Goal: Transaction & Acquisition: Purchase product/service

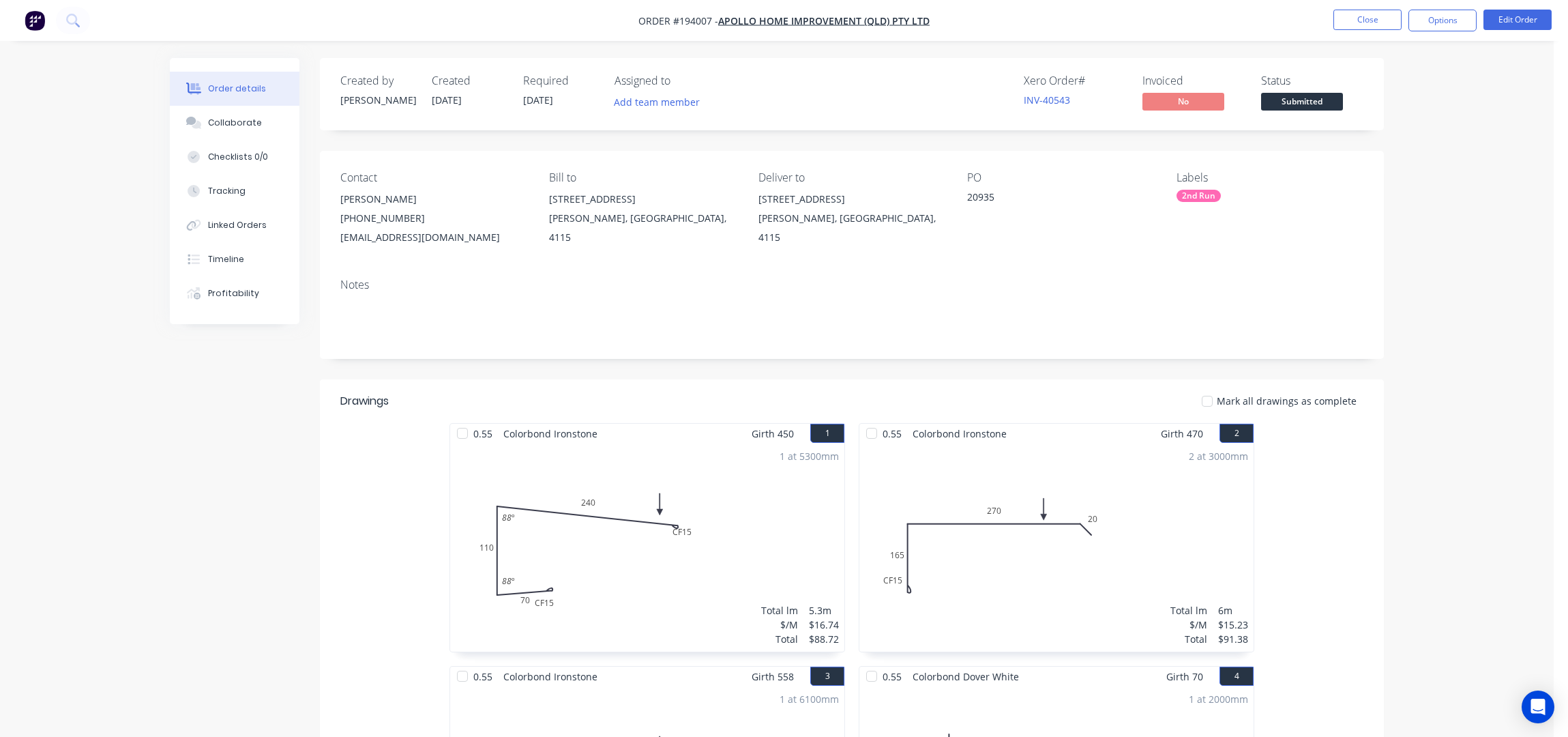
scroll to position [878, 0]
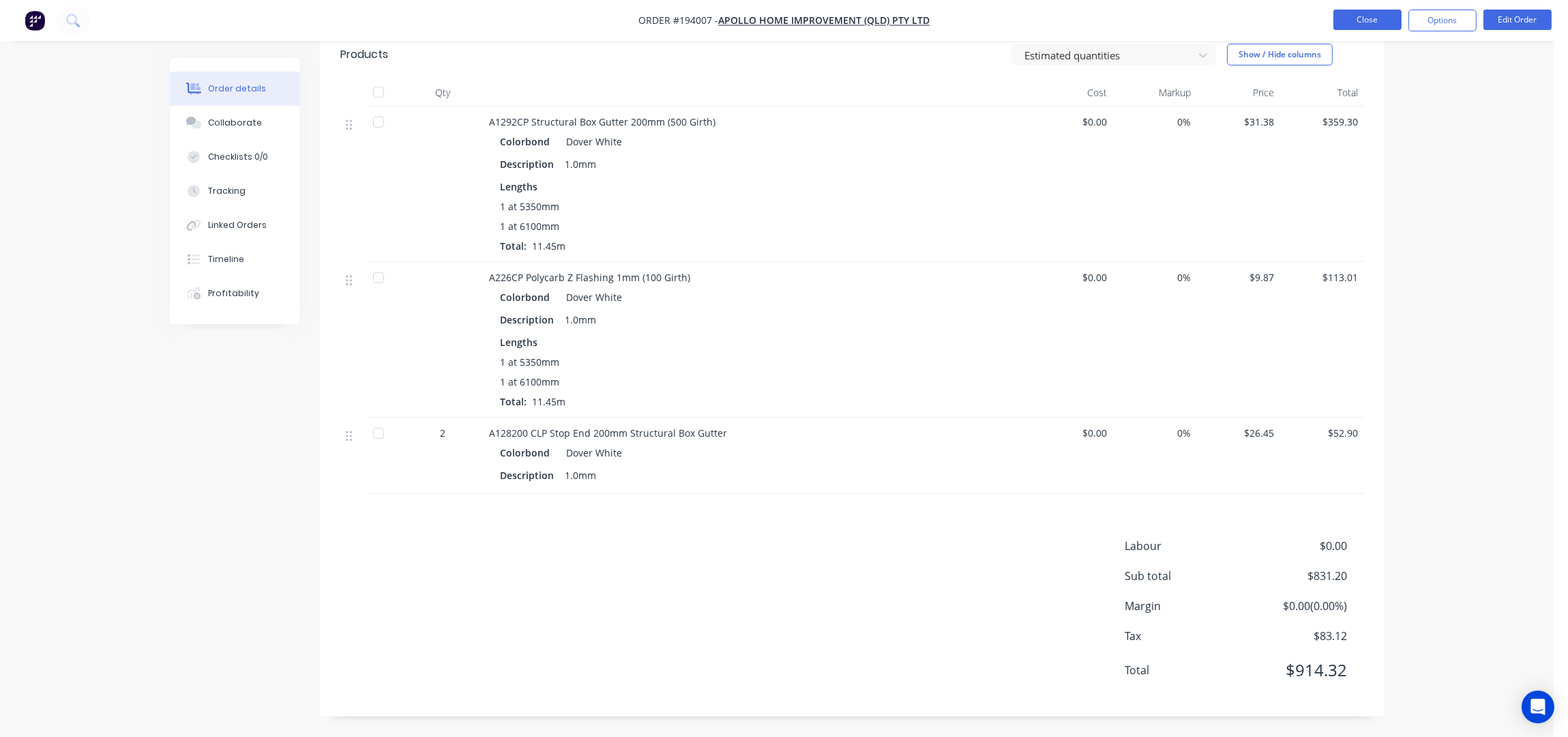
click at [1366, 15] on button "Close" at bounding box center [1367, 19] width 68 height 20
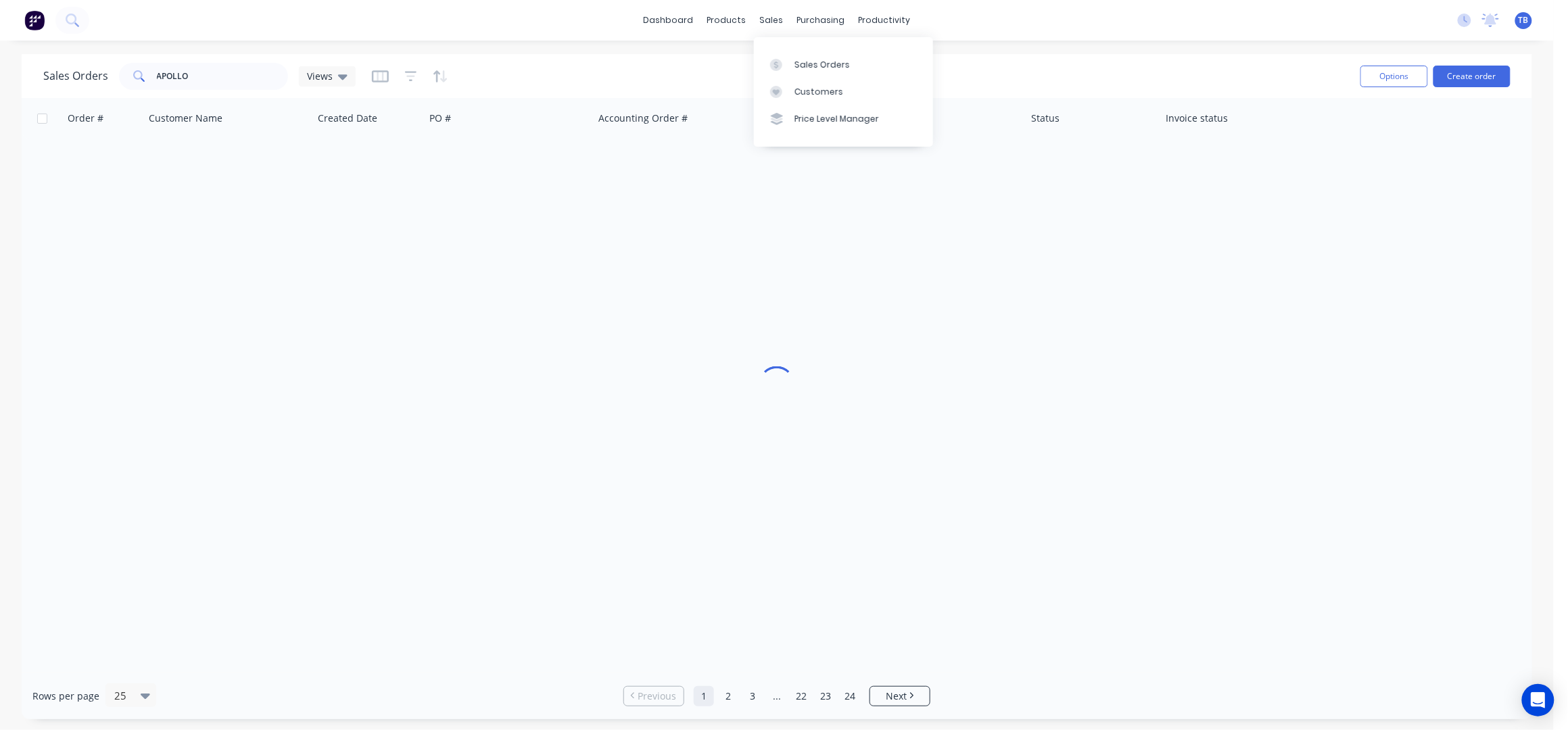
drag, startPoint x: 804, startPoint y: 54, endPoint x: 809, endPoint y: 49, distance: 7.1
click at [804, 51] on link "Sales Orders" at bounding box center [844, 64] width 179 height 27
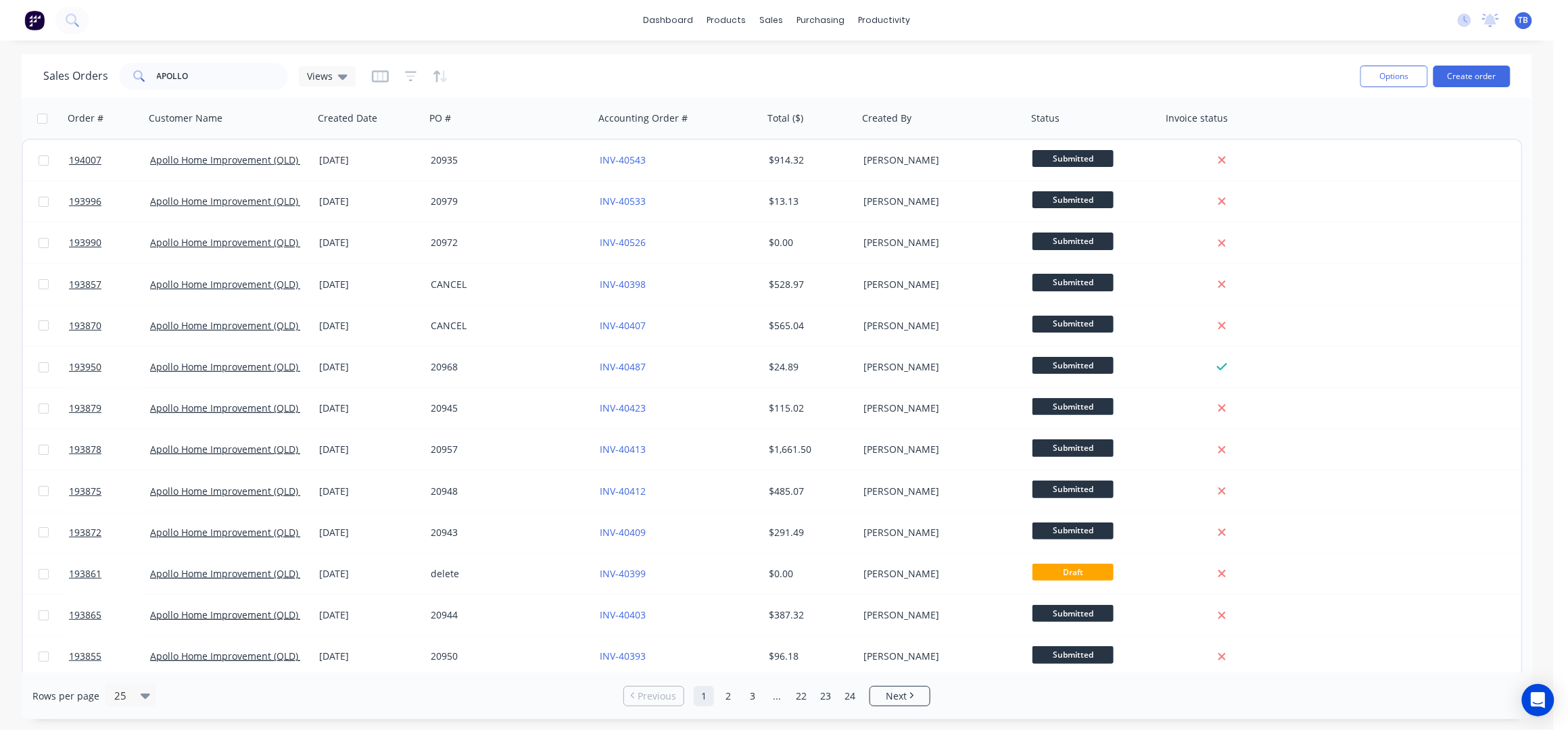
click at [1068, 28] on div "dashboard products sales purchasing productivity dashboard products Product Cat…" at bounding box center [776, 20] width 1553 height 41
click at [820, 55] on link "Sales Orders" at bounding box center [844, 64] width 179 height 27
click at [812, 59] on div "Sales Orders" at bounding box center [822, 65] width 55 height 12
drag, startPoint x: 791, startPoint y: 56, endPoint x: 930, endPoint y: 119, distance: 152.6
click at [791, 56] on link "Sales Orders" at bounding box center [844, 64] width 179 height 27
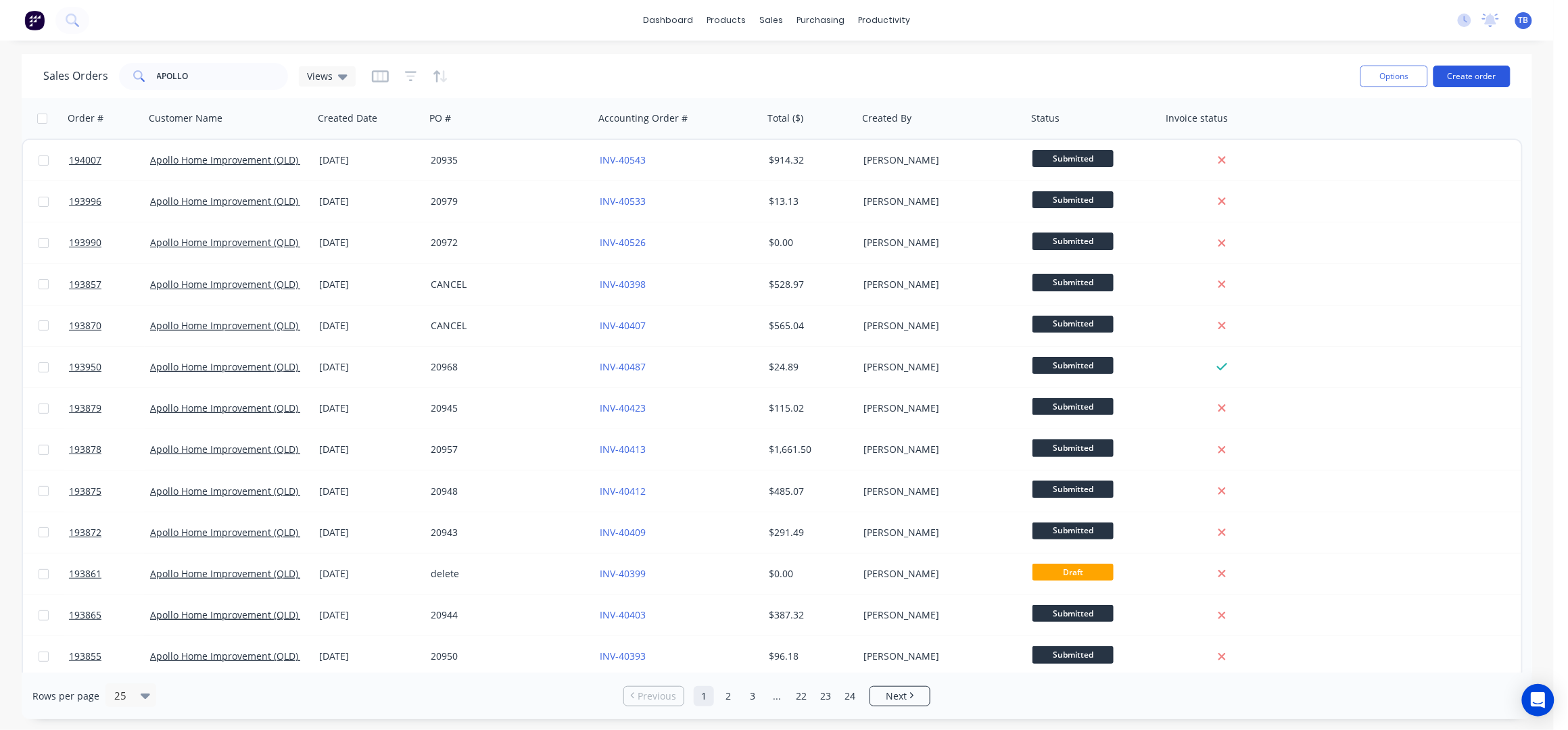
click at [1481, 77] on button "Create order" at bounding box center [1472, 77] width 77 height 21
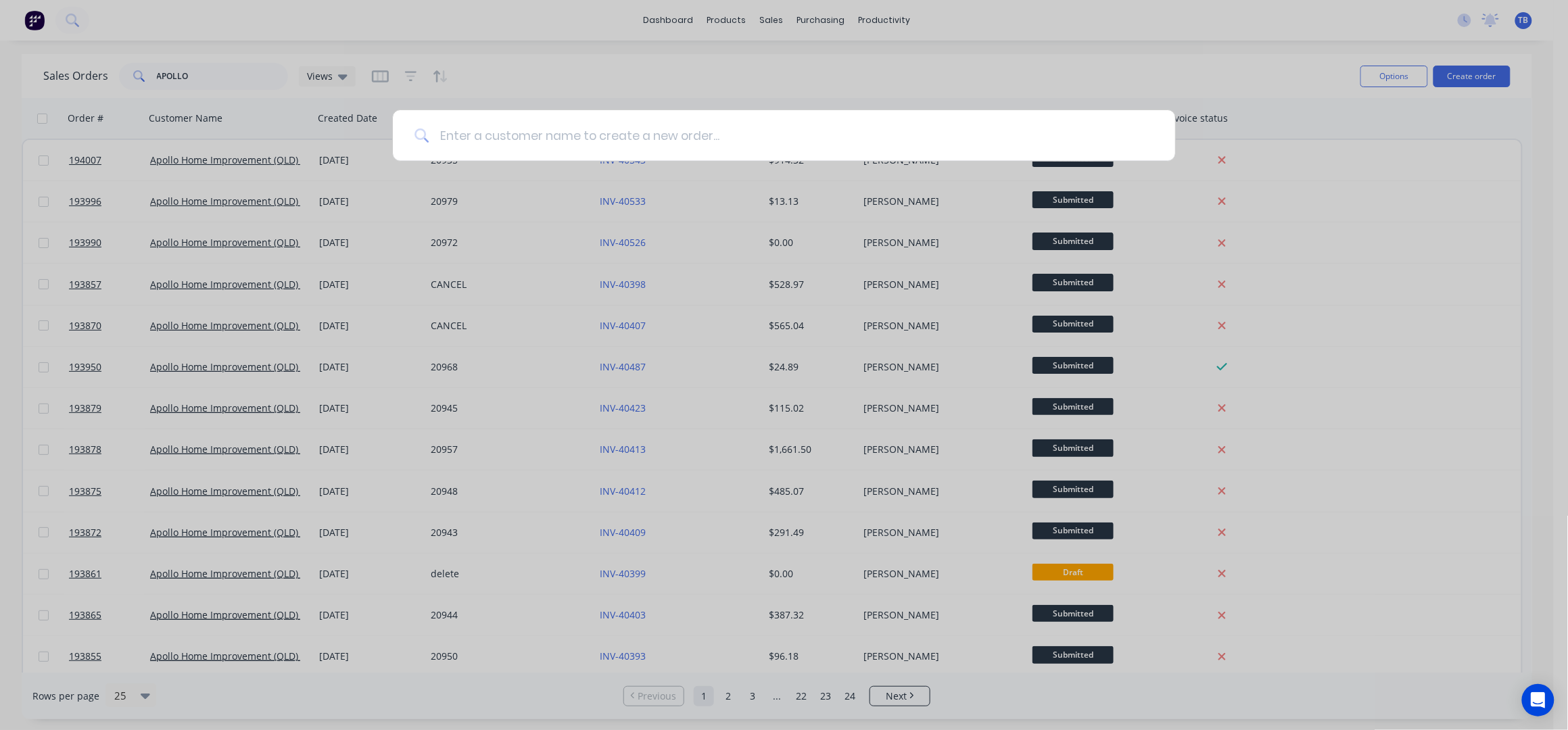
click at [517, 129] on input at bounding box center [791, 135] width 725 height 51
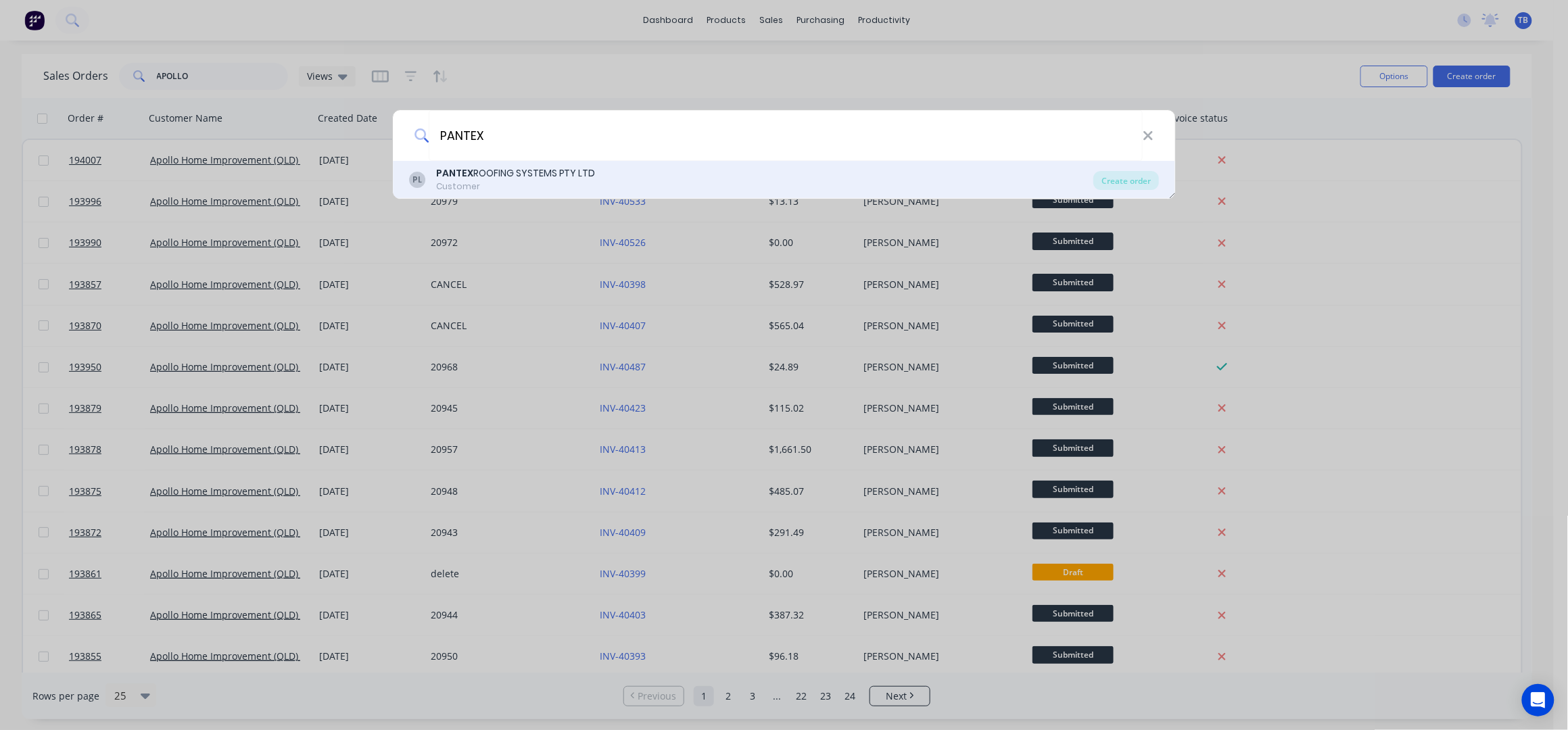
type input "PANTEX"
click at [504, 182] on div "Customer" at bounding box center [516, 187] width 159 height 12
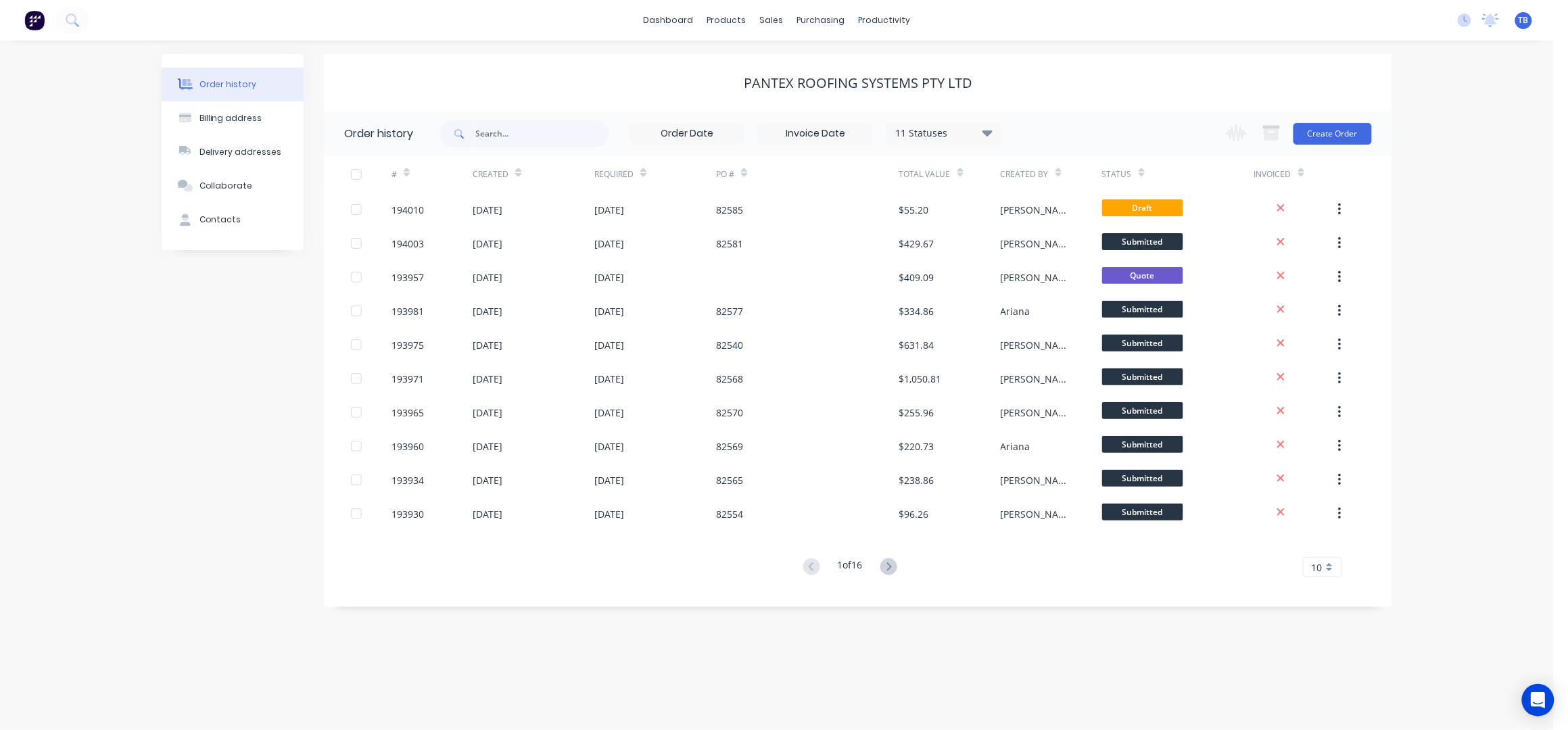
click at [1227, 75] on div "PANTEX ROOFING SYSTEMS PTY LTD" at bounding box center [858, 83] width 1068 height 16
click at [500, 136] on input "text" at bounding box center [542, 133] width 134 height 27
type input "193957"
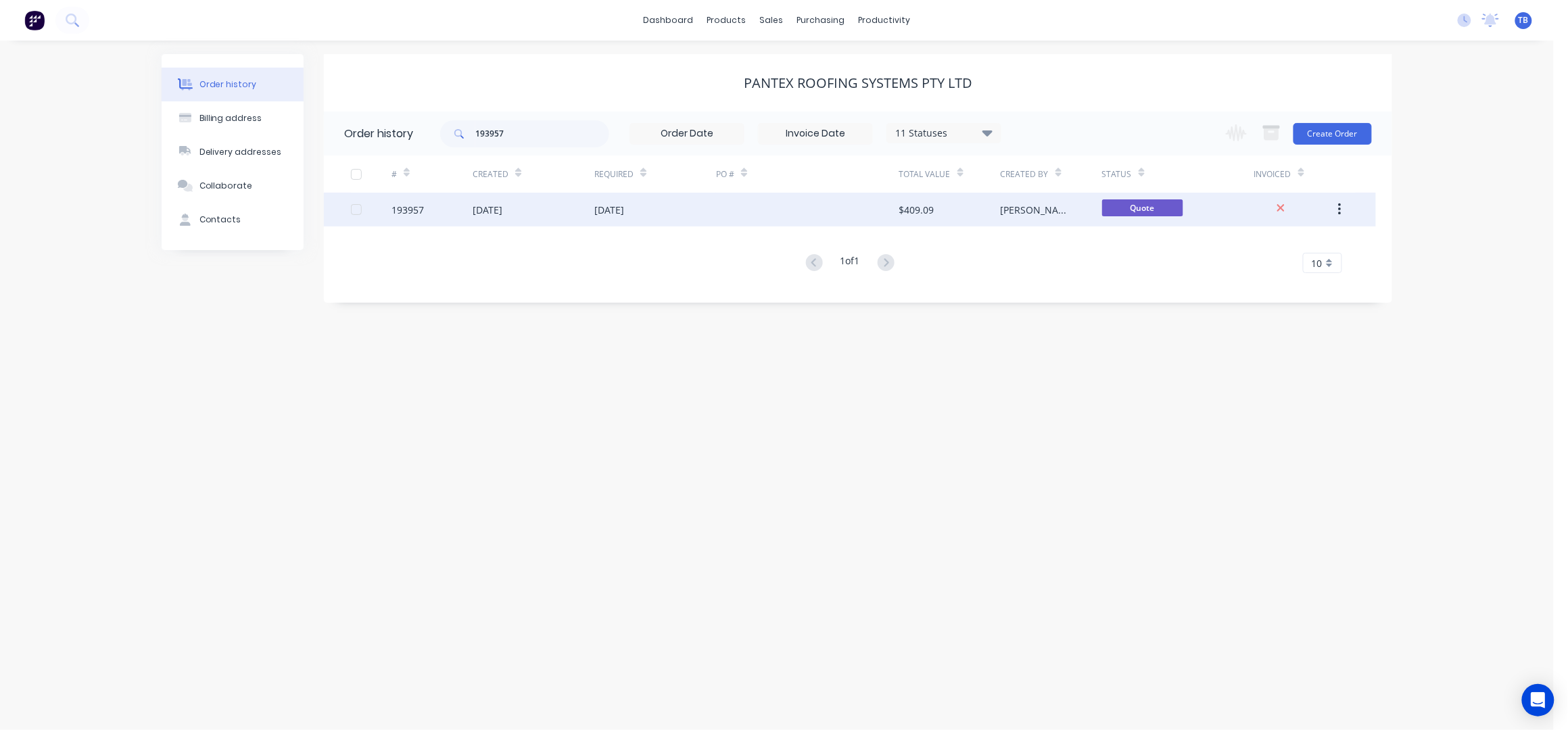
click at [681, 213] on div "[DATE]" at bounding box center [655, 210] width 122 height 34
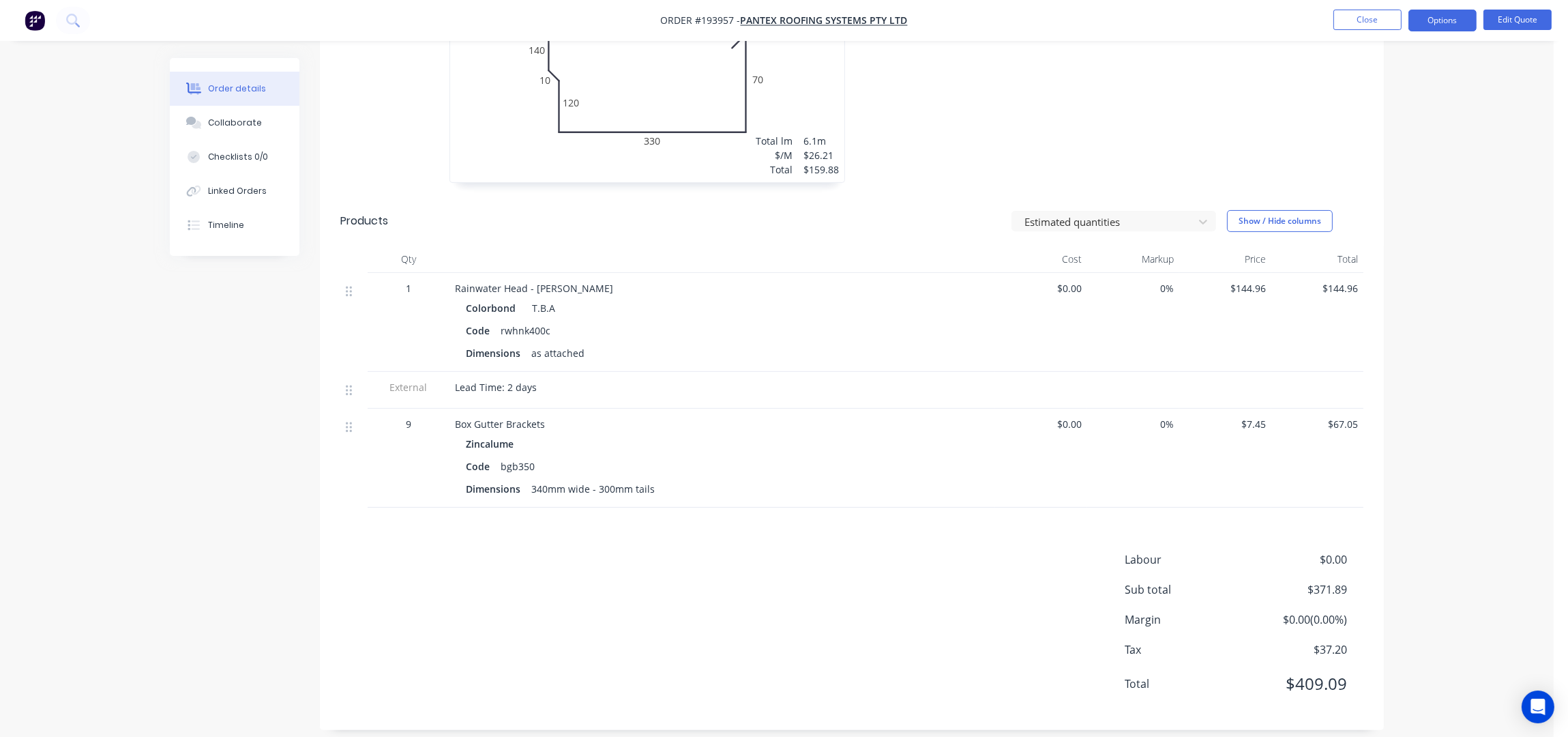
scroll to position [712, 0]
click at [1420, 413] on div "Order details Collaborate Checklists 0/0 Linked Orders Timeline Order details C…" at bounding box center [776, 19] width 1553 height 1461
click at [1486, 243] on div "Order details Collaborate Checklists 0/0 Linked Orders Timeline Order details C…" at bounding box center [776, 19] width 1553 height 1461
click at [1433, 25] on button "Options" at bounding box center [1442, 20] width 68 height 22
click at [1378, 168] on div "Convert to Order" at bounding box center [1401, 165] width 125 height 20
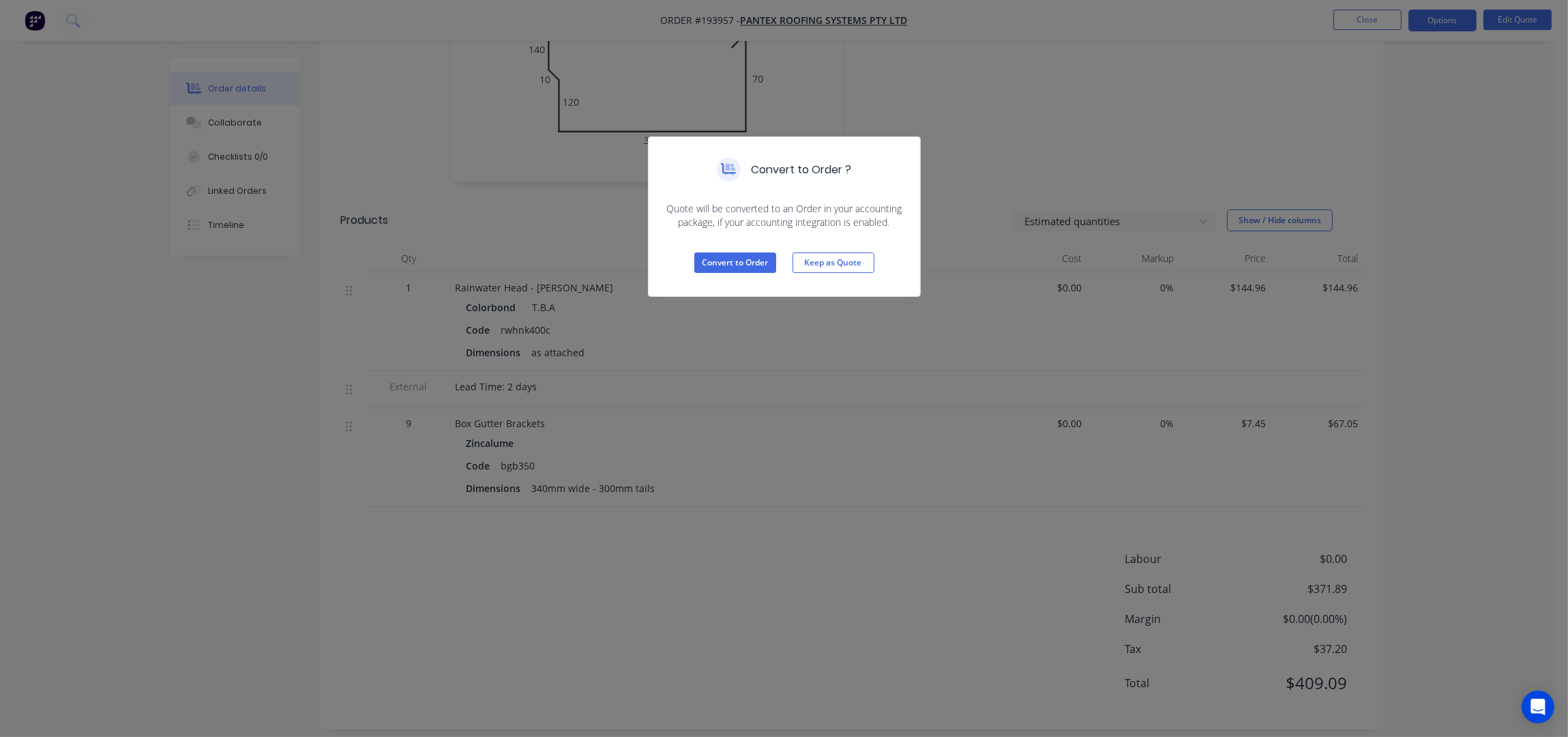
click at [722, 248] on div "Convert to Order Keep as Quote" at bounding box center [784, 263] width 271 height 67
click at [732, 260] on button "Convert to Order" at bounding box center [735, 263] width 82 height 20
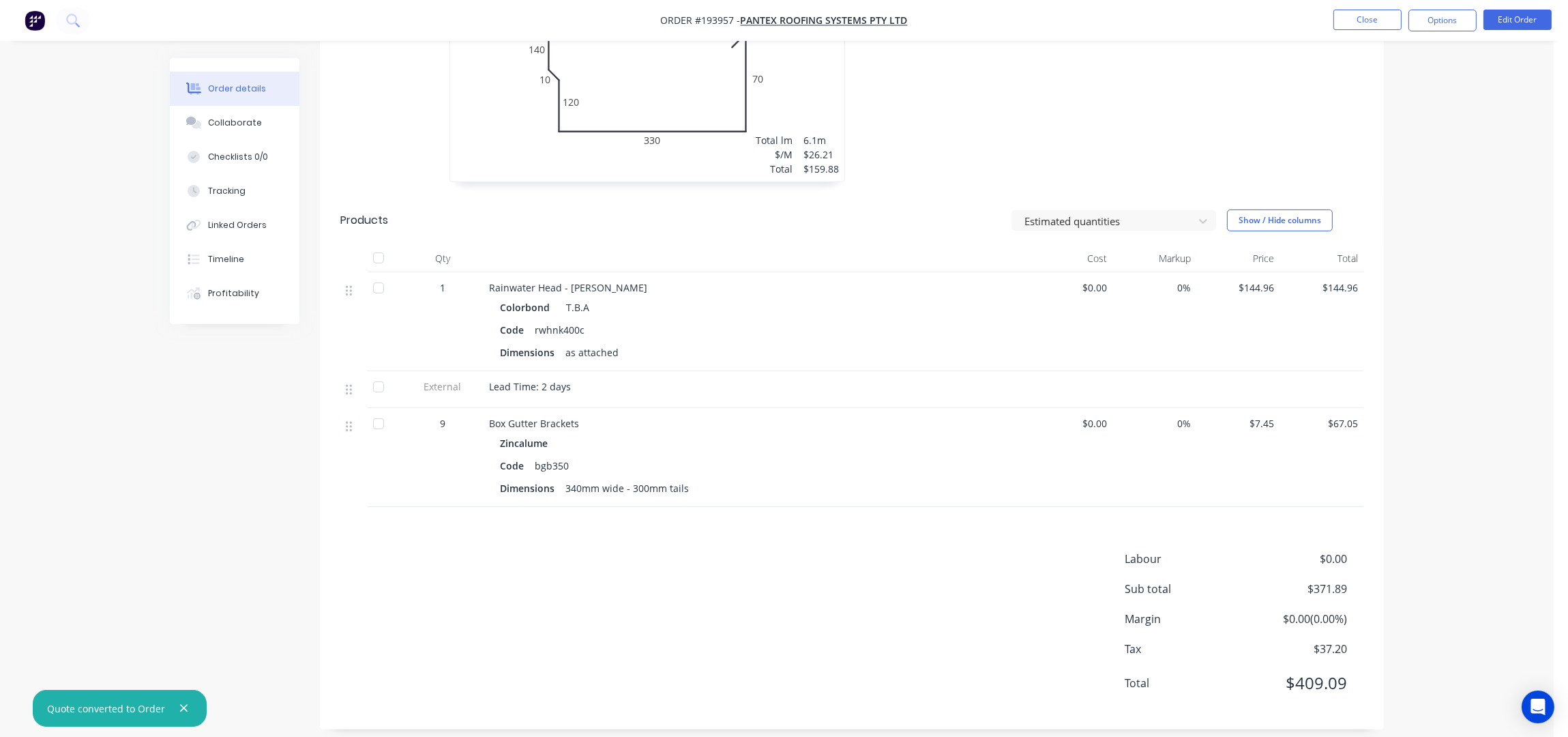
click at [1461, 251] on div "Order details Collaborate Checklists 0/0 Tracking Linked Orders Timeline Profit…" at bounding box center [776, 19] width 1553 height 1461
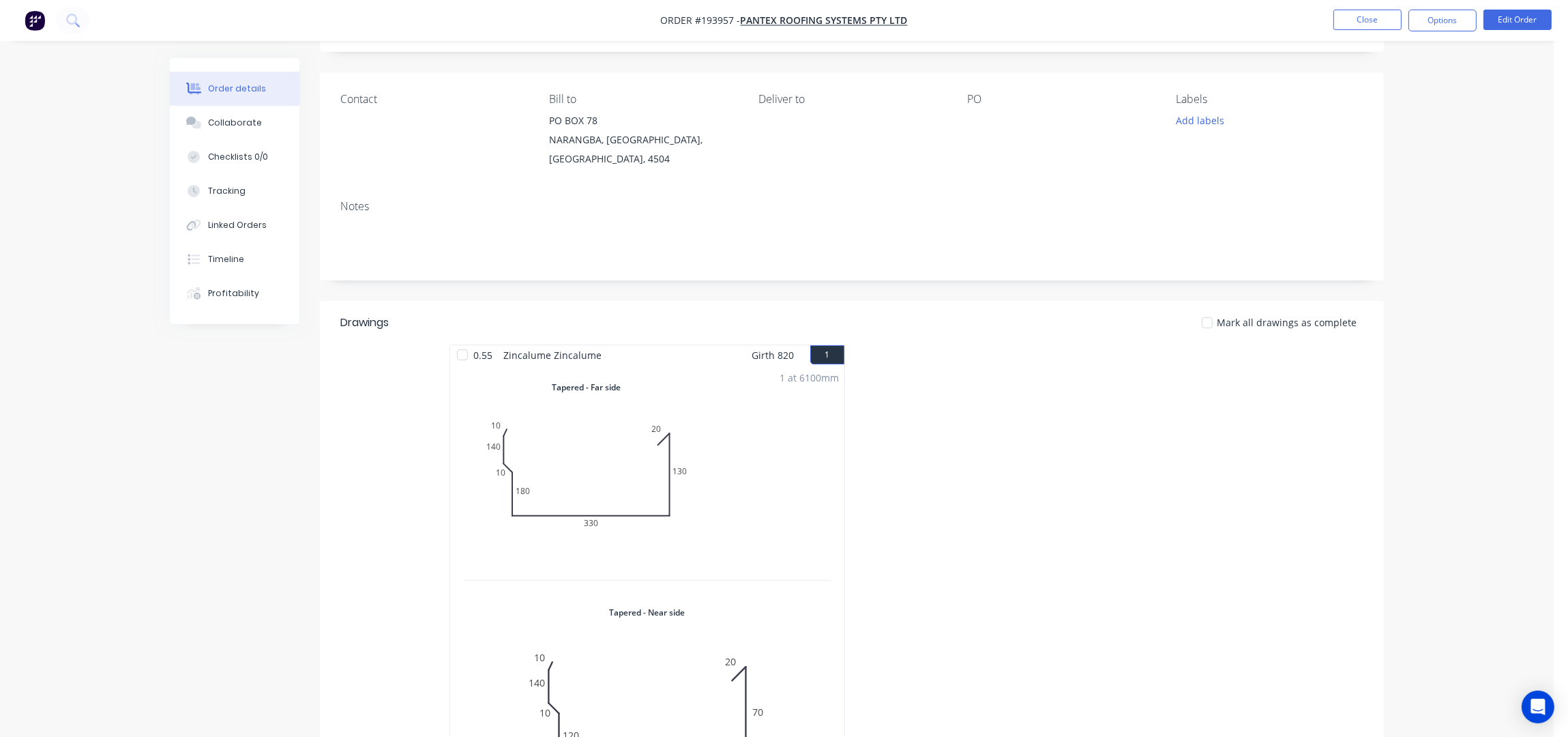
scroll to position [0, 0]
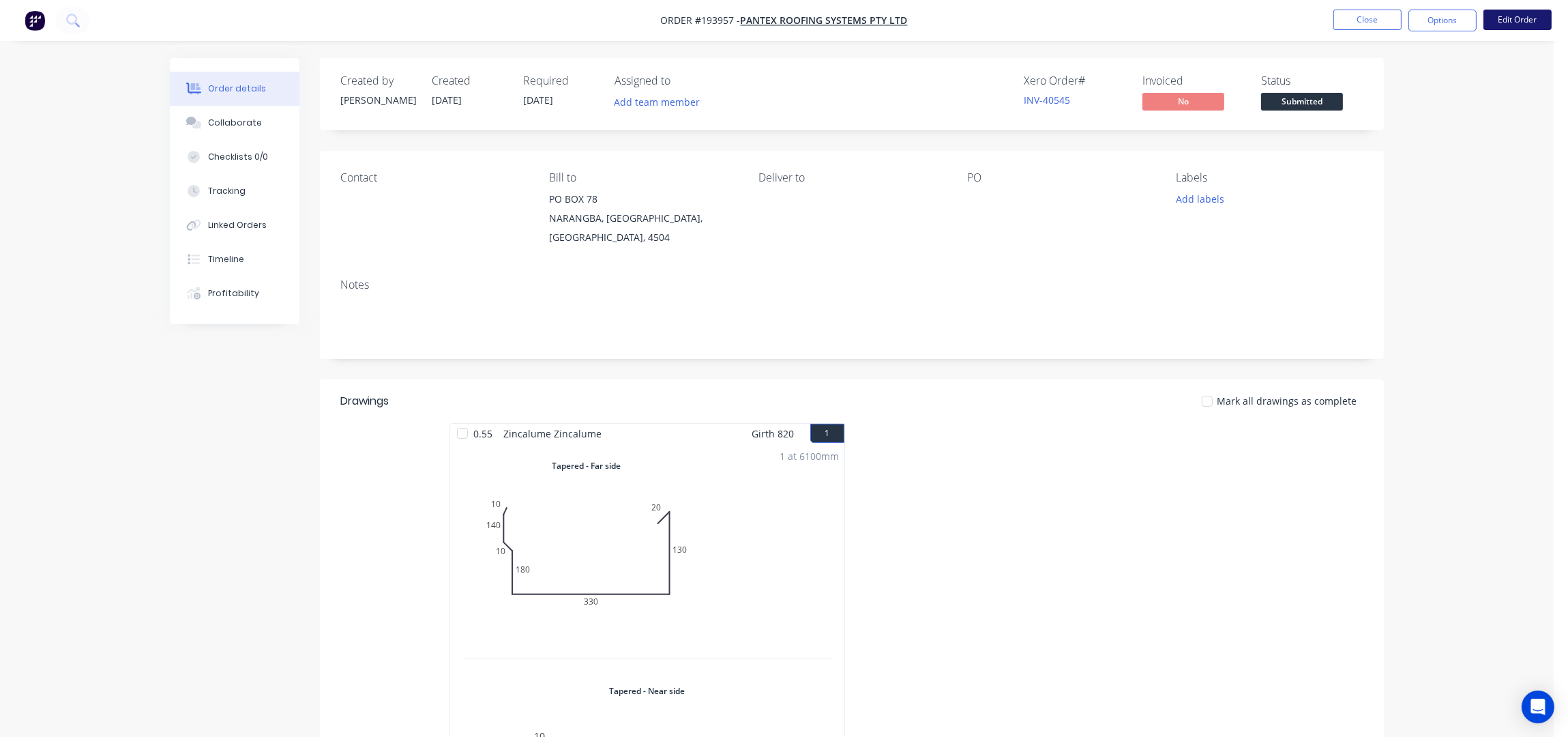
click at [1502, 24] on button "Edit Order" at bounding box center [1517, 19] width 68 height 20
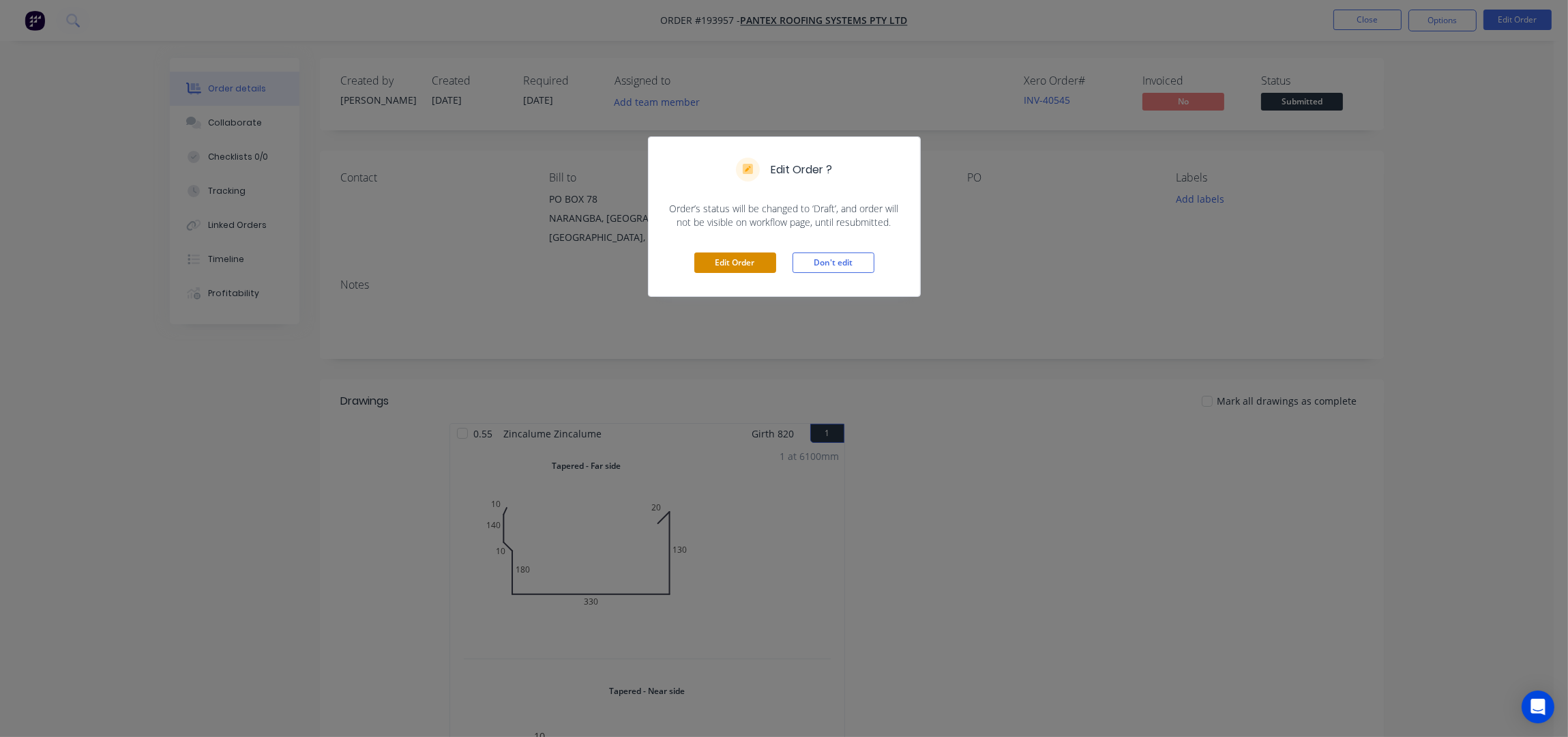
click at [712, 267] on button "Edit Order" at bounding box center [735, 263] width 82 height 20
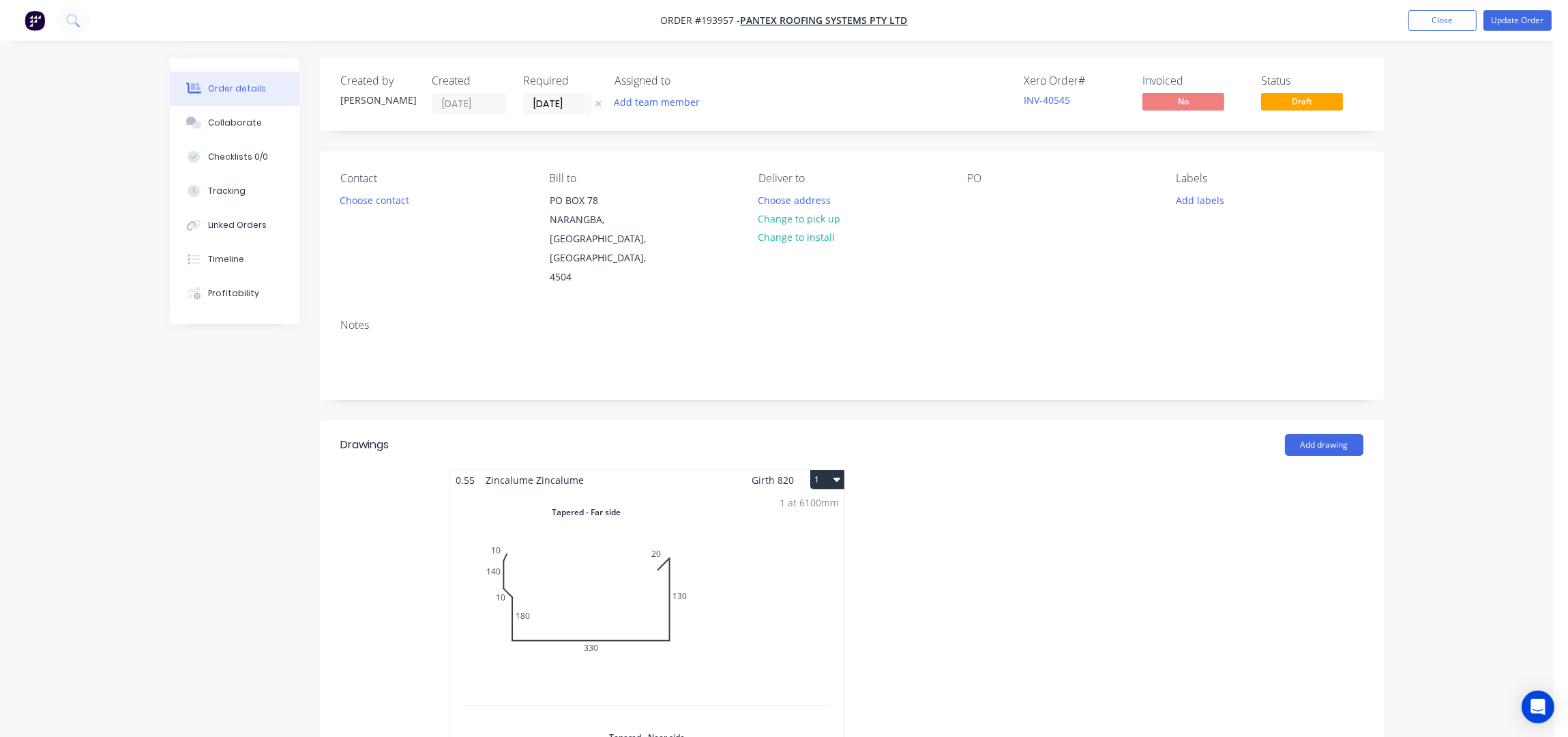
drag, startPoint x: 1460, startPoint y: 111, endPoint x: 1473, endPoint y: 96, distance: 19.8
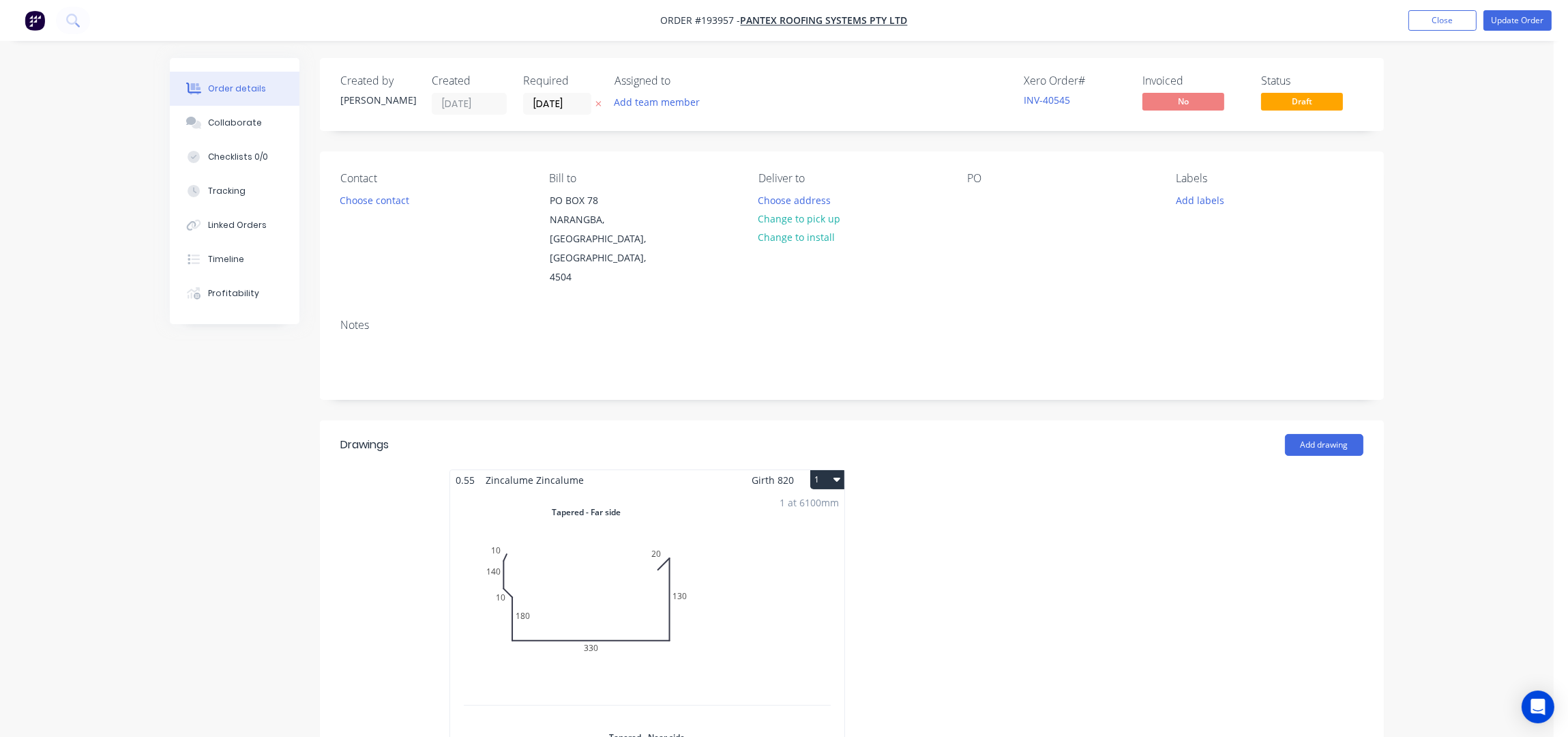
click at [539, 100] on input "25/09/25" at bounding box center [557, 104] width 67 height 20
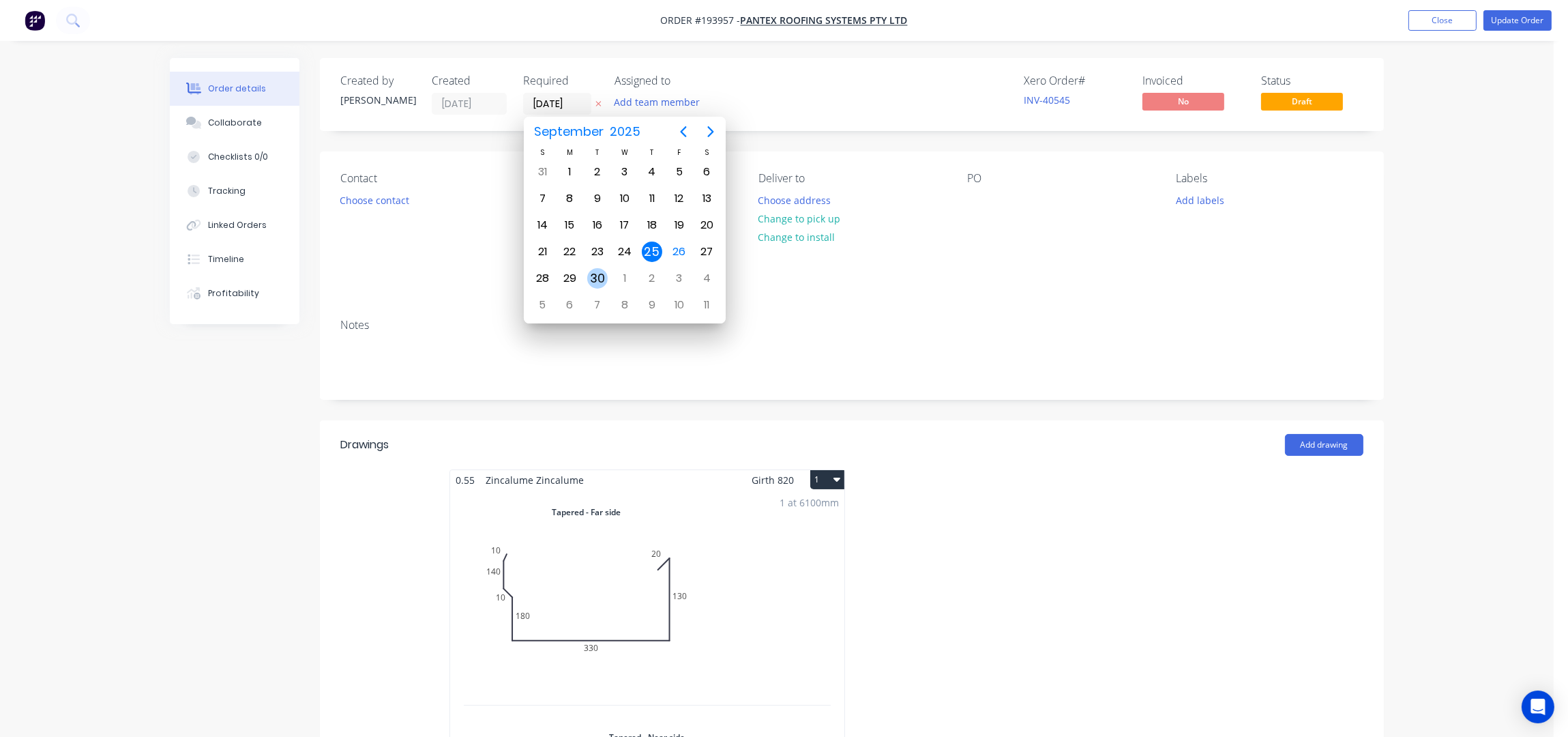
click at [600, 277] on div "30" at bounding box center [597, 278] width 20 height 20
type input "[DATE]"
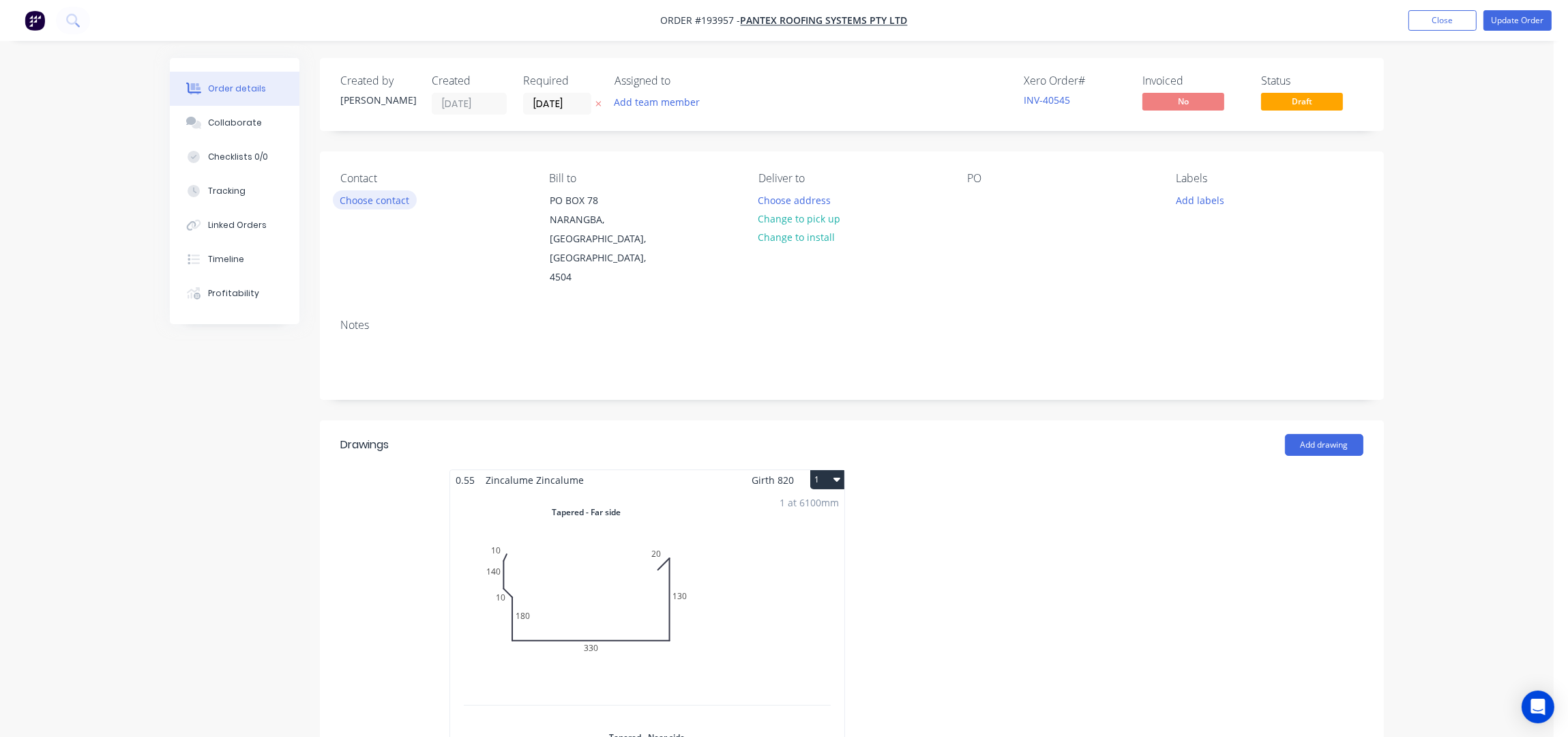
click at [365, 199] on button "Choose contact" at bounding box center [375, 199] width 84 height 19
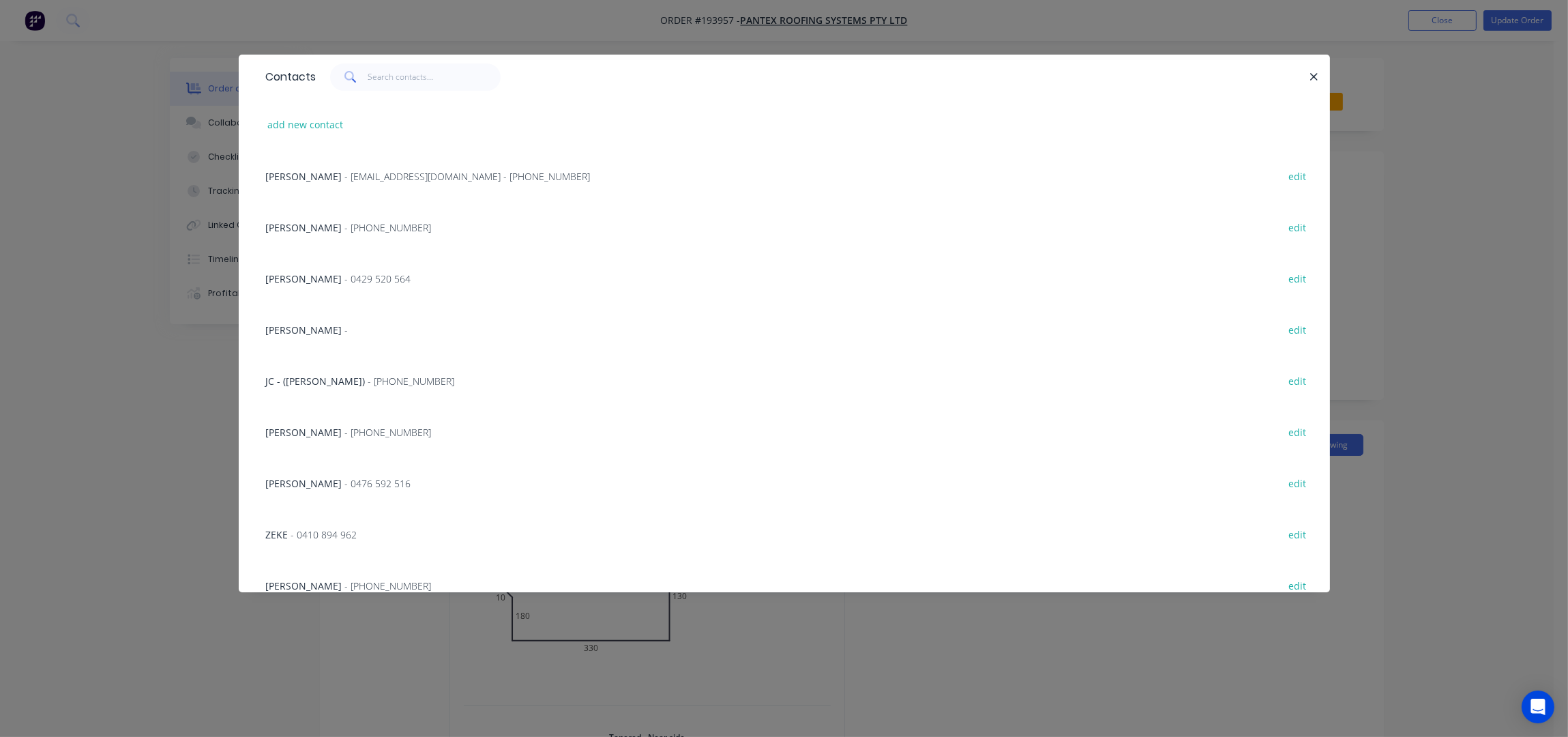
click at [289, 112] on div "add new contact" at bounding box center [785, 124] width 1050 height 51
click at [296, 119] on button "add new contact" at bounding box center [305, 124] width 90 height 19
select select "AU"
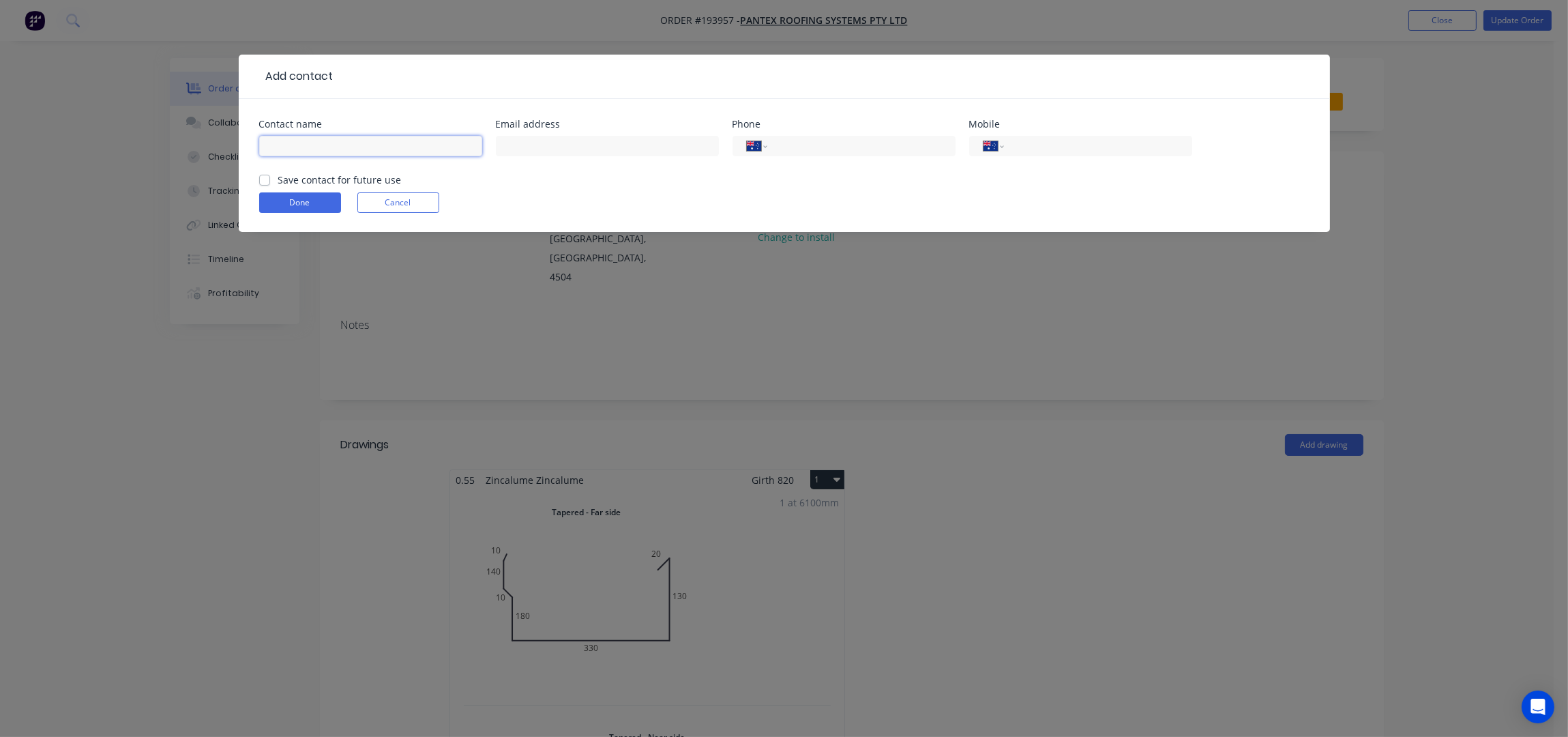
click at [329, 154] on input "text" at bounding box center [371, 146] width 223 height 20
type input "ERIC"
type input "0478 008 180"
click at [300, 199] on button "Done" at bounding box center [300, 202] width 82 height 20
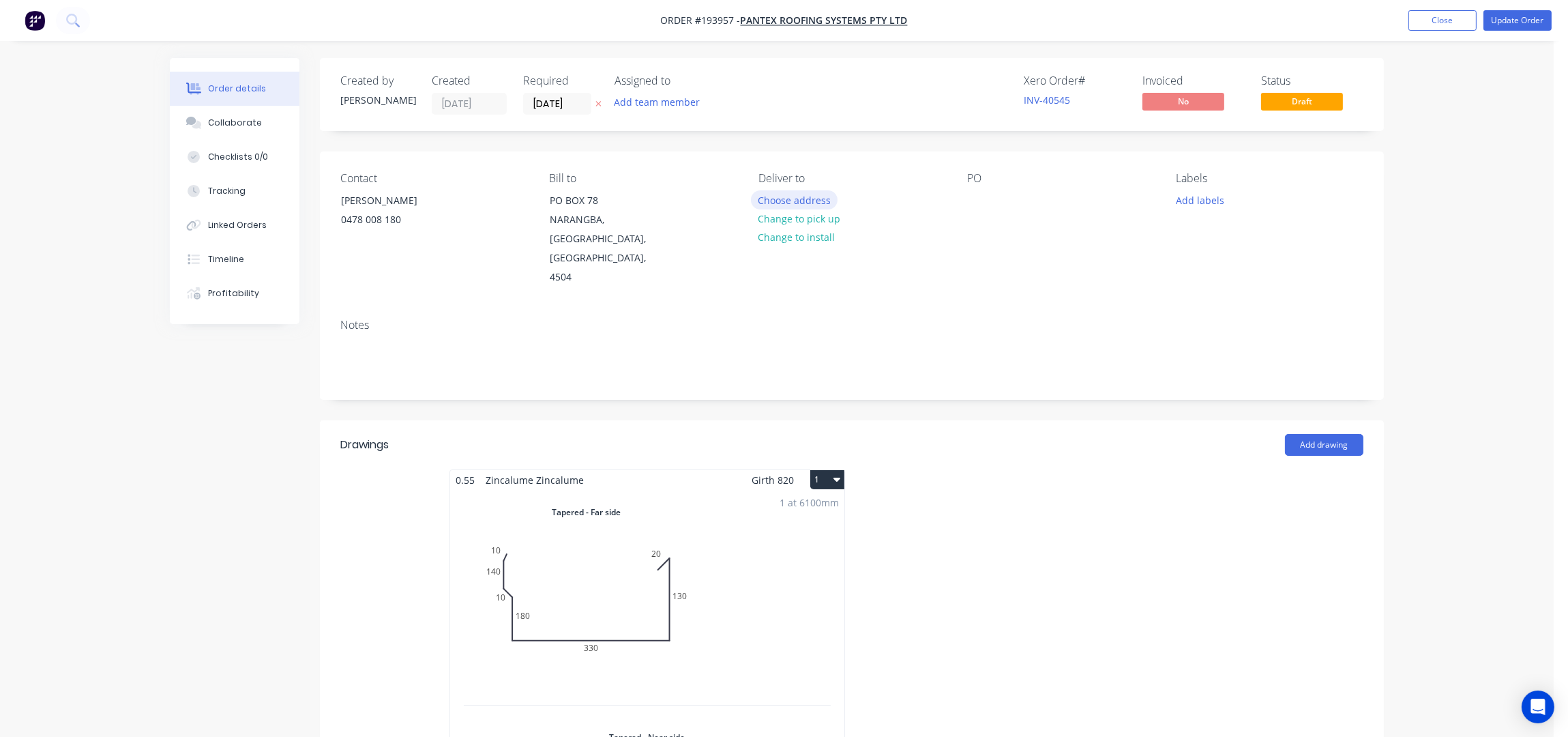
click at [825, 195] on button "Choose address" at bounding box center [794, 199] width 87 height 19
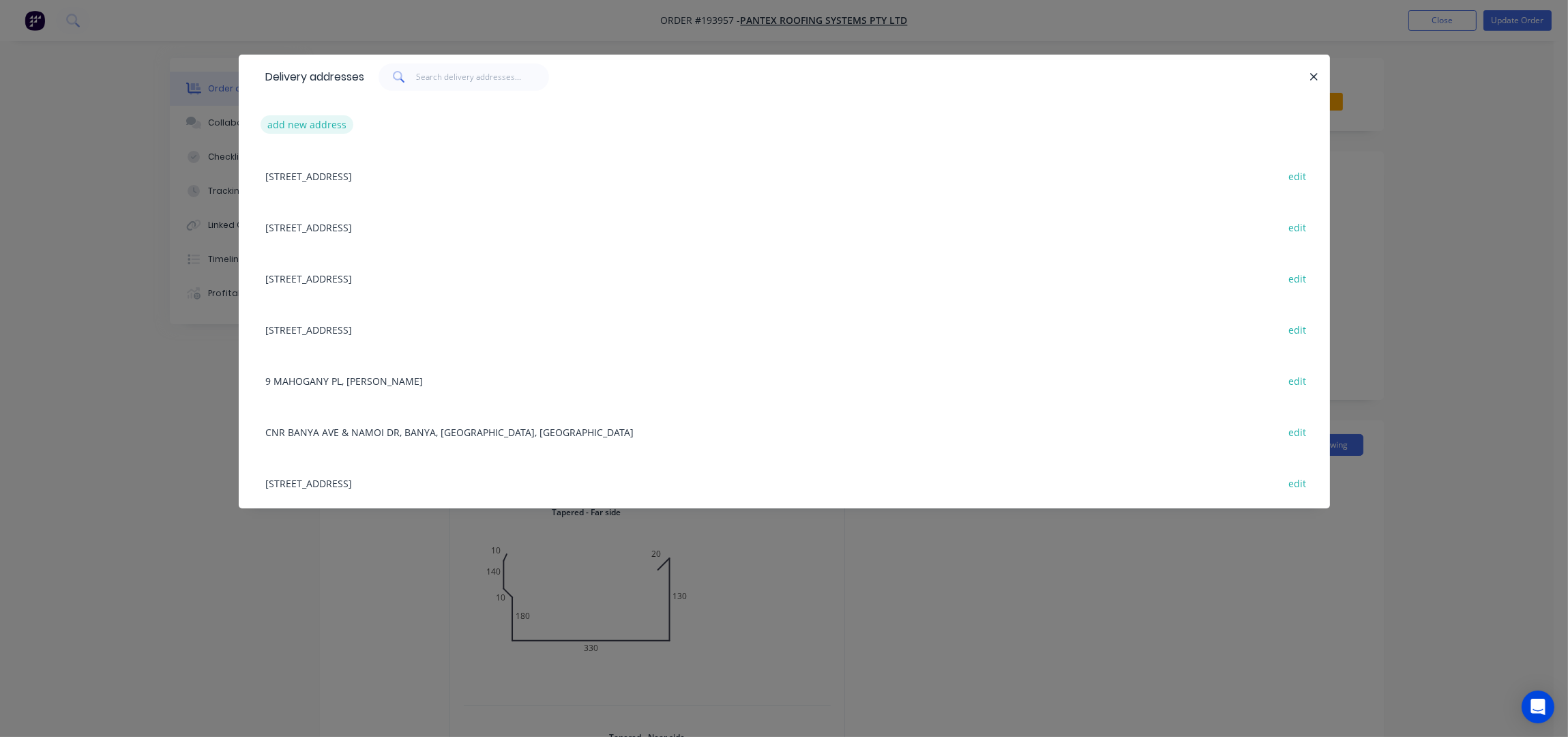
click at [331, 131] on button "add new address" at bounding box center [307, 124] width 93 height 19
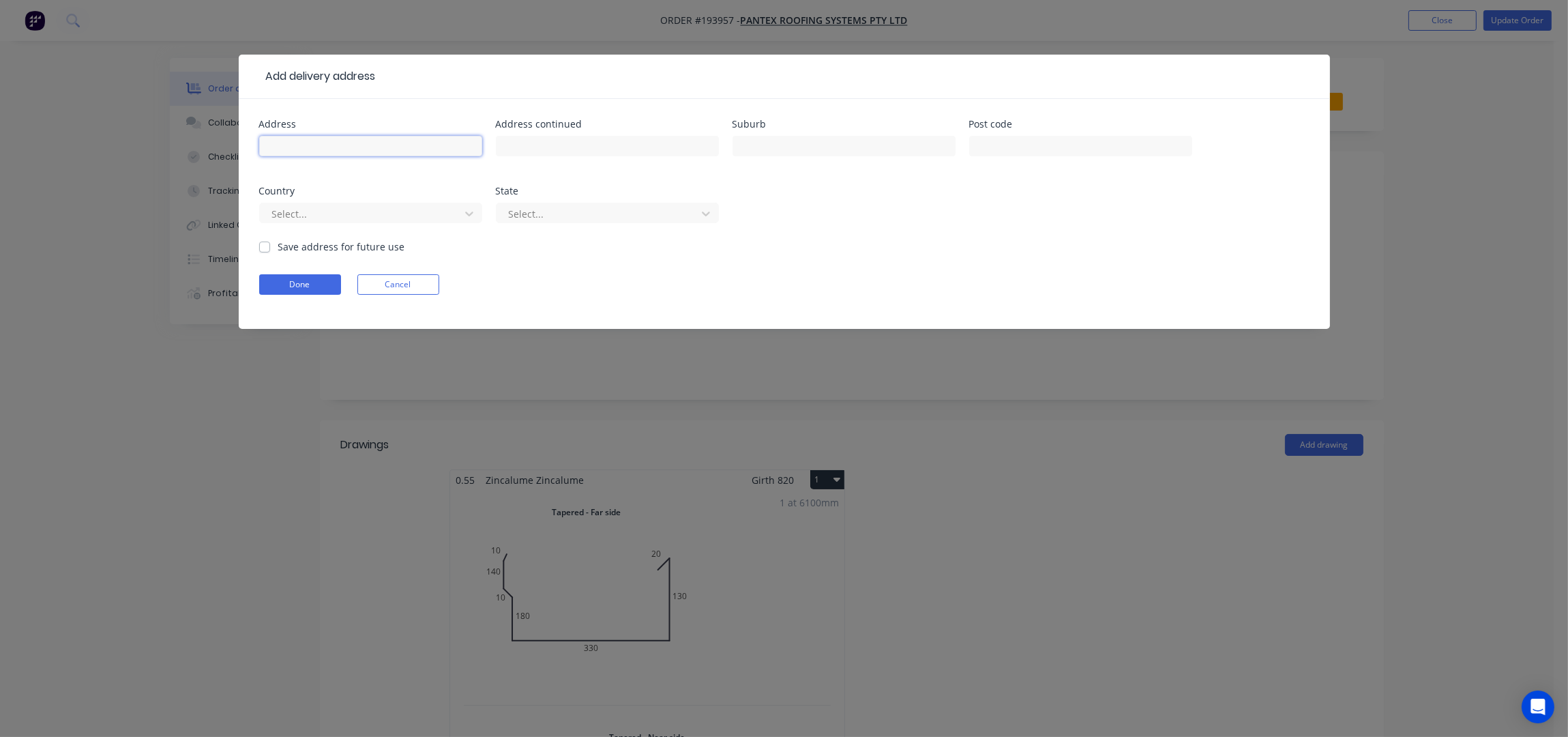
click at [338, 145] on input "text" at bounding box center [371, 146] width 223 height 20
type input "5 SACKVILLE STREET"
type input "MILTON"
click at [314, 278] on button "Done" at bounding box center [300, 284] width 82 height 20
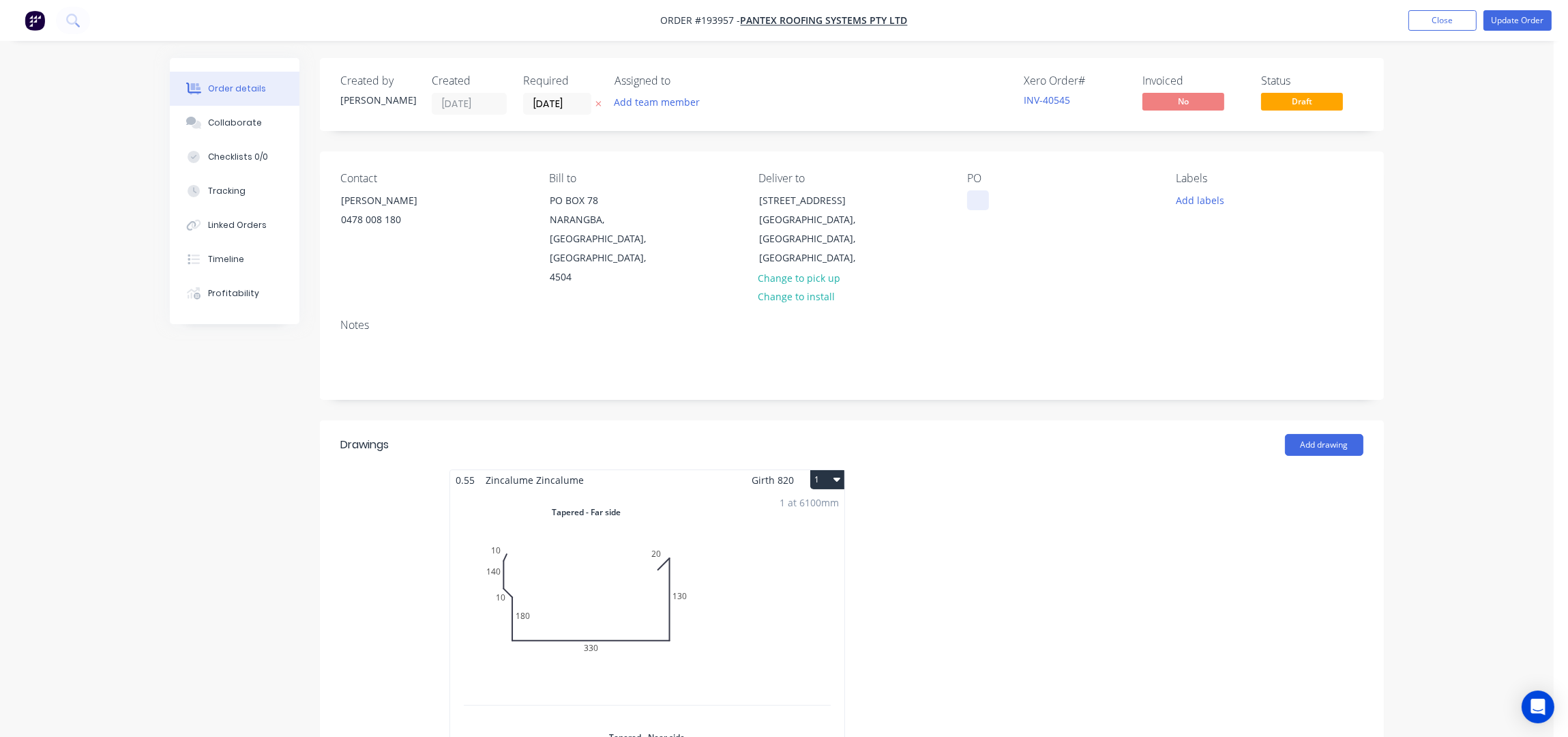
click at [987, 206] on div at bounding box center [978, 200] width 22 height 20
drag, startPoint x: 1164, startPoint y: 257, endPoint x: 1210, endPoint y: 223, distance: 57.2
click at [1166, 257] on div "Contact ERIC 0478 008 180 Bill to PO BOX 78 NARANGBA, Queensland, Australia, 45…" at bounding box center [851, 229] width 1064 height 156
click at [1213, 197] on button "Add labels" at bounding box center [1200, 199] width 63 height 19
click at [1234, 259] on div "7 AM" at bounding box center [1228, 259] width 31 height 15
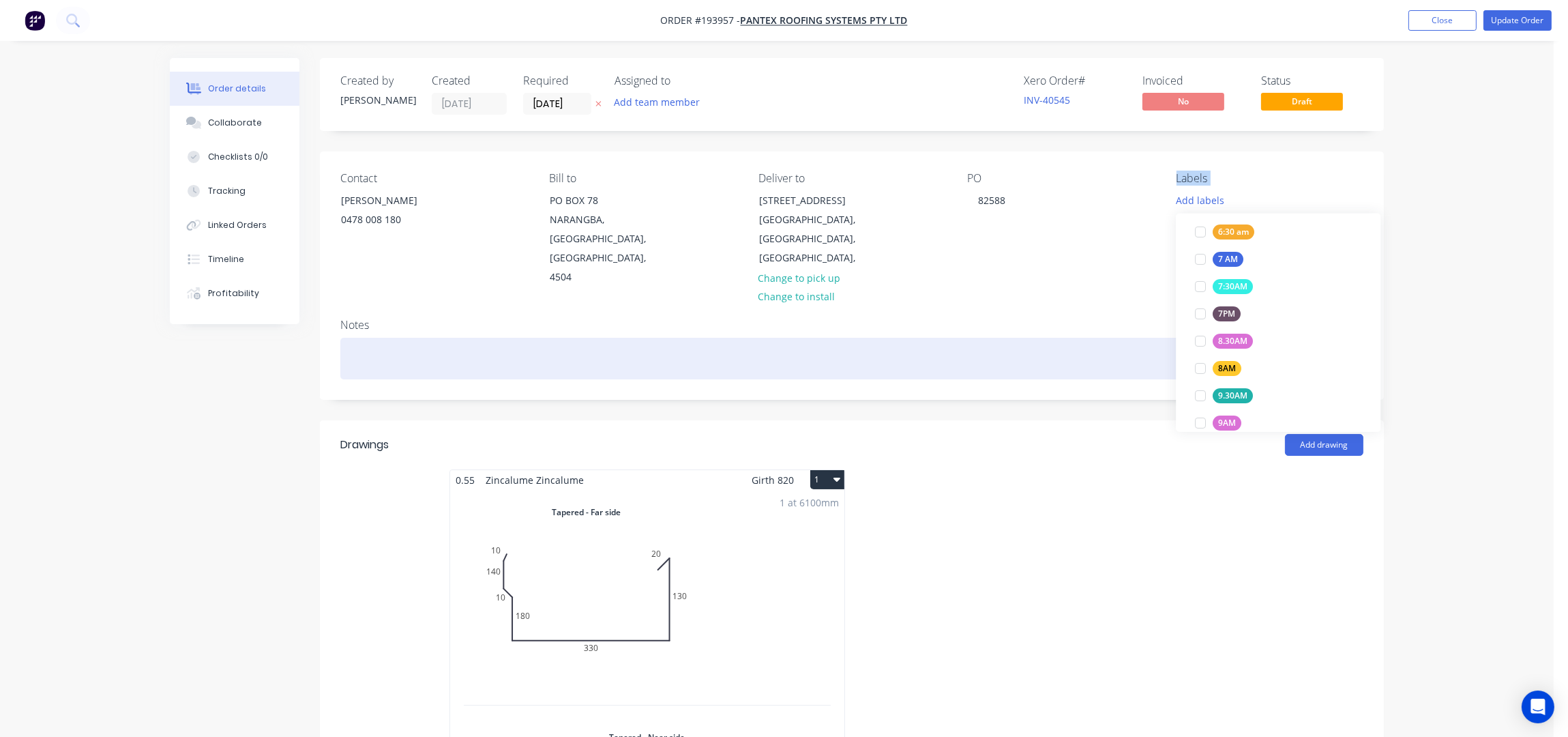
scroll to position [63, 0]
click at [1003, 338] on div at bounding box center [852, 358] width 1023 height 42
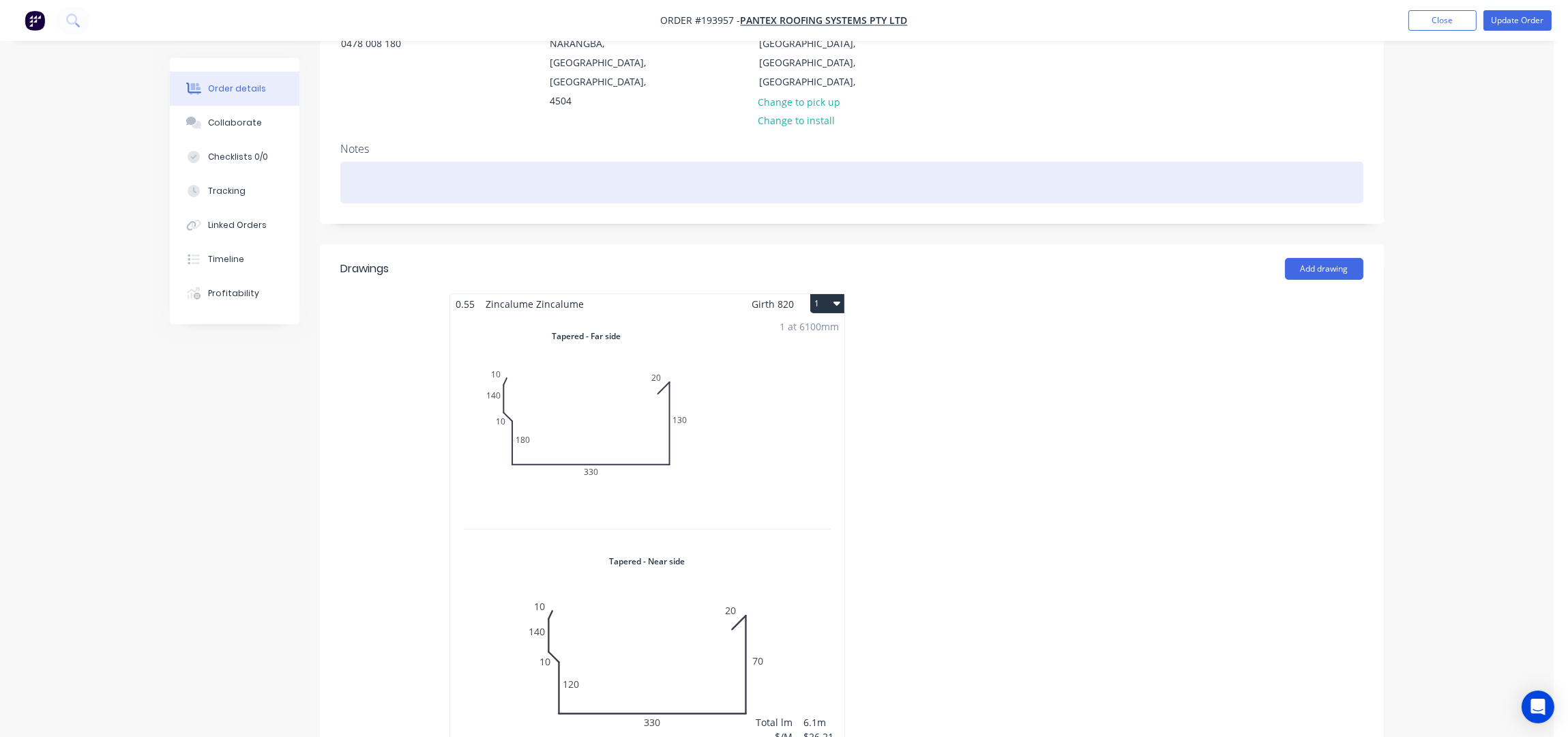
scroll to position [90, 0]
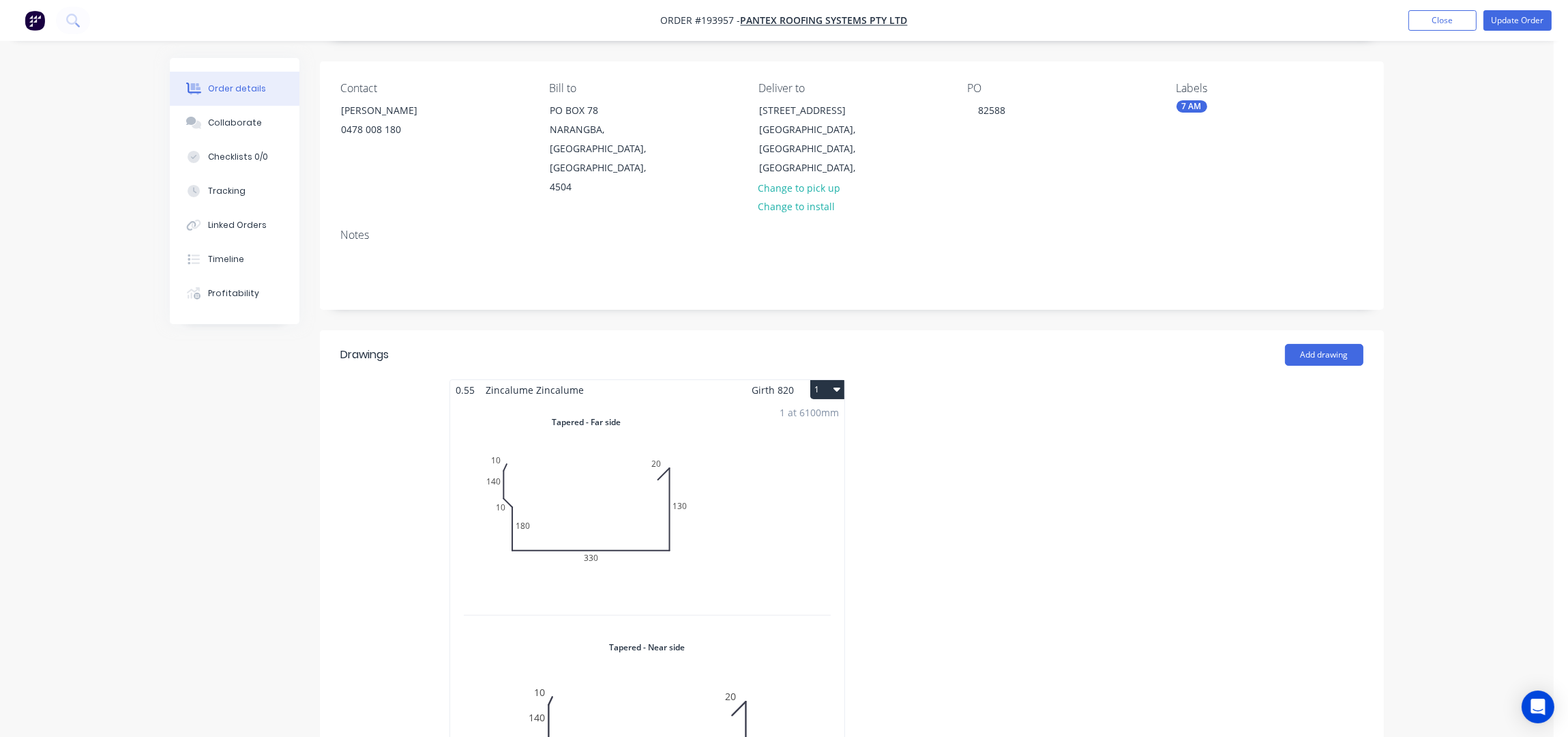
click at [819, 380] on button "1" at bounding box center [827, 389] width 34 height 19
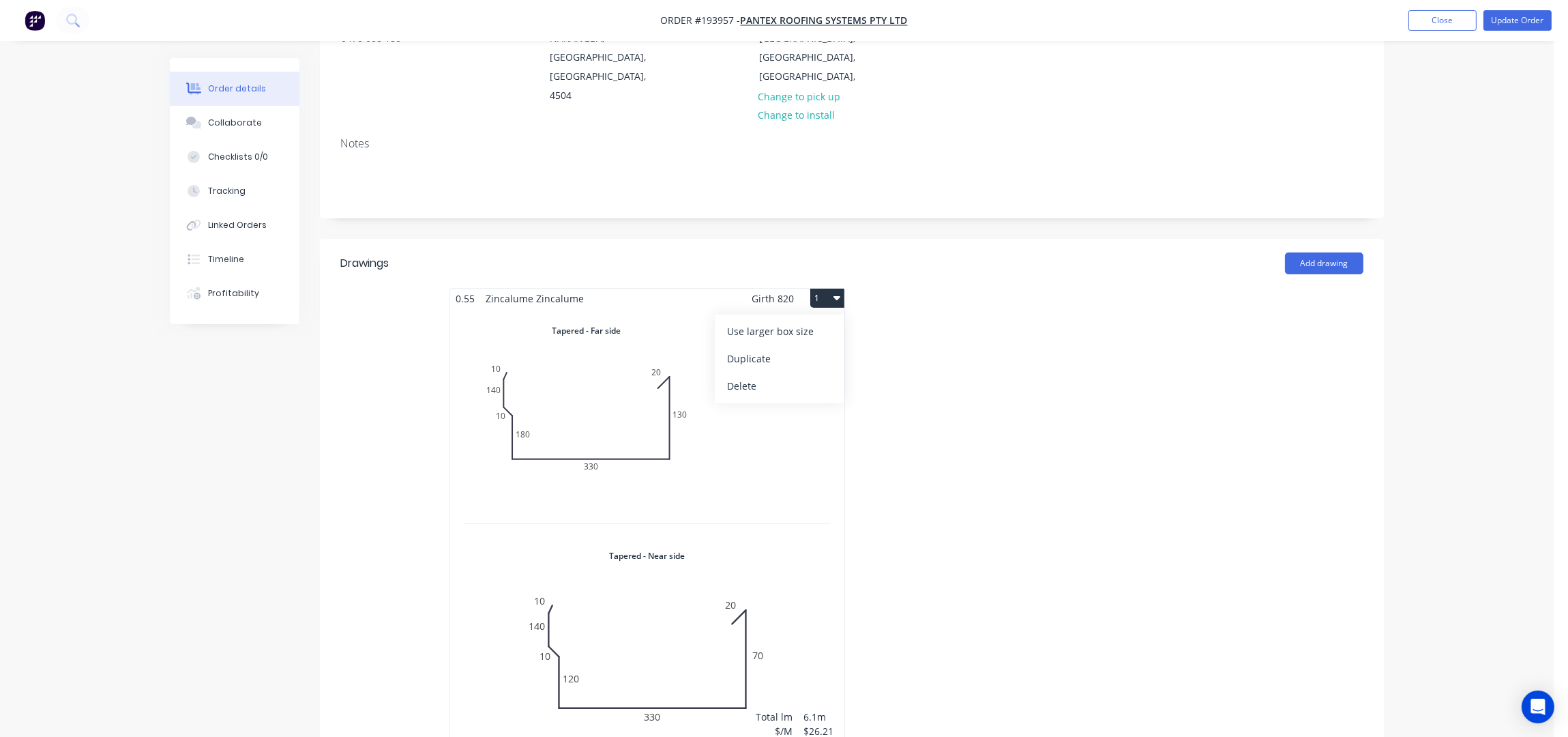
scroll to position [272, 0]
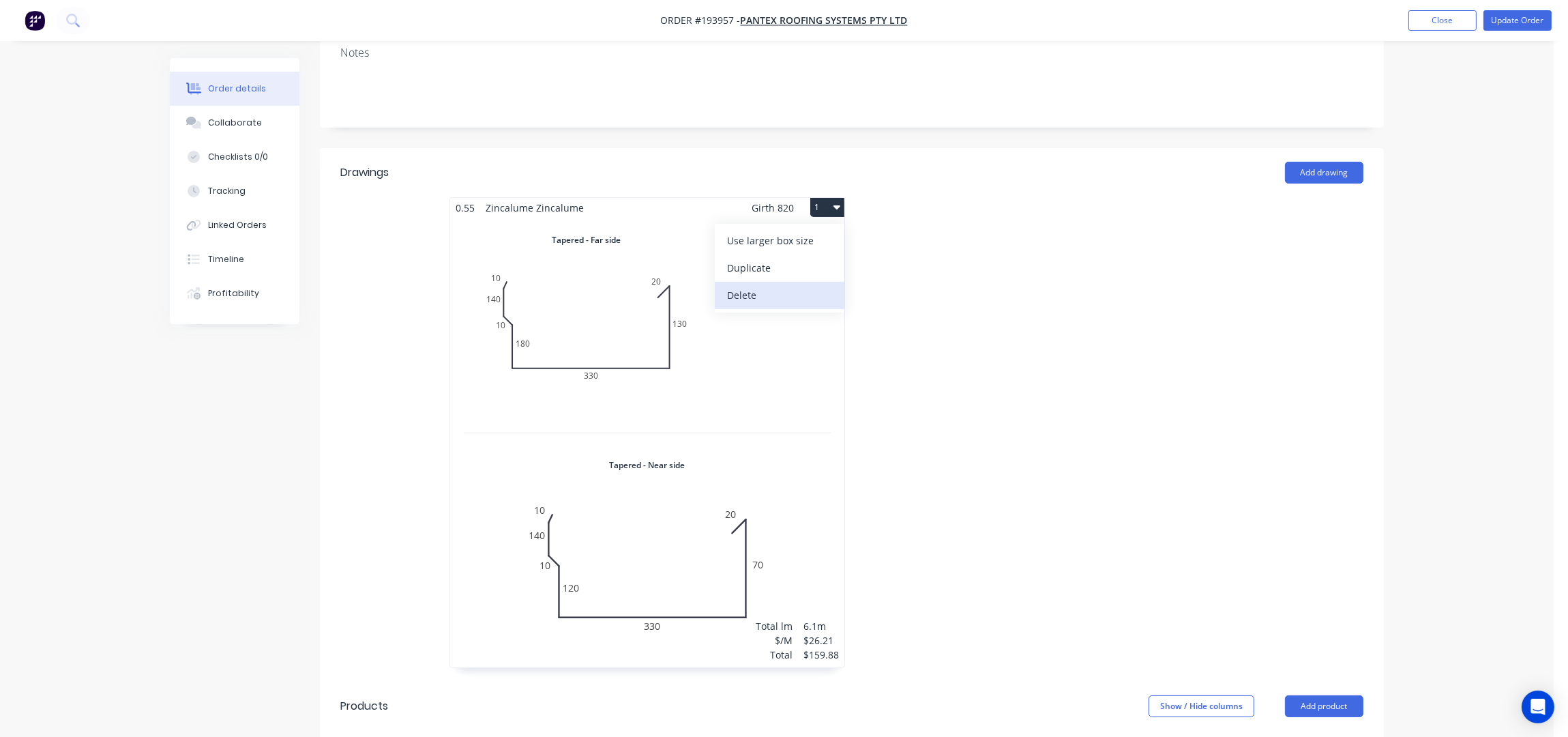
click at [772, 285] on div "Delete" at bounding box center [779, 295] width 105 height 20
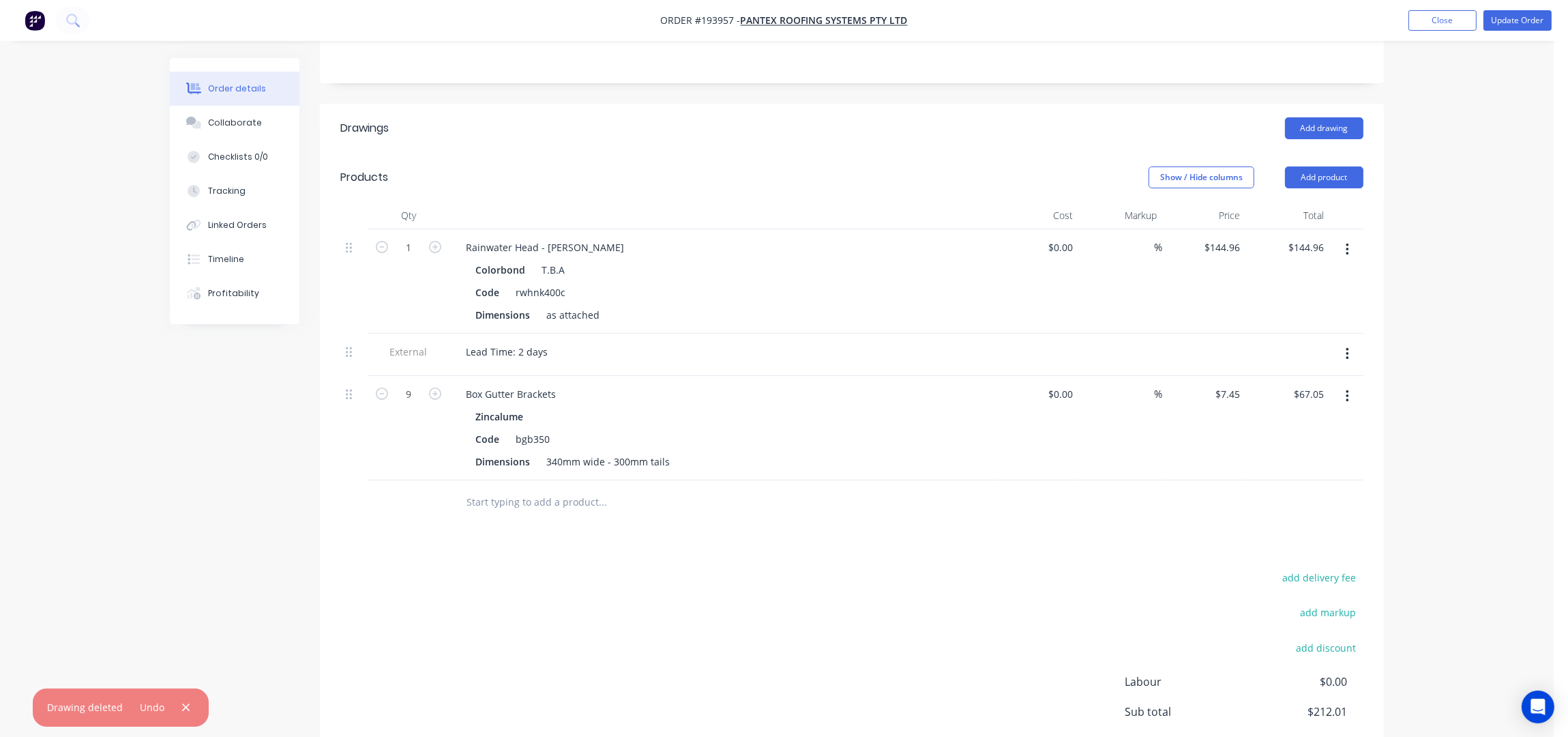
scroll to position [233, 0]
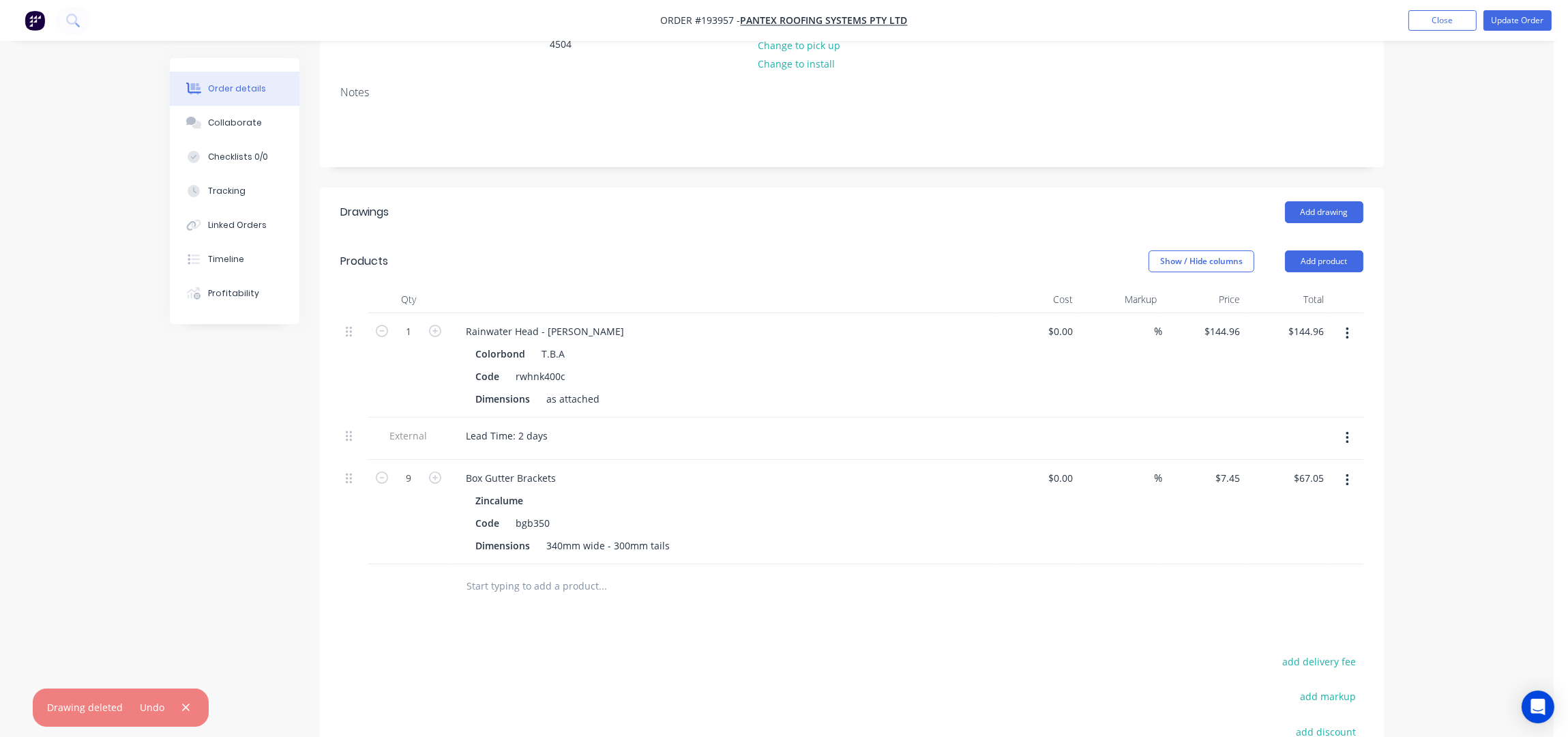
click at [1343, 321] on button "button" at bounding box center [1348, 334] width 32 height 25
click at [1283, 441] on div "Delete" at bounding box center [1298, 451] width 105 height 20
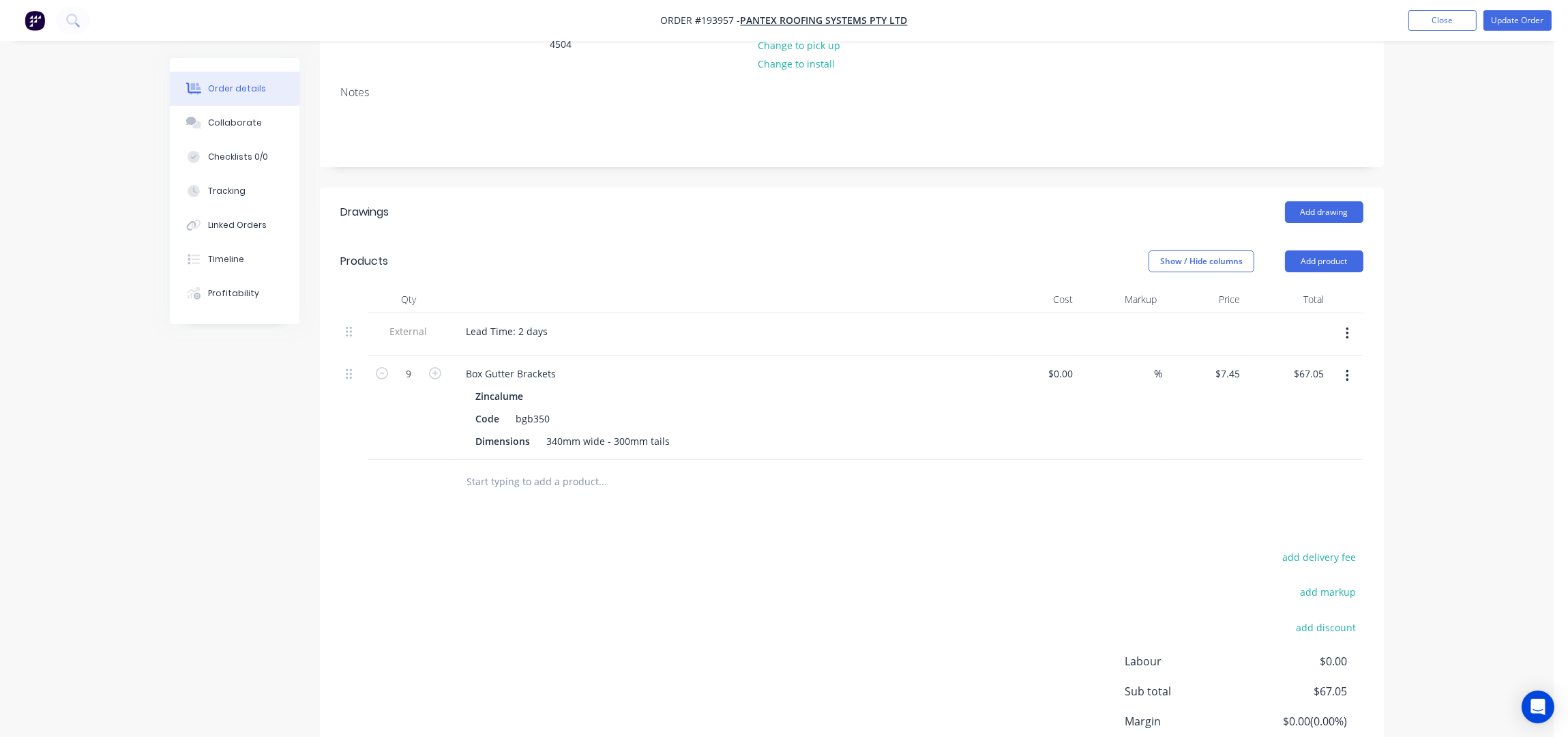
click at [1352, 321] on button "button" at bounding box center [1348, 334] width 32 height 25
click at [1308, 387] on div "Delete" at bounding box center [1298, 397] width 105 height 20
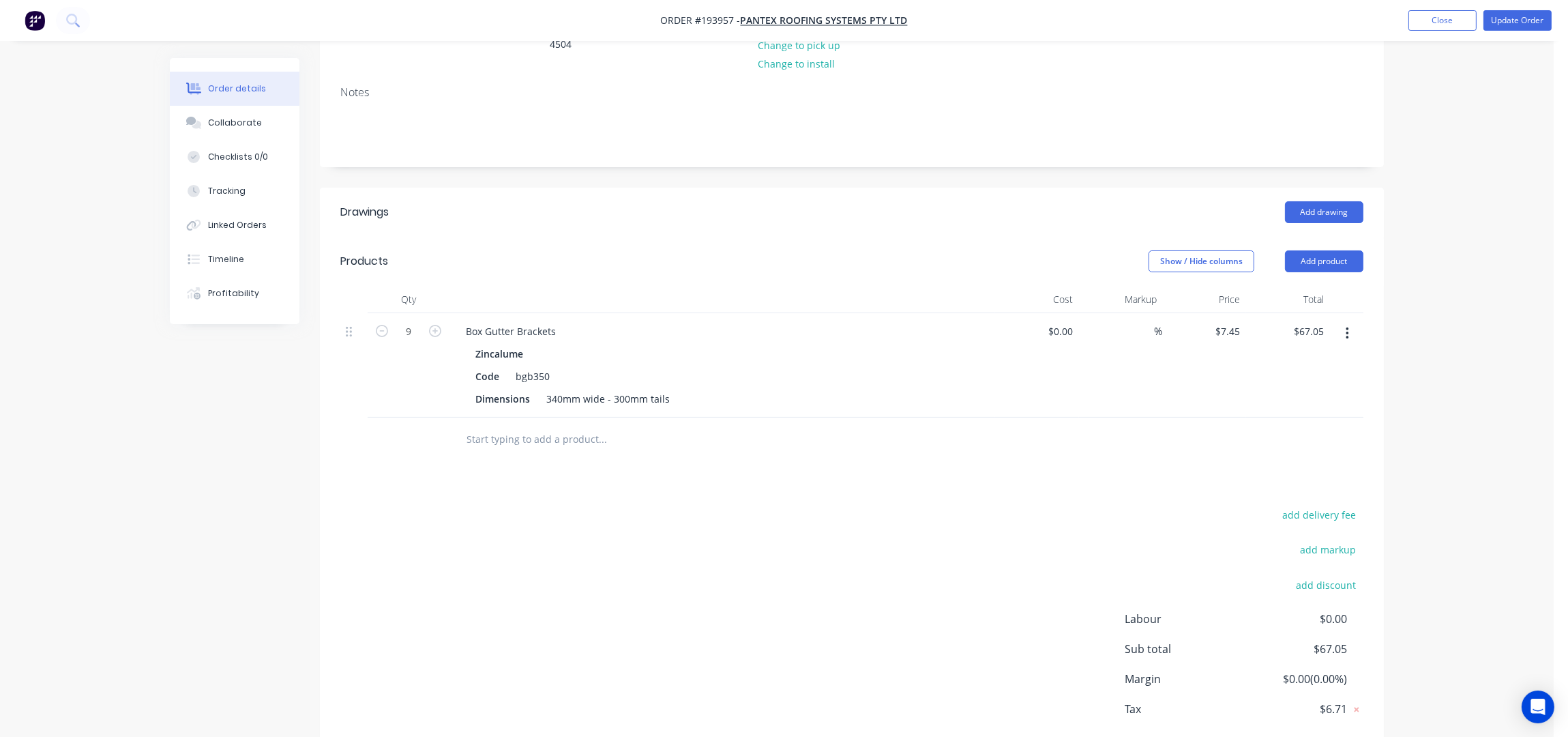
click at [1437, 341] on div "Order details Collaborate Checklists 0/0 Tracking Linked Orders Timeline Profit…" at bounding box center [776, 288] width 1553 height 1042
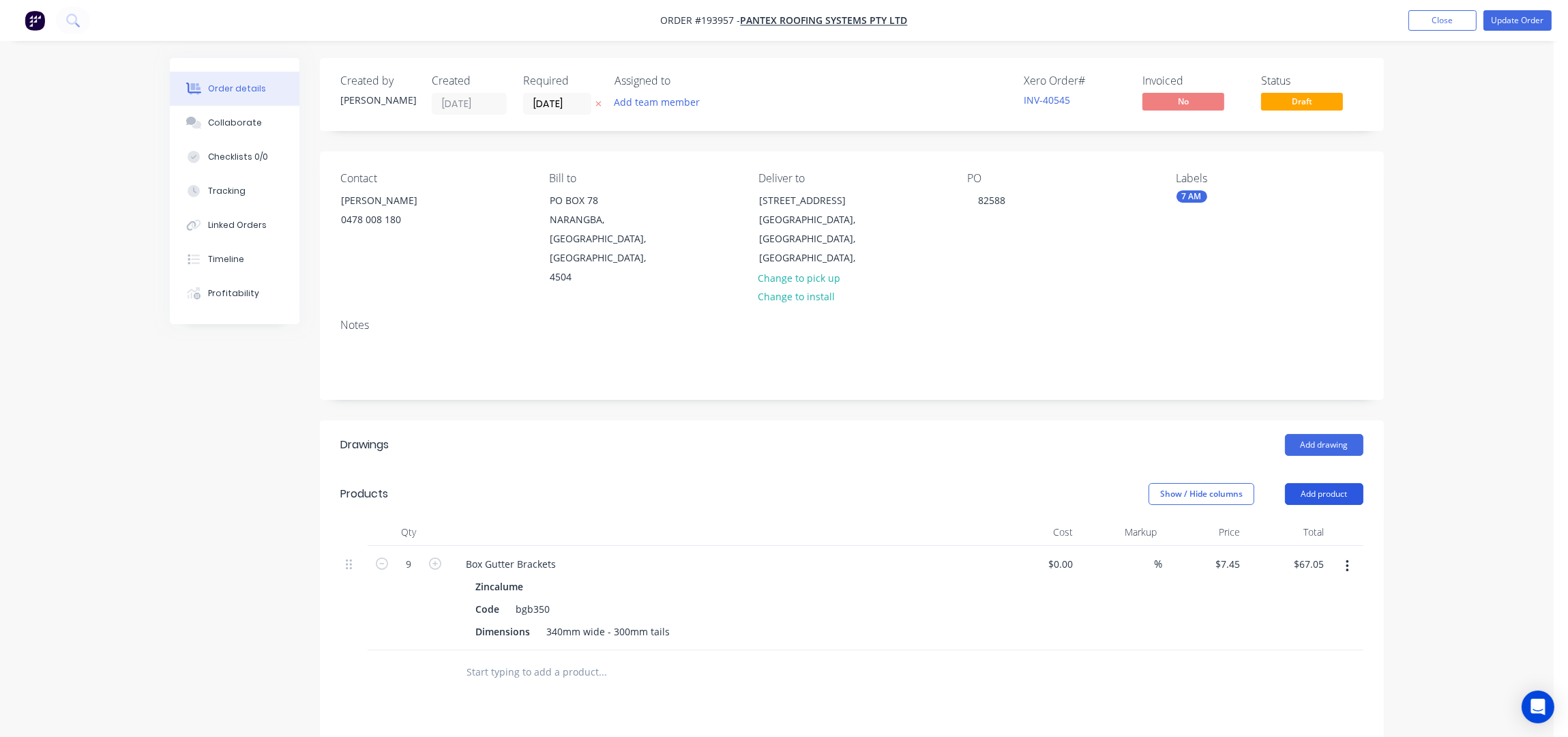
click at [1336, 483] on button "Add product" at bounding box center [1325, 494] width 79 height 22
click at [1330, 518] on div "Product catalogue" at bounding box center [1298, 528] width 105 height 20
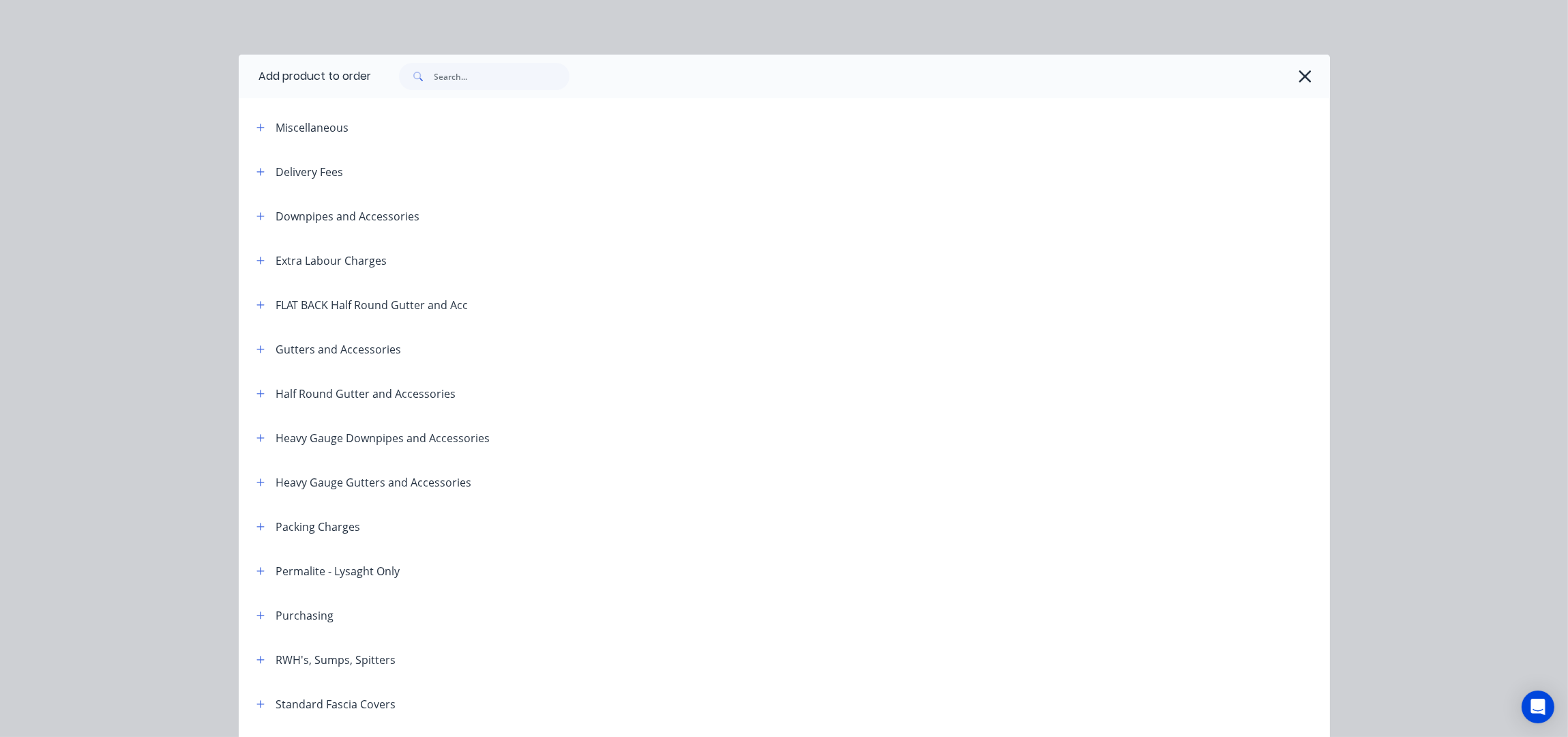
drag, startPoint x: 259, startPoint y: 174, endPoint x: 288, endPoint y: 186, distance: 31.4
click at [259, 173] on button "button" at bounding box center [261, 172] width 17 height 17
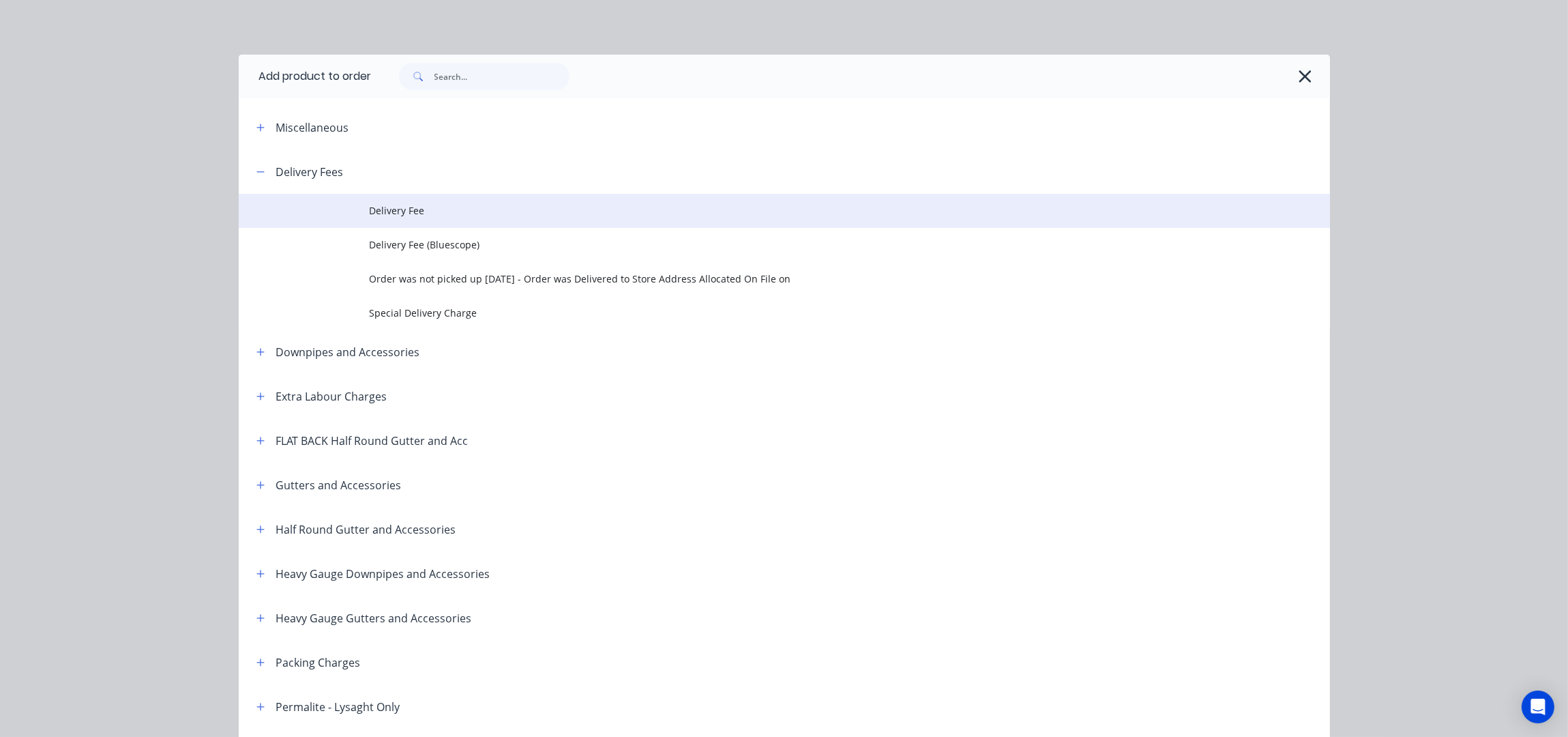
click at [354, 202] on td at bounding box center [304, 211] width 131 height 34
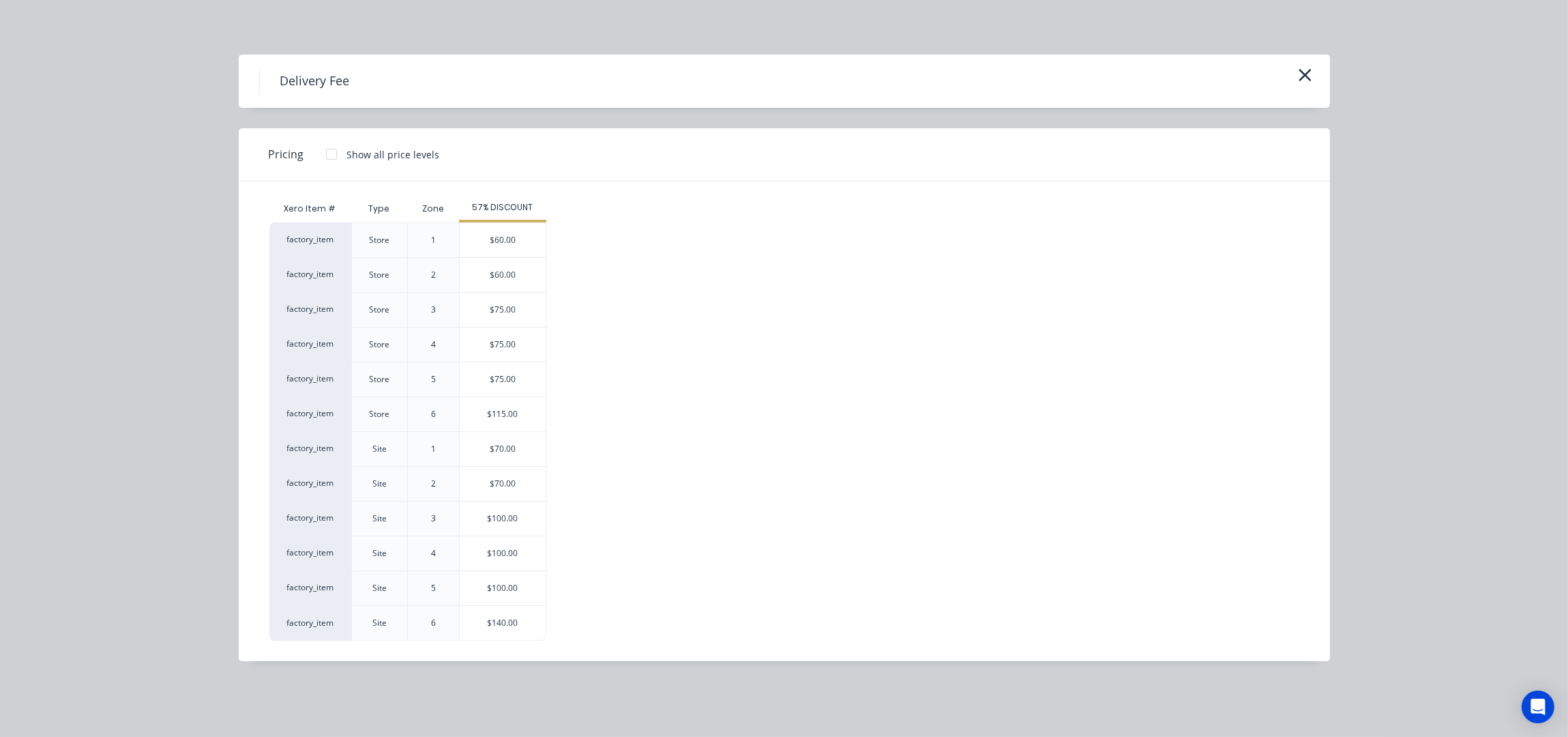
click at [514, 452] on div "$70.00" at bounding box center [502, 449] width 86 height 34
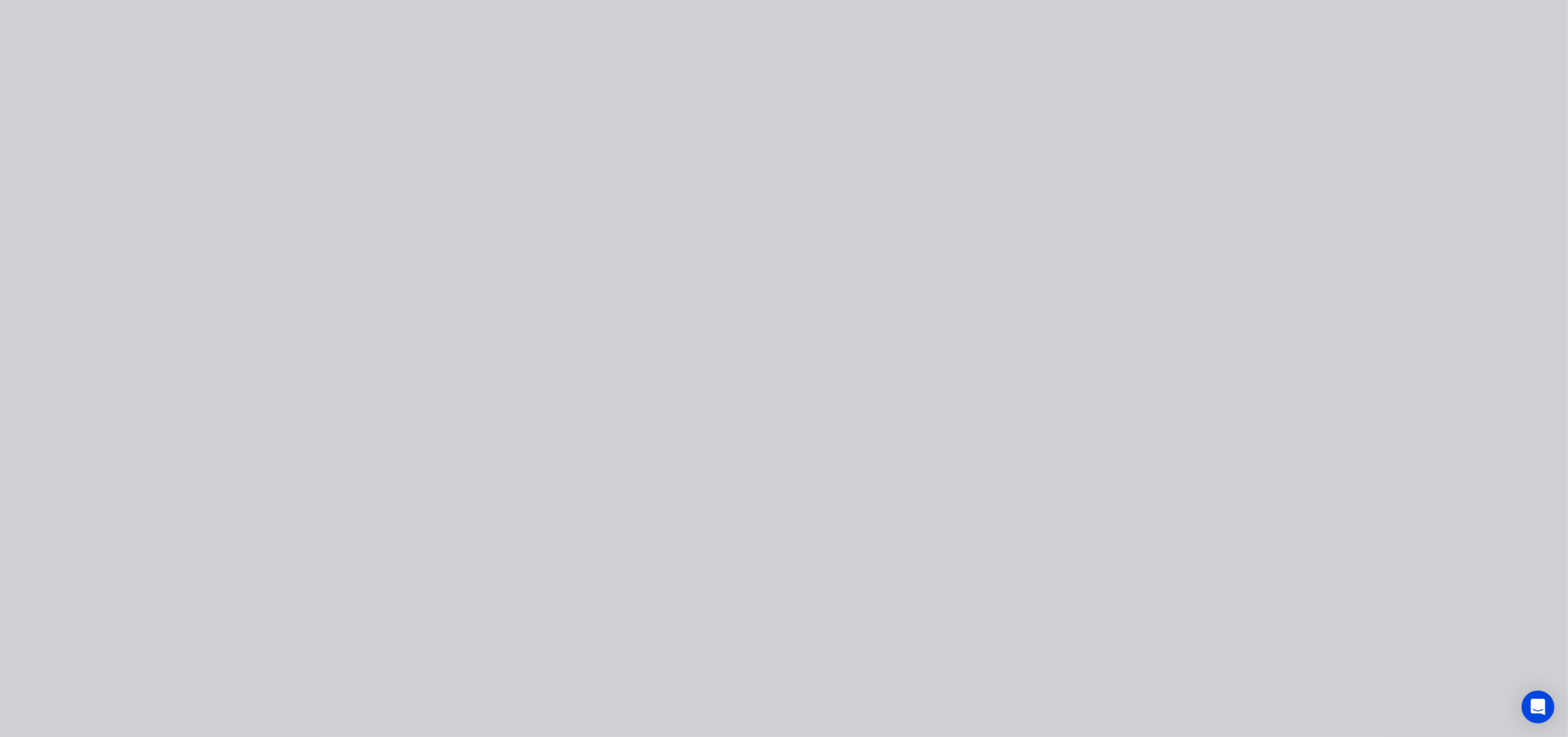
type input "$70.00"
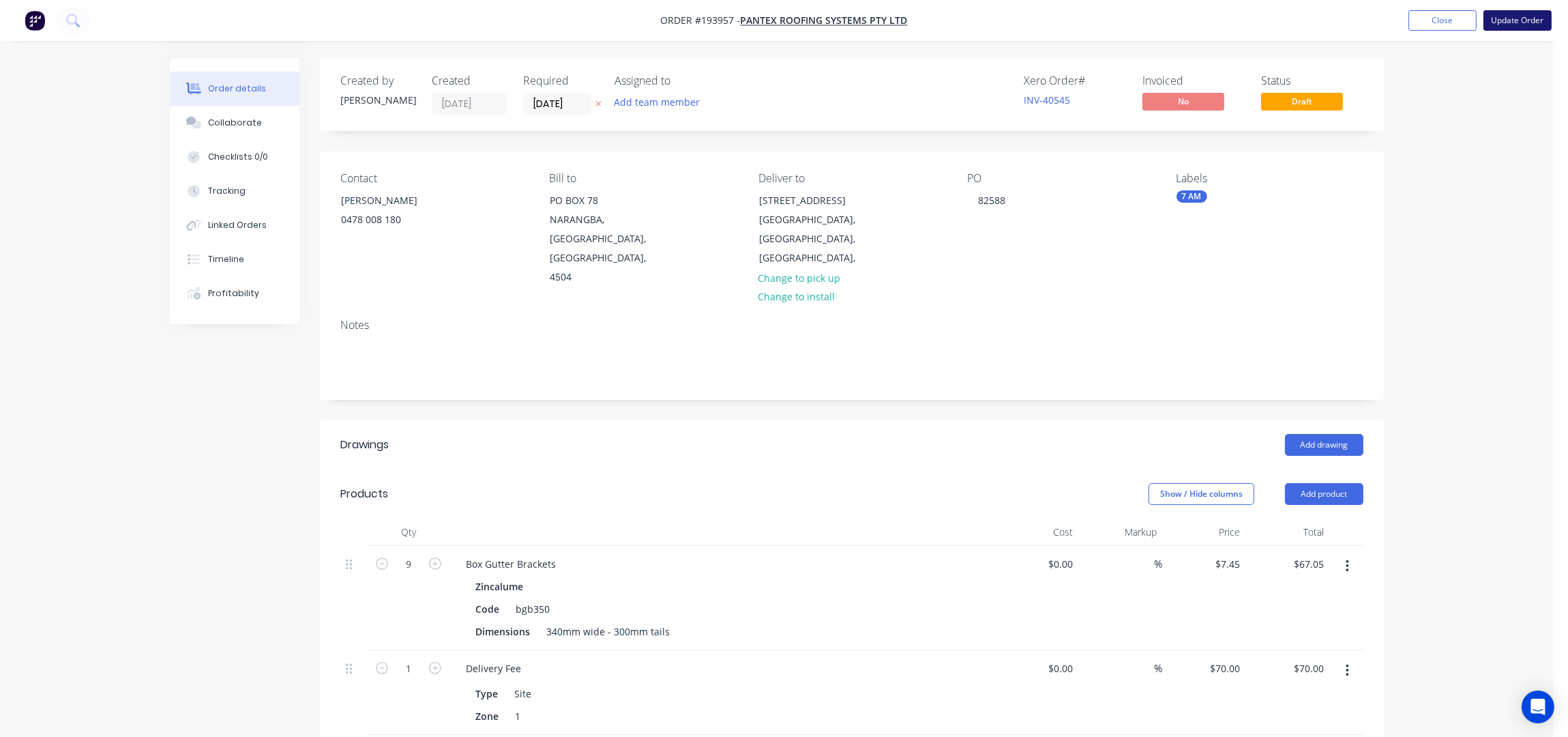
click at [1496, 24] on button "Update Order" at bounding box center [1517, 20] width 68 height 20
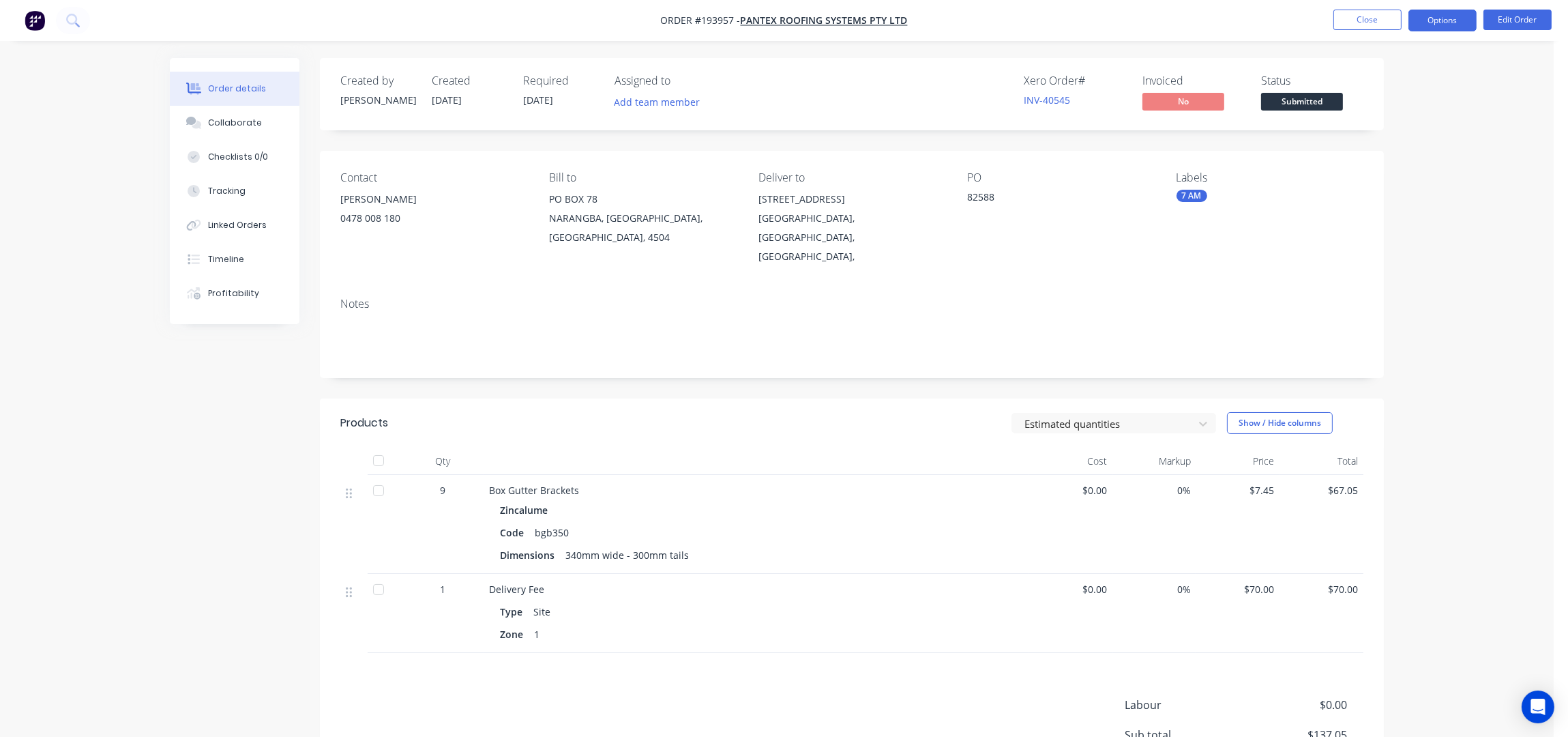
click at [1458, 19] on button "Options" at bounding box center [1442, 20] width 68 height 22
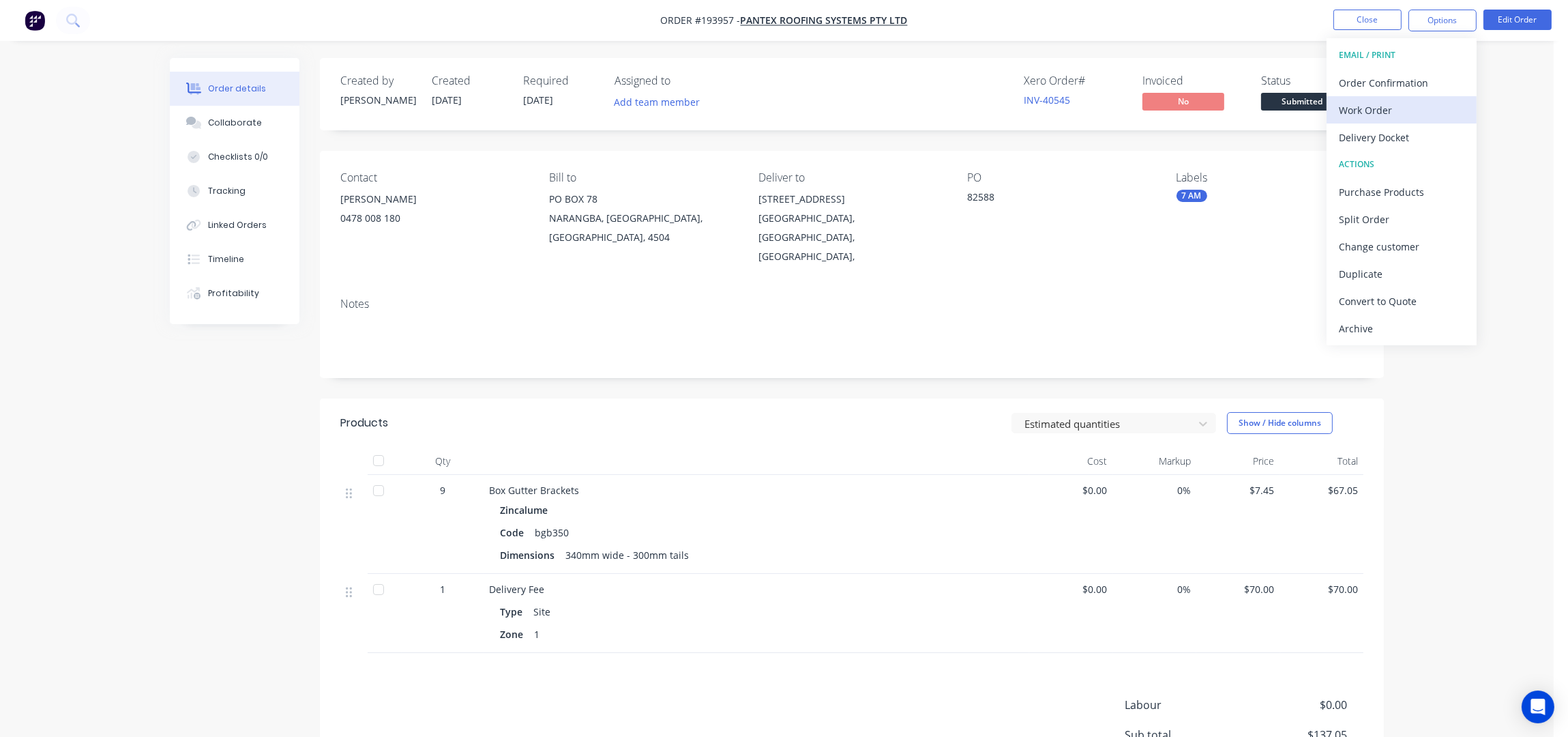
click at [1427, 113] on div "Work Order" at bounding box center [1401, 110] width 125 height 20
click at [1431, 130] on div "Without pricing" at bounding box center [1401, 138] width 125 height 20
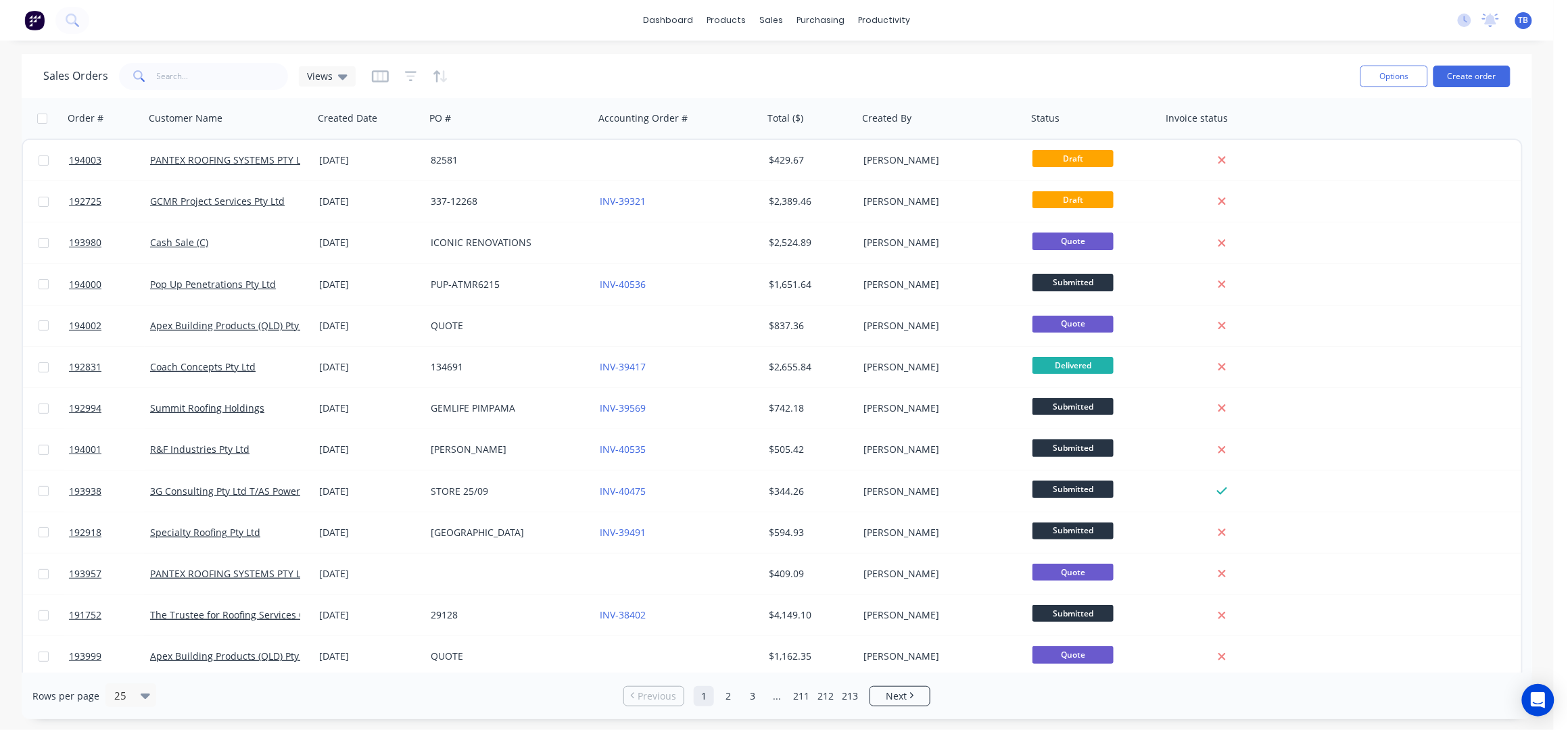
drag, startPoint x: 1124, startPoint y: 67, endPoint x: 1155, endPoint y: 85, distance: 35.8
drag, startPoint x: 1155, startPoint y: 85, endPoint x: 777, endPoint y: 20, distance: 383.5
click at [777, 20] on div "sales" at bounding box center [772, 20] width 38 height 20
click at [818, 72] on link "Sales Orders" at bounding box center [844, 64] width 179 height 27
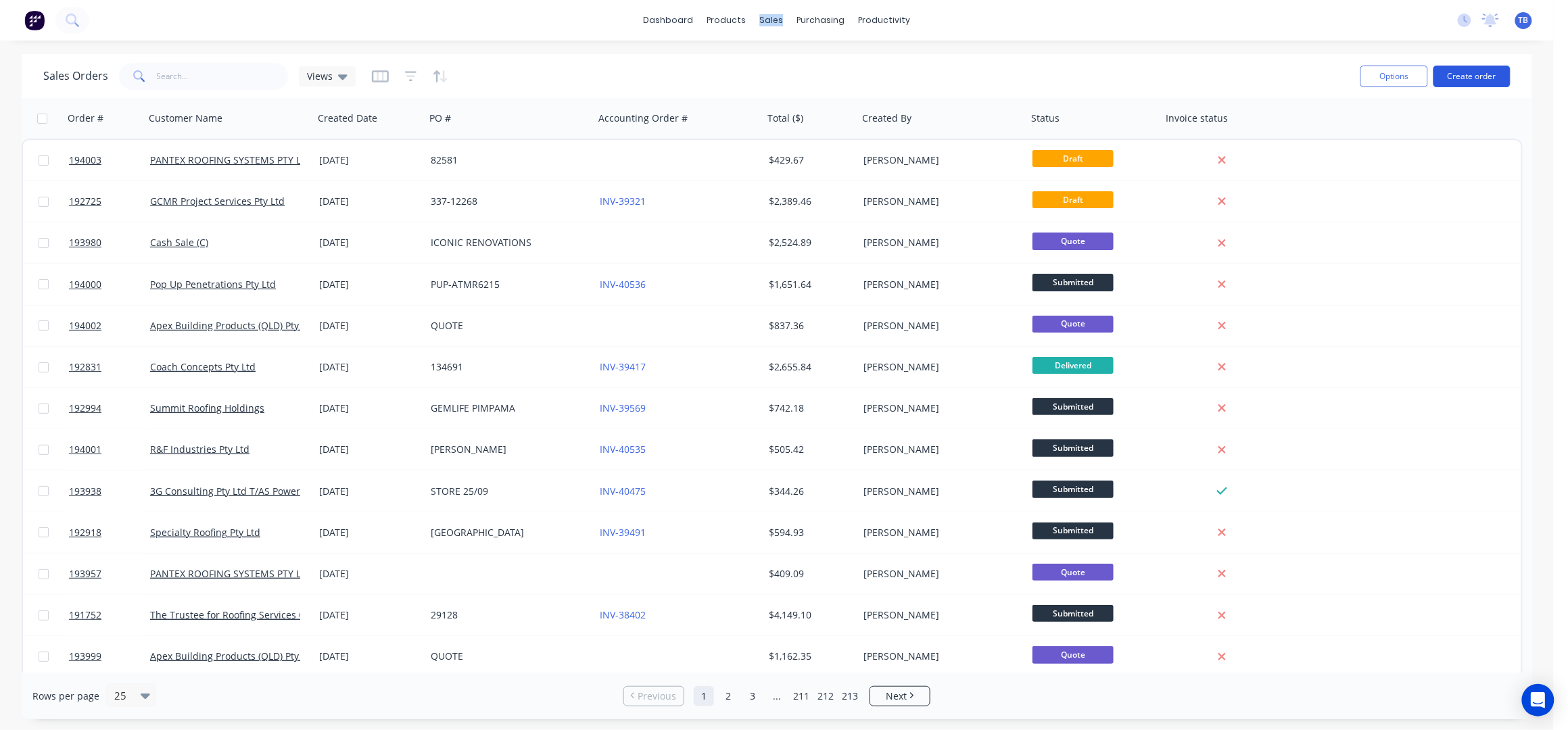
click at [1472, 81] on button "Create order" at bounding box center [1472, 77] width 77 height 21
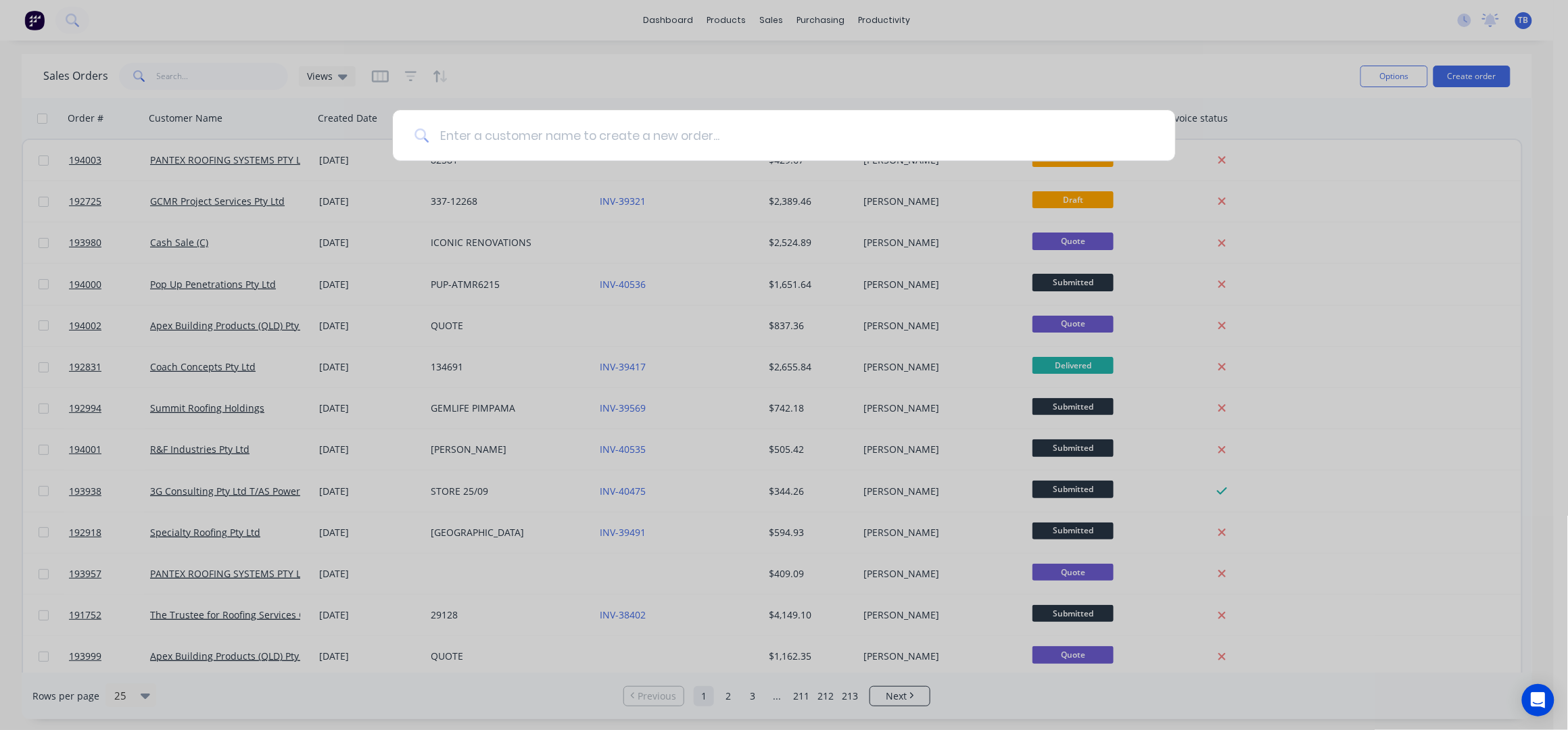
click at [609, 132] on input at bounding box center [791, 135] width 725 height 51
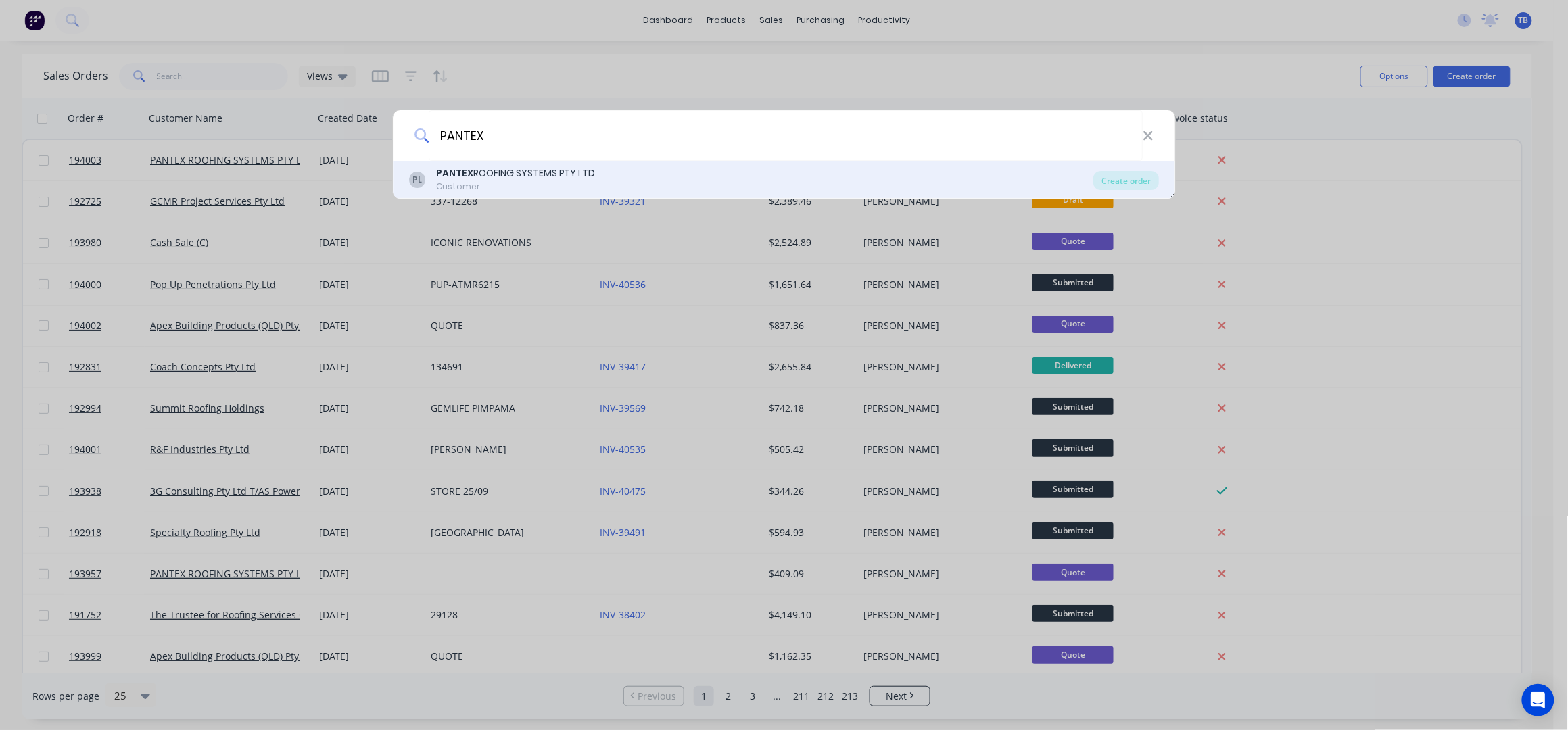
type input "PANTEX"
click at [569, 178] on div "PANTEX ROOFING SYSTEMS PTY LTD" at bounding box center [516, 173] width 159 height 15
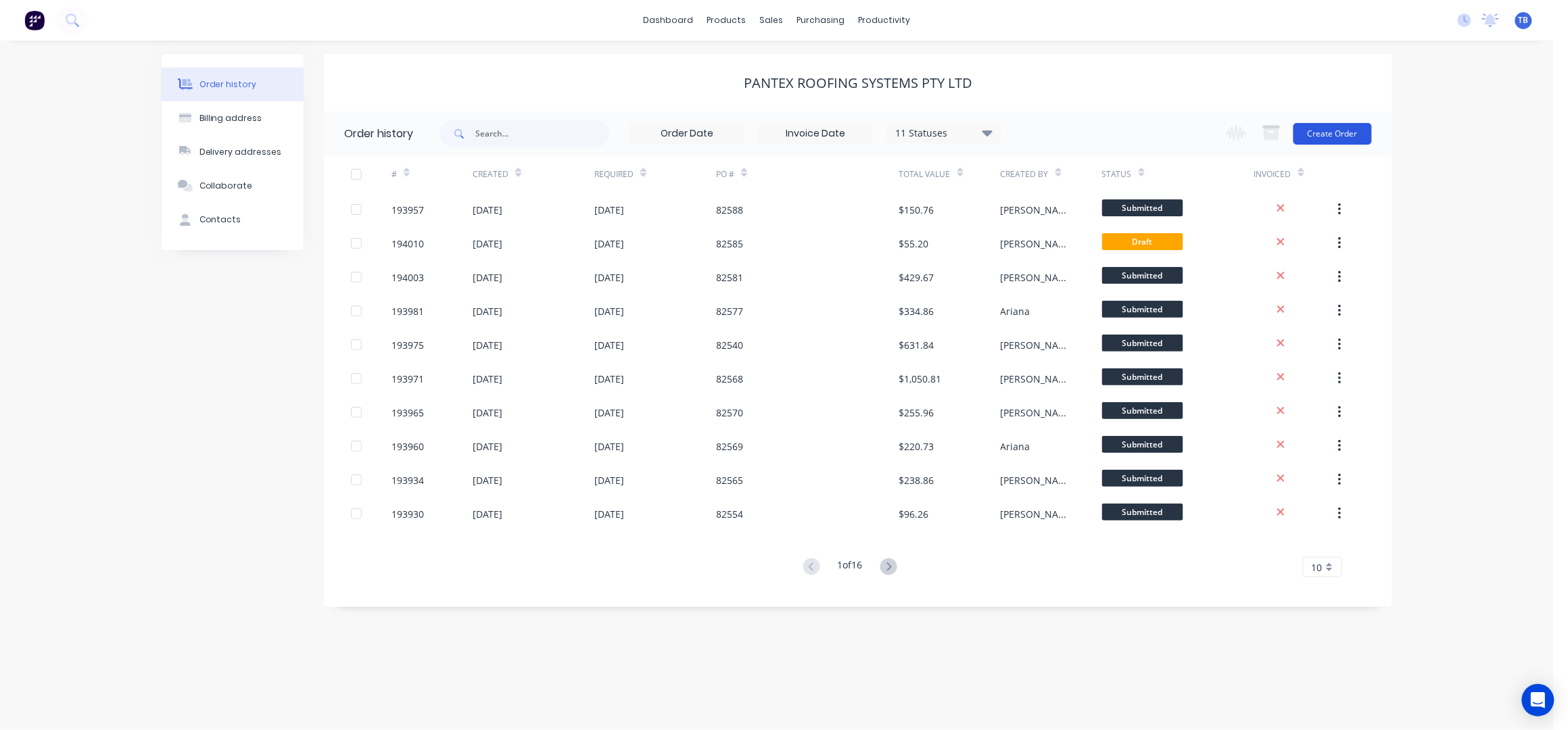
click at [1352, 126] on button "Create Order" at bounding box center [1332, 134] width 78 height 21
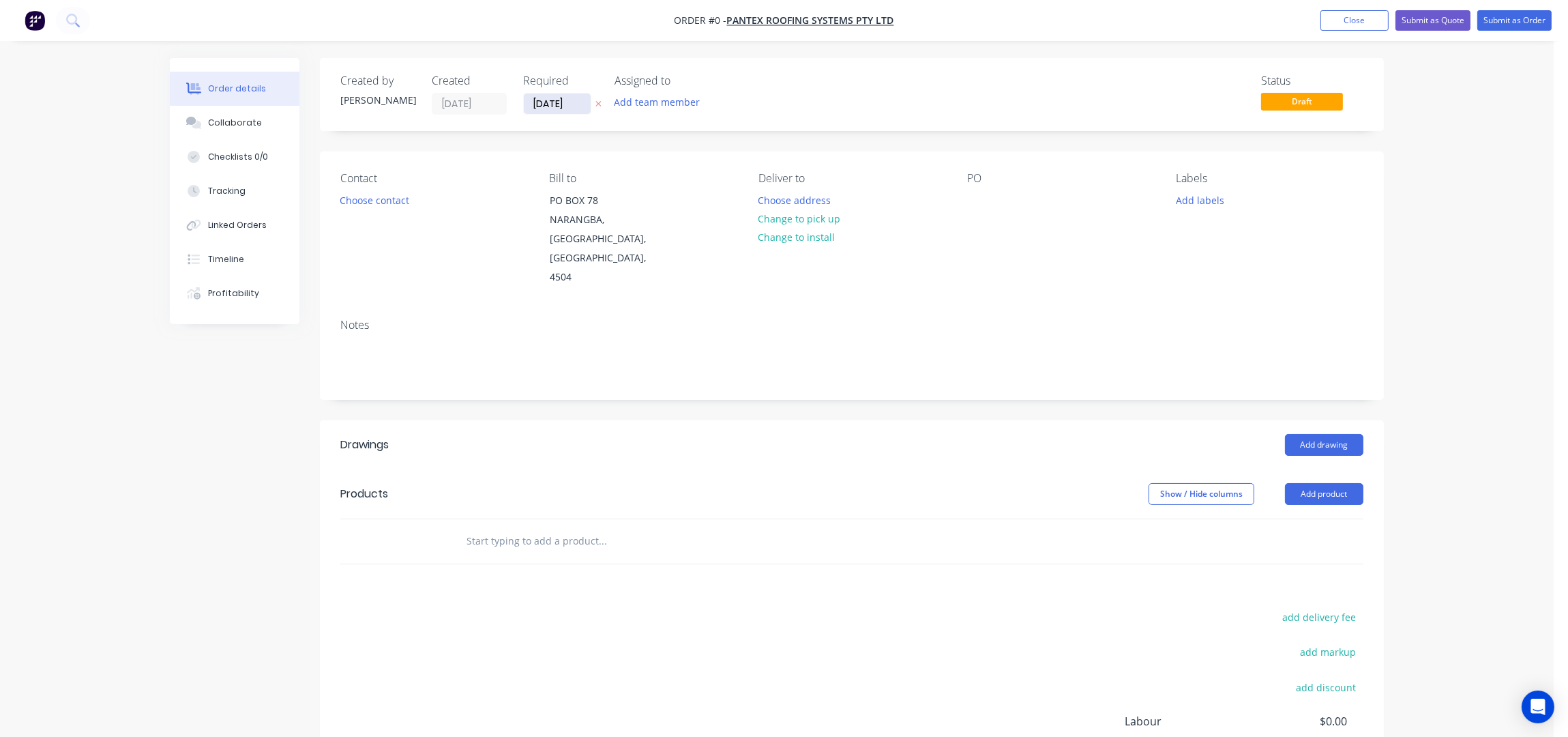
click at [541, 108] on input "[DATE]" at bounding box center [557, 104] width 67 height 20
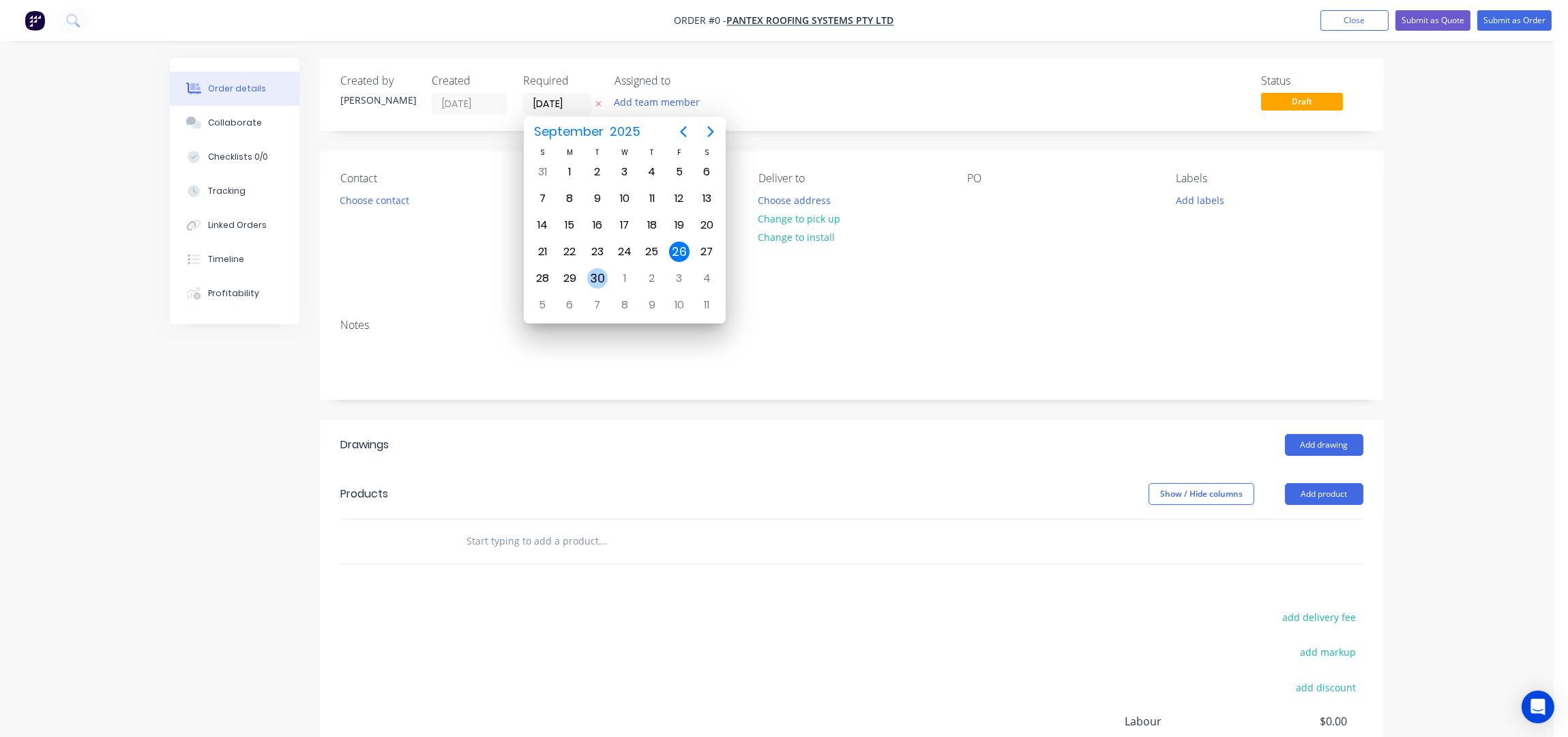
click at [597, 277] on div "30" at bounding box center [597, 278] width 20 height 20
type input "[DATE]"
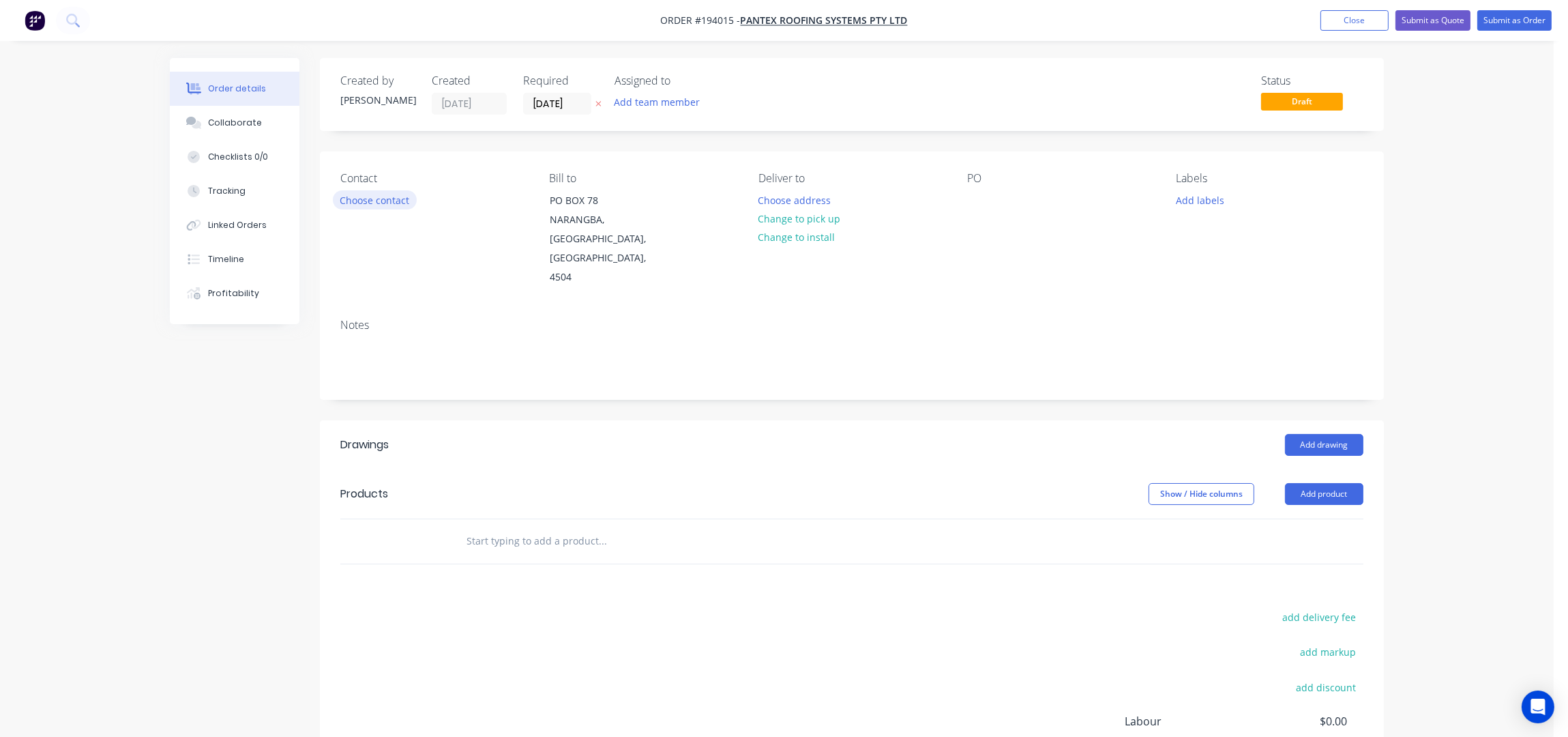
click at [374, 186] on div "Contact Choose contact" at bounding box center [434, 229] width 187 height 115
click at [388, 202] on button "Choose contact" at bounding box center [375, 199] width 84 height 19
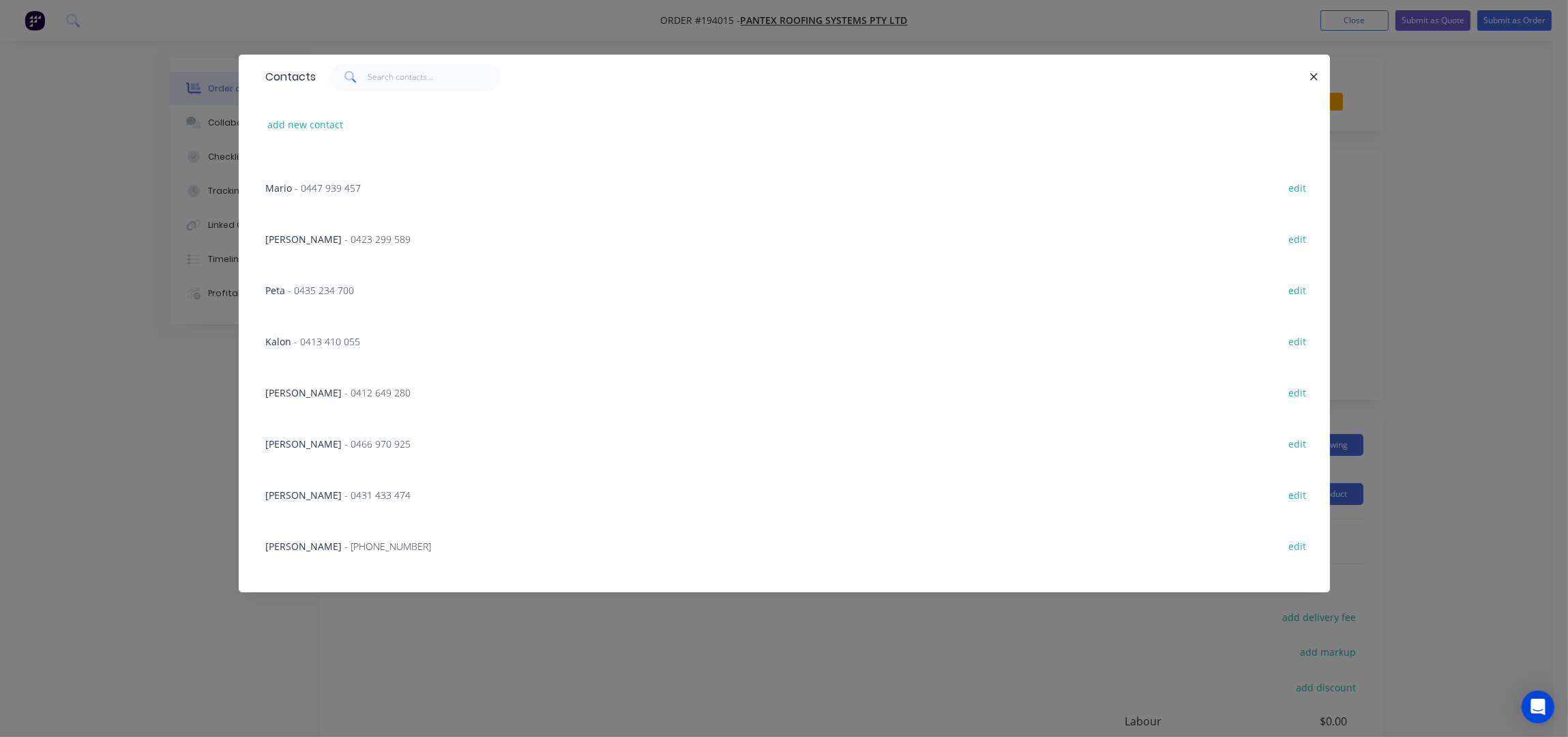
scroll to position [1809, 0]
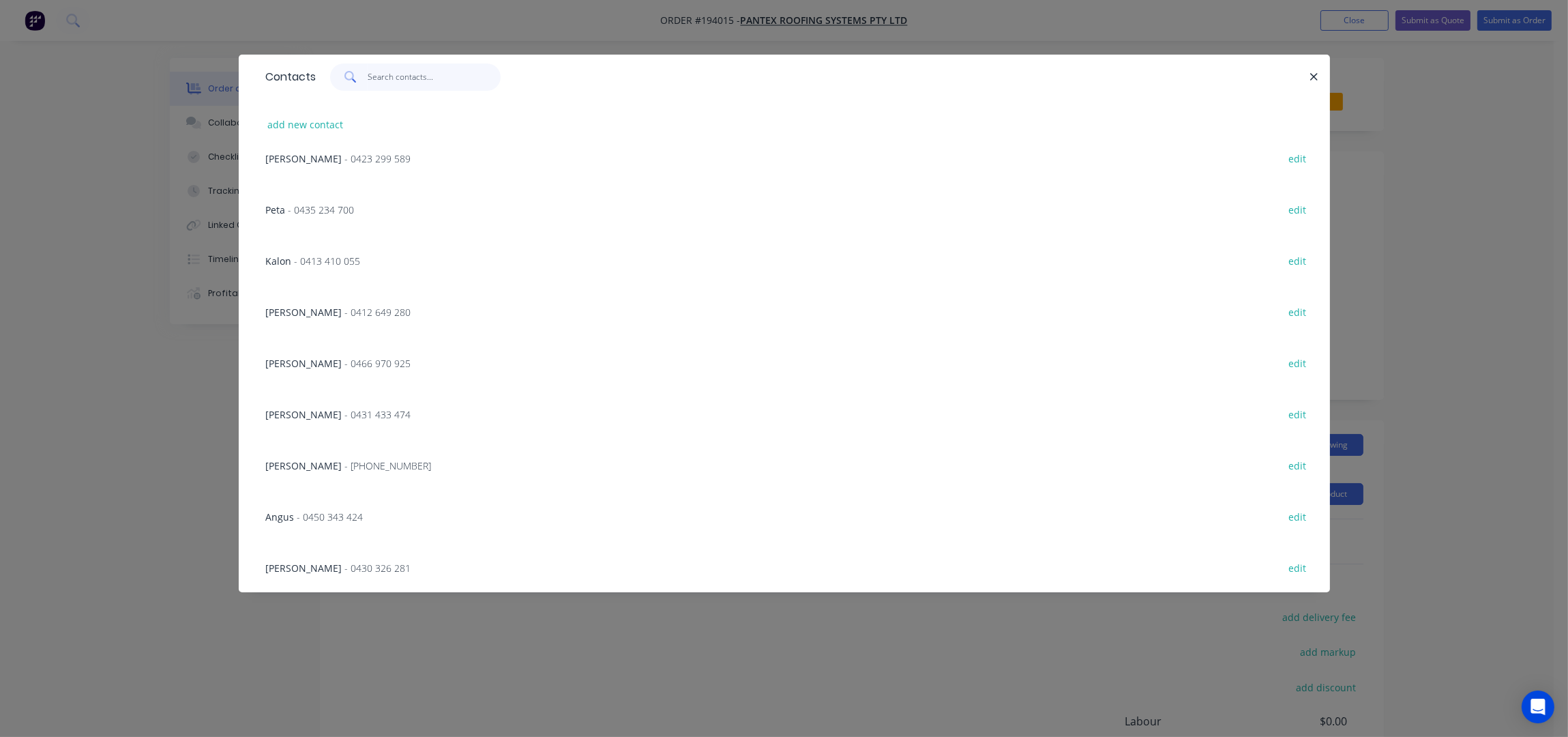
click at [392, 80] on input "text" at bounding box center [434, 76] width 133 height 27
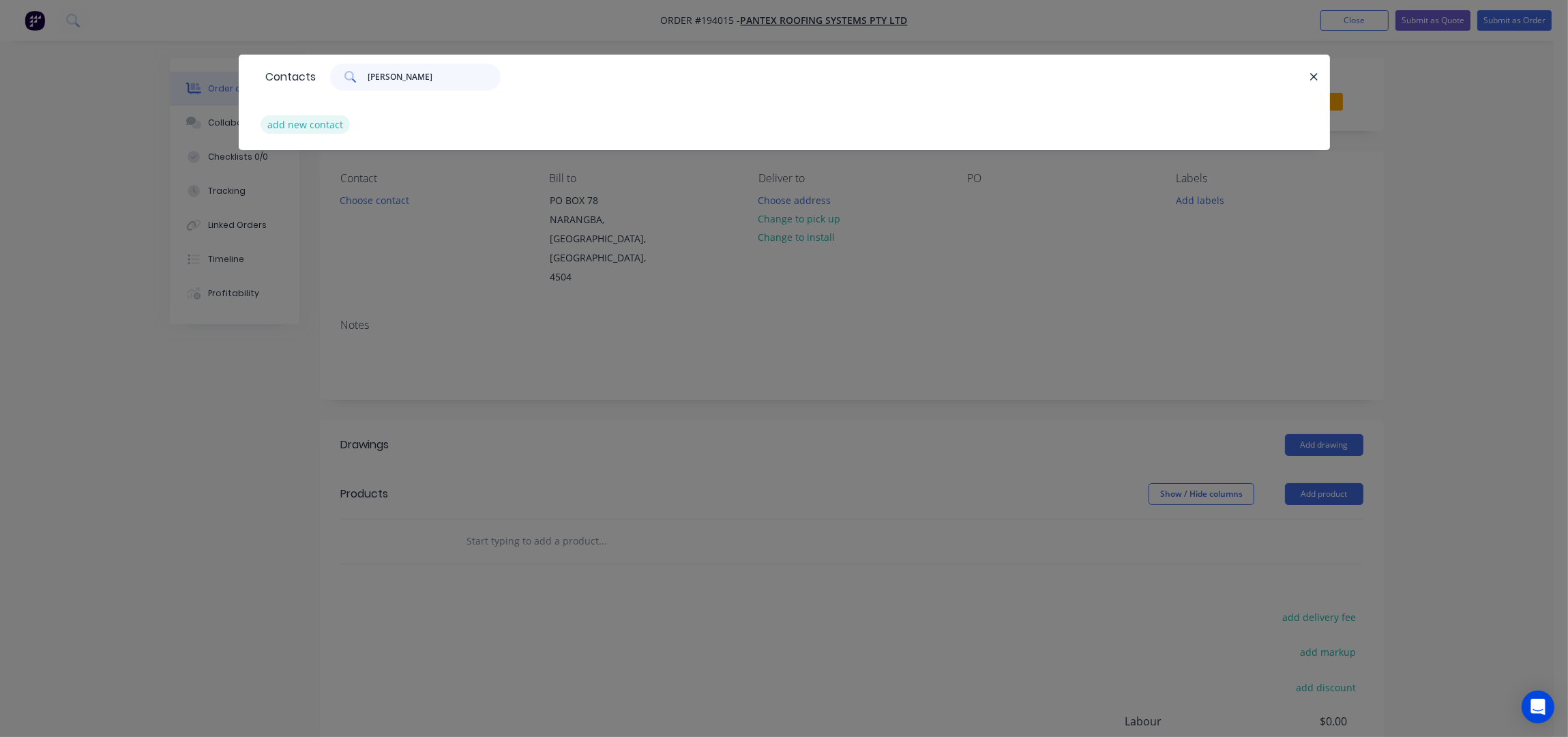
type input "IAN"
click at [303, 131] on button "add new contact" at bounding box center [305, 124] width 90 height 19
select select "AU"
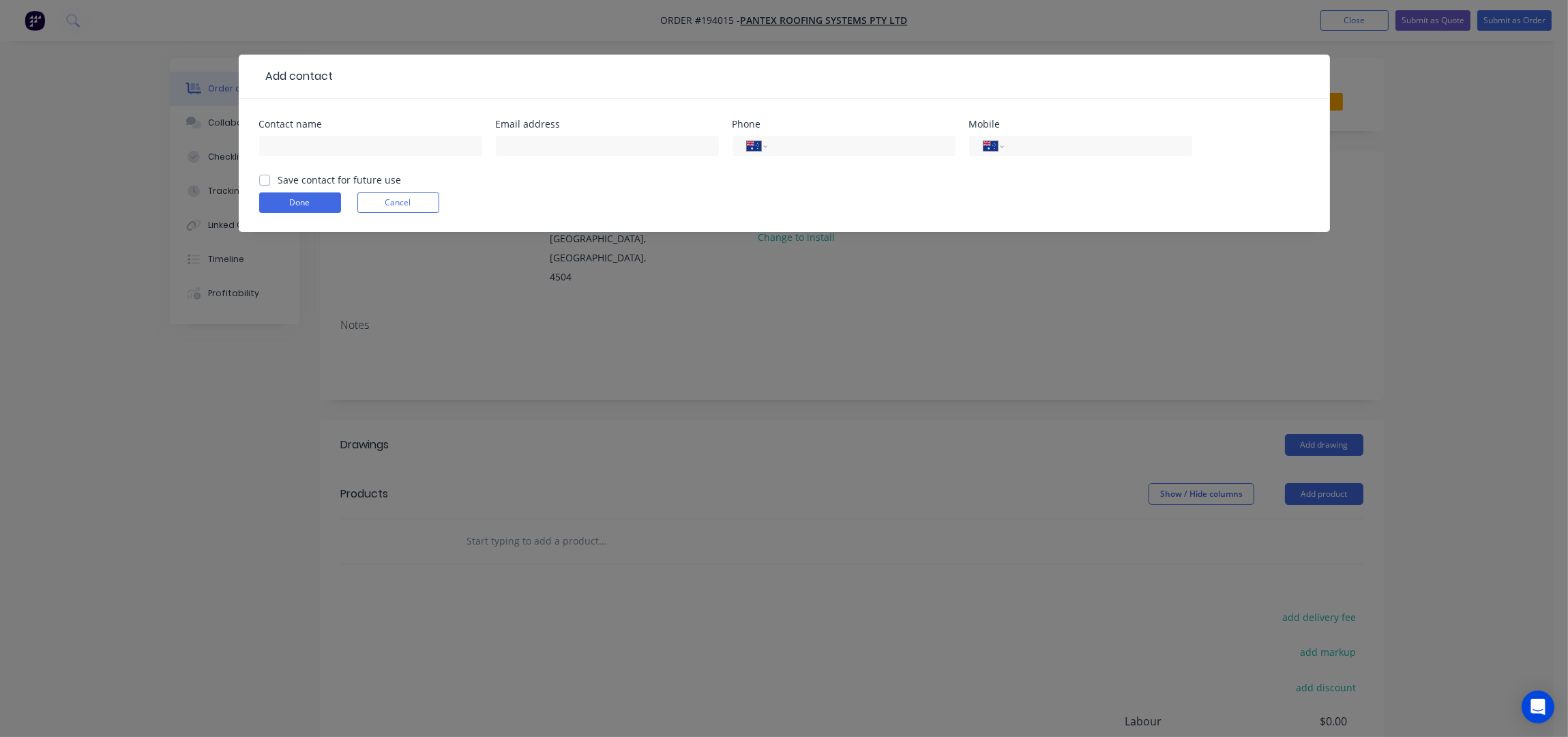
click at [317, 158] on div at bounding box center [371, 152] width 223 height 40
click at [321, 149] on input "text" at bounding box center [371, 146] width 223 height 20
type input "IAN"
type input "0420 832 902"
click at [295, 203] on button "Done" at bounding box center [300, 202] width 82 height 20
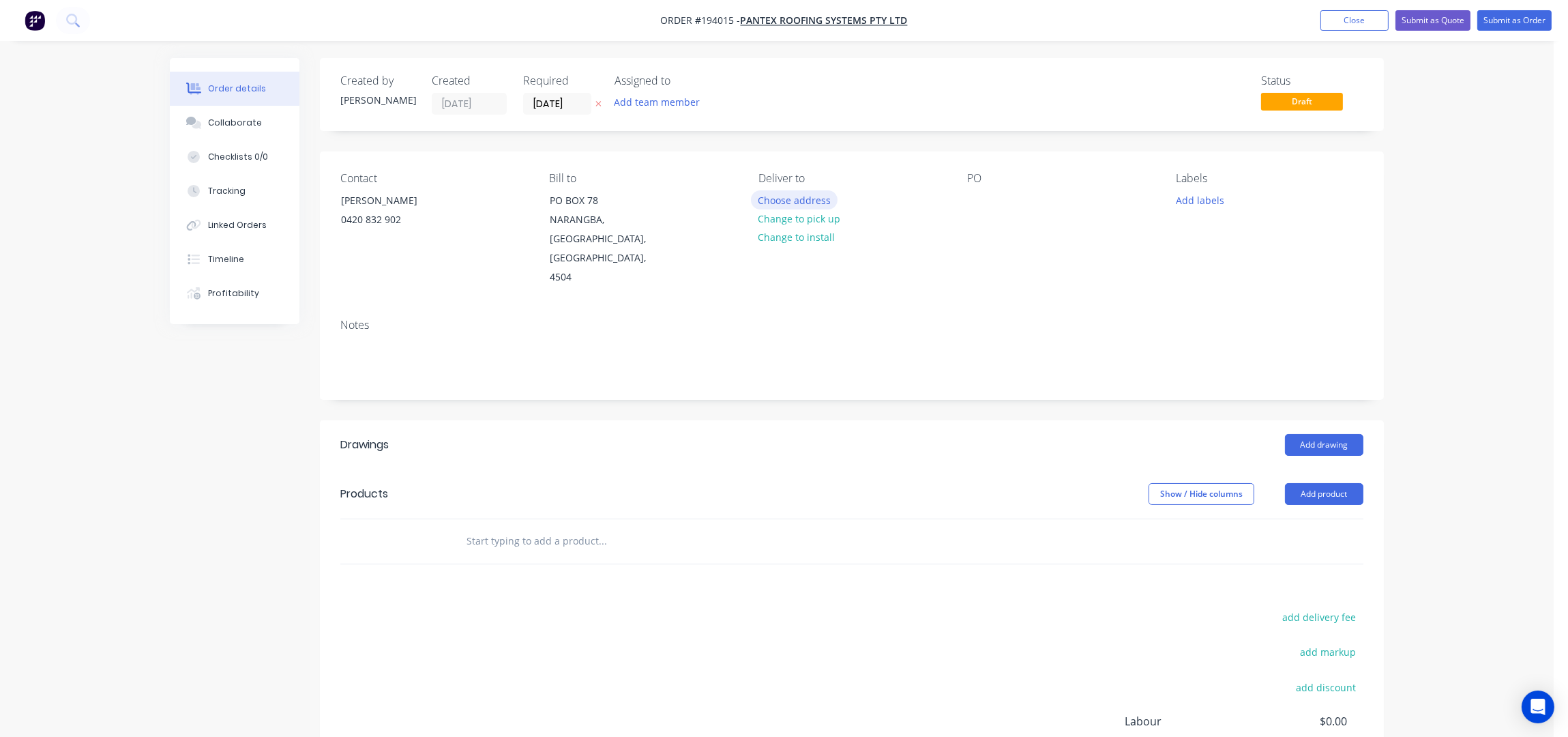
click at [823, 197] on button "Choose address" at bounding box center [794, 199] width 87 height 19
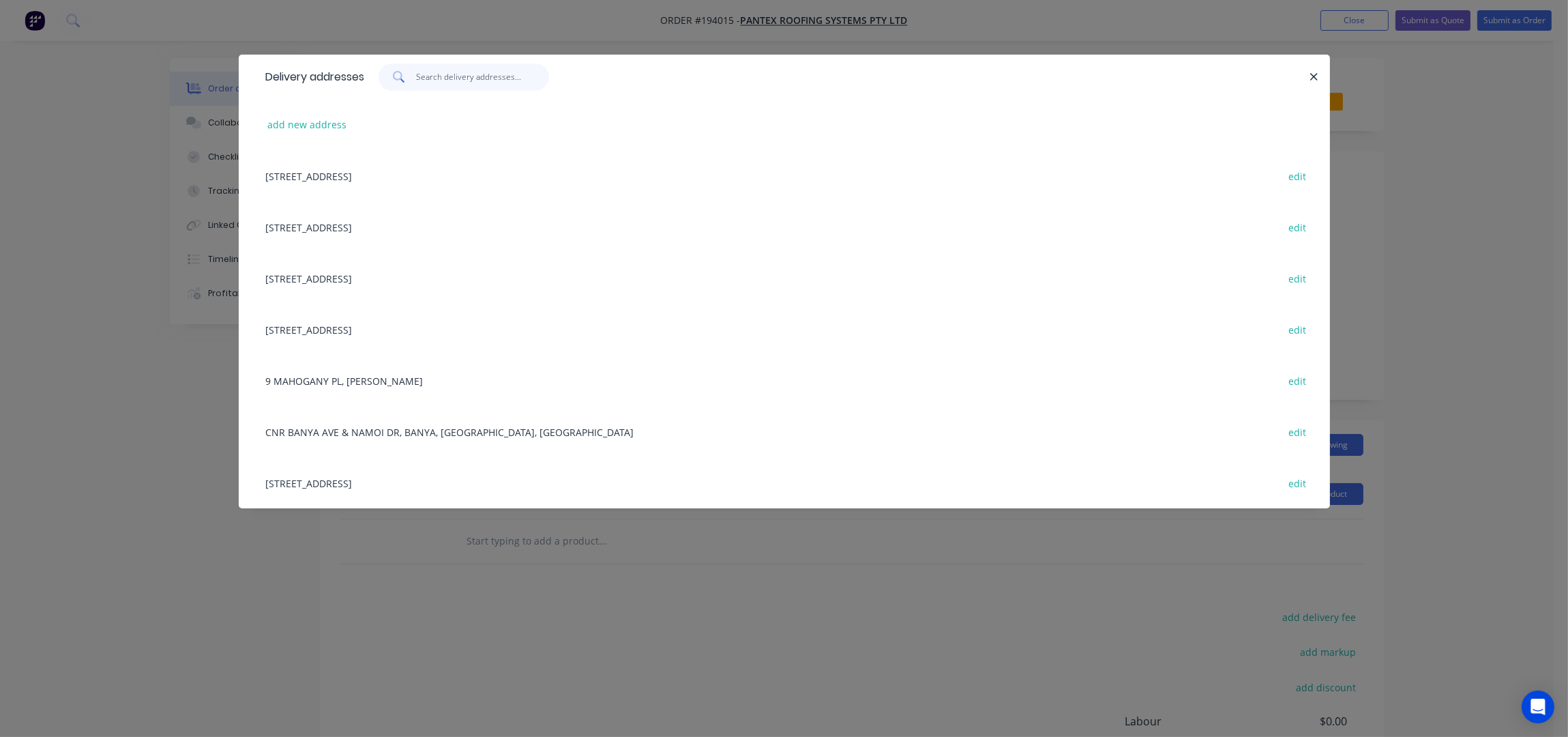
click at [460, 73] on input "text" at bounding box center [483, 76] width 133 height 27
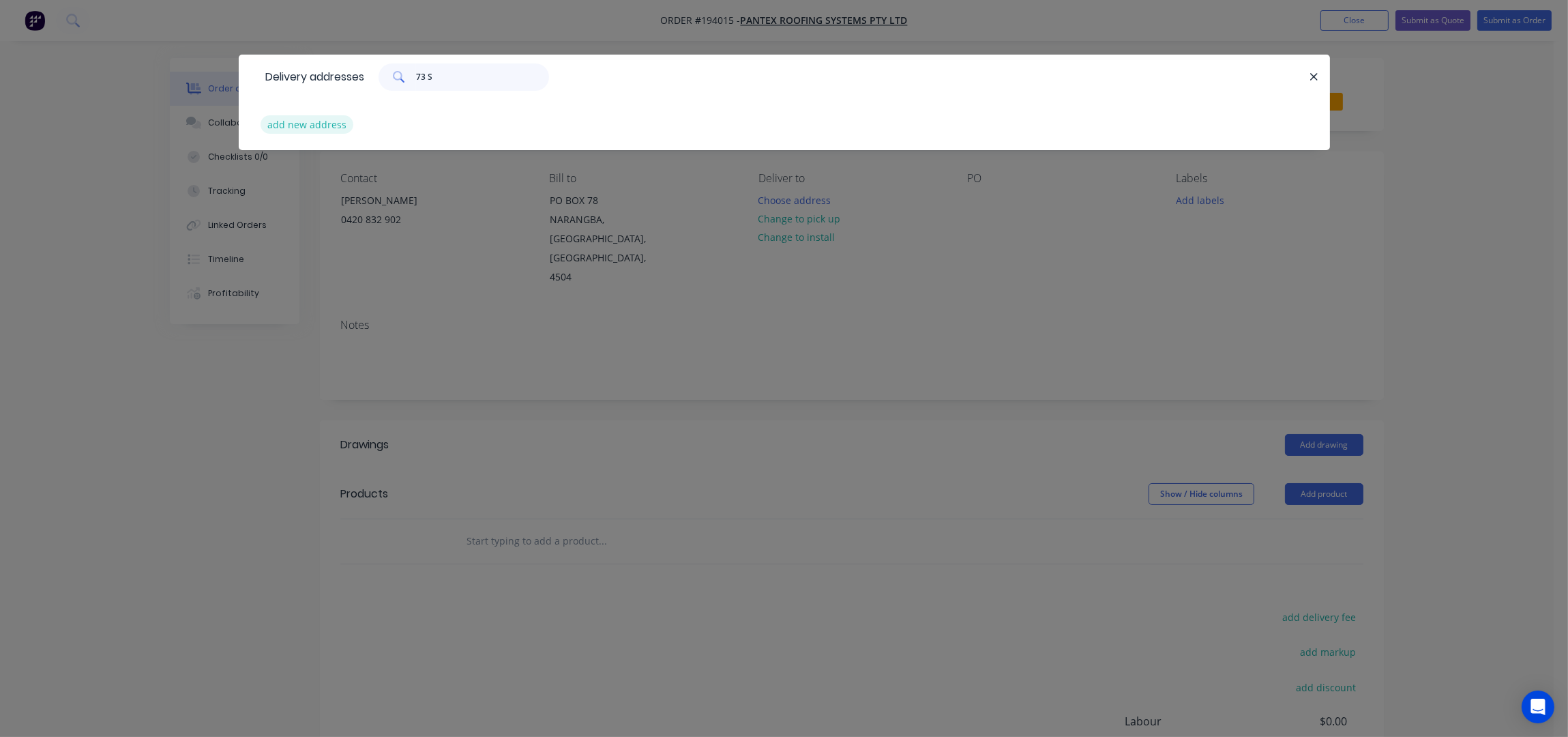
type input "73 S"
click at [323, 124] on button "add new address" at bounding box center [307, 124] width 93 height 19
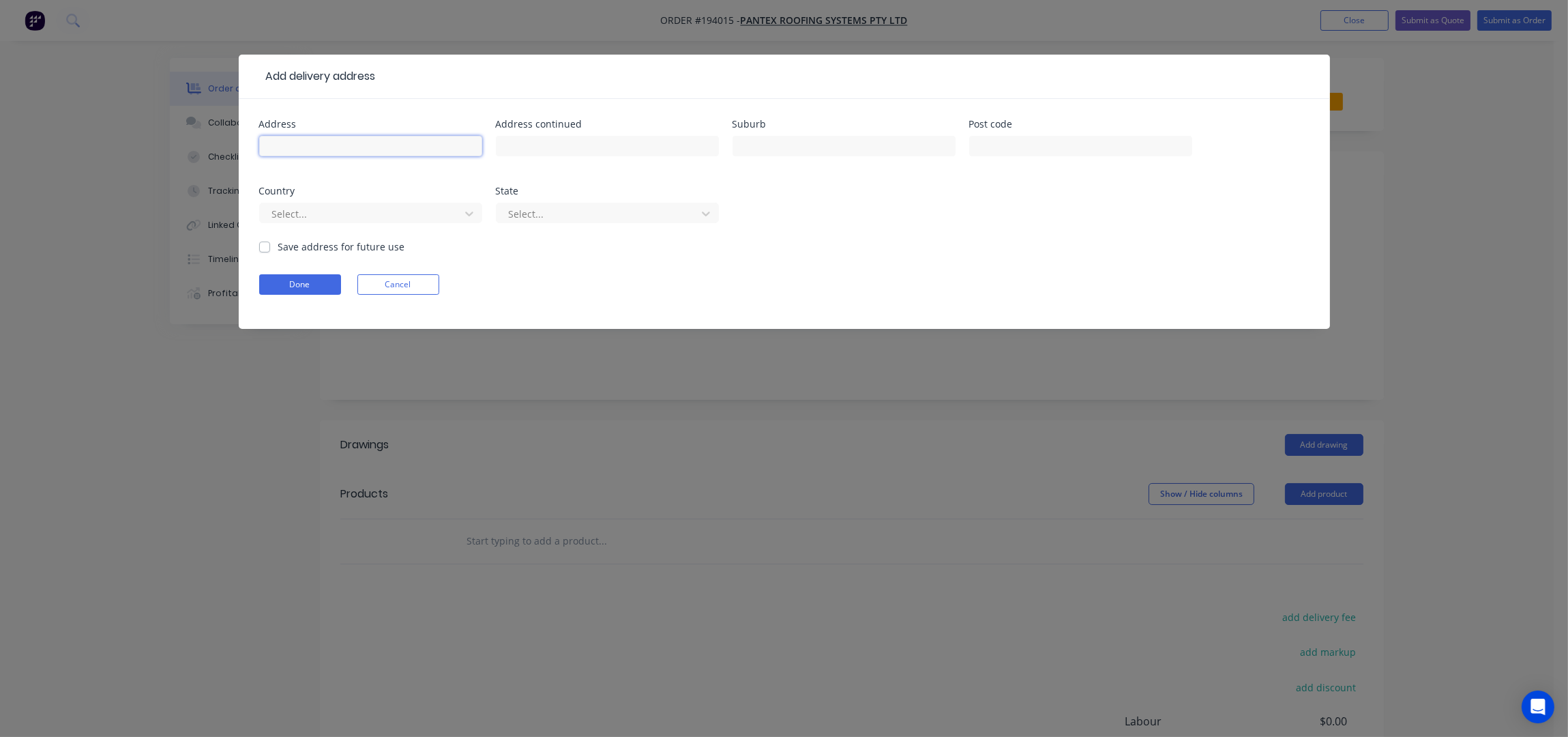
click at [341, 141] on input "text" at bounding box center [371, 146] width 223 height 20
type input "73 SNOOK STREET"
type input "CLEVELAND"
click at [304, 284] on button "Done" at bounding box center [300, 284] width 82 height 20
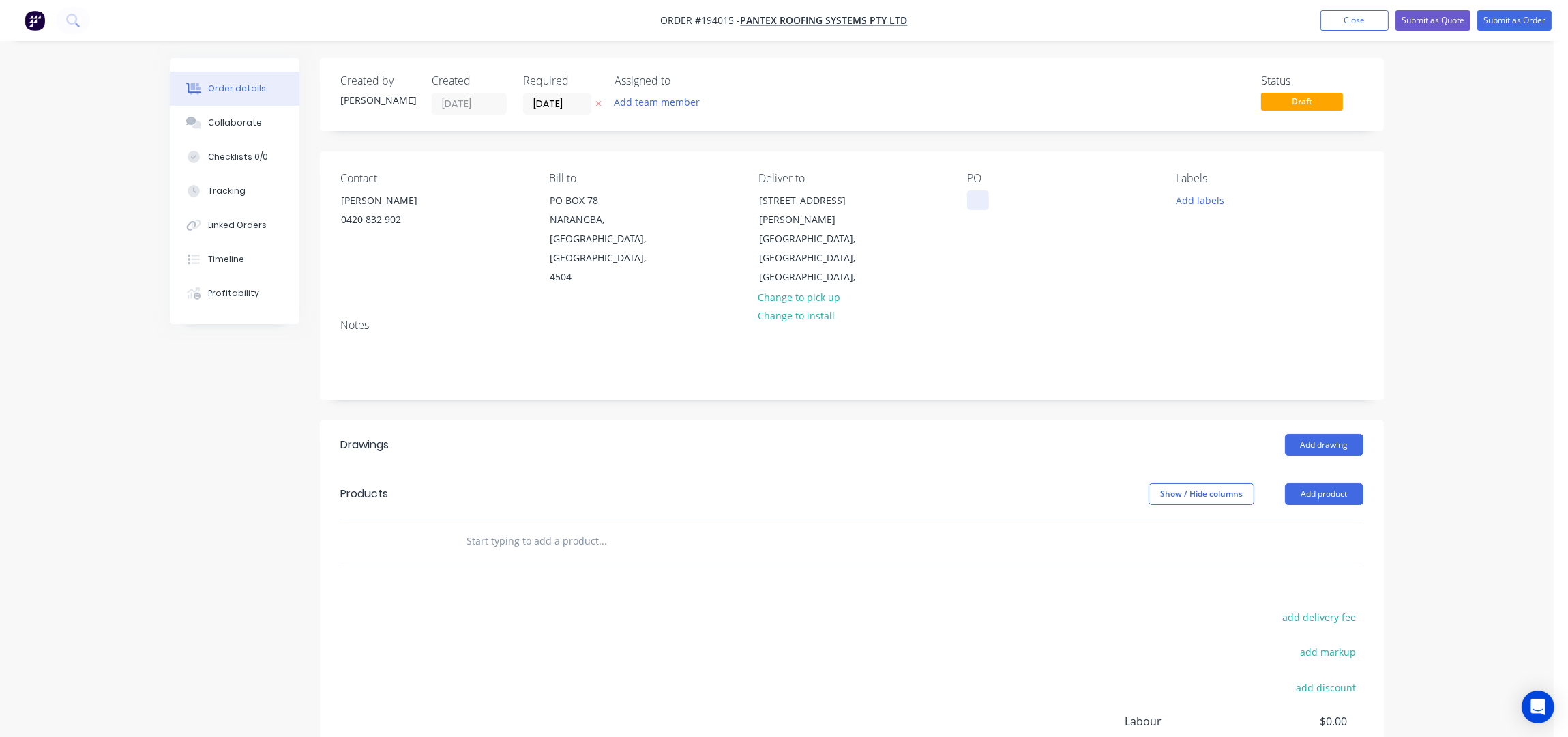
click at [985, 208] on div at bounding box center [978, 200] width 22 height 20
click at [1314, 483] on button "Add product" at bounding box center [1325, 494] width 79 height 22
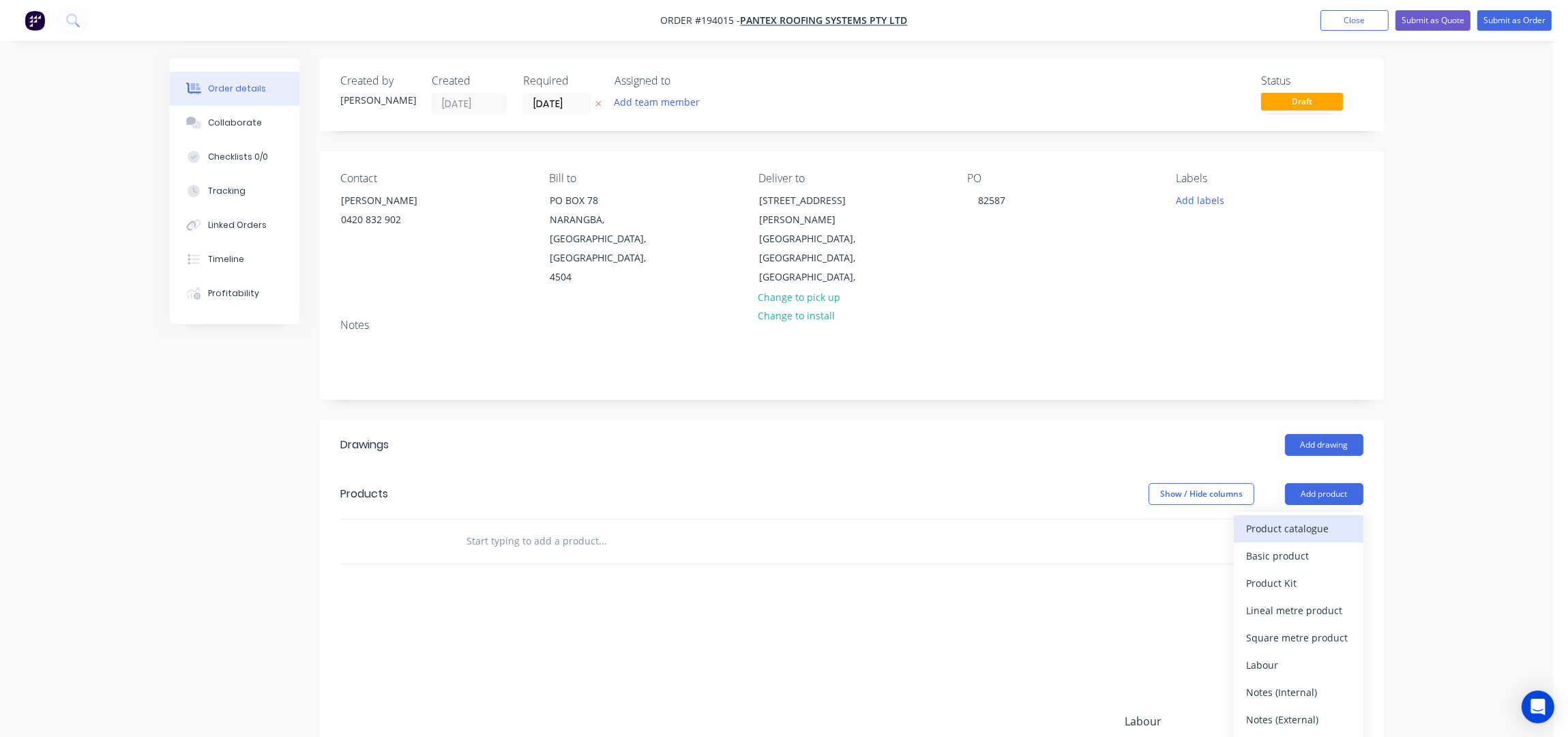
click at [1311, 518] on div "Product catalogue" at bounding box center [1298, 528] width 105 height 20
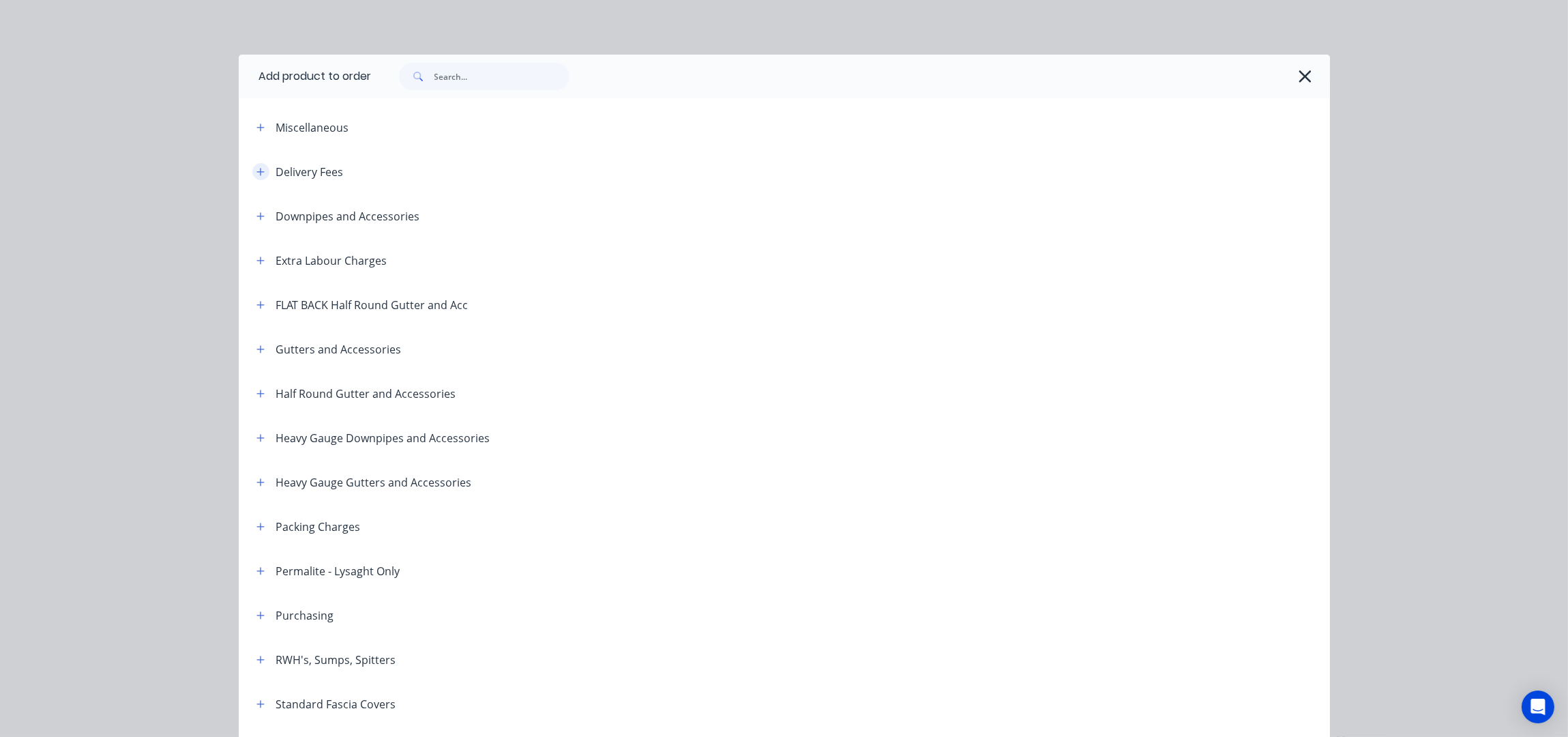
click at [256, 172] on icon "button" at bounding box center [260, 172] width 8 height 8
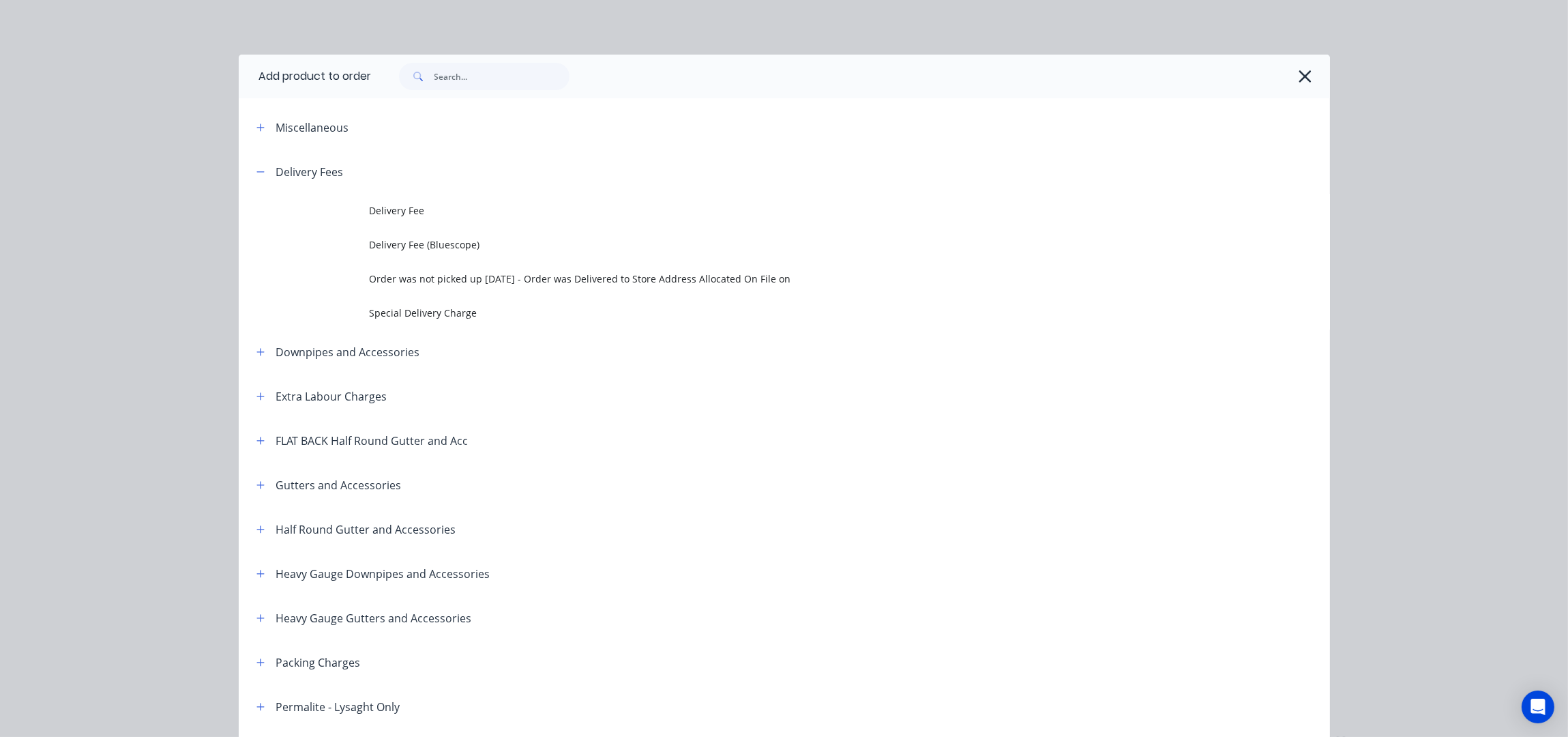
drag, startPoint x: 421, startPoint y: 207, endPoint x: 431, endPoint y: 207, distance: 10.0
click at [423, 207] on span "Delivery Fee" at bounding box center [754, 210] width 768 height 15
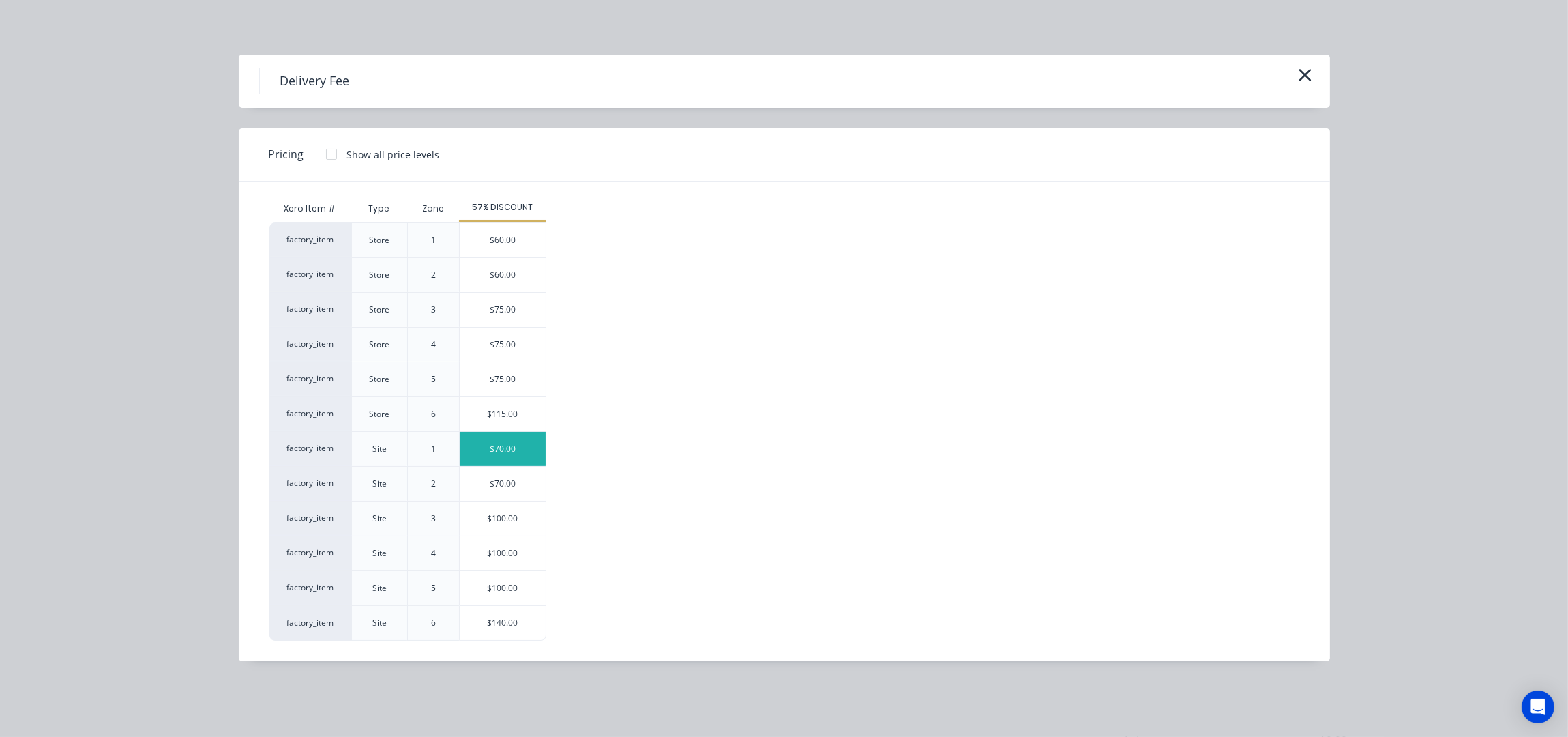
click at [528, 455] on div "$70.00" at bounding box center [502, 449] width 86 height 34
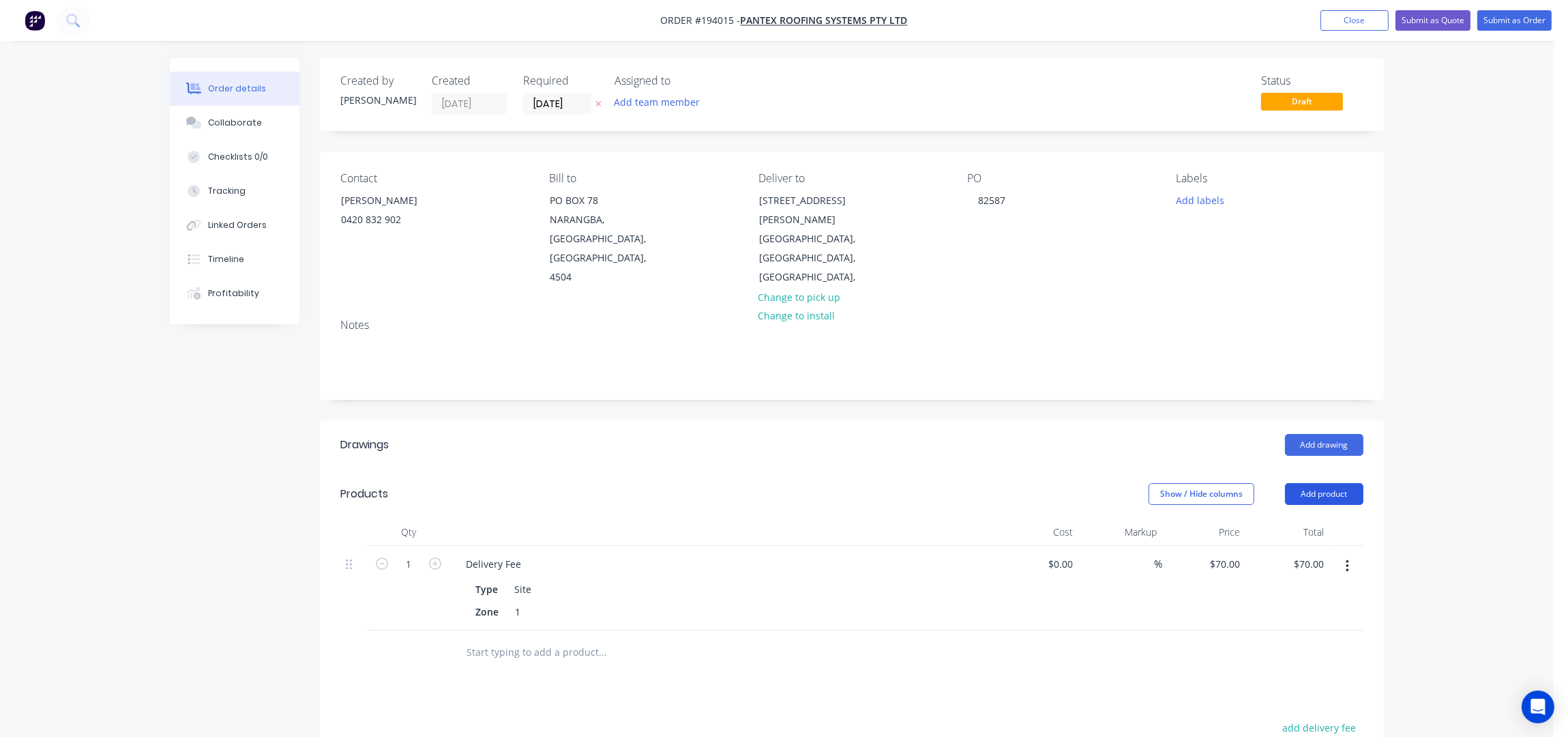
click at [1339, 483] on button "Add product" at bounding box center [1325, 494] width 79 height 22
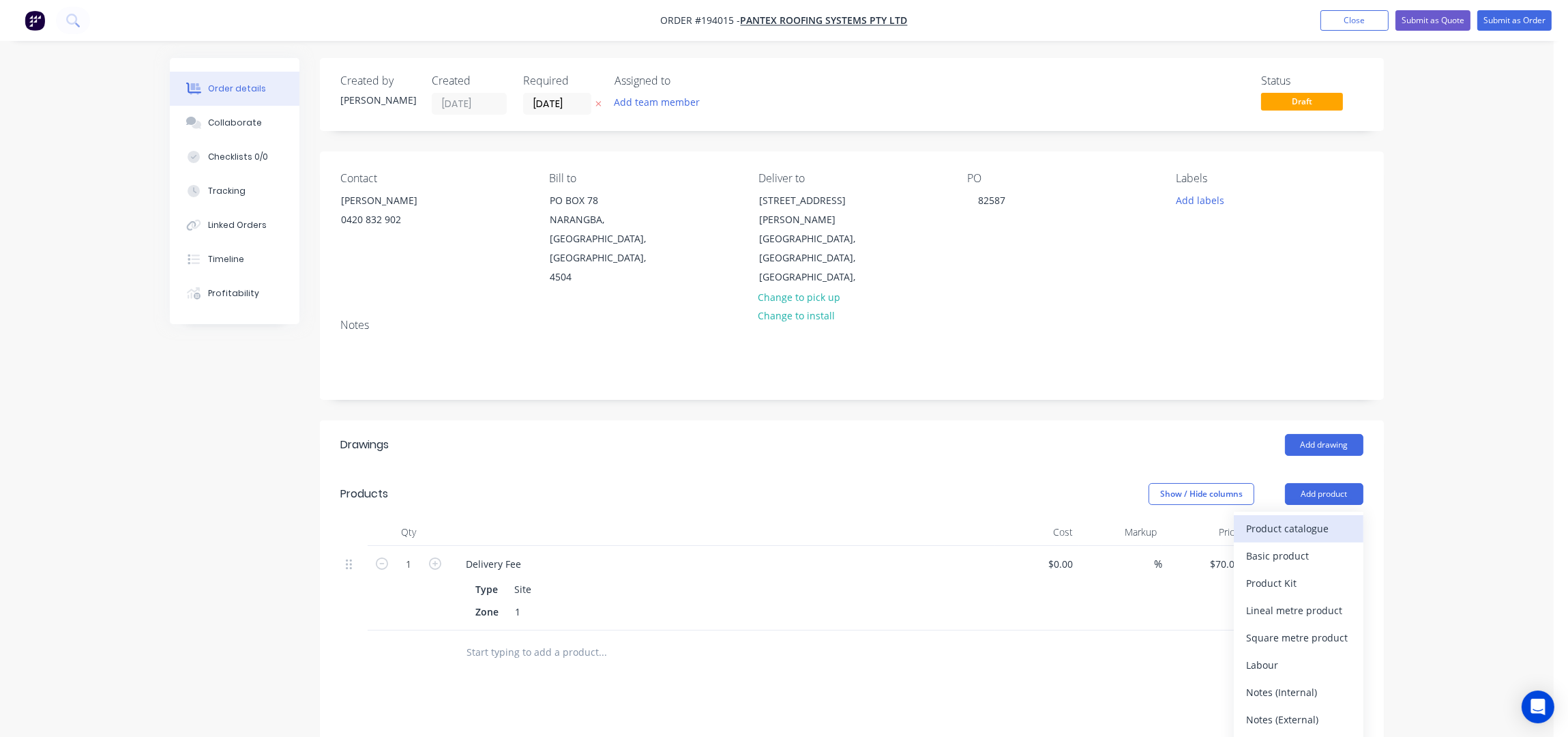
click at [1336, 518] on div "Product catalogue" at bounding box center [1298, 528] width 105 height 20
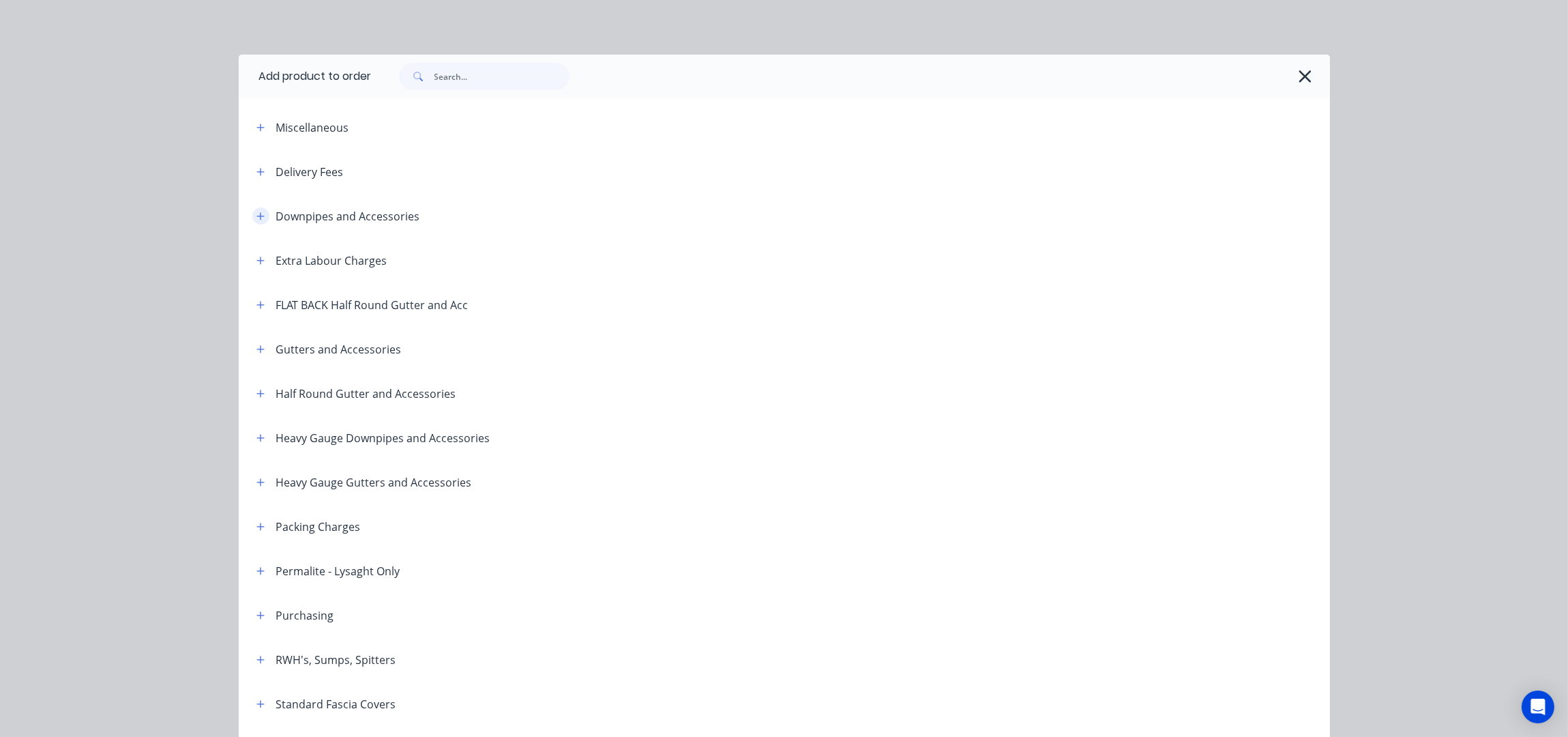
click at [256, 216] on icon "button" at bounding box center [260, 216] width 8 height 8
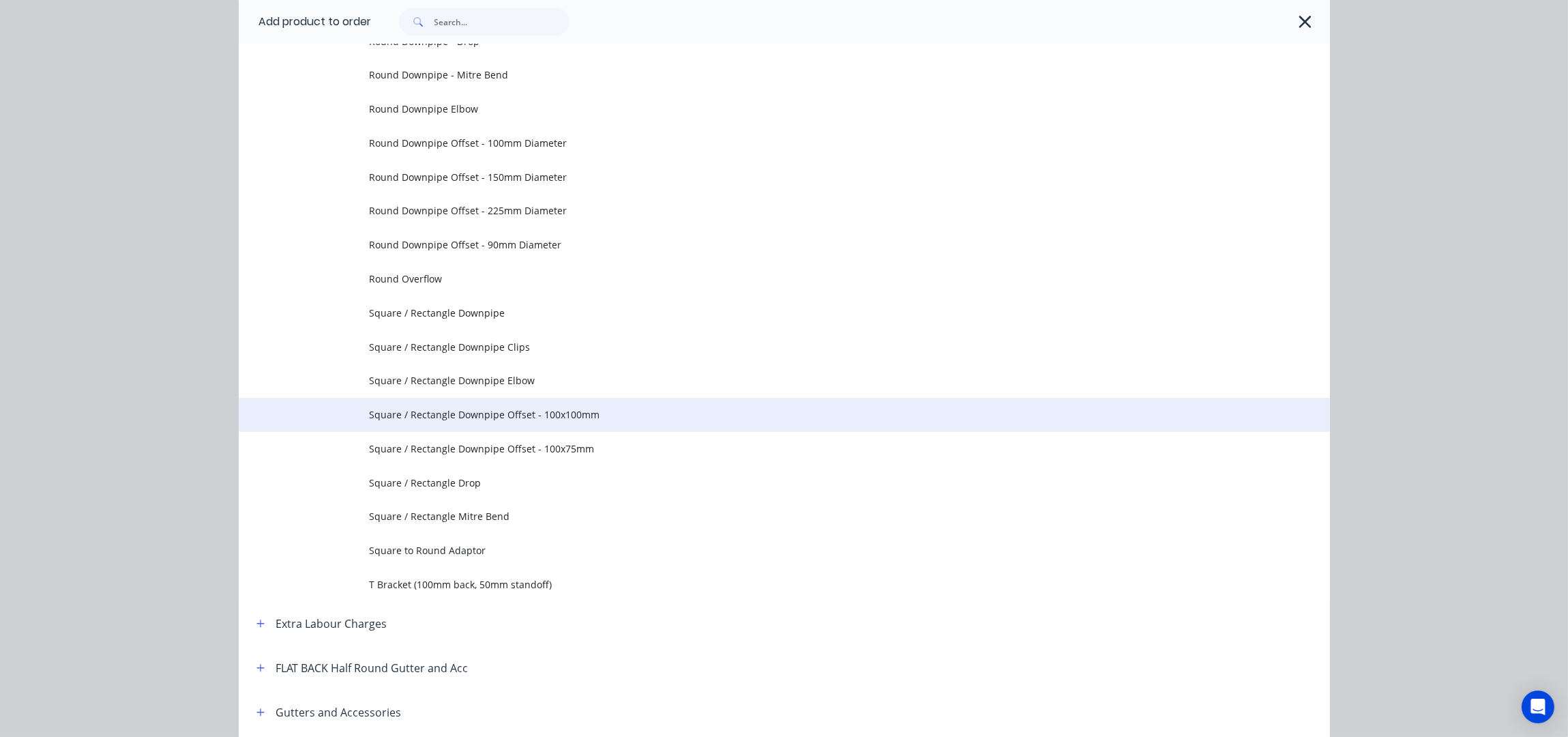
scroll to position [364, 0]
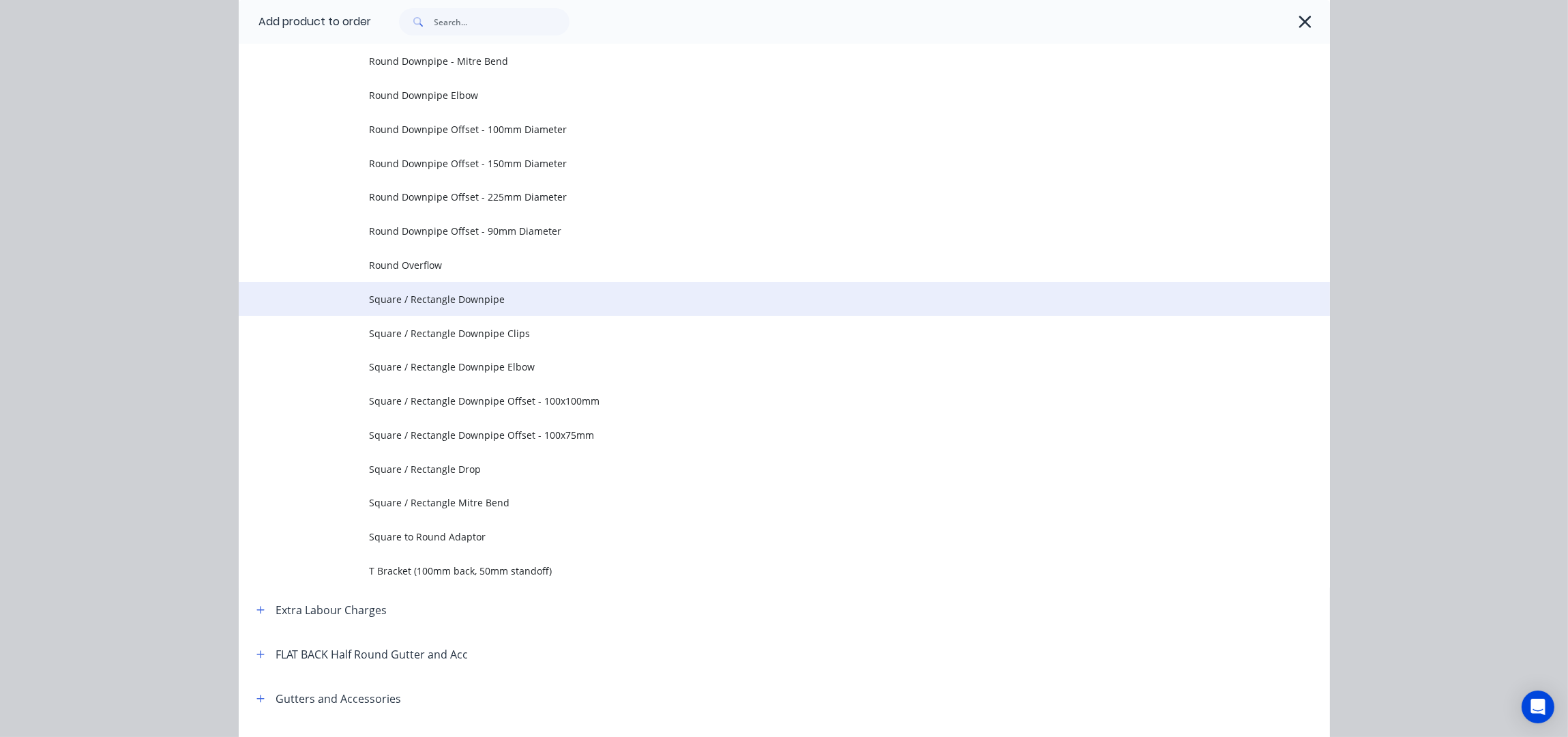
click at [528, 308] on td "Square / Rectangle Downpipe" at bounding box center [850, 299] width 960 height 34
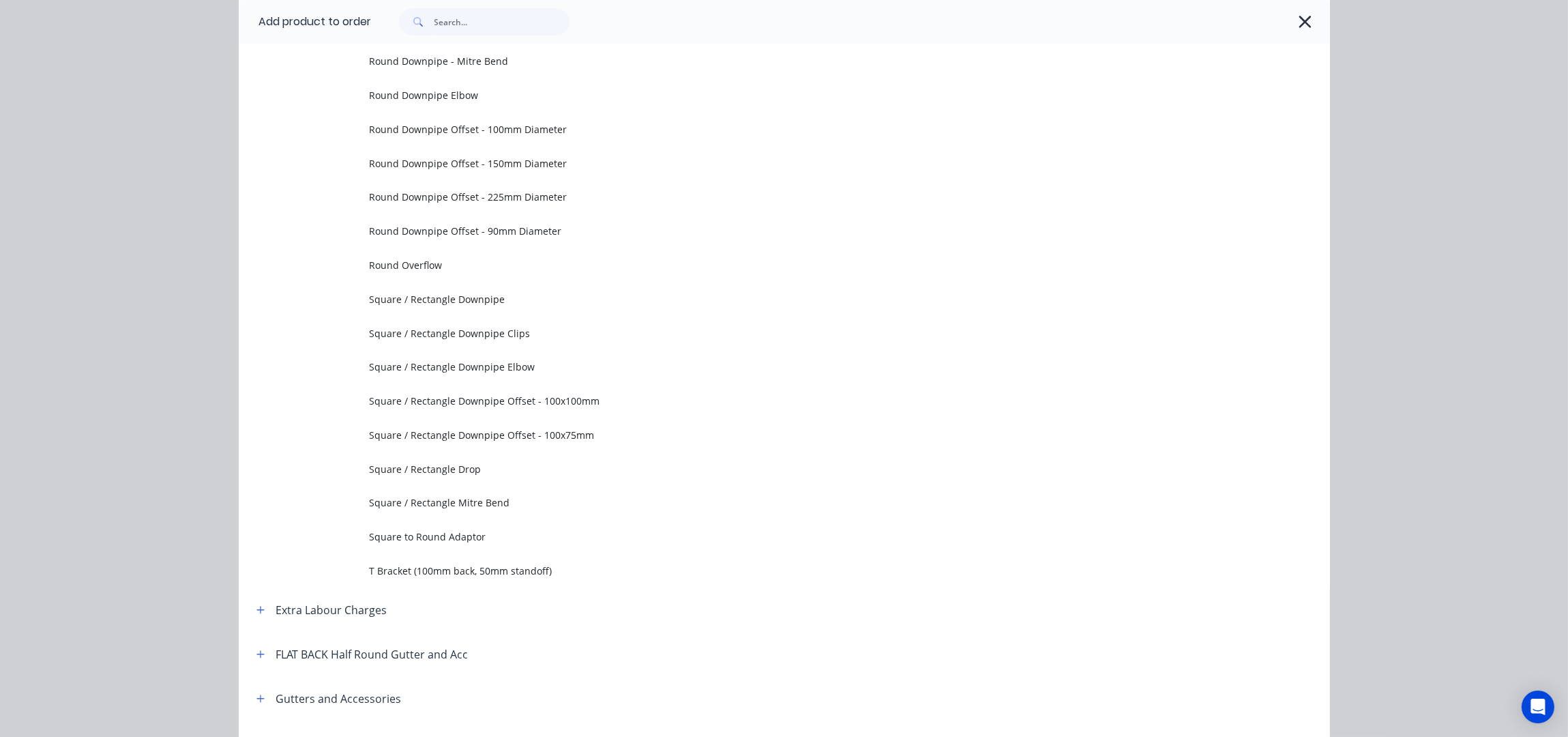
scroll to position [0, 0]
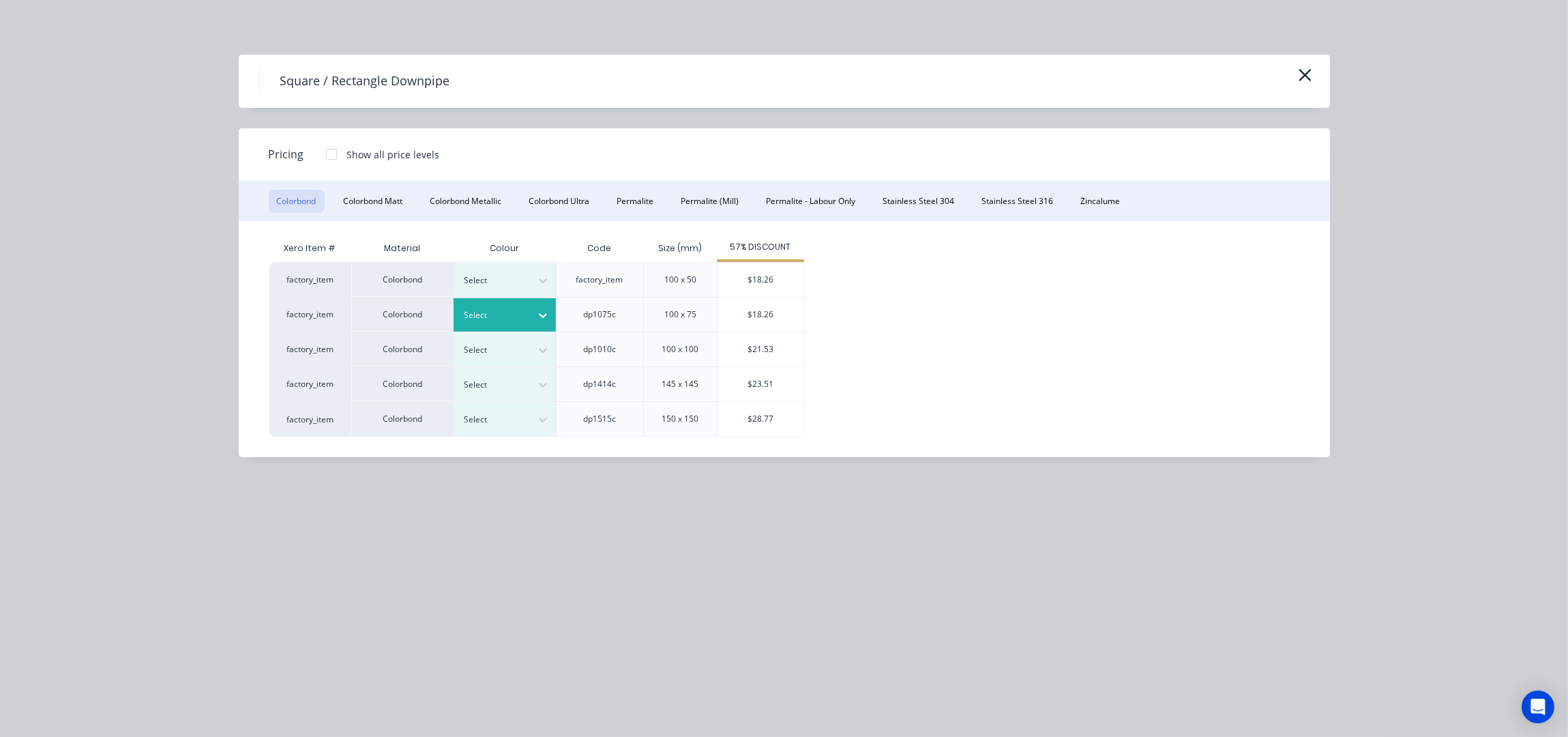
click at [510, 318] on div at bounding box center [494, 314] width 61 height 15
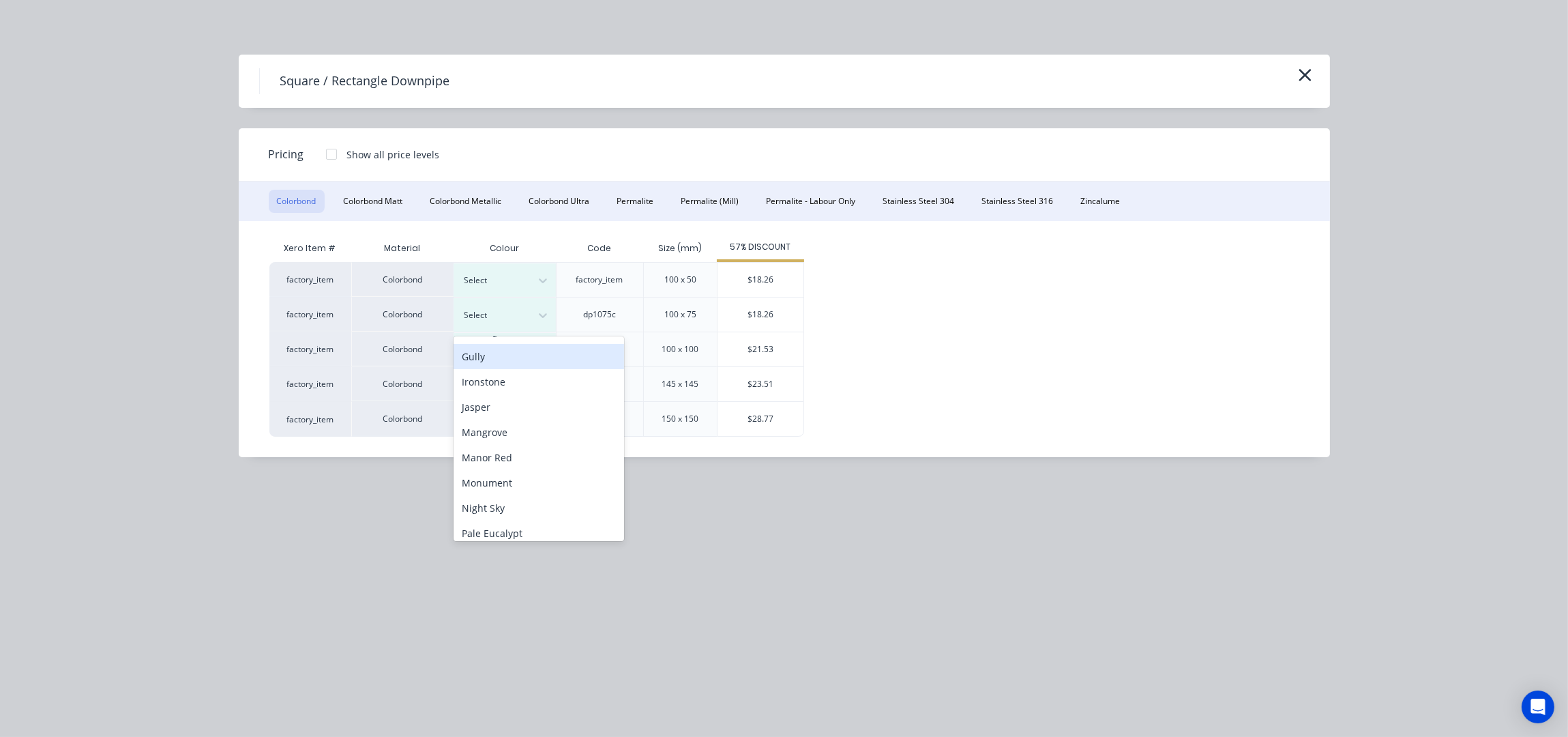
scroll to position [272, 0]
click at [503, 499] on div "Paperbark" at bounding box center [538, 508] width 171 height 25
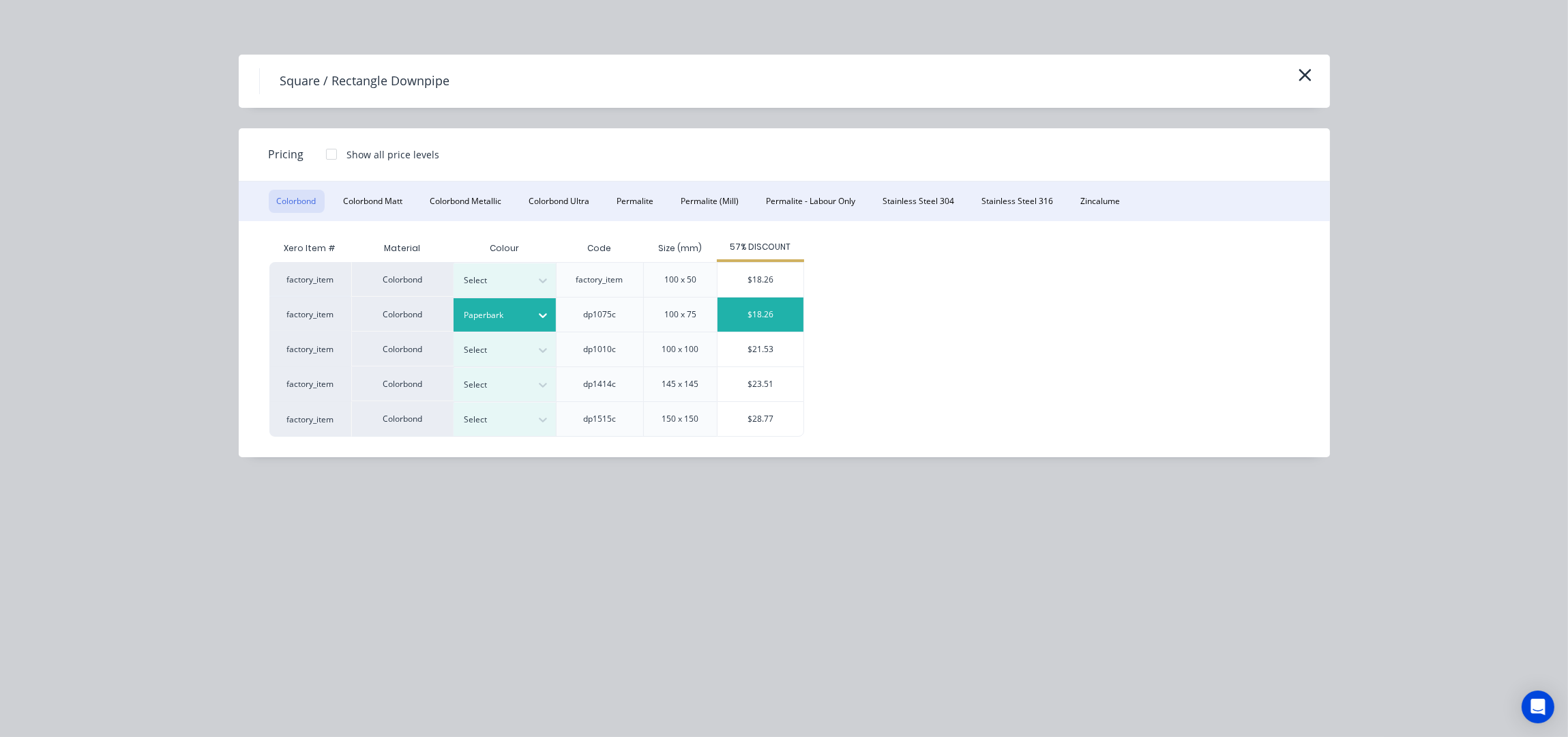
click at [781, 313] on div "$18.26" at bounding box center [760, 314] width 86 height 34
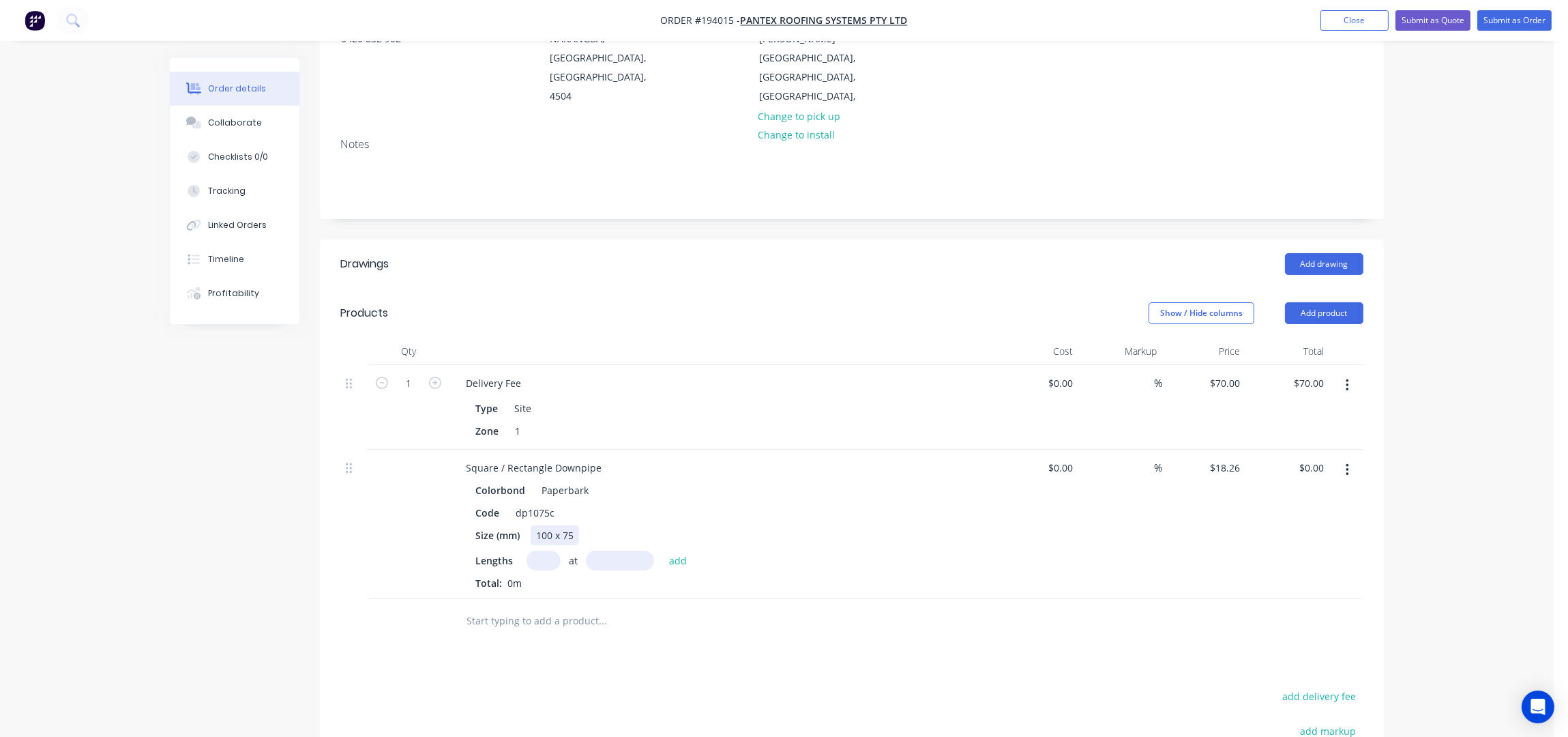
scroll to position [182, 0]
click at [545, 511] on div "Colorbond Paperbark Code dp1075c Size (mm) 100 x 75 Lengths at add Total: 0m" at bounding box center [722, 535] width 535 height 110
click at [545, 550] on input "text" at bounding box center [544, 560] width 34 height 20
type input "2"
type input "2400"
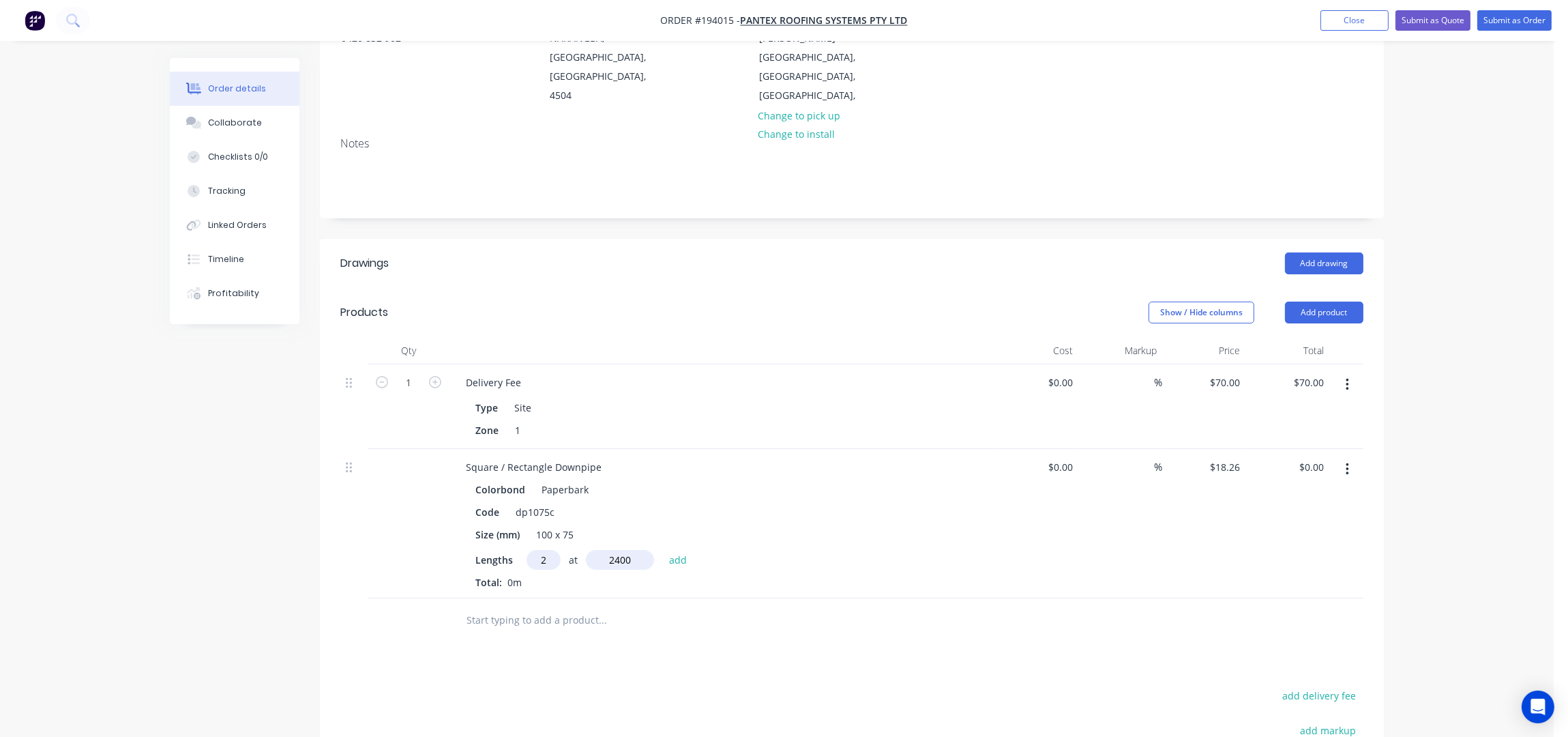
click at [662, 550] on button "add" at bounding box center [678, 559] width 32 height 19
type input "$87.65"
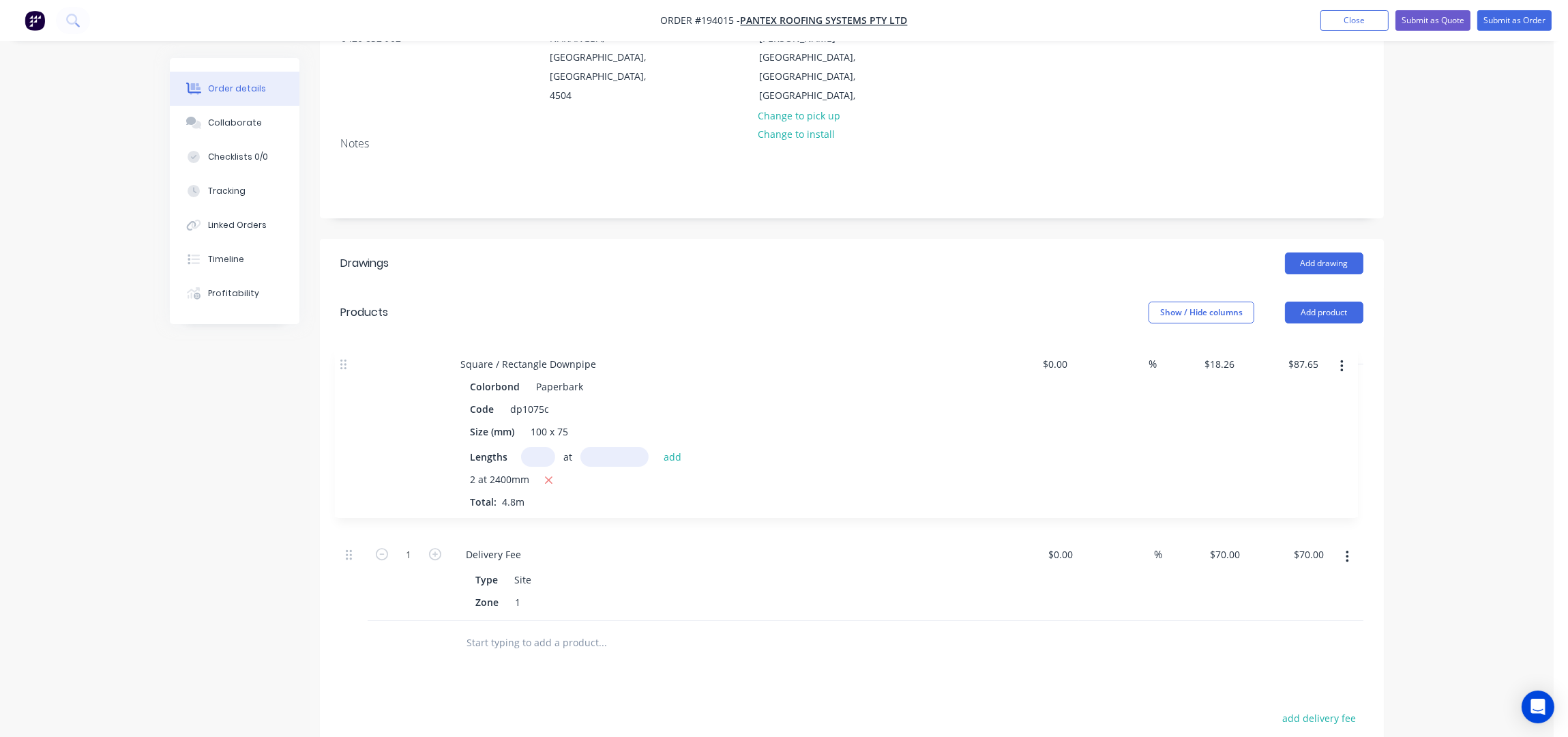
drag, startPoint x: 352, startPoint y: 426, endPoint x: 347, endPoint y: 325, distance: 101.1
click at [347, 365] on div "1 Delivery Fee Type Site Zone 1 $0.00 $0.00 % $70.00 $70.00 $70.00 $70.00 Squar…" at bounding box center [852, 493] width 1023 height 256
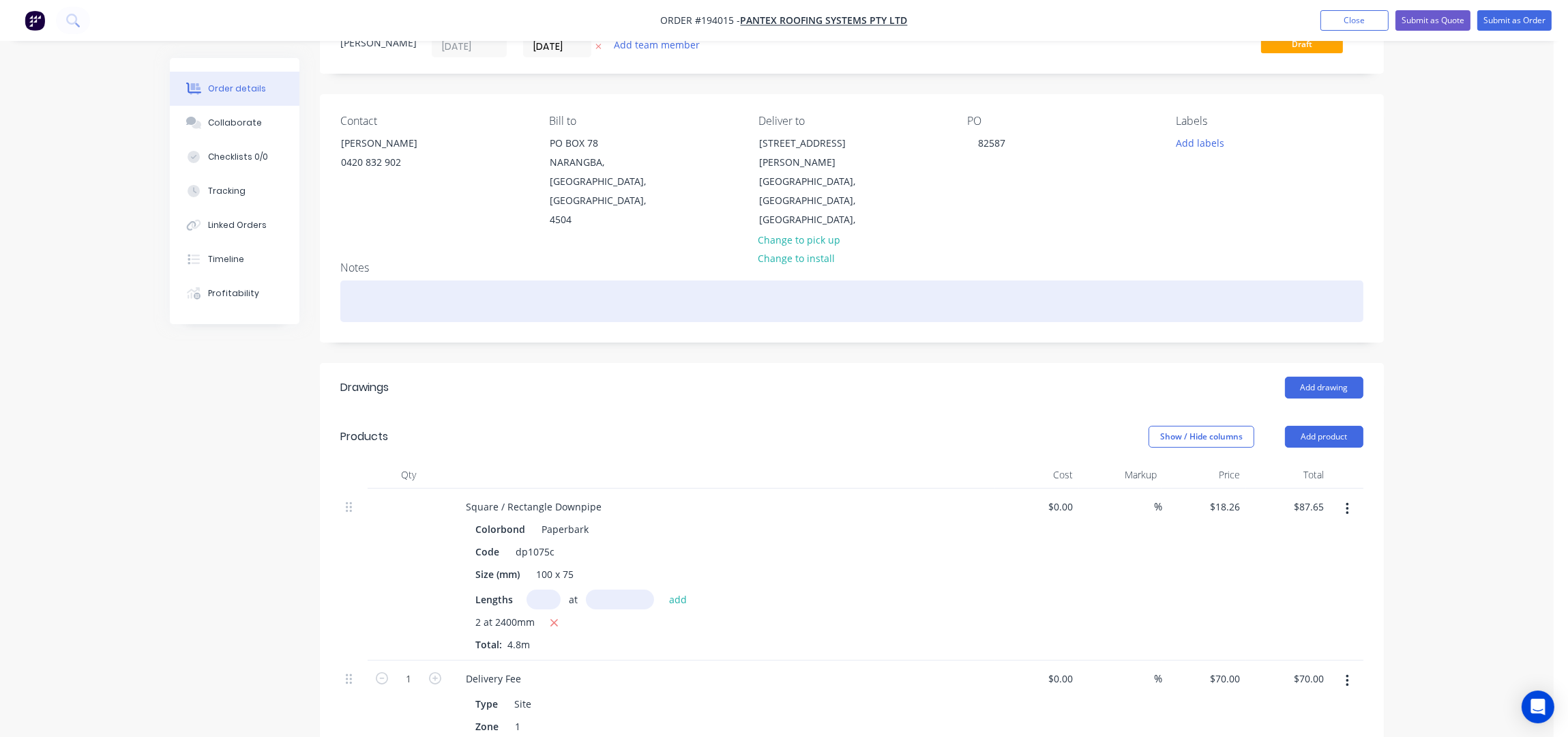
scroll to position [0, 0]
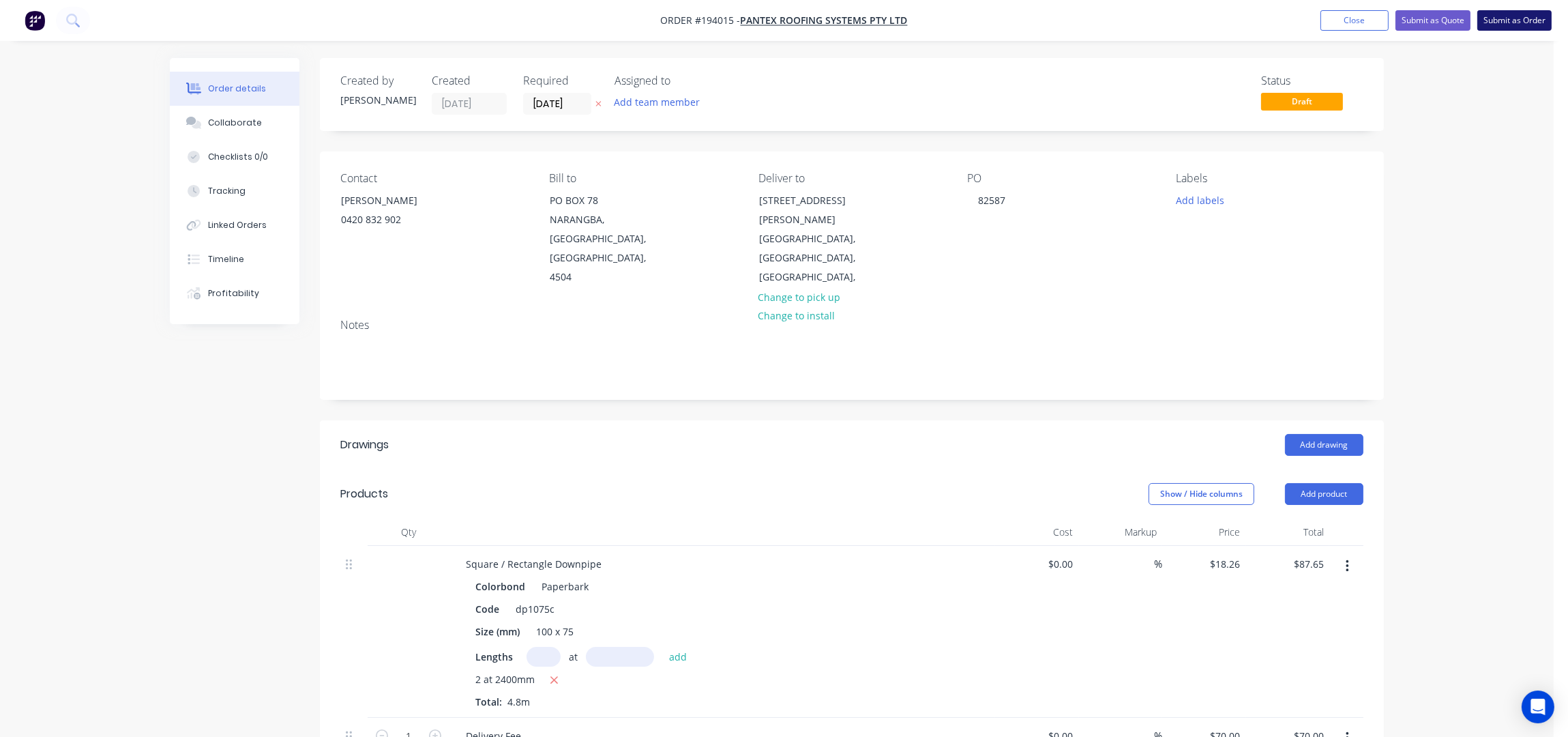
click at [1524, 20] on button "Submit as Order" at bounding box center [1515, 20] width 74 height 20
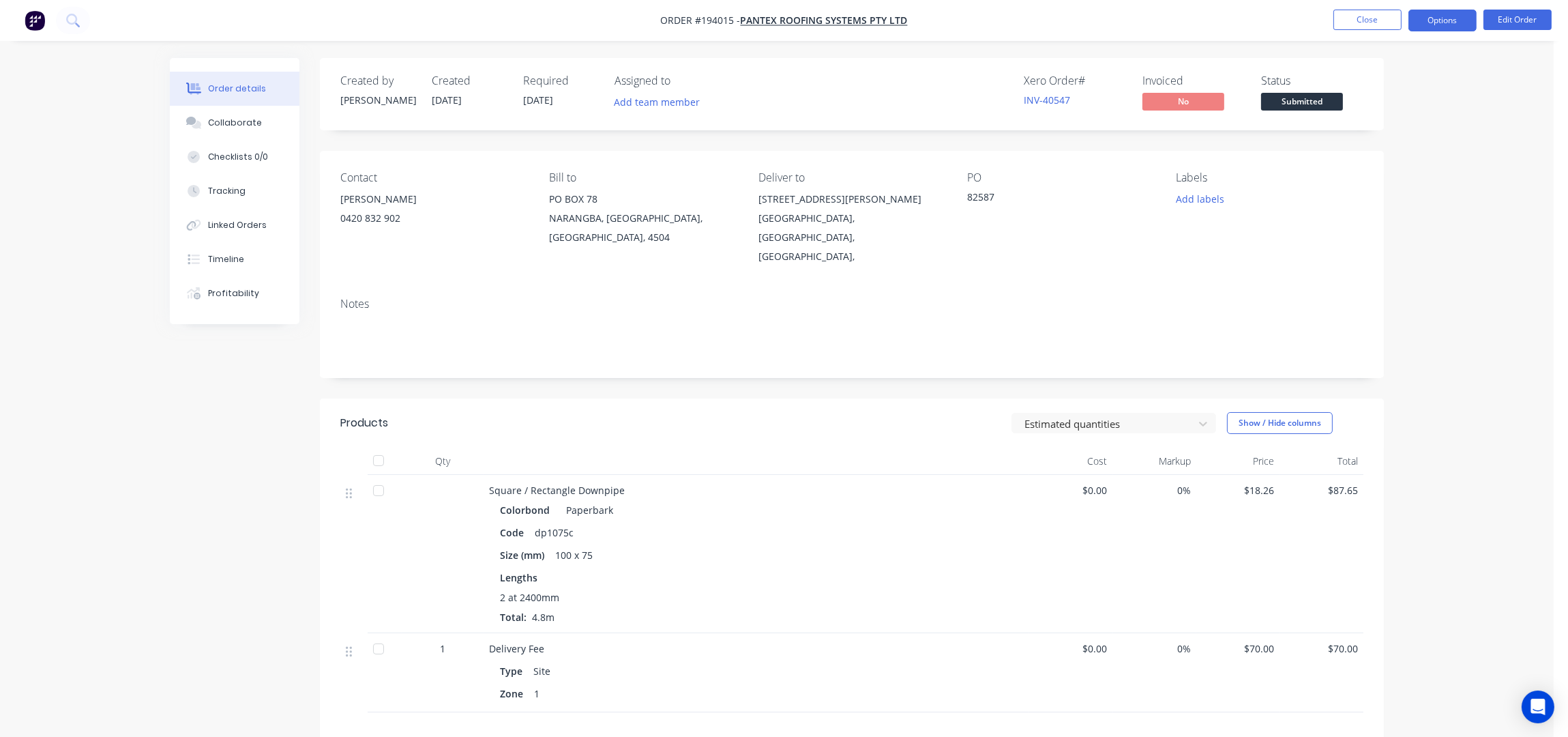
click at [1441, 19] on button "Options" at bounding box center [1442, 20] width 68 height 22
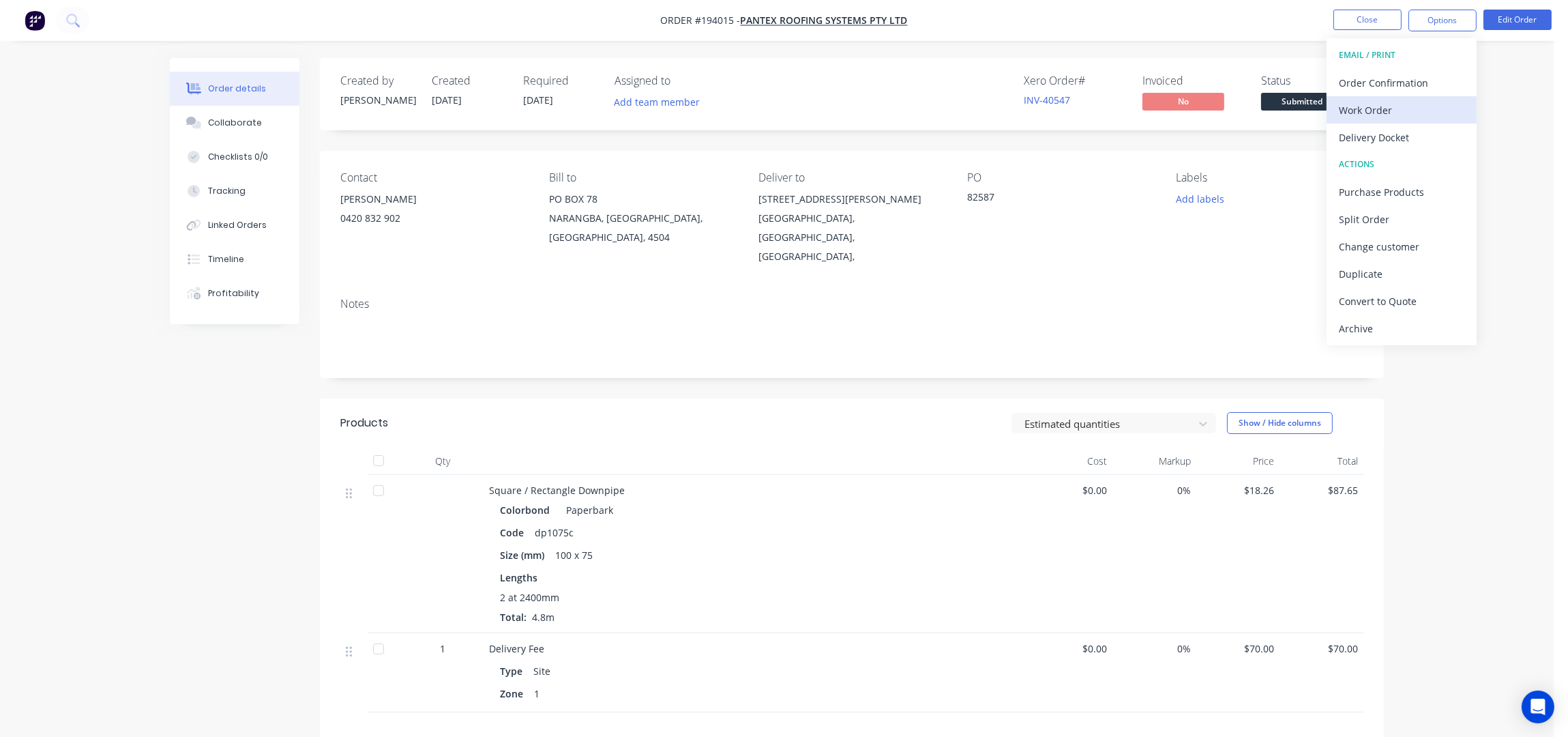
click at [1412, 100] on div "Work Order" at bounding box center [1401, 110] width 125 height 20
click at [1407, 134] on div "Without pricing" at bounding box center [1401, 138] width 125 height 20
click at [1355, 20] on button "Close" at bounding box center [1367, 19] width 68 height 20
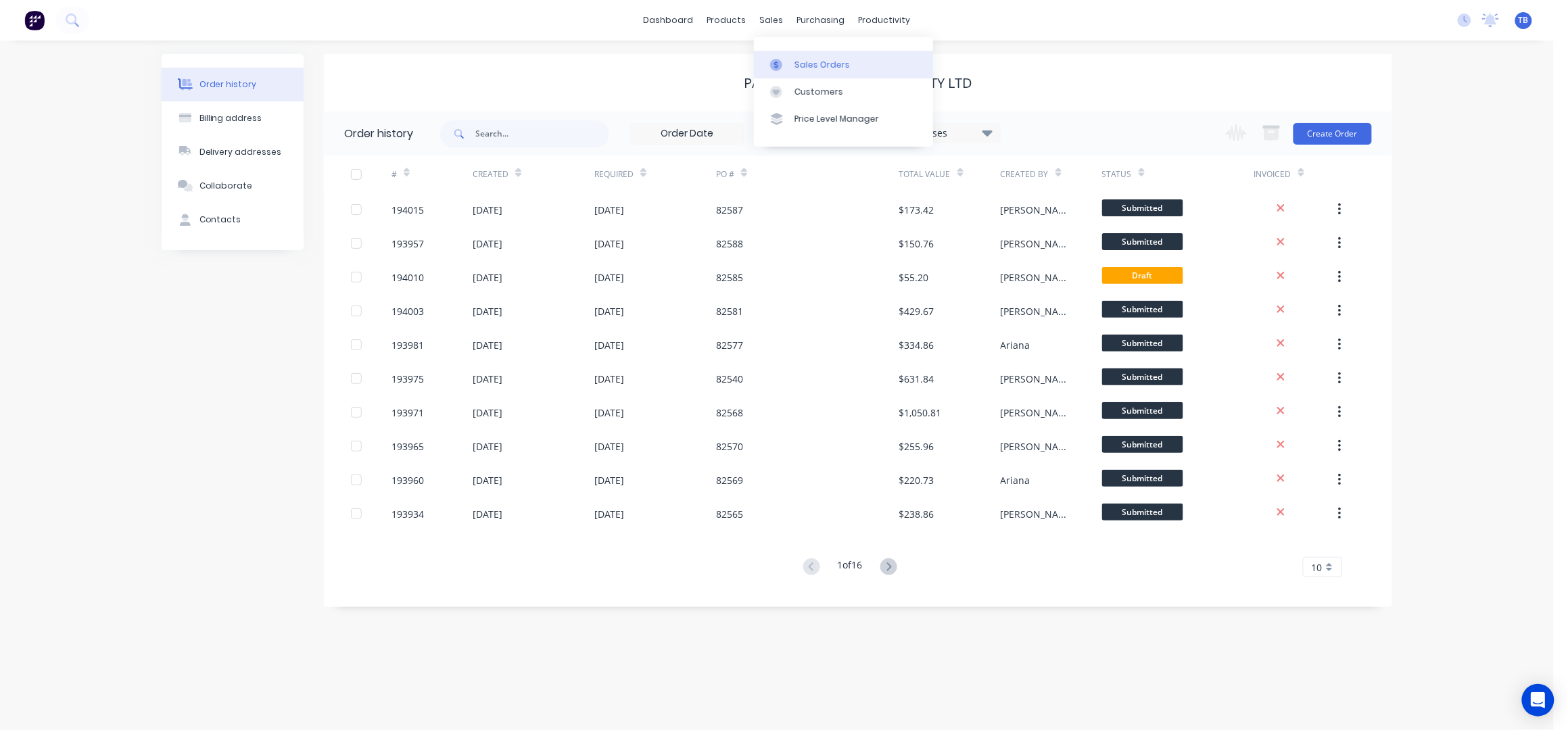
click at [818, 57] on link "Sales Orders" at bounding box center [844, 64] width 179 height 27
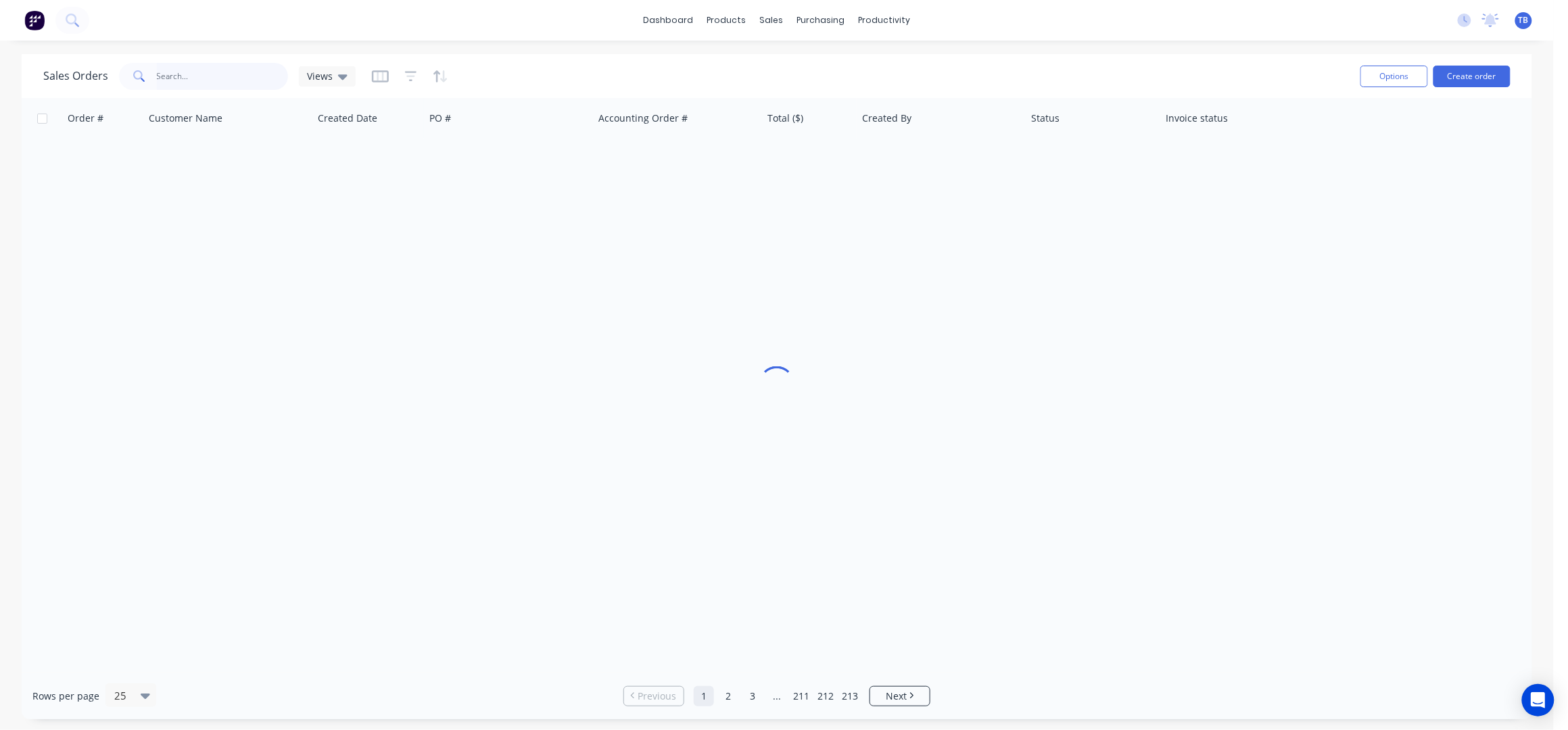
click at [220, 78] on input "text" at bounding box center [223, 76] width 132 height 27
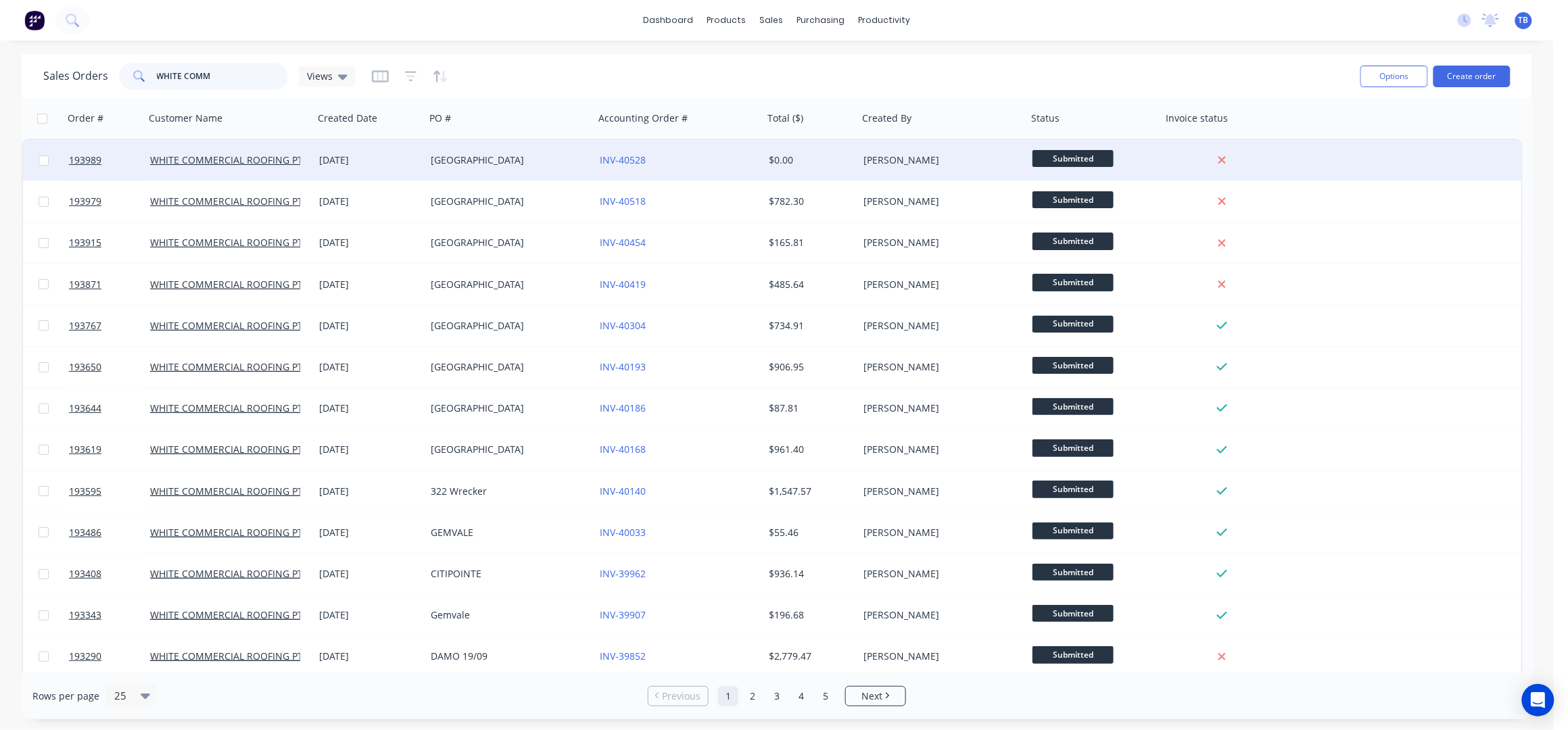
type input "WHITE COMM"
click at [520, 165] on div "[GEOGRAPHIC_DATA]" at bounding box center [505, 160] width 150 height 14
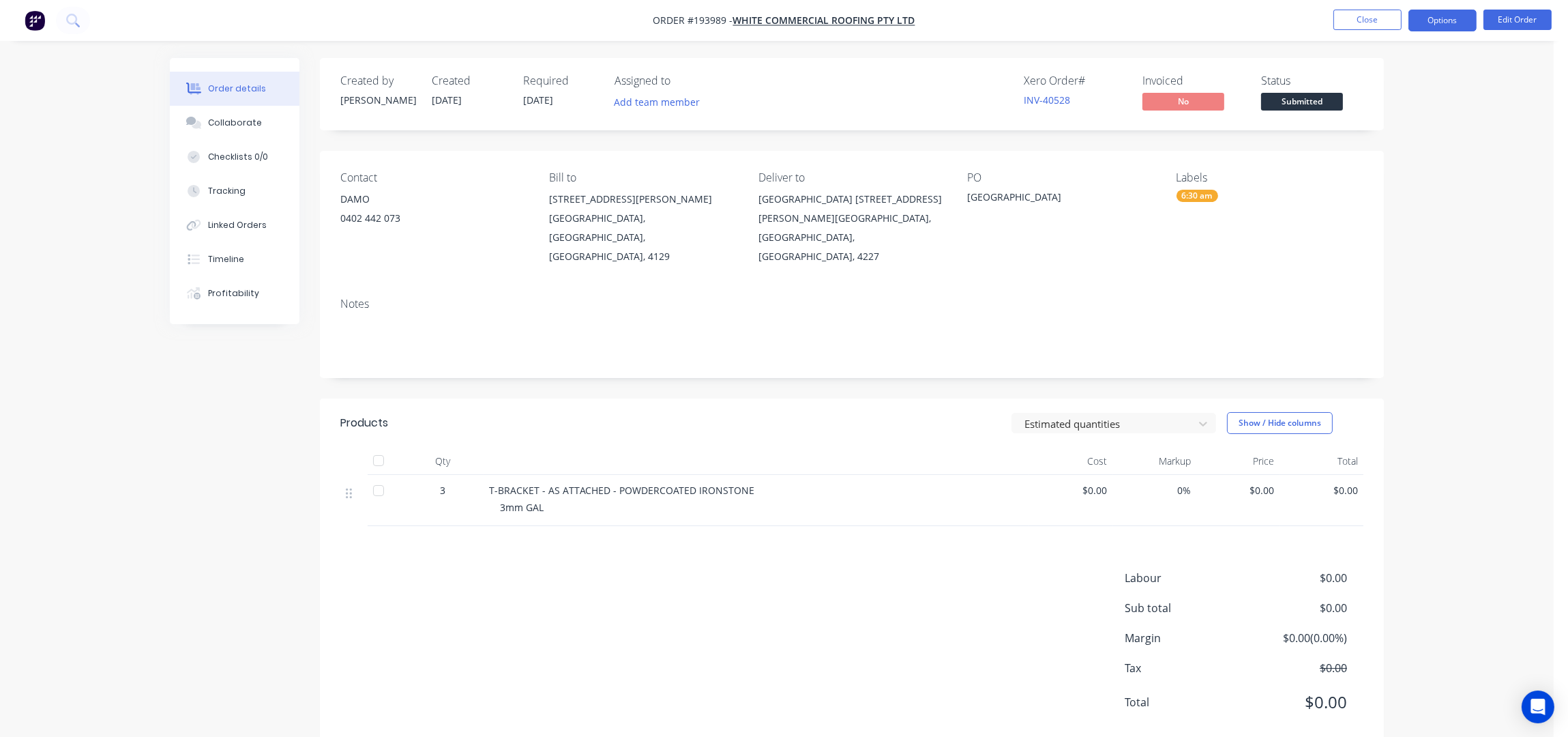
click at [1443, 22] on button "Options" at bounding box center [1442, 20] width 68 height 22
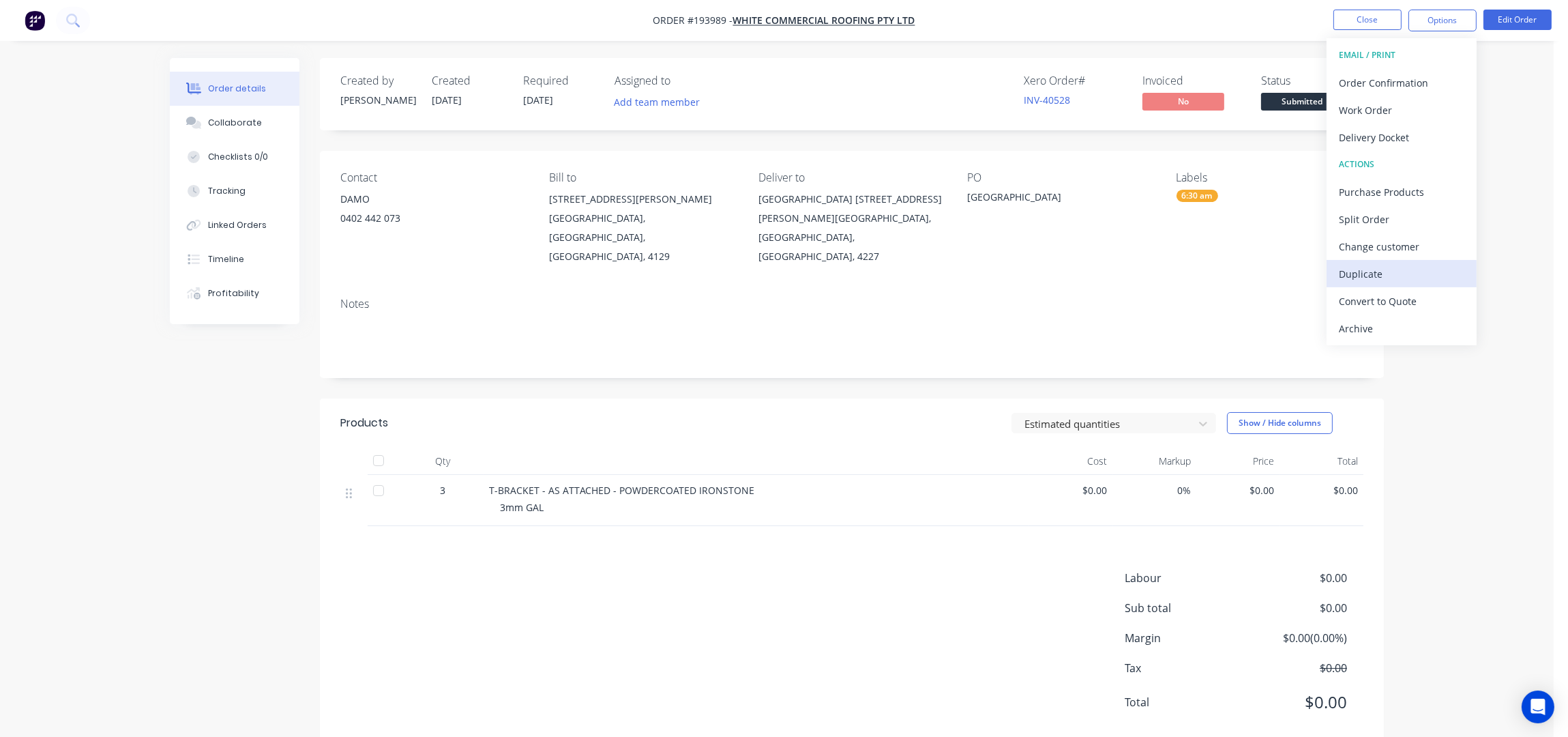
click at [1399, 271] on div "Duplicate" at bounding box center [1401, 274] width 125 height 20
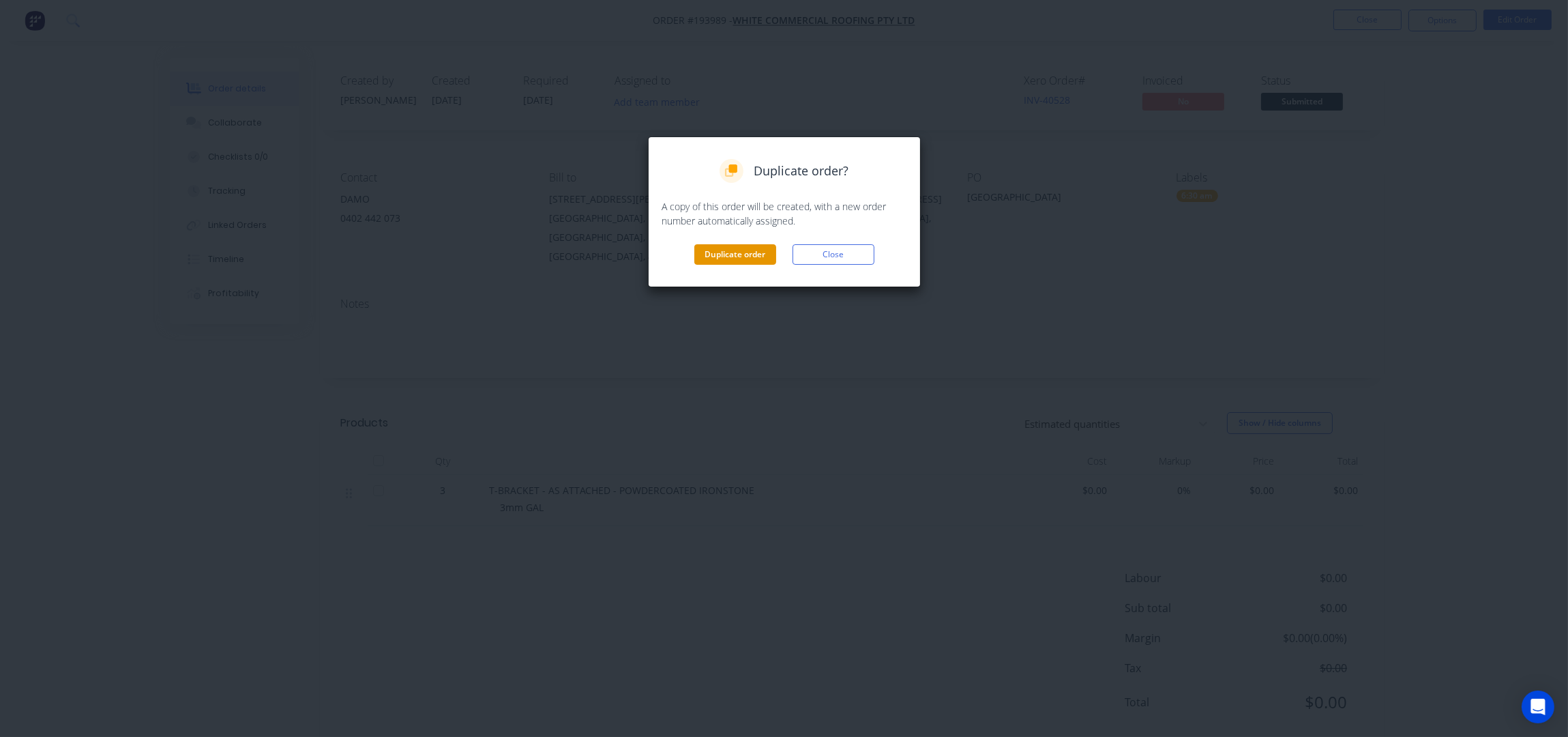
click at [720, 253] on button "Duplicate order" at bounding box center [735, 254] width 82 height 20
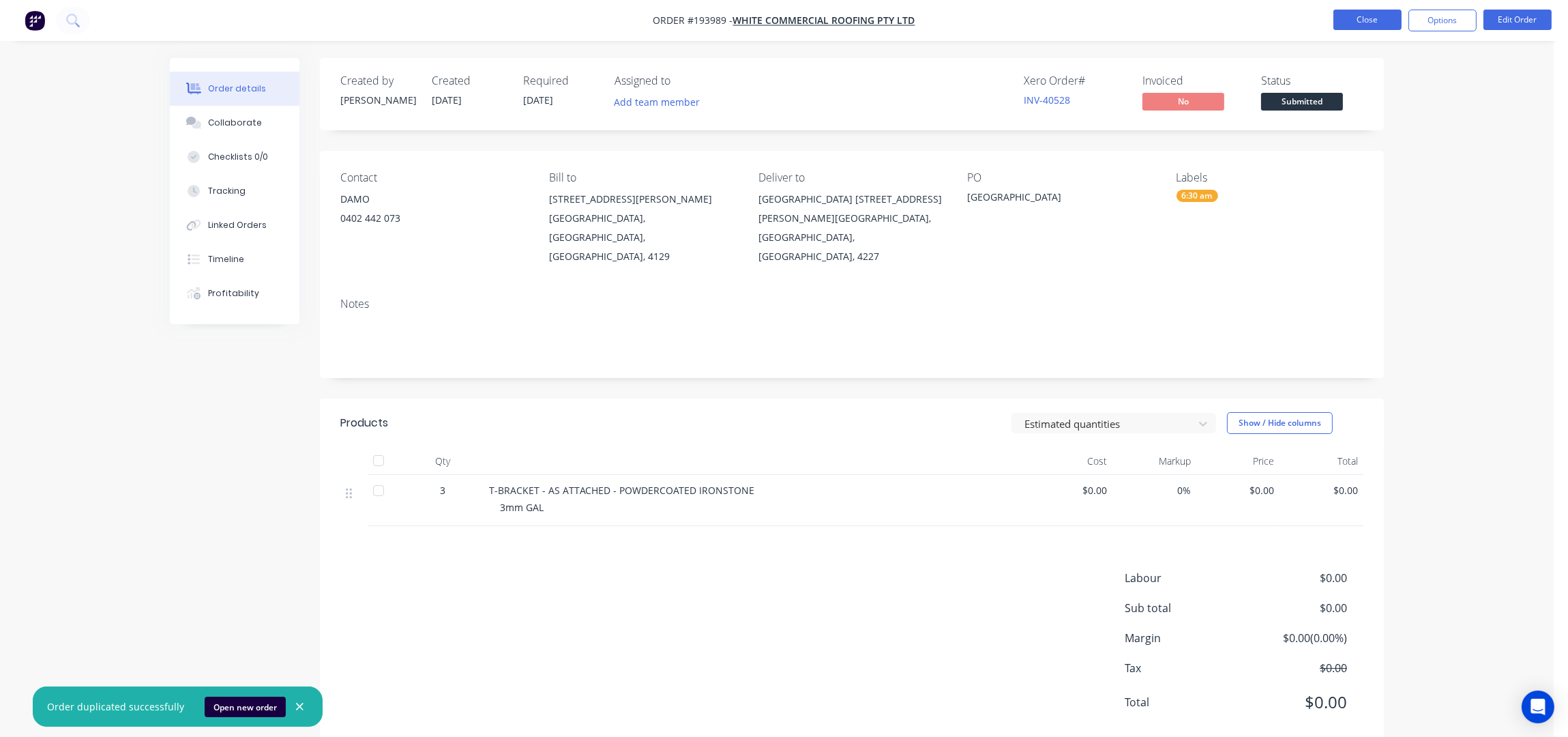
click at [1364, 15] on button "Close" at bounding box center [1367, 19] width 68 height 20
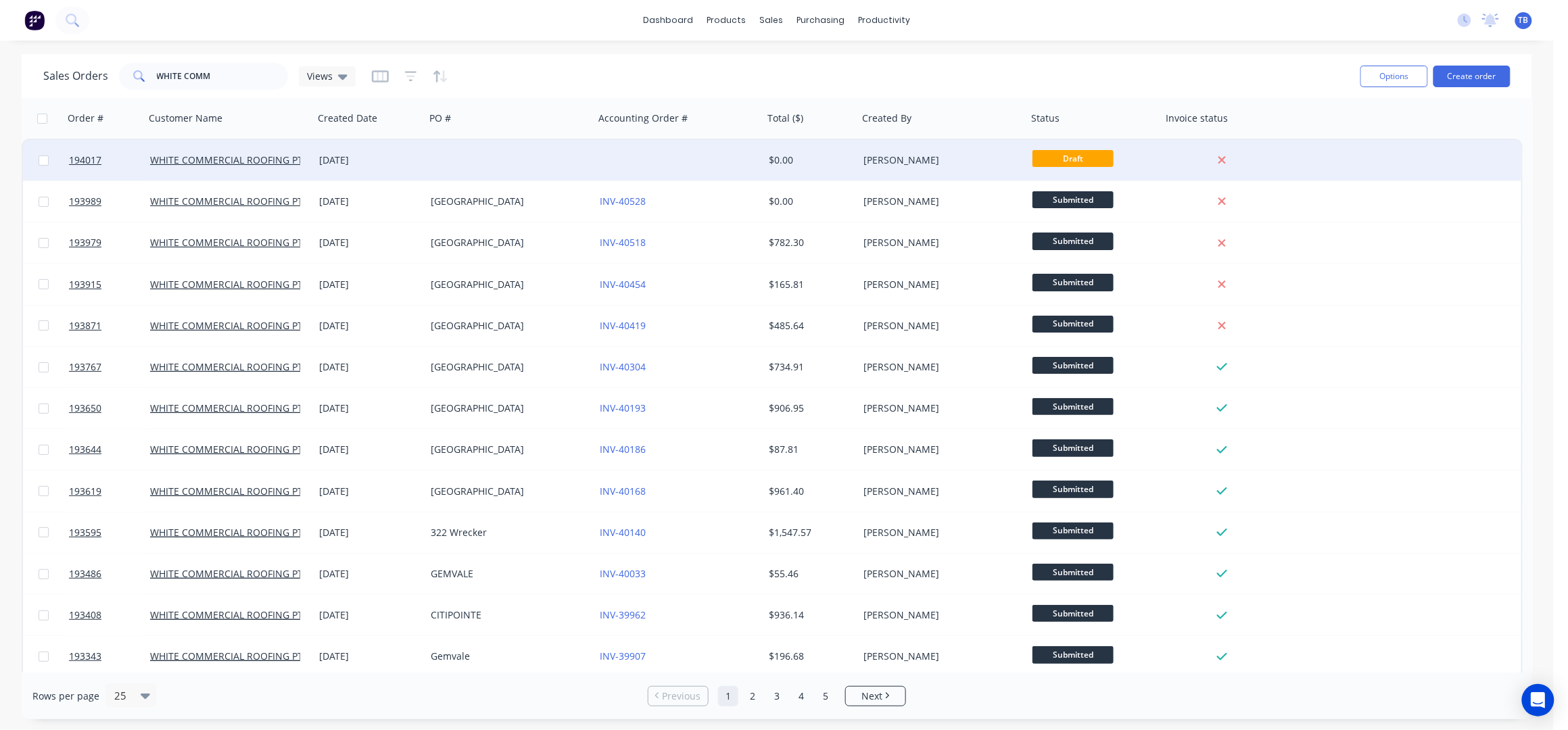
click at [540, 158] on div at bounding box center [509, 160] width 169 height 41
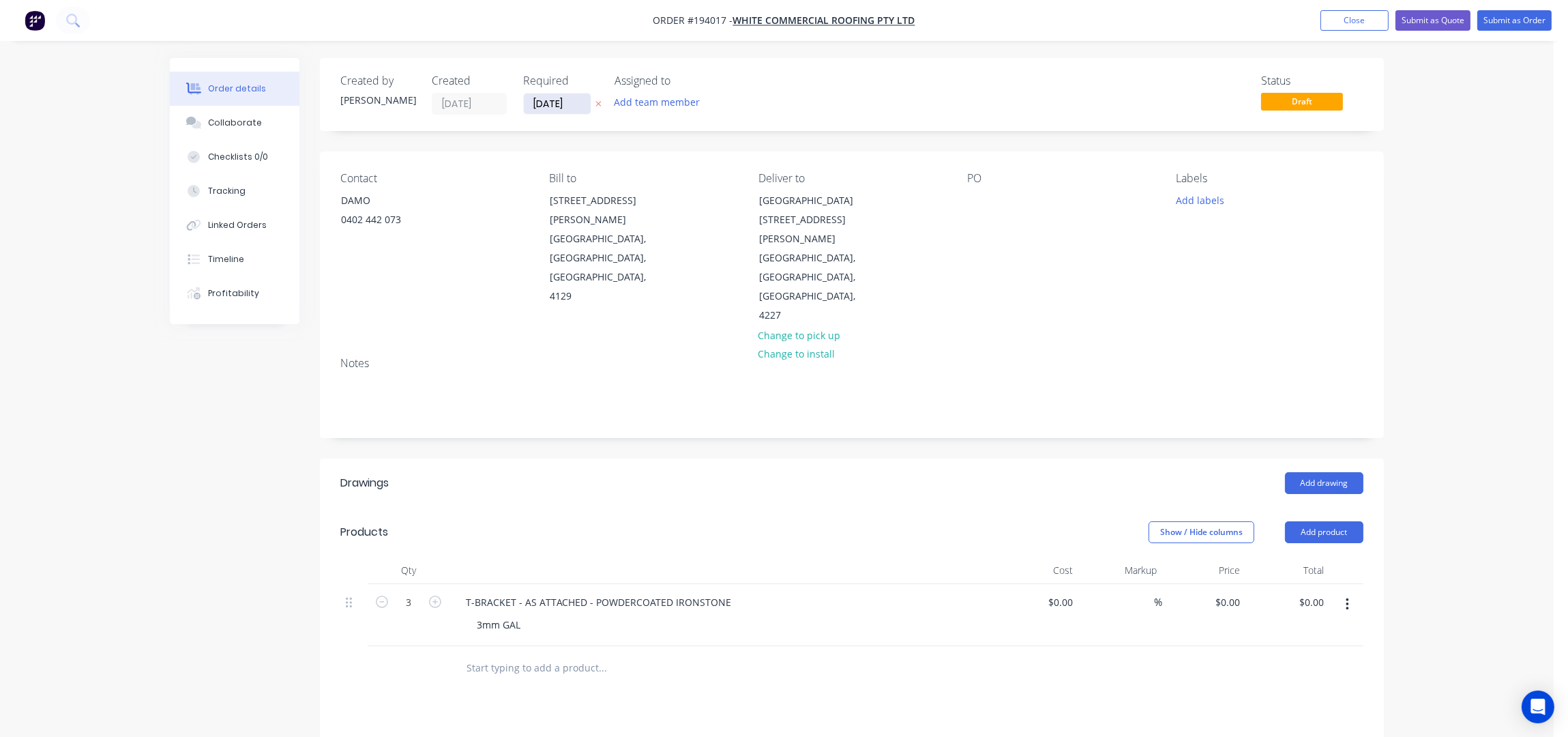
click at [543, 104] on input "[DATE]" at bounding box center [557, 104] width 67 height 20
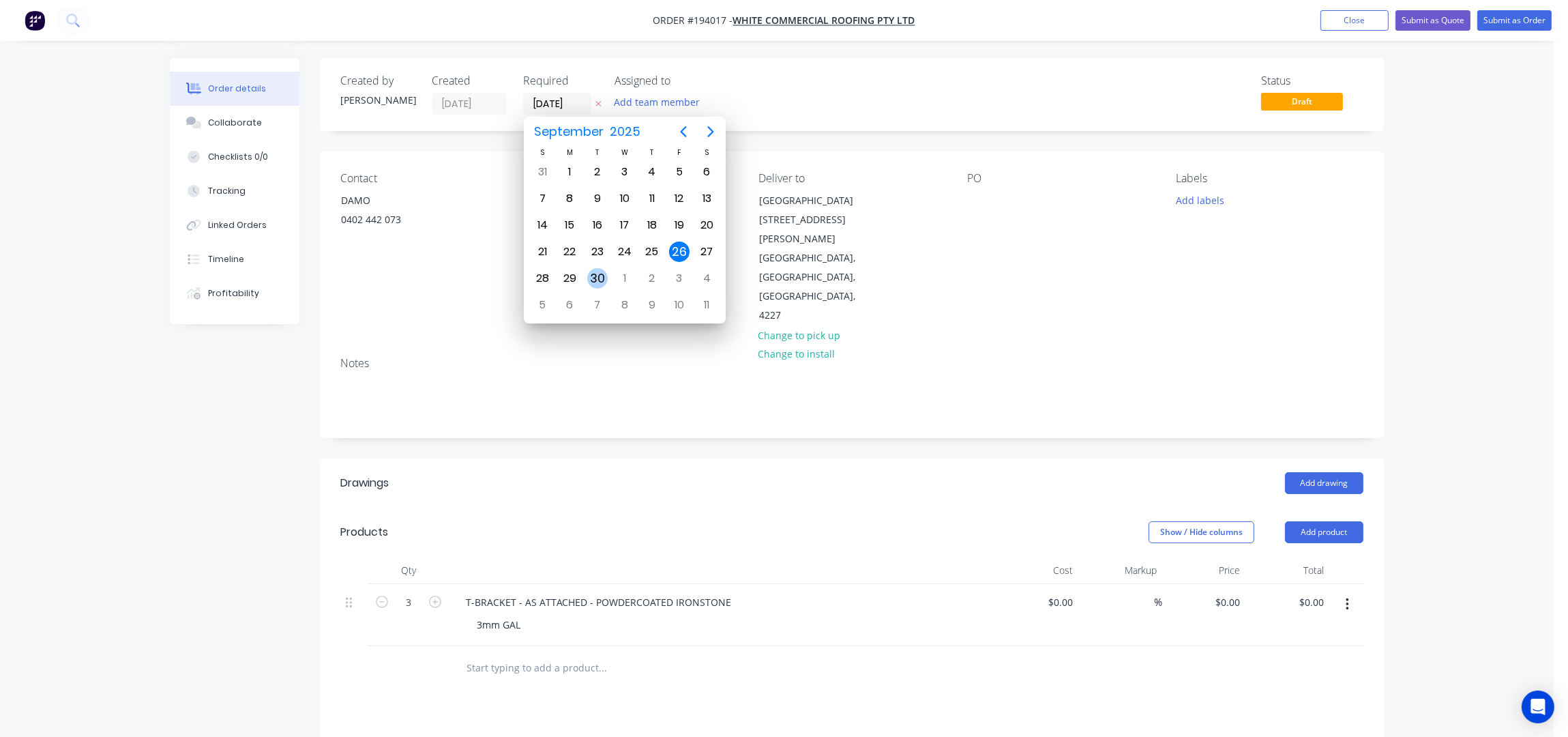
click at [593, 283] on div "30" at bounding box center [597, 278] width 20 height 20
type input "[DATE]"
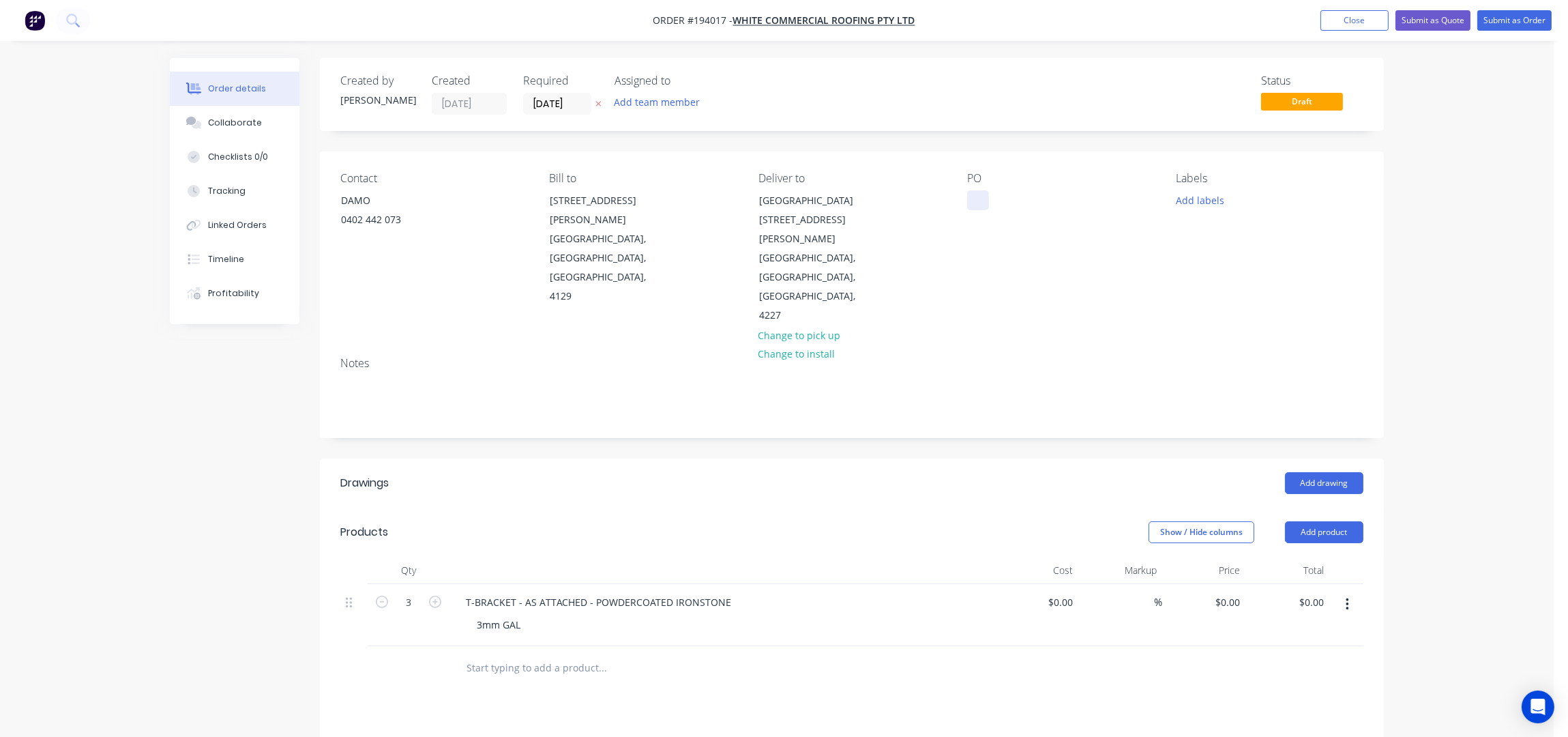
click at [981, 201] on div at bounding box center [978, 200] width 22 height 20
click at [1070, 291] on div "Contact DAMO 0402 442 073 Bill to 57 Dewar Drive LOGANHOLME, Queensland, Austra…" at bounding box center [851, 249] width 1064 height 195
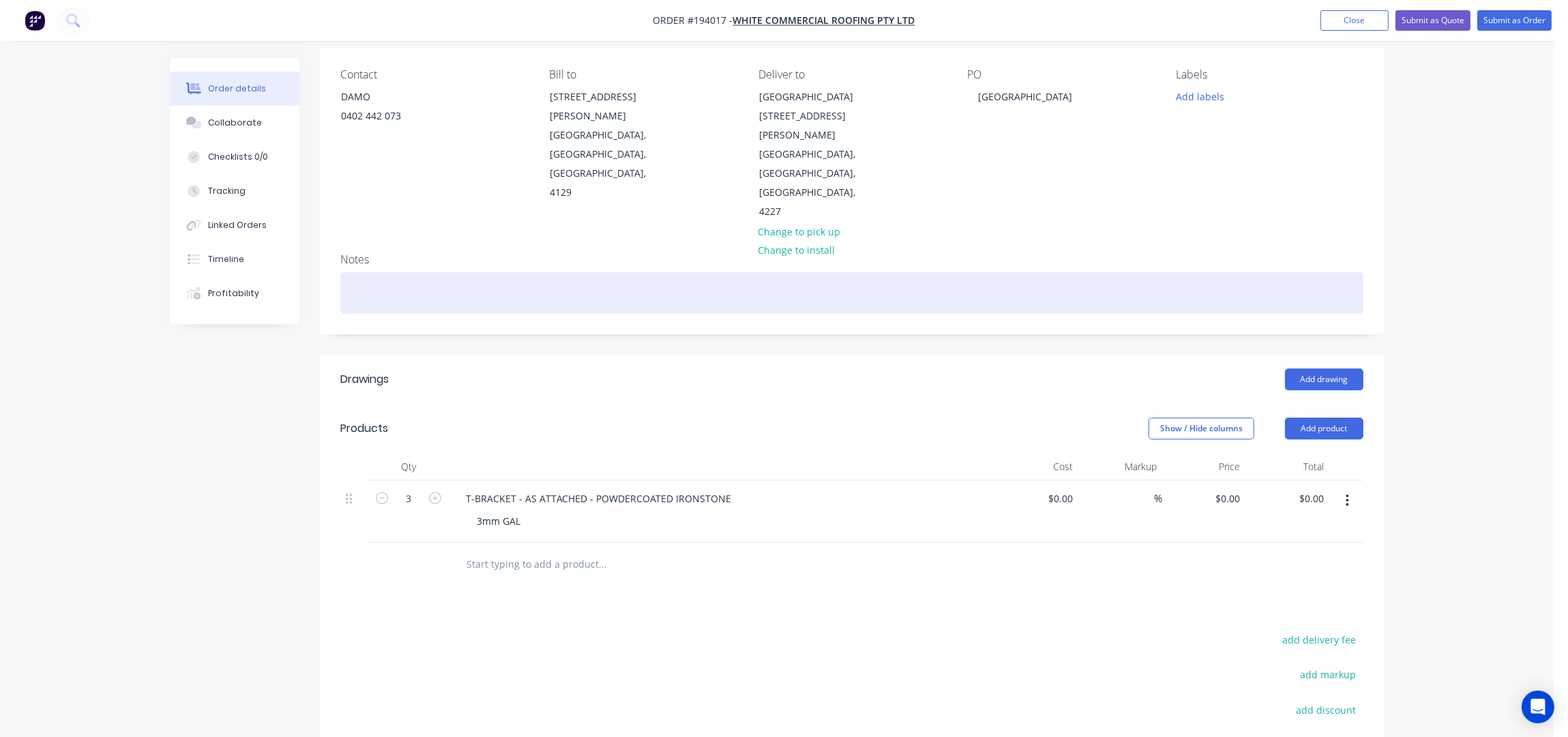
scroll to position [264, 0]
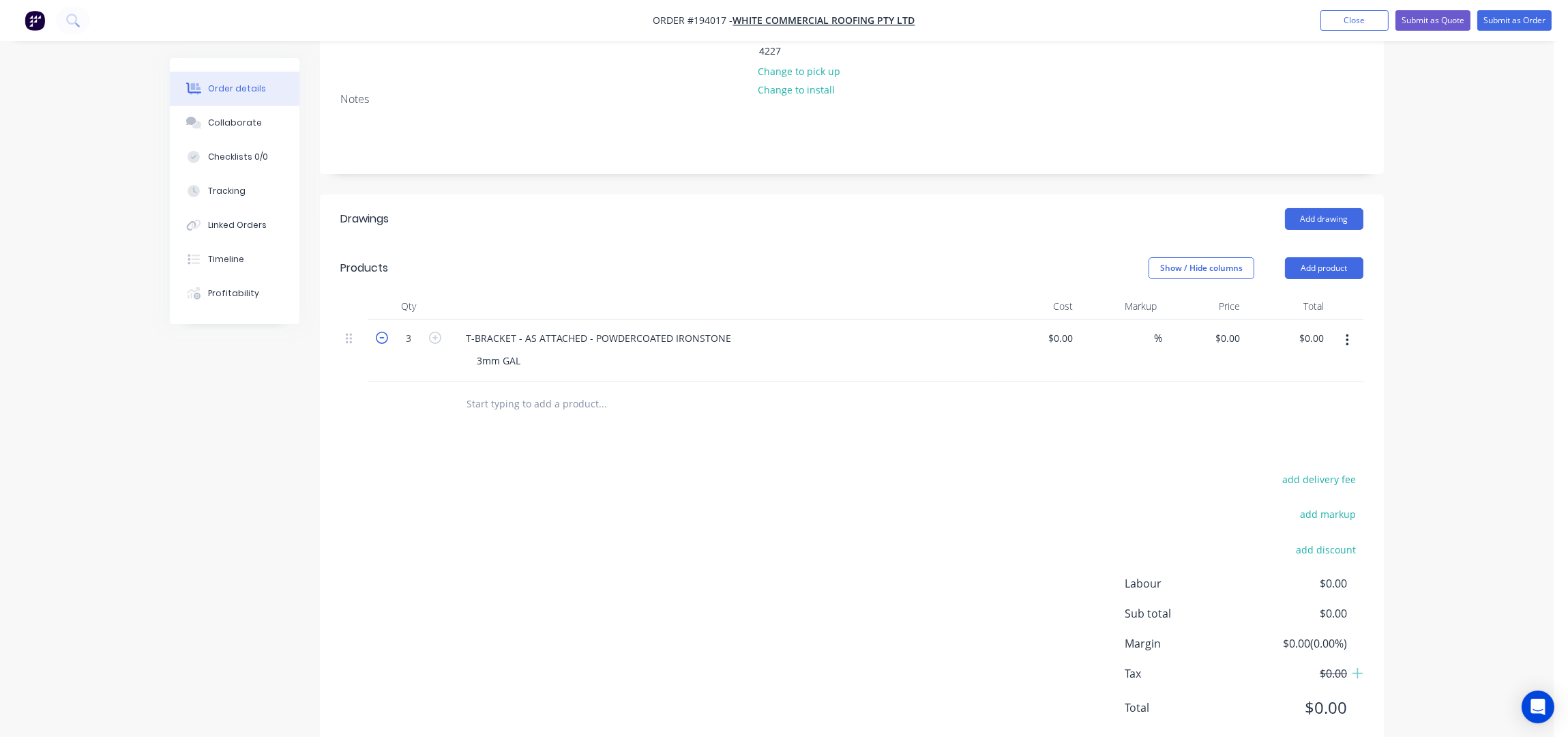
click at [378, 331] on icon "button" at bounding box center [382, 338] width 12 height 12
type input "2"
click at [726, 328] on div "T-BRACKET - AS ATTACHED - POWDERCOATED IRONSTONE" at bounding box center [599, 338] width 287 height 20
click at [1346, 328] on button "button" at bounding box center [1348, 341] width 32 height 25
click at [1297, 366] on div "Duplicate" at bounding box center [1298, 376] width 105 height 20
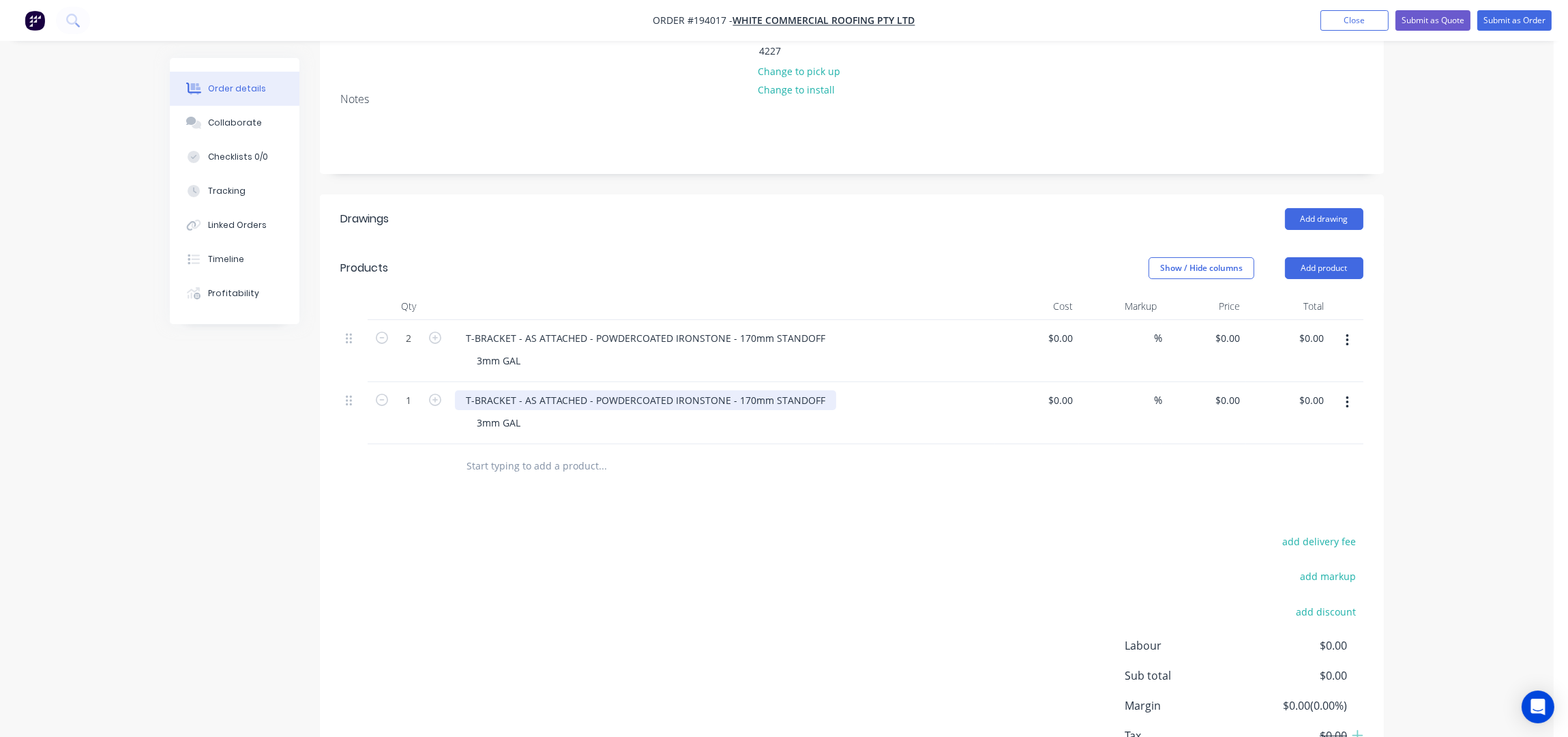
click at [744, 390] on div "T-BRACKET - AS ATTACHED - POWDERCOATED IRONSTONE - 170mm STANDOFF" at bounding box center [646, 400] width 382 height 20
click at [436, 393] on icon "button" at bounding box center [435, 399] width 12 height 12
type input "2"
click at [1431, 263] on div "Order details Collaborate Checklists 0/0 Tracking Linked Orders Timeline Profit…" at bounding box center [776, 286] width 1553 height 1100
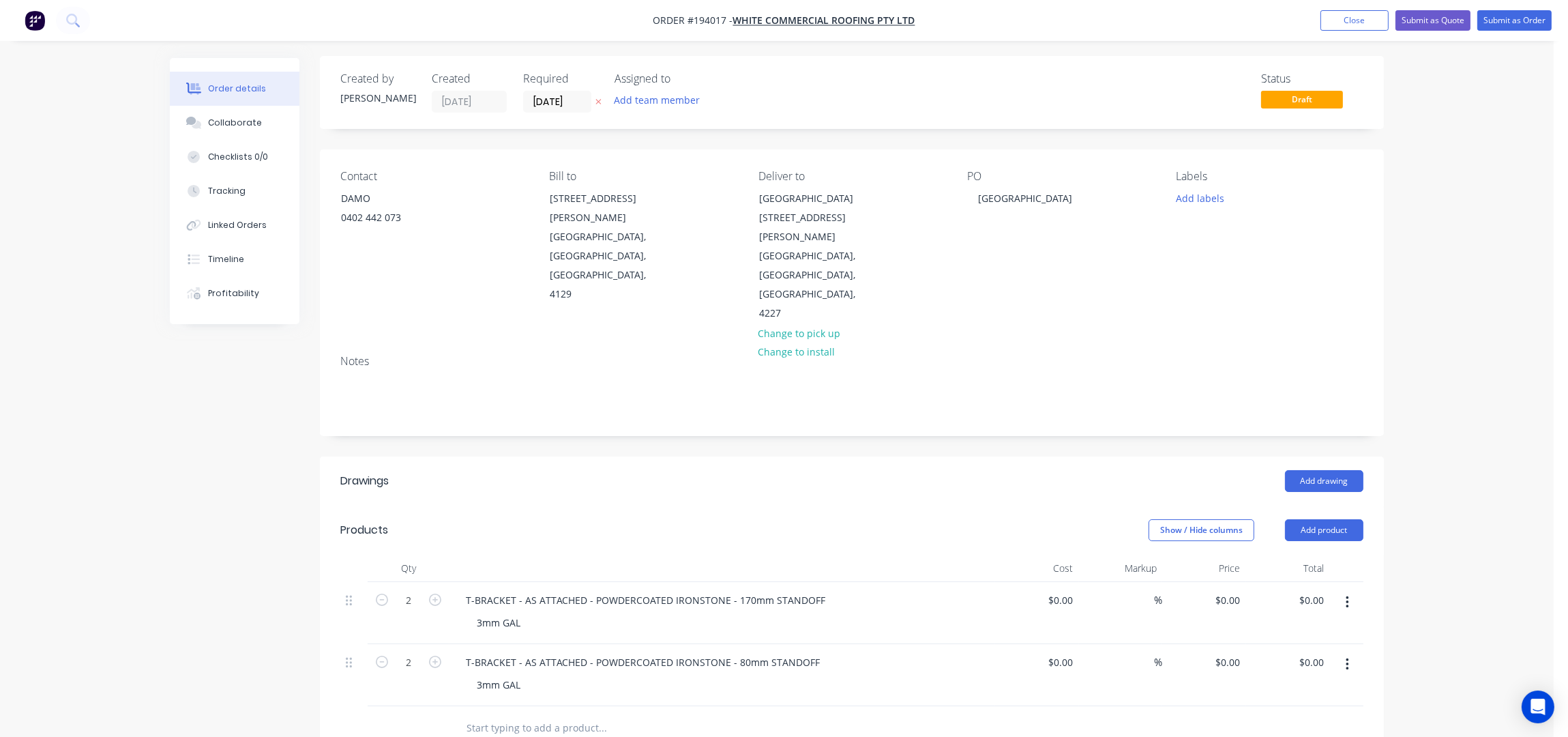
scroll to position [0, 0]
click at [1203, 194] on button "Add labels" at bounding box center [1200, 199] width 63 height 19
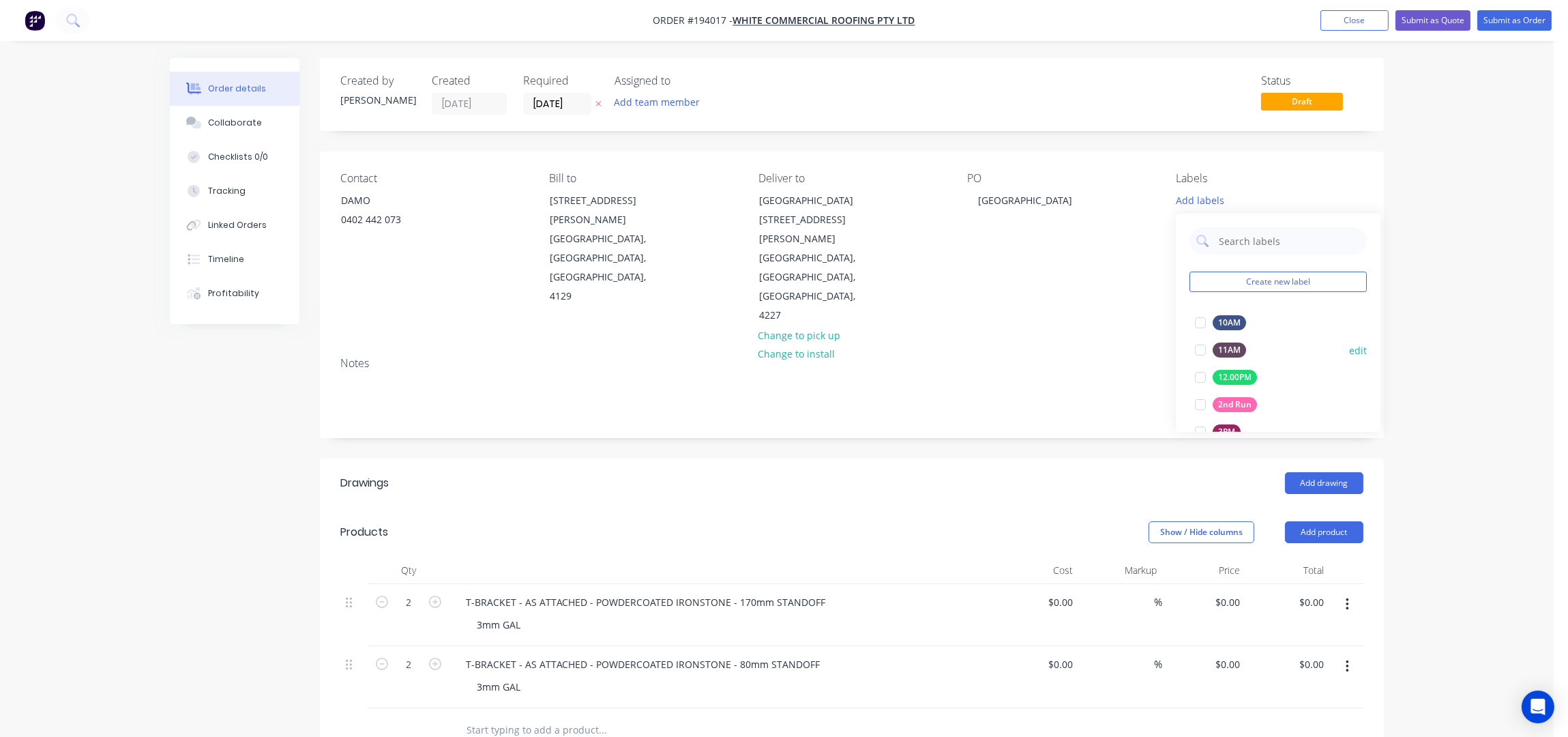
scroll to position [272, 0]
click at [1254, 322] on button "6:30 am" at bounding box center [1224, 323] width 70 height 19
click at [1506, 274] on div "Order details Collaborate Checklists 0/0 Tracking Linked Orders Timeline Profit…" at bounding box center [776, 550] width 1553 height 1100
click at [1509, 22] on button "Submit as Order" at bounding box center [1515, 20] width 74 height 20
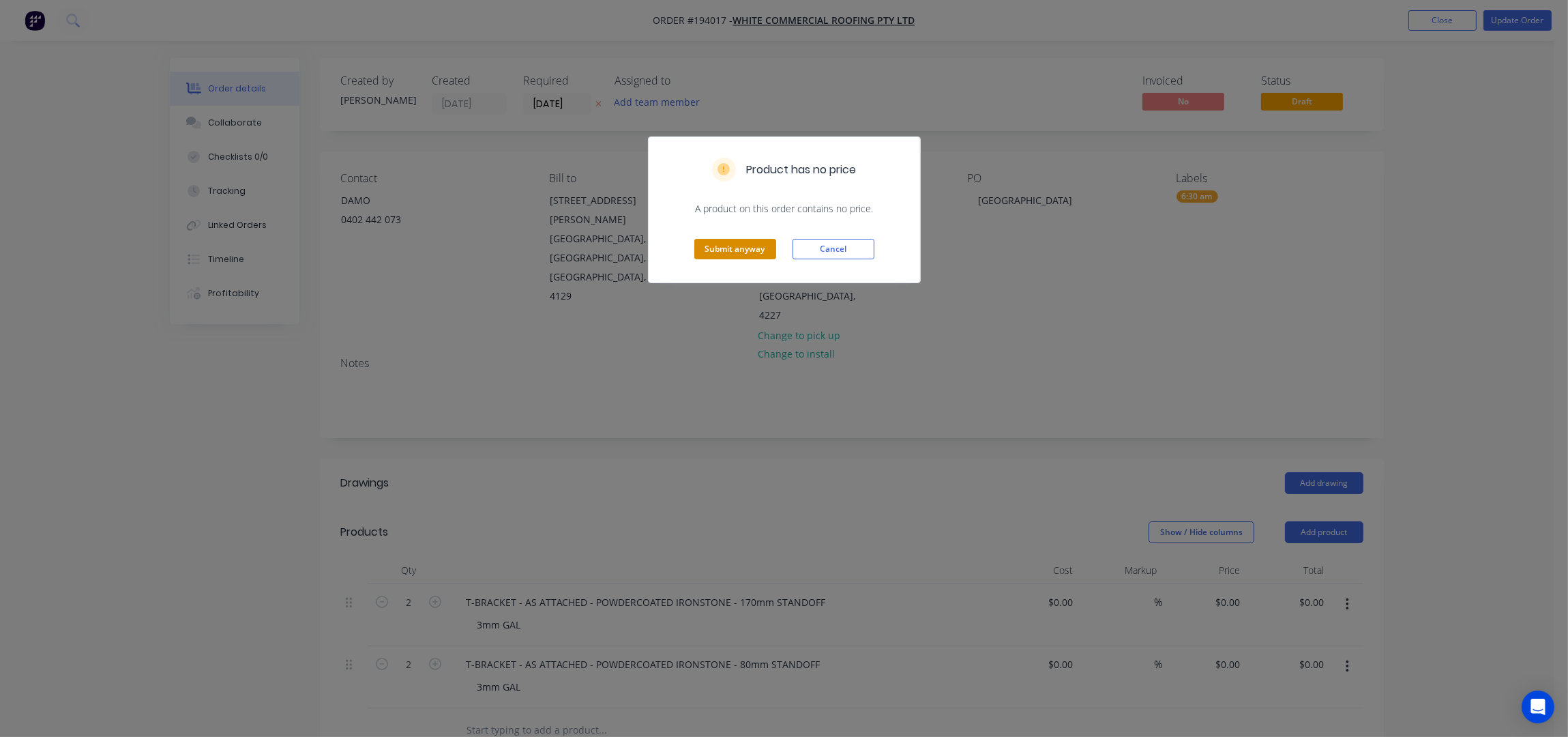
drag, startPoint x: 751, startPoint y: 248, endPoint x: 749, endPoint y: 255, distance: 7.3
click at [749, 255] on button "Submit anyway" at bounding box center [735, 249] width 82 height 20
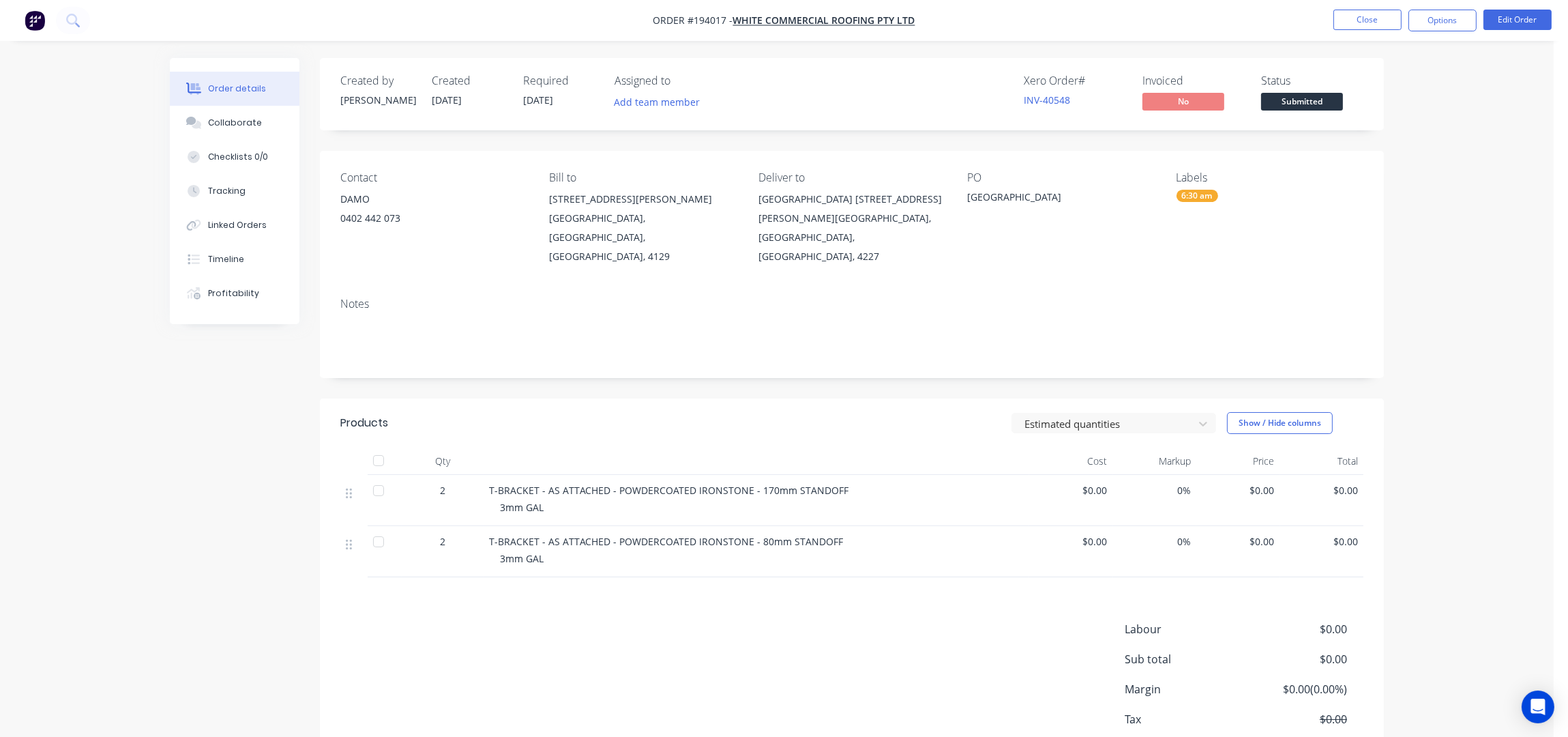
drag, startPoint x: 1405, startPoint y: 213, endPoint x: 1411, endPoint y: 187, distance: 26.7
click at [1407, 212] on div "Order details Collaborate Checklists 0/0 Tracking Linked Orders Timeline Profit…" at bounding box center [776, 409] width 1553 height 820
click at [1464, 26] on button "Options" at bounding box center [1442, 20] width 68 height 22
click at [1388, 113] on div "Work Order" at bounding box center [1401, 110] width 125 height 20
click at [1396, 136] on div "Without pricing" at bounding box center [1401, 138] width 125 height 20
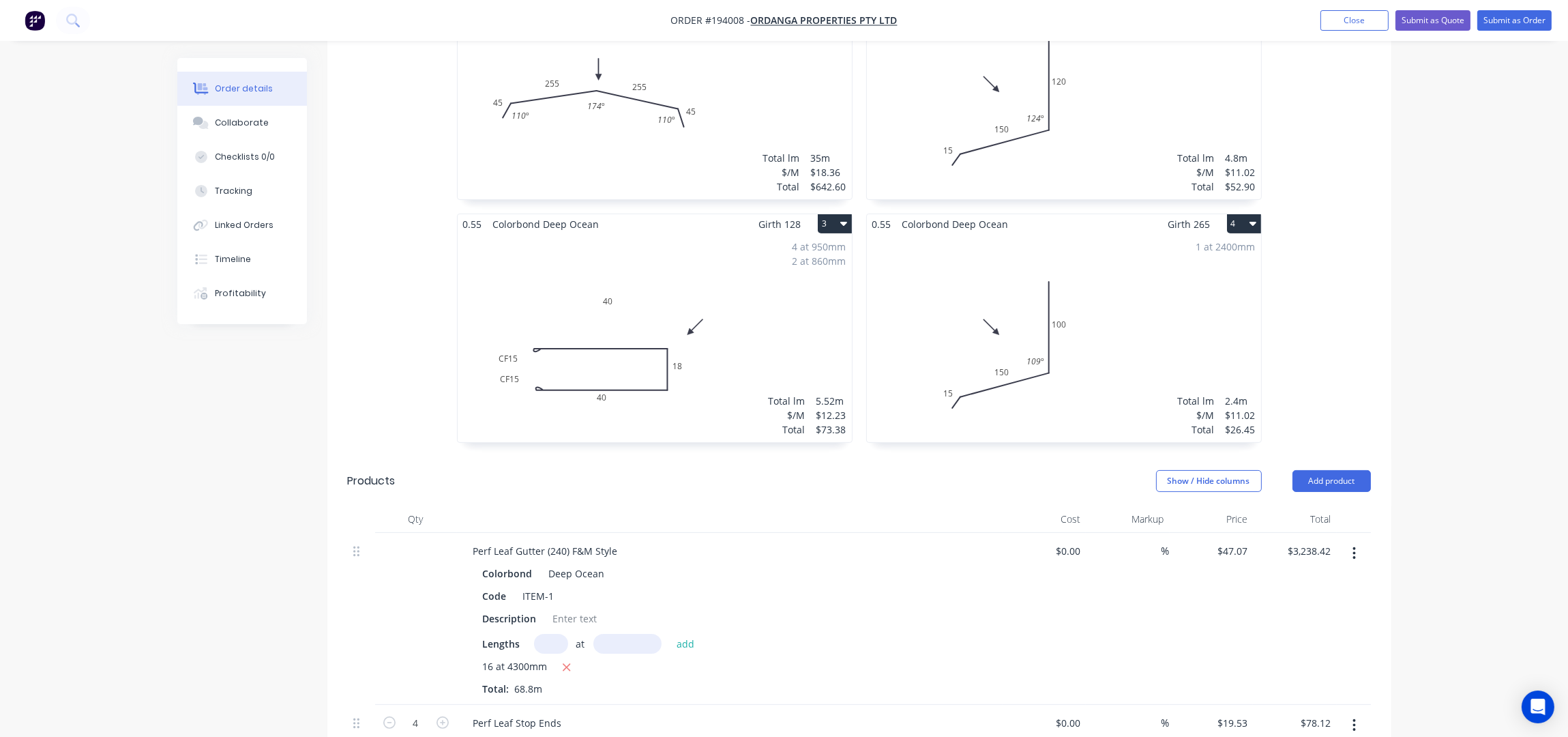
scroll to position [329, 0]
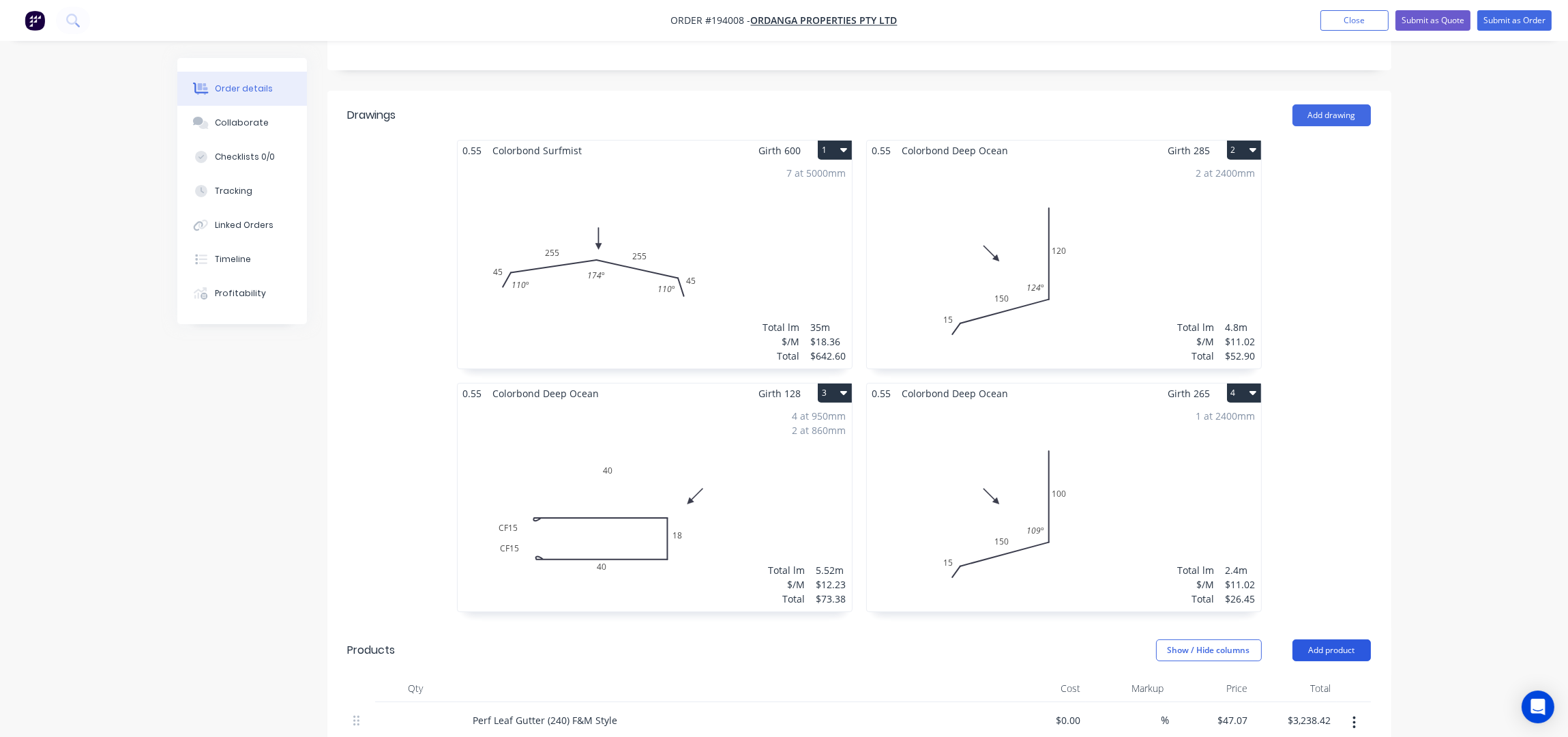
click at [1354, 639] on button "Add product" at bounding box center [1332, 650] width 79 height 22
click at [1349, 674] on div "Product catalogue" at bounding box center [1306, 684] width 105 height 20
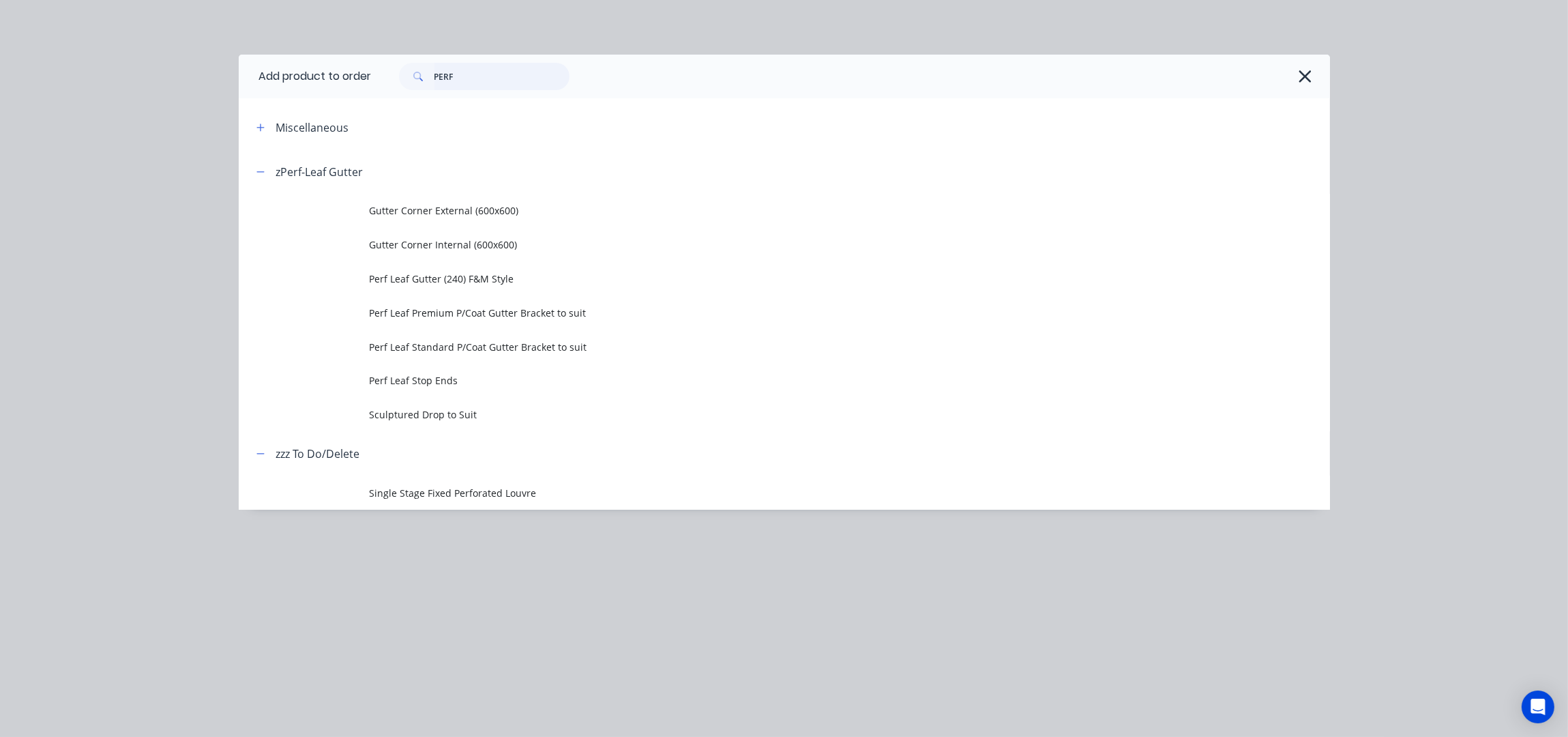
drag, startPoint x: 507, startPoint y: 70, endPoint x: 366, endPoint y: 73, distance: 141.0
click at [373, 73] on div "PERF" at bounding box center [843, 76] width 945 height 27
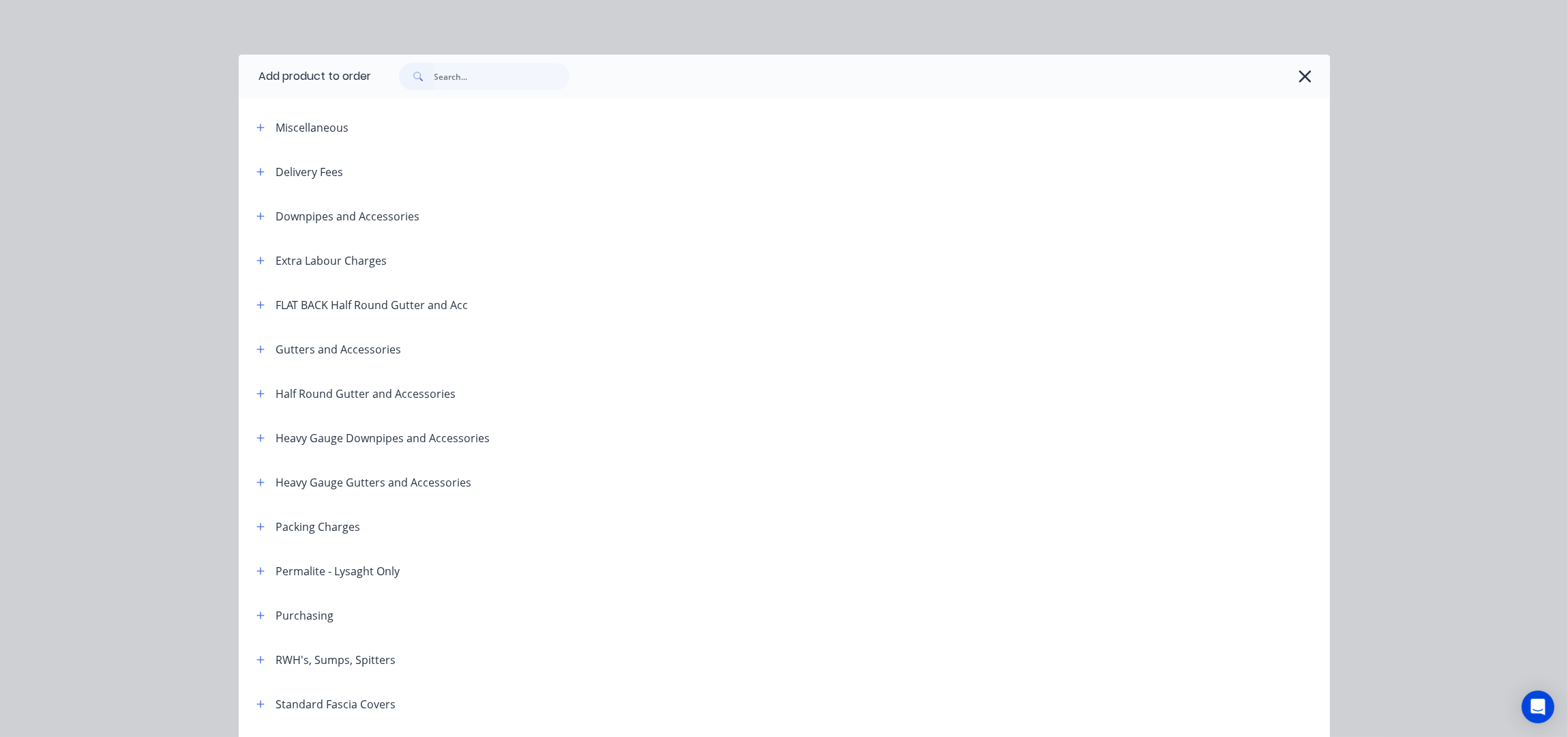
click at [1288, 84] on div at bounding box center [843, 76] width 945 height 27
click at [1299, 80] on icon "button" at bounding box center [1305, 76] width 15 height 19
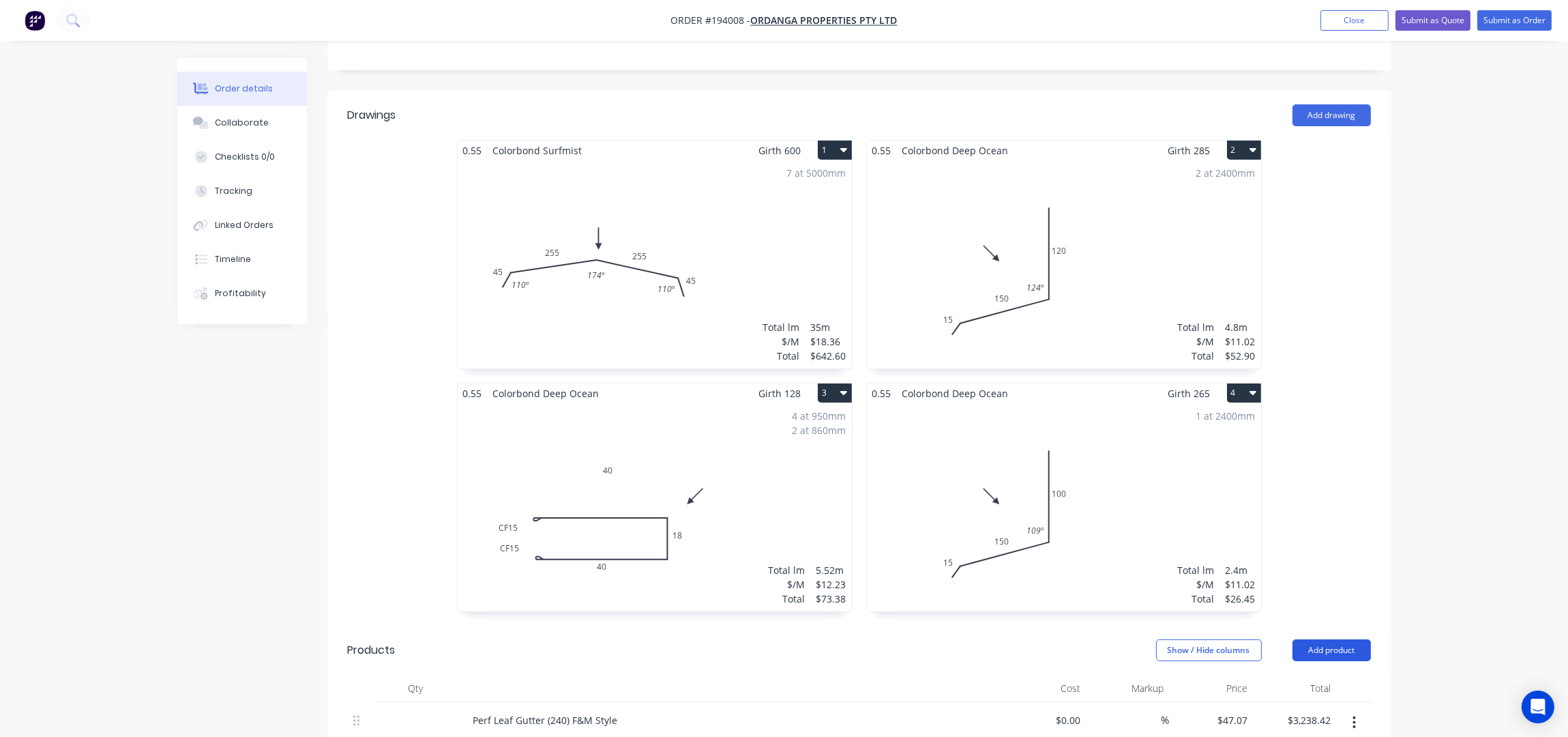
click at [1319, 639] on button "Add product" at bounding box center [1332, 650] width 79 height 22
drag, startPoint x: 1299, startPoint y: 688, endPoint x: 1201, endPoint y: 616, distance: 121.6
click at [1299, 702] on div "Basic product" at bounding box center [1306, 712] width 105 height 20
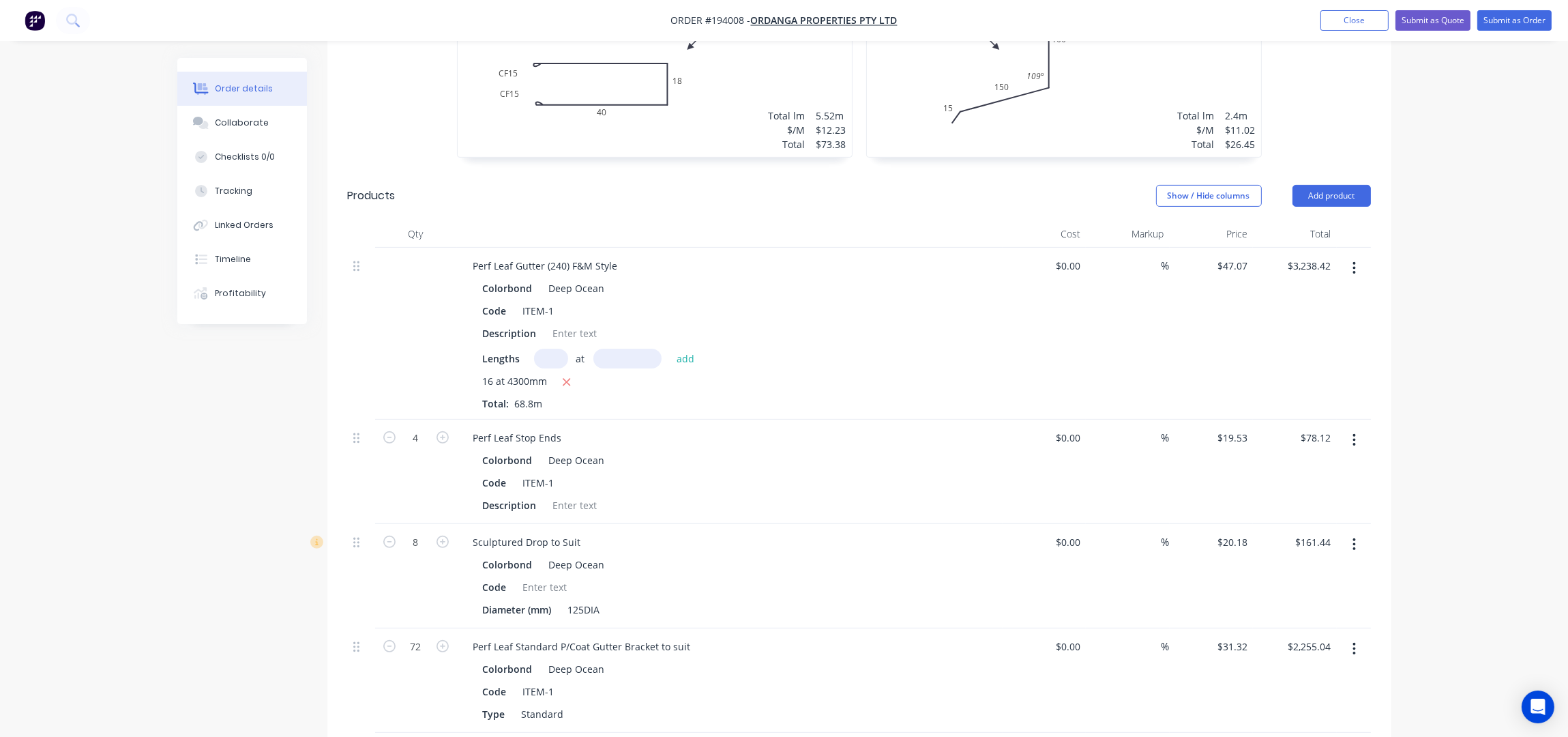
scroll to position [1057, 0]
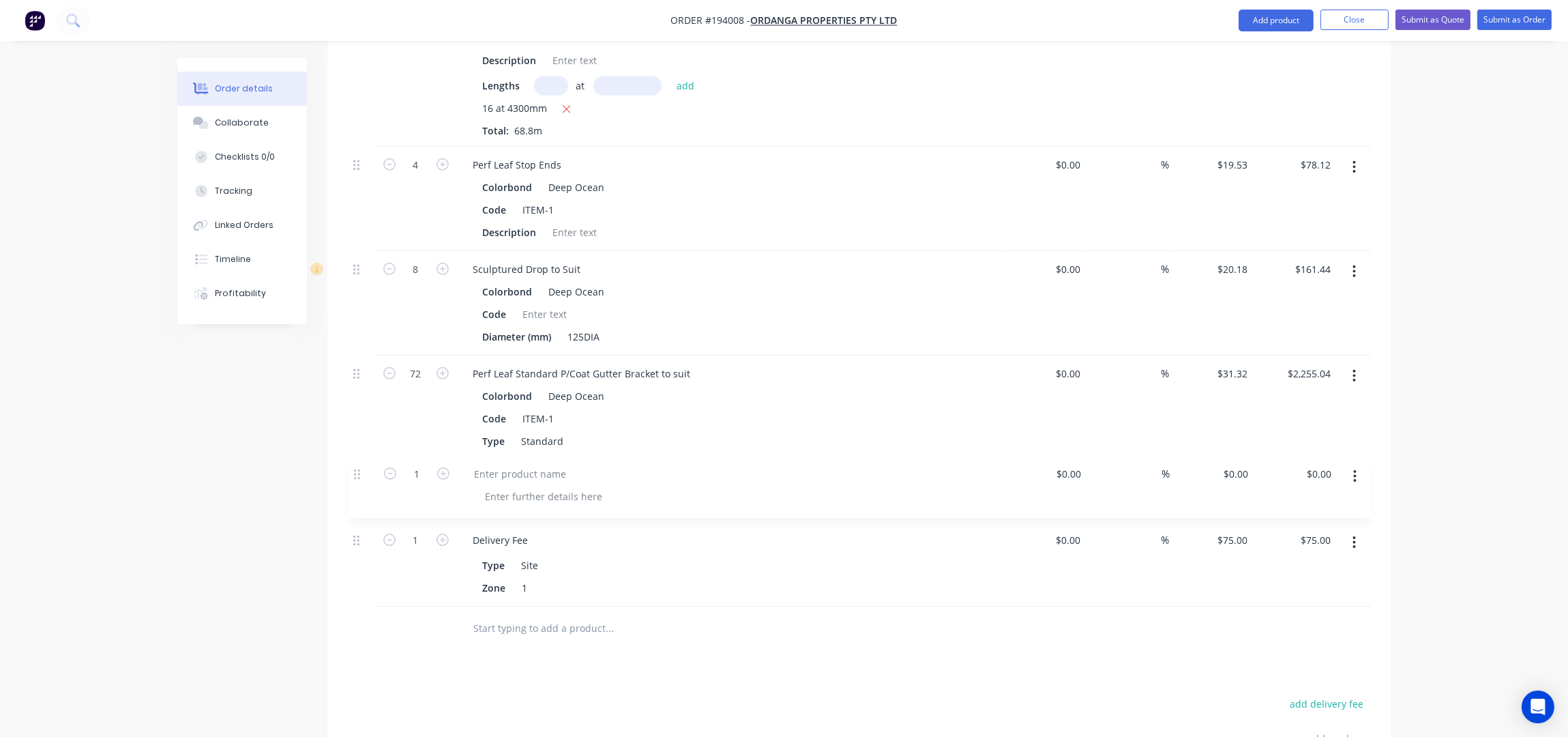
drag, startPoint x: 361, startPoint y: 543, endPoint x: 360, endPoint y: 457, distance: 86.0
click at [359, 464] on div "Perf Leaf Gutter (240) F&M Style Colorbond Deep Ocean Code ITEM-1 Description L…" at bounding box center [859, 290] width 1023 height 632
click at [518, 468] on div at bounding box center [519, 478] width 114 height 20
click at [487, 468] on div at bounding box center [519, 478] width 114 height 20
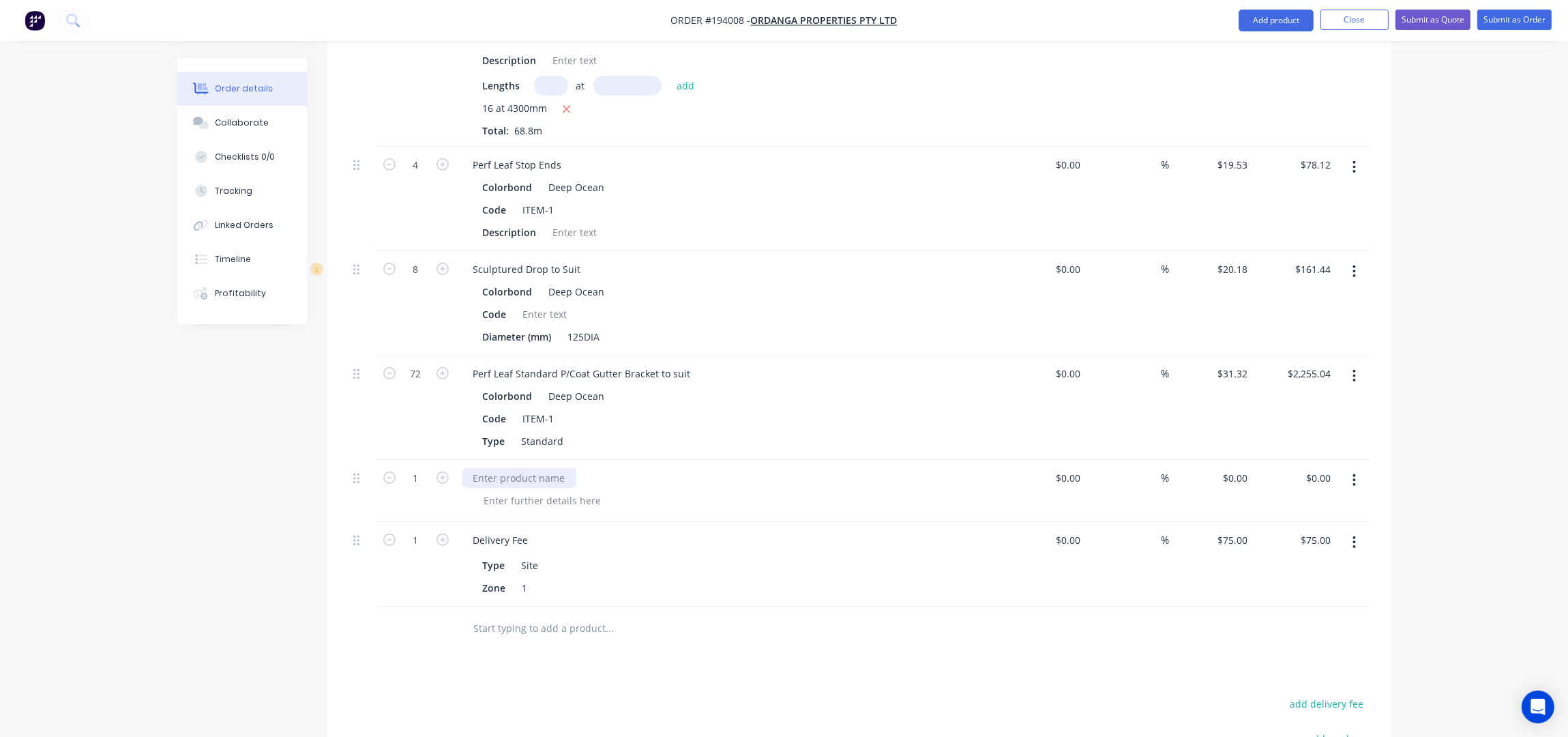
click at [487, 468] on div at bounding box center [519, 478] width 114 height 20
click at [506, 468] on div at bounding box center [519, 478] width 114 height 20
click at [509, 468] on div at bounding box center [519, 478] width 114 height 20
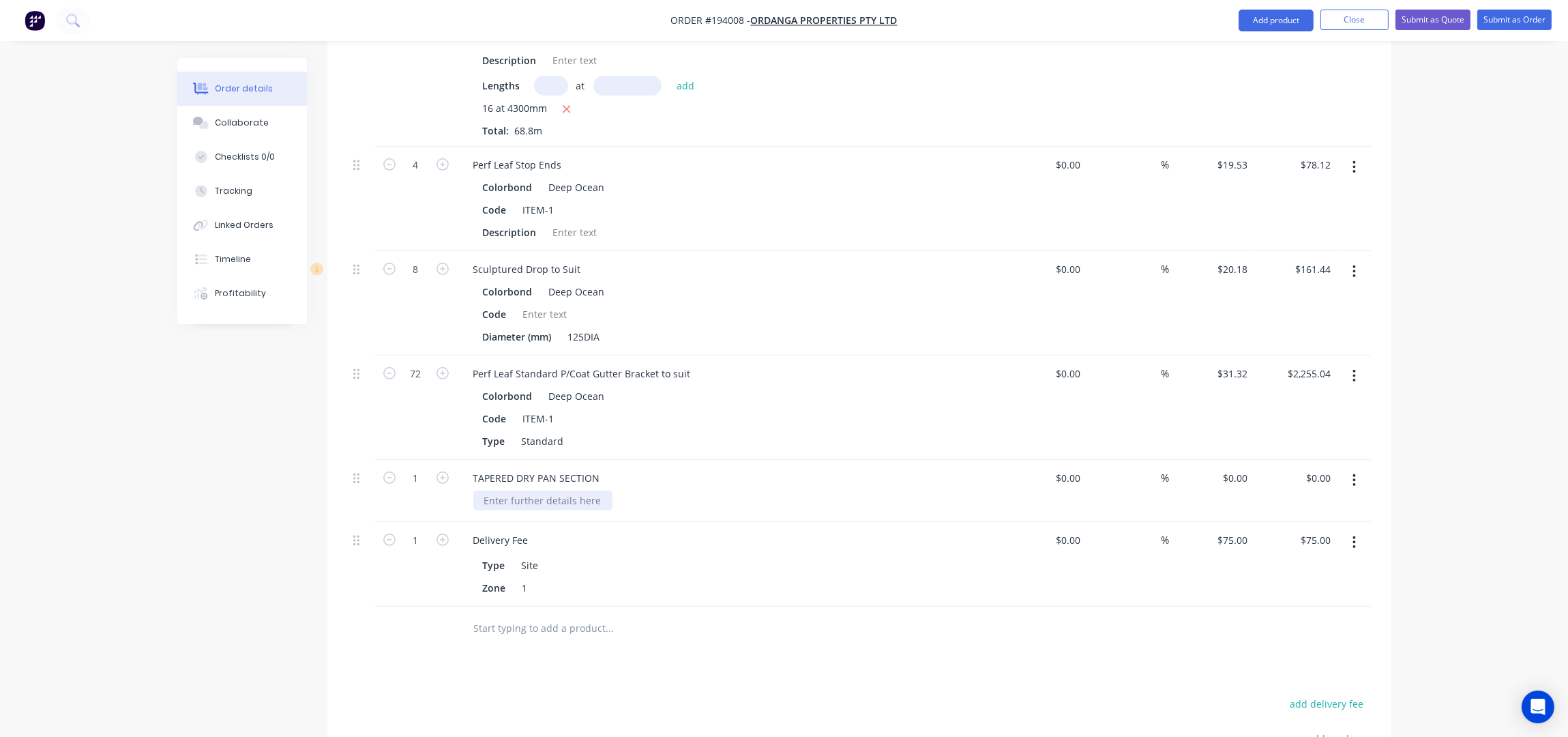
click at [549, 491] on div at bounding box center [543, 501] width 139 height 20
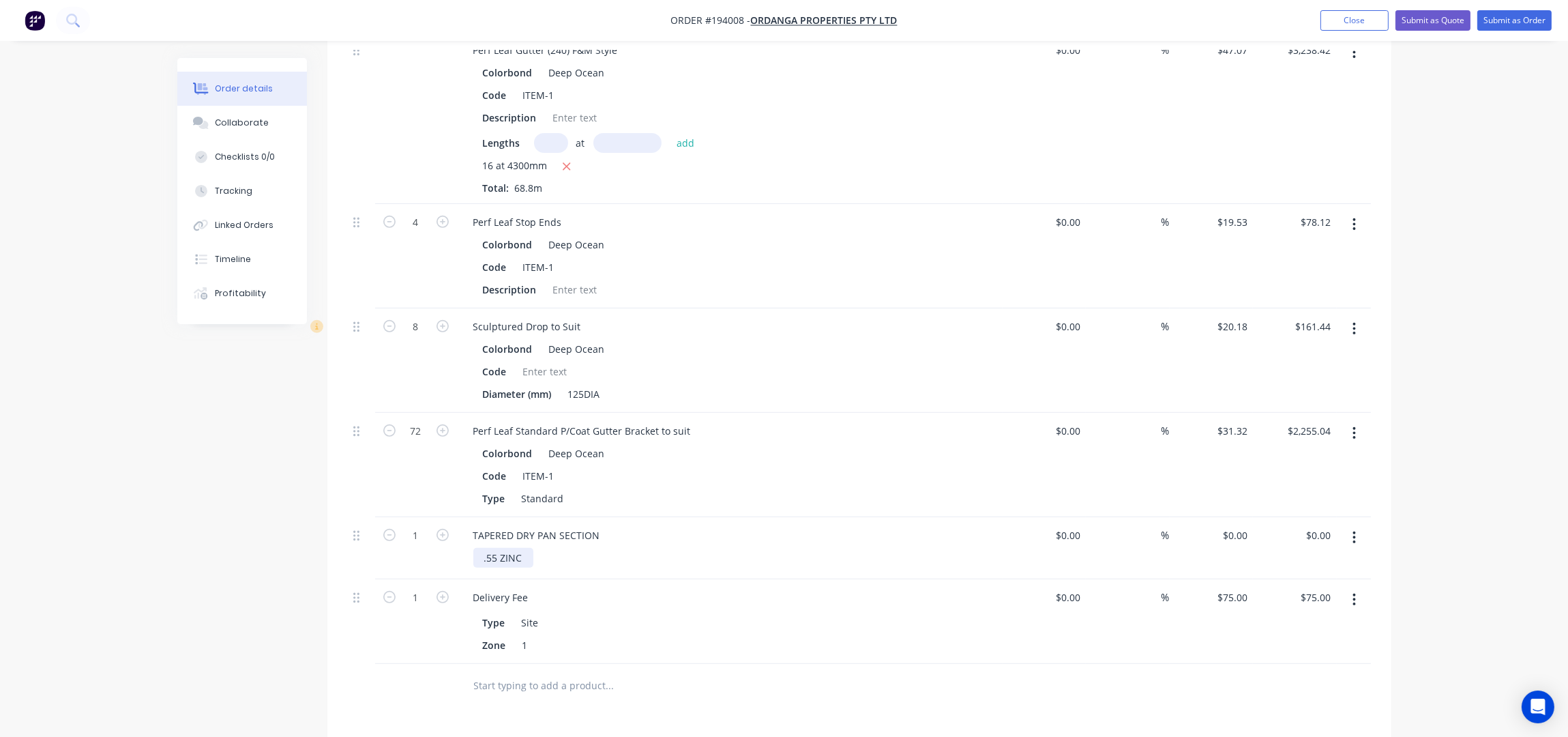
scroll to position [1092, 0]
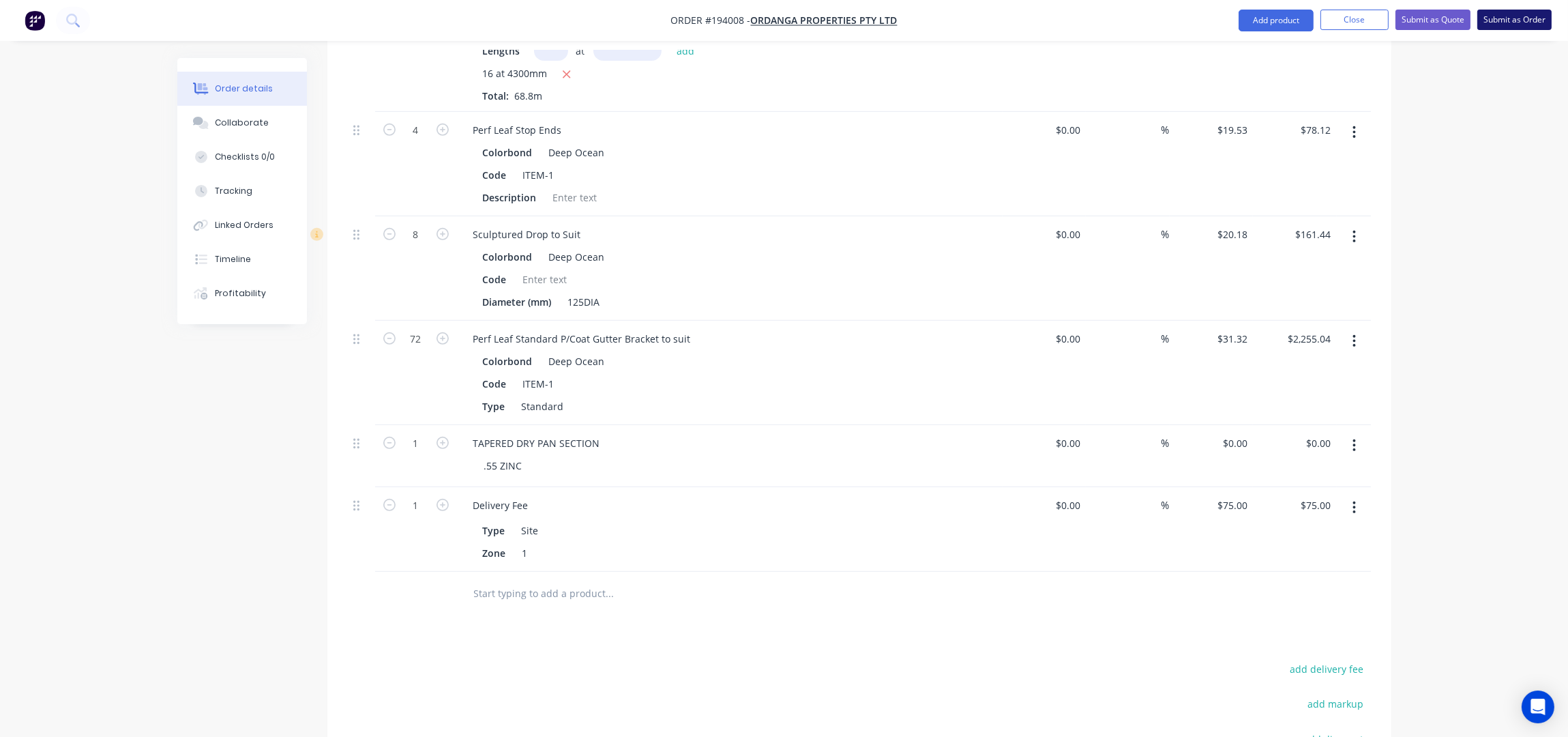
click at [1513, 22] on button "Submit as Order" at bounding box center [1515, 19] width 74 height 20
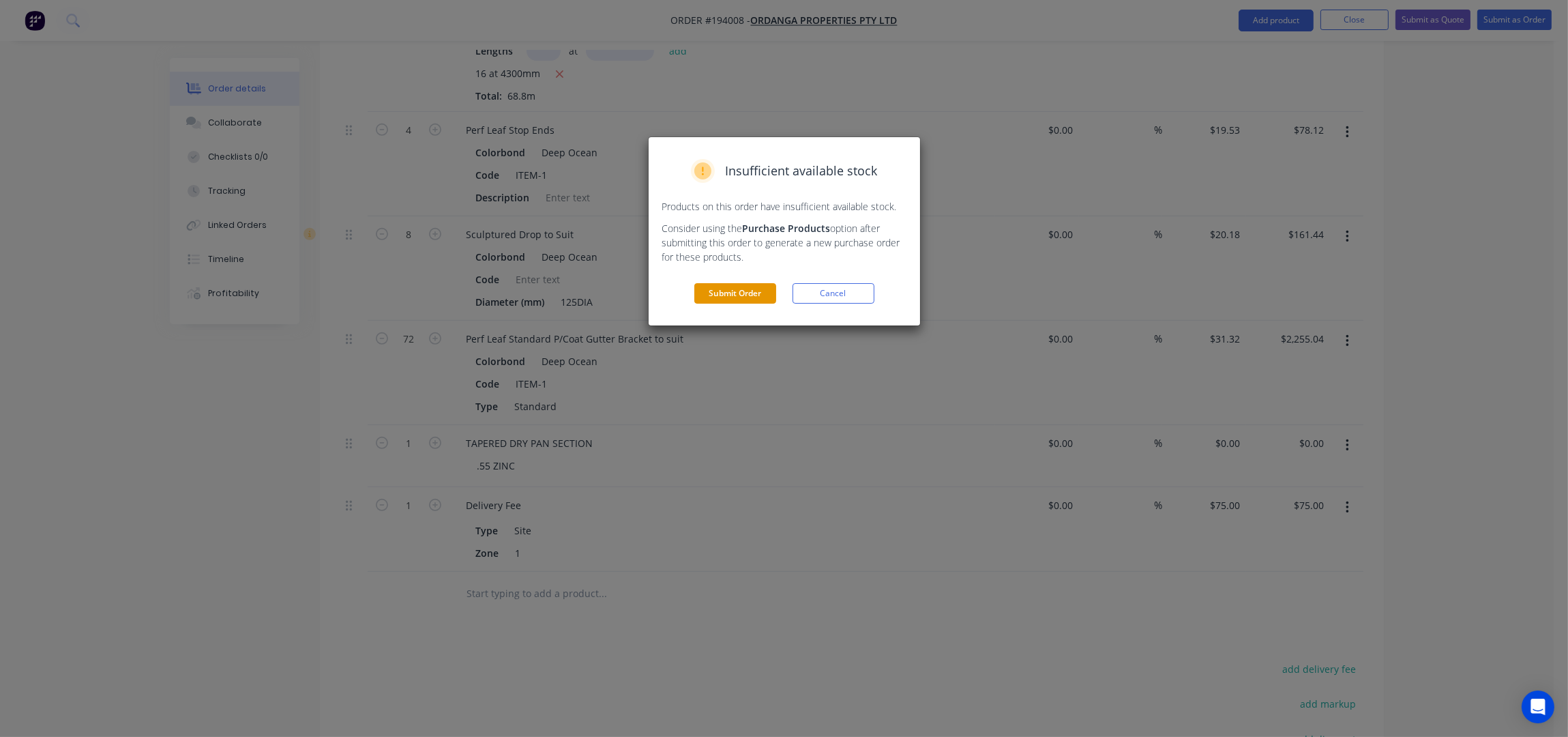
click at [750, 293] on button "Submit Order" at bounding box center [735, 293] width 82 height 20
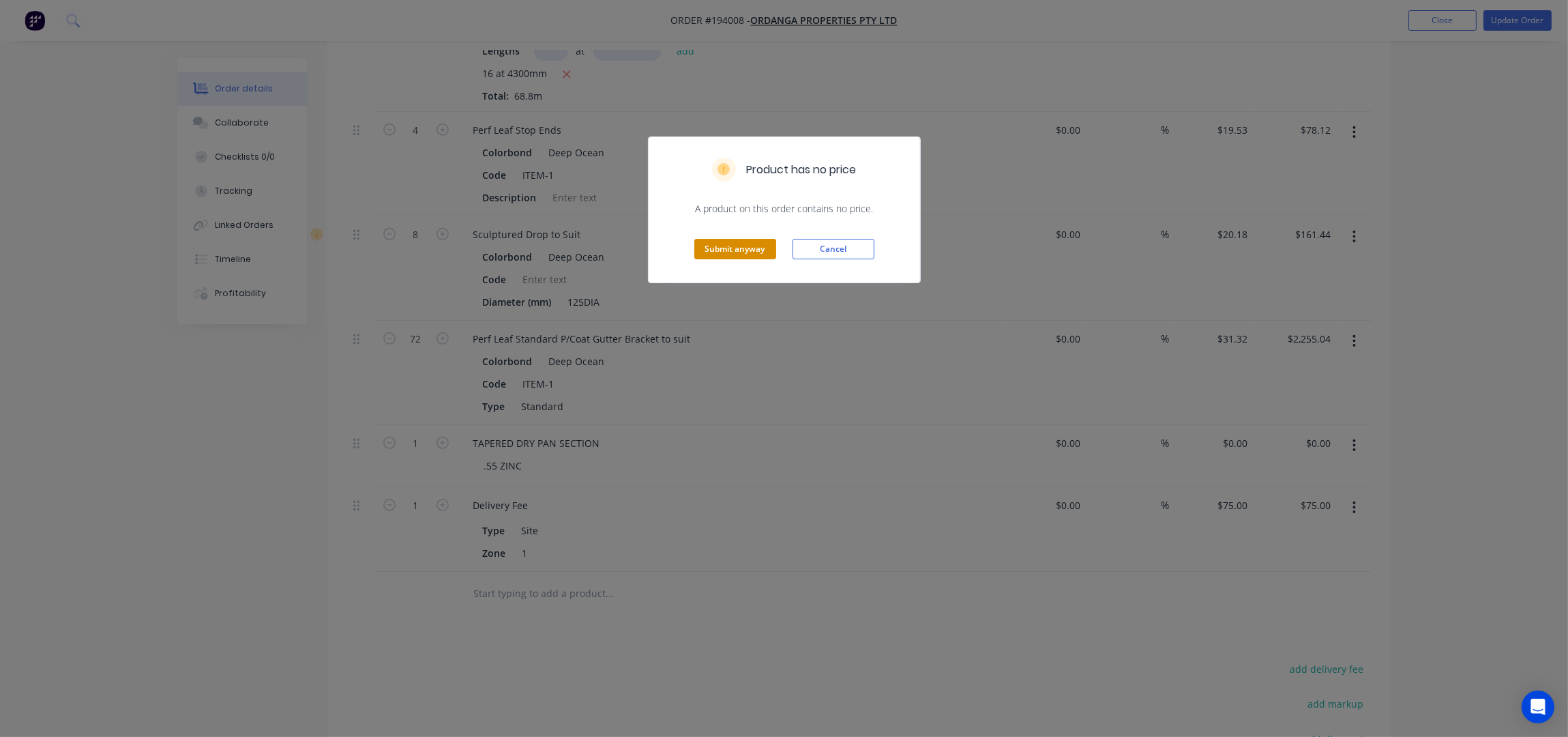
click at [743, 246] on button "Submit anyway" at bounding box center [735, 249] width 82 height 20
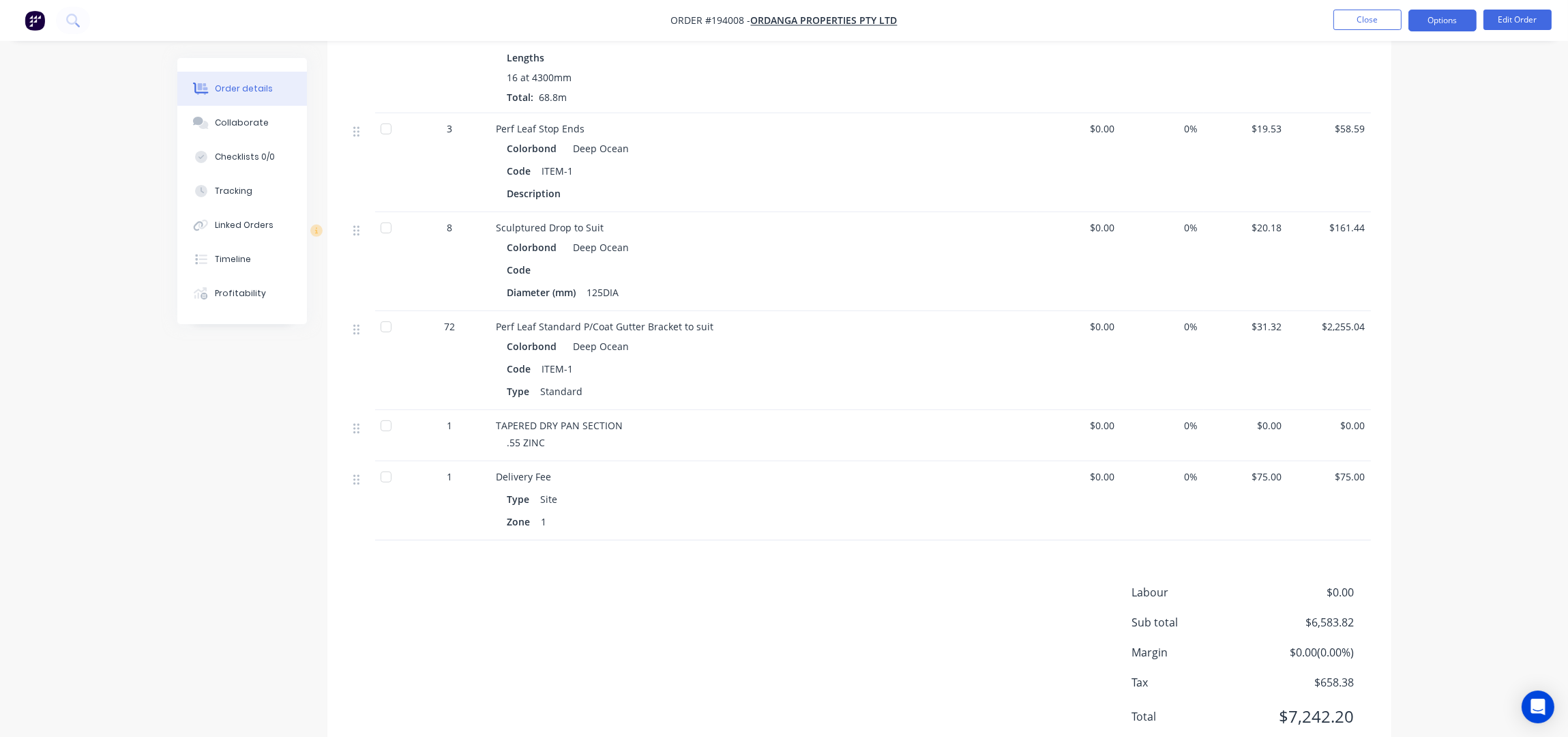
click at [1448, 28] on button "Options" at bounding box center [1442, 20] width 68 height 22
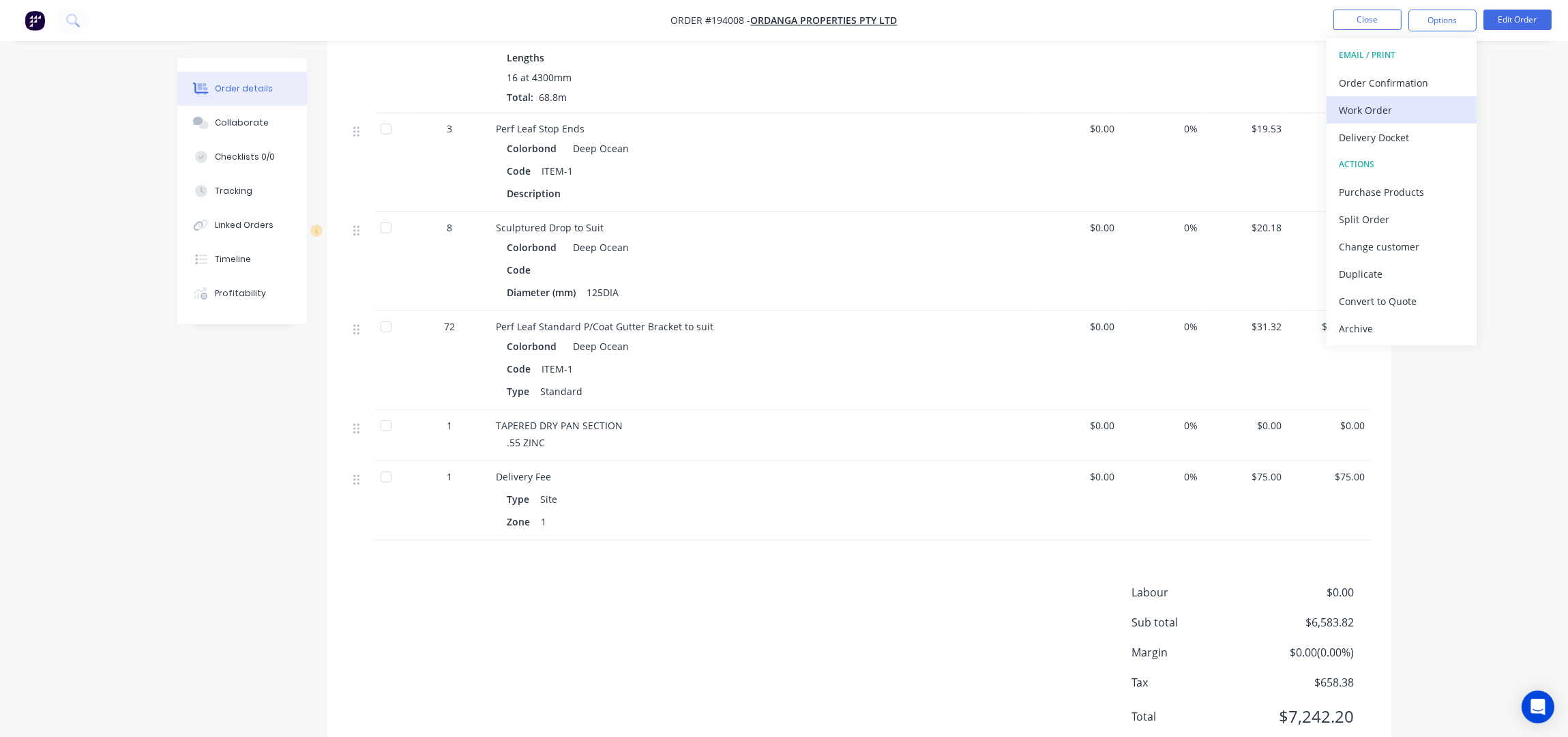
click at [1401, 107] on div "Work Order" at bounding box center [1401, 110] width 125 height 20
click at [1395, 143] on div "Without pricing" at bounding box center [1401, 138] width 125 height 20
click at [1506, 19] on button "Edit Order" at bounding box center [1517, 19] width 68 height 20
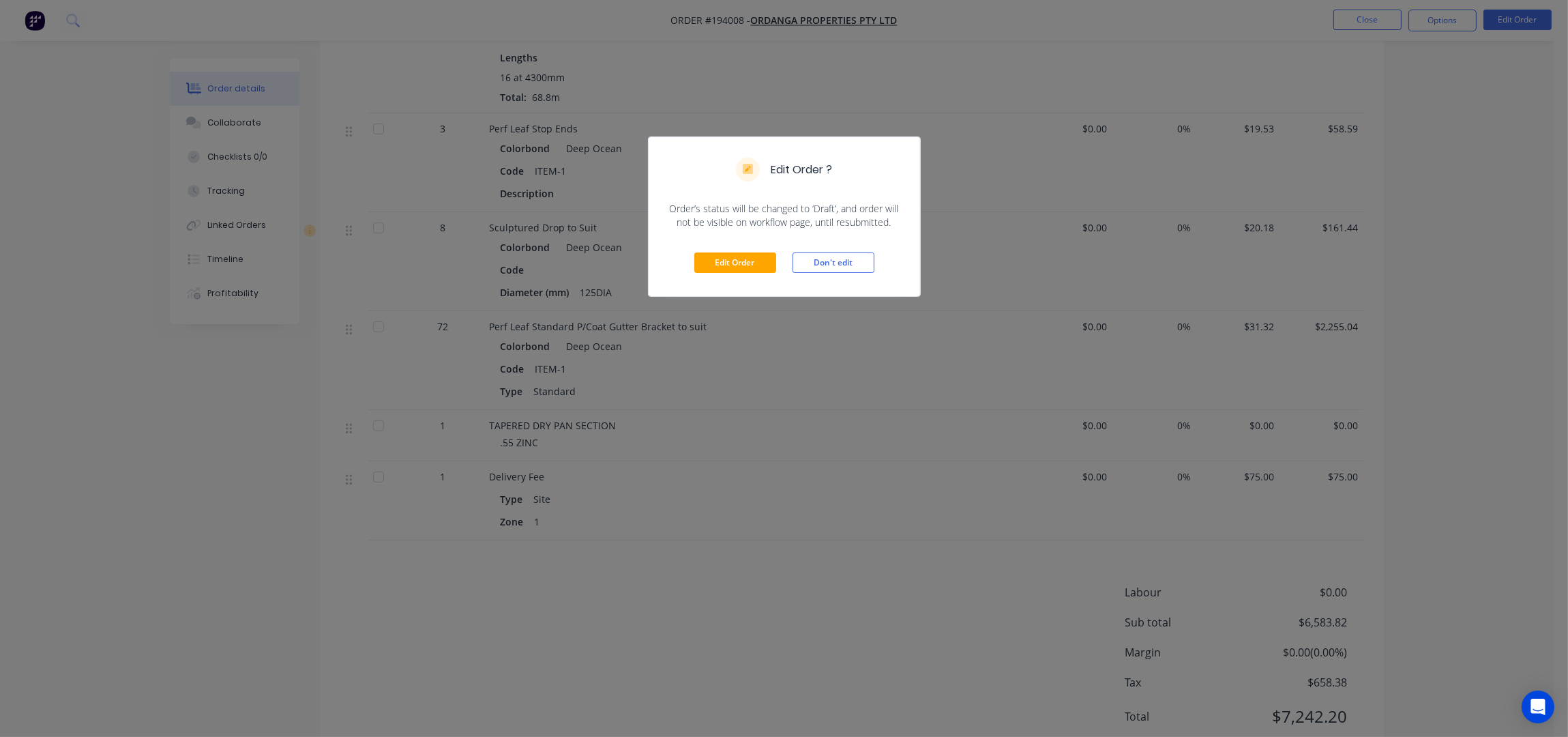
click at [724, 251] on div "Edit Order Don't edit" at bounding box center [784, 263] width 271 height 67
click at [724, 257] on button "Edit Order" at bounding box center [735, 263] width 82 height 20
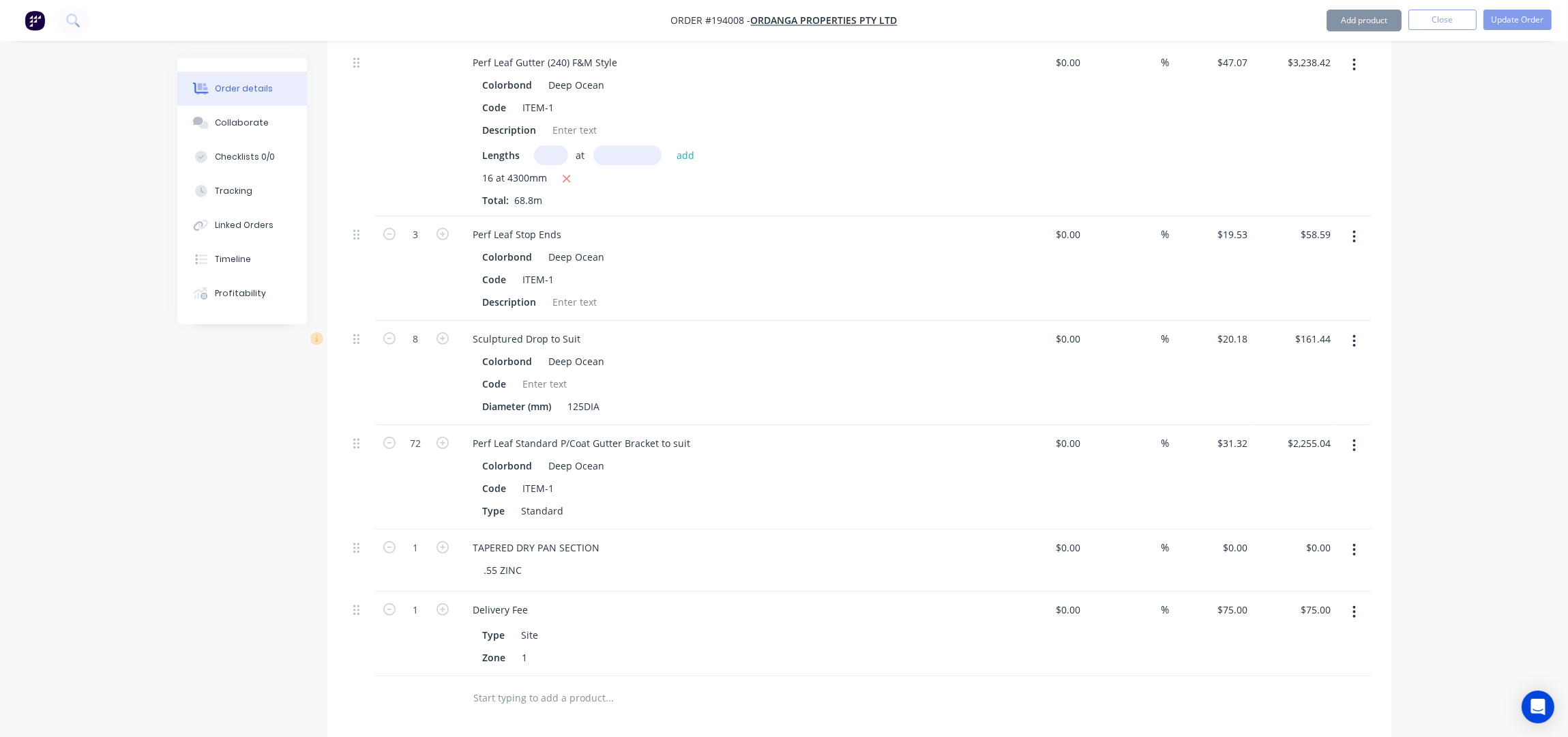
scroll to position [909, 0]
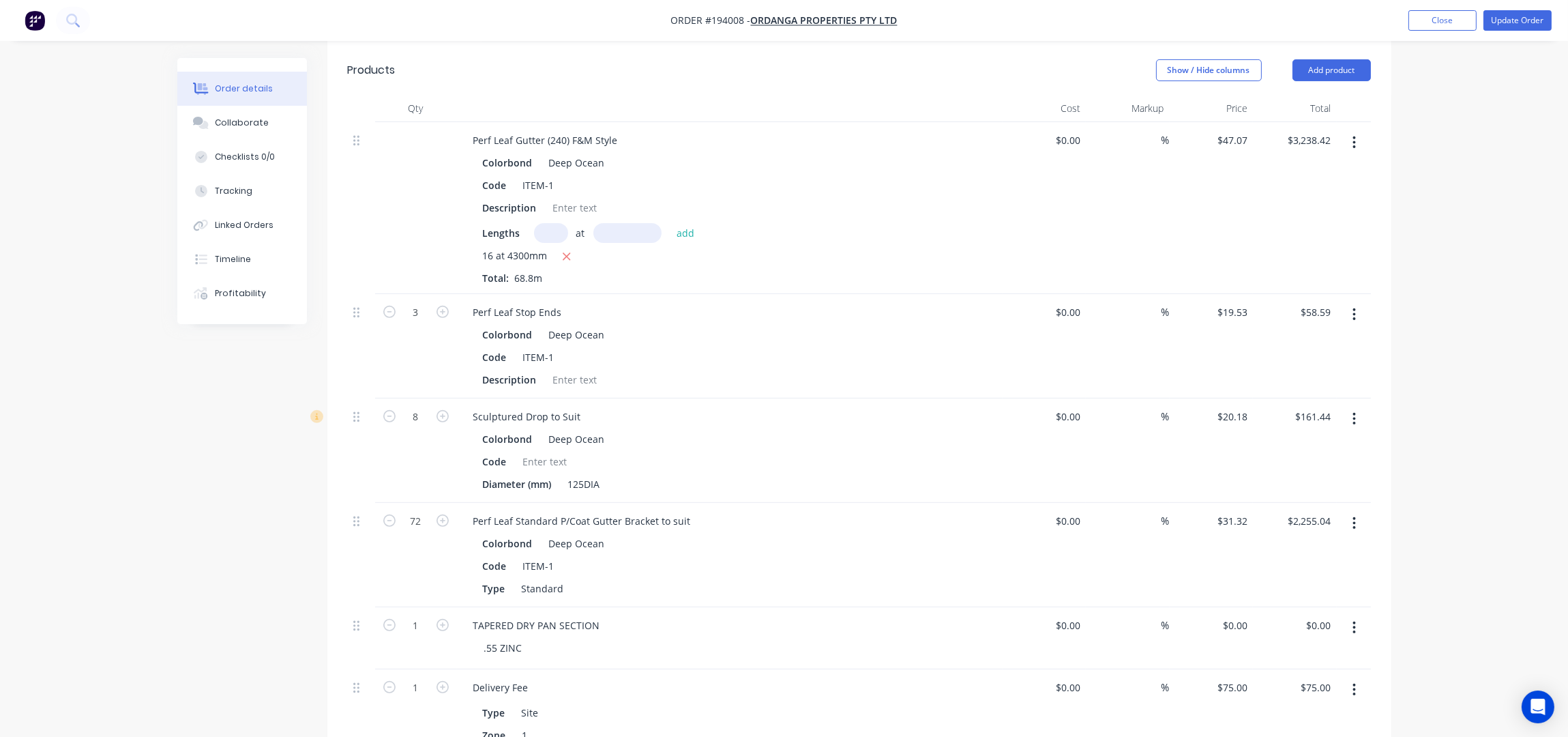
click at [459, 294] on div "Perf Leaf Stop Ends Colorbond Deep Ocean Code ITEM-1 Description" at bounding box center [730, 346] width 545 height 104
click at [442, 306] on icon "button" at bounding box center [443, 312] width 12 height 12
type input "4"
type input "$78.12"
click at [1528, 12] on button "Update Order" at bounding box center [1517, 20] width 68 height 20
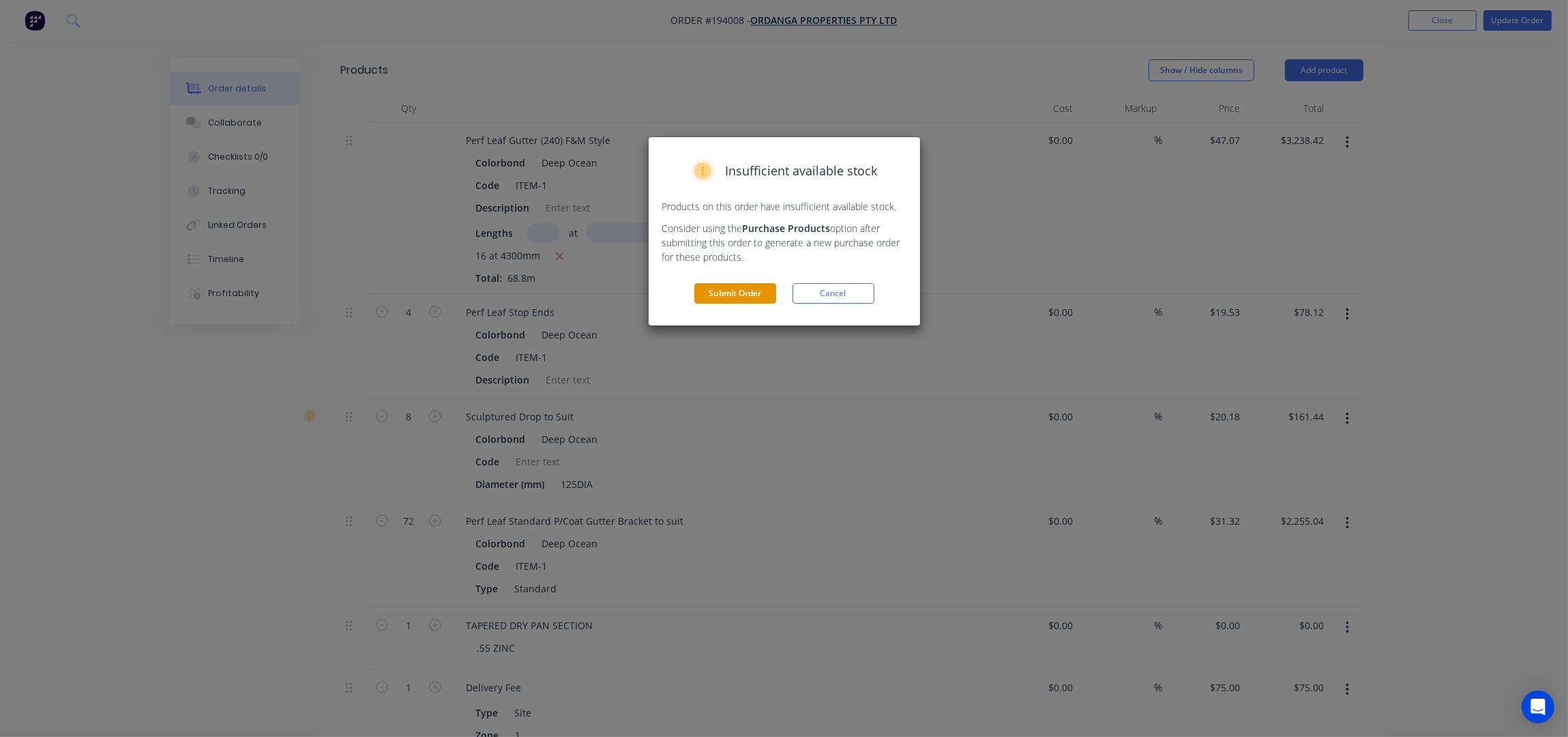
click at [736, 295] on button "Submit Order" at bounding box center [735, 293] width 82 height 20
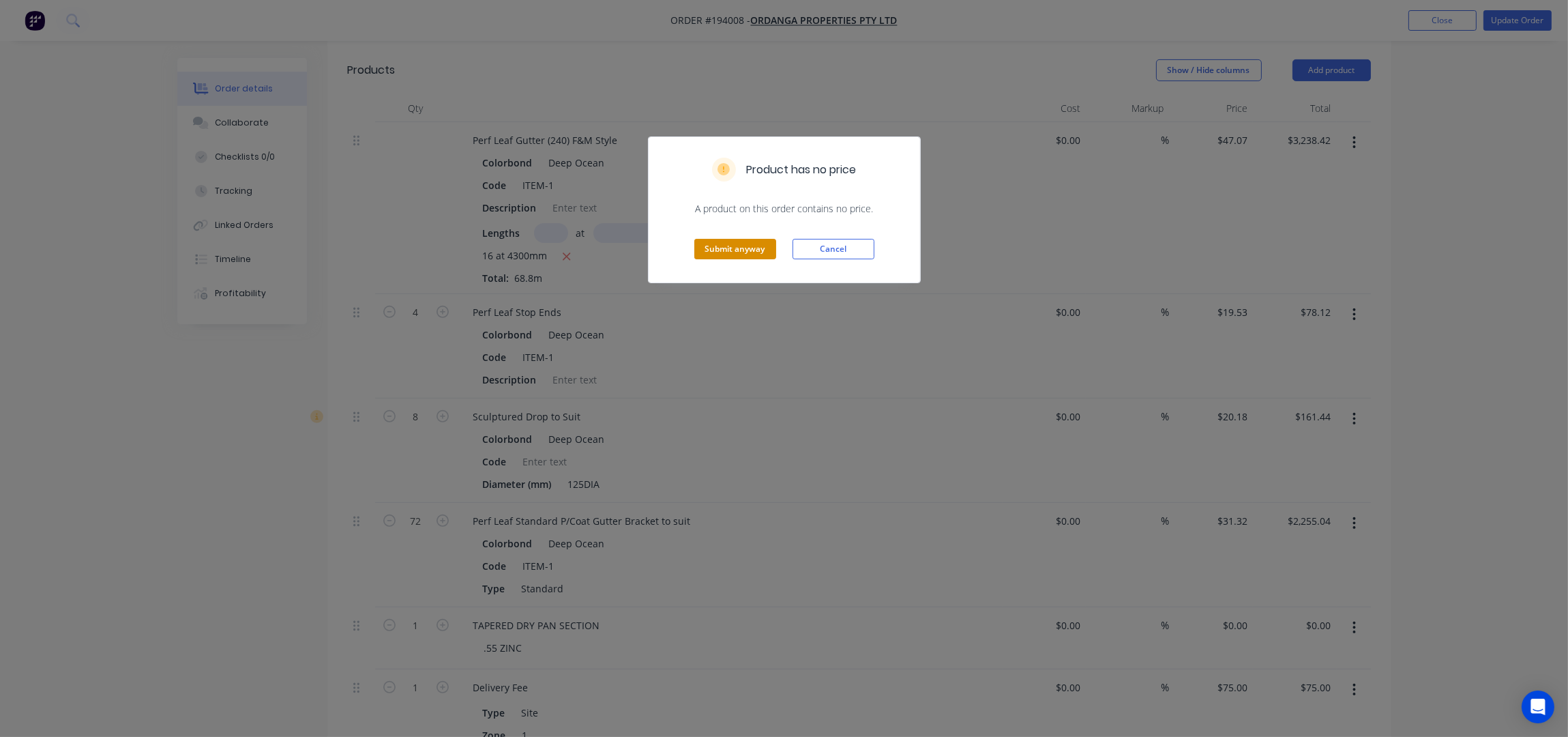
click at [762, 239] on button "Submit anyway" at bounding box center [735, 249] width 82 height 20
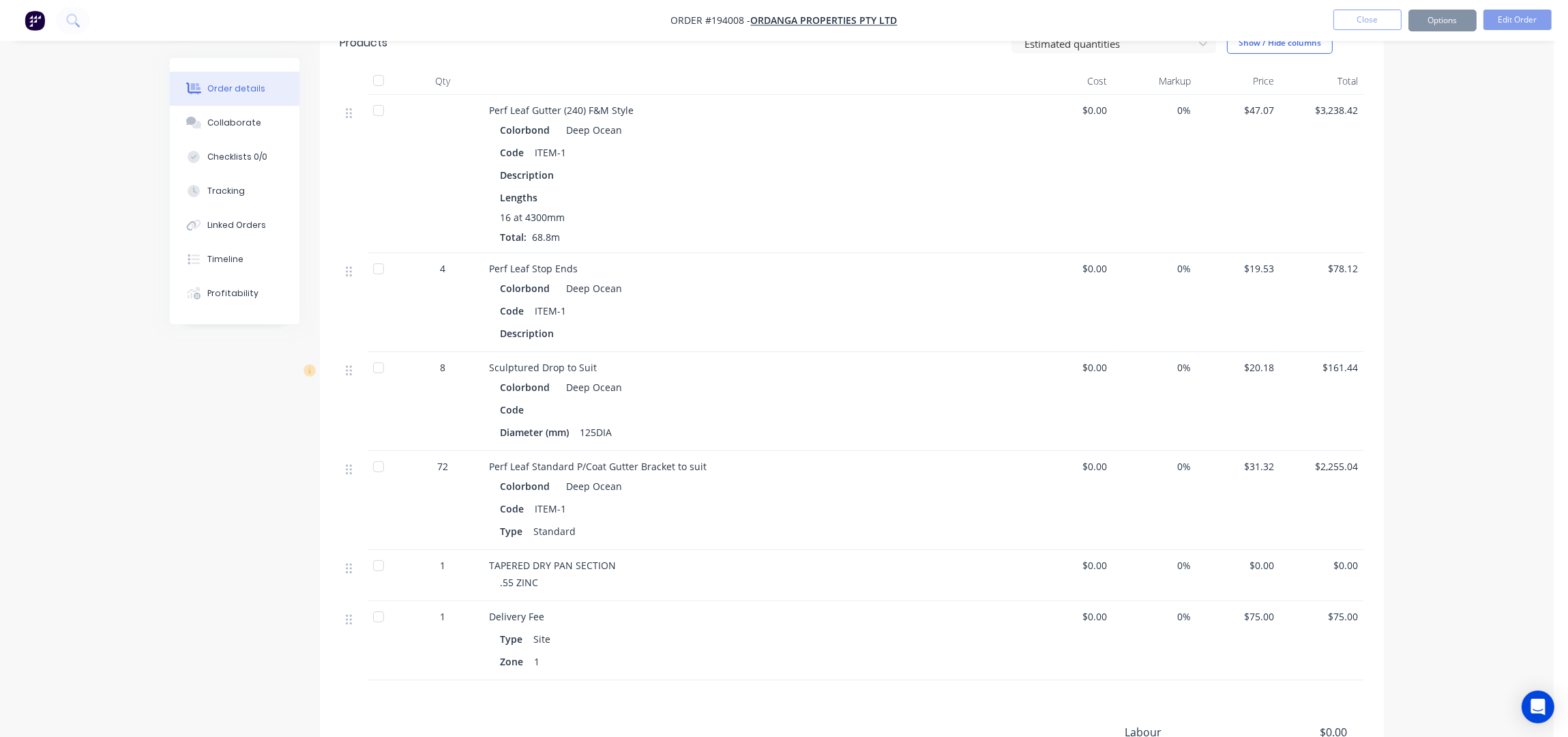
scroll to position [868, 0]
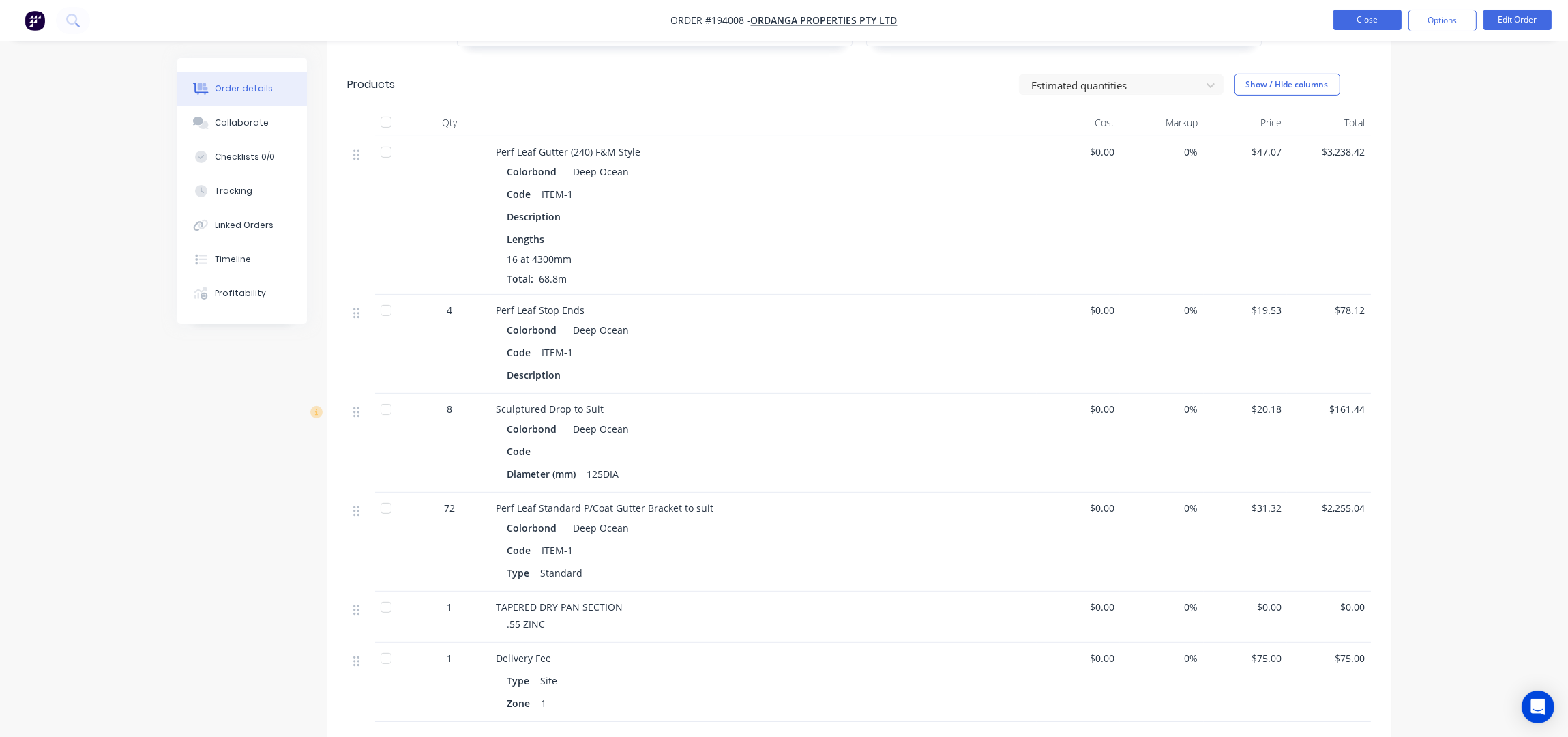
click at [1362, 12] on button "Close" at bounding box center [1367, 19] width 68 height 20
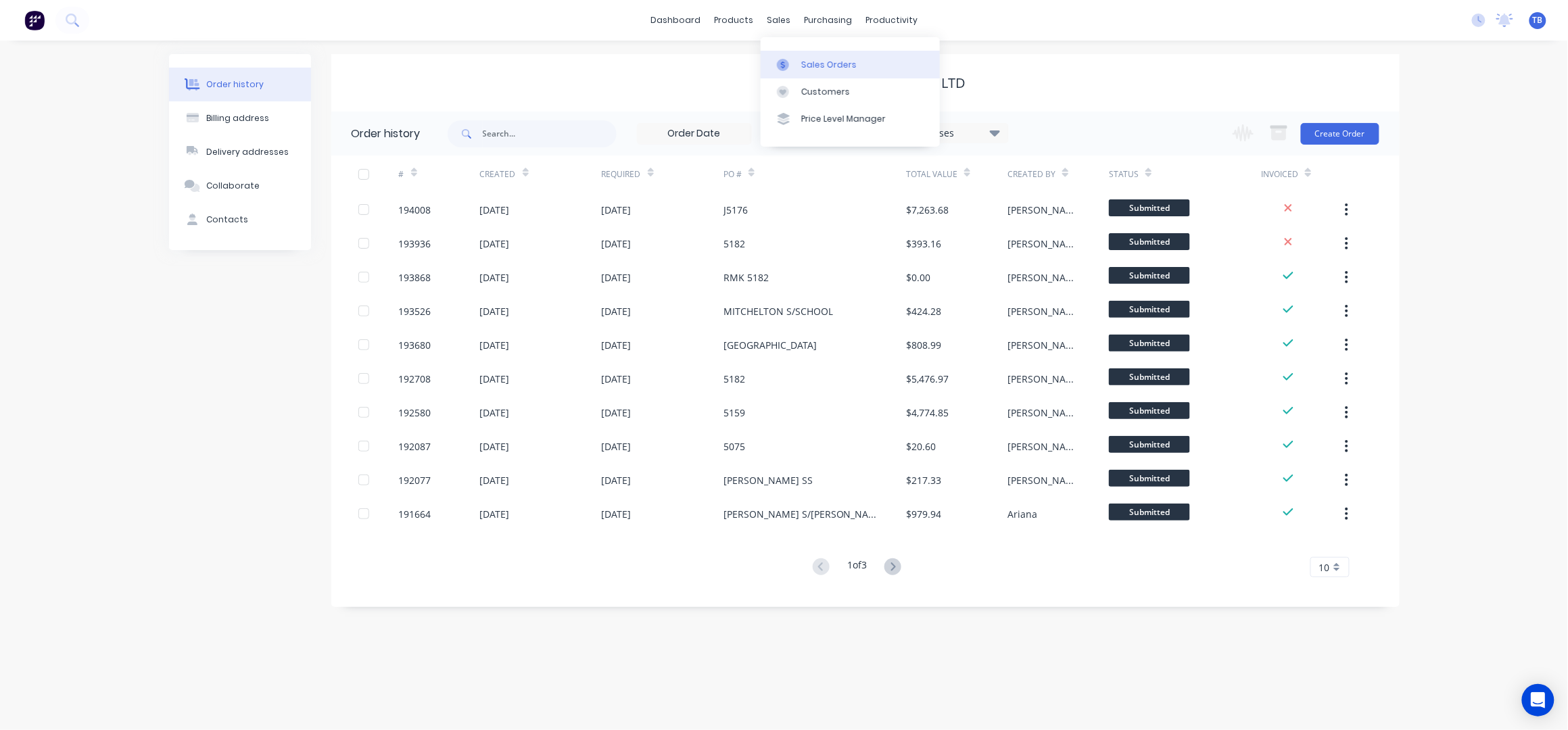
click at [804, 59] on div "Sales Orders" at bounding box center [828, 65] width 55 height 12
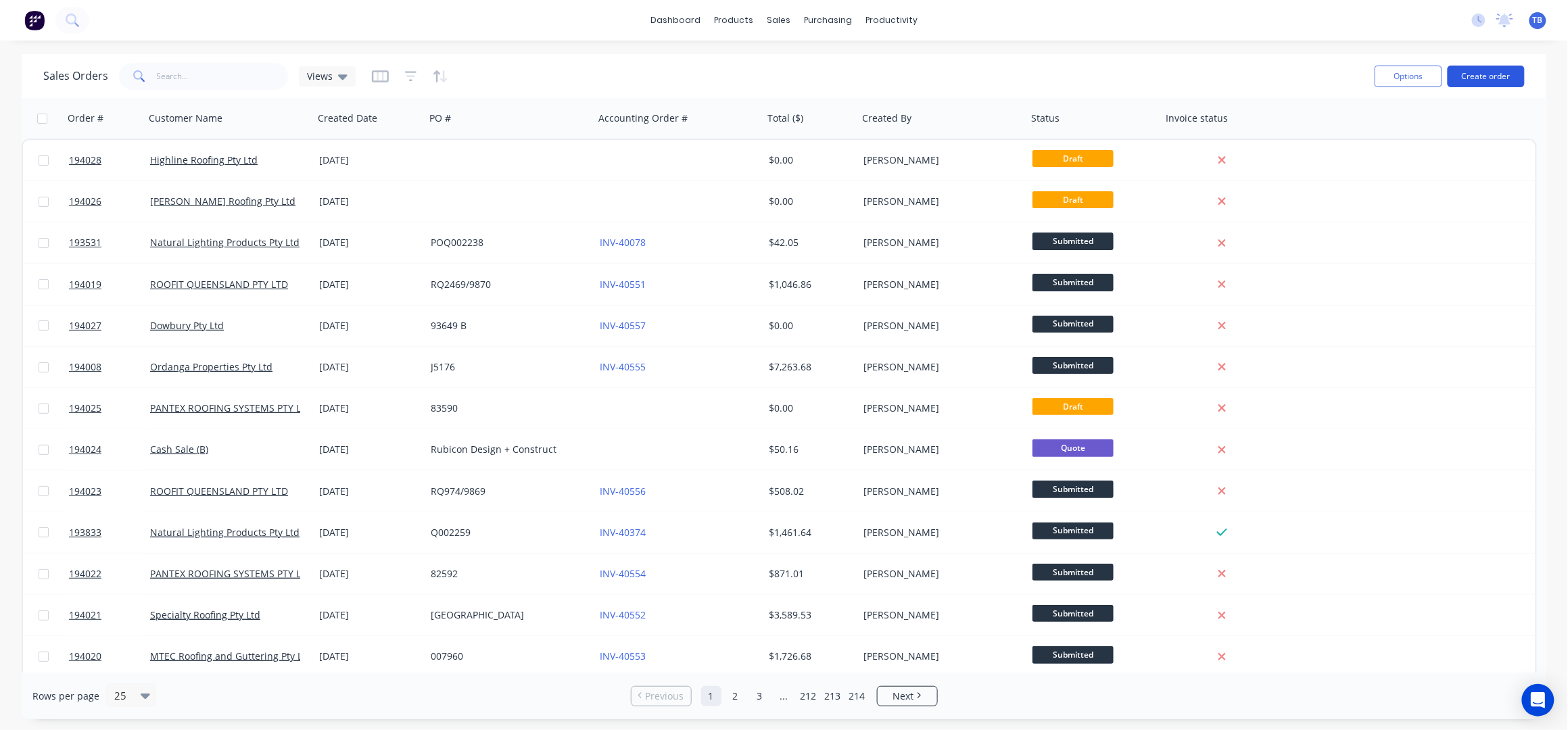
click at [1492, 78] on button "Create order" at bounding box center [1485, 77] width 77 height 21
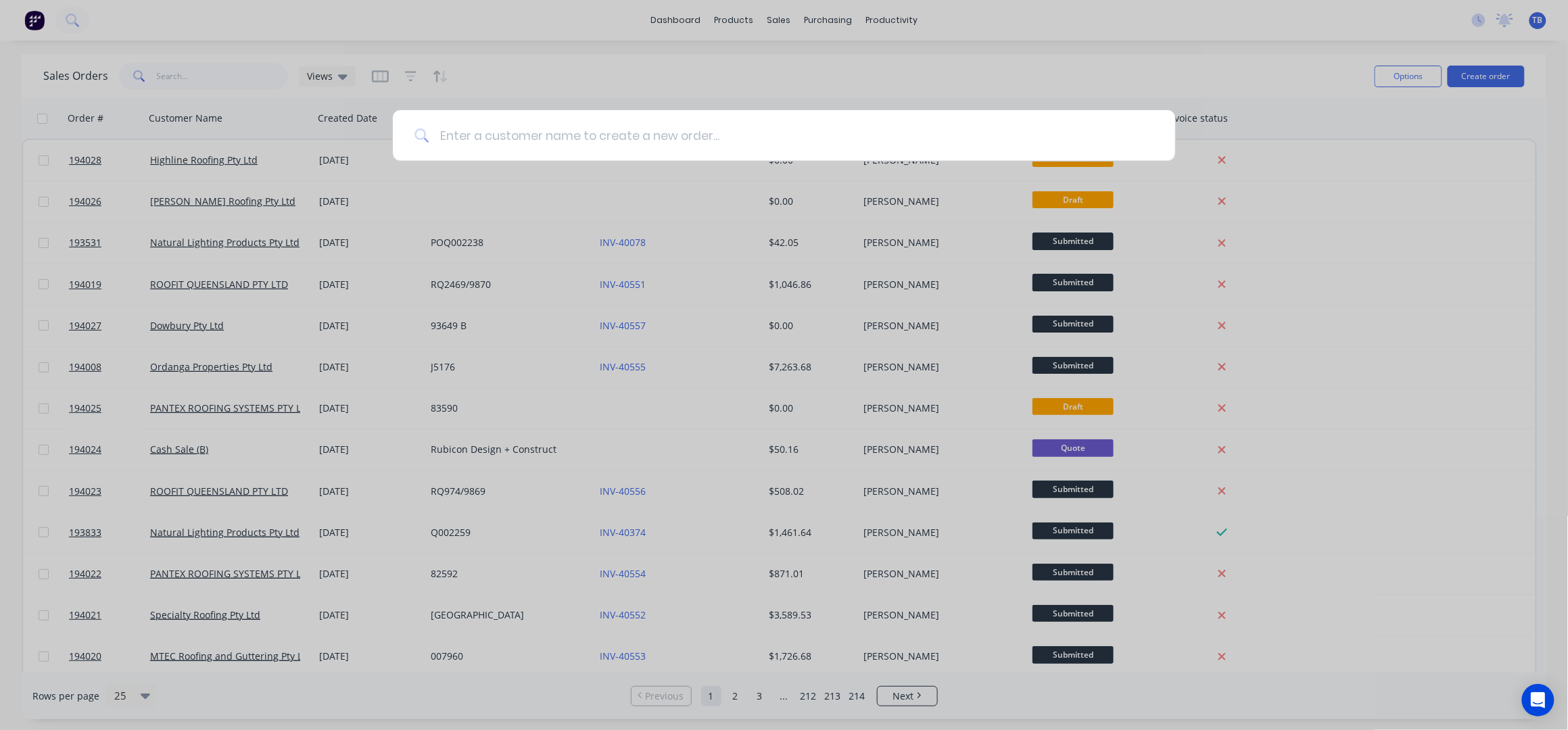
click at [557, 127] on input at bounding box center [791, 135] width 725 height 51
click at [559, 126] on input at bounding box center [791, 135] width 725 height 51
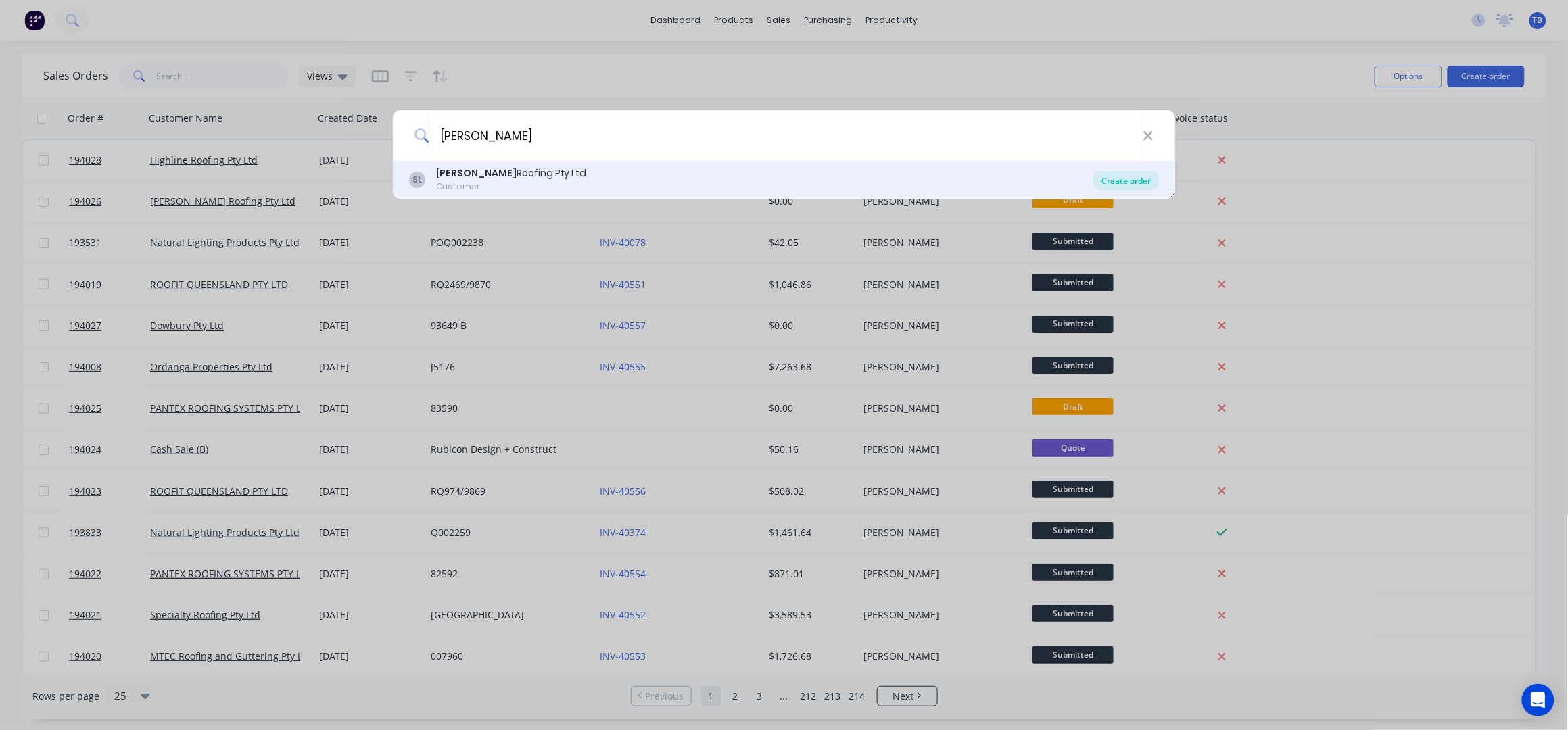
type input "[PERSON_NAME]"
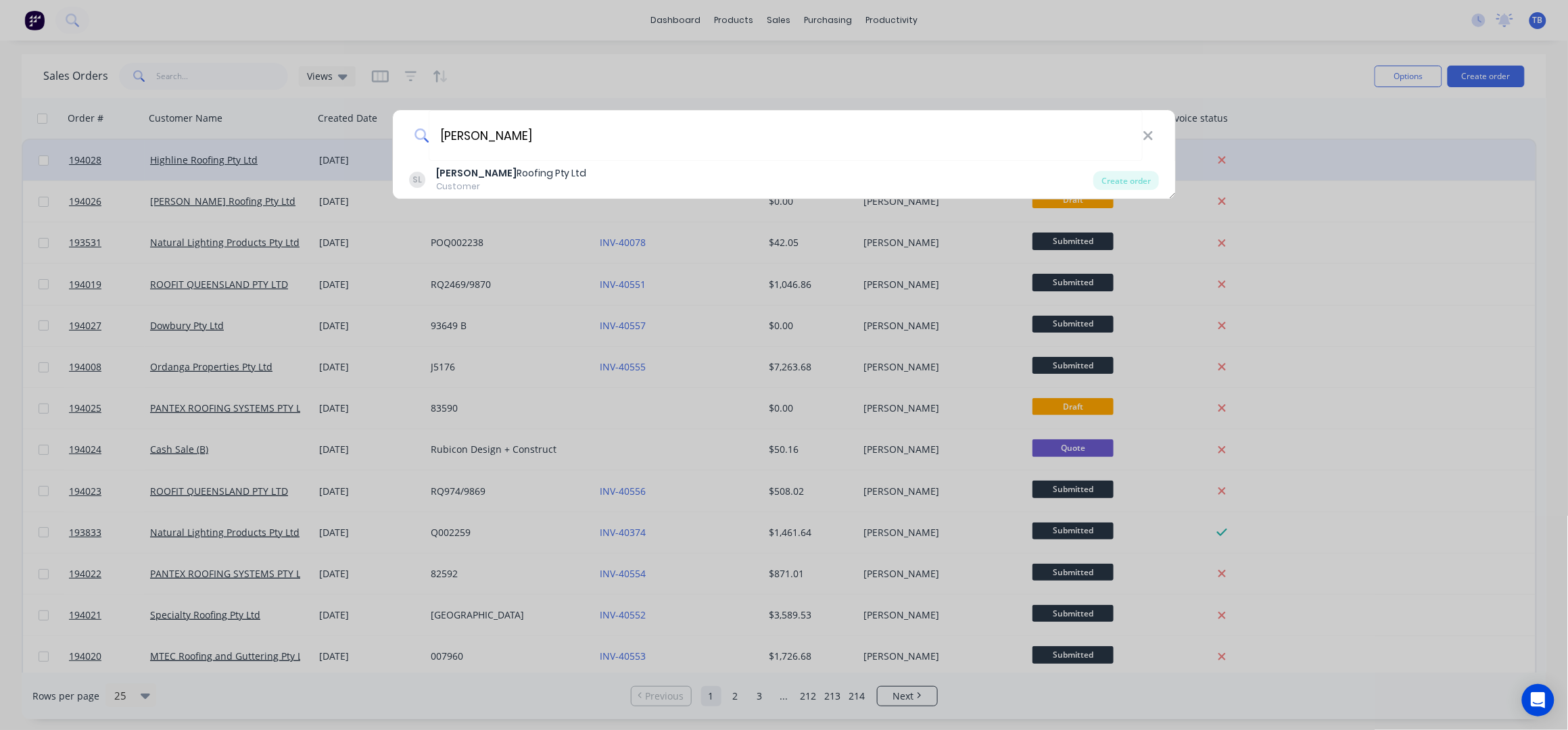
drag, startPoint x: 1119, startPoint y: 182, endPoint x: 471, endPoint y: 165, distance: 648.2
click at [1119, 181] on div "Create order" at bounding box center [1126, 180] width 66 height 19
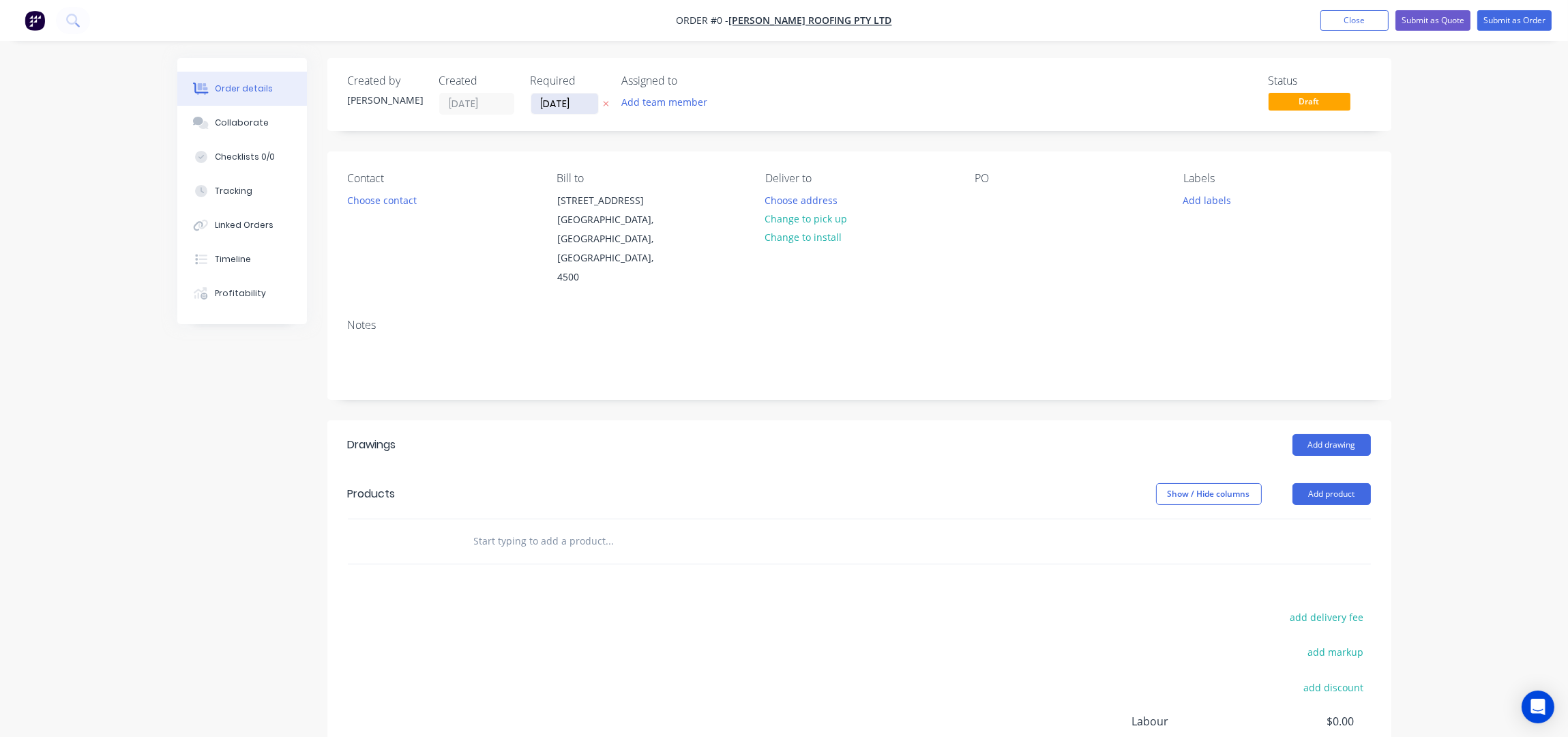
click at [548, 103] on input "[DATE]" at bounding box center [565, 104] width 67 height 20
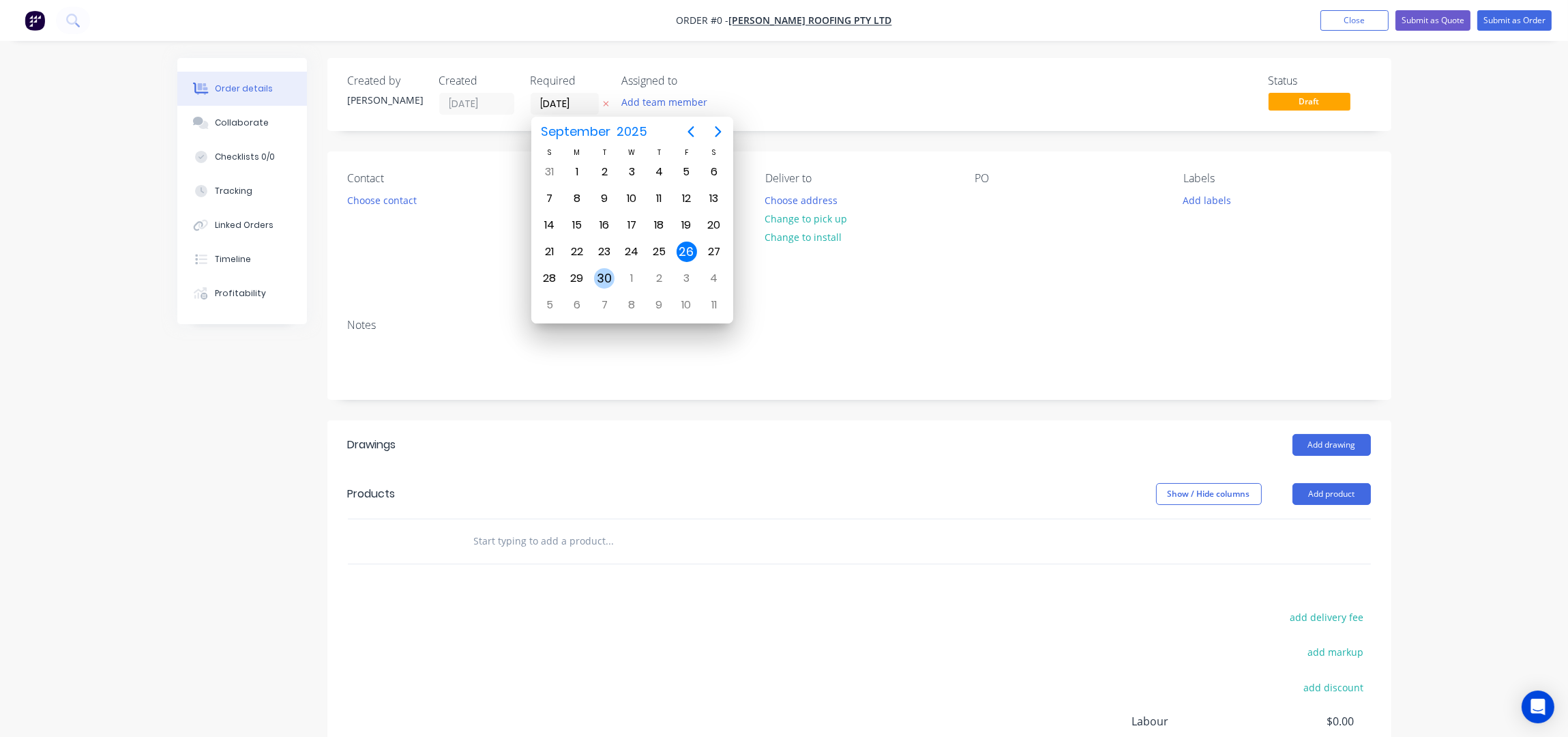
click at [602, 277] on div "30" at bounding box center [604, 278] width 20 height 20
type input "[DATE]"
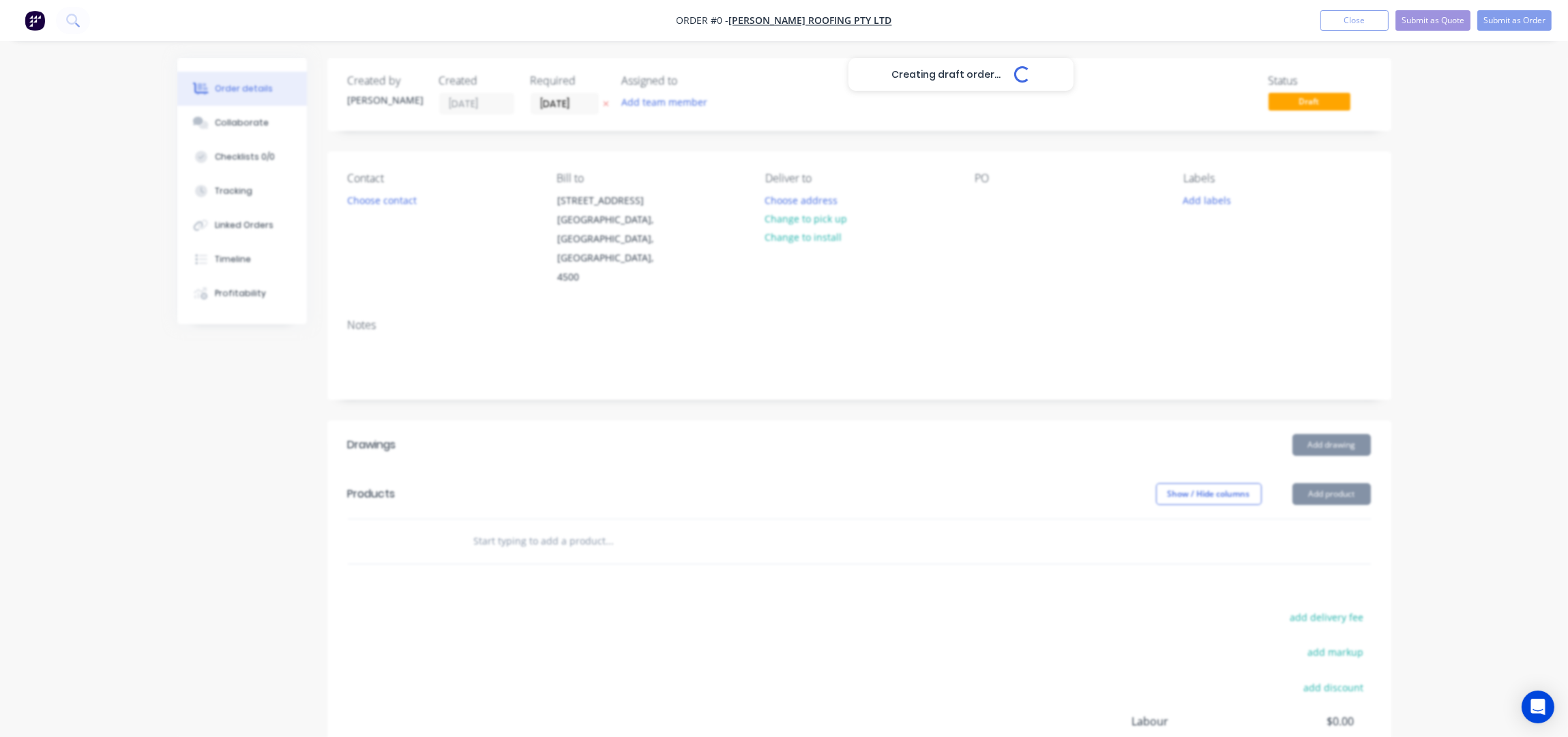
click at [398, 208] on div "Creating draft order... Loading..." at bounding box center [962, 426] width 1568 height 737
click at [393, 202] on button "Choose contact" at bounding box center [382, 199] width 84 height 19
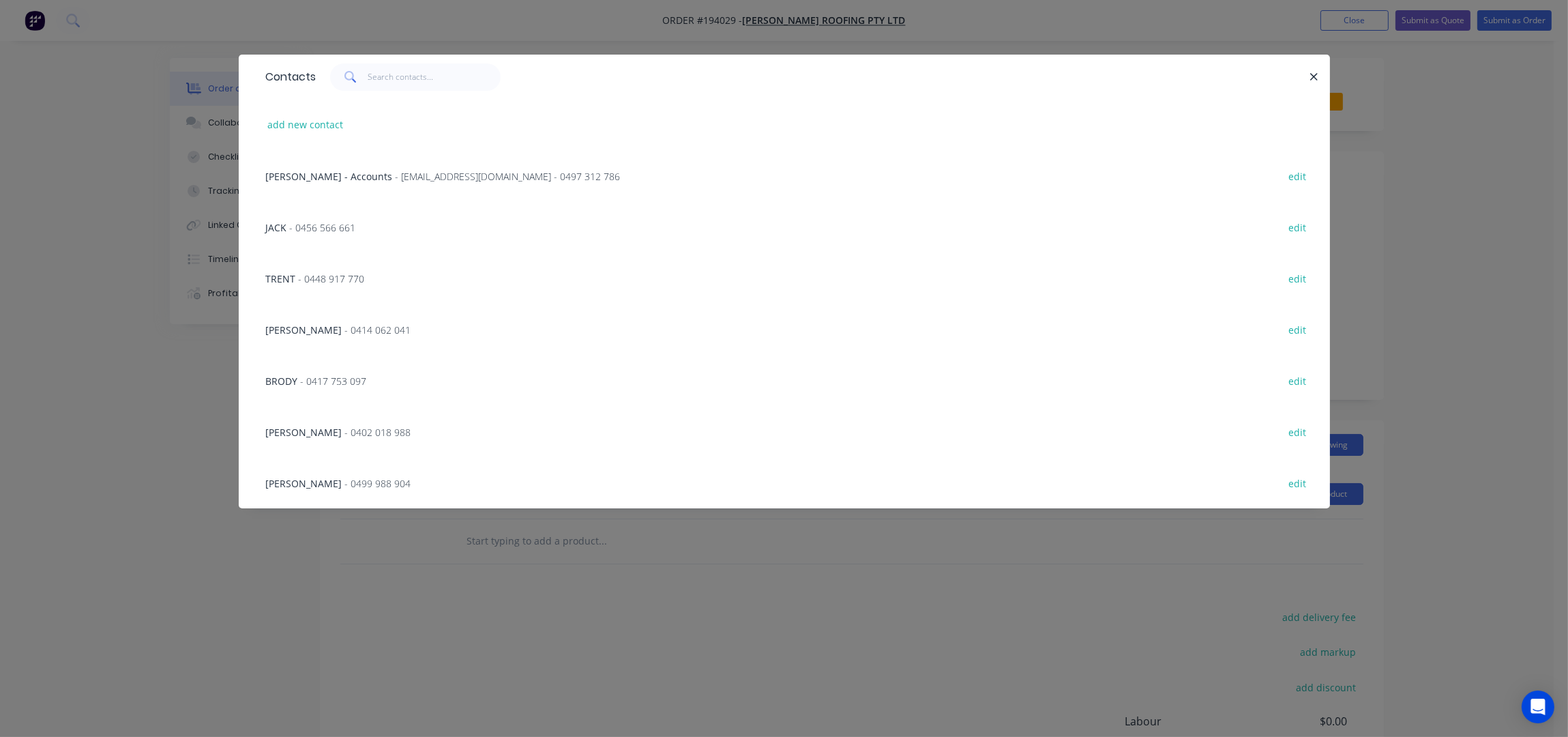
click at [330, 231] on span "- 0456 566 661" at bounding box center [323, 227] width 66 height 13
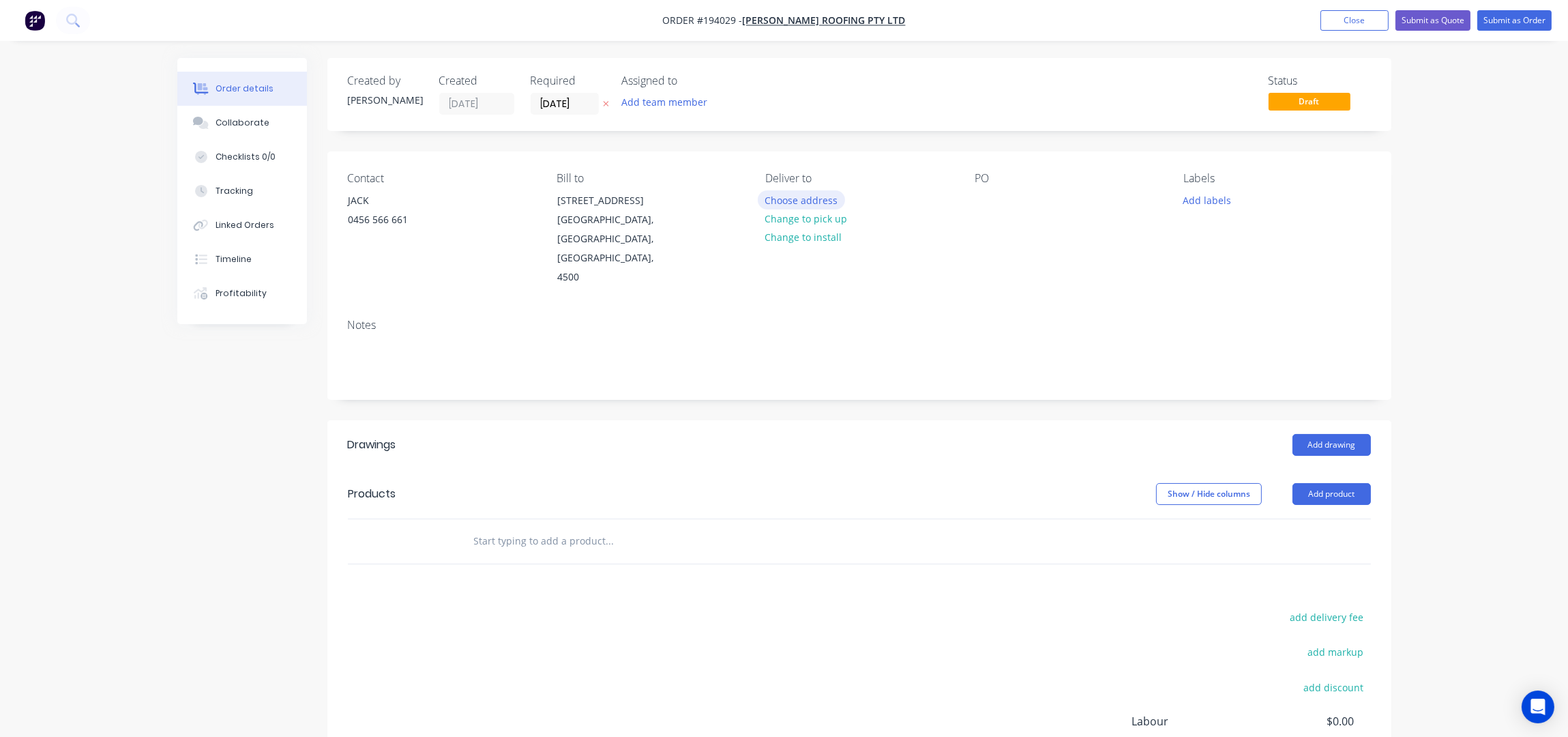
click at [796, 202] on button "Choose address" at bounding box center [801, 199] width 87 height 19
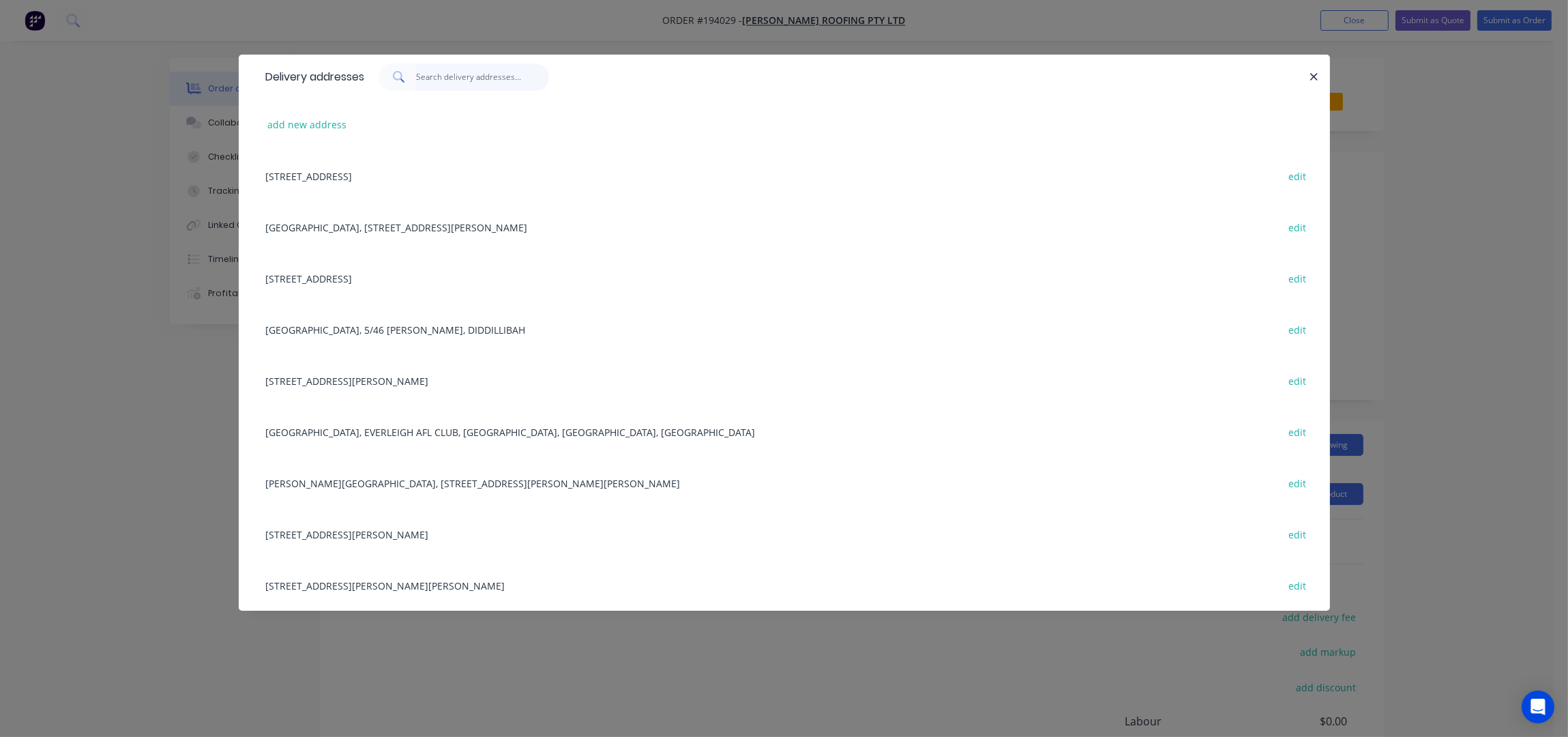
click at [467, 79] on input "text" at bounding box center [483, 76] width 133 height 27
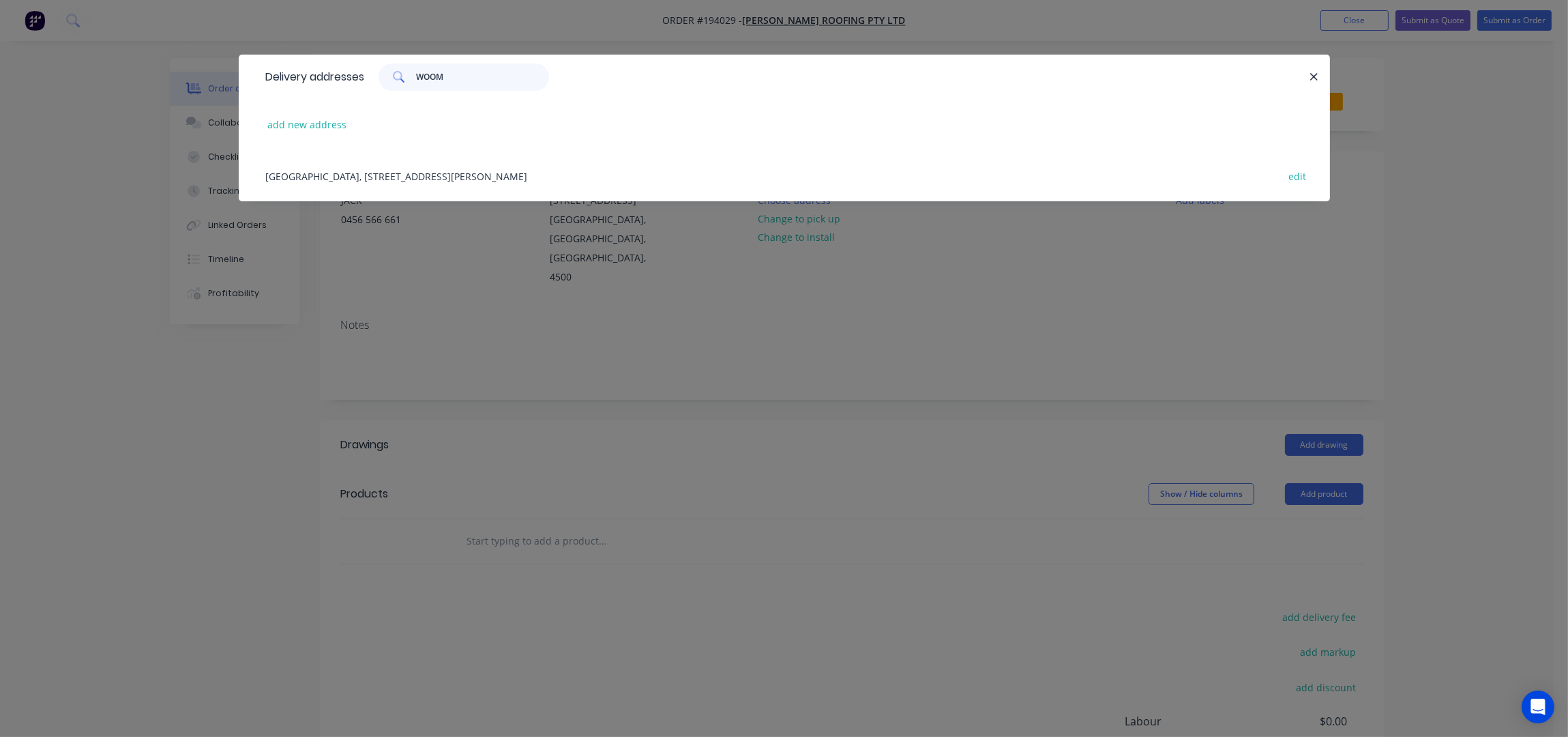
type input "WOOM"
click at [545, 168] on div "Nambour Christian College, 2 McKenzie Road, WOOMBYE, Queensland, Australia edit" at bounding box center [785, 175] width 1050 height 51
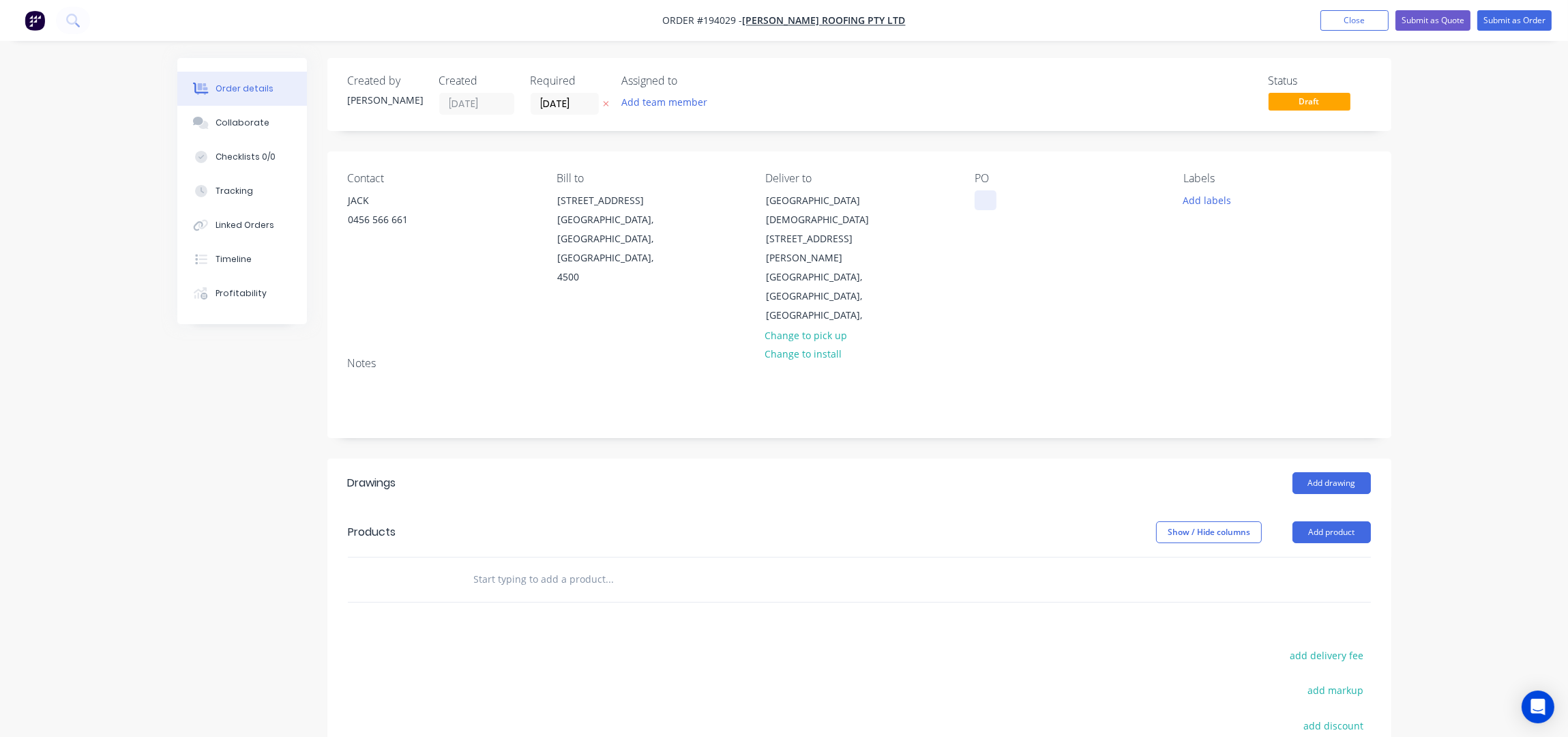
click at [978, 202] on div at bounding box center [986, 200] width 22 height 20
click at [1050, 346] on div "Notes" at bounding box center [859, 392] width 1064 height 91
click at [1203, 202] on button "Add labels" at bounding box center [1207, 199] width 63 height 19
click at [1236, 260] on div "7 AM" at bounding box center [1236, 259] width 31 height 15
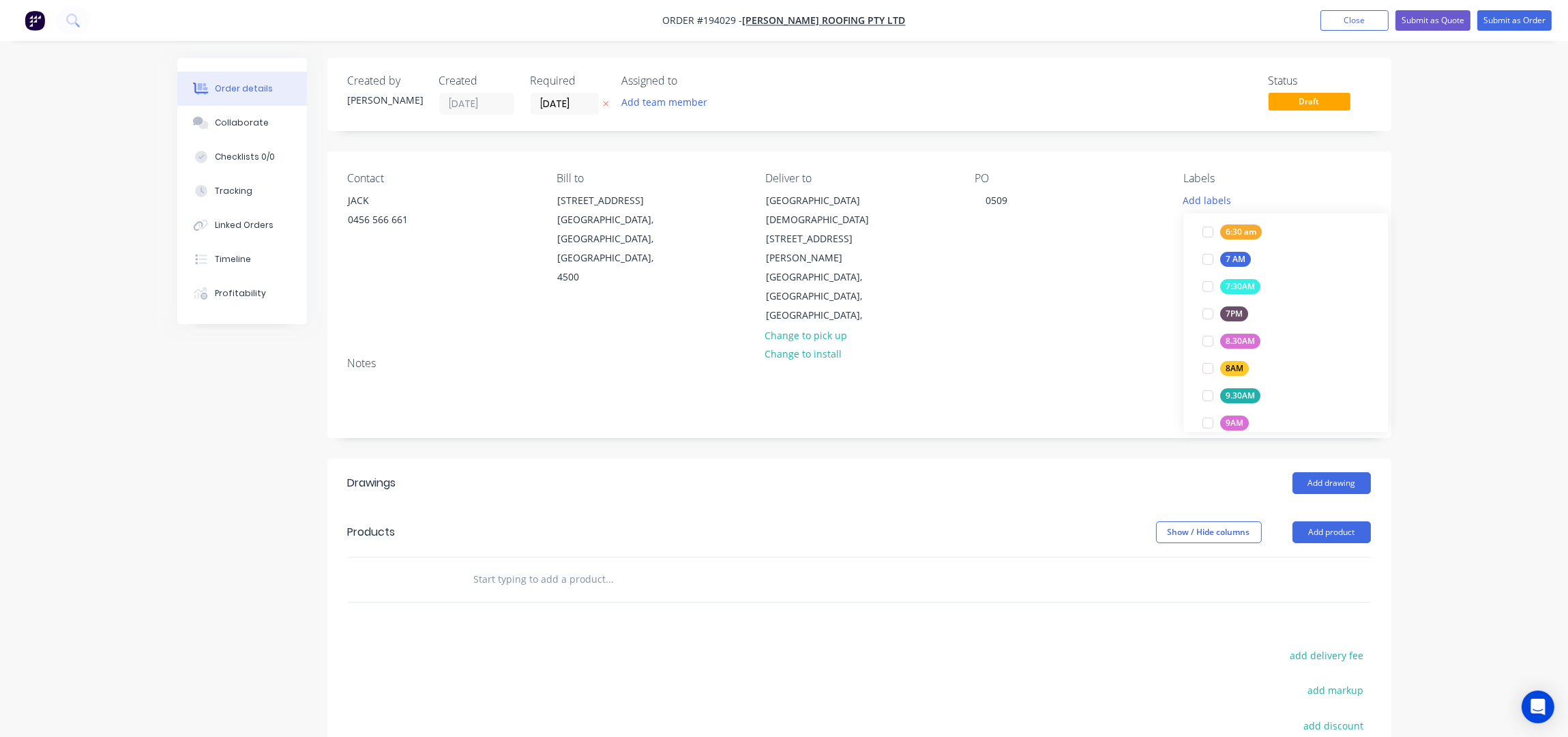
scroll to position [63, 0]
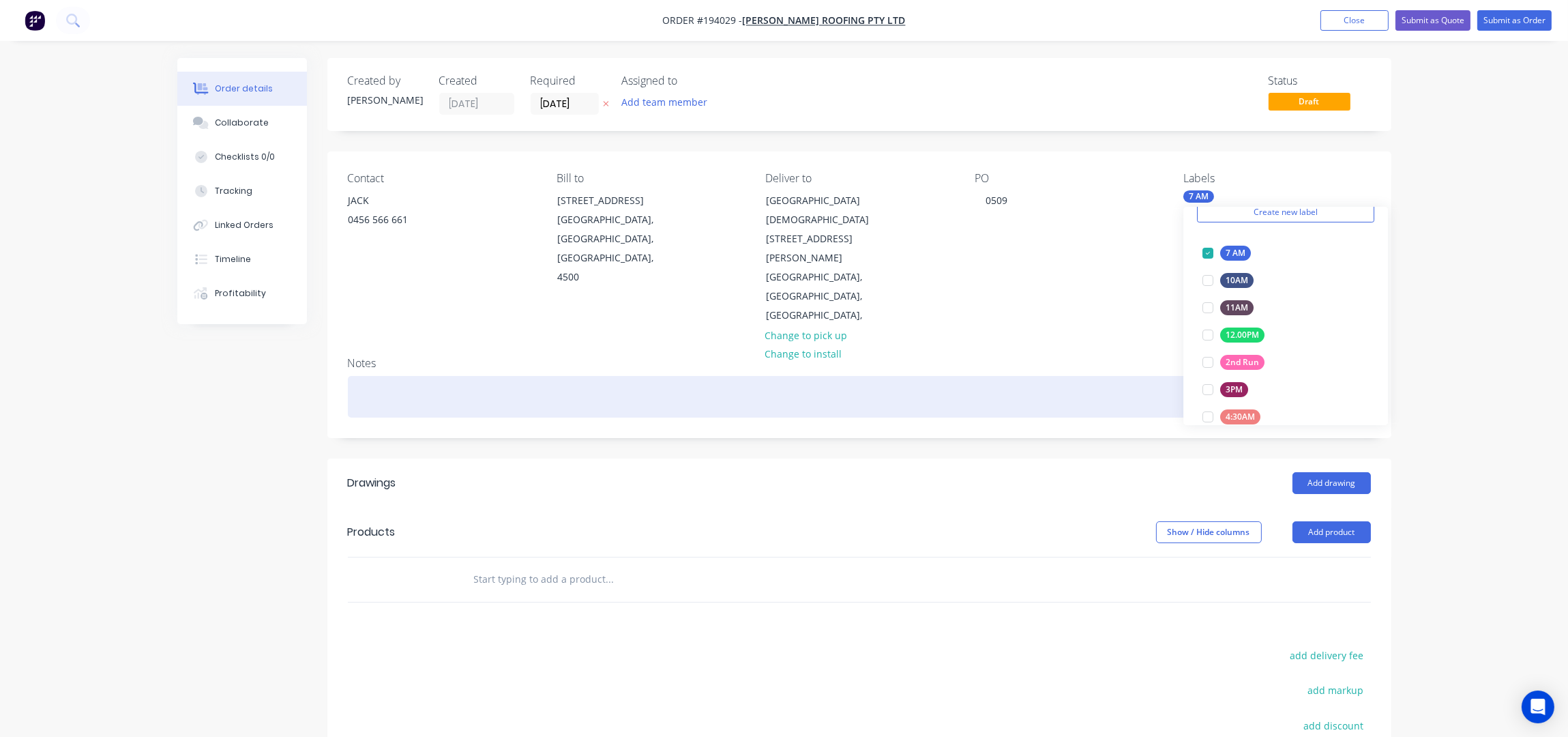
click at [1005, 376] on div at bounding box center [859, 397] width 1023 height 42
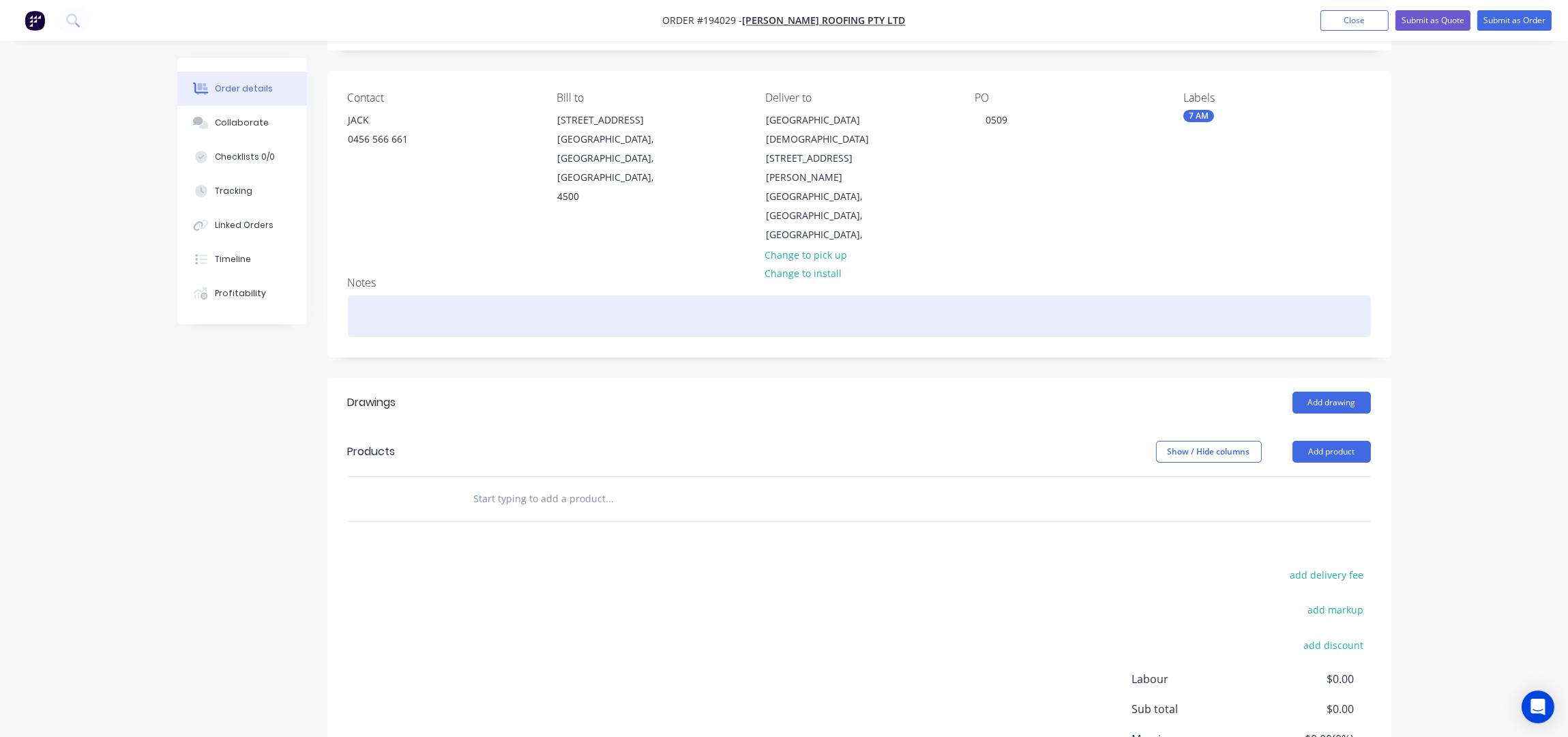
scroll to position [157, 0]
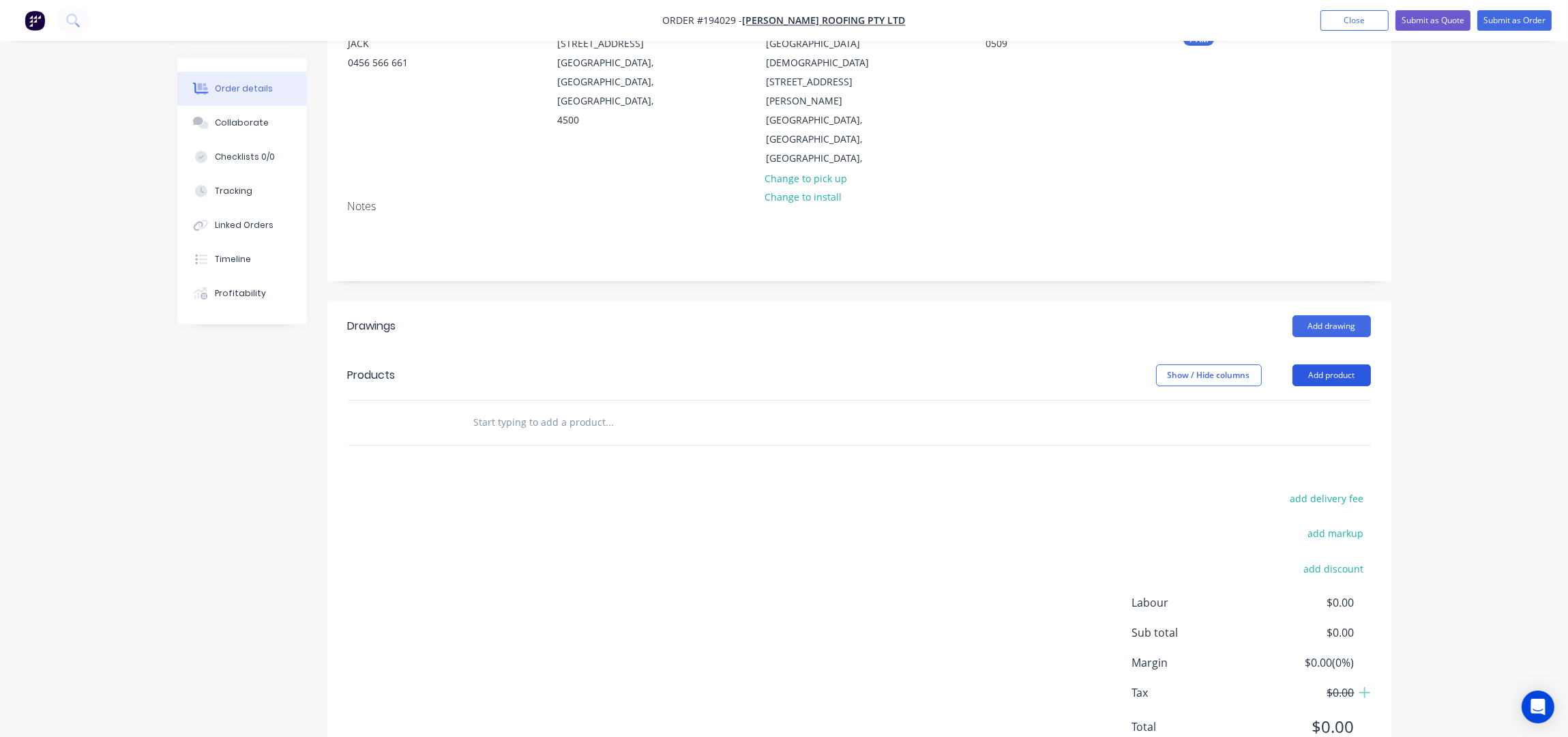
click at [1335, 365] on button "Add product" at bounding box center [1332, 375] width 79 height 22
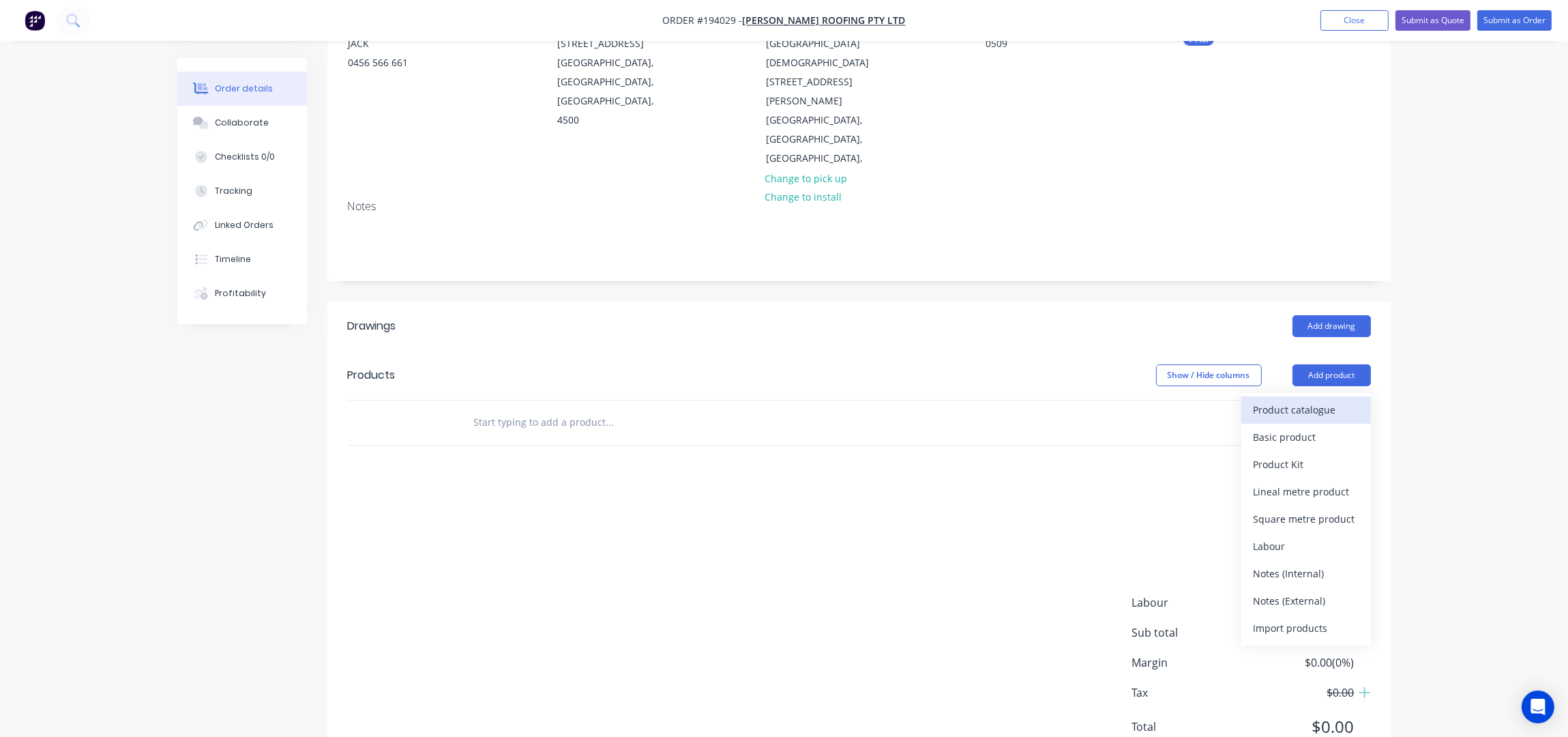
click at [1340, 399] on div "Product catalogue" at bounding box center [1306, 409] width 105 height 20
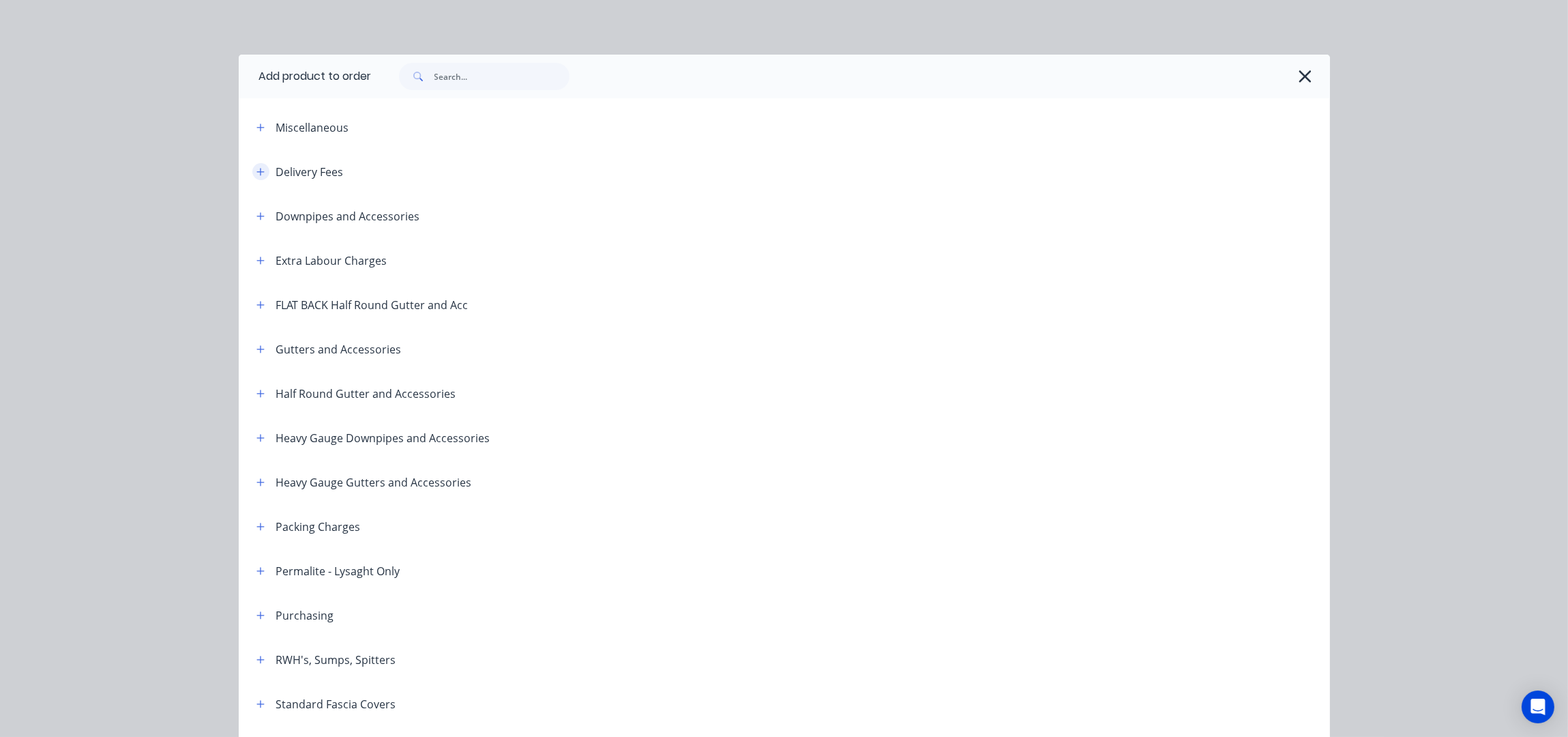
click at [260, 166] on button "button" at bounding box center [261, 172] width 17 height 17
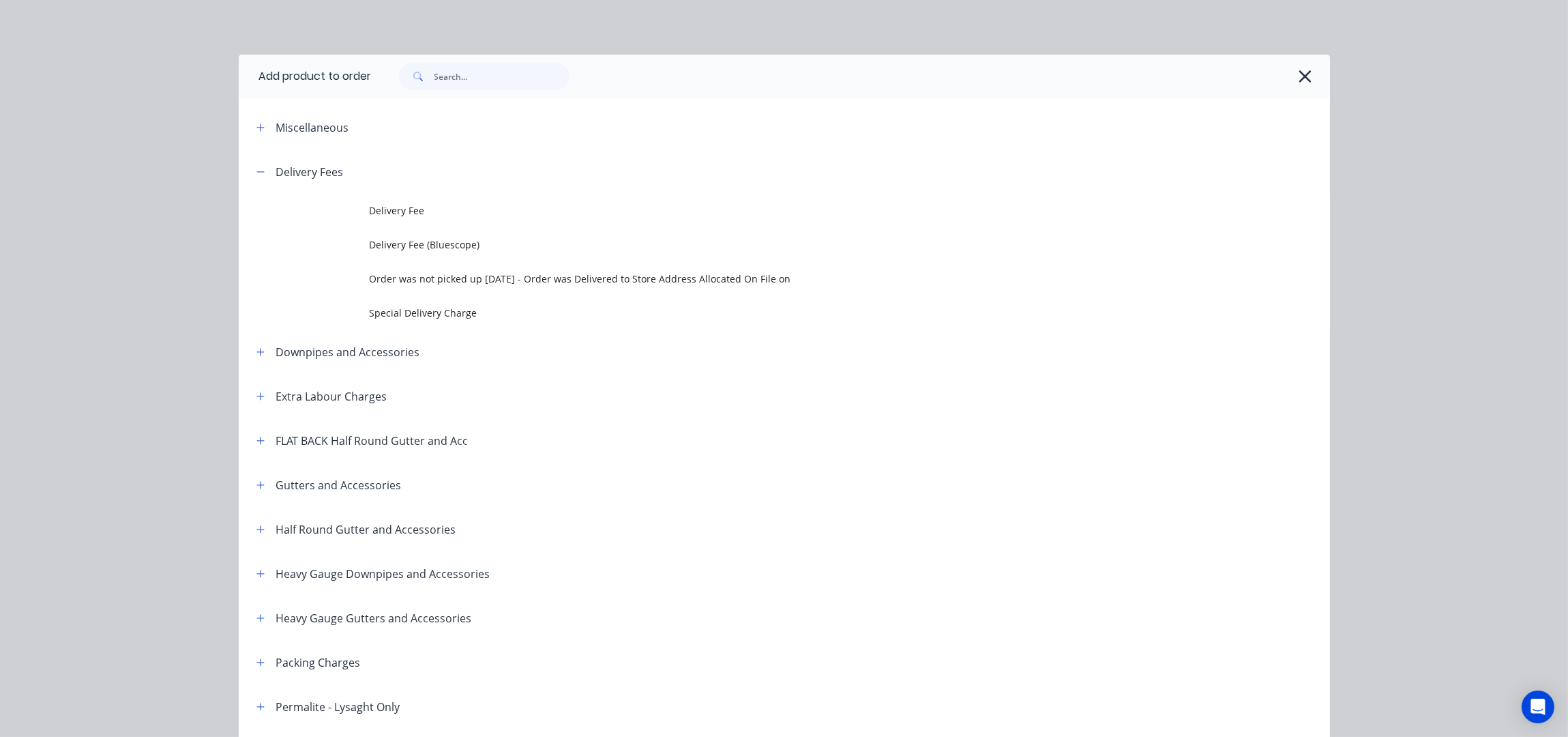
drag, startPoint x: 475, startPoint y: 218, endPoint x: 539, endPoint y: 321, distance: 121.3
click at [475, 219] on td "Delivery Fee" at bounding box center [850, 211] width 960 height 34
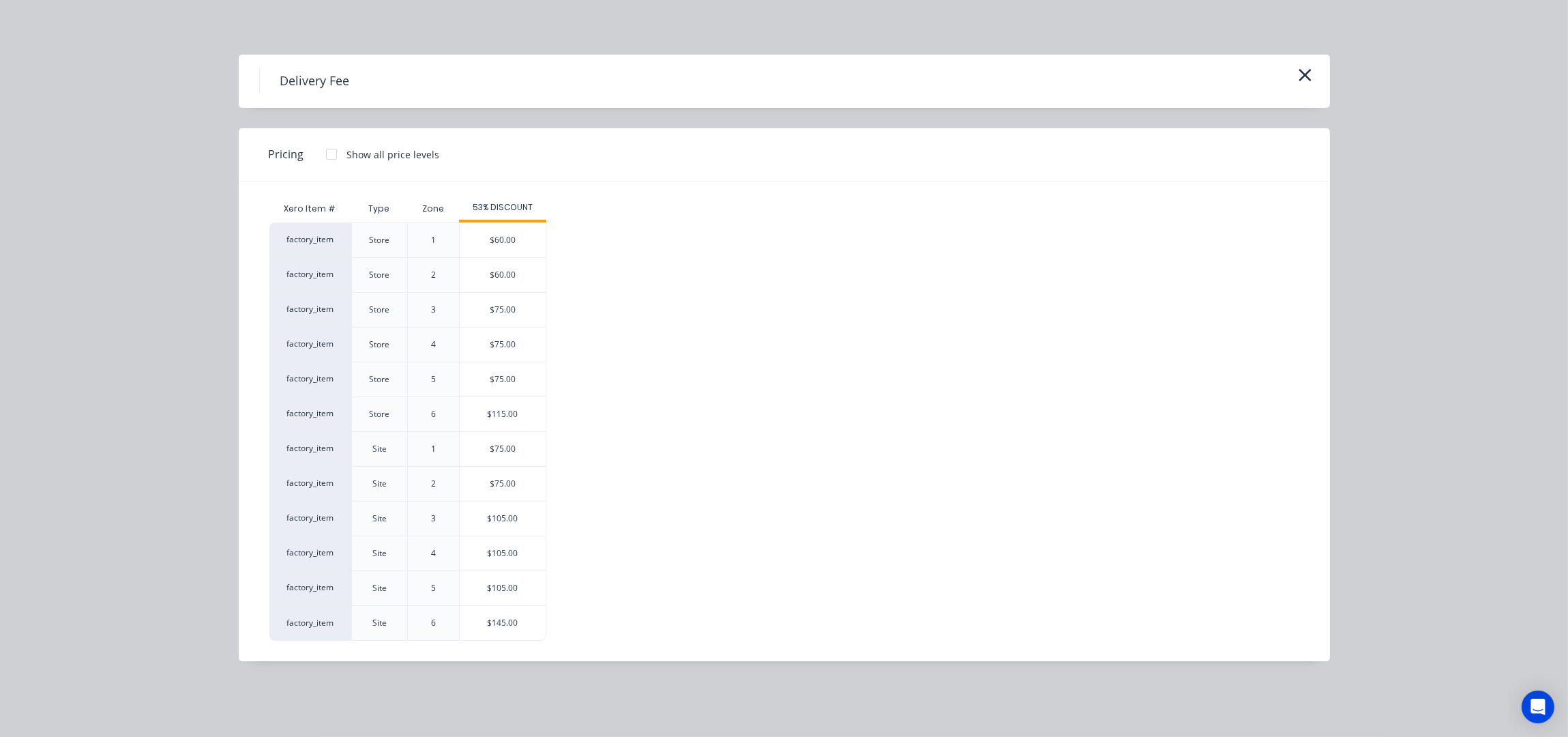
click at [511, 487] on div "$75.00" at bounding box center [502, 484] width 86 height 34
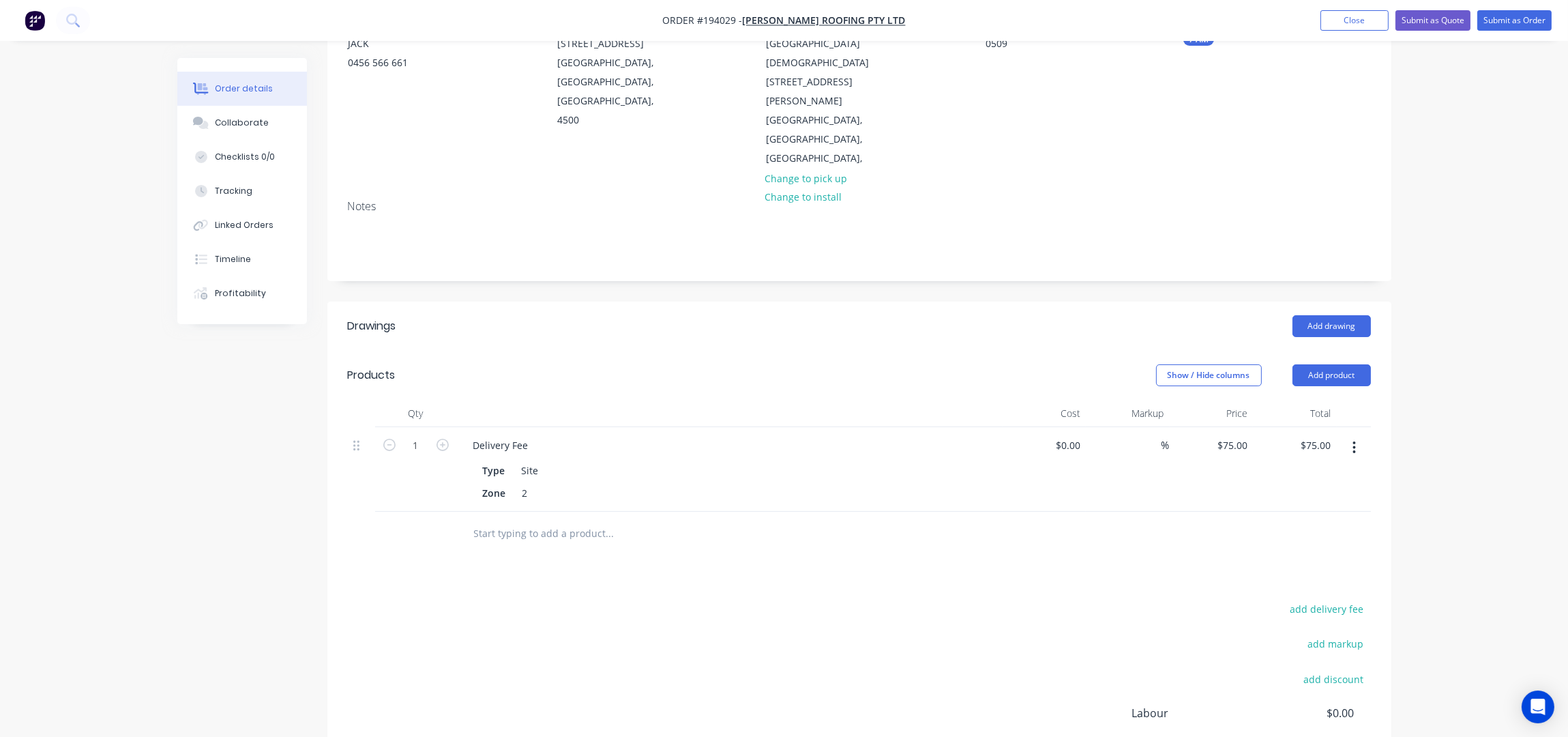
click at [1352, 440] on icon "button" at bounding box center [1354, 447] width 3 height 15
click at [1262, 469] on button "Edit" at bounding box center [1306, 482] width 130 height 27
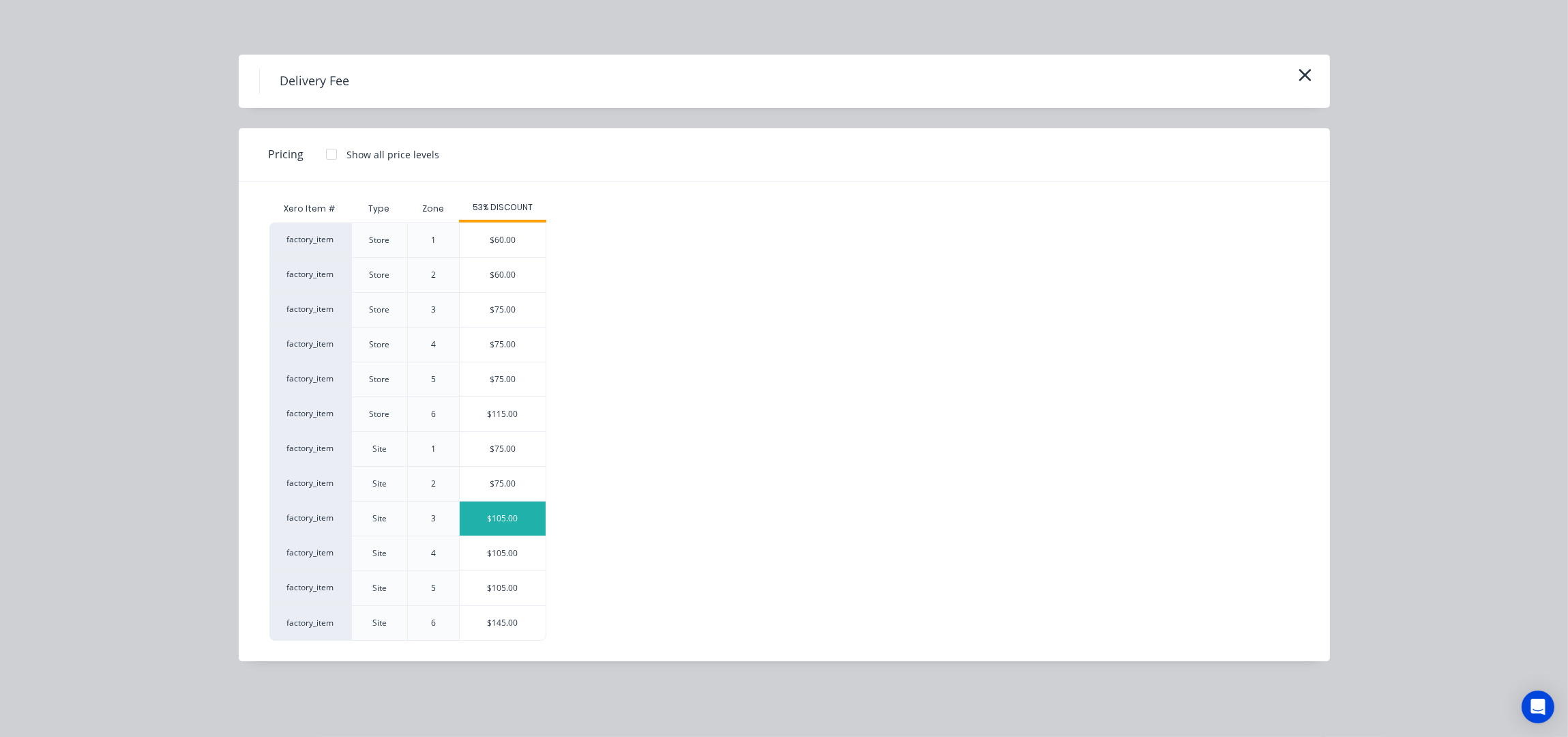
click at [507, 532] on div "$105.00" at bounding box center [502, 518] width 86 height 34
type input "$105.00"
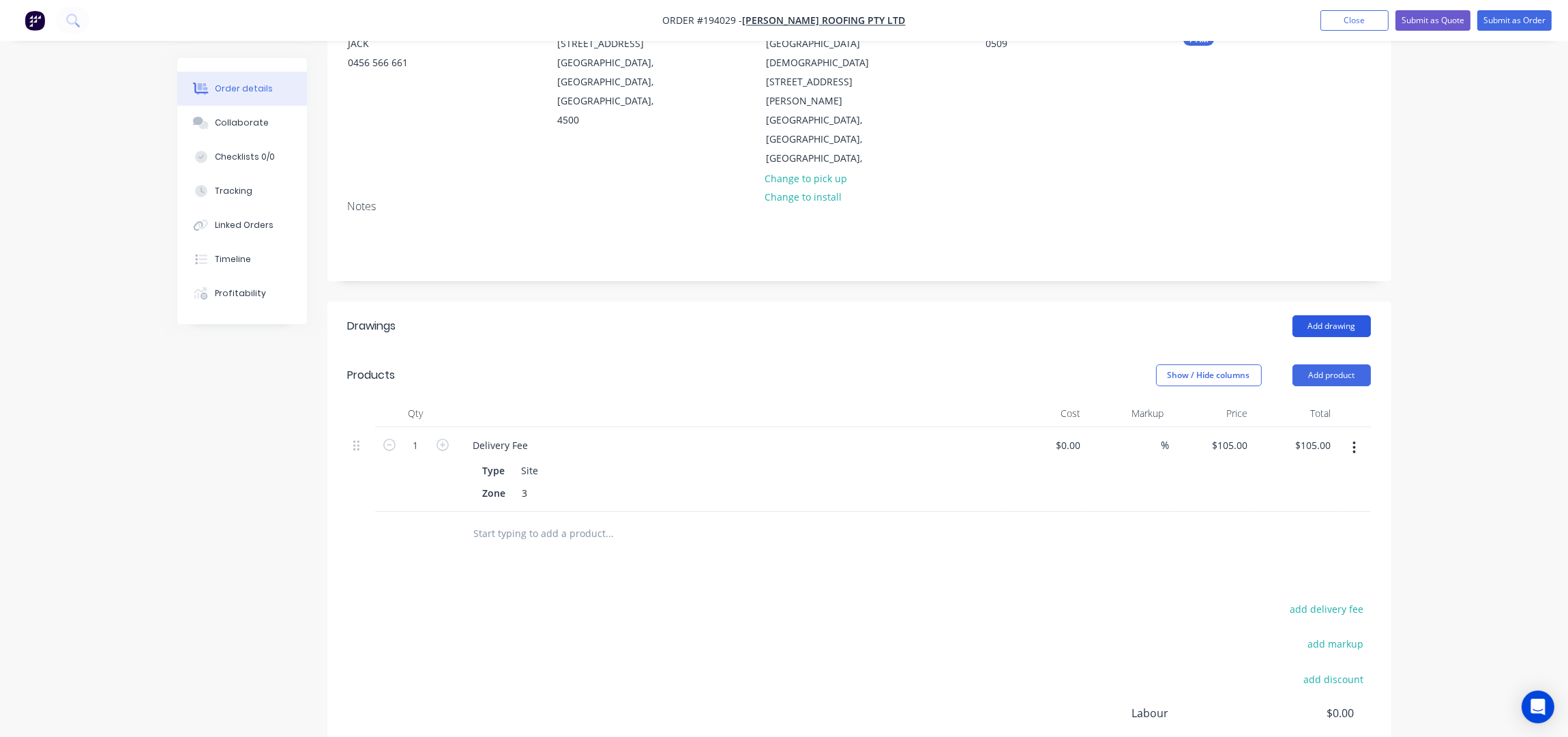
click at [1324, 315] on button "Add drawing" at bounding box center [1332, 326] width 79 height 22
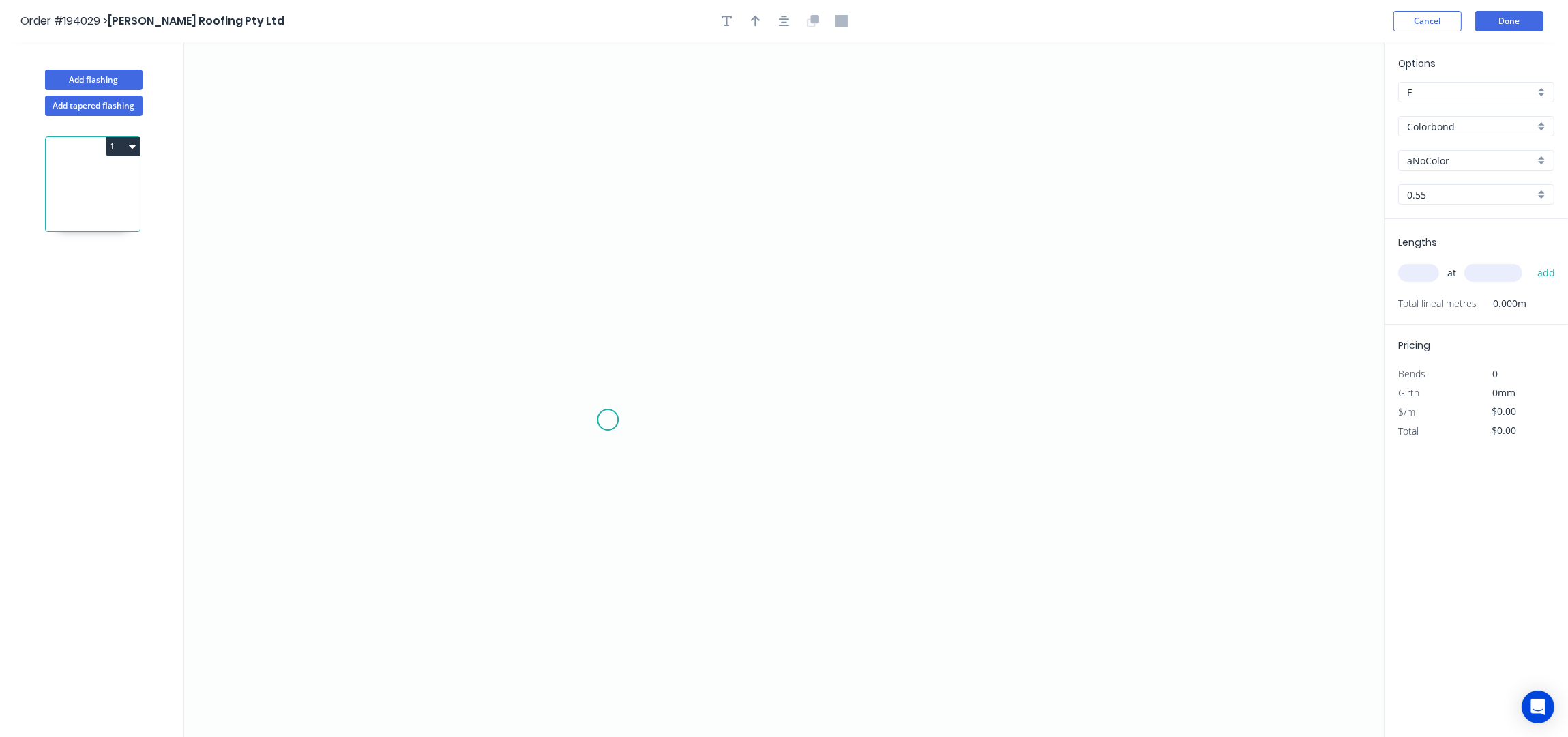
click at [608, 418] on icon "0" at bounding box center [783, 390] width 1200 height 695
drag, startPoint x: 614, startPoint y: 121, endPoint x: 738, endPoint y: 120, distance: 124.0
click at [614, 120] on icon "0" at bounding box center [783, 390] width 1200 height 695
click at [823, 126] on icon "0 ?" at bounding box center [783, 390] width 1200 height 695
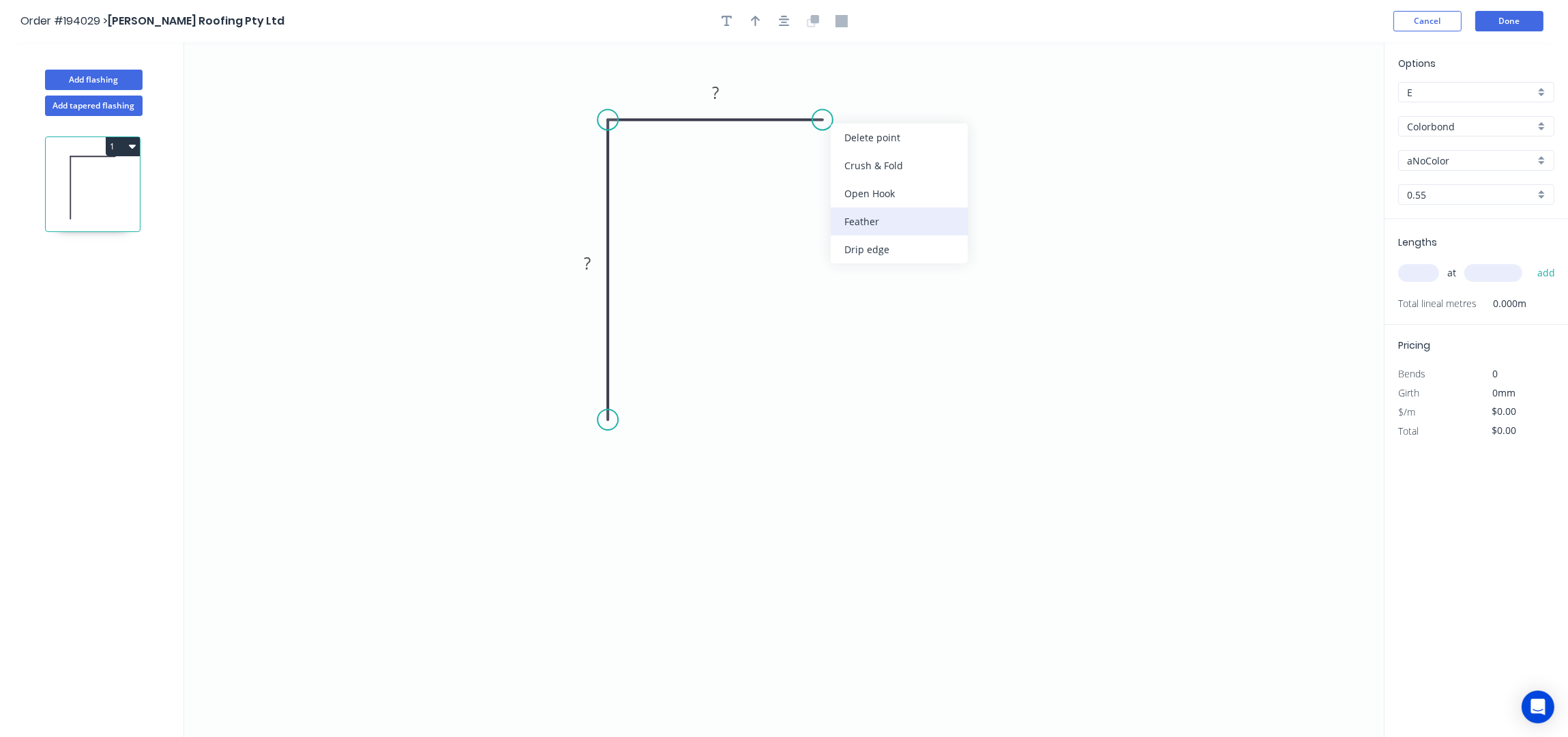
click at [889, 224] on div "Feather" at bounding box center [898, 221] width 137 height 28
click at [877, 161] on div "Flip bend" at bounding box center [893, 157] width 137 height 28
drag, startPoint x: 863, startPoint y: 138, endPoint x: 939, endPoint y: 71, distance: 101.3
click at [945, 69] on rect at bounding box center [921, 76] width 53 height 28
click at [789, 17] on icon "button" at bounding box center [784, 21] width 11 height 12
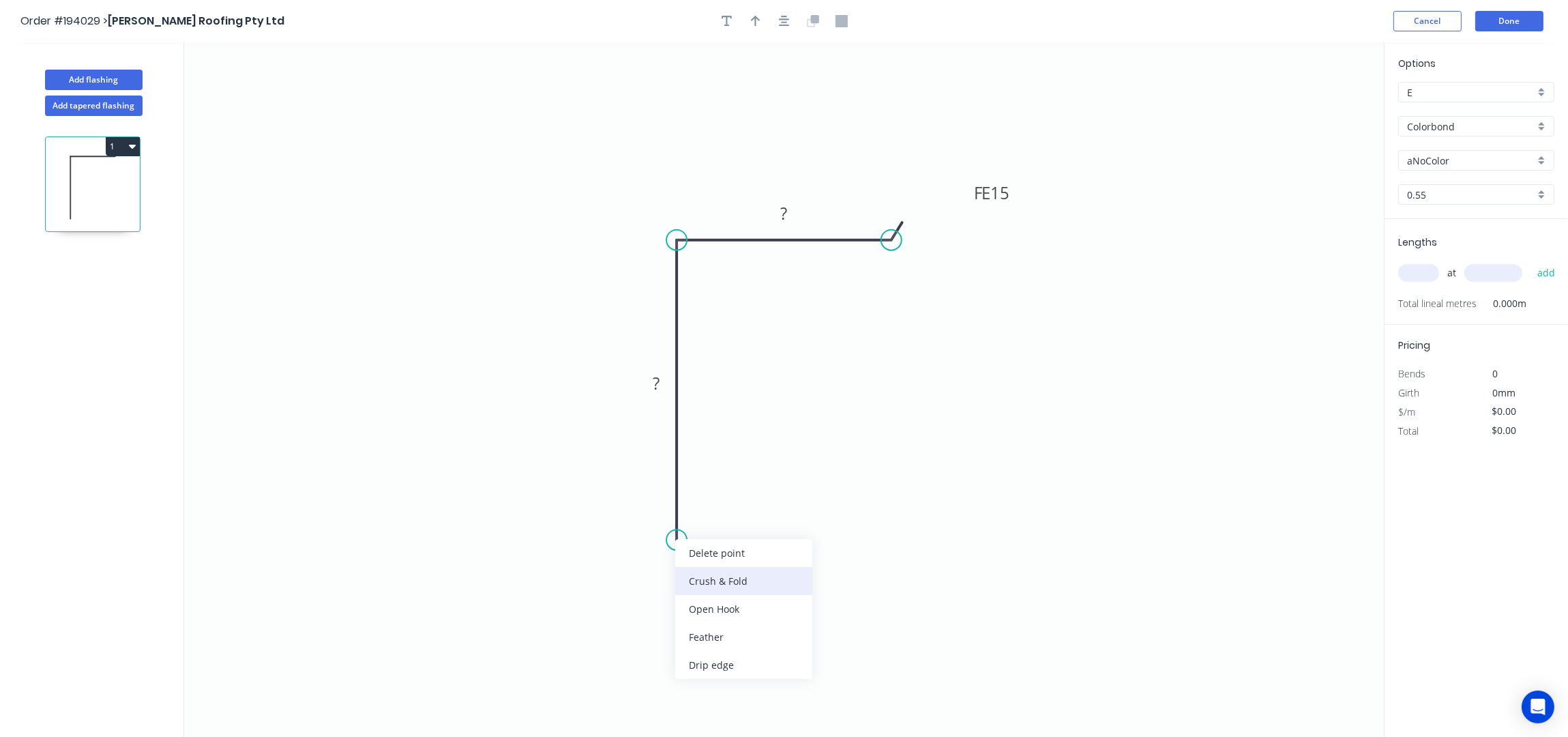
click at [725, 579] on div "Crush & Fold" at bounding box center [743, 581] width 137 height 28
click at [737, 611] on div "Delete bend" at bounding box center [748, 616] width 137 height 28
click at [708, 647] on div "Feather" at bounding box center [748, 645] width 137 height 28
drag, startPoint x: 623, startPoint y: 523, endPoint x: 524, endPoint y: 615, distance: 135.1
click at [528, 615] on rect at bounding box center [554, 604] width 53 height 28
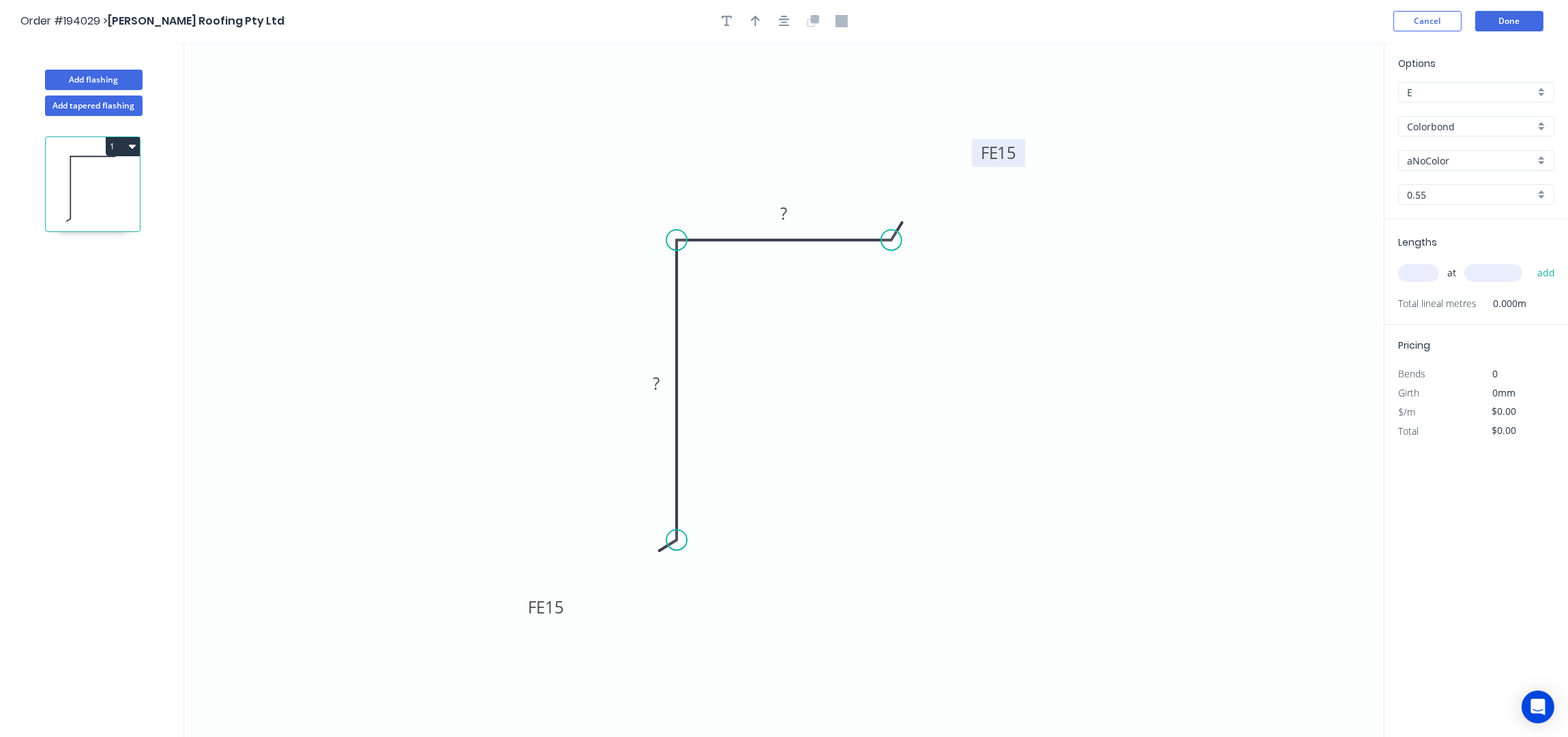
drag, startPoint x: 1014, startPoint y: 194, endPoint x: 1021, endPoint y: 154, distance: 40.6
click at [1021, 154] on rect at bounding box center [998, 153] width 53 height 28
click at [558, 611] on tspan "15" at bounding box center [555, 606] width 19 height 22
type input "$9.70"
click at [757, 15] on icon "button" at bounding box center [755, 21] width 9 height 12
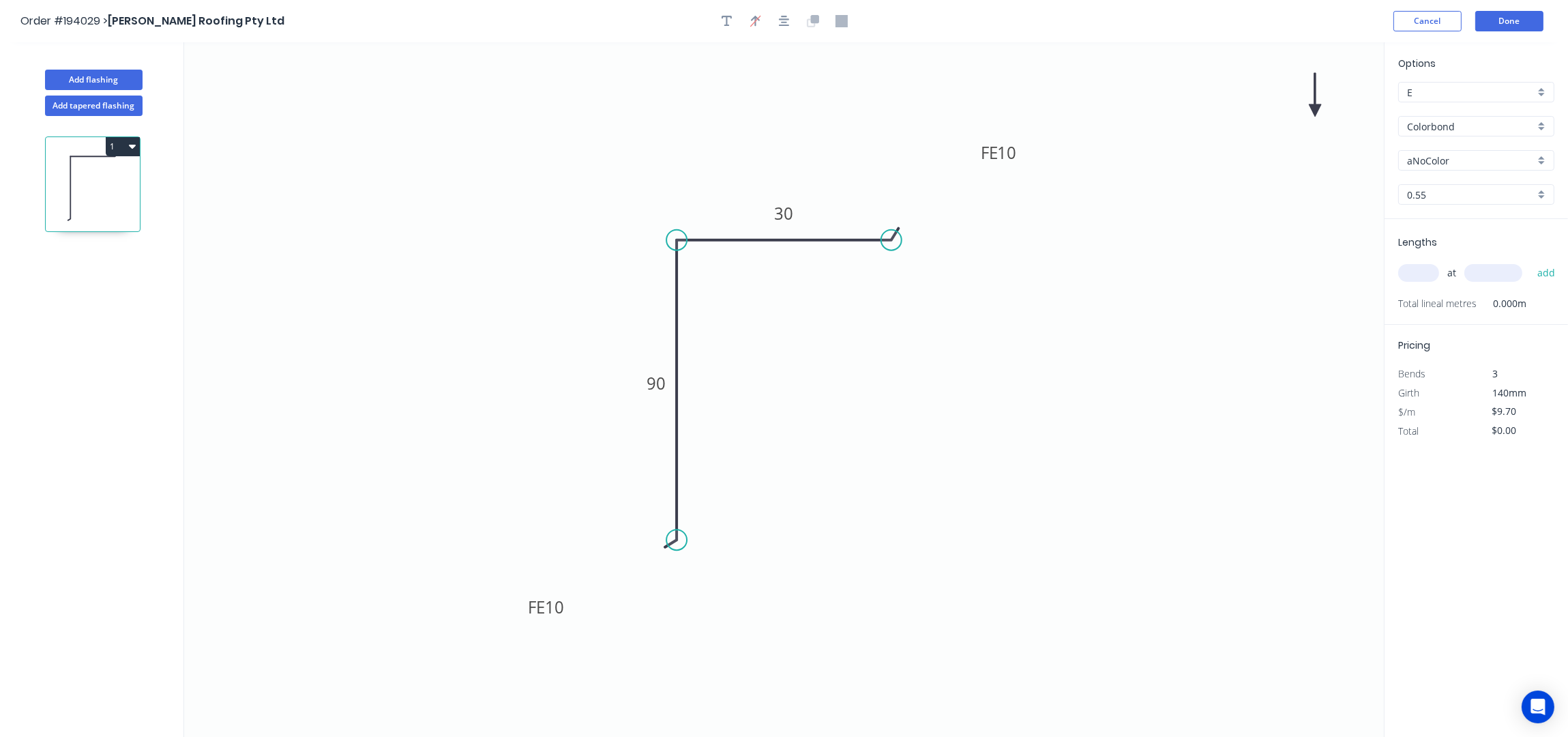
click at [1312, 111] on icon at bounding box center [1315, 94] width 12 height 44
click at [1312, 111] on icon at bounding box center [1326, 99] width 39 height 39
click at [1312, 111] on icon at bounding box center [1330, 110] width 44 height 12
drag, startPoint x: 1316, startPoint y: 111, endPoint x: 776, endPoint y: 339, distance: 586.2
click at [775, 375] on icon at bounding box center [789, 394] width 39 height 39
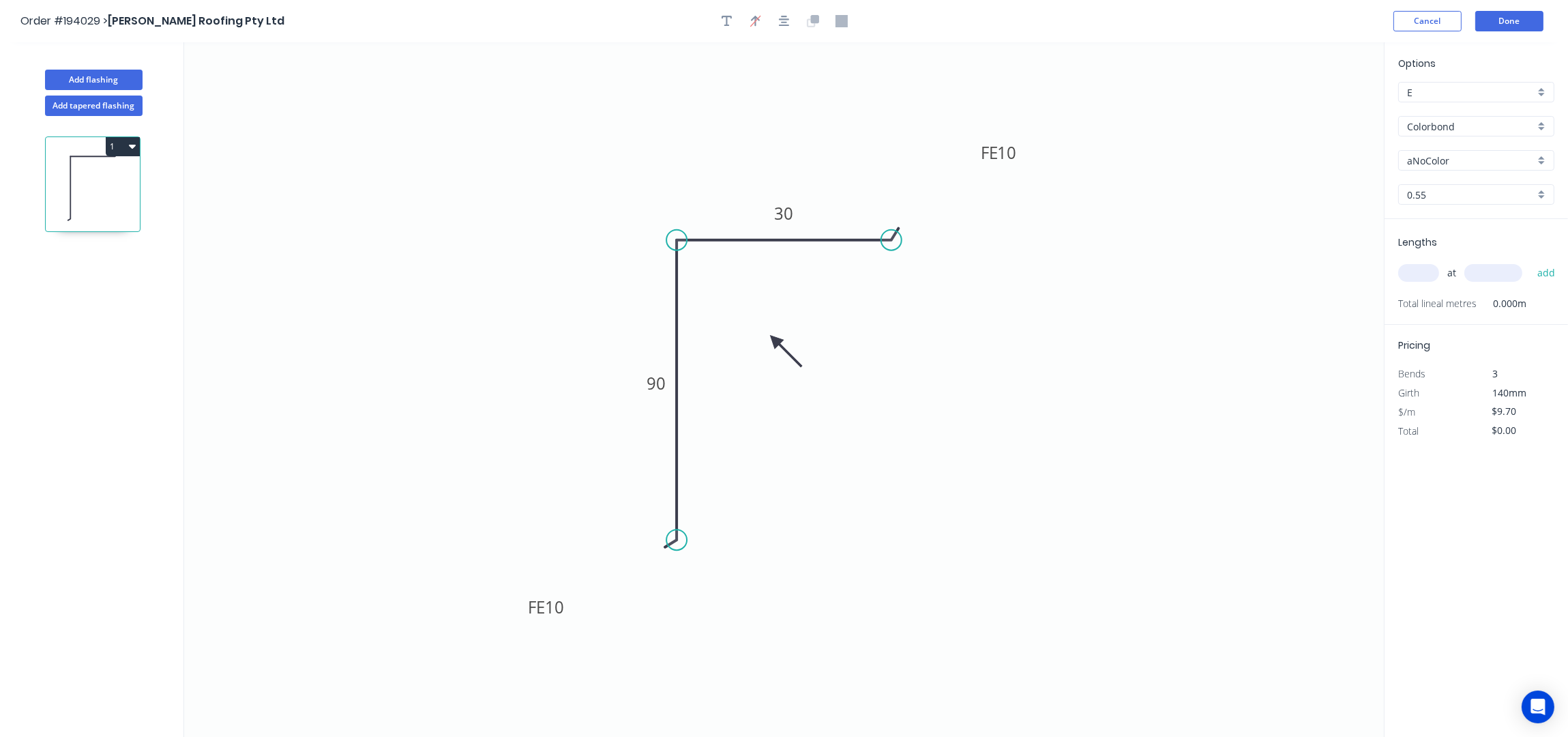
click at [1431, 163] on input "aNoColor" at bounding box center [1471, 161] width 127 height 15
click at [1453, 260] on div "Surfmist" at bounding box center [1476, 257] width 154 height 24
type input "Surfmist"
click at [1425, 287] on div "at add" at bounding box center [1478, 273] width 159 height 37
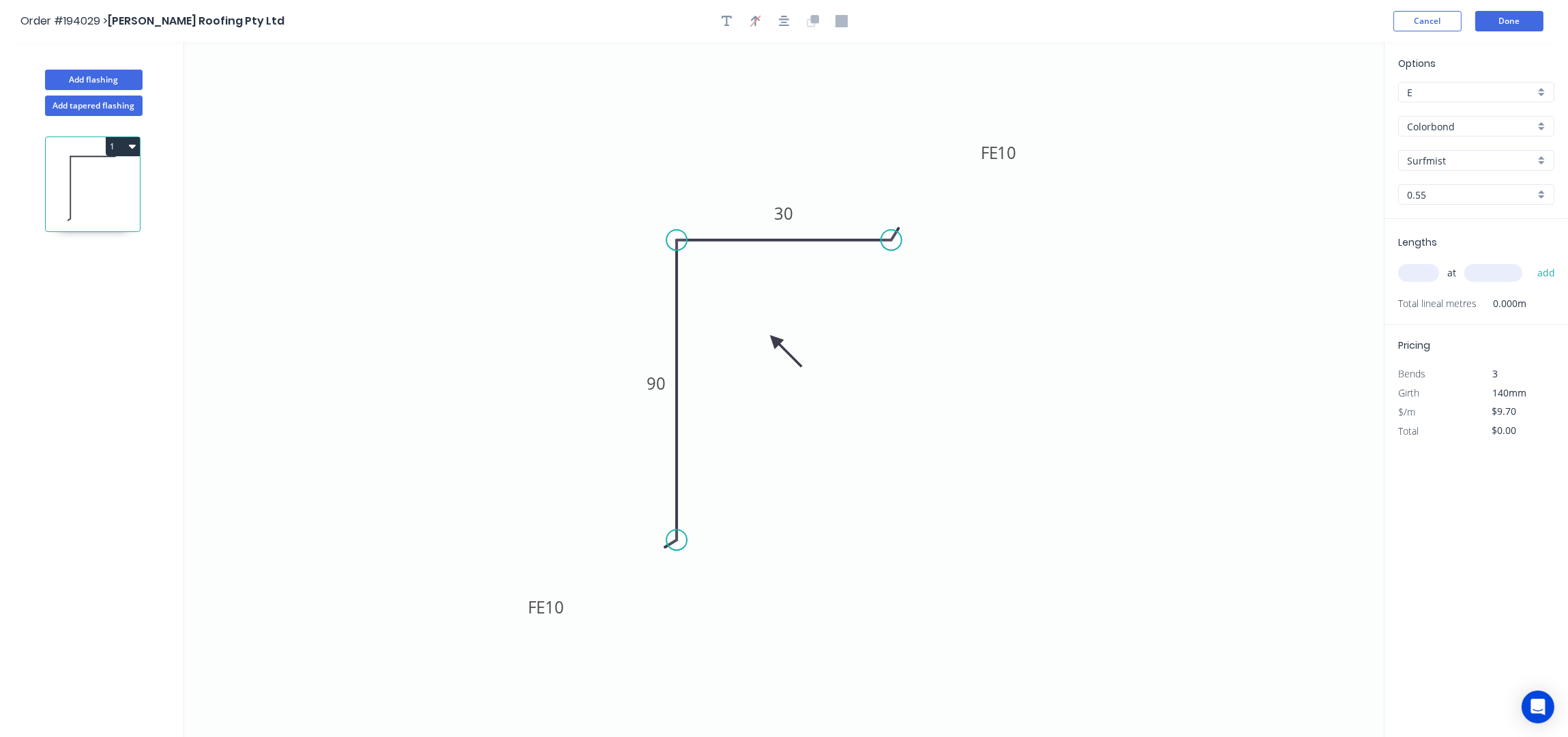
click at [1422, 277] on input "text" at bounding box center [1418, 273] width 41 height 18
type input "2"
type input "3000"
click at [1530, 261] on button "add" at bounding box center [1546, 273] width 32 height 23
type input "$58.20"
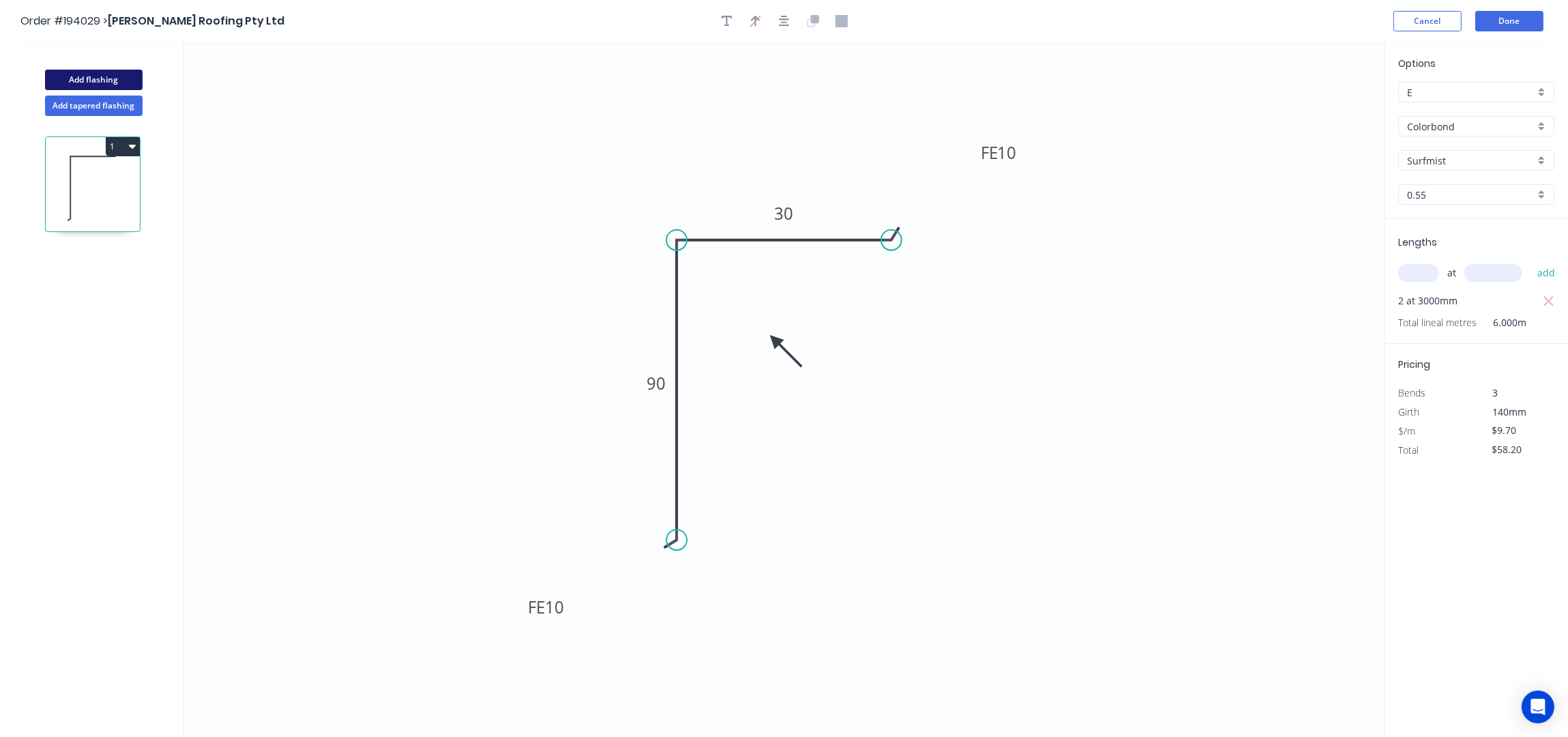
click at [104, 84] on button "Add flashing" at bounding box center [93, 80] width 97 height 20
type input "$0.00"
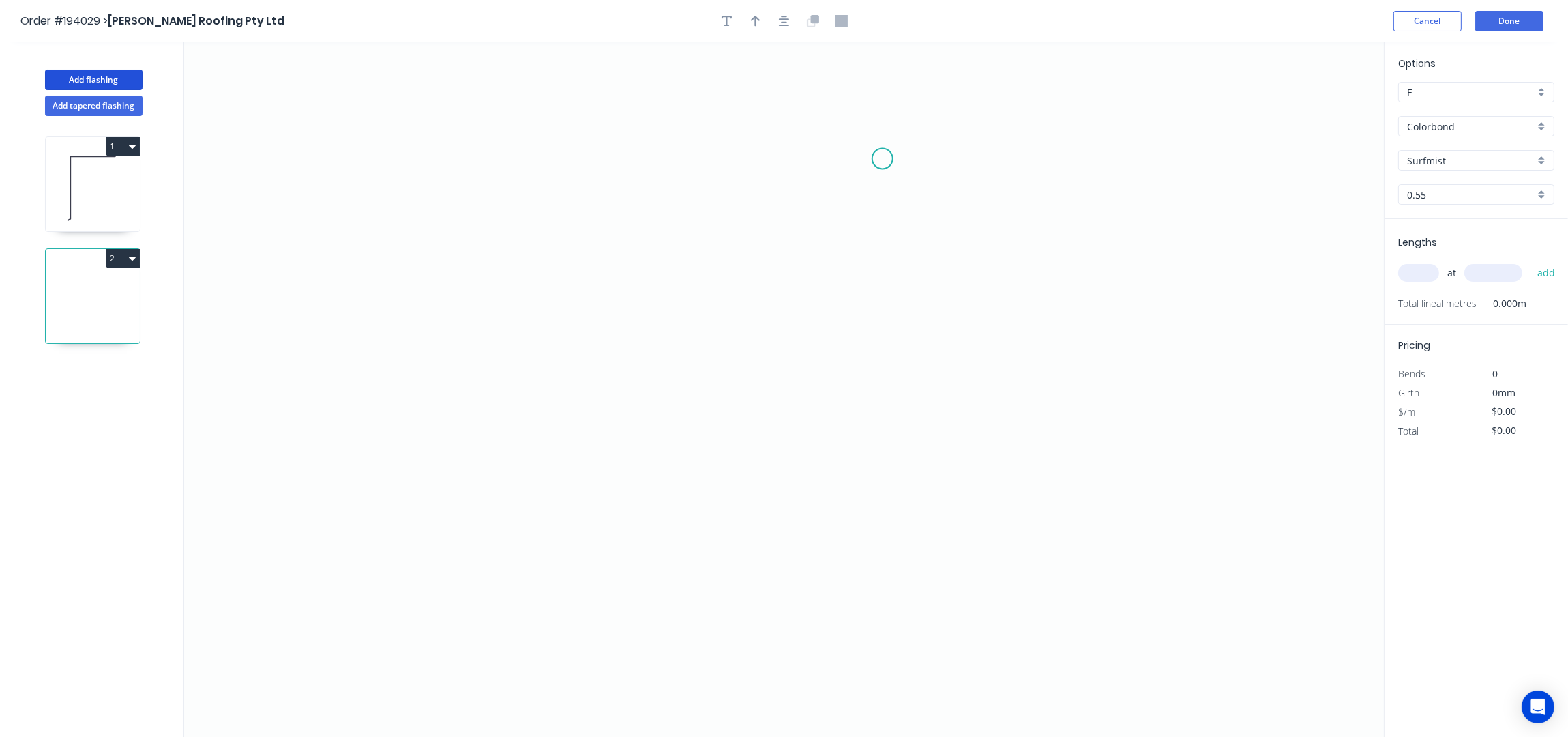
click at [883, 159] on icon "0" at bounding box center [783, 390] width 1200 height 695
click at [767, 154] on icon "0" at bounding box center [783, 390] width 1200 height 695
click at [772, 399] on icon "0 ?" at bounding box center [783, 390] width 1200 height 695
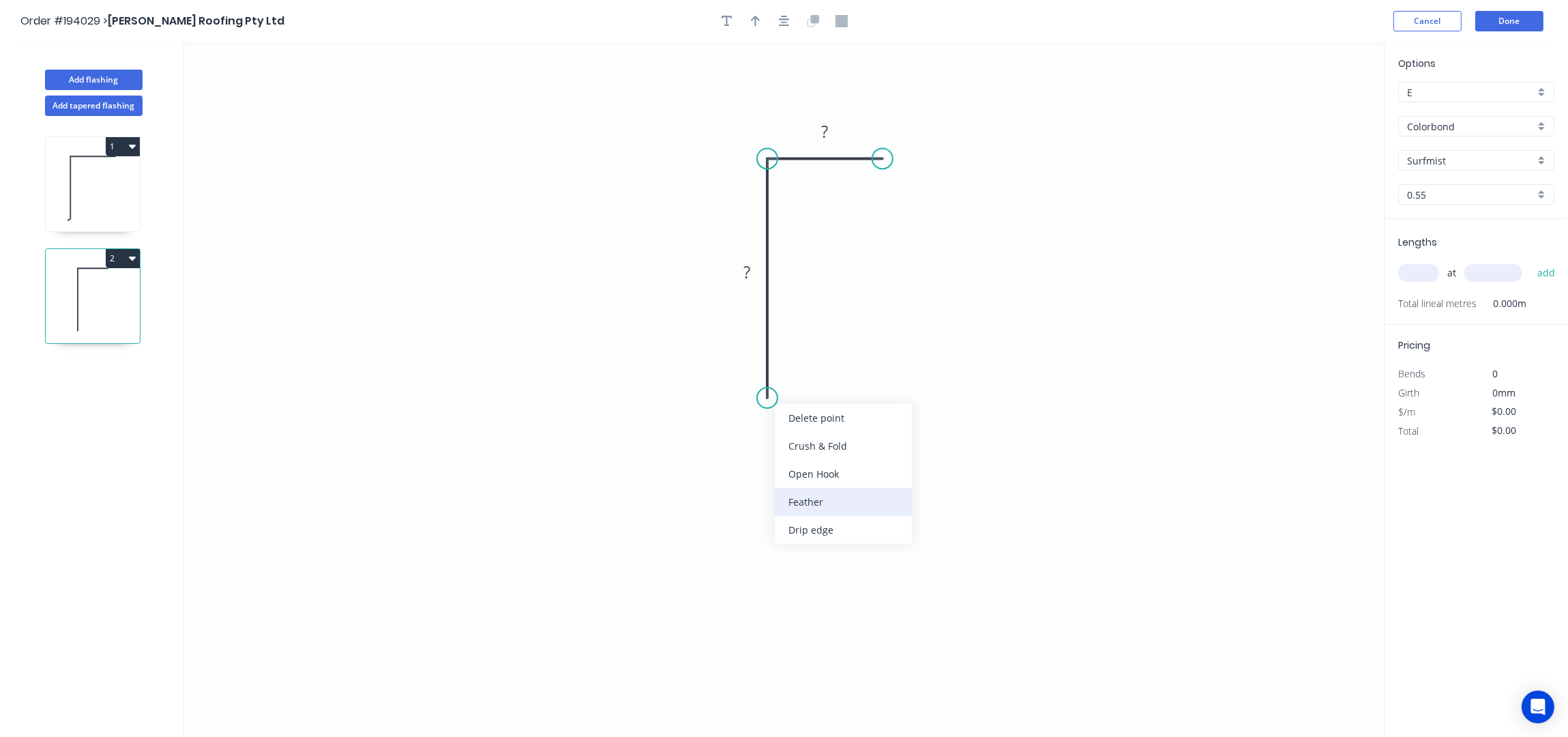
click at [843, 499] on div "Feather" at bounding box center [843, 501] width 137 height 28
drag, startPoint x: 712, startPoint y: 381, endPoint x: 568, endPoint y: 545, distance: 218.2
click at [568, 545] on rect at bounding box center [595, 538] width 53 height 28
drag, startPoint x: 789, startPoint y: 24, endPoint x: 782, endPoint y: 199, distance: 175.1
click at [789, 23] on button "button" at bounding box center [784, 21] width 20 height 20
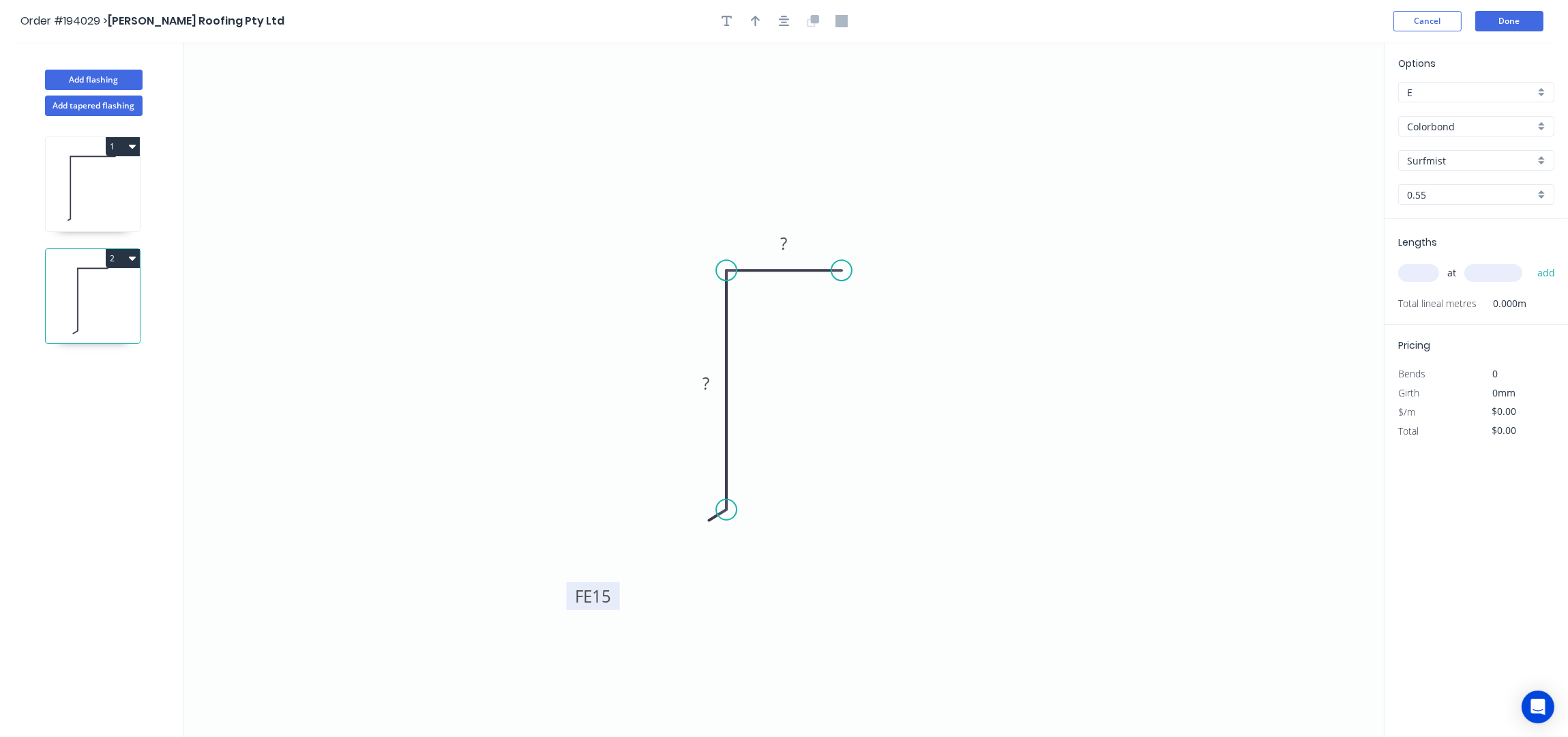
drag, startPoint x: 578, startPoint y: 647, endPoint x: 621, endPoint y: 582, distance: 77.9
click at [619, 582] on rect at bounding box center [592, 596] width 53 height 28
click at [613, 583] on tspan "15" at bounding box center [606, 584] width 19 height 22
type input "$6.68"
click at [749, 25] on button "button" at bounding box center [755, 21] width 20 height 20
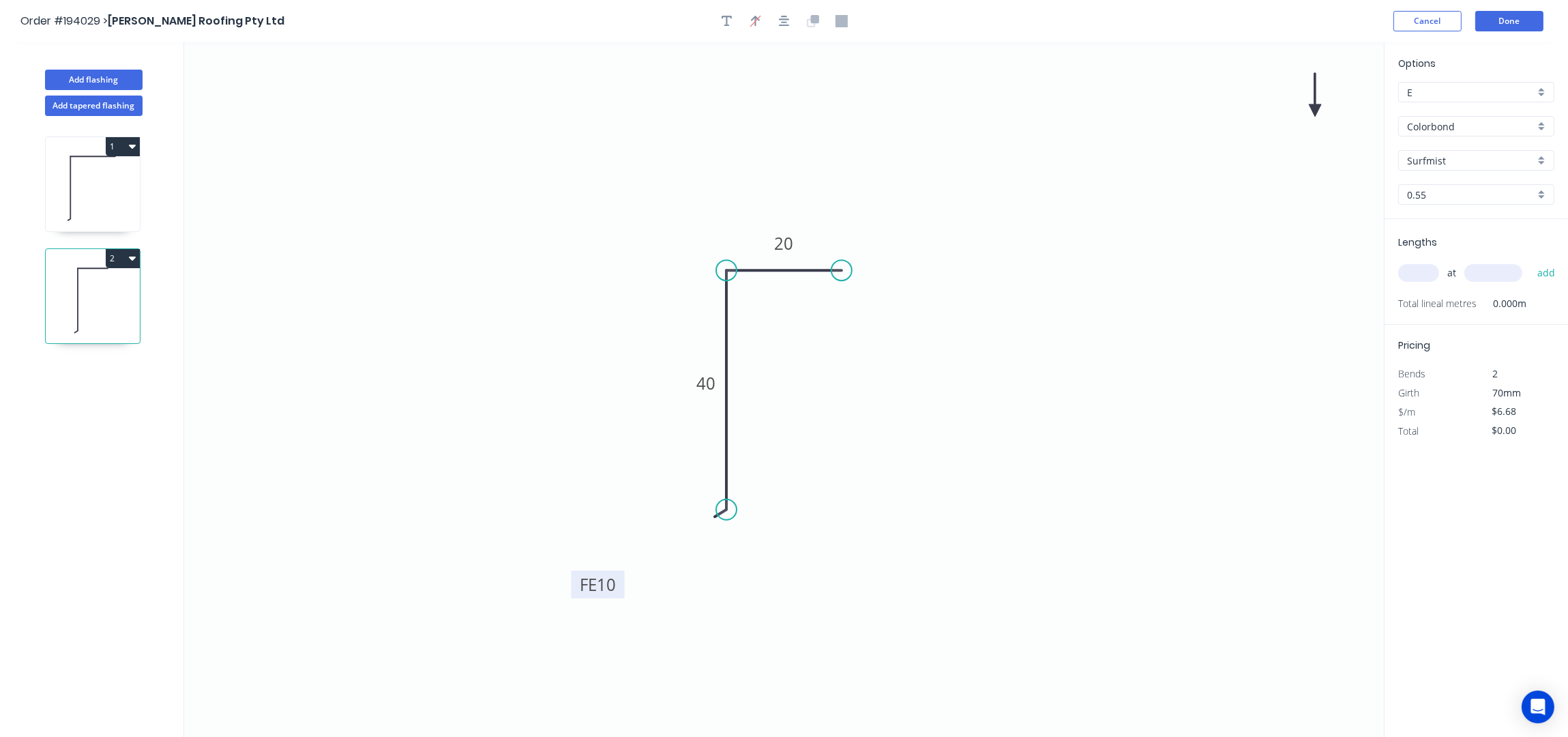
click at [1318, 108] on icon at bounding box center [1315, 94] width 12 height 44
click at [1318, 108] on icon at bounding box center [1326, 99] width 39 height 39
drag, startPoint x: 1318, startPoint y: 108, endPoint x: 790, endPoint y: 323, distance: 570.1
click at [790, 323] on icon at bounding box center [805, 328] width 39 height 39
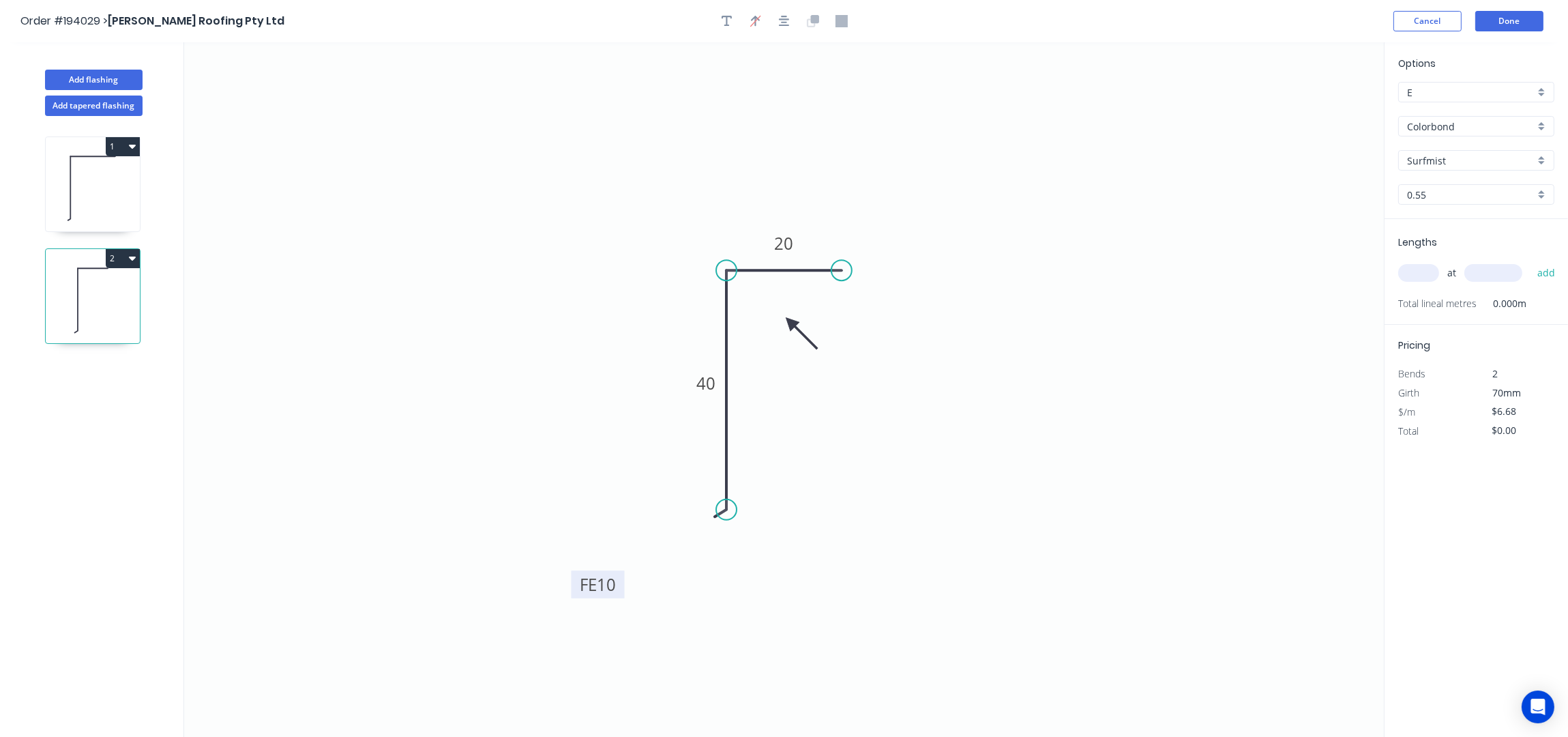
click at [1419, 275] on input "text" at bounding box center [1418, 273] width 41 height 18
type input "3"
type input "1400"
click at [1530, 261] on button "add" at bounding box center [1546, 273] width 32 height 23
type input "$28.06"
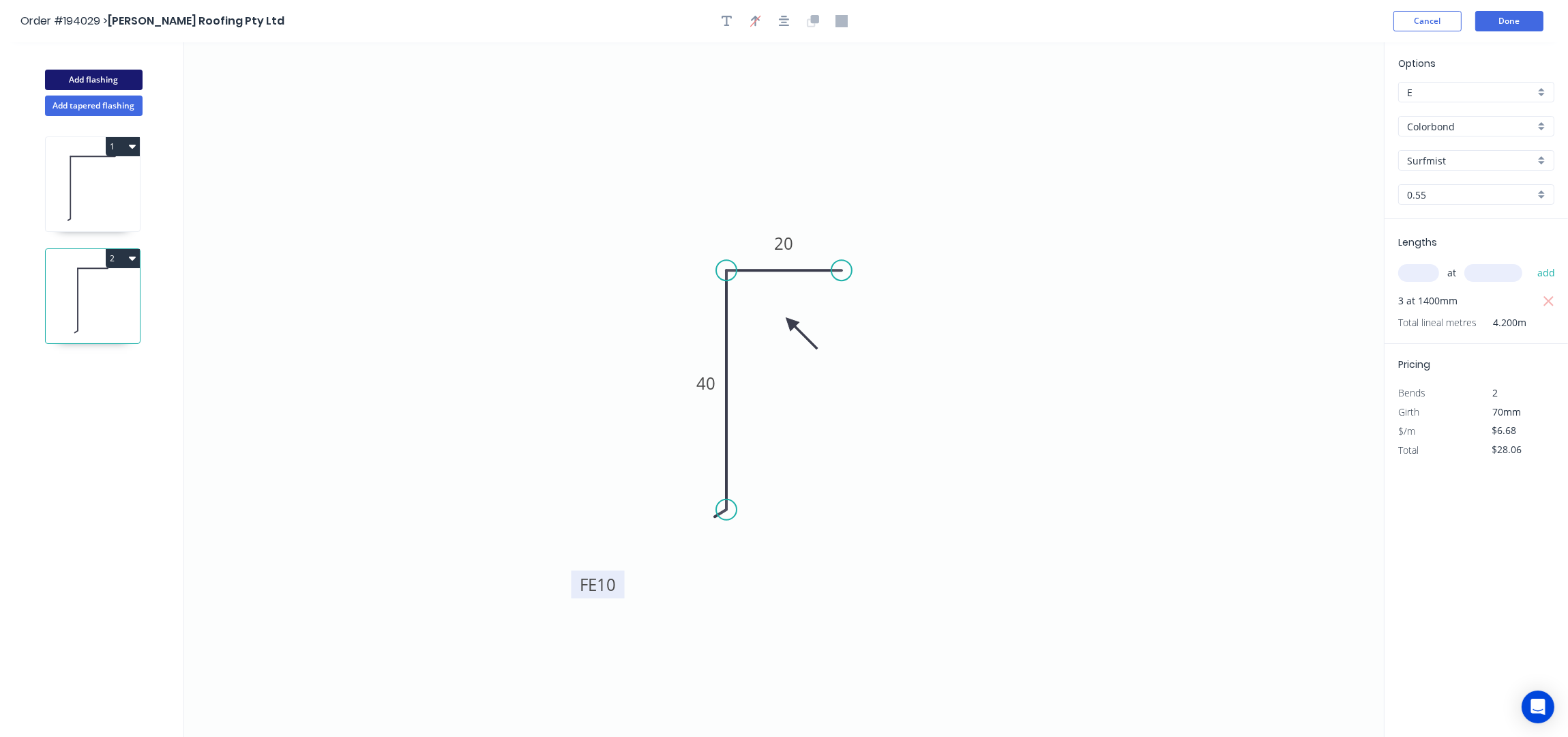
click at [101, 79] on button "Add flashing" at bounding box center [93, 80] width 97 height 20
type input "$0.00"
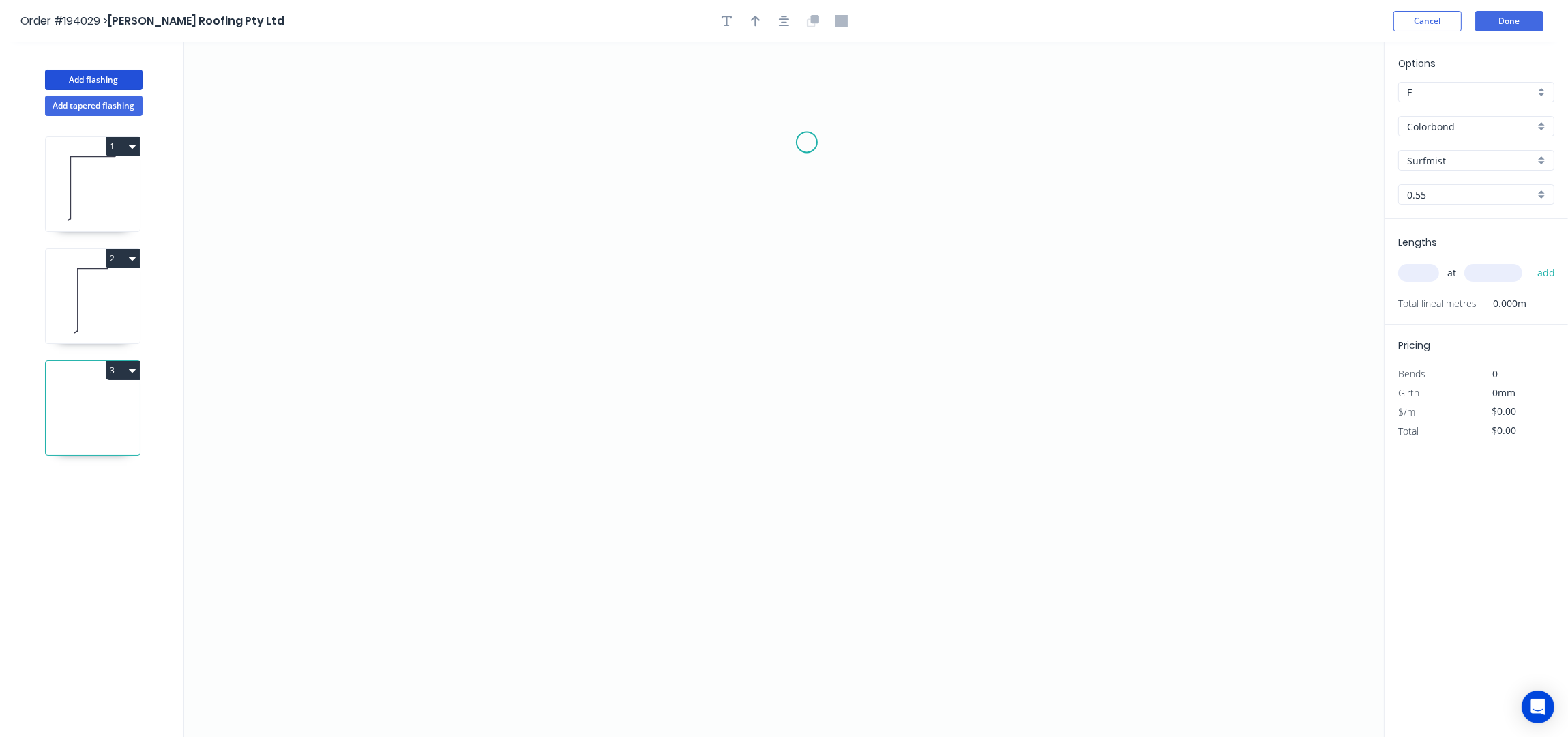
click at [805, 140] on icon "0" at bounding box center [783, 390] width 1200 height 695
click at [736, 141] on icon "0" at bounding box center [783, 390] width 1200 height 695
click at [739, 423] on icon "0 ?" at bounding box center [783, 390] width 1200 height 695
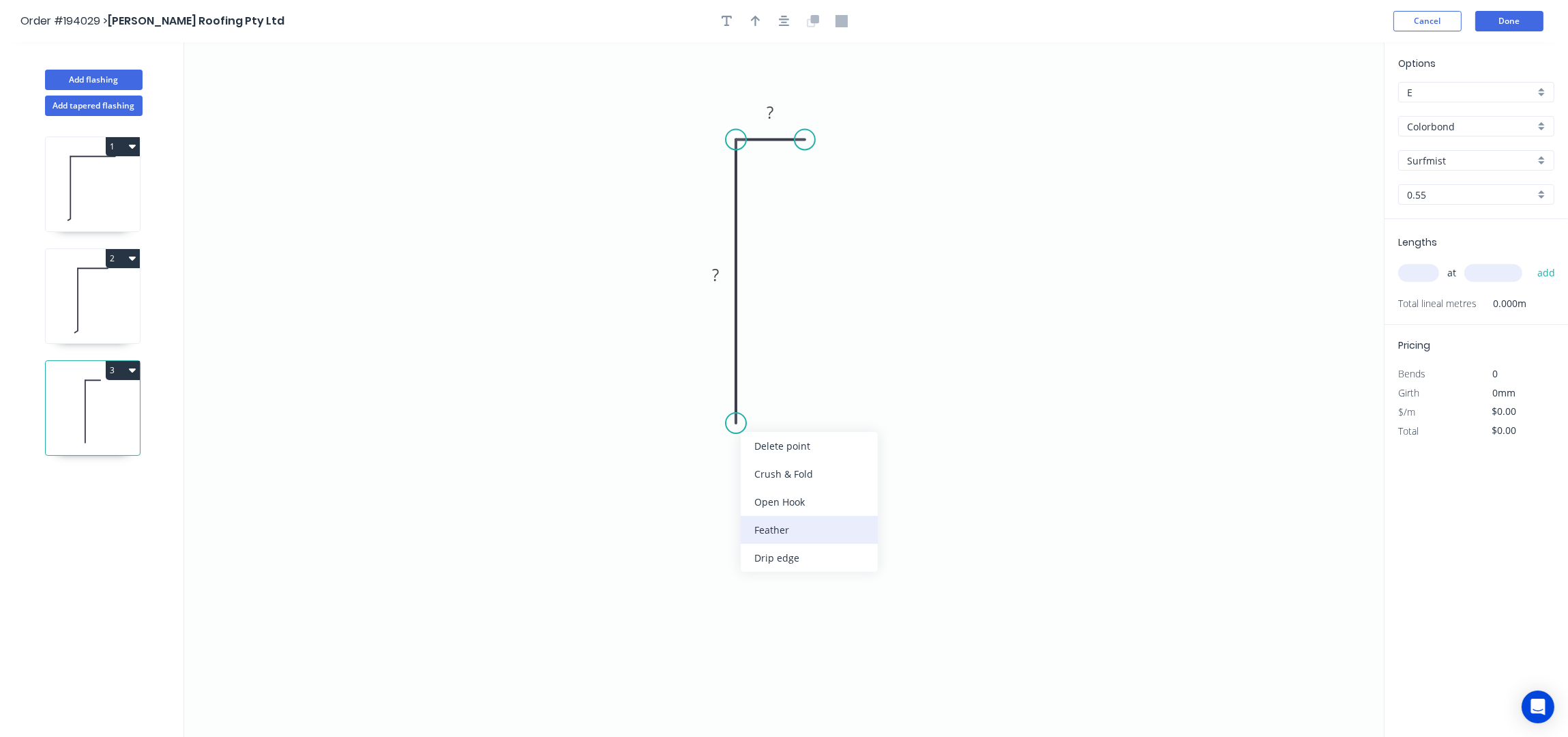
click at [796, 516] on div "Feather" at bounding box center [809, 530] width 137 height 28
click at [781, 473] on div "Flip bend" at bounding box center [805, 474] width 137 height 28
drag, startPoint x: 796, startPoint y: 405, endPoint x: 881, endPoint y: 493, distance: 122.3
click at [854, 477] on rect at bounding box center [826, 463] width 53 height 28
click at [868, 498] on tspan "15" at bounding box center [864, 496] width 19 height 22
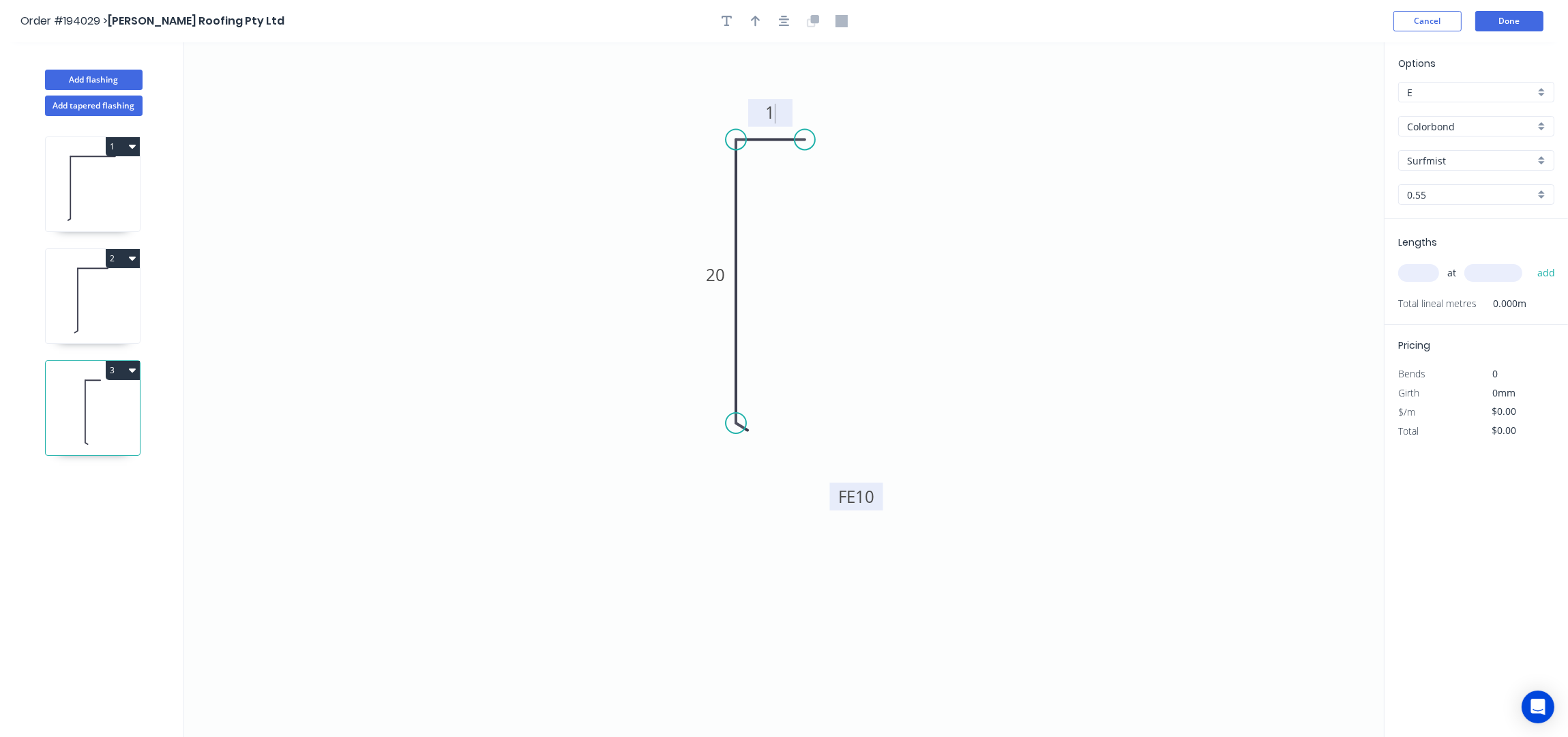
type input "$6.68"
click at [779, 20] on icon "button" at bounding box center [784, 21] width 11 height 12
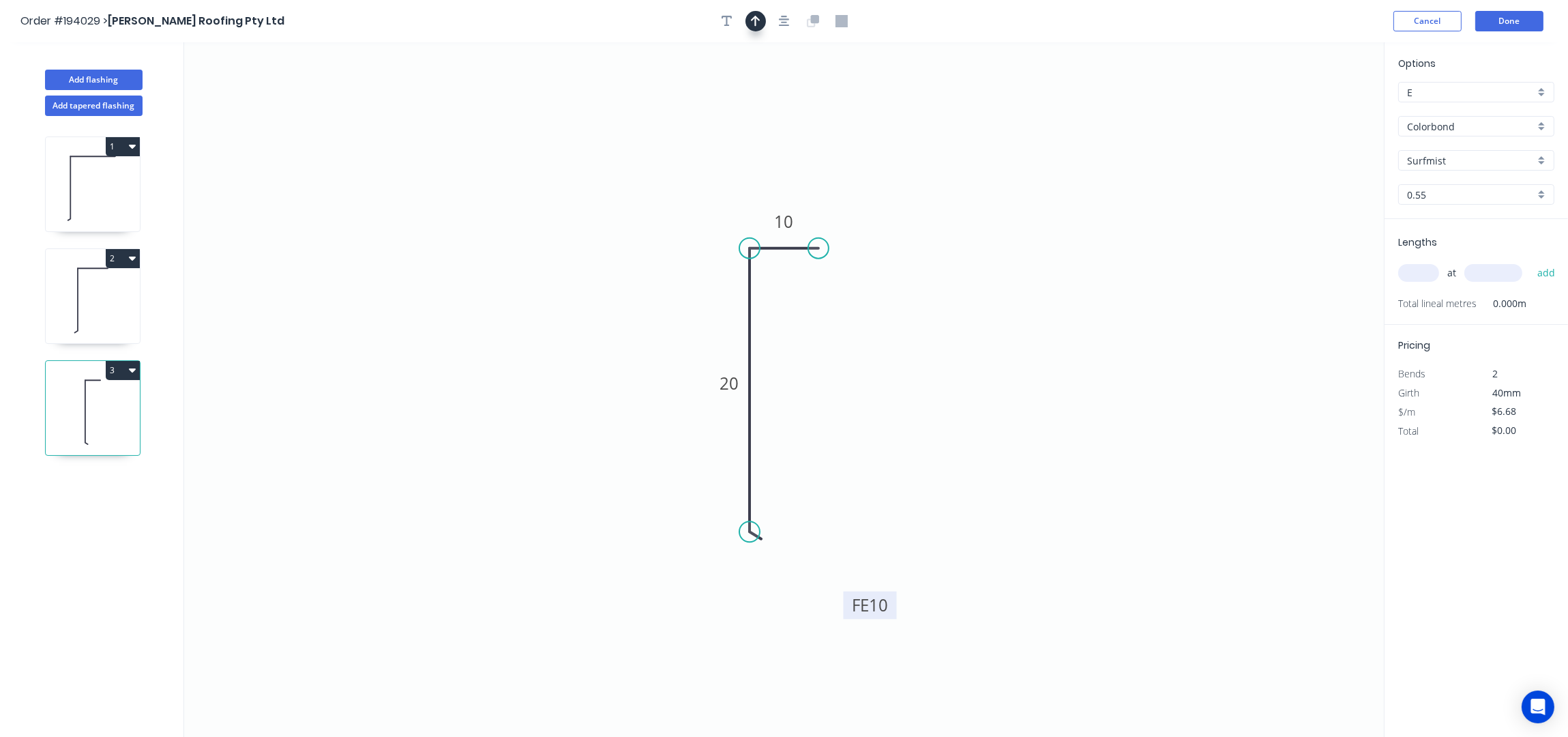
drag, startPoint x: 755, startPoint y: 19, endPoint x: 1114, endPoint y: 95, distance: 367.0
click at [755, 19] on icon "button" at bounding box center [755, 21] width 9 height 12
drag, startPoint x: 1315, startPoint y: 113, endPoint x: 746, endPoint y: 302, distance: 599.6
click at [746, 302] on icon at bounding box center [743, 307] width 44 height 12
drag, startPoint x: 741, startPoint y: 301, endPoint x: 731, endPoint y: 301, distance: 10.0
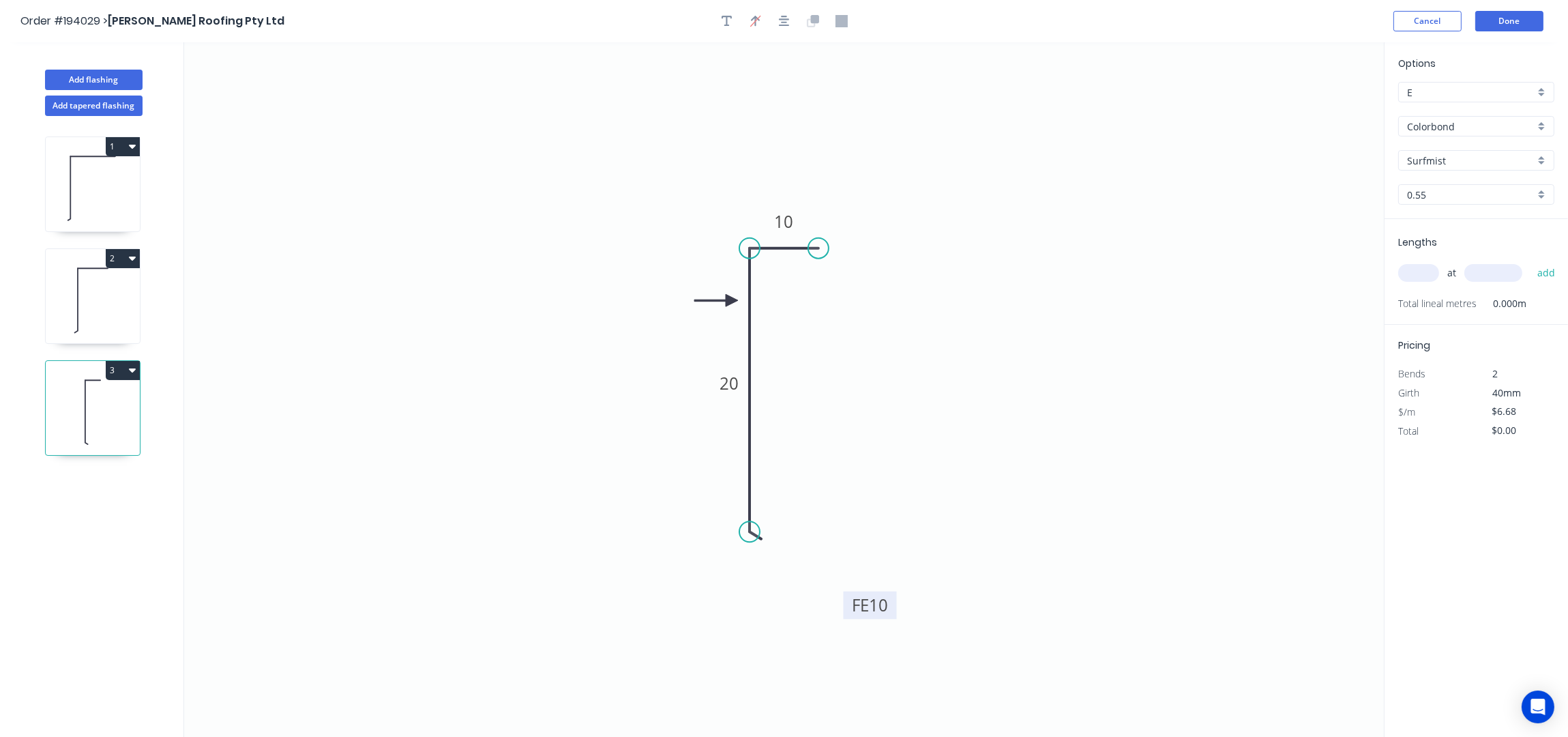
click at [731, 301] on icon at bounding box center [716, 301] width 44 height 12
click at [1412, 277] on input "text" at bounding box center [1418, 273] width 41 height 18
type input "4"
type input "2200"
click at [1530, 261] on button "add" at bounding box center [1546, 273] width 32 height 23
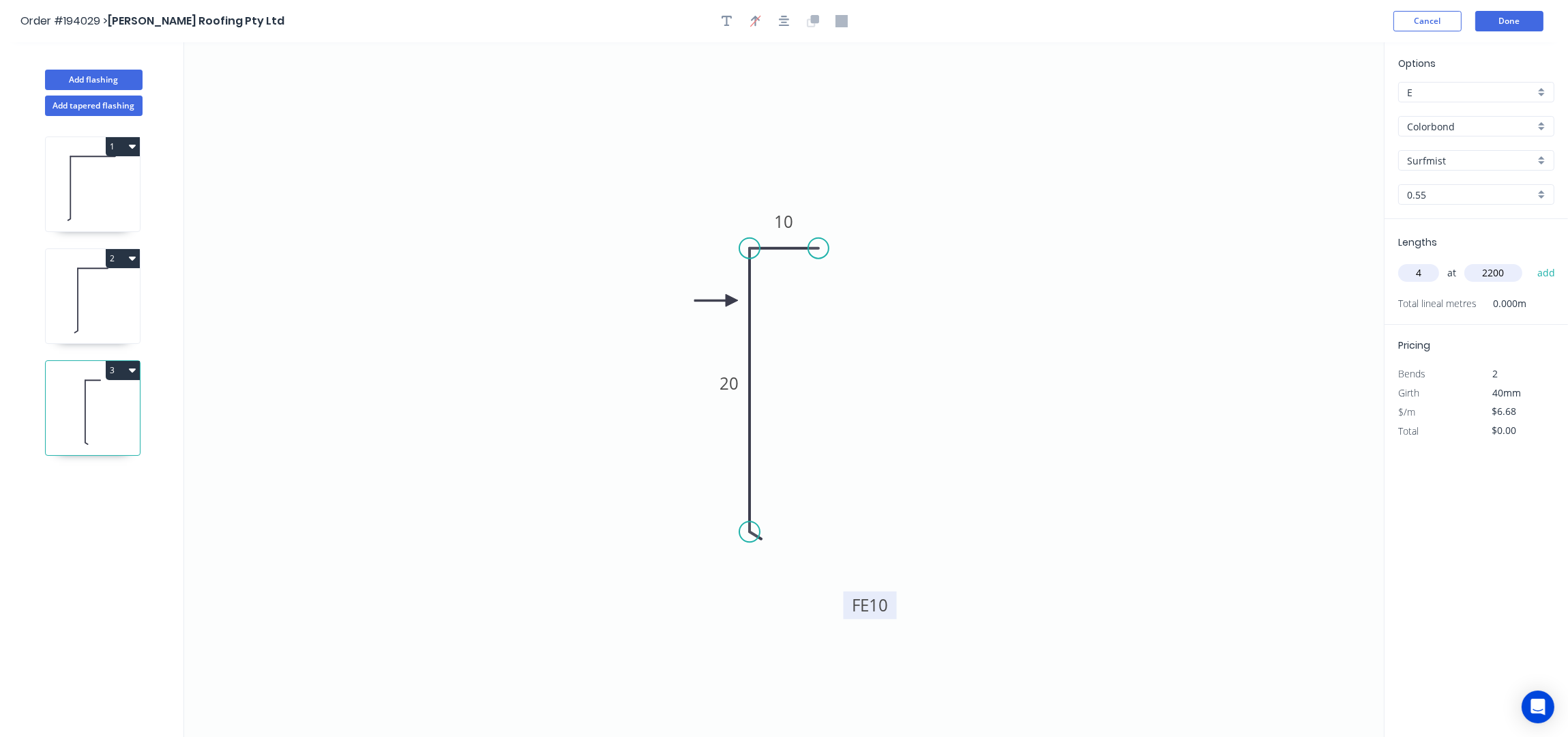
type input "$58.78"
click at [111, 76] on button "Add flashing" at bounding box center [93, 80] width 97 height 20
type input "$0.00"
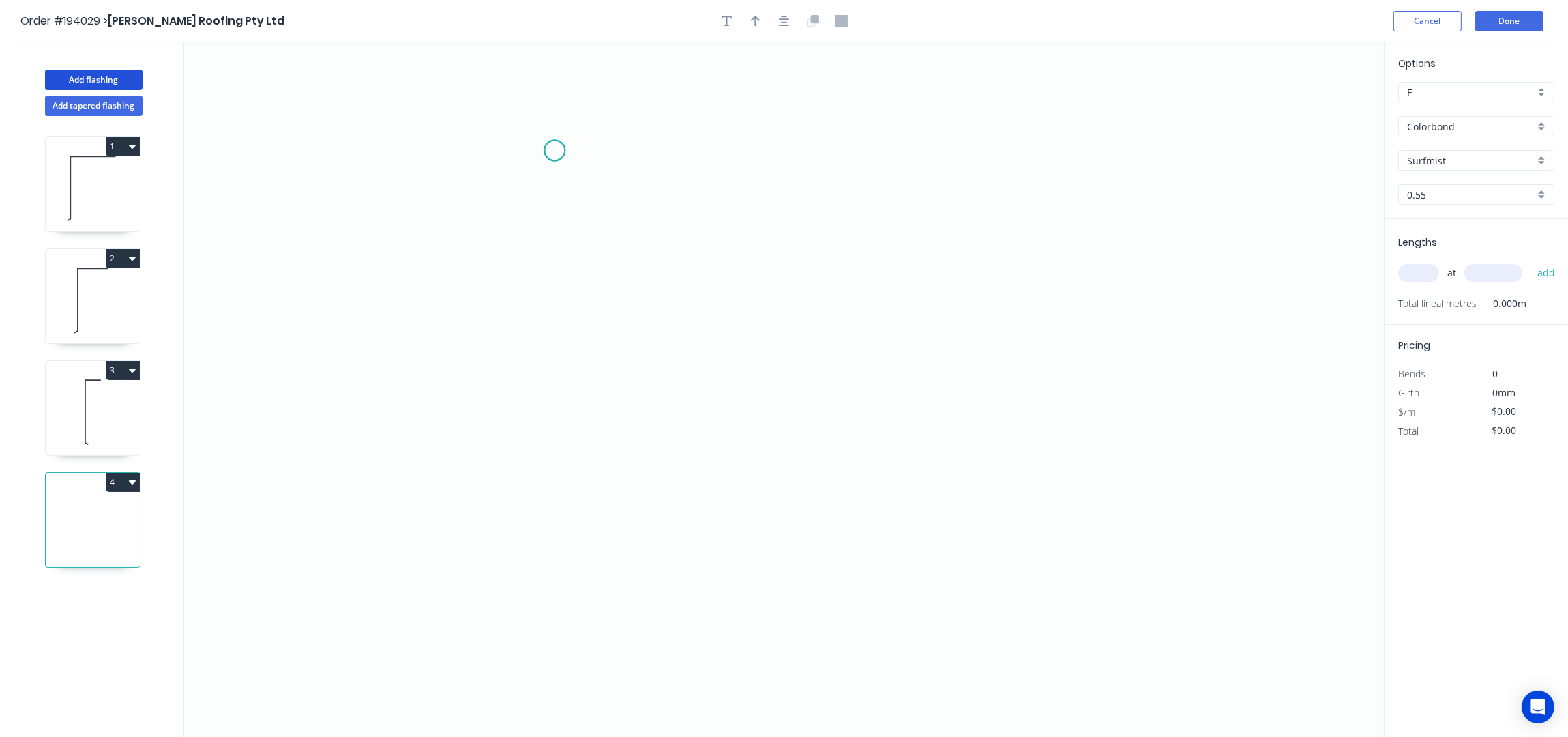
click at [555, 151] on icon "0" at bounding box center [783, 390] width 1200 height 695
click at [676, 145] on icon "0" at bounding box center [783, 390] width 1200 height 695
click at [673, 569] on icon "0 ?" at bounding box center [783, 390] width 1200 height 695
click at [630, 616] on icon "0 ? ?" at bounding box center [783, 390] width 1200 height 695
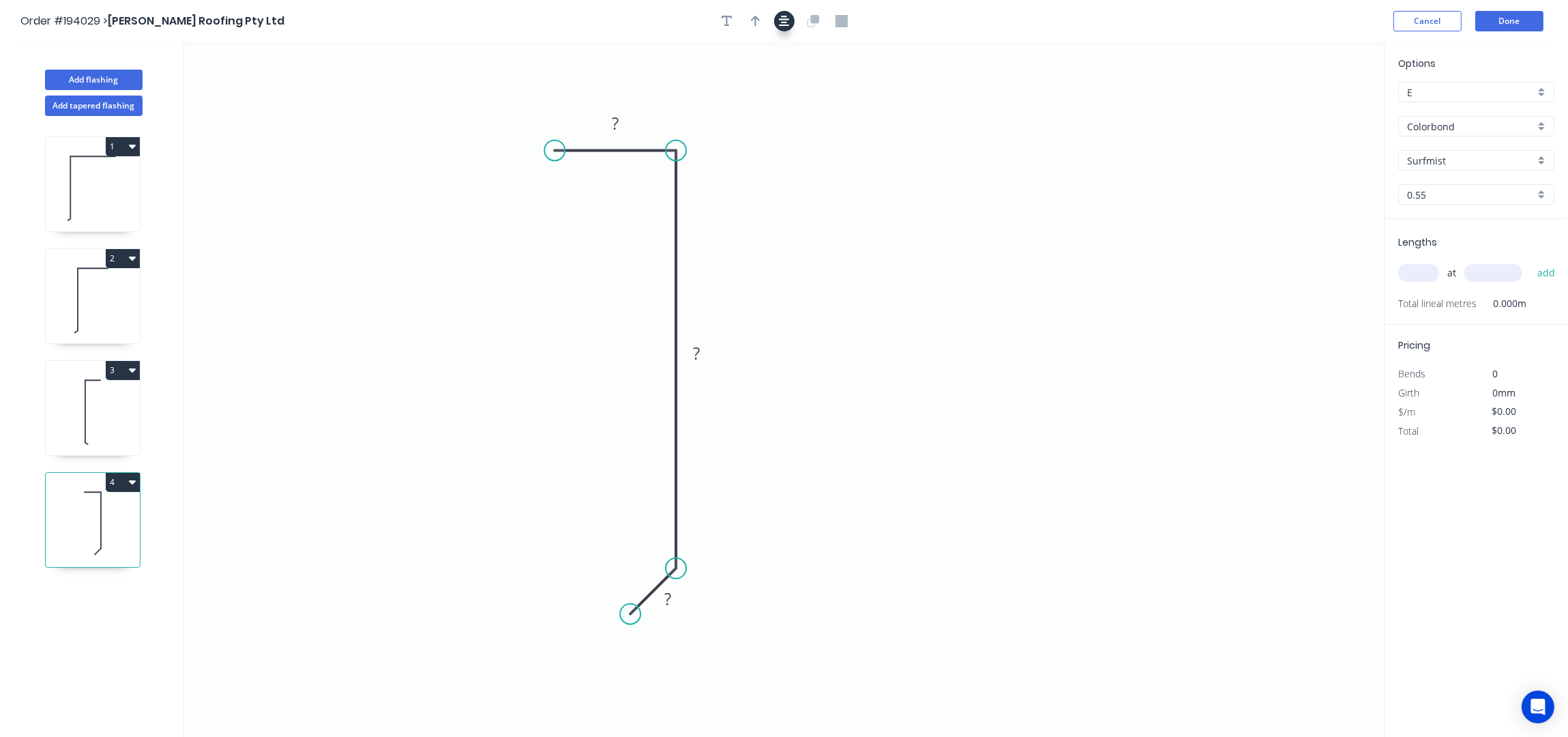
click at [789, 19] on icon "button" at bounding box center [784, 21] width 11 height 11
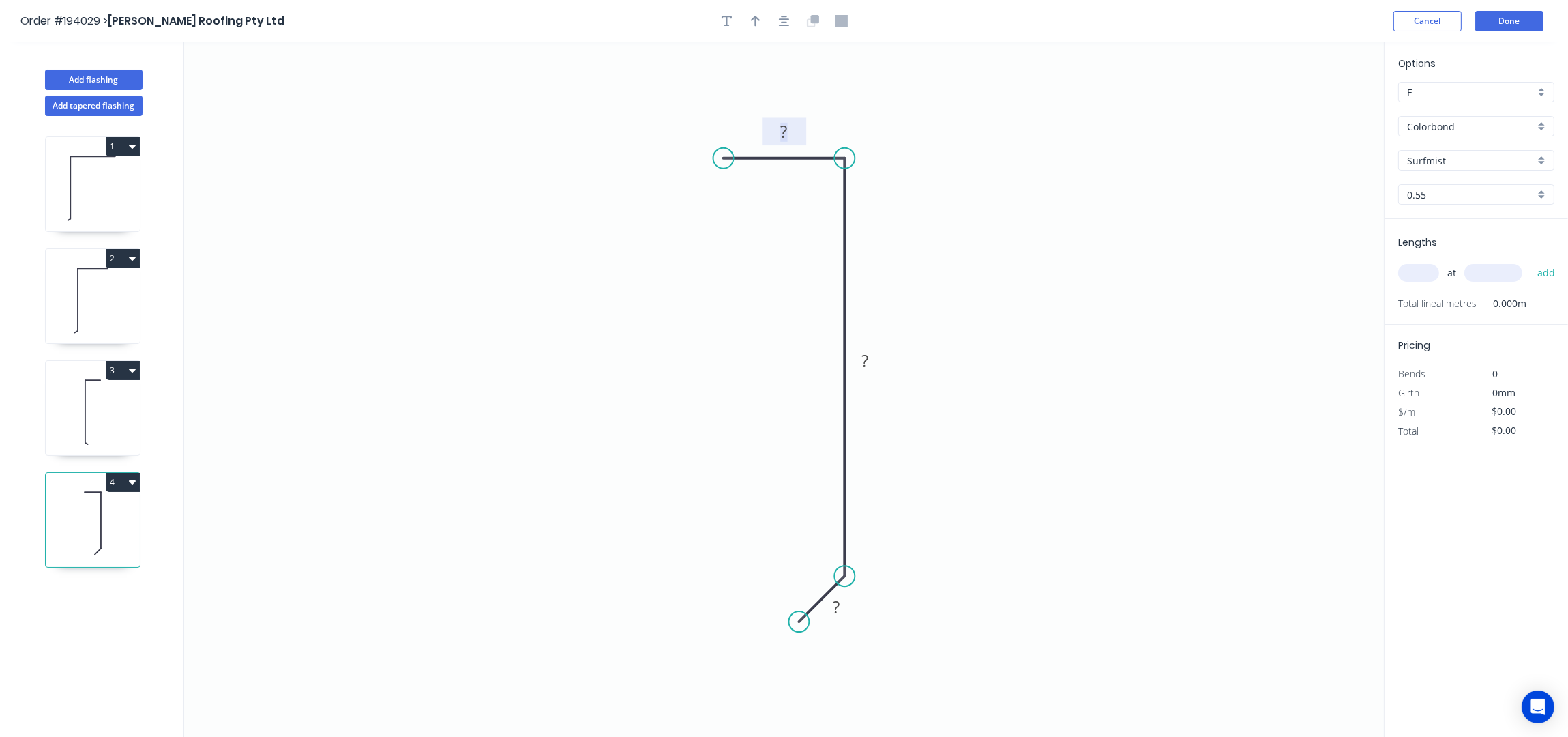
click at [786, 123] on tspan "?" at bounding box center [784, 131] width 7 height 22
type input "$6.68"
drag, startPoint x: 751, startPoint y: 25, endPoint x: 761, endPoint y: 29, distance: 10.8
click at [751, 24] on icon "button" at bounding box center [755, 21] width 9 height 12
click at [1312, 108] on icon at bounding box center [1315, 94] width 12 height 44
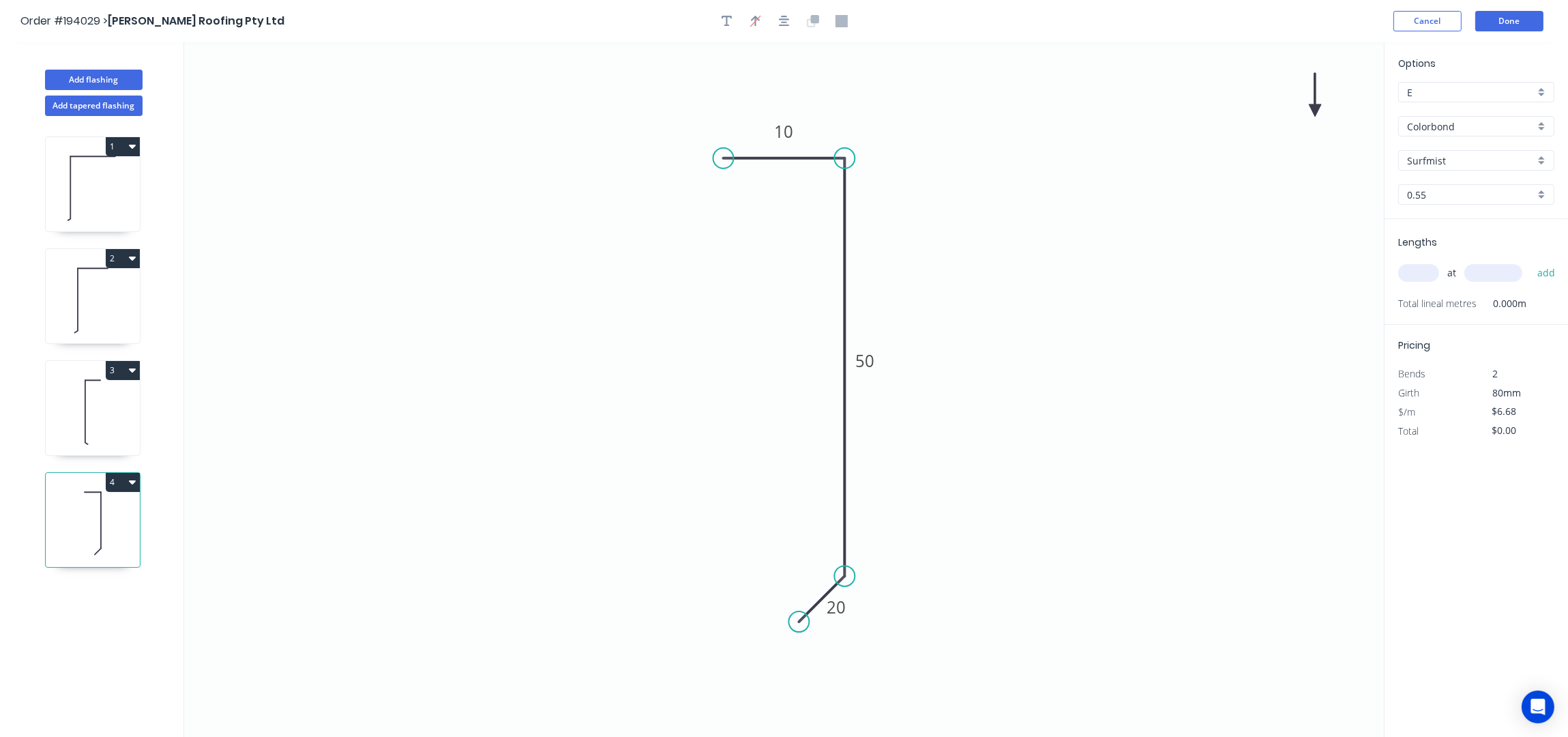
click at [1312, 108] on icon at bounding box center [1315, 94] width 12 height 44
drag, startPoint x: 1318, startPoint y: 111, endPoint x: 885, endPoint y: 236, distance: 450.7
click at [885, 236] on icon at bounding box center [901, 235] width 44 height 12
click at [1410, 275] on input "text" at bounding box center [1418, 273] width 41 height 18
type input "1"
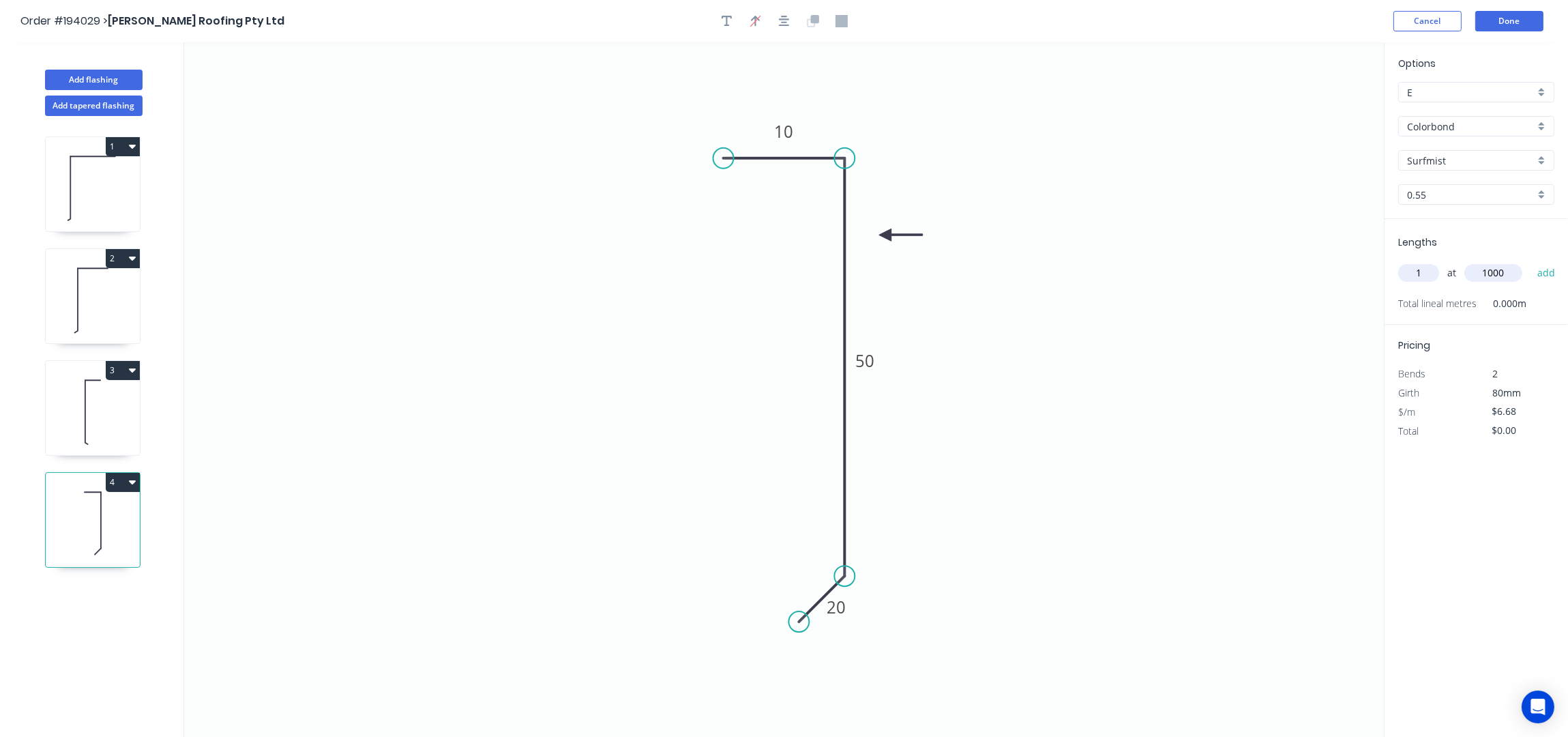
type input "1000"
click at [1530, 261] on button "add" at bounding box center [1546, 273] width 32 height 23
type input "$6.68"
click at [104, 72] on button "Add flashing" at bounding box center [93, 80] width 97 height 20
type input "$0.00"
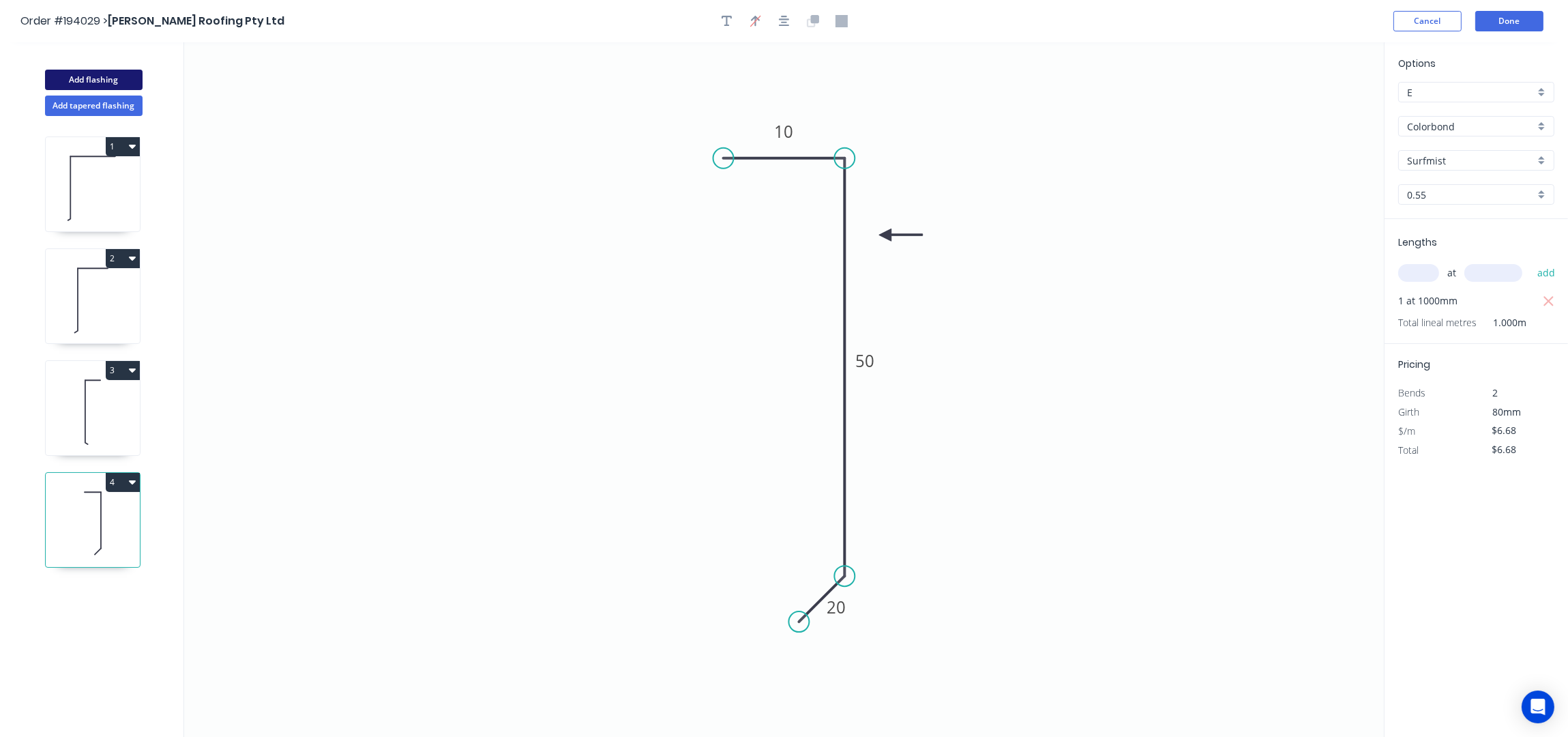
type input "$0.00"
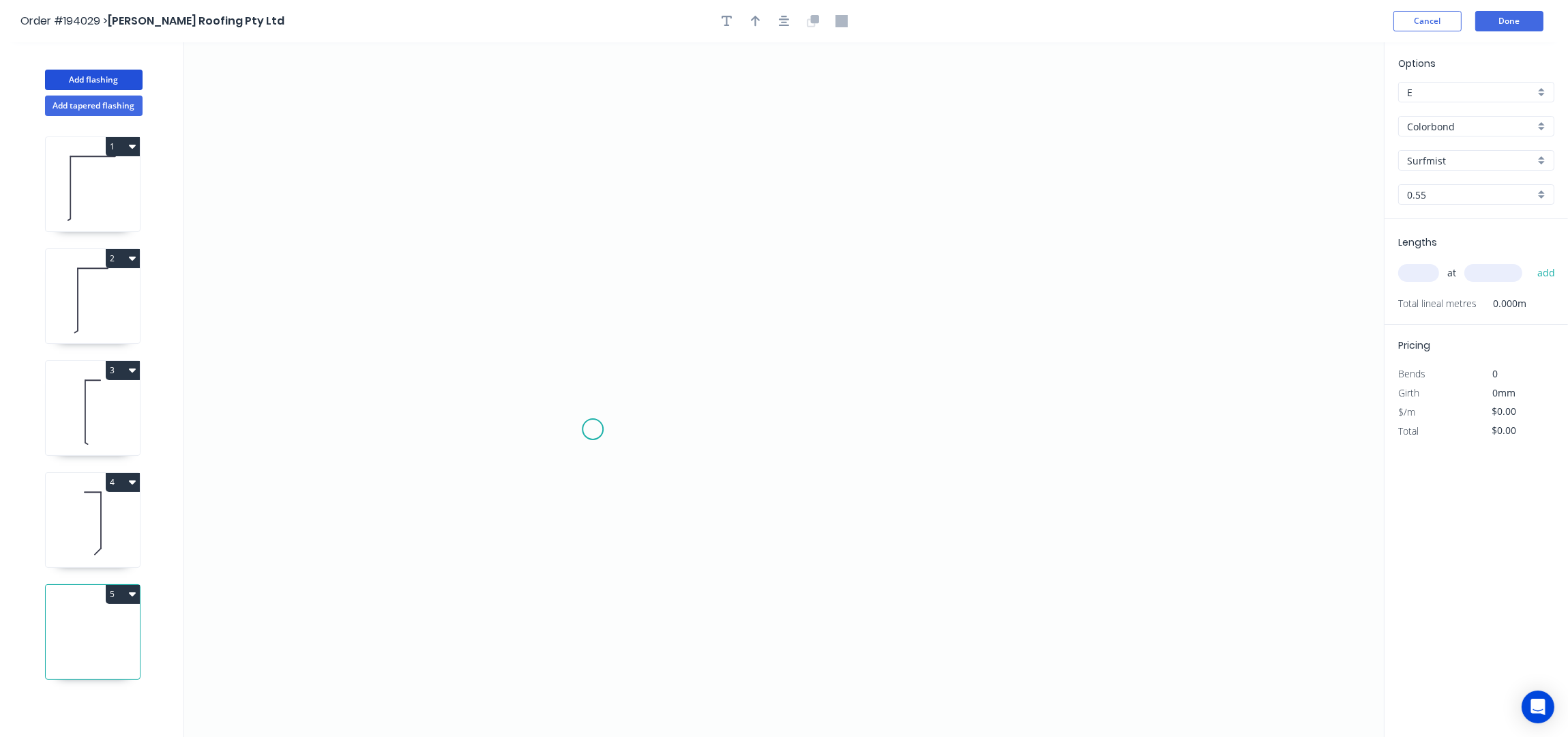
click at [592, 430] on icon "0" at bounding box center [783, 390] width 1200 height 695
drag, startPoint x: 581, startPoint y: 198, endPoint x: 609, endPoint y: 198, distance: 28.0
click at [584, 198] on icon "0" at bounding box center [783, 390] width 1200 height 695
click at [971, 213] on icon "0 ?" at bounding box center [783, 390] width 1200 height 695
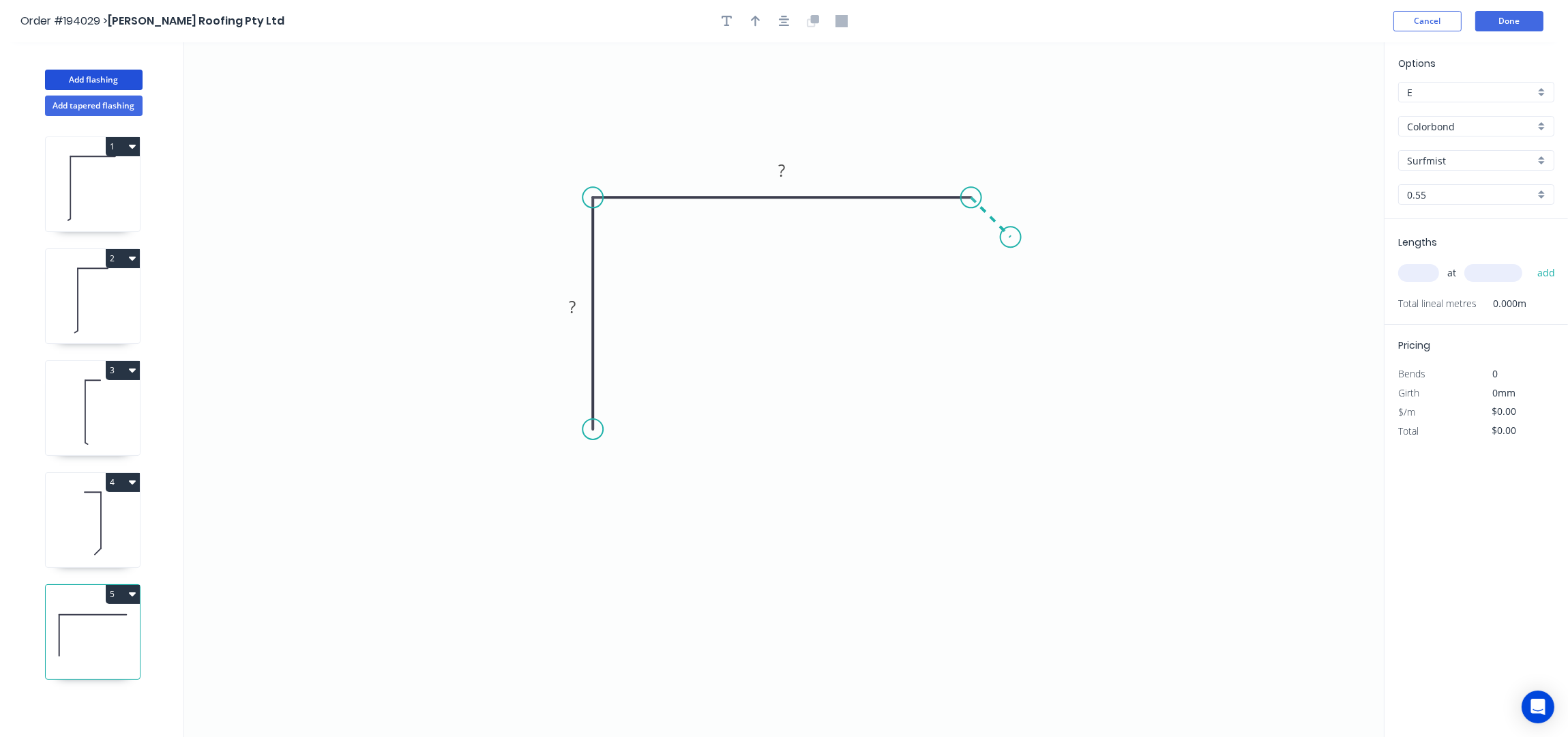
click at [1013, 242] on icon "0 ? ?" at bounding box center [783, 390] width 1200 height 695
click at [657, 518] on div "Feather" at bounding box center [662, 532] width 137 height 28
drag, startPoint x: 615, startPoint y: 457, endPoint x: 657, endPoint y: 452, distance: 42.3
click at [616, 457] on div "Flip bend" at bounding box center [662, 466] width 137 height 28
drag, startPoint x: 640, startPoint y: 406, endPoint x: 731, endPoint y: 492, distance: 125.2
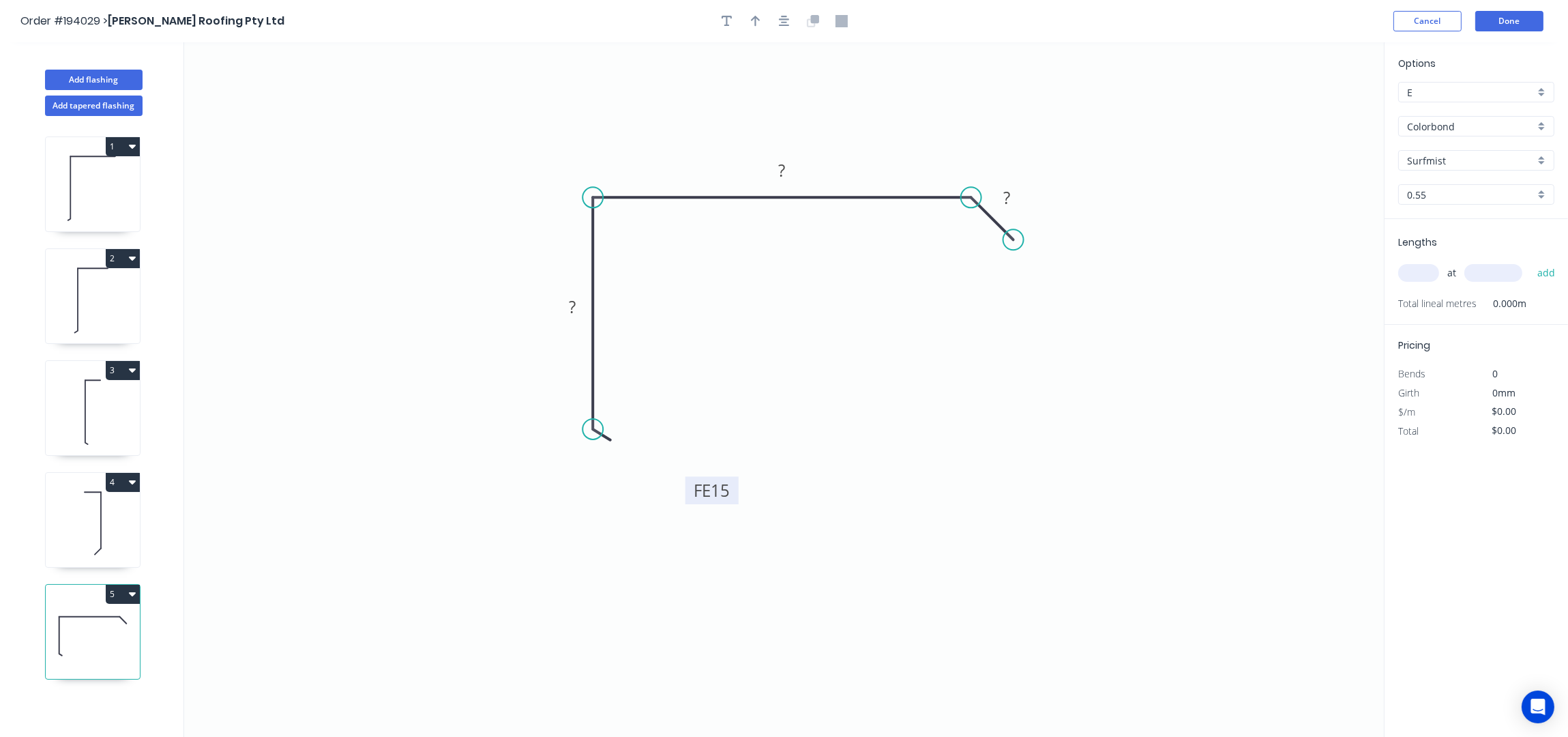
click at [731, 491] on rect at bounding box center [711, 490] width 53 height 28
click at [728, 496] on tspan "15" at bounding box center [721, 490] width 19 height 22
type input "$9.70"
click at [786, 15] on icon "button" at bounding box center [784, 21] width 11 height 12
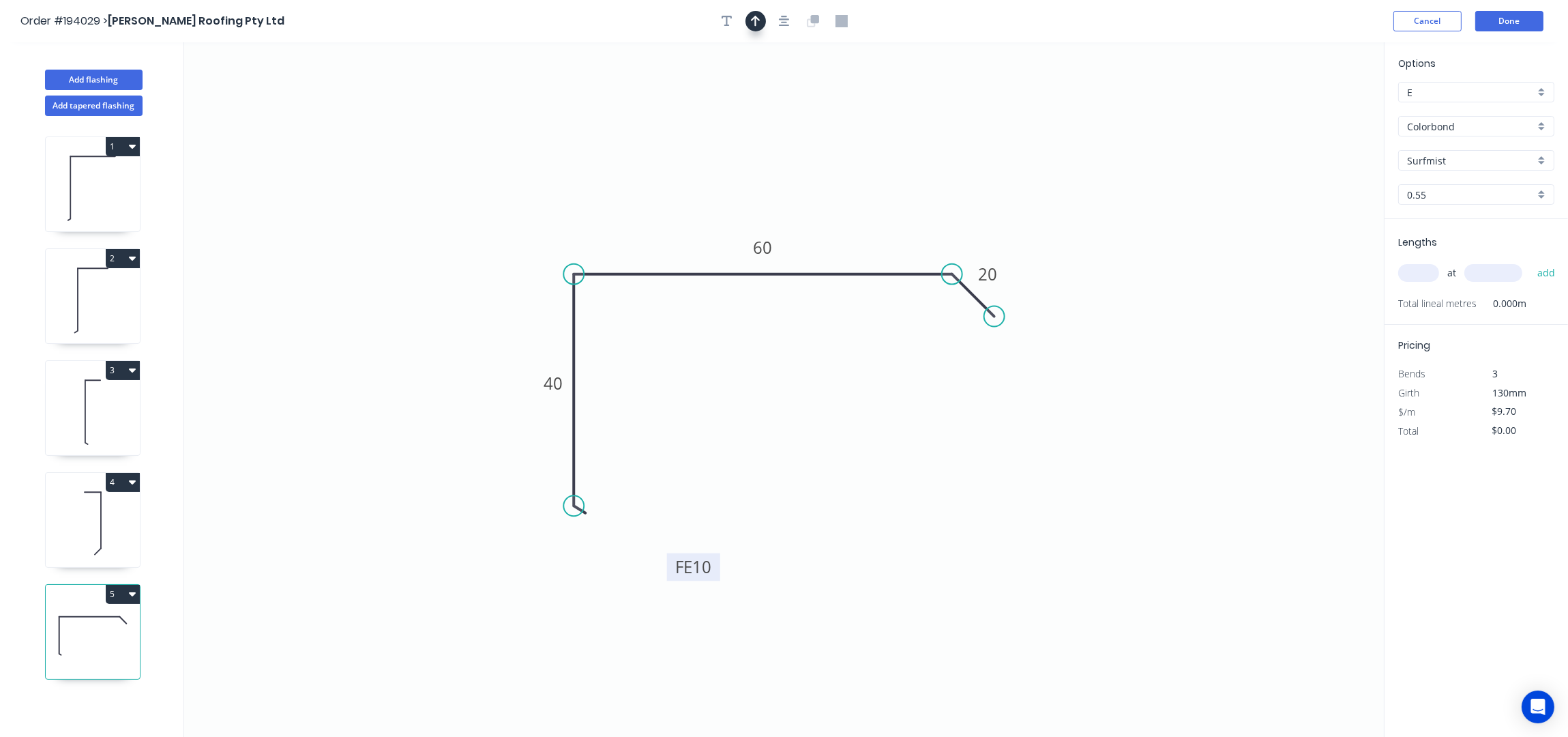
click at [760, 19] on button "button" at bounding box center [755, 21] width 20 height 20
drag, startPoint x: 1314, startPoint y: 108, endPoint x: 613, endPoint y: 263, distance: 717.9
click at [613, 263] on icon at bounding box center [613, 246] width 12 height 44
click at [1425, 278] on input "text" at bounding box center [1418, 273] width 41 height 18
type input "1"
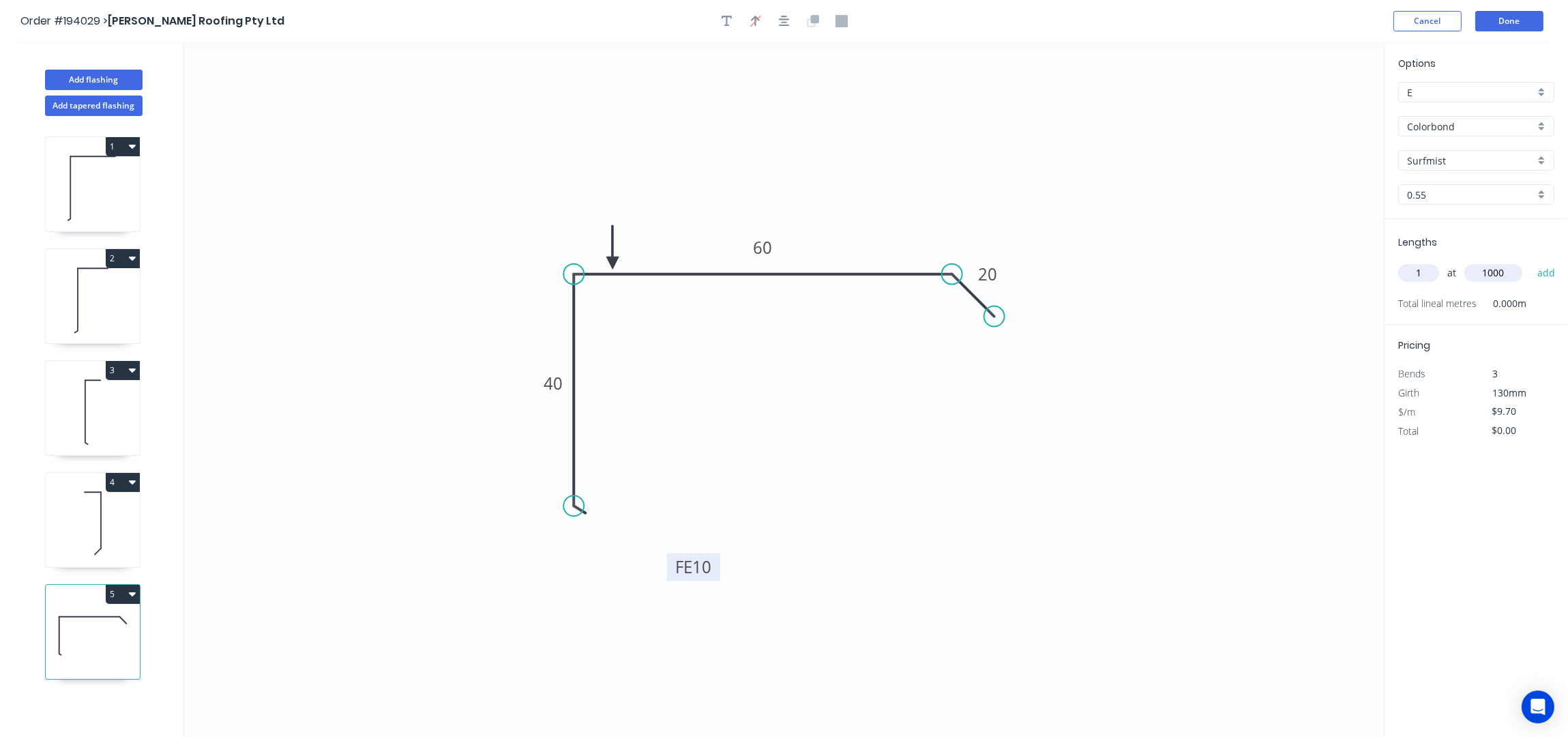
type input "1000"
click at [1530, 261] on button "add" at bounding box center [1546, 273] width 32 height 23
click at [110, 598] on button "5" at bounding box center [123, 594] width 34 height 19
click at [97, 623] on div "Duplicate" at bounding box center [75, 628] width 105 height 20
type input "$0.00"
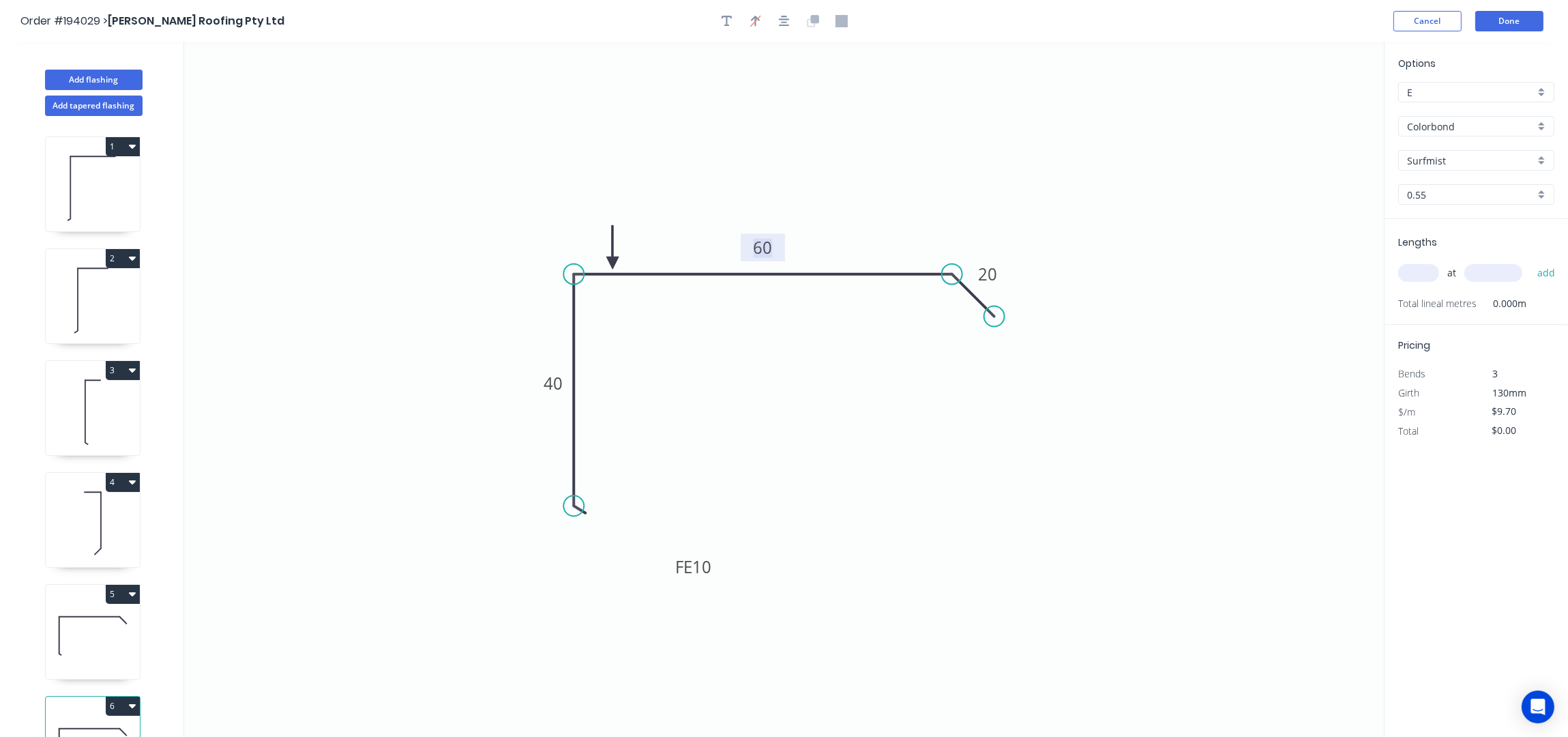
click at [760, 248] on tspan "60" at bounding box center [763, 247] width 19 height 22
click at [1420, 263] on div "at add" at bounding box center [1478, 273] width 159 height 23
click at [1420, 267] on input "text" at bounding box center [1418, 273] width 41 height 18
type input "1"
type input "1000"
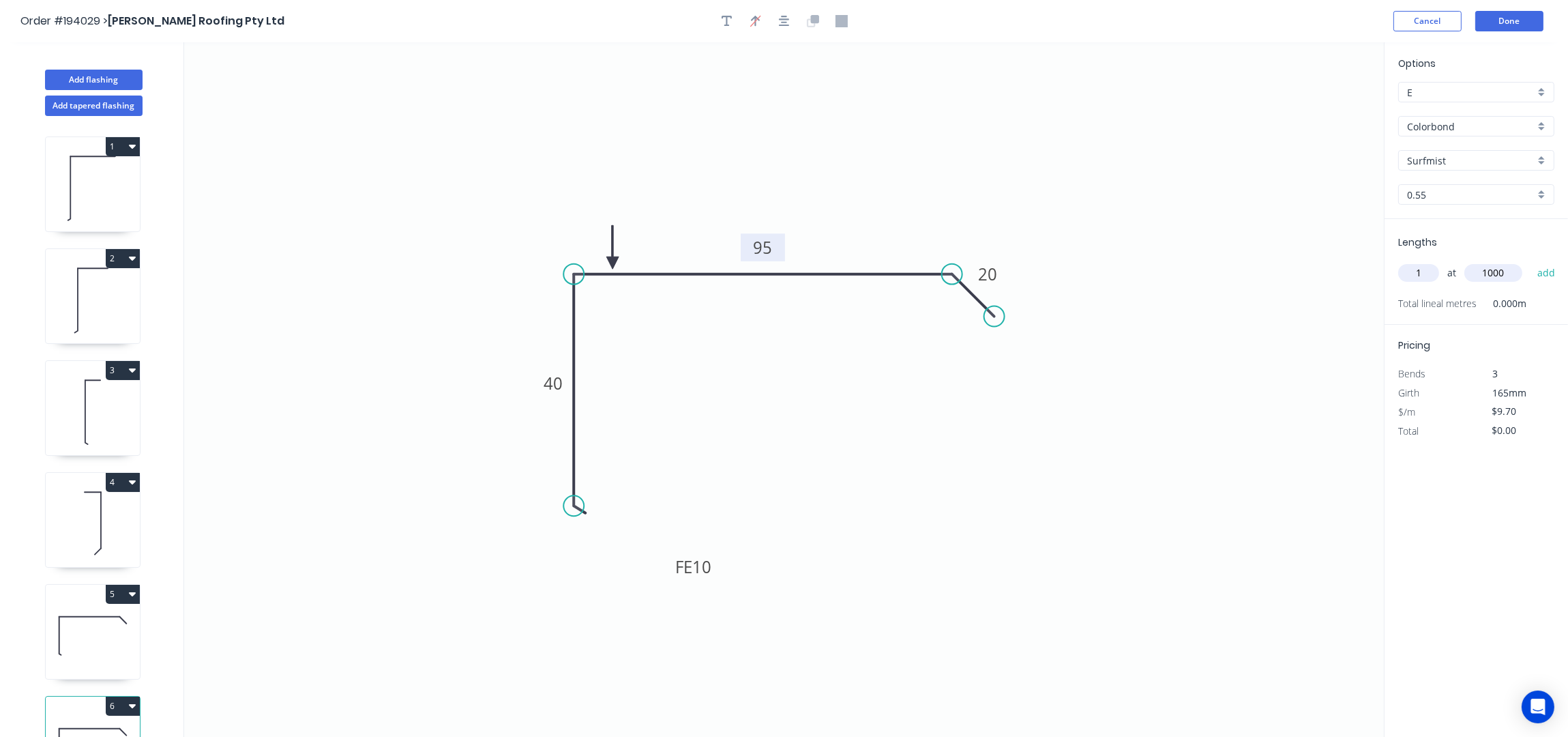
click at [1530, 261] on button "add" at bounding box center [1546, 273] width 32 height 23
type input "$9.70"
click at [116, 82] on button "Add flashing" at bounding box center [93, 80] width 97 height 20
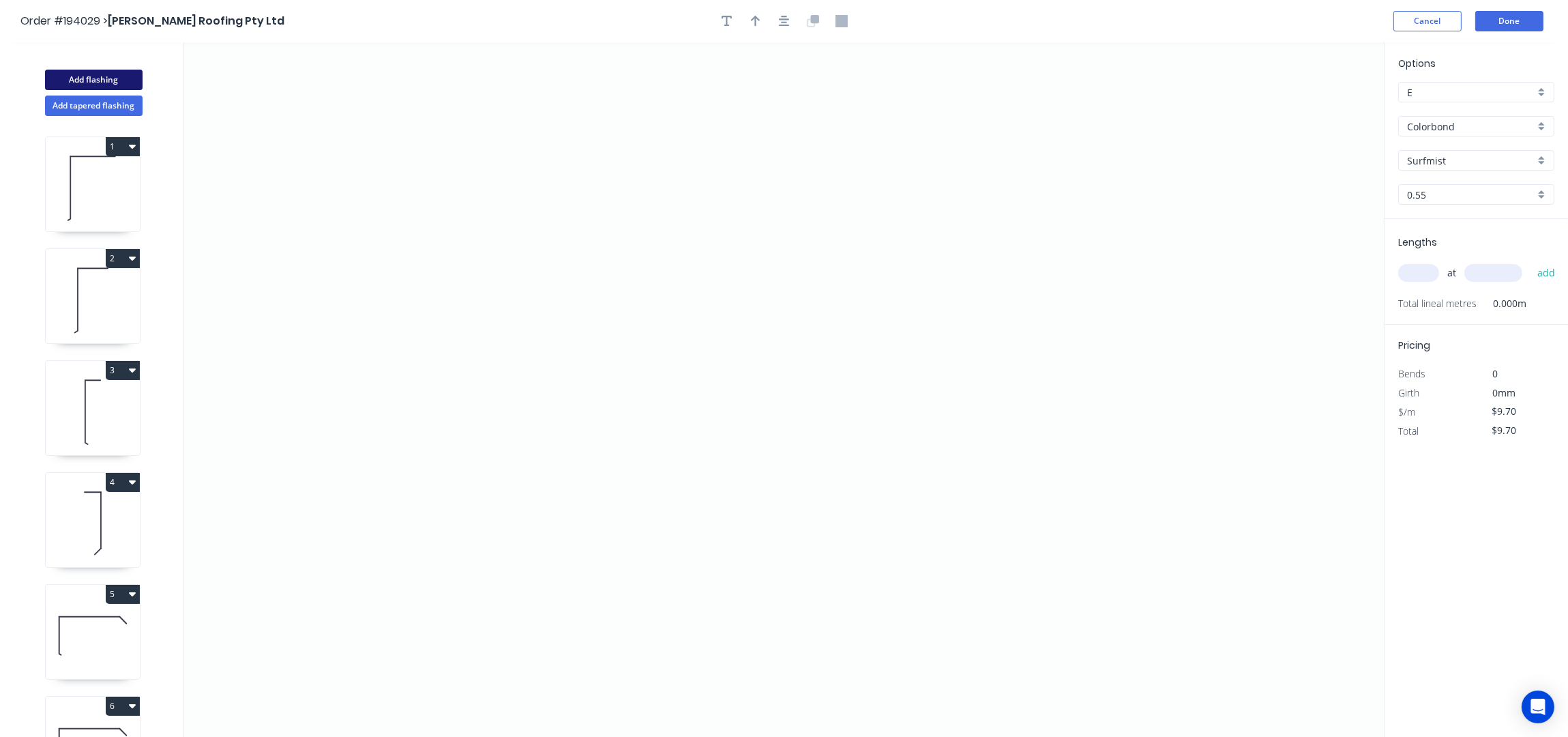
type input "$0.00"
click at [714, 180] on icon "0" at bounding box center [783, 390] width 1200 height 695
click at [809, 186] on icon "0" at bounding box center [783, 390] width 1200 height 695
click at [820, 525] on icon "0 ?" at bounding box center [783, 390] width 1200 height 695
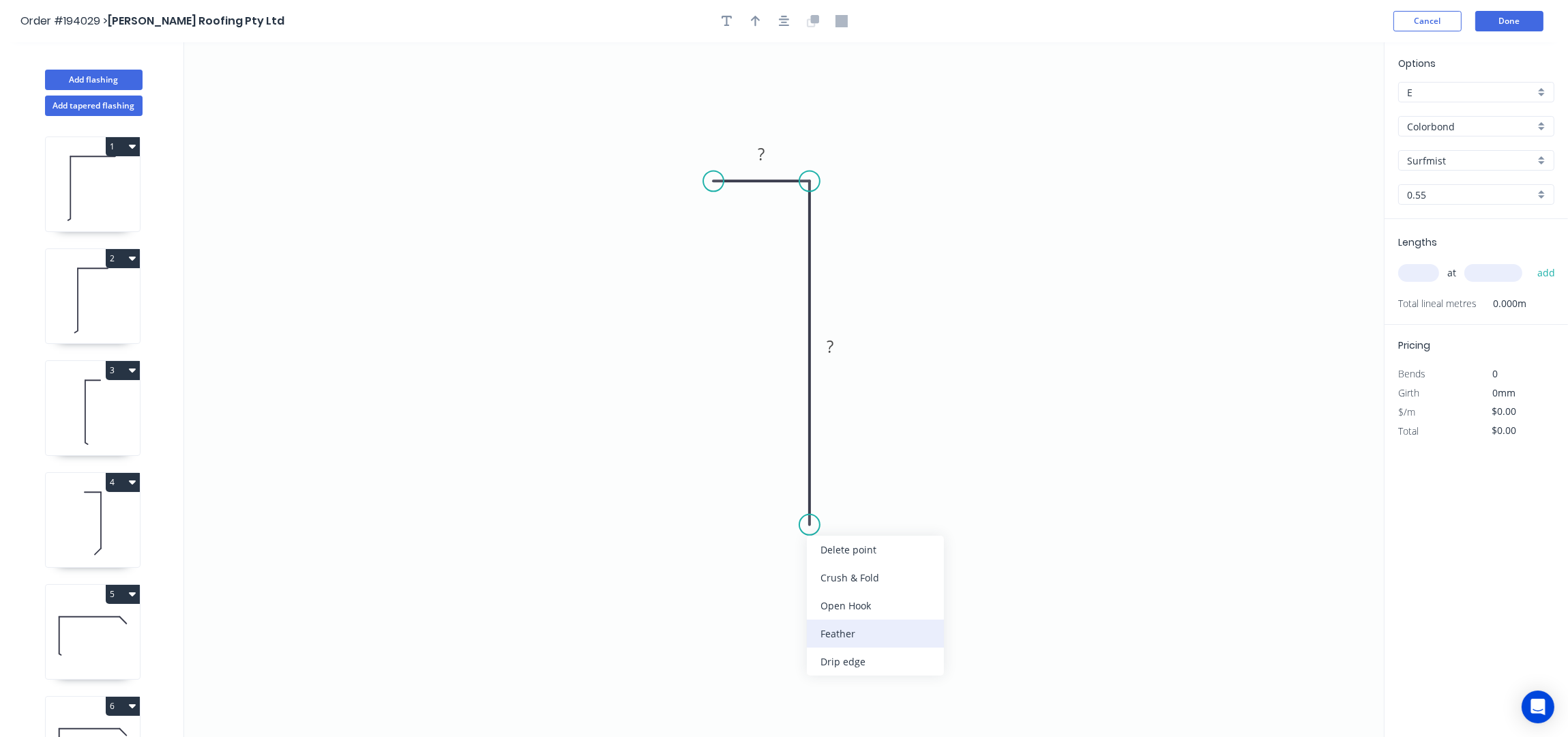
click at [856, 631] on div "Feather" at bounding box center [875, 633] width 137 height 28
drag, startPoint x: 742, startPoint y: 521, endPoint x: 677, endPoint y: 572, distance: 82.6
click at [735, 533] on rect at bounding box center [762, 518] width 53 height 28
click at [713, 569] on tspan "15" at bounding box center [707, 568] width 19 height 22
type input "$6.68"
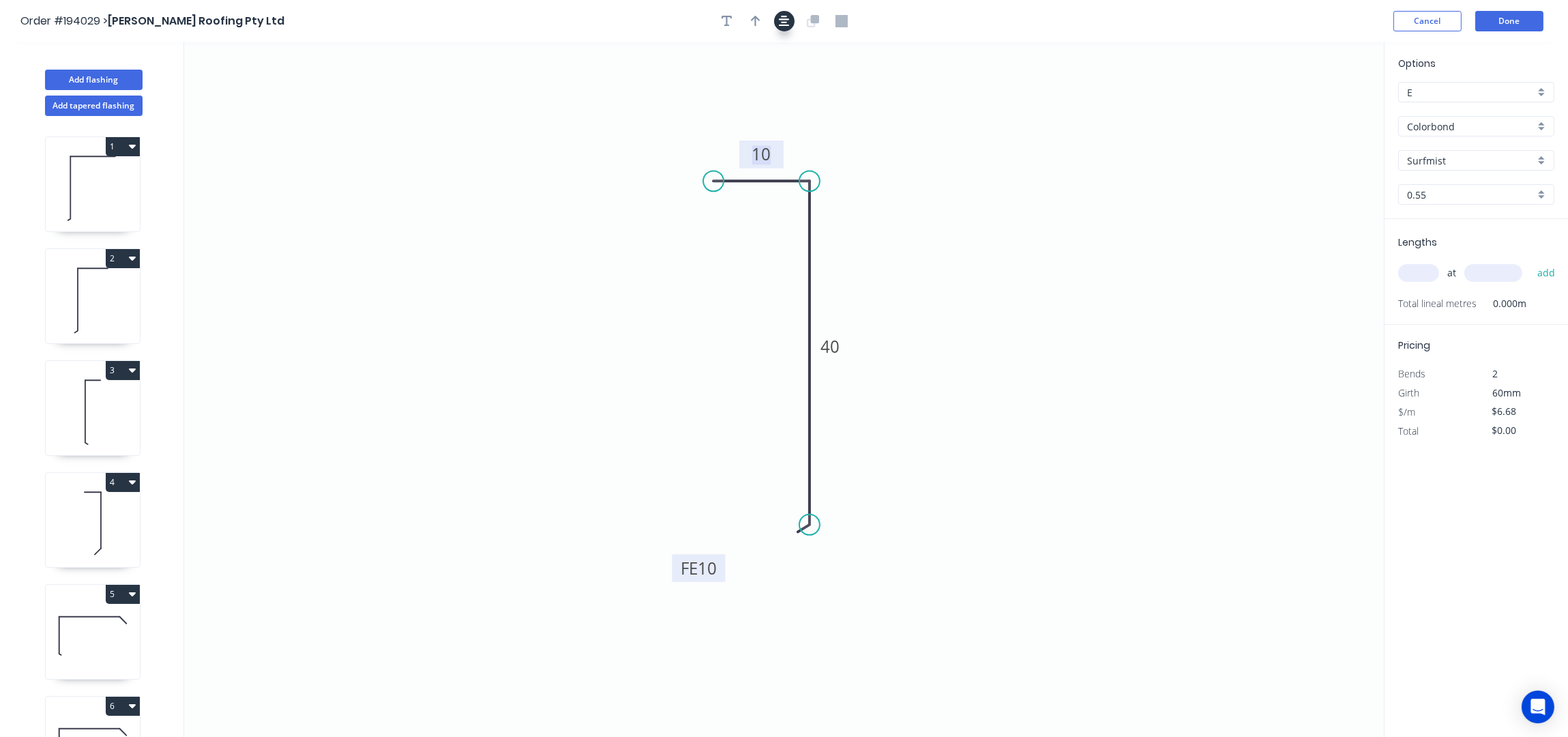
click at [783, 15] on icon "button" at bounding box center [784, 21] width 11 height 12
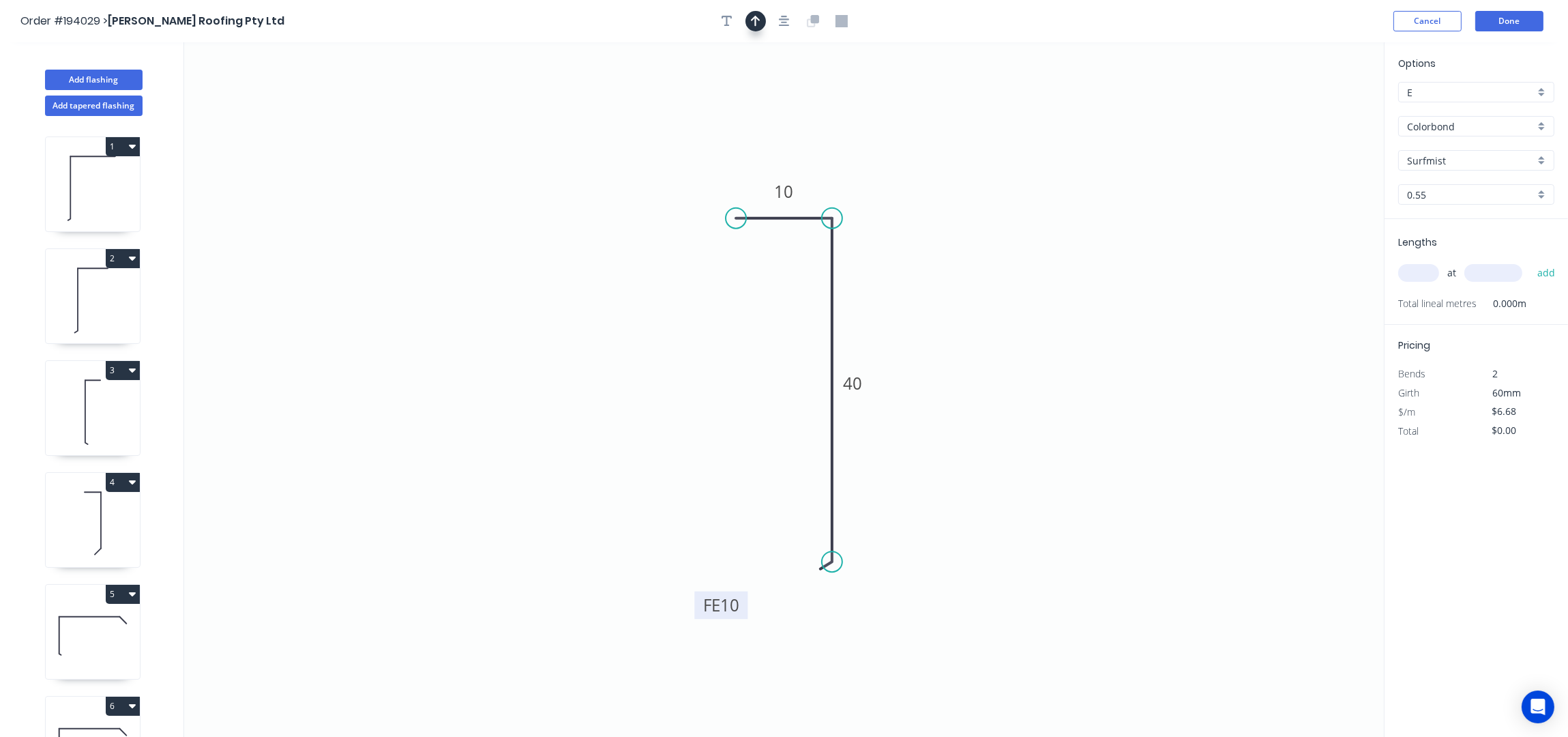
click at [762, 20] on button "button" at bounding box center [755, 21] width 20 height 20
click at [1314, 108] on icon at bounding box center [1315, 94] width 12 height 44
click at [1315, 108] on icon at bounding box center [1313, 93] width 12 height 44
click at [1315, 108] on icon at bounding box center [1314, 93] width 12 height 44
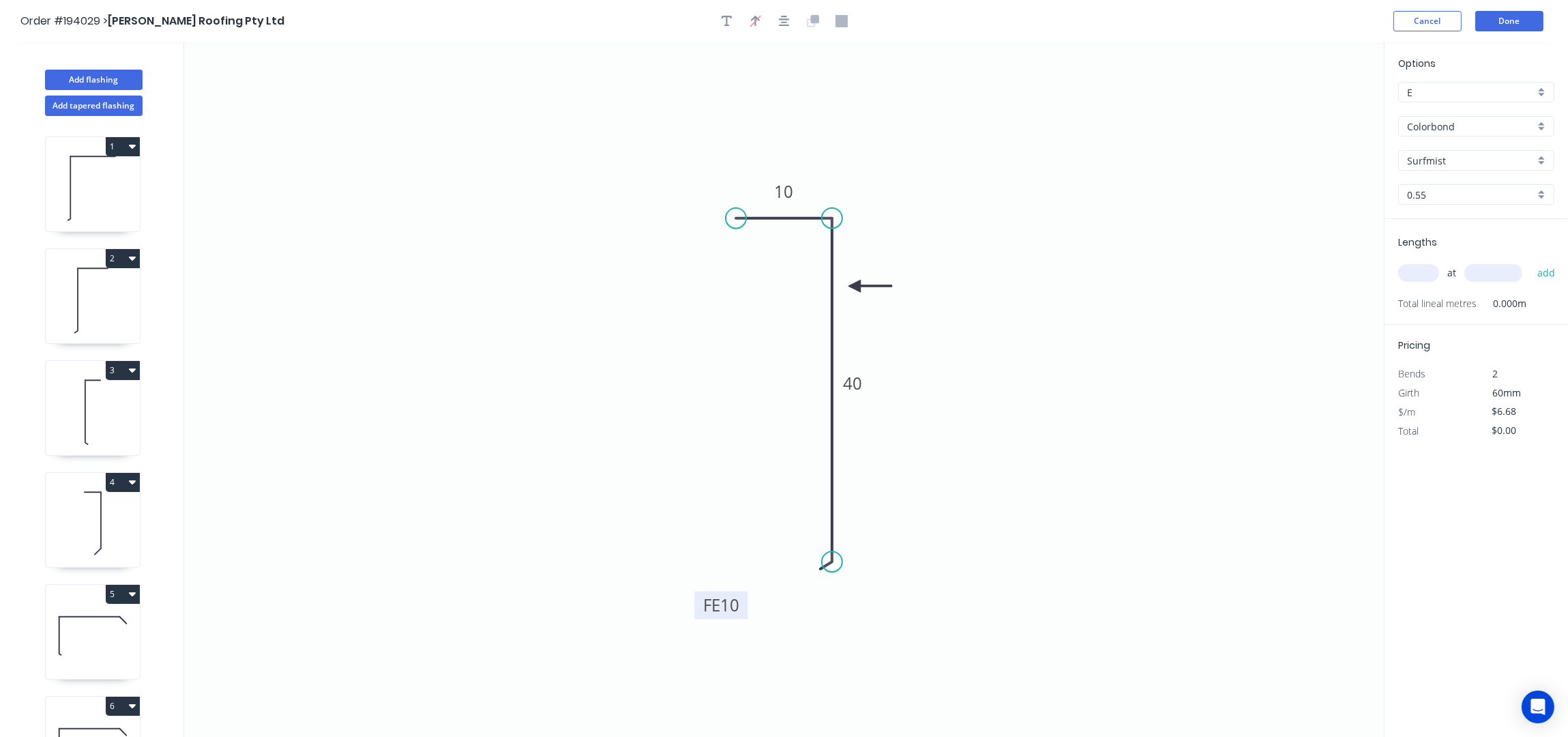
drag, startPoint x: 1315, startPoint y: 108, endPoint x: 855, endPoint y: 287, distance: 493.6
click at [855, 287] on icon at bounding box center [870, 286] width 44 height 12
click at [1431, 271] on input "text" at bounding box center [1418, 273] width 41 height 18
type input "1"
type input "1000"
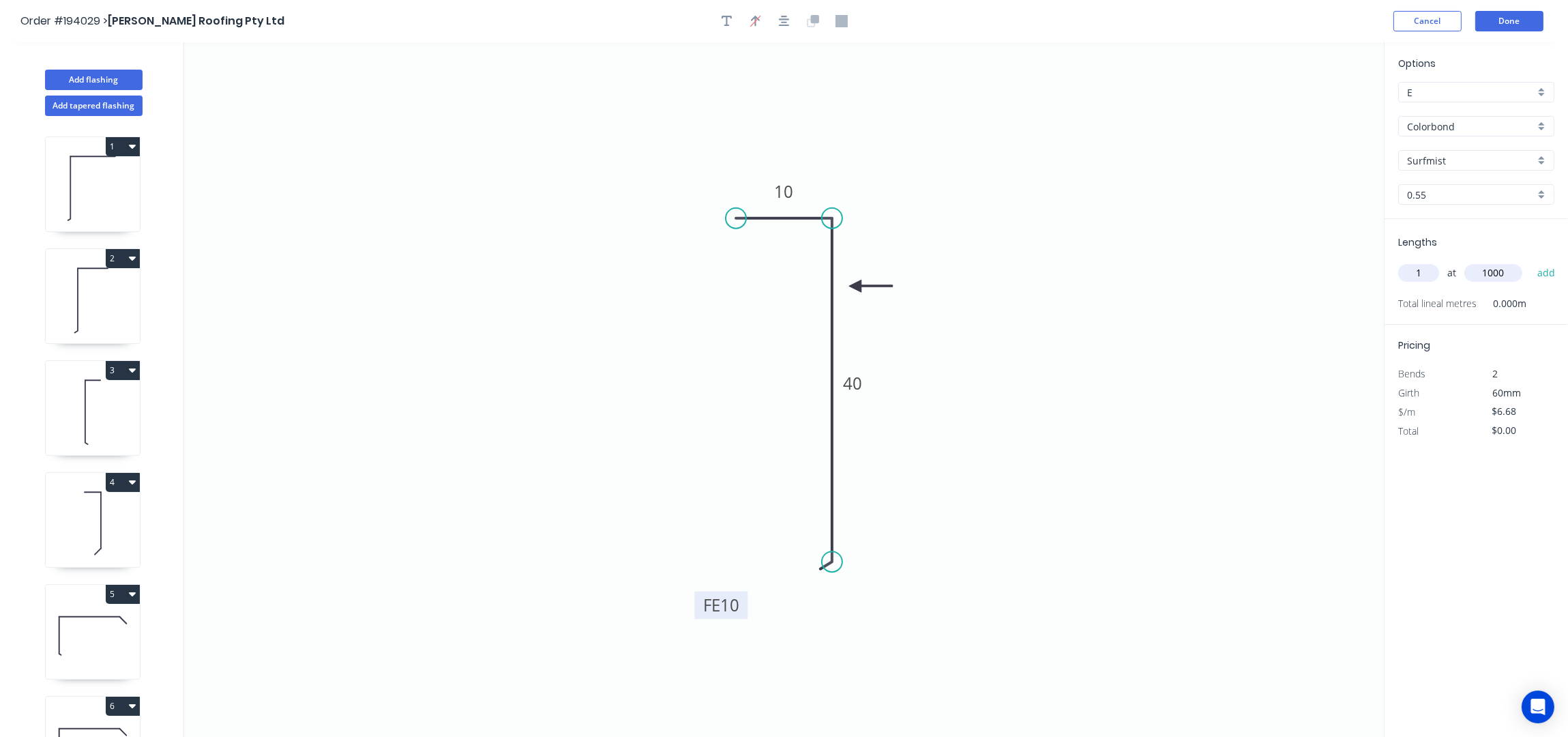
click at [1530, 261] on button "add" at bounding box center [1546, 273] width 32 height 23
type input "$6.68"
click at [98, 82] on button "Add flashing" at bounding box center [93, 80] width 97 height 20
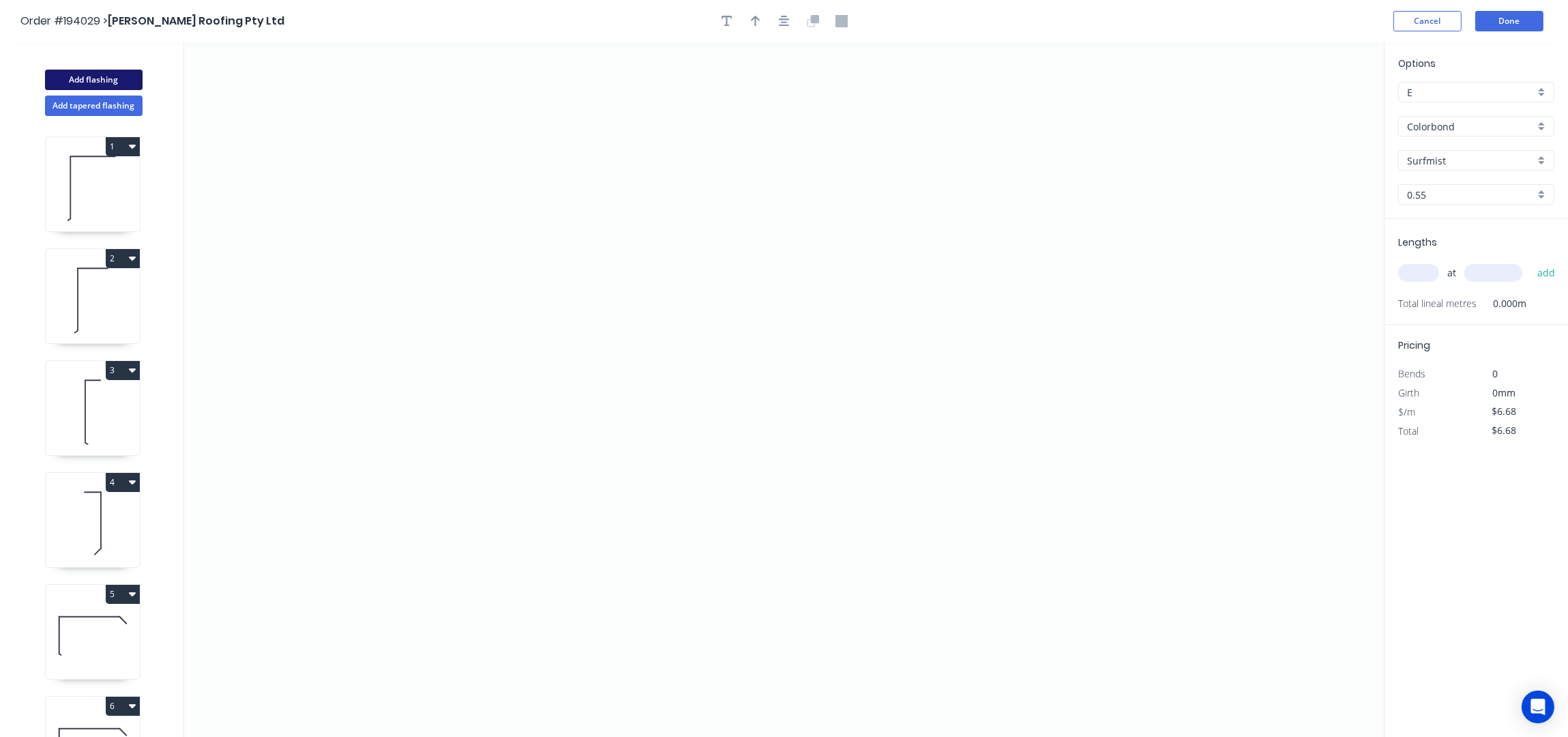
type input "$0.00"
click at [650, 562] on icon "0" at bounding box center [783, 390] width 1200 height 695
drag, startPoint x: 679, startPoint y: 125, endPoint x: 753, endPoint y: 135, distance: 74.7
click at [679, 124] on icon "0" at bounding box center [783, 390] width 1200 height 695
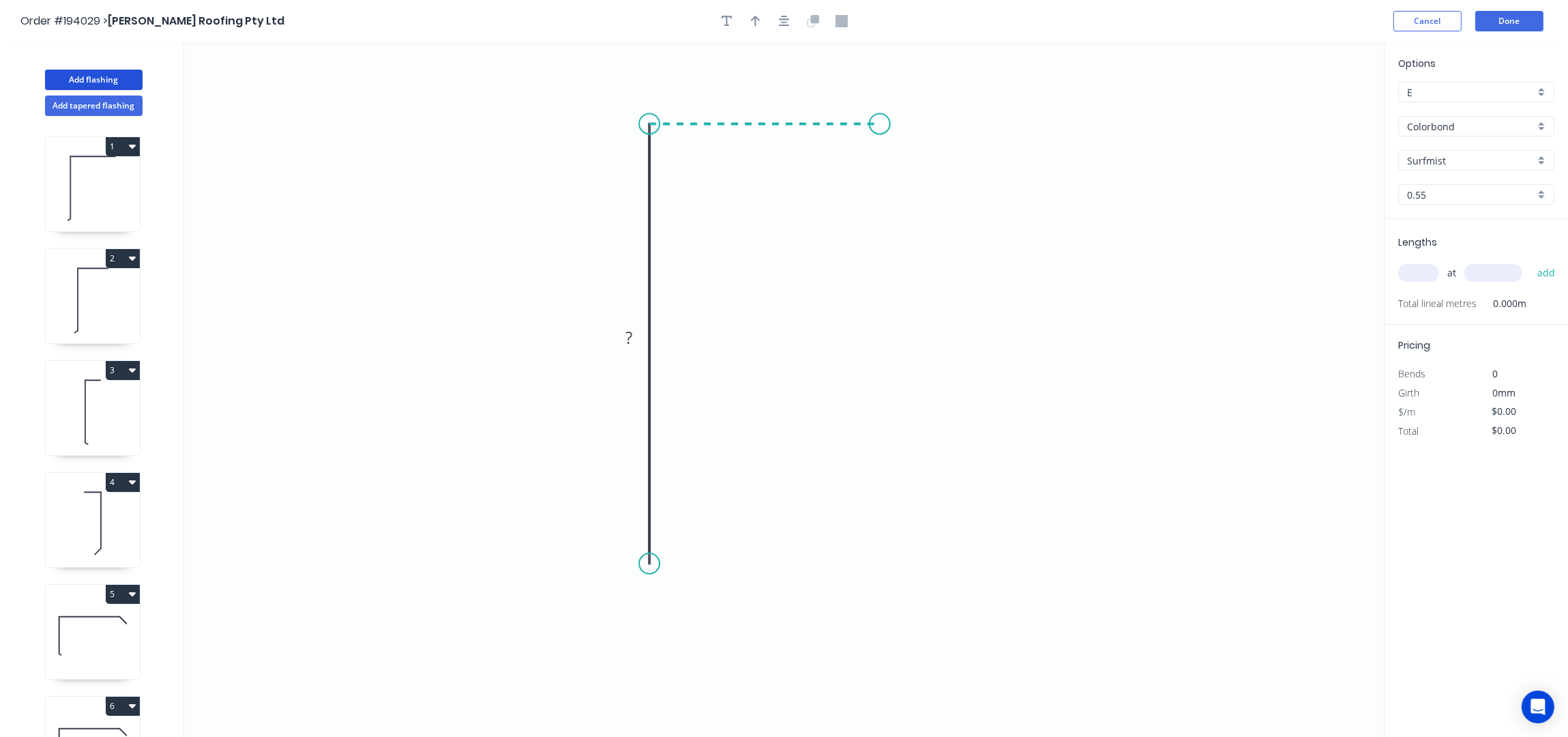
click at [880, 134] on icon "0 ?" at bounding box center [783, 390] width 1200 height 695
click at [881, 211] on icon "0 ? ?" at bounding box center [783, 390] width 1200 height 695
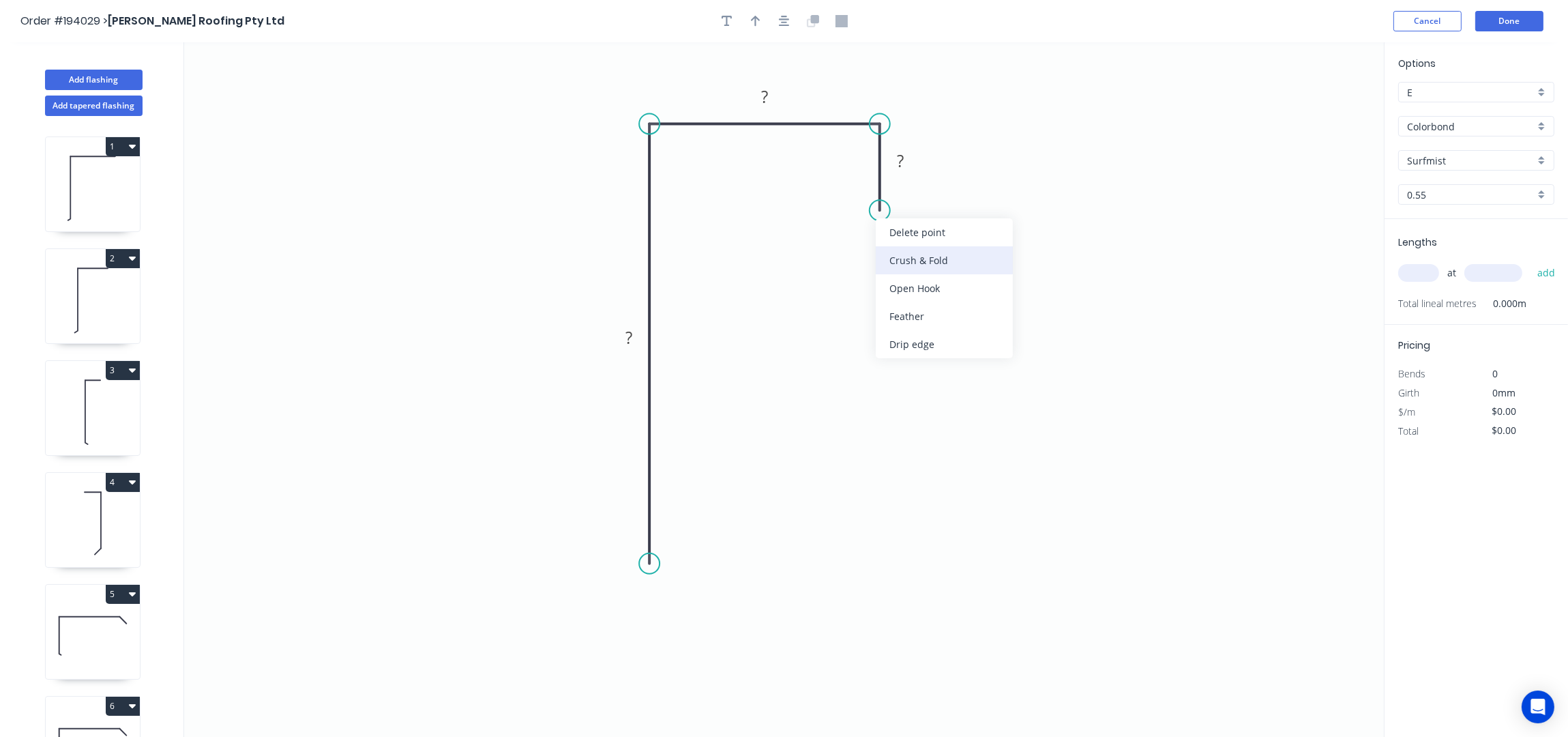
click at [913, 269] on div "Crush & Fold" at bounding box center [944, 260] width 137 height 28
click at [955, 255] on div "Flip bend" at bounding box center [944, 257] width 137 height 28
drag, startPoint x: 827, startPoint y: 226, endPoint x: 772, endPoint y: 281, distance: 77.8
click at [772, 281] on rect at bounding box center [797, 273] width 55 height 28
click at [780, 24] on icon "button" at bounding box center [784, 21] width 11 height 12
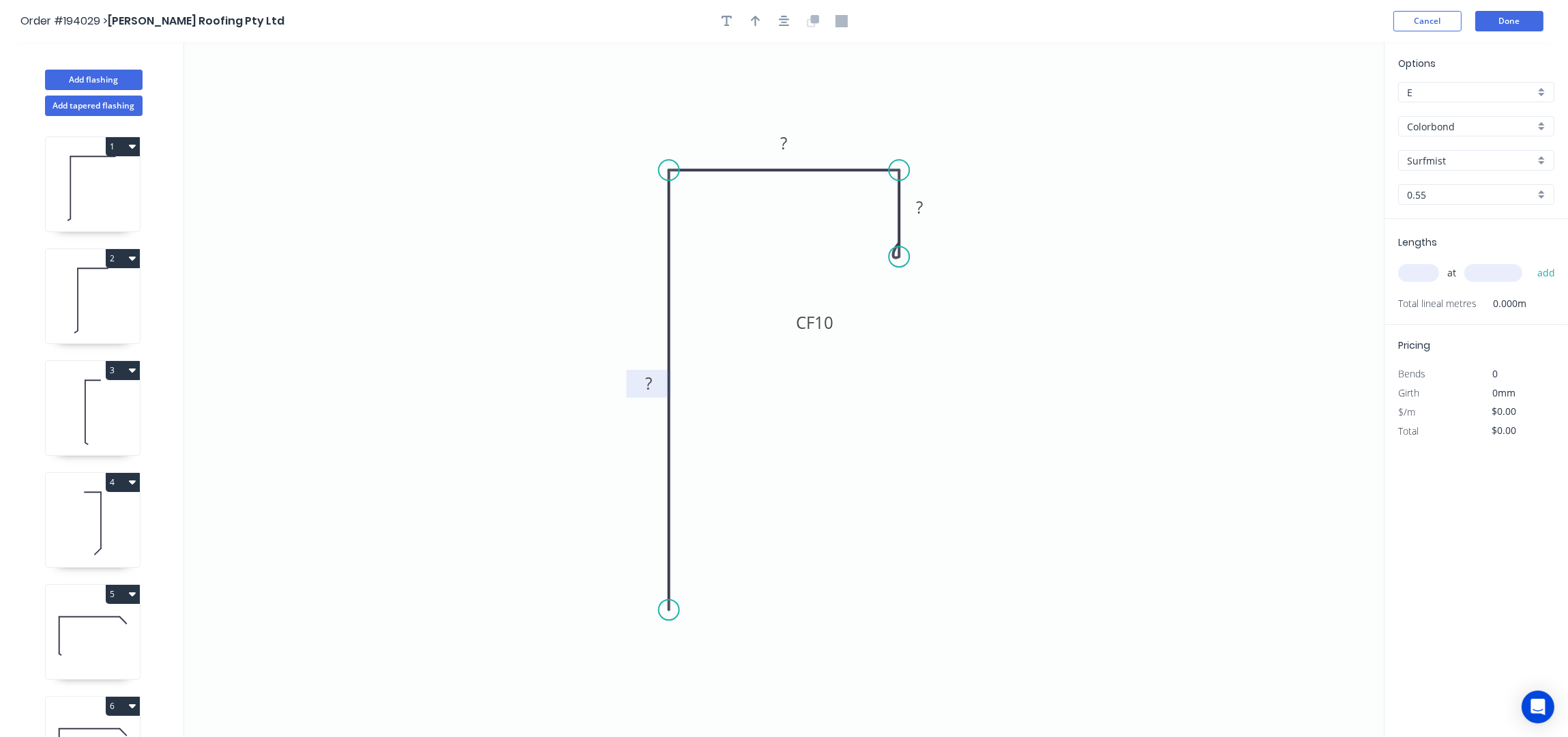
click at [651, 377] on tspan "?" at bounding box center [648, 383] width 7 height 22
type input "$14.88"
click at [755, 32] on div "Order #194029 > Simpson Roofing Pty Ltd Cancel Done" at bounding box center [783, 21] width 1527 height 20
click at [755, 15] on icon "button" at bounding box center [755, 21] width 9 height 12
drag, startPoint x: 1315, startPoint y: 108, endPoint x: 603, endPoint y: 134, distance: 712.5
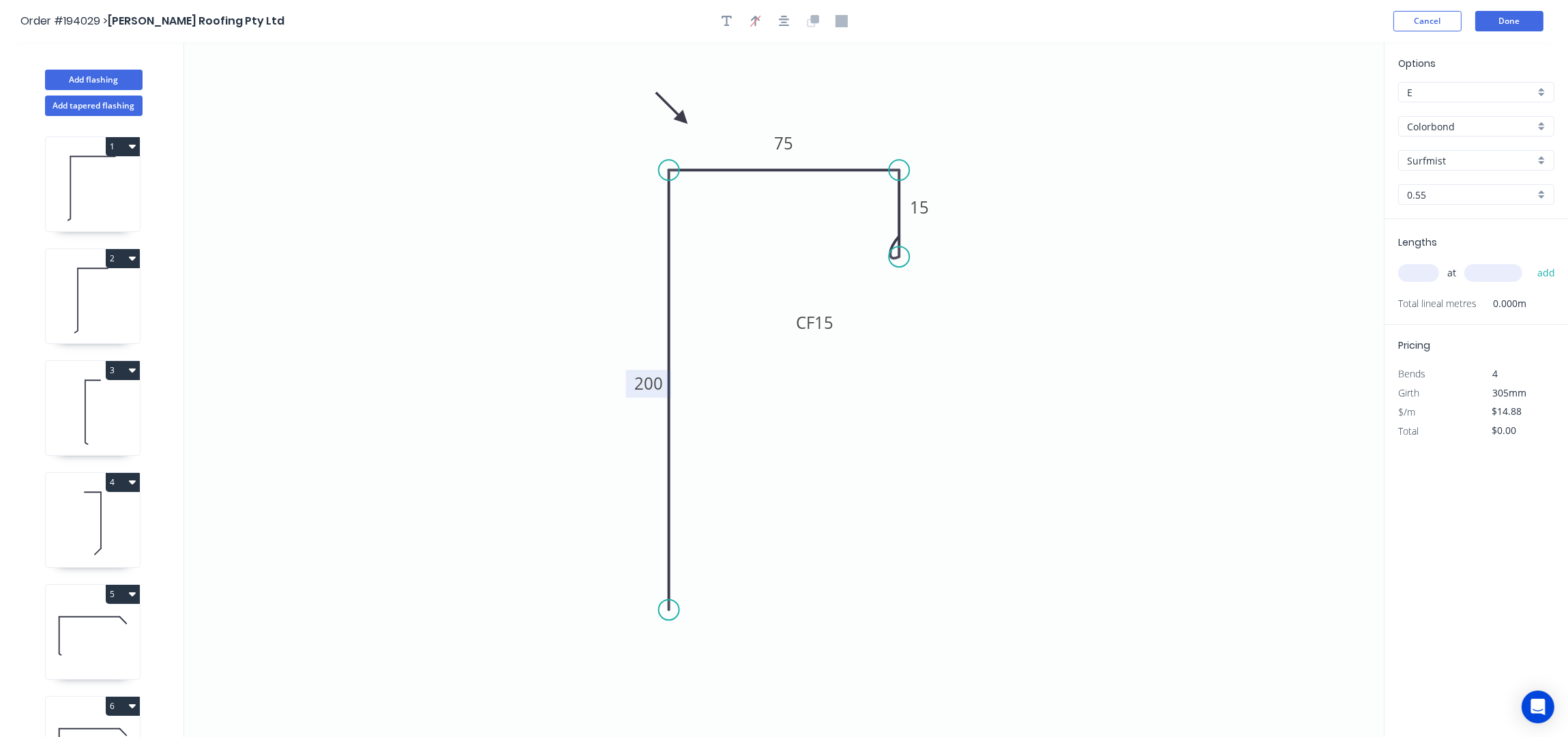
click at [652, 127] on icon at bounding box center [671, 107] width 39 height 39
click at [1460, 152] on div "Surfmist" at bounding box center [1476, 160] width 156 height 20
click at [1451, 188] on div "Night Sky" at bounding box center [1476, 181] width 154 height 24
type input "Night Sky"
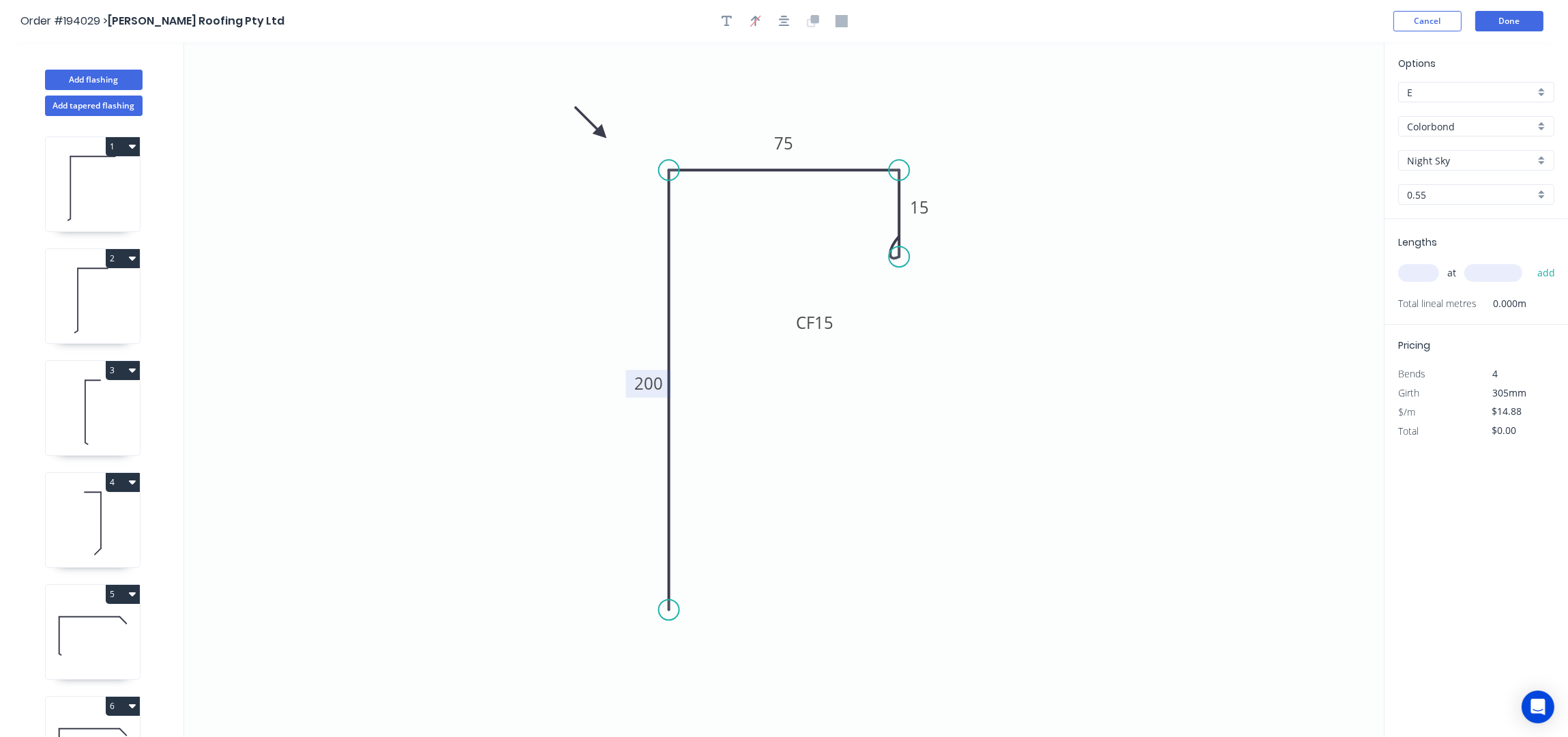
click at [1421, 263] on div "at add" at bounding box center [1478, 273] width 159 height 23
click at [1430, 271] on input "text" at bounding box center [1418, 273] width 41 height 18
type input "1"
type input "2500"
click at [1530, 261] on button "add" at bounding box center [1546, 273] width 32 height 23
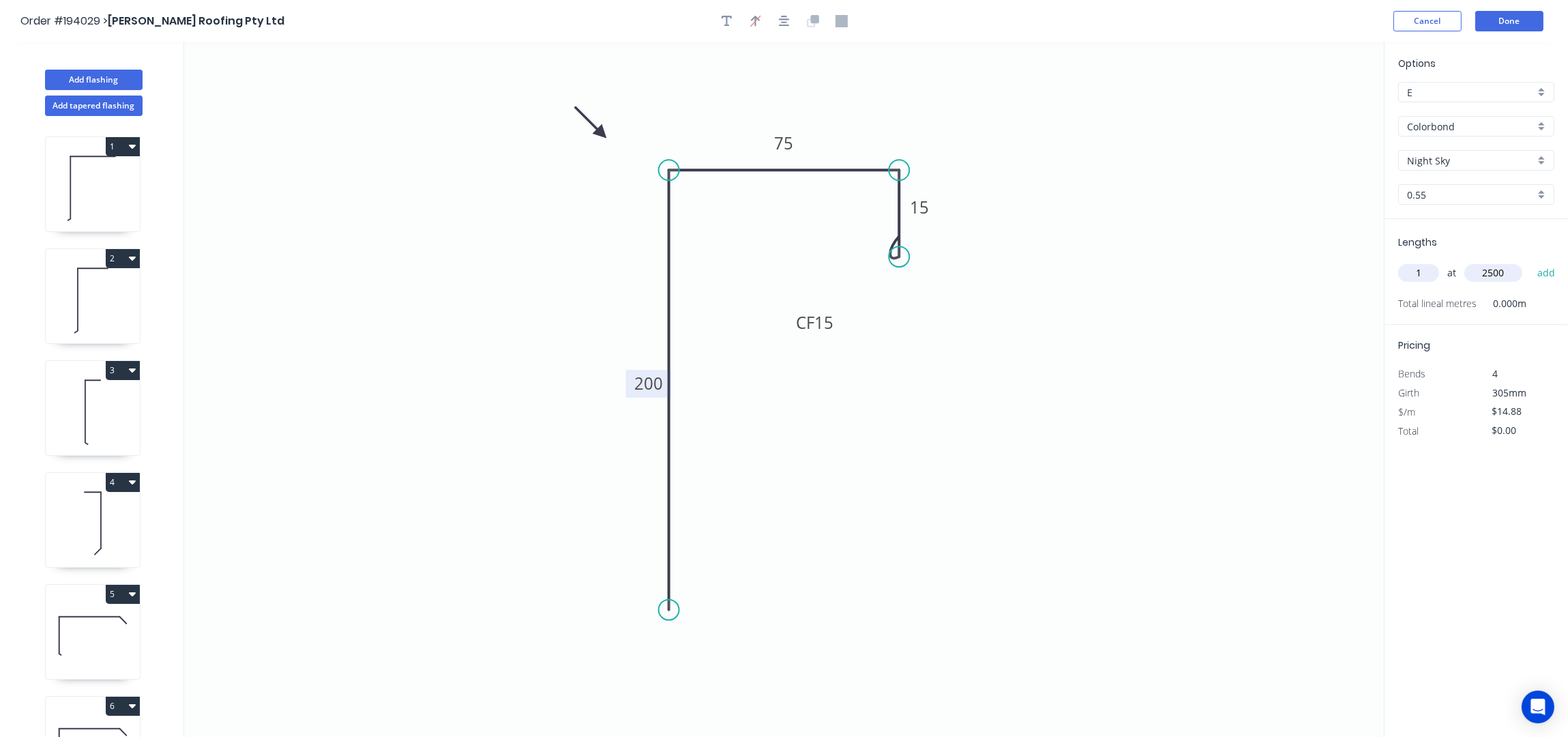
type input "$37.20"
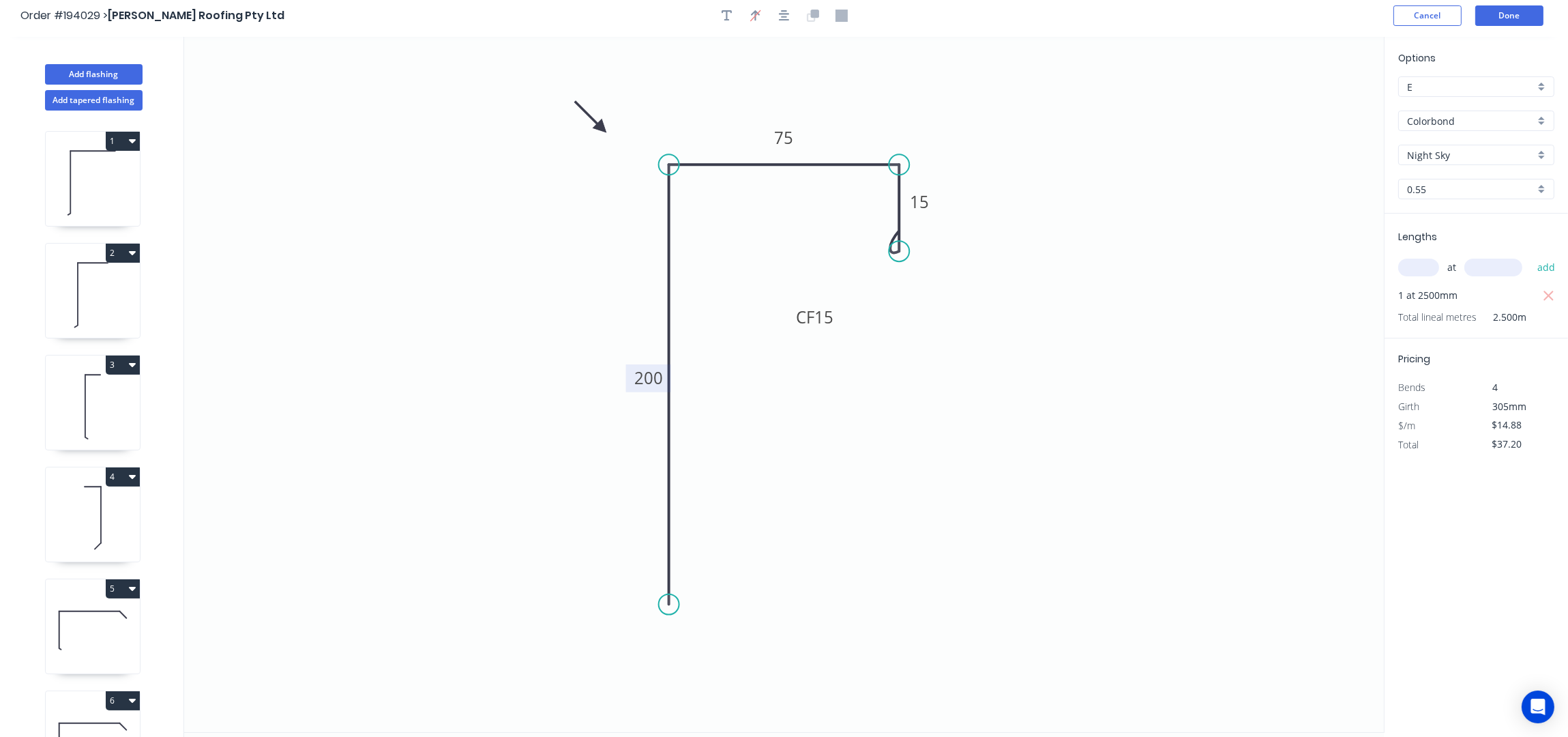
scroll to position [0, 0]
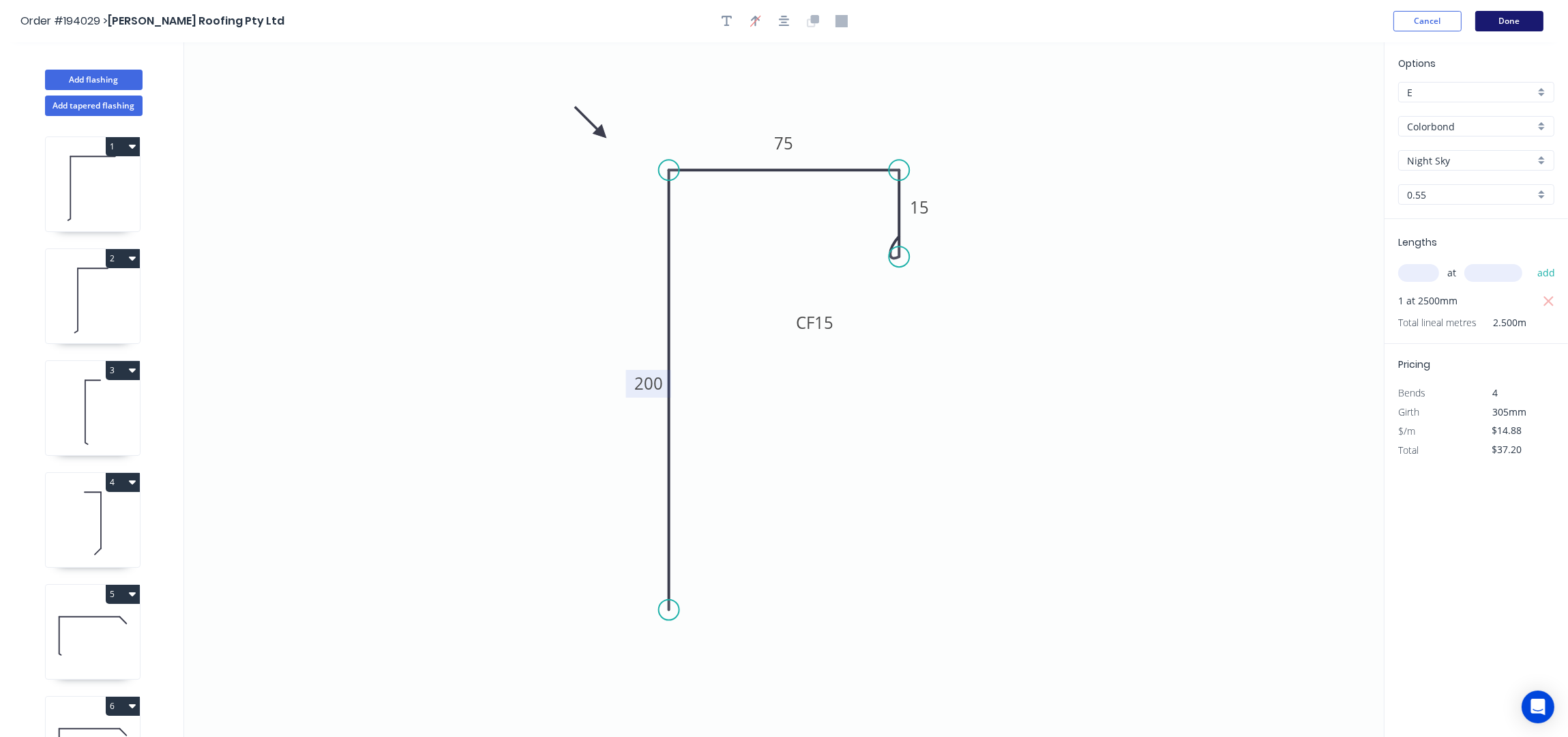
click at [1511, 22] on button "Done" at bounding box center [1509, 21] width 68 height 20
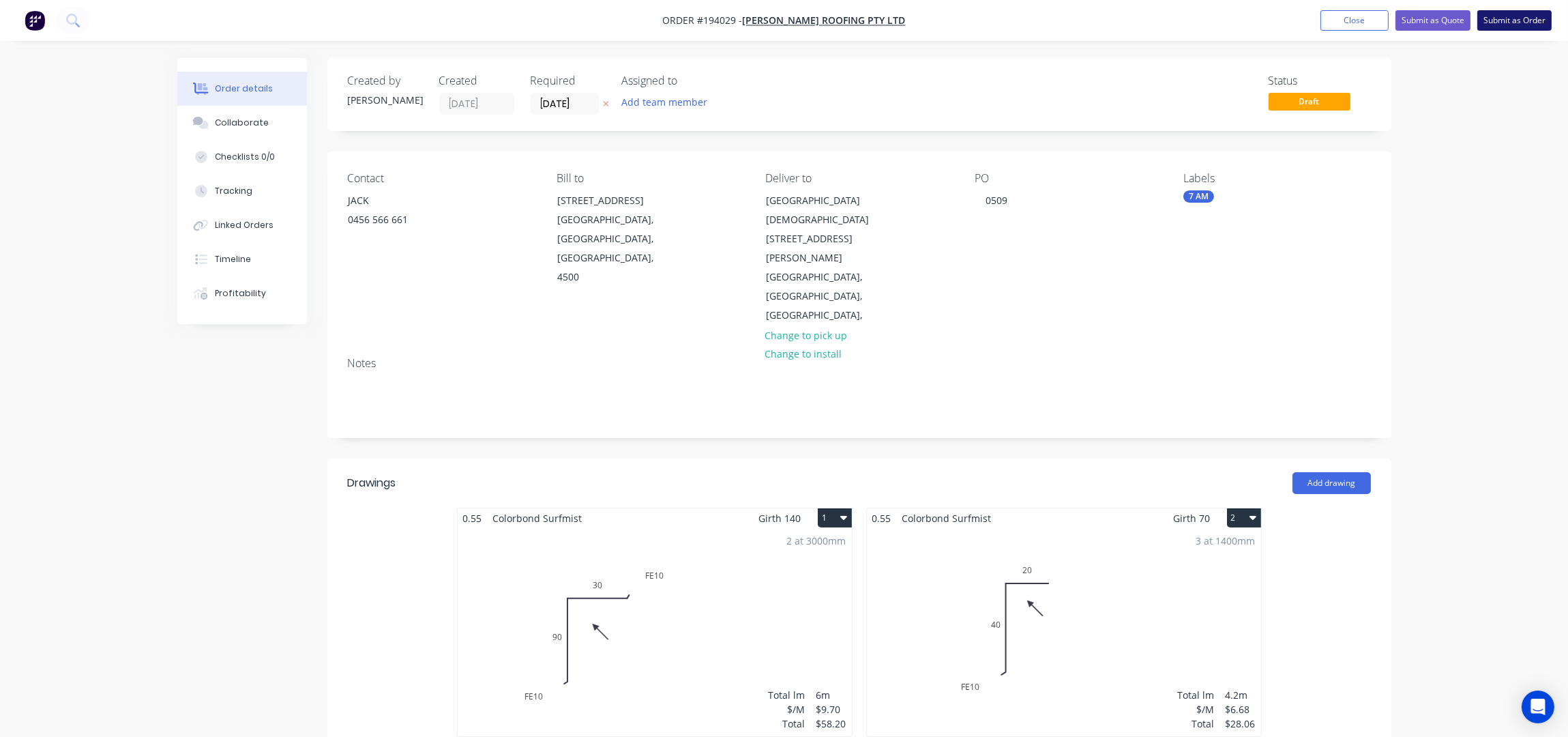
click at [1540, 17] on button "Submit as Order" at bounding box center [1515, 20] width 74 height 20
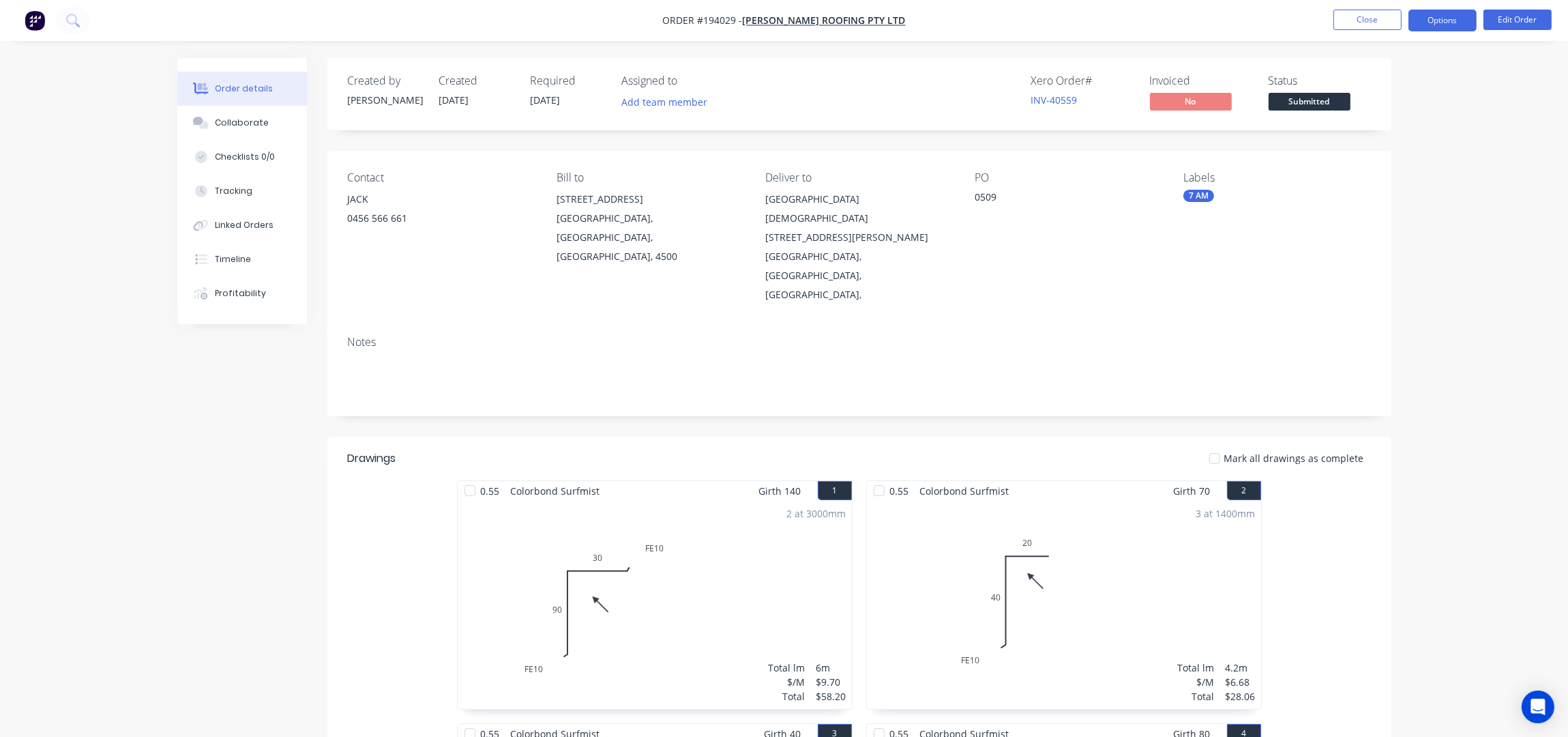
click at [1451, 23] on button "Options" at bounding box center [1442, 20] width 68 height 22
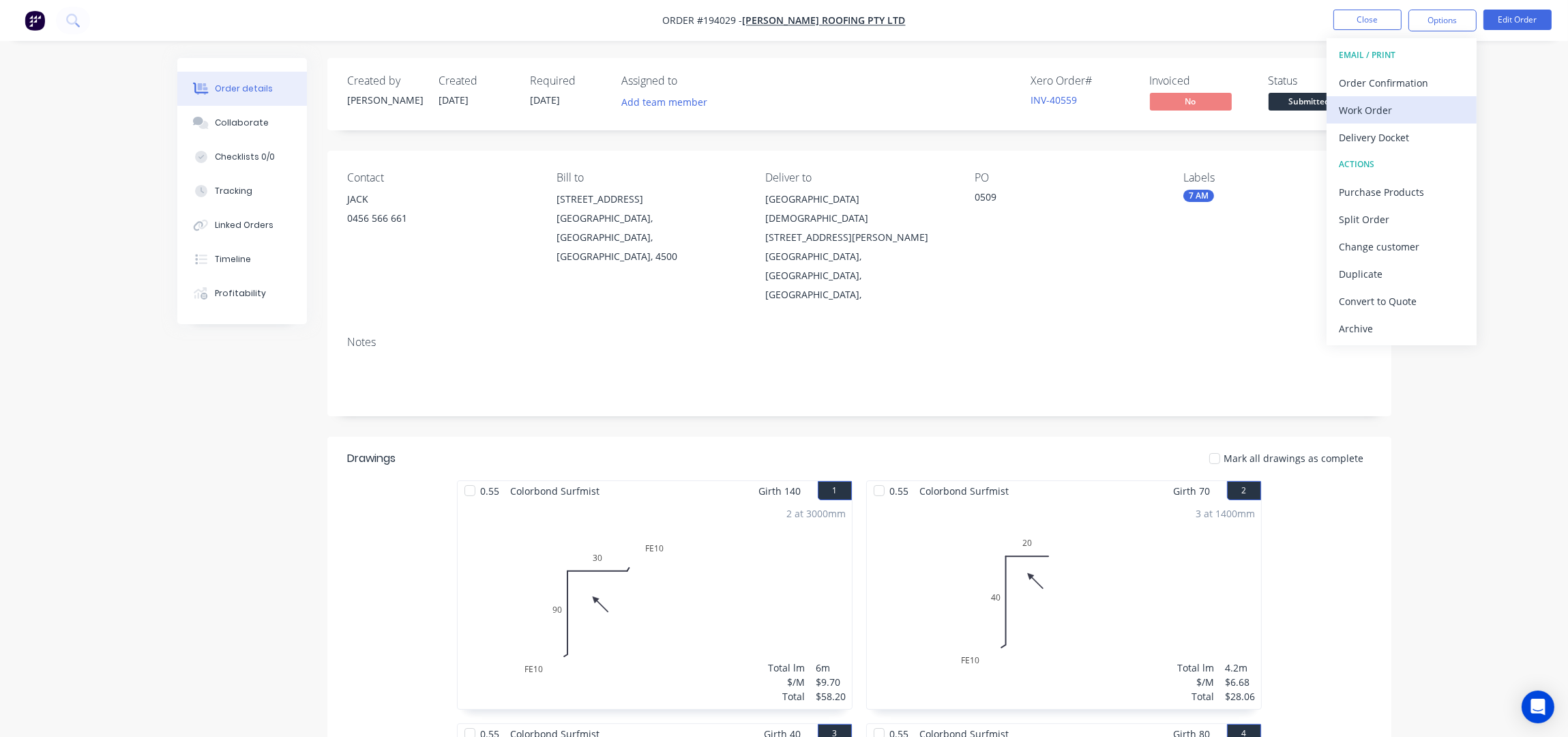
click at [1418, 108] on div "Work Order" at bounding box center [1401, 110] width 125 height 20
click at [1421, 131] on div "Without pricing" at bounding box center [1401, 138] width 125 height 20
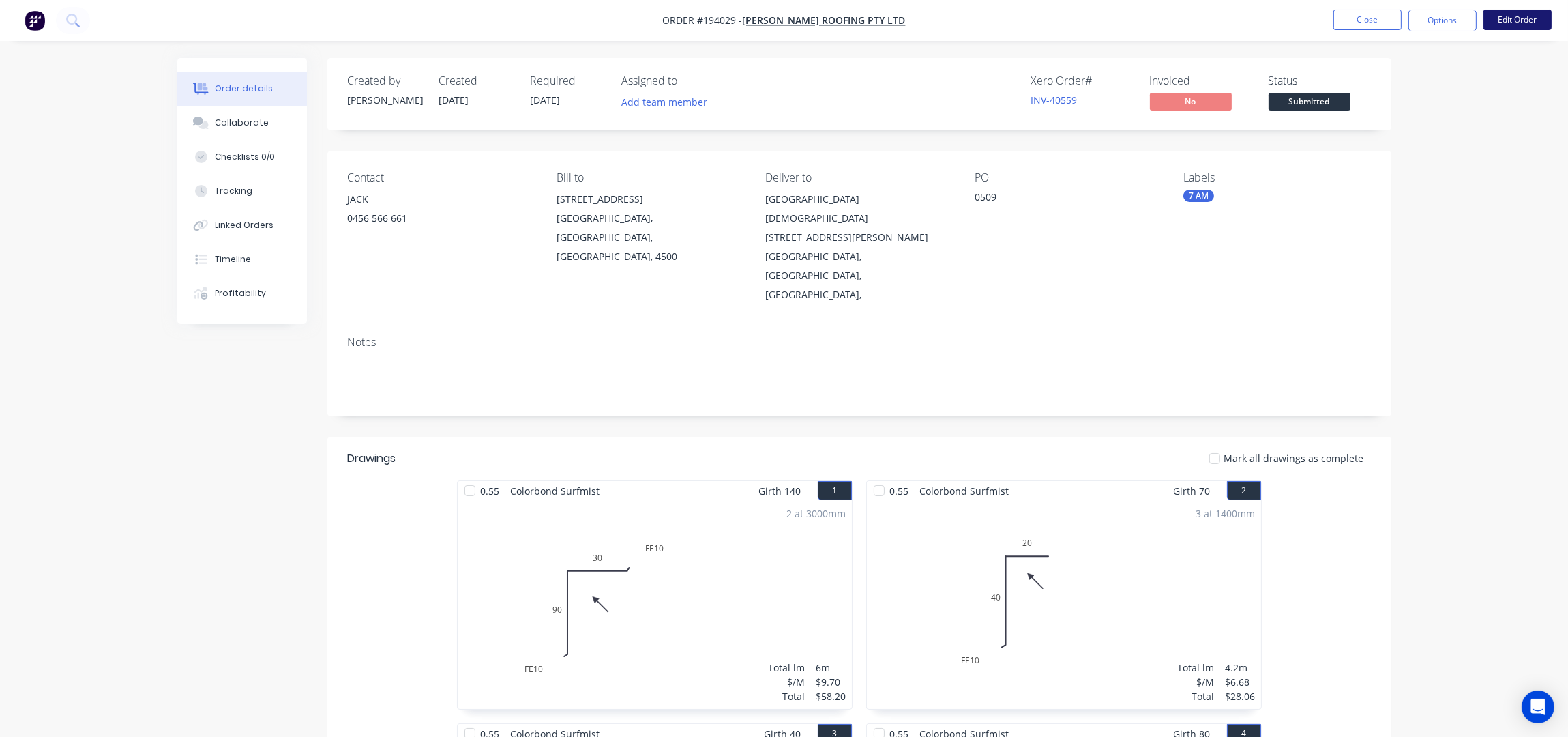
click at [1514, 20] on button "Edit Order" at bounding box center [1517, 19] width 68 height 20
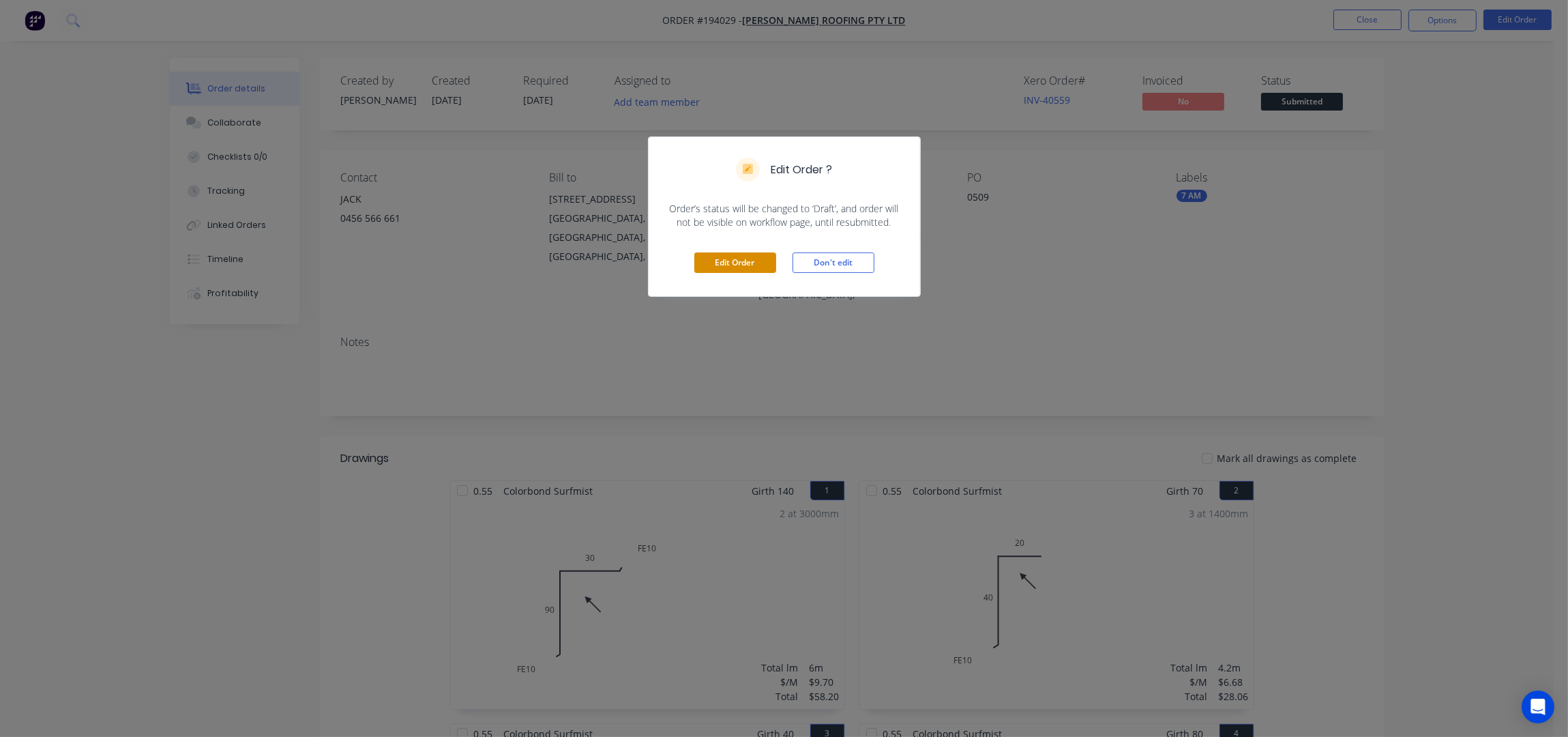
drag, startPoint x: 761, startPoint y: 242, endPoint x: 757, endPoint y: 258, distance: 16.5
click at [761, 241] on div "Edit Order Don't edit" at bounding box center [784, 263] width 271 height 67
click at [757, 258] on button "Edit Order" at bounding box center [735, 263] width 82 height 20
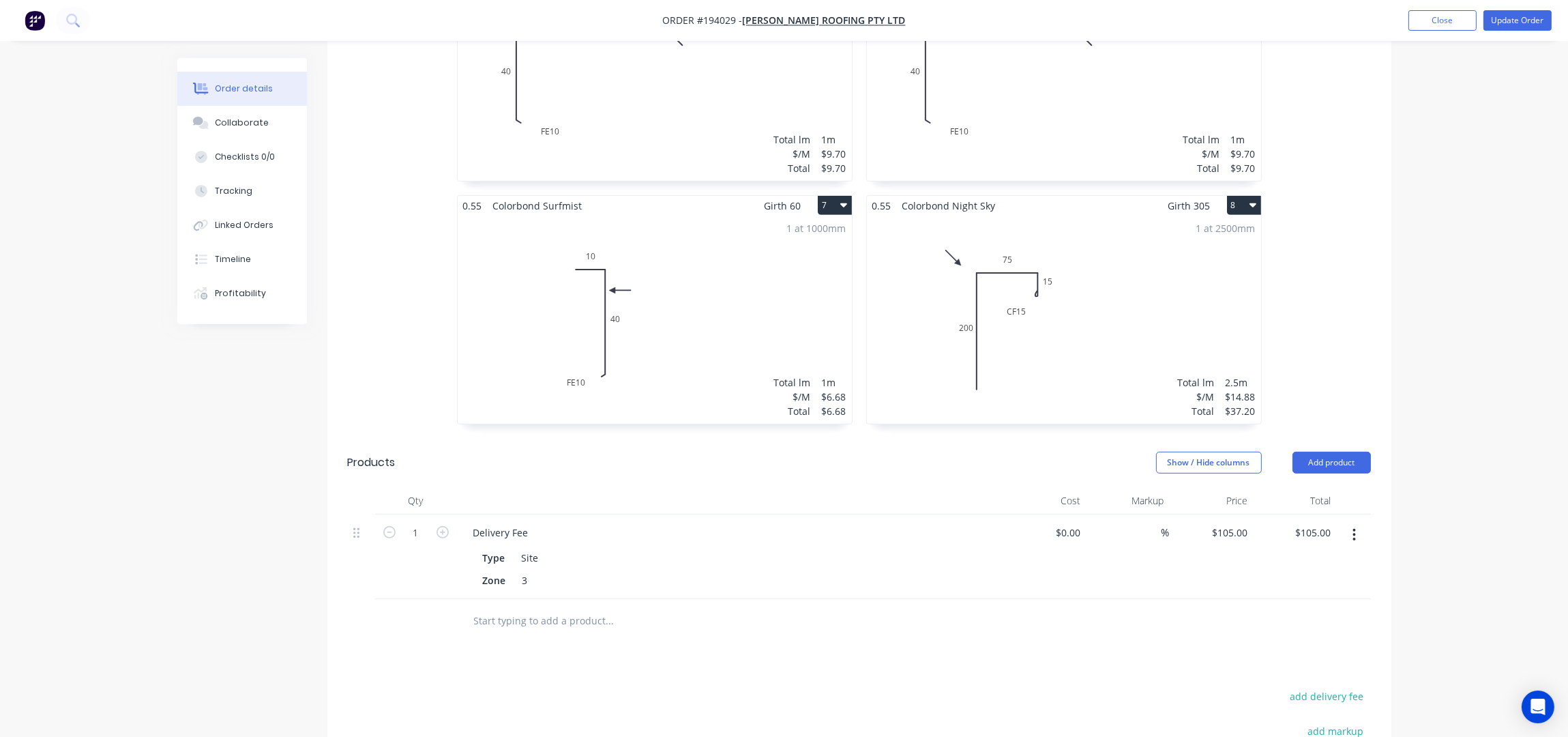
scroll to position [1239, 0]
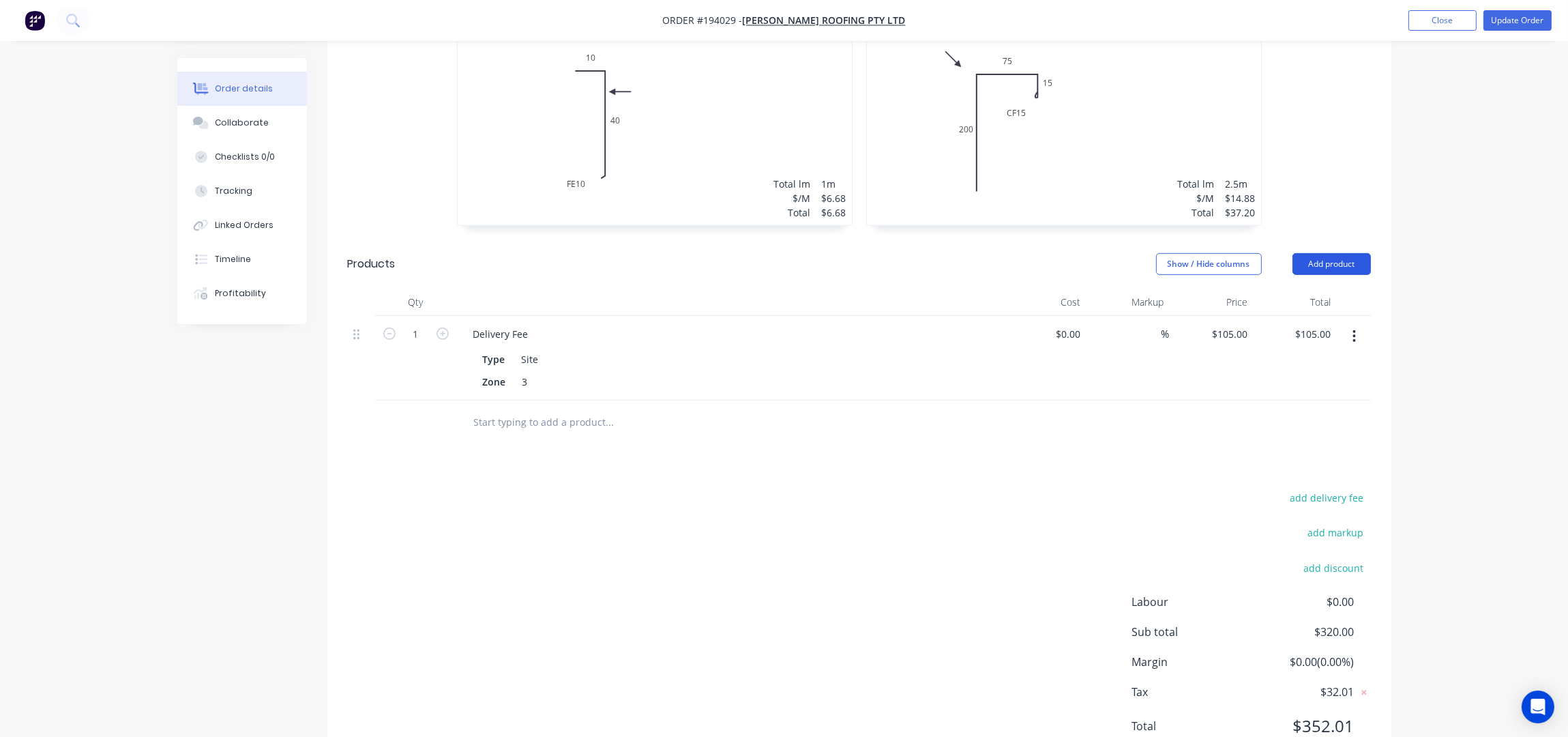
drag, startPoint x: 1320, startPoint y: 190, endPoint x: 1331, endPoint y: 205, distance: 18.6
click at [1320, 239] on header "Products Show / Hide columns Add product" at bounding box center [859, 264] width 1064 height 49
click at [1331, 253] on button "Add product" at bounding box center [1332, 264] width 79 height 22
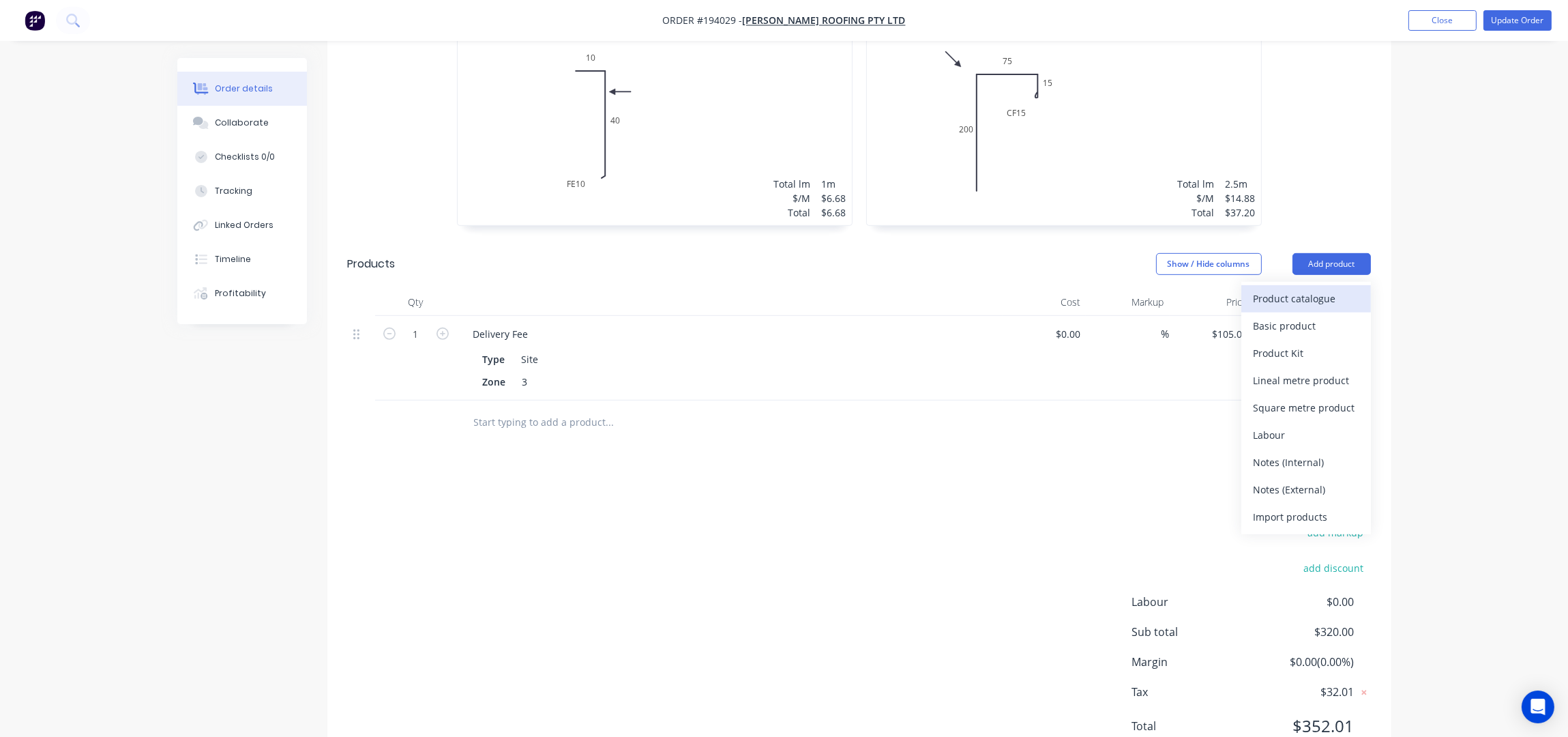
click at [1282, 285] on button "Product catalogue" at bounding box center [1306, 298] width 130 height 27
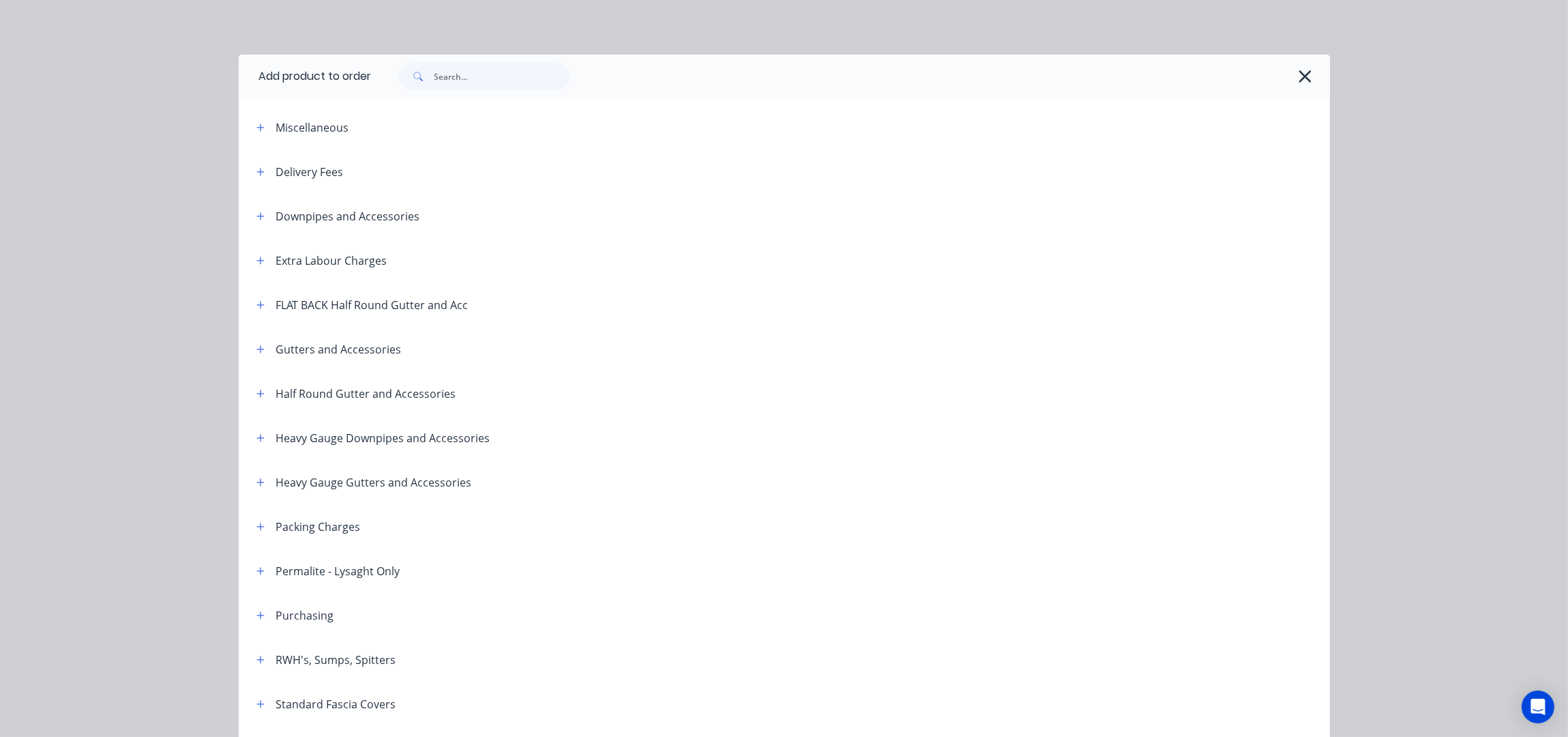
click at [256, 218] on icon "button" at bounding box center [260, 216] width 8 height 9
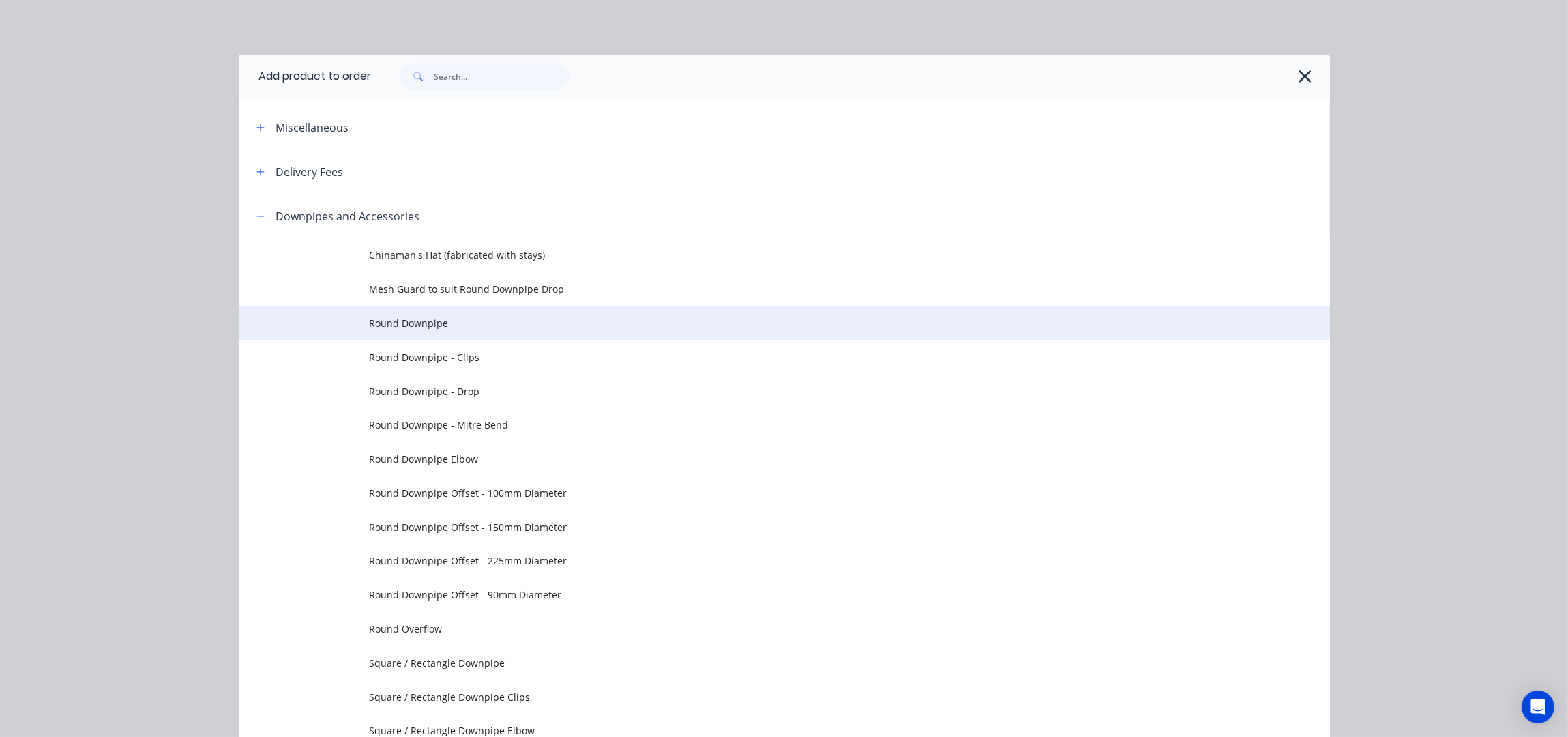
click at [436, 332] on td "Round Downpipe" at bounding box center [850, 323] width 960 height 34
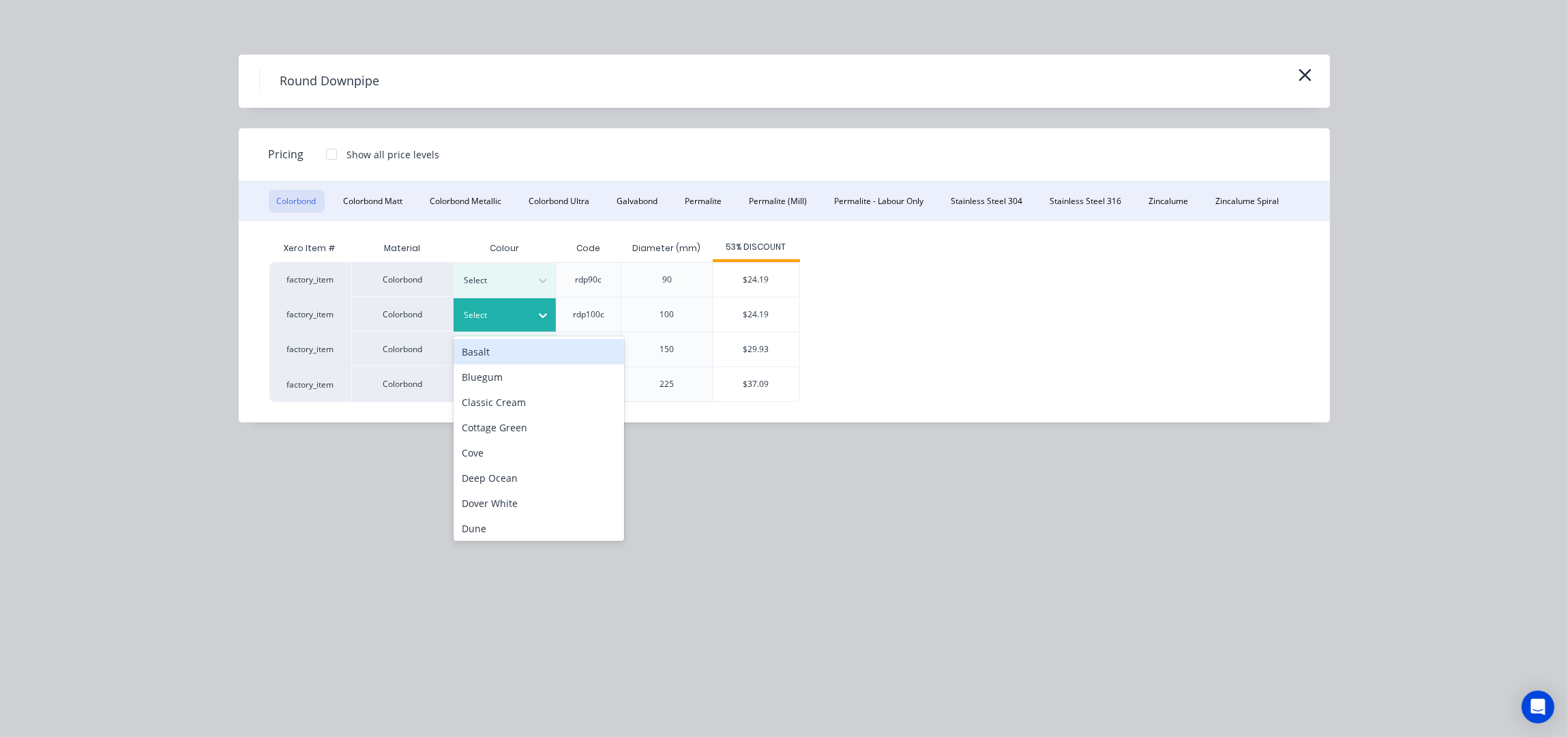
click at [541, 323] on div at bounding box center [543, 315] width 25 height 22
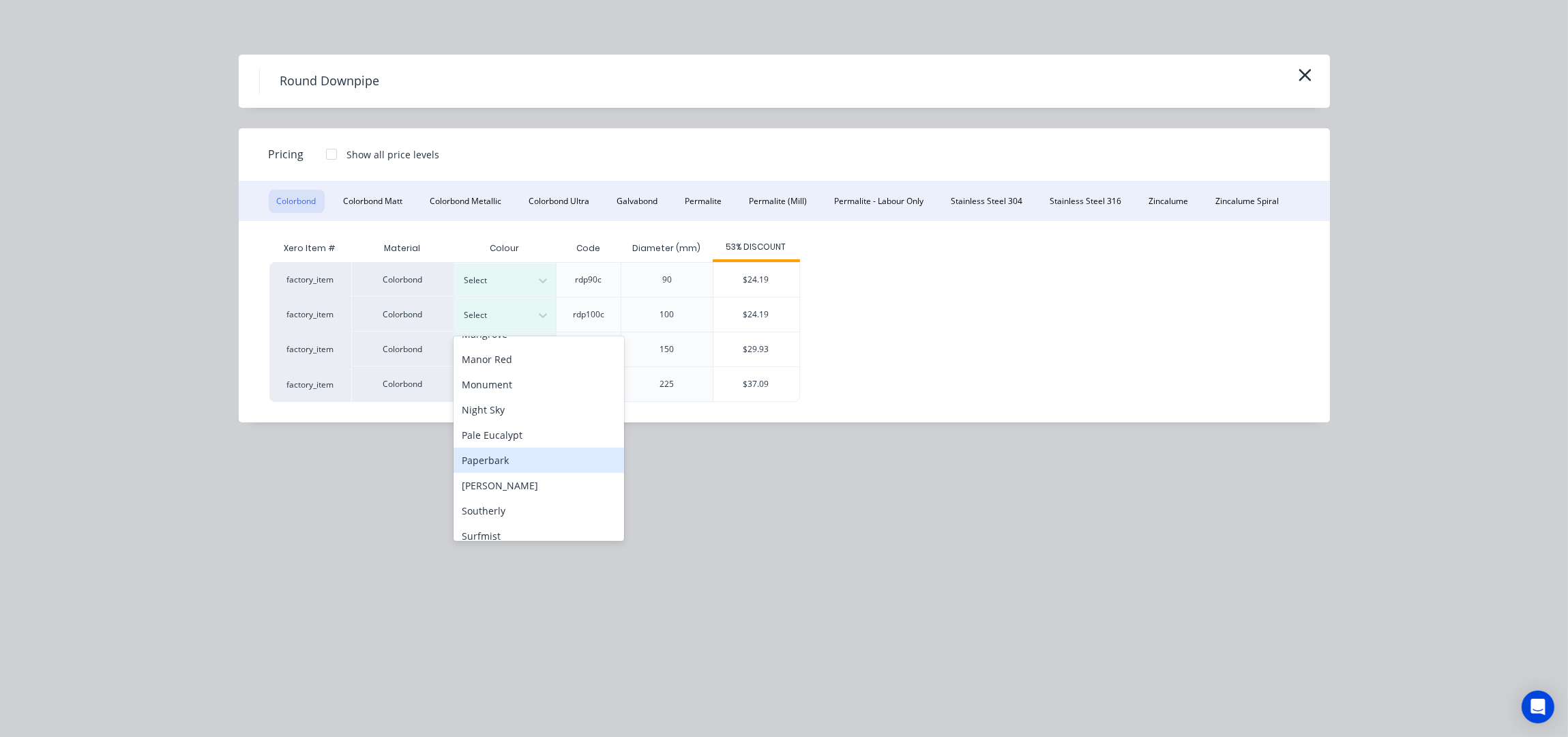
scroll to position [364, 0]
click at [504, 489] on div "Surfmist" at bounding box center [538, 493] width 171 height 25
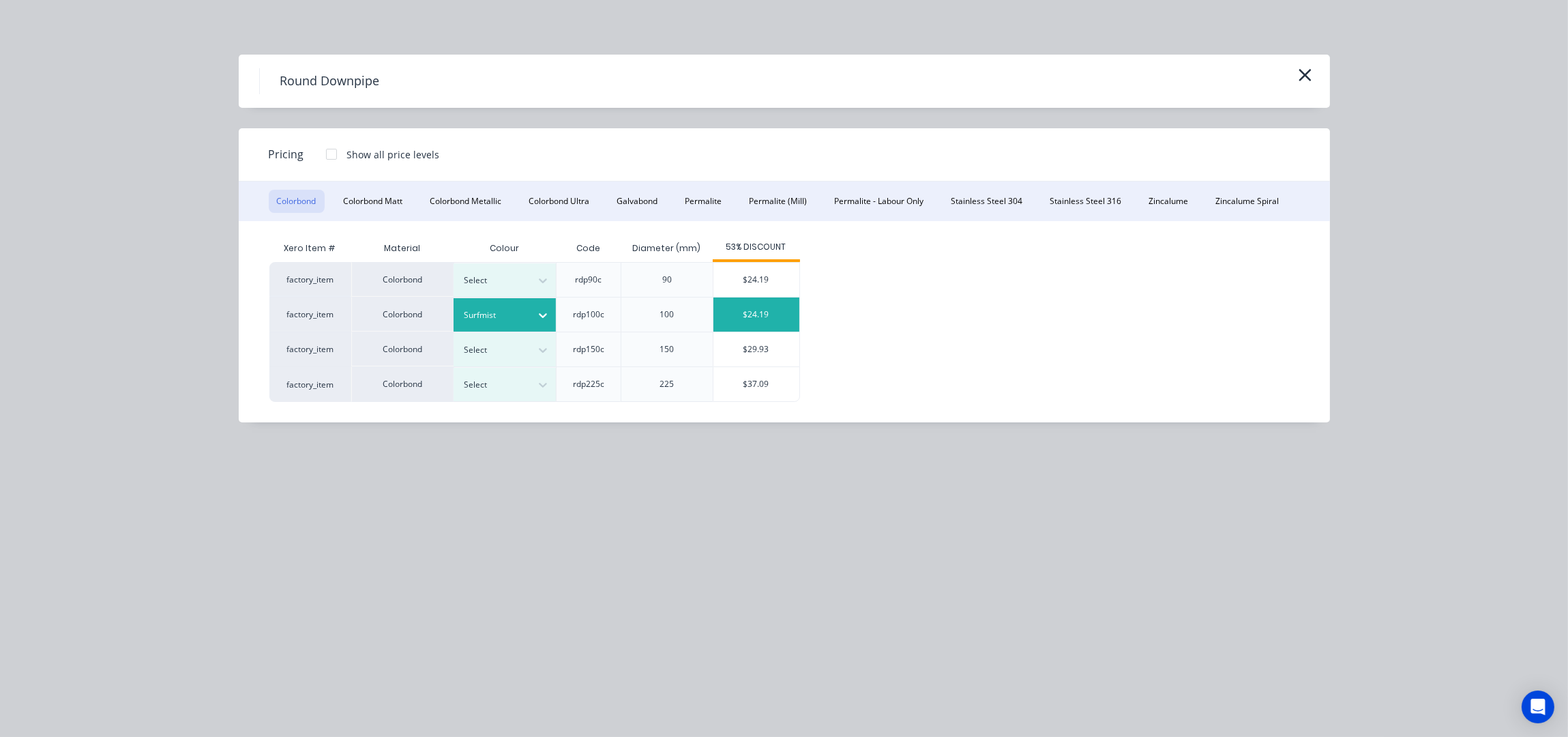
click at [776, 311] on div "$24.19" at bounding box center [756, 314] width 86 height 34
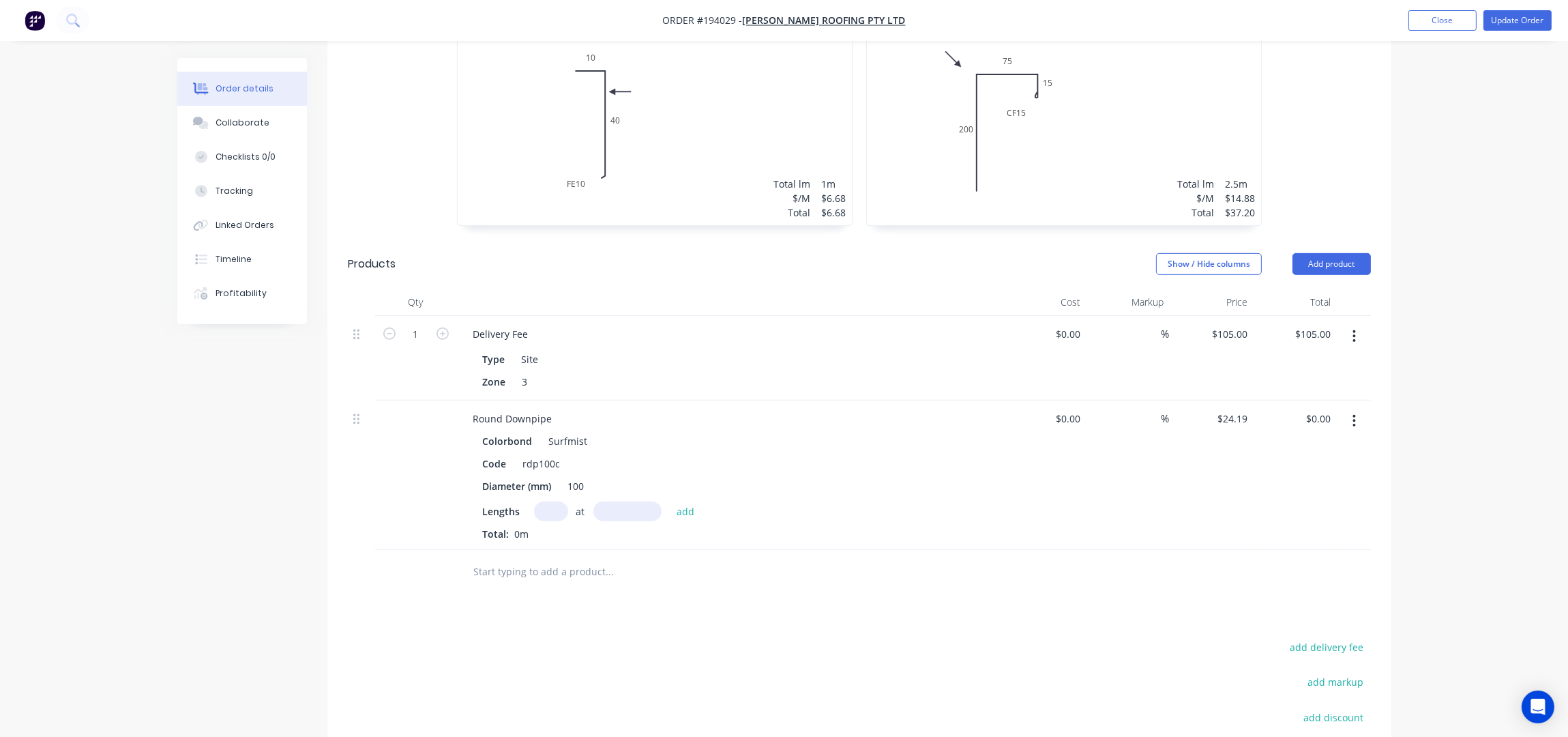
click at [545, 501] on input "text" at bounding box center [551, 511] width 34 height 20
type input "5"
type input "1500"
click at [670, 501] on button "add" at bounding box center [686, 511] width 32 height 19
type input "$181.43"
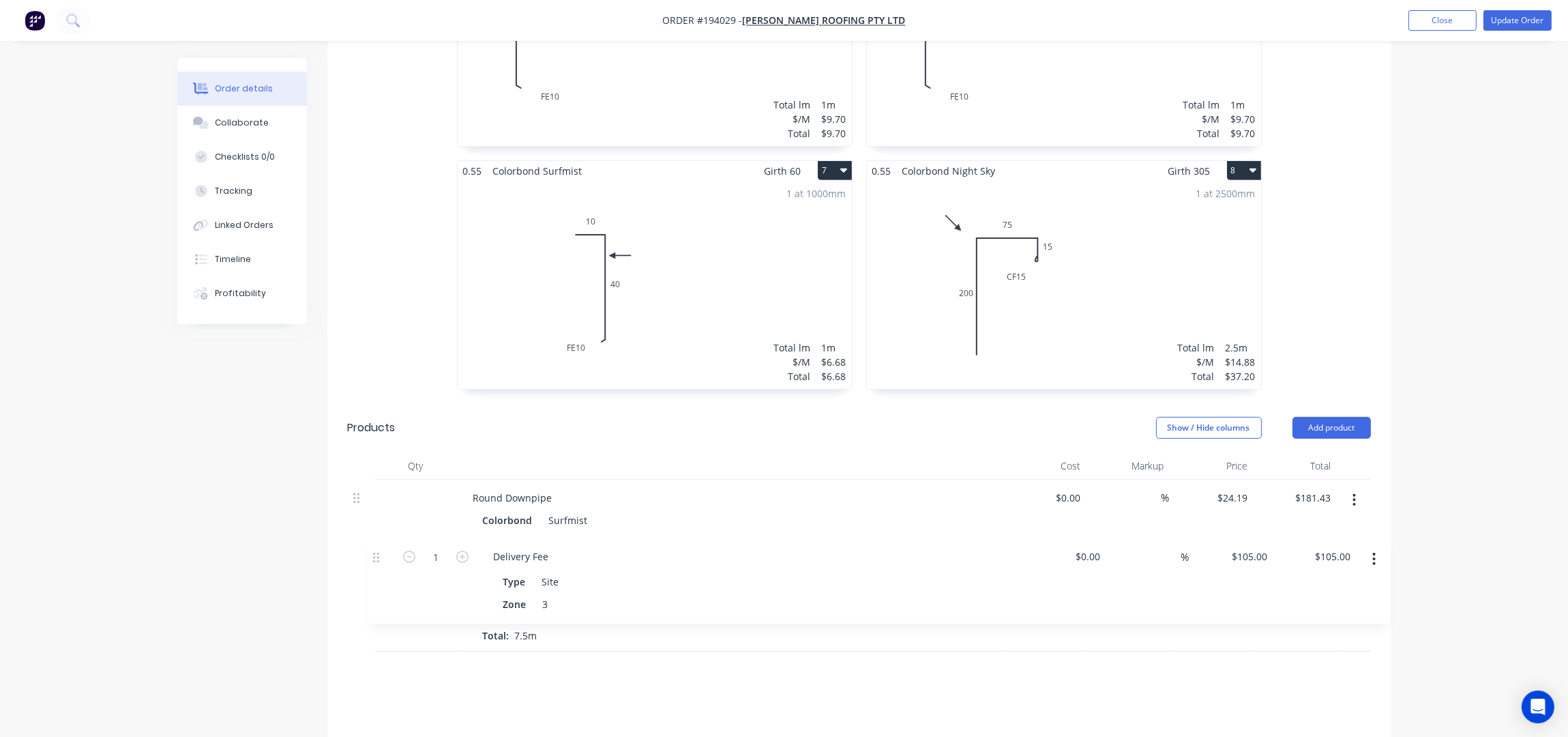
scroll to position [1087, 0]
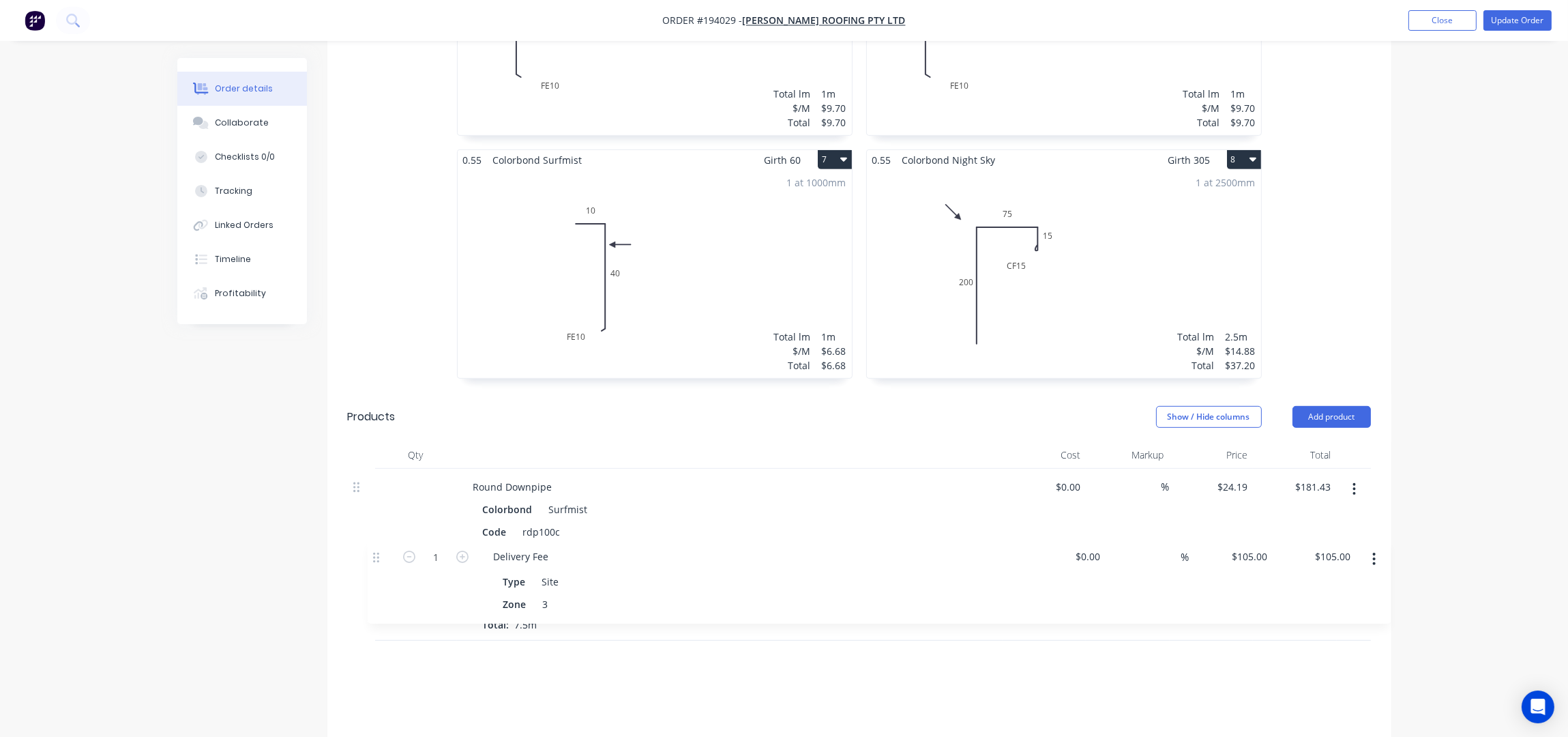
drag, startPoint x: 362, startPoint y: 457, endPoint x: 385, endPoint y: 559, distance: 104.6
click at [385, 559] on div "1 Delivery Fee Type Site Zone 3 $0.00 $0.00 % $105.00 $105.00 $105.00 $105.00 R…" at bounding box center [859, 597] width 1023 height 256
click at [1512, 25] on button "Update Order" at bounding box center [1517, 20] width 68 height 20
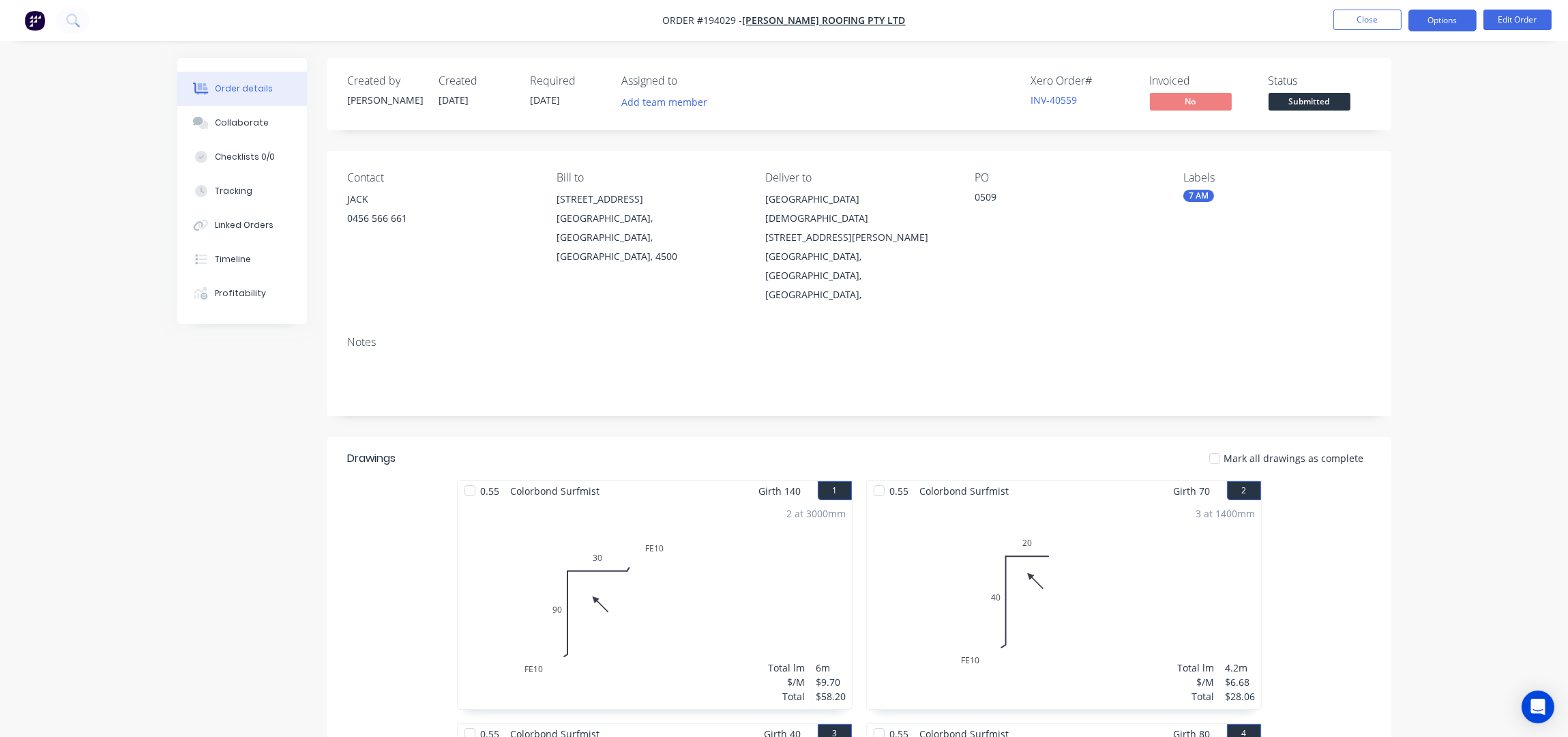
click at [1466, 15] on button "Options" at bounding box center [1442, 20] width 68 height 22
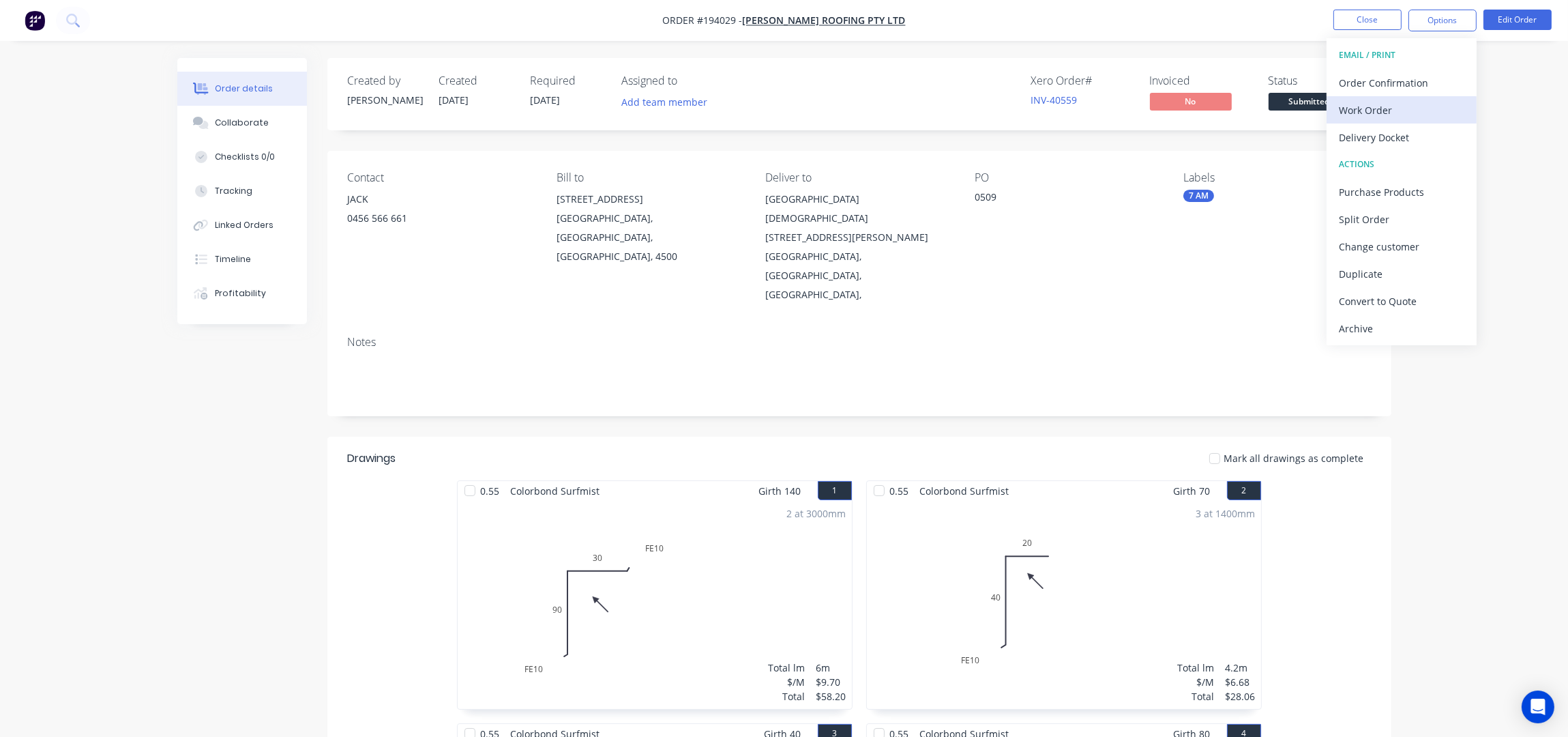
click at [1375, 118] on div "Work Order" at bounding box center [1401, 110] width 125 height 20
click at [1378, 138] on div "Without pricing" at bounding box center [1401, 138] width 125 height 20
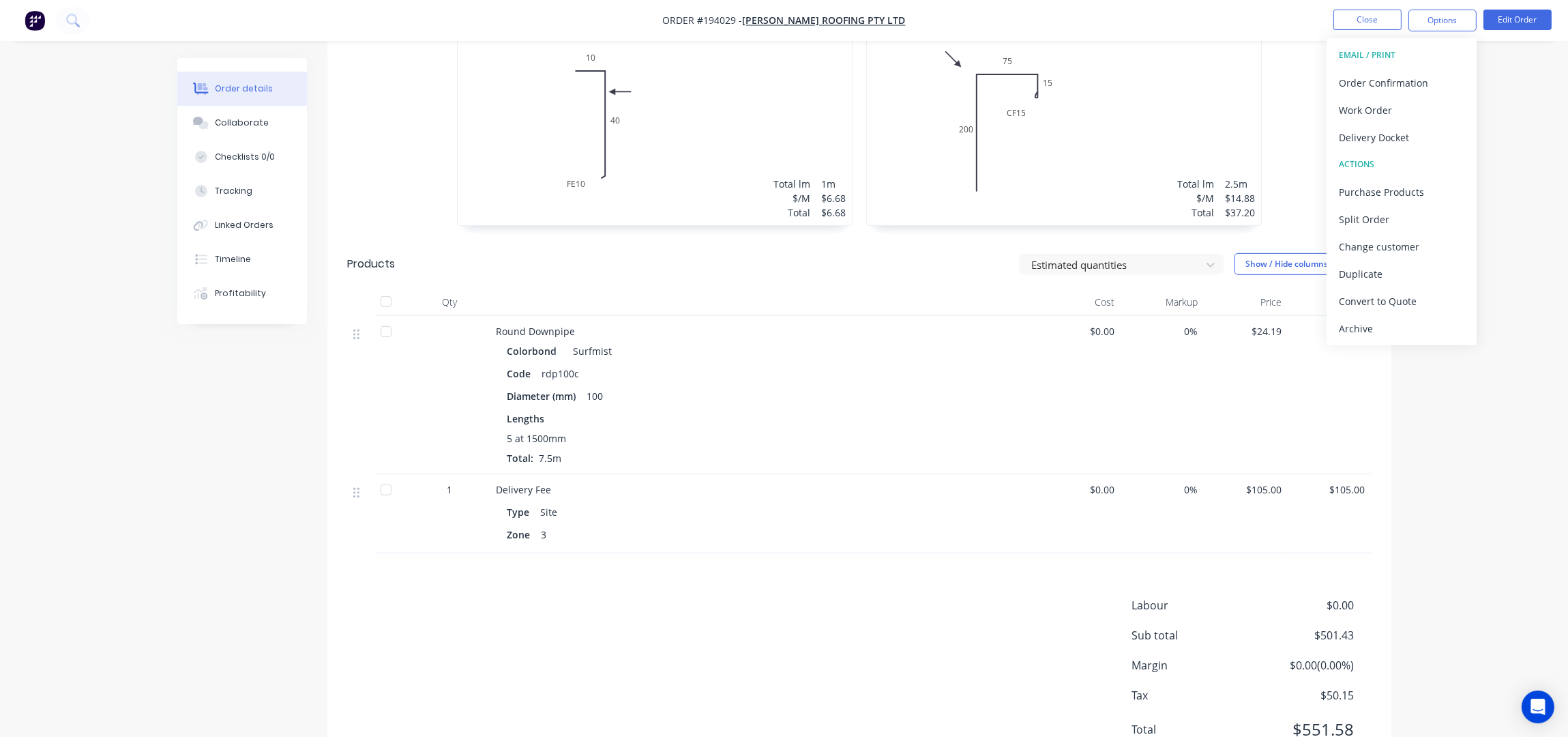
scroll to position [1215, 0]
click at [1367, 27] on button "Close" at bounding box center [1367, 19] width 68 height 20
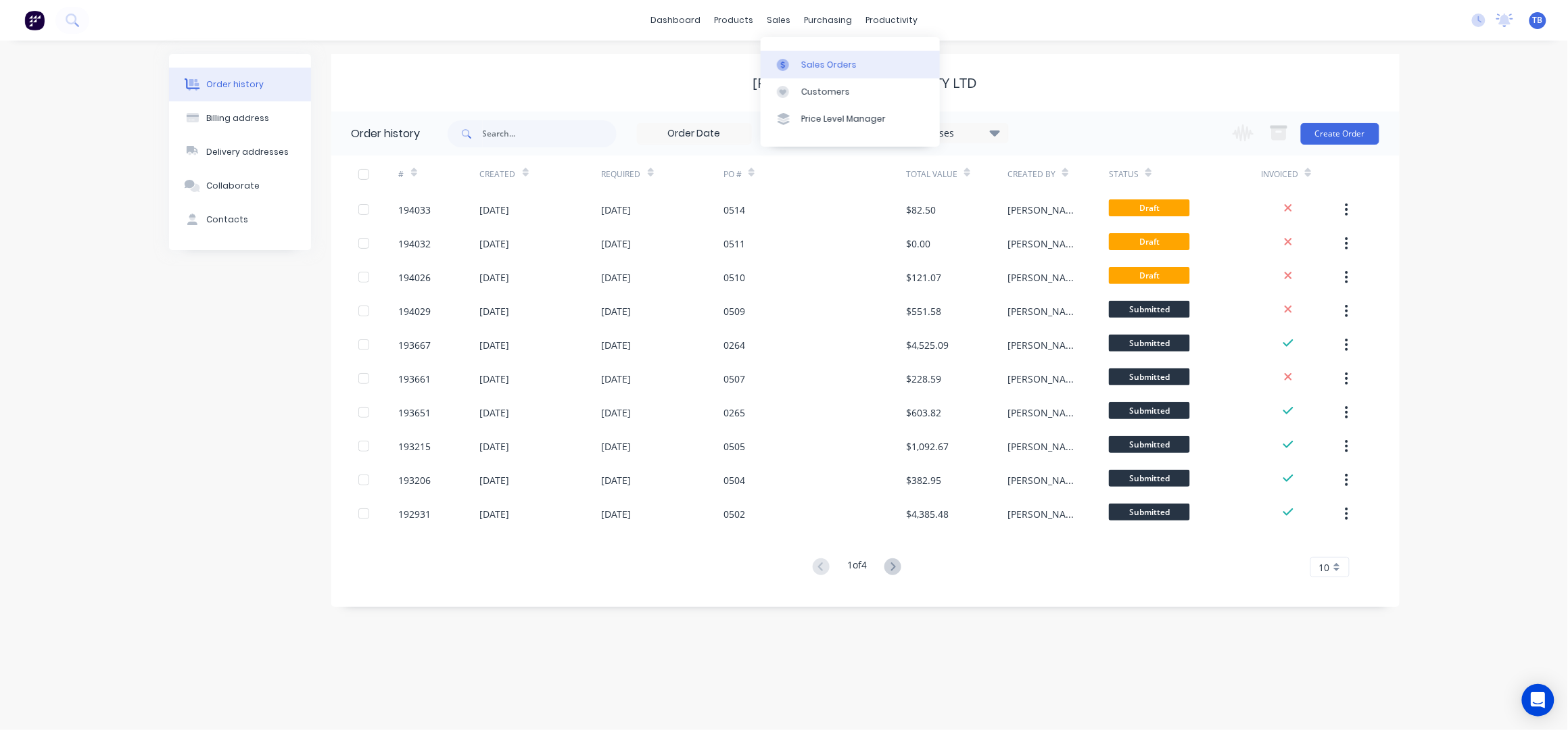
click at [832, 59] on div "Sales Orders" at bounding box center [828, 65] width 55 height 12
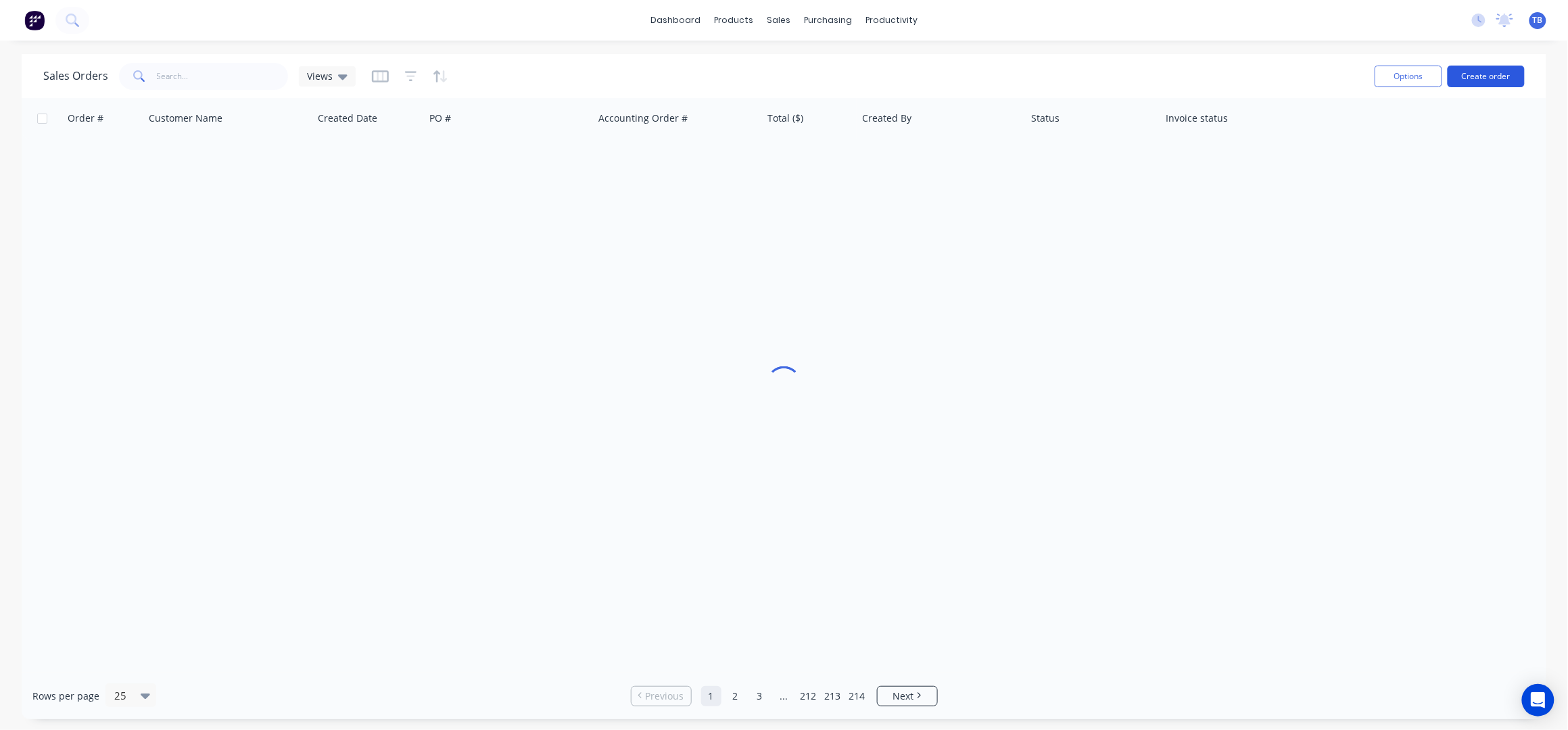
click at [1470, 68] on button "Create order" at bounding box center [1485, 77] width 77 height 21
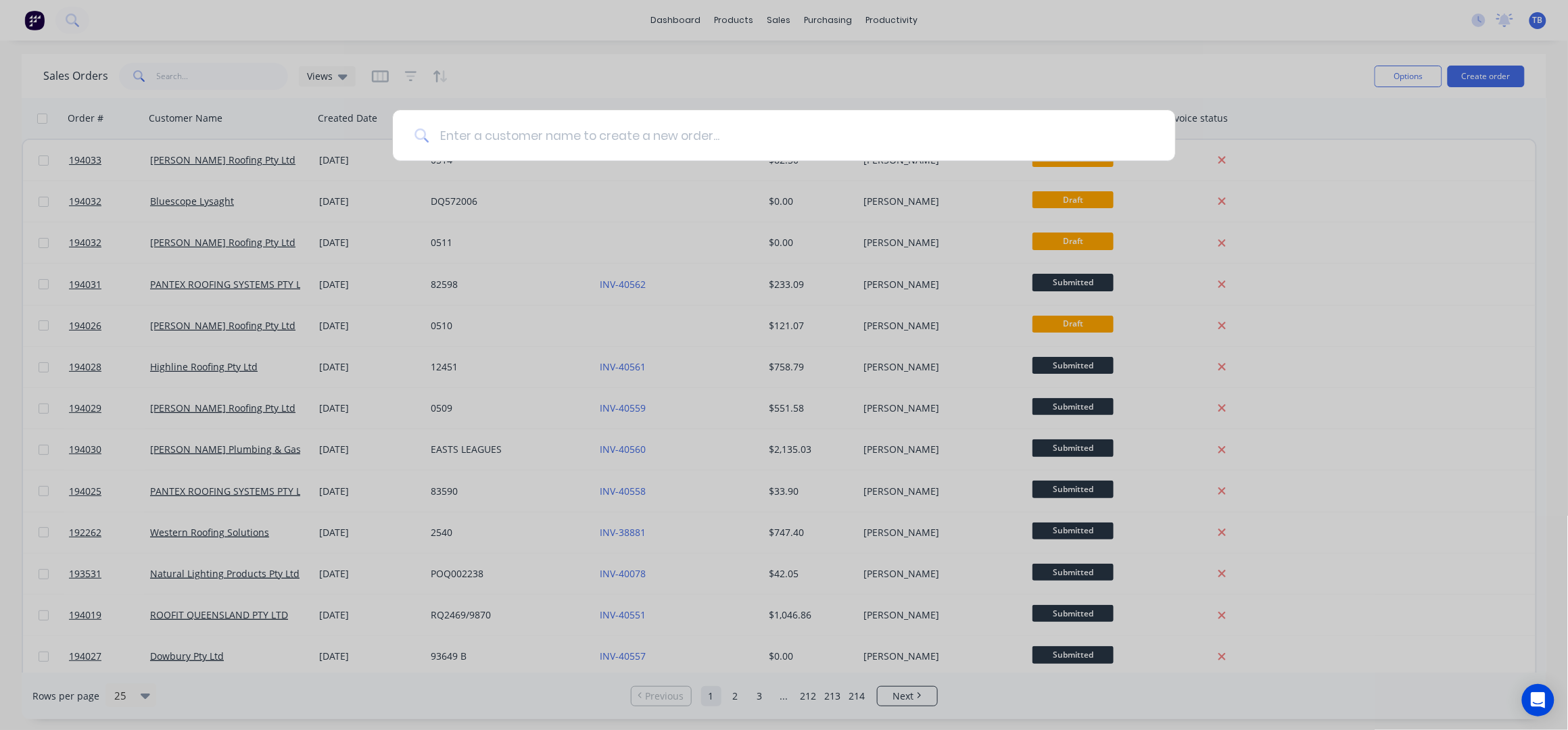
click at [654, 142] on input at bounding box center [791, 135] width 725 height 51
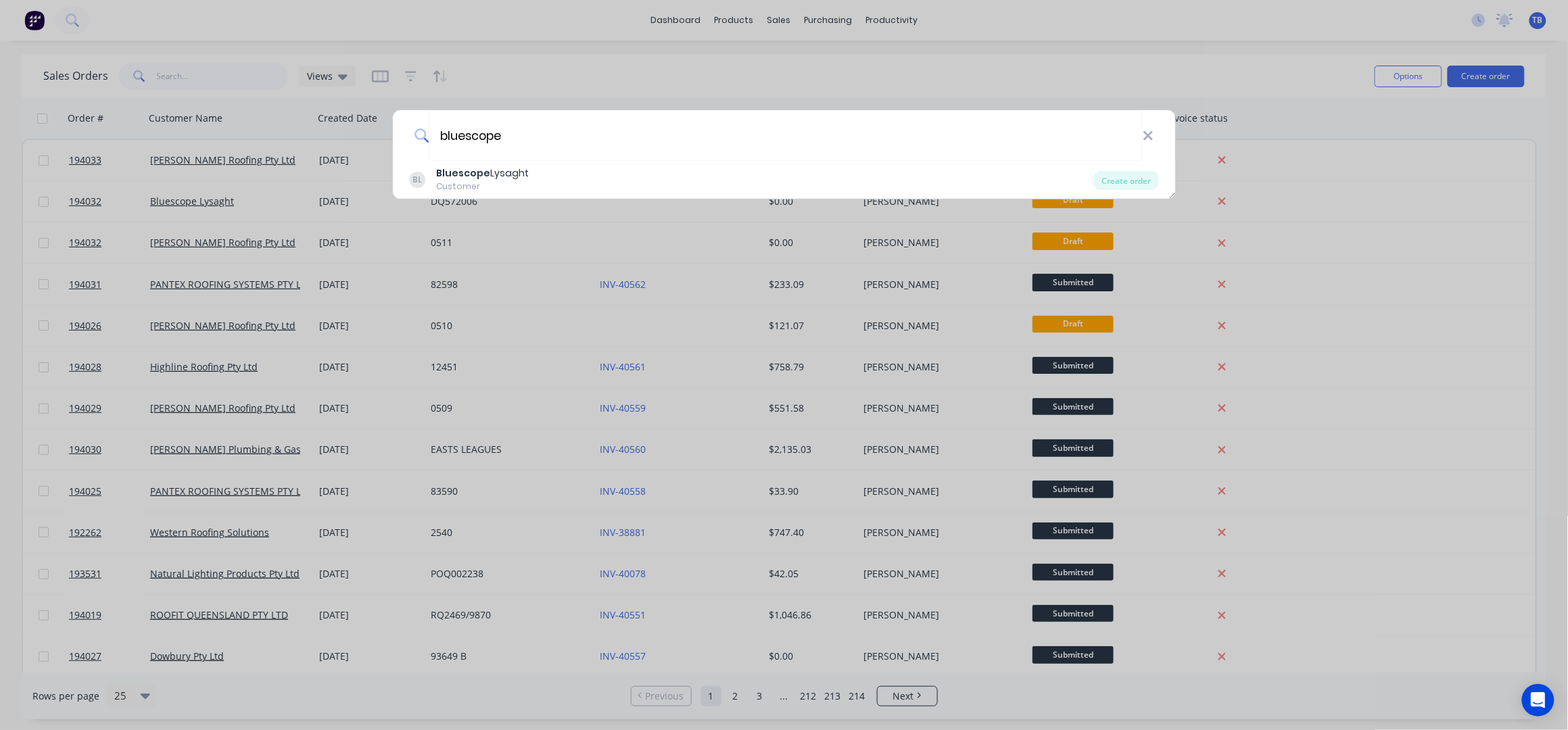
type input "bluescope"
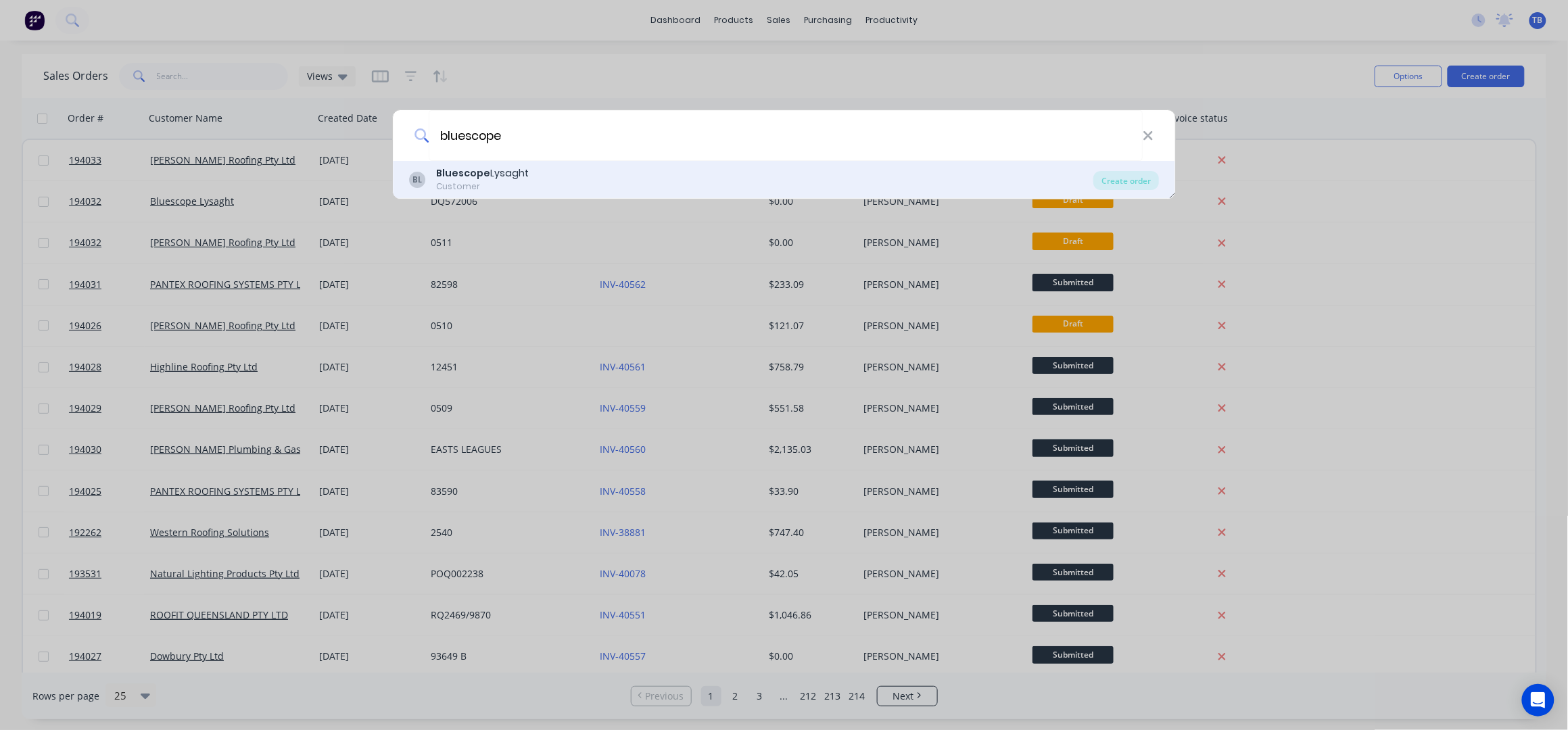
click at [639, 171] on div "BL Bluescope Lysaght Customer" at bounding box center [751, 179] width 684 height 26
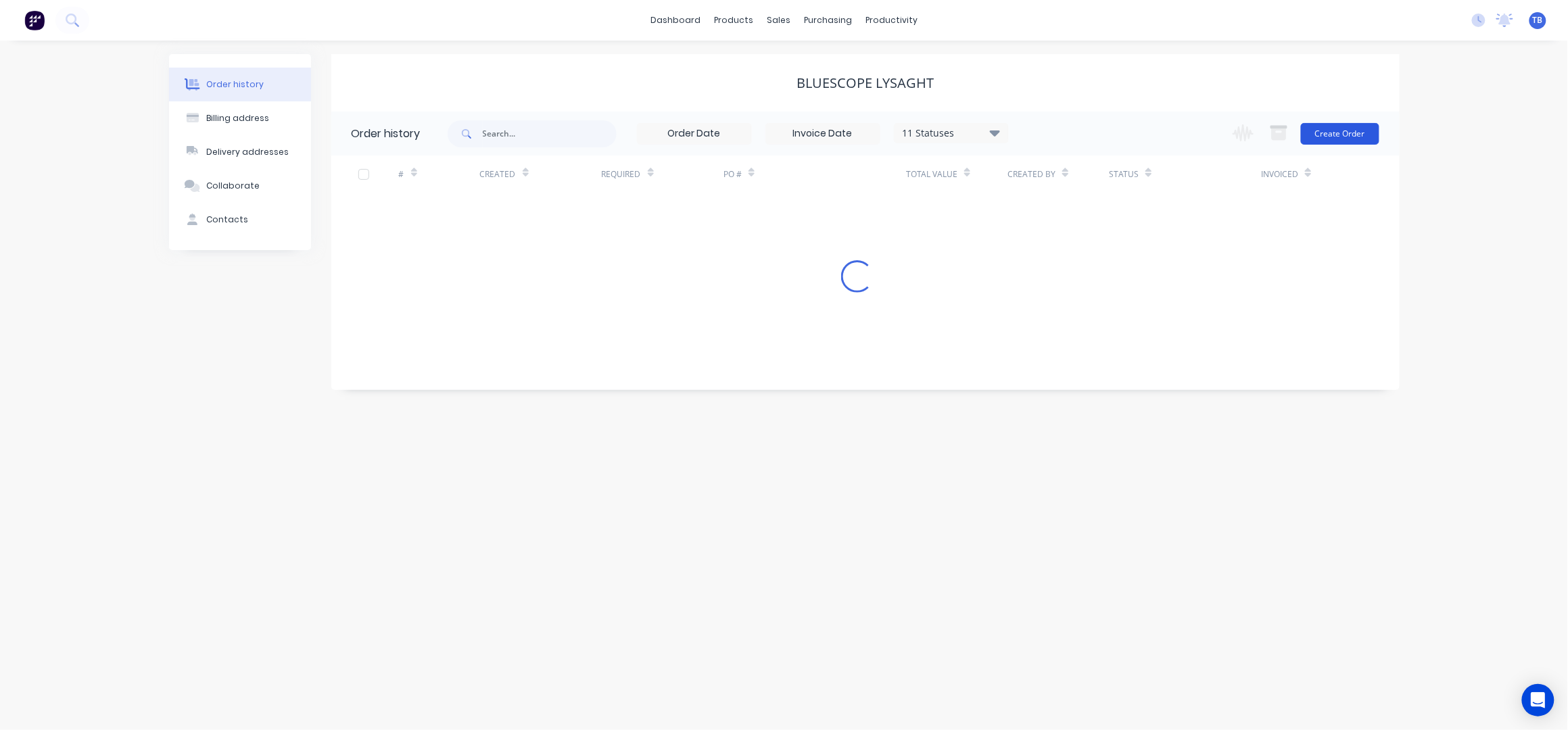
click at [1361, 125] on button "Create Order" at bounding box center [1340, 134] width 78 height 21
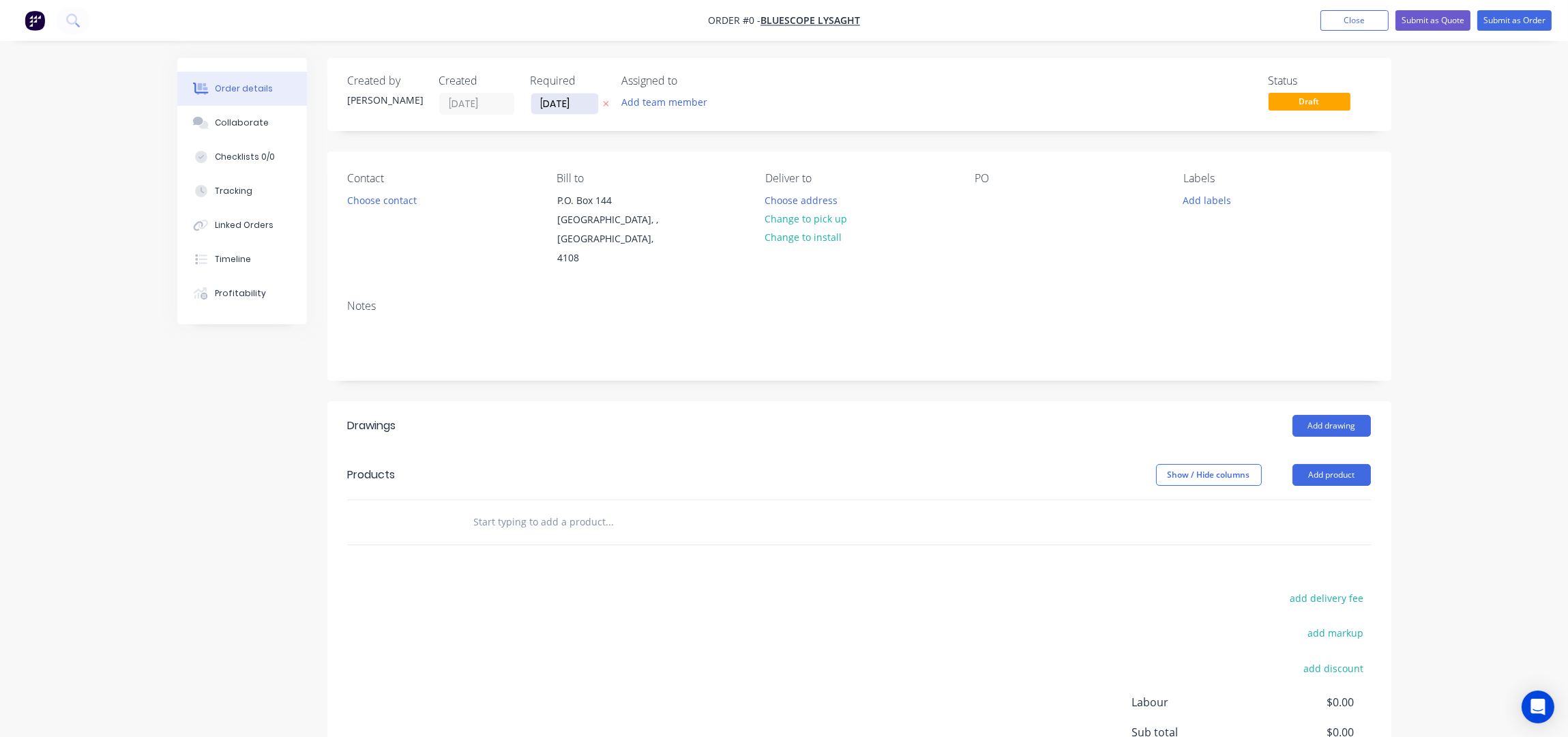
click at [545, 98] on input "[DATE]" at bounding box center [565, 104] width 67 height 20
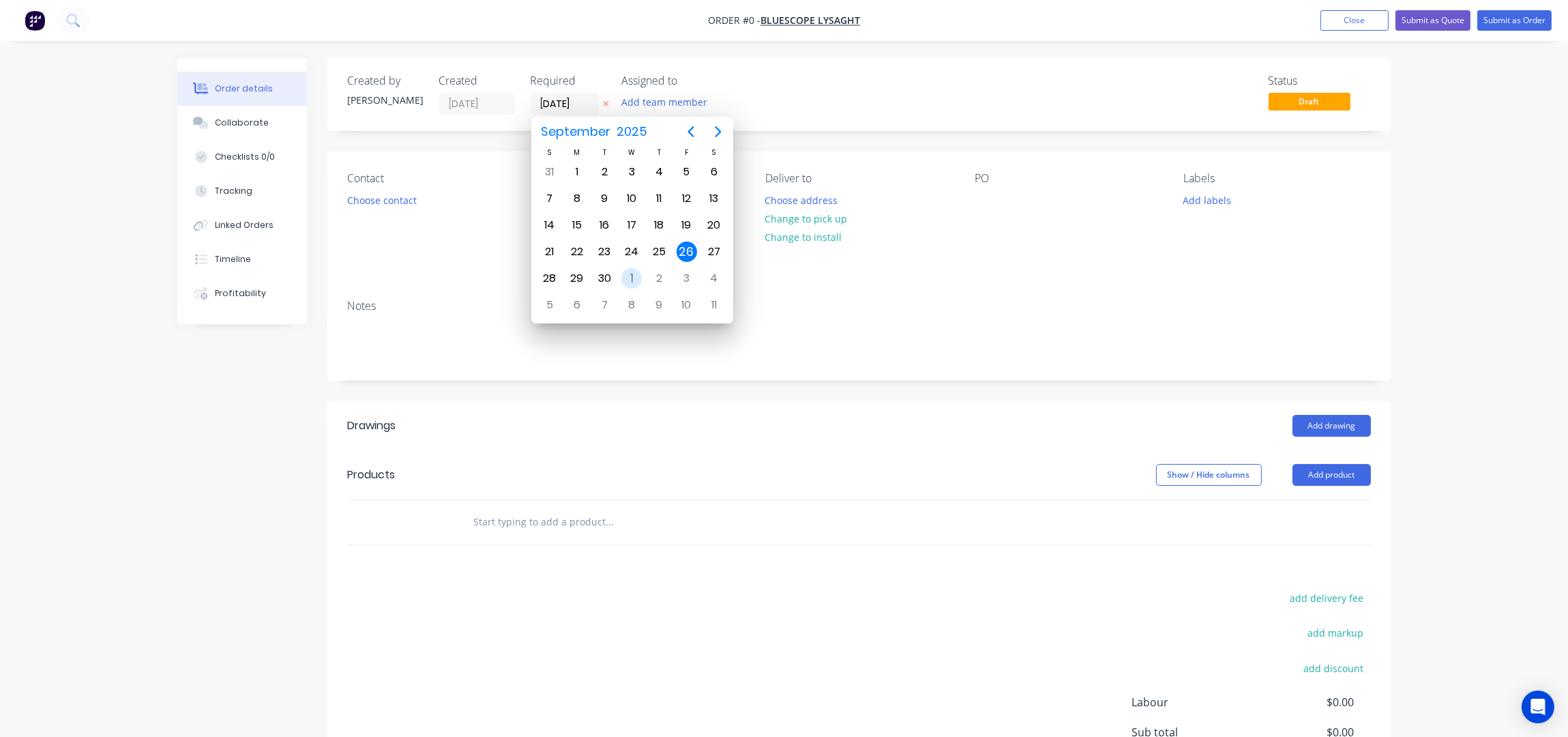
click at [629, 265] on div "[DATE]" at bounding box center [631, 278] width 27 height 26
type input "[DATE]"
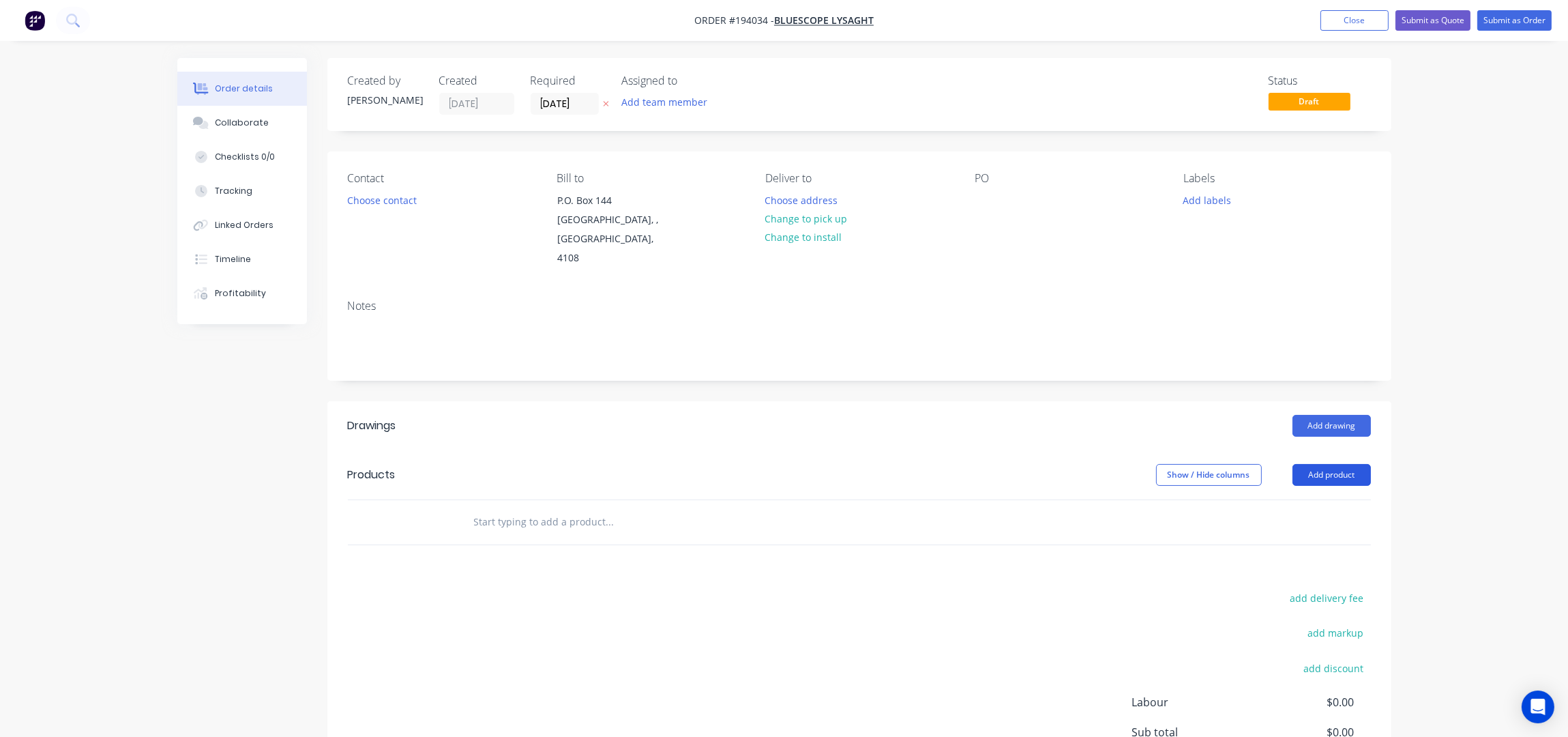
click at [1315, 464] on button "Add product" at bounding box center [1332, 474] width 79 height 22
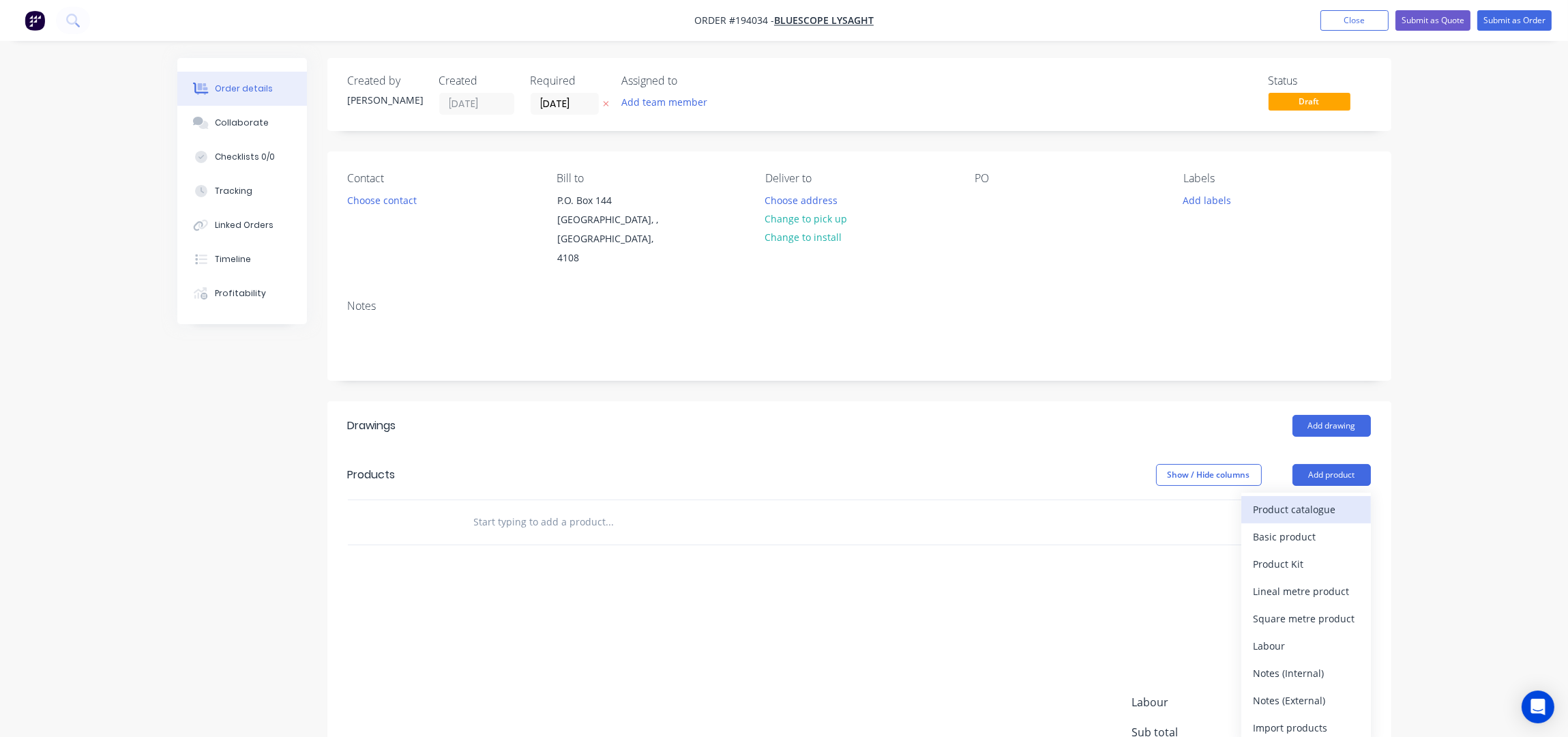
click at [1306, 499] on div "Product catalogue" at bounding box center [1306, 509] width 105 height 20
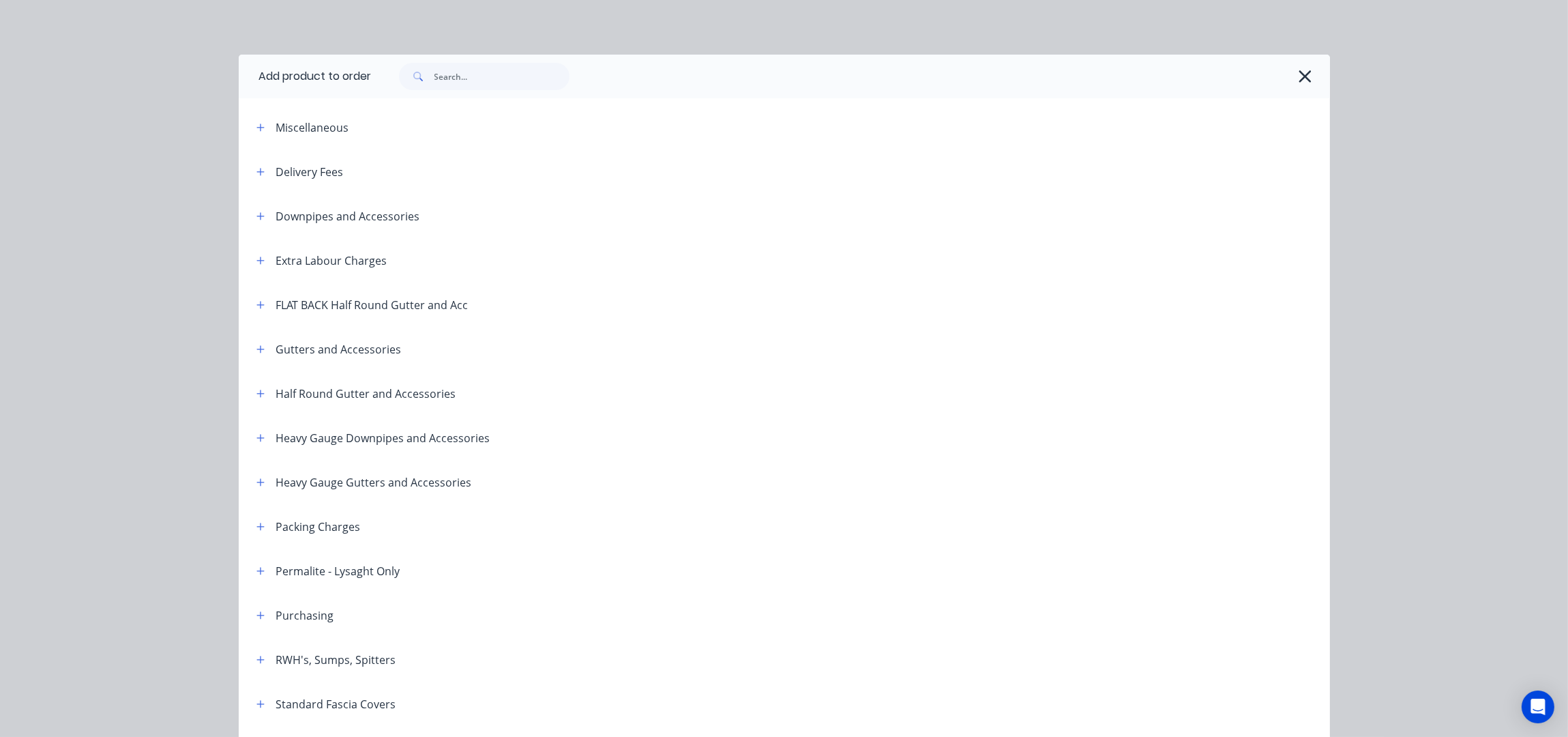
drag, startPoint x: 254, startPoint y: 167, endPoint x: 283, endPoint y: 184, distance: 33.6
click at [256, 167] on icon "button" at bounding box center [260, 172] width 8 height 9
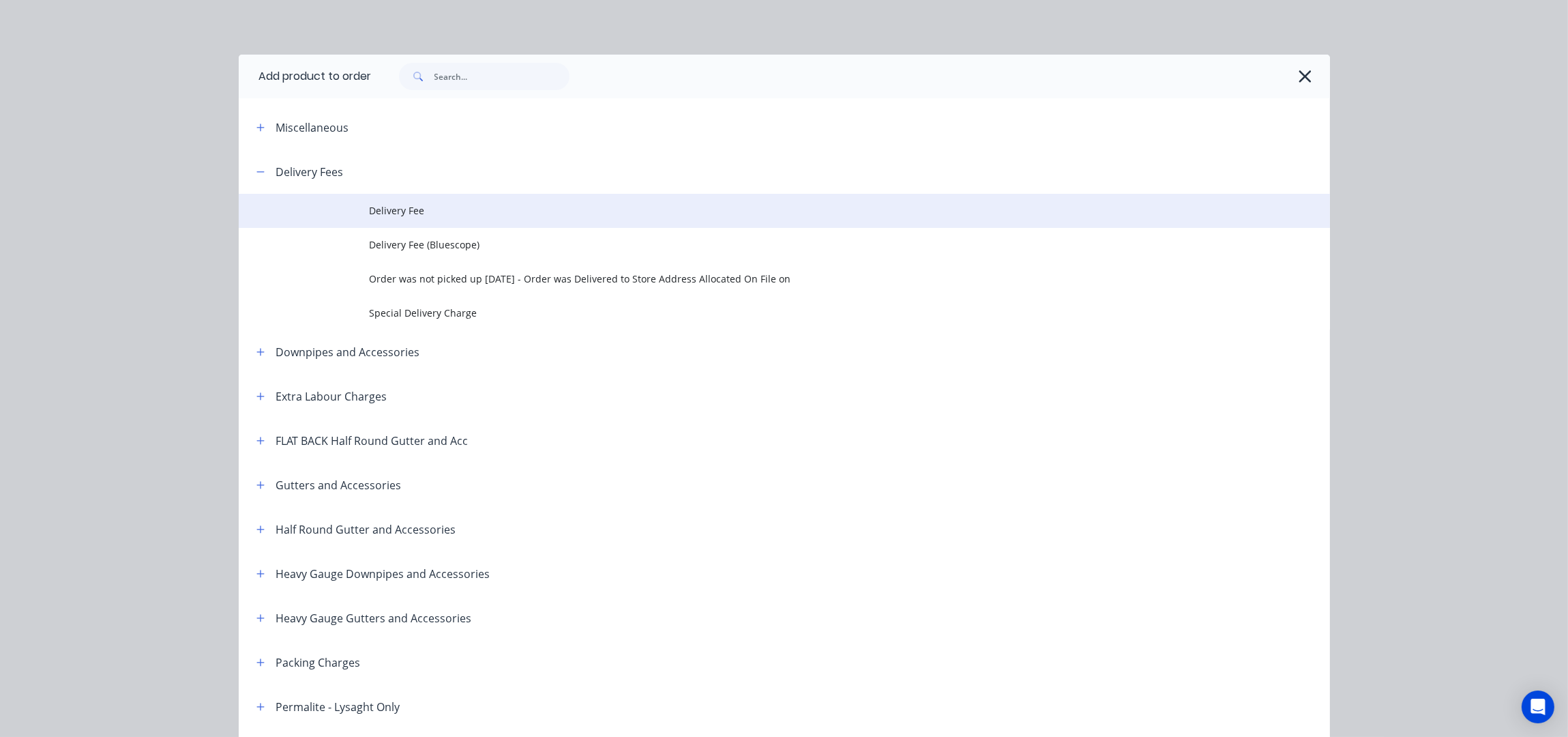
click at [382, 219] on td "Delivery Fee" at bounding box center [850, 211] width 960 height 34
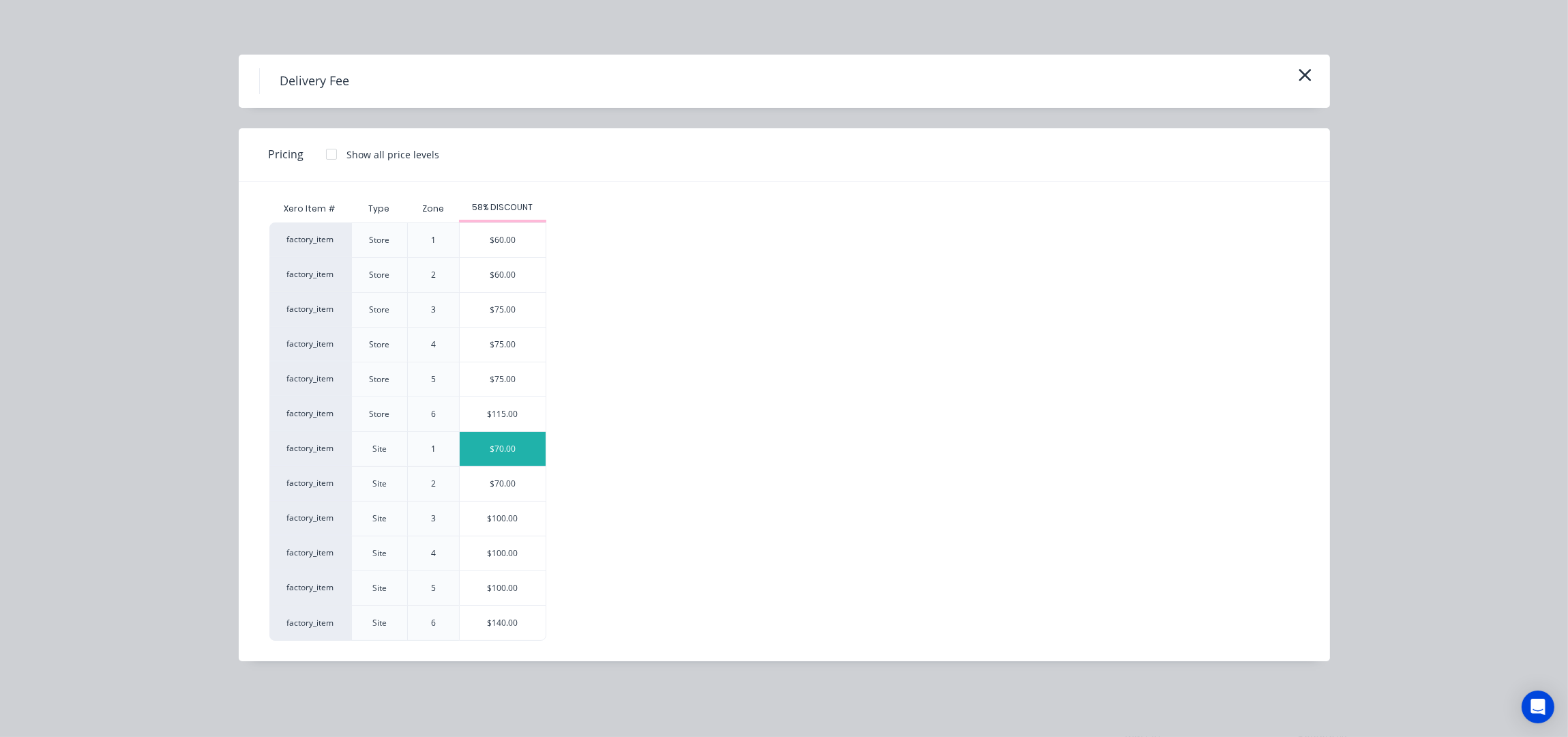
scroll to position [90, 0]
click at [1291, 80] on div "Delivery Fee" at bounding box center [785, 81] width 1050 height 26
click at [1314, 75] on button "button" at bounding box center [1305, 76] width 22 height 22
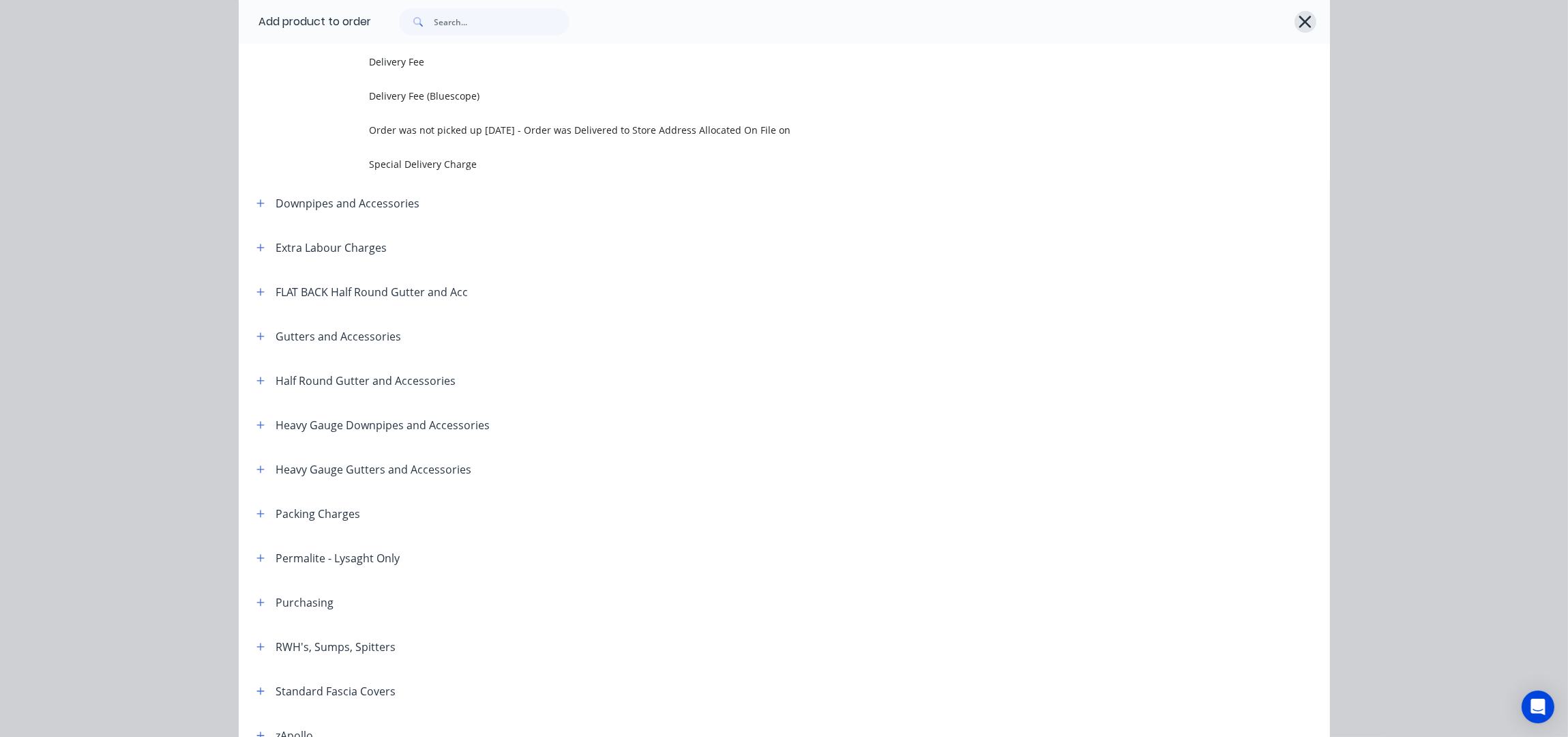
click at [1298, 19] on icon "button" at bounding box center [1305, 22] width 15 height 19
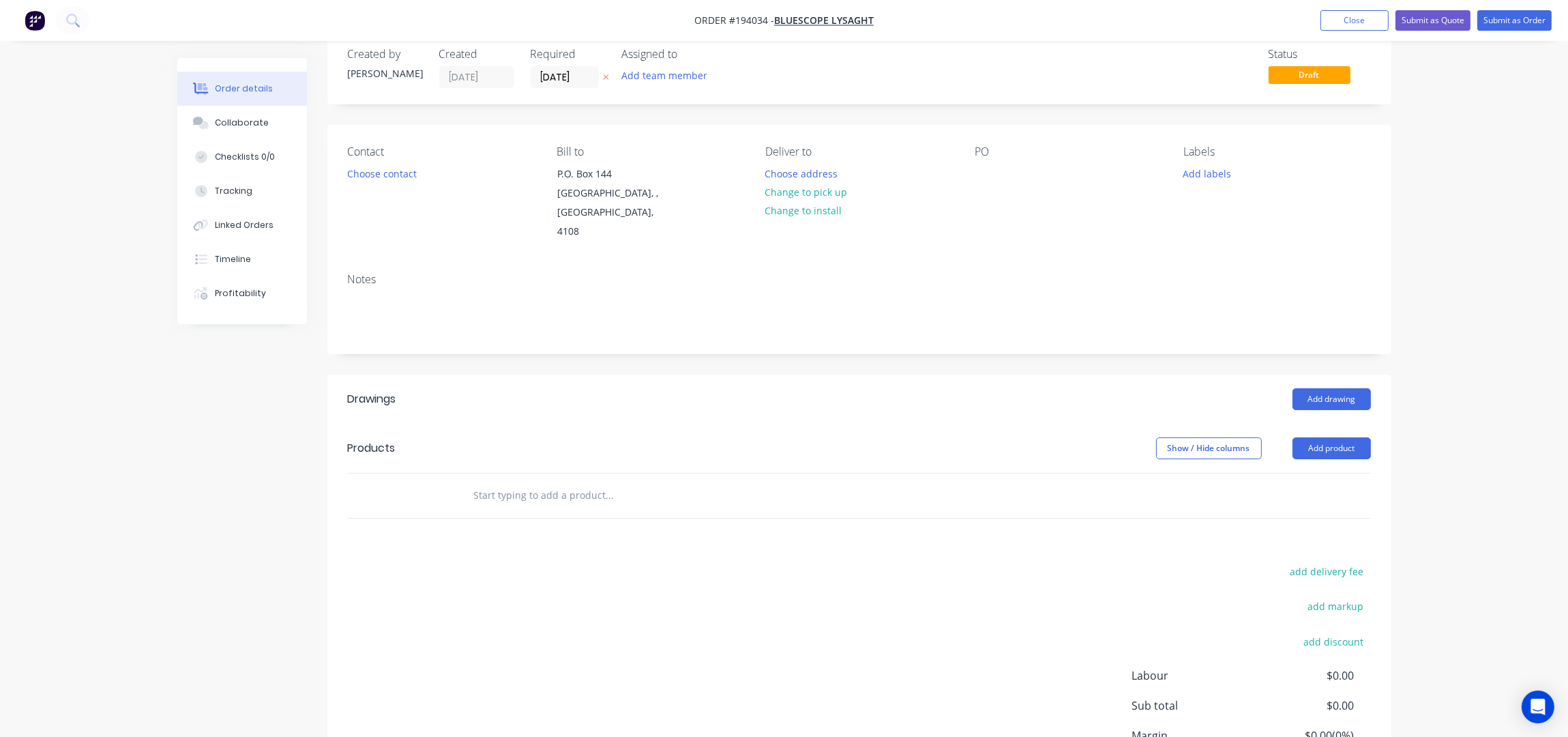
scroll to position [0, 0]
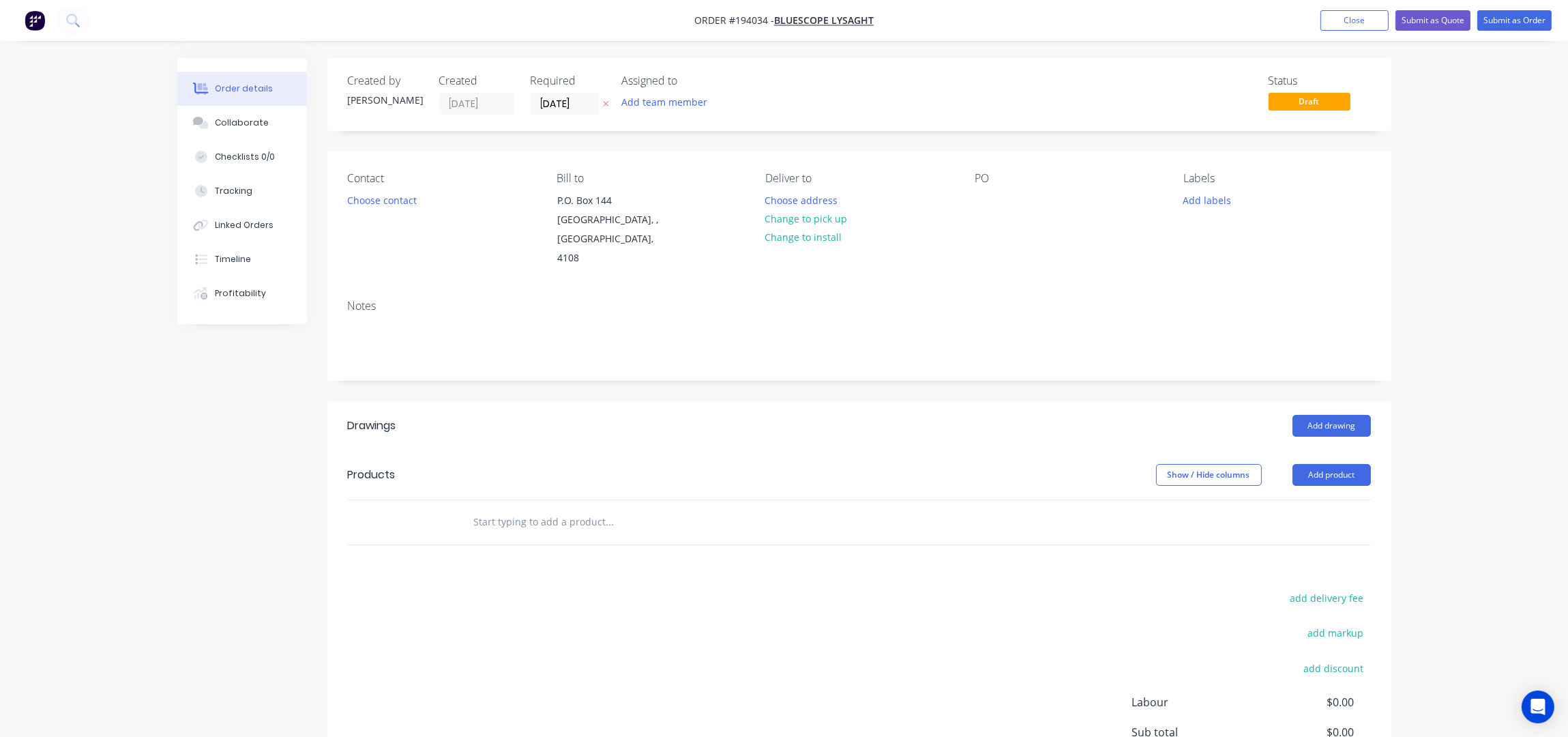
click at [371, 216] on div "Contact Choose contact" at bounding box center [441, 220] width 187 height 97
click at [373, 208] on button "Choose contact" at bounding box center [382, 199] width 84 height 19
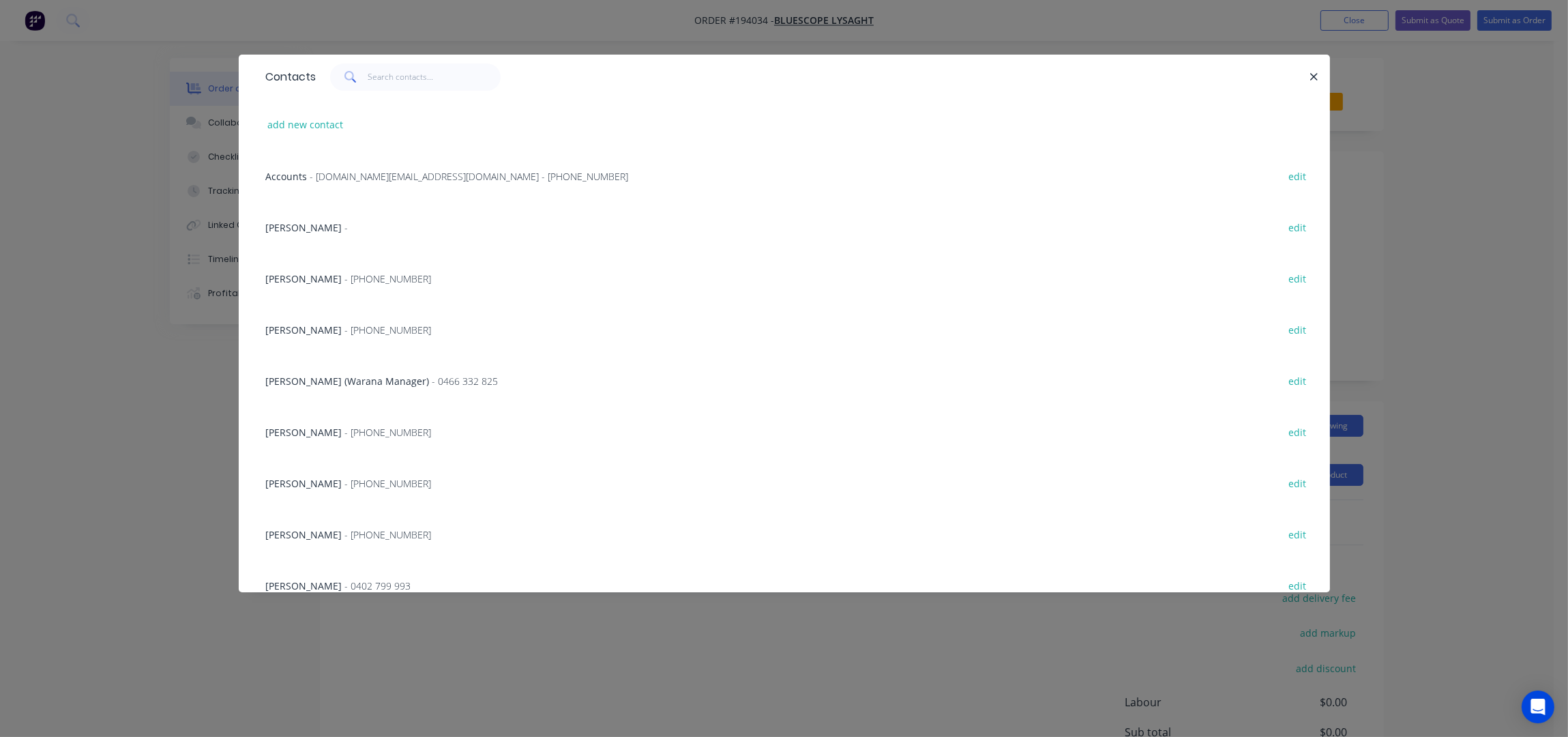
click at [318, 332] on span "[PERSON_NAME]" at bounding box center [304, 330] width 76 height 13
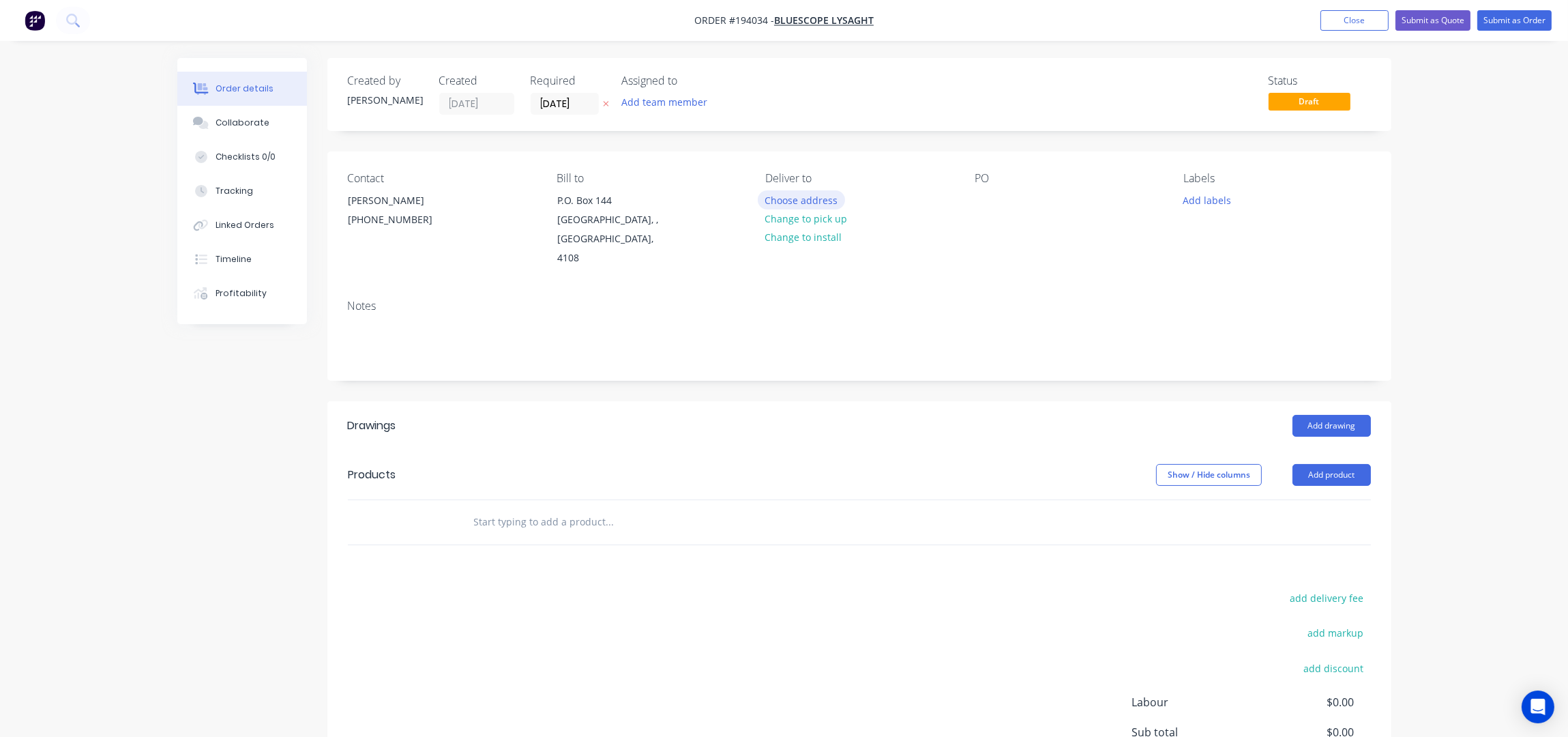
click at [813, 193] on button "Choose address" at bounding box center [801, 199] width 87 height 19
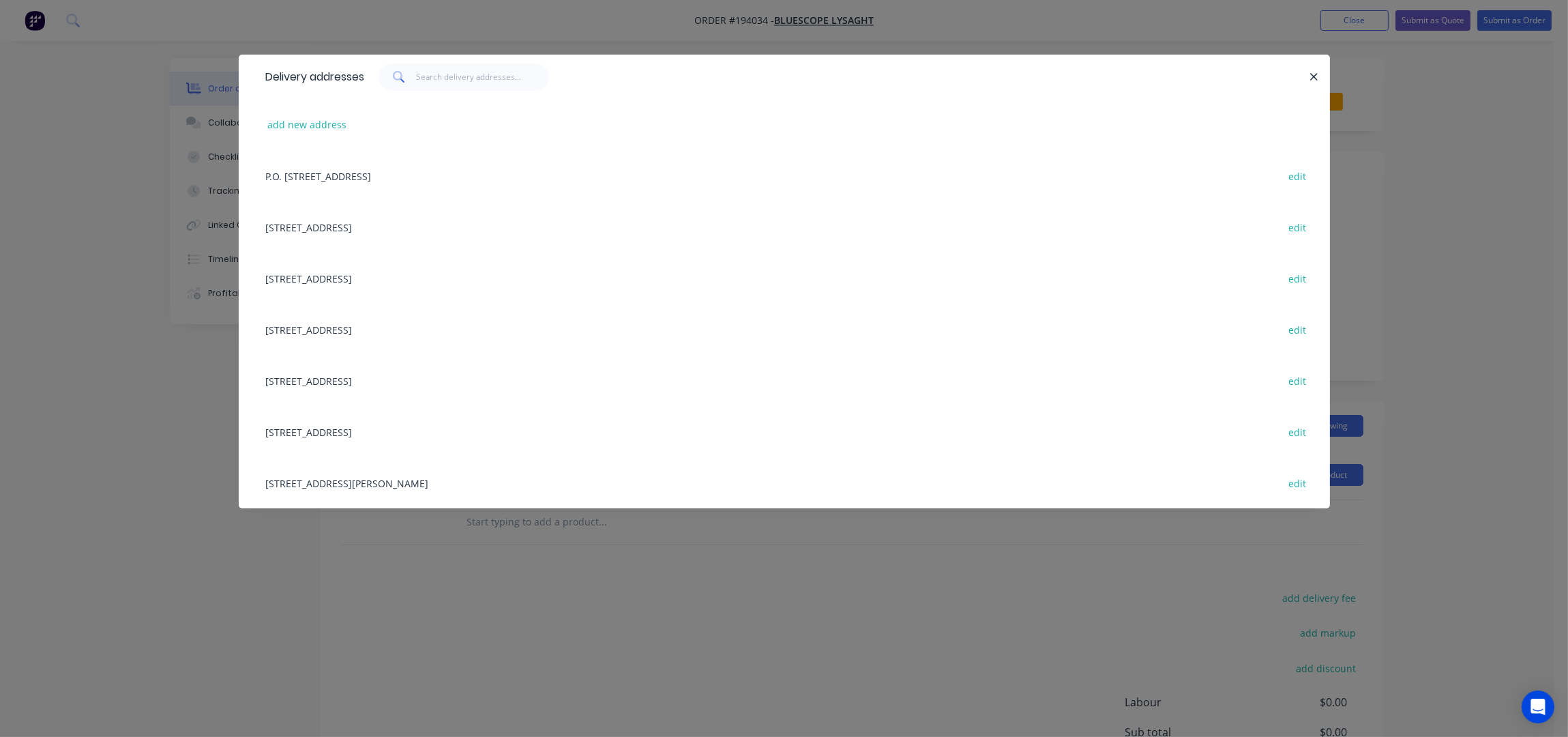
click at [411, 475] on div "[STREET_ADDRESS][PERSON_NAME] edit" at bounding box center [785, 483] width 1050 height 51
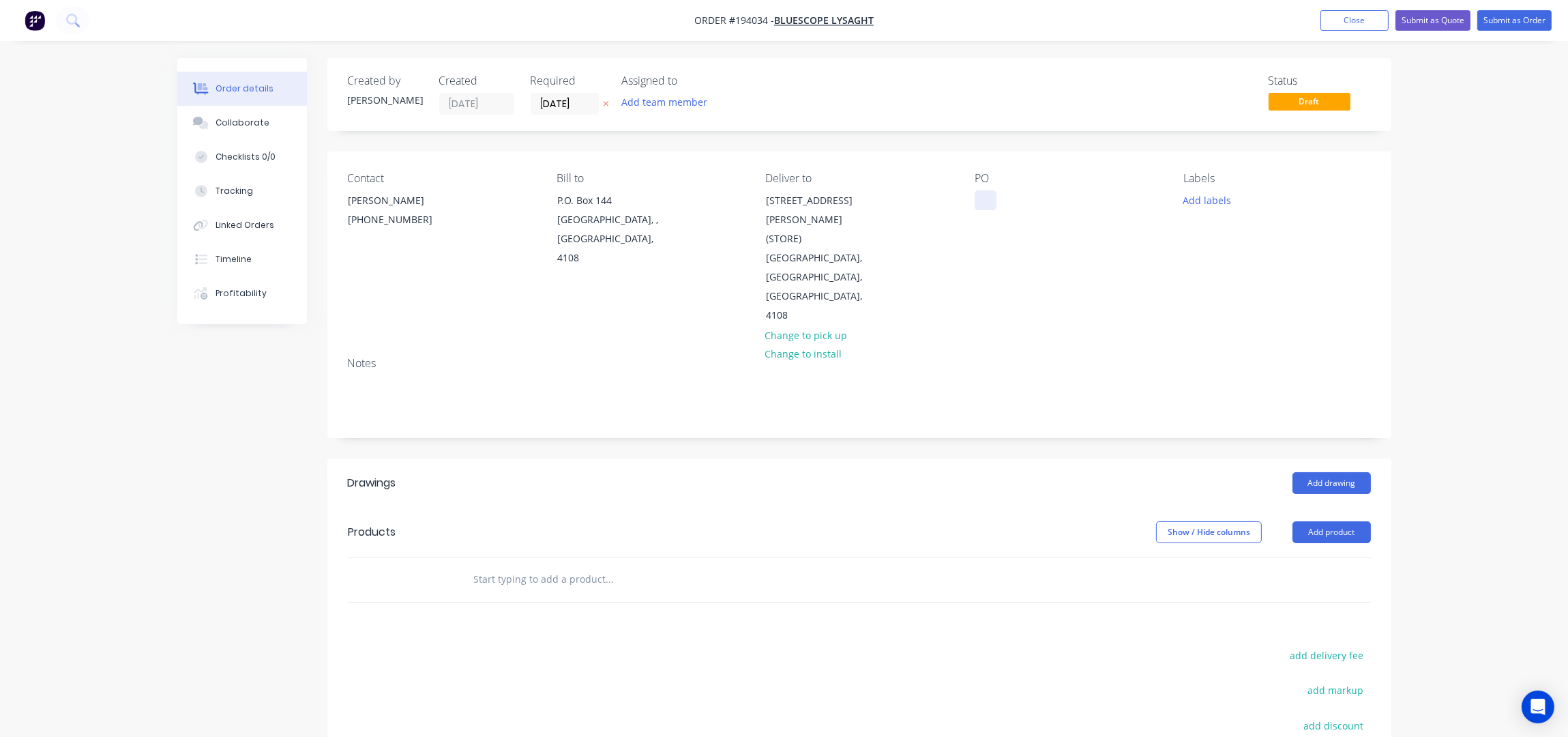
click at [983, 199] on div at bounding box center [986, 200] width 22 height 20
click at [1200, 199] on button "Add labels" at bounding box center [1207, 199] width 63 height 19
click at [1259, 357] on div "ACA Store" at bounding box center [1245, 359] width 50 height 15
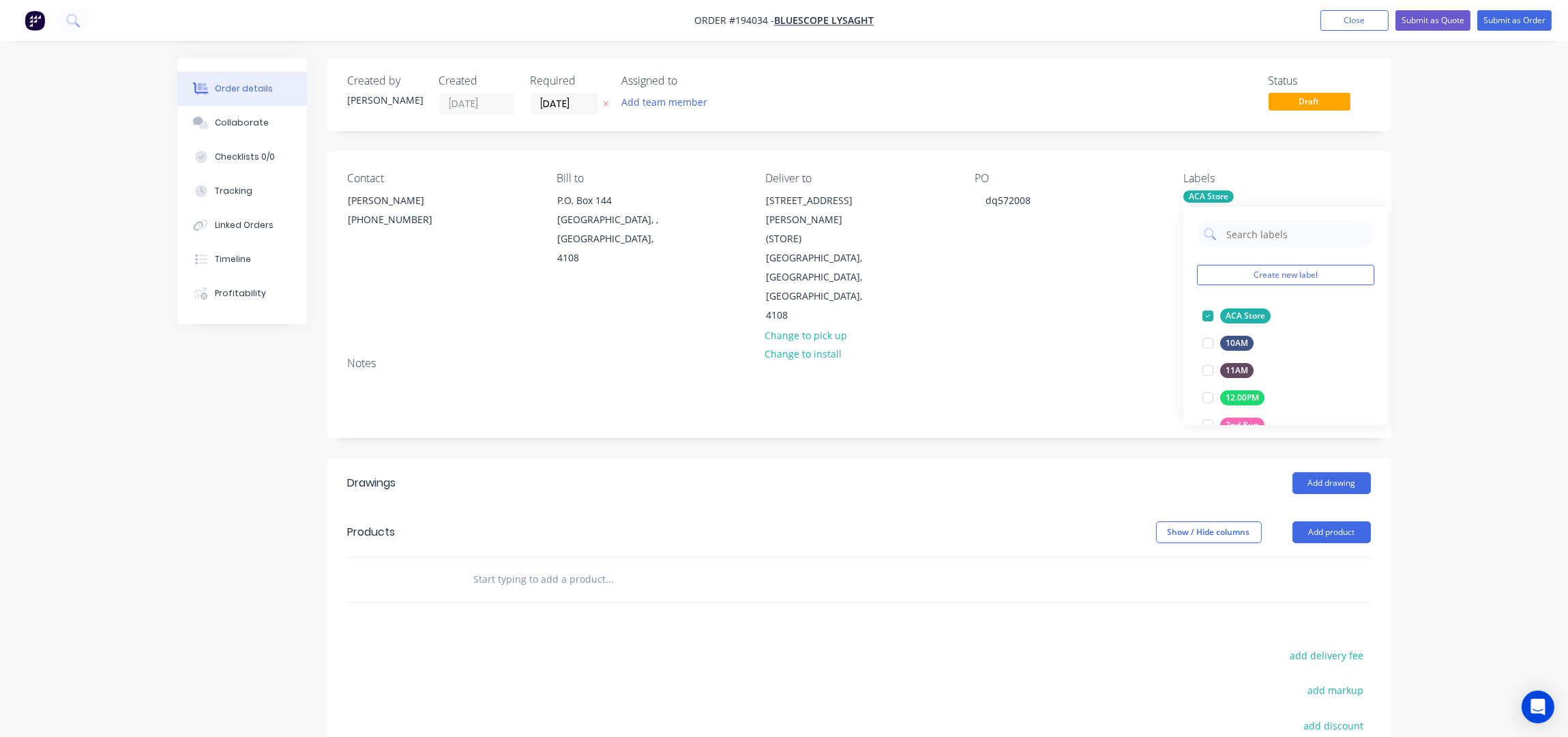
click at [860, 401] on div "Created by Taylor Created 26/09/25 Required 01/10/25 Assigned to Add team membe…" at bounding box center [859, 494] width 1064 height 871
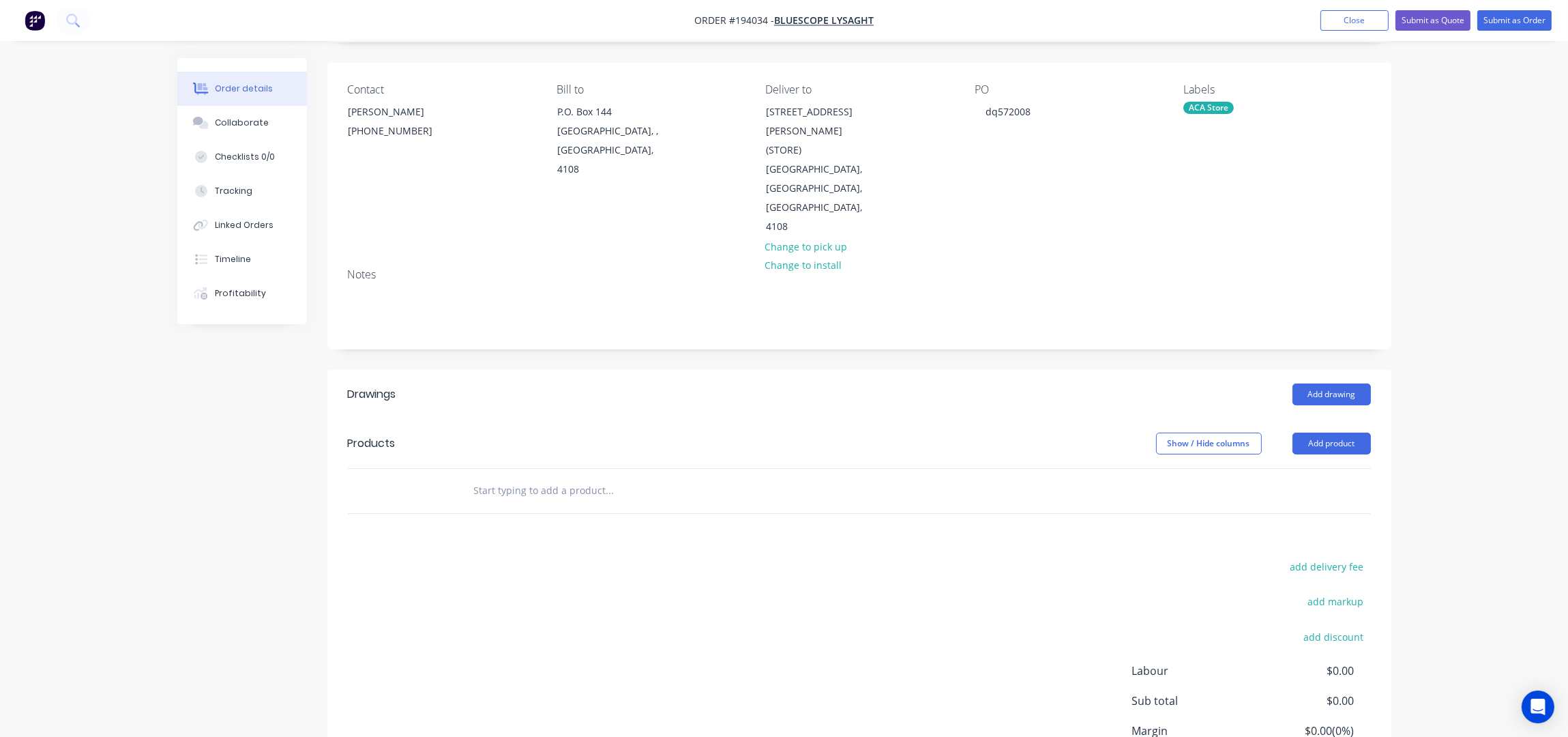
scroll to position [176, 0]
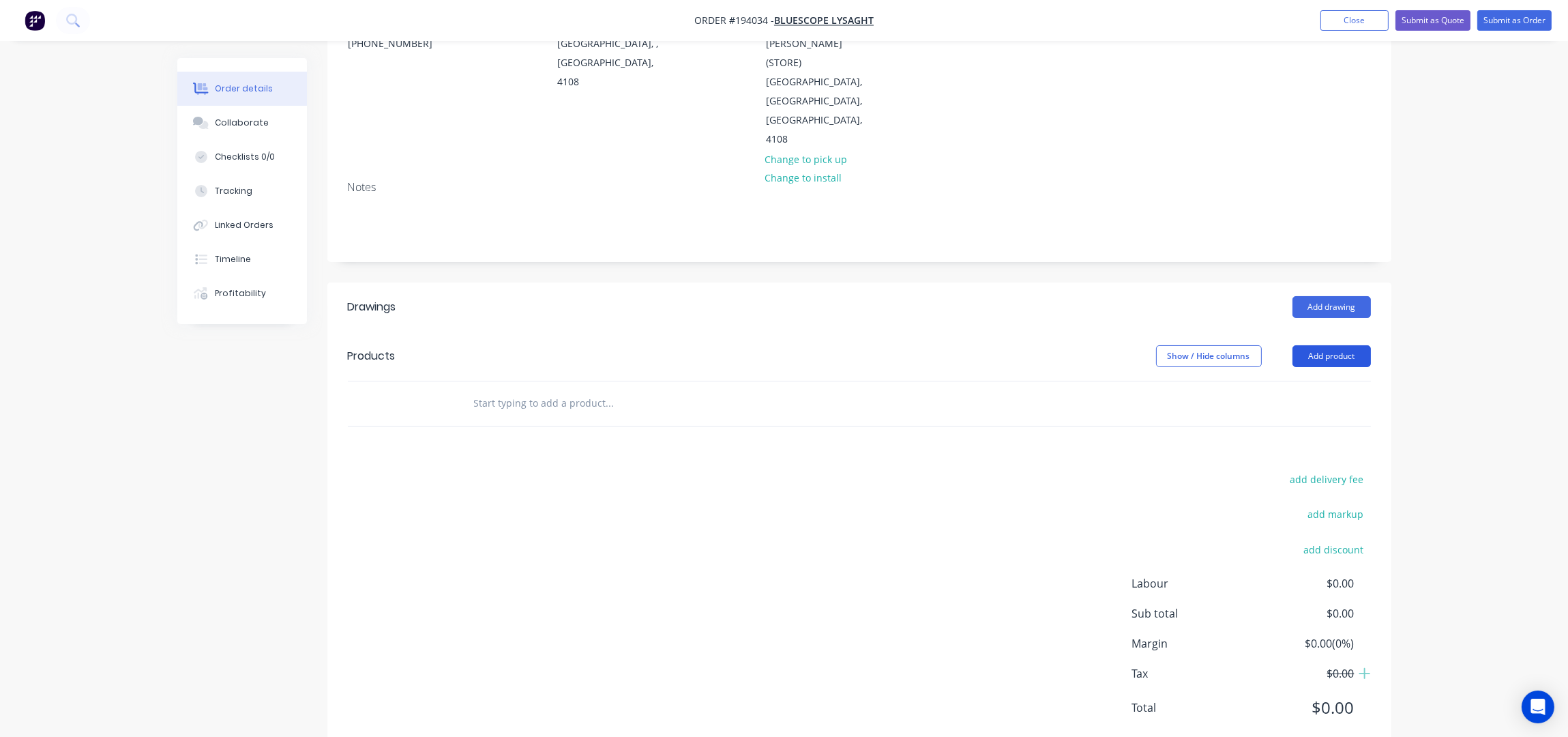
click at [1335, 345] on button "Add product" at bounding box center [1332, 356] width 79 height 22
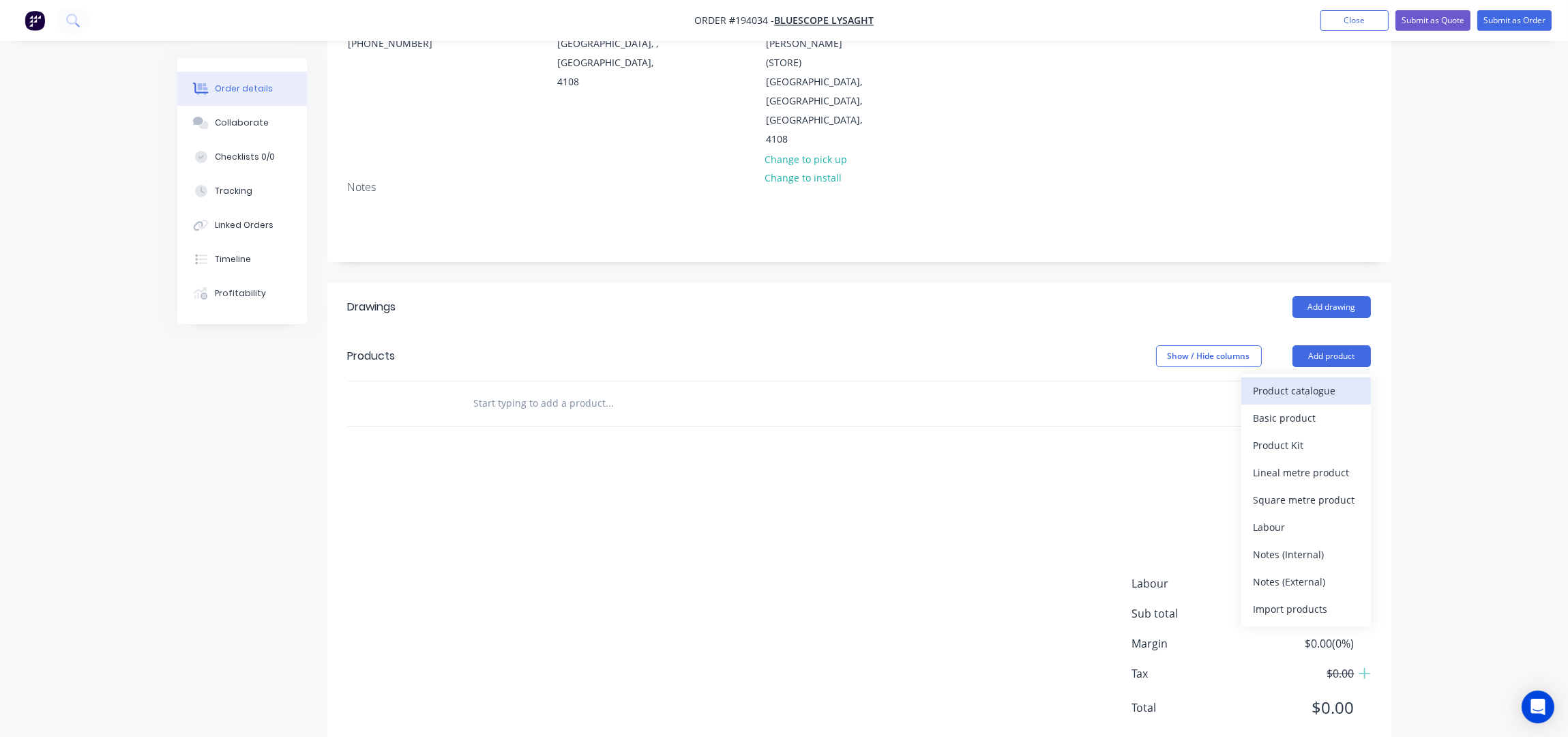
click at [1309, 381] on div "Product catalogue" at bounding box center [1306, 391] width 105 height 20
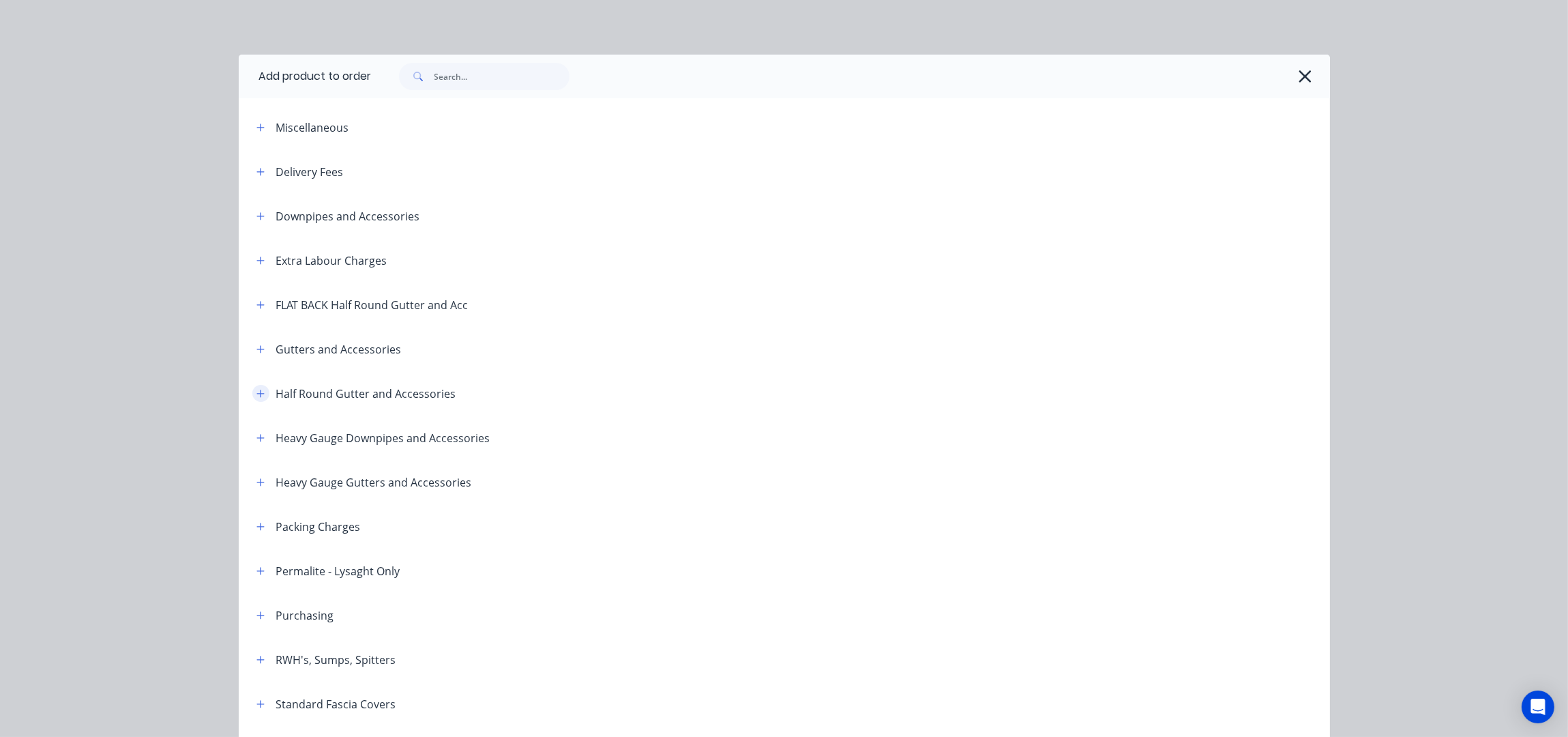
click at [260, 393] on button "button" at bounding box center [261, 393] width 17 height 17
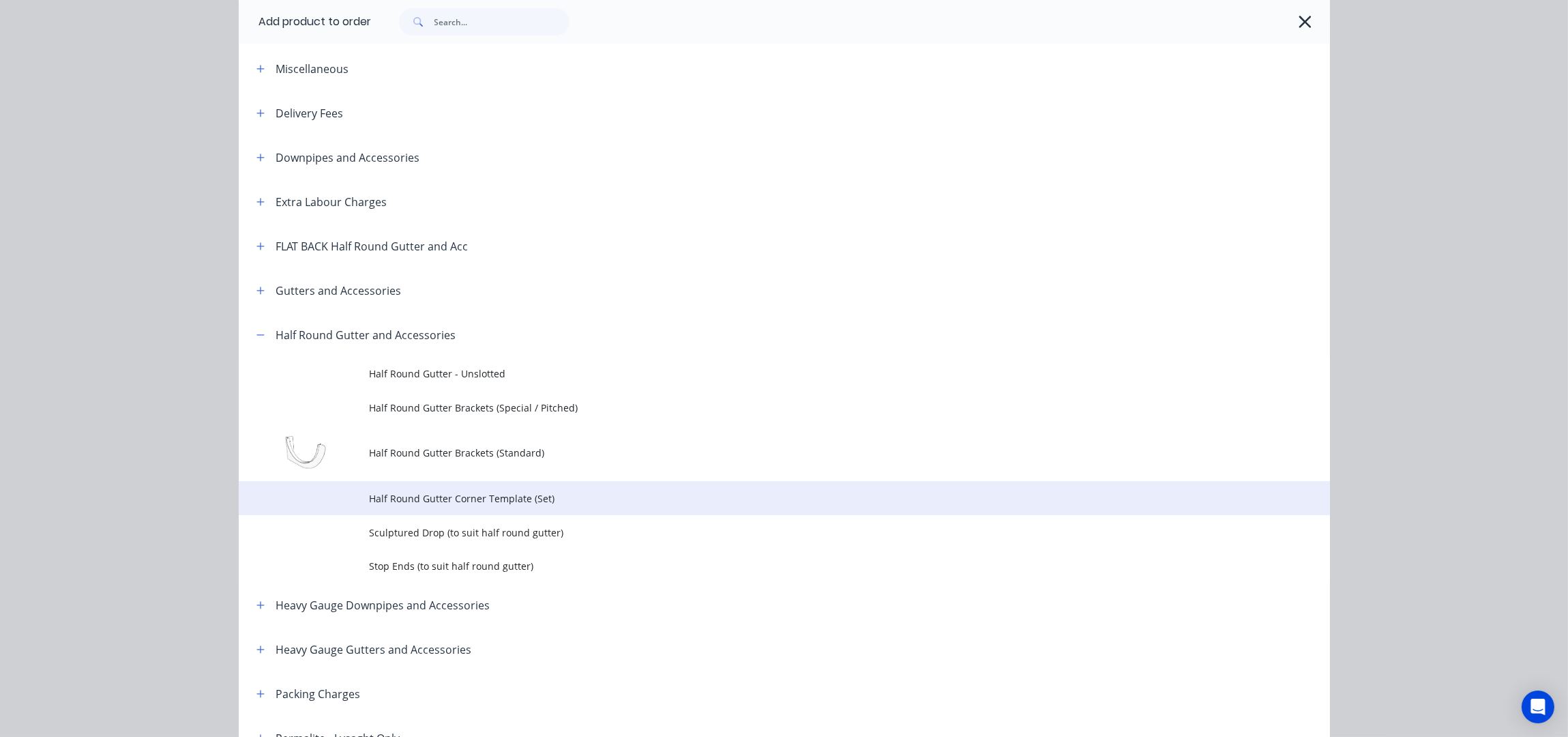
scroll to position [182, 0]
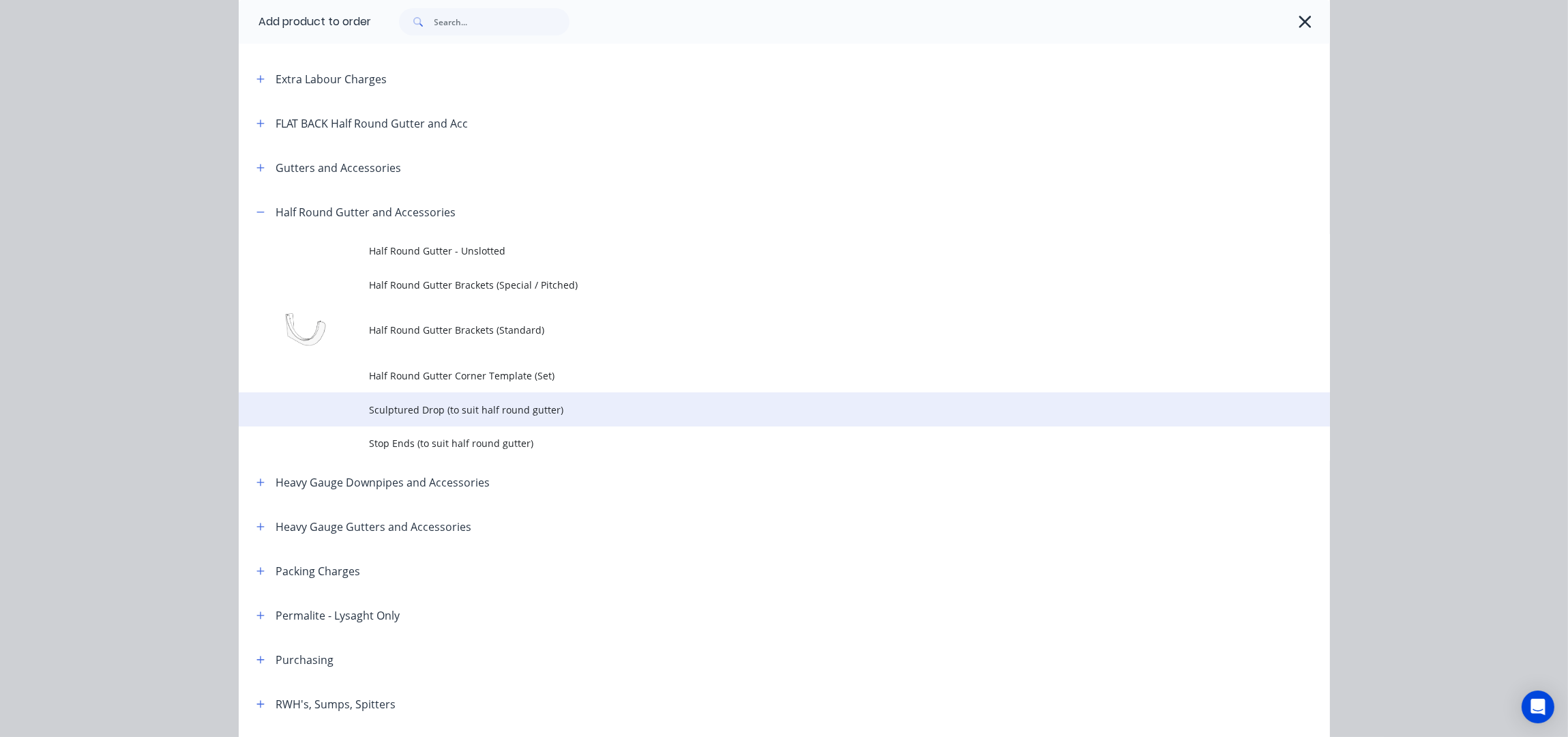
click at [446, 407] on span "Sculptured Drop (to suit half round gutter)" at bounding box center [754, 409] width 768 height 15
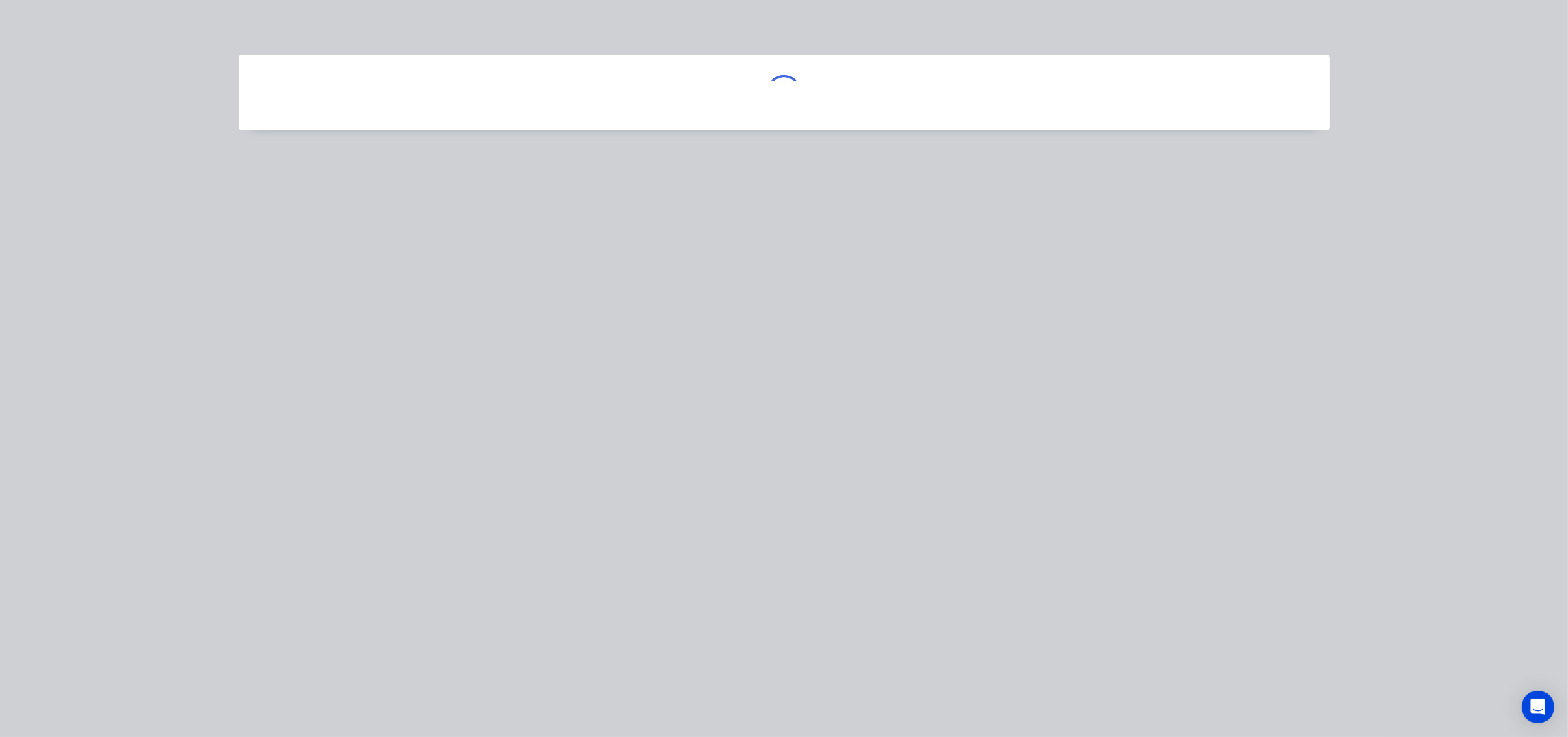
scroll to position [0, 0]
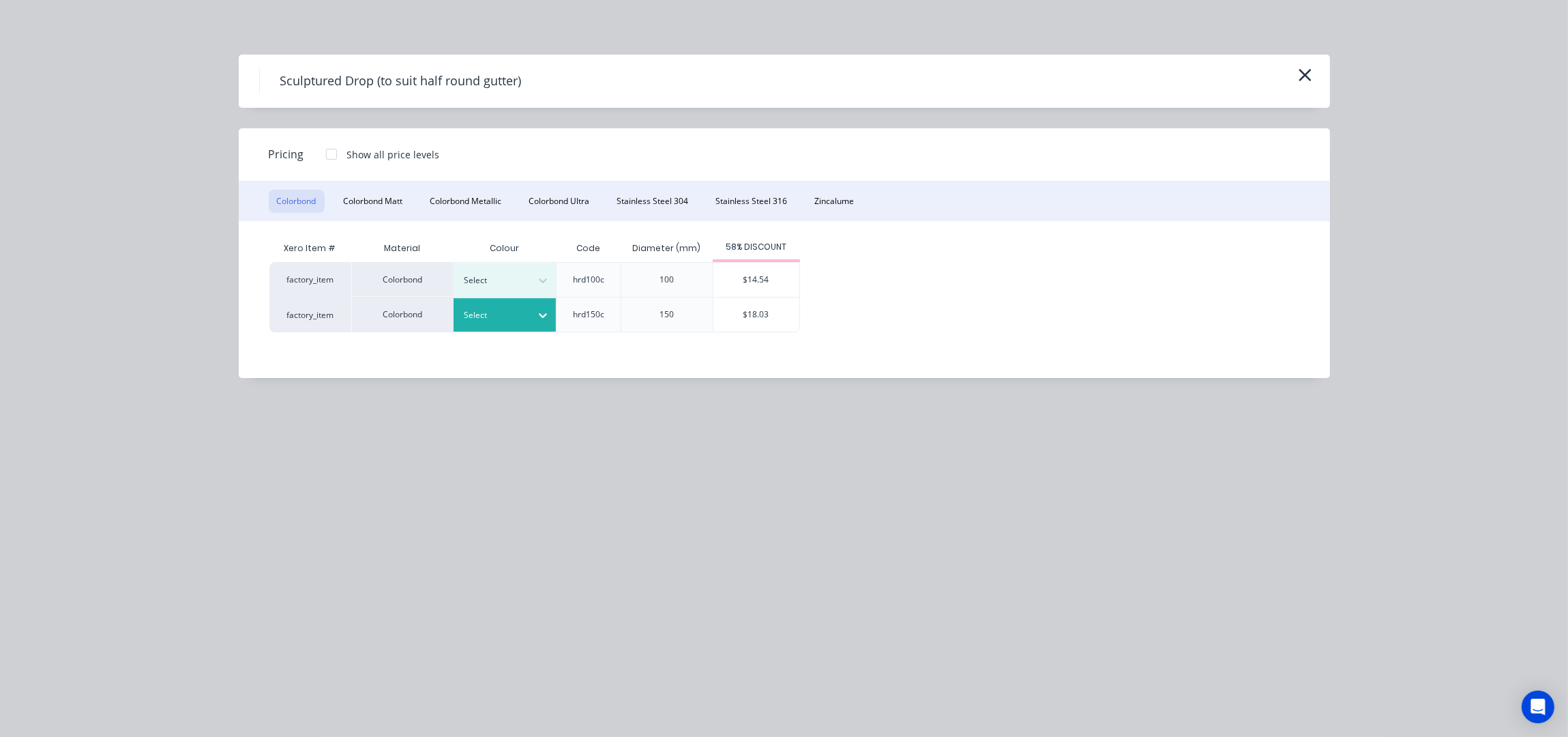
drag, startPoint x: 526, startPoint y: 281, endPoint x: 528, endPoint y: 299, distance: 18.1
click at [526, 280] on div "Select" at bounding box center [492, 280] width 76 height 18
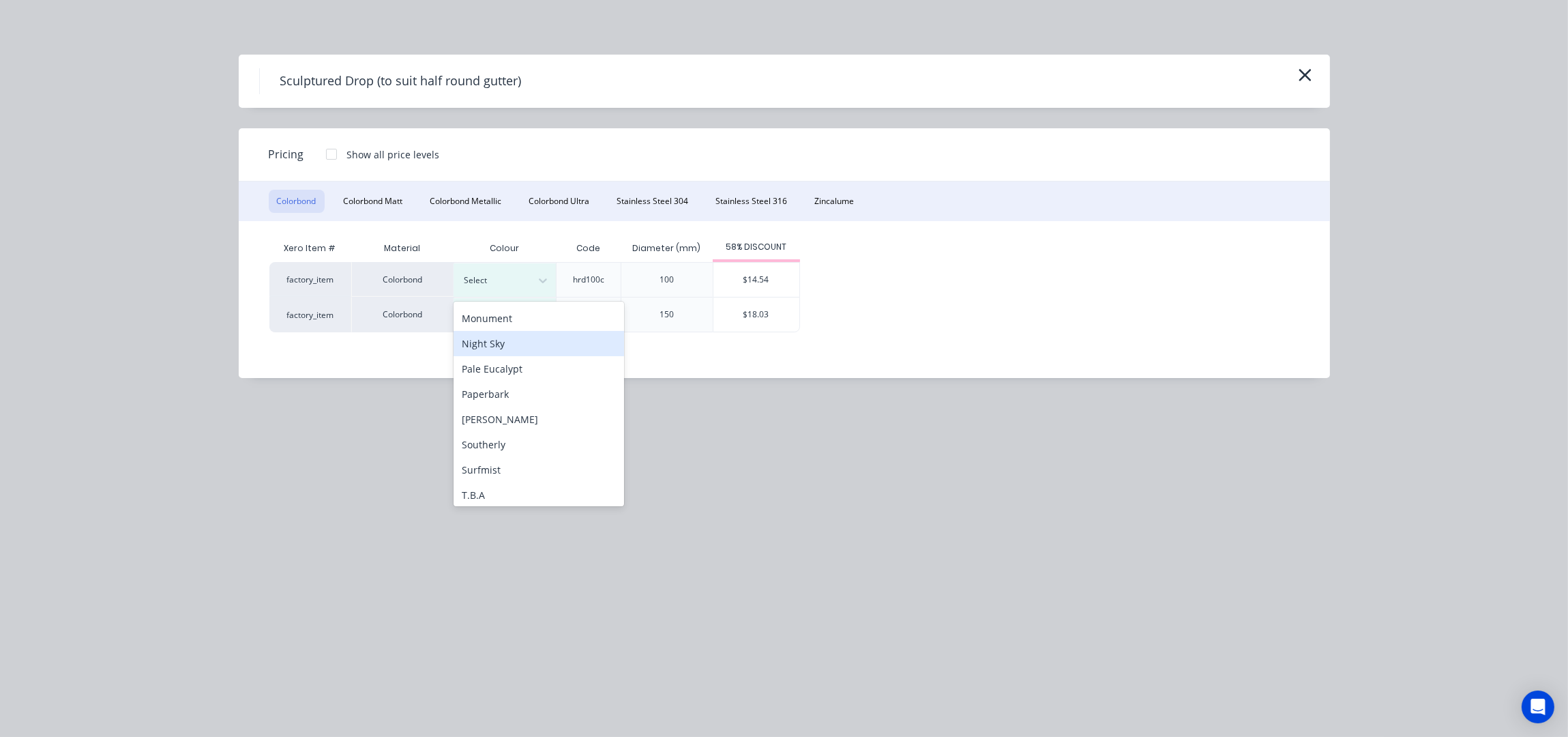
scroll to position [364, 0]
click at [490, 453] on div "Surfmist" at bounding box center [538, 458] width 171 height 25
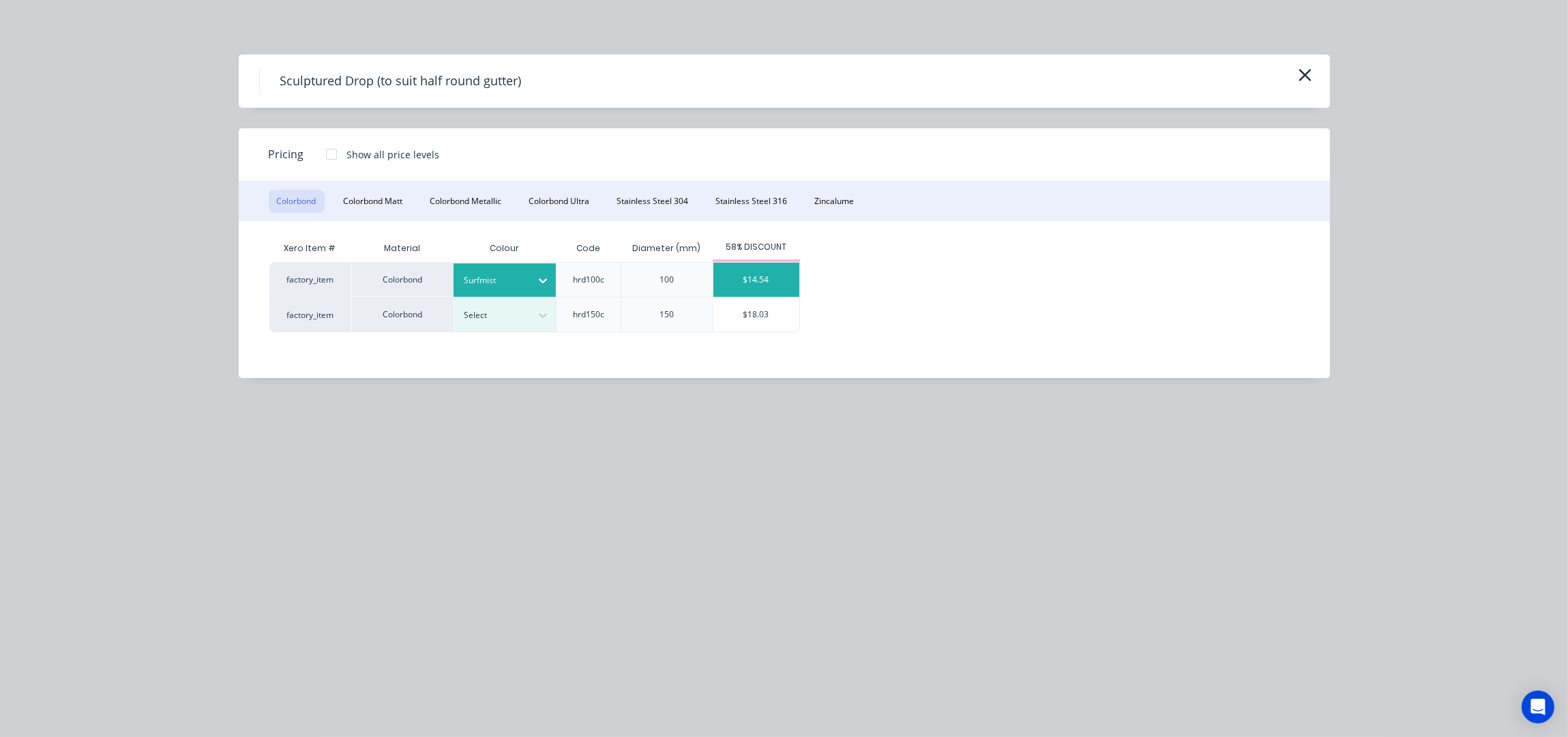
click at [759, 279] on div "$14.54" at bounding box center [756, 280] width 86 height 34
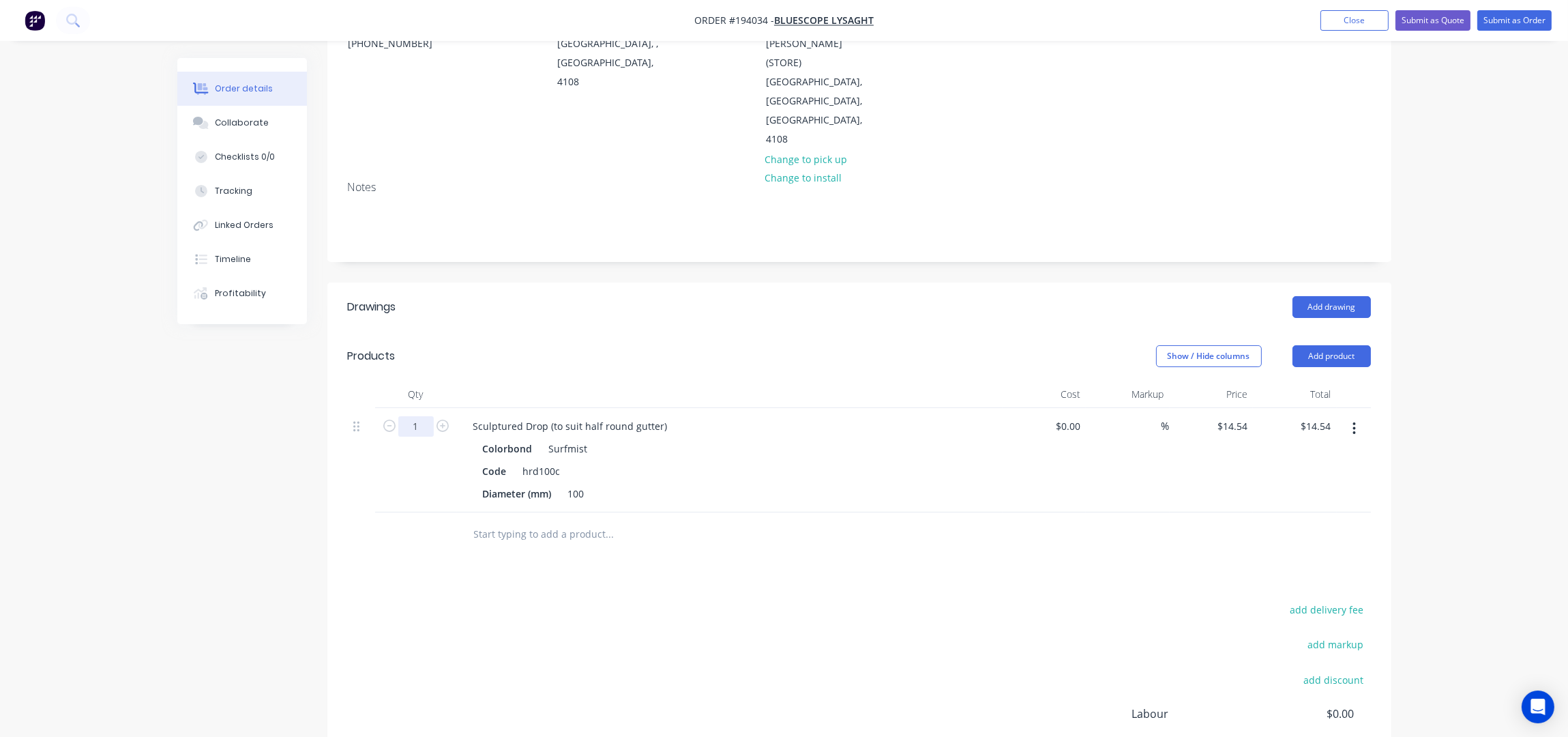
click at [416, 416] on input "1" at bounding box center [416, 426] width 36 height 20
type input "15"
type input "$218.10"
click at [596, 600] on div "add delivery fee add markup add discount Labour $0.00 Sub total $14.54 Margin $…" at bounding box center [859, 732] width 1023 height 263
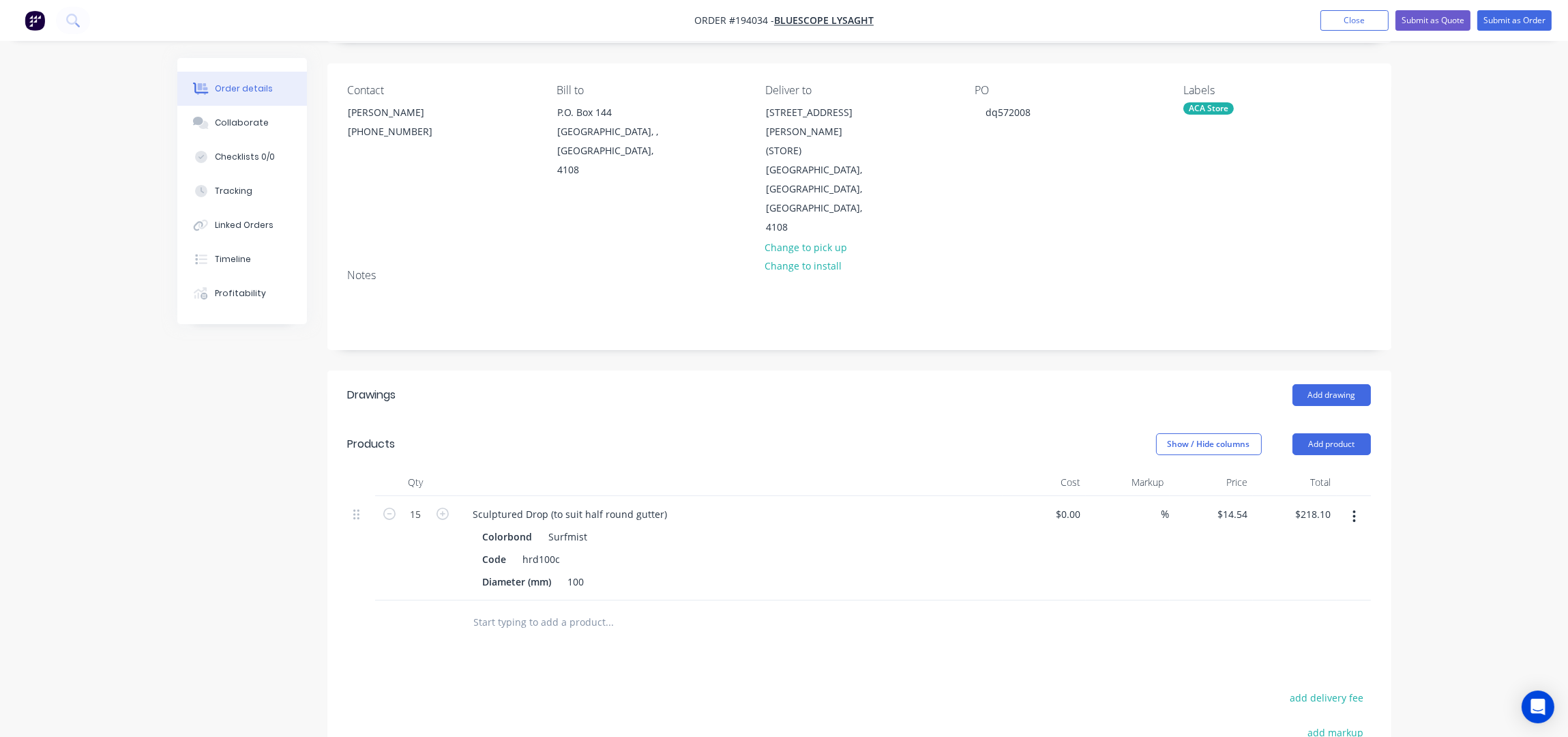
scroll to position [0, 0]
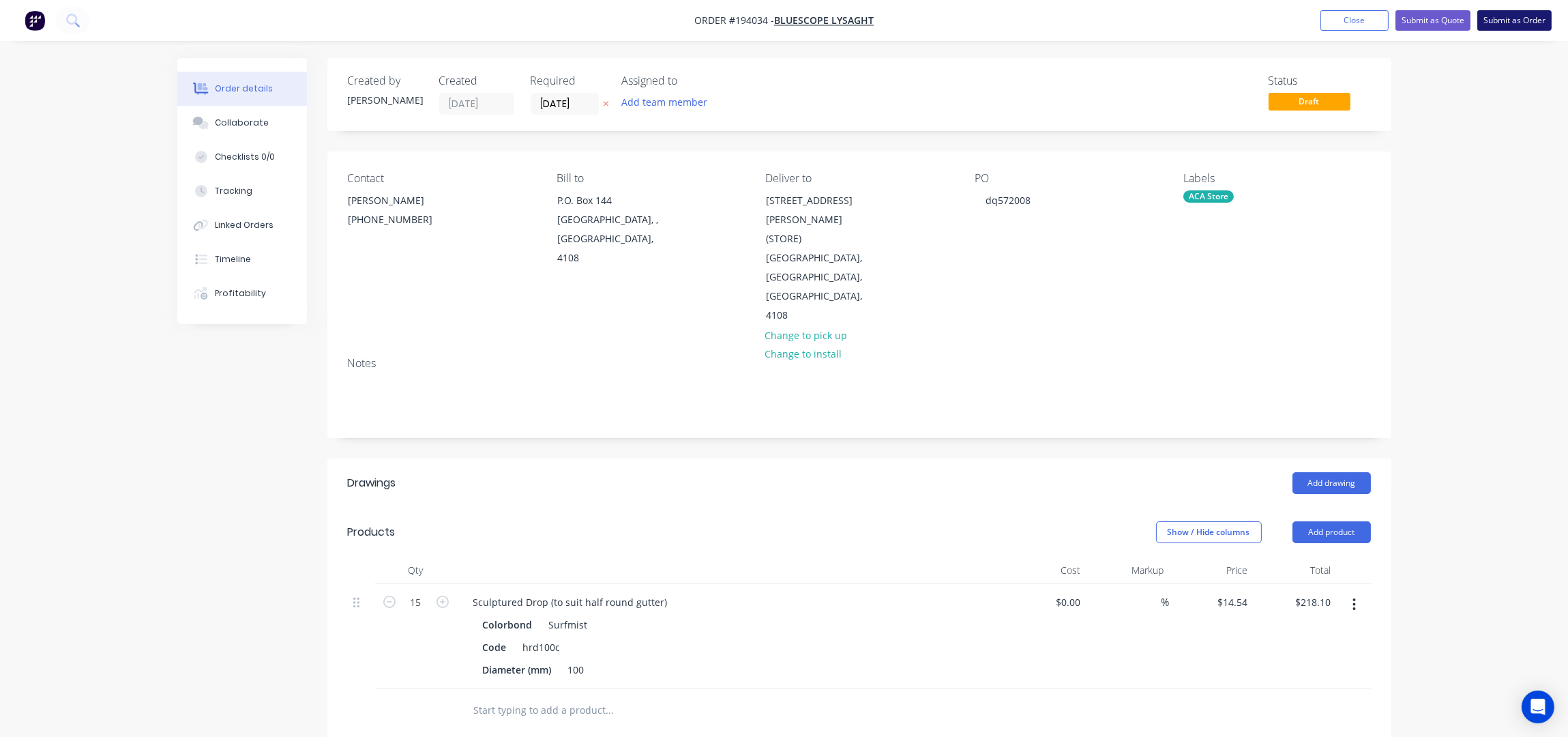
click at [1519, 16] on button "Submit as Order" at bounding box center [1515, 20] width 74 height 20
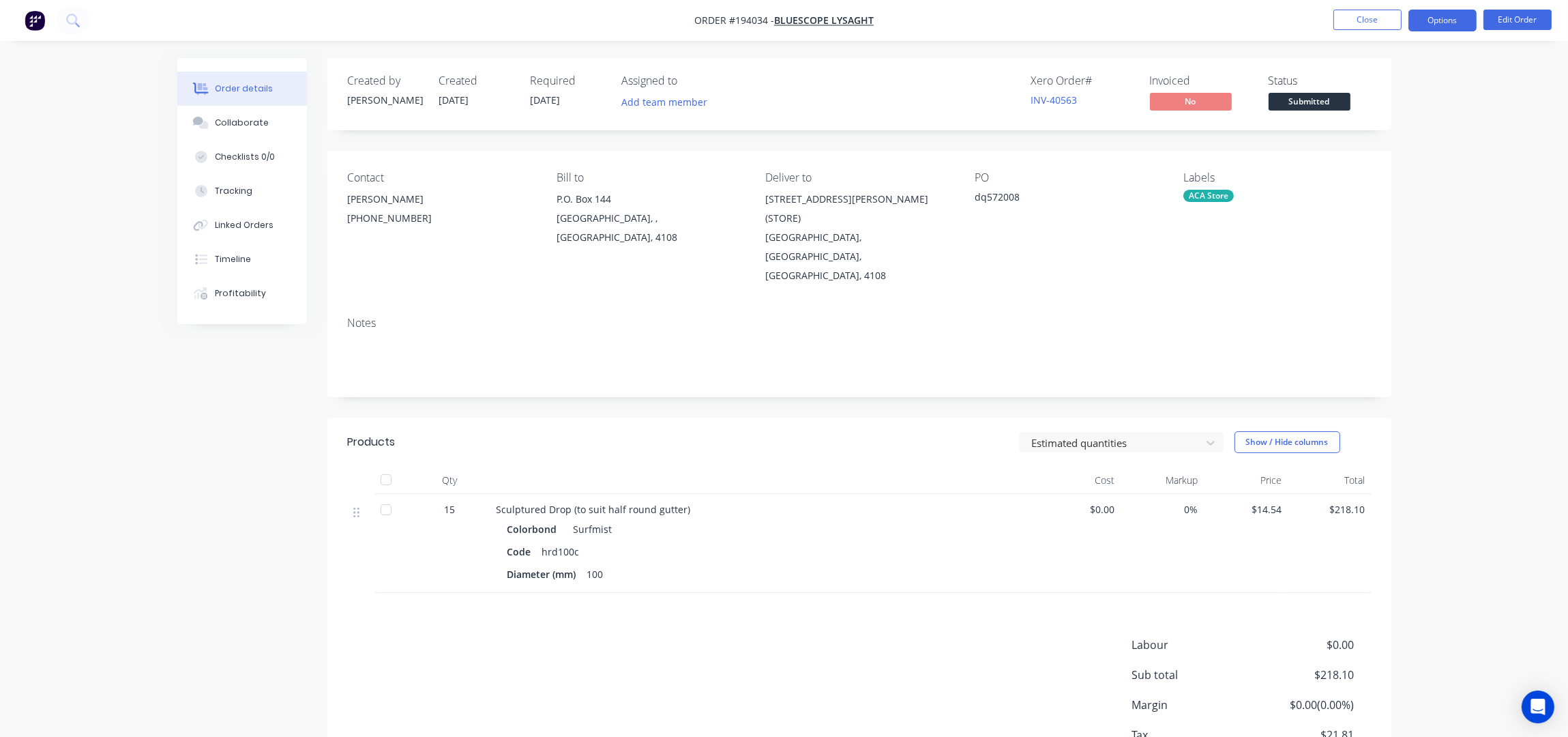
click at [1470, 12] on button "Options" at bounding box center [1442, 20] width 68 height 22
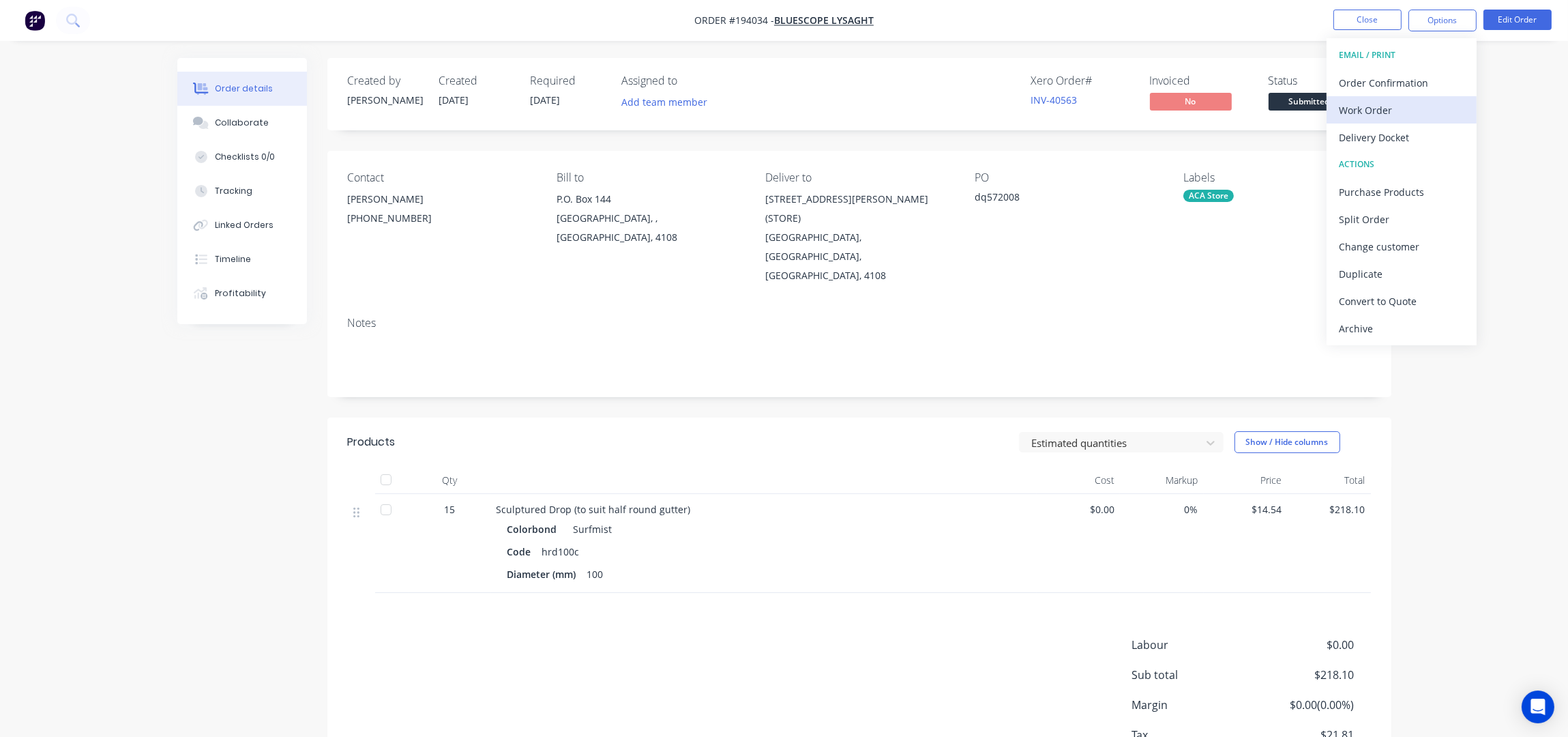
click at [1378, 112] on div "Work Order" at bounding box center [1401, 110] width 125 height 20
click at [1397, 134] on div "Without pricing" at bounding box center [1401, 138] width 125 height 20
click at [1355, 8] on nav "Order #194034 - Bluescope Lysaght Close Options EMAIL / PRINT Order Confirmatio…" at bounding box center [784, 20] width 1568 height 41
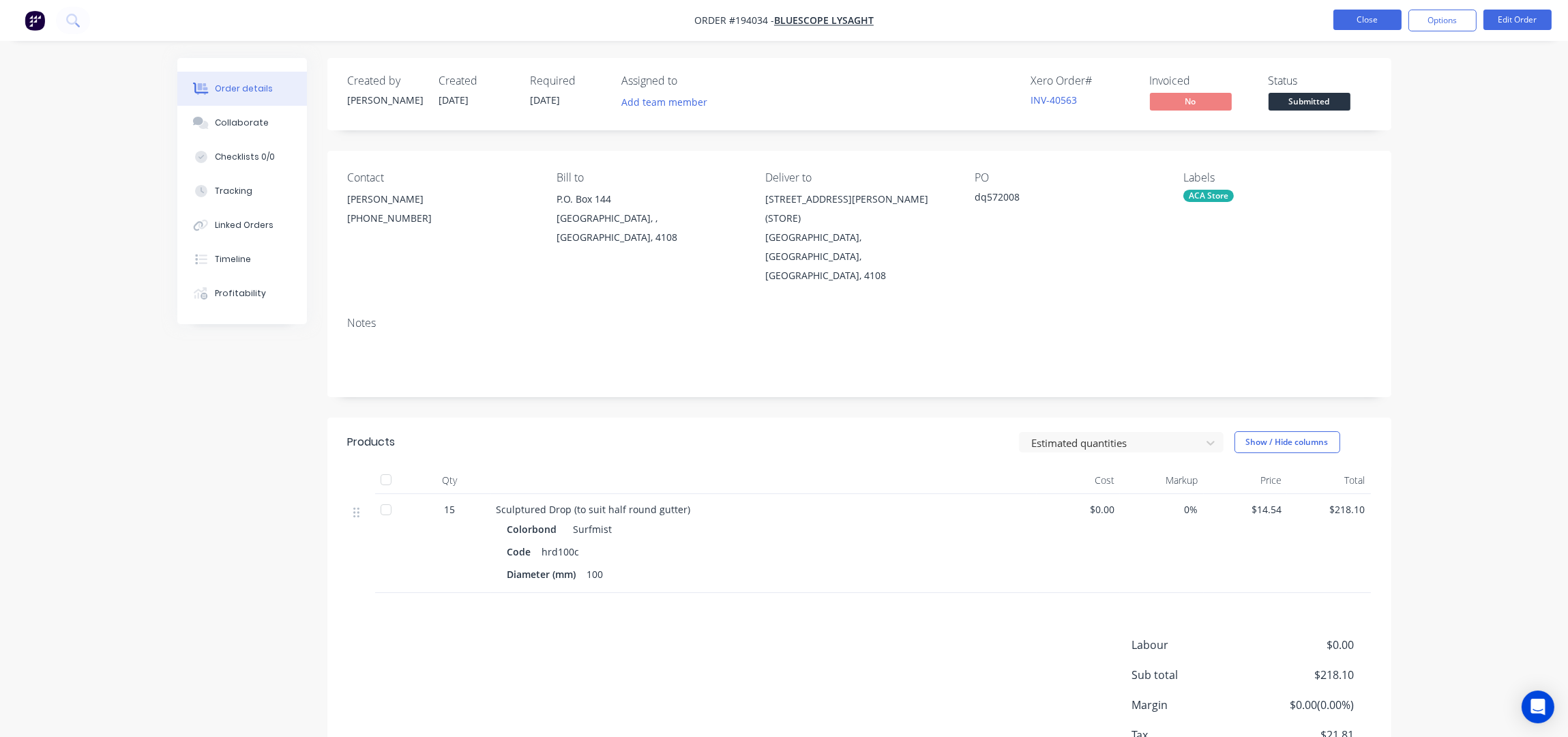
click at [1369, 19] on button "Close" at bounding box center [1367, 19] width 68 height 20
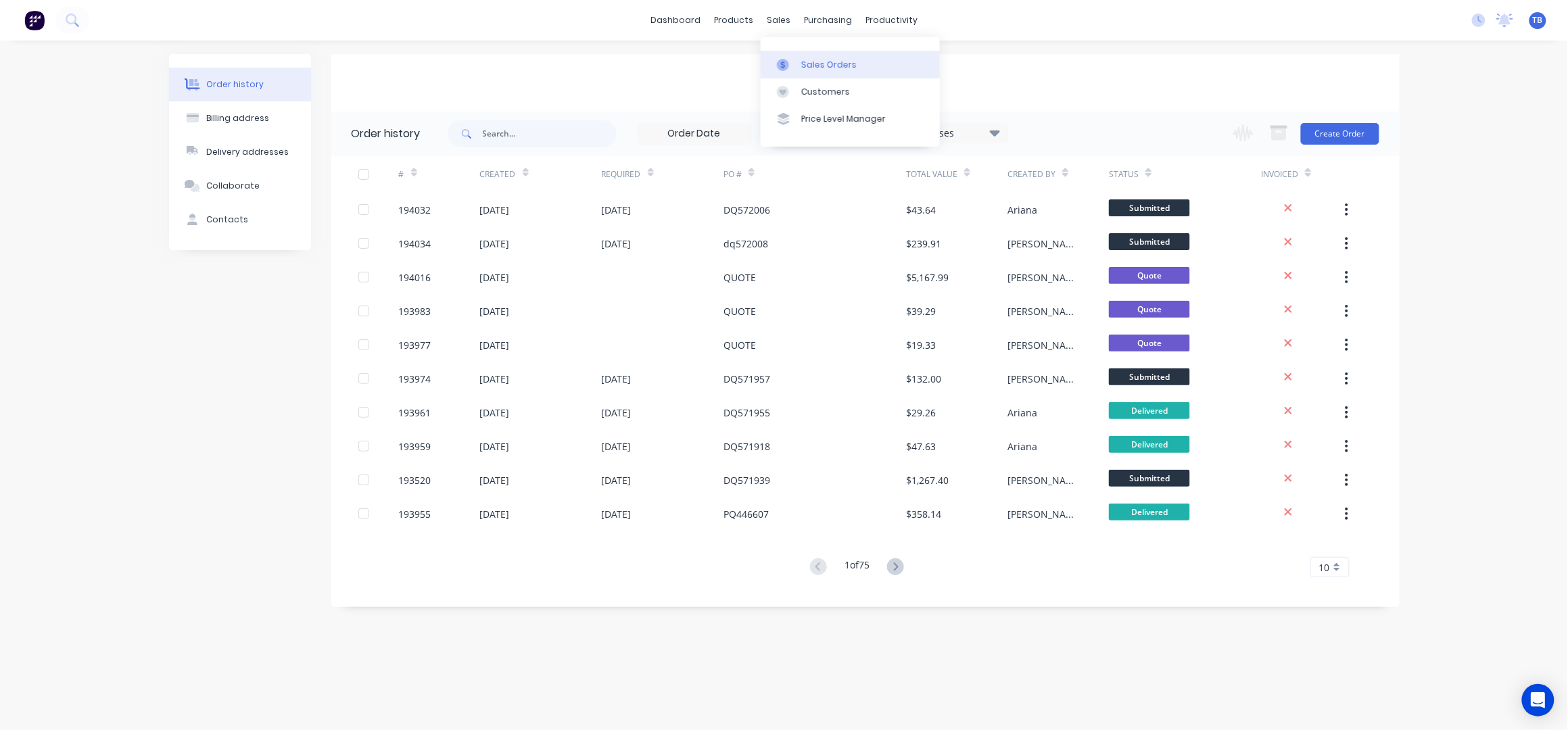
click at [827, 57] on link "Sales Orders" at bounding box center [850, 64] width 179 height 27
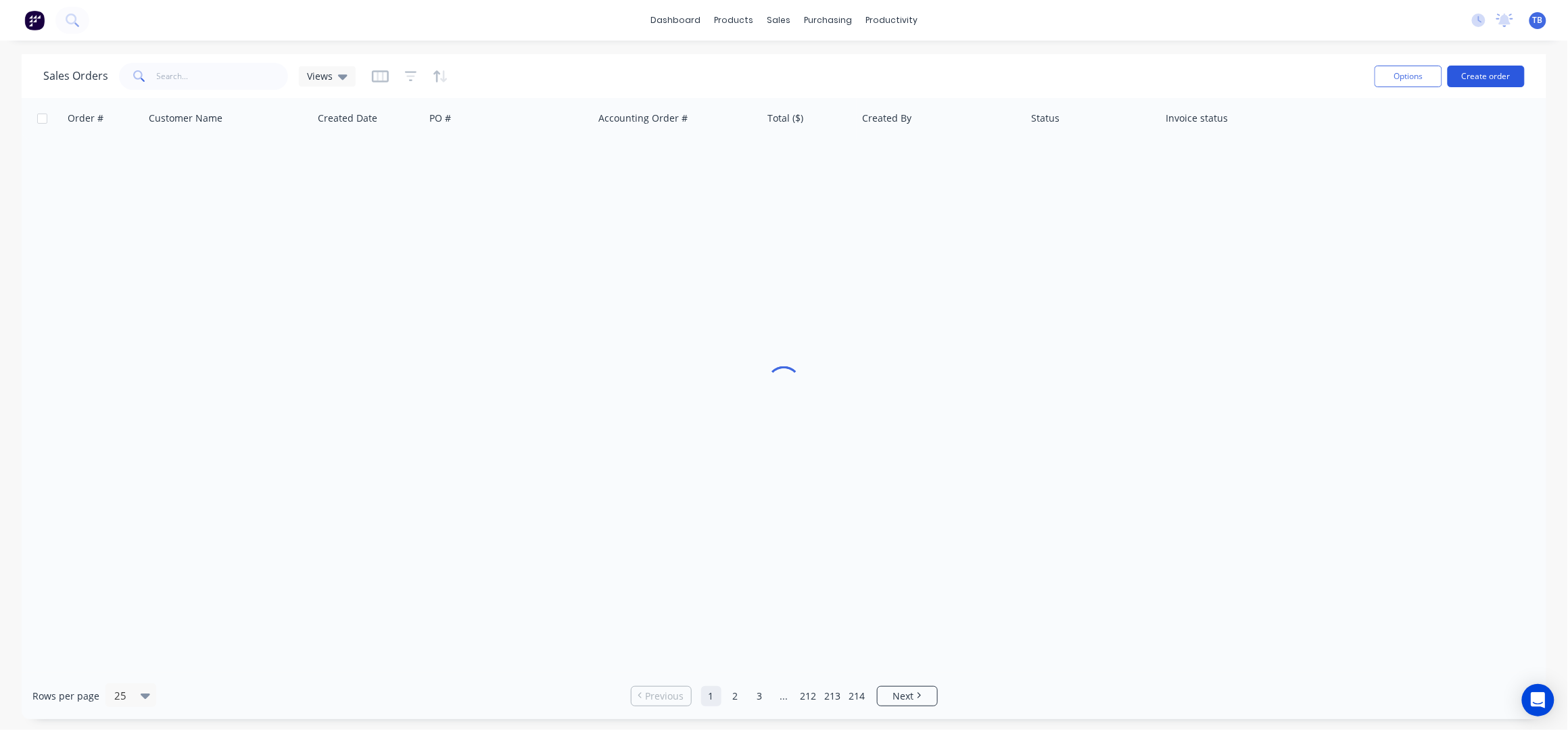
click at [1494, 72] on button "Create order" at bounding box center [1485, 77] width 77 height 21
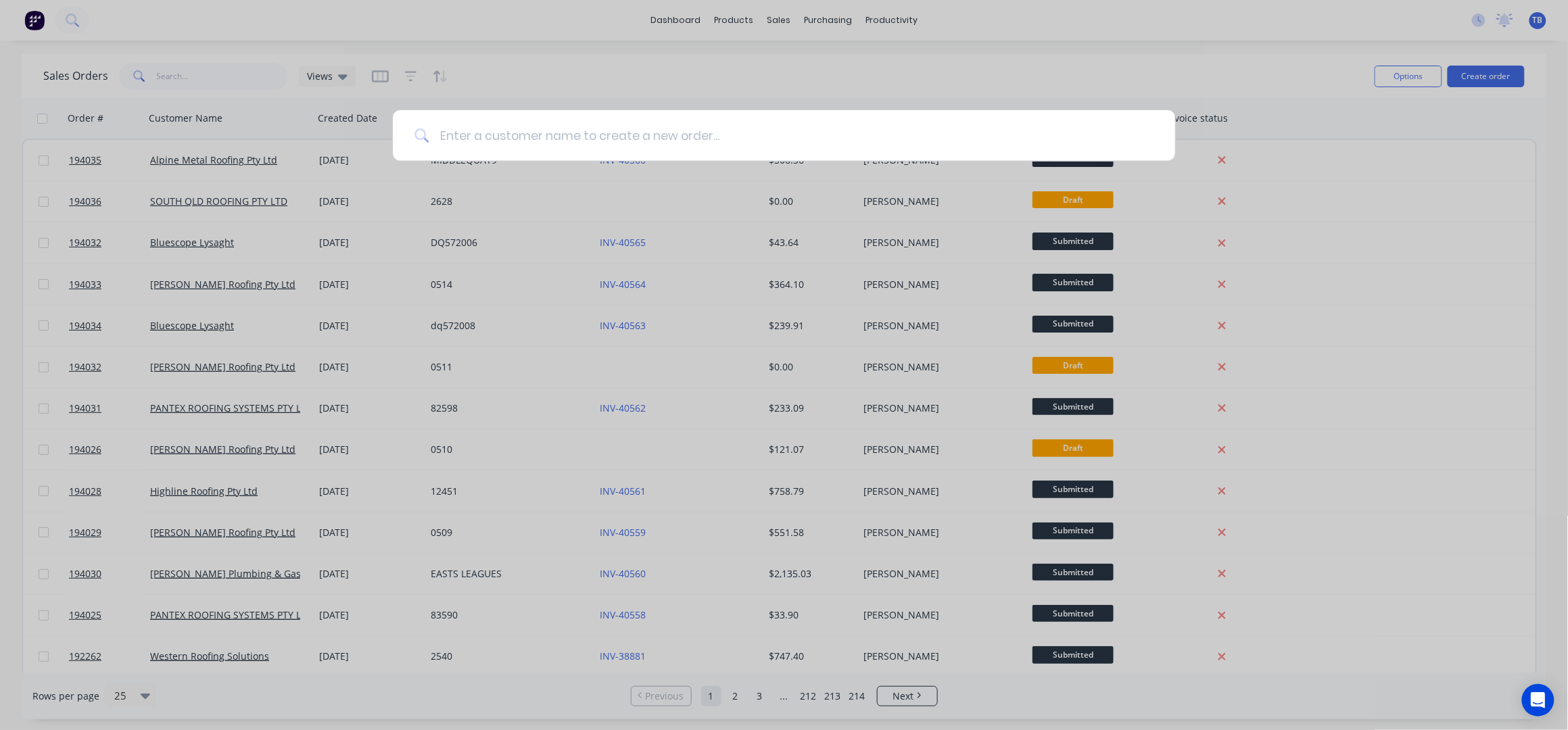
click at [658, 137] on input at bounding box center [791, 135] width 725 height 51
click at [523, 145] on input at bounding box center [791, 135] width 725 height 51
click at [644, 96] on div at bounding box center [784, 365] width 1568 height 730
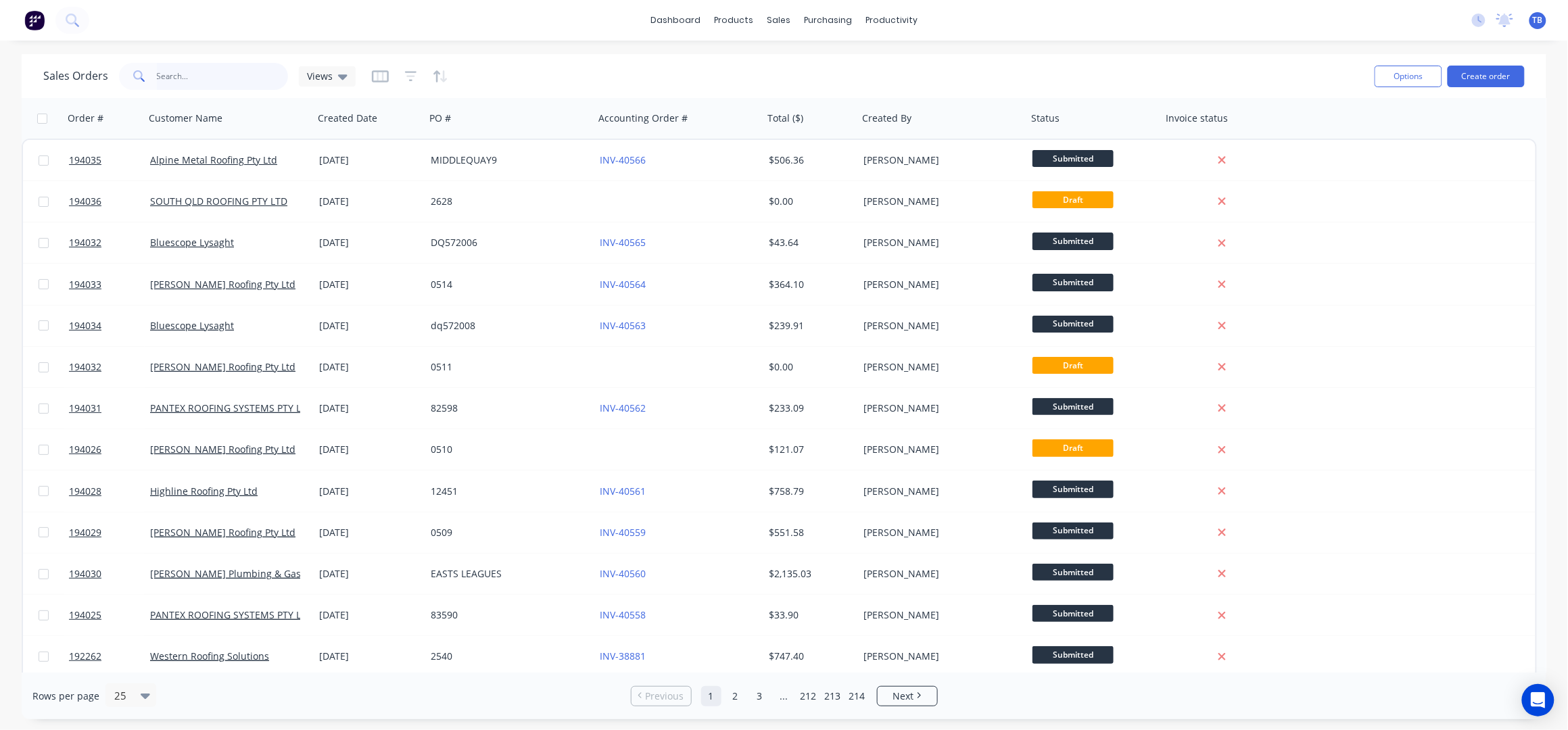
click at [171, 79] on input "text" at bounding box center [223, 76] width 132 height 27
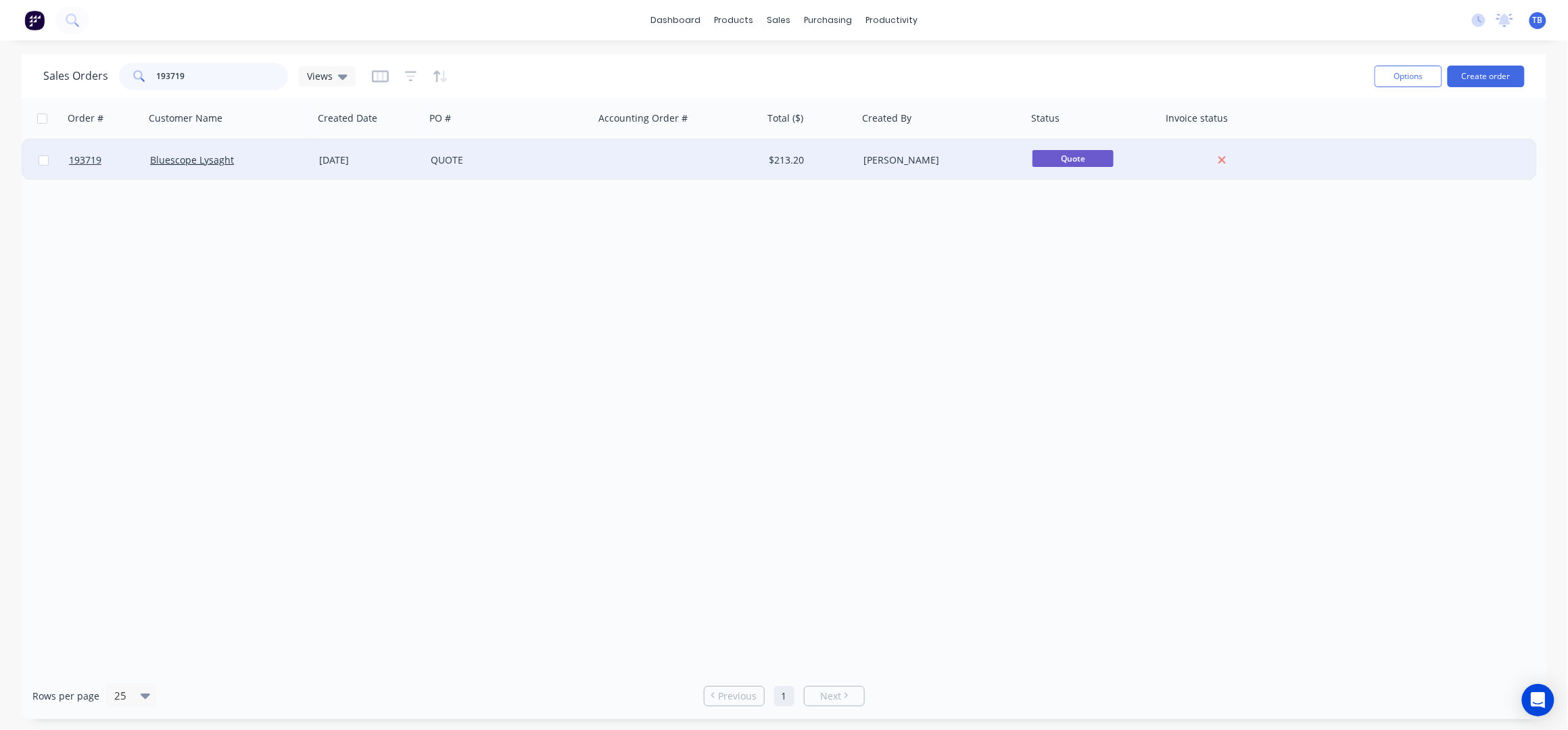
type input "193719"
click at [603, 161] on div at bounding box center [678, 160] width 169 height 41
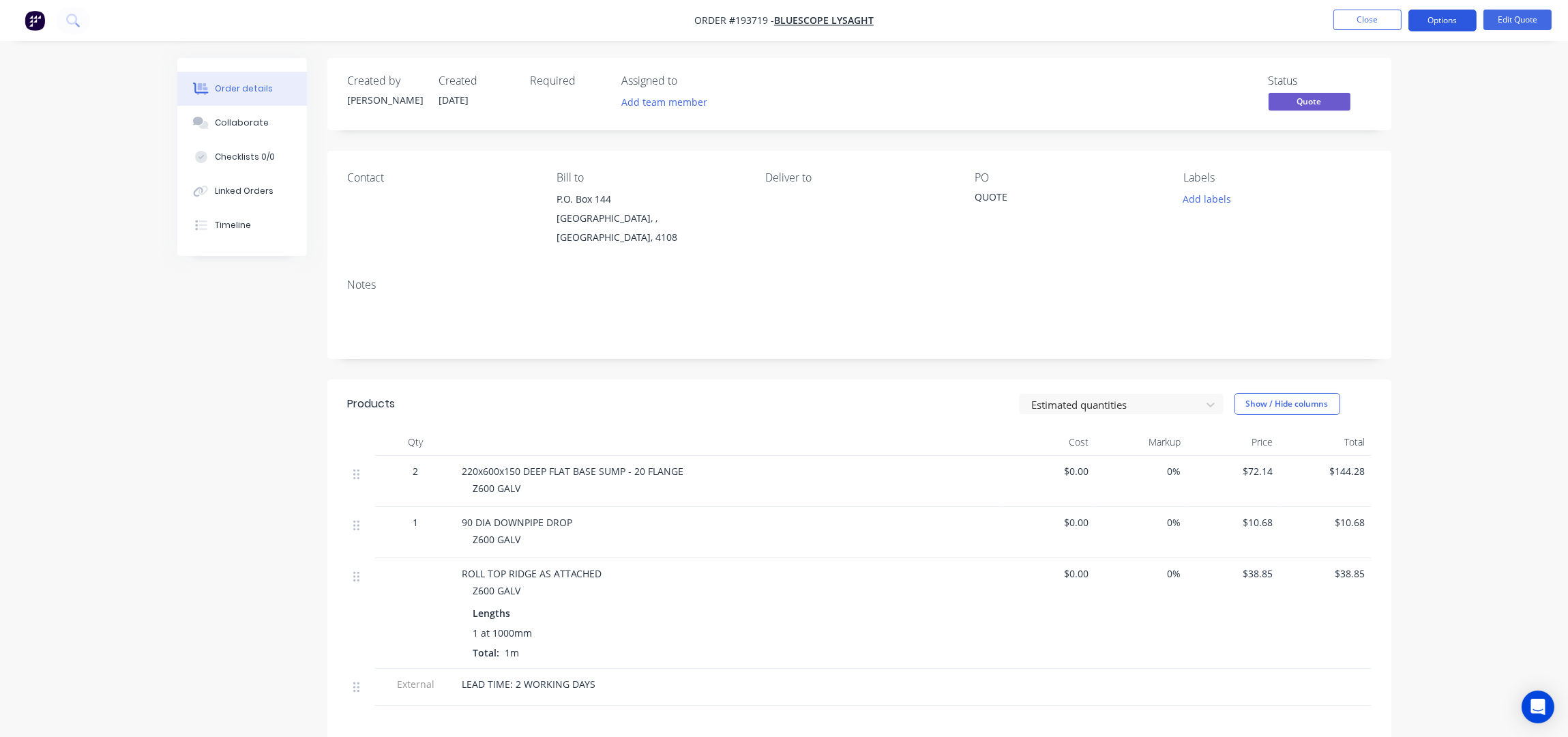
click at [1457, 9] on button "Options" at bounding box center [1442, 20] width 68 height 22
click at [1414, 151] on button "Convert to Order" at bounding box center [1401, 164] width 150 height 27
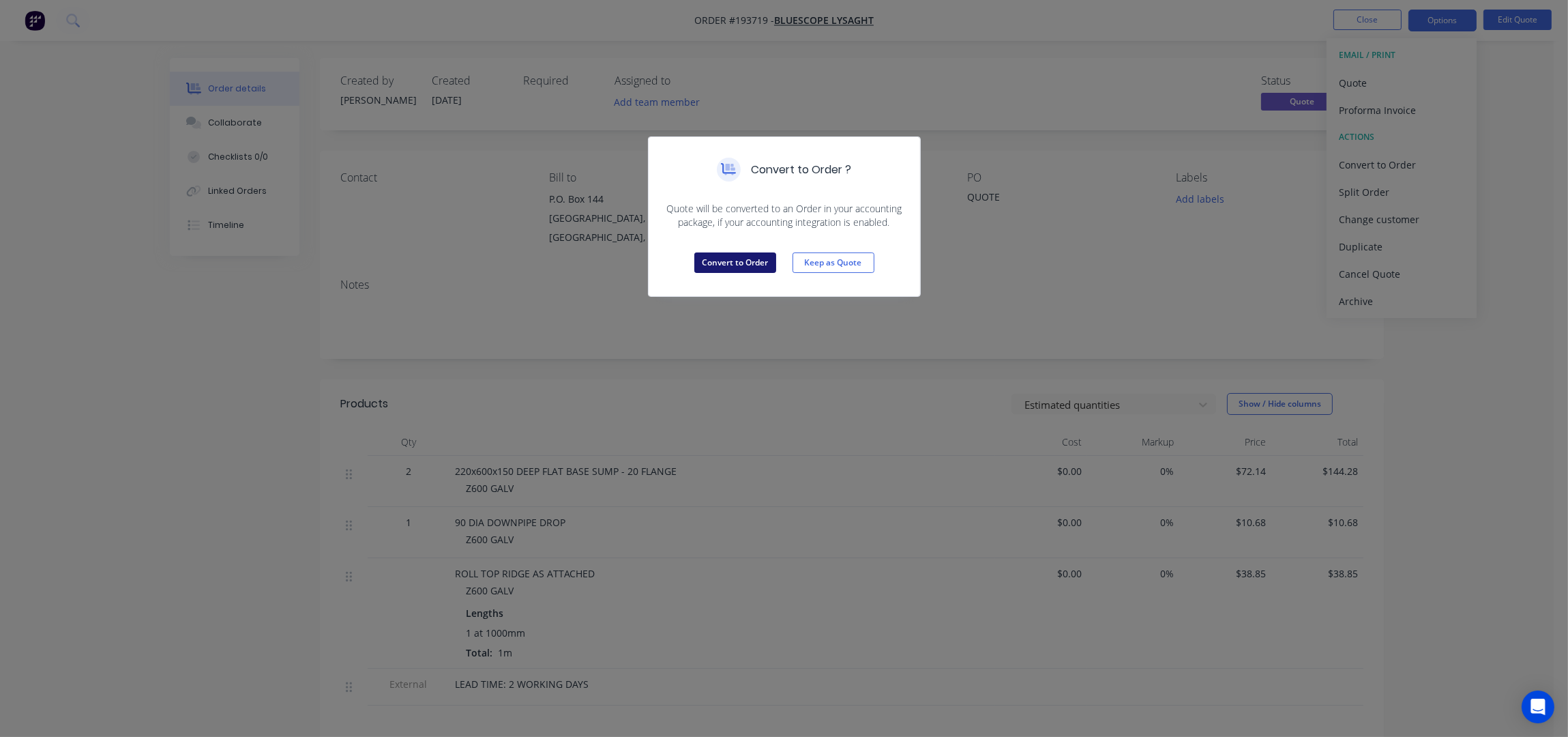
click at [726, 261] on button "Convert to Order" at bounding box center [735, 263] width 82 height 20
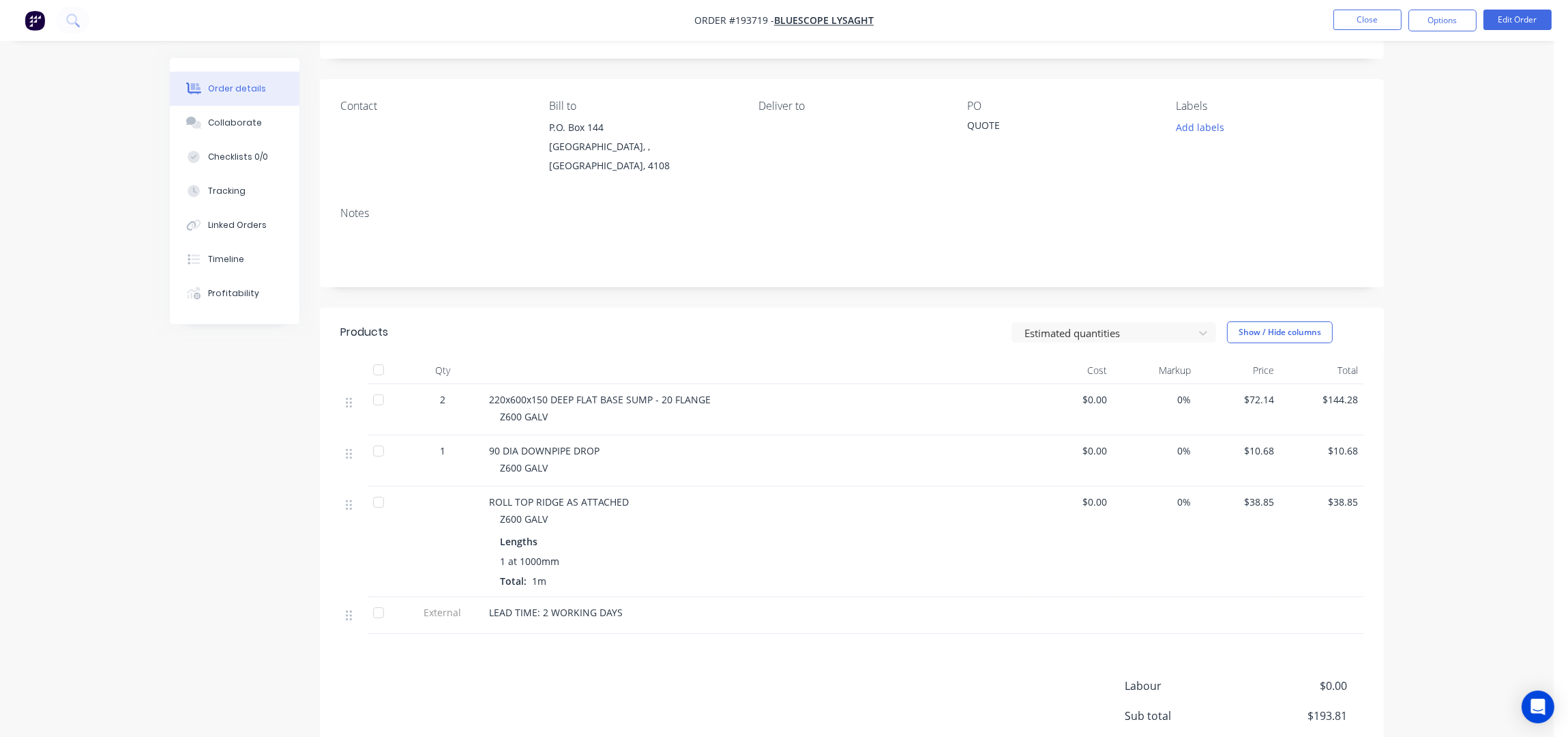
scroll to position [182, 0]
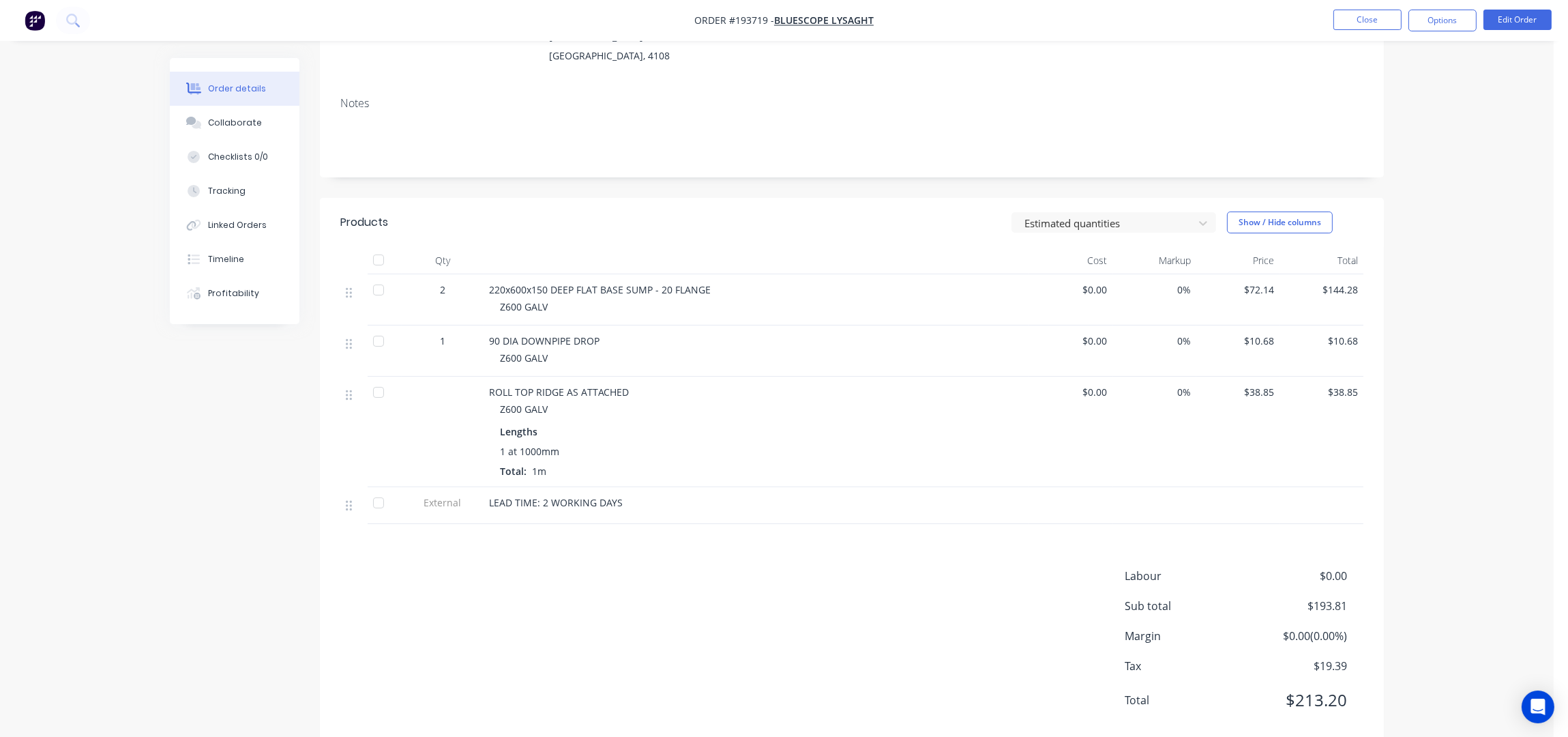
click at [503, 97] on div "Notes" at bounding box center [852, 103] width 1023 height 13
click at [494, 86] on div "Notes" at bounding box center [851, 131] width 1064 height 91
click at [490, 66] on div "Contact Bill to P.O. Box 144 Archerfield, , Australia, 4108 Deliver to PO QUOTE…" at bounding box center [851, 27] width 1064 height 117
click at [495, 66] on div "Contact Bill to P.O. Box 144 Archerfield, , Australia, 4108 Deliver to PO QUOTE…" at bounding box center [851, 27] width 1064 height 117
click at [514, 67] on div "Contact Bill to P.O. Box 144 Archerfield, , Australia, 4108 Deliver to PO QUOTE…" at bounding box center [851, 27] width 1064 height 117
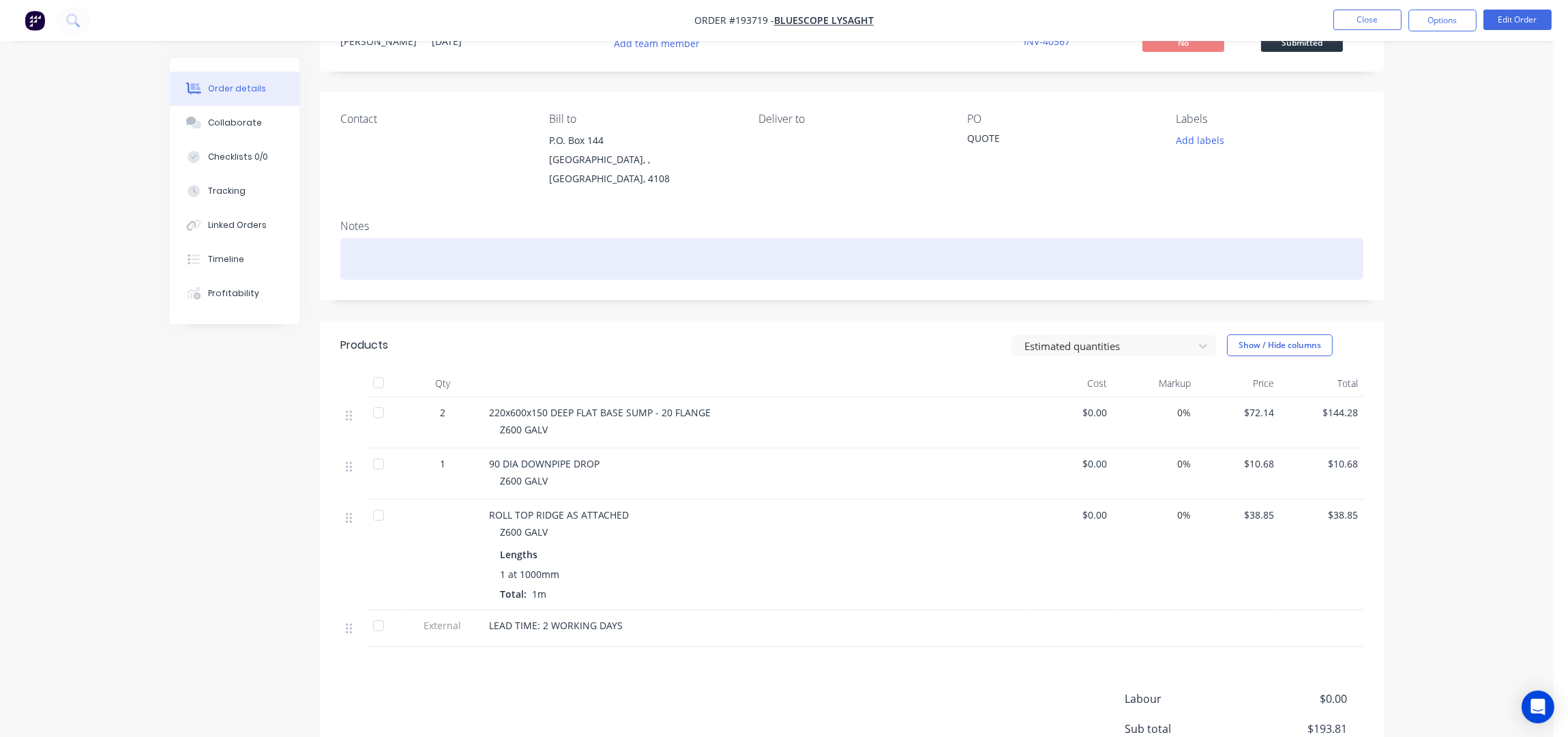
scroll to position [0, 0]
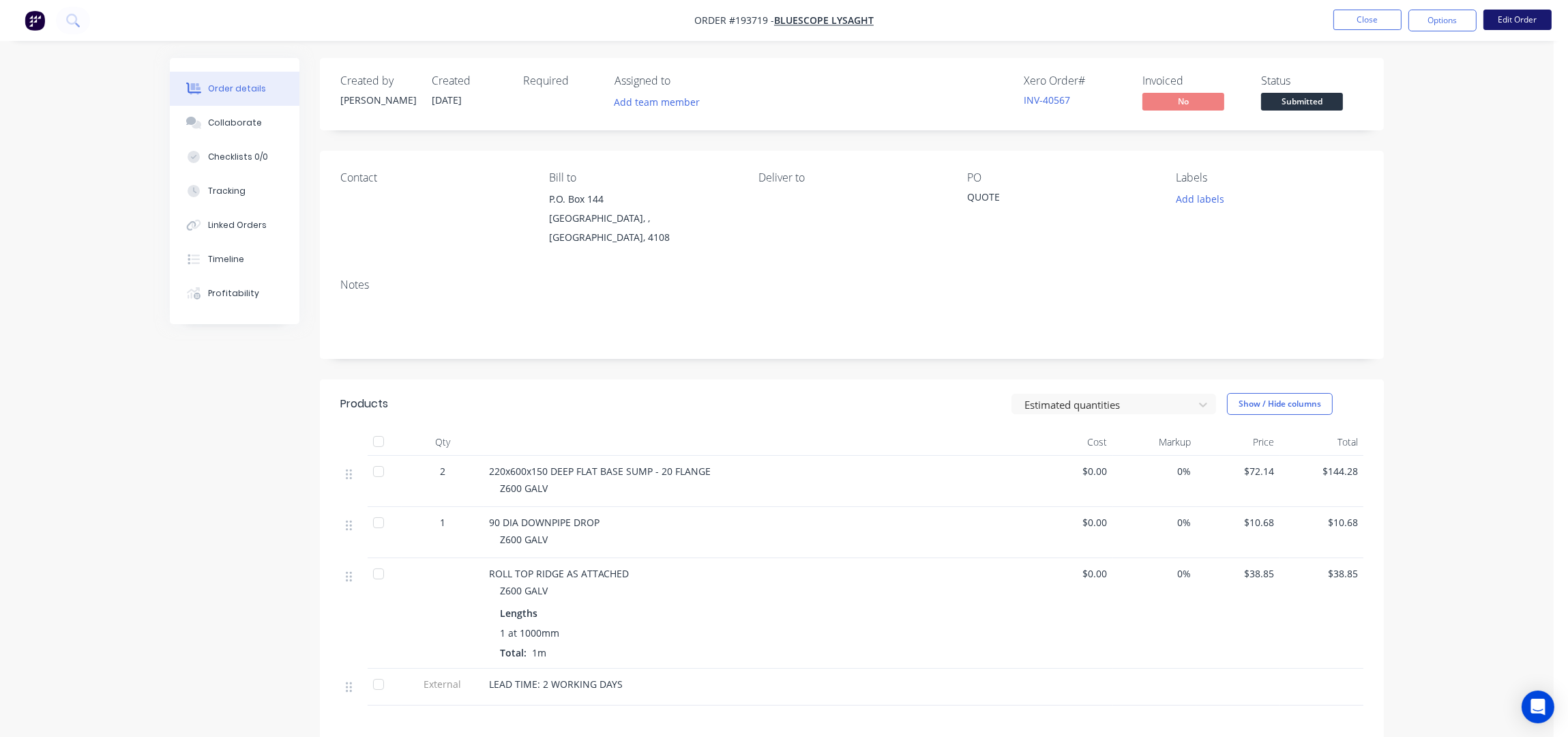
click at [1502, 17] on button "Edit Order" at bounding box center [1517, 19] width 68 height 20
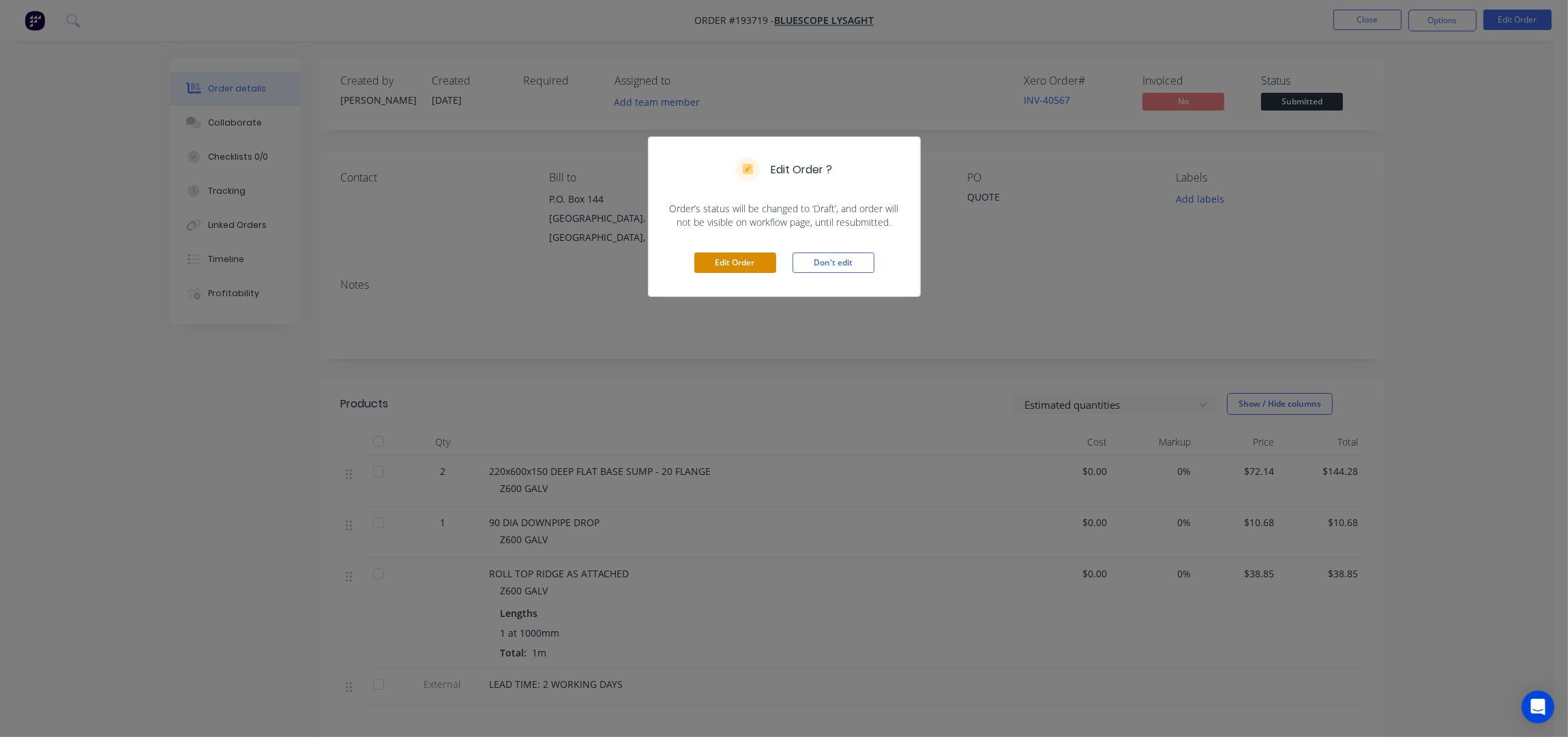
click at [736, 267] on button "Edit Order" at bounding box center [735, 263] width 82 height 20
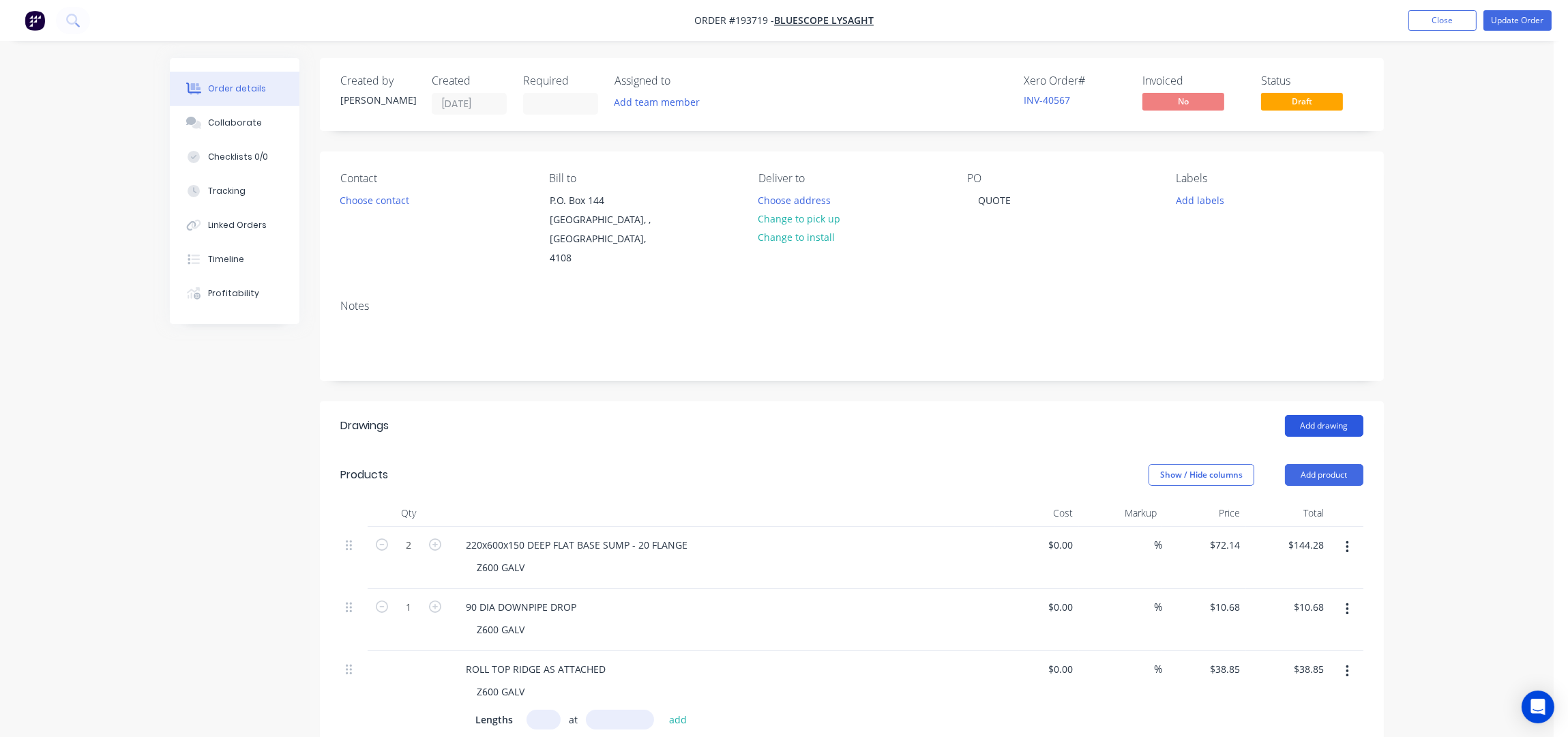
click at [1319, 415] on button "Add drawing" at bounding box center [1325, 426] width 79 height 22
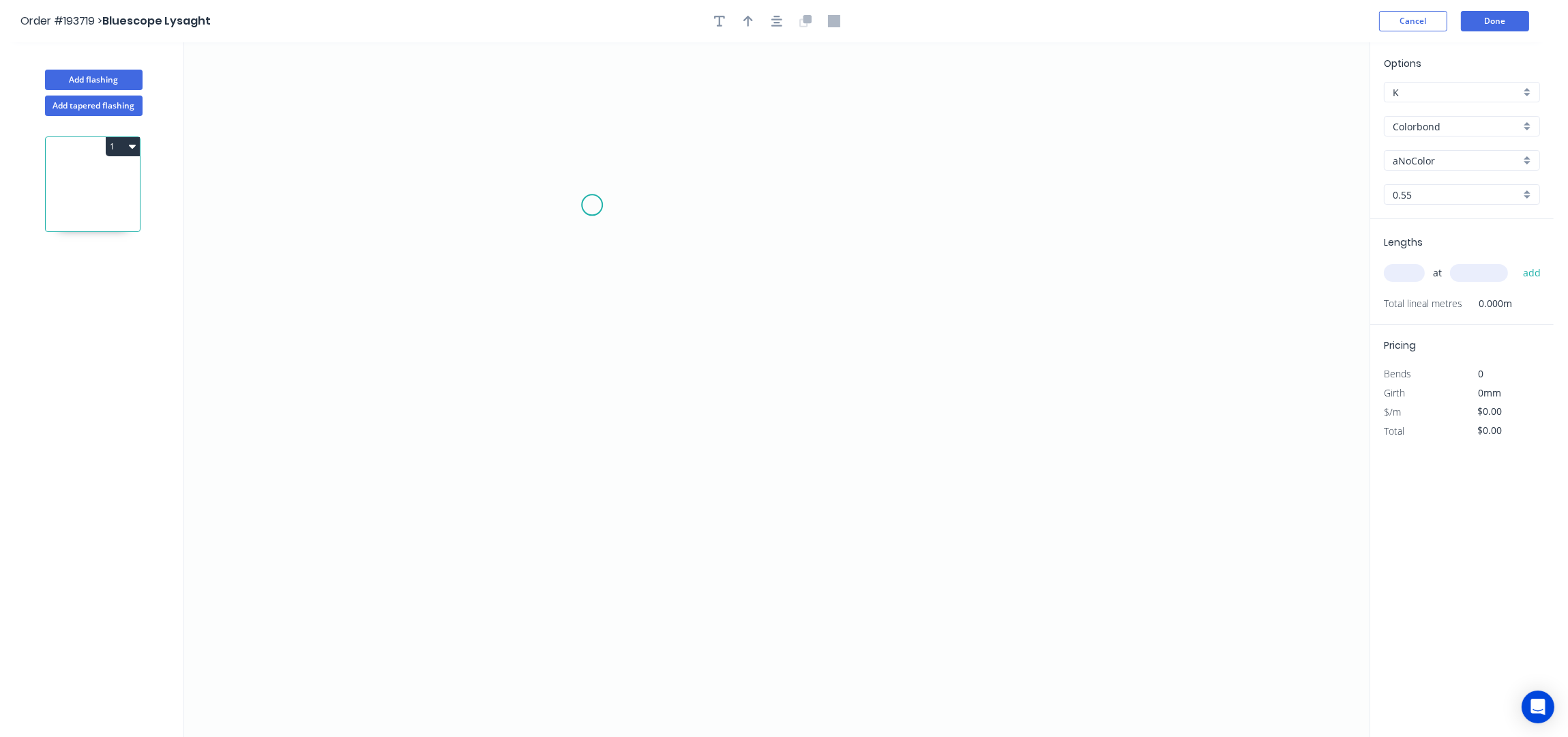
click at [590, 202] on icon "0" at bounding box center [776, 390] width 1186 height 695
click at [580, 382] on icon "0" at bounding box center [776, 390] width 1186 height 695
click at [1023, 407] on icon "0 ?" at bounding box center [776, 390] width 1186 height 695
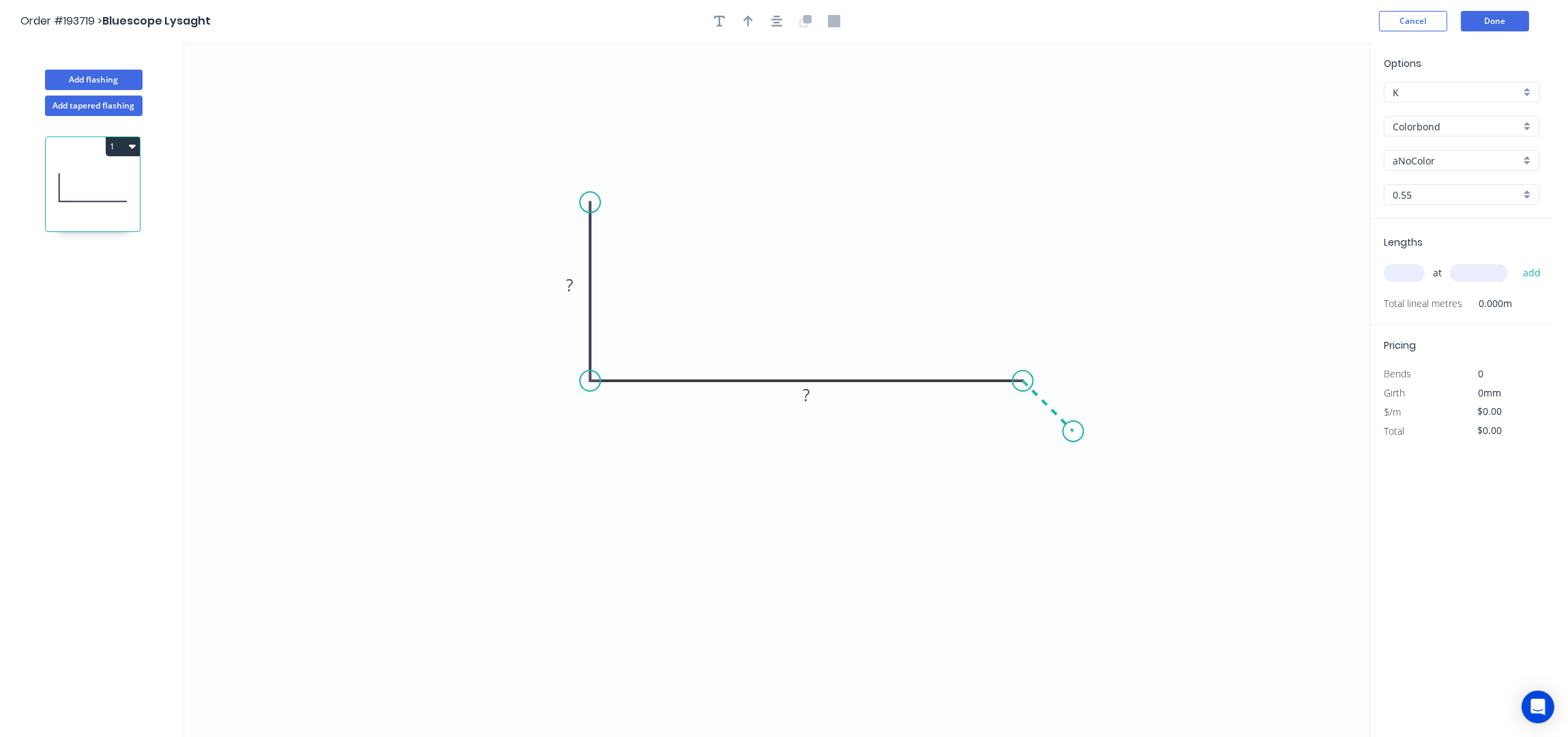
click at [1074, 436] on icon "0 ? ?" at bounding box center [776, 390] width 1186 height 695
click at [776, 12] on button "button" at bounding box center [776, 21] width 20 height 20
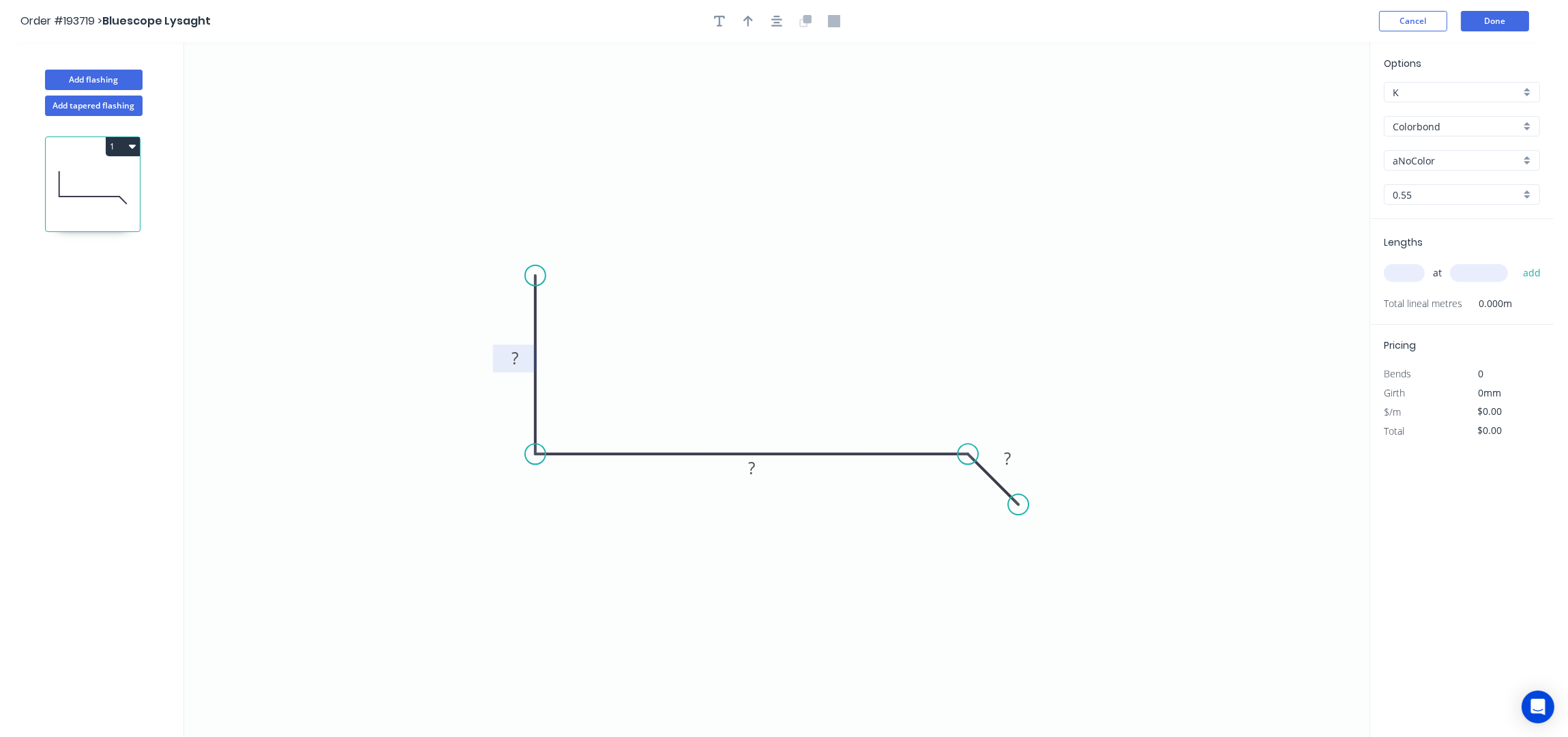
click at [521, 354] on rect at bounding box center [514, 359] width 27 height 19
type input "$11.22"
drag, startPoint x: 751, startPoint y: 21, endPoint x: 1162, endPoint y: 148, distance: 430.2
click at [751, 21] on icon "button" at bounding box center [748, 21] width 9 height 12
drag, startPoint x: 1305, startPoint y: 107, endPoint x: 761, endPoint y: 339, distance: 591.4
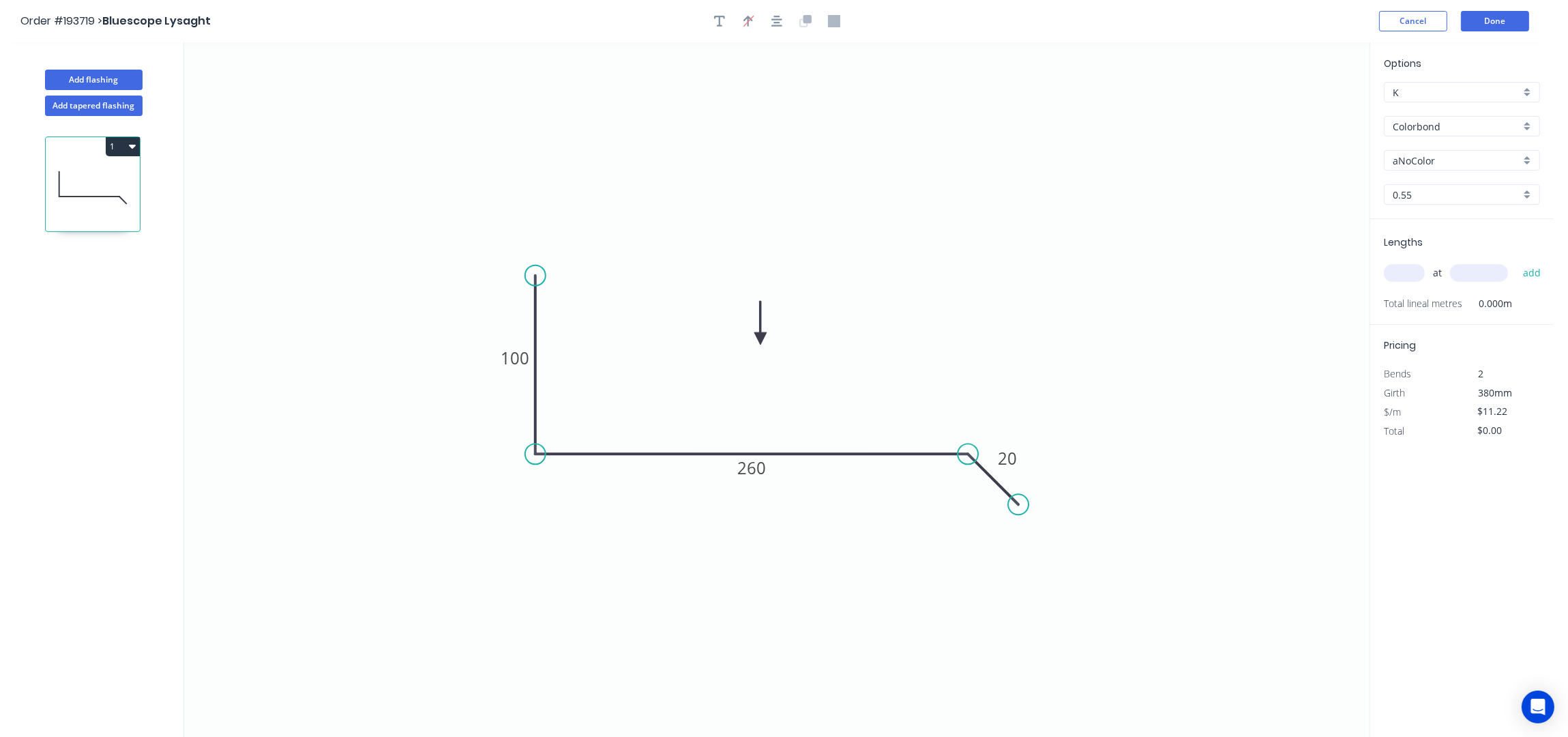
click at [761, 339] on icon at bounding box center [761, 322] width 12 height 44
click at [1419, 134] on input "Colorbond" at bounding box center [1456, 127] width 127 height 15
click at [1431, 189] on div "Galvabond" at bounding box center [1461, 185] width 154 height 24
type input "Galvabond"
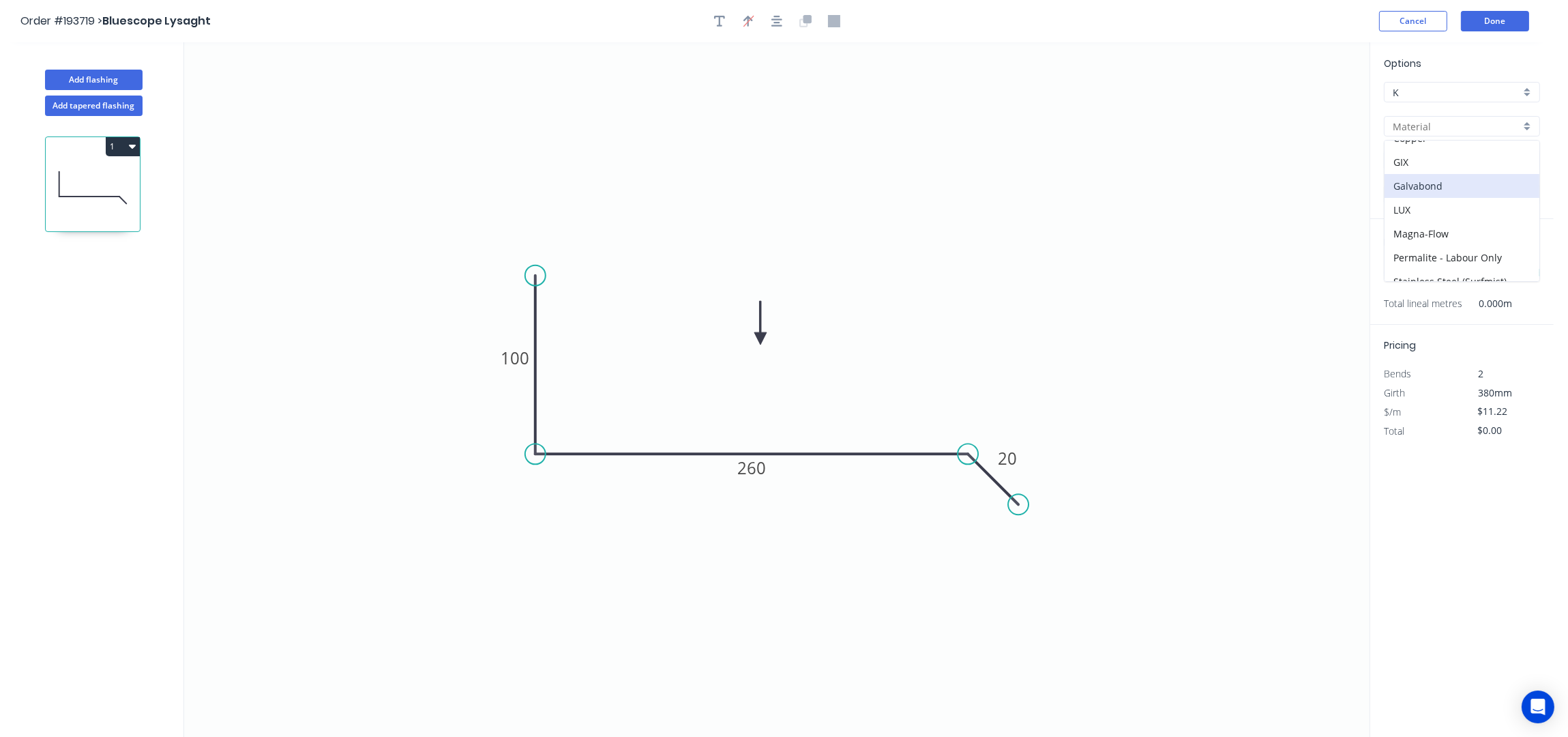
type input "Galvabond"
type input "$11.69"
click at [1393, 273] on input "text" at bounding box center [1404, 273] width 41 height 18
type input "2"
type input "6600"
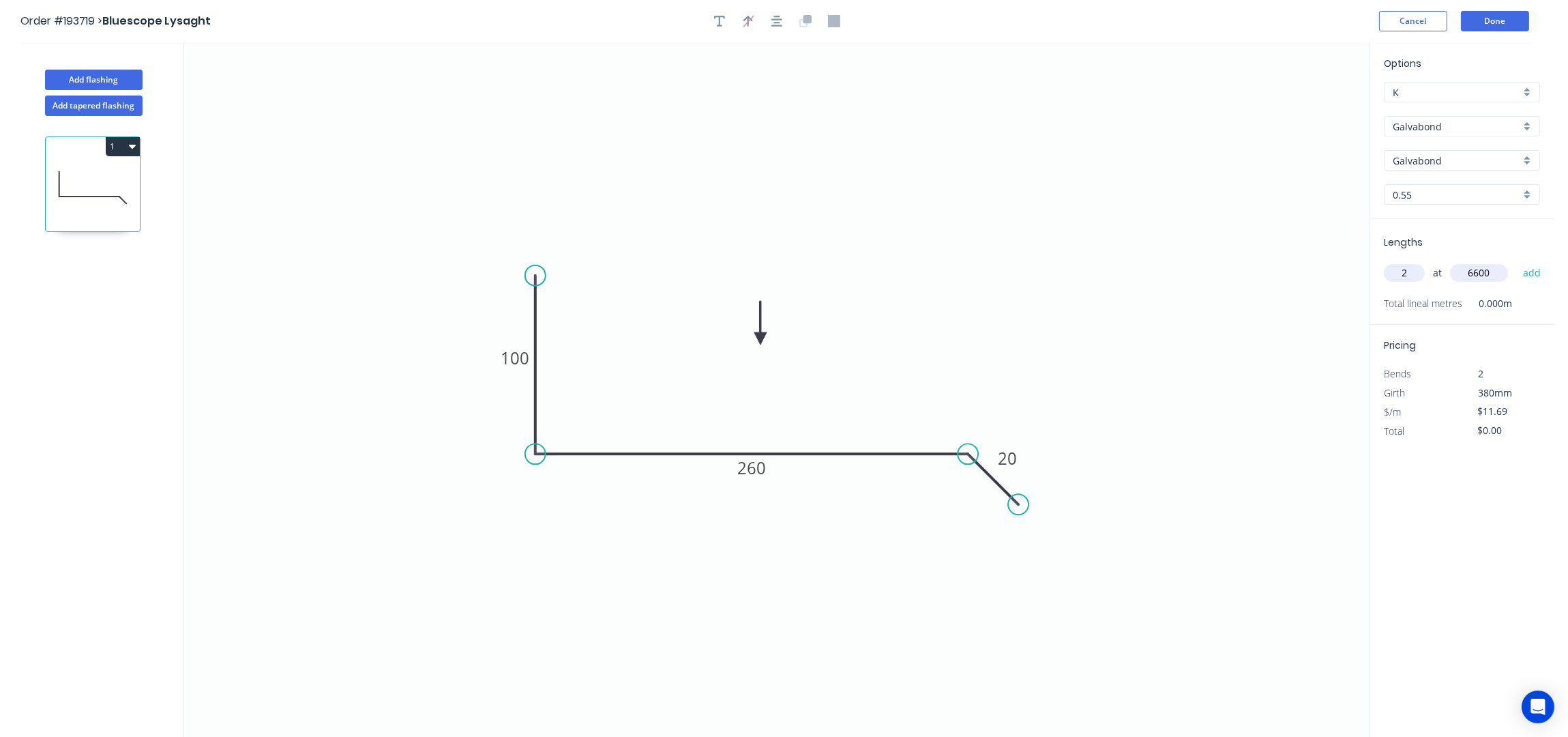
click at [1516, 261] on button "add" at bounding box center [1532, 273] width 32 height 23
type input "$154.31"
type input "1"
type input "1400"
click at [1516, 261] on button "add" at bounding box center [1532, 273] width 32 height 23
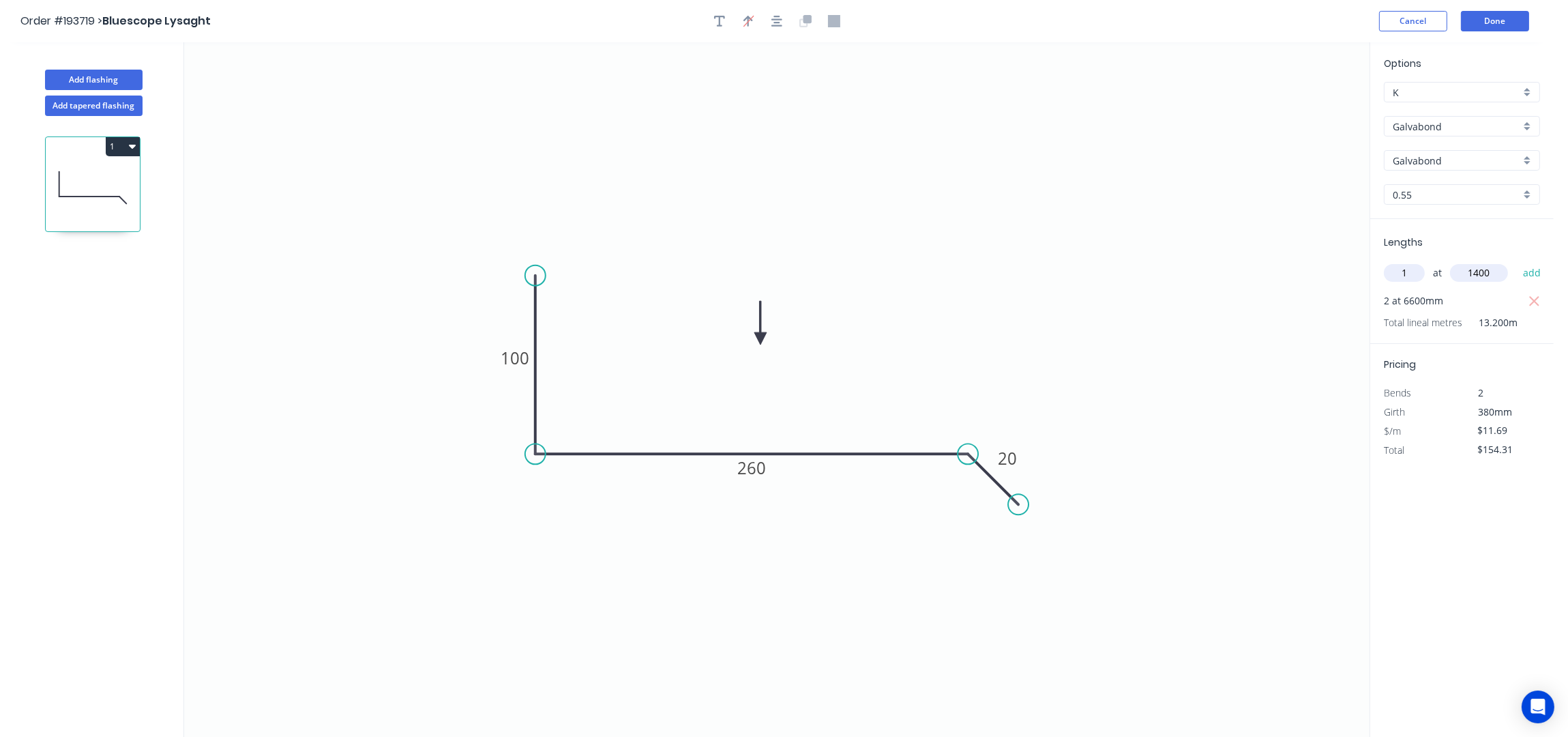
type input "$170.67"
type input "4"
type input "3800"
click at [1516, 261] on button "add" at bounding box center [1532, 273] width 32 height 23
type input "$348.36"
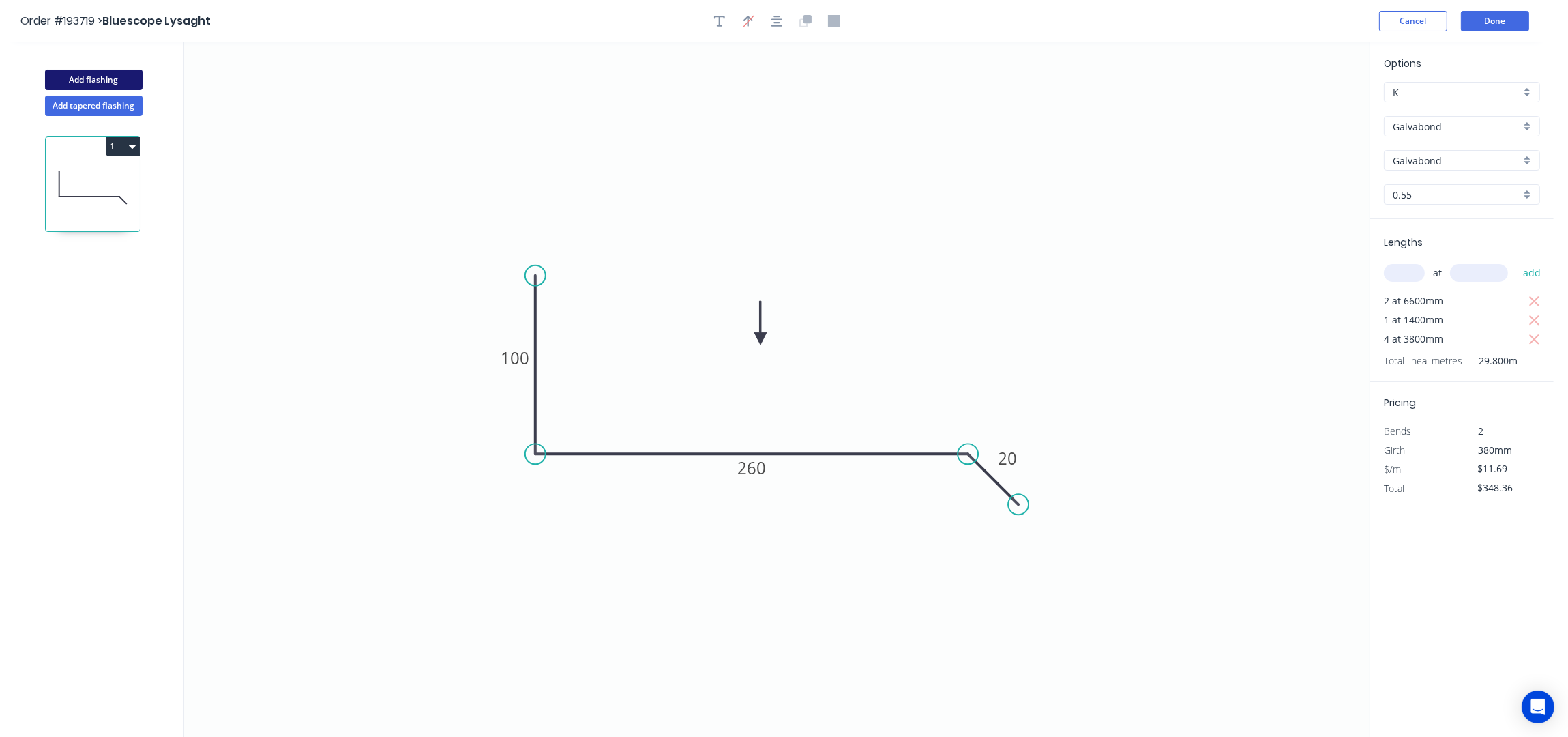
click at [109, 83] on button "Add flashing" at bounding box center [93, 80] width 97 height 20
type input "$0.00"
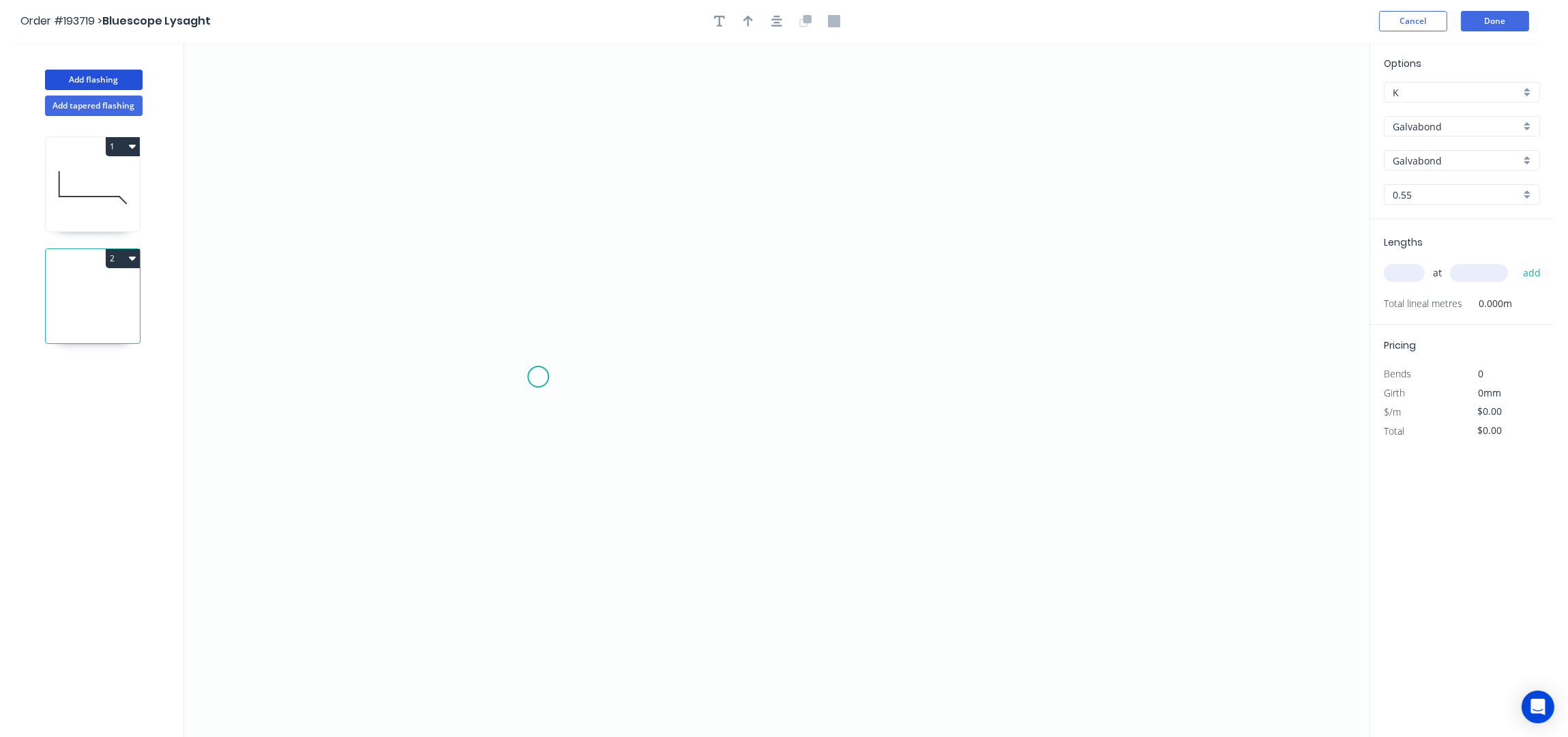
click at [545, 375] on icon "0" at bounding box center [776, 390] width 1186 height 695
click at [919, 394] on icon "0" at bounding box center [776, 390] width 1186 height 695
click at [971, 426] on icon "0 ?" at bounding box center [776, 390] width 1186 height 695
click at [542, 379] on circle at bounding box center [538, 376] width 20 height 20
click at [538, 377] on circle at bounding box center [538, 376] width 20 height 20
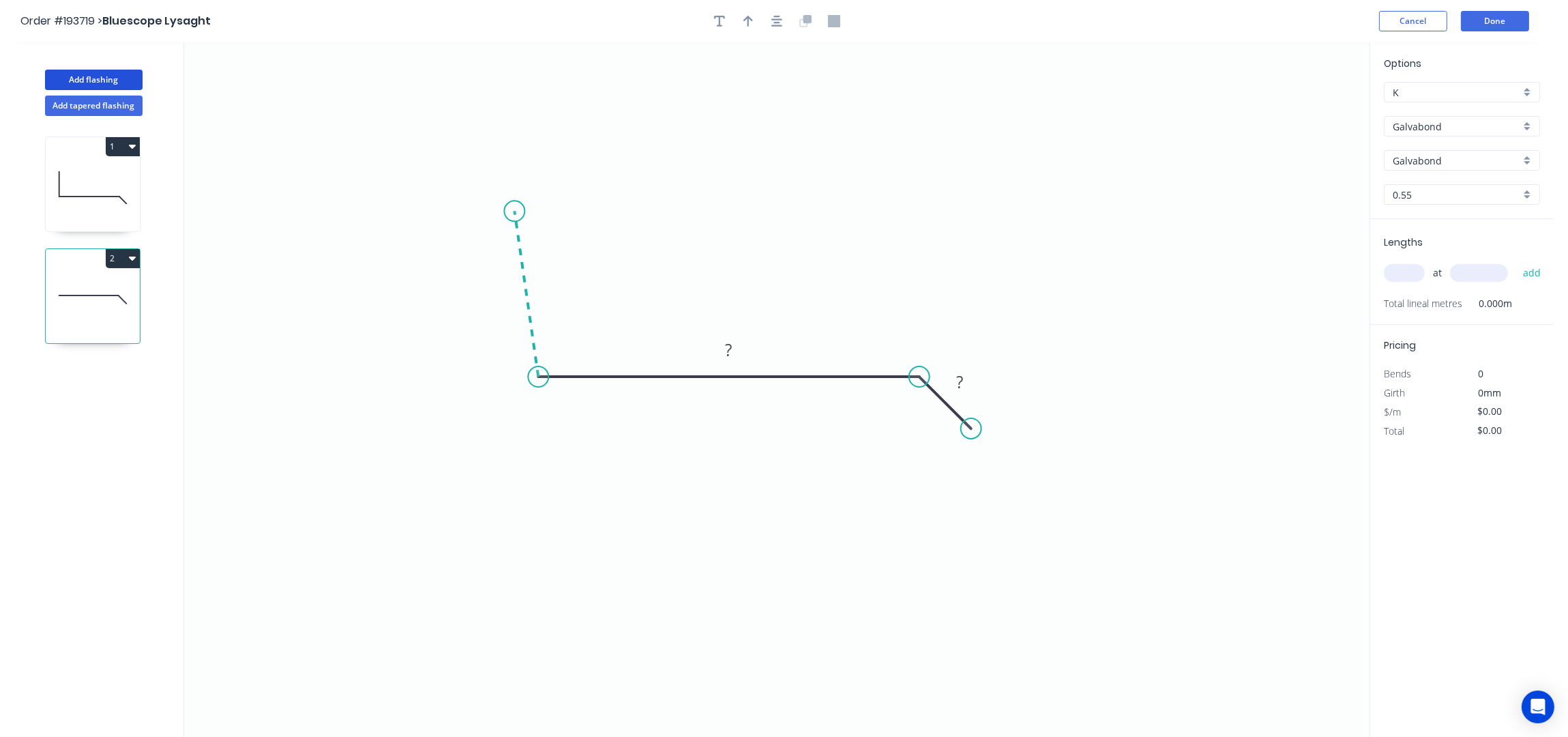
drag, startPoint x: 514, startPoint y: 212, endPoint x: 535, endPoint y: 29, distance: 184.2
click at [515, 198] on icon "0 ? ?" at bounding box center [776, 390] width 1186 height 695
click at [780, 22] on icon "button" at bounding box center [777, 21] width 11 height 12
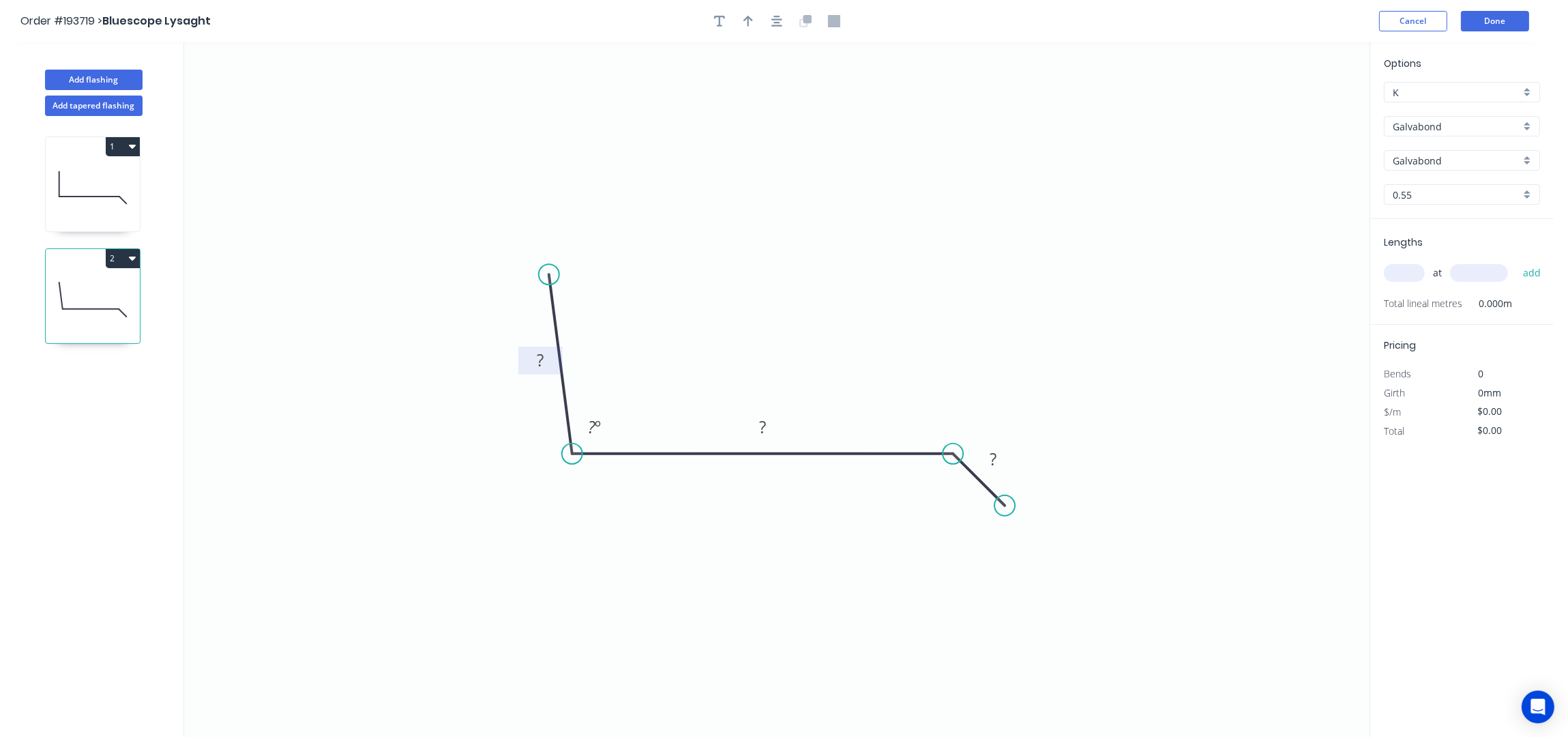
click at [545, 360] on rect at bounding box center [540, 361] width 27 height 19
type input "$11.69"
click at [1390, 259] on div "at add" at bounding box center [1464, 273] width 159 height 37
click at [1403, 267] on input "text" at bounding box center [1404, 273] width 41 height 18
type input "2"
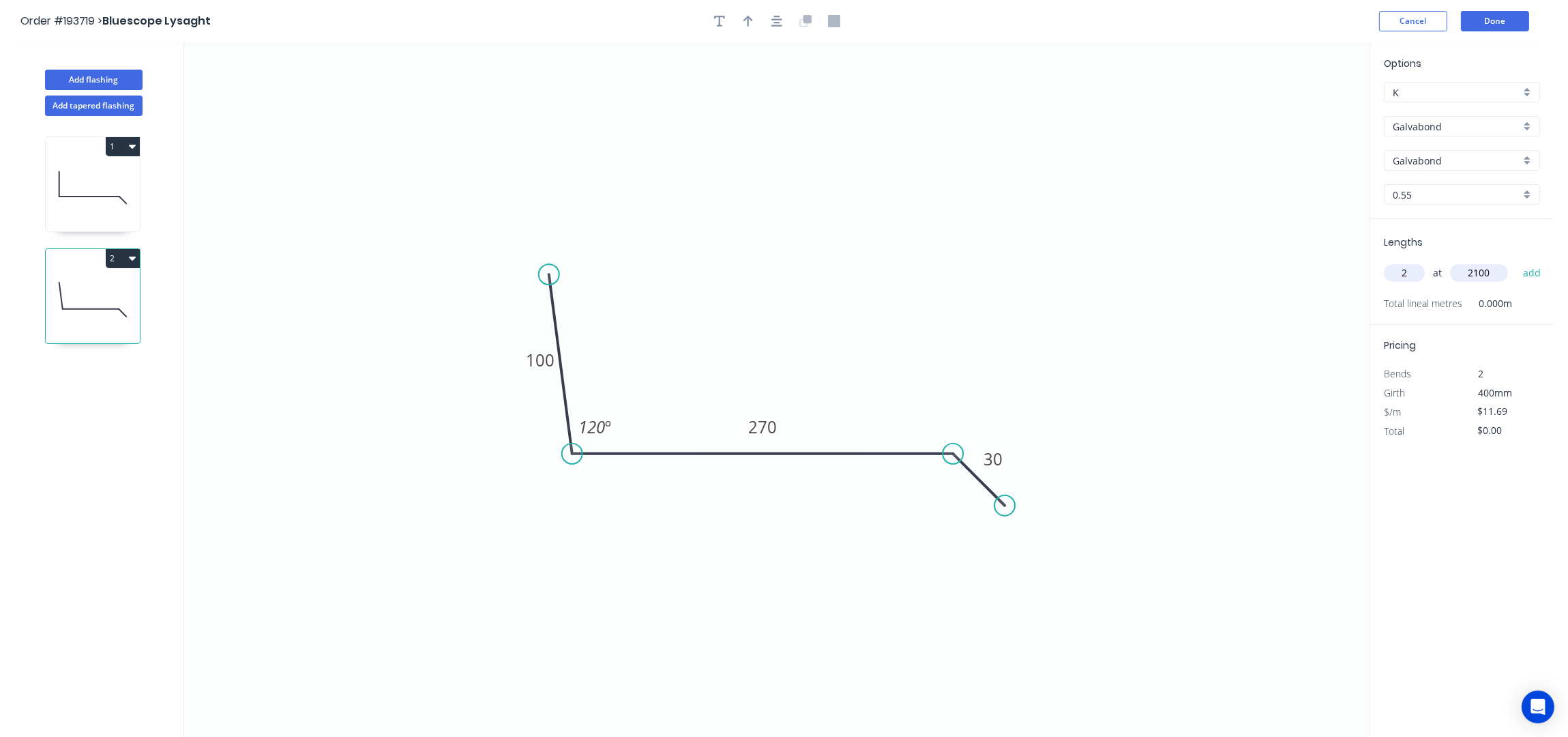
type input "2100"
click at [1516, 261] on button "add" at bounding box center [1532, 273] width 32 height 23
type input "$49.10"
click at [89, 76] on button "Add flashing" at bounding box center [93, 80] width 97 height 20
type input "$0.00"
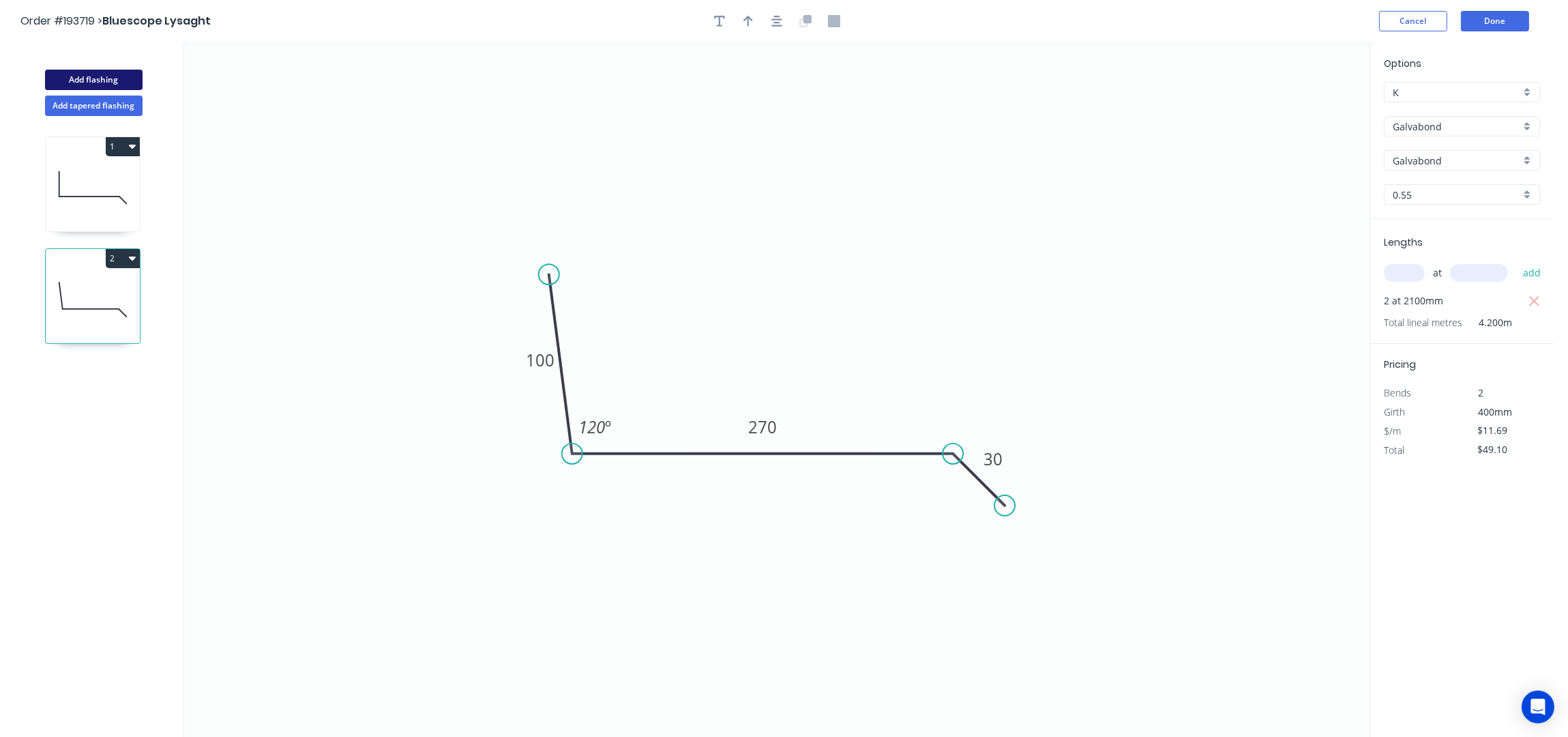
type input "$0.00"
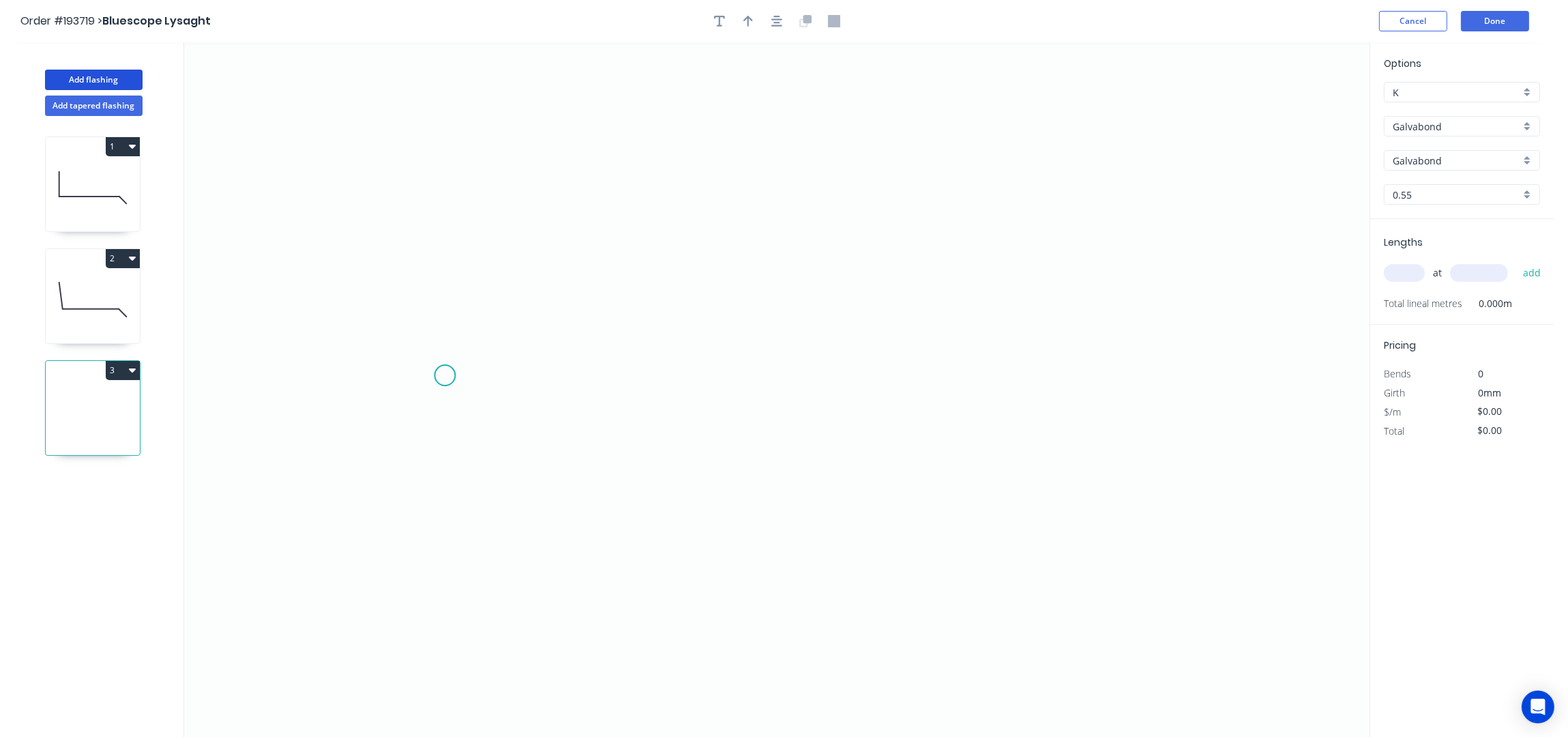
click at [445, 376] on icon "0" at bounding box center [776, 390] width 1186 height 695
click at [495, 315] on icon "0" at bounding box center [776, 390] width 1186 height 695
click at [1110, 323] on icon "0 ?" at bounding box center [776, 390] width 1186 height 695
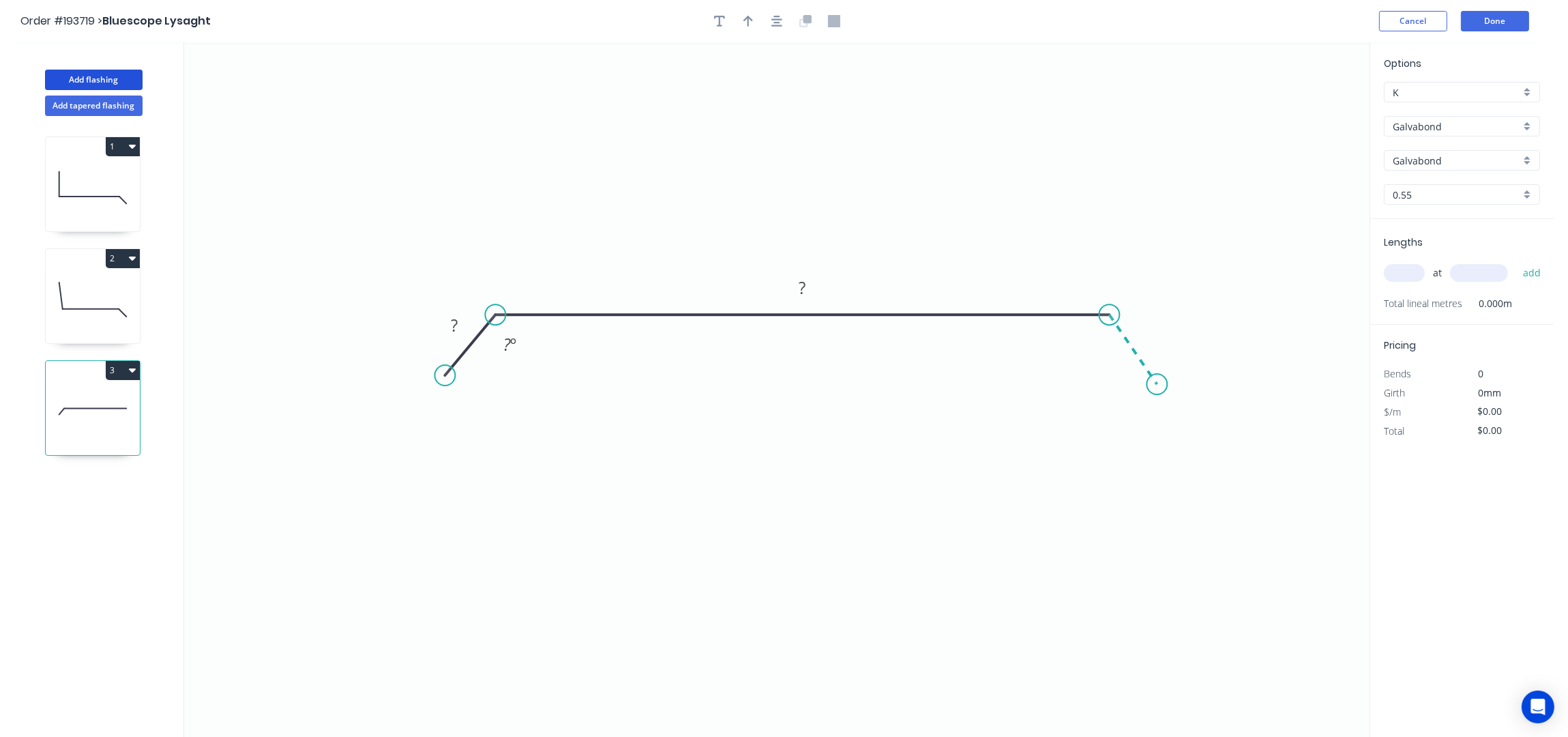
drag, startPoint x: 1157, startPoint y: 385, endPoint x: 1254, endPoint y: 377, distance: 97.3
click at [1157, 384] on icon "0 ? ? ? º" at bounding box center [776, 390] width 1186 height 695
click at [772, 26] on icon "button" at bounding box center [777, 21] width 11 height 11
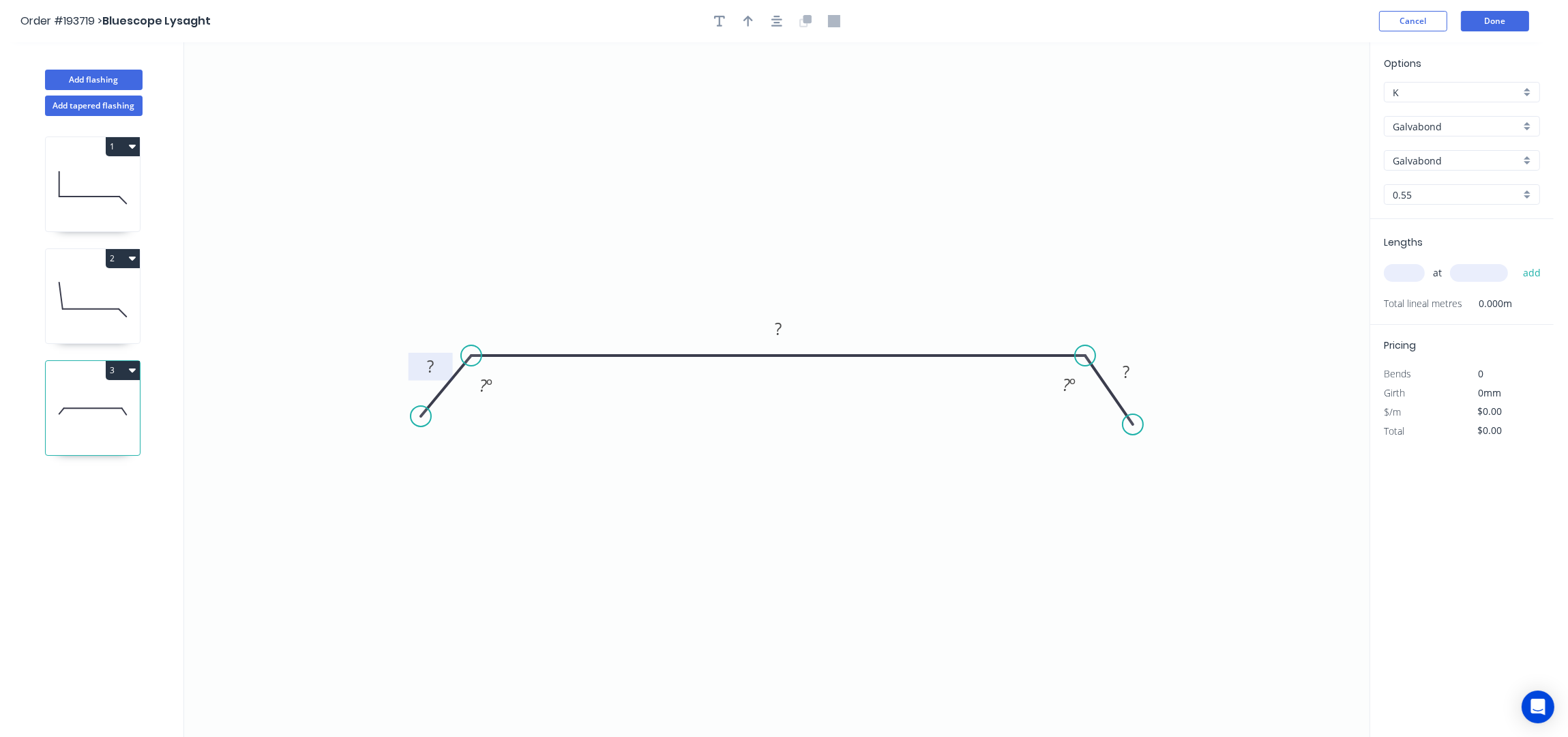
click at [441, 364] on rect at bounding box center [430, 367] width 27 height 19
type input "$15.62"
drag, startPoint x: 548, startPoint y: 421, endPoint x: 585, endPoint y: 421, distance: 37.0
click at [548, 421] on div "Hide angle" at bounding box center [566, 426] width 137 height 28
click at [1096, 443] on div "Hide angle" at bounding box center [1132, 437] width 137 height 28
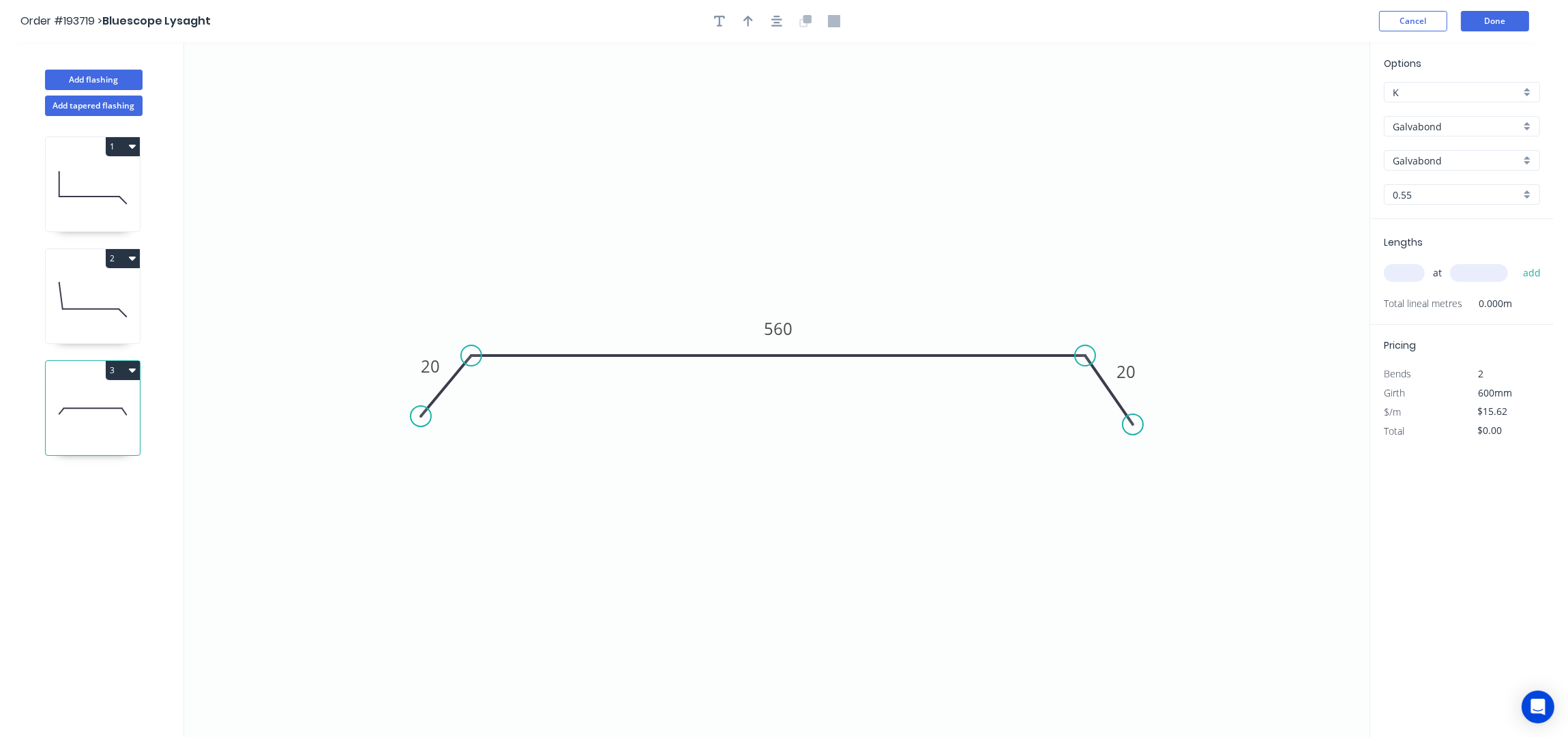
click at [1025, 239] on icon "0 20 560 20" at bounding box center [776, 390] width 1186 height 695
click at [743, 23] on icon "button" at bounding box center [748, 21] width 9 height 12
drag, startPoint x: 1186, startPoint y: 192, endPoint x: 928, endPoint y: 339, distance: 296.9
click at [1035, 260] on icon at bounding box center [1041, 239] width 12 height 44
click at [1407, 277] on input "text" at bounding box center [1404, 273] width 41 height 18
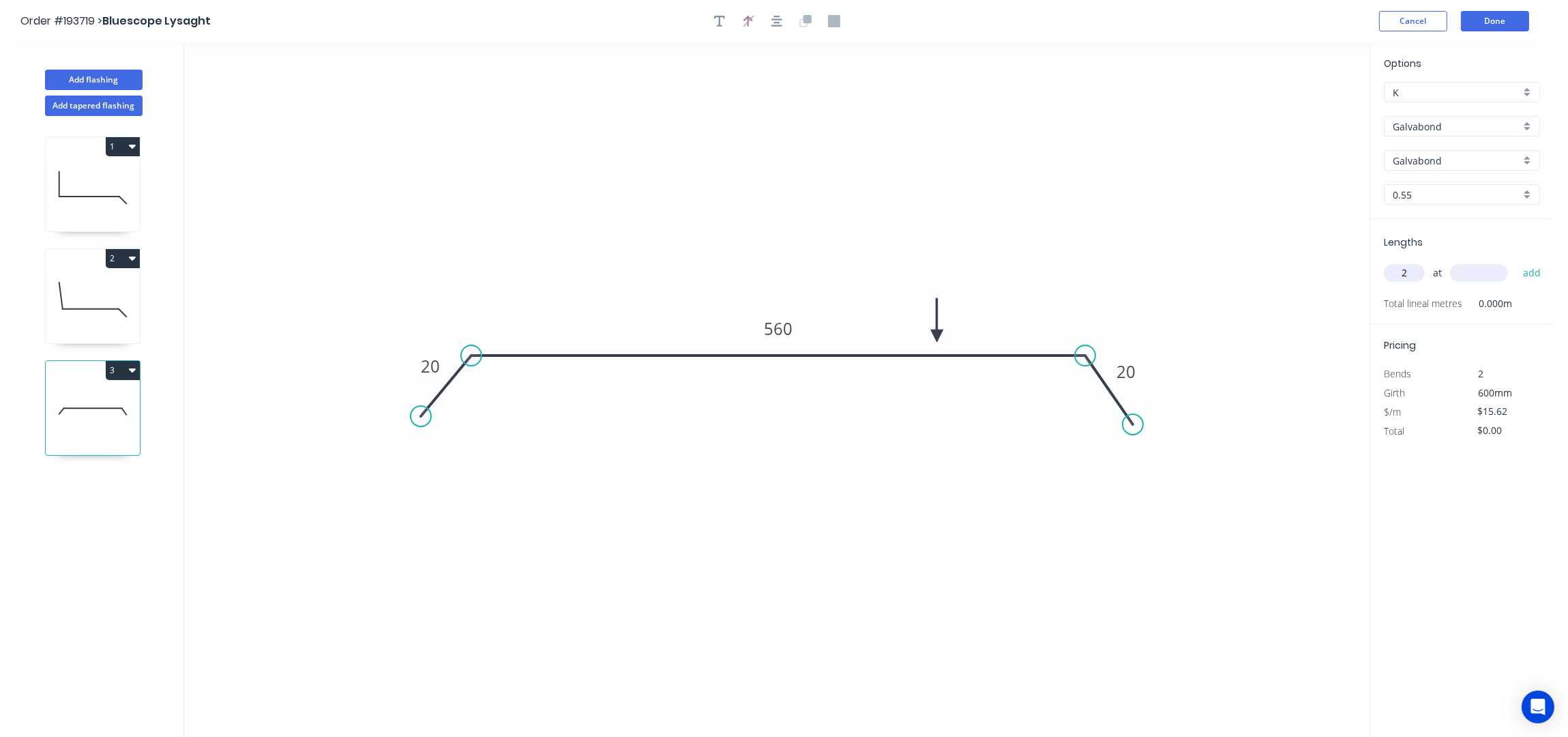
type input "2"
type input "3200"
click at [1516, 261] on button "add" at bounding box center [1532, 273] width 32 height 23
type input "$99.97"
type input "1"
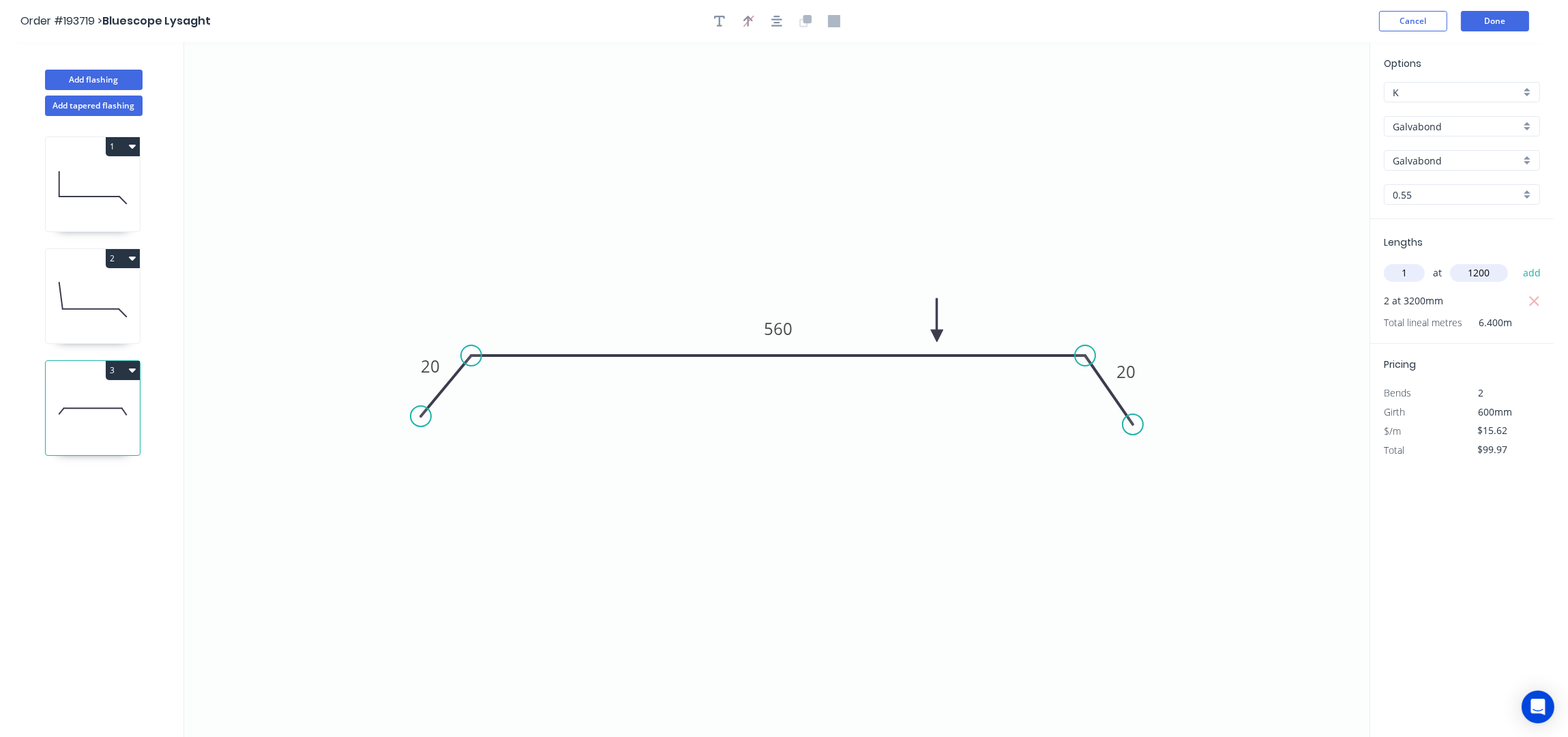
type input "1200"
click at [1516, 261] on button "add" at bounding box center [1532, 273] width 32 height 23
type input "$118.71"
click at [90, 82] on button "Add flashing" at bounding box center [93, 80] width 97 height 20
type input "$0.00"
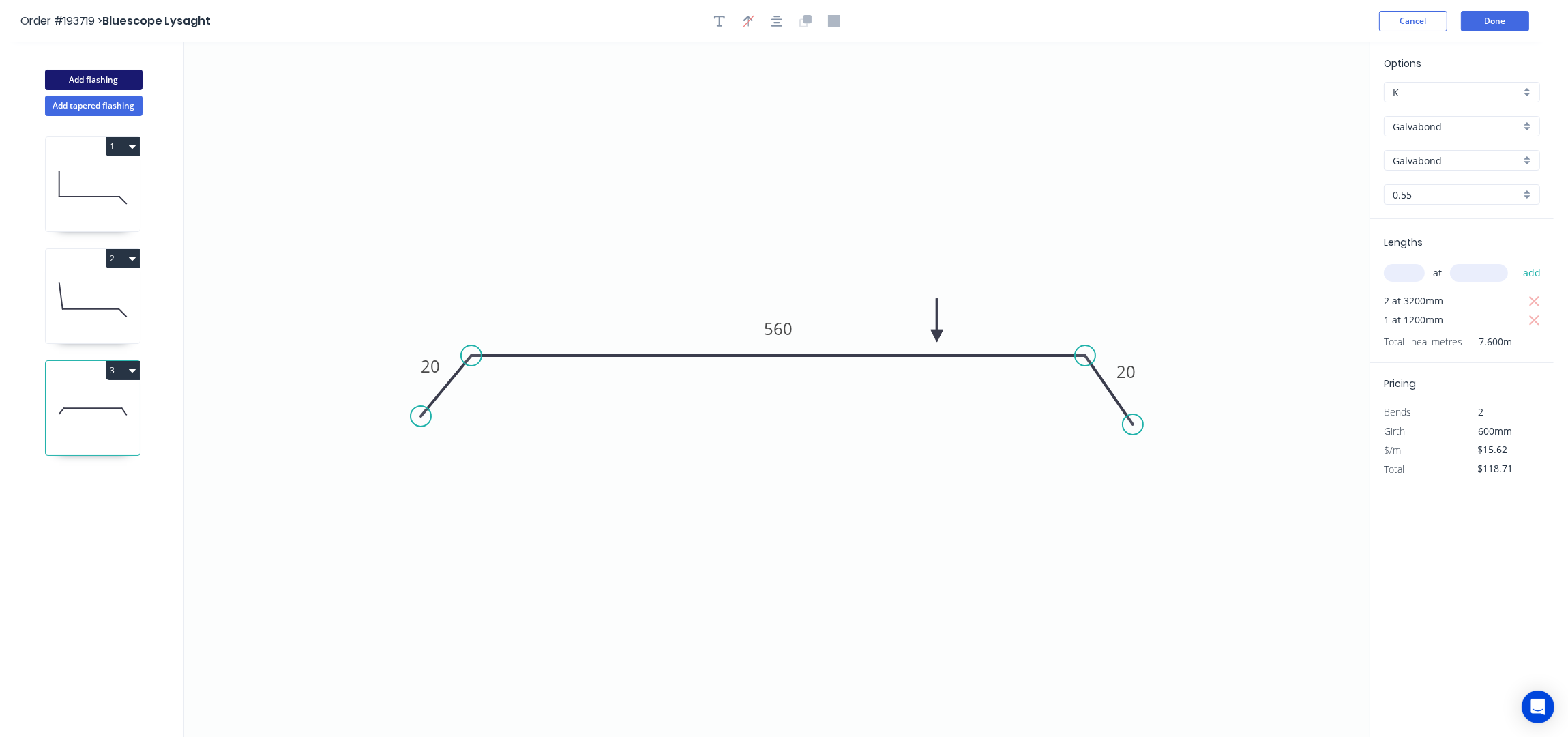
type input "$0.00"
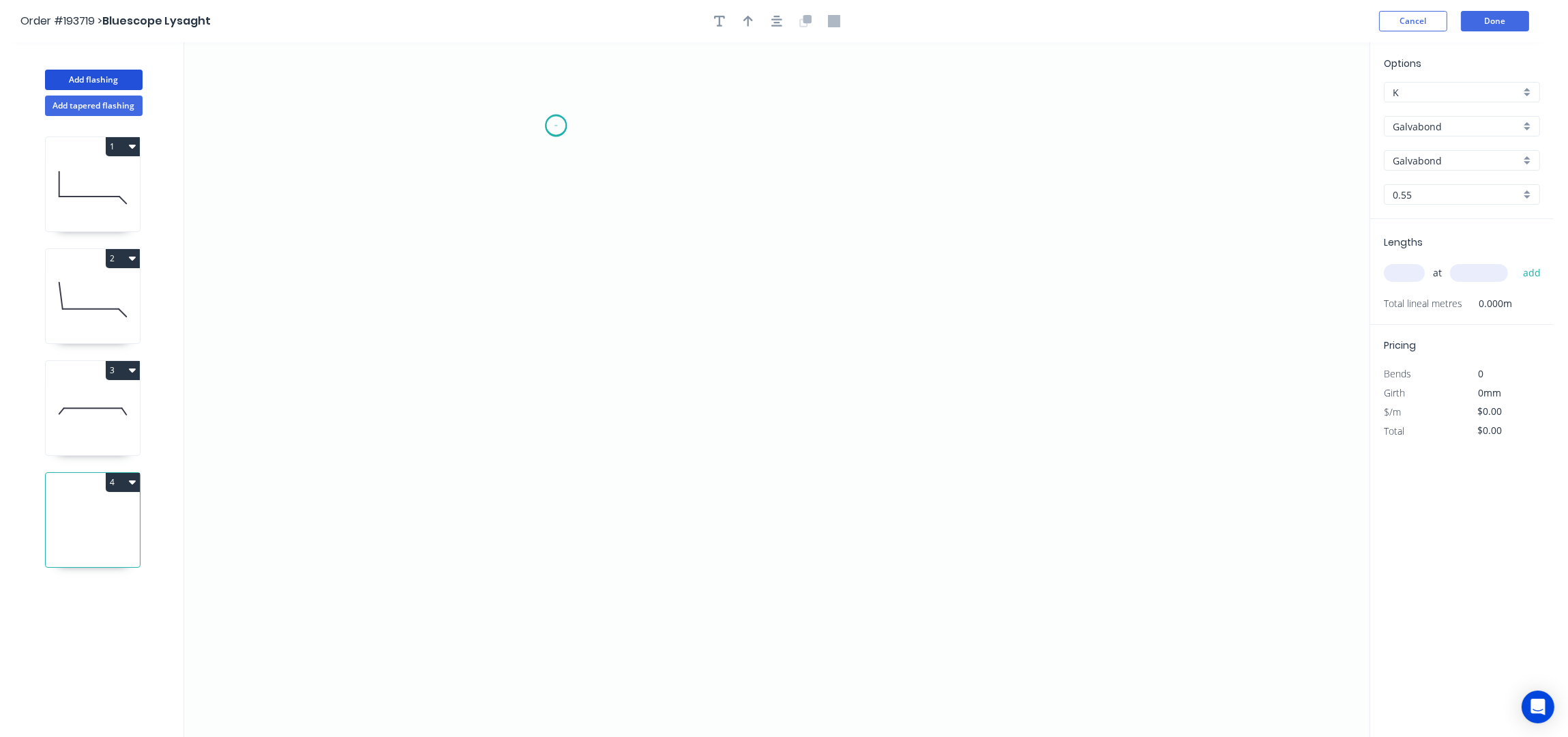
drag, startPoint x: 556, startPoint y: 126, endPoint x: 573, endPoint y: 273, distance: 148.0
click at [556, 127] on icon "0" at bounding box center [776, 390] width 1186 height 695
click at [554, 582] on icon "0" at bounding box center [776, 390] width 1186 height 695
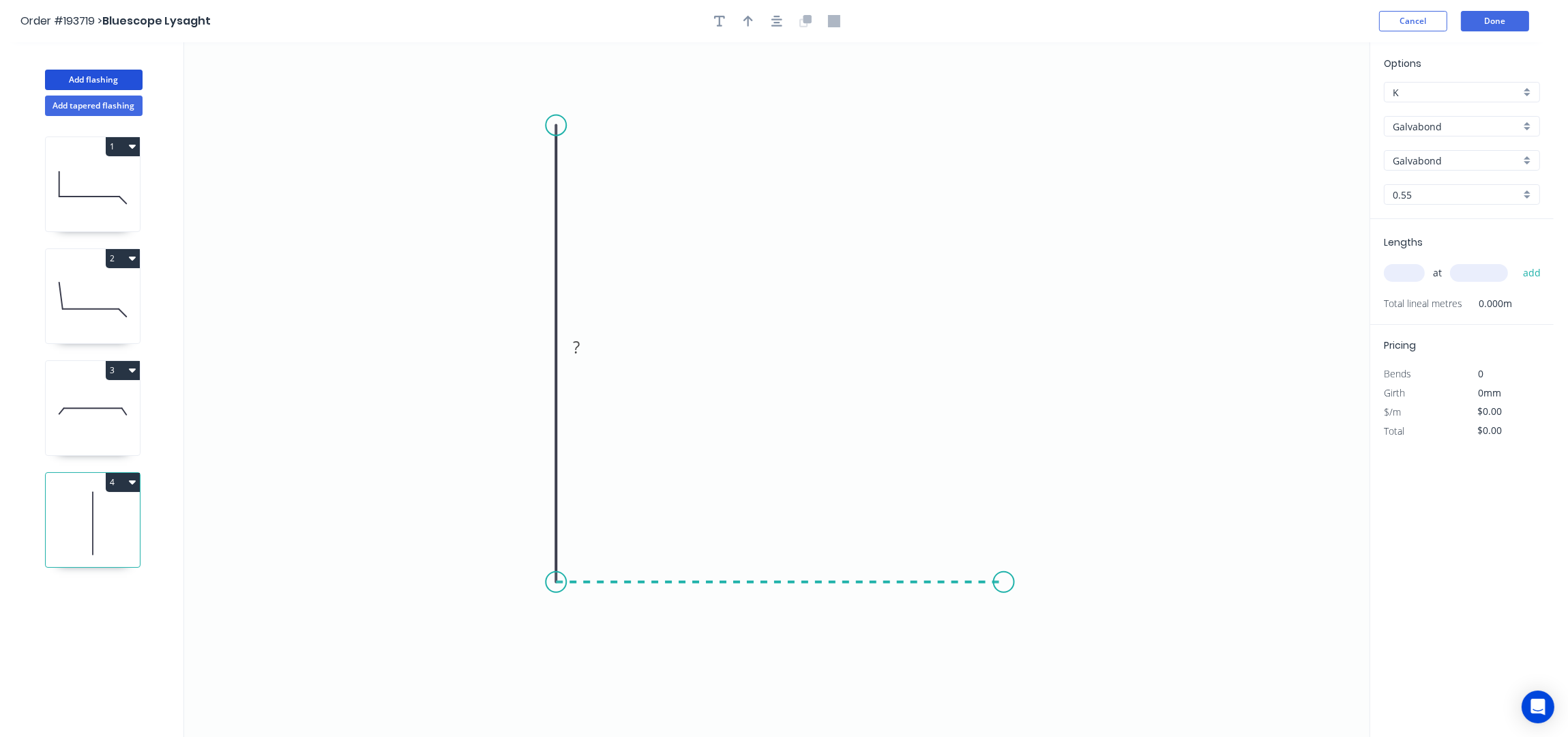
click at [1037, 568] on icon "0 ?" at bounding box center [776, 390] width 1186 height 695
click at [1046, 348] on icon "0 ? ?" at bounding box center [776, 390] width 1186 height 695
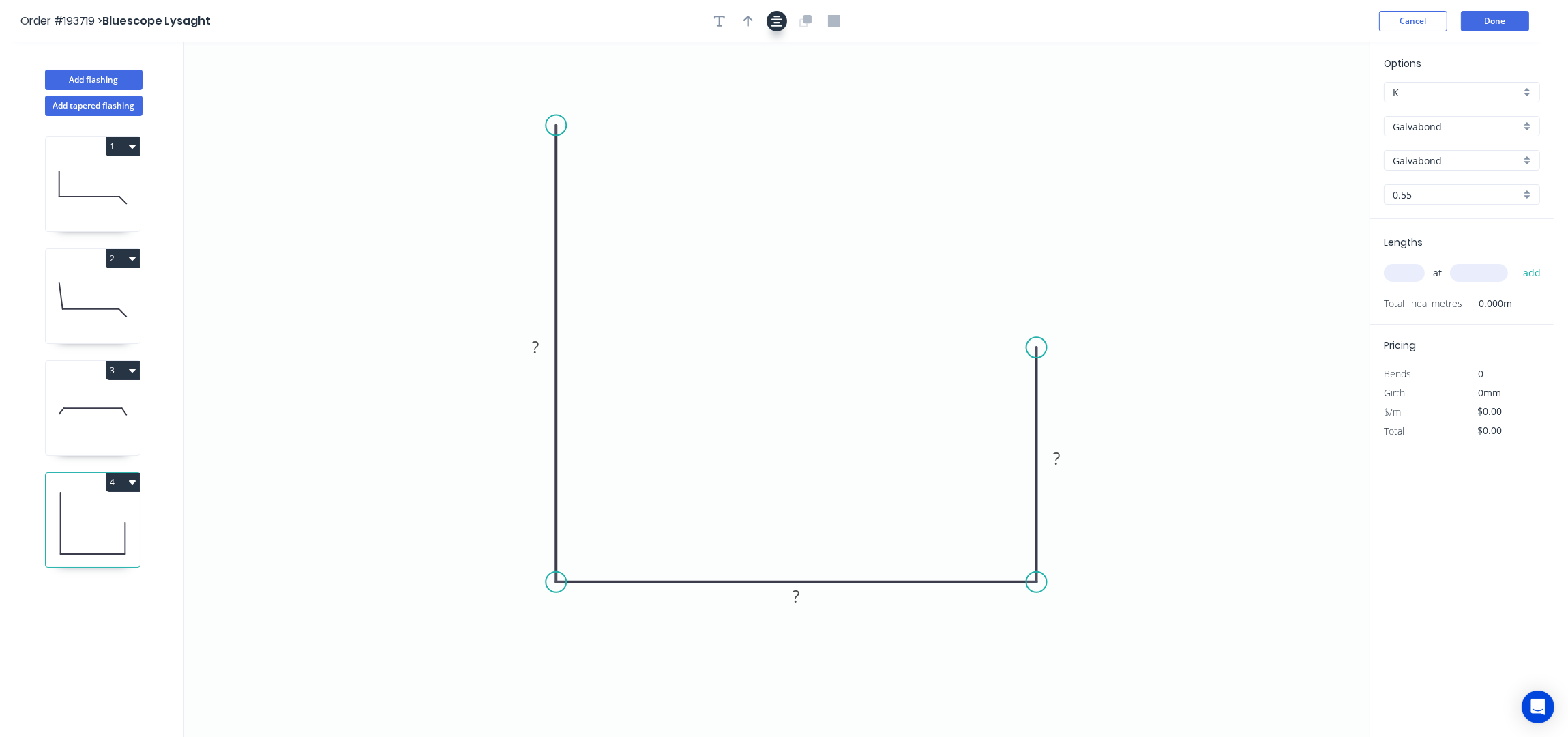
click at [779, 29] on button "button" at bounding box center [776, 21] width 20 height 20
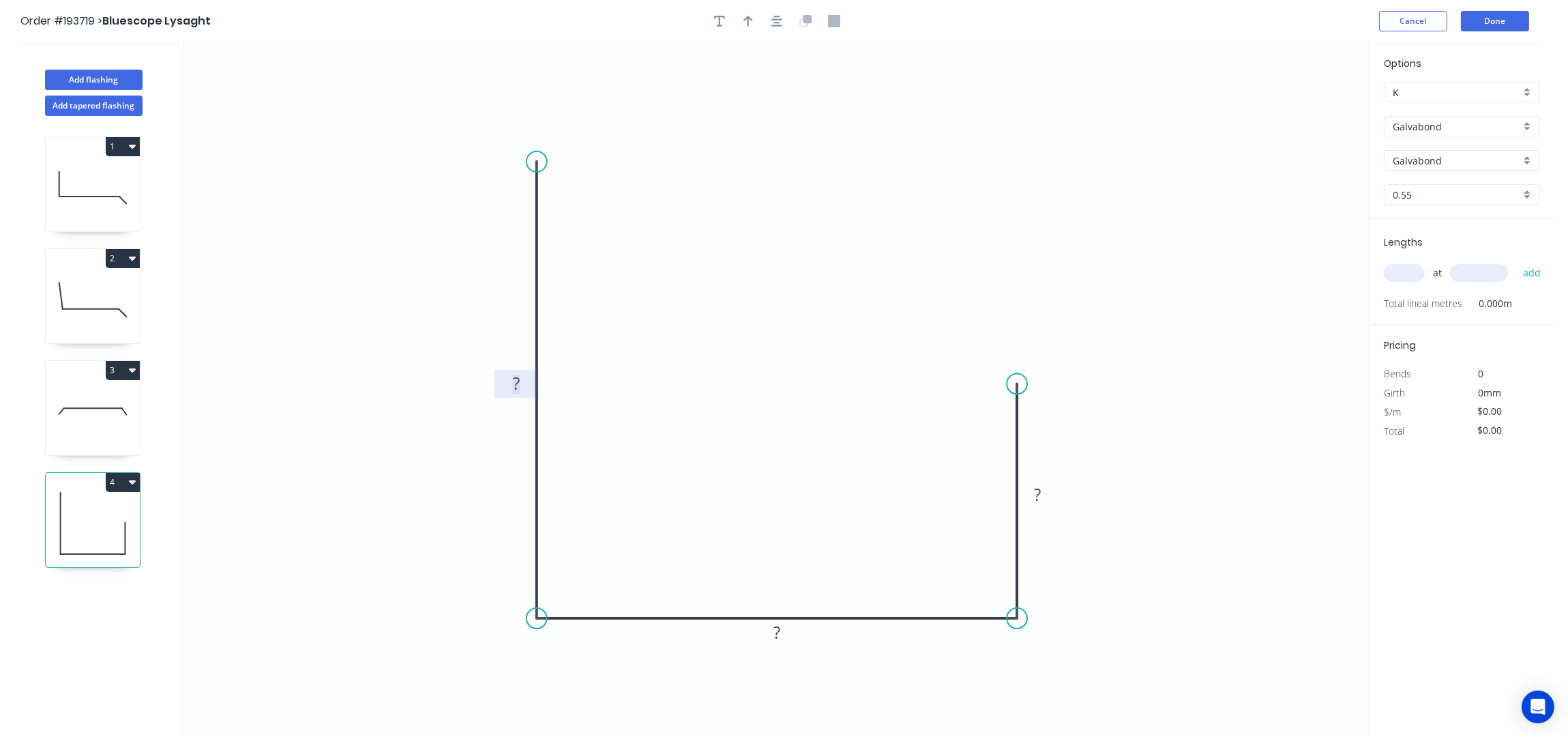
click at [519, 382] on tspan "?" at bounding box center [516, 383] width 7 height 22
type input "$19.54"
click at [1047, 499] on tspan "130" at bounding box center [1037, 494] width 29 height 22
drag, startPoint x: 1400, startPoint y: 273, endPoint x: 1414, endPoint y: 283, distance: 17.2
click at [1400, 273] on input "text" at bounding box center [1404, 273] width 41 height 18
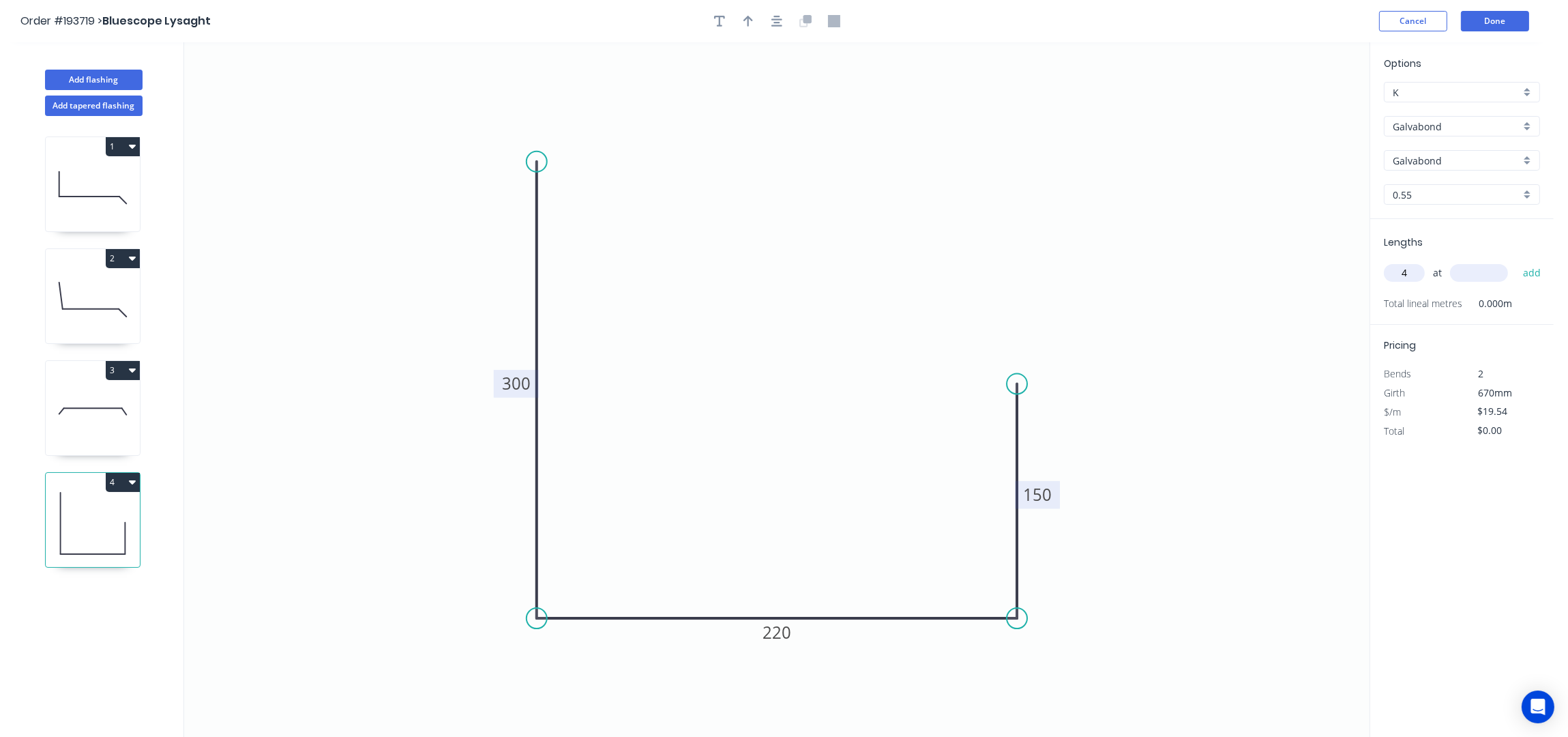
type input "4"
type input "6000"
click at [1516, 261] on button "add" at bounding box center [1532, 273] width 32 height 23
type input "$468.96"
click at [93, 73] on button "Add flashing" at bounding box center [93, 80] width 97 height 20
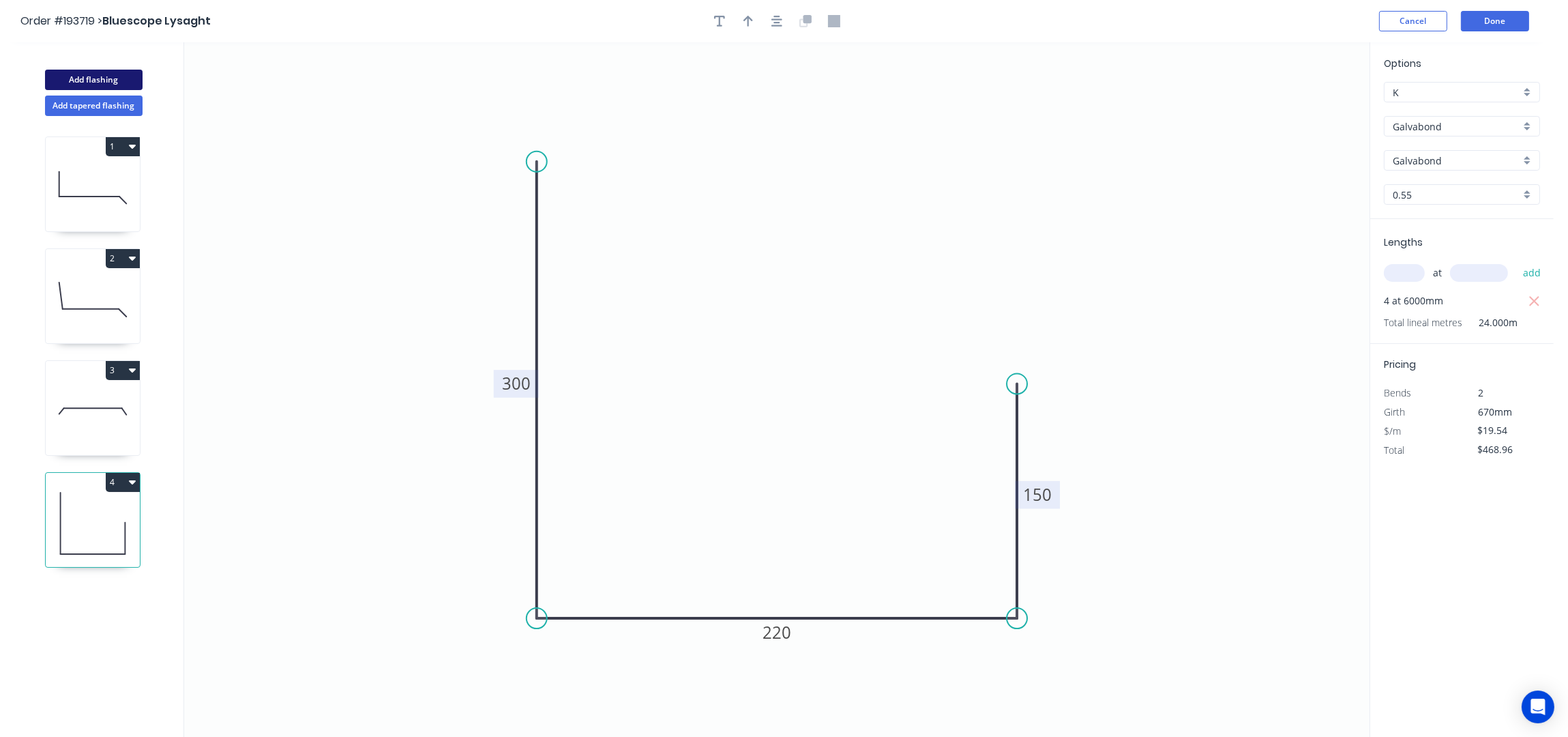
type input "$0.00"
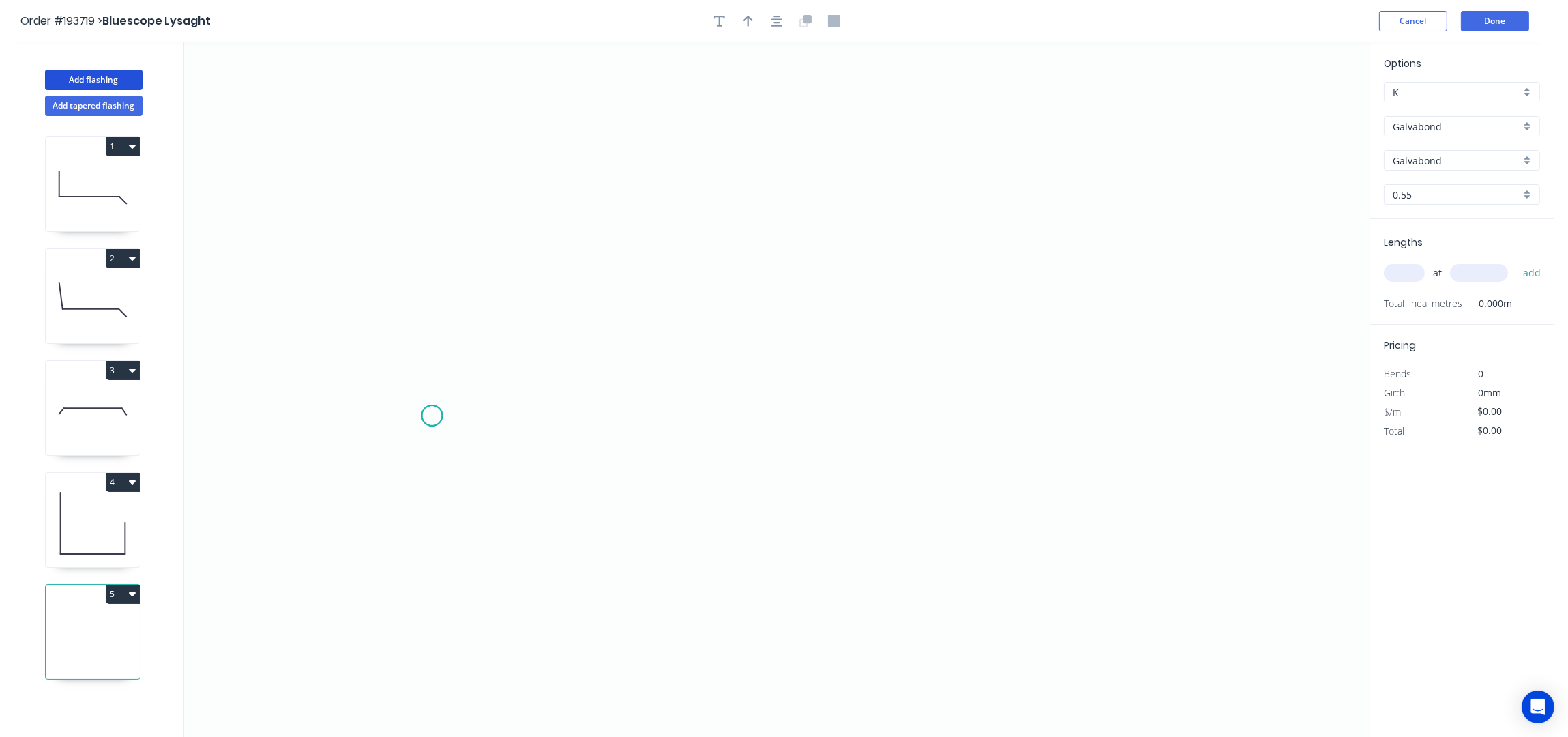
click at [432, 416] on icon "0" at bounding box center [776, 390] width 1186 height 695
click at [430, 236] on icon "0" at bounding box center [776, 390] width 1186 height 695
click at [877, 184] on icon "0 ?" at bounding box center [776, 390] width 1186 height 695
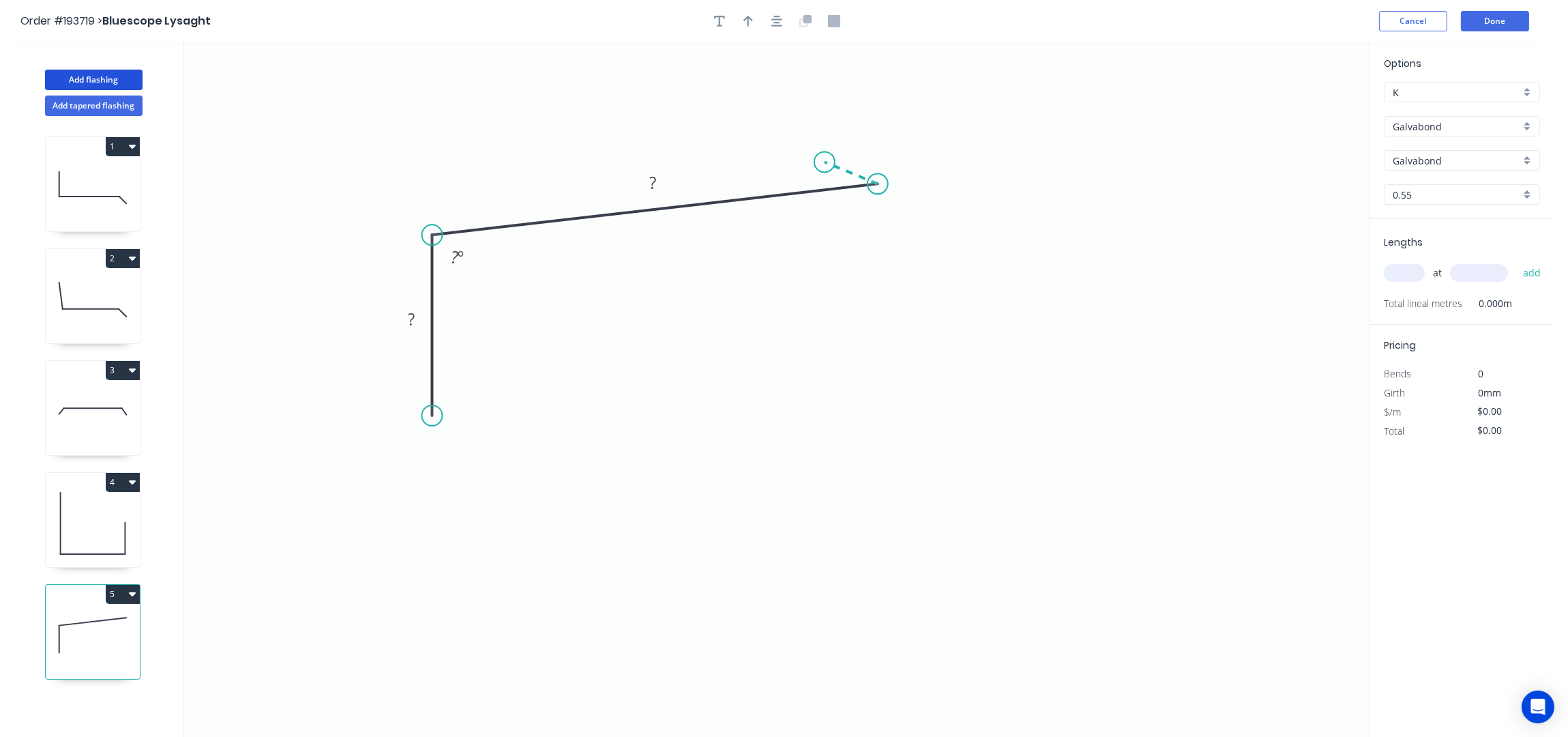
click at [825, 162] on icon at bounding box center [851, 172] width 53 height 22
click at [885, 219] on div "Hide angle" at bounding box center [898, 227] width 137 height 28
drag, startPoint x: 826, startPoint y: 155, endPoint x: 823, endPoint y: 146, distance: 9.5
click at [824, 146] on circle at bounding box center [826, 145] width 20 height 20
click at [781, 15] on icon "button" at bounding box center [777, 21] width 11 height 12
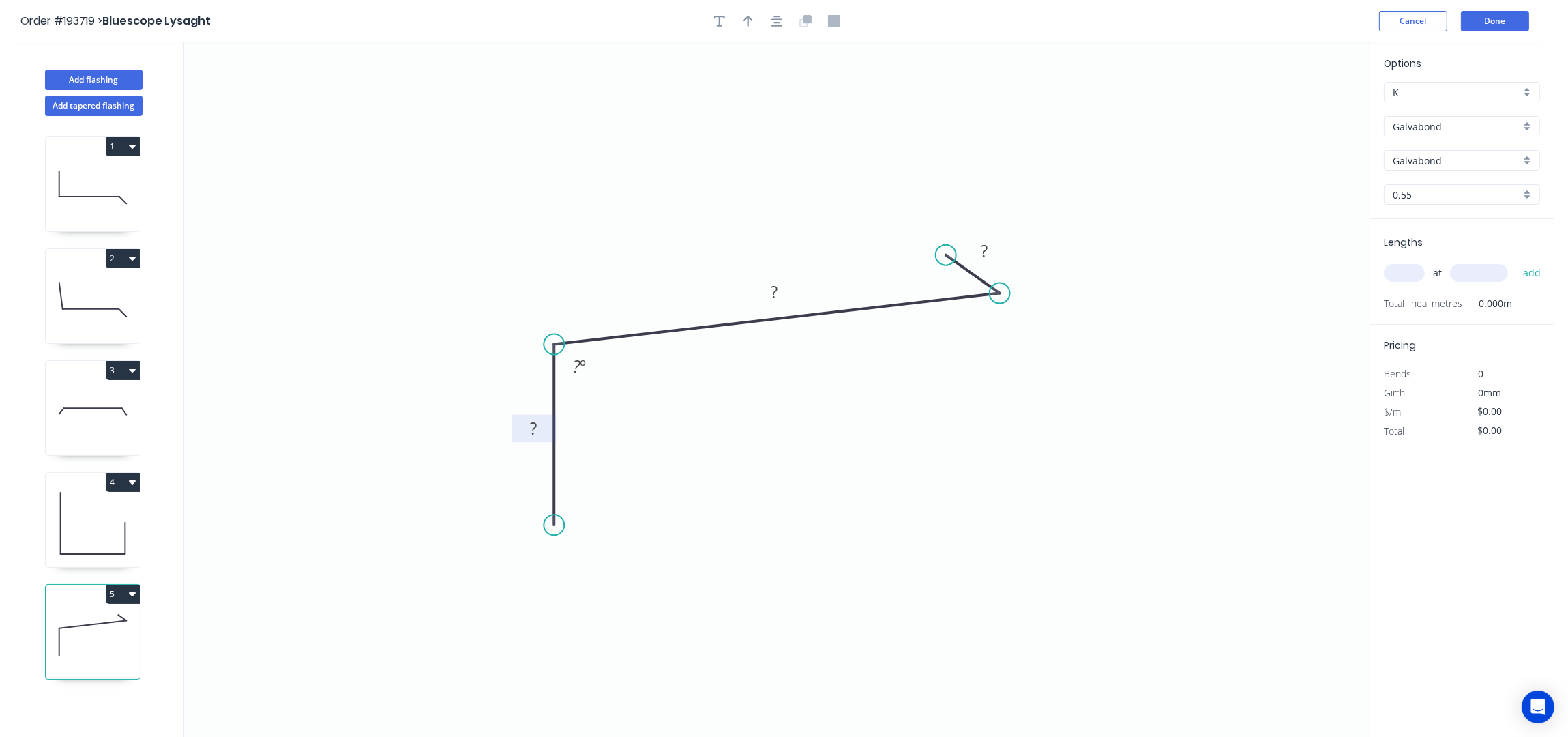
click at [541, 426] on rect at bounding box center [533, 429] width 27 height 19
click at [688, 474] on icon "0 60 130 20 120 º" at bounding box center [776, 390] width 1186 height 695
click at [782, 285] on tspan "130" at bounding box center [775, 291] width 29 height 22
type input "$7.77"
click at [748, 19] on icon "button" at bounding box center [748, 21] width 9 height 11
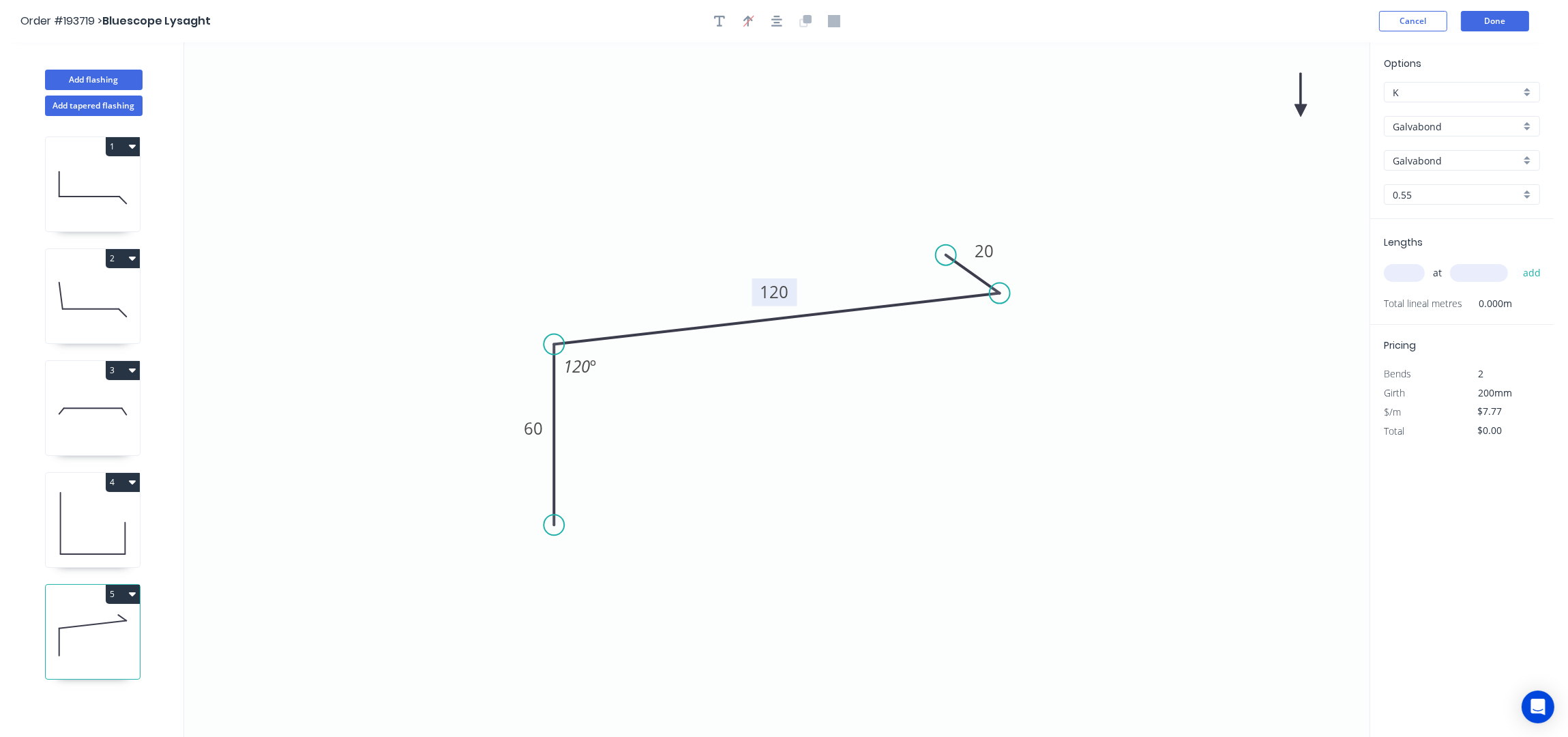
drag, startPoint x: 1210, startPoint y: 104, endPoint x: 588, endPoint y: 243, distance: 637.3
click at [580, 243] on icon "0 60 120 20 120 º" at bounding box center [776, 390] width 1186 height 695
drag, startPoint x: 1298, startPoint y: 108, endPoint x: 687, endPoint y: 294, distance: 638.7
click at [677, 295] on icon at bounding box center [677, 276] width 12 height 44
click at [1403, 277] on input "text" at bounding box center [1404, 273] width 41 height 18
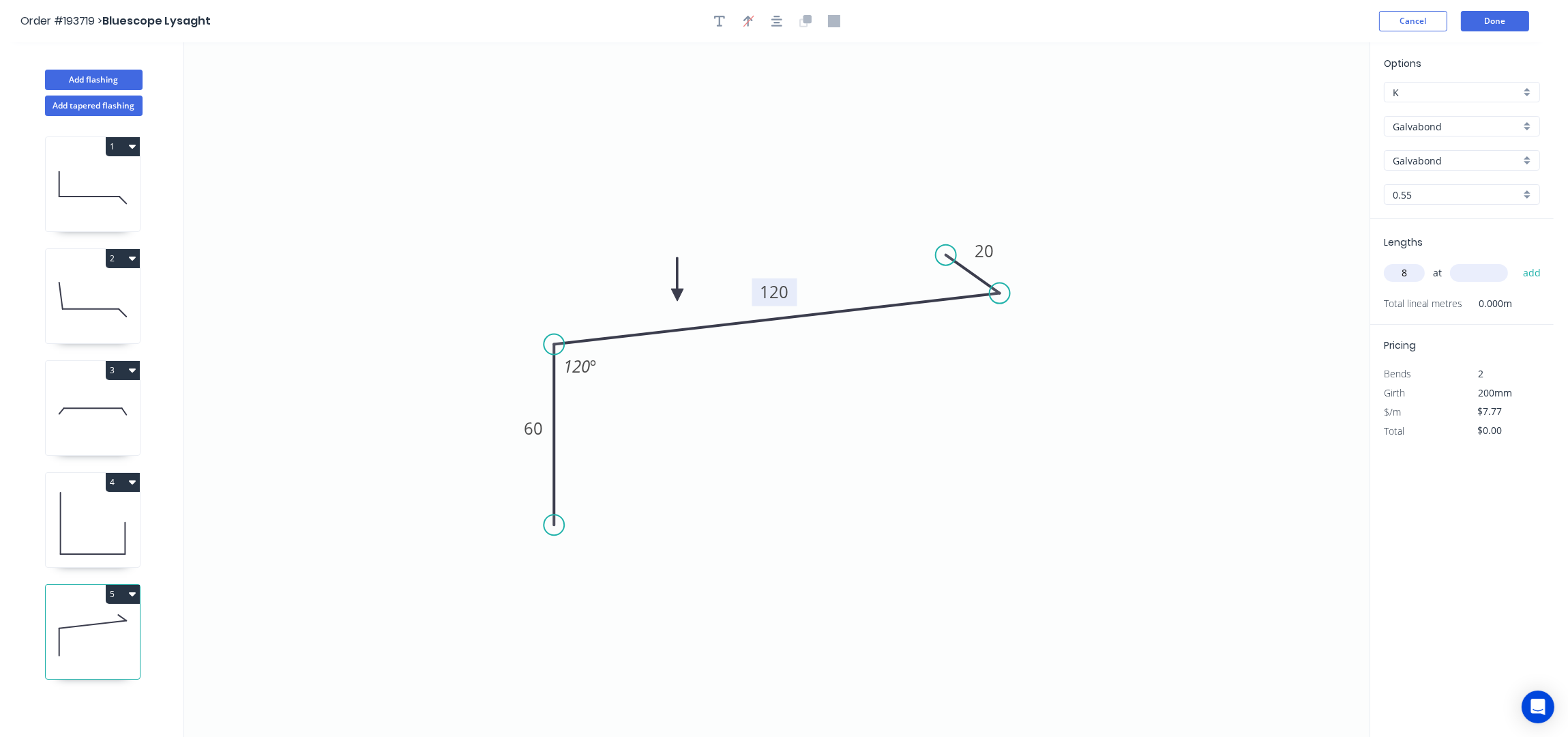
type input "8"
type input "6000"
click at [1516, 261] on button "add" at bounding box center [1532, 273] width 32 height 23
type input "$372.96"
click at [72, 70] on button "Add flashing" at bounding box center [93, 80] width 97 height 20
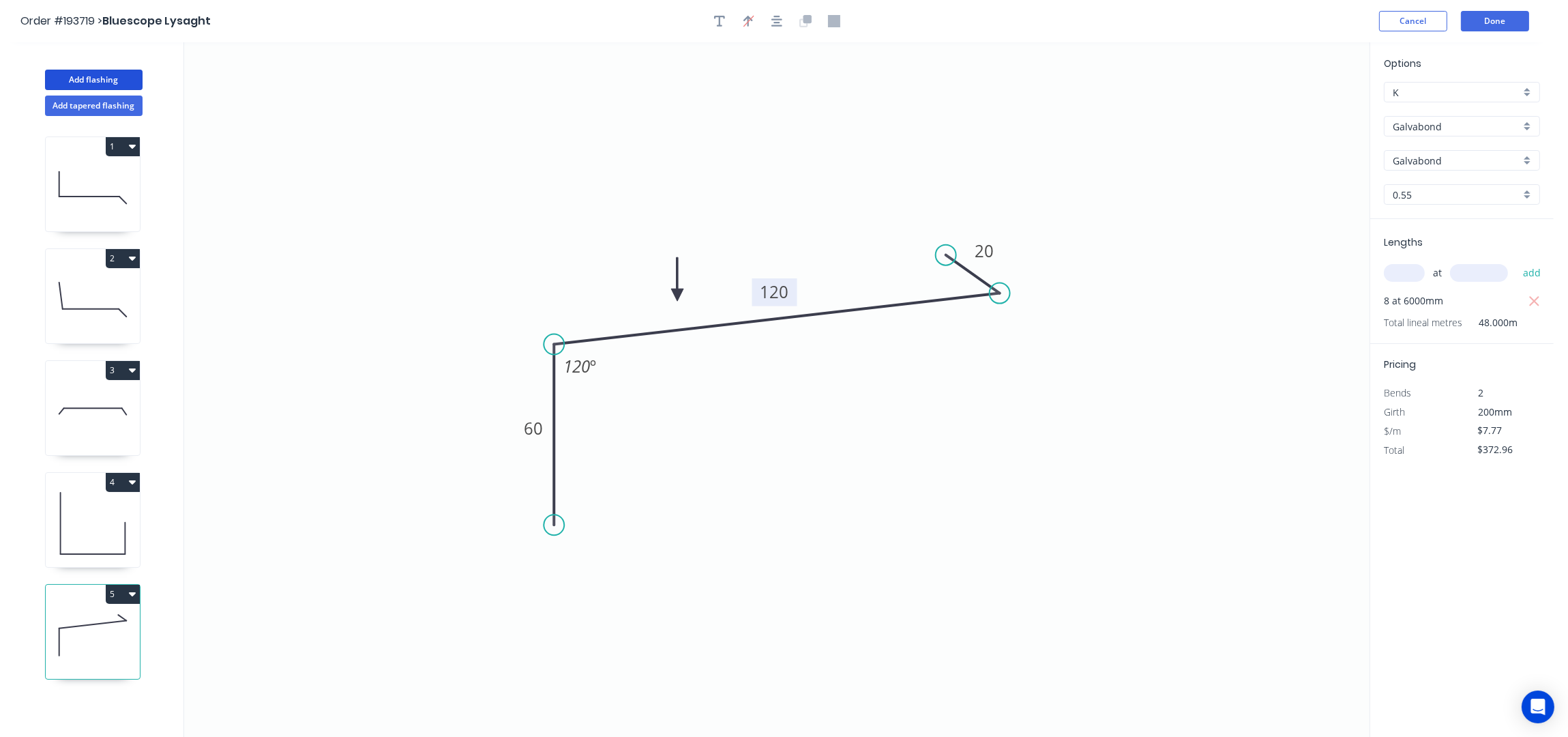
type input "$0.00"
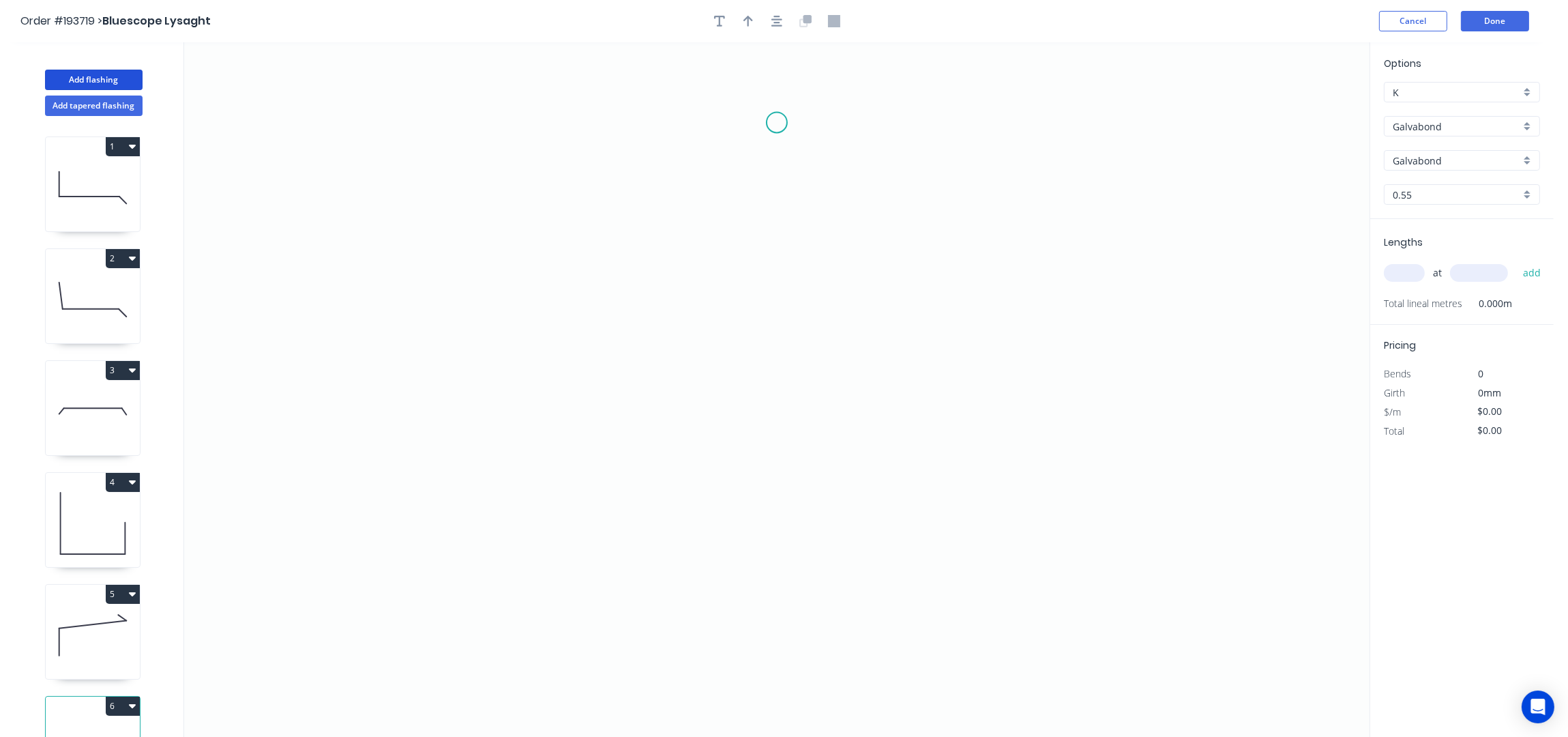
click at [774, 124] on icon "0" at bounding box center [776, 390] width 1186 height 695
click at [669, 122] on icon "0" at bounding box center [776, 390] width 1186 height 695
click at [660, 382] on icon "0 ?" at bounding box center [776, 390] width 1186 height 695
click at [731, 432] on icon "0 ? ?" at bounding box center [776, 390] width 1186 height 695
click at [728, 431] on circle at bounding box center [728, 430] width 20 height 20
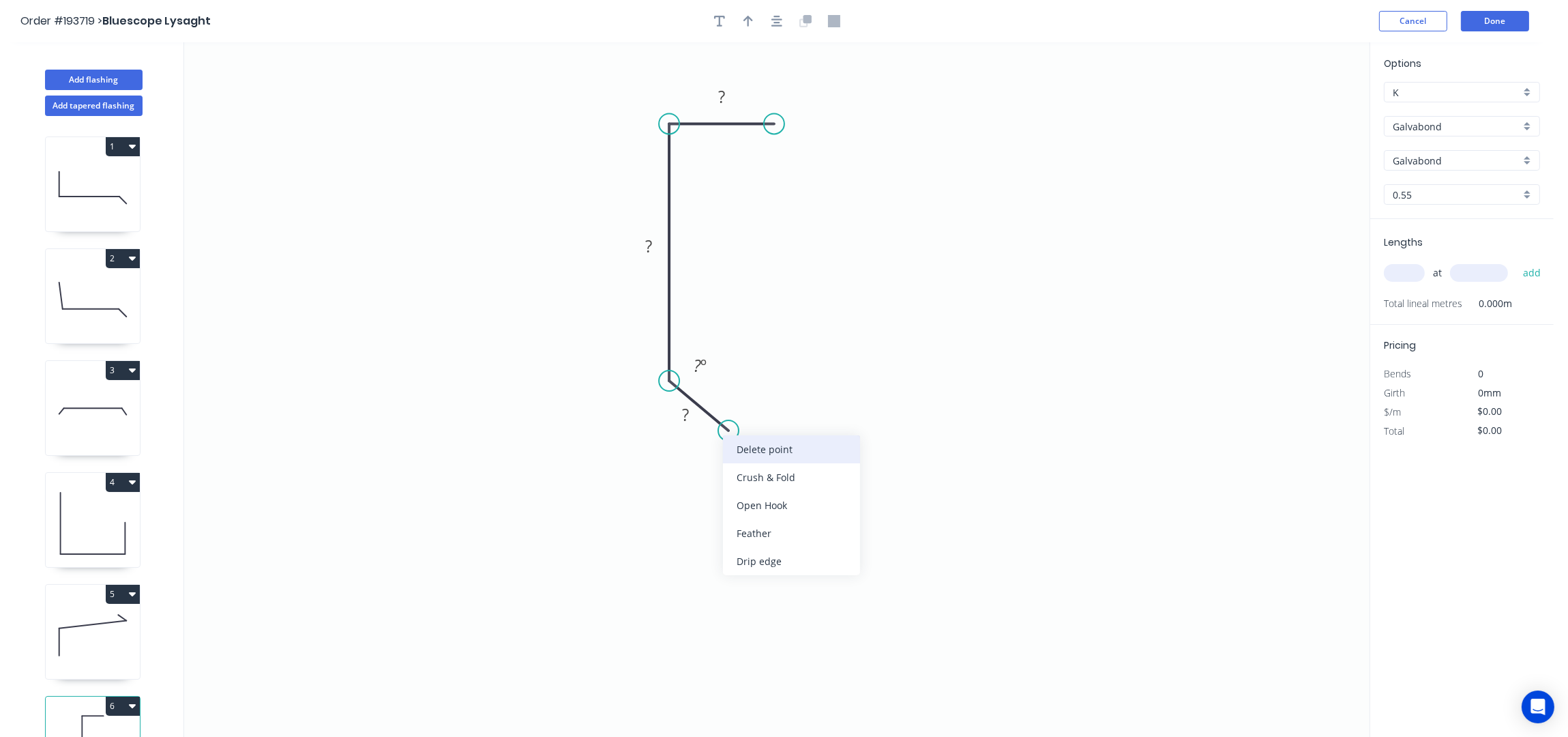
click at [796, 457] on div "Delete point" at bounding box center [791, 449] width 137 height 28
click at [739, 477] on div "Feather" at bounding box center [742, 483] width 137 height 28
click at [725, 436] on div "Flip bend" at bounding box center [736, 428] width 137 height 28
drag, startPoint x: 721, startPoint y: 358, endPoint x: 812, endPoint y: 465, distance: 140.5
click at [782, 437] on rect at bounding box center [755, 423] width 53 height 28
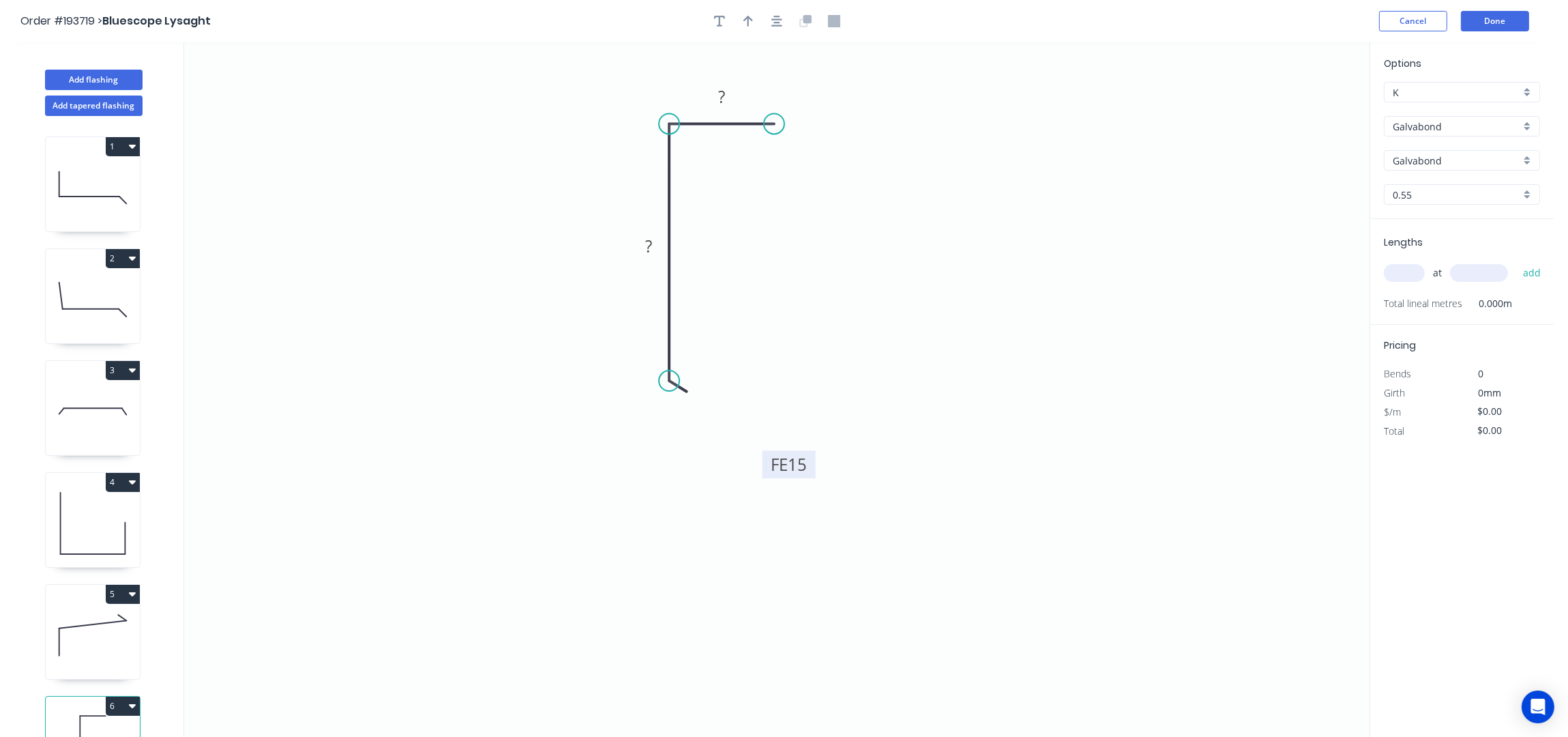
click at [801, 462] on tspan "15" at bounding box center [797, 464] width 19 height 22
type input "$7.77"
click at [1407, 274] on input "text" at bounding box center [1404, 273] width 41 height 18
type input "4"
type input "6000"
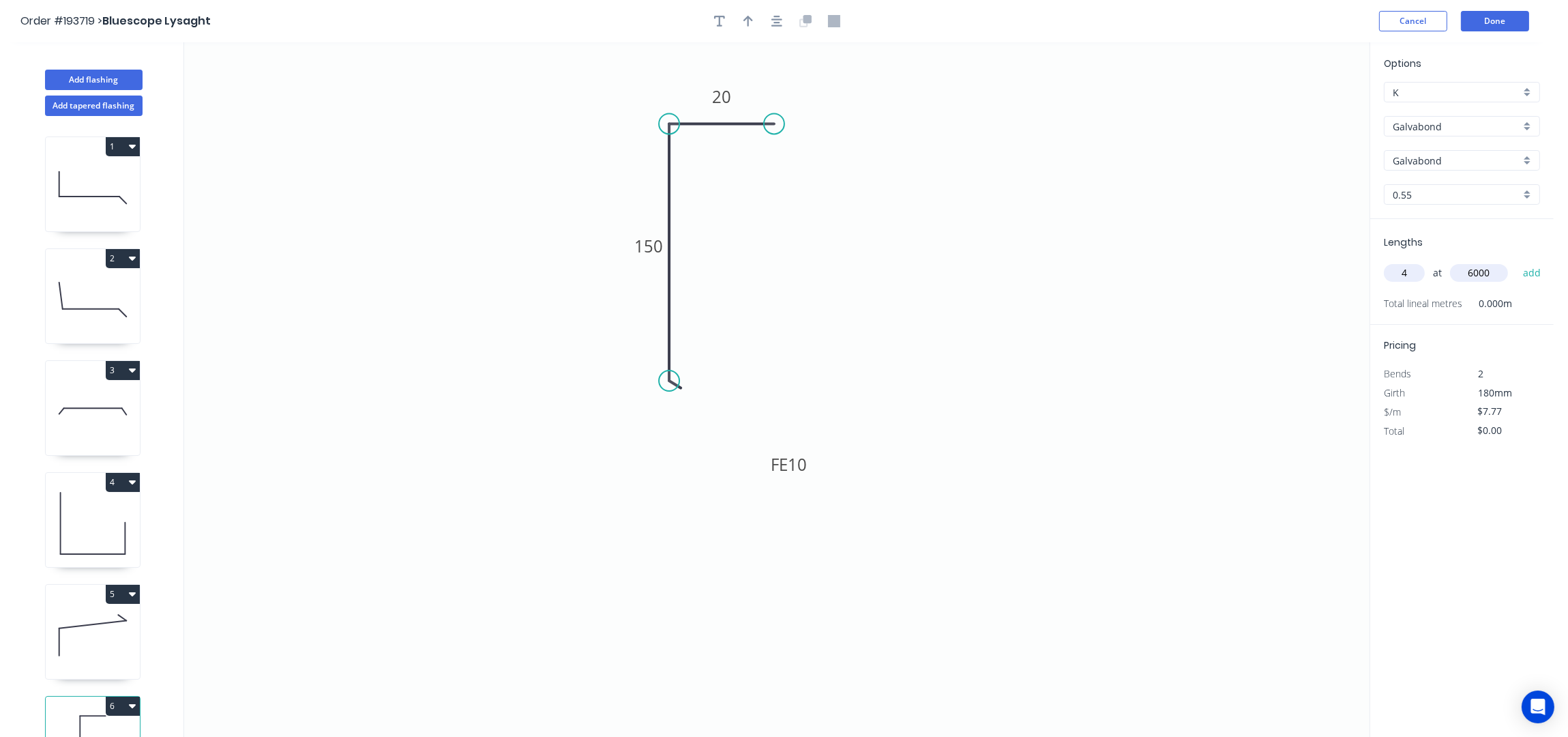
click at [1516, 261] on button "add" at bounding box center [1532, 273] width 32 height 23
type input "$186.48"
click at [121, 84] on button "Add flashing" at bounding box center [93, 80] width 97 height 20
type input "$0.00"
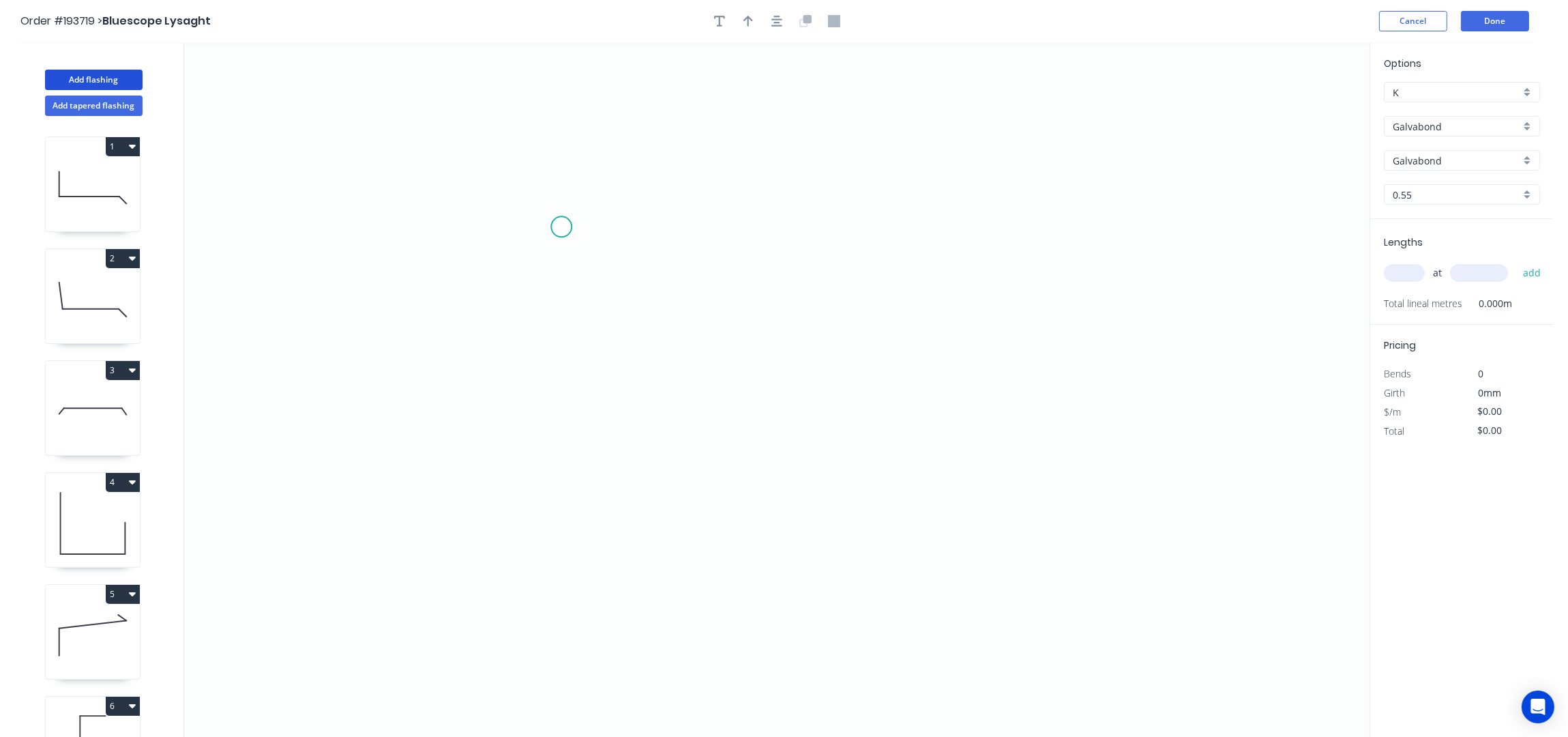
click at [562, 226] on icon "0" at bounding box center [776, 390] width 1186 height 695
drag, startPoint x: 818, startPoint y: 384, endPoint x: 839, endPoint y: 375, distance: 22.8
click at [819, 384] on icon "0" at bounding box center [776, 390] width 1186 height 695
click at [1110, 212] on icon "0 ?" at bounding box center [776, 390] width 1186 height 695
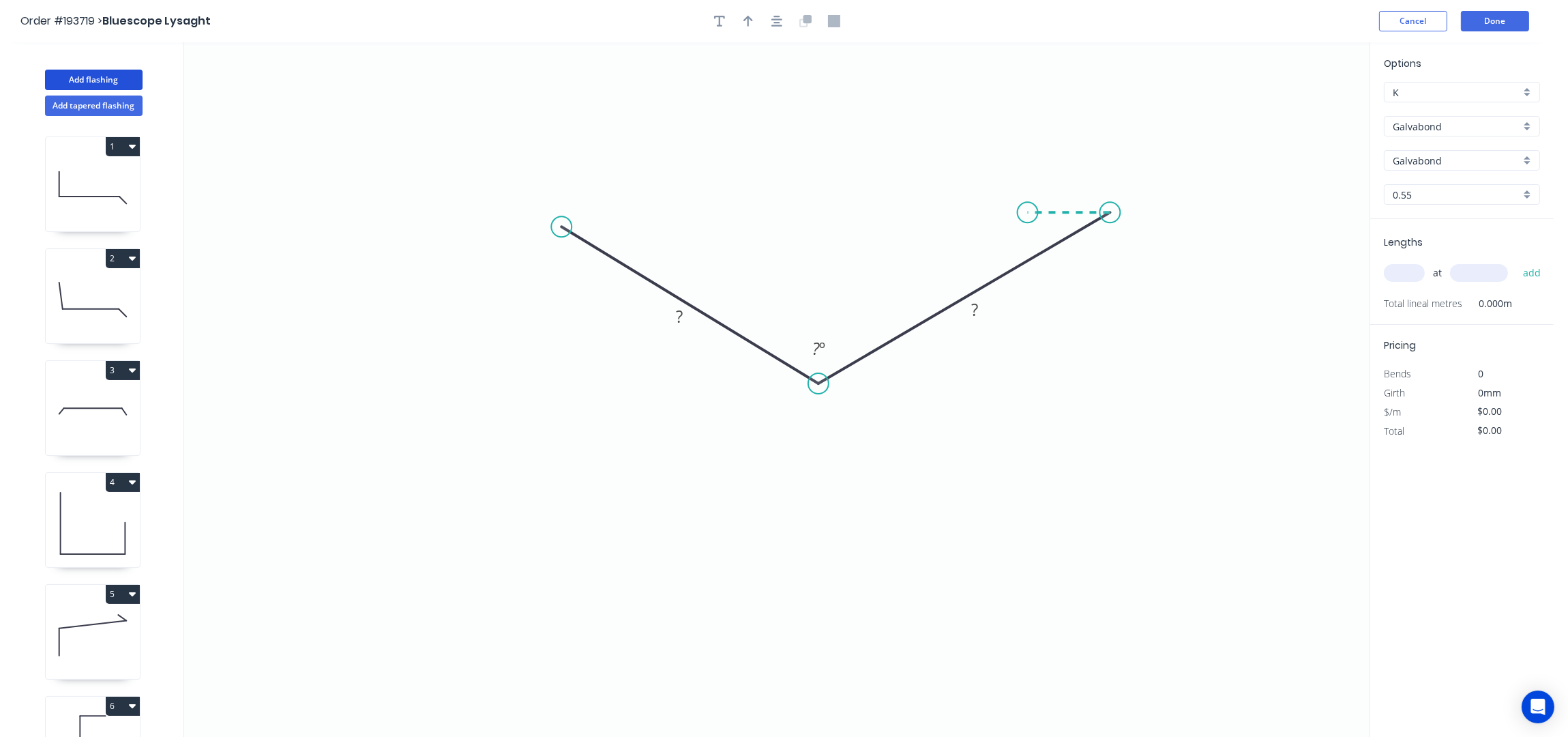
click at [1028, 217] on icon "0 ? ? ? º" at bounding box center [776, 390] width 1186 height 695
click at [562, 222] on circle at bounding box center [561, 226] width 20 height 20
click at [644, 228] on icon "0 ? ? ? ? º ? º" at bounding box center [776, 390] width 1186 height 695
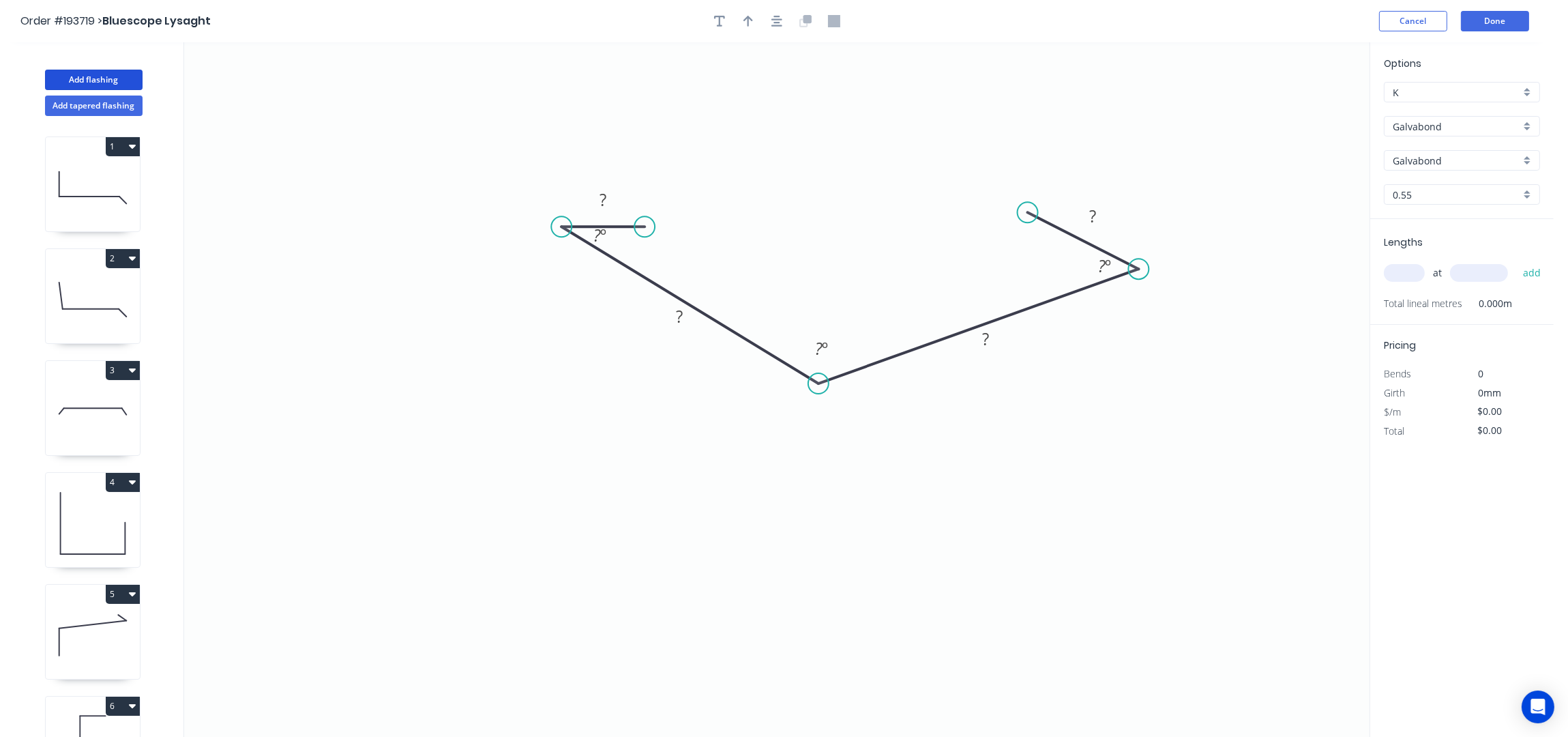
click at [1139, 270] on circle at bounding box center [1138, 269] width 20 height 20
drag, startPoint x: 1026, startPoint y: 248, endPoint x: 1076, endPoint y: 249, distance: 50.0
click at [1076, 249] on circle at bounding box center [1077, 248] width 20 height 20
click at [1157, 318] on div "Hide angle" at bounding box center [1165, 320] width 137 height 28
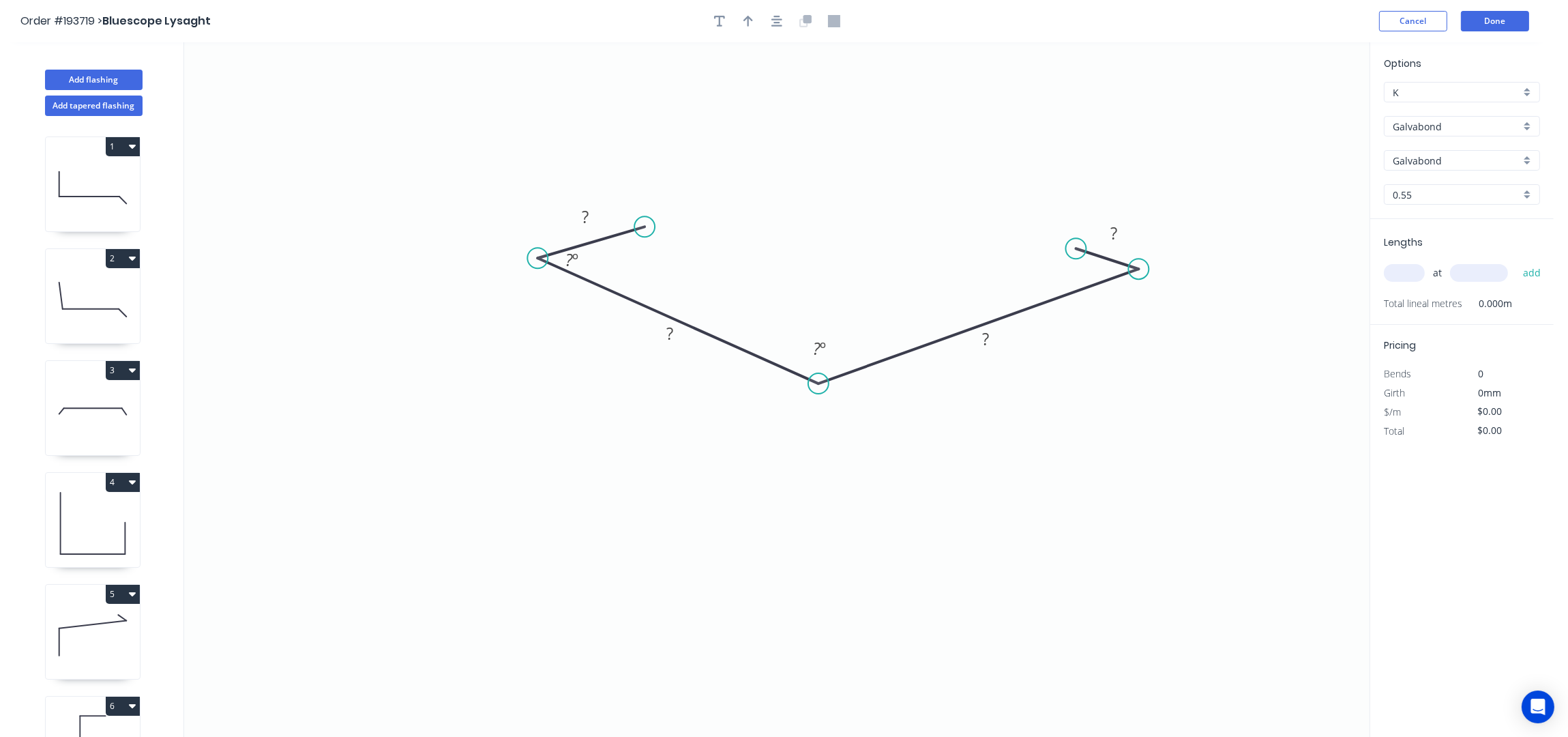
drag, startPoint x: 562, startPoint y: 228, endPoint x: 538, endPoint y: 259, distance: 39.2
click at [538, 259] on circle at bounding box center [538, 258] width 20 height 20
drag, startPoint x: 649, startPoint y: 226, endPoint x: 605, endPoint y: 231, distance: 44.3
click at [605, 231] on circle at bounding box center [605, 230] width 20 height 20
click at [644, 301] on div "Hide angle" at bounding box center [658, 301] width 137 height 28
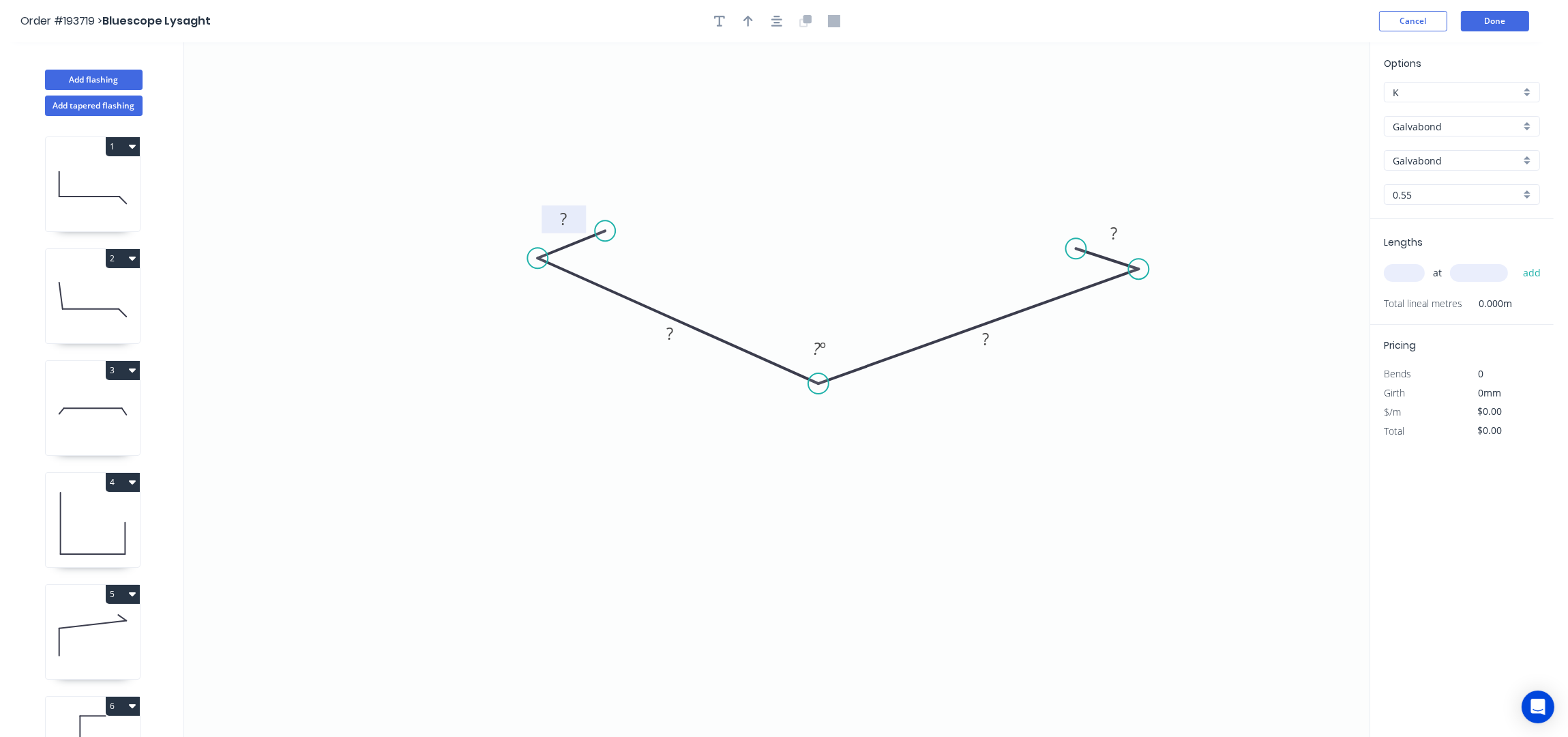
click at [572, 219] on rect at bounding box center [564, 220] width 27 height 19
type input "$16.34"
click at [756, 19] on button "button" at bounding box center [748, 21] width 20 height 20
drag, startPoint x: 1303, startPoint y: 108, endPoint x: 837, endPoint y: 235, distance: 483.0
click at [837, 235] on icon at bounding box center [837, 218] width 12 height 44
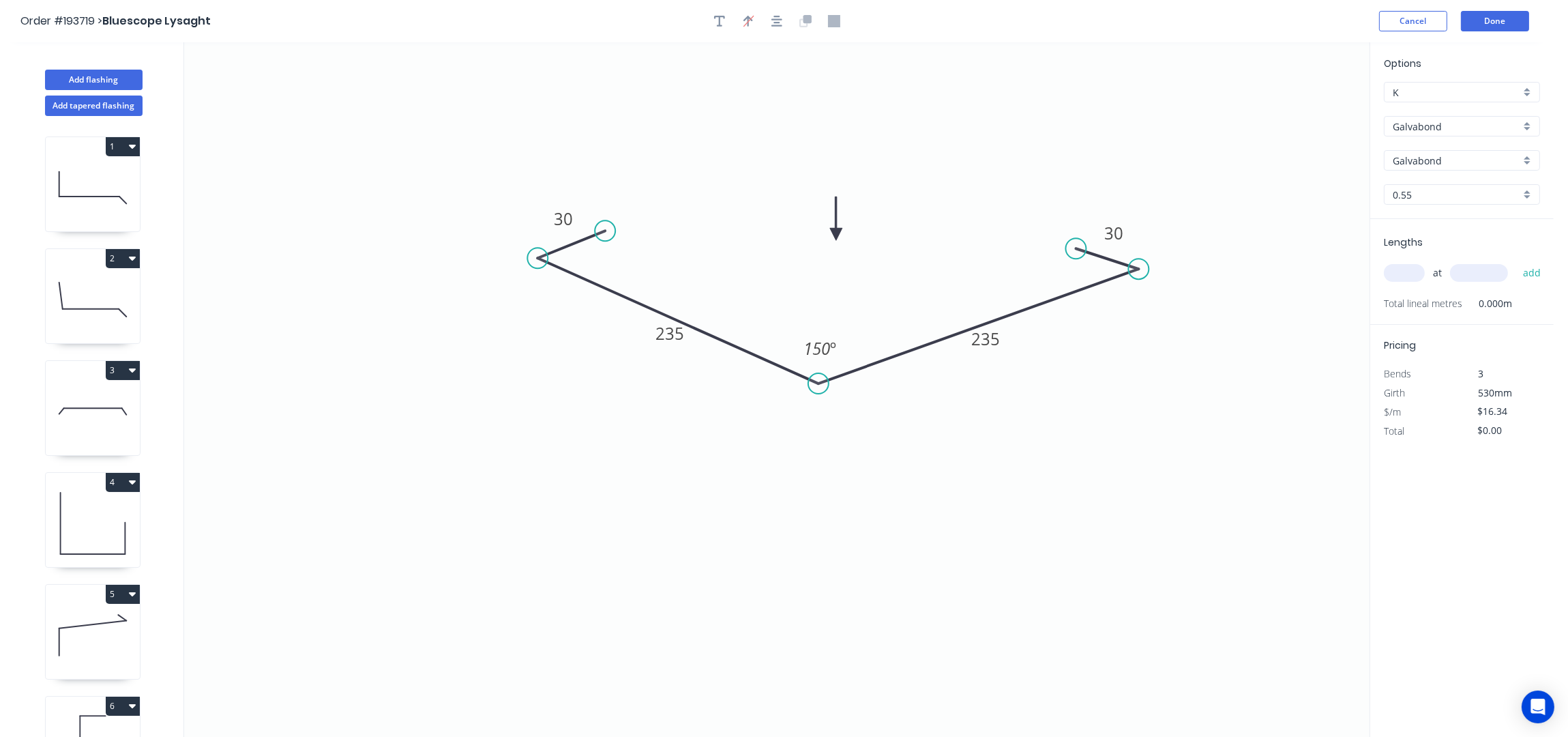
click at [1399, 271] on input "text" at bounding box center [1404, 273] width 41 height 18
type input "1"
type input "3700"
click at [1516, 261] on button "add" at bounding box center [1532, 273] width 32 height 23
type input "$60.46"
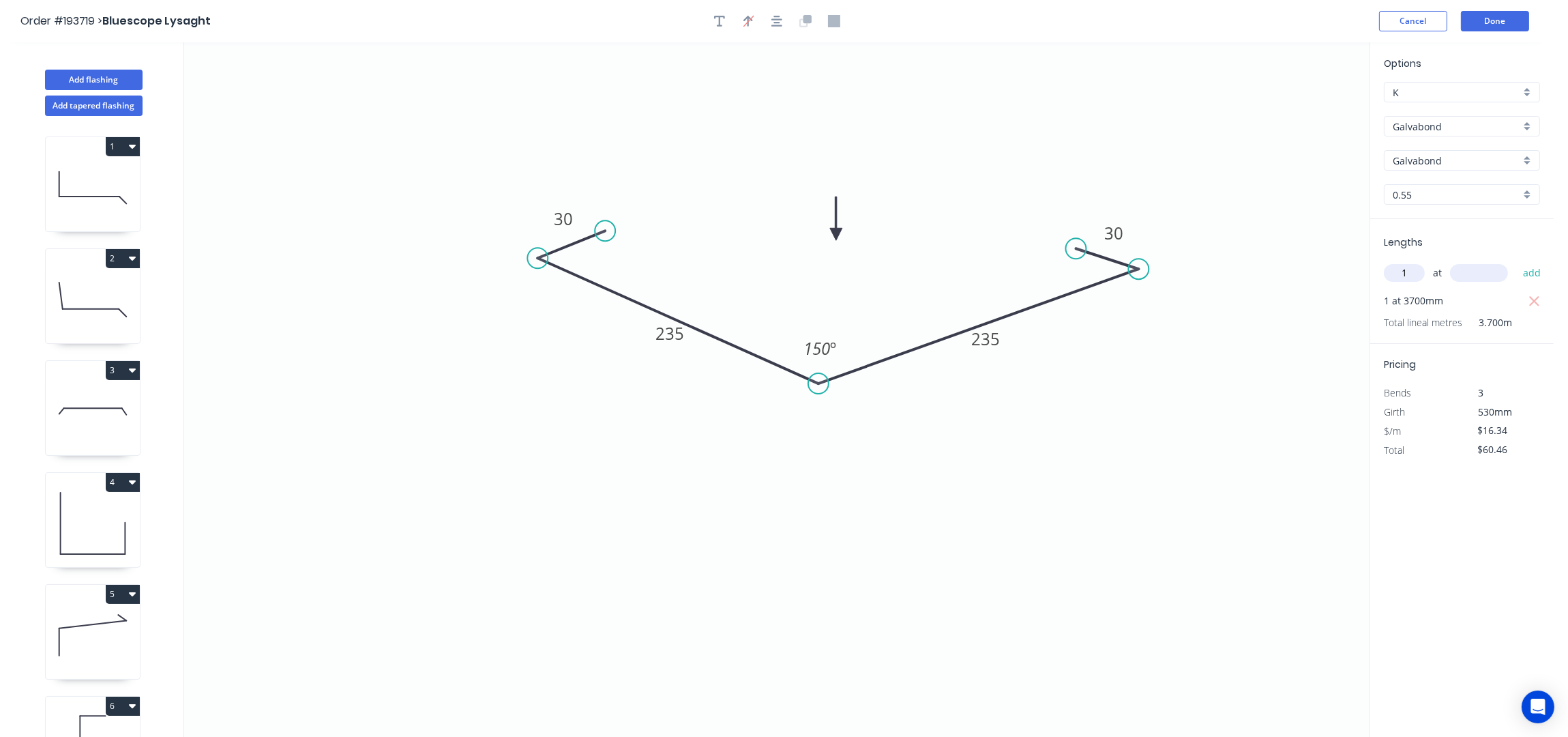
type input "1"
type input "2400"
click at [1516, 261] on button "add" at bounding box center [1532, 273] width 32 height 23
type input "$99.67"
type input "2"
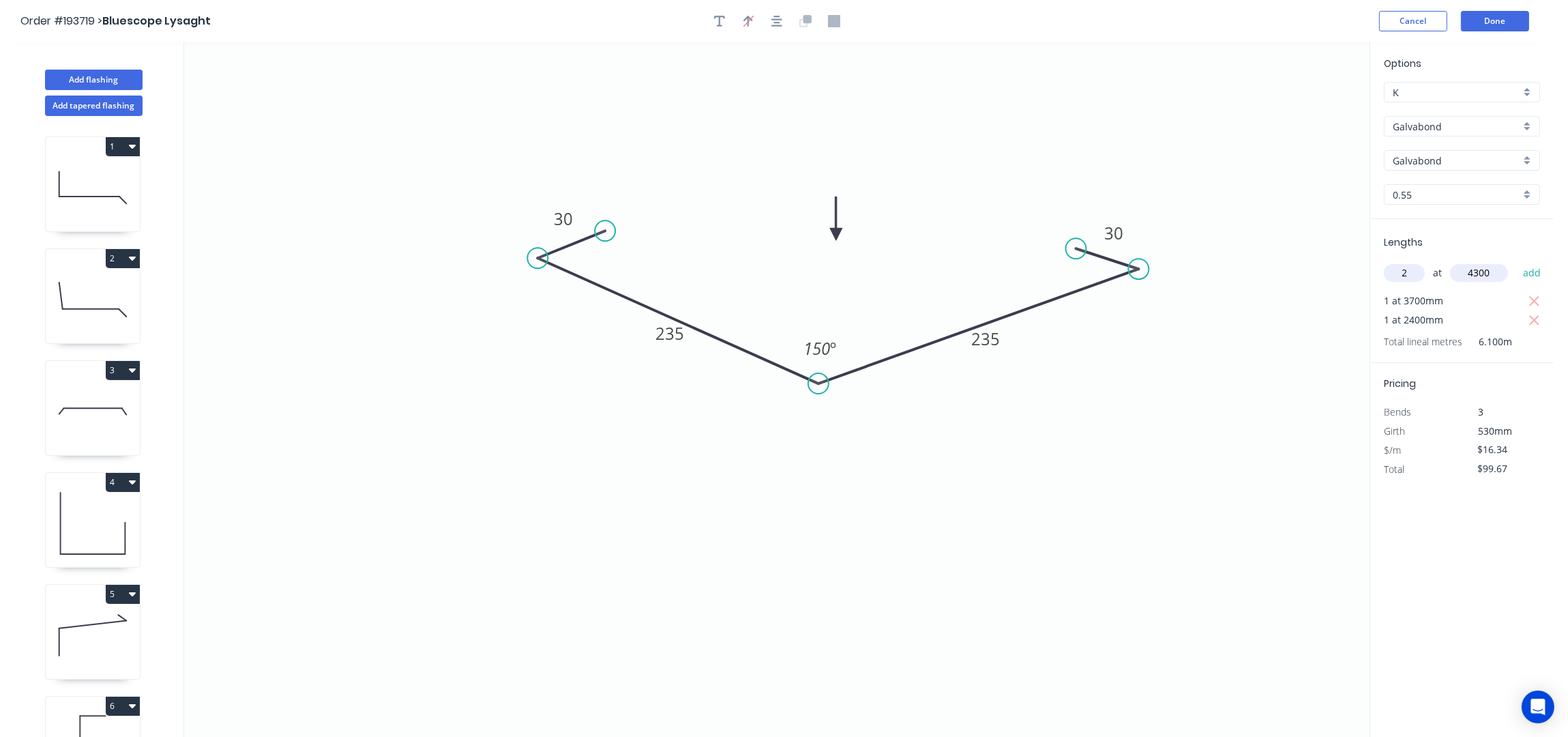
type input "4300"
click at [1516, 261] on button "add" at bounding box center [1532, 273] width 32 height 23
type input "$240.20"
click at [1496, 25] on button "Done" at bounding box center [1495, 21] width 68 height 20
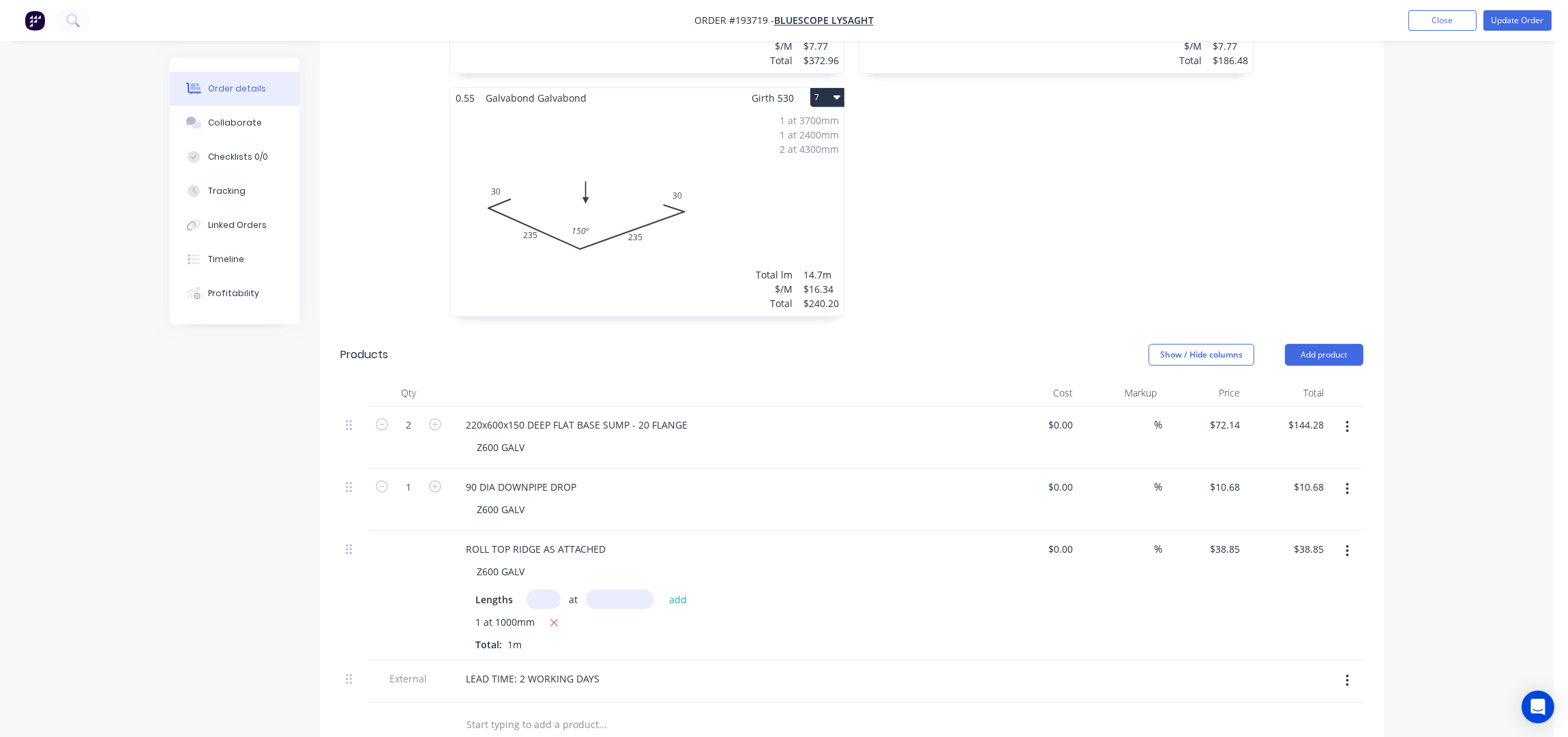
scroll to position [1273, 0]
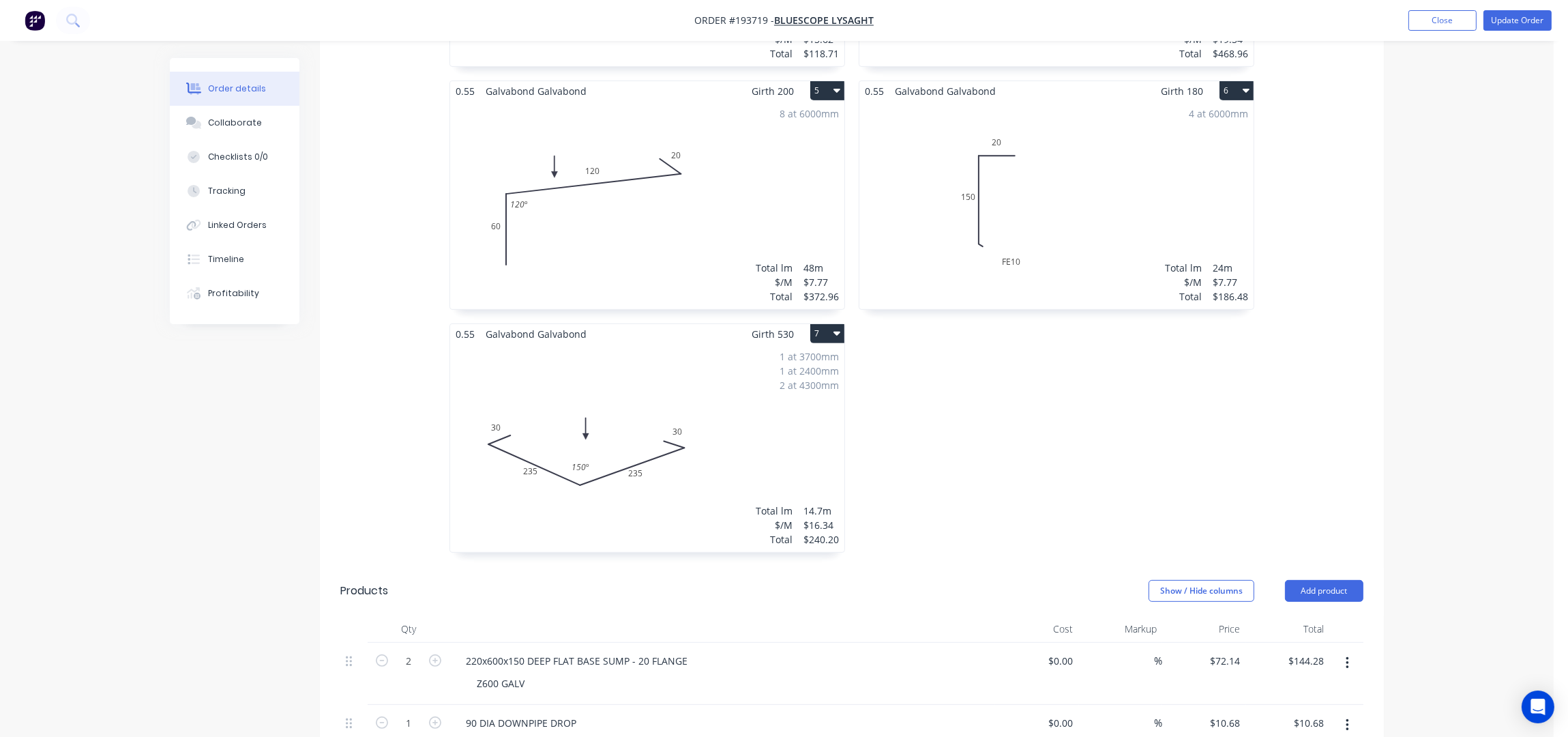
scroll to position [1000, 0]
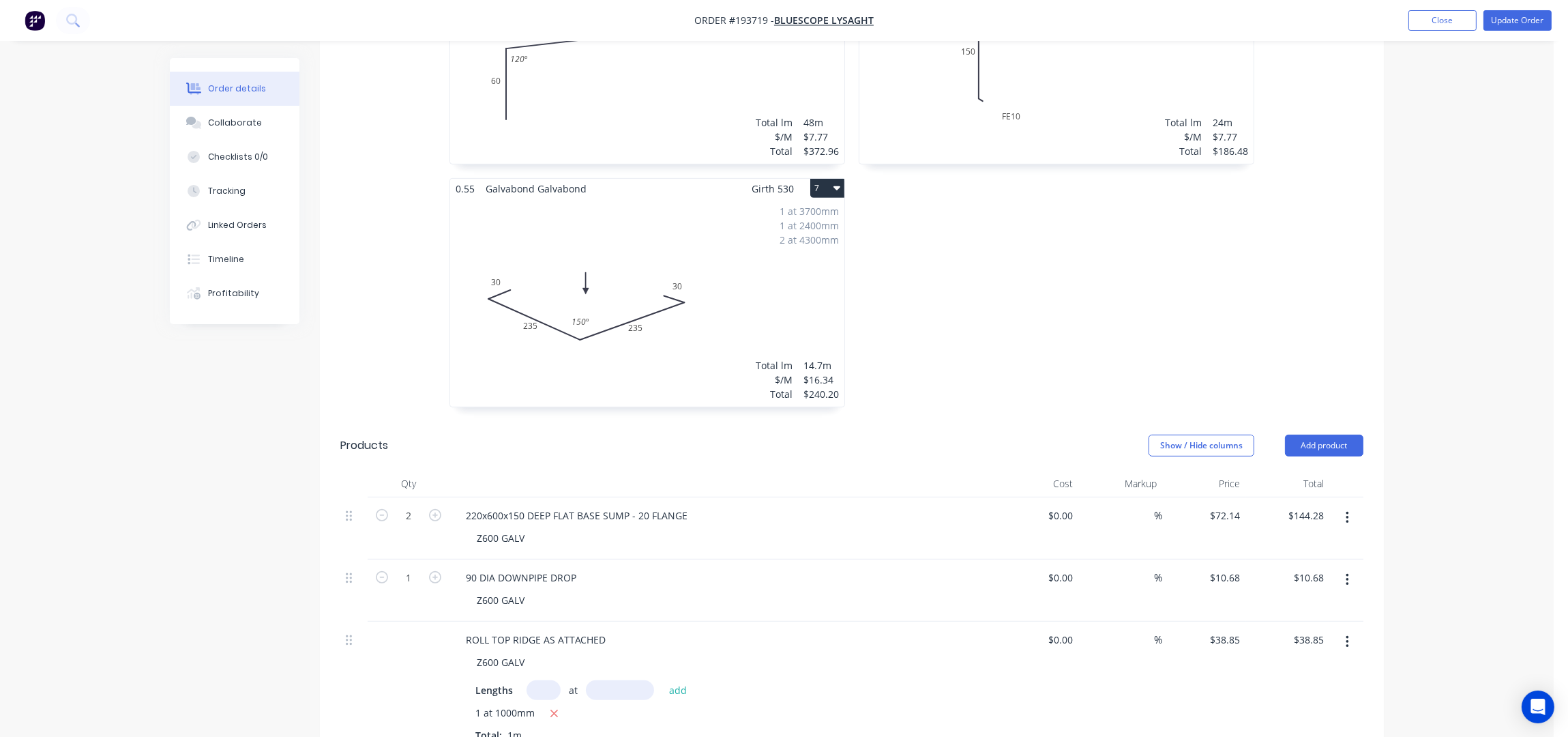
click at [772, 279] on div "1 at 3700mm 1 at 2400mm 2 at 4300mm Total lm $/M Total 14.7m $16.34 $240.20" at bounding box center [647, 302] width 394 height 208
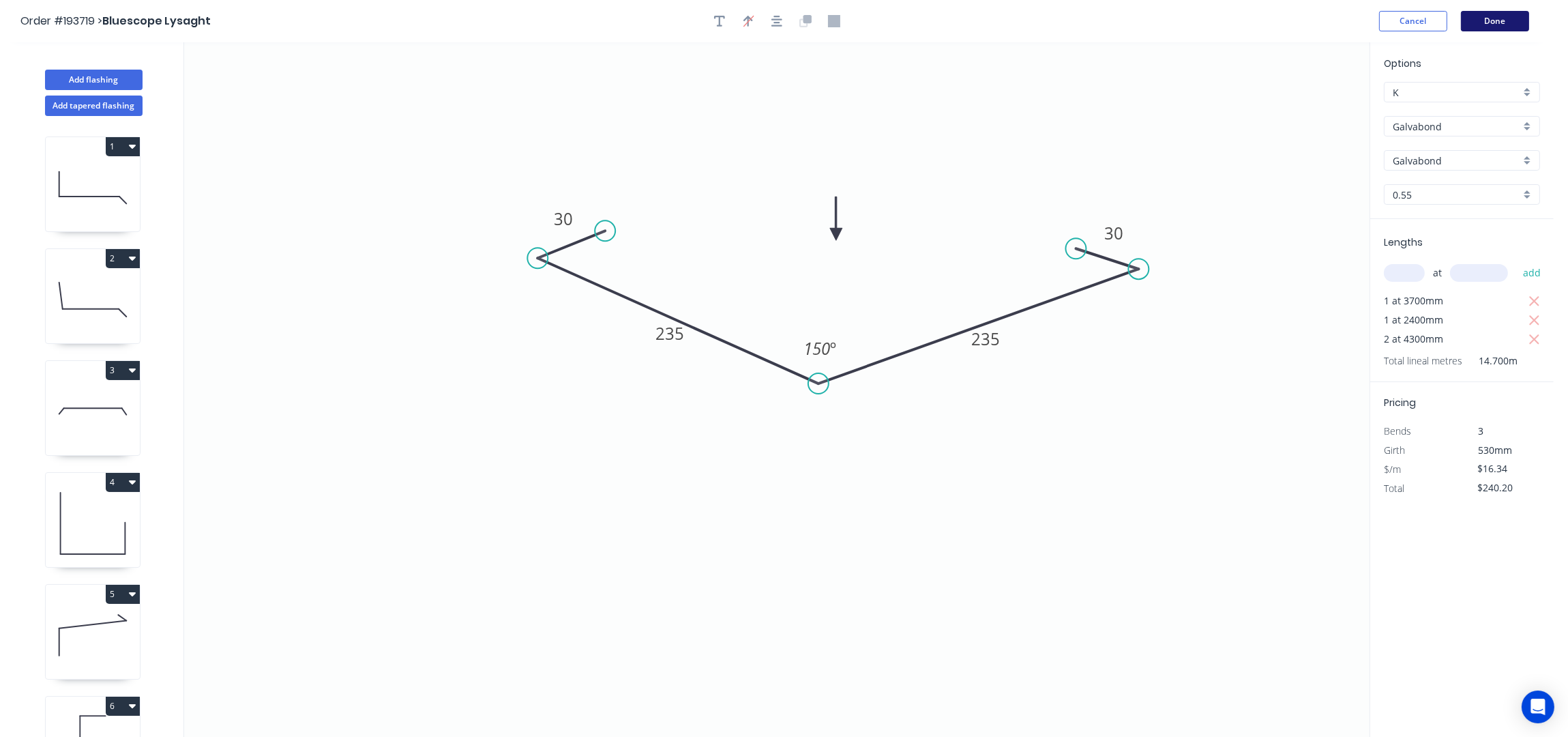
click at [1506, 24] on button "Done" at bounding box center [1495, 21] width 68 height 20
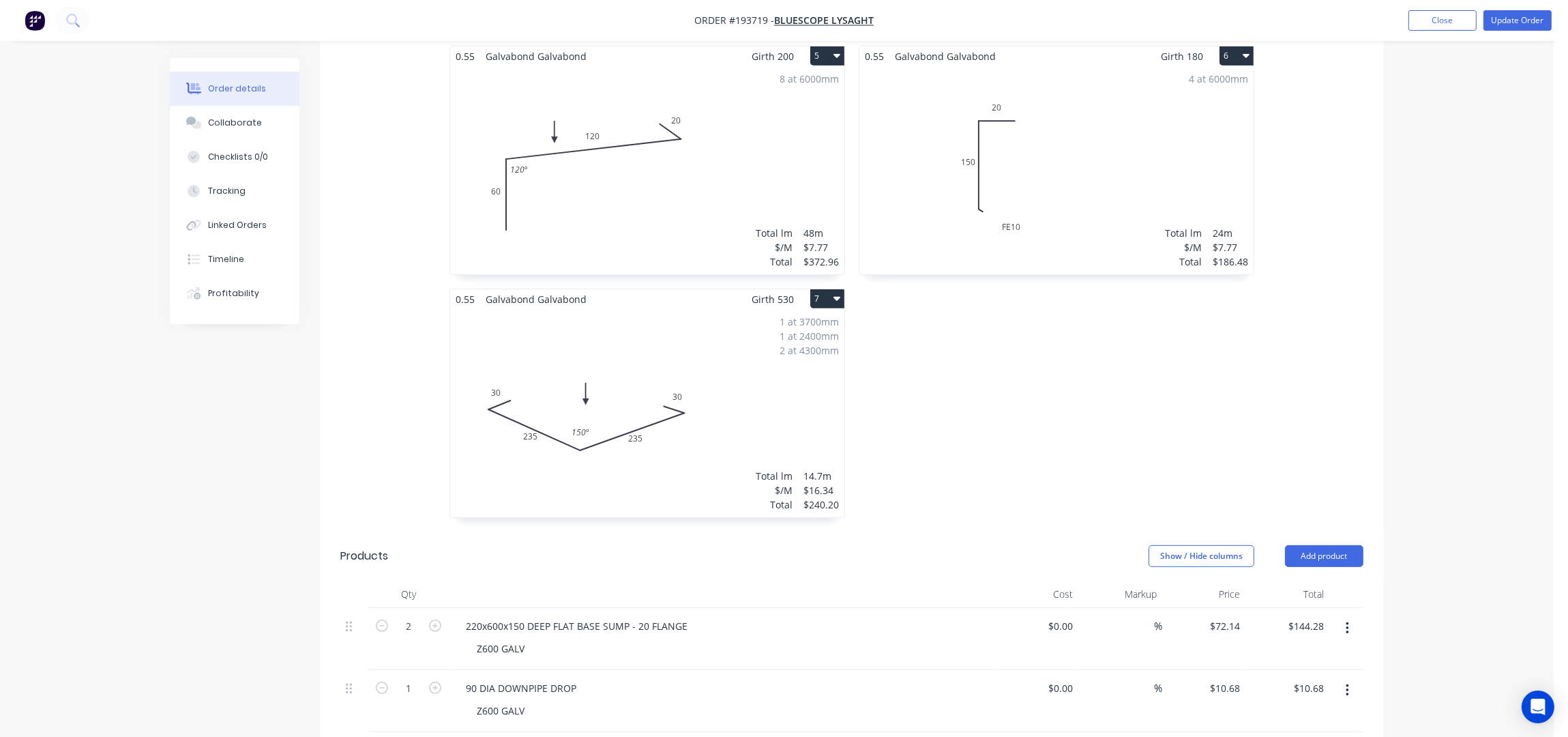
scroll to position [909, 0]
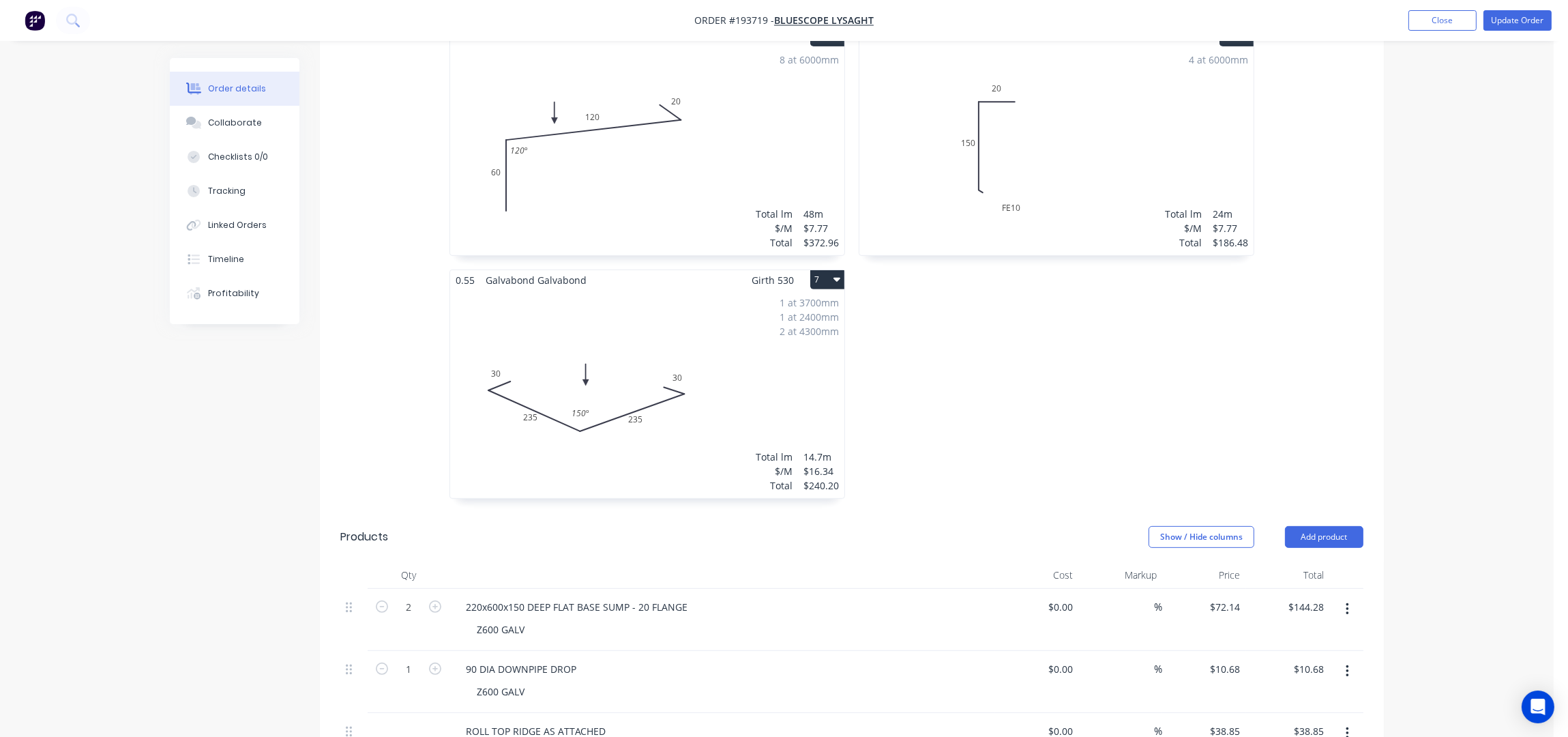
click at [742, 375] on div "1 at 3700mm 1 at 2400mm 2 at 4300mm Total lm $/M Total 14.7m $16.34 $240.20" at bounding box center [647, 393] width 394 height 208
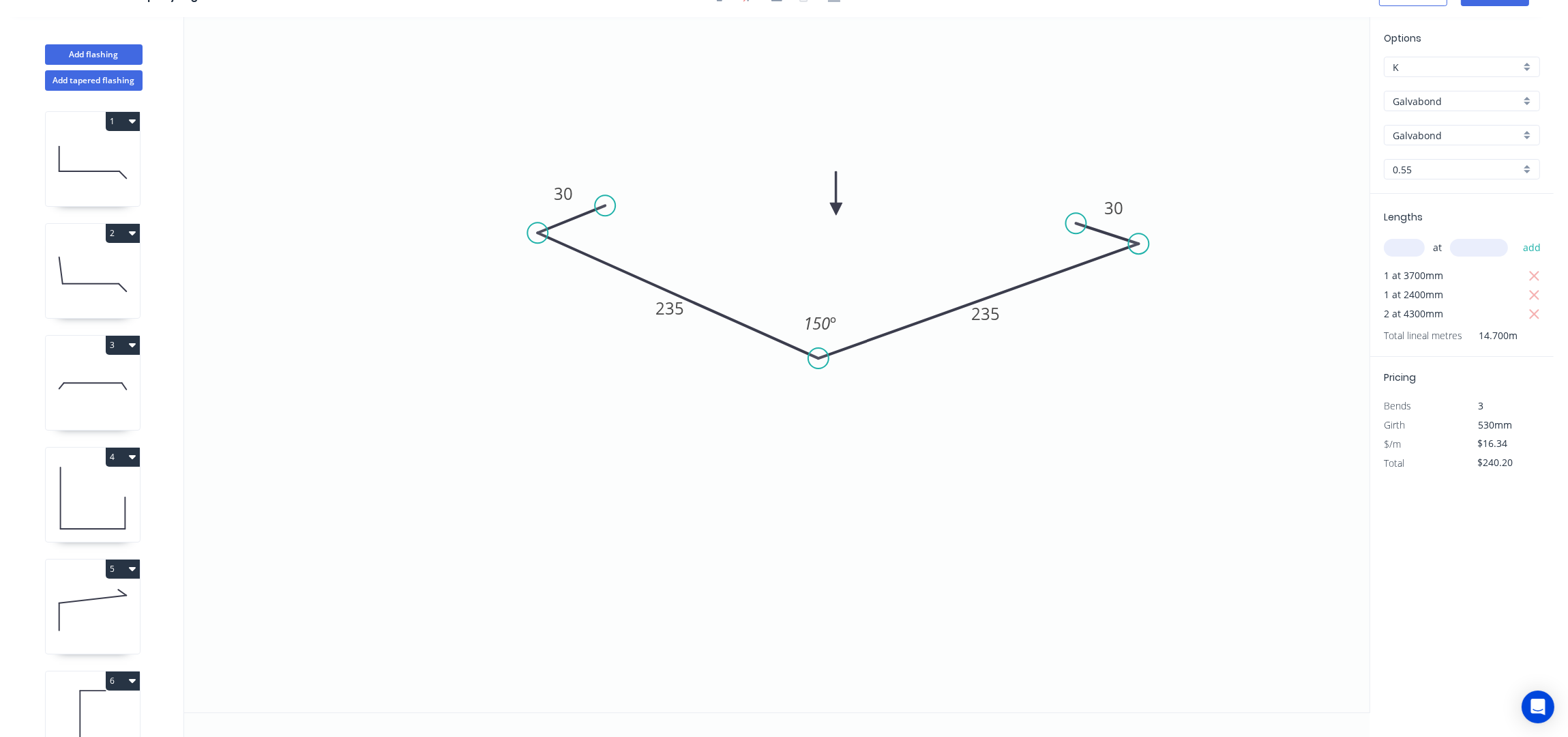
click at [1446, 140] on input "Galvabond" at bounding box center [1456, 135] width 127 height 15
click at [1446, 140] on input "text" at bounding box center [1456, 135] width 127 height 15
click at [1451, 159] on div "0.55" at bounding box center [1462, 169] width 156 height 20
click at [1451, 164] on input "text" at bounding box center [1456, 169] width 127 height 15
click at [1064, 125] on icon "0 30 235 235 30 150 º" at bounding box center [776, 365] width 1186 height 695
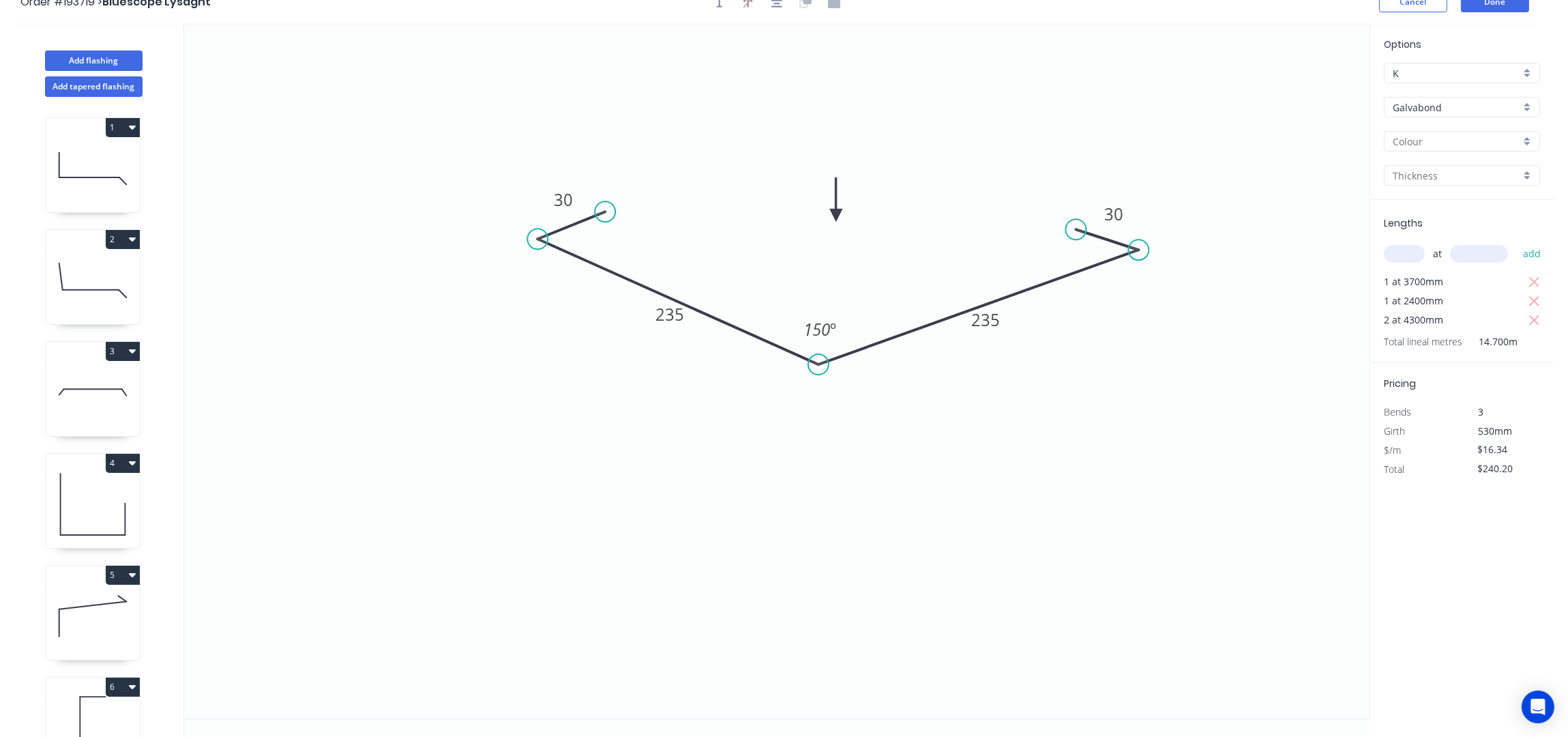
scroll to position [0, 0]
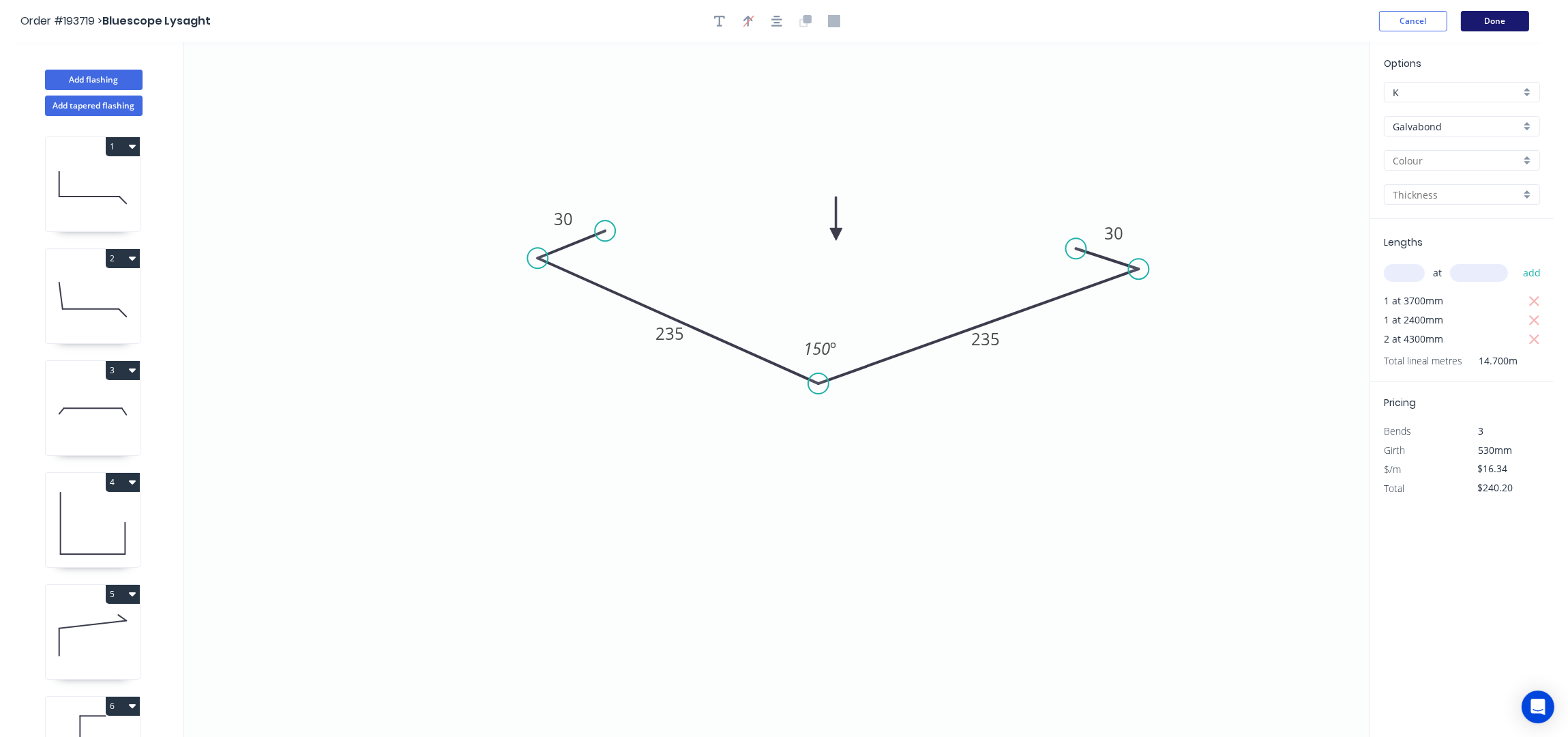
click at [1488, 25] on button "Done" at bounding box center [1495, 21] width 68 height 20
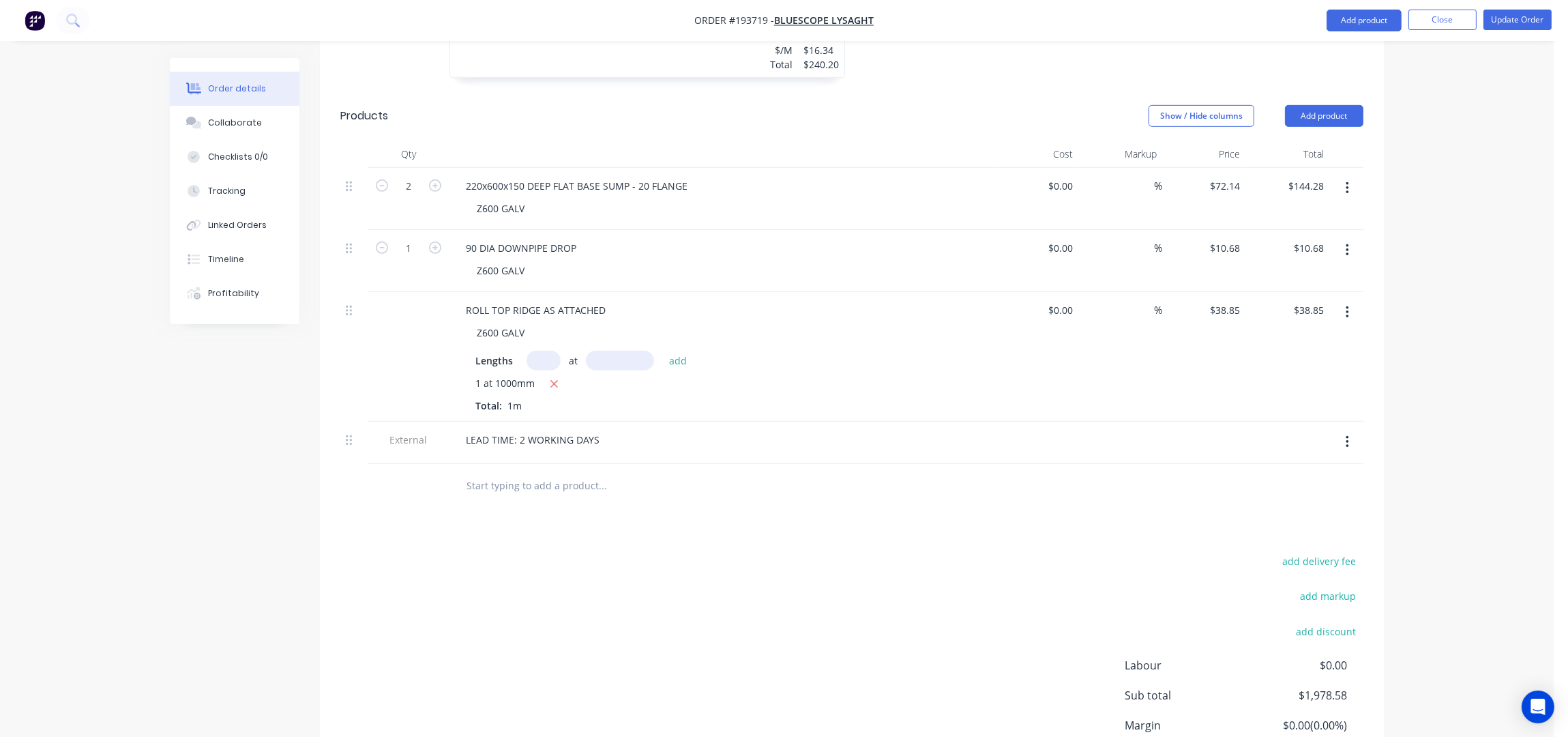
scroll to position [1432, 0]
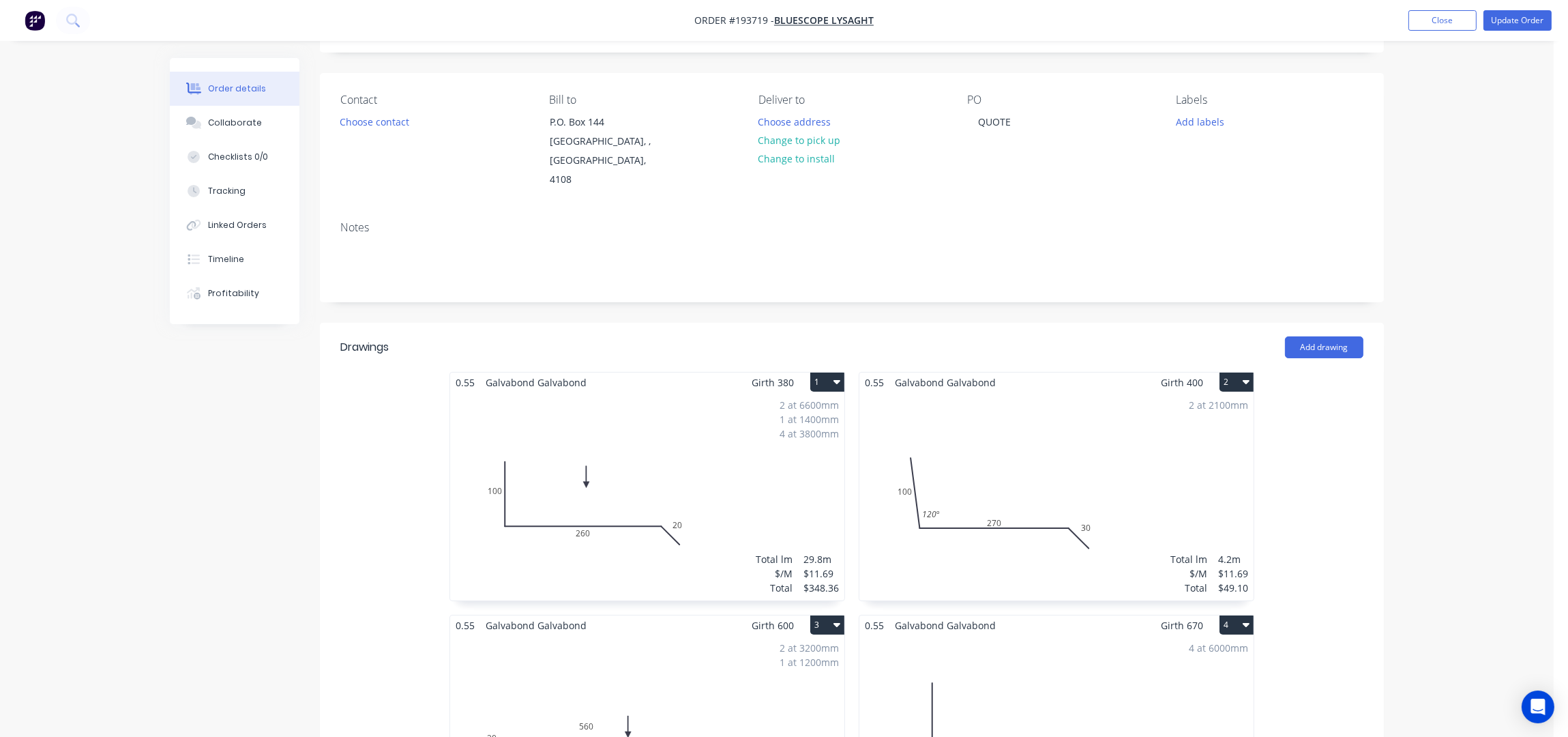
scroll to position [0, 0]
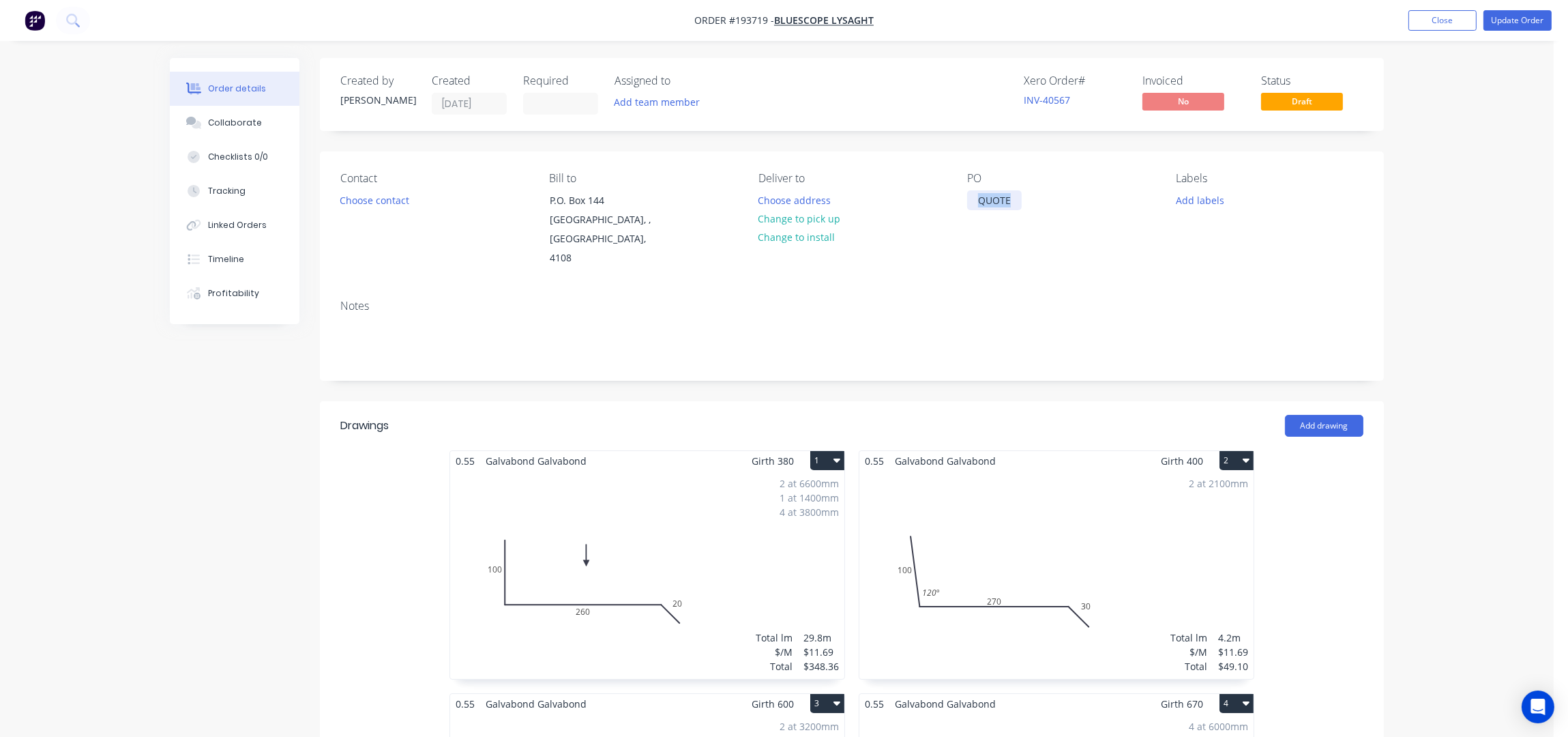
drag, startPoint x: 979, startPoint y: 201, endPoint x: 951, endPoint y: 203, distance: 28.1
click at [954, 201] on div "Contact Choose contact Bill to P.O. Box 144 Archerfield, , Australia, 4108 Deli…" at bounding box center [851, 219] width 1064 height 137
click at [1423, 19] on button "Close" at bounding box center [1442, 20] width 68 height 20
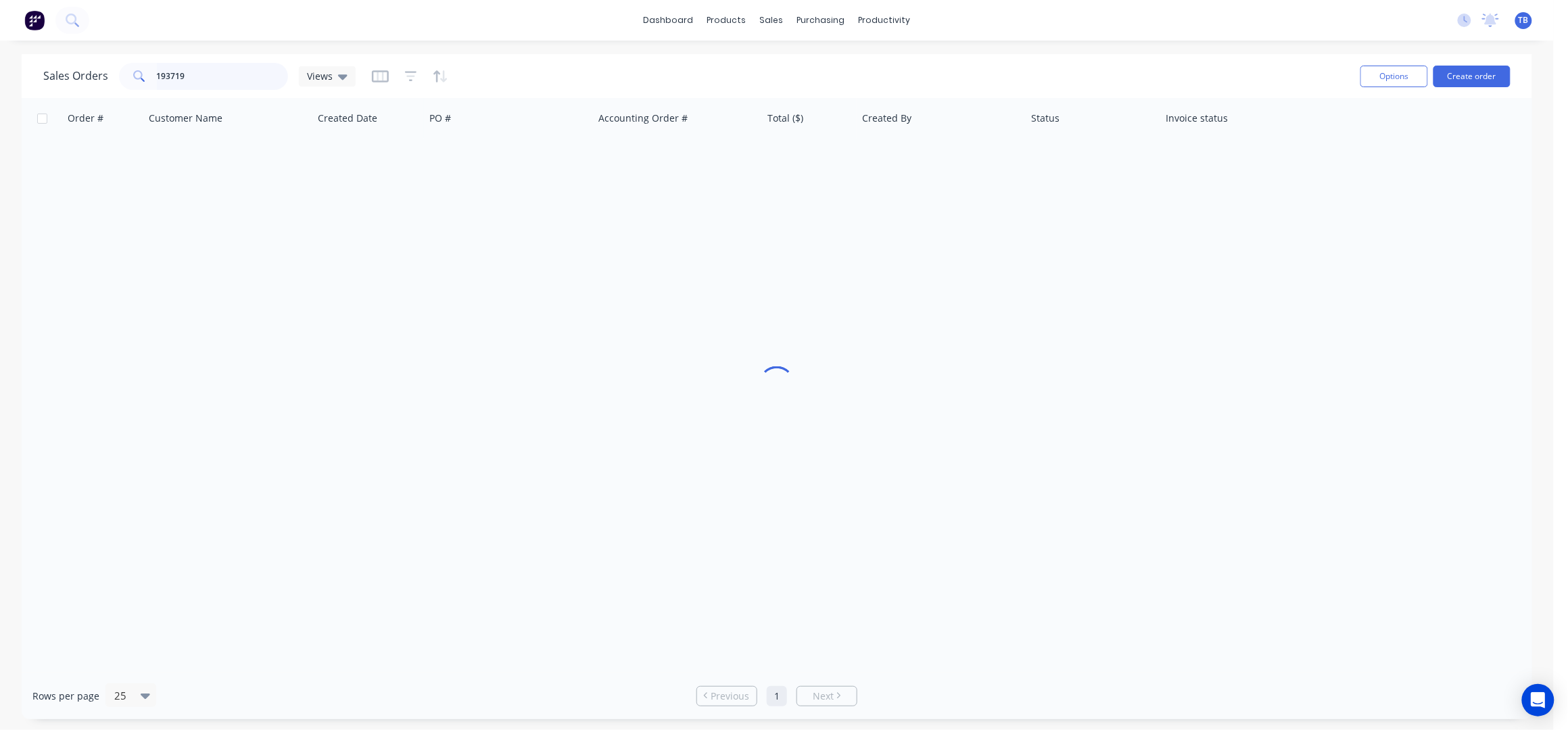
drag, startPoint x: 203, startPoint y: 74, endPoint x: 0, endPoint y: 38, distance: 206.2
click at [0, 38] on div "dashboard products sales purchasing productivity dashboard products Product Cat…" at bounding box center [776, 365] width 1553 height 730
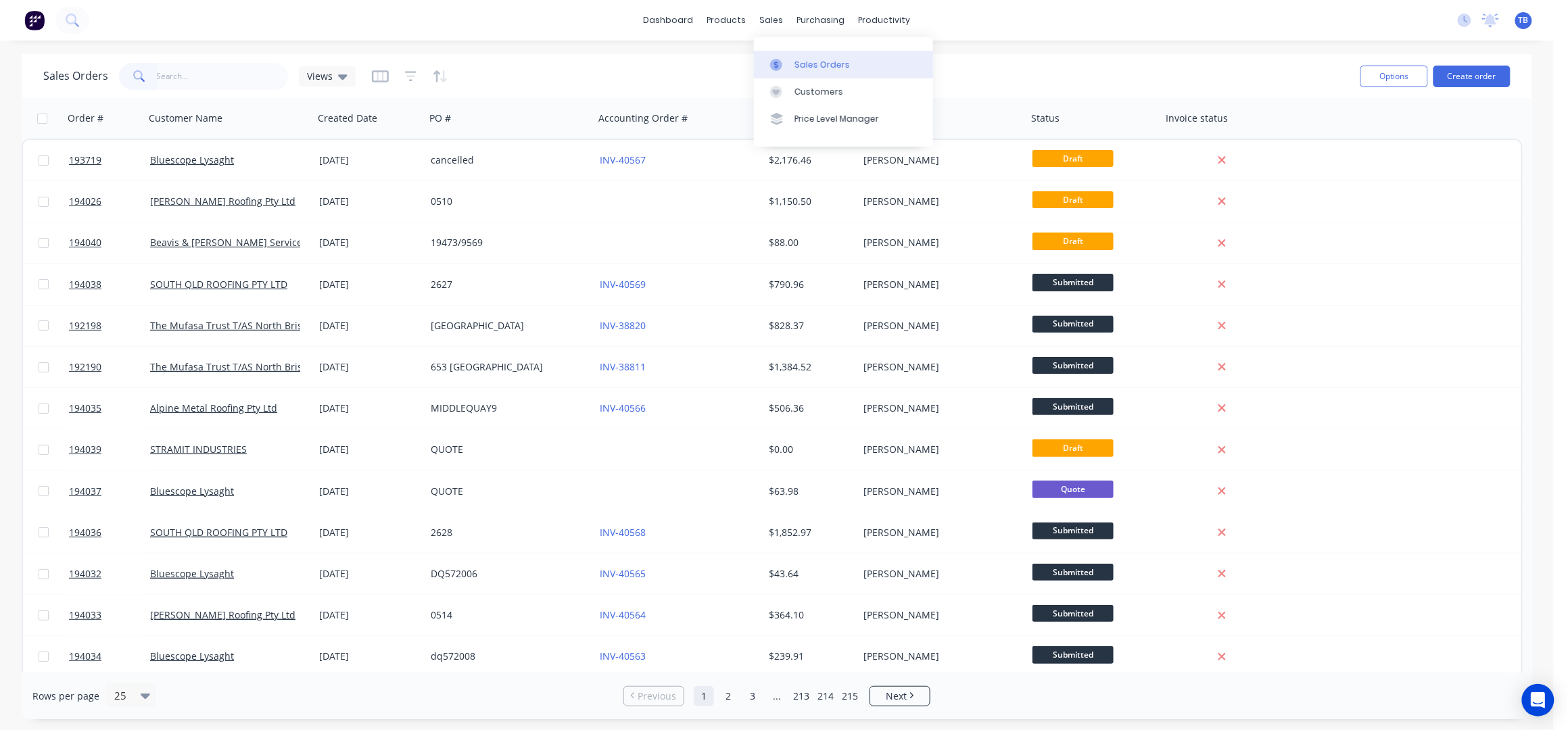
drag, startPoint x: 815, startPoint y: 57, endPoint x: 825, endPoint y: 60, distance: 10.4
click at [815, 57] on link "Sales Orders" at bounding box center [844, 64] width 179 height 27
click at [1453, 81] on button "Create order" at bounding box center [1472, 77] width 77 height 21
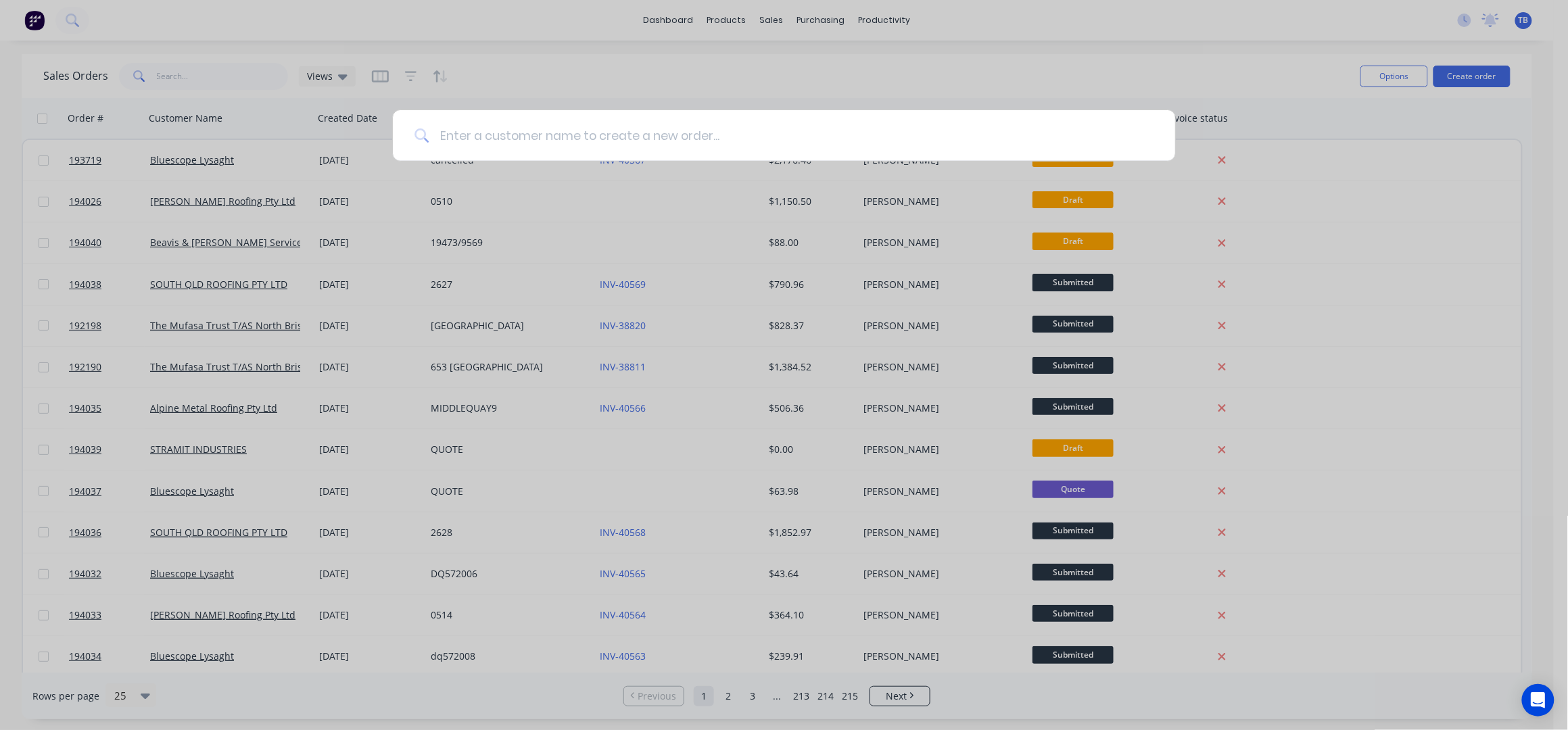
click at [654, 131] on input at bounding box center [791, 135] width 725 height 51
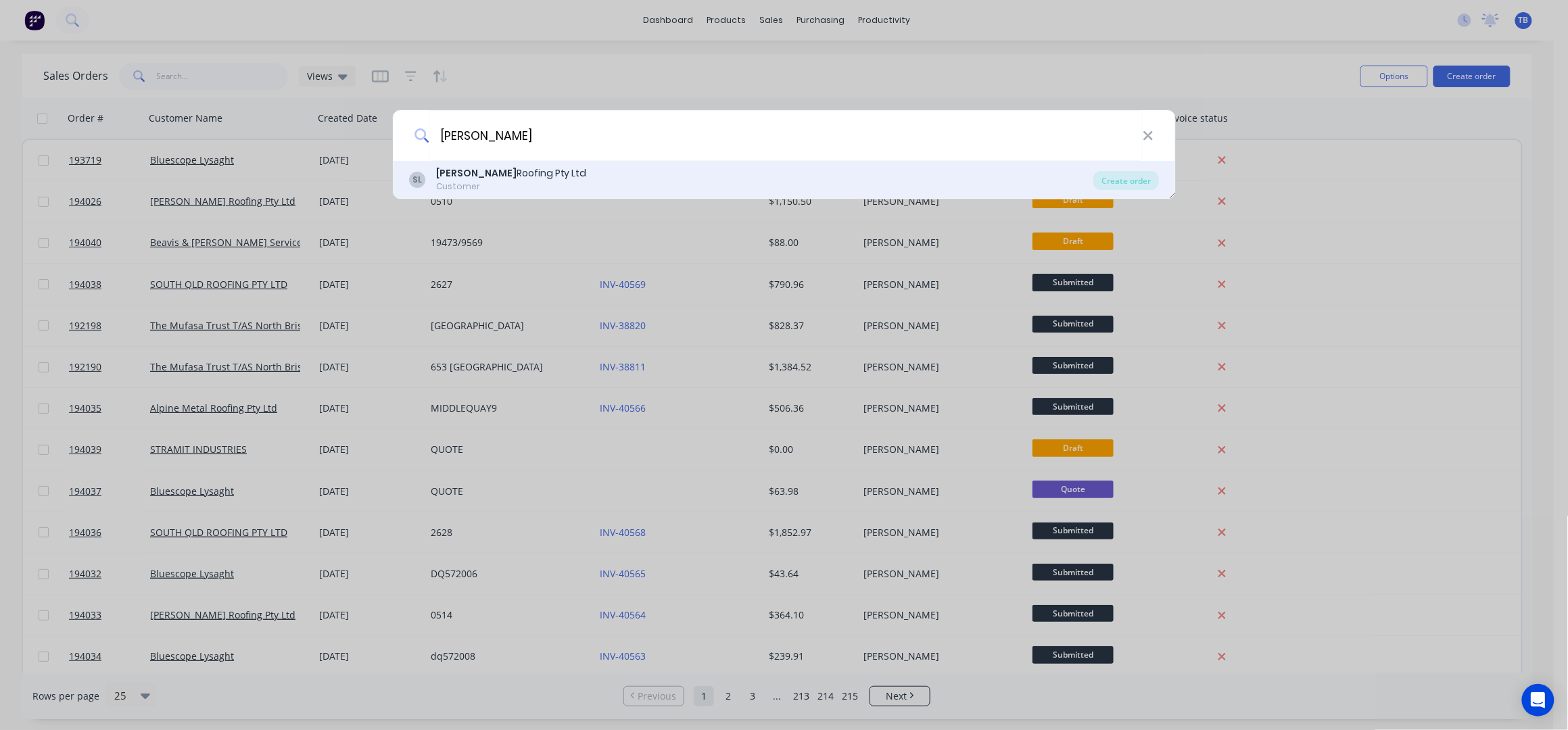
type input "simpson"
click at [525, 178] on div "Simpson Roofing Pty Ltd" at bounding box center [511, 173] width 151 height 15
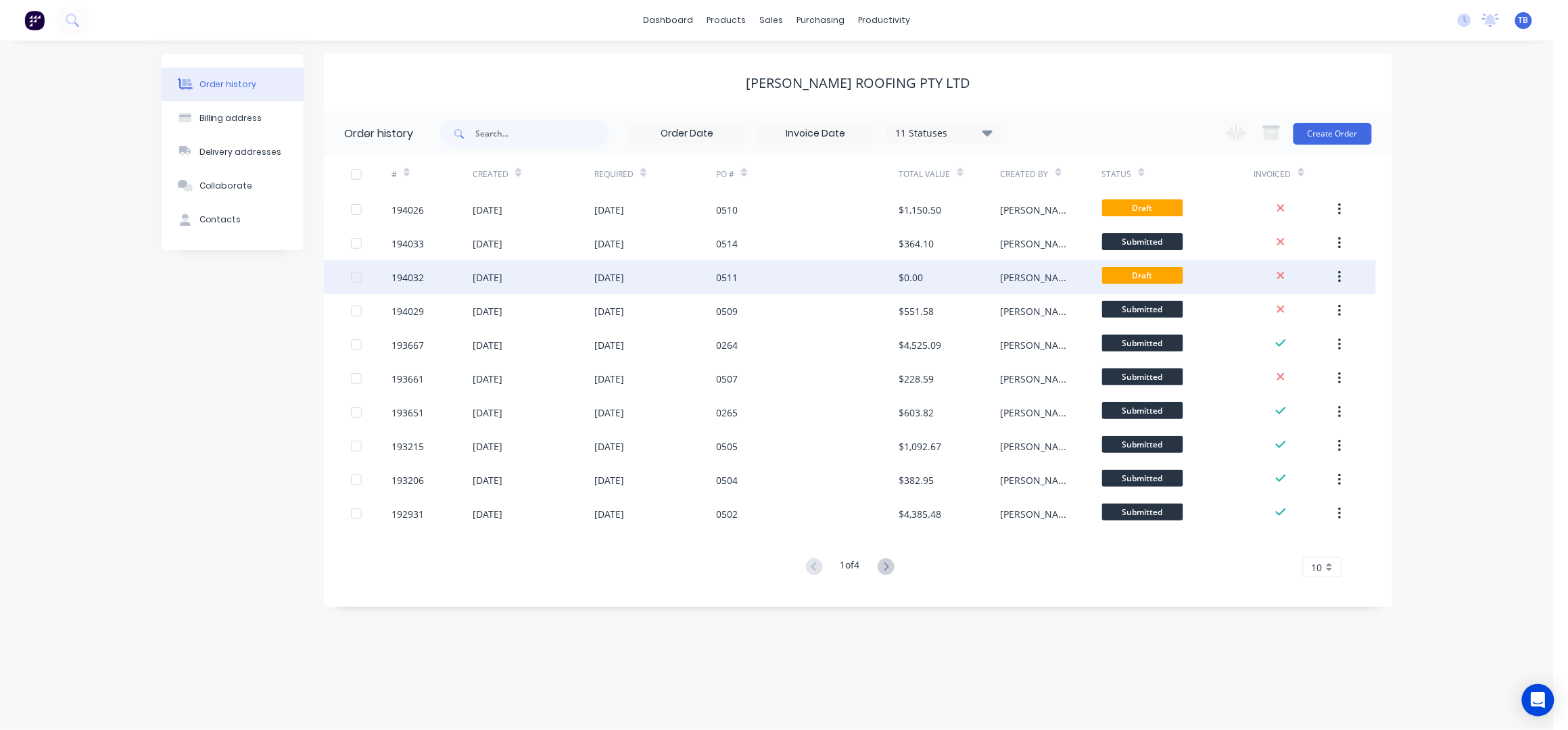
click at [784, 282] on div "0511" at bounding box center [807, 277] width 182 height 34
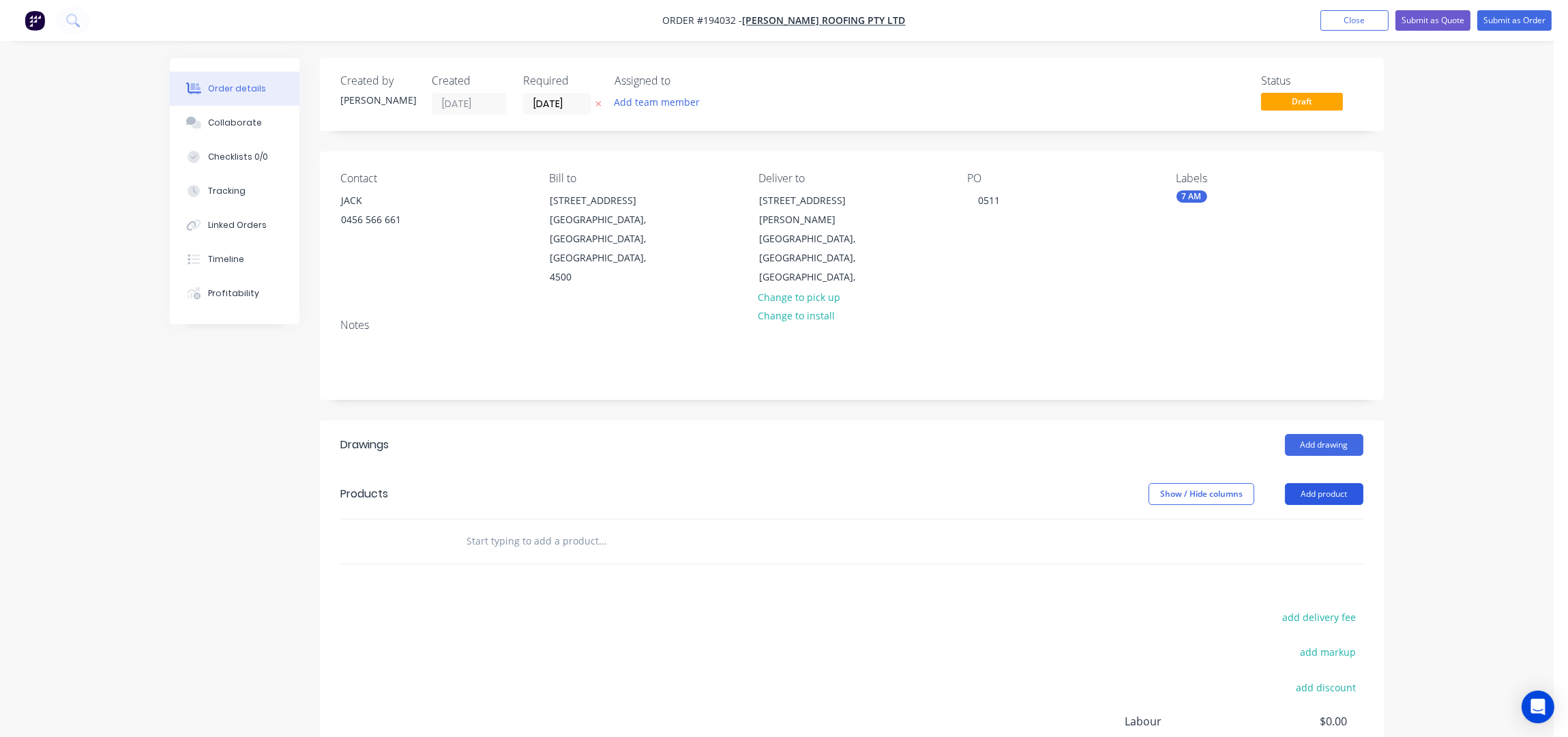
click at [1323, 483] on button "Add product" at bounding box center [1325, 494] width 79 height 22
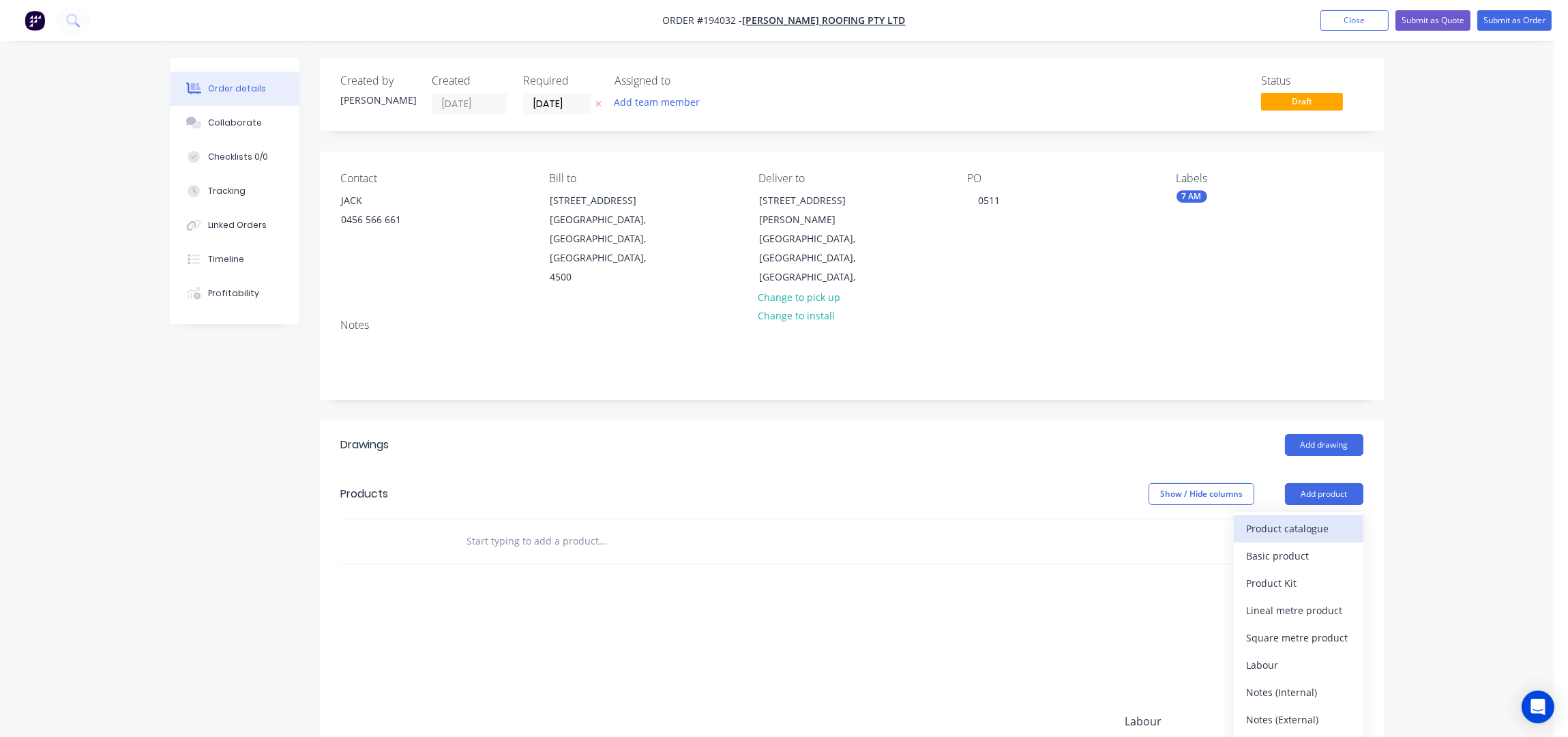
click at [1316, 518] on div "Product catalogue" at bounding box center [1298, 528] width 105 height 20
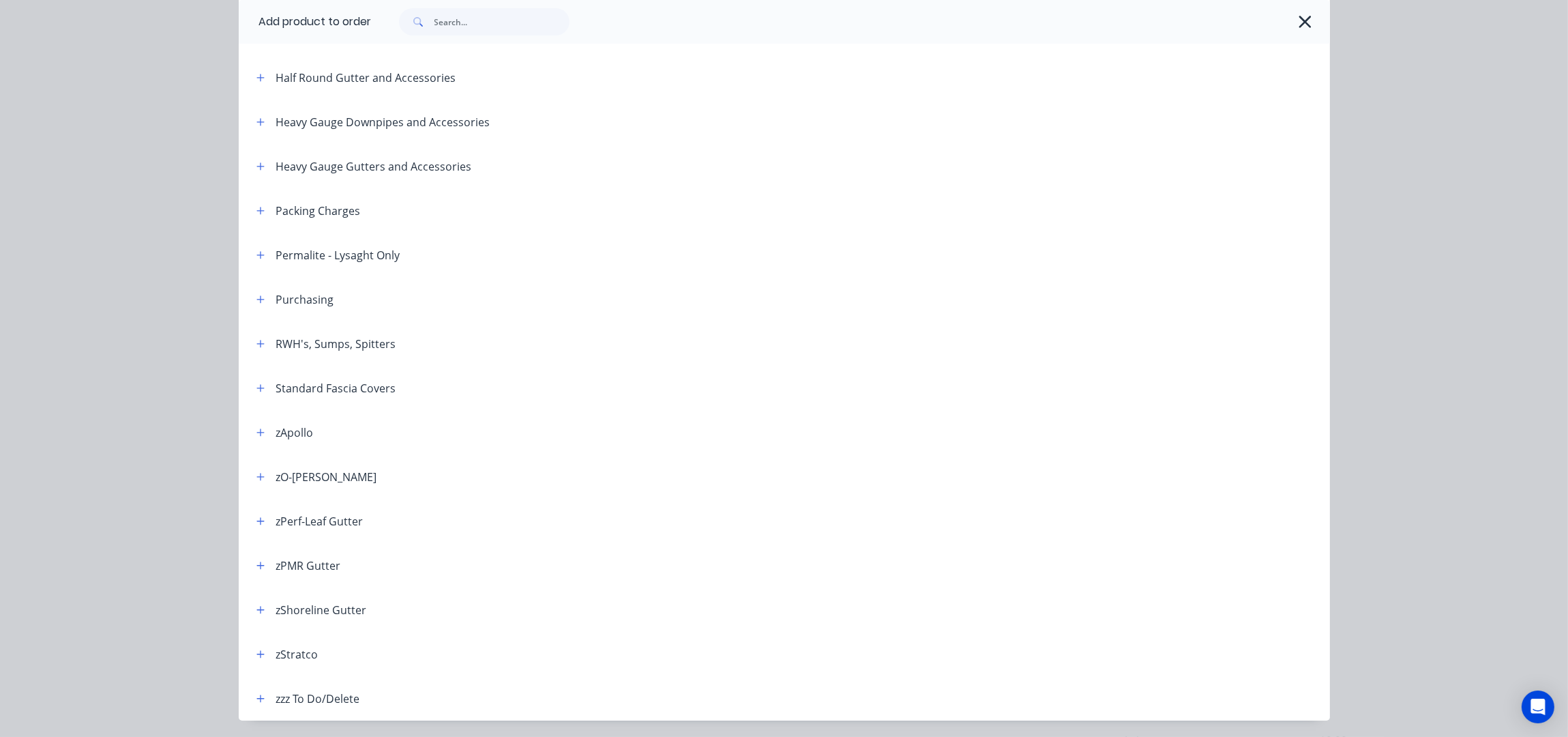
scroll to position [358, 0]
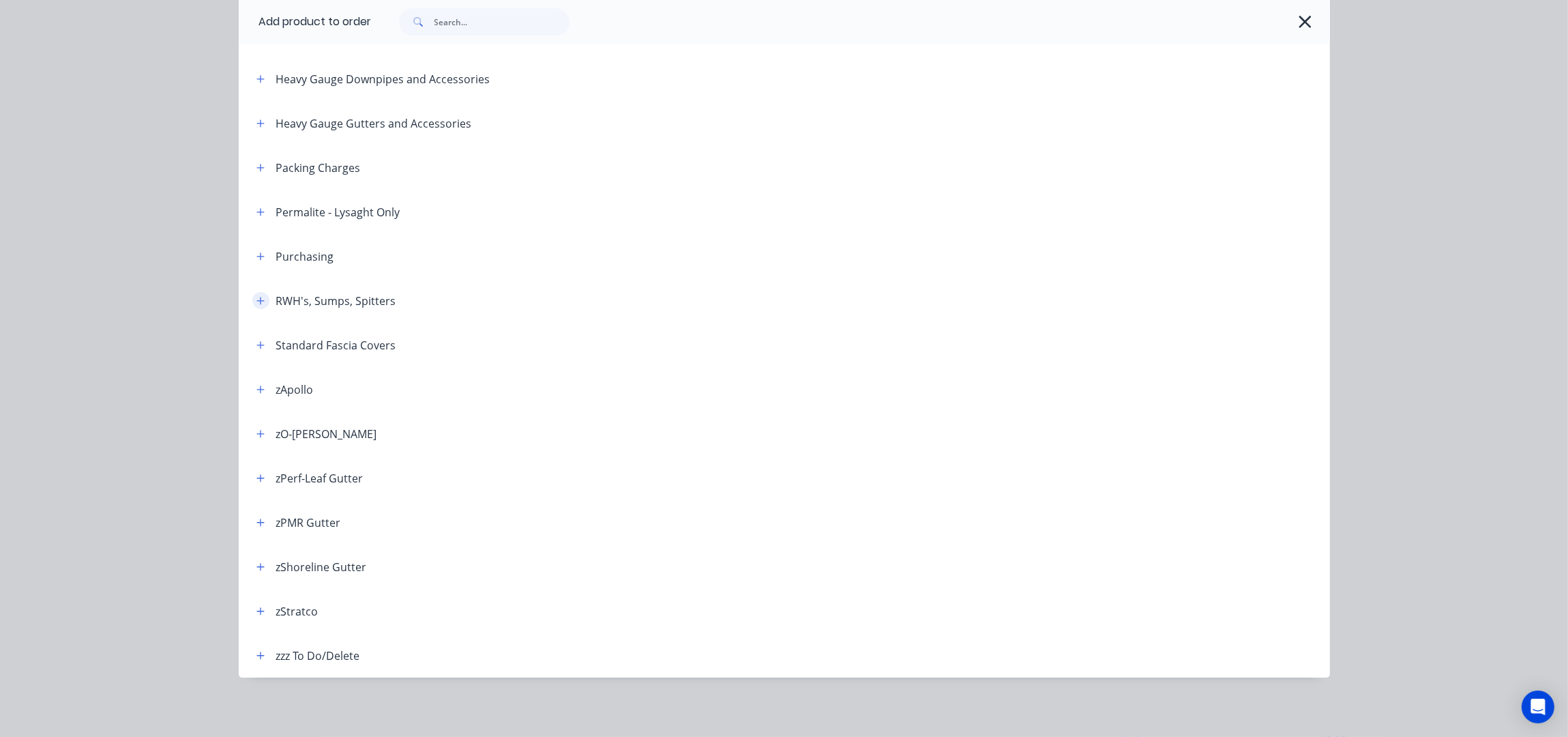
click at [256, 294] on button "button" at bounding box center [261, 301] width 17 height 17
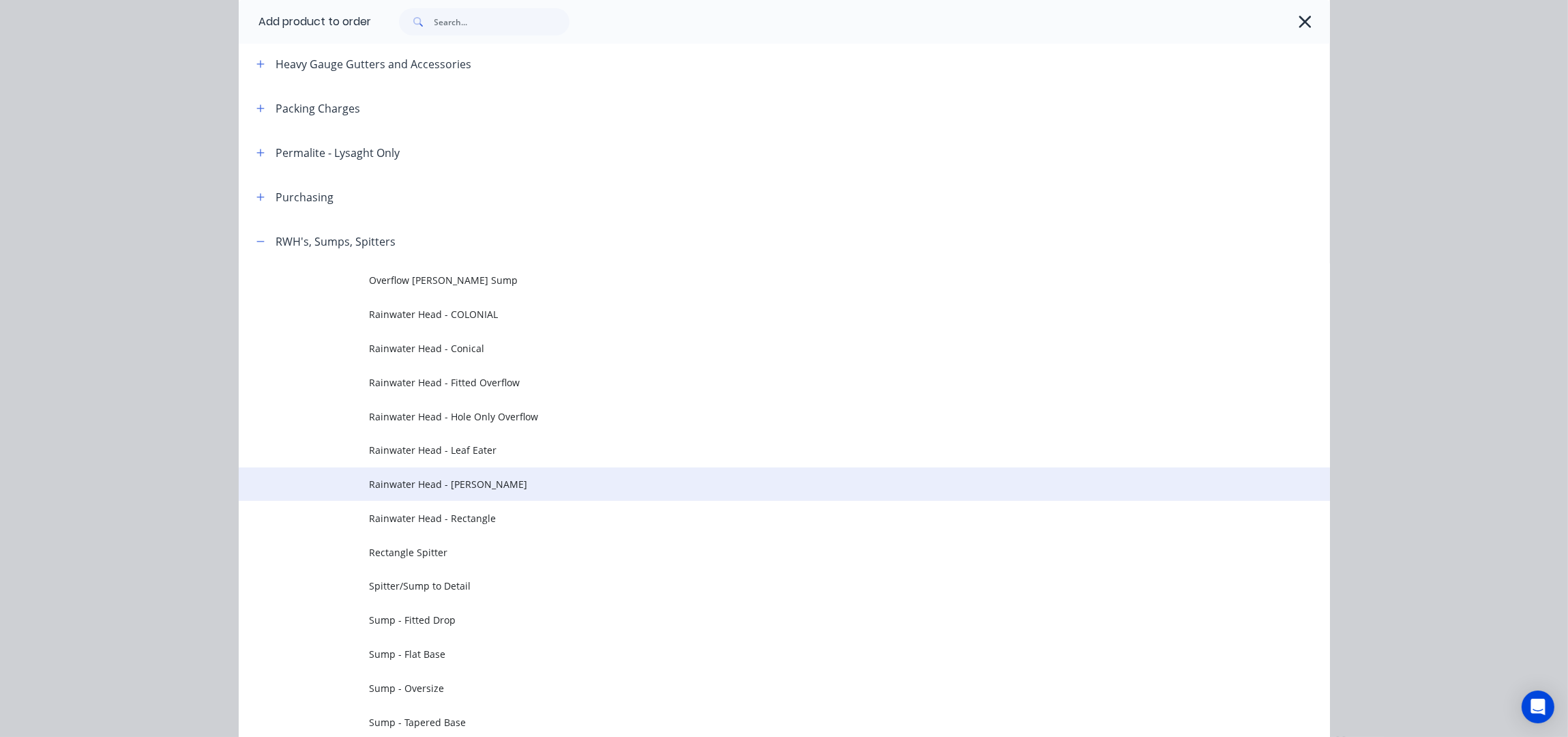
scroll to position [632, 0]
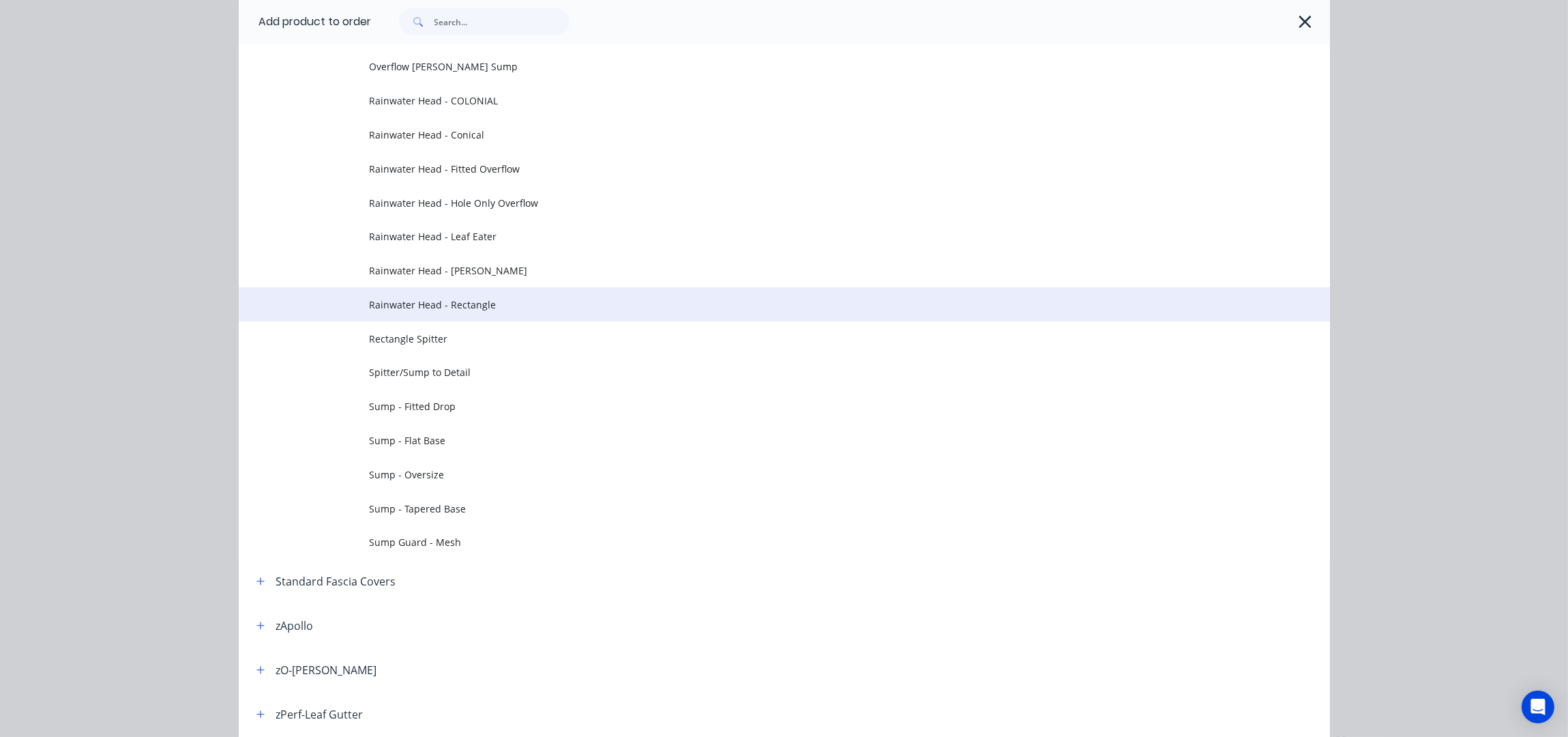
click at [482, 301] on span "Rainwater Head - Rectangle" at bounding box center [754, 304] width 768 height 15
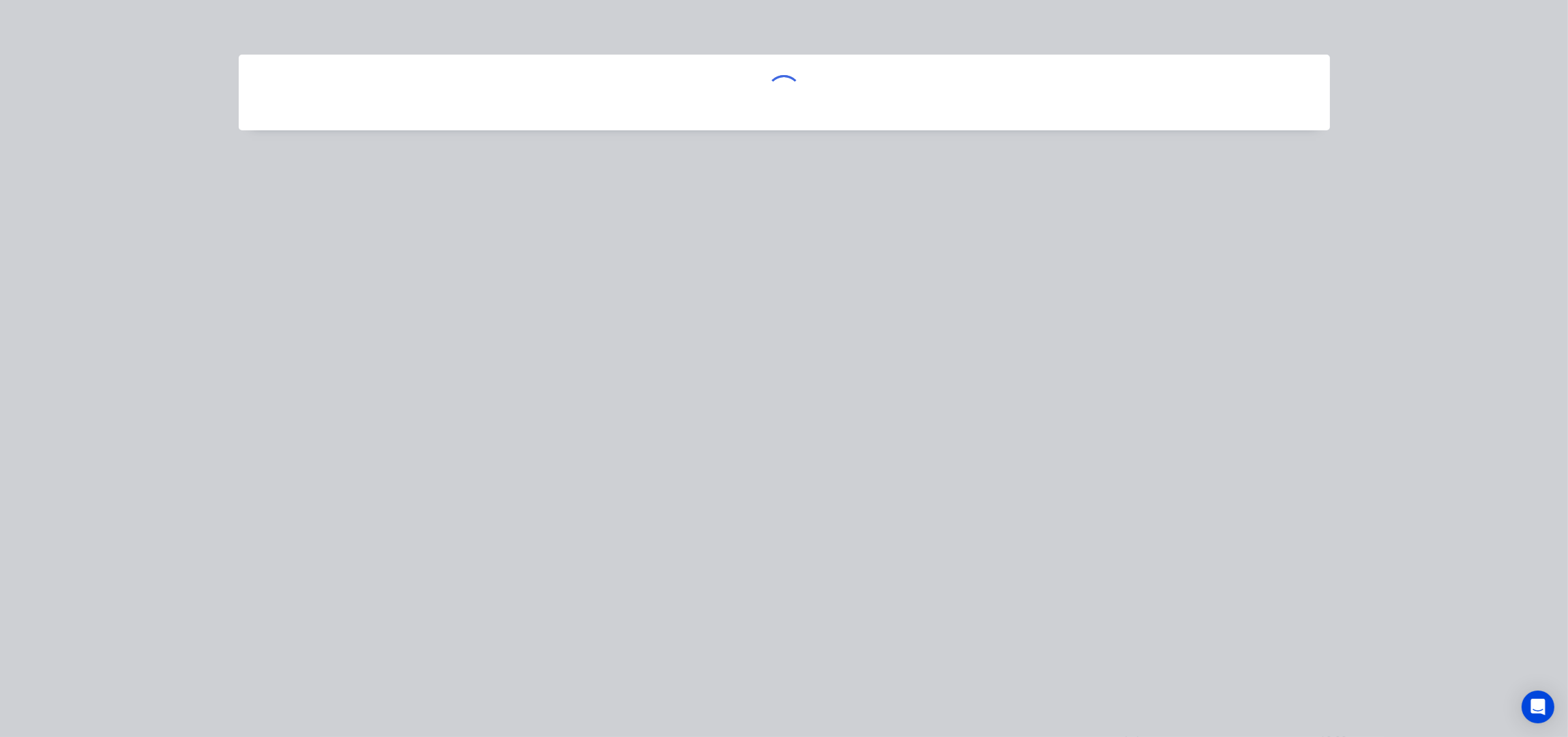
scroll to position [0, 0]
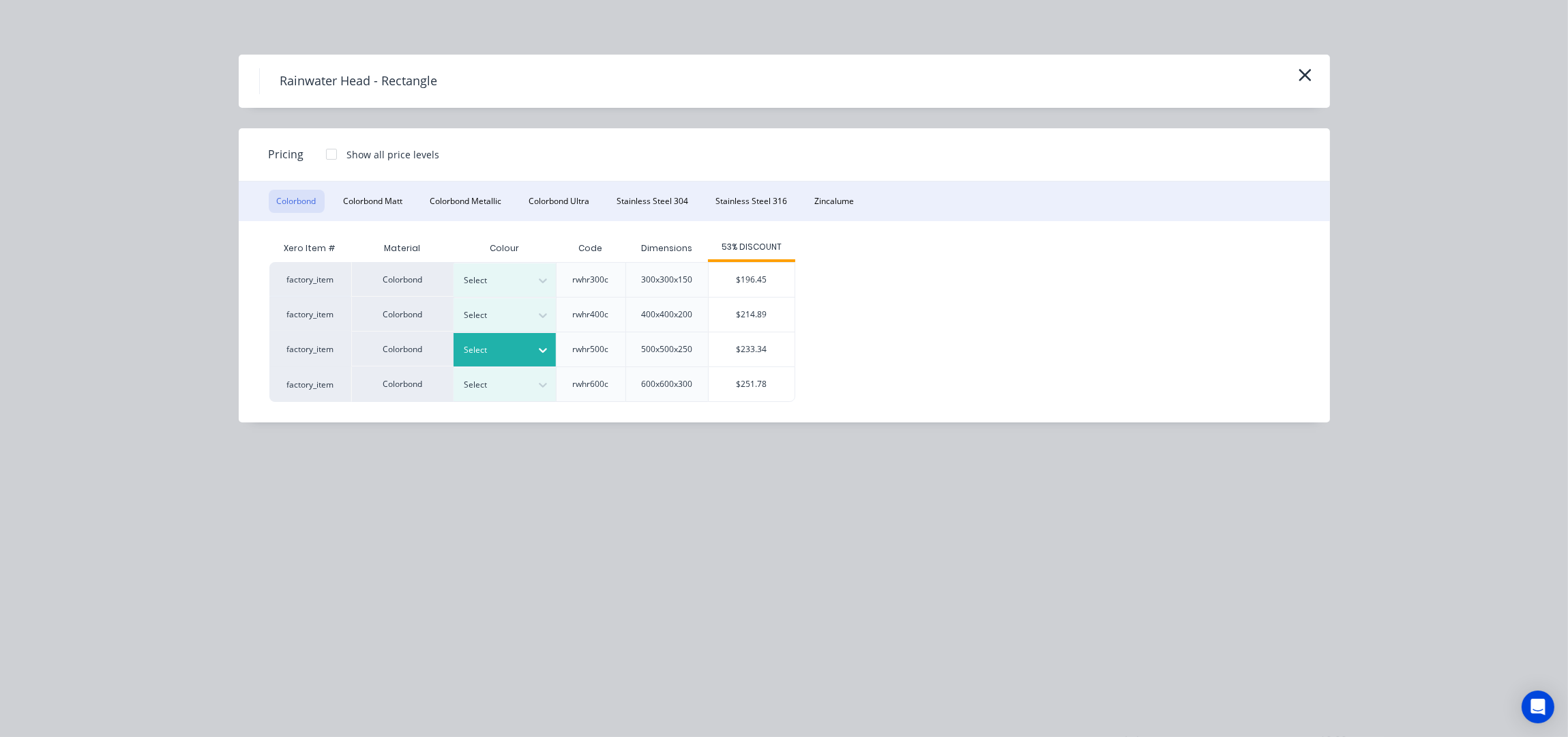
click at [525, 353] on div "Select" at bounding box center [492, 349] width 76 height 18
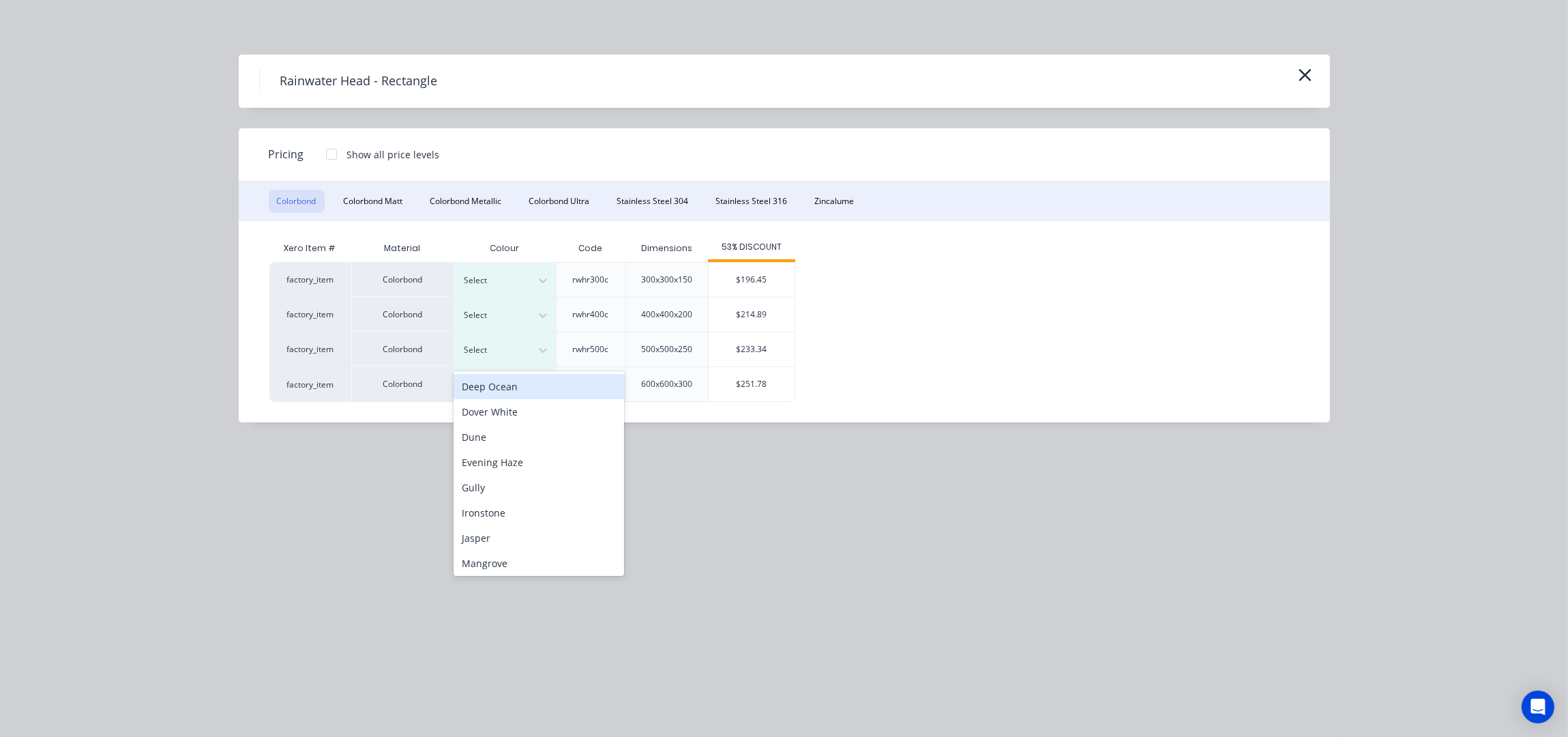
scroll to position [272, 0]
click at [513, 468] on div "Monument" at bounding box center [538, 467] width 171 height 25
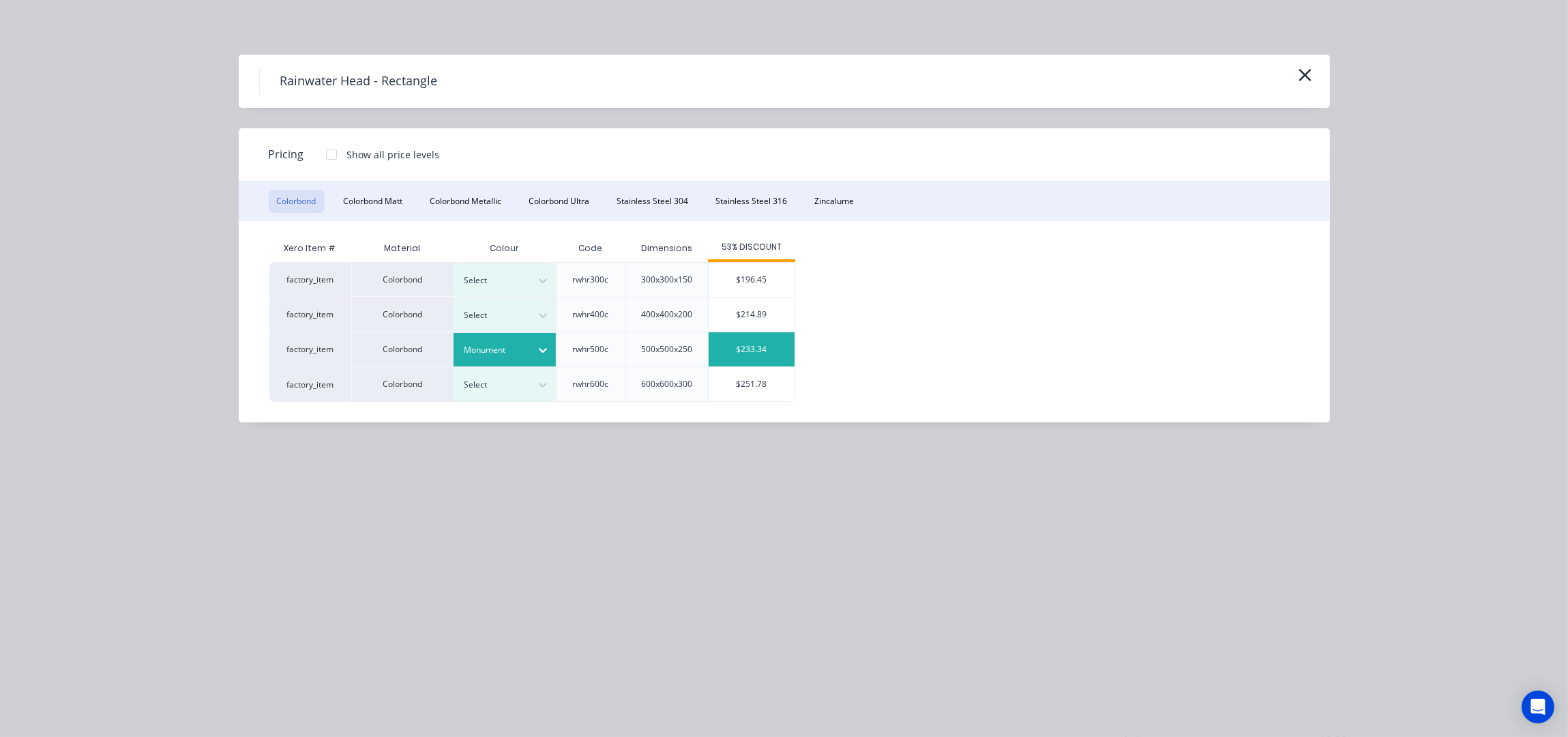
click at [760, 356] on div "$233.34" at bounding box center [751, 349] width 86 height 34
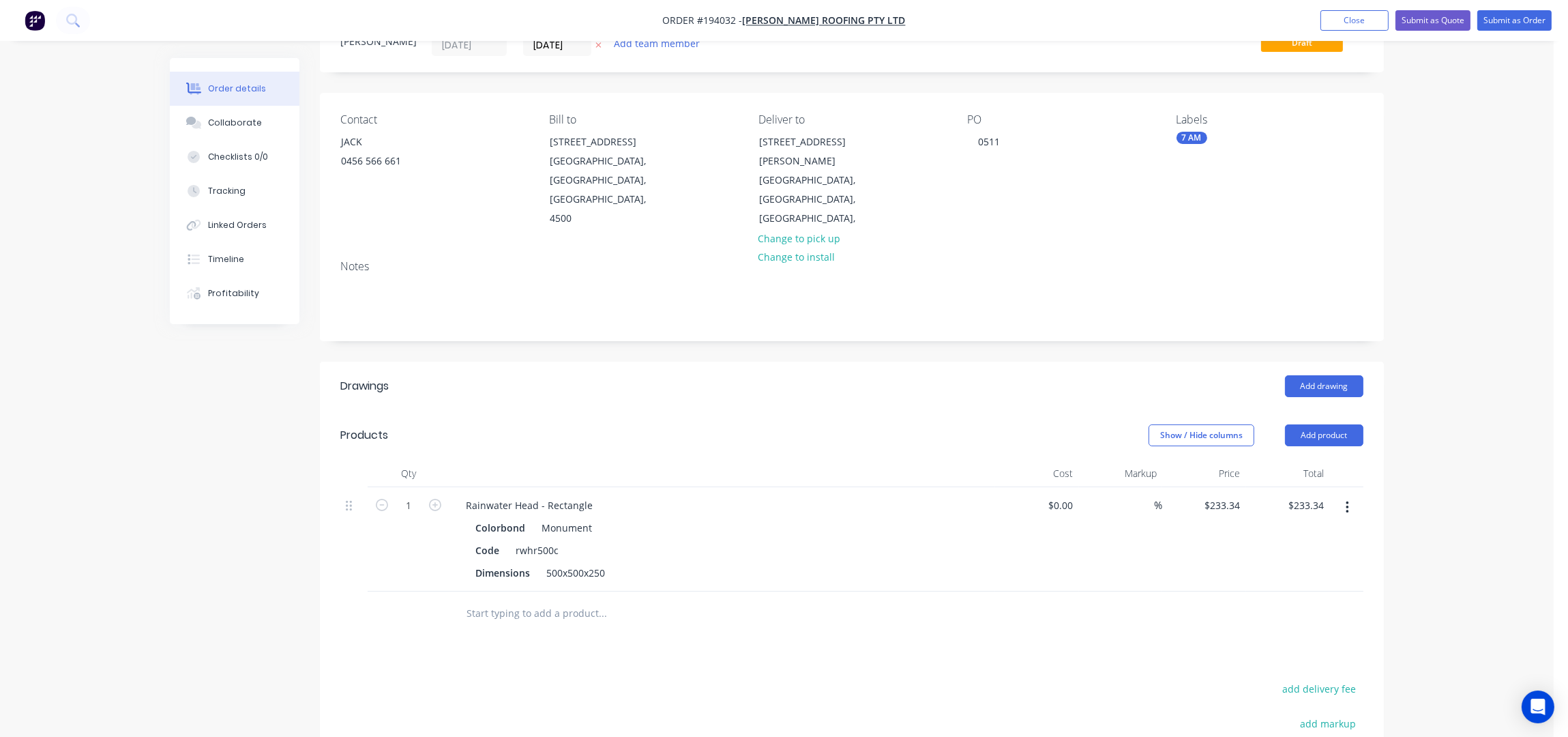
scroll to position [182, 0]
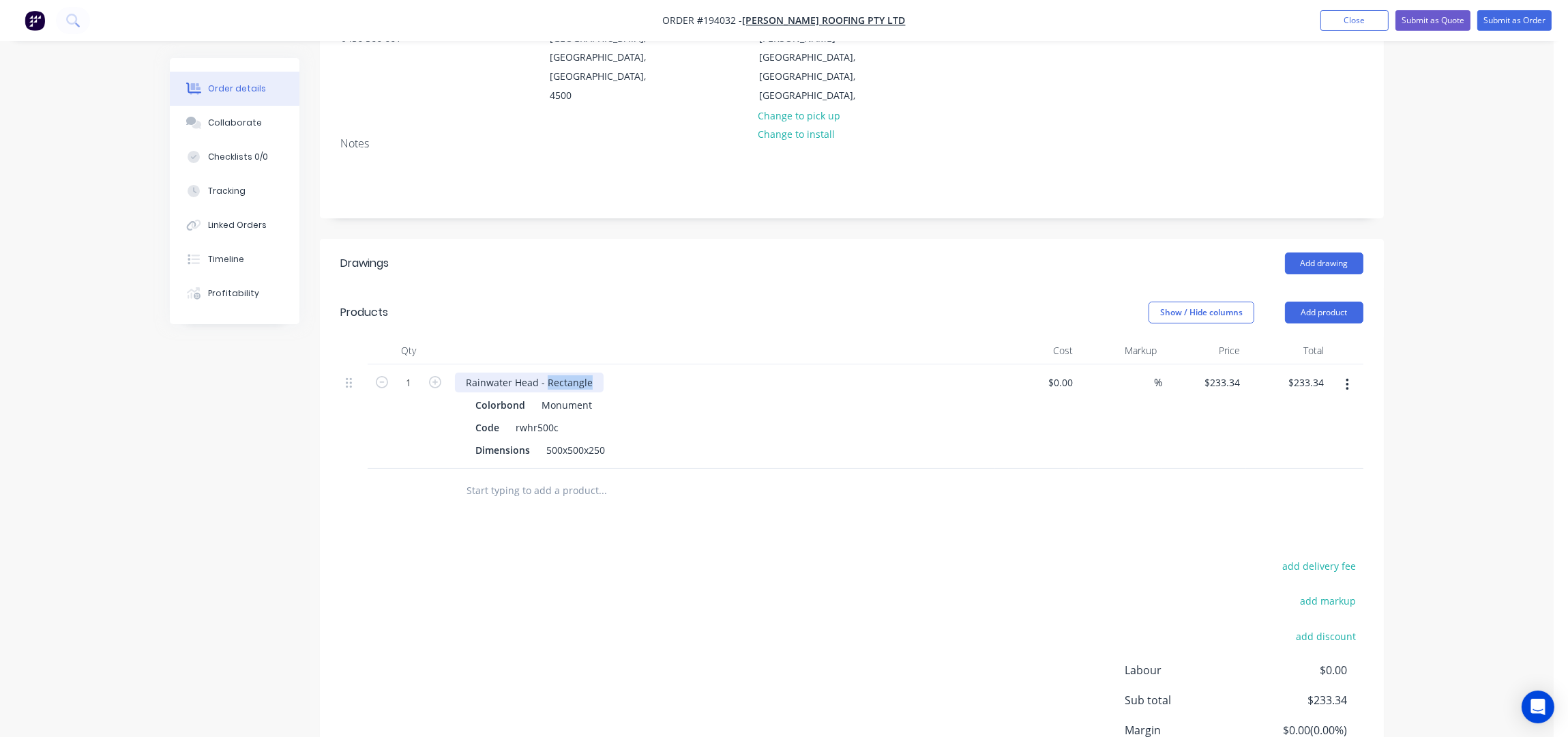
drag, startPoint x: 586, startPoint y: 360, endPoint x: 545, endPoint y: 370, distance: 42.2
click at [545, 372] on div "Rainwater Head - Rectangle" at bounding box center [529, 382] width 148 height 20
click at [565, 301] on div "Show / Hide columns Add product" at bounding box center [960, 312] width 806 height 22
click at [437, 376] on icon "button" at bounding box center [435, 382] width 12 height 12
type input "2"
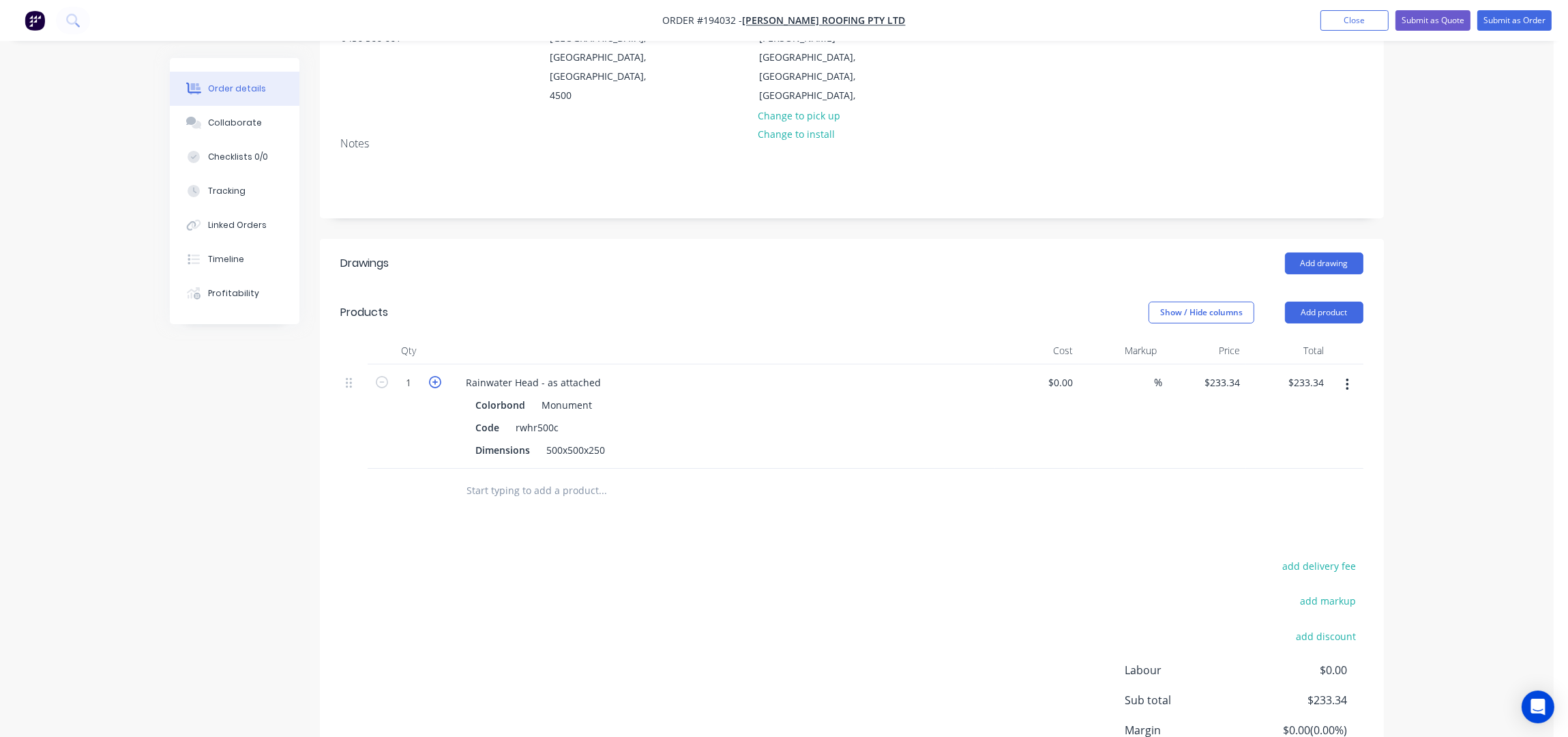
type input "$466.68"
click at [437, 376] on icon "button" at bounding box center [435, 382] width 12 height 12
type input "3"
type input "$700.02"
click at [834, 253] on div "Add drawing" at bounding box center [960, 263] width 806 height 22
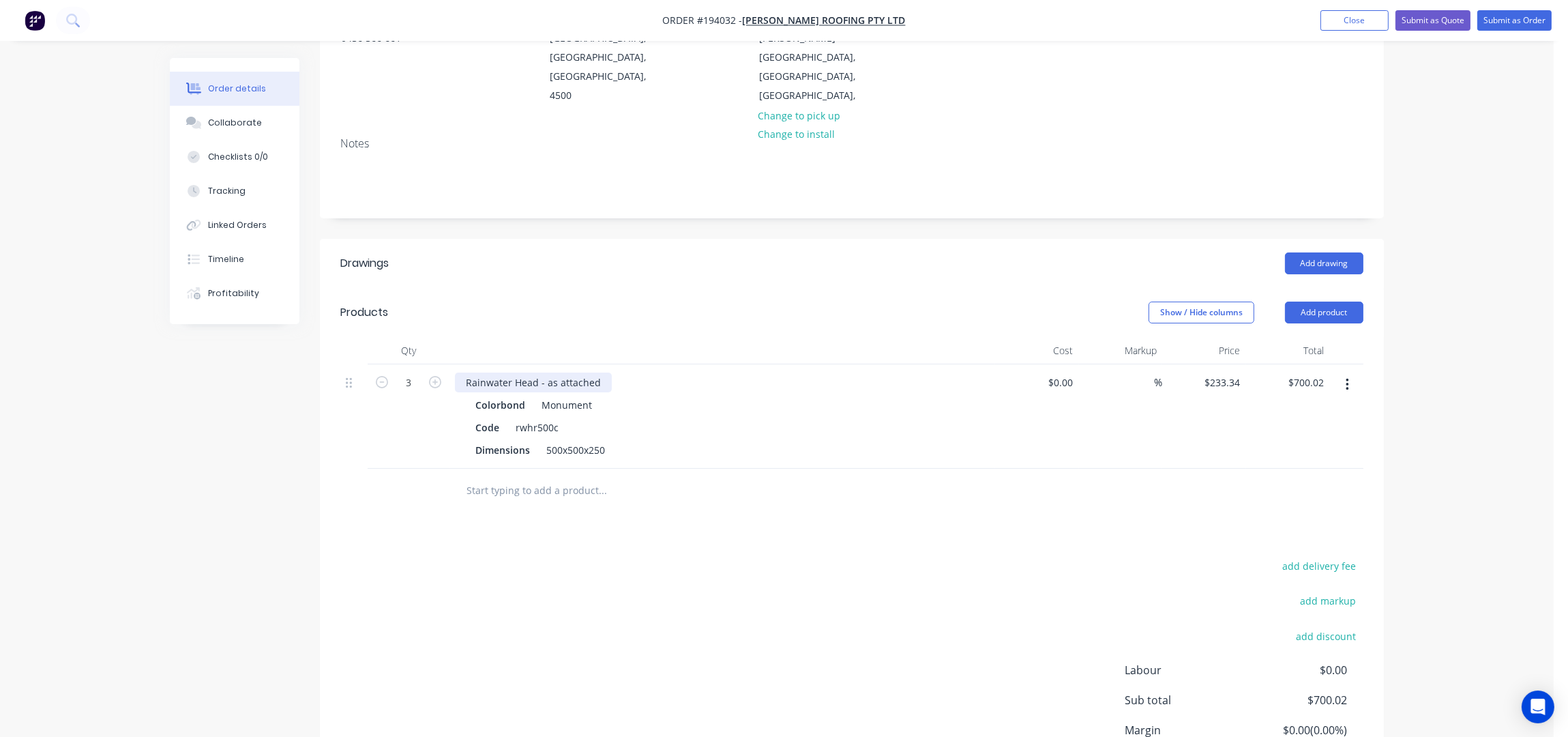
click at [597, 372] on div "Rainwater Head - as attached" at bounding box center [533, 382] width 157 height 20
click at [1468, 243] on div "Order details Collaborate Checklists 0/0 Tracking Linked Orders Timeline Profit…" at bounding box center [776, 339] width 1553 height 1042
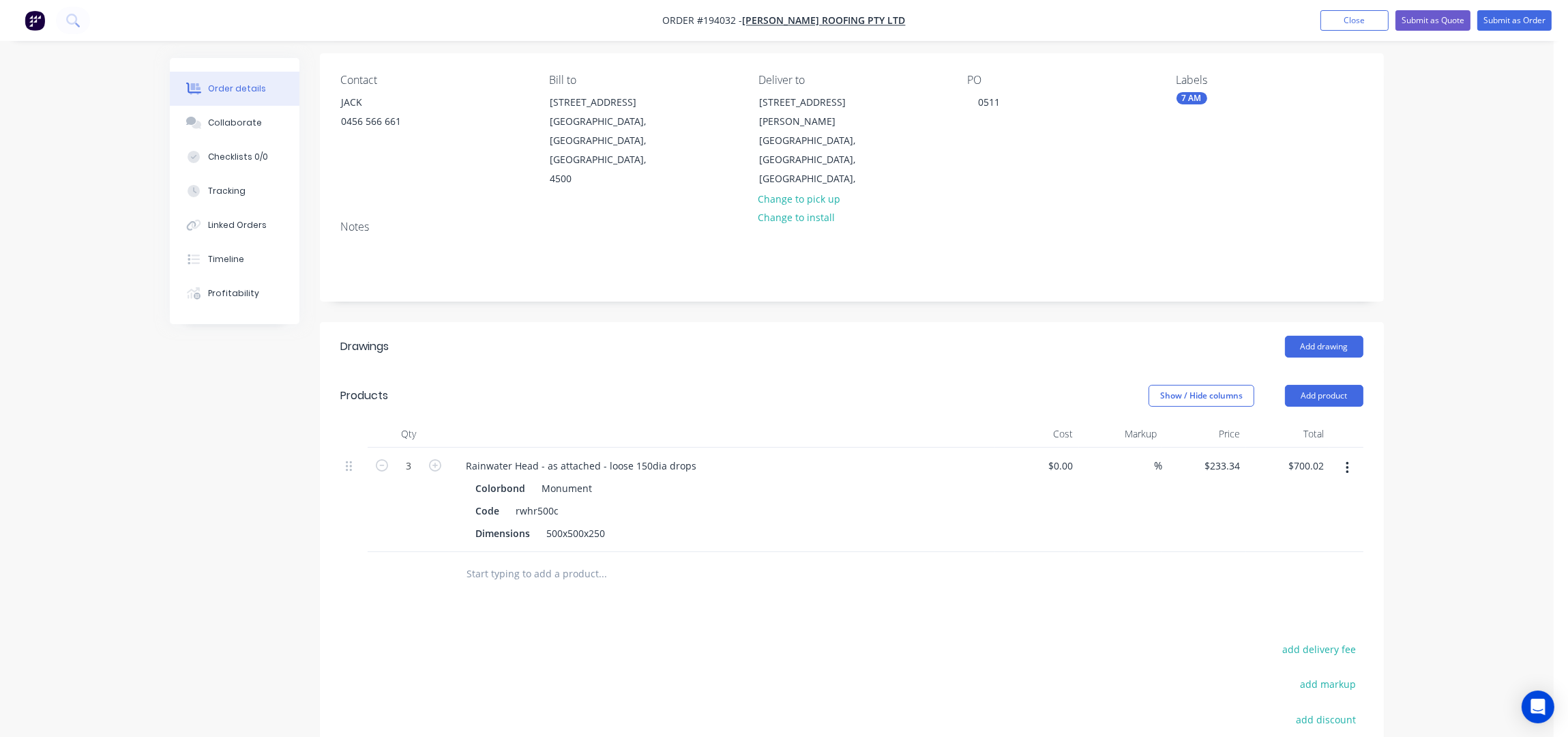
scroll to position [287, 0]
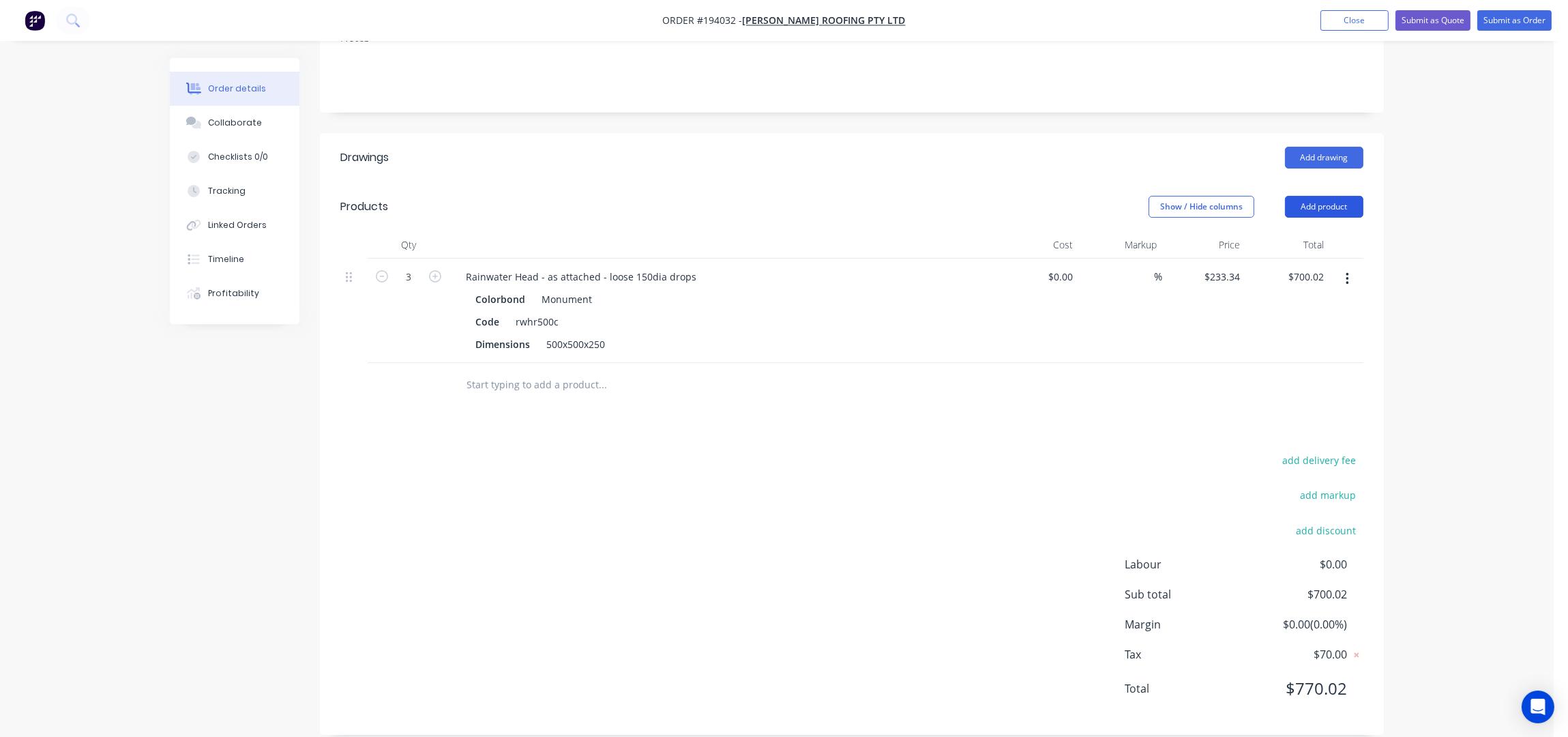
click at [1344, 195] on button "Add product" at bounding box center [1325, 206] width 79 height 22
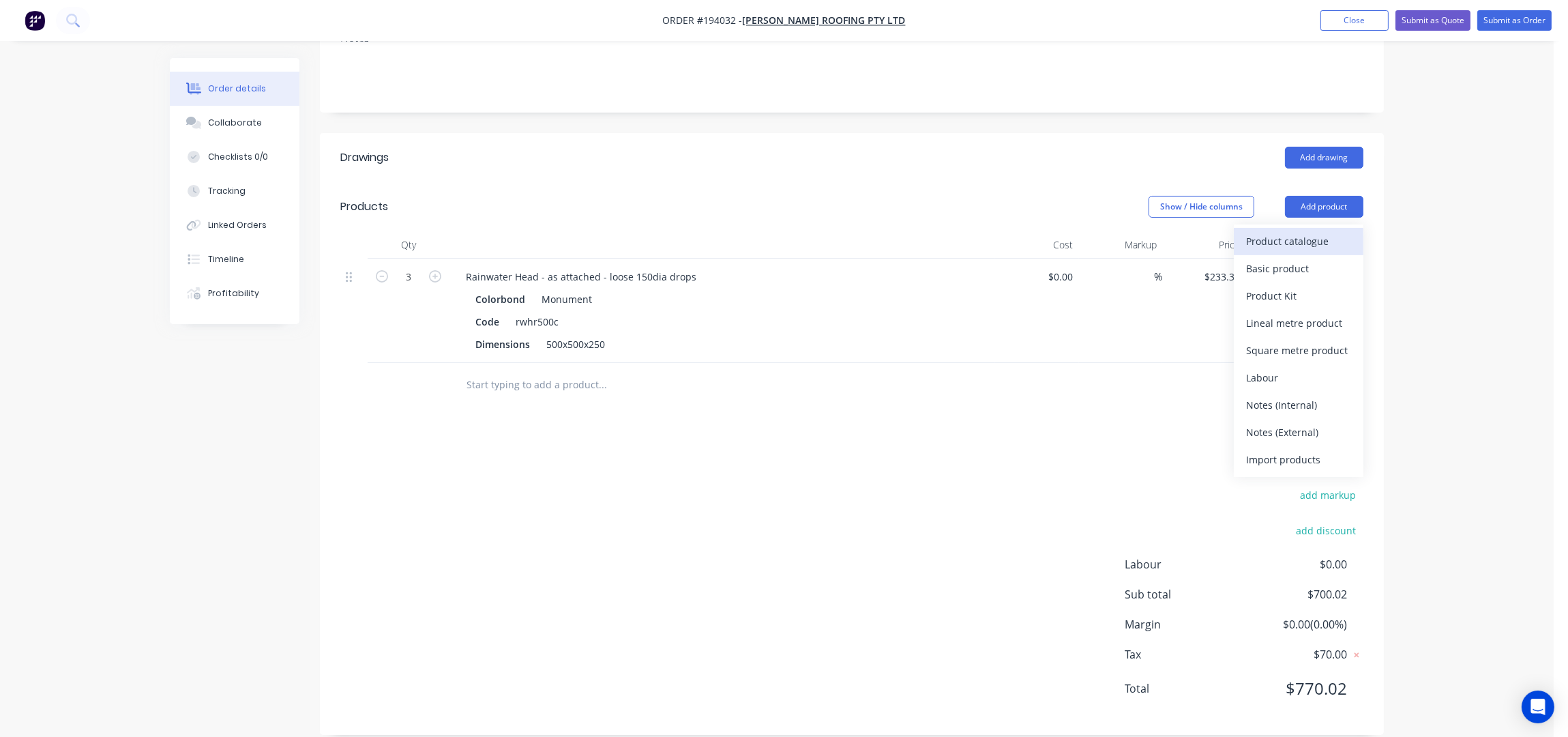
click at [1315, 231] on div "Product catalogue" at bounding box center [1298, 241] width 105 height 20
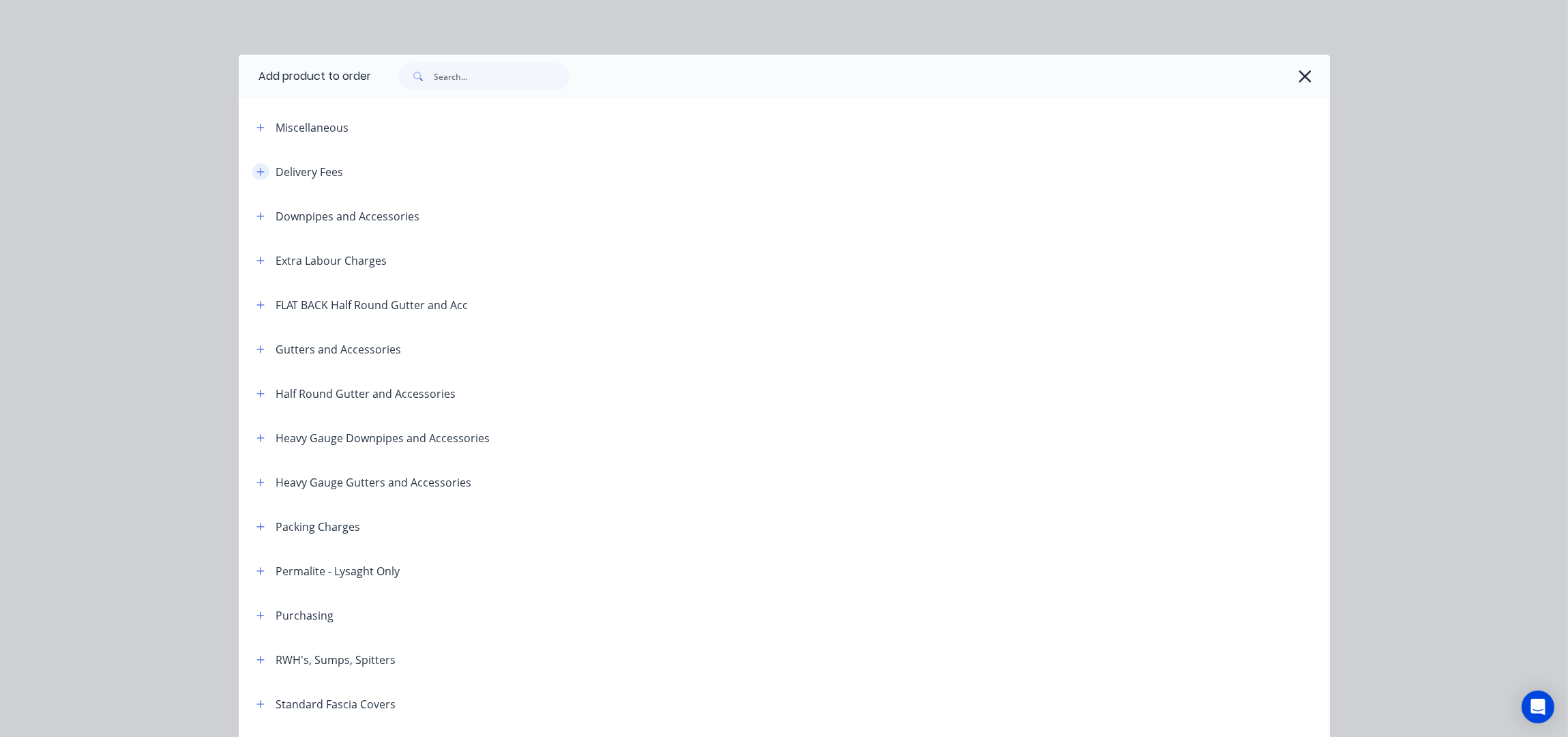
click at [253, 169] on button "button" at bounding box center [261, 172] width 17 height 17
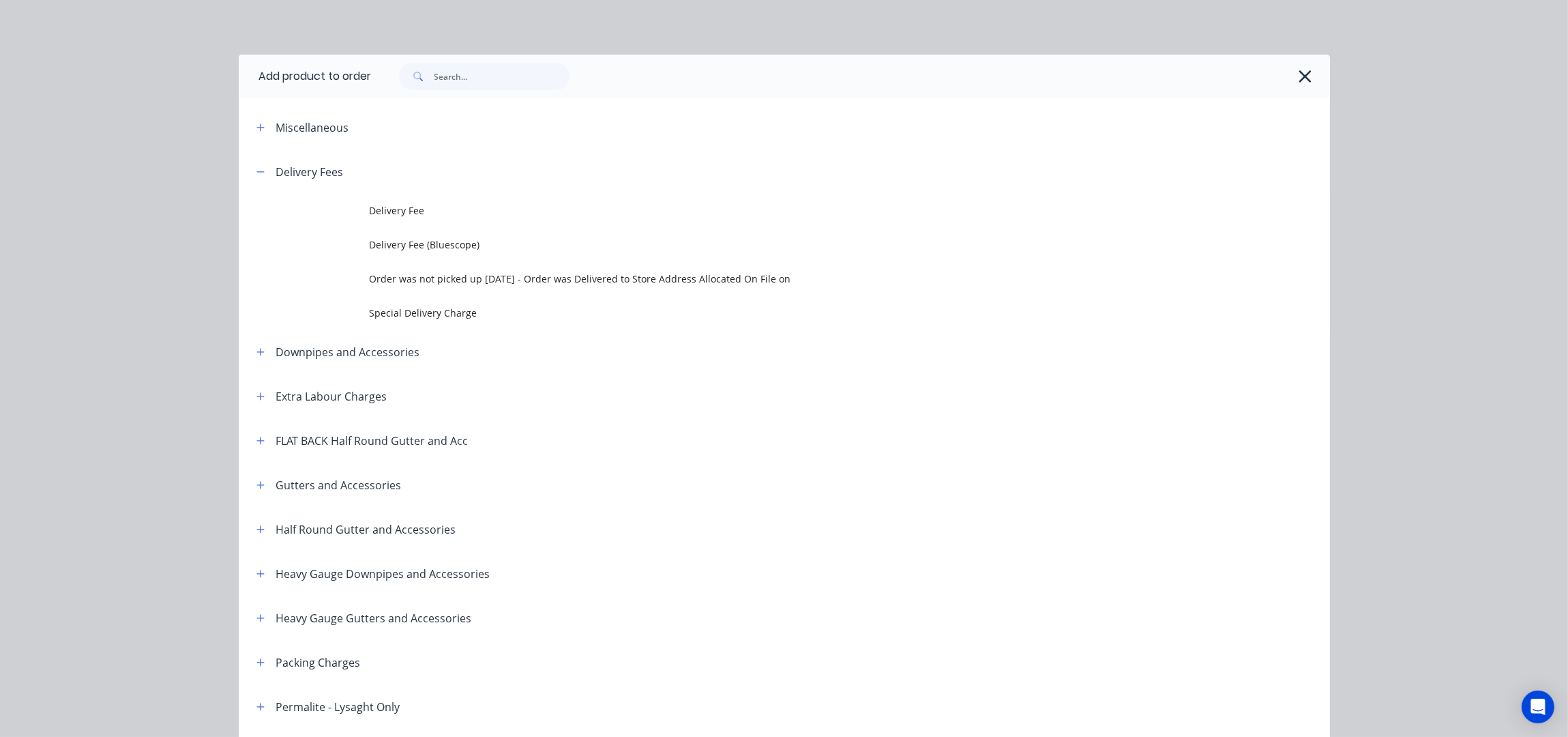
click at [370, 200] on td "Delivery Fee" at bounding box center [850, 211] width 960 height 34
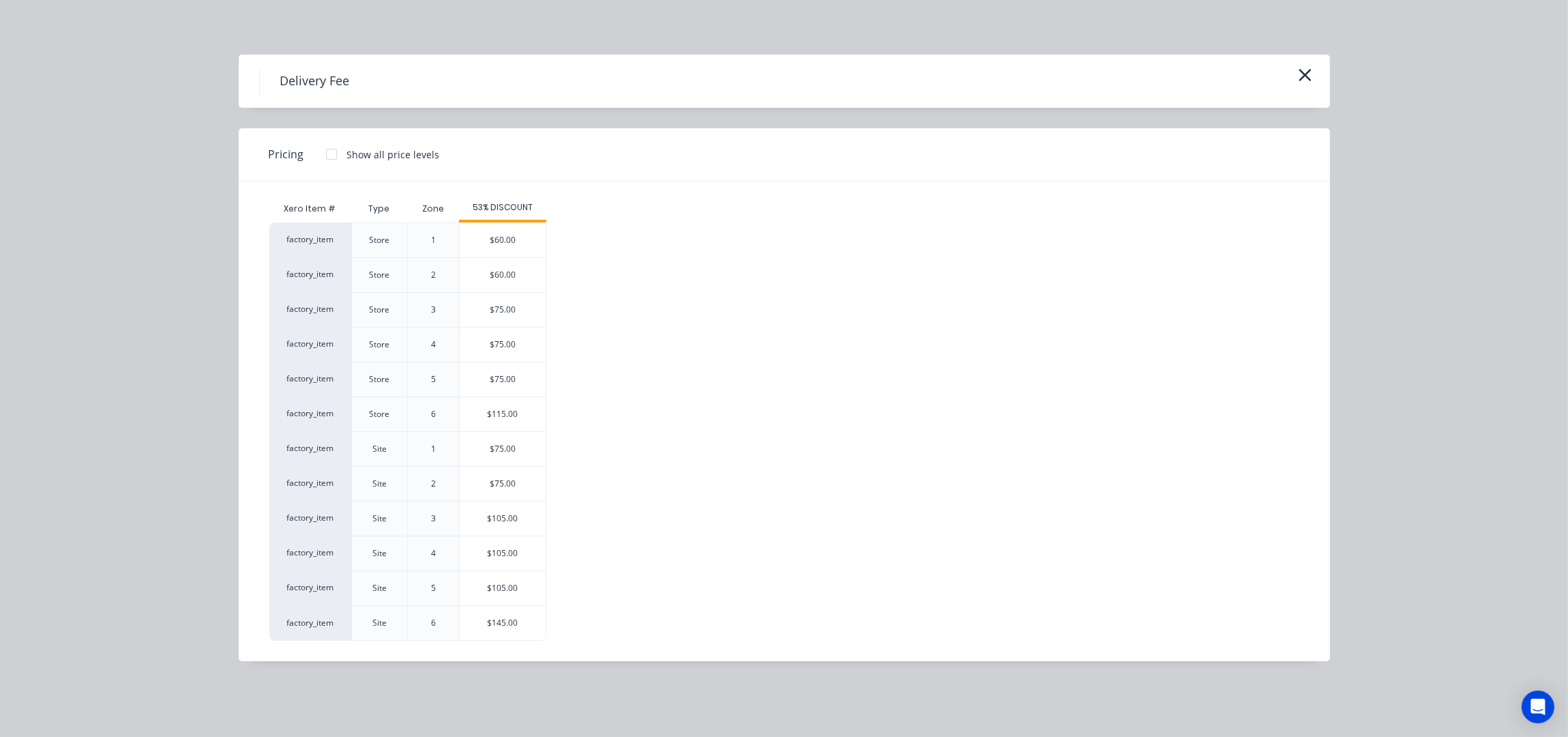
click at [510, 519] on div "$105.00" at bounding box center [502, 518] width 86 height 34
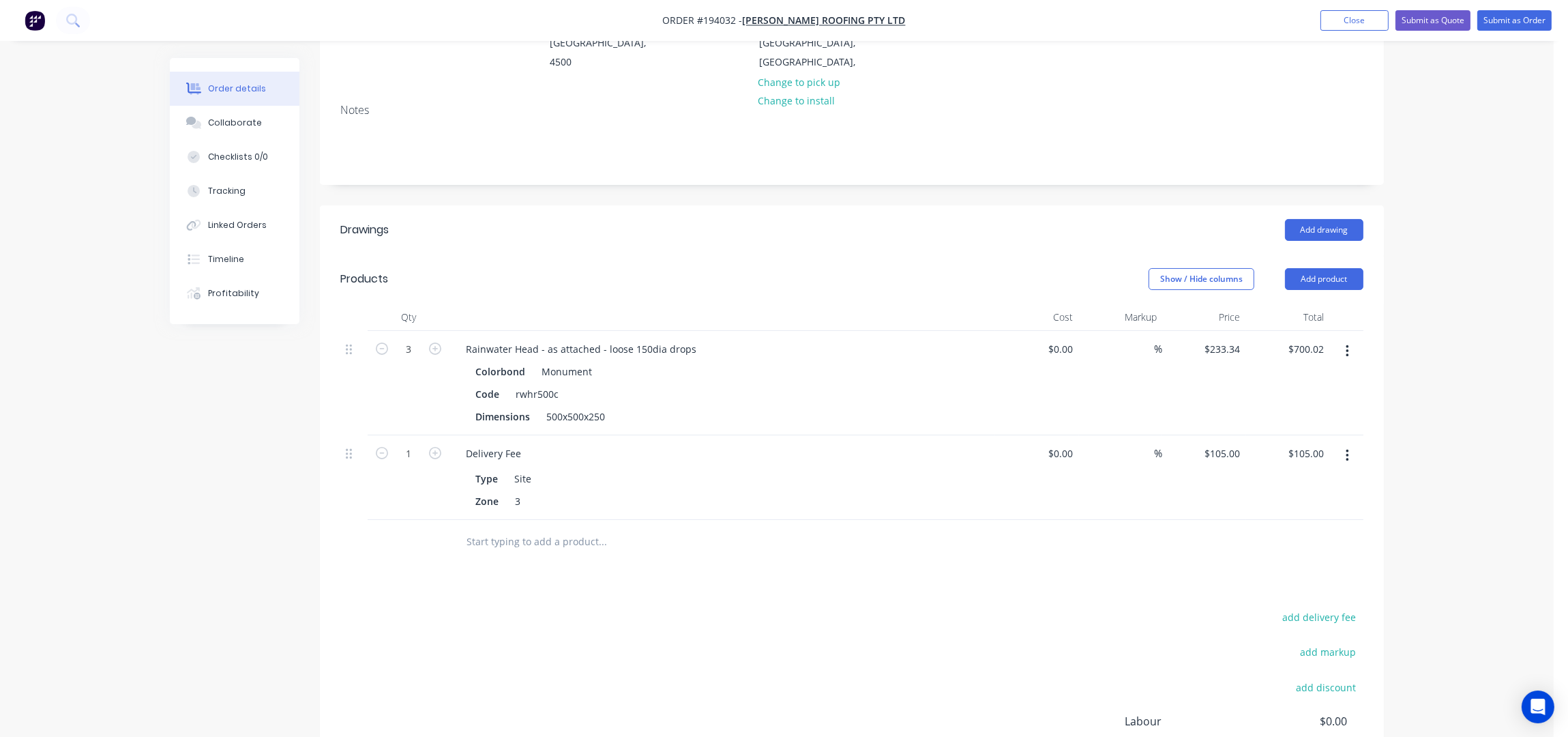
scroll to position [0, 0]
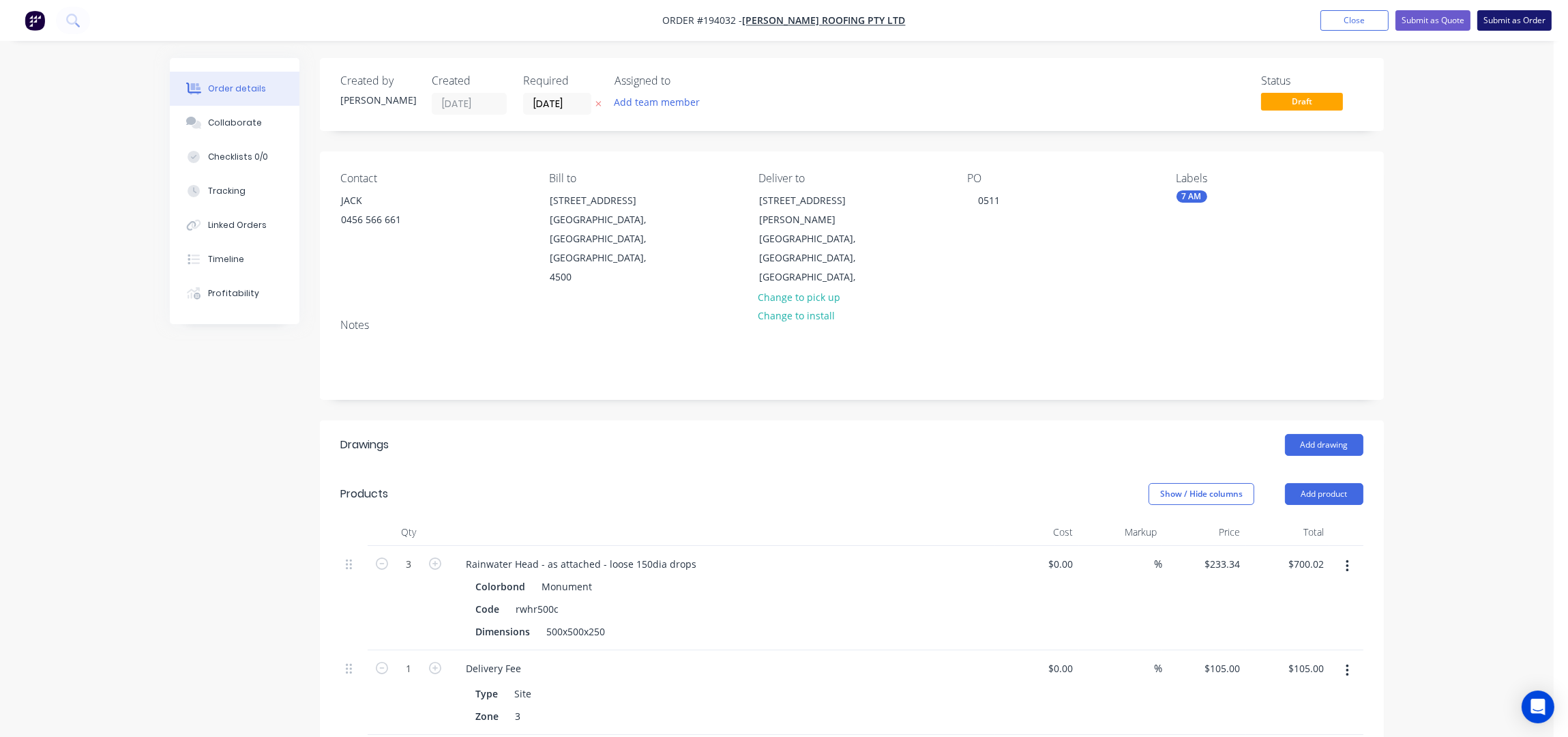
click at [1508, 12] on button "Submit as Order" at bounding box center [1515, 20] width 74 height 20
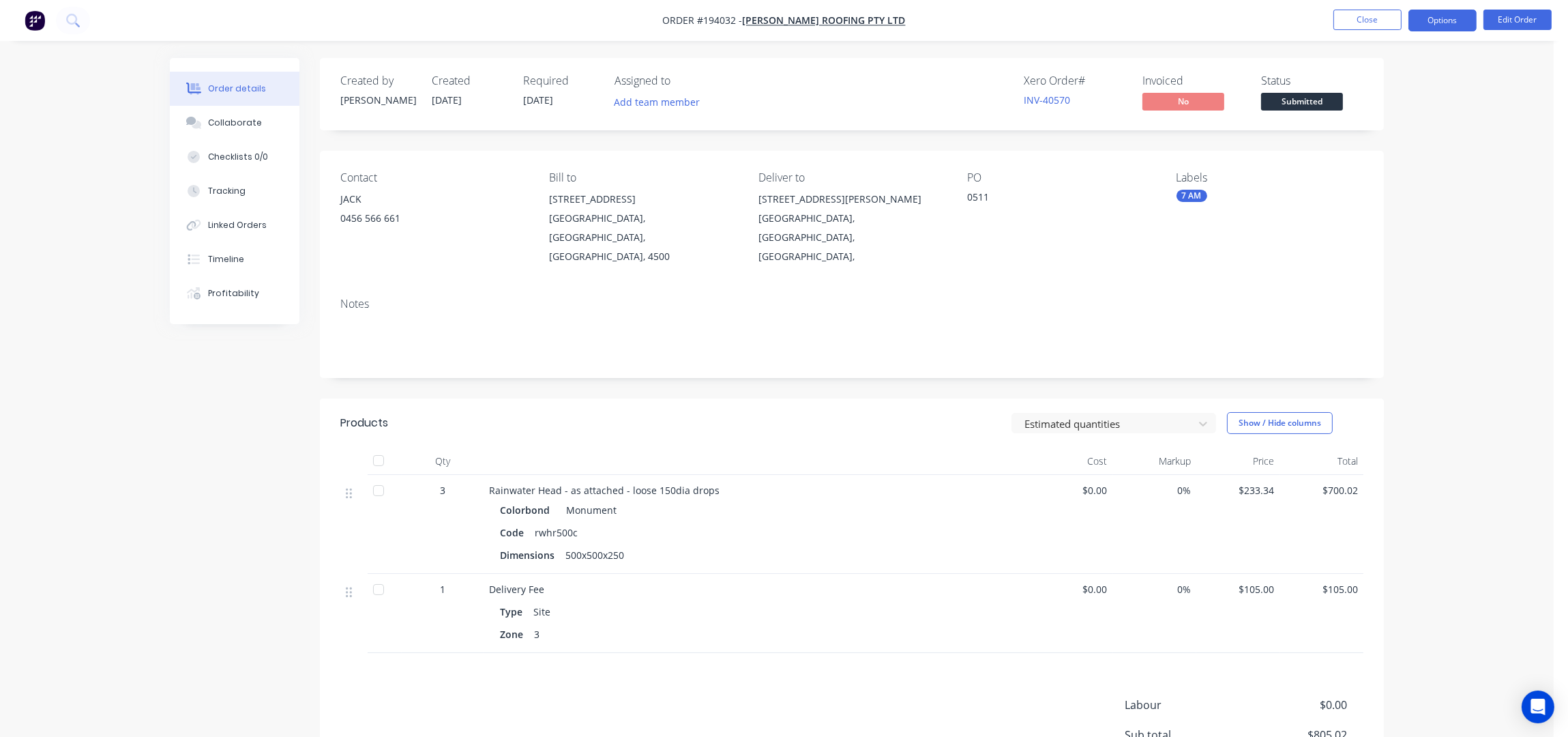
drag, startPoint x: 1417, startPoint y: 16, endPoint x: 1420, endPoint y: 26, distance: 10.4
click at [1418, 17] on button "Options" at bounding box center [1442, 20] width 68 height 22
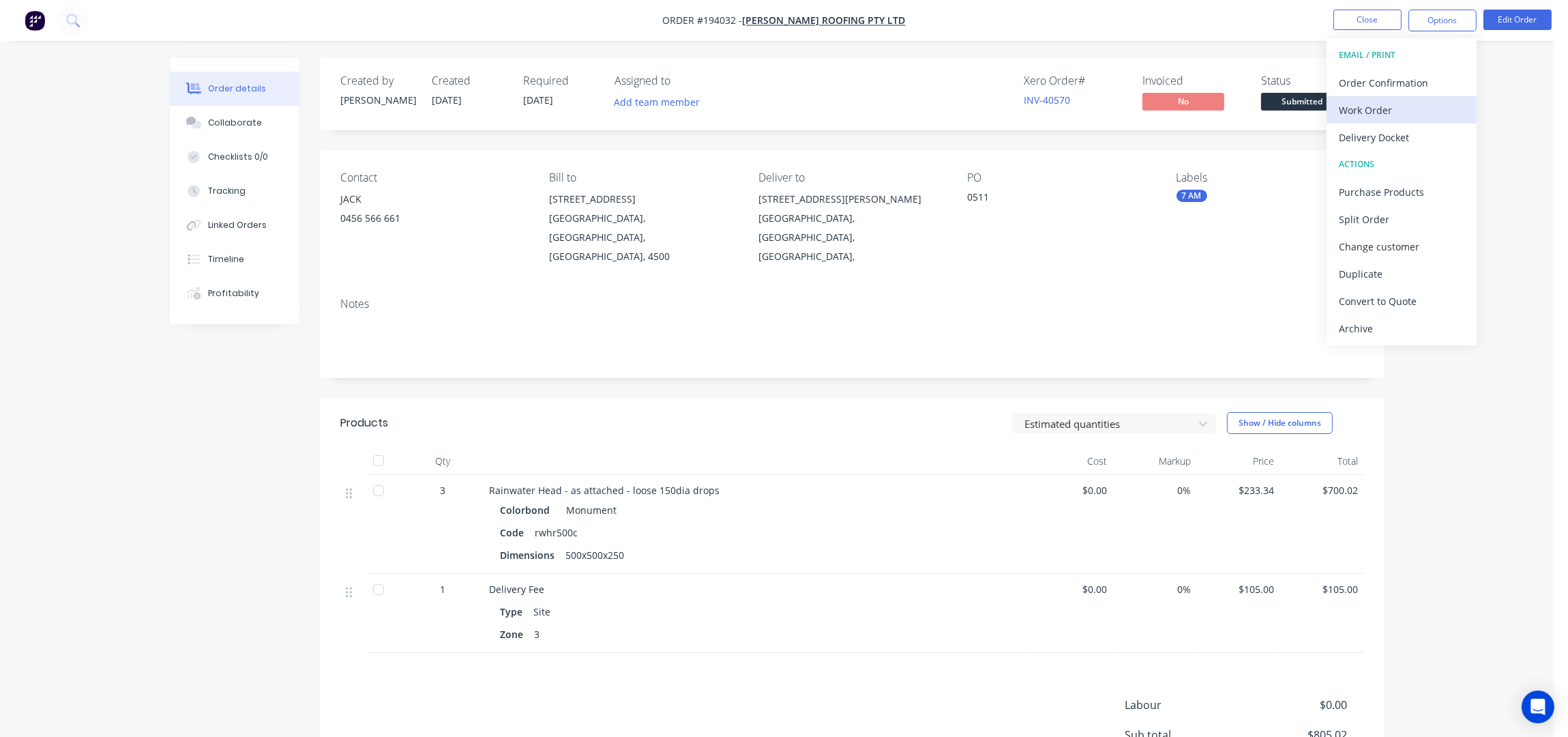
click at [1441, 108] on div "Work Order" at bounding box center [1401, 110] width 125 height 20
click at [1451, 140] on div "Without pricing" at bounding box center [1401, 138] width 125 height 20
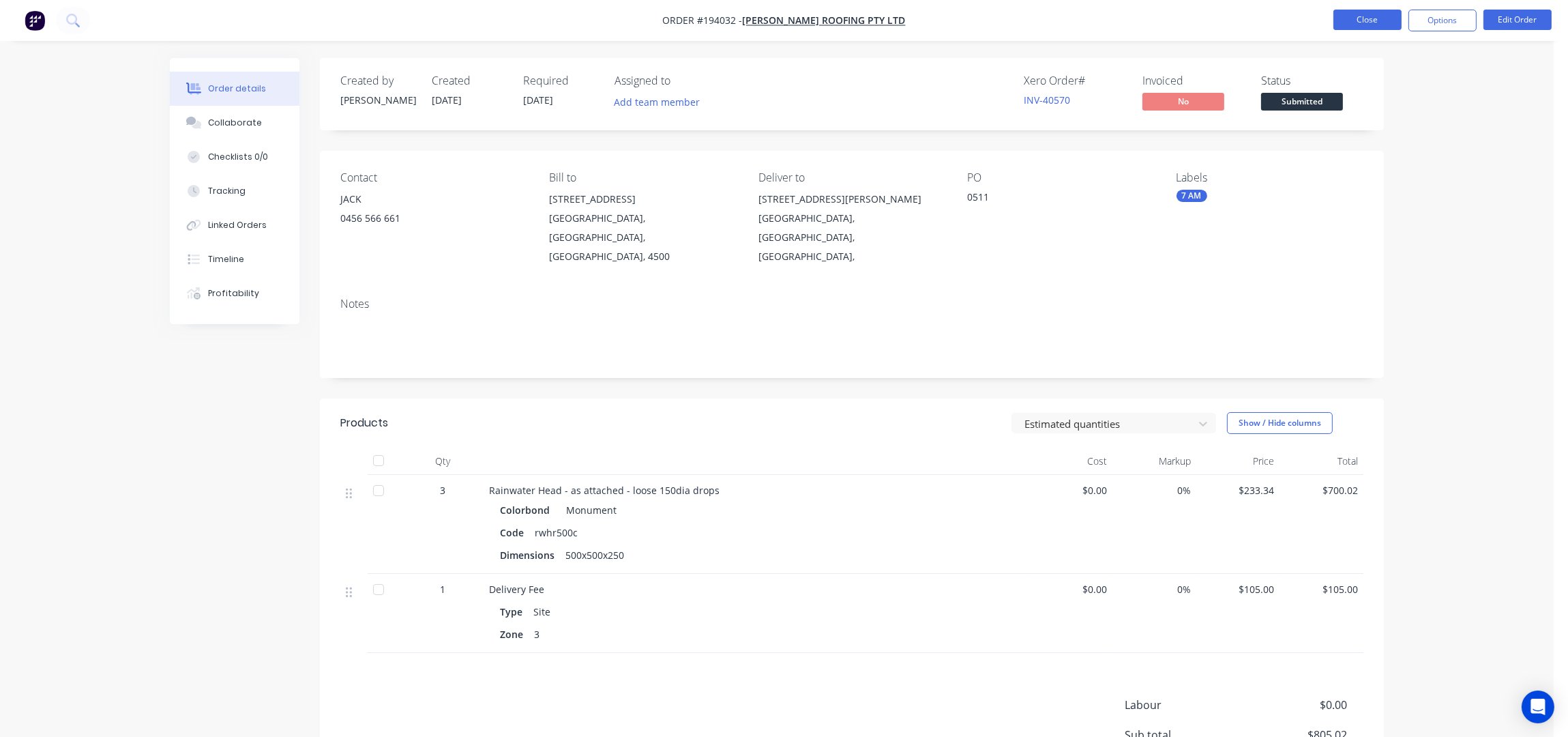
click at [1355, 28] on button "Close" at bounding box center [1367, 19] width 68 height 20
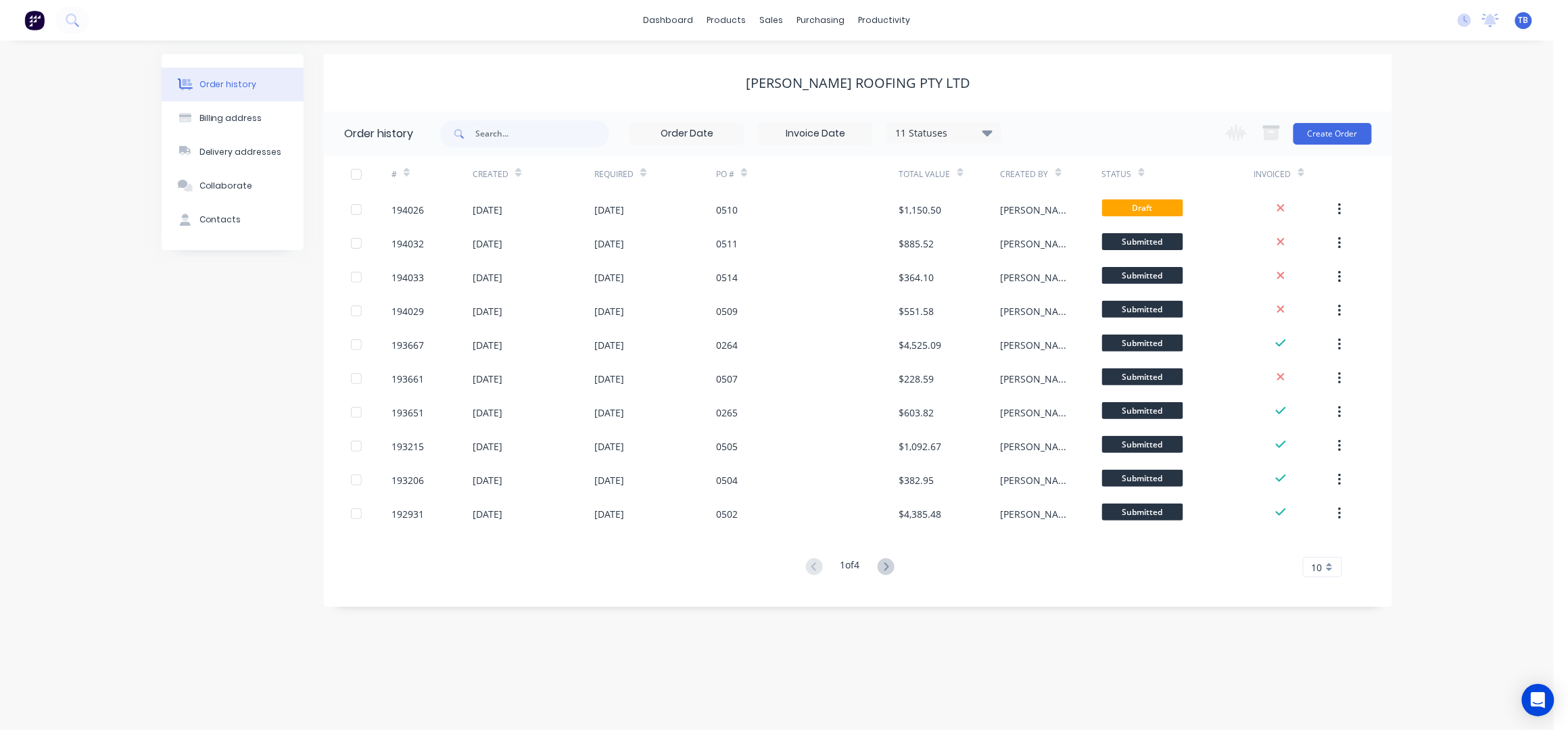
click at [668, 55] on div "[PERSON_NAME] Roofing Pty Ltd" at bounding box center [858, 83] width 1068 height 57
click at [806, 72] on link "Sales Orders" at bounding box center [844, 64] width 179 height 27
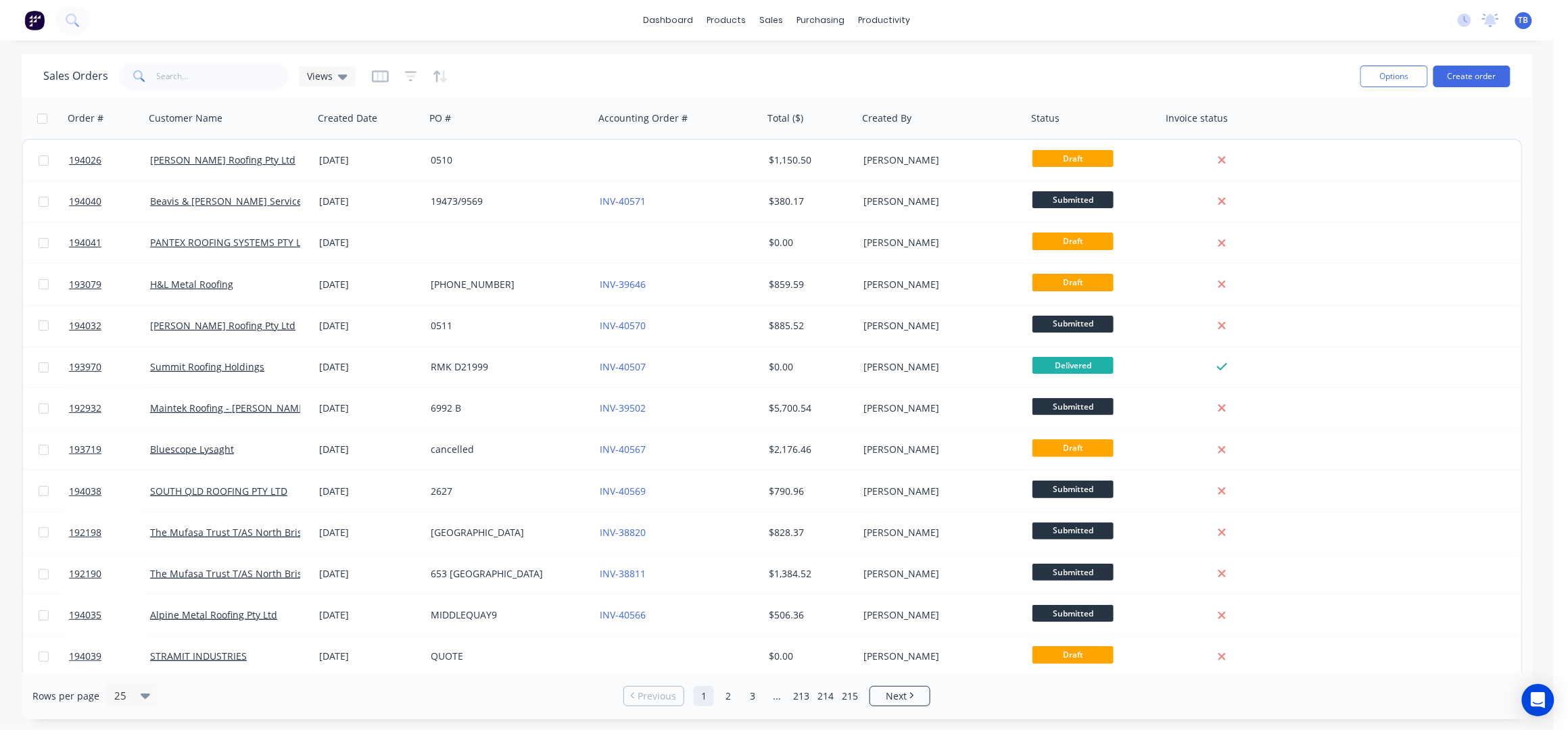
drag, startPoint x: 1014, startPoint y: 42, endPoint x: 1023, endPoint y: 27, distance: 17.5
click at [1018, 32] on div "dashboard products sales purchasing productivity dashboard products Product Cat…" at bounding box center [776, 365] width 1553 height 730
drag, startPoint x: 825, startPoint y: 67, endPoint x: 922, endPoint y: 79, distance: 97.7
click at [825, 67] on div "Sales Orders" at bounding box center [822, 65] width 55 height 12
click at [1493, 70] on button "Create order" at bounding box center [1472, 77] width 77 height 21
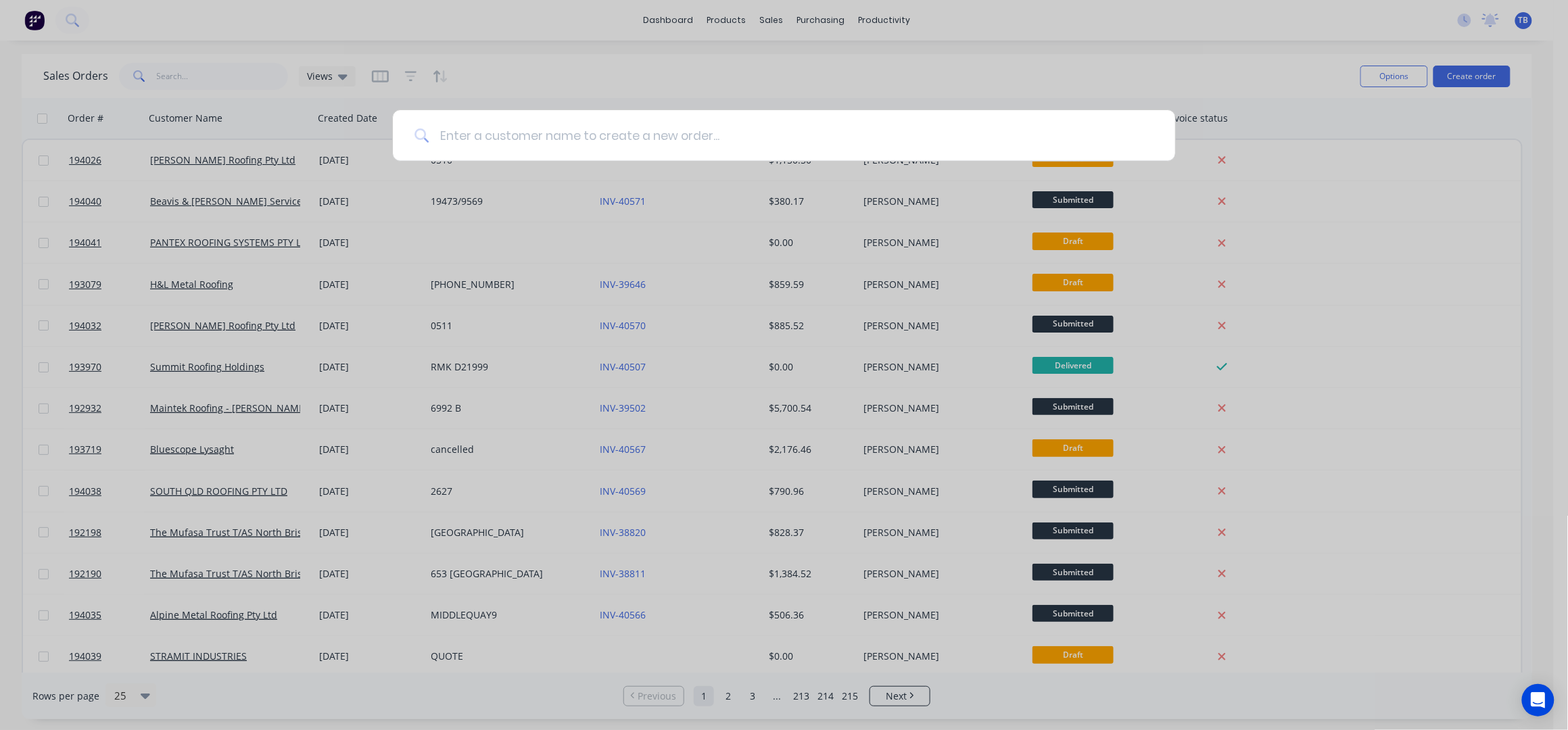
click at [635, 133] on input at bounding box center [791, 135] width 725 height 51
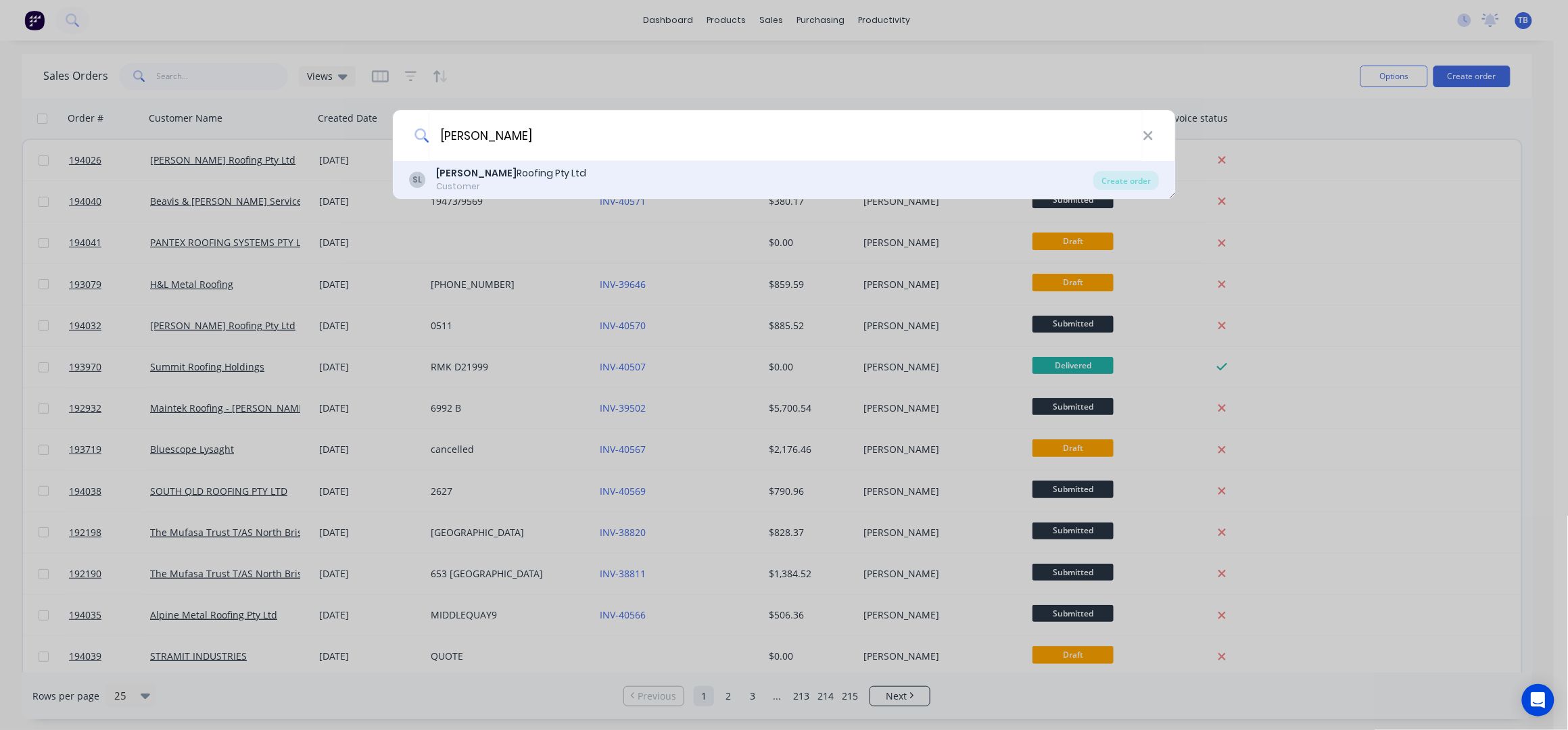
type input "simpson"
click at [691, 163] on div "SL Simpson Roofing Pty Ltd Customer Create order" at bounding box center [784, 179] width 782 height 37
click at [931, 176] on div "SL Simpson Roofing Pty Ltd Customer" at bounding box center [751, 179] width 684 height 26
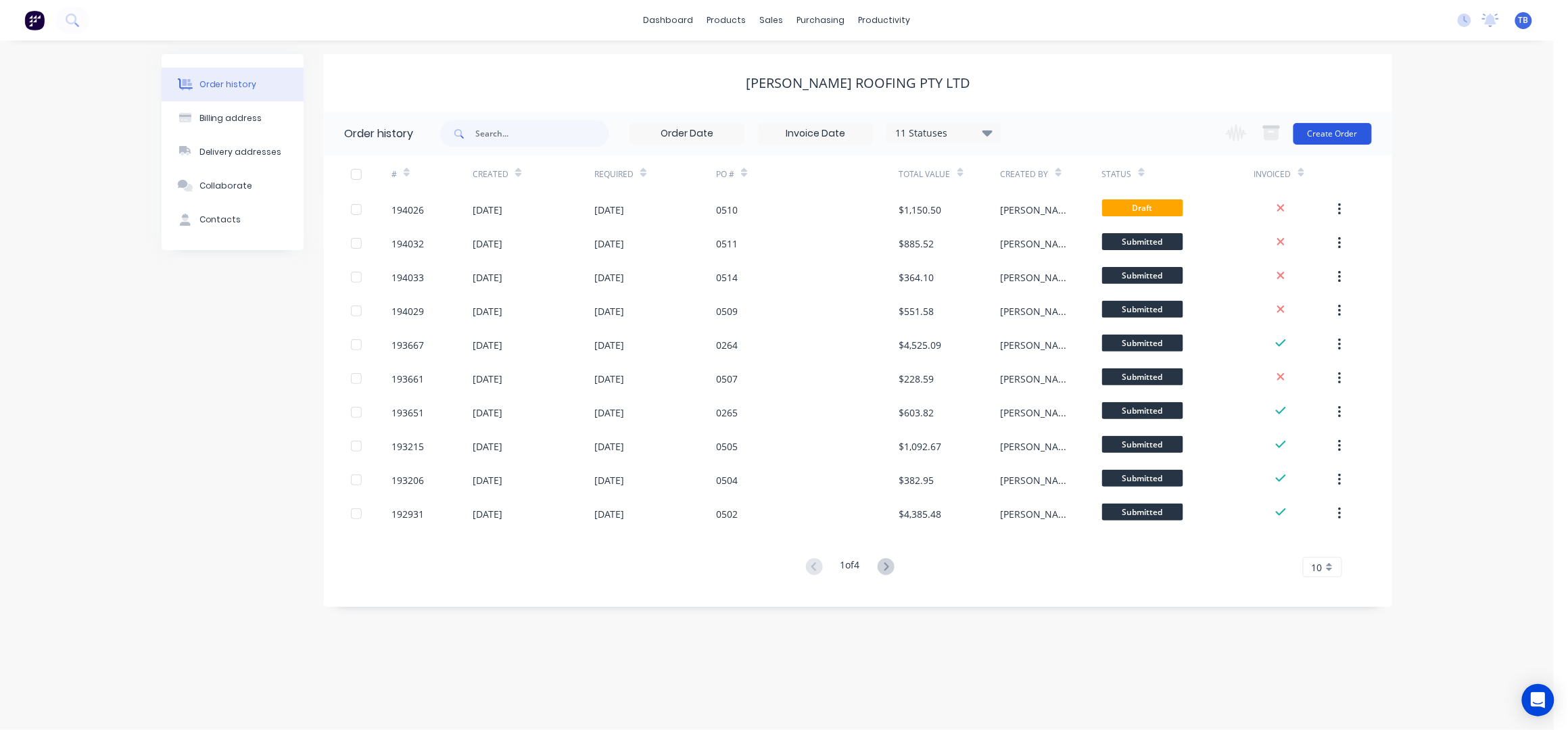
click at [1335, 144] on div "Change order status Submitted Manufactured Ready for pick up Slitting Delivered…" at bounding box center [1294, 133] width 154 height 44
click at [1335, 132] on button "Create Order" at bounding box center [1332, 134] width 78 height 21
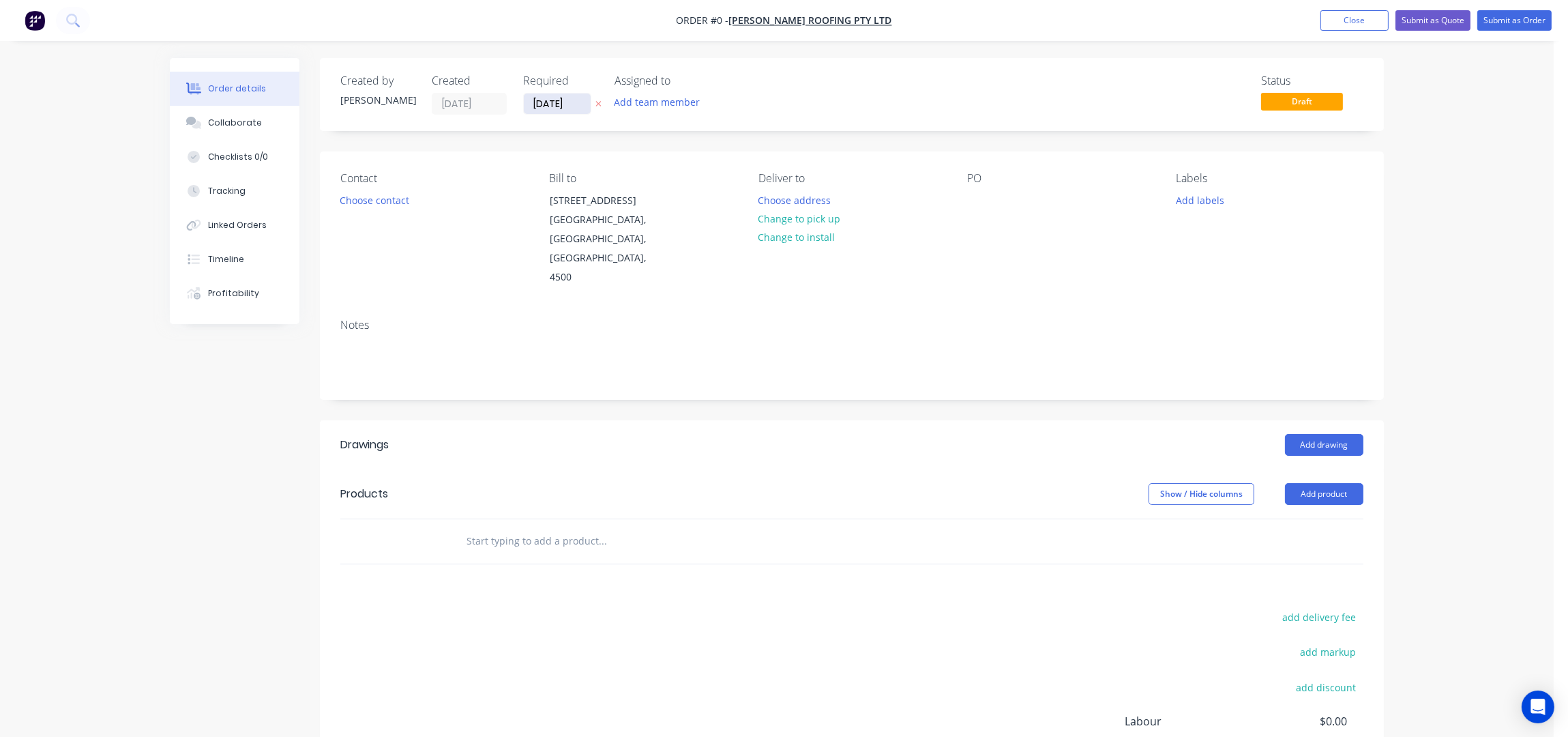
click at [540, 102] on input "26/09/25" at bounding box center [557, 104] width 67 height 20
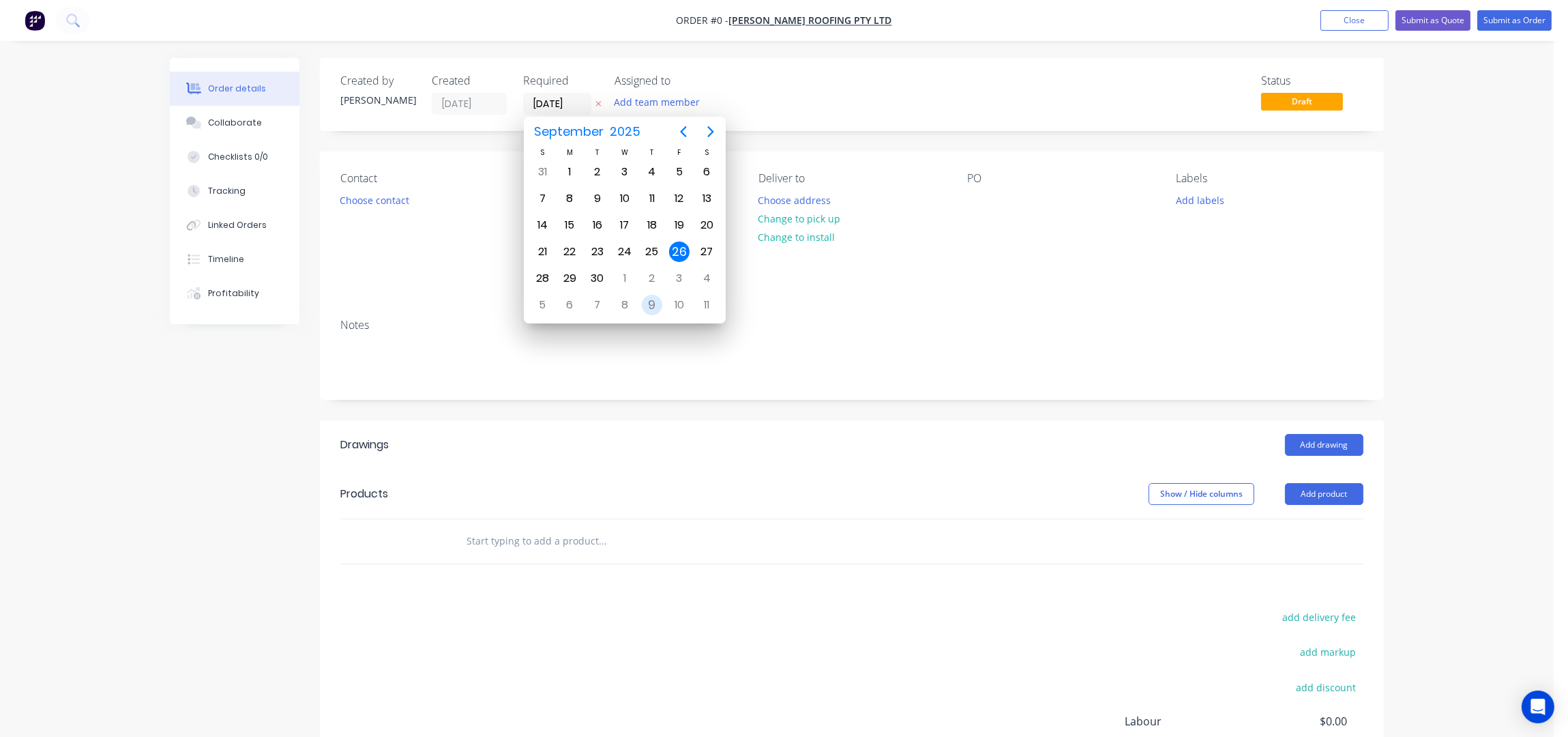
click at [650, 301] on div "9" at bounding box center [652, 304] width 20 height 20
type input "09/10/25"
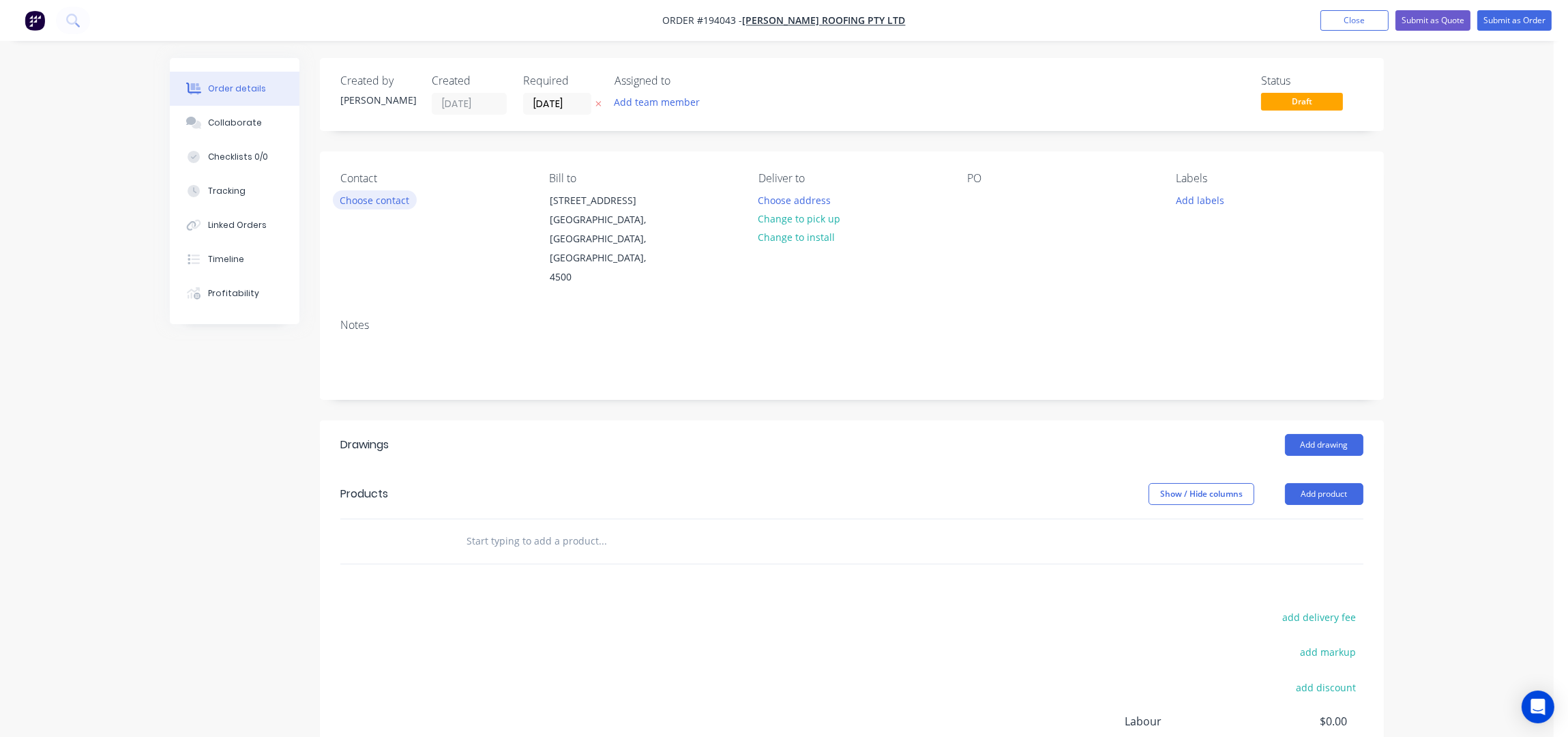
click at [355, 200] on button "Choose contact" at bounding box center [375, 199] width 84 height 19
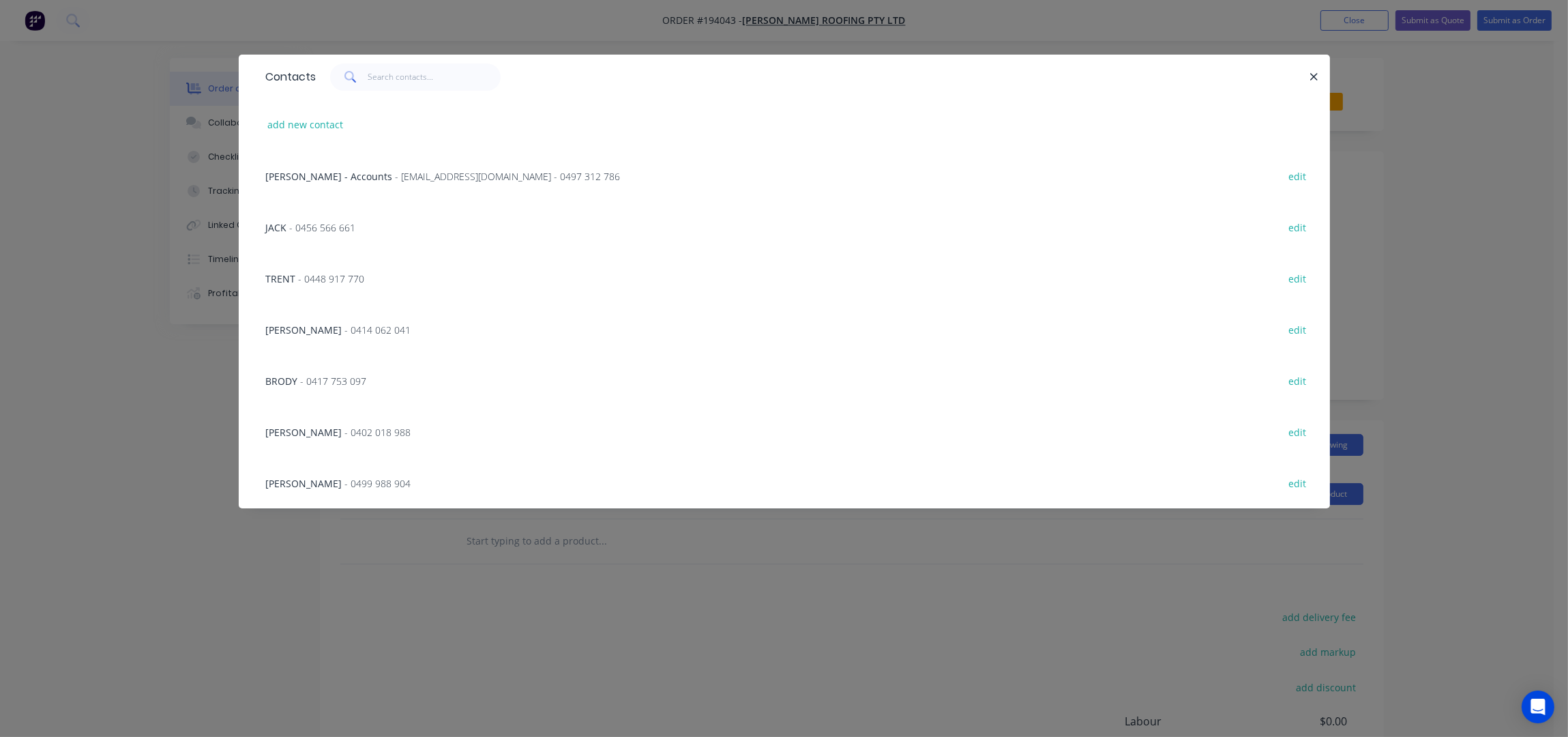
click at [344, 227] on span "- 0456 566 661" at bounding box center [323, 227] width 66 height 13
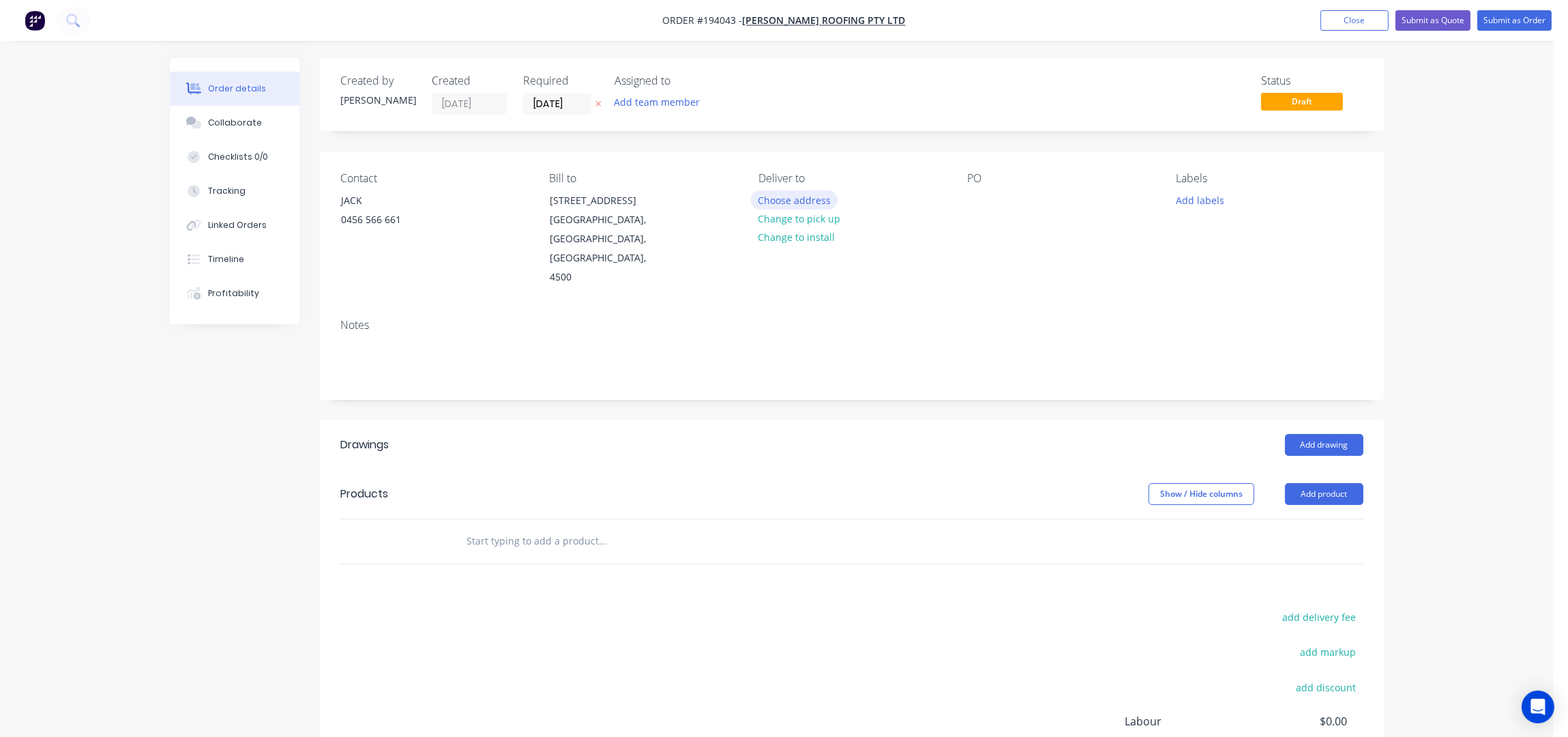
click at [759, 203] on button "Choose address" at bounding box center [794, 199] width 87 height 19
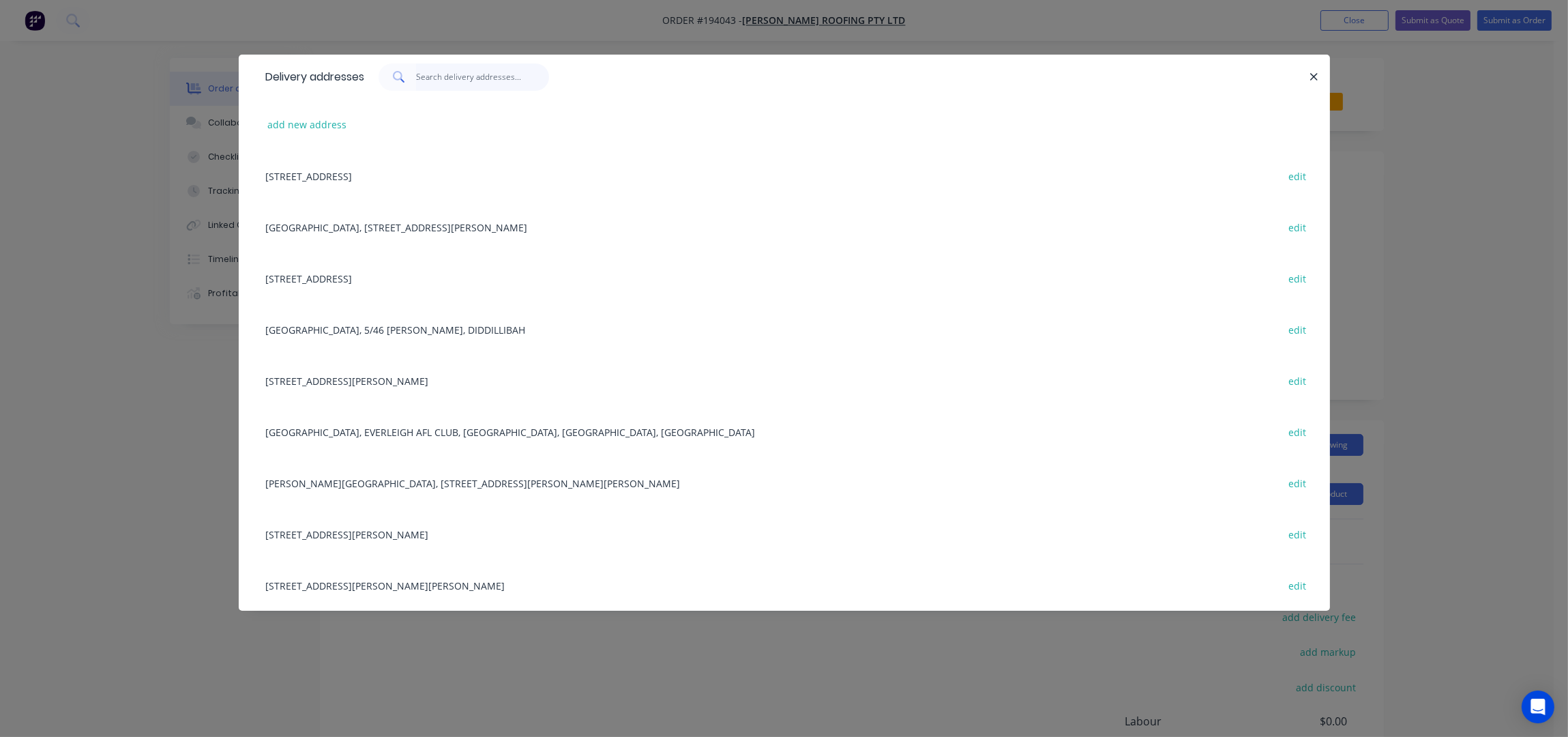
click at [470, 65] on input "text" at bounding box center [483, 76] width 133 height 27
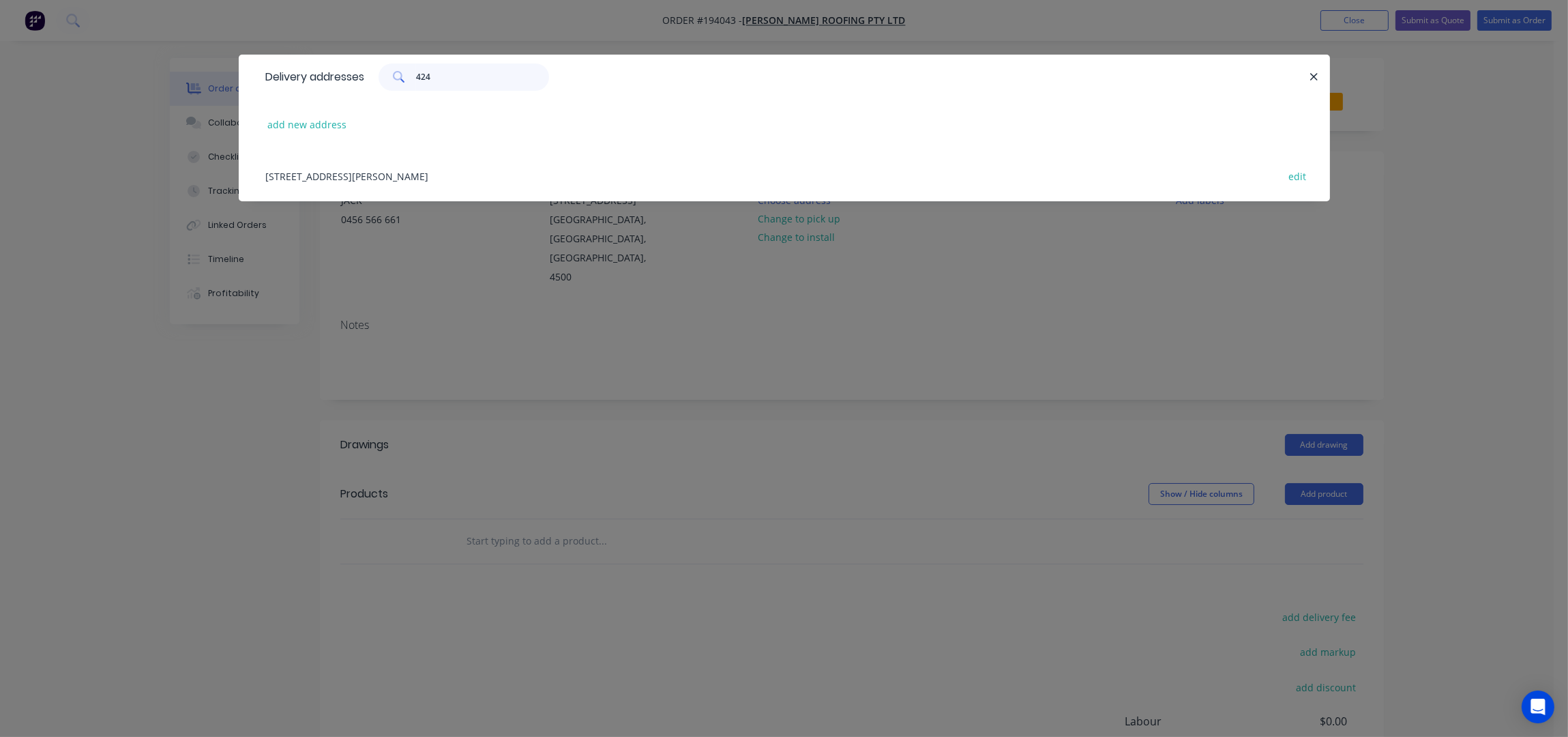
type input "424"
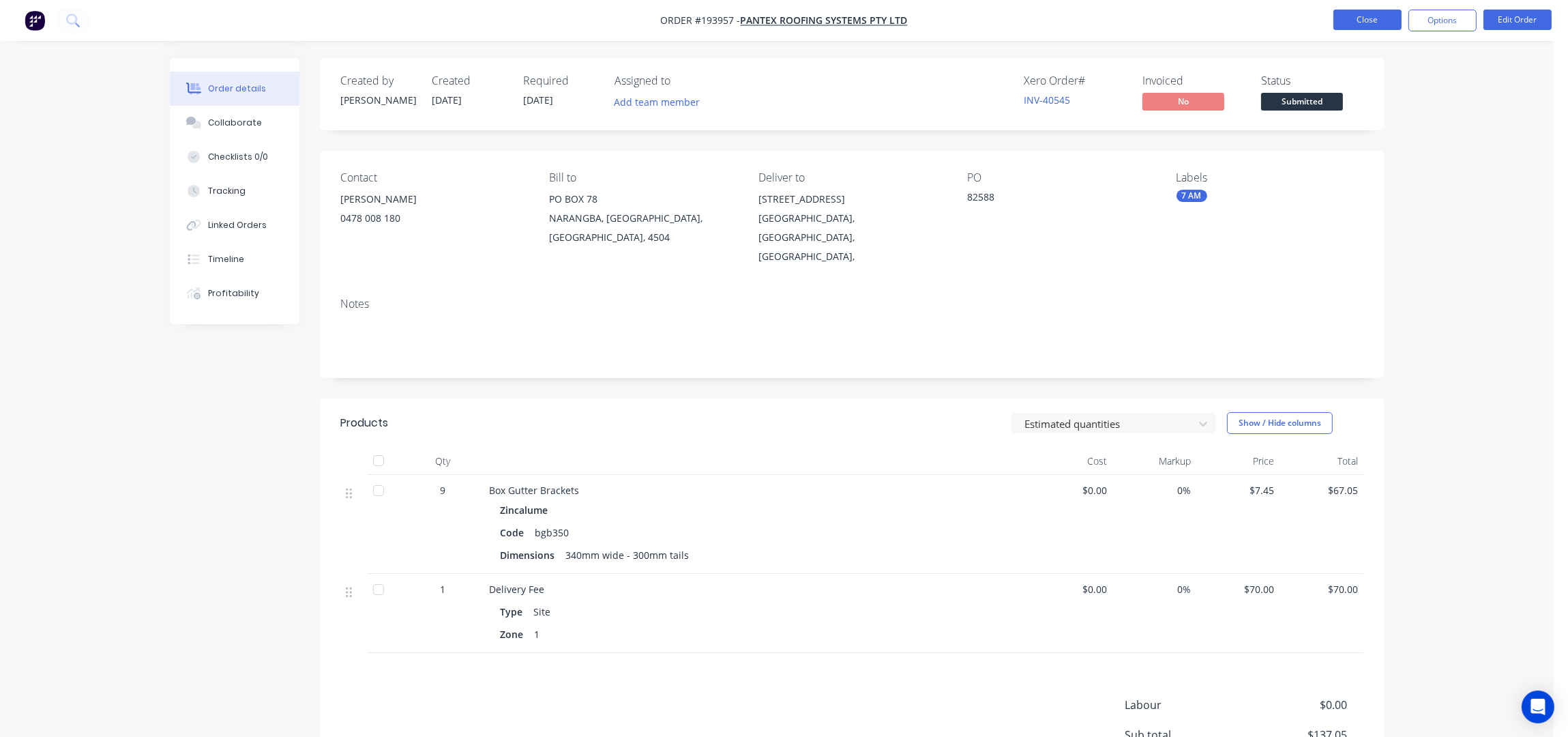
click at [1378, 21] on button "Close" at bounding box center [1367, 19] width 68 height 20
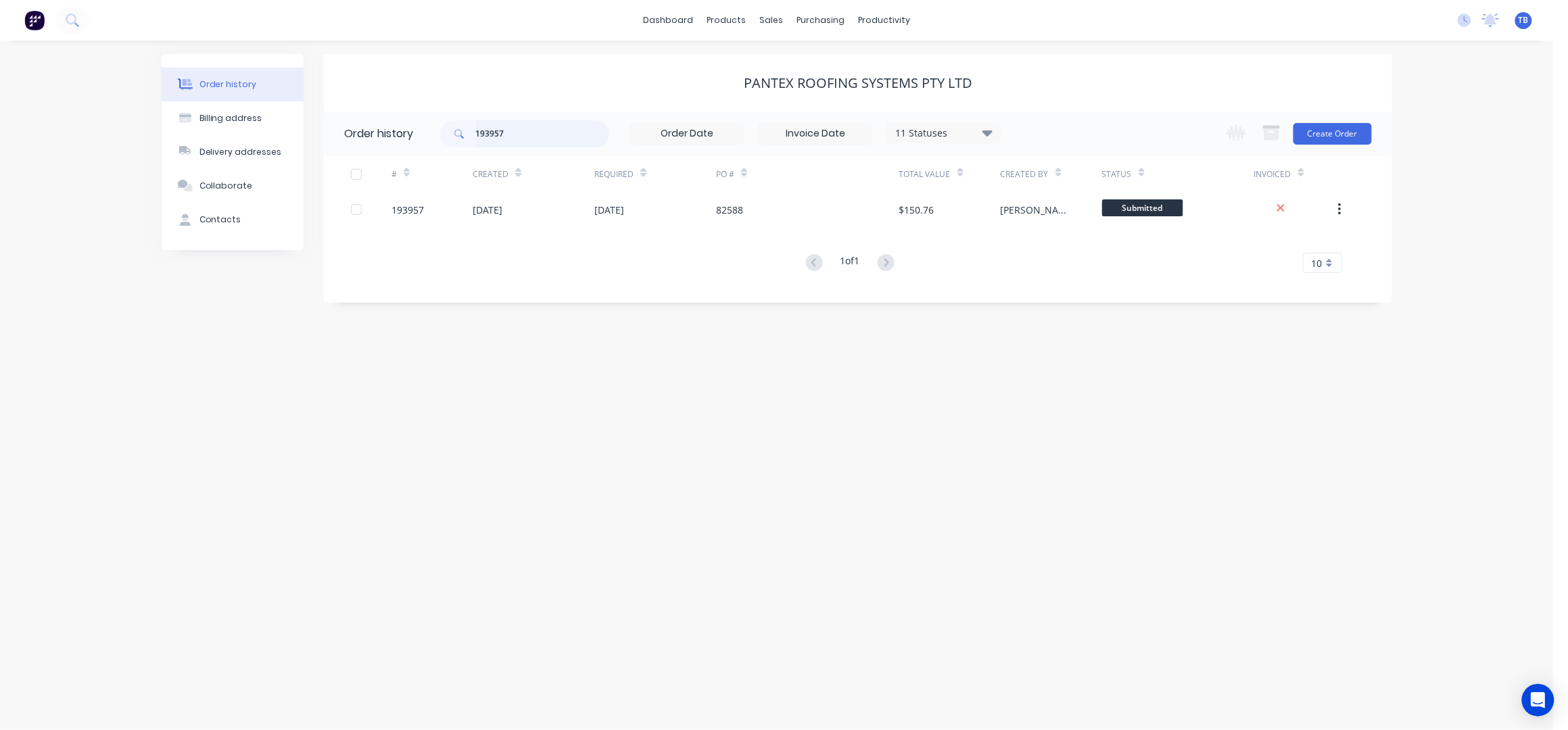
drag, startPoint x: 387, startPoint y: 119, endPoint x: 124, endPoint y: 123, distance: 263.0
click at [124, 123] on div "Order history Billing address Delivery addresses Collaborate Contacts PANTEX RO…" at bounding box center [776, 385] width 1553 height 689
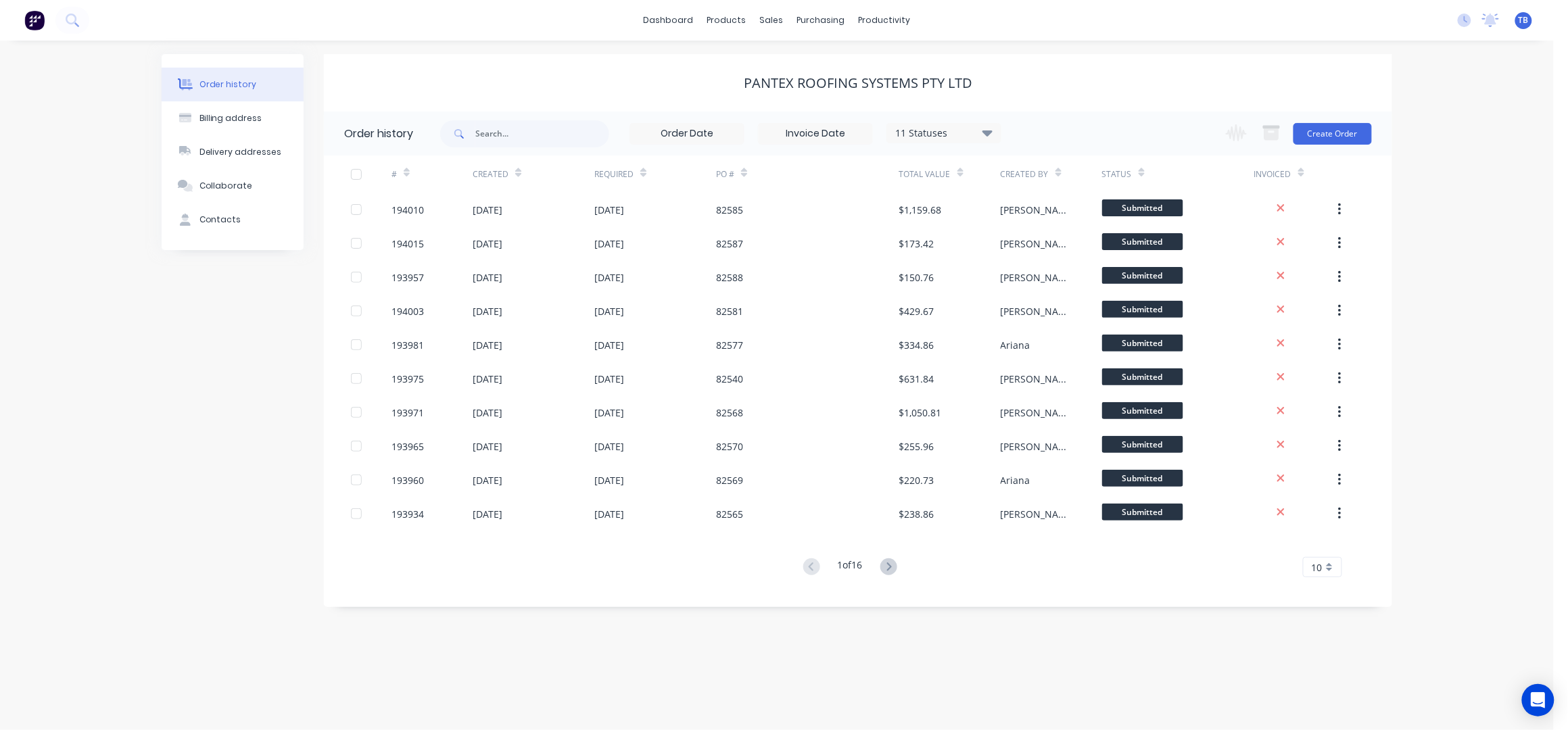
click at [768, 78] on div "PANTEX ROOFING SYSTEMS PTY LTD" at bounding box center [858, 83] width 228 height 16
click at [733, 73] on div "PANTEX ROOFING SYSTEMS PTY LTD" at bounding box center [858, 83] width 1068 height 57
drag, startPoint x: 732, startPoint y: 81, endPoint x: 1008, endPoint y: 95, distance: 276.4
click at [993, 122] on div "PANTEX ROOFING SYSTEMS PTY LTD Order history 11 Statuses Invoice Status Invoice…" at bounding box center [858, 331] width 1068 height 552
click at [1009, 87] on div "PANTEX ROOFING SYSTEMS PTY LTD" at bounding box center [858, 83] width 1068 height 16
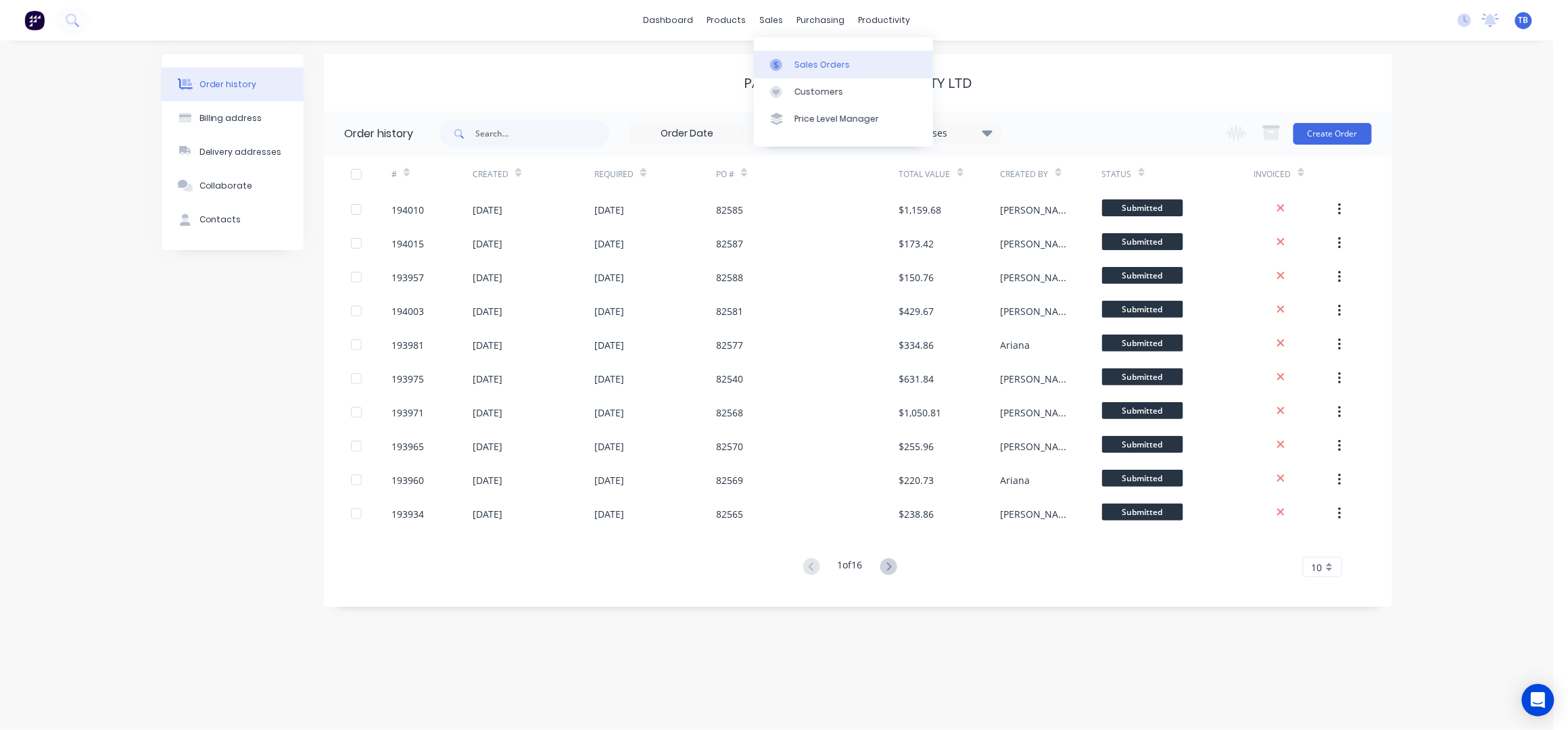
click at [811, 57] on link "Sales Orders" at bounding box center [844, 64] width 179 height 27
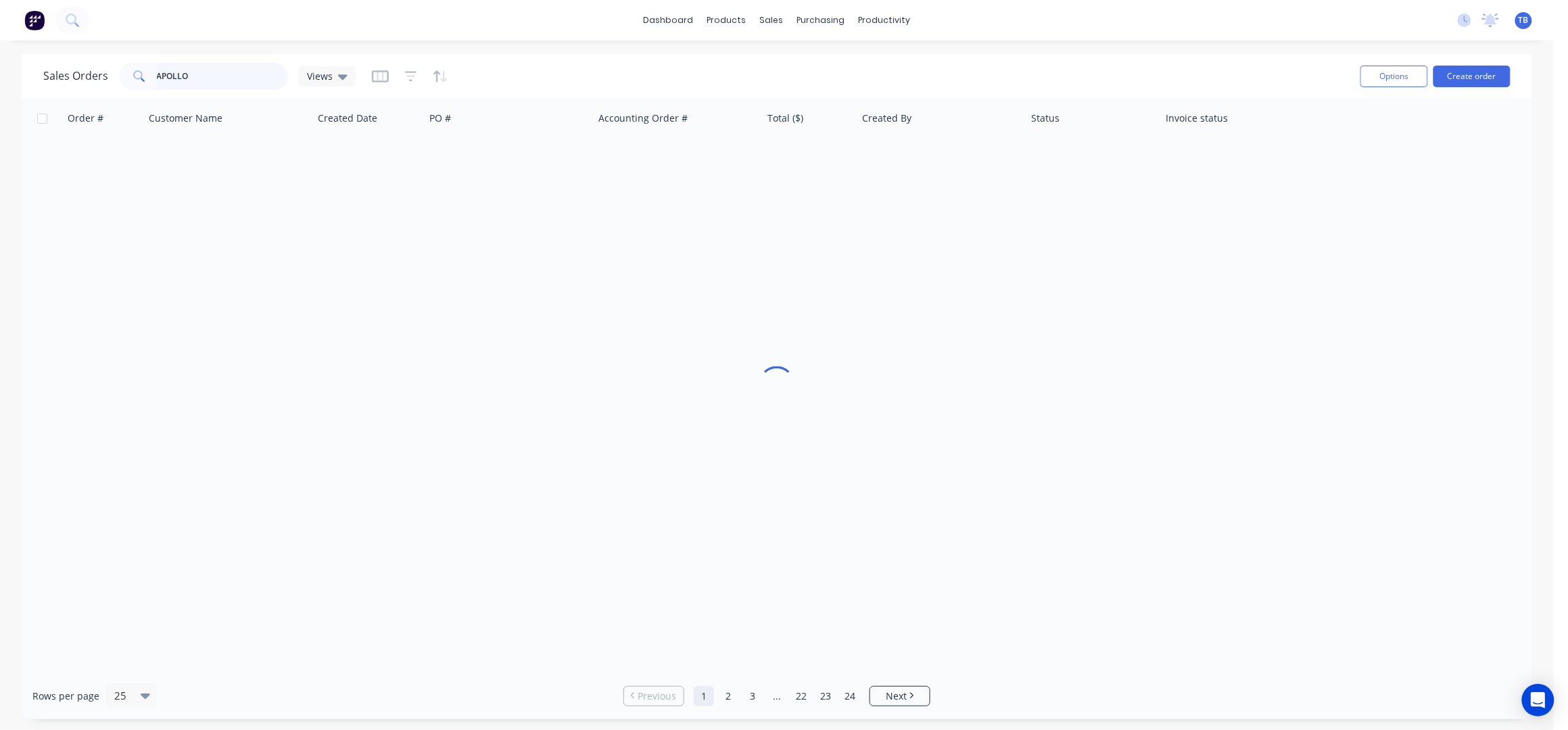
click at [235, 79] on input "APOLLO" at bounding box center [223, 76] width 132 height 27
drag, startPoint x: 248, startPoint y: 82, endPoint x: 105, endPoint y: 78, distance: 143.1
click at [105, 78] on div "Sales Orders APOLLO Views" at bounding box center [200, 76] width 312 height 27
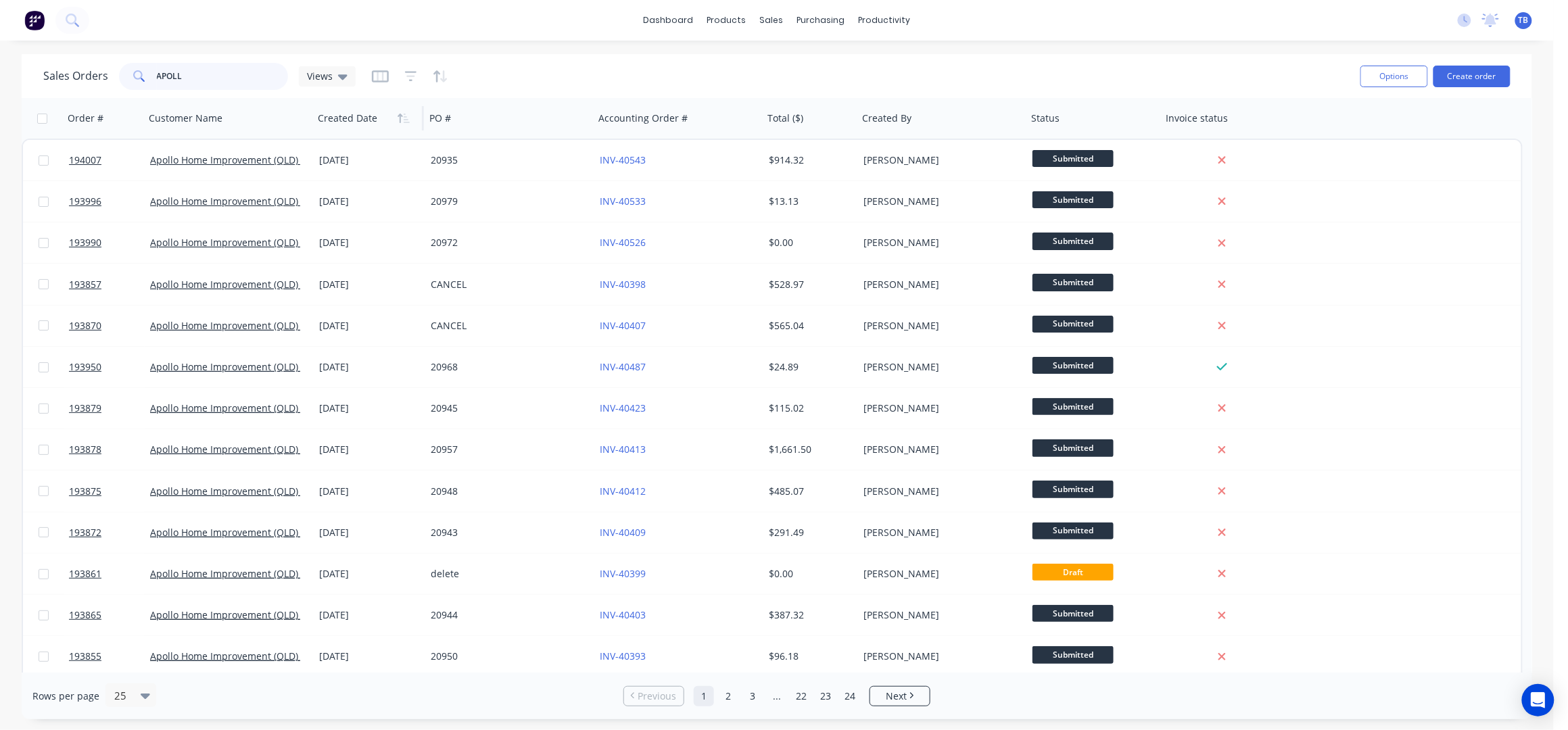
type input "APOLLO"
drag, startPoint x: 140, startPoint y: 58, endPoint x: 0, endPoint y: 67, distance: 140.3
click at [0, 60] on div "Sales Orders APOLLO Views Options Create order Order # Customer Name Created Da…" at bounding box center [776, 386] width 1553 height 665
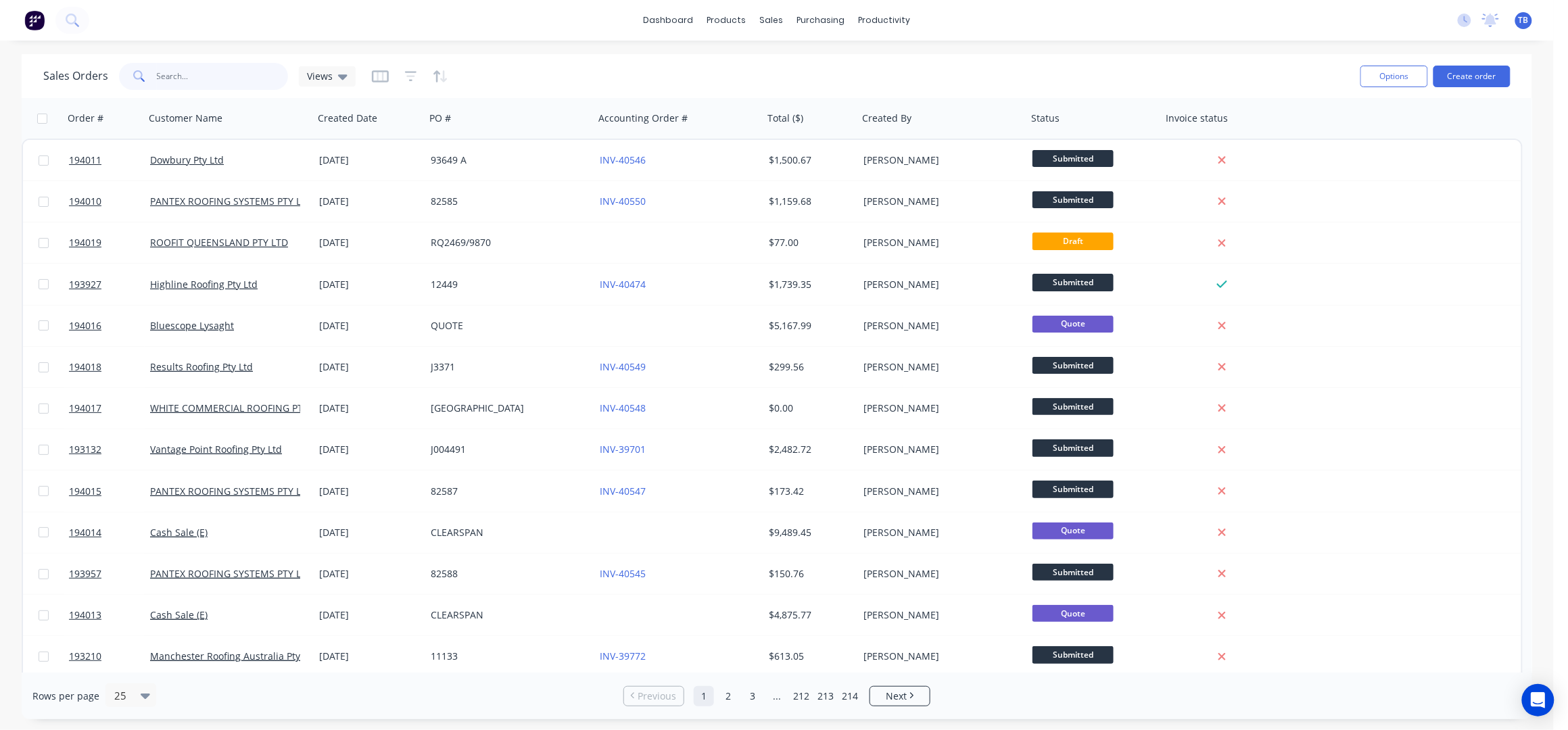
drag, startPoint x: 205, startPoint y: 80, endPoint x: 223, endPoint y: 74, distance: 19.0
click at [205, 78] on input "text" at bounding box center [223, 76] width 132 height 27
click at [224, 72] on input "text" at bounding box center [223, 76] width 132 height 27
click at [221, 74] on input "text" at bounding box center [223, 76] width 132 height 27
click at [191, 77] on input "text" at bounding box center [223, 76] width 132 height 27
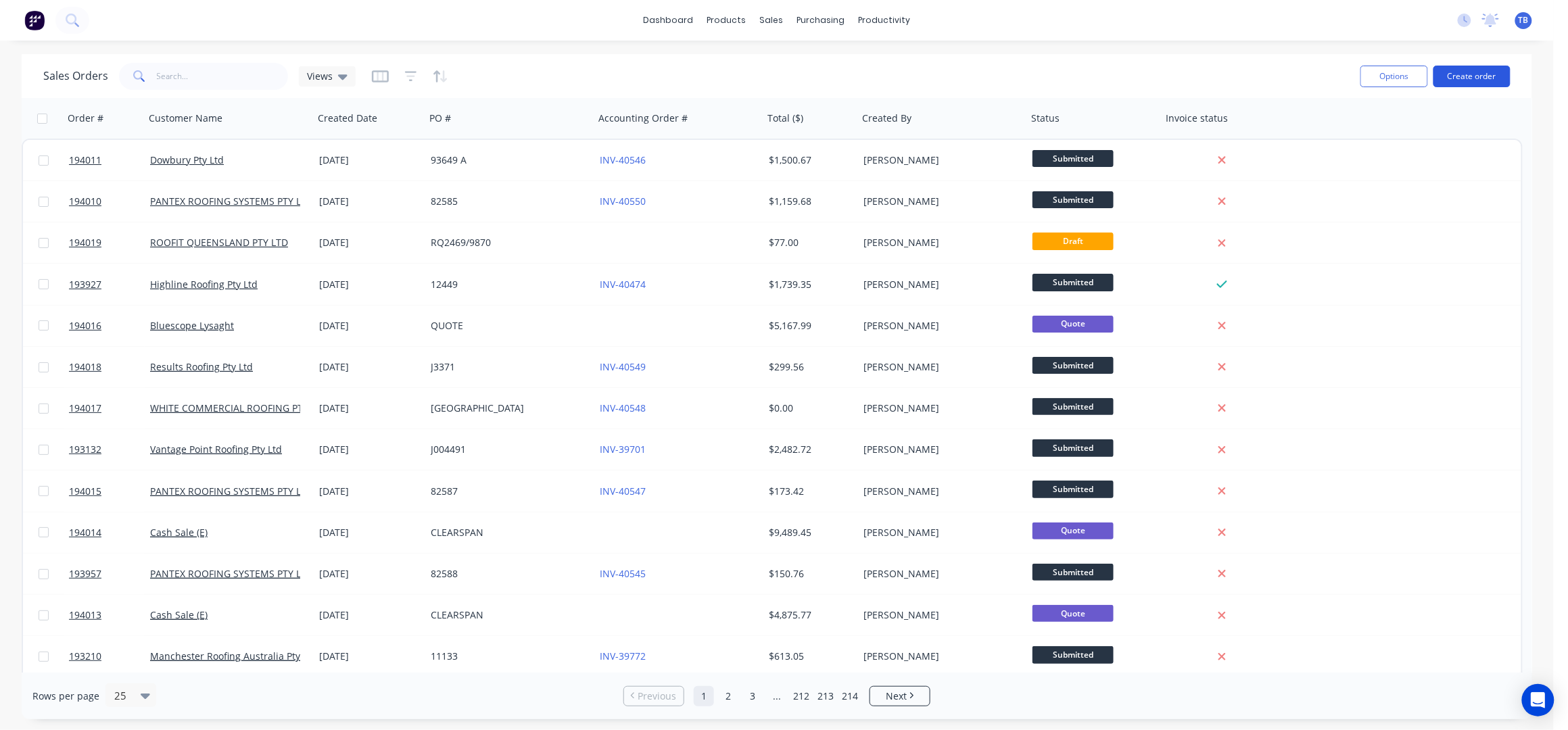
click at [1459, 75] on button "Create order" at bounding box center [1472, 77] width 77 height 21
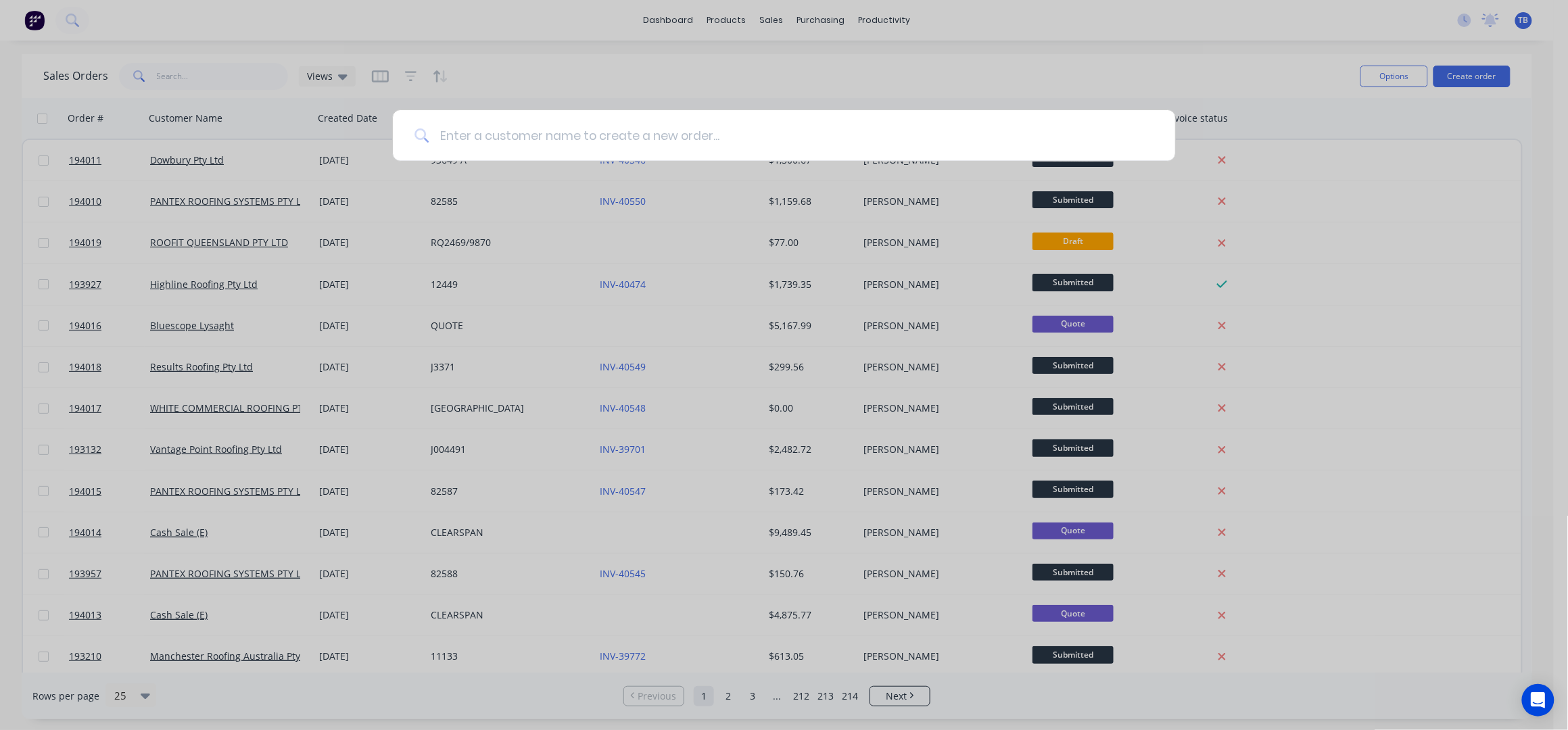
click at [781, 135] on input at bounding box center [791, 135] width 725 height 51
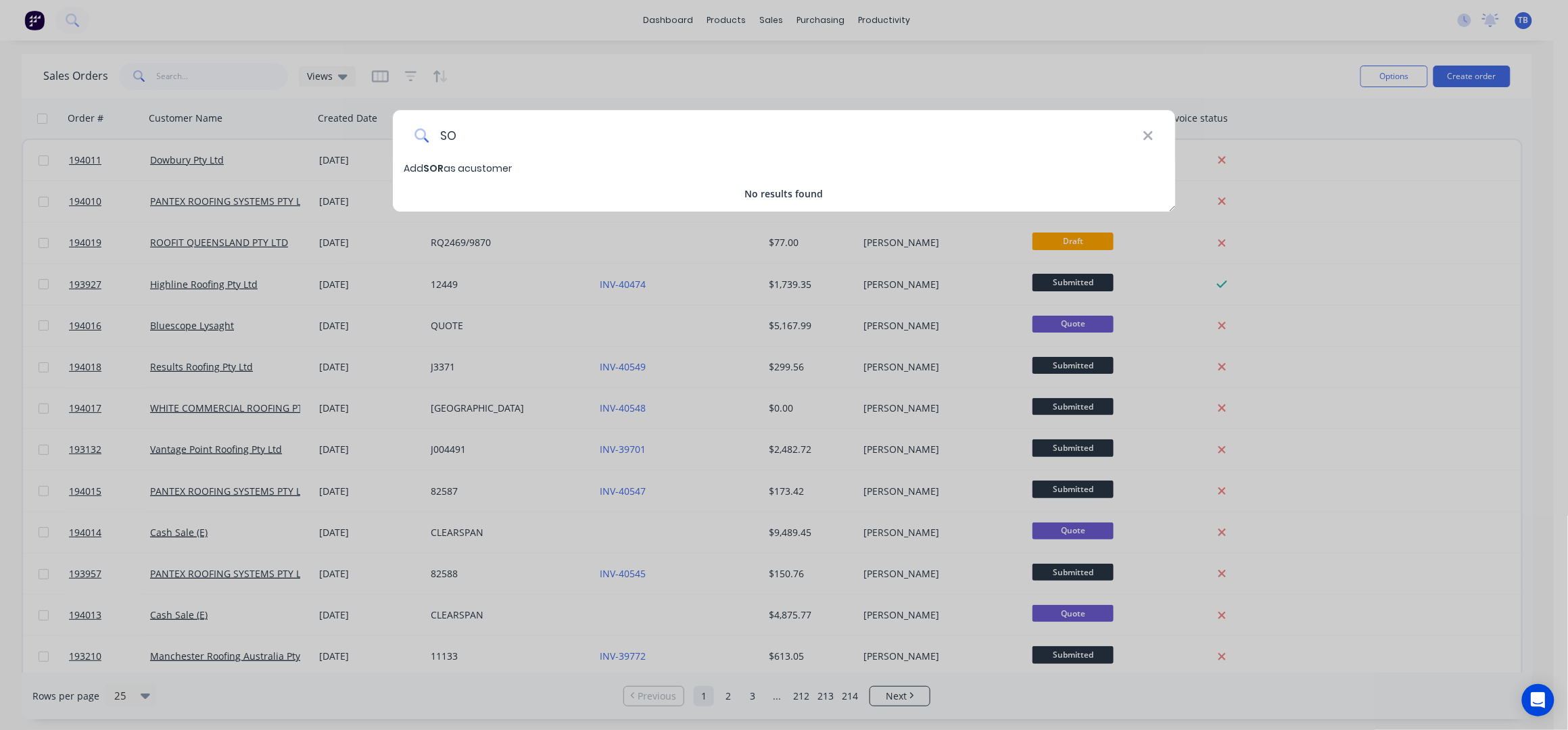
type input "S"
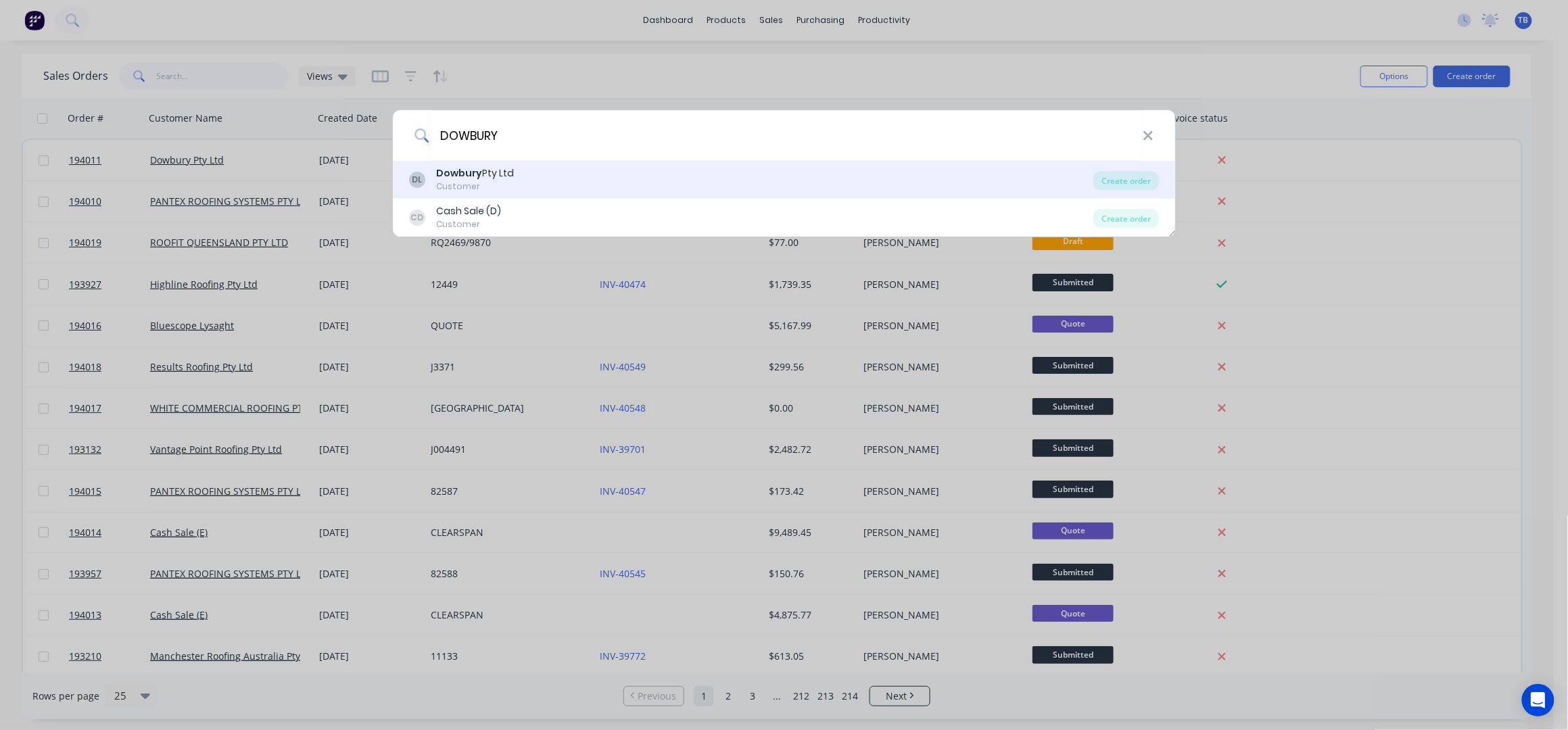
type input "DOWBURY"
click at [690, 176] on div "DL Dowbury Pty Ltd Customer" at bounding box center [751, 179] width 684 height 26
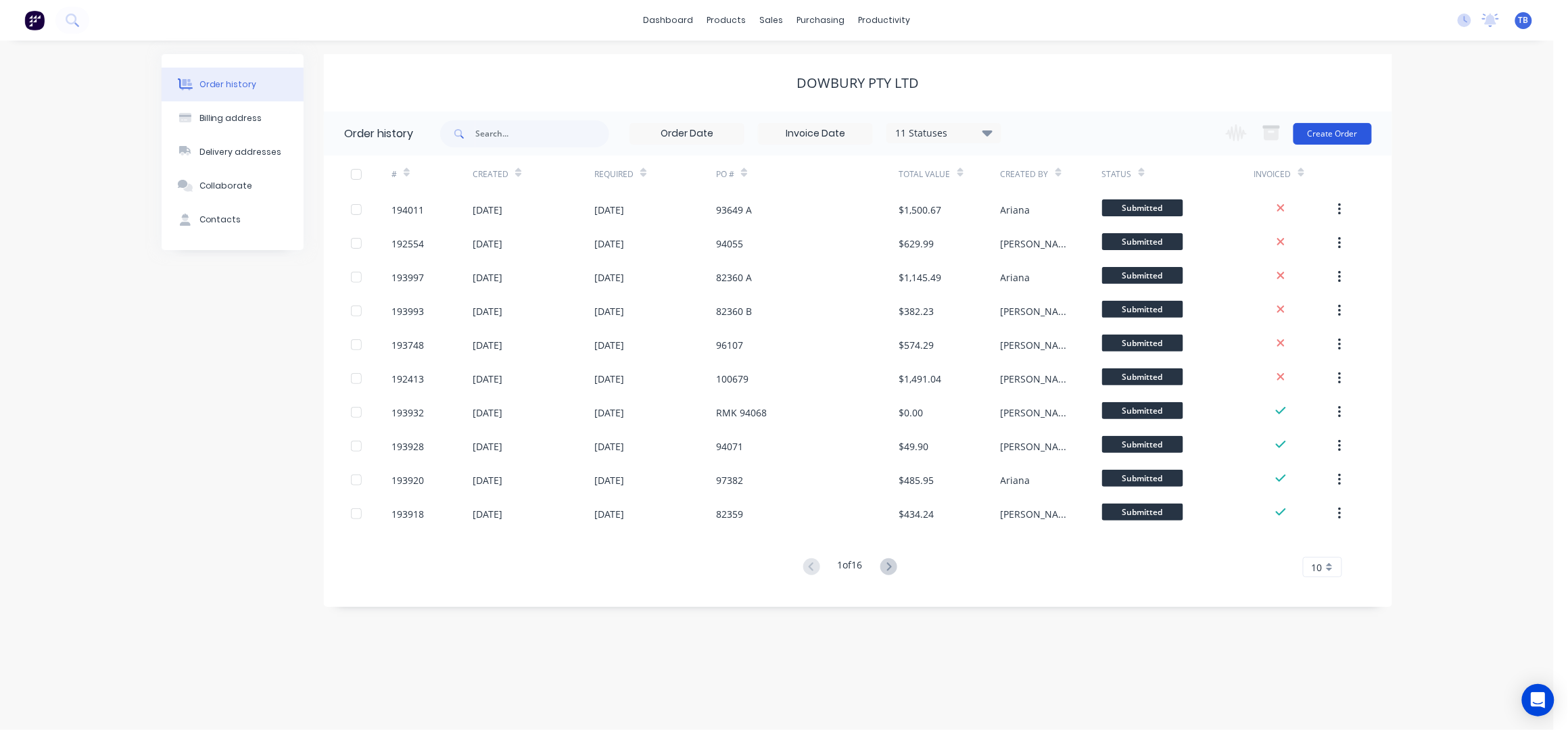
click at [1340, 137] on button "Create Order" at bounding box center [1332, 134] width 78 height 21
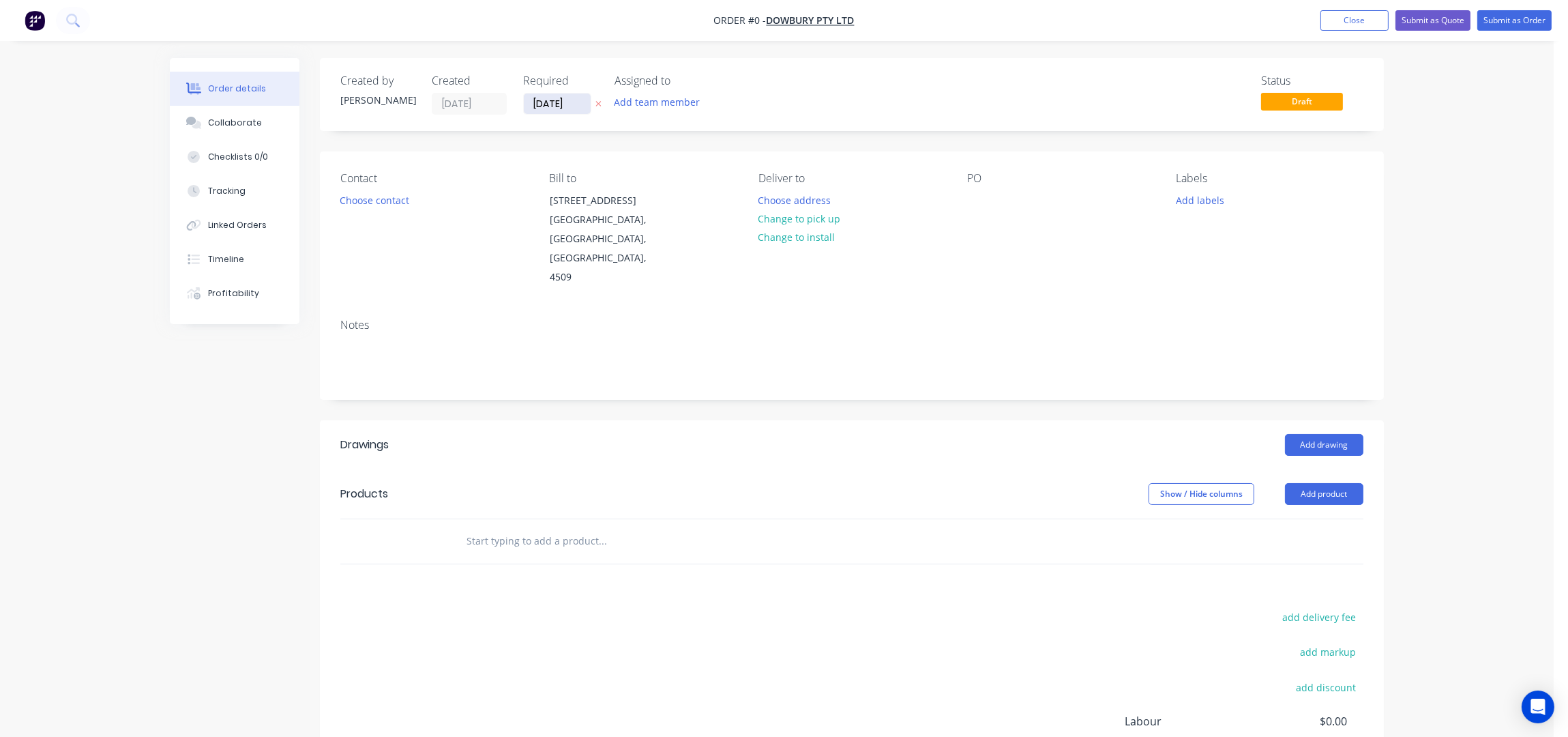
click at [538, 104] on input "[DATE]" at bounding box center [557, 104] width 67 height 20
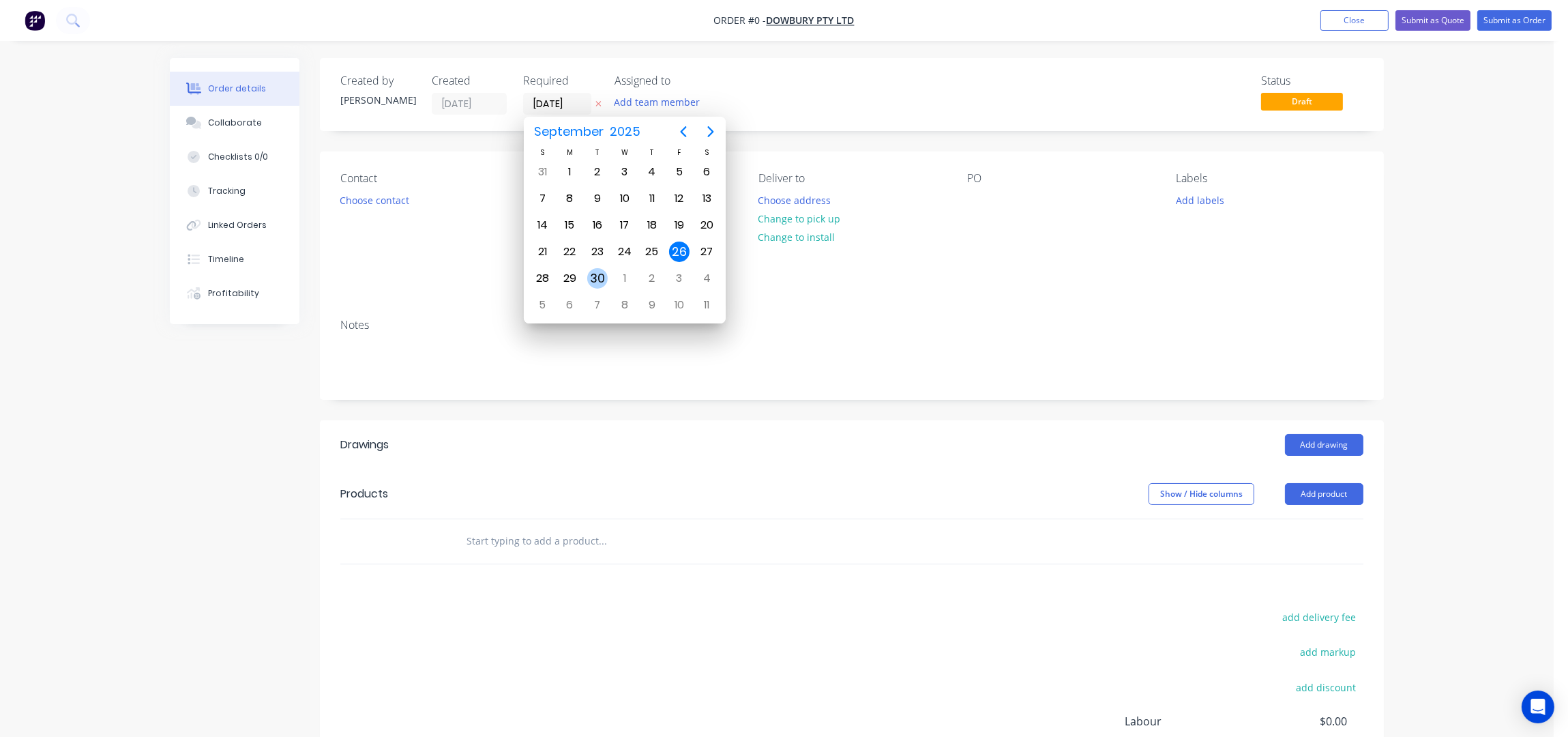
click at [597, 271] on div "30" at bounding box center [597, 278] width 20 height 20
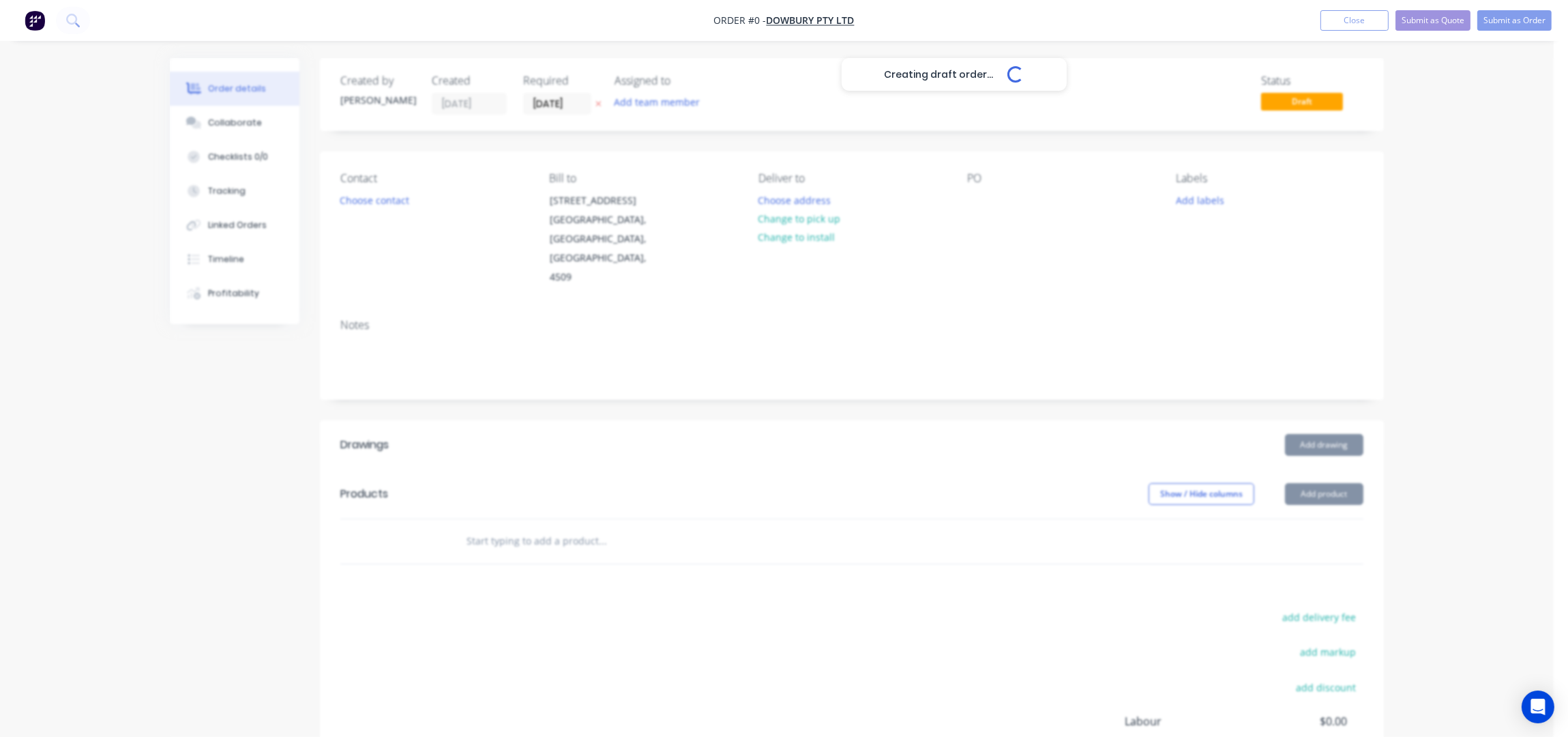
type input "30/09/25"
click at [364, 202] on button "Choose contact" at bounding box center [375, 199] width 84 height 19
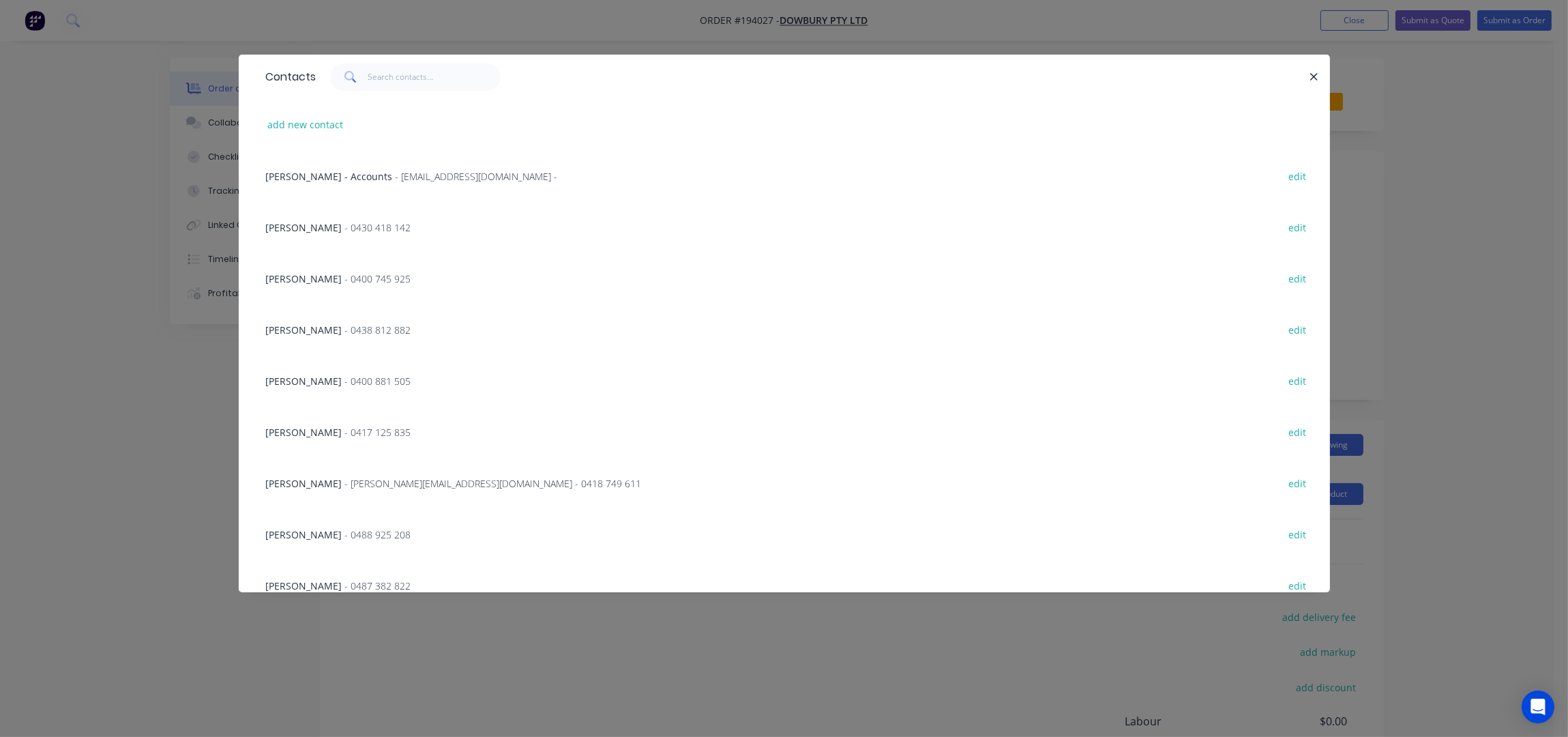
click at [339, 230] on div "CHRIS BROOKER - 0430 418 142" at bounding box center [338, 227] width 145 height 15
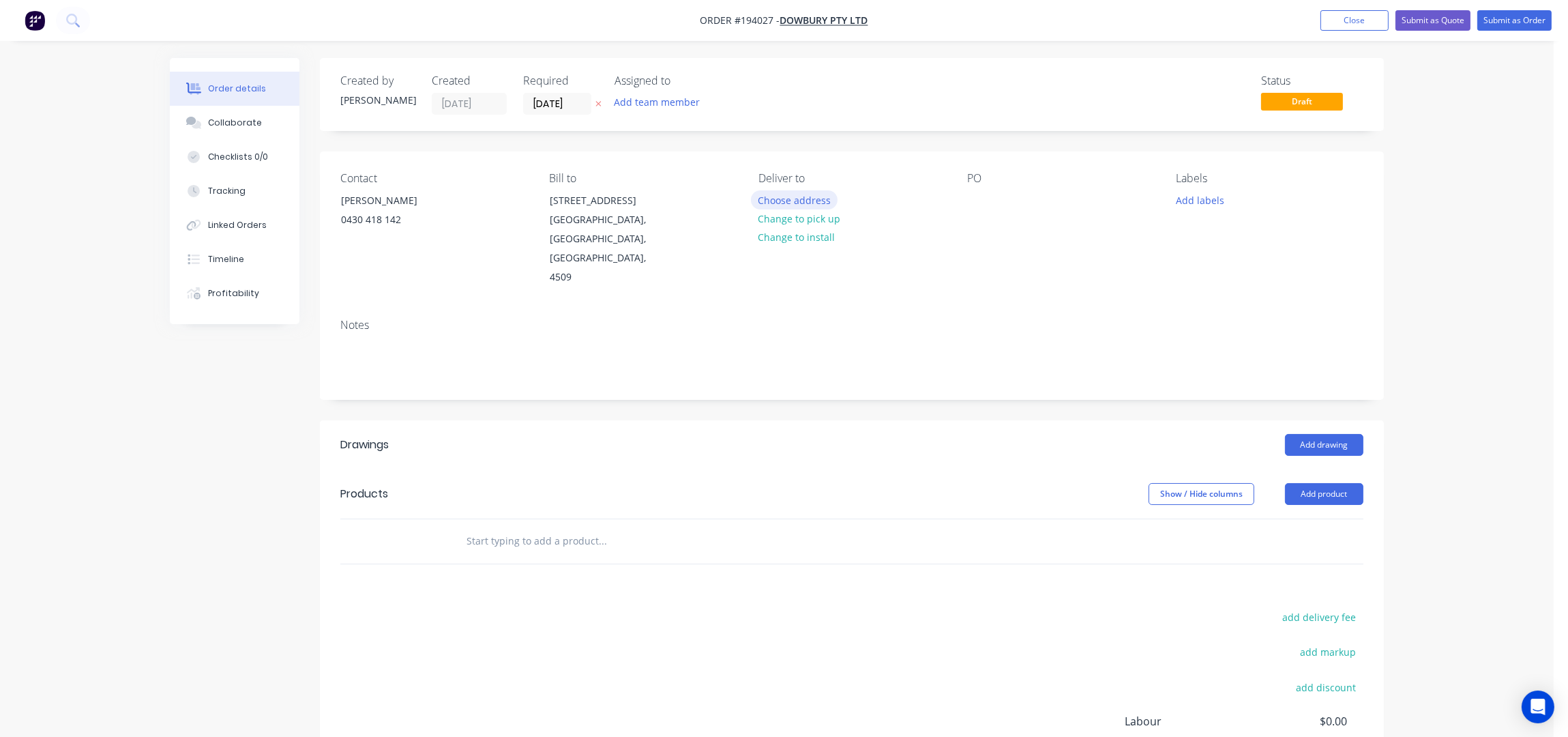
click at [800, 199] on button "Choose address" at bounding box center [794, 199] width 87 height 19
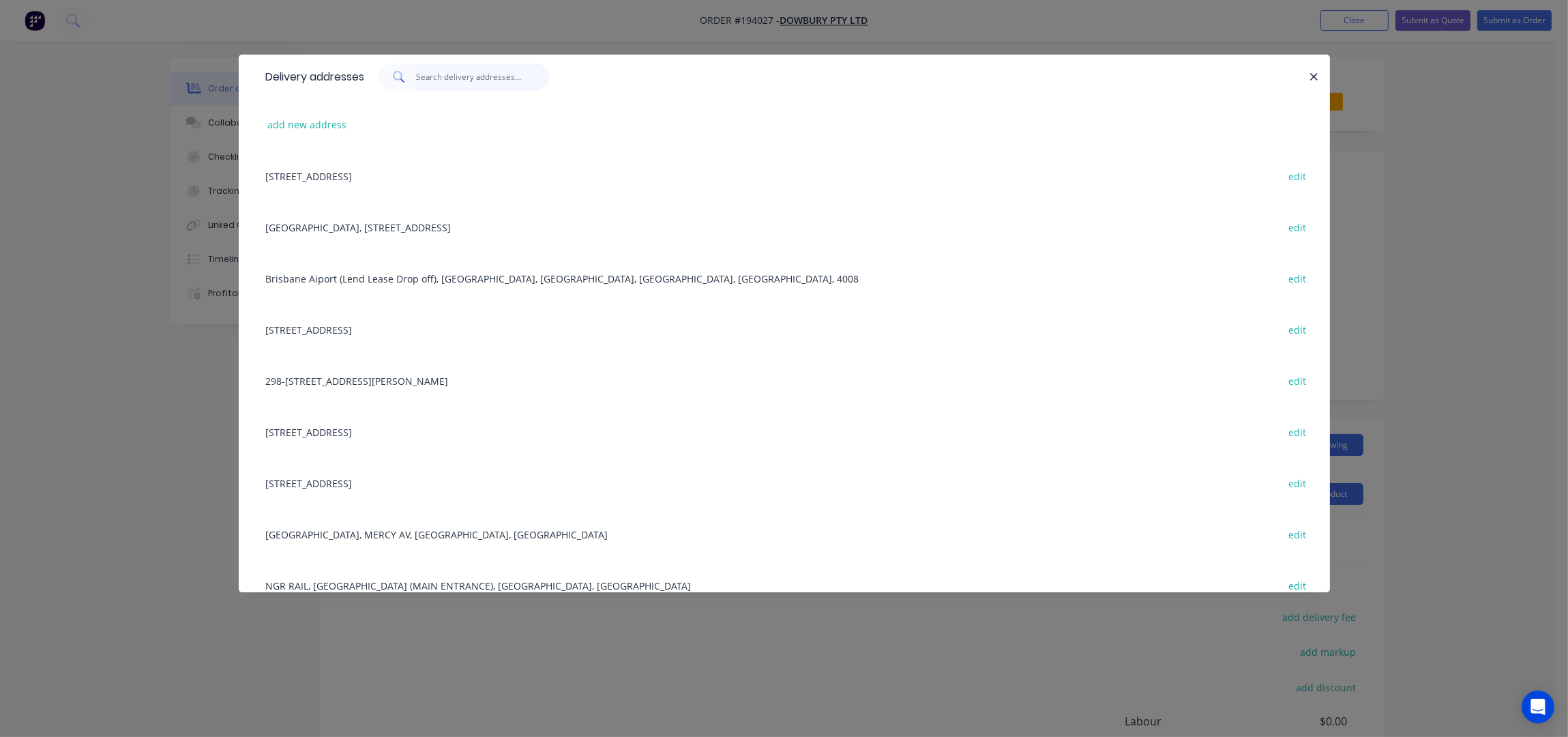
click at [442, 84] on input "text" at bounding box center [483, 76] width 133 height 27
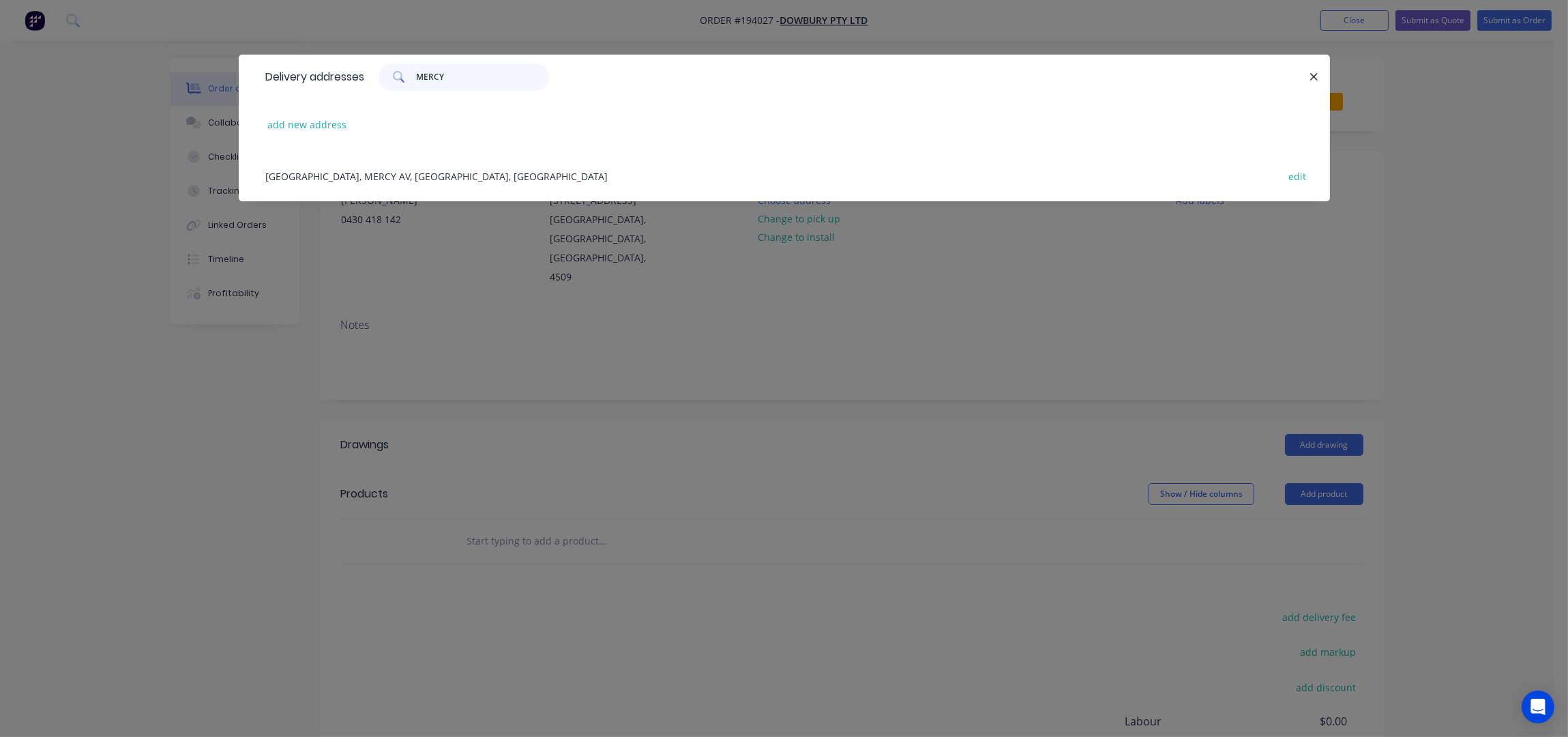
type input "MERCY"
click at [499, 175] on div "MATER HOSPITAL, MERCY AV, SPRINGFIELD CENTRAL, Australia edit" at bounding box center [785, 175] width 1050 height 51
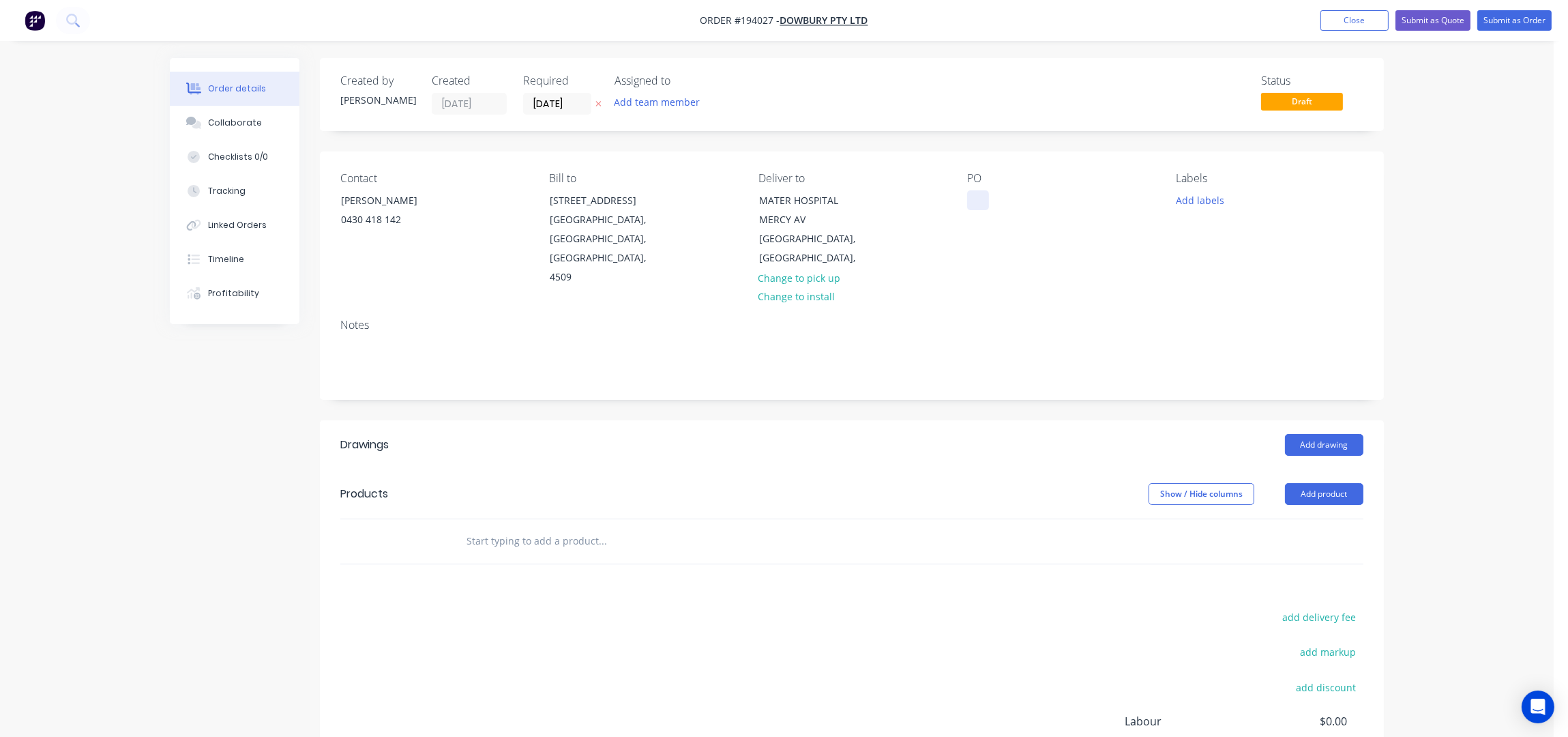
click at [976, 200] on div at bounding box center [978, 200] width 22 height 20
click at [1028, 307] on div "Notes" at bounding box center [851, 353] width 1064 height 91
click at [1213, 195] on button "Add labels" at bounding box center [1200, 199] width 63 height 19
click at [1233, 326] on div "6 am" at bounding box center [1227, 331] width 30 height 15
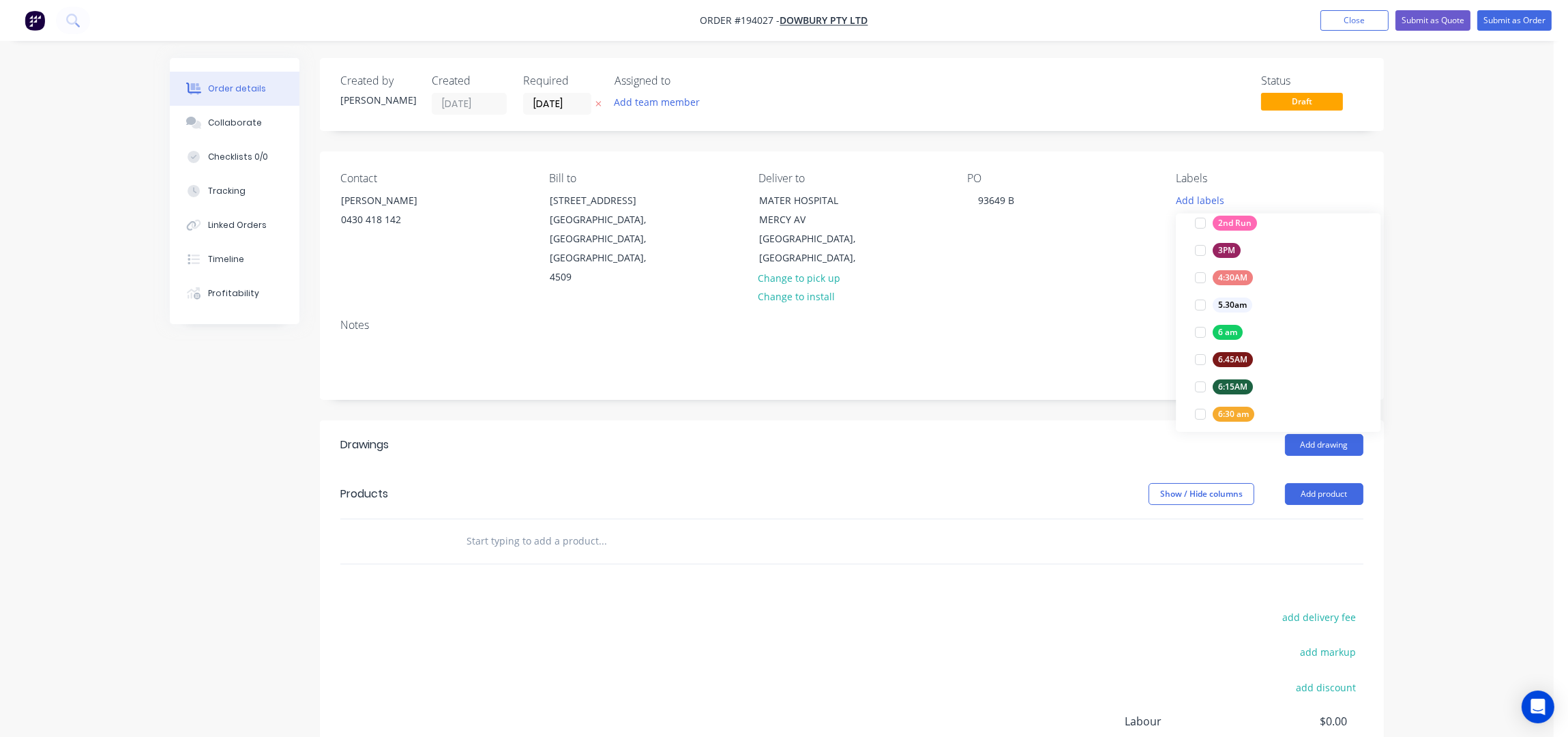
scroll to position [0, 0]
click at [986, 368] on div "Notes" at bounding box center [851, 353] width 1064 height 91
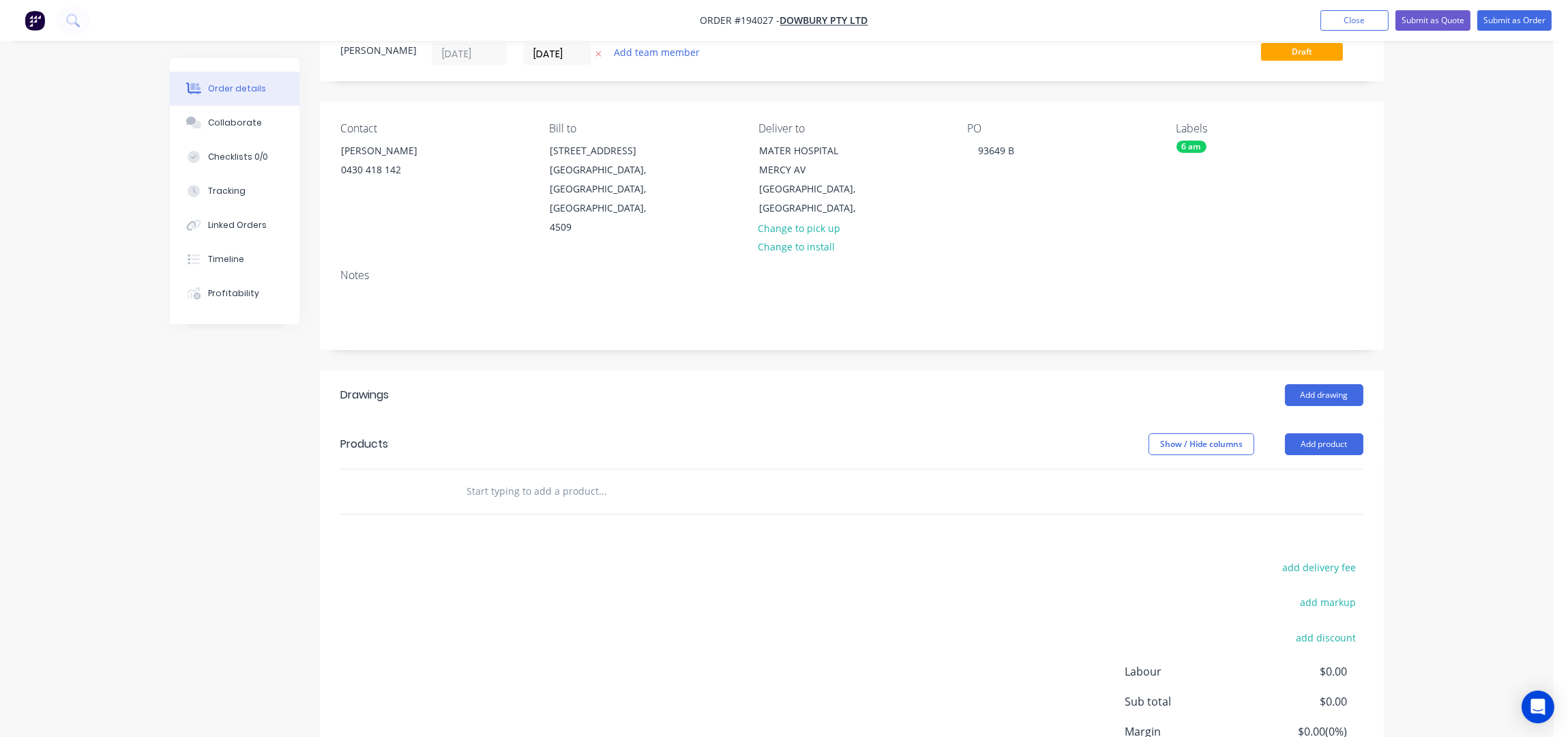
scroll to position [157, 0]
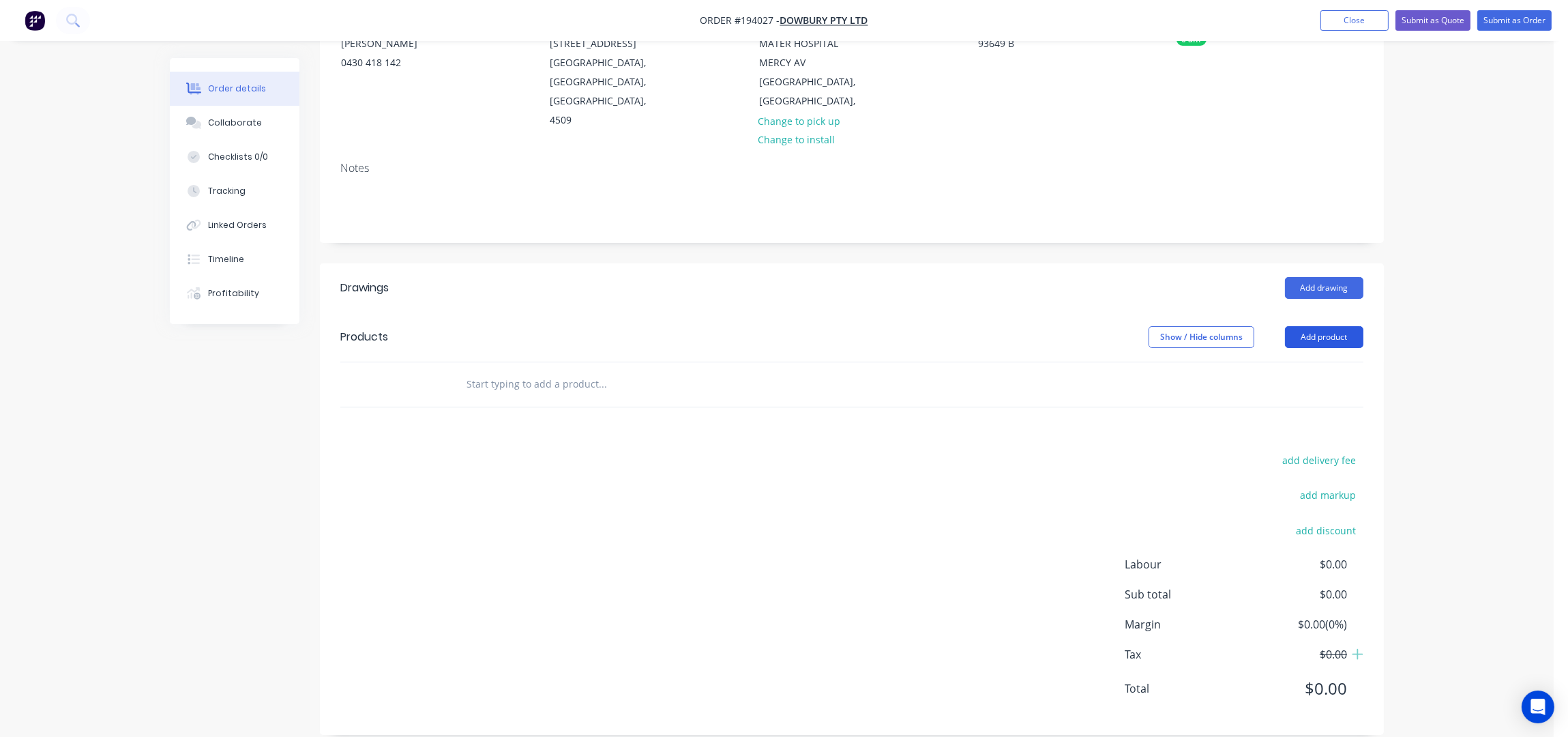
click at [1308, 326] on button "Add product" at bounding box center [1325, 337] width 79 height 22
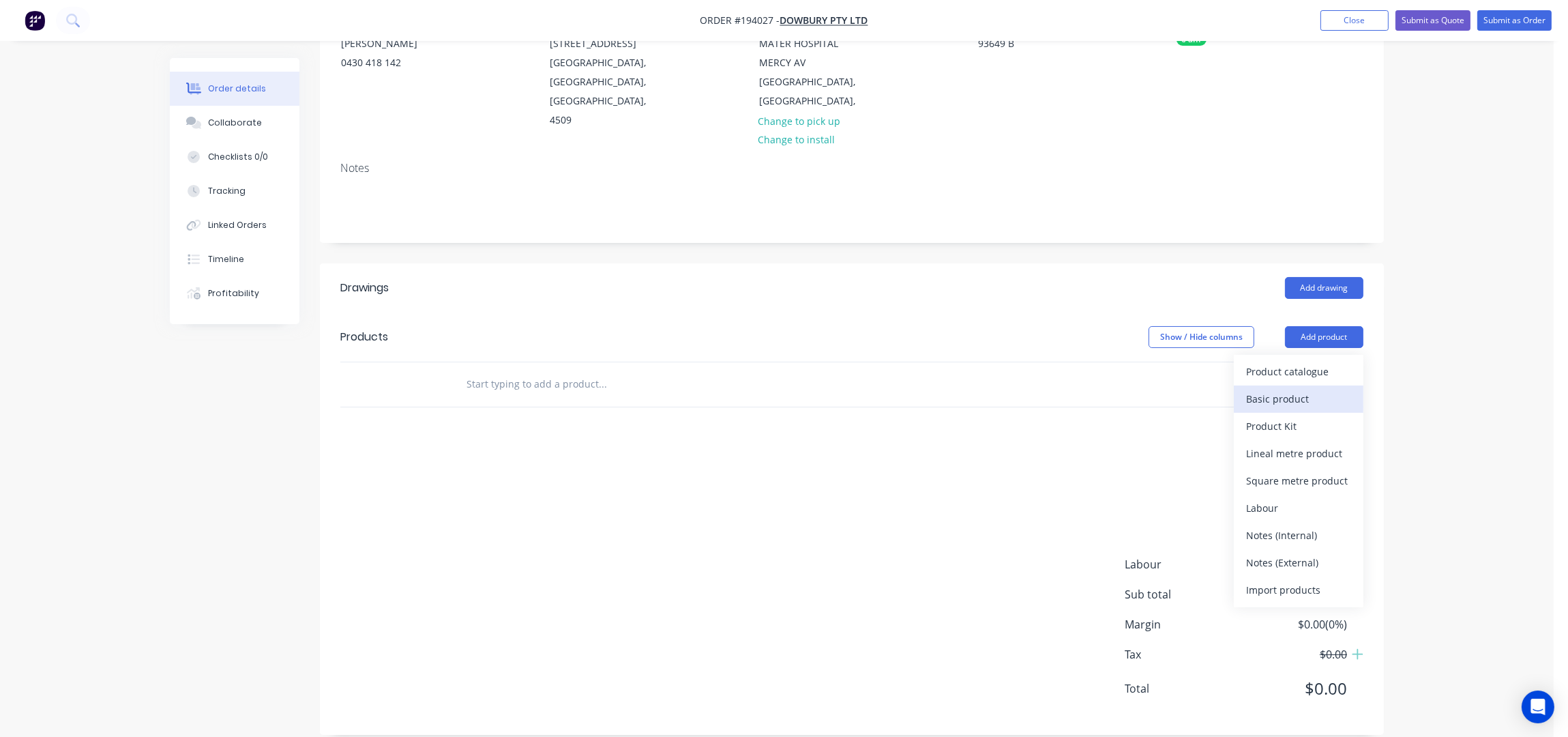
click at [1275, 389] on div "Basic product" at bounding box center [1298, 399] width 105 height 20
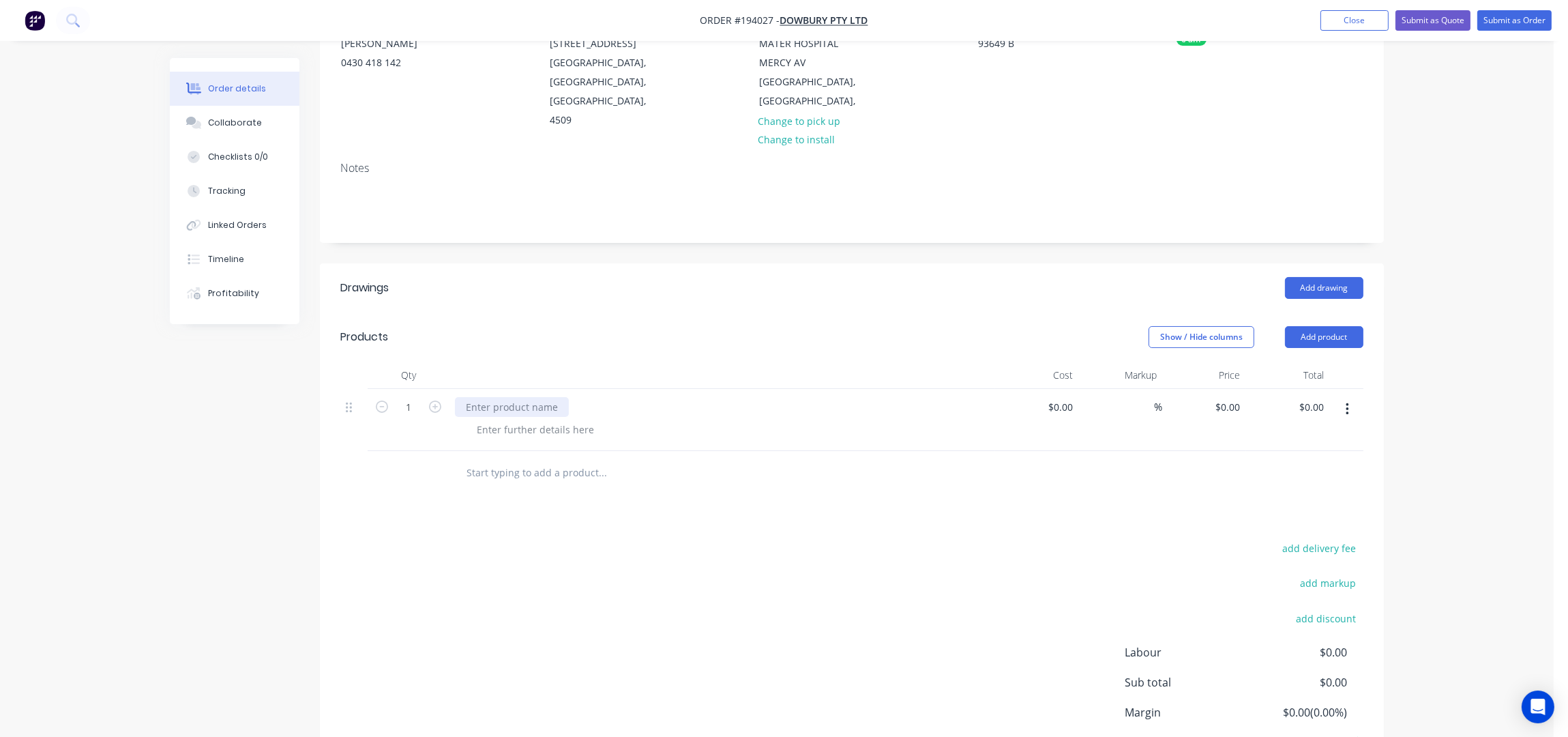
click at [538, 397] on div at bounding box center [511, 407] width 114 height 20
click at [519, 419] on div at bounding box center [535, 430] width 139 height 20
click at [510, 419] on div at bounding box center [535, 430] width 139 height 20
click at [436, 400] on icon "button" at bounding box center [435, 406] width 12 height 12
type input "2"
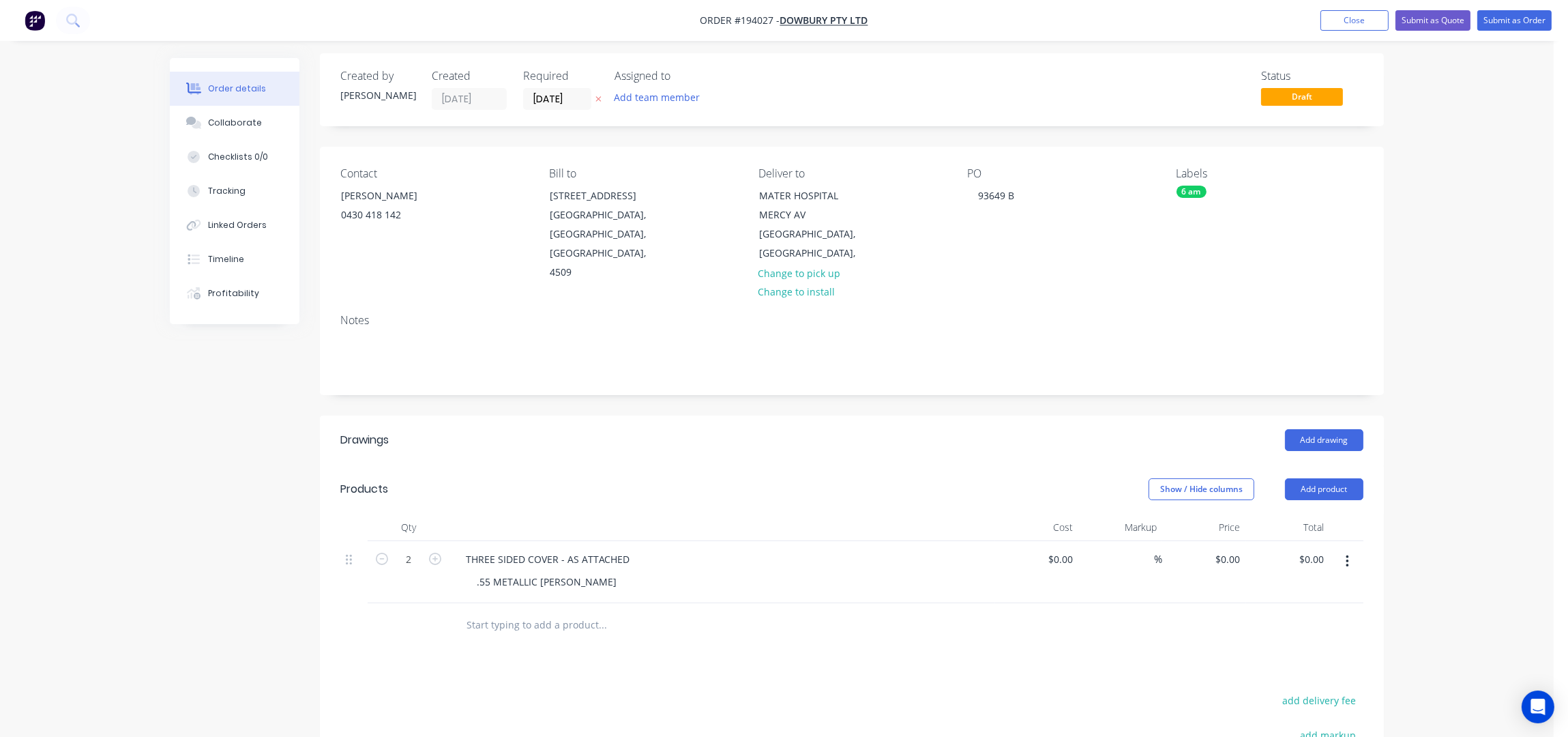
scroll to position [0, 0]
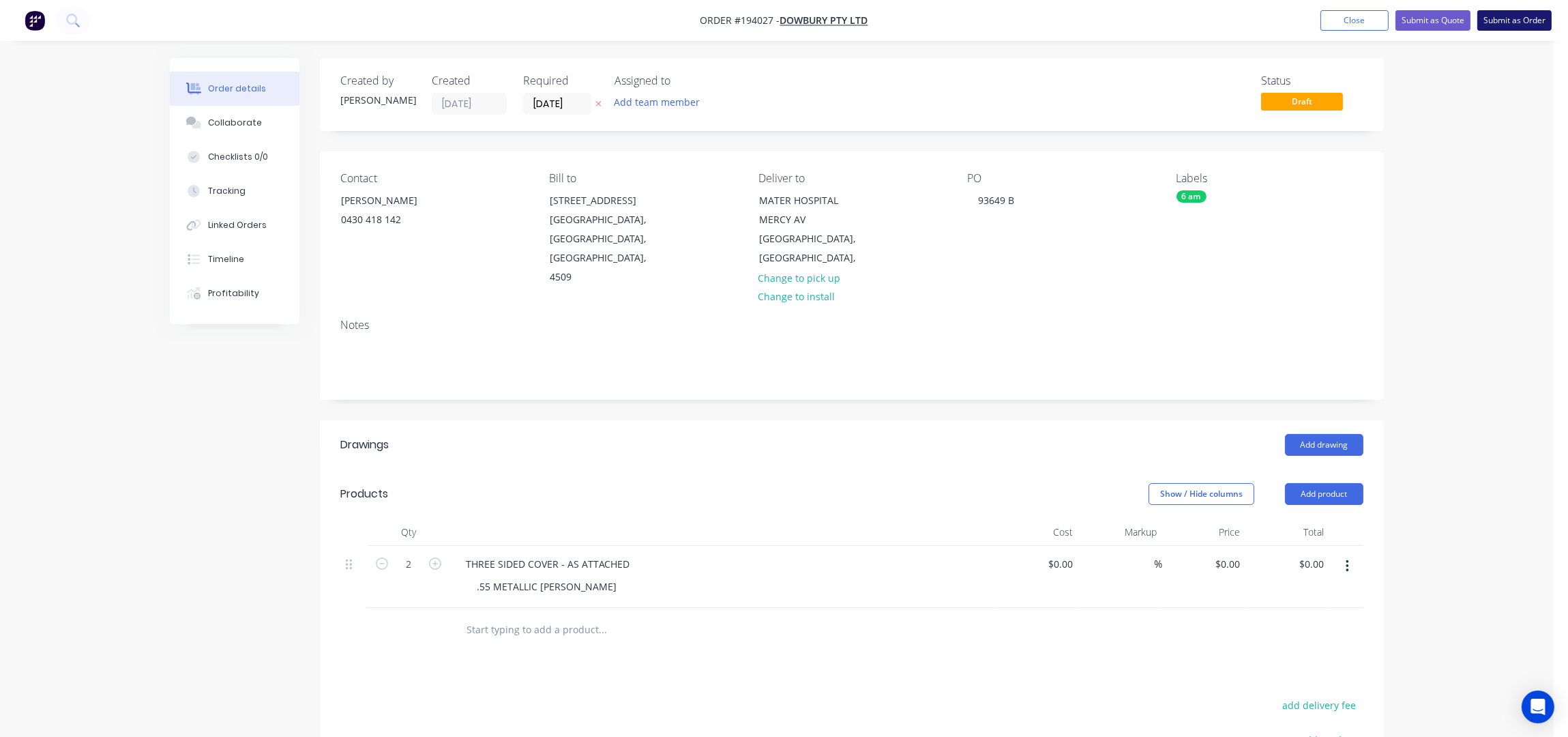
click at [1501, 24] on button "Submit as Order" at bounding box center [1515, 20] width 74 height 20
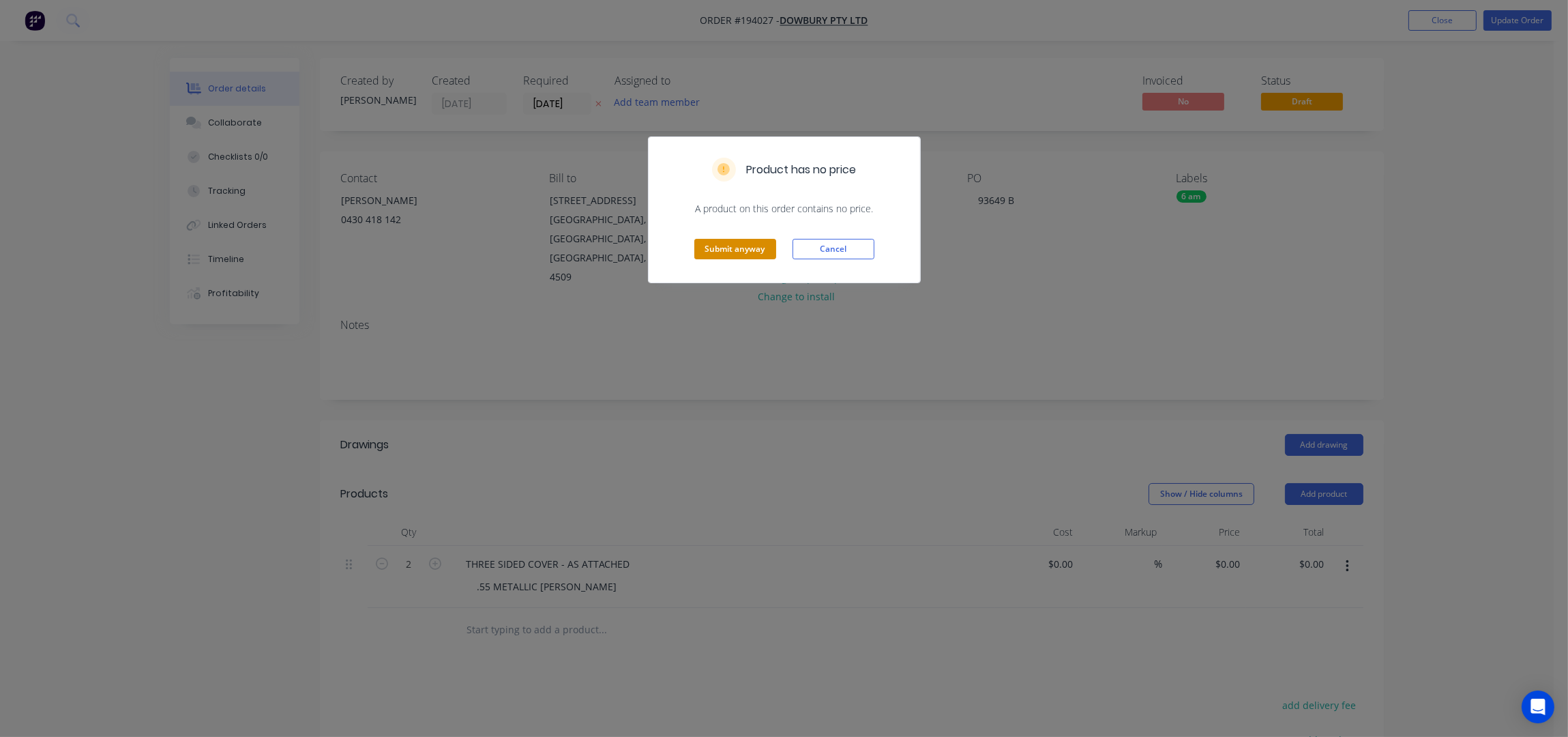
click at [725, 241] on button "Submit anyway" at bounding box center [735, 249] width 82 height 20
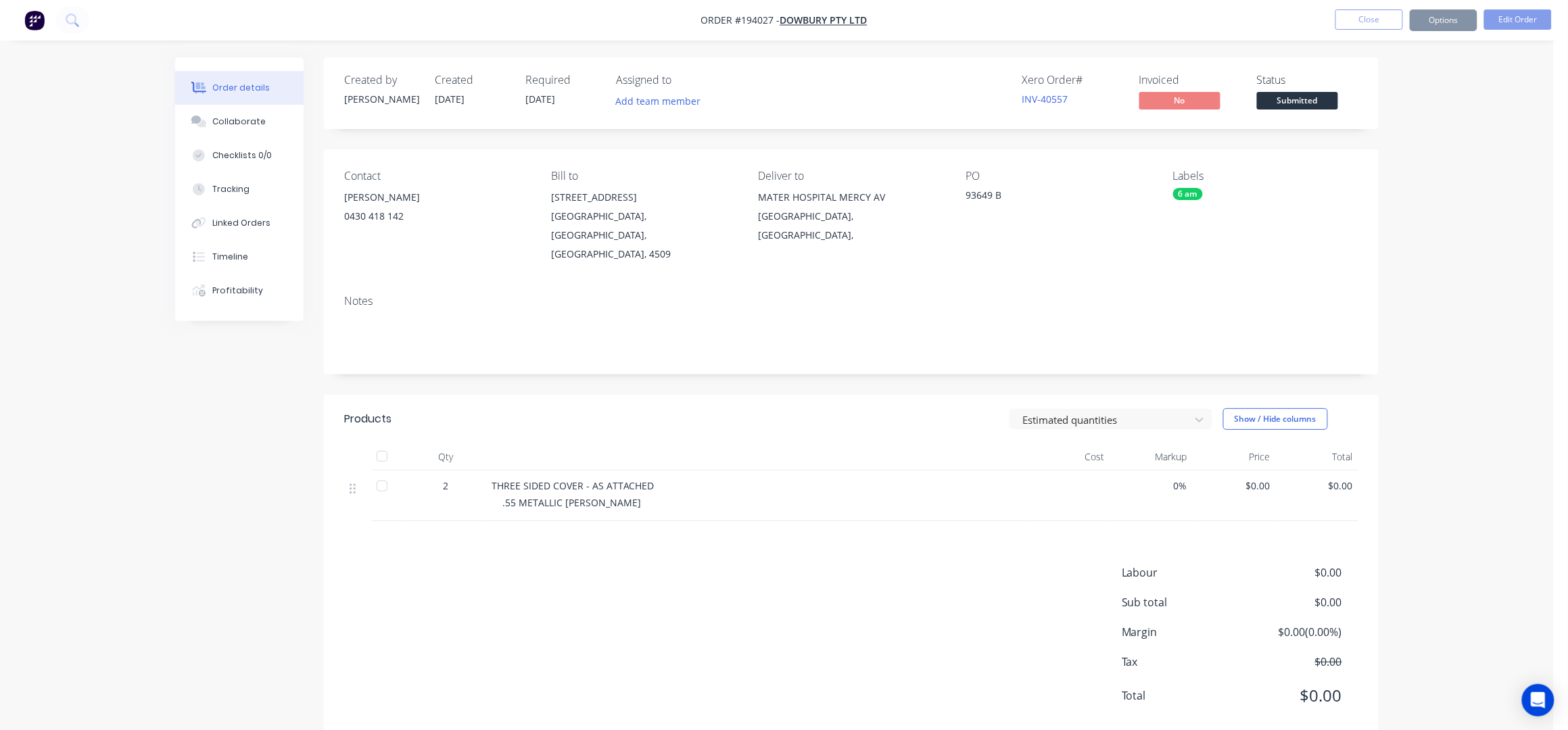
click at [1442, 18] on button "Options" at bounding box center [1443, 20] width 67 height 21
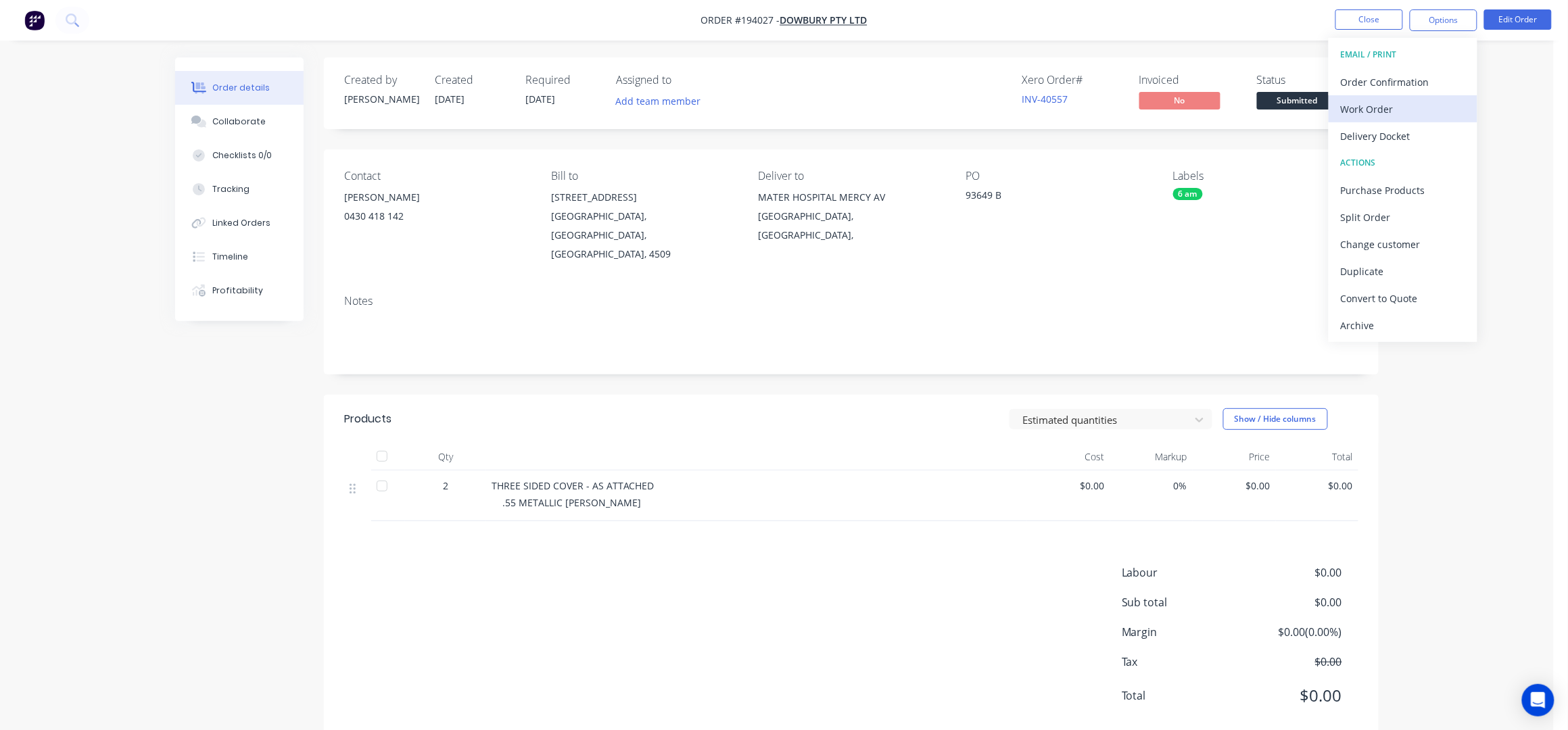
click at [1389, 112] on div "Work Order" at bounding box center [1403, 109] width 124 height 20
drag, startPoint x: 1393, startPoint y: 129, endPoint x: 1432, endPoint y: 141, distance: 40.8
click at [1393, 129] on div "Without pricing" at bounding box center [1403, 136] width 124 height 20
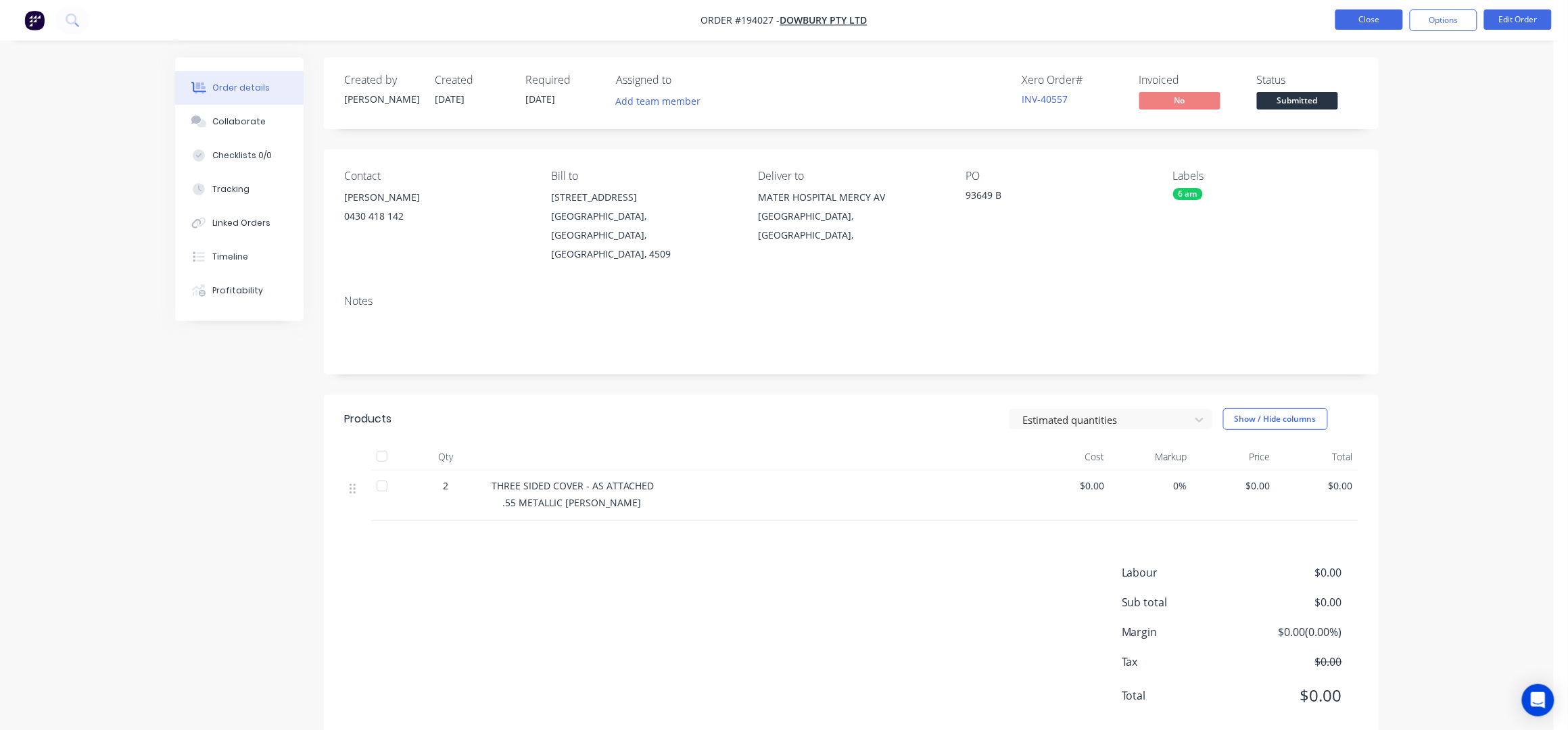
click at [1378, 12] on button "Close" at bounding box center [1369, 19] width 67 height 20
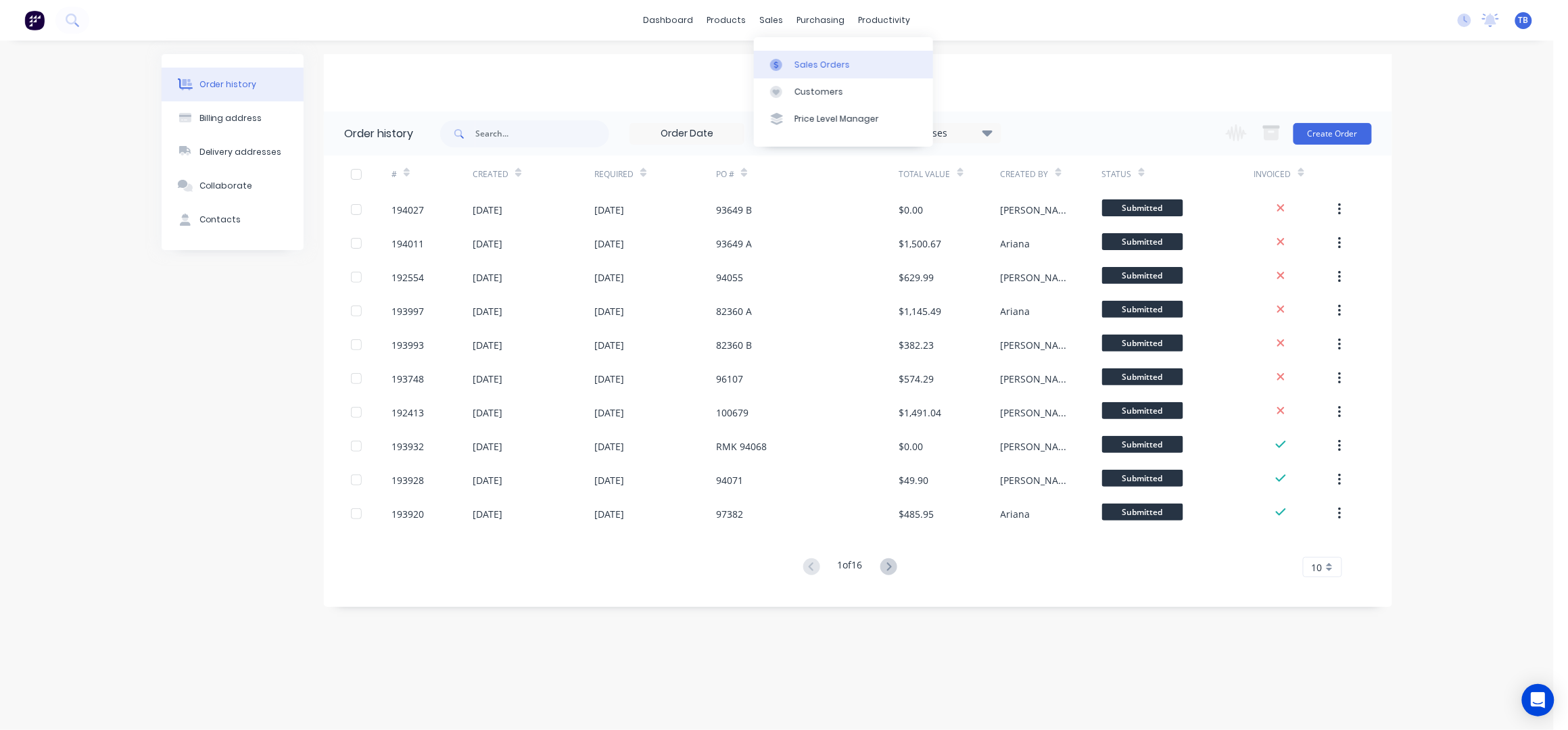
click at [838, 59] on div "Sales Orders" at bounding box center [822, 65] width 55 height 12
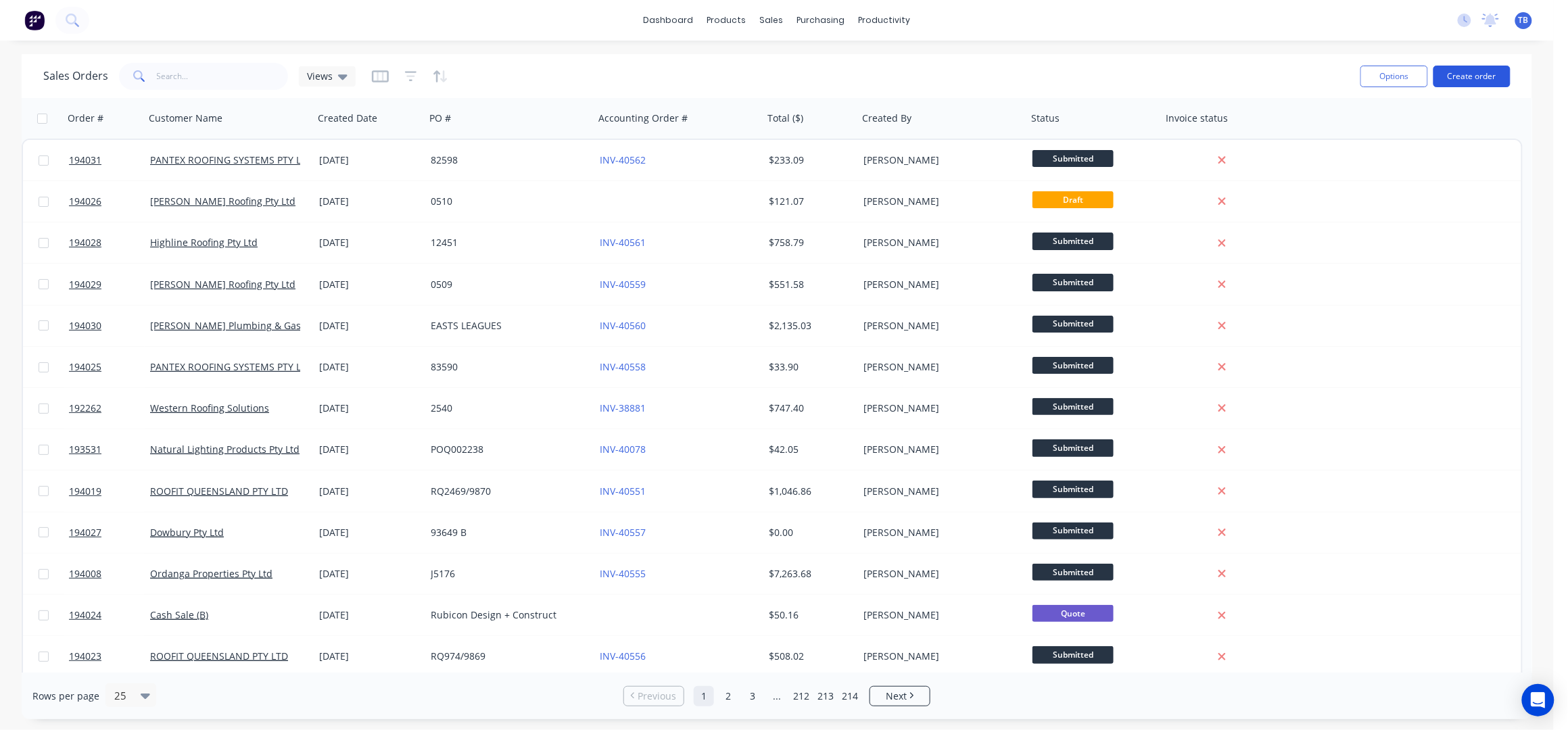
click at [1456, 67] on button "Create order" at bounding box center [1472, 77] width 77 height 21
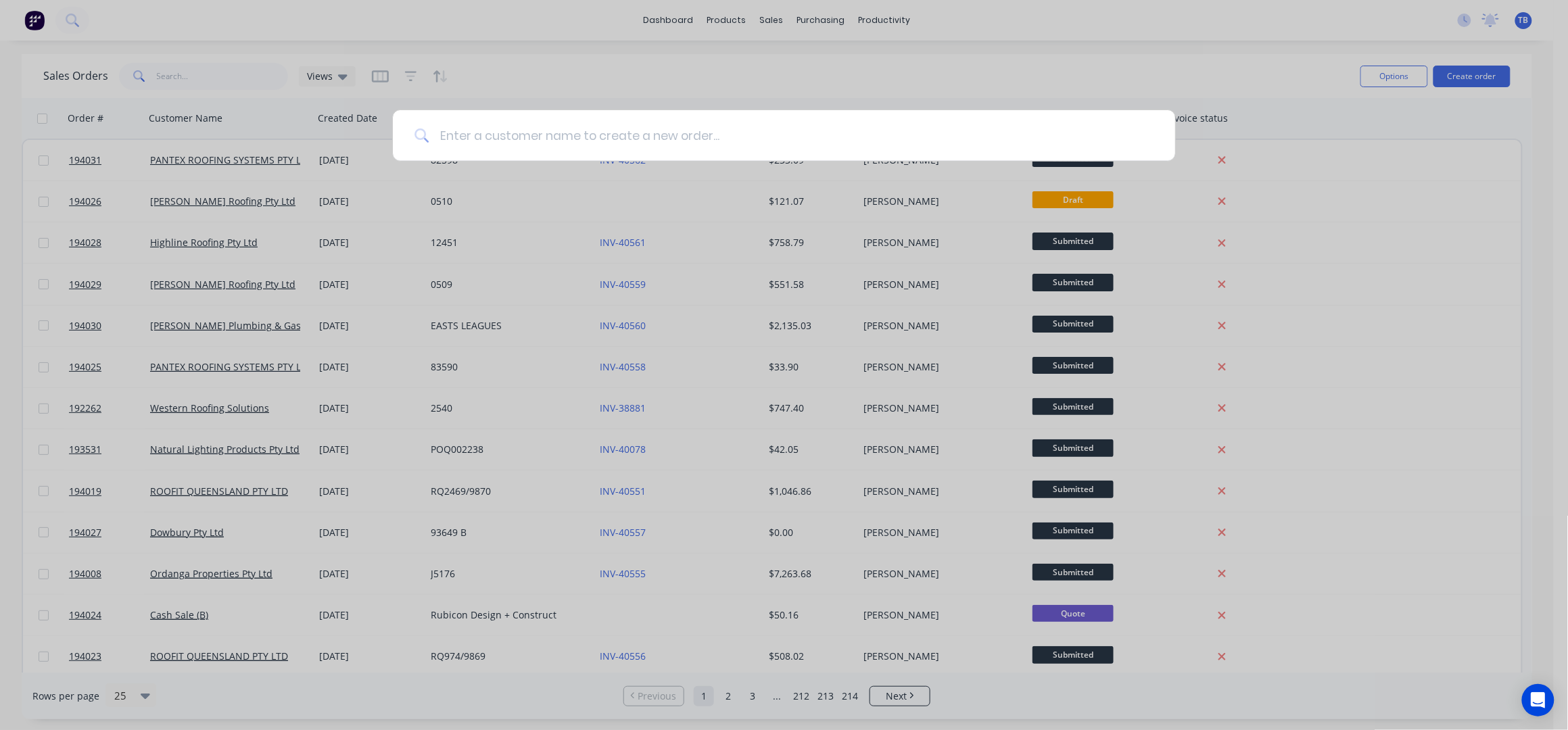
click at [635, 142] on input at bounding box center [791, 135] width 725 height 51
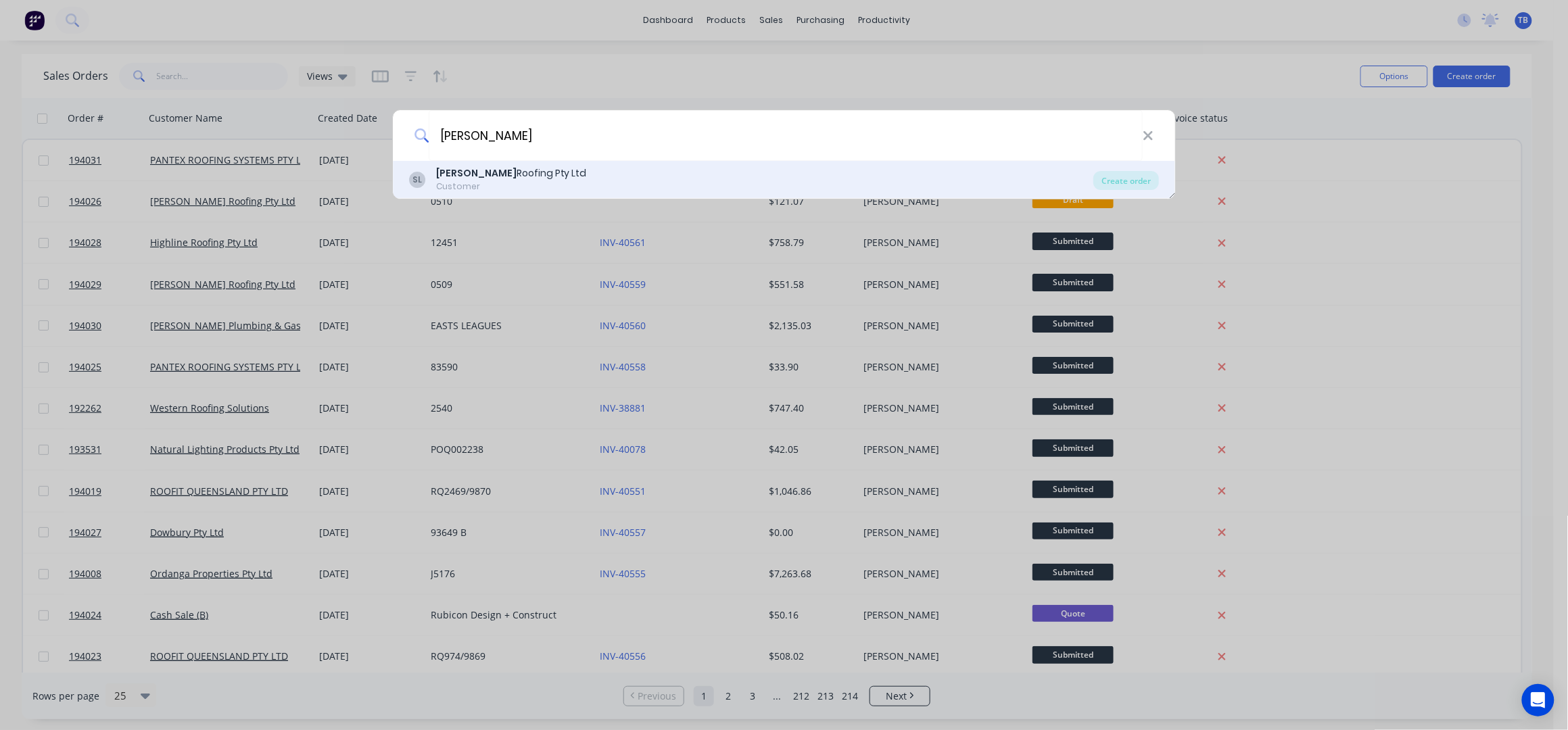
type input "SIMPSON"
click at [606, 172] on div "SL Simpson Roofing Pty Ltd Customer" at bounding box center [751, 179] width 684 height 26
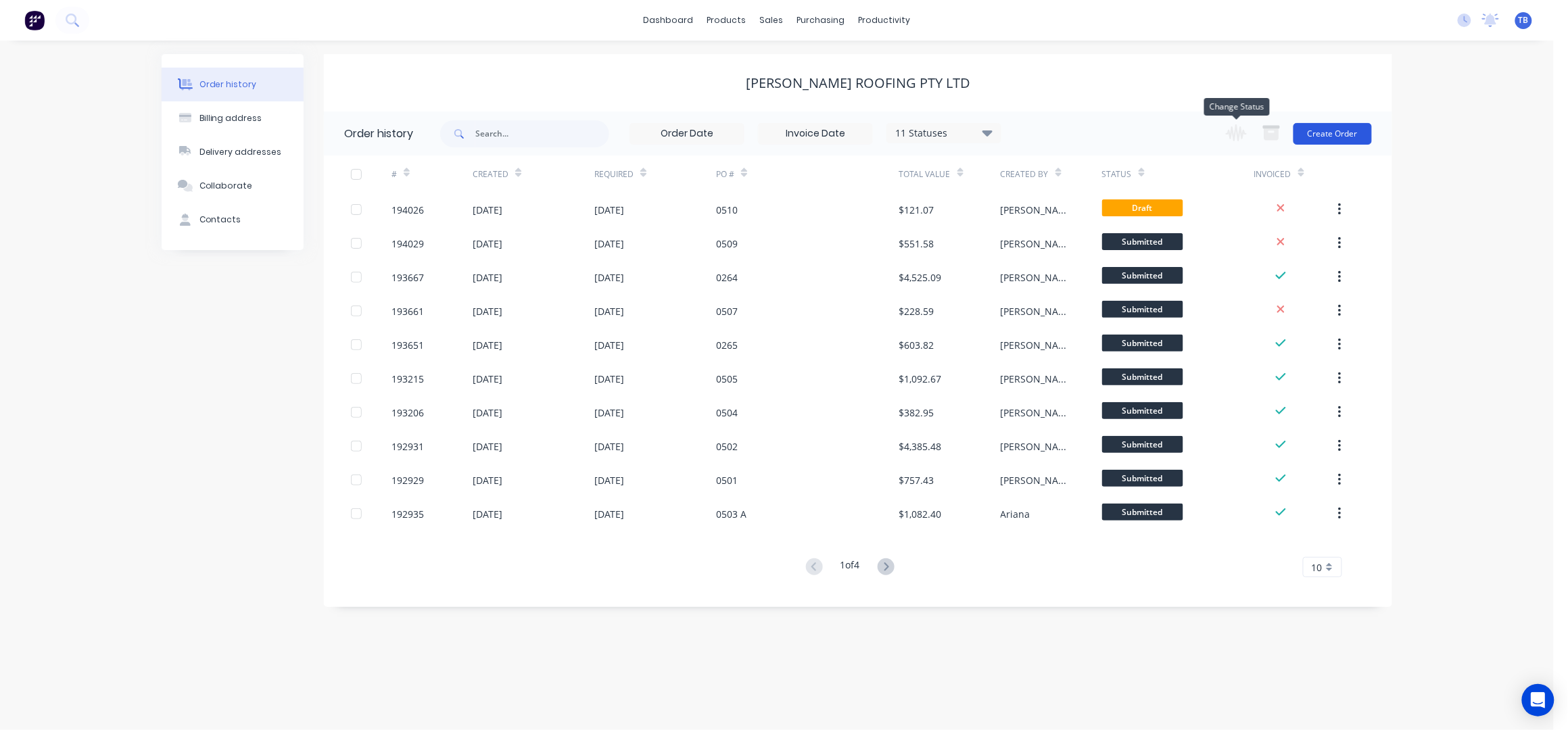
click at [1315, 123] on button "Create Order" at bounding box center [1332, 134] width 78 height 21
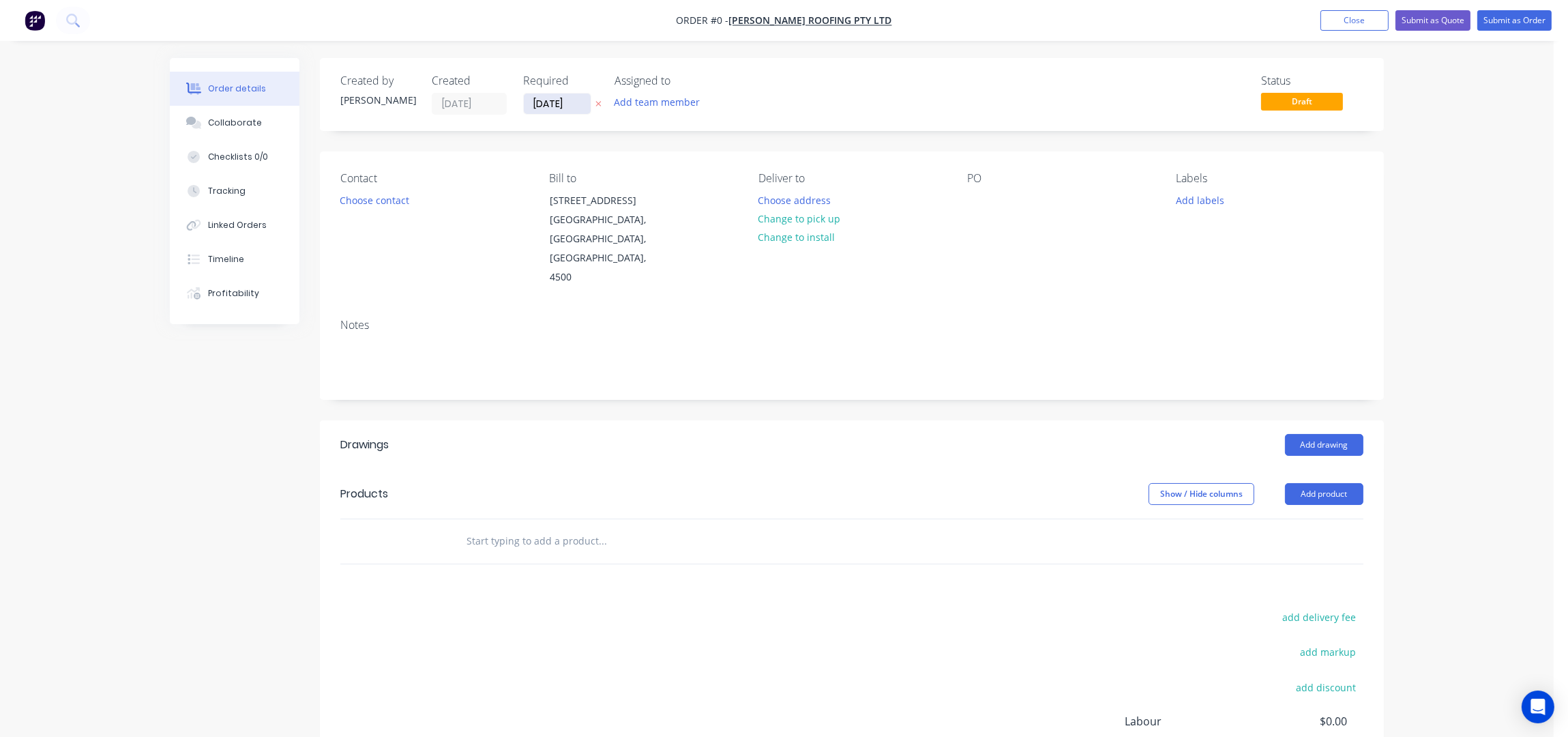
click at [542, 102] on input "26/09/25" at bounding box center [557, 104] width 67 height 20
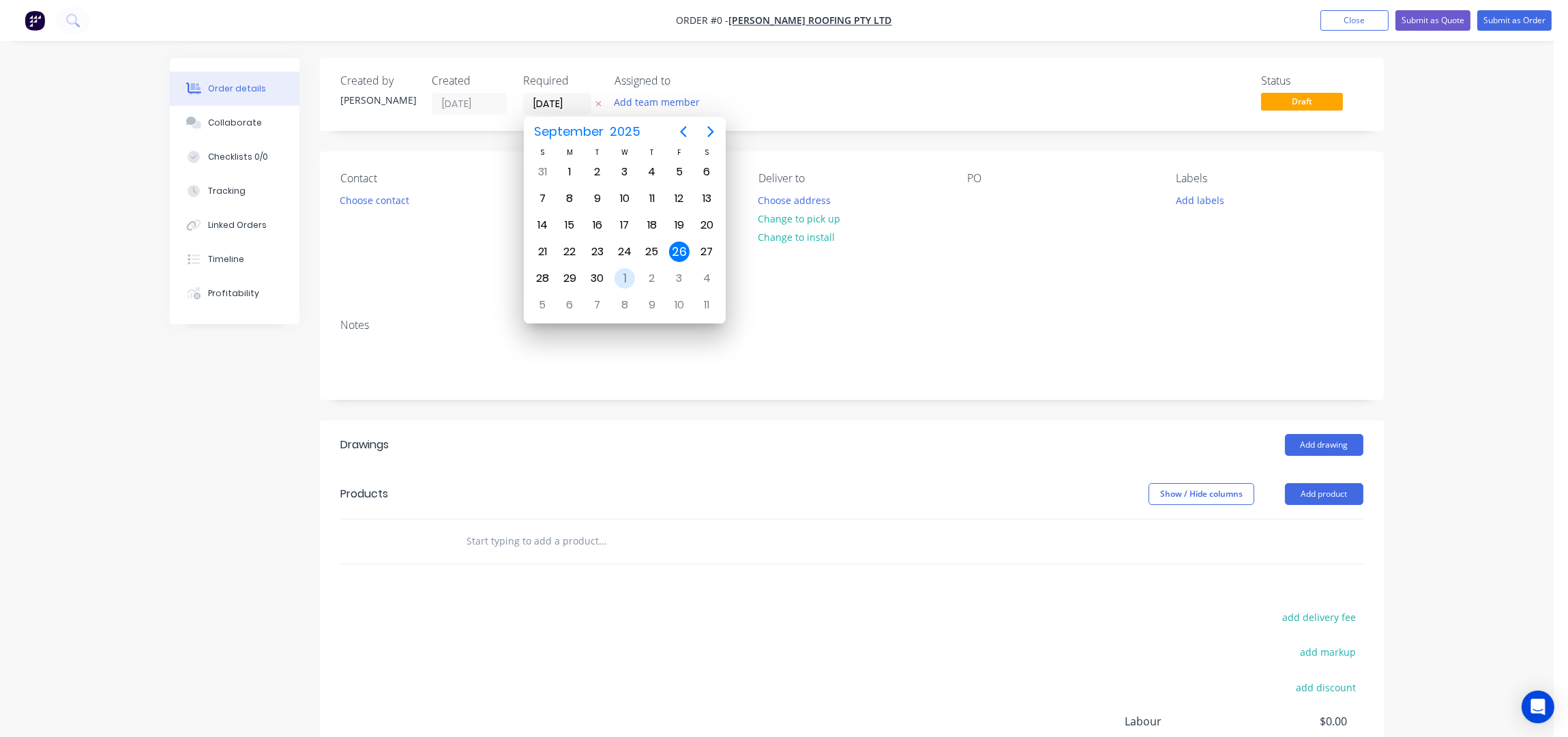
click at [623, 274] on div "1" at bounding box center [625, 278] width 20 height 20
type input "01/10/25"
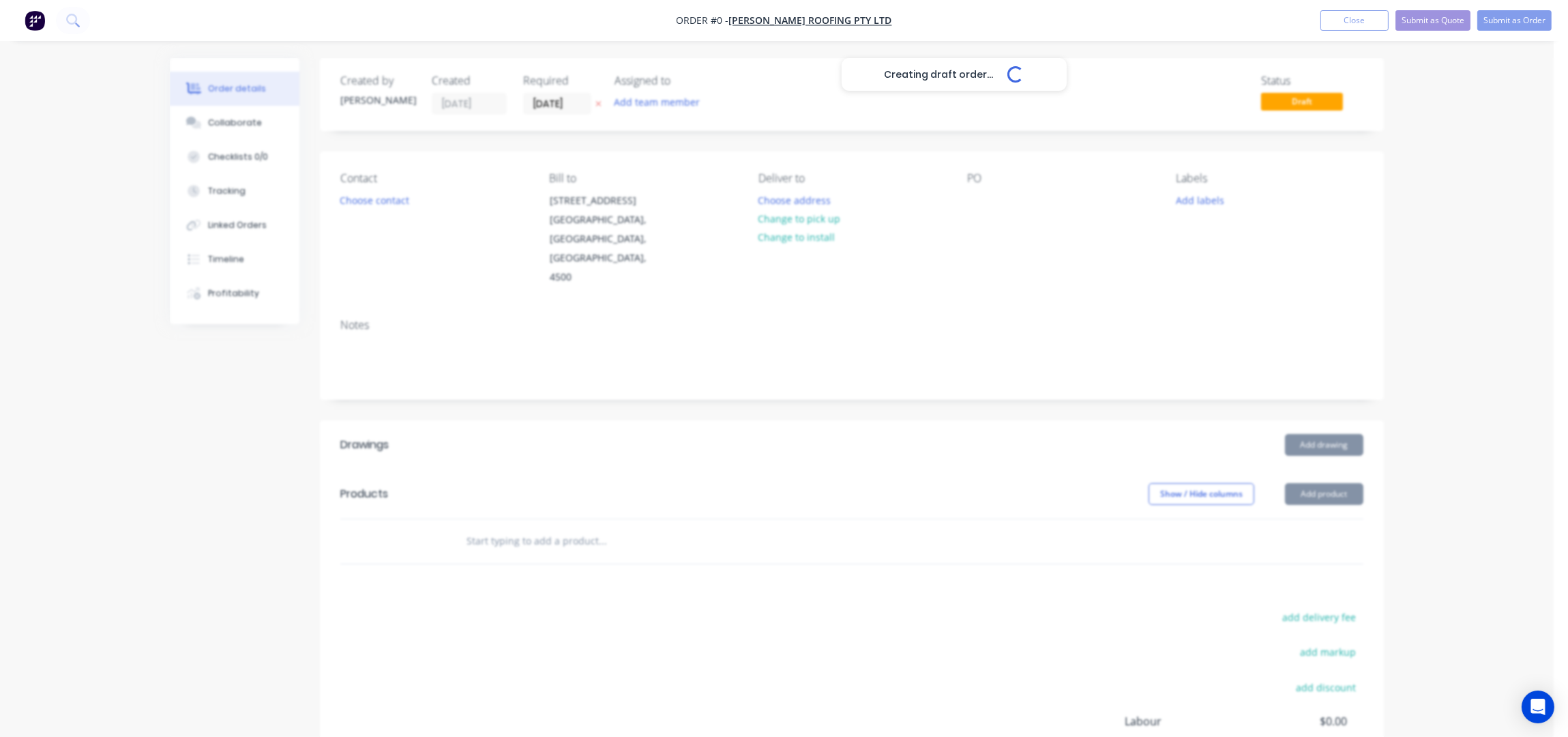
click at [385, 199] on div "Creating draft order... Loading..." at bounding box center [954, 426] width 1568 height 737
click at [385, 199] on button "Choose contact" at bounding box center [375, 199] width 84 height 19
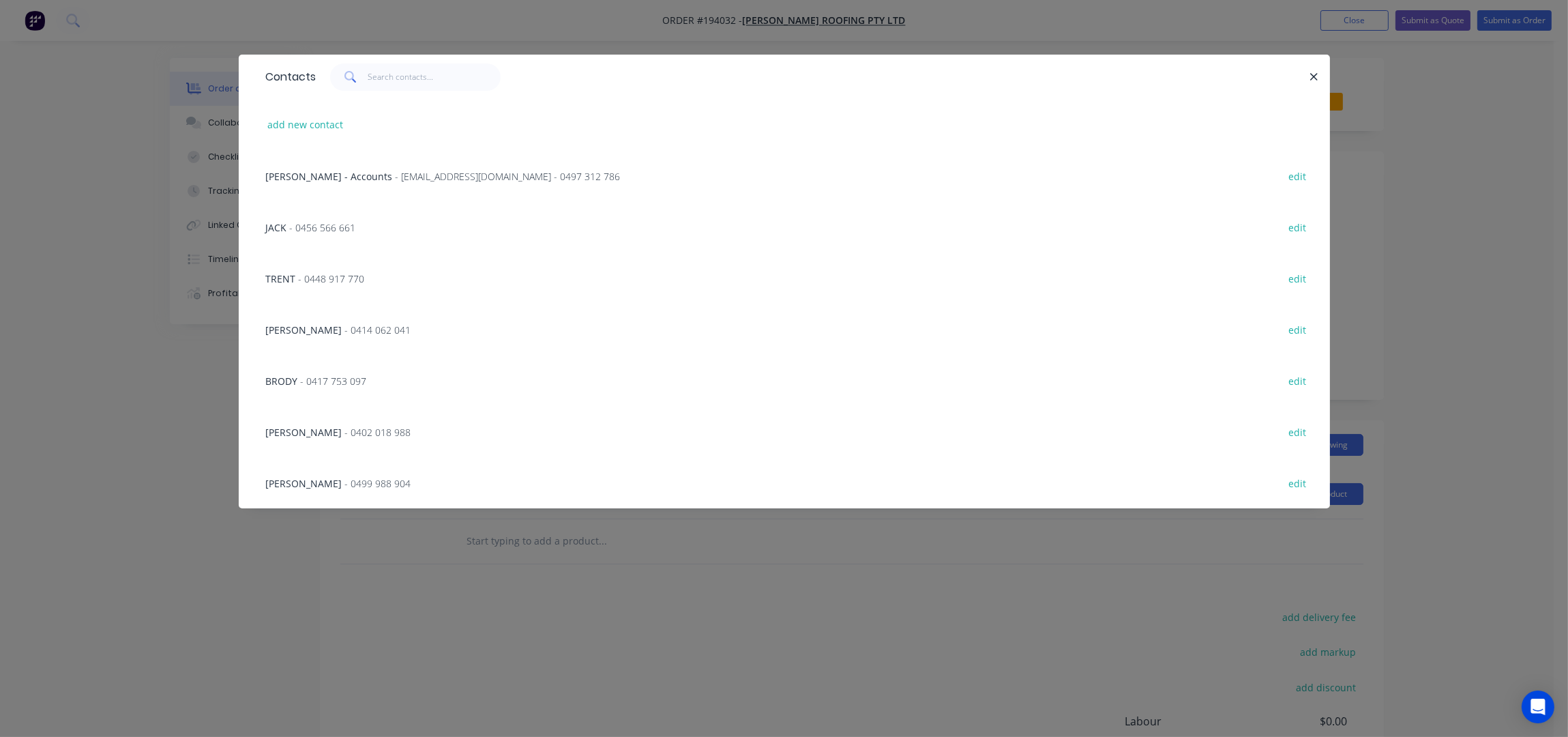
click at [297, 229] on span "- 0456 566 661" at bounding box center [323, 227] width 66 height 13
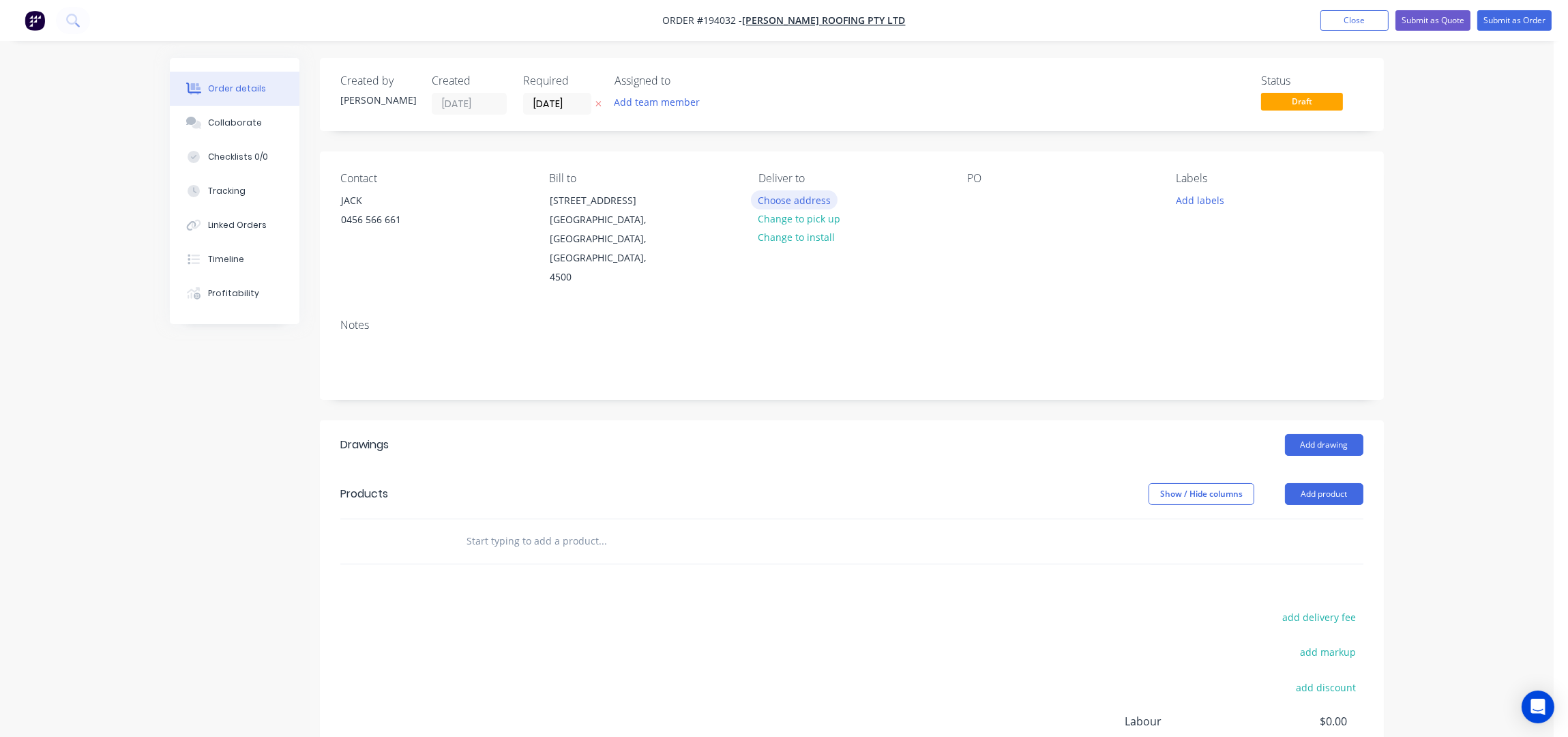
click at [809, 199] on button "Choose address" at bounding box center [794, 199] width 87 height 19
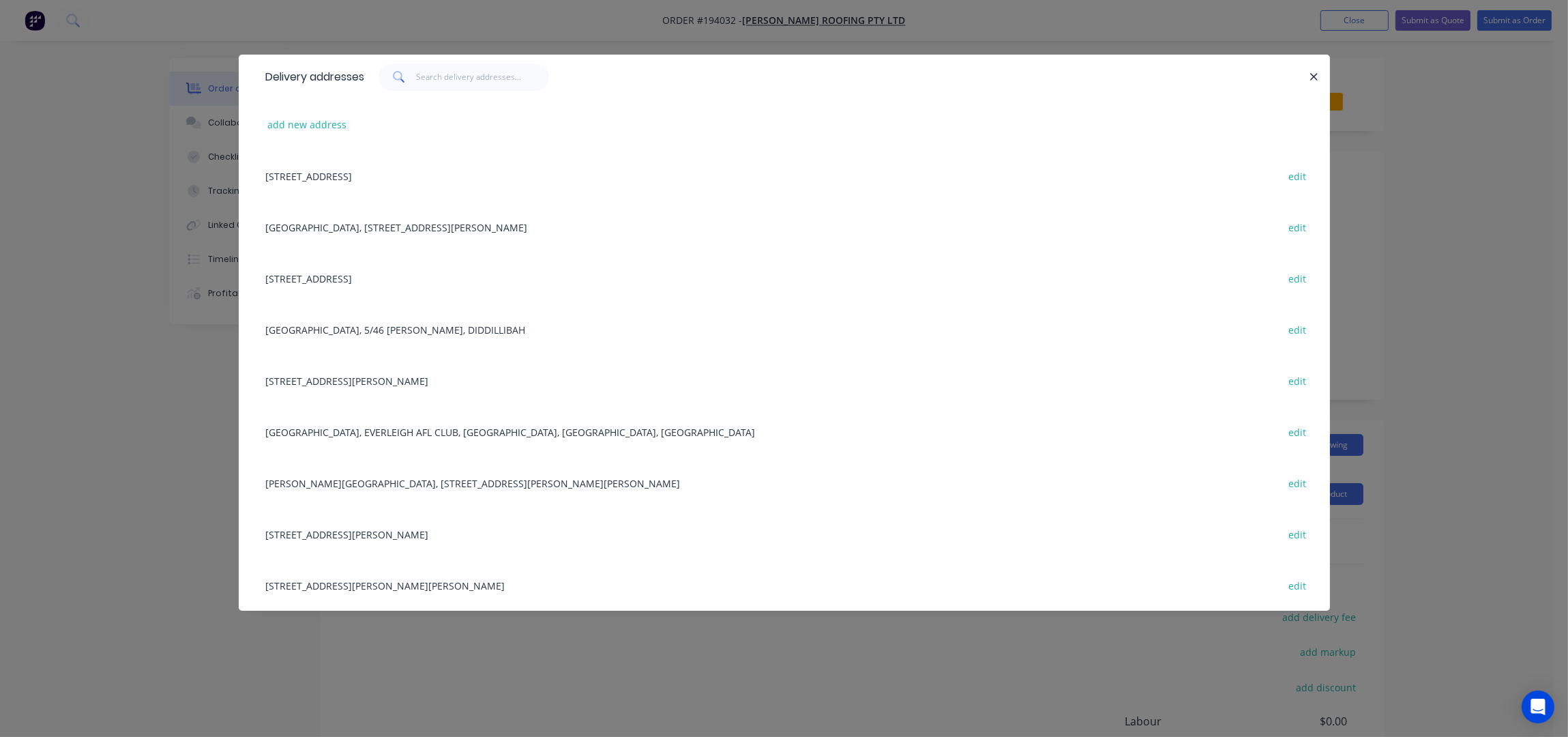
click at [409, 375] on div "4249 Bruce Highway, GLASSHOUSE MOUNTAINS, Queensland, Australia edit" at bounding box center [785, 380] width 1050 height 51
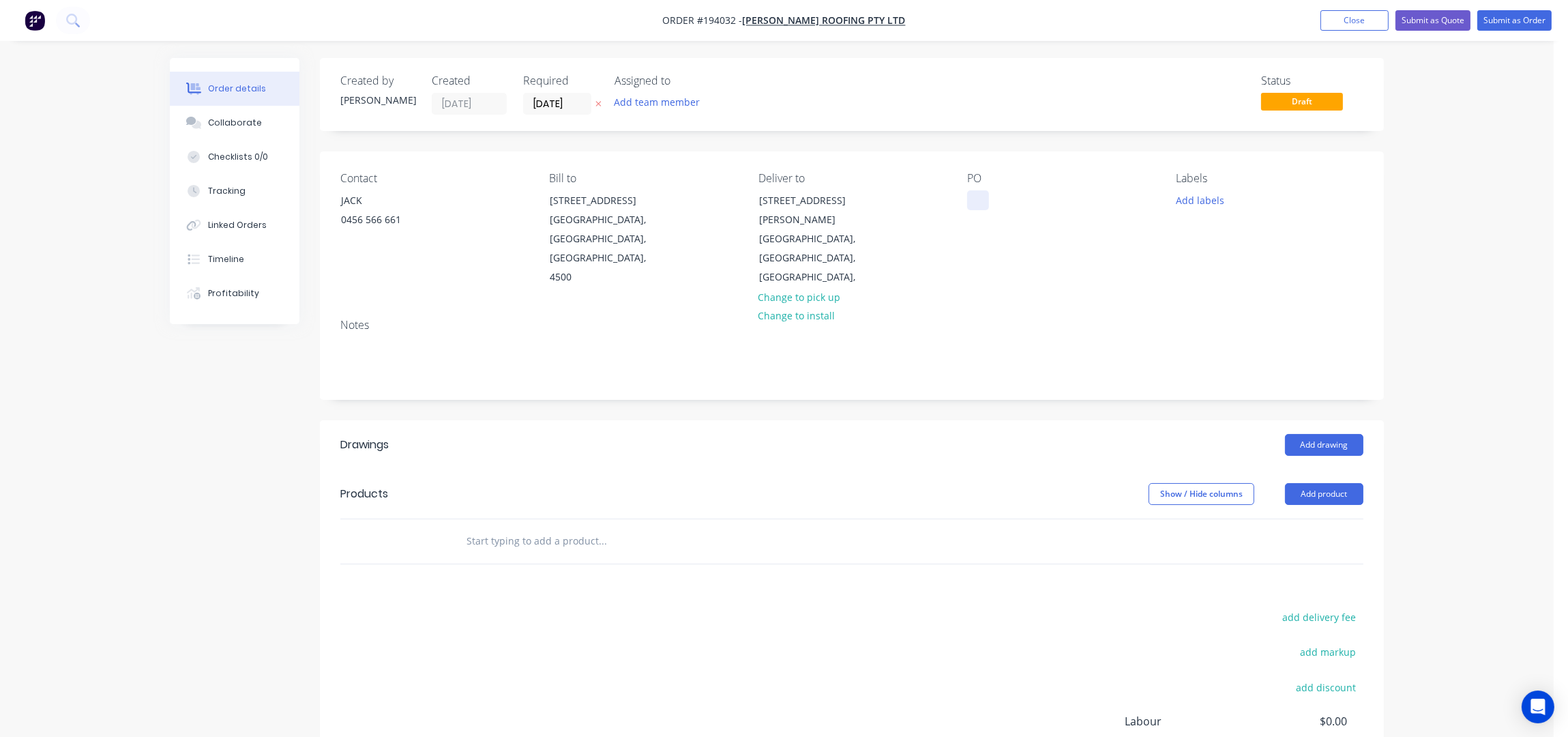
click at [982, 204] on div at bounding box center [978, 200] width 22 height 20
click at [1069, 260] on div "PO 0511" at bounding box center [1061, 229] width 187 height 115
click at [1203, 200] on button "Add labels" at bounding box center [1200, 199] width 63 height 19
click at [1217, 260] on div "7 AM" at bounding box center [1228, 259] width 31 height 15
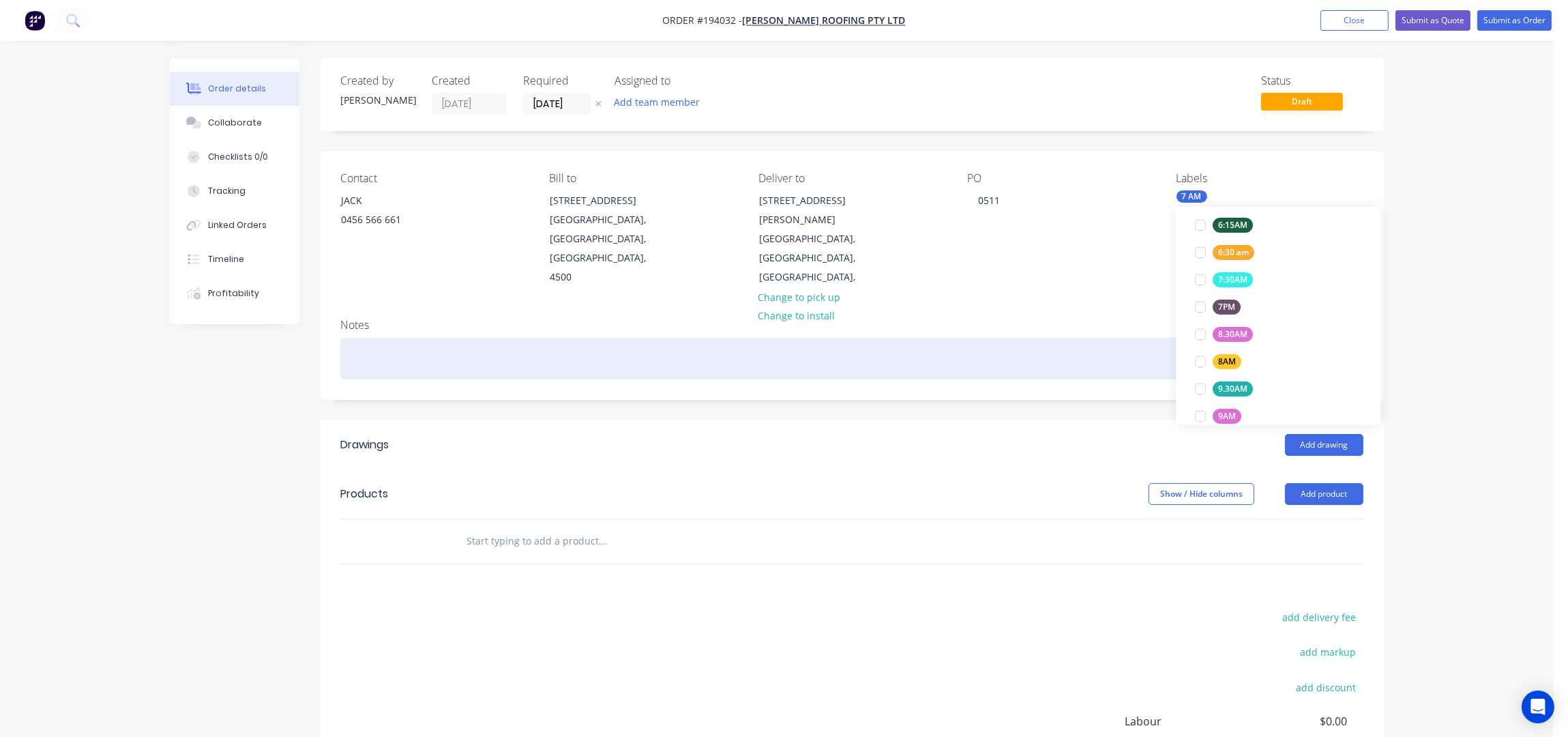
scroll to position [63, 0]
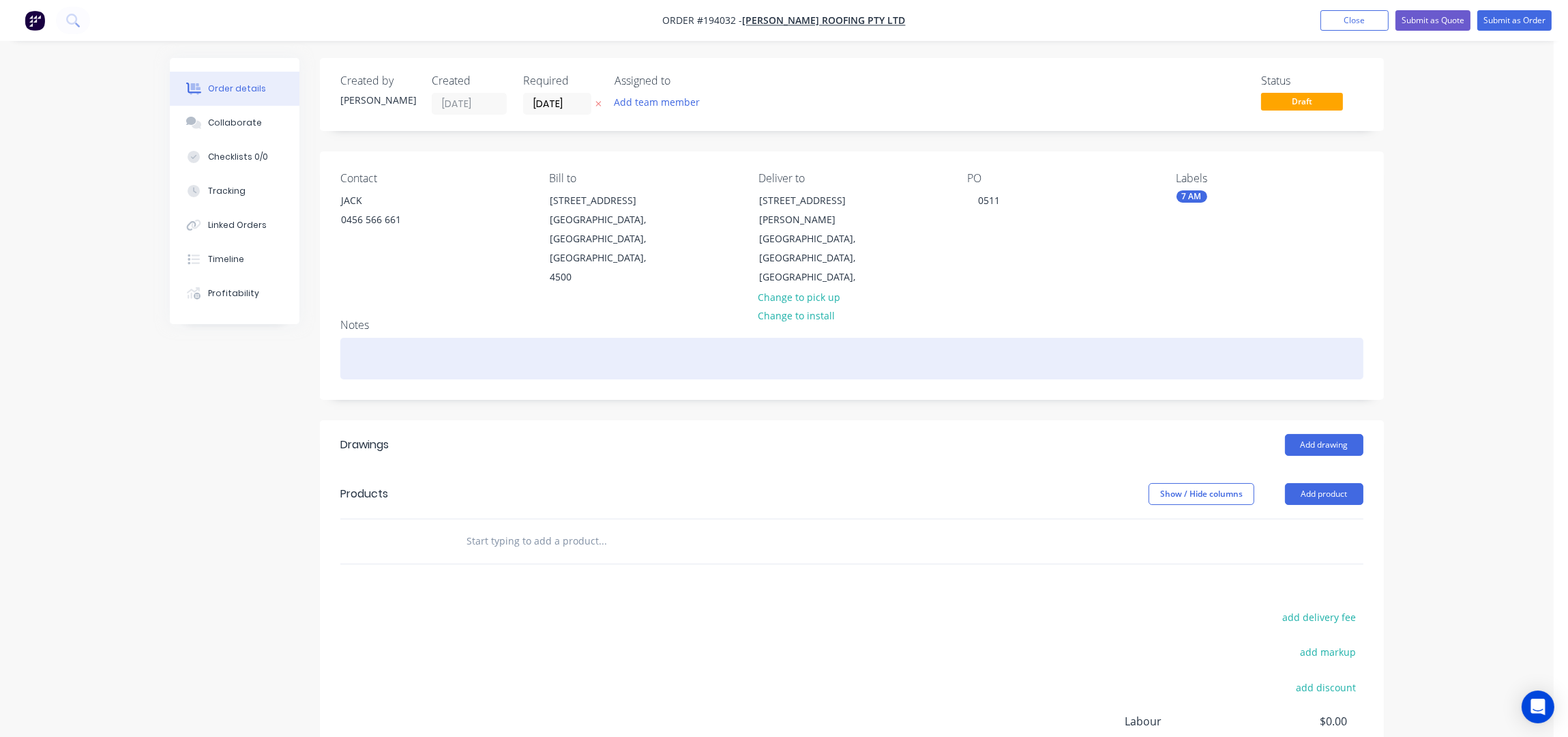
click at [1109, 338] on div at bounding box center [852, 358] width 1023 height 42
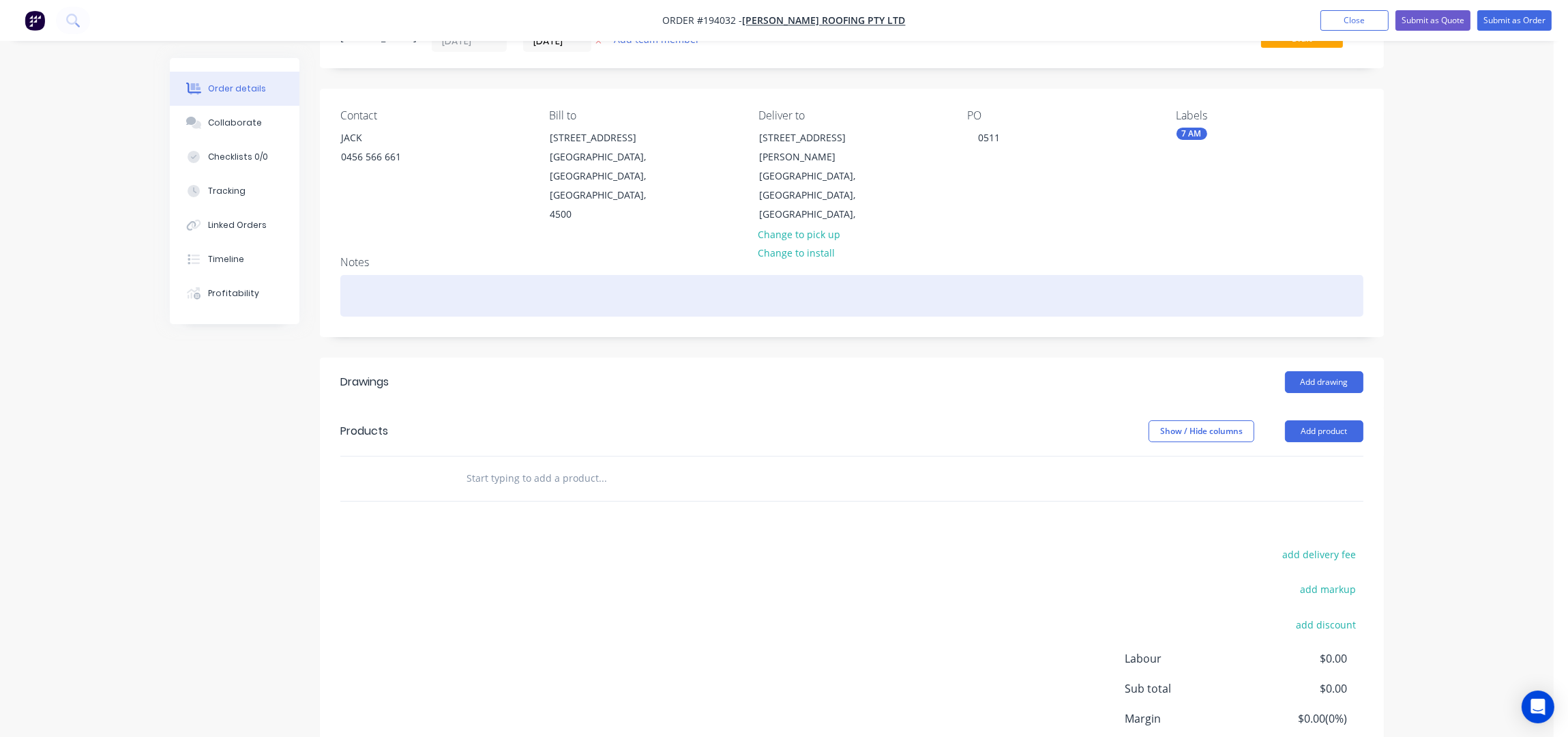
scroll to position [157, 0]
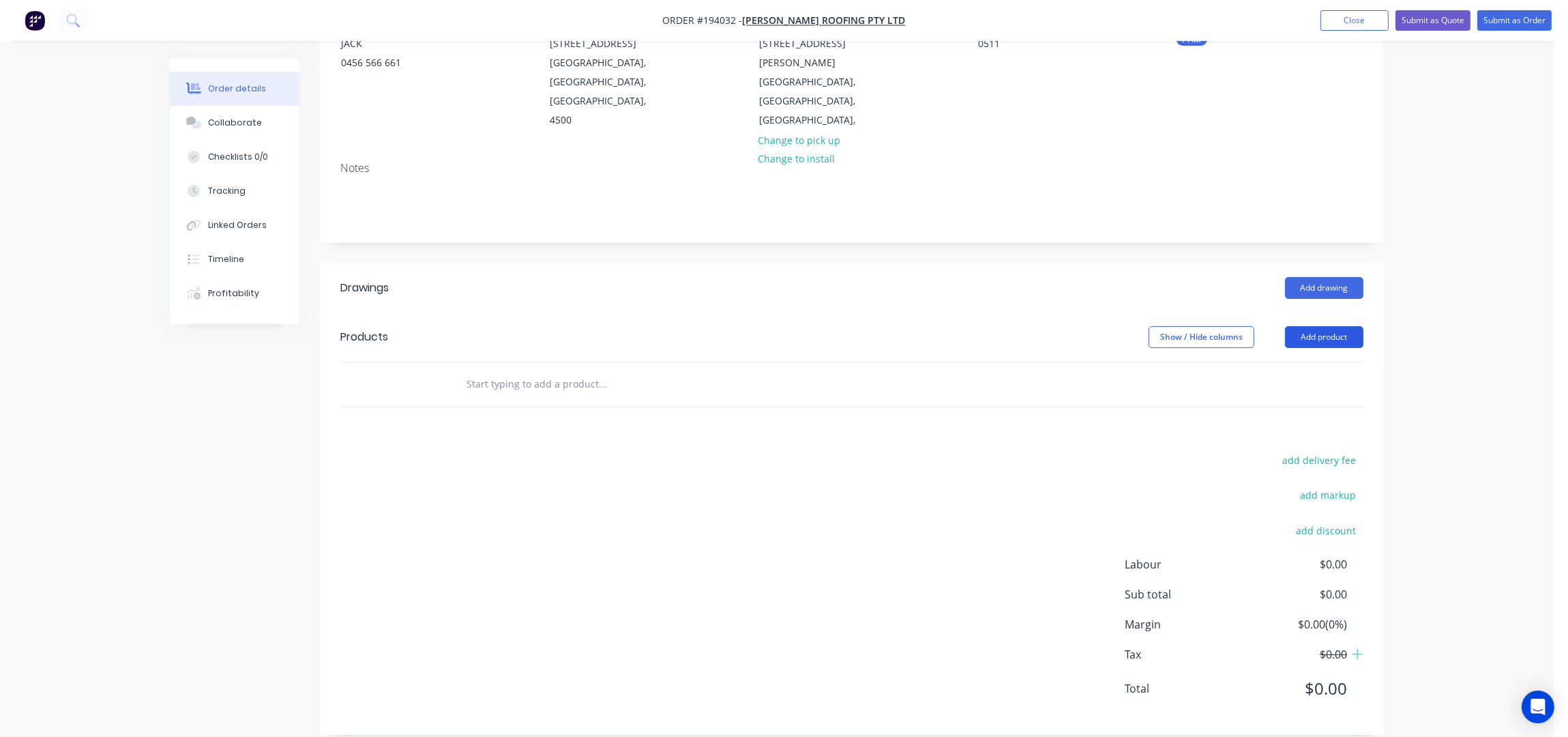
click at [1310, 326] on button "Add product" at bounding box center [1325, 337] width 79 height 22
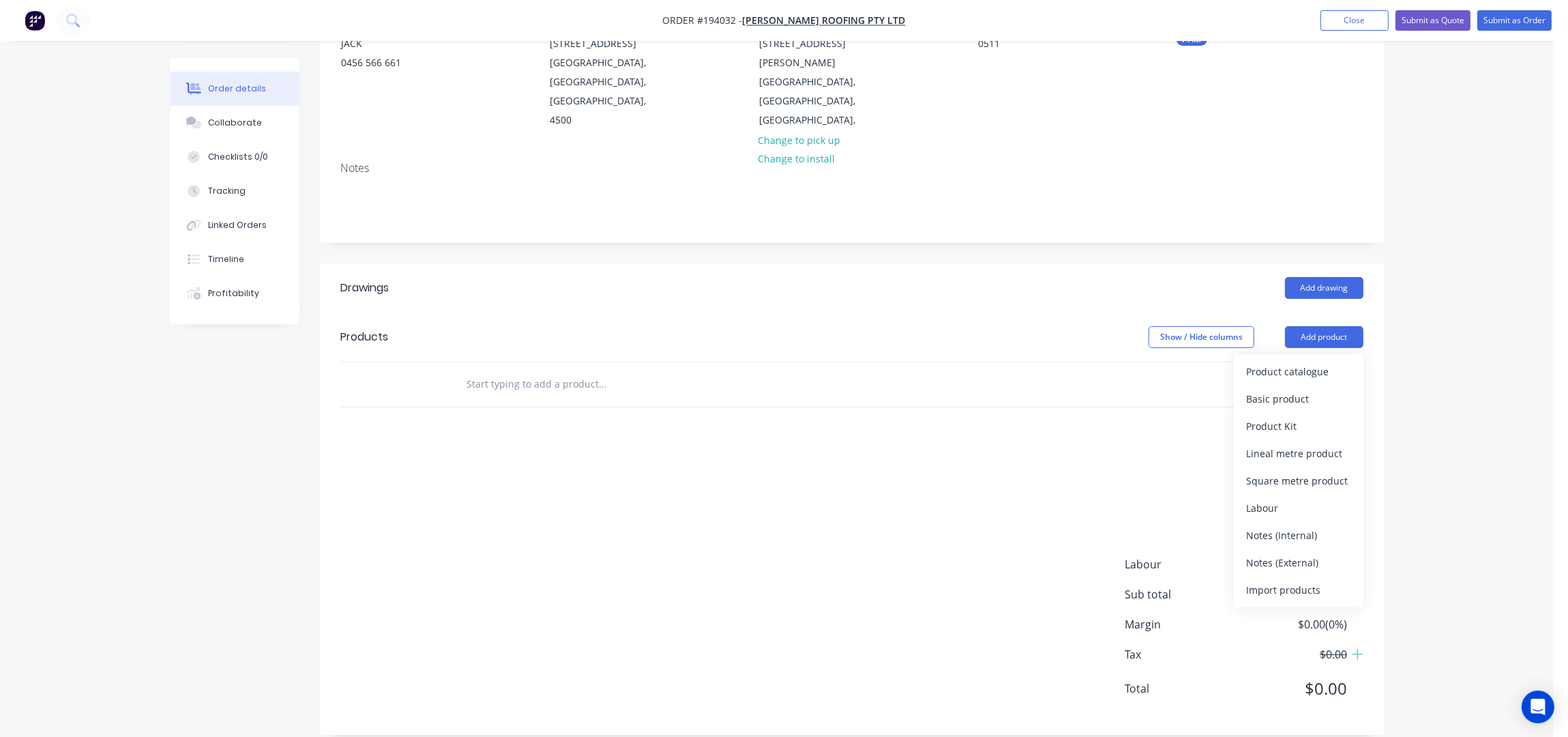
click at [1302, 362] on div "Product catalogue" at bounding box center [1298, 372] width 105 height 20
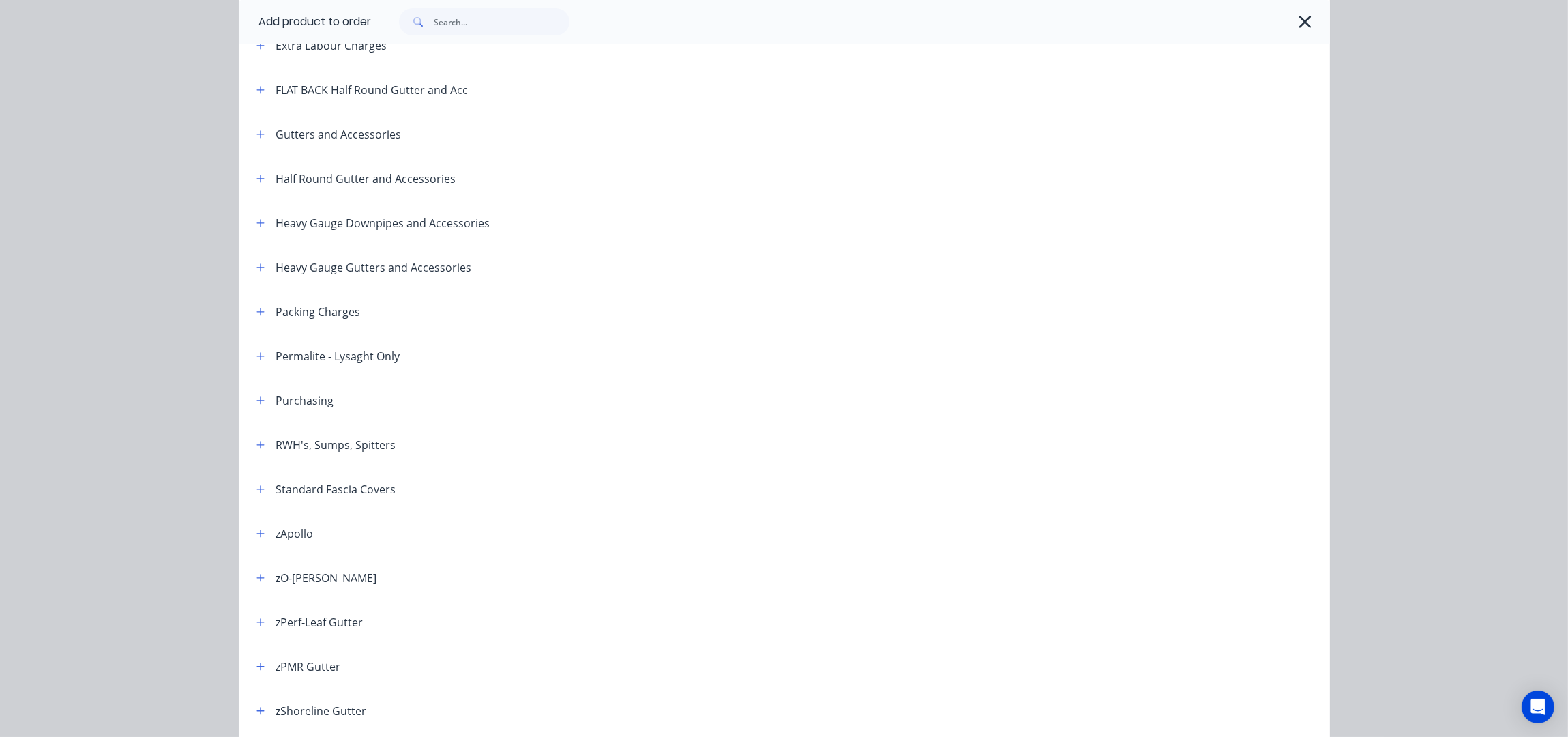
scroll to position [272, 0]
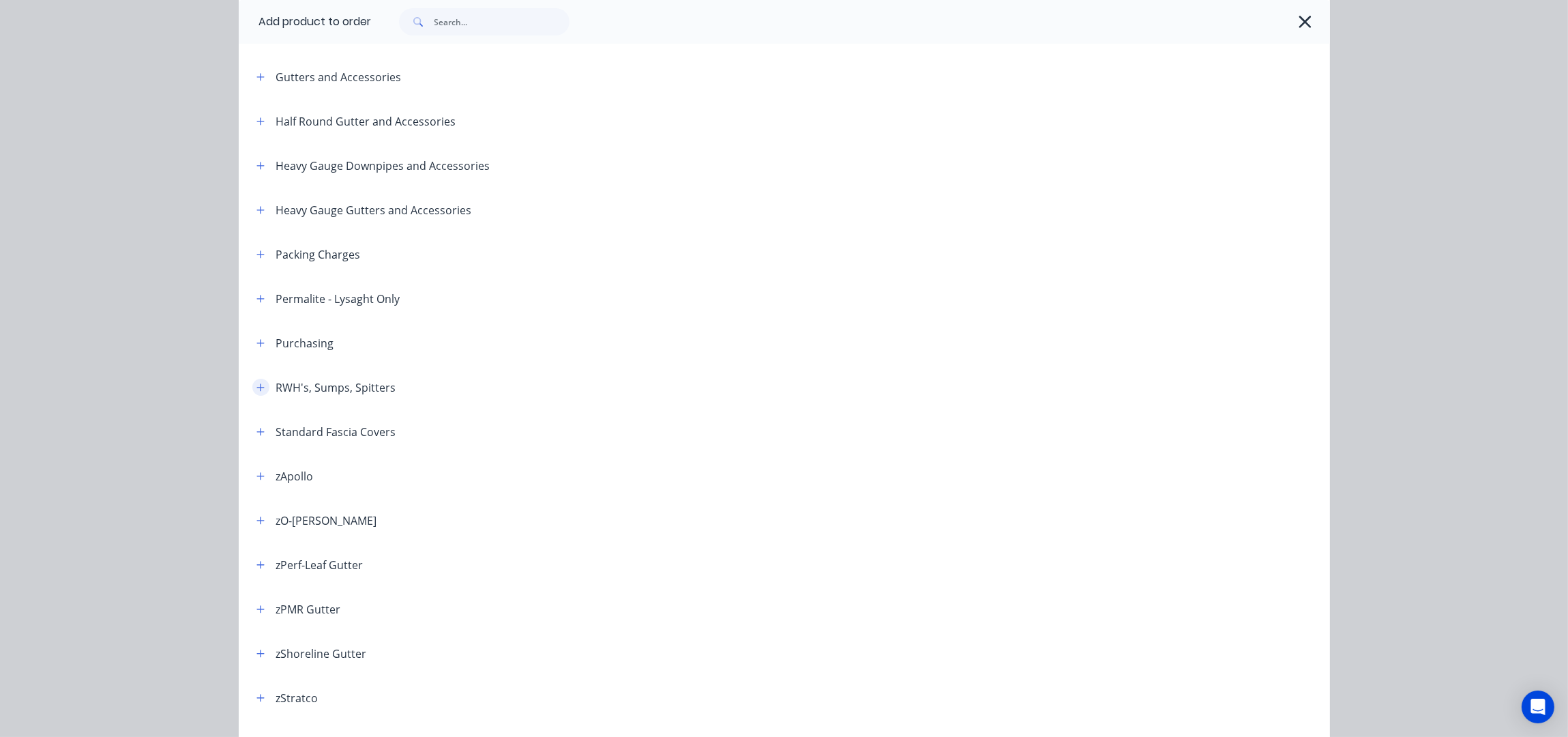
click at [256, 386] on icon "button" at bounding box center [260, 387] width 8 height 8
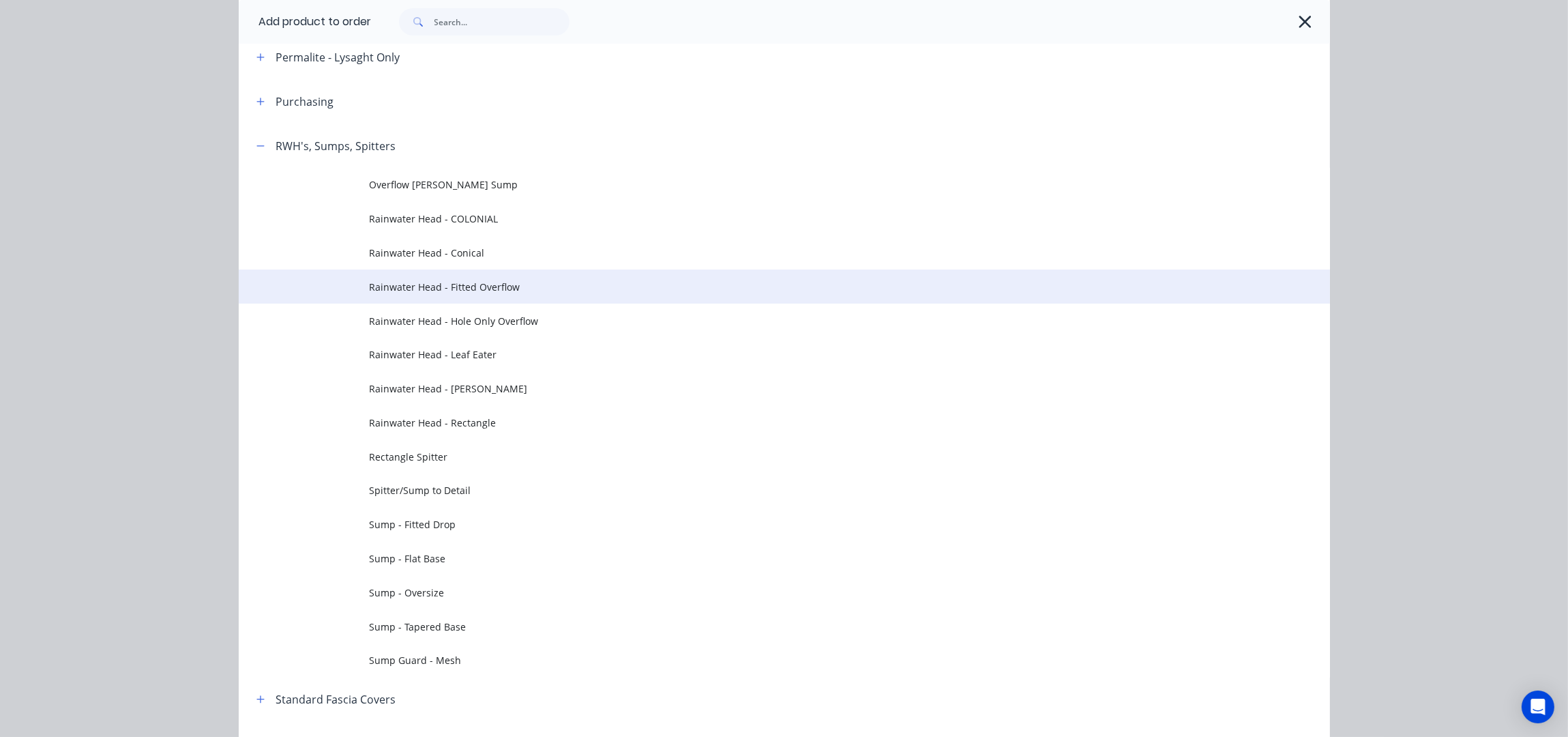
scroll to position [545, 0]
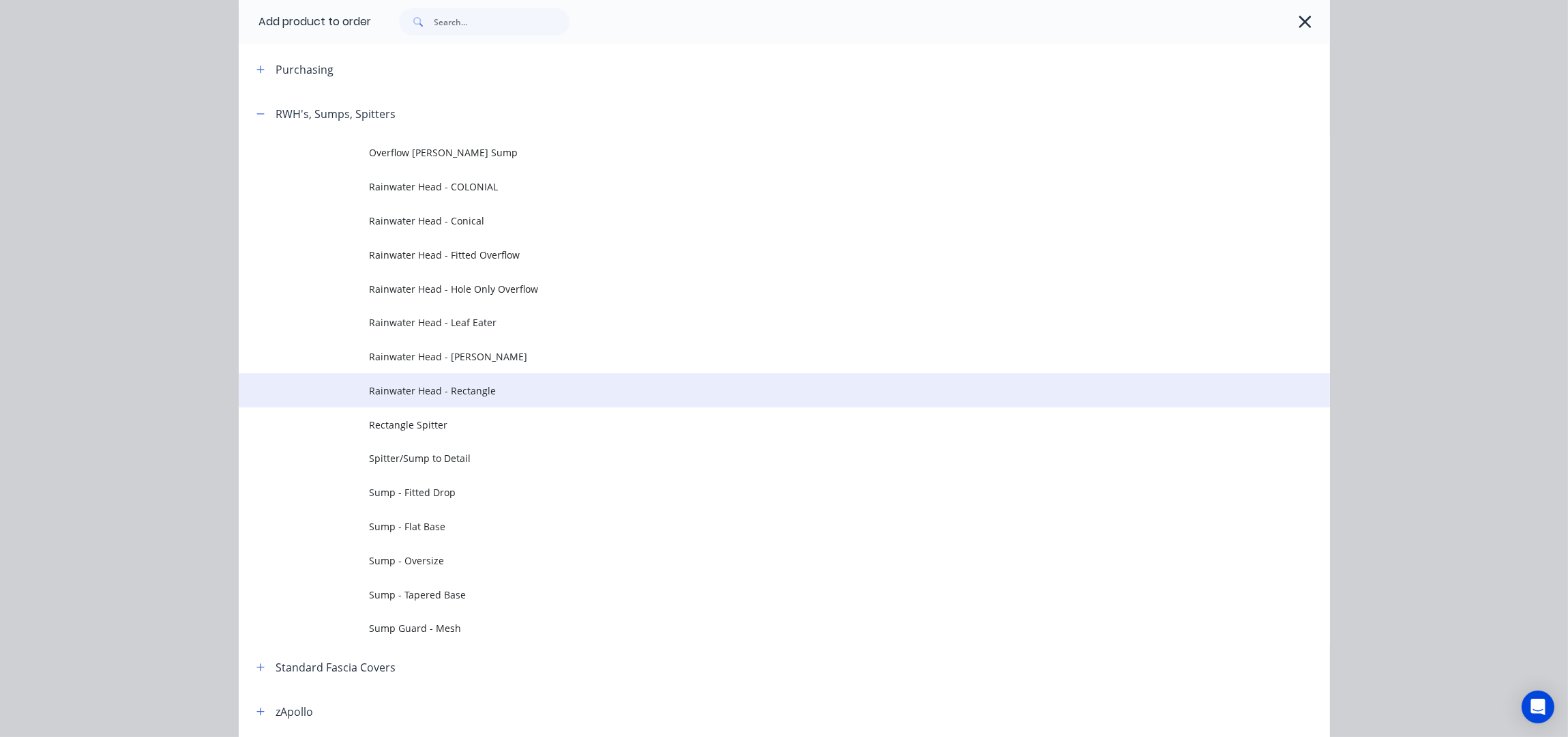
click at [512, 385] on span "Rainwater Head - Rectangle" at bounding box center [754, 390] width 768 height 15
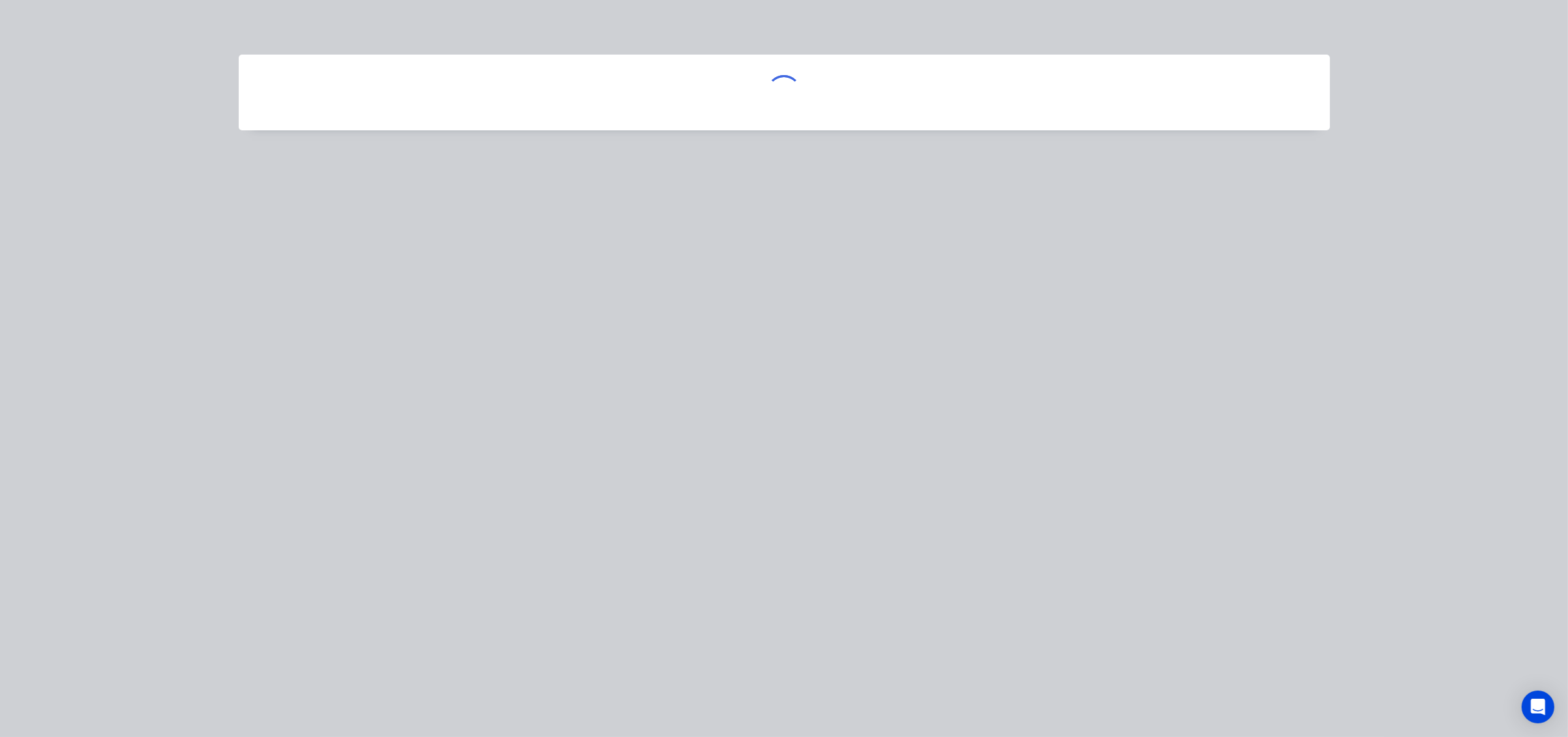
scroll to position [0, 0]
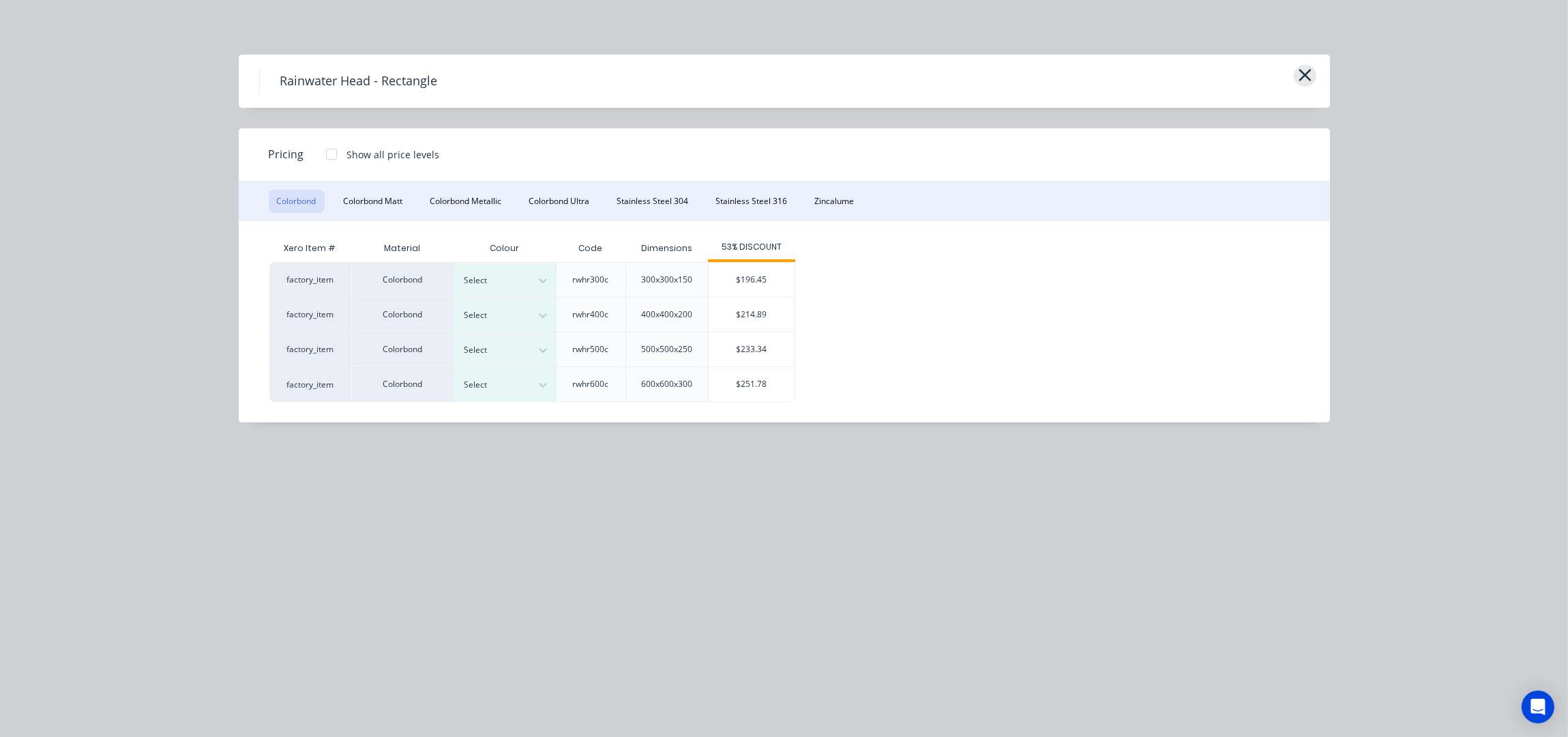
click at [1314, 75] on button "button" at bounding box center [1305, 76] width 22 height 22
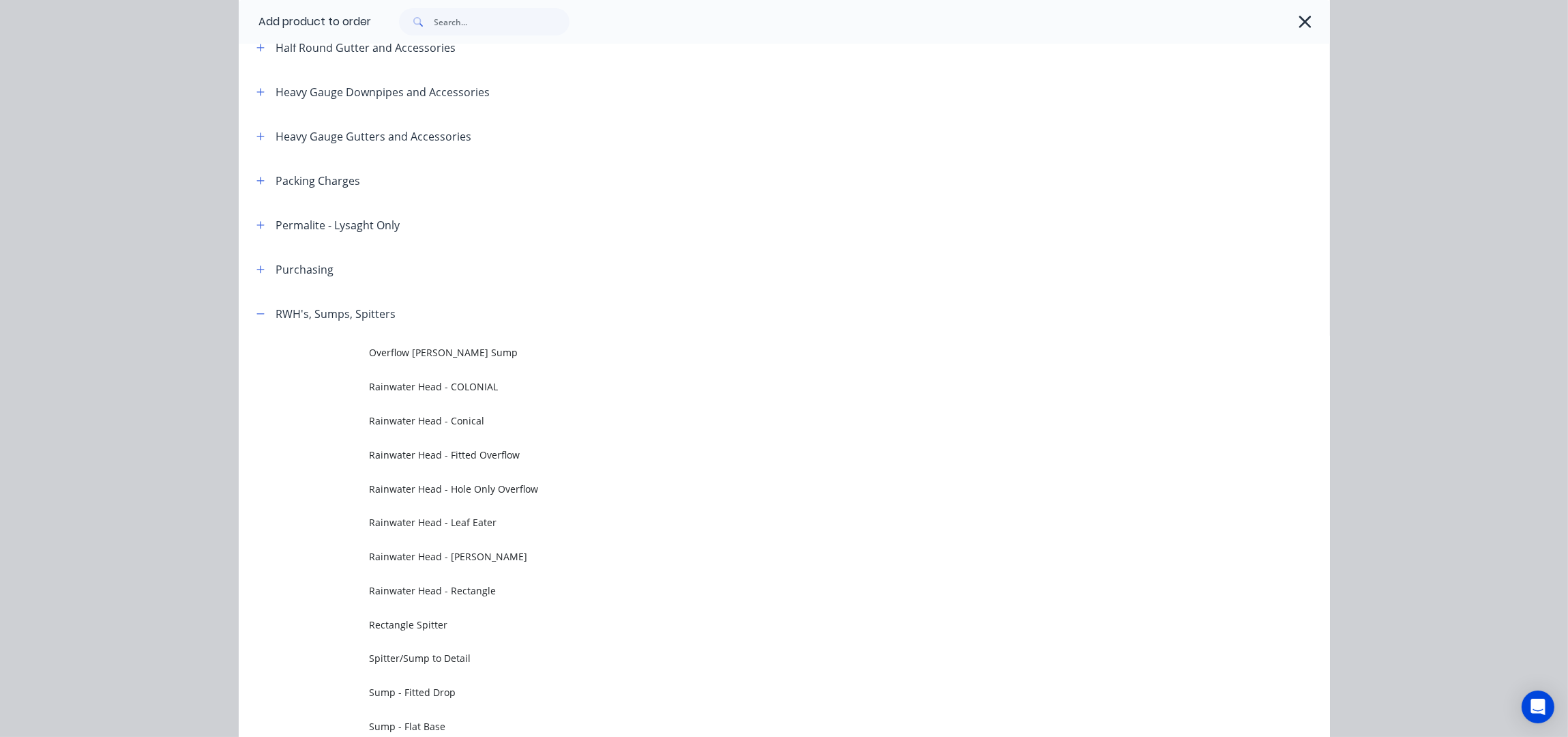
scroll to position [272, 0]
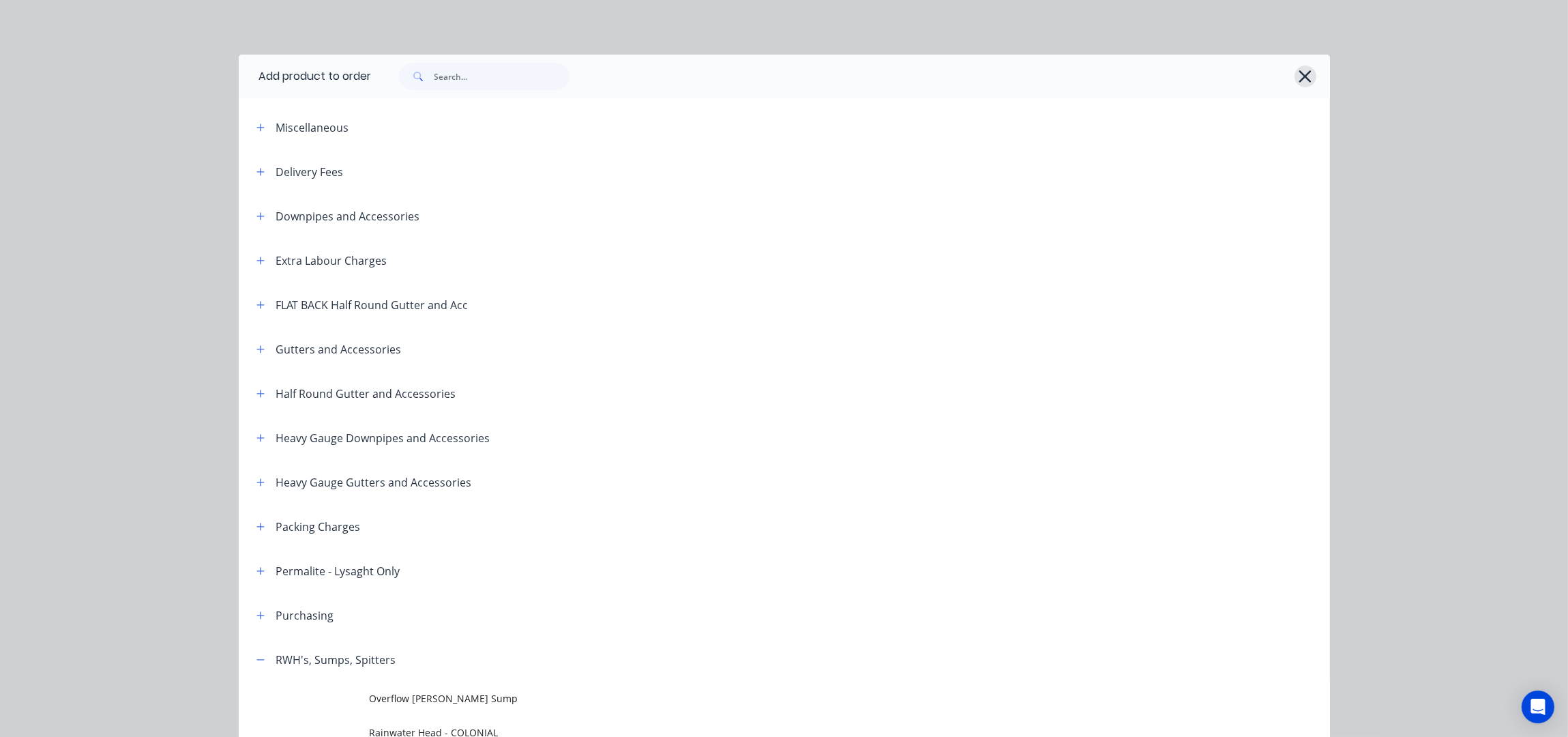
scroll to position [272, 0]
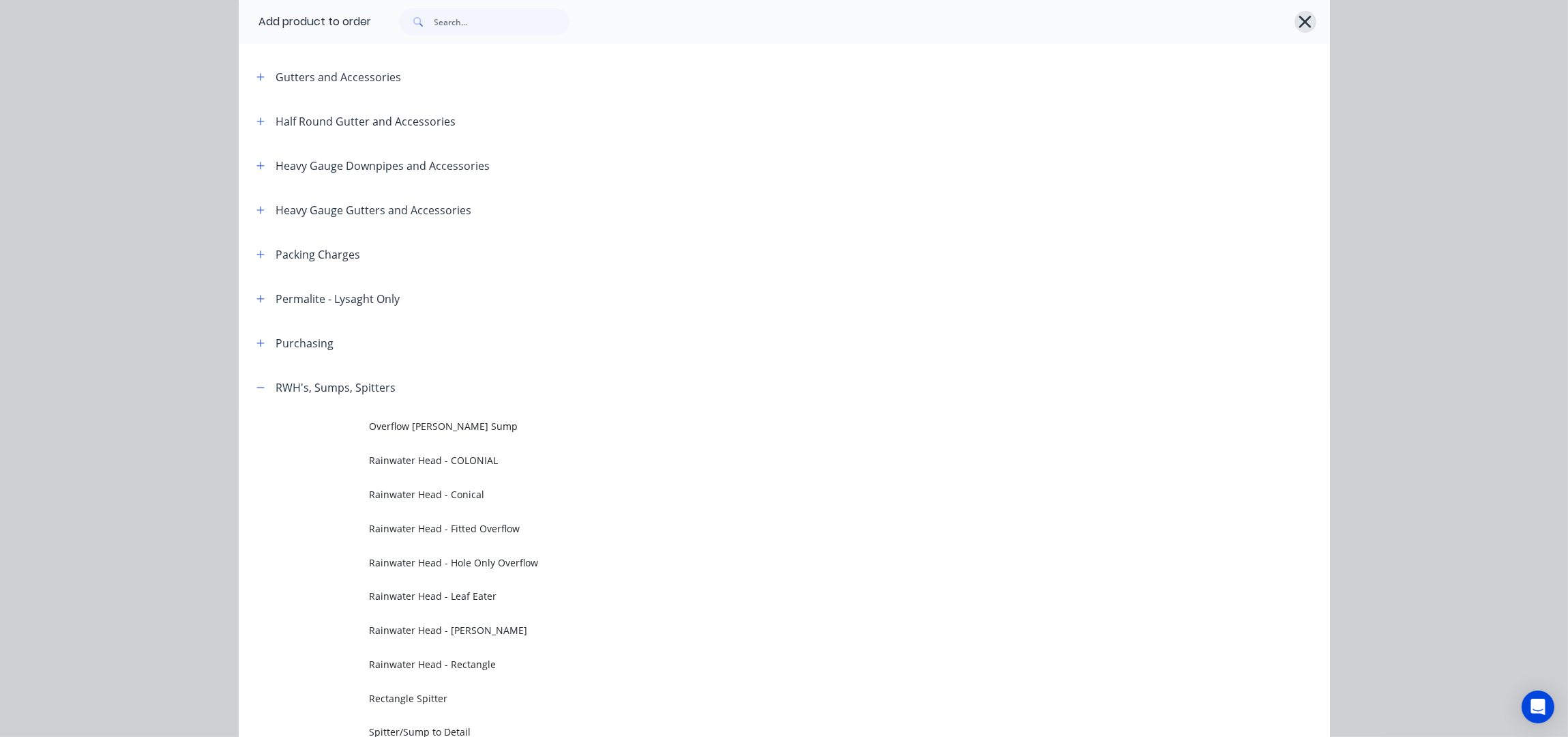
click at [1306, 24] on button "button" at bounding box center [1305, 22] width 22 height 22
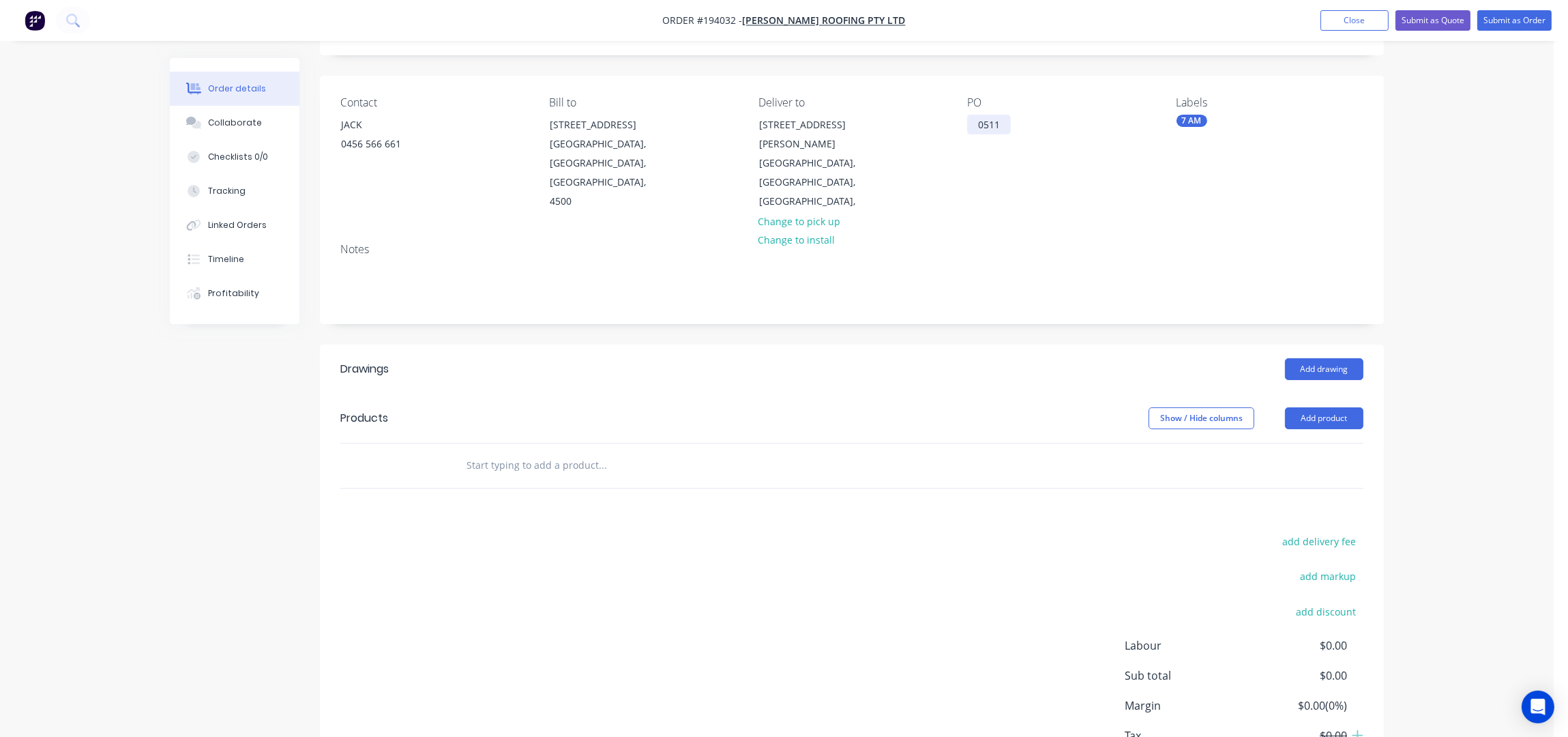
scroll to position [0, 0]
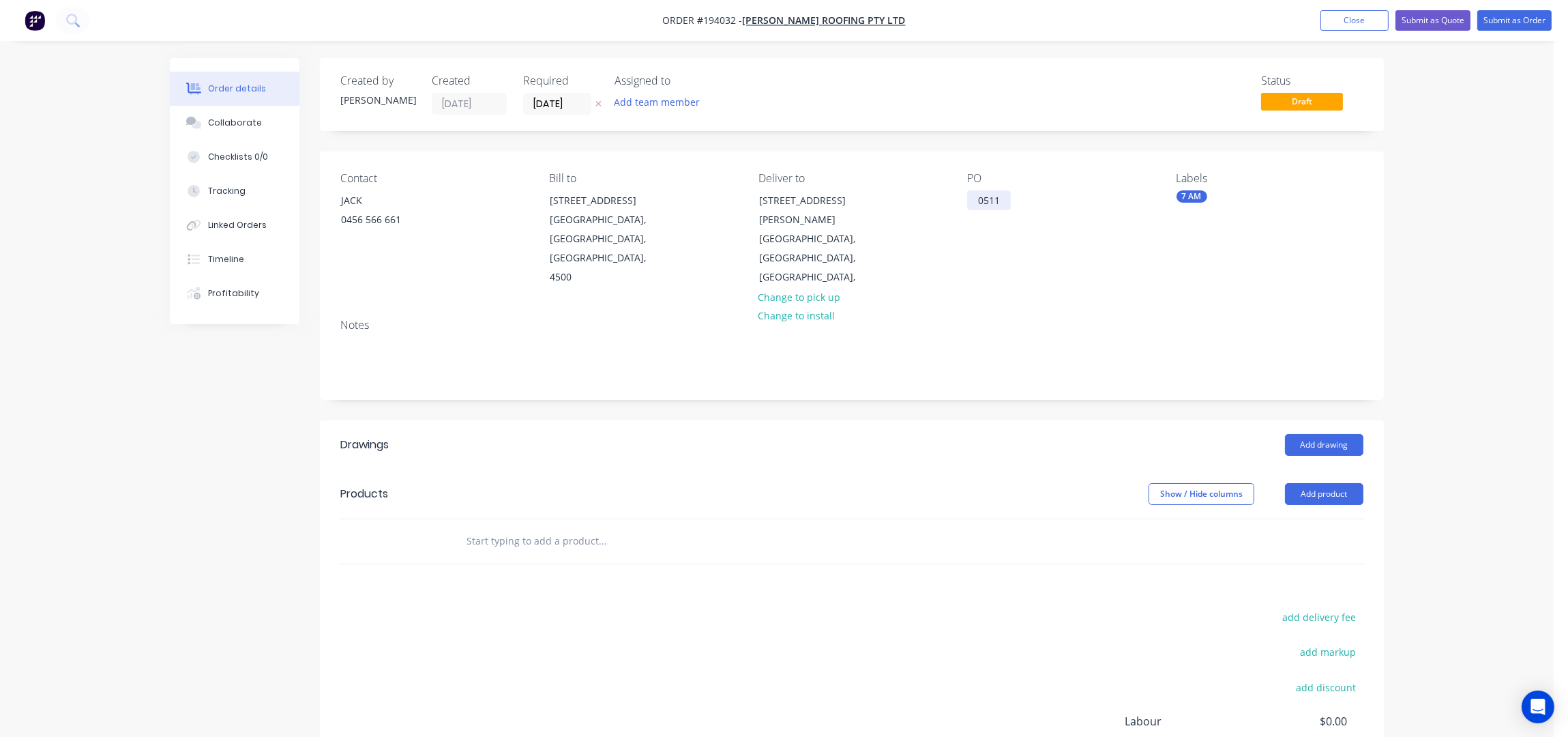
drag, startPoint x: 994, startPoint y: 199, endPoint x: 1028, endPoint y: 218, distance: 38.9
click at [994, 199] on div "0511" at bounding box center [989, 200] width 44 height 20
click at [997, 201] on div "0511" at bounding box center [989, 200] width 44 height 20
click at [1390, 299] on div "Order details Collaborate Checklists 0/0 Tracking Linked Orders Timeline Profit…" at bounding box center [776, 484] width 1241 height 854
click at [1331, 434] on button "Add drawing" at bounding box center [1325, 445] width 79 height 22
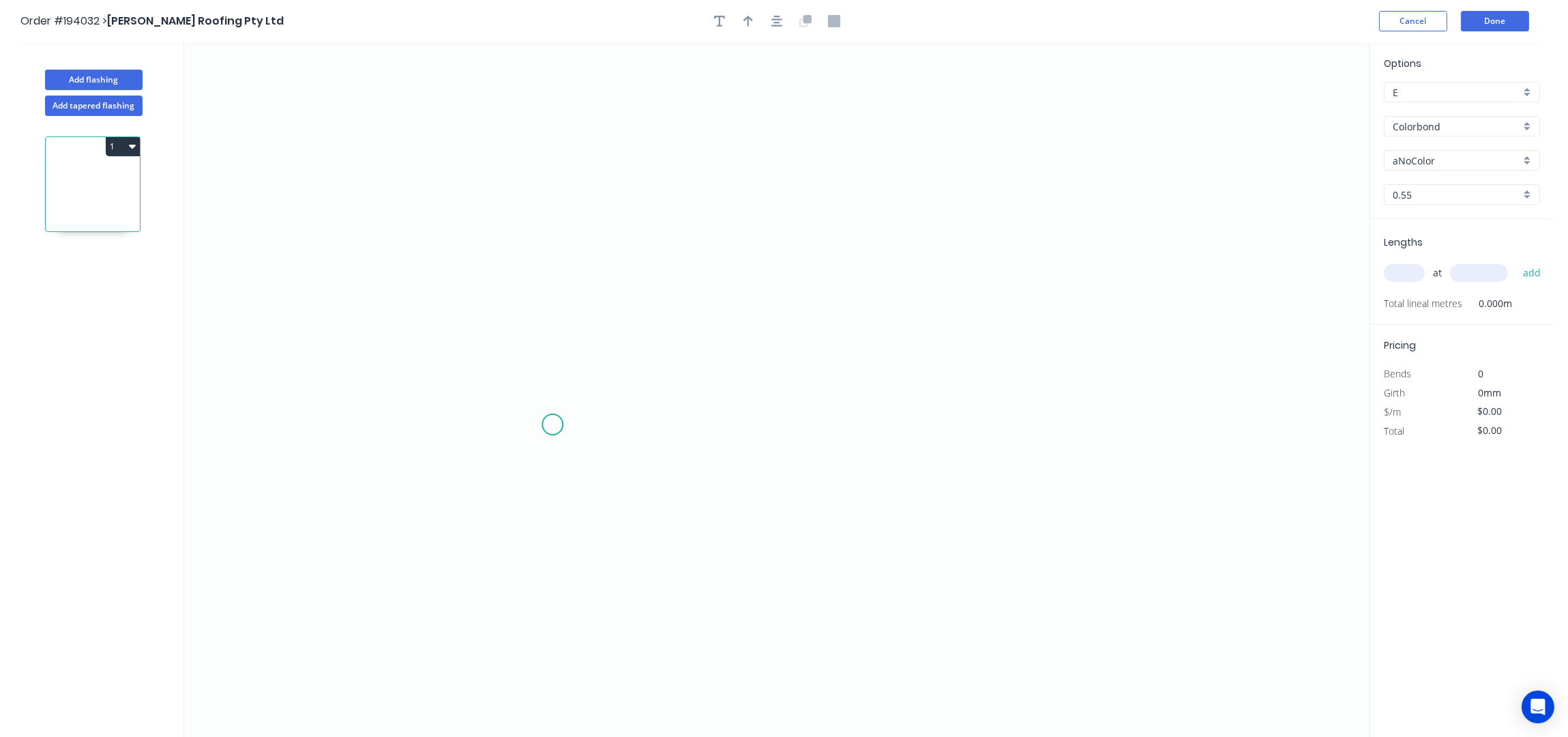
click at [552, 425] on icon "0" at bounding box center [776, 390] width 1186 height 695
click at [556, 178] on icon "0" at bounding box center [776, 390] width 1186 height 695
click at [1160, 182] on icon "0 ?" at bounding box center [776, 390] width 1186 height 695
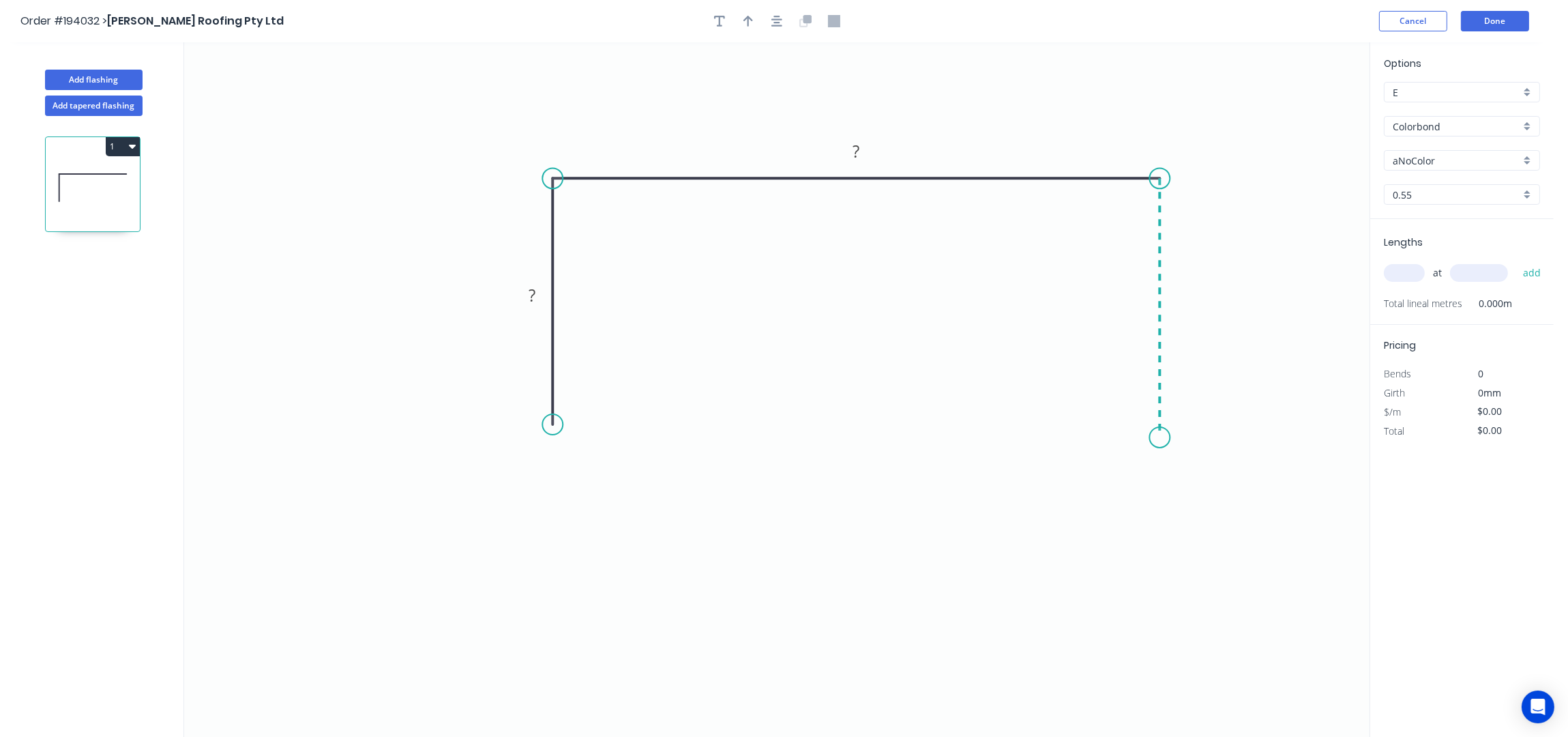
drag, startPoint x: 1149, startPoint y: 438, endPoint x: 1471, endPoint y: 134, distance: 442.8
click at [1149, 437] on icon "0 ? ?" at bounding box center [776, 390] width 1186 height 695
drag, startPoint x: 1201, startPoint y: 538, endPoint x: 1177, endPoint y: 539, distance: 24.0
click at [1200, 538] on div "Feather" at bounding box center [1220, 545] width 137 height 28
drag, startPoint x: 1105, startPoint y: 417, endPoint x: 969, endPoint y: 503, distance: 160.9
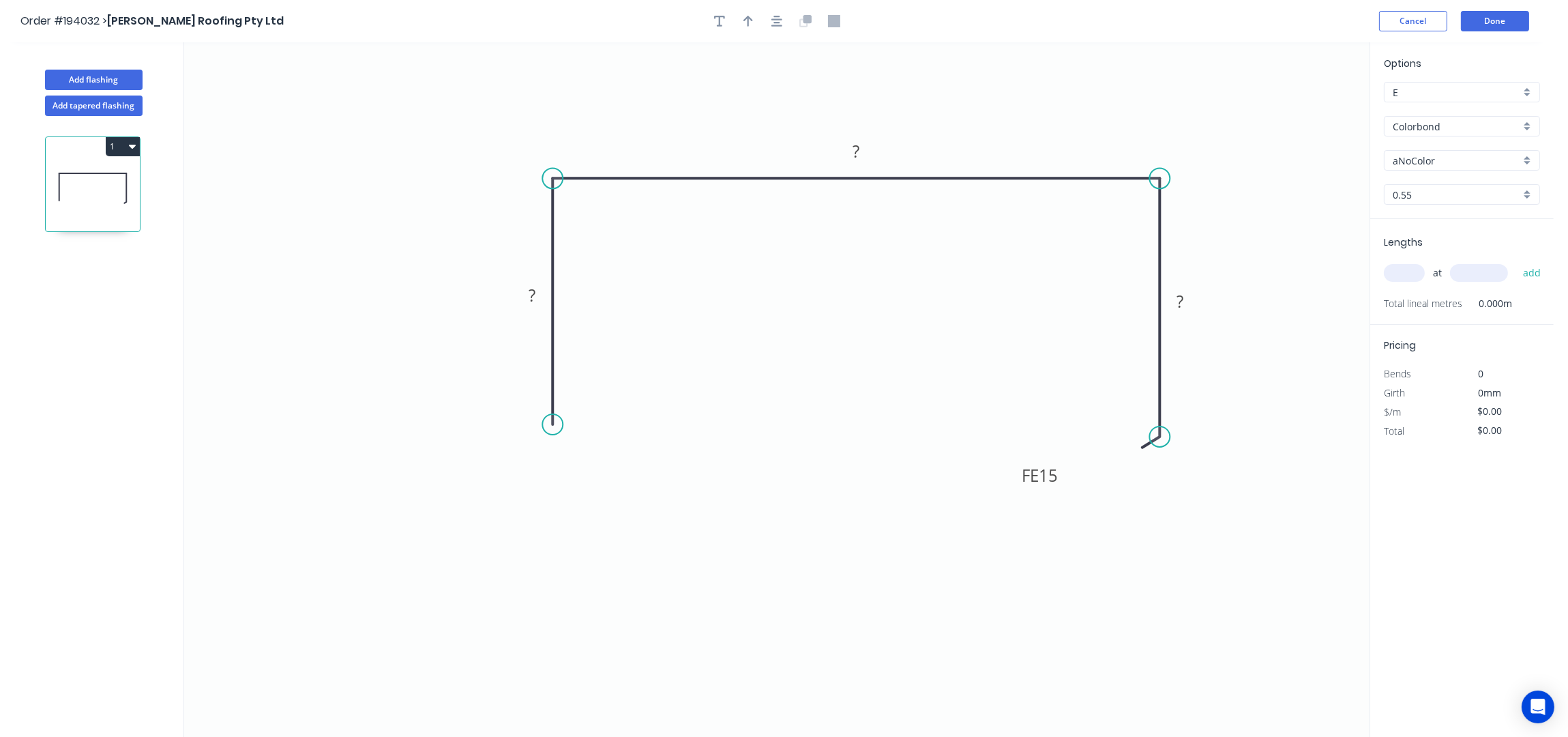
click at [986, 497] on icon "0 ? ? FE 15 ?" at bounding box center [776, 390] width 1186 height 695
click at [556, 429] on circle at bounding box center [552, 424] width 20 height 20
drag, startPoint x: 592, startPoint y: 386, endPoint x: 871, endPoint y: 20, distance: 460.2
click at [592, 386] on icon "0 ? ? FE 15 ?" at bounding box center [776, 390] width 1186 height 695
click at [782, 15] on button "button" at bounding box center [776, 21] width 20 height 20
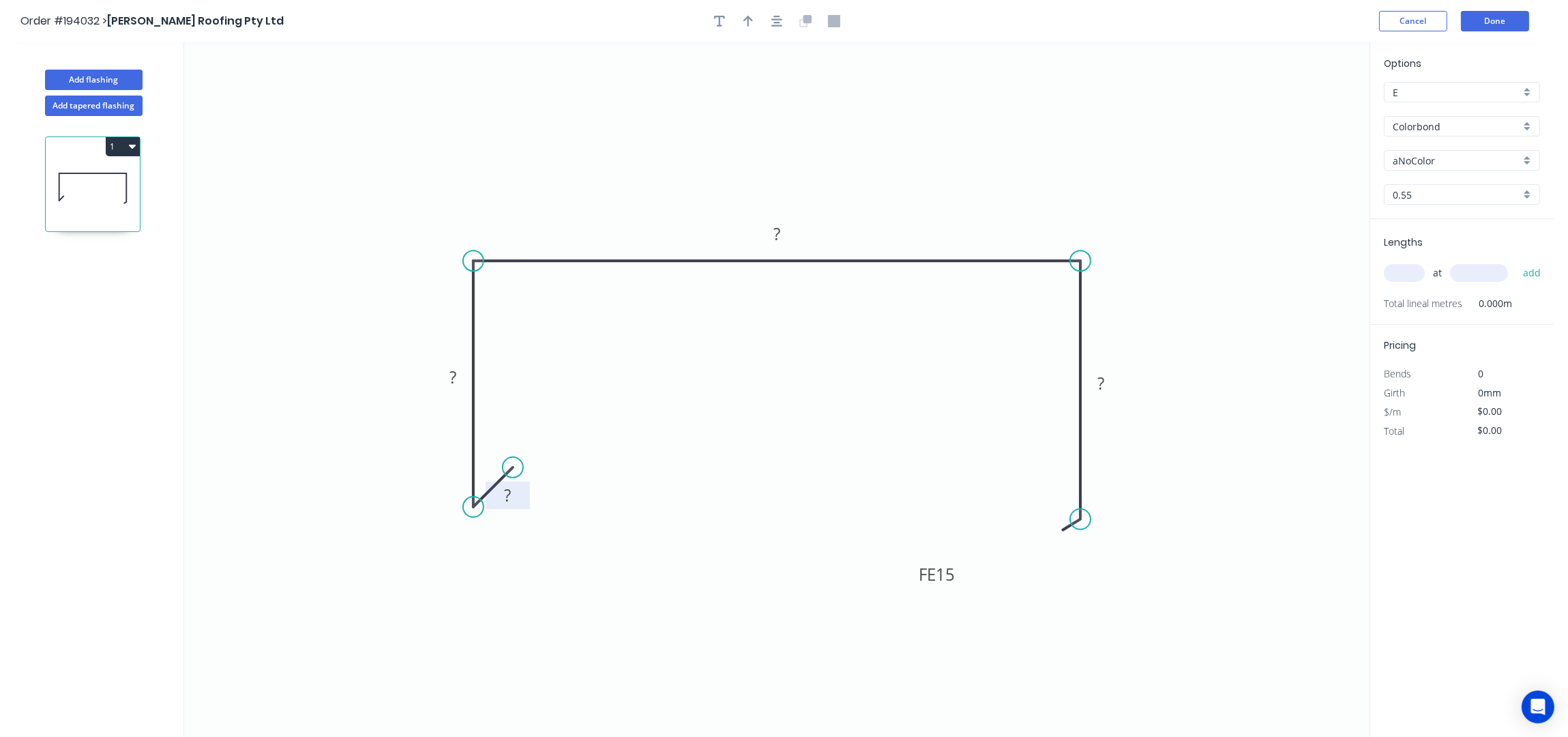
click at [511, 488] on rect at bounding box center [507, 496] width 27 height 19
click at [777, 23] on icon "button" at bounding box center [777, 21] width 11 height 12
click at [752, 12] on button "button" at bounding box center [748, 21] width 20 height 20
drag, startPoint x: 1296, startPoint y: 104, endPoint x: 927, endPoint y: 233, distance: 390.9
click at [932, 228] on icon at bounding box center [938, 205] width 12 height 44
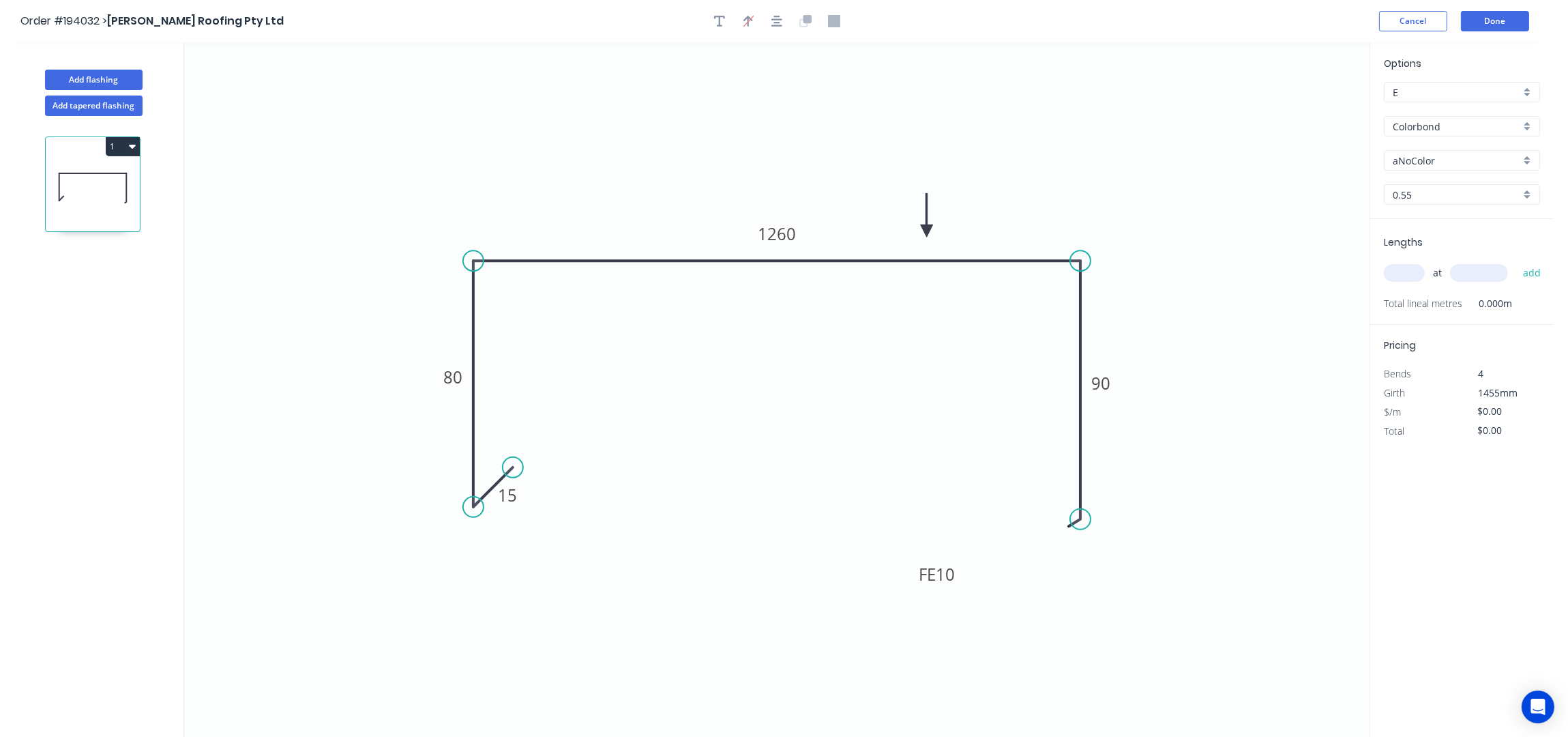
click at [1434, 120] on input "Colorbond" at bounding box center [1456, 127] width 127 height 15
click at [1463, 242] on div "Zincalume" at bounding box center [1461, 245] width 154 height 24
type input "Zincalume"
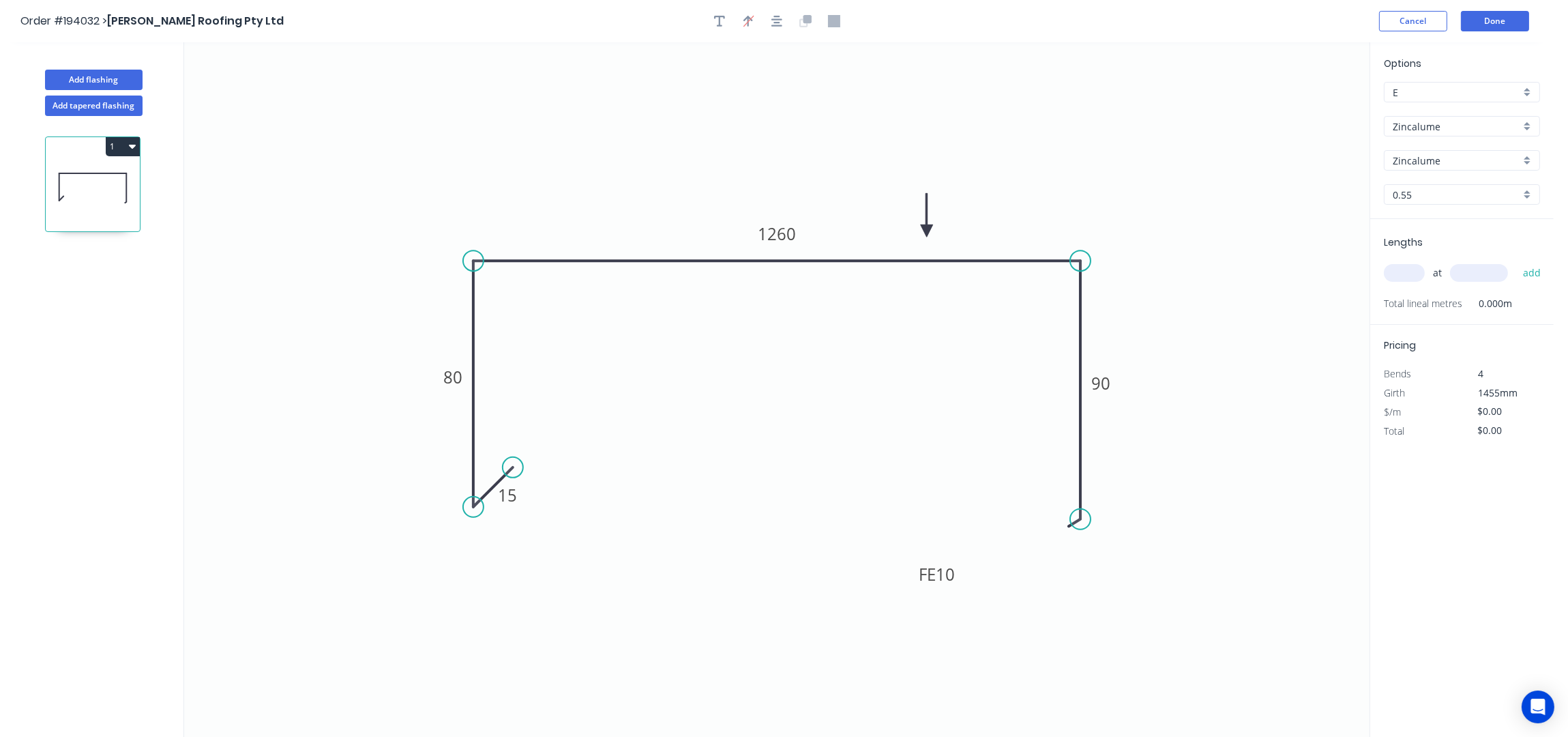
click at [1407, 269] on input "text" at bounding box center [1404, 273] width 41 height 18
type input "5"
type input "1200"
click at [1516, 261] on button "add" at bounding box center [1532, 273] width 32 height 23
click at [94, 73] on button "Add flashing" at bounding box center [93, 80] width 97 height 20
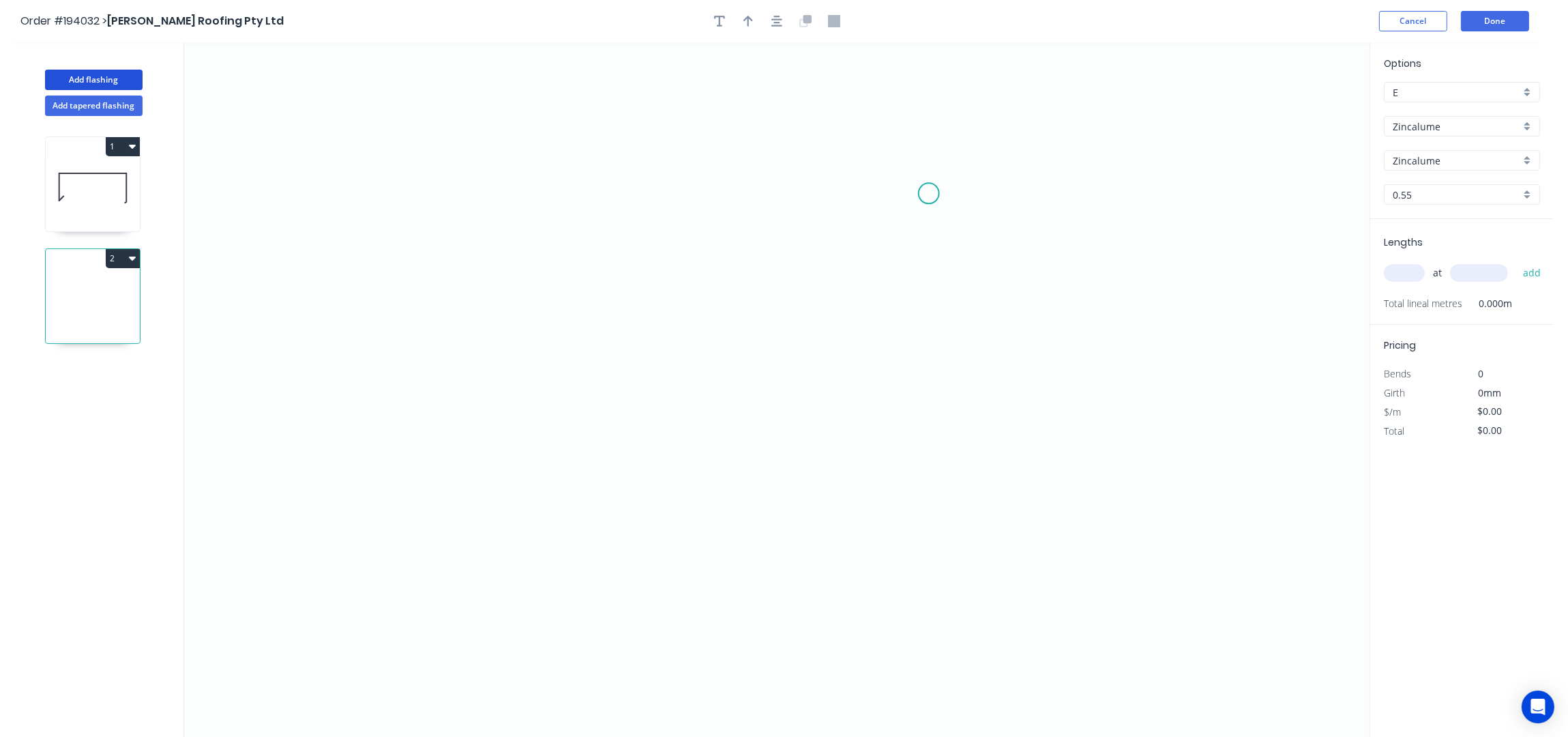
drag, startPoint x: 929, startPoint y: 193, endPoint x: 771, endPoint y: 193, distance: 158.0
click at [911, 193] on icon "0" at bounding box center [776, 390] width 1186 height 695
drag, startPoint x: 906, startPoint y: 194, endPoint x: 577, endPoint y: 204, distance: 329.2
click at [577, 204] on icon "0 ?" at bounding box center [776, 390] width 1186 height 695
click at [578, 193] on circle at bounding box center [577, 192] width 20 height 20
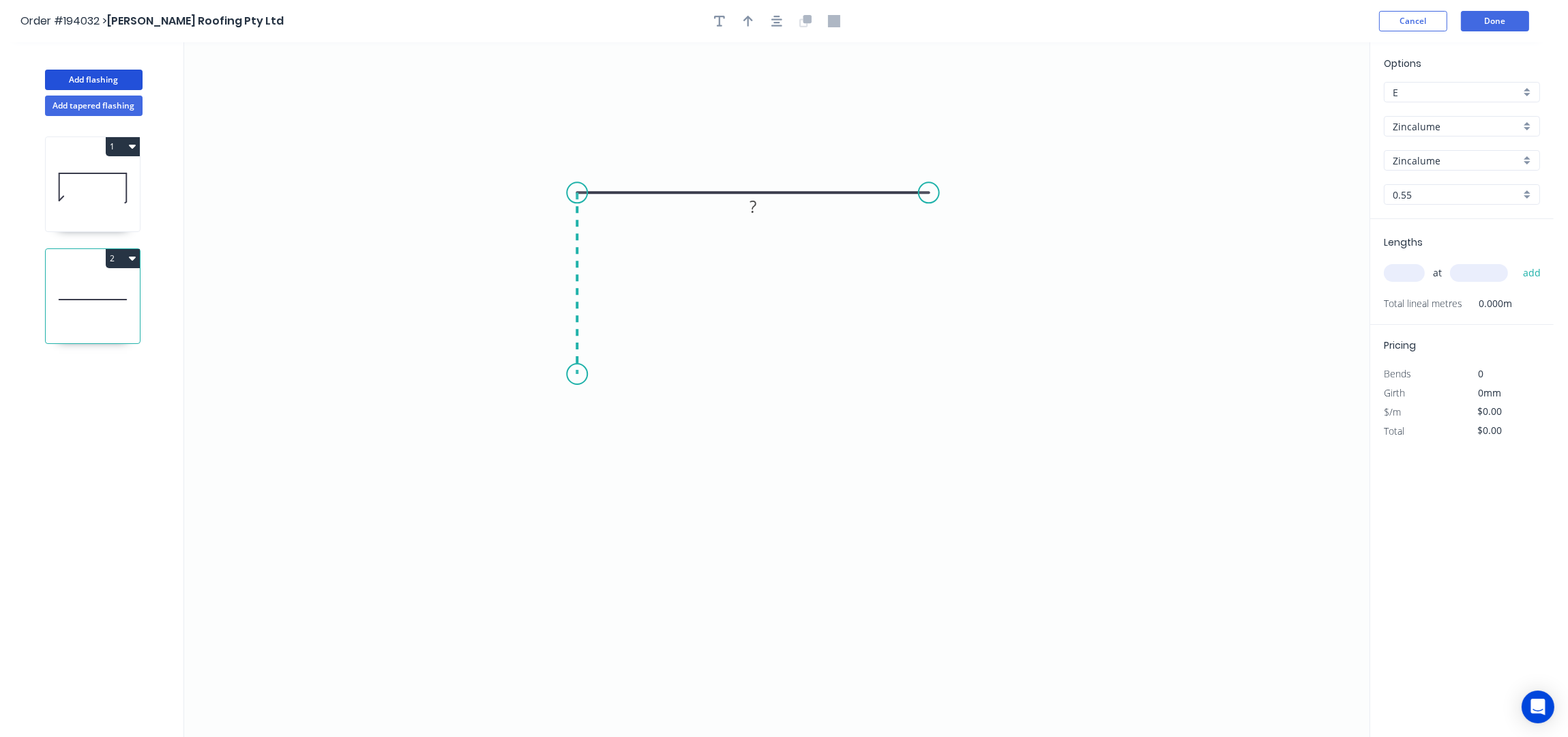
click at [572, 375] on icon "0 ?" at bounding box center [776, 390] width 1186 height 695
click at [621, 327] on icon "0 ? ?" at bounding box center [776, 390] width 1186 height 695
click at [775, 22] on icon "button" at bounding box center [777, 21] width 11 height 11
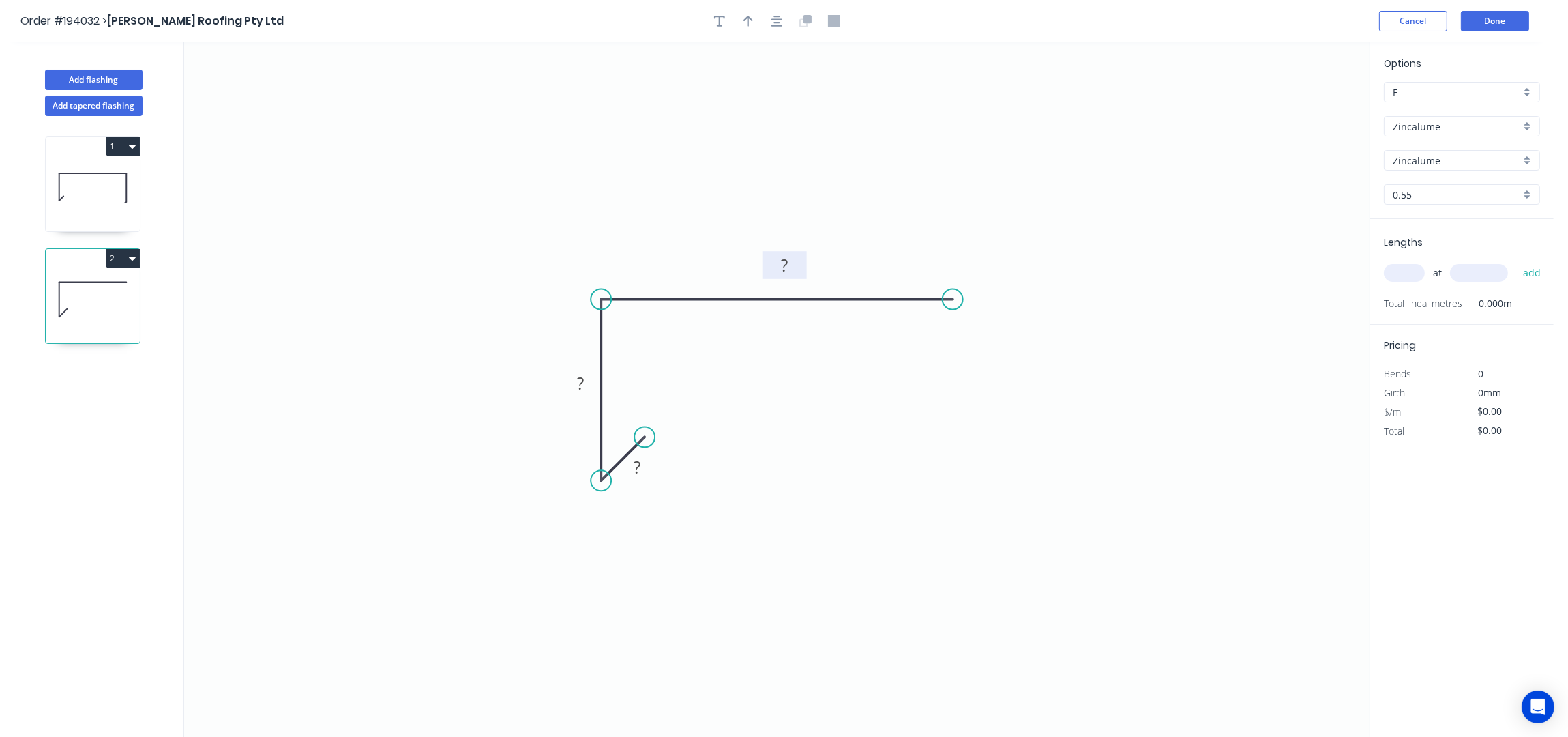
drag, startPoint x: 796, startPoint y: 318, endPoint x: 804, endPoint y: 263, distance: 55.6
click at [804, 263] on rect at bounding box center [784, 265] width 44 height 28
click at [790, 253] on rect at bounding box center [784, 260] width 27 height 19
type input "$8.33"
click at [752, 20] on icon "button" at bounding box center [748, 21] width 9 height 11
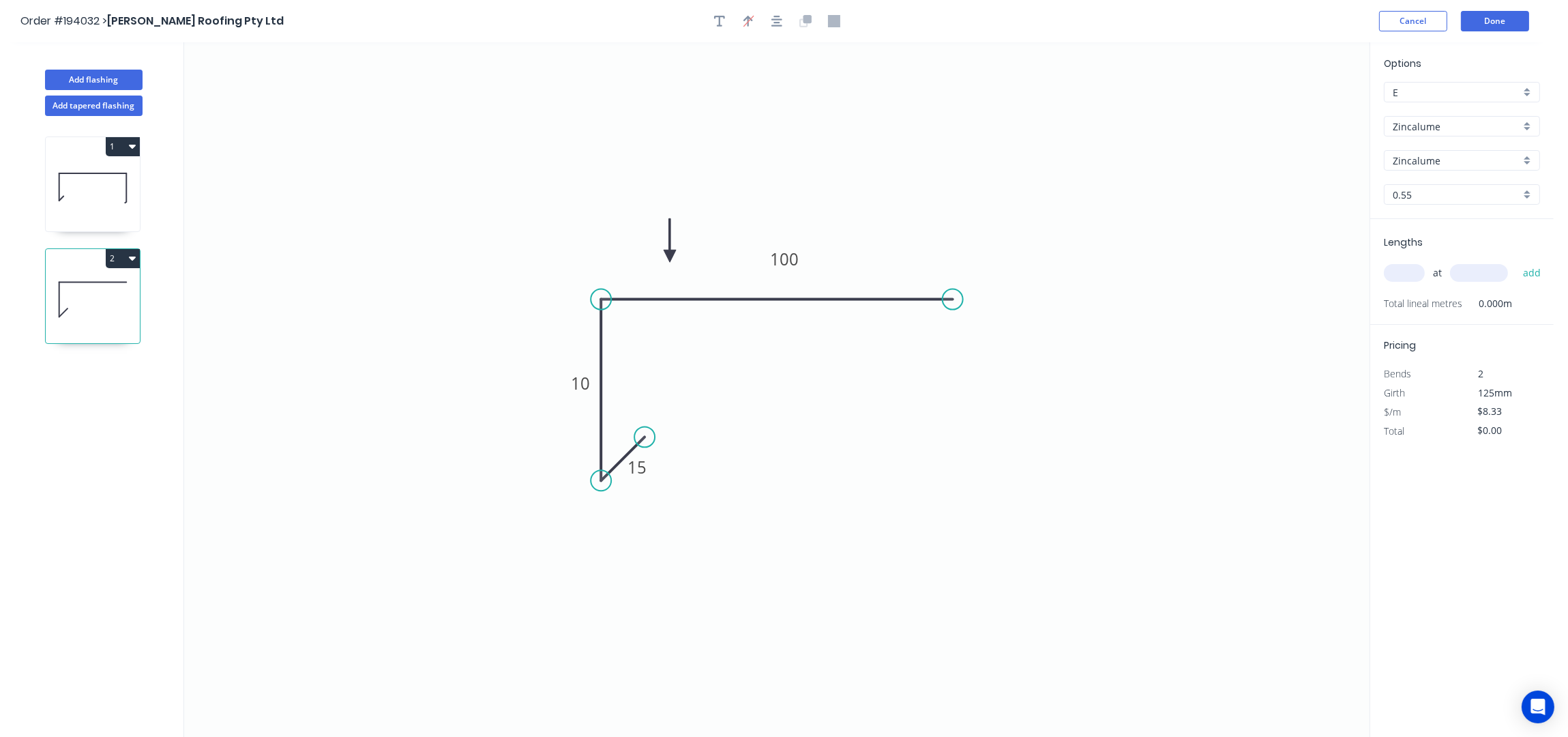
drag, startPoint x: 1299, startPoint y: 110, endPoint x: 1092, endPoint y: 297, distance: 279.0
click at [670, 259] on icon at bounding box center [670, 240] width 12 height 44
click at [1402, 274] on input "text" at bounding box center [1404, 273] width 41 height 18
click at [568, 373] on rect at bounding box center [580, 384] width 44 height 28
type input "80"
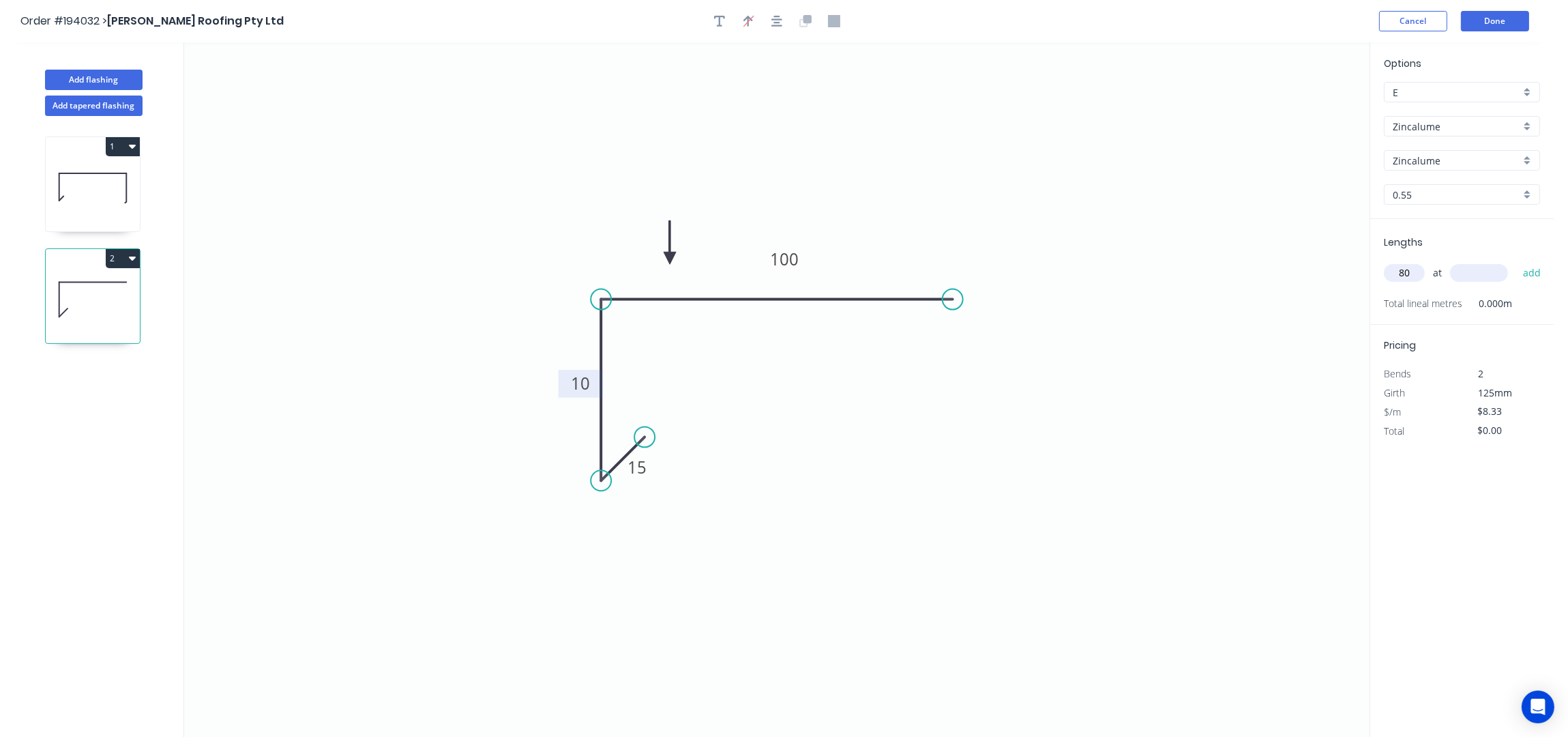
click at [586, 376] on tspan "10" at bounding box center [580, 383] width 19 height 22
click at [900, 161] on icon "0 15 80 100" at bounding box center [776, 390] width 1186 height 695
click at [1065, 185] on icon "0 15 80 100" at bounding box center [776, 390] width 1186 height 695
click at [1411, 275] on input "80" at bounding box center [1404, 273] width 41 height 18
drag, startPoint x: 1411, startPoint y: 275, endPoint x: 1384, endPoint y: 273, distance: 27.1
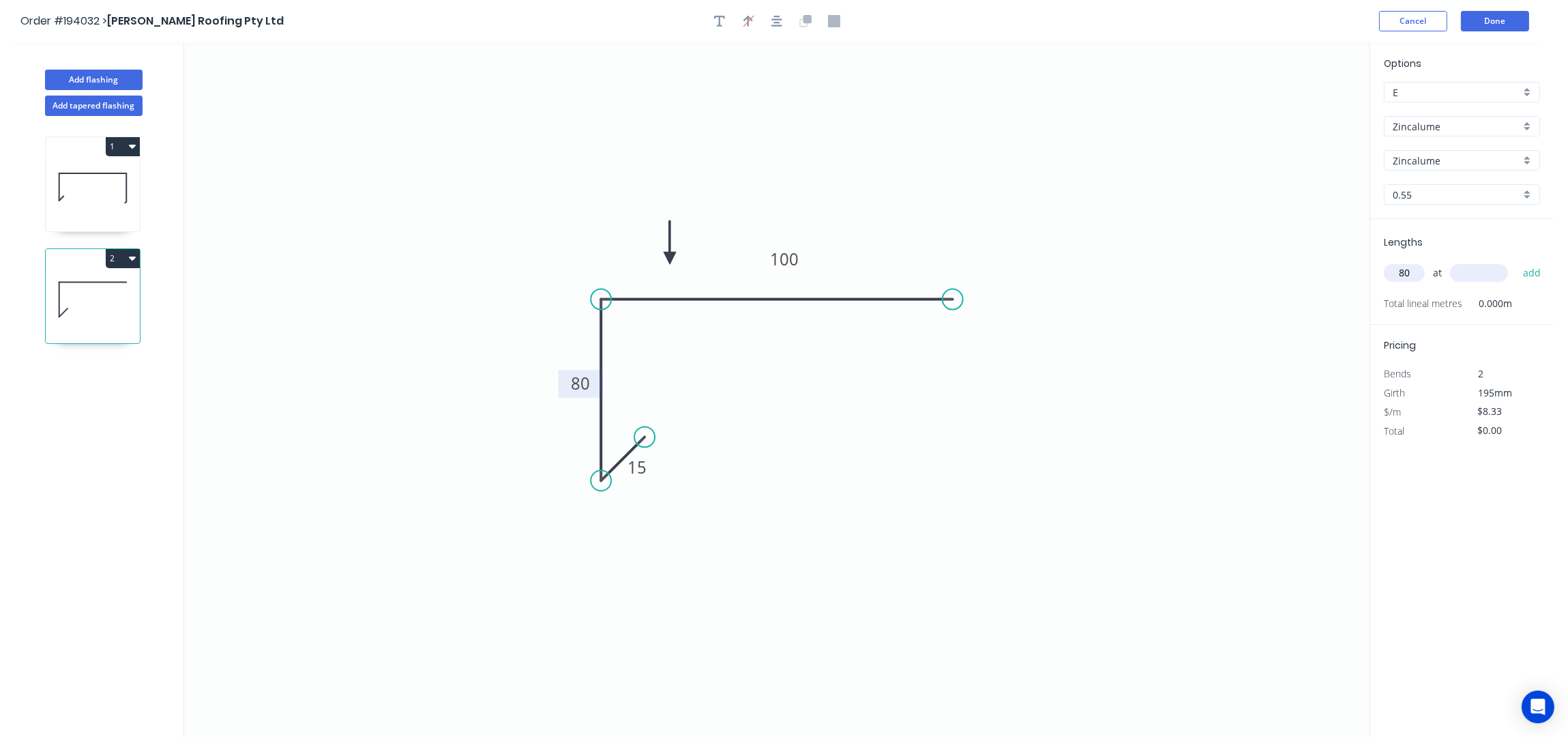
click at [1384, 273] on input "80" at bounding box center [1404, 273] width 41 height 18
type input "5"
type input "1200"
click at [1516, 261] on button "add" at bounding box center [1532, 273] width 32 height 23
type input "$49.98"
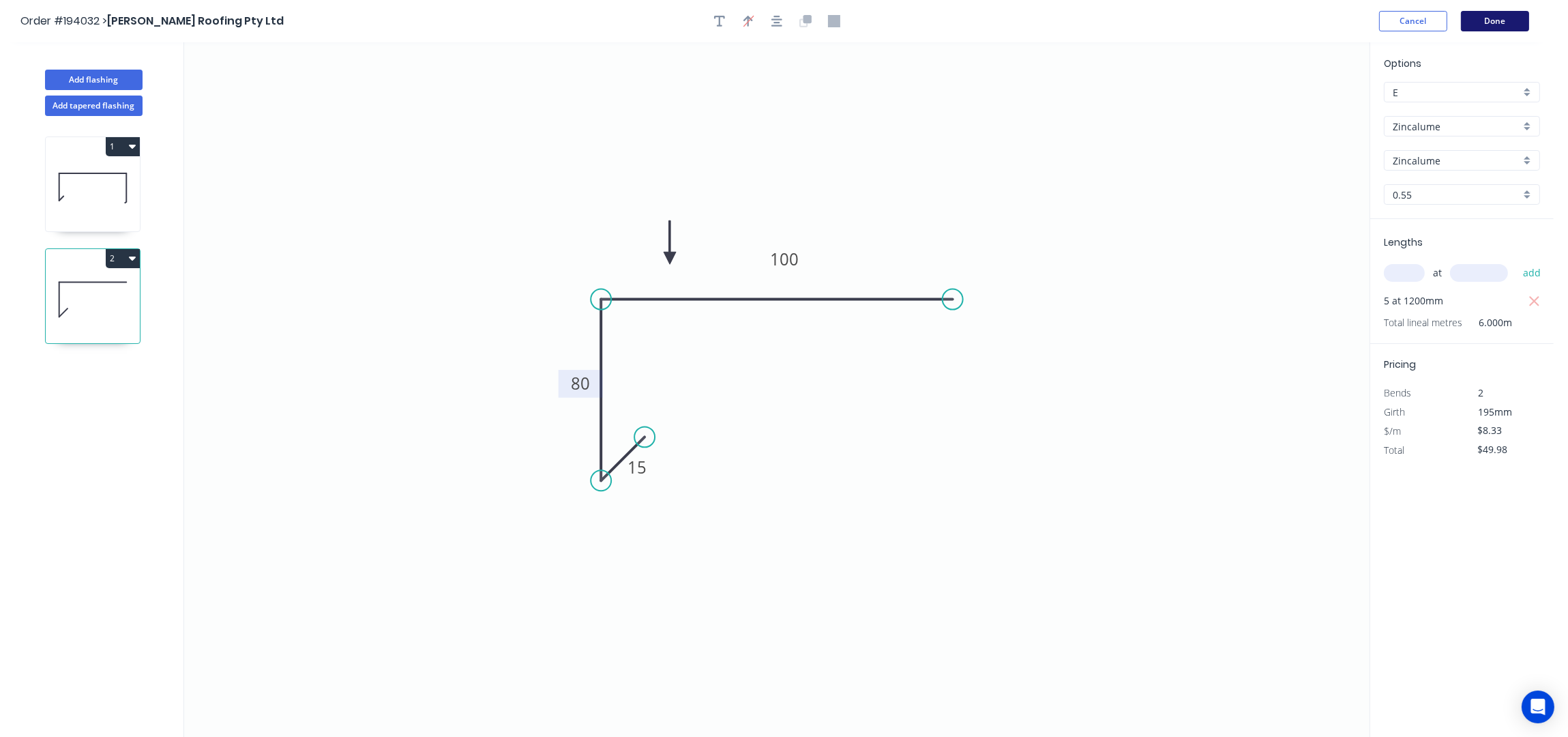
click at [1509, 15] on button "Done" at bounding box center [1495, 21] width 68 height 20
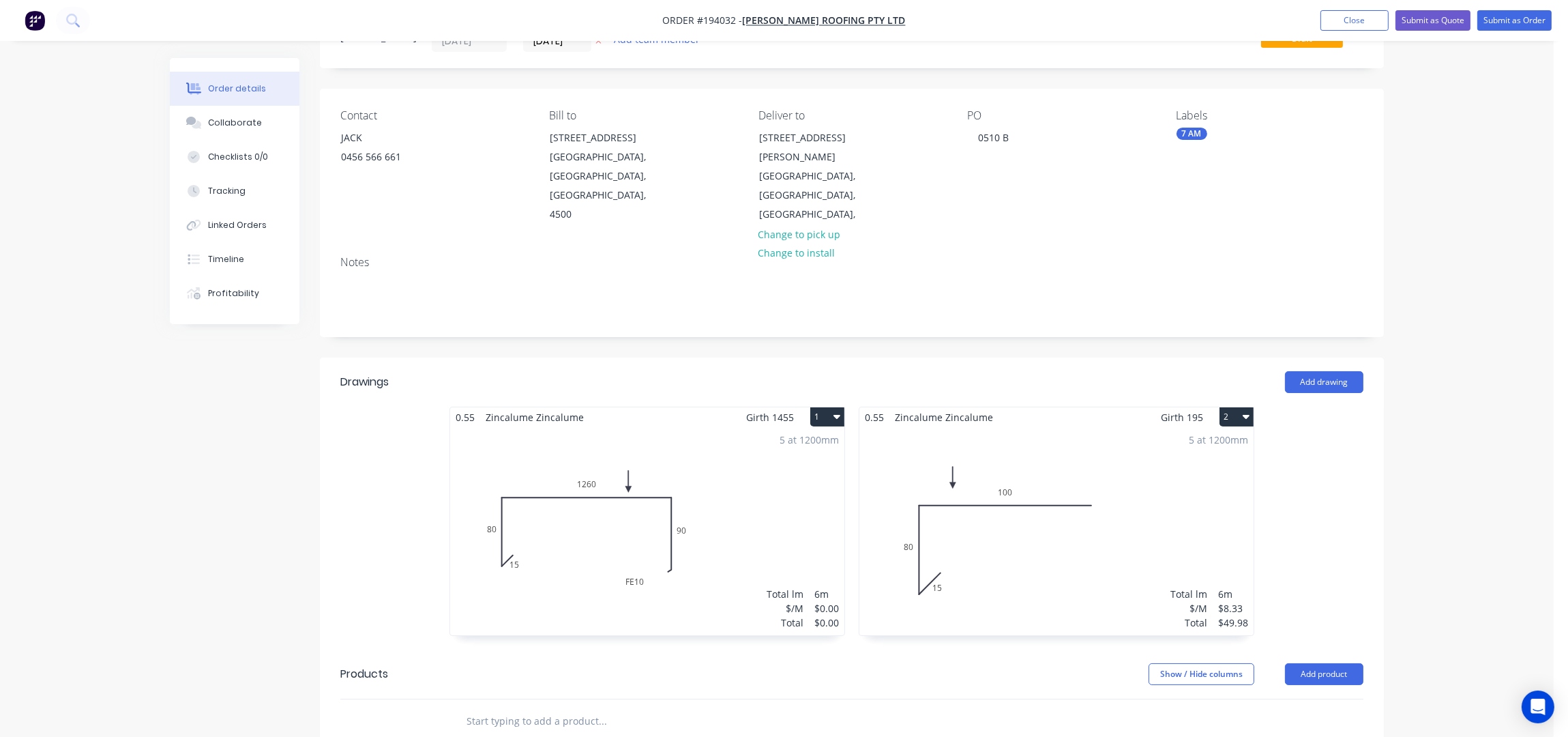
scroll to position [182, 0]
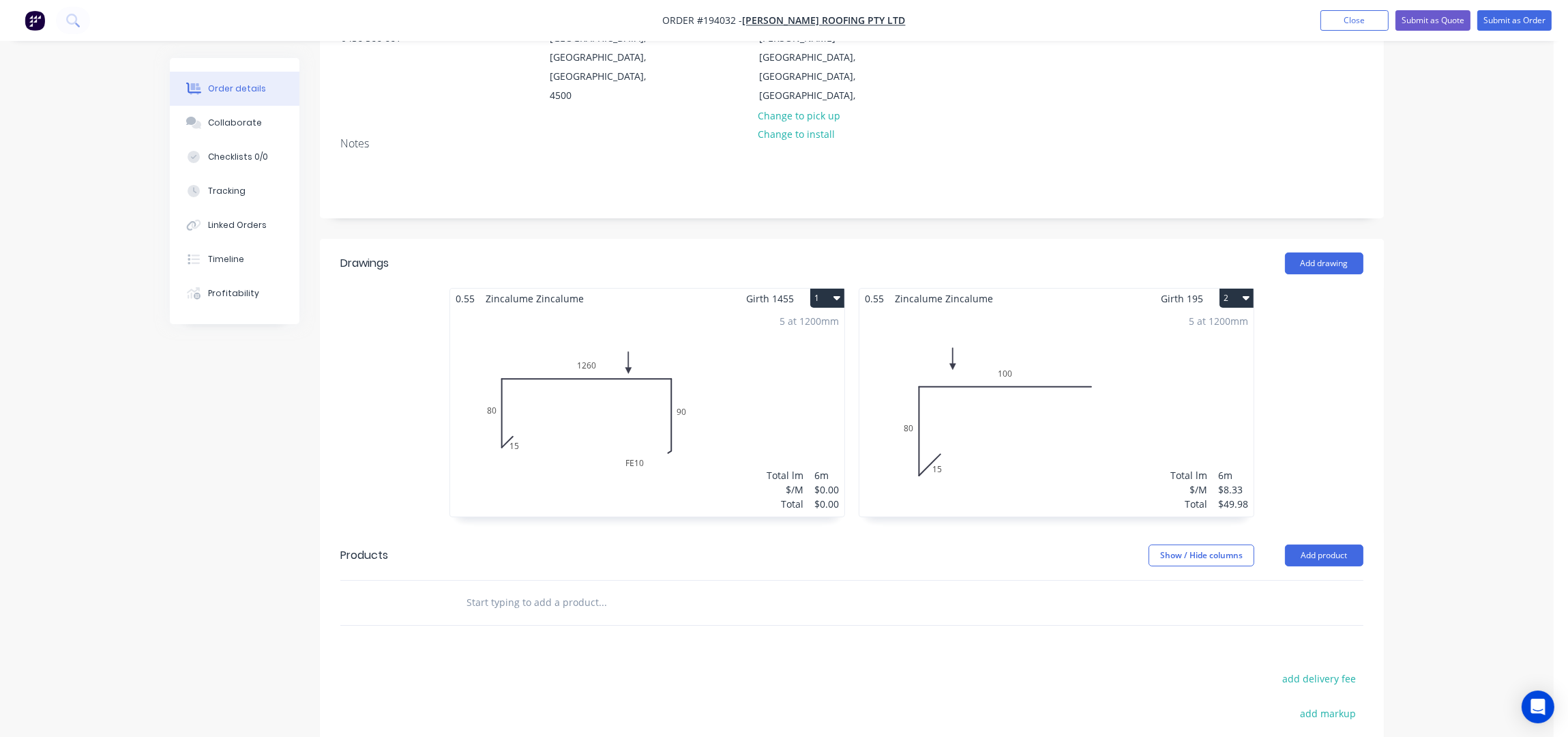
click at [1402, 231] on div "Order details Collaborate Checklists 0/0 Tracking Linked Orders Timeline Profit…" at bounding box center [776, 396] width 1553 height 1155
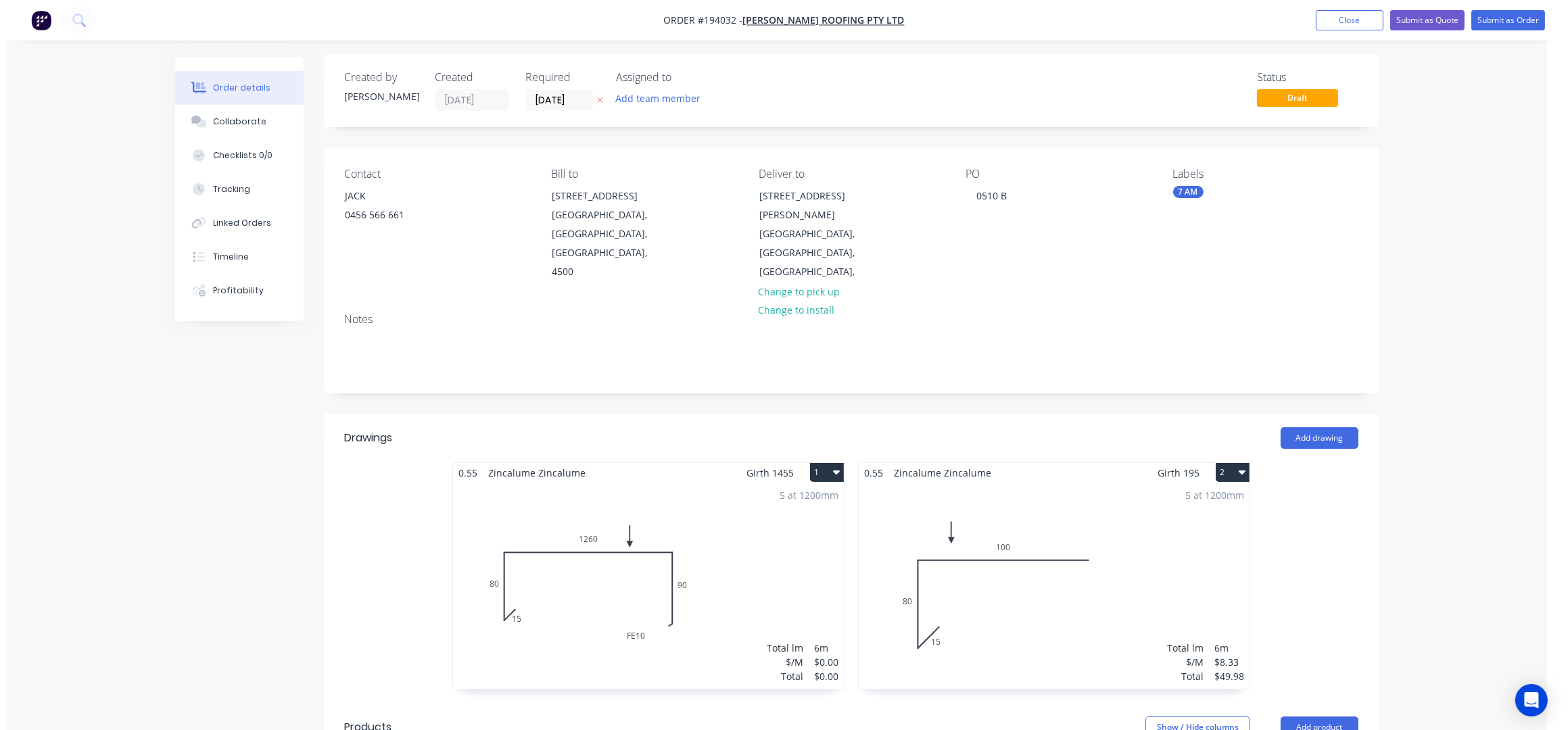
scroll to position [0, 0]
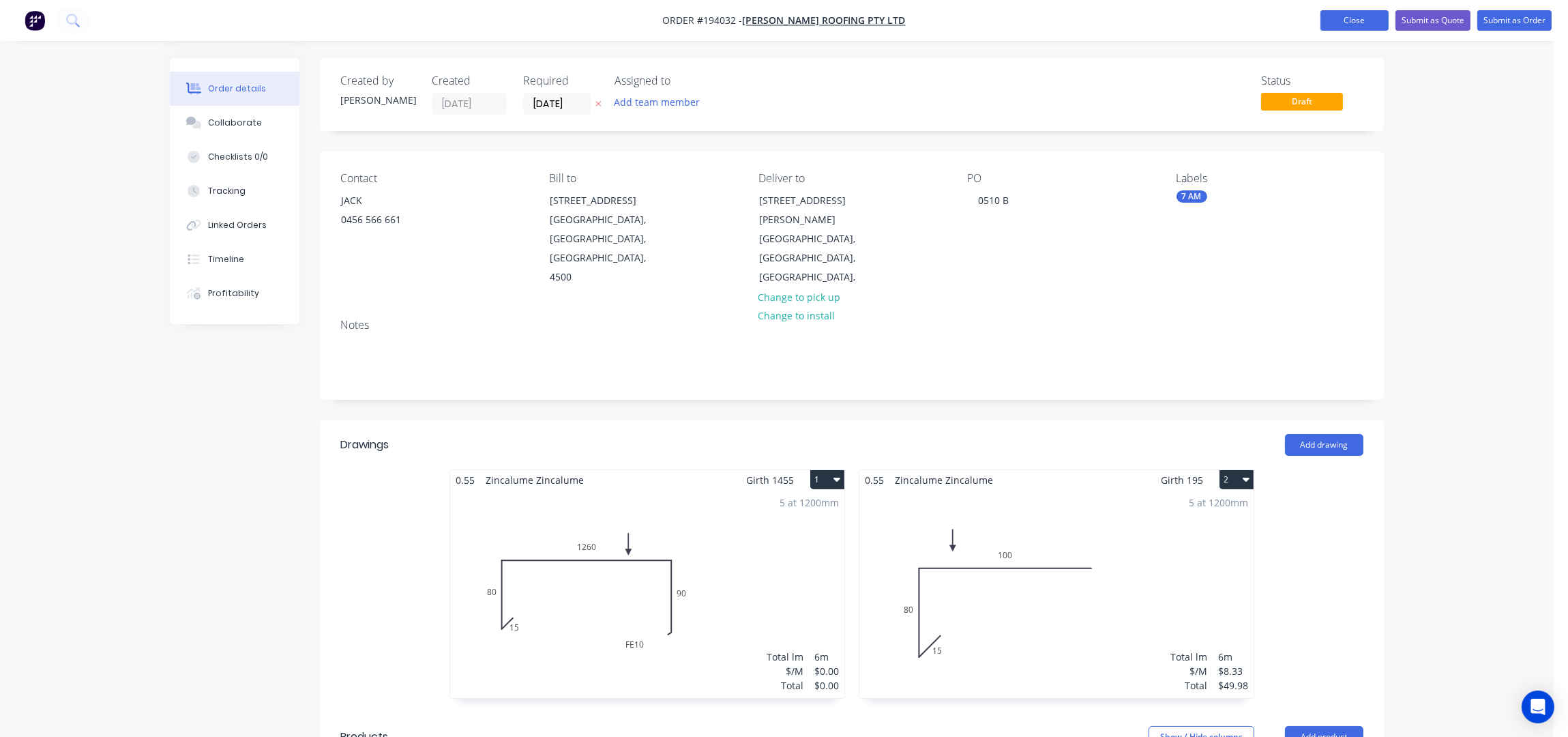
click at [1372, 15] on button "Close" at bounding box center [1354, 20] width 68 height 20
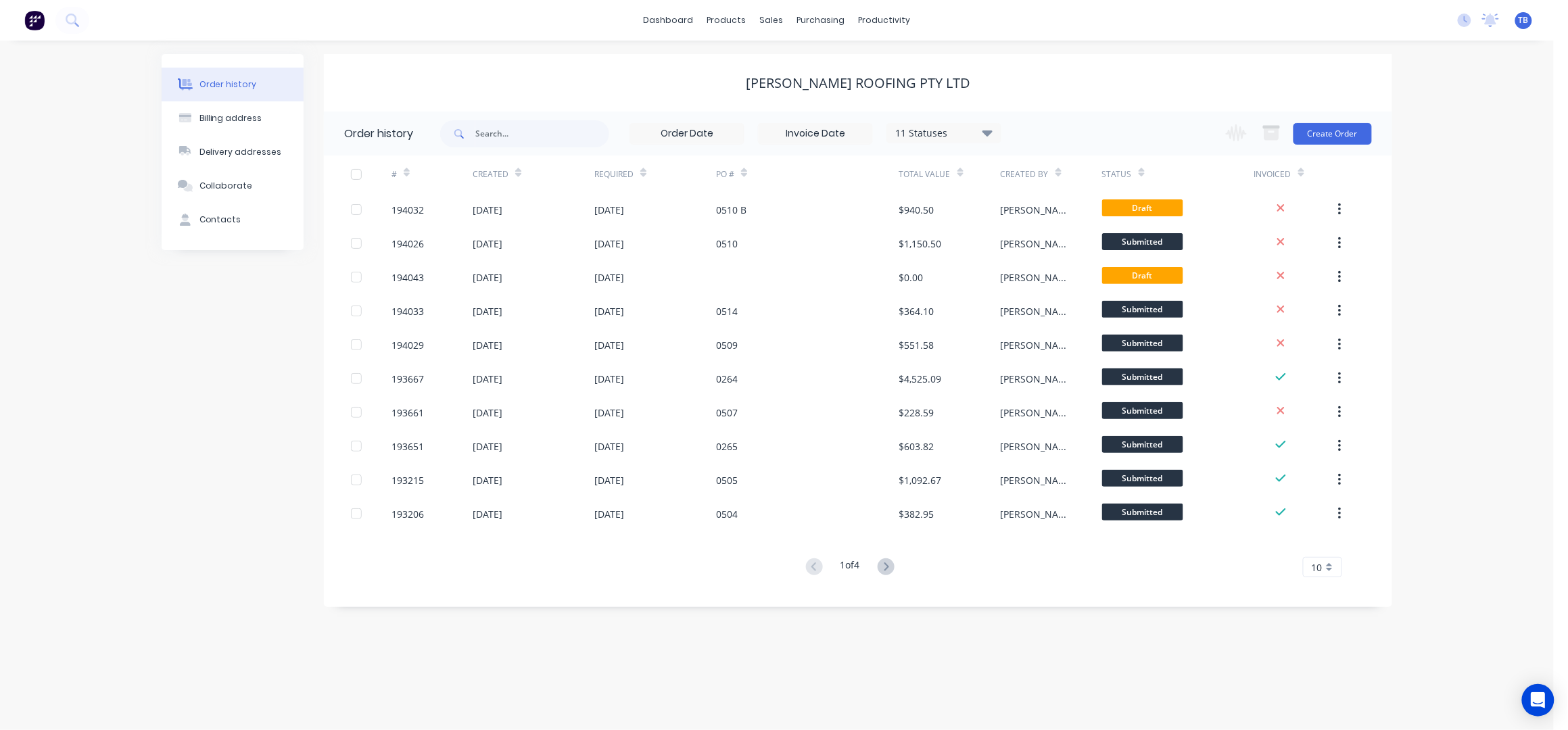
click at [1430, 165] on div "Order history Billing address Delivery addresses Collaborate Contacts Simpson R…" at bounding box center [776, 385] width 1553 height 689
click at [1429, 163] on div "Order history Billing address Delivery addresses Collaborate Contacts Simpson R…" at bounding box center [776, 385] width 1553 height 689
click at [1429, 162] on div "Order history Billing address Delivery addresses Collaborate Contacts Simpson R…" at bounding box center [776, 385] width 1553 height 689
click at [1428, 162] on div "Order history Billing address Delivery addresses Collaborate Contacts Simpson R…" at bounding box center [776, 385] width 1553 height 689
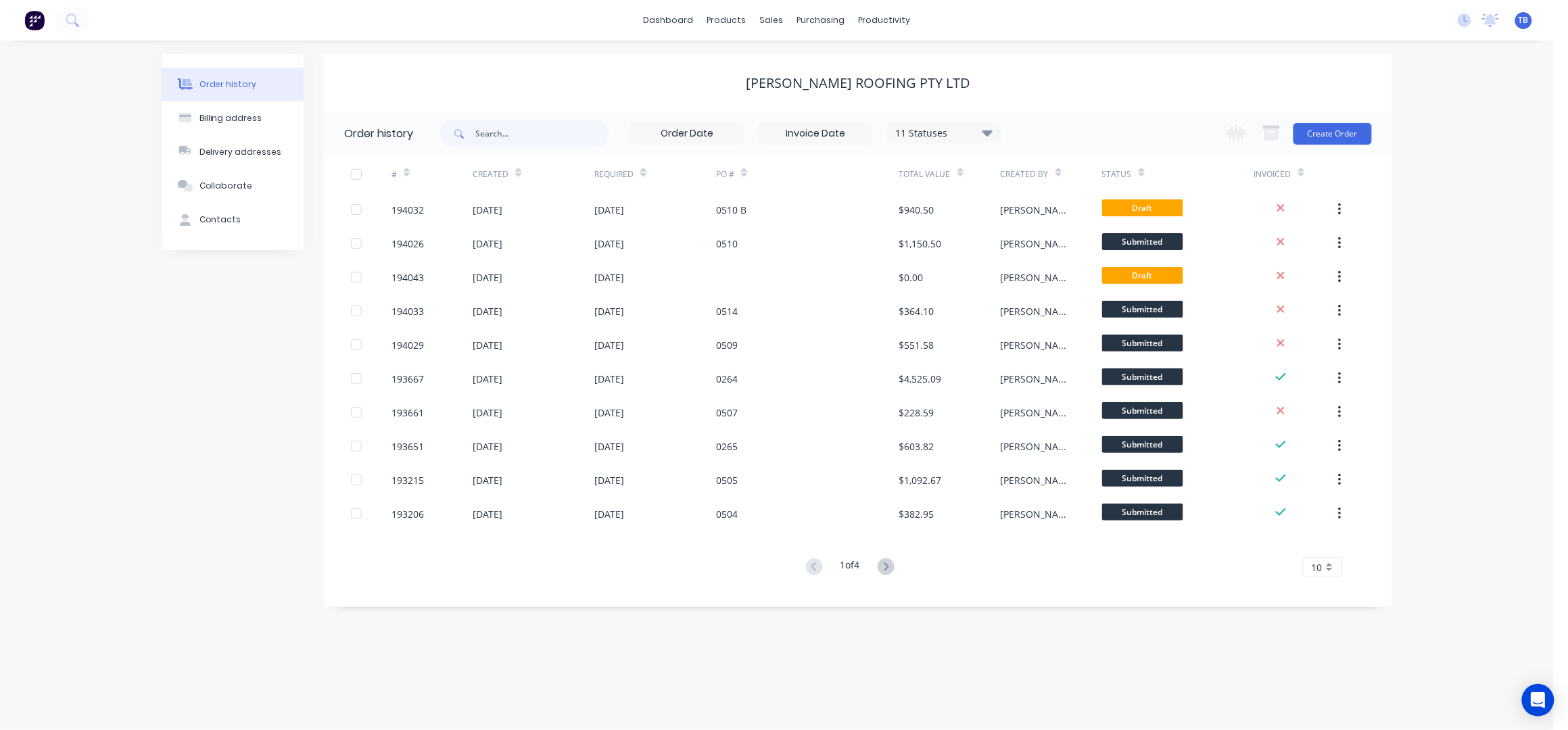
click at [1428, 161] on div "Order history Billing address Delivery addresses Collaborate Contacts Simpson R…" at bounding box center [776, 385] width 1553 height 689
click at [1426, 160] on div "Order history Billing address Delivery addresses Collaborate Contacts Simpson R…" at bounding box center [776, 385] width 1553 height 689
click at [1425, 158] on div "Order history Billing address Delivery addresses Collaborate Contacts Simpson R…" at bounding box center [776, 385] width 1553 height 689
click at [1417, 162] on div "Order history Billing address Delivery addresses Collaborate Contacts Simpson R…" at bounding box center [776, 385] width 1553 height 689
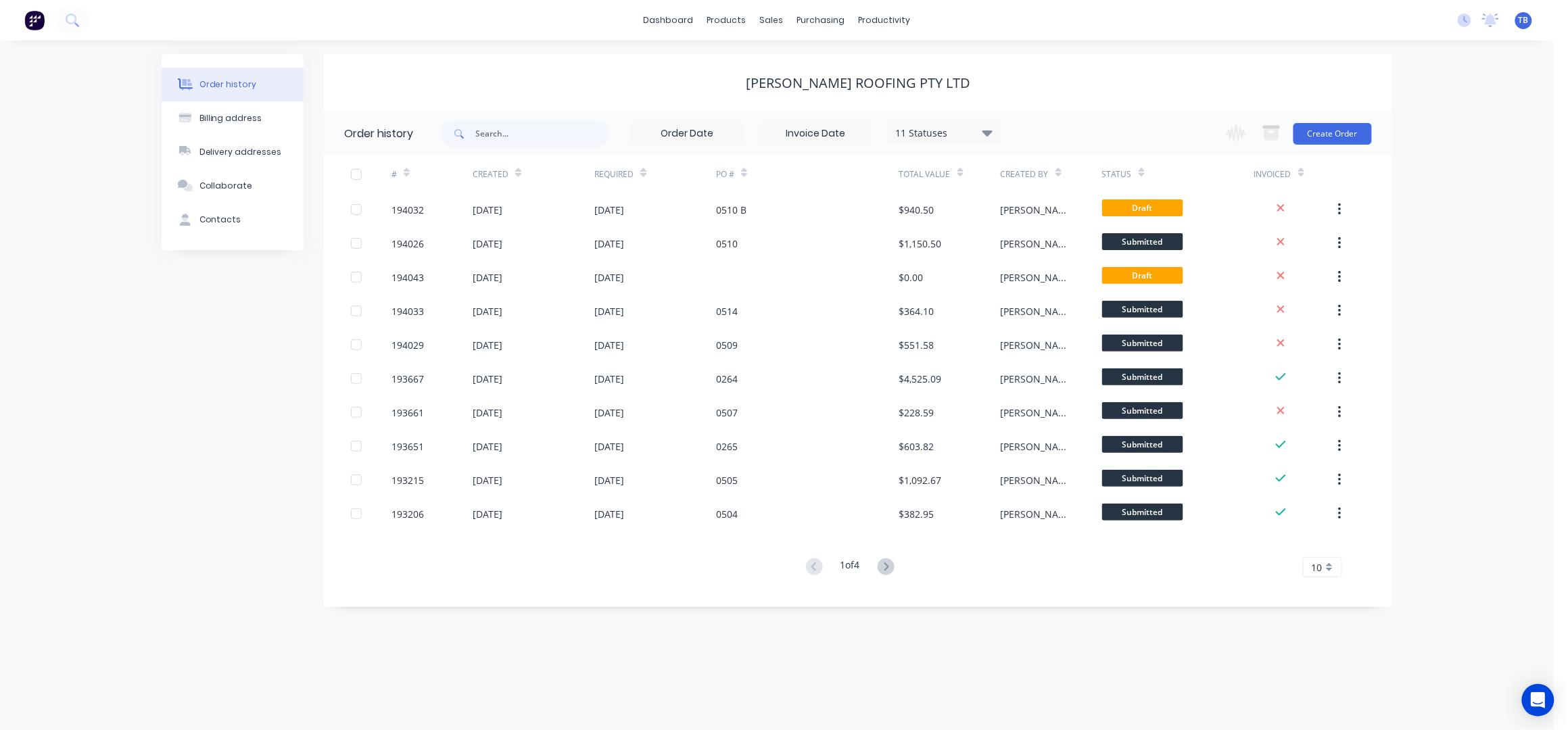
click at [750, 72] on div "[PERSON_NAME] Roofing Pty Ltd" at bounding box center [858, 83] width 1068 height 57
click at [835, 60] on div "Sales Orders" at bounding box center [822, 65] width 55 height 12
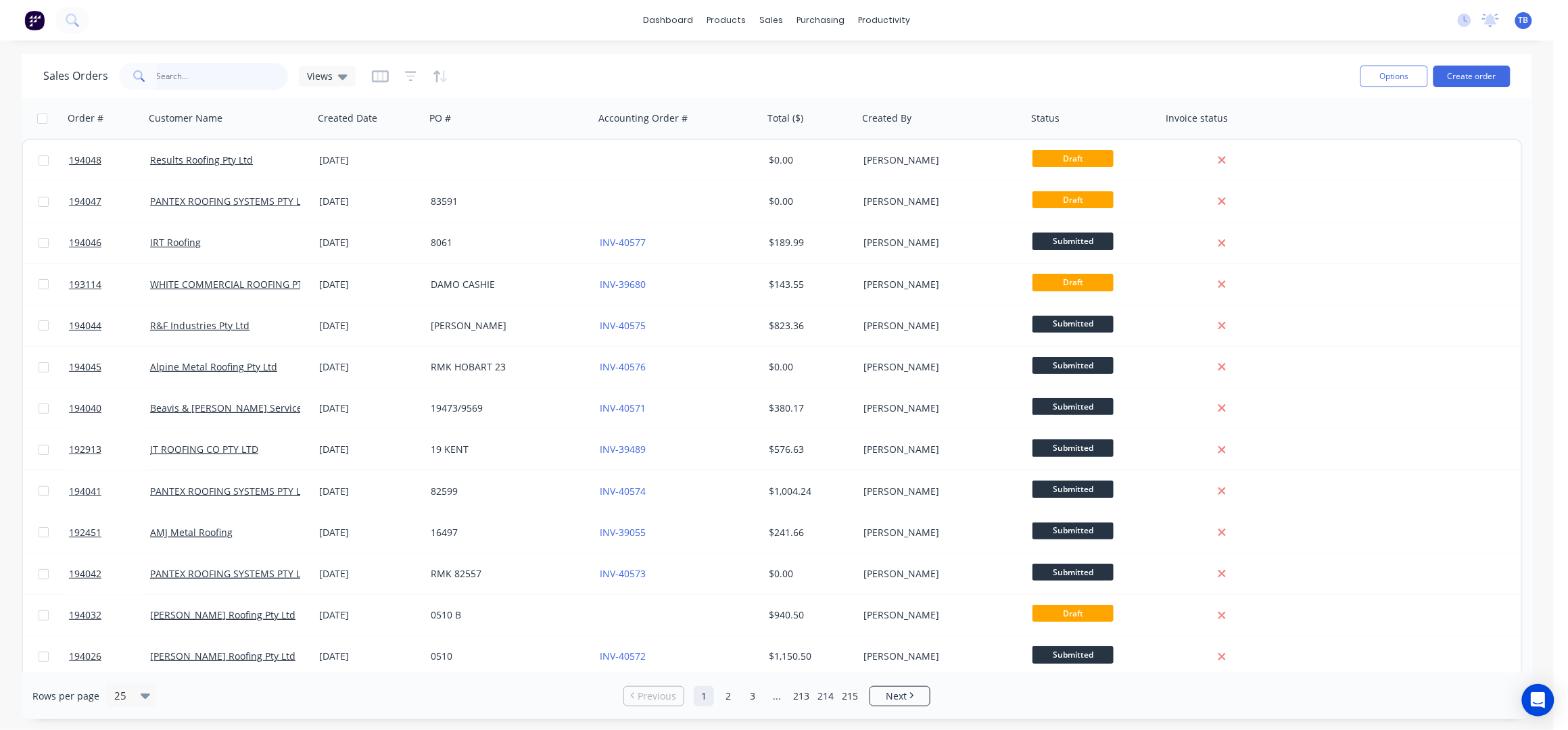
click at [180, 75] on input "text" at bounding box center [223, 76] width 132 height 27
click at [795, 59] on div "Sales Orders" at bounding box center [822, 65] width 55 height 12
click at [199, 68] on input "text" at bounding box center [223, 76] width 132 height 27
click at [199, 70] on input "text" at bounding box center [223, 76] width 132 height 27
click at [830, 70] on div "Sales Orders" at bounding box center [822, 65] width 55 height 12
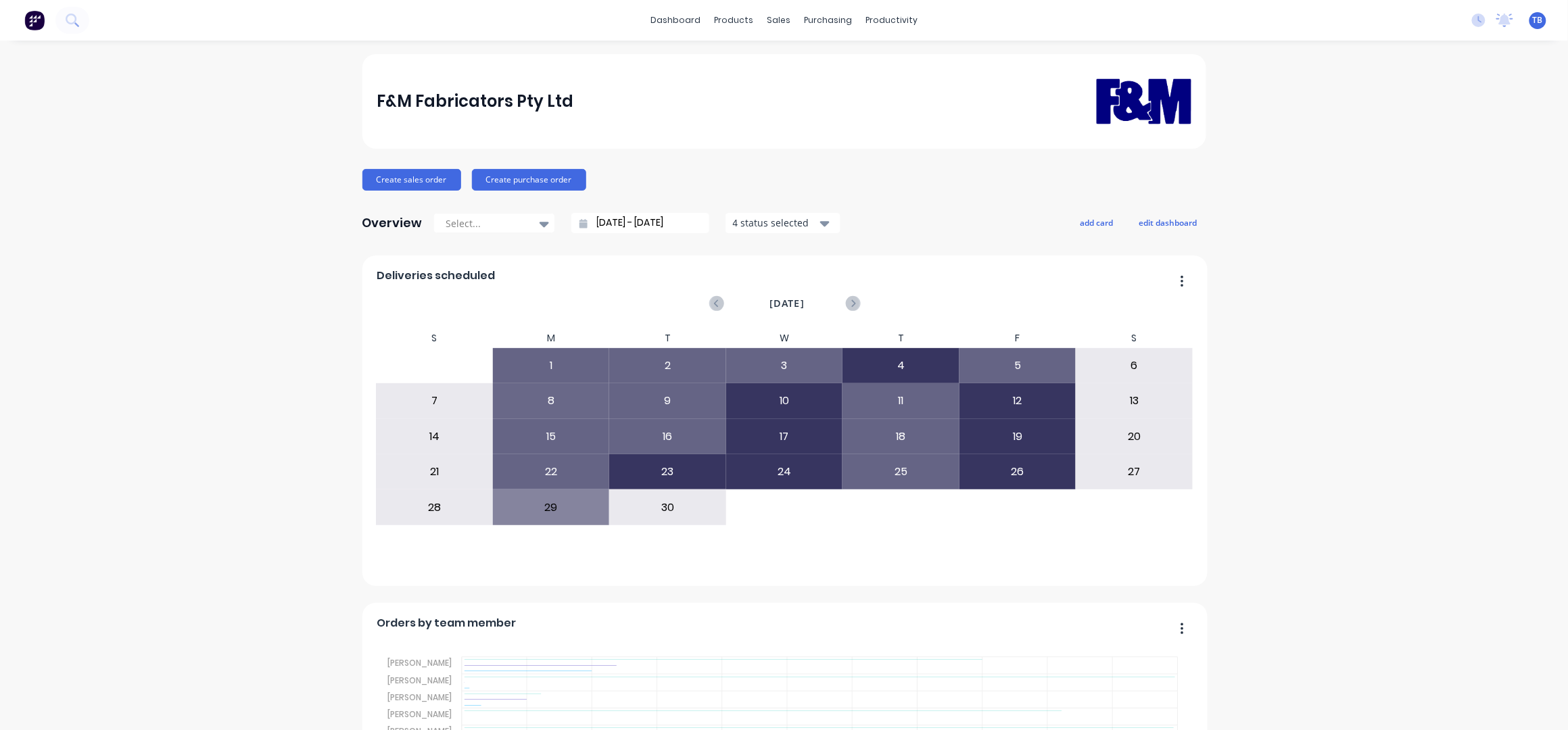
drag, startPoint x: 808, startPoint y: 58, endPoint x: 813, endPoint y: 51, distance: 8.6
click at [808, 59] on div "Sales Orders" at bounding box center [822, 65] width 55 height 12
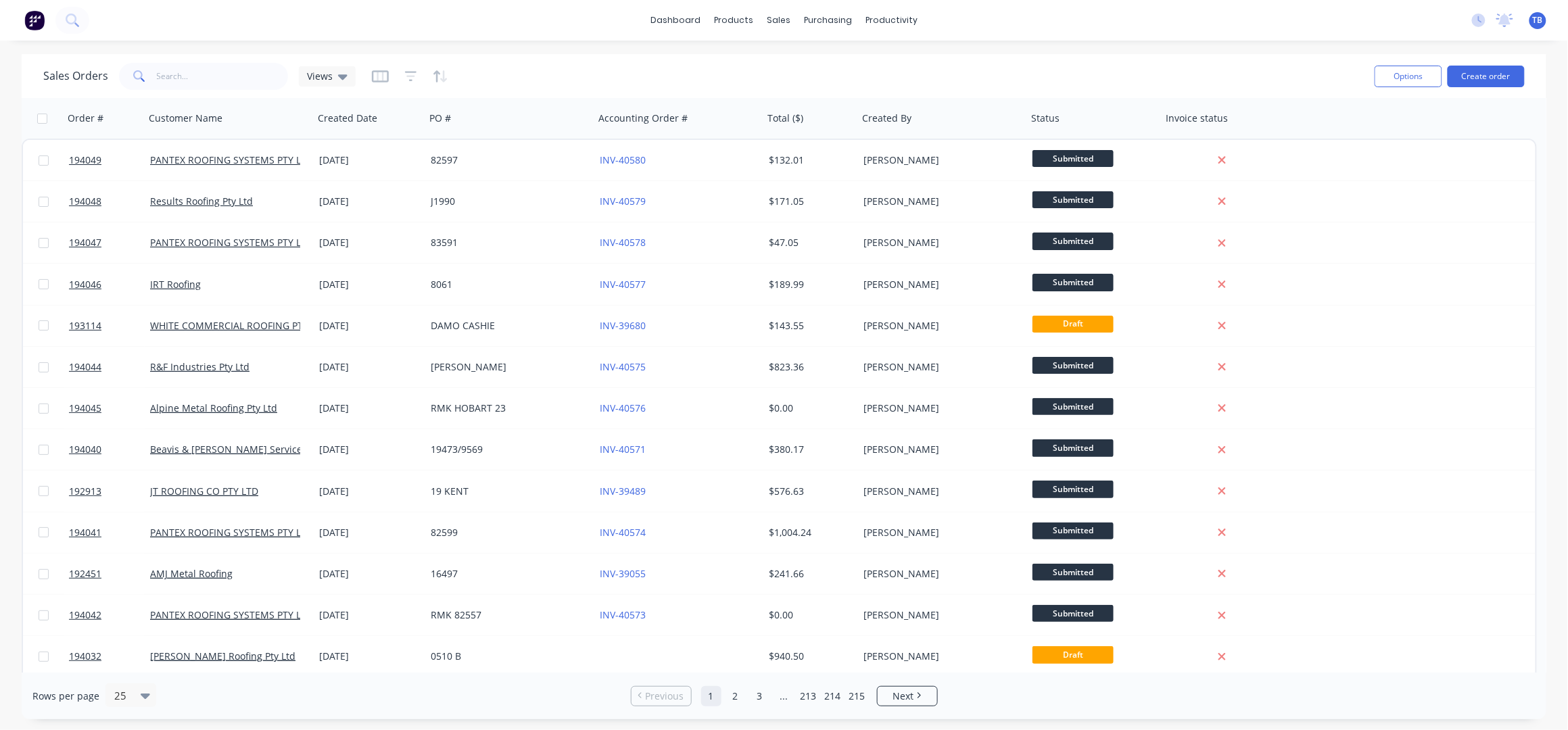
click at [321, 40] on div "dashboard products sales purchasing productivity dashboard products Product Cat…" at bounding box center [784, 20] width 1568 height 41
click at [211, 68] on input "text" at bounding box center [223, 76] width 132 height 27
click at [1478, 68] on button "Create order" at bounding box center [1485, 77] width 77 height 21
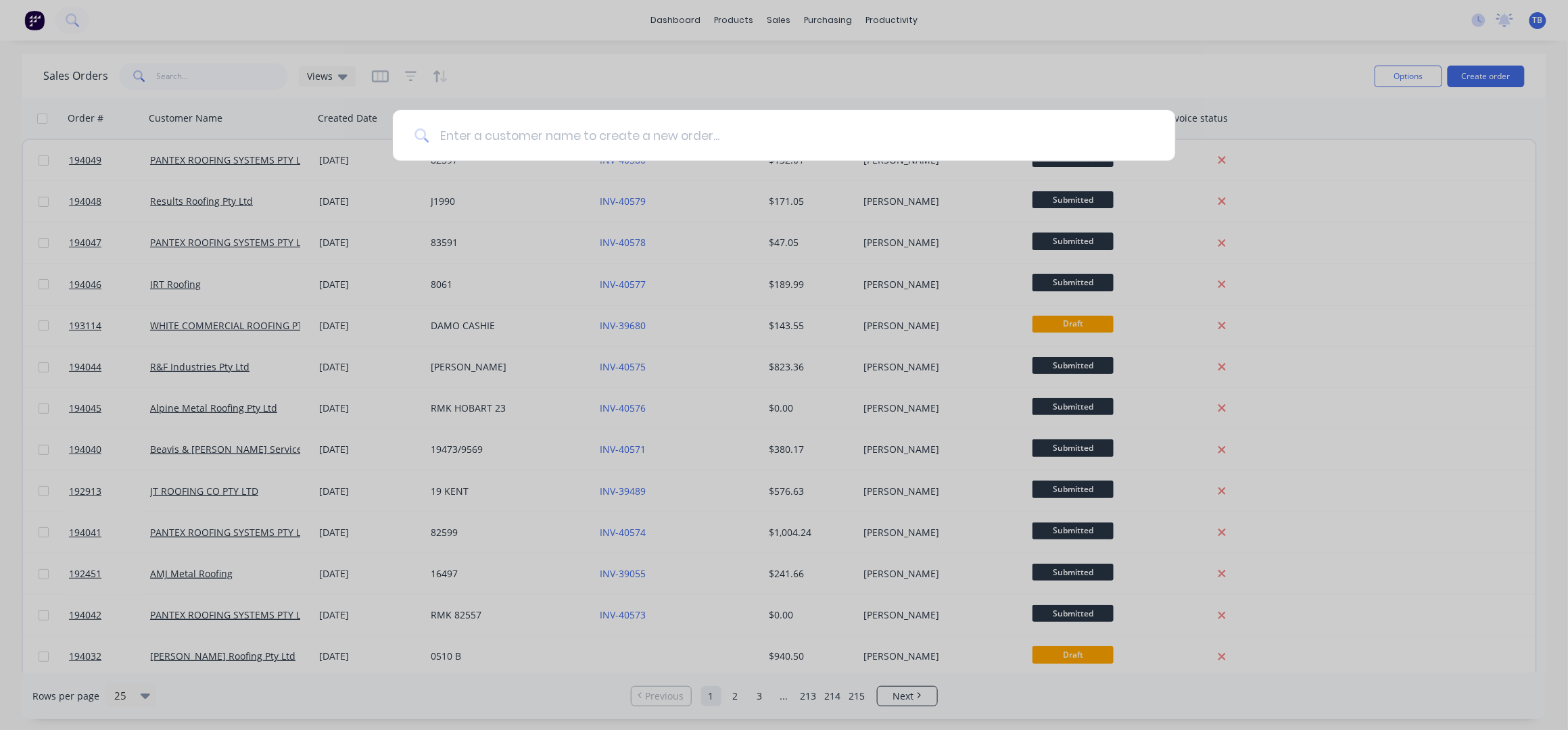
click at [750, 142] on input at bounding box center [791, 135] width 725 height 51
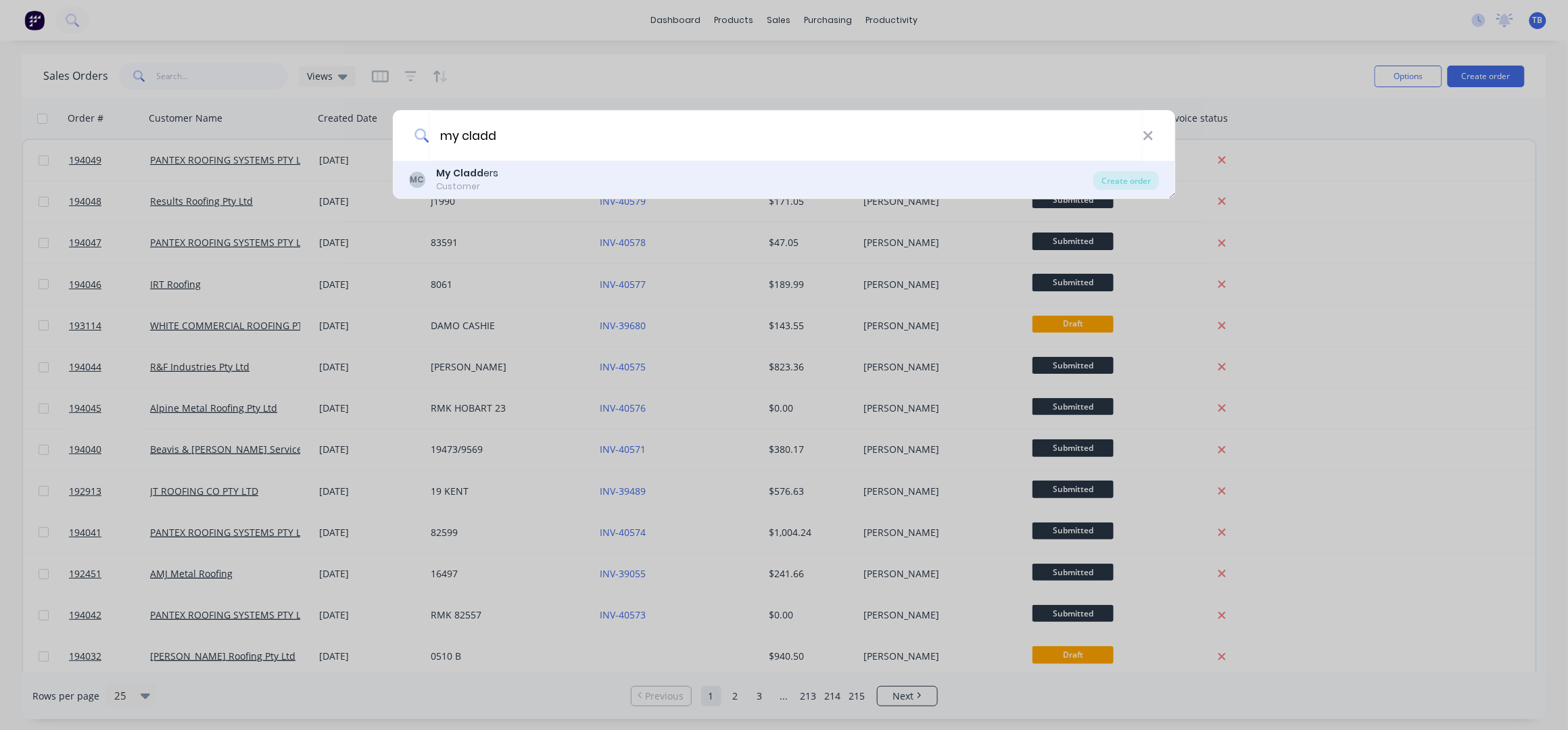
type input "my cladd"
click at [549, 187] on div "MC My Cladd ers Customer" at bounding box center [751, 179] width 684 height 26
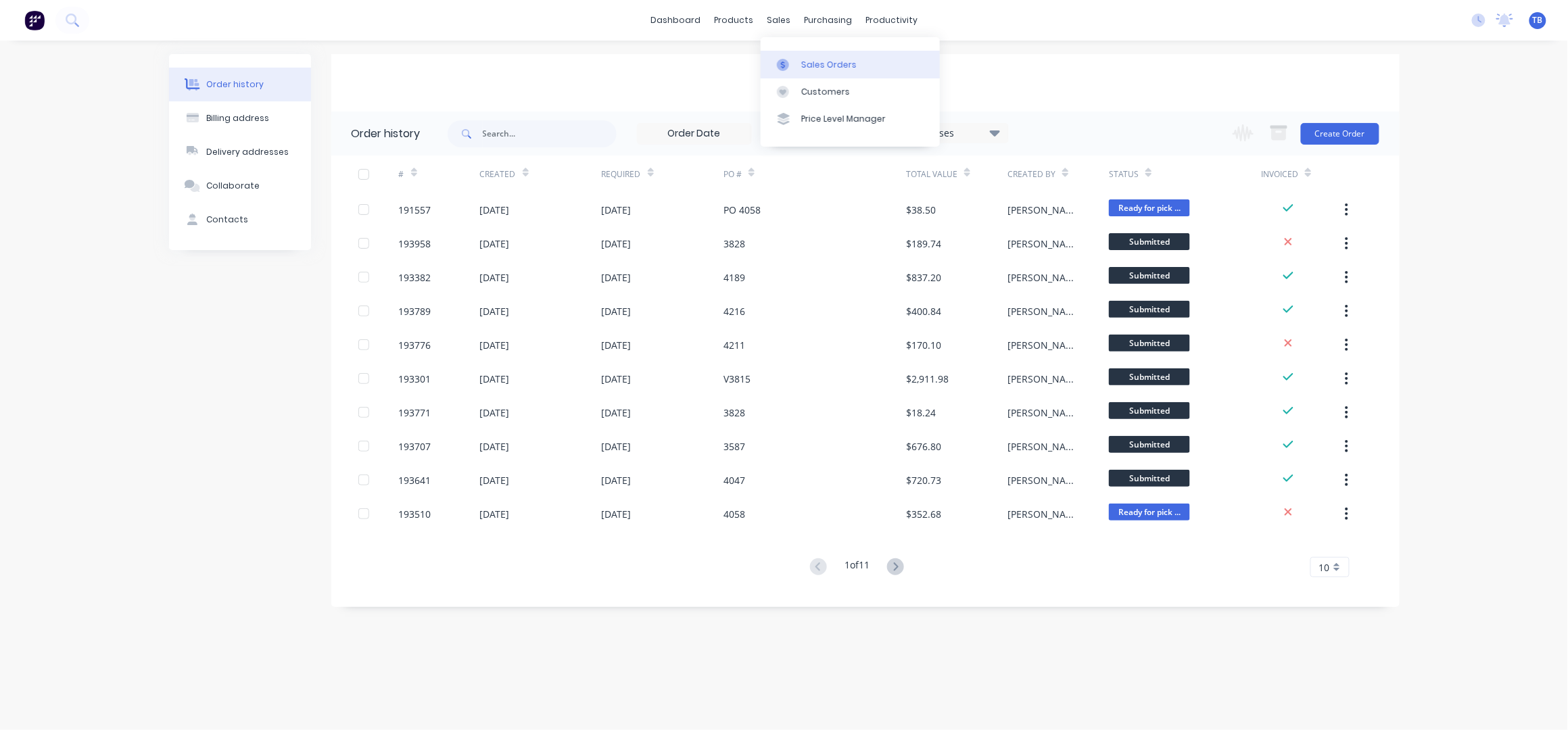
click at [797, 55] on link "Sales Orders" at bounding box center [850, 64] width 179 height 27
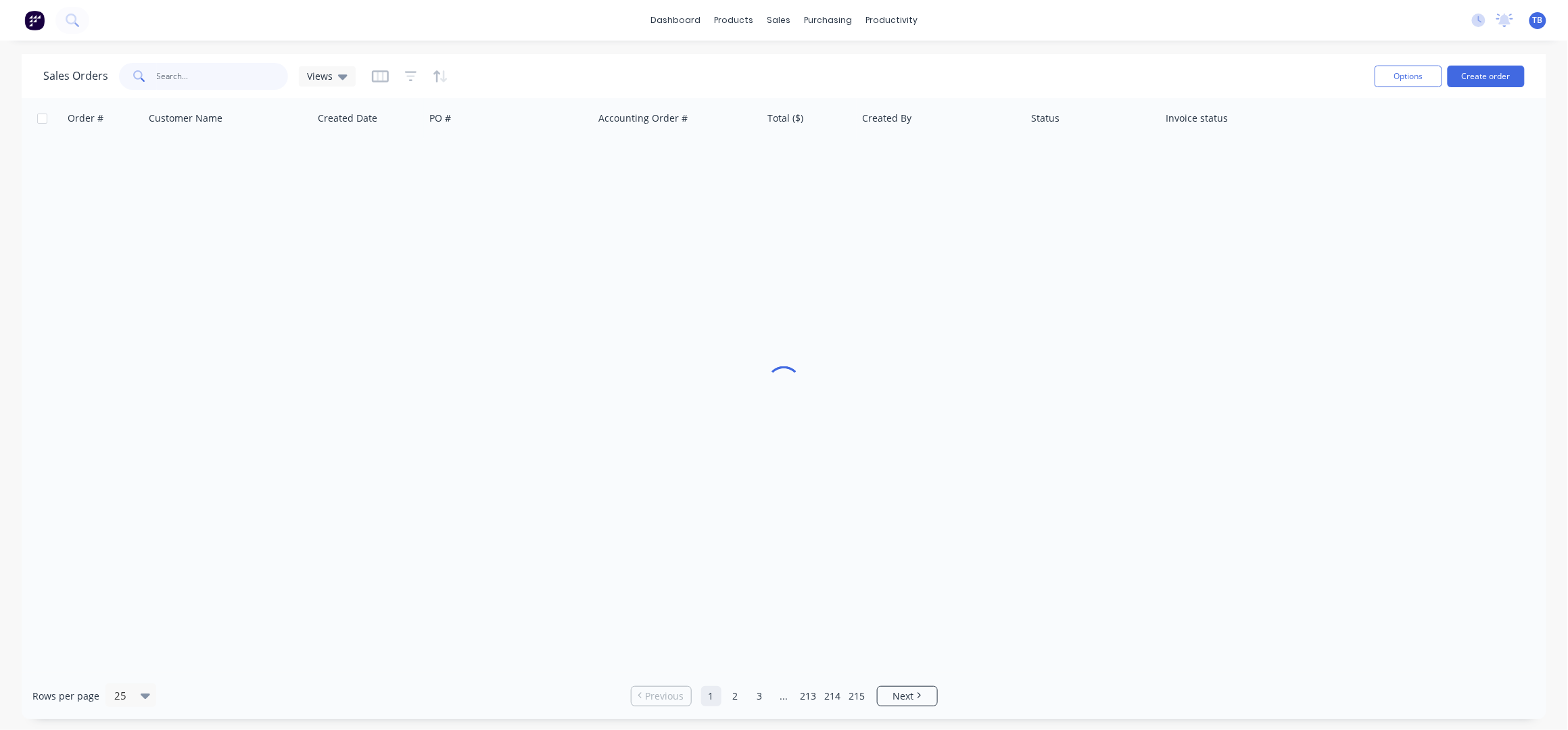
drag, startPoint x: 228, startPoint y: 67, endPoint x: 279, endPoint y: 168, distance: 113.1
click at [222, 67] on input "text" at bounding box center [223, 76] width 132 height 27
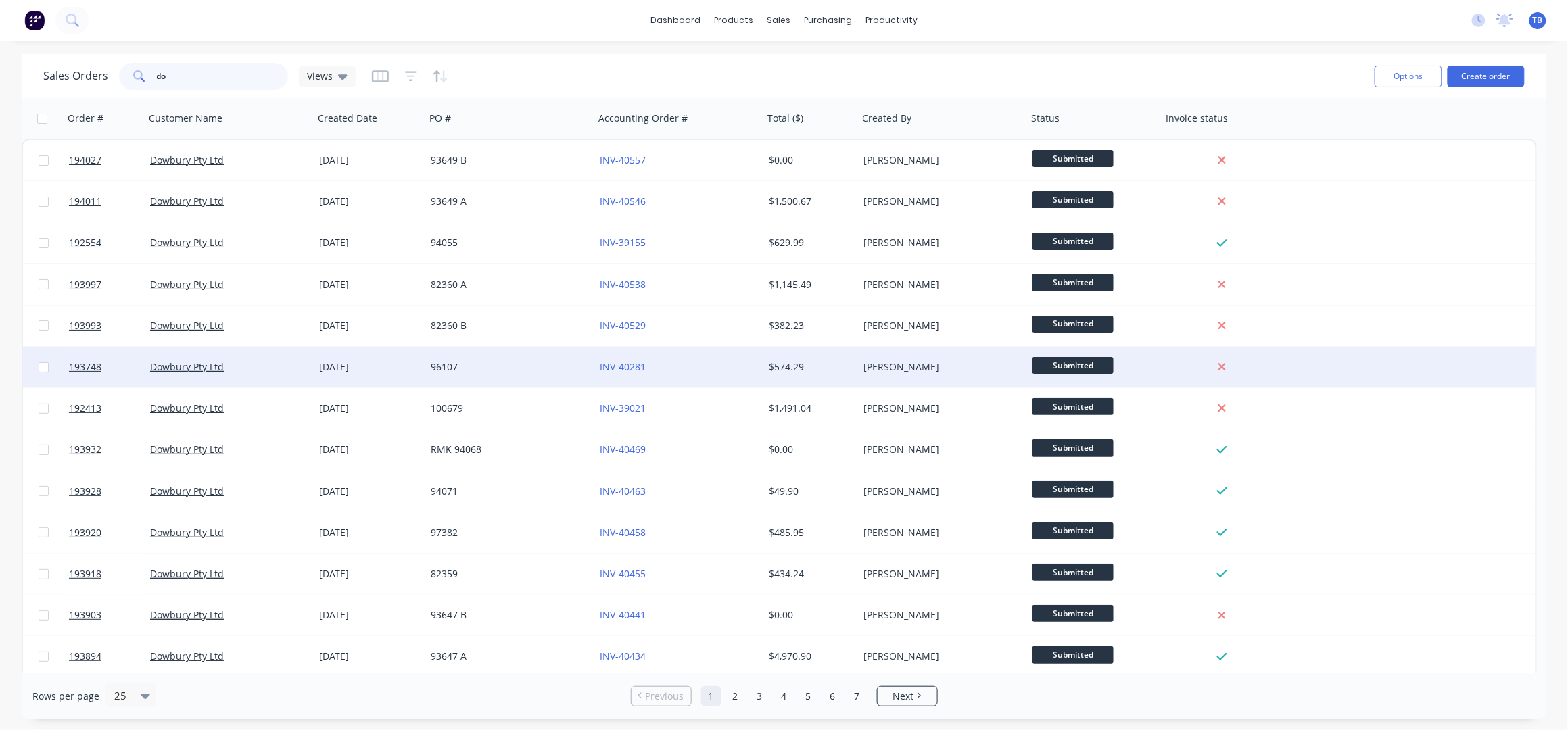
type input "d"
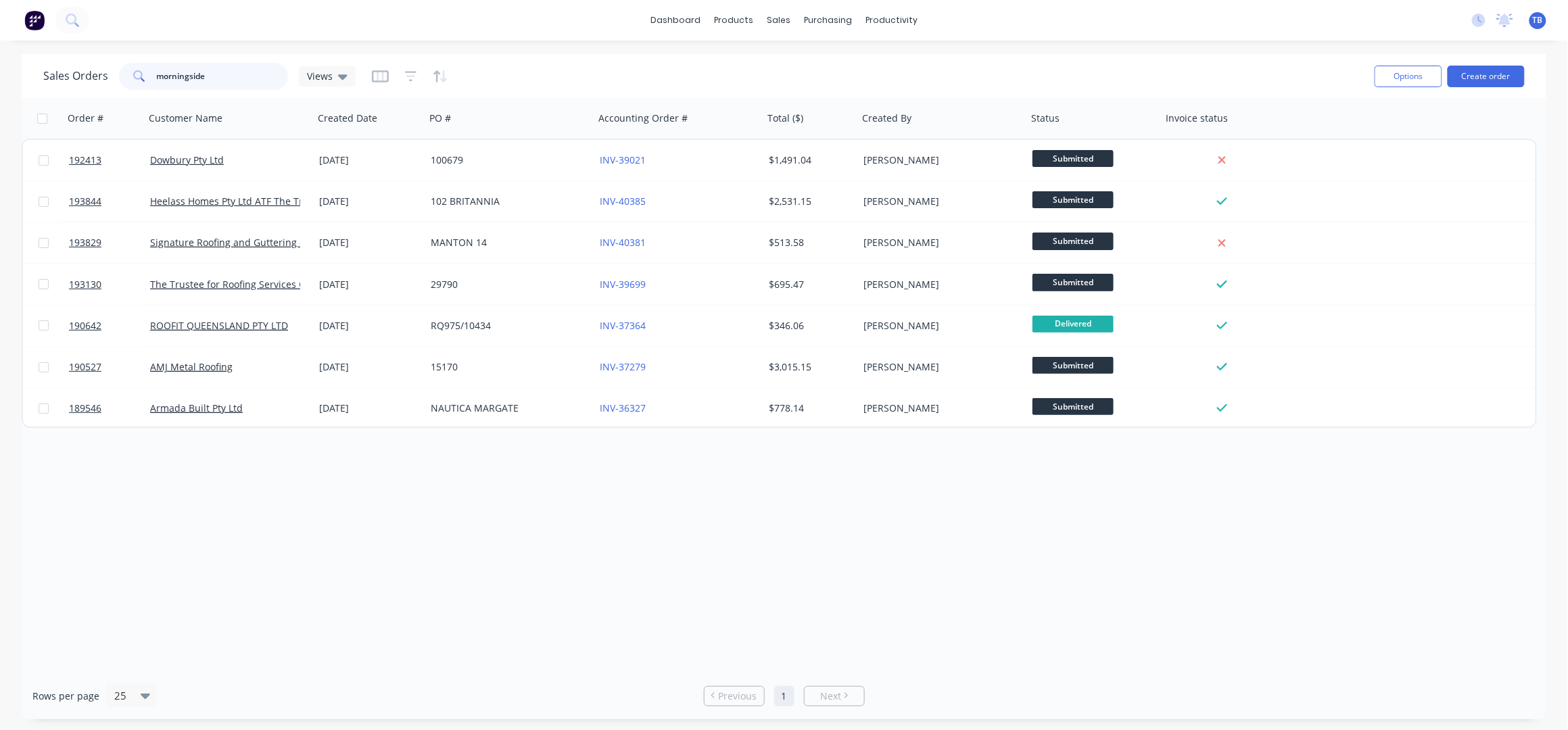
type input "morningside"
click at [575, 46] on div "dashboard products sales purchasing productivity dashboard products Product Cat…" at bounding box center [784, 365] width 1568 height 730
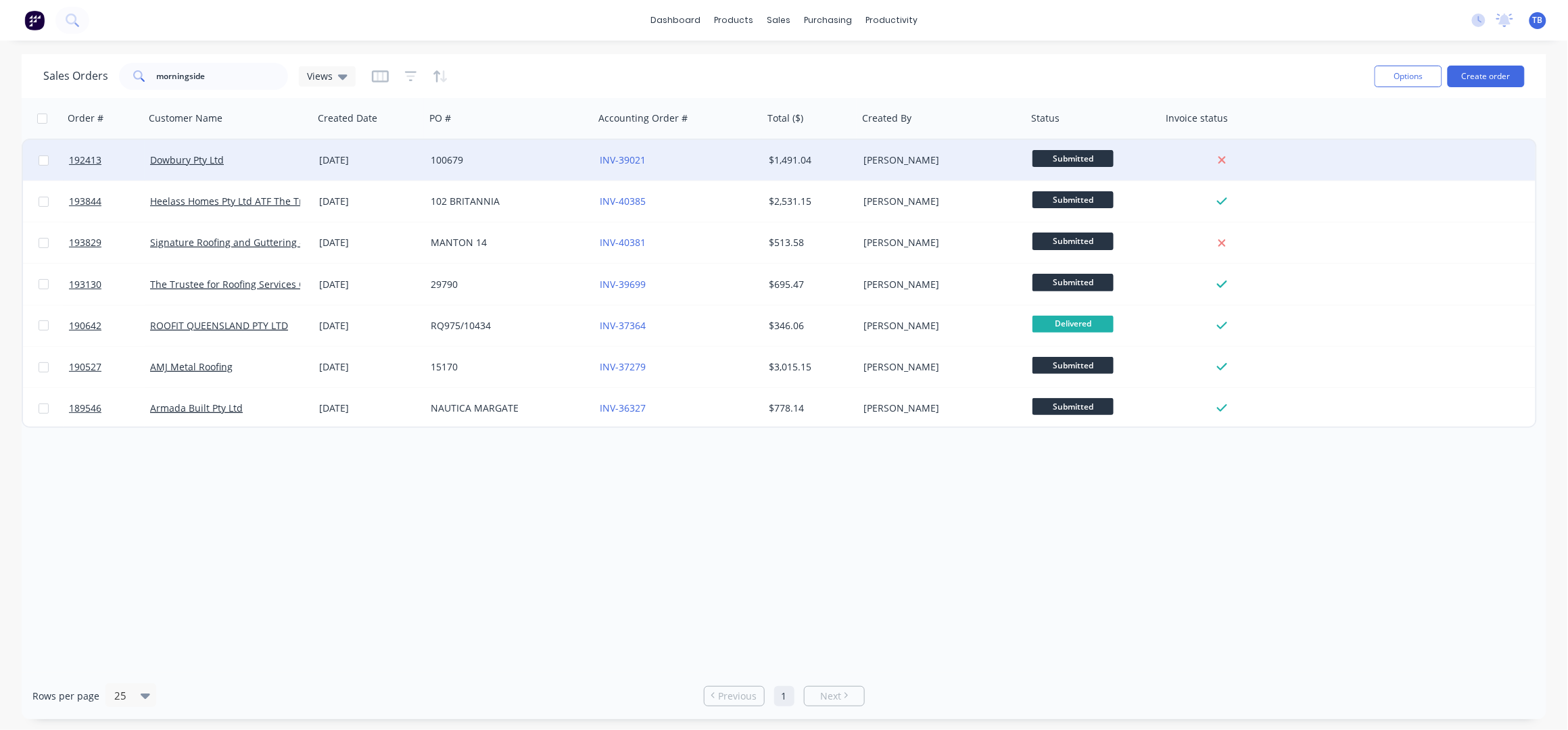
click at [516, 157] on div "100679" at bounding box center [505, 160] width 150 height 14
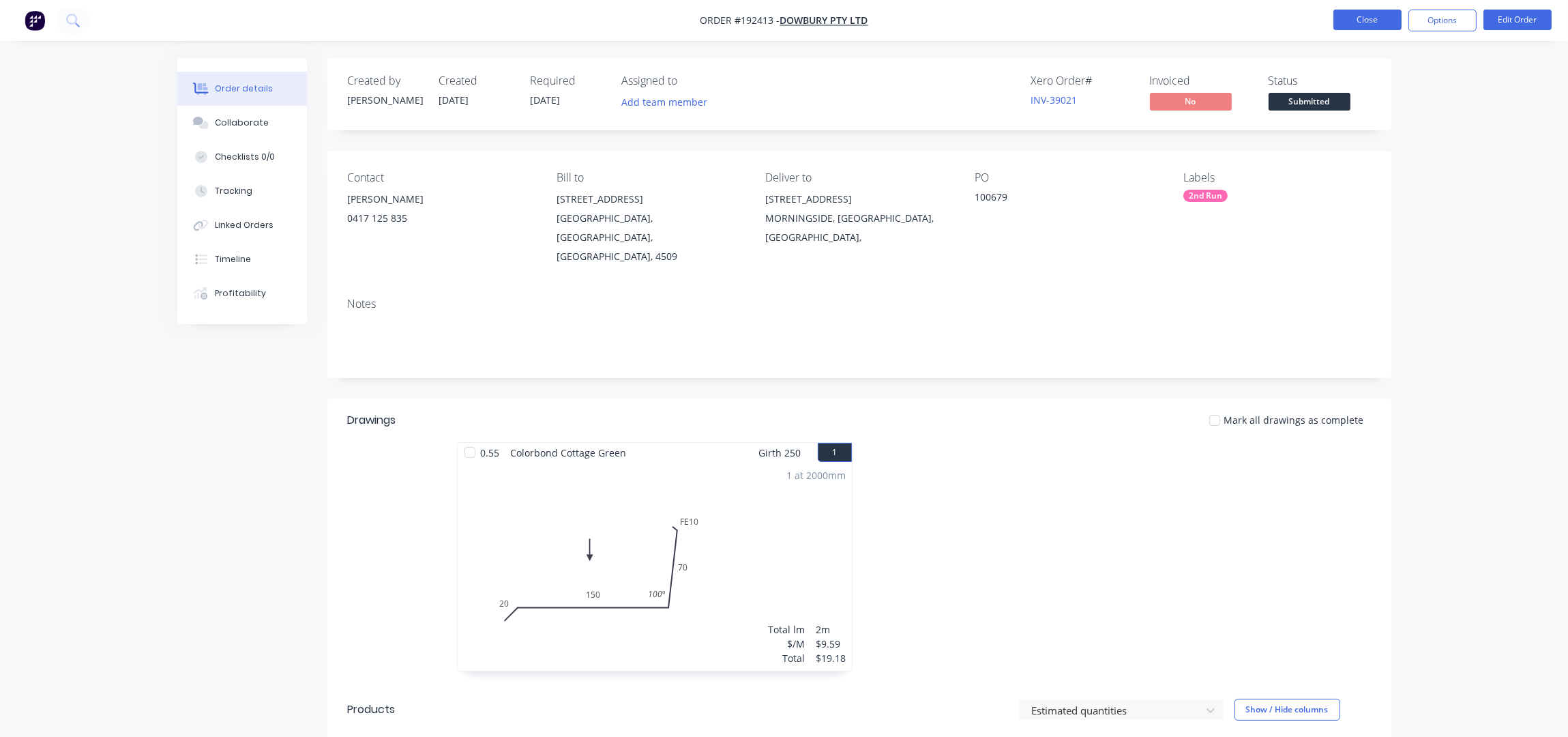
click at [1380, 20] on button "Close" at bounding box center [1367, 19] width 68 height 20
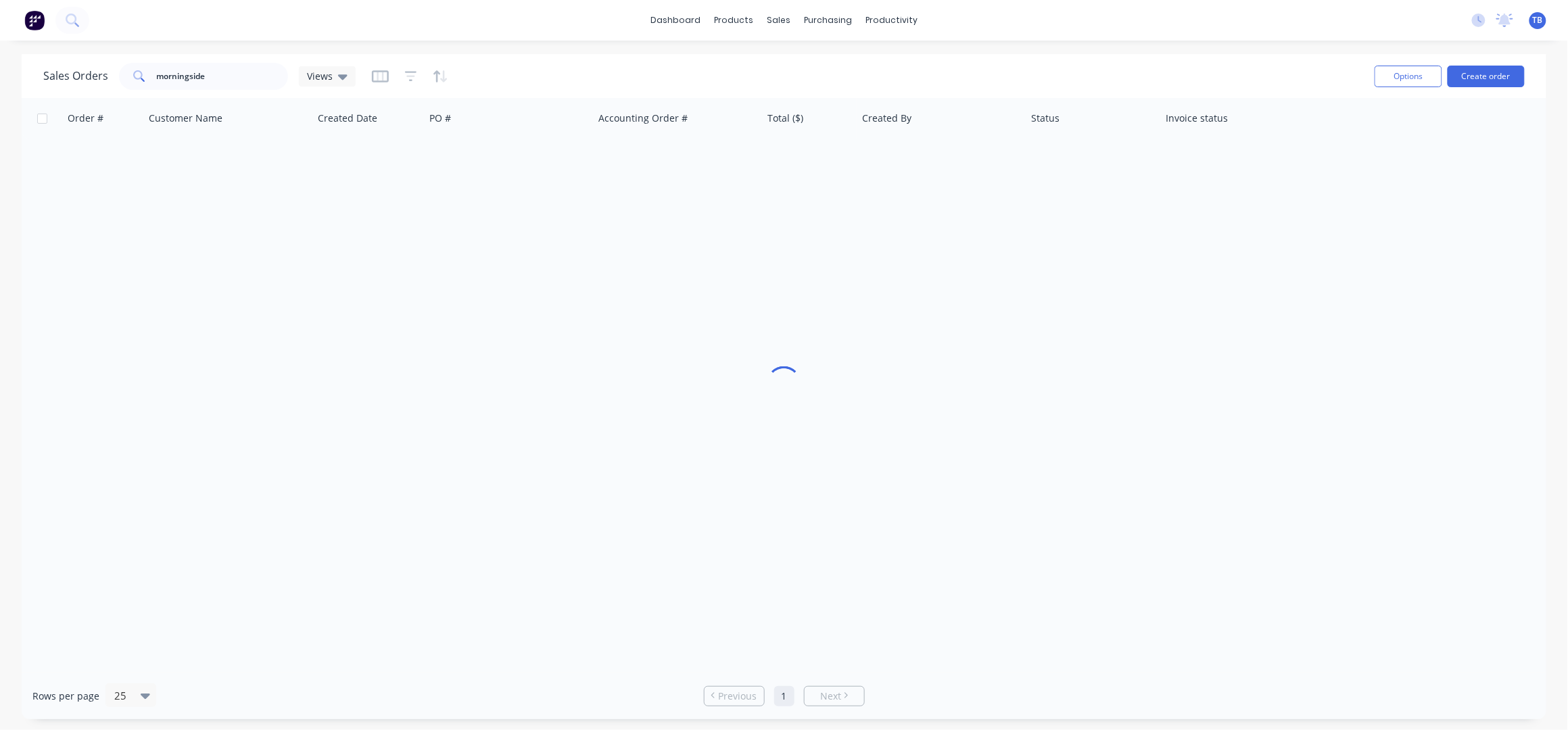
click at [508, 47] on div "dashboard products sales purchasing productivity dashboard products Product Cat…" at bounding box center [784, 365] width 1568 height 730
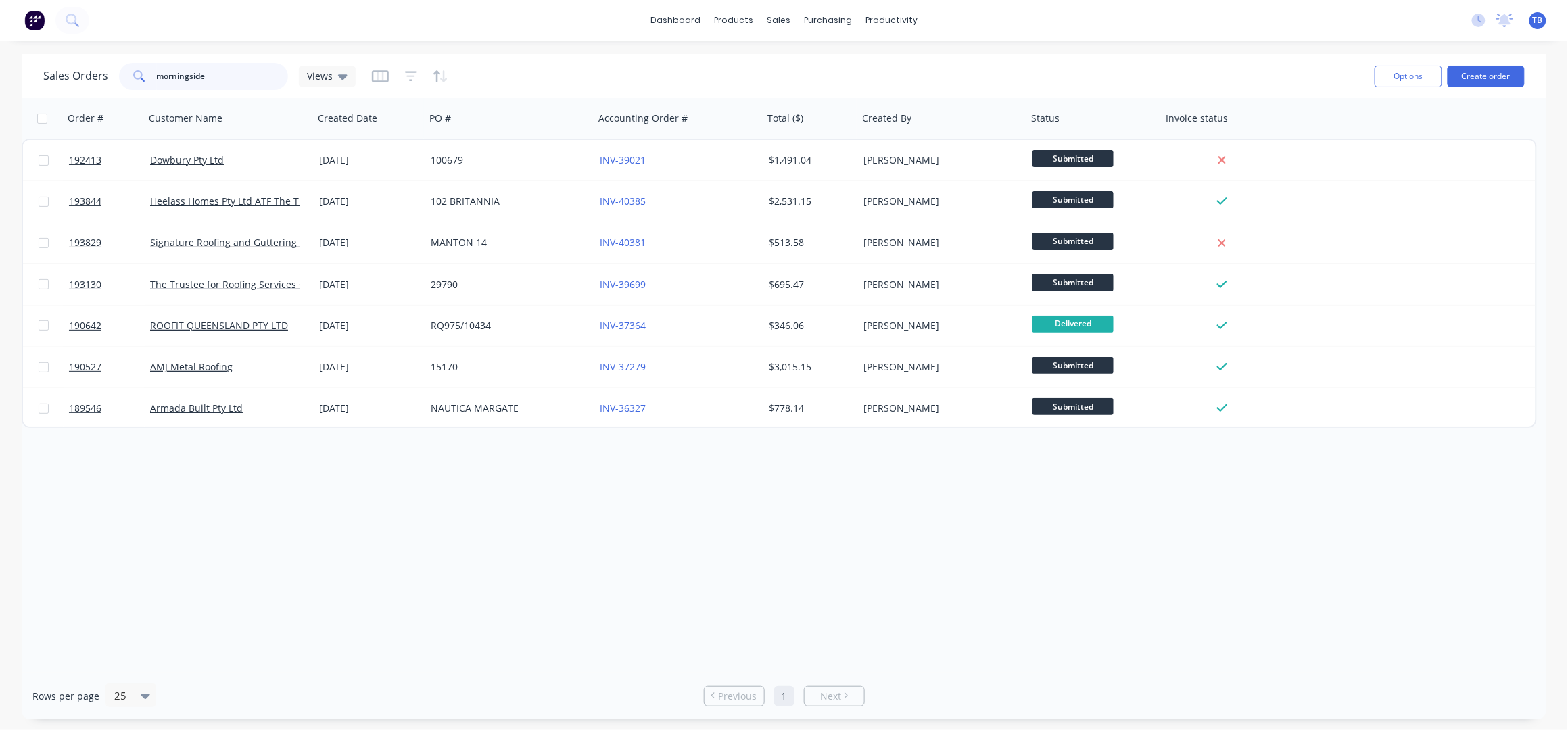
drag, startPoint x: 207, startPoint y: 71, endPoint x: 65, endPoint y: 90, distance: 143.3
click at [68, 82] on div "Sales Orders morningside Views" at bounding box center [200, 76] width 312 height 27
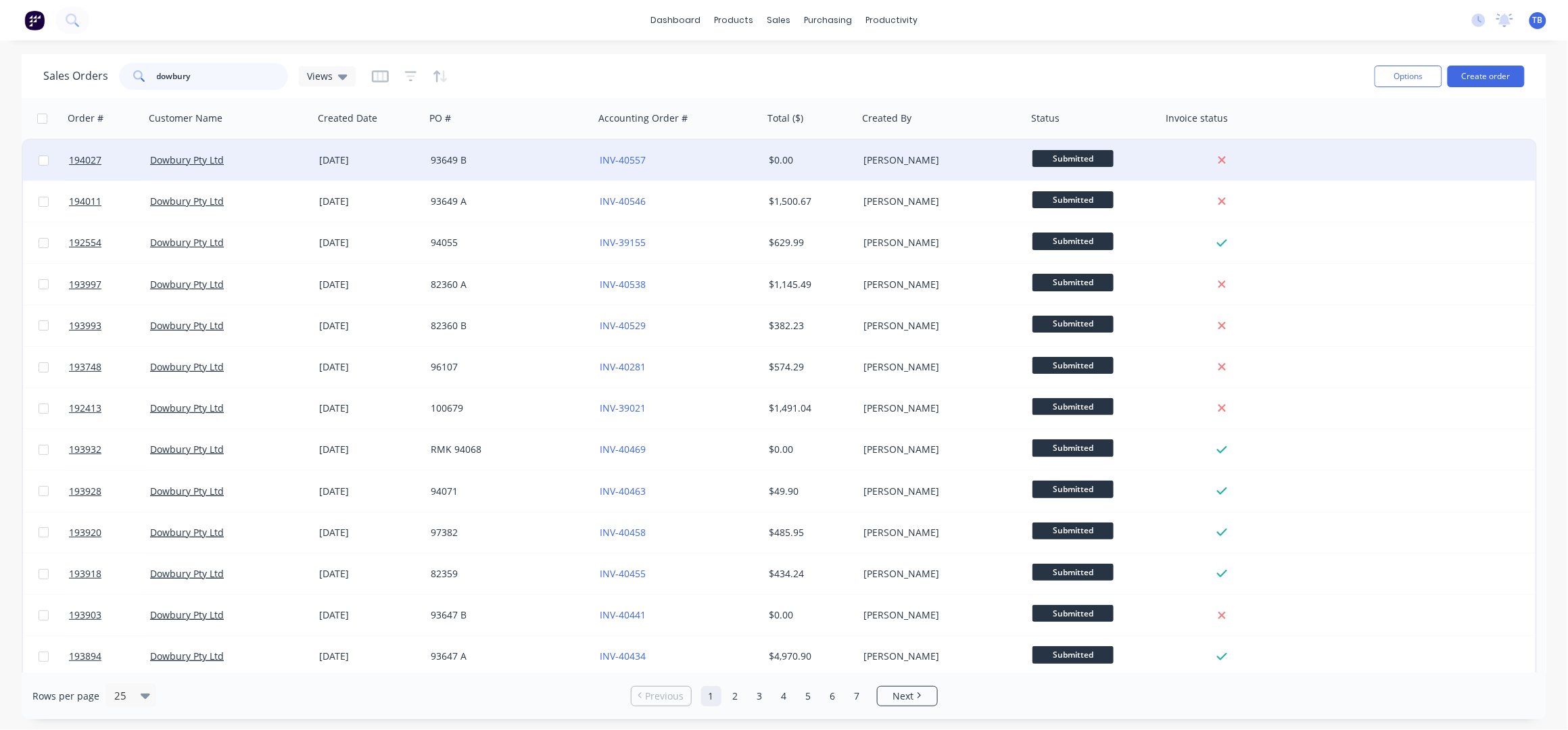
type input "dowbury"
click at [534, 166] on div "93649 B" at bounding box center [509, 160] width 169 height 41
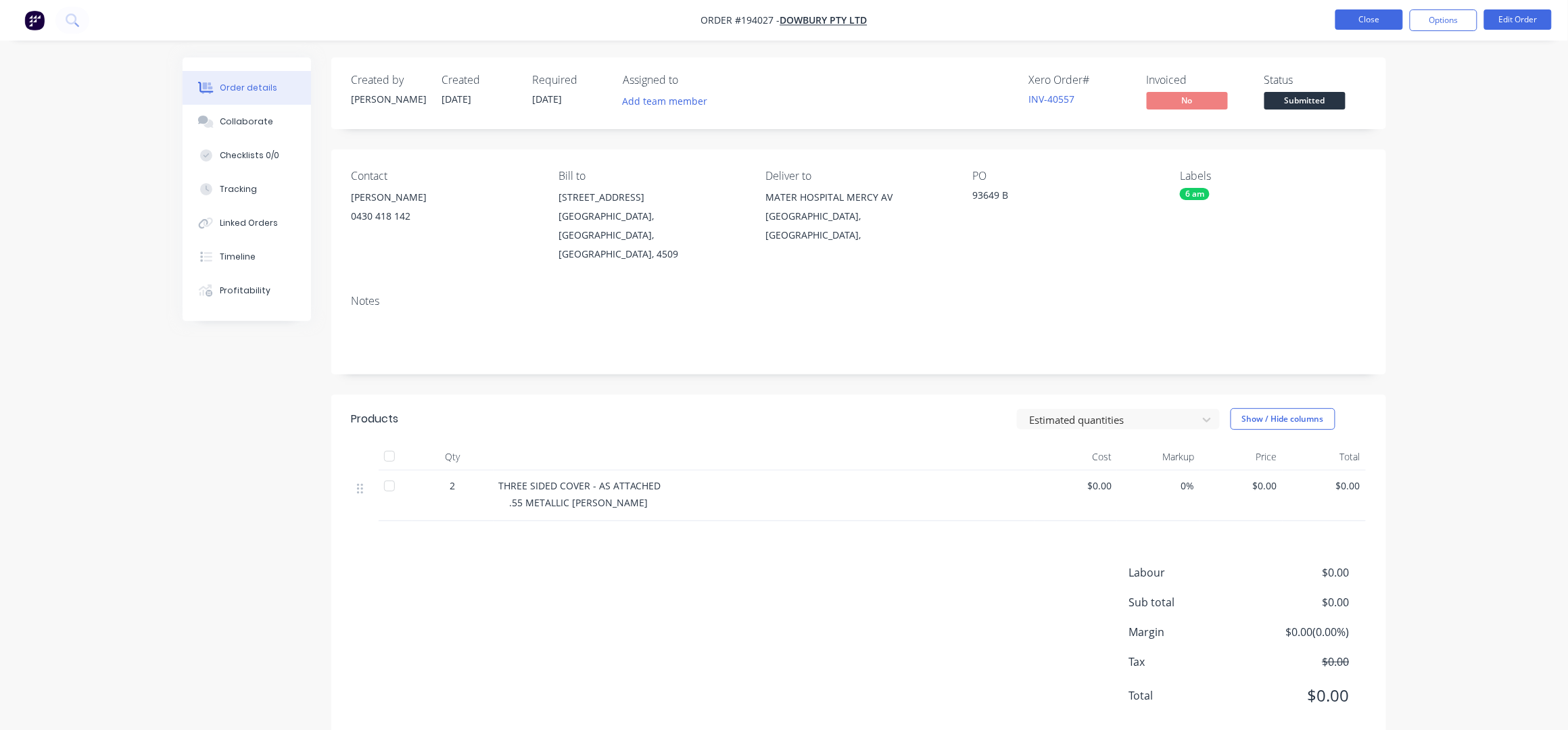
click at [1386, 23] on button "Close" at bounding box center [1369, 19] width 67 height 20
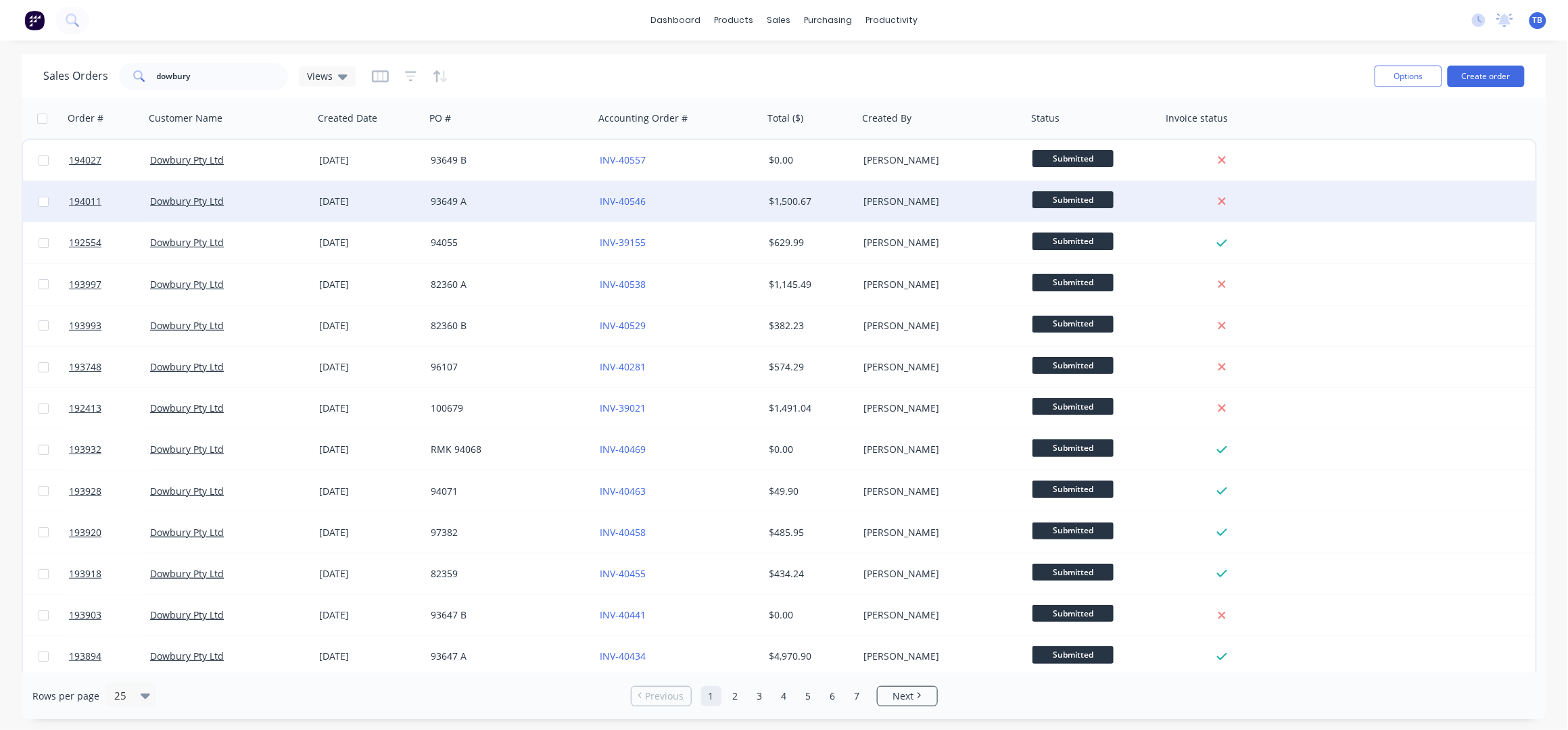
click at [551, 212] on div "93649 A" at bounding box center [509, 201] width 169 height 41
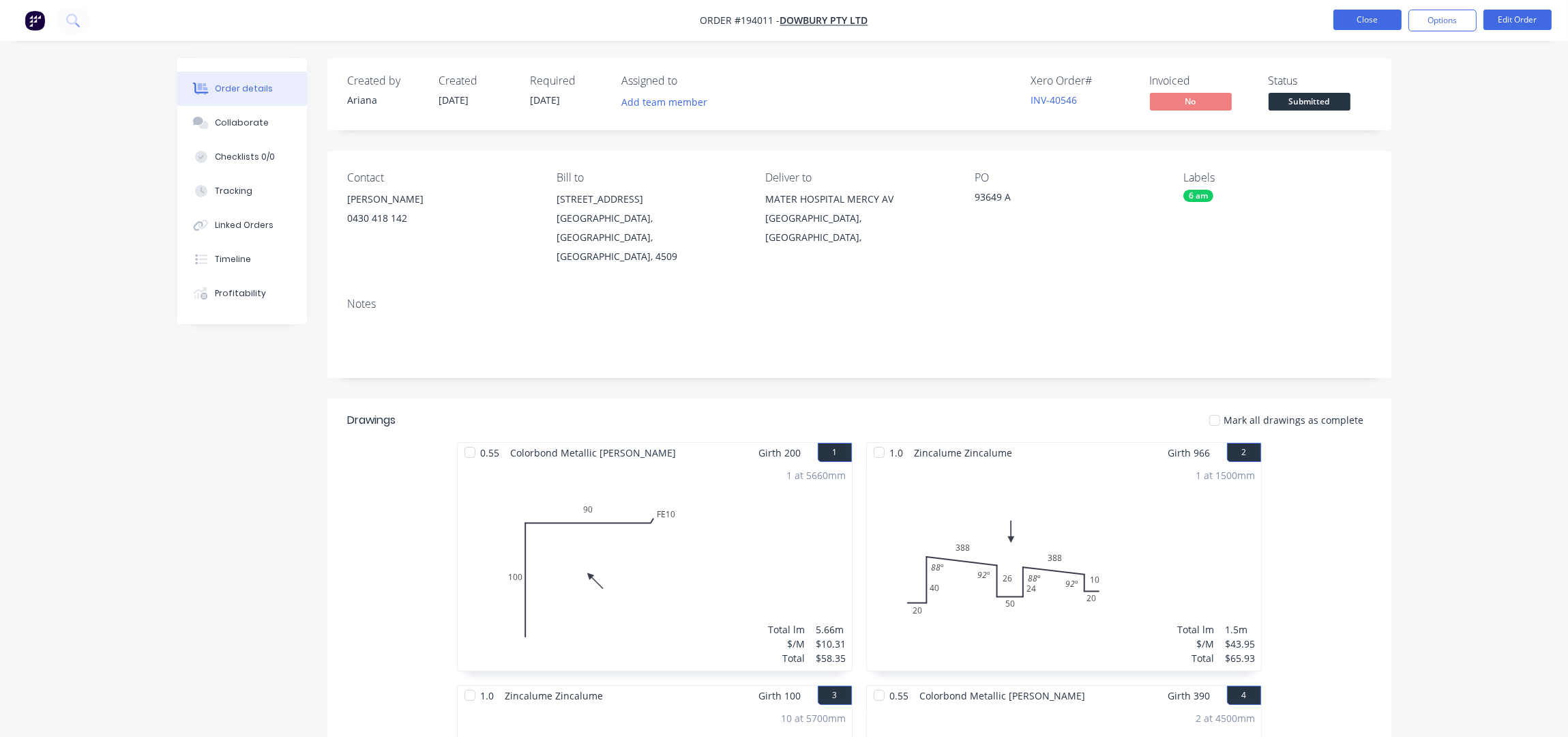
click at [1339, 24] on button "Close" at bounding box center [1367, 19] width 68 height 20
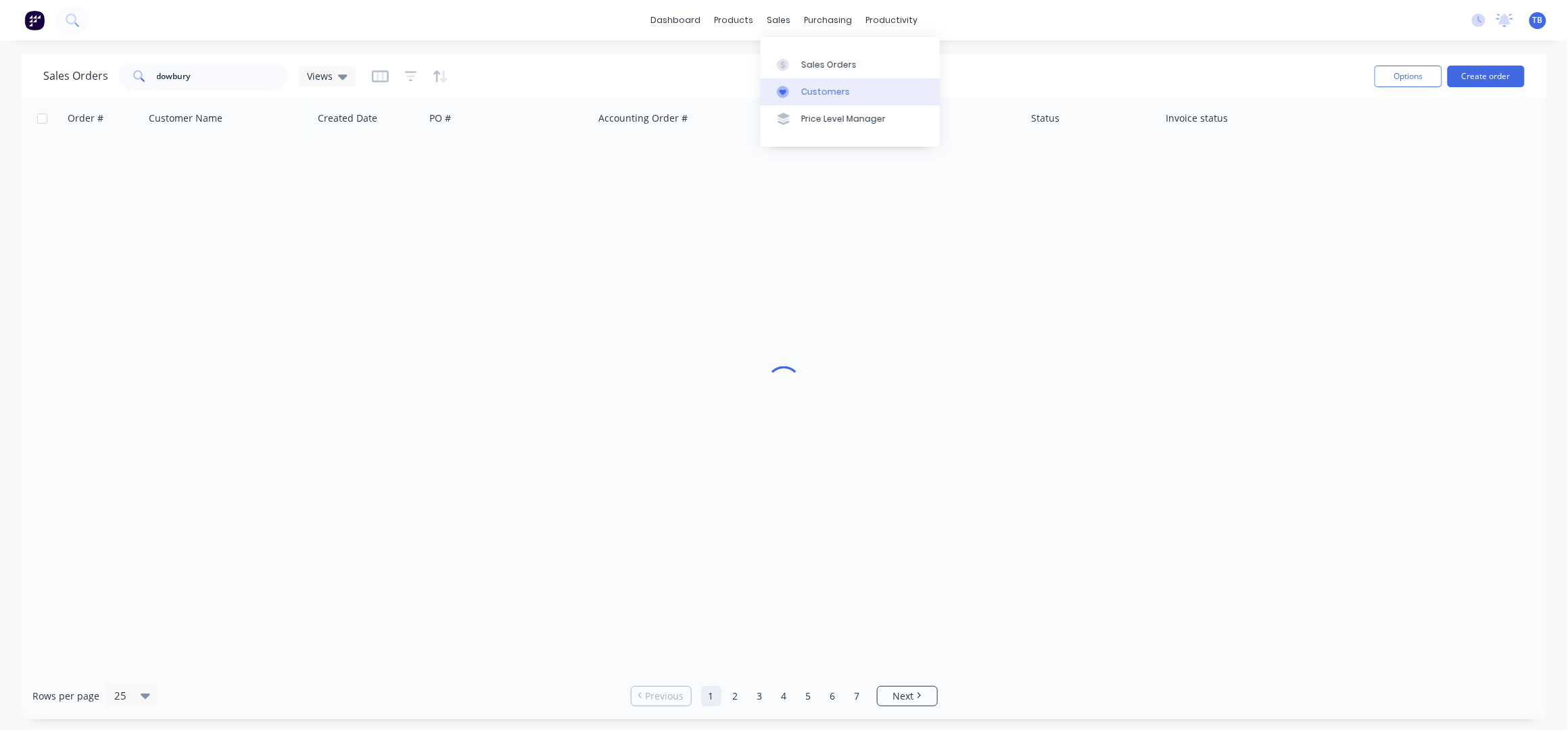
click at [825, 95] on div "Customers" at bounding box center [825, 92] width 49 height 12
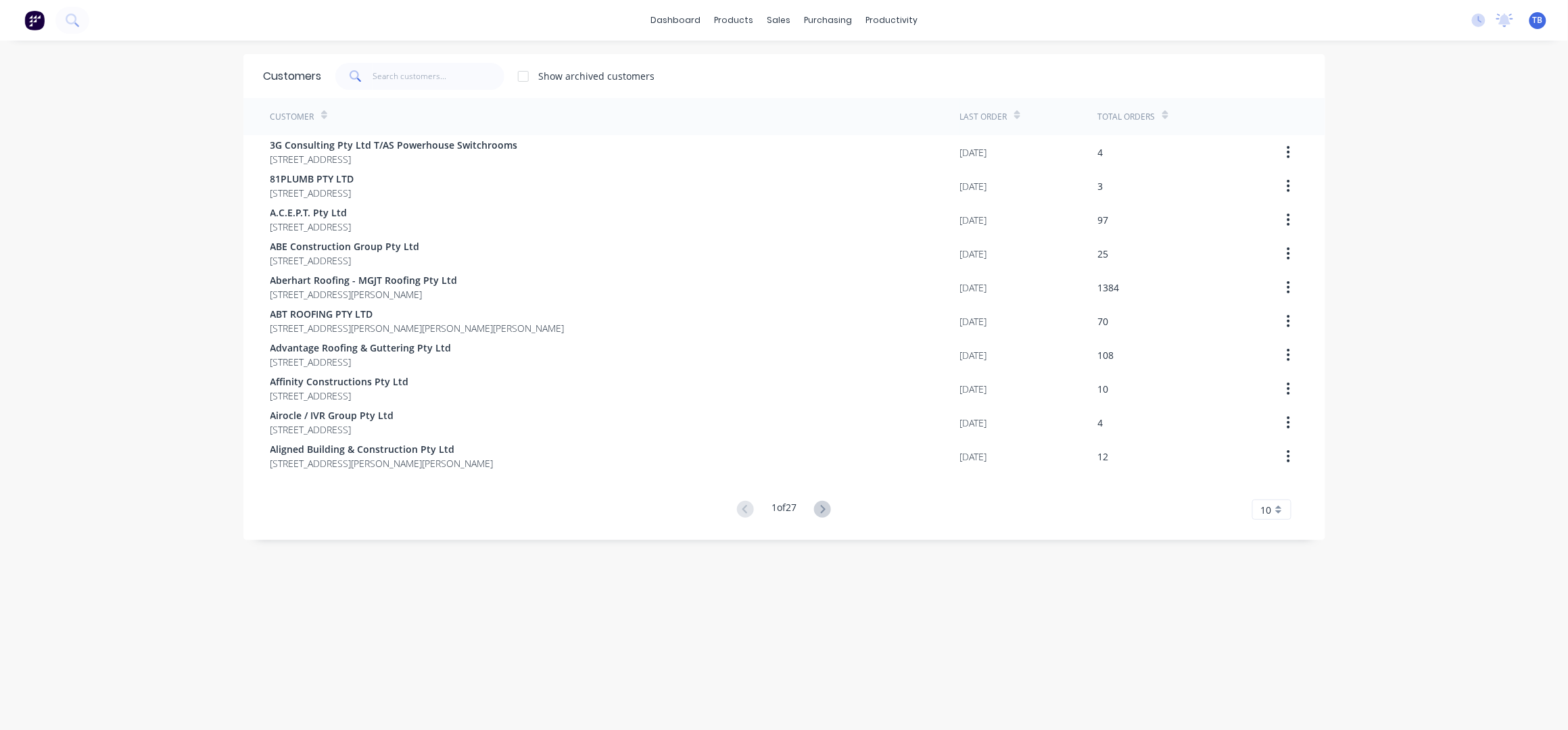
click at [413, 90] on div "Customers Show archived customers" at bounding box center [784, 76] width 1082 height 44
click at [413, 82] on input "text" at bounding box center [439, 76] width 132 height 27
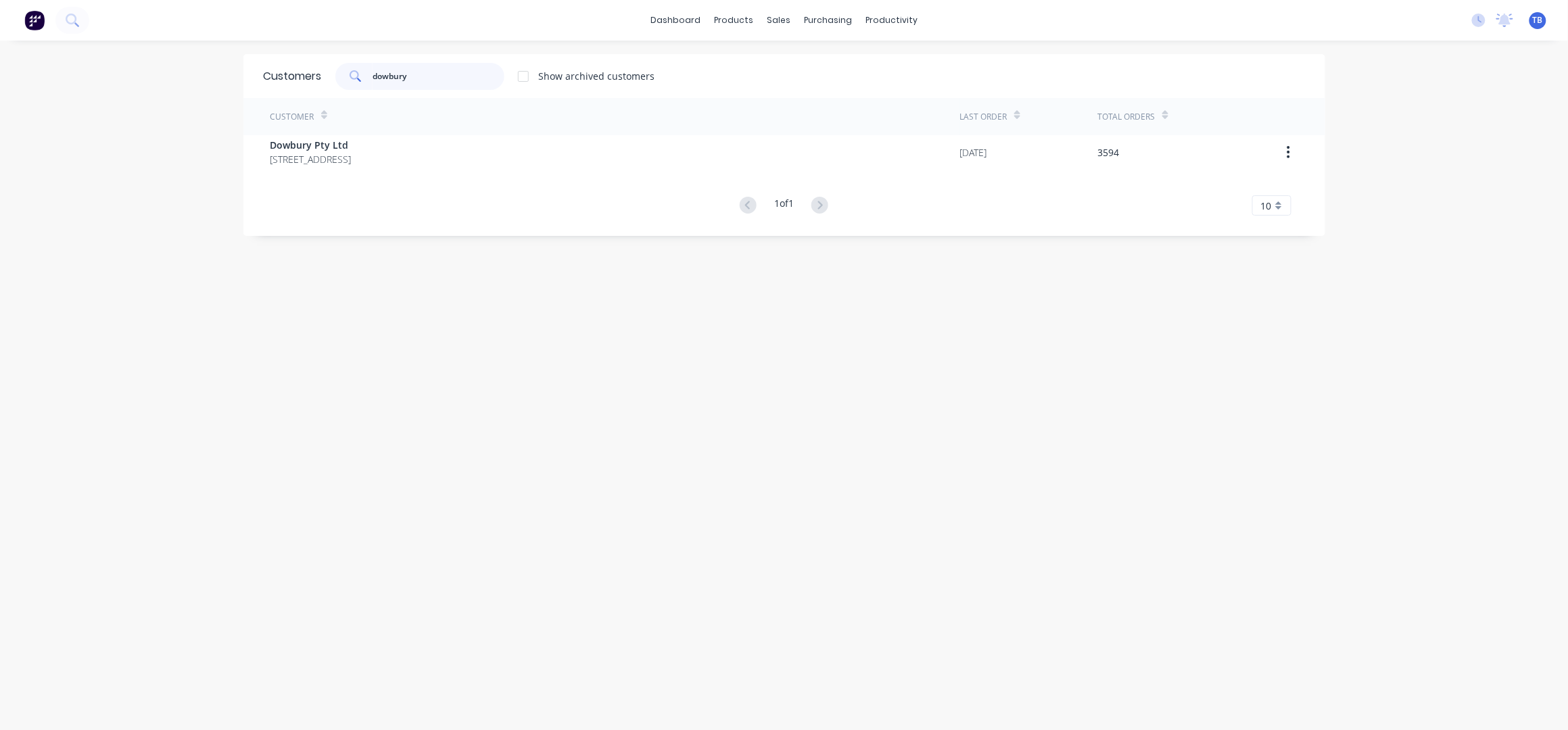
type input "dowbury"
click at [471, 170] on div "Customer Last Order Total Orders Dowbury Pty Ltd [STREET_ADDRESS] [DATE] 3594 1…" at bounding box center [784, 157] width 1082 height 118
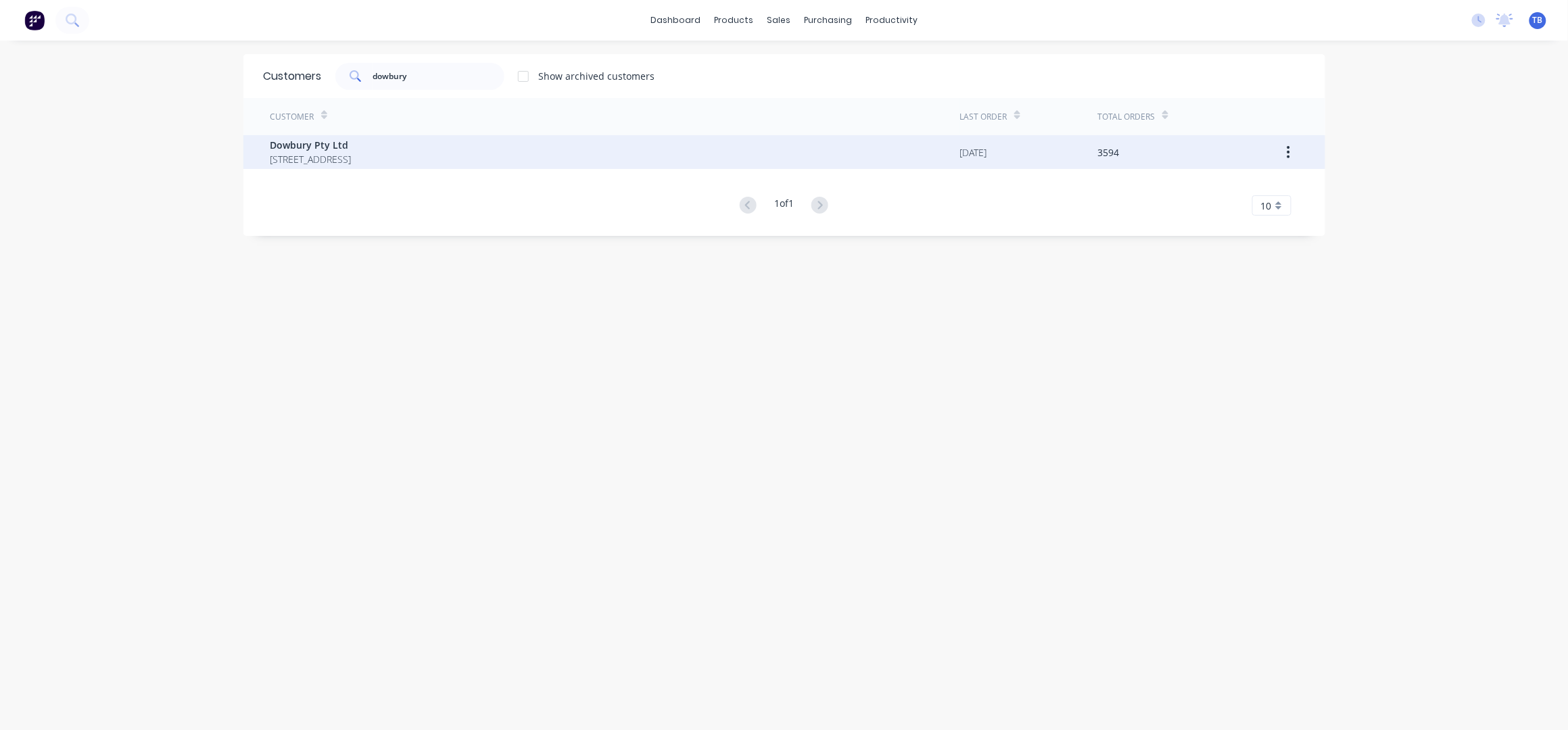
click at [351, 159] on span "[STREET_ADDRESS]" at bounding box center [311, 159] width 81 height 15
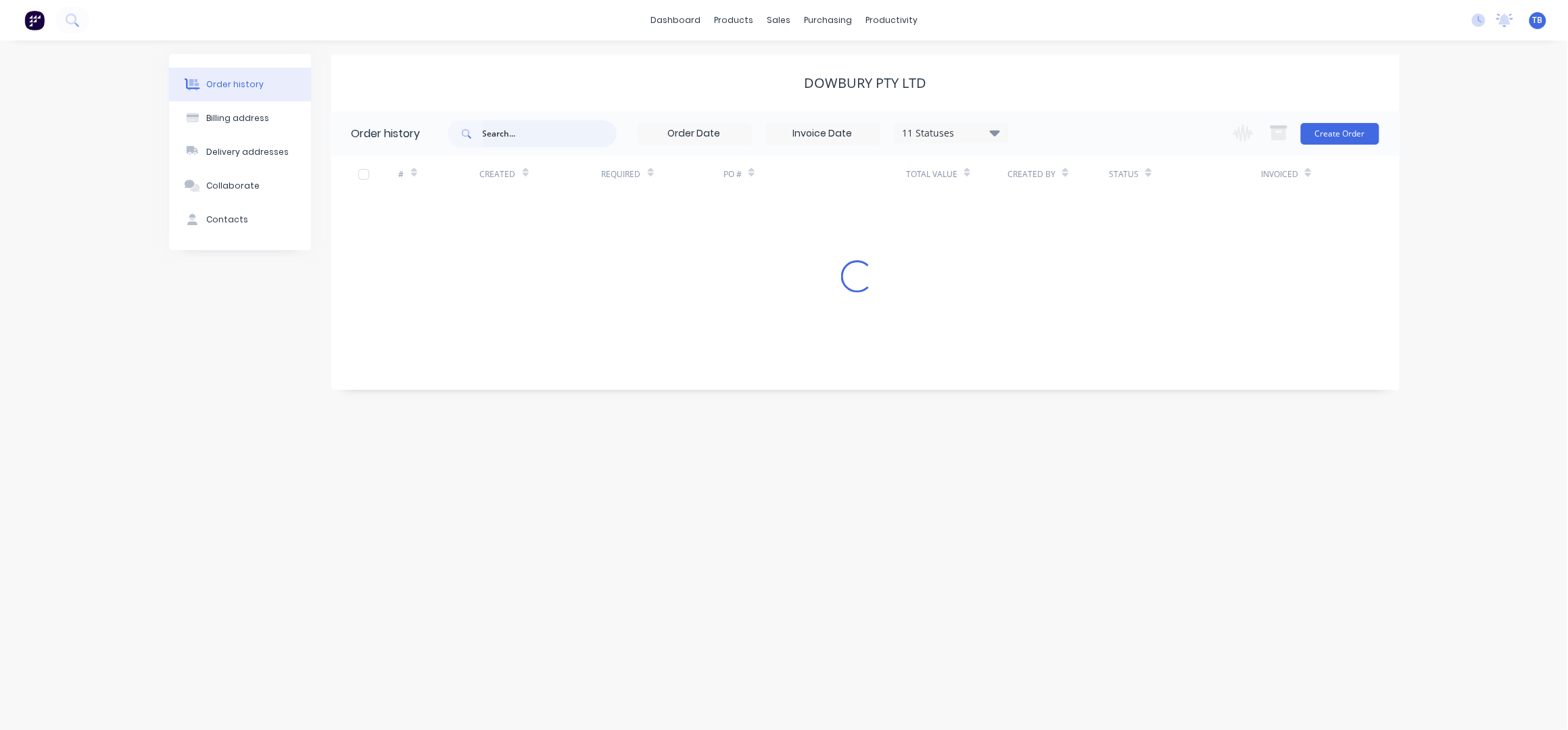
click at [497, 129] on input "text" at bounding box center [549, 133] width 134 height 27
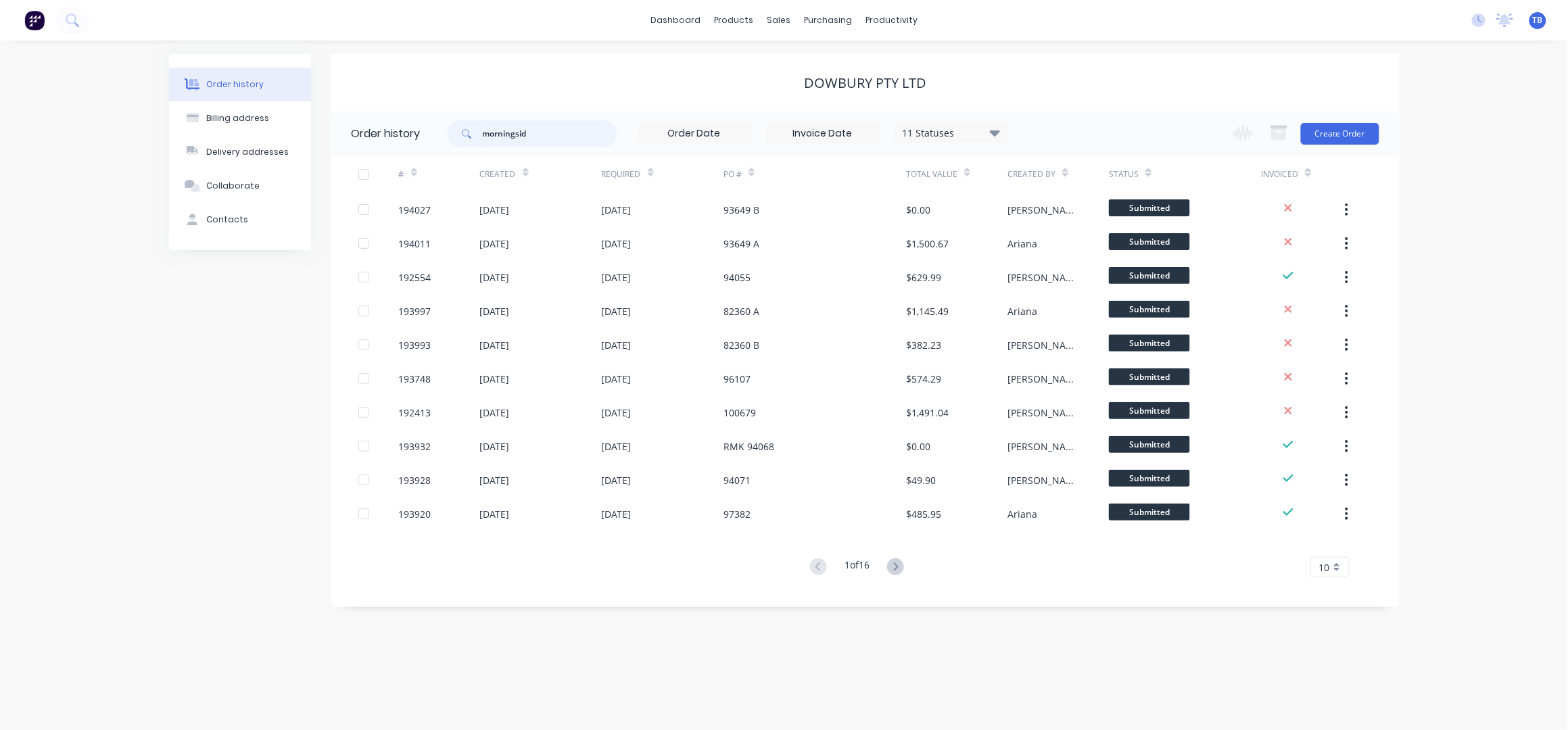
type input "morningside"
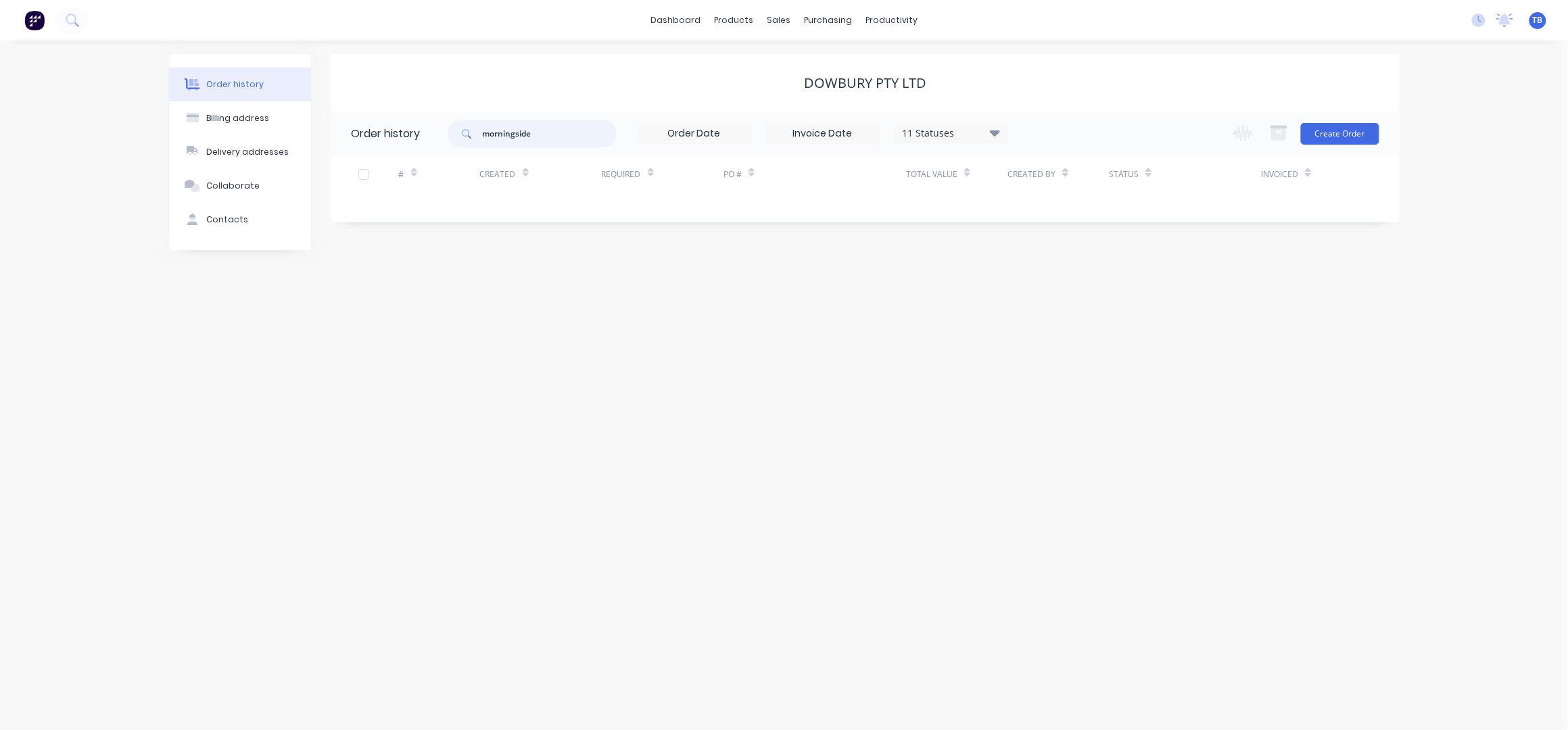
drag, startPoint x: 583, startPoint y: 139, endPoint x: 395, endPoint y: 134, distance: 188.1
click at [395, 134] on header "Order history morningside 11 Statuses Invoice Status Invoiced Not Invoiced Part…" at bounding box center [865, 133] width 1068 height 44
type input "mornington"
drag, startPoint x: 541, startPoint y: 141, endPoint x: 404, endPoint y: 149, distance: 137.2
click at [407, 149] on header "Order history mornington 11 Statuses Invoice Status Invoiced Not Invoiced Parti…" at bounding box center [865, 133] width 1068 height 44
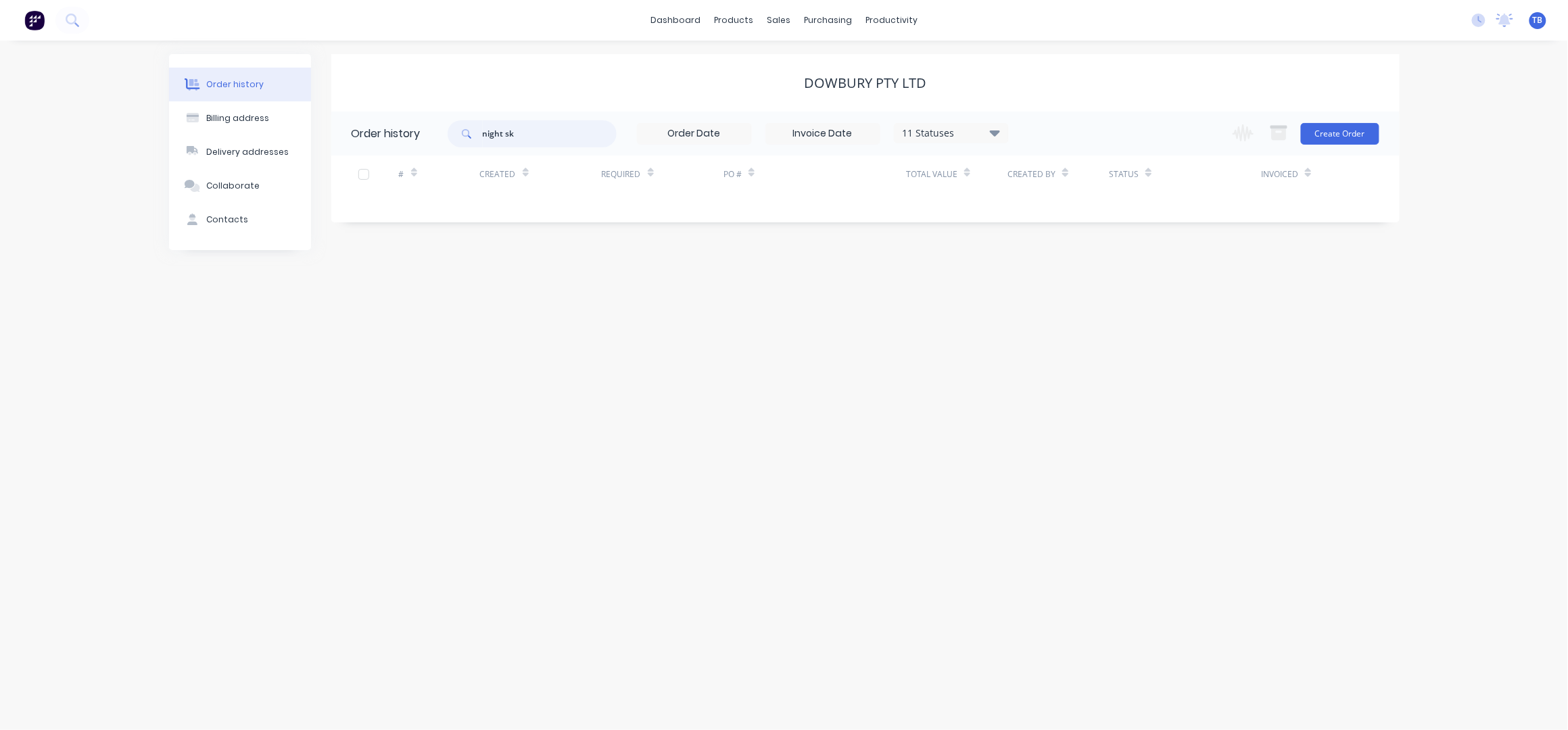
type input "night sky"
drag, startPoint x: 535, startPoint y: 135, endPoint x: 394, endPoint y: 147, distance: 141.5
click at [403, 142] on header "Order history night sky 11 Statuses Invoice Status Invoiced Not Invoiced Partia…" at bounding box center [865, 133] width 1068 height 44
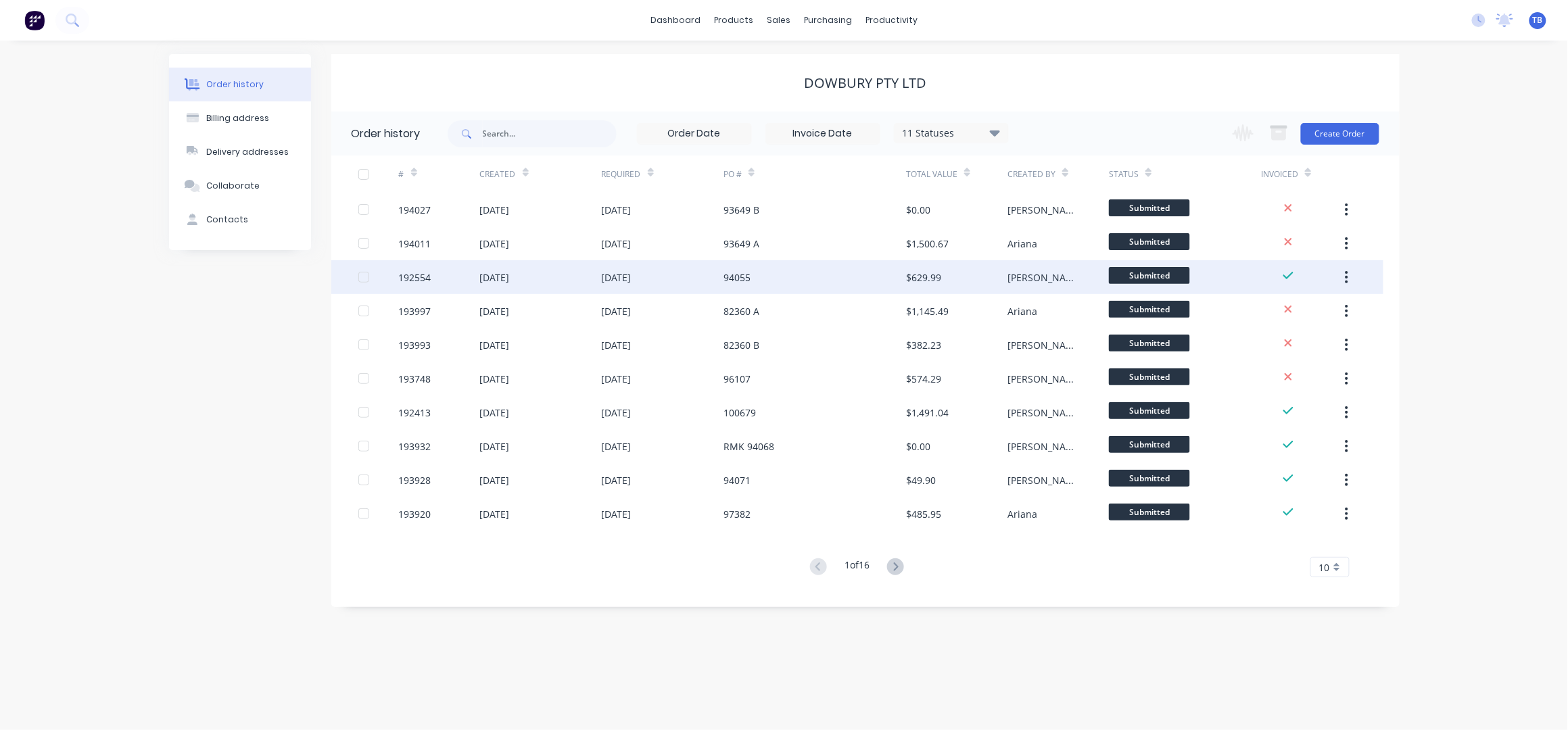
click at [795, 271] on div "94055" at bounding box center [815, 277] width 182 height 34
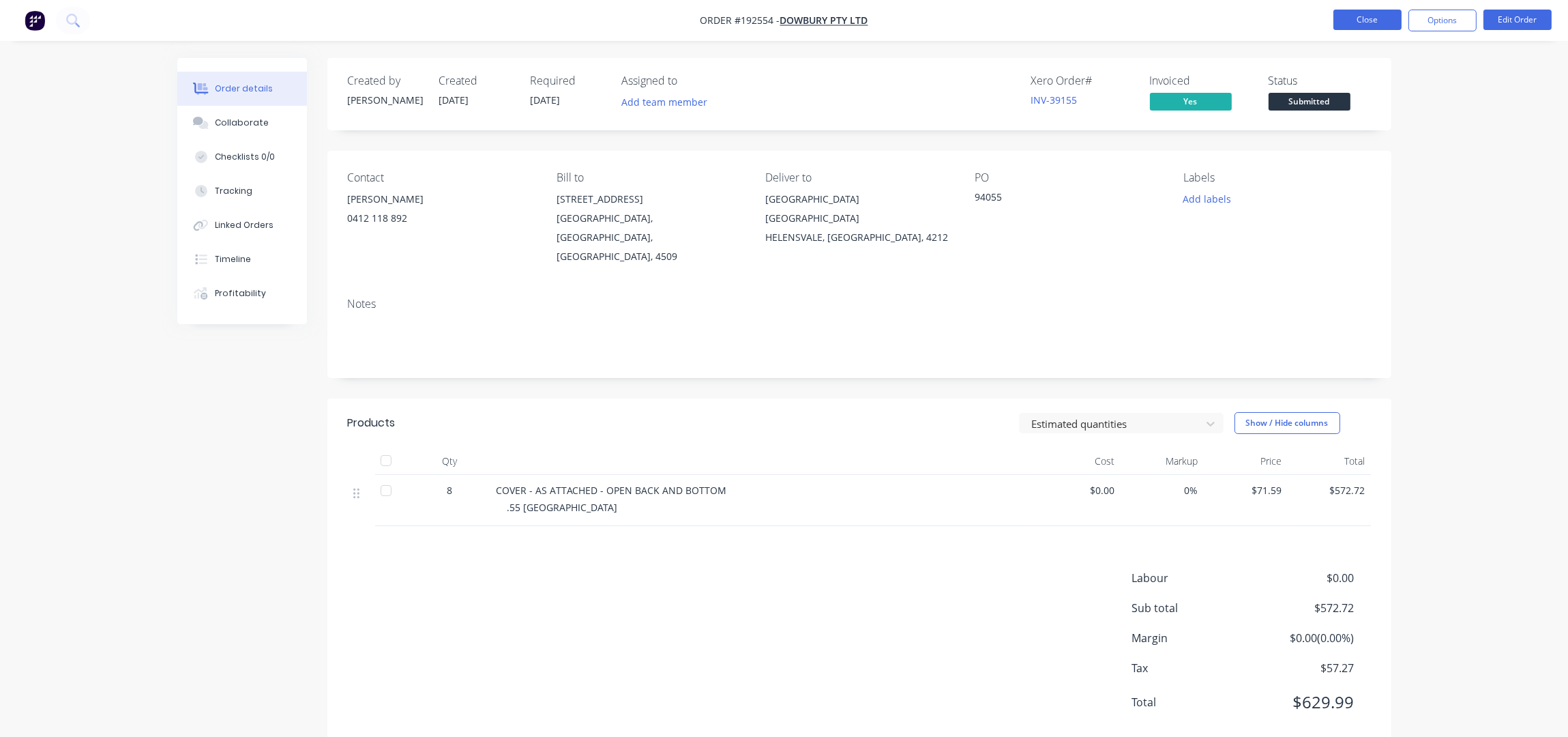
click at [1372, 25] on button "Close" at bounding box center [1367, 19] width 68 height 20
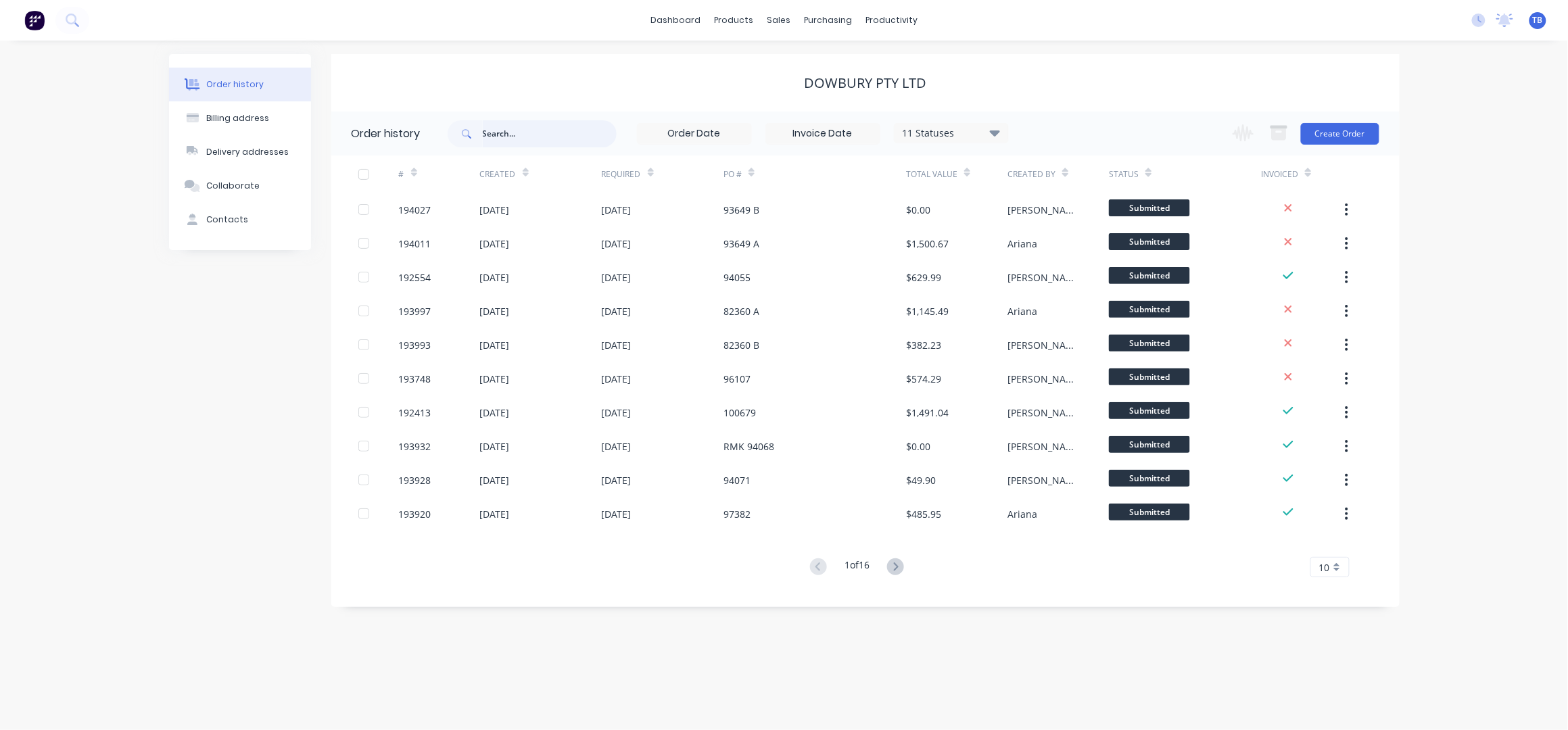
click at [528, 138] on input "text" at bounding box center [549, 133] width 134 height 27
click at [846, 67] on div "Sales Orders" at bounding box center [828, 65] width 55 height 12
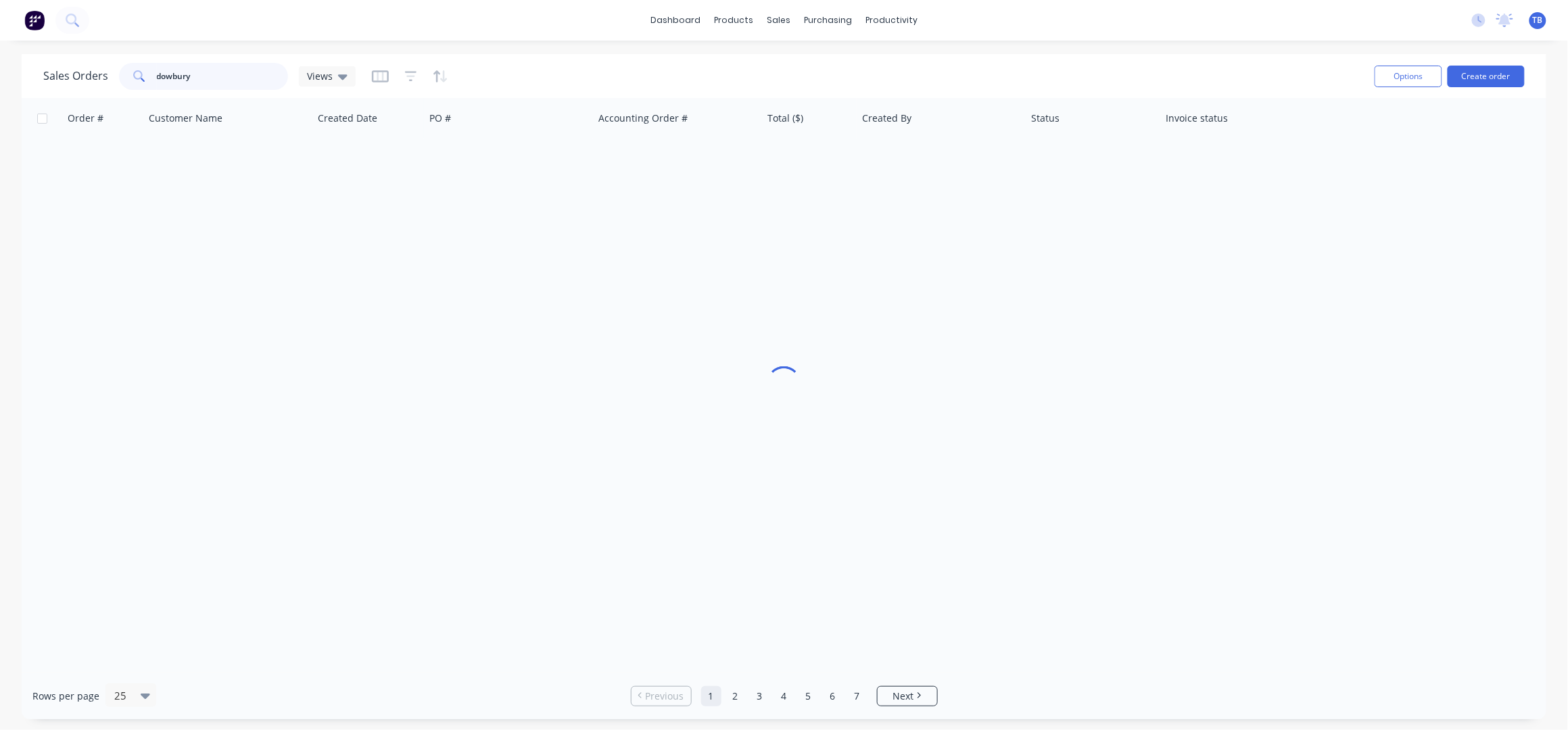
click at [191, 67] on input "dowbury" at bounding box center [223, 76] width 132 height 27
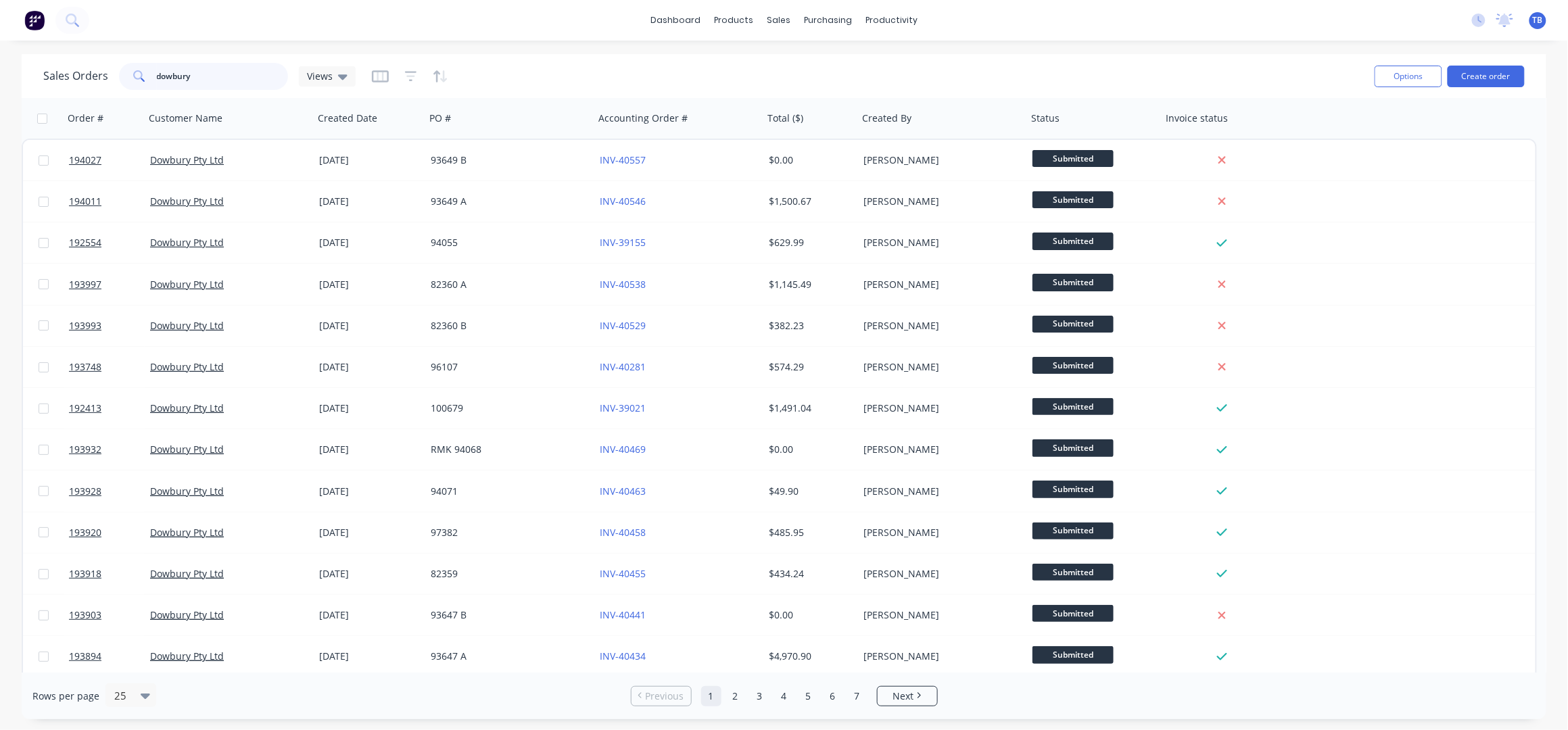
drag, startPoint x: 26, startPoint y: 86, endPoint x: 0, endPoint y: 93, distance: 26.9
click at [0, 93] on div "Sales Orders dowbury Views Options Create order Order # Customer Name Created D…" at bounding box center [784, 386] width 1568 height 665
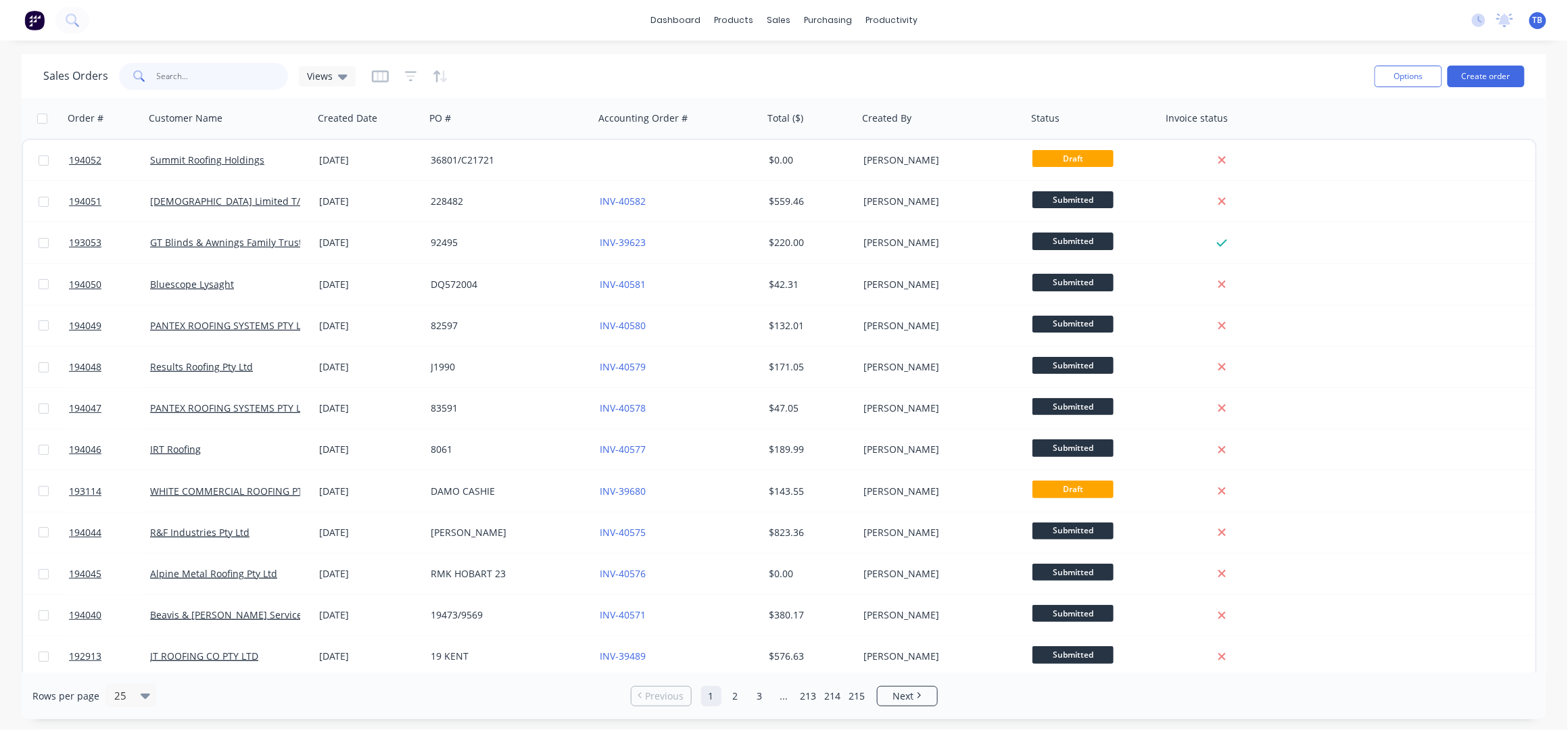
click at [176, 73] on input "text" at bounding box center [223, 76] width 132 height 27
click at [1476, 81] on button "Create order" at bounding box center [1485, 77] width 77 height 21
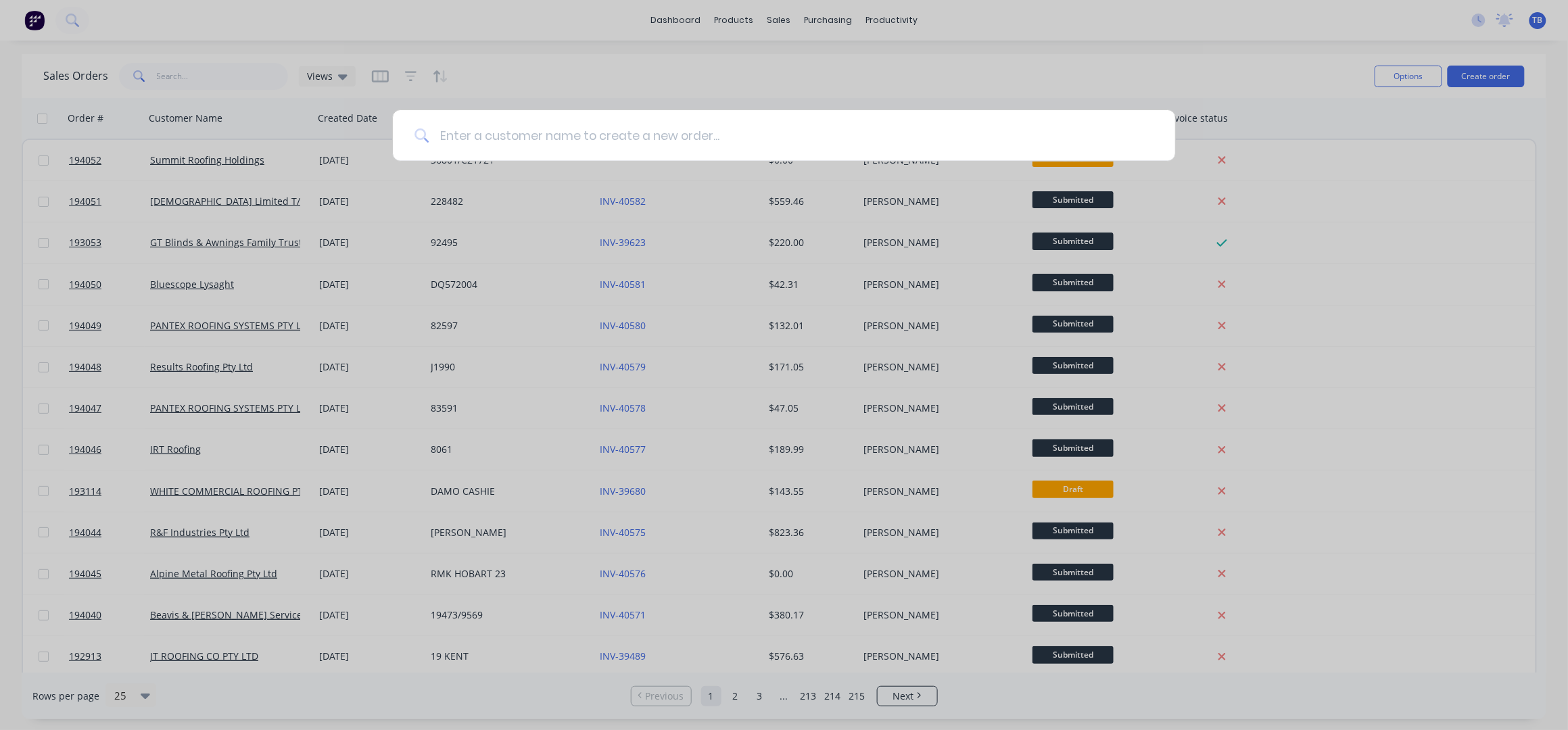
click at [569, 136] on input at bounding box center [791, 135] width 725 height 51
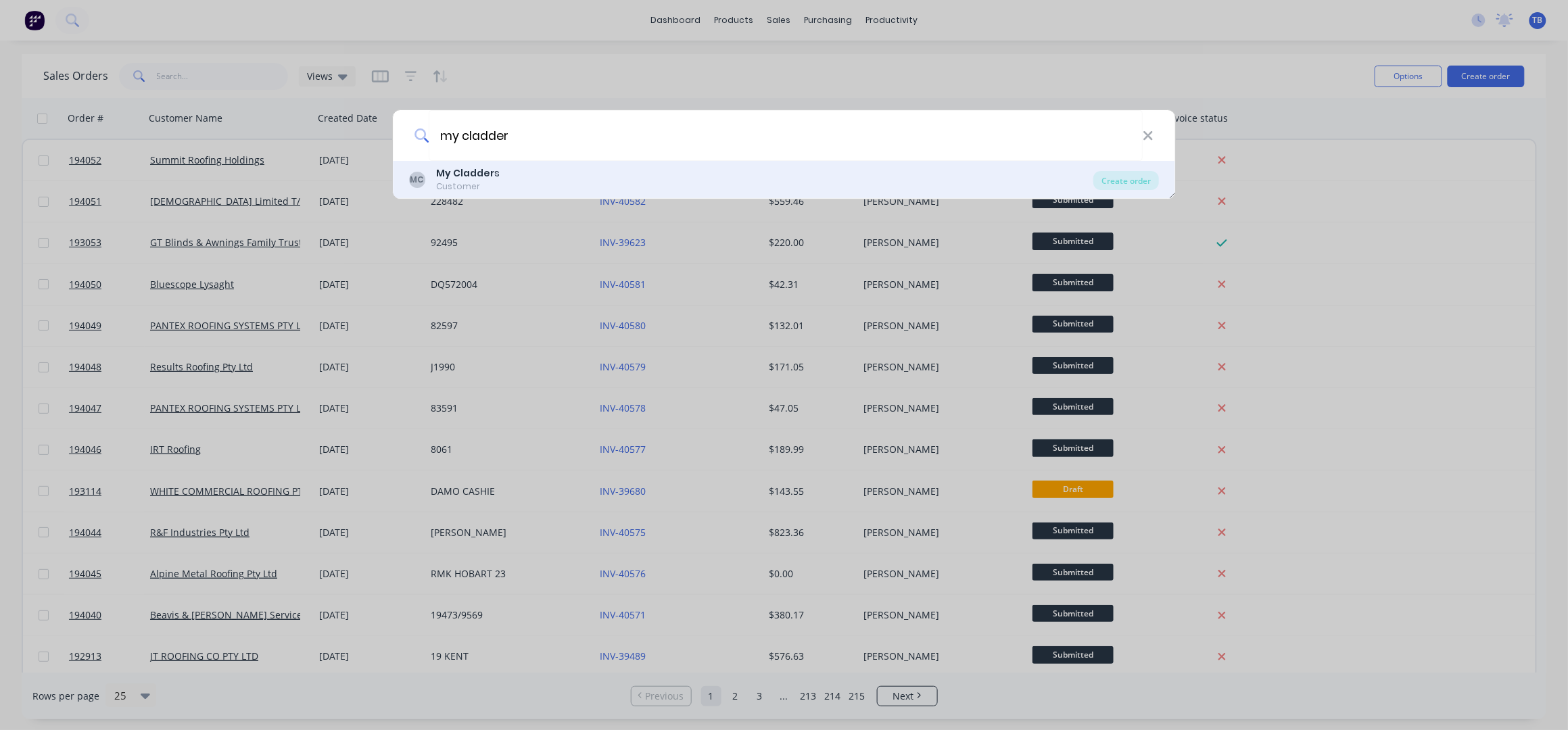
type input "my cladder"
click at [564, 168] on div "MC My Cladder s Customer" at bounding box center [751, 179] width 684 height 26
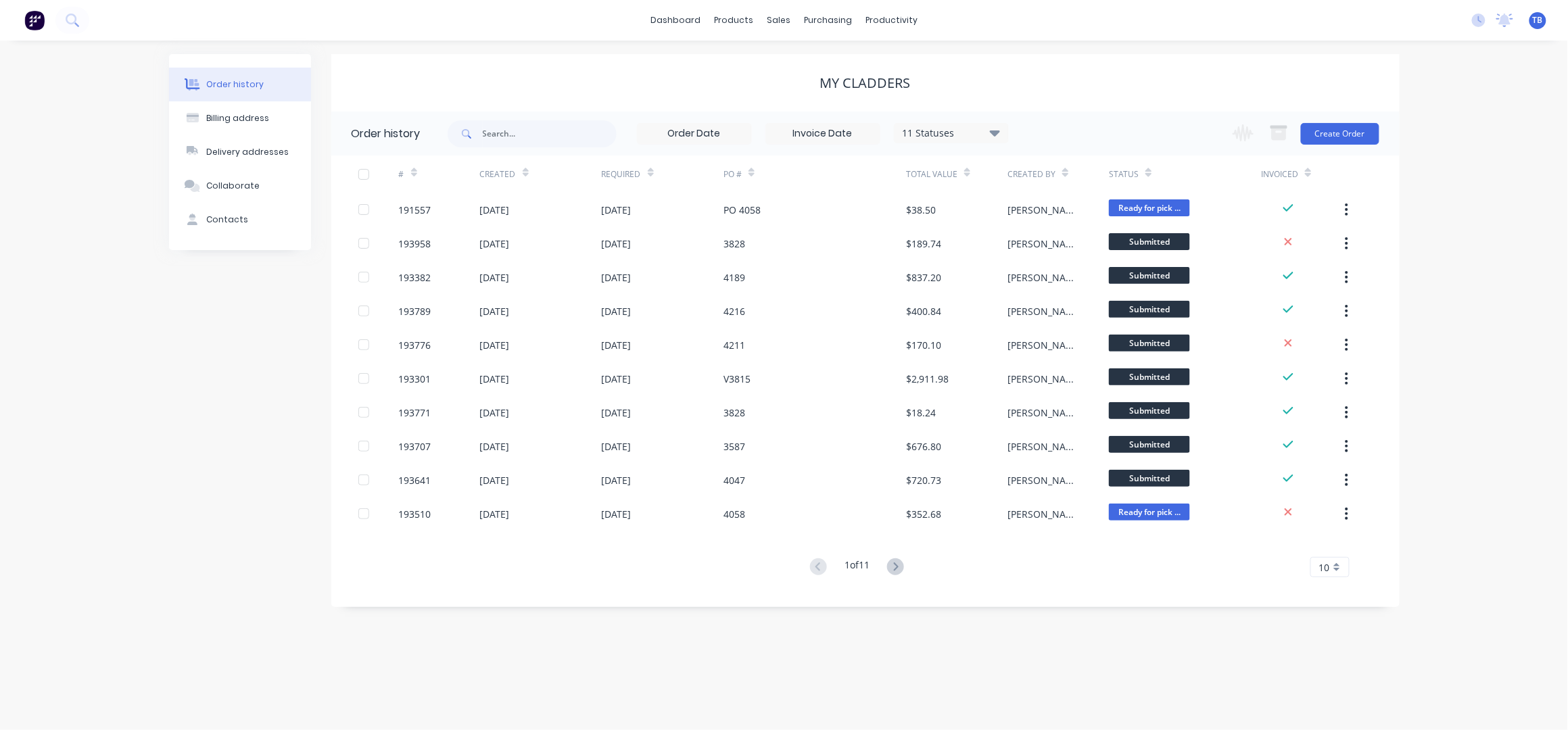
click at [1317, 145] on div "Change order status Submitted Manufactured Ready for pick up Slitting Delivered…" at bounding box center [1301, 133] width 154 height 44
click at [1324, 138] on button "Create Order" at bounding box center [1340, 134] width 78 height 21
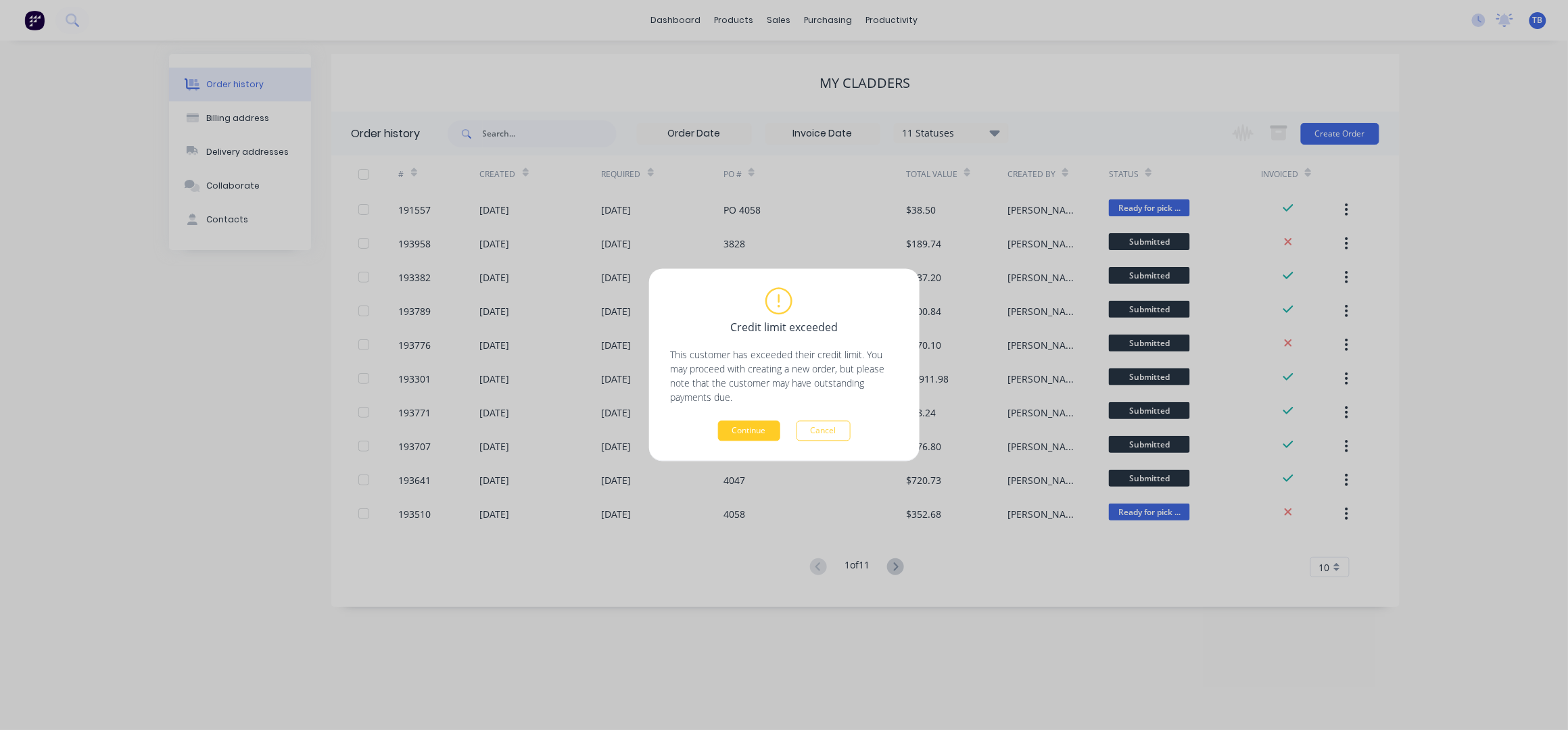
click at [738, 432] on button "Continue" at bounding box center [749, 431] width 62 height 20
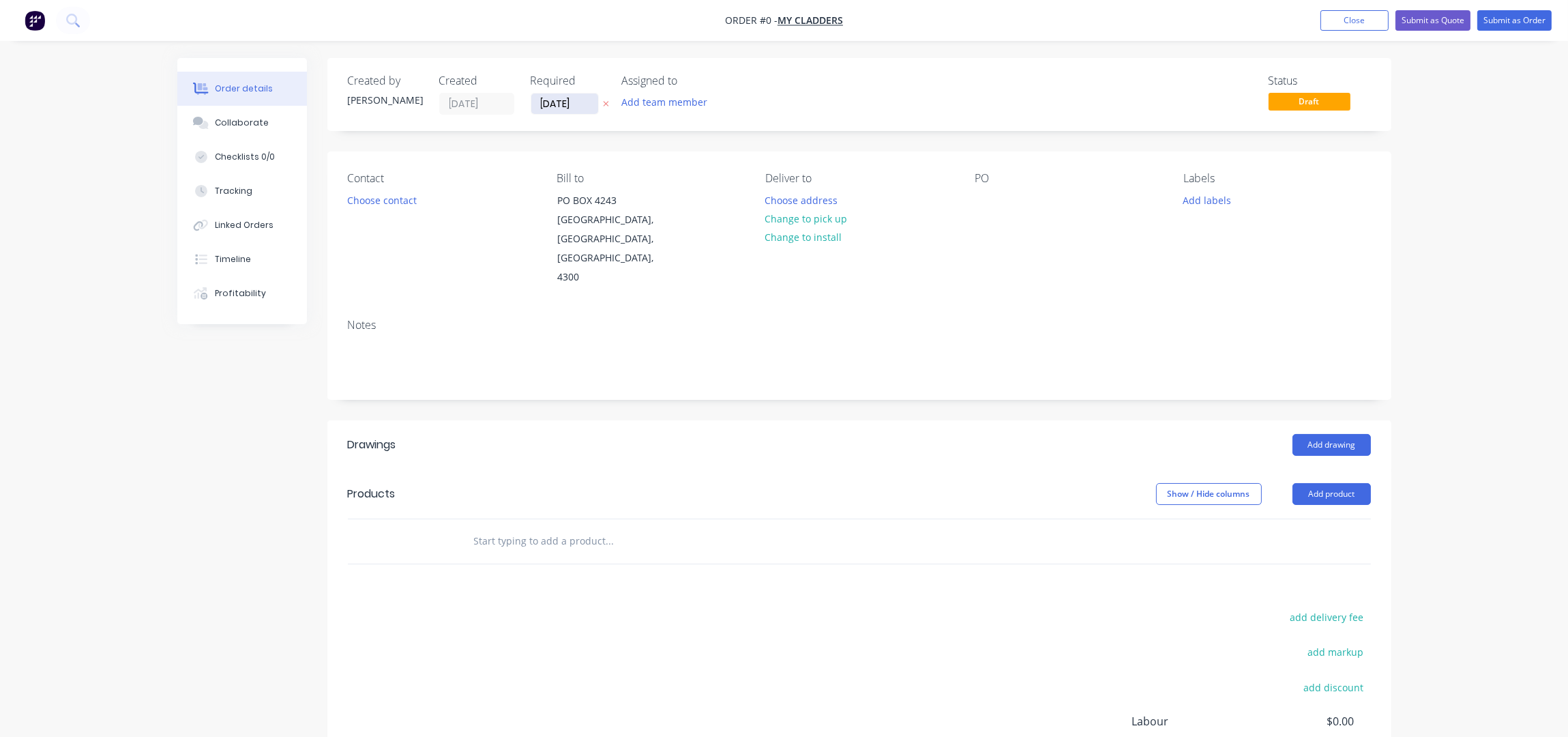
click at [550, 96] on input "[DATE]" at bounding box center [565, 104] width 67 height 20
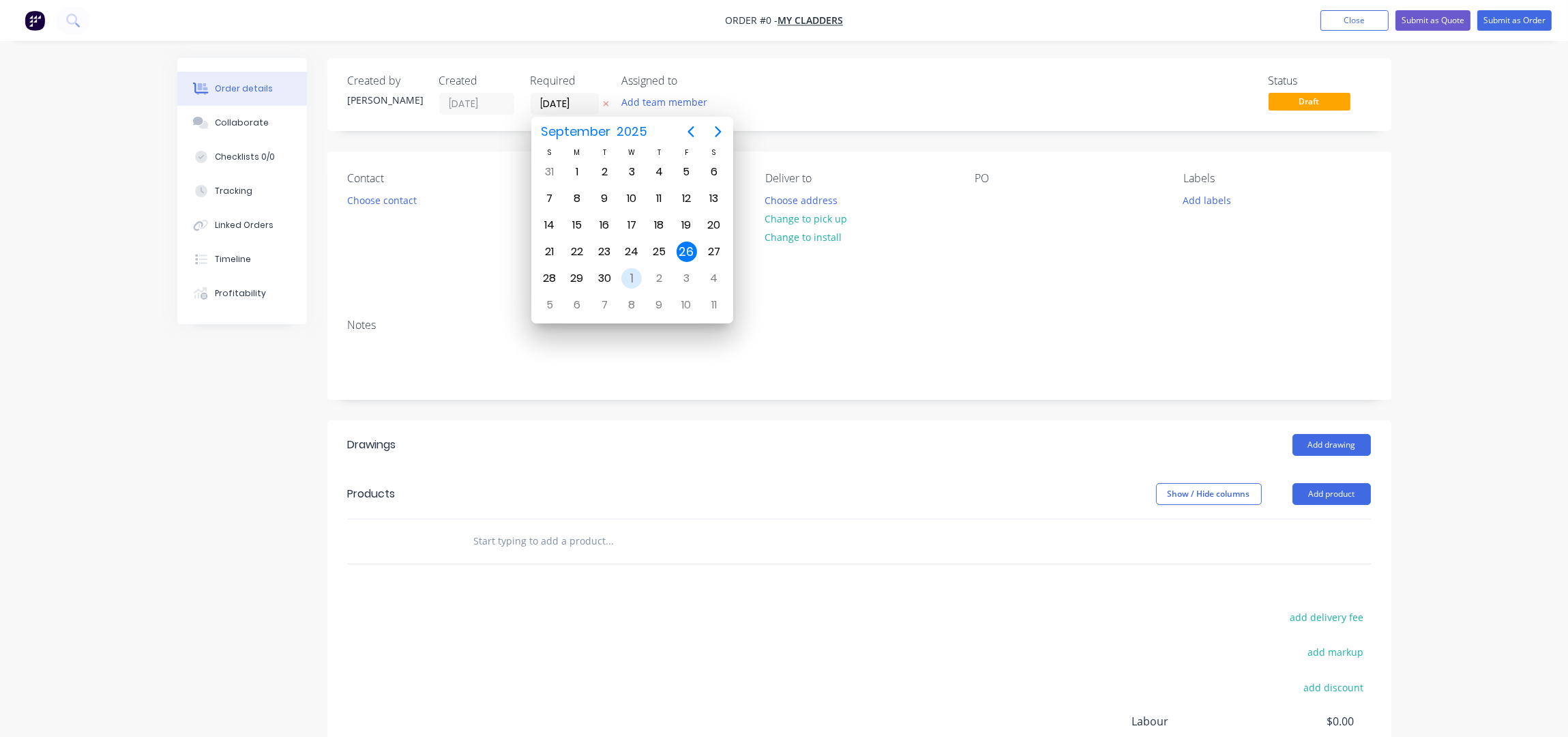
click at [630, 273] on div "1" at bounding box center [631, 278] width 20 height 20
type input "[DATE]"
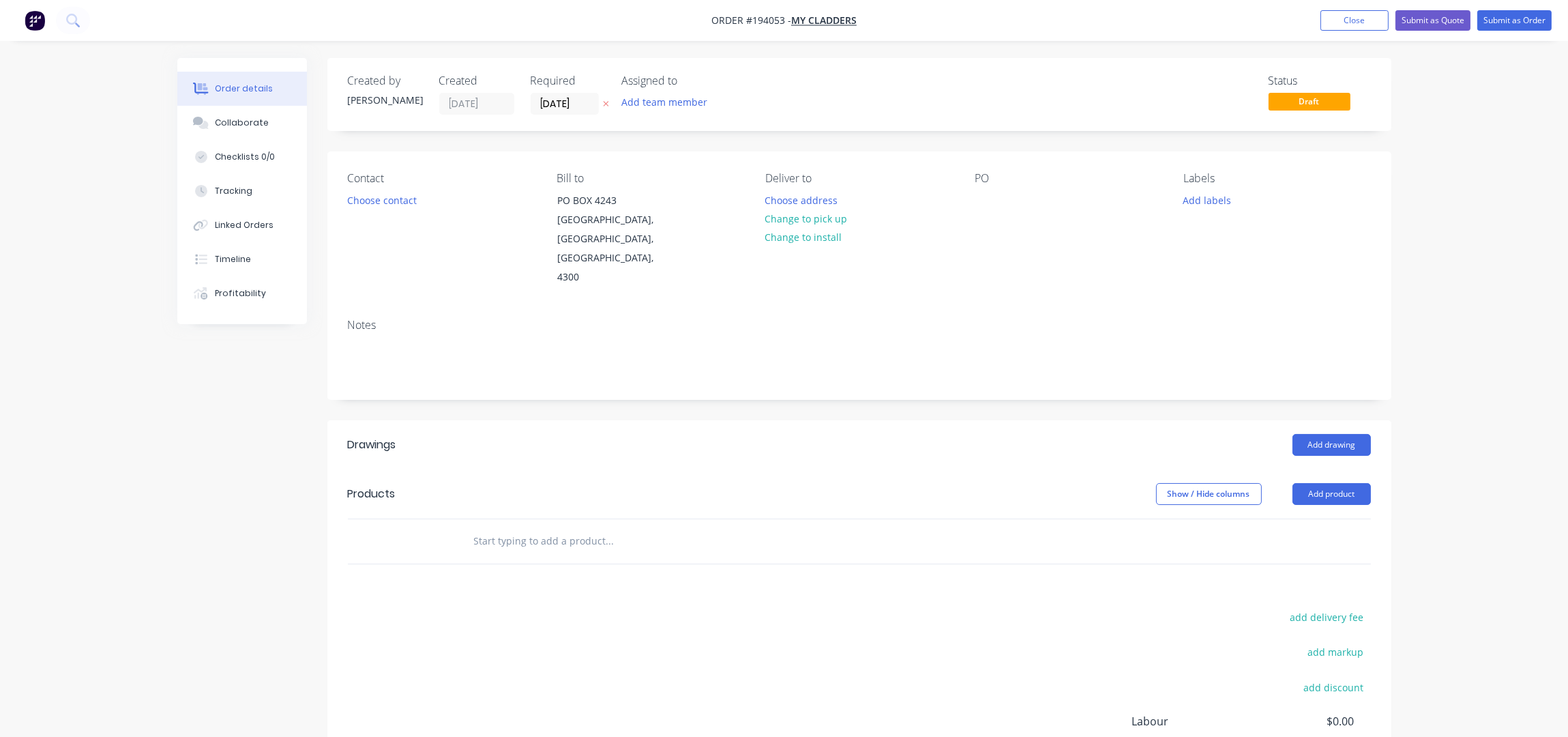
click at [379, 202] on button "Choose contact" at bounding box center [382, 199] width 84 height 19
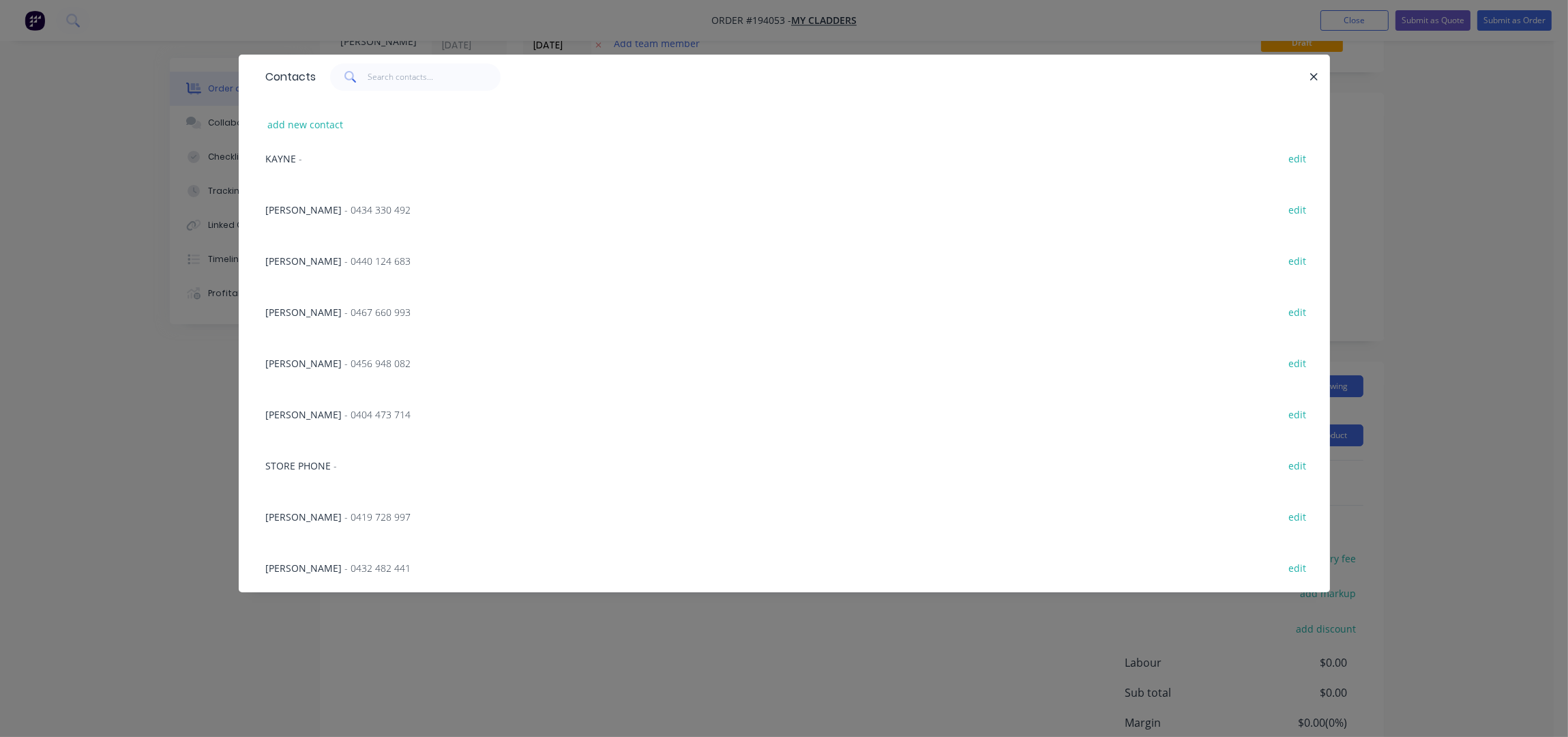
scroll to position [90, 0]
click at [352, 510] on div "[PERSON_NAME] - 0419 728 997" at bounding box center [338, 517] width 145 height 15
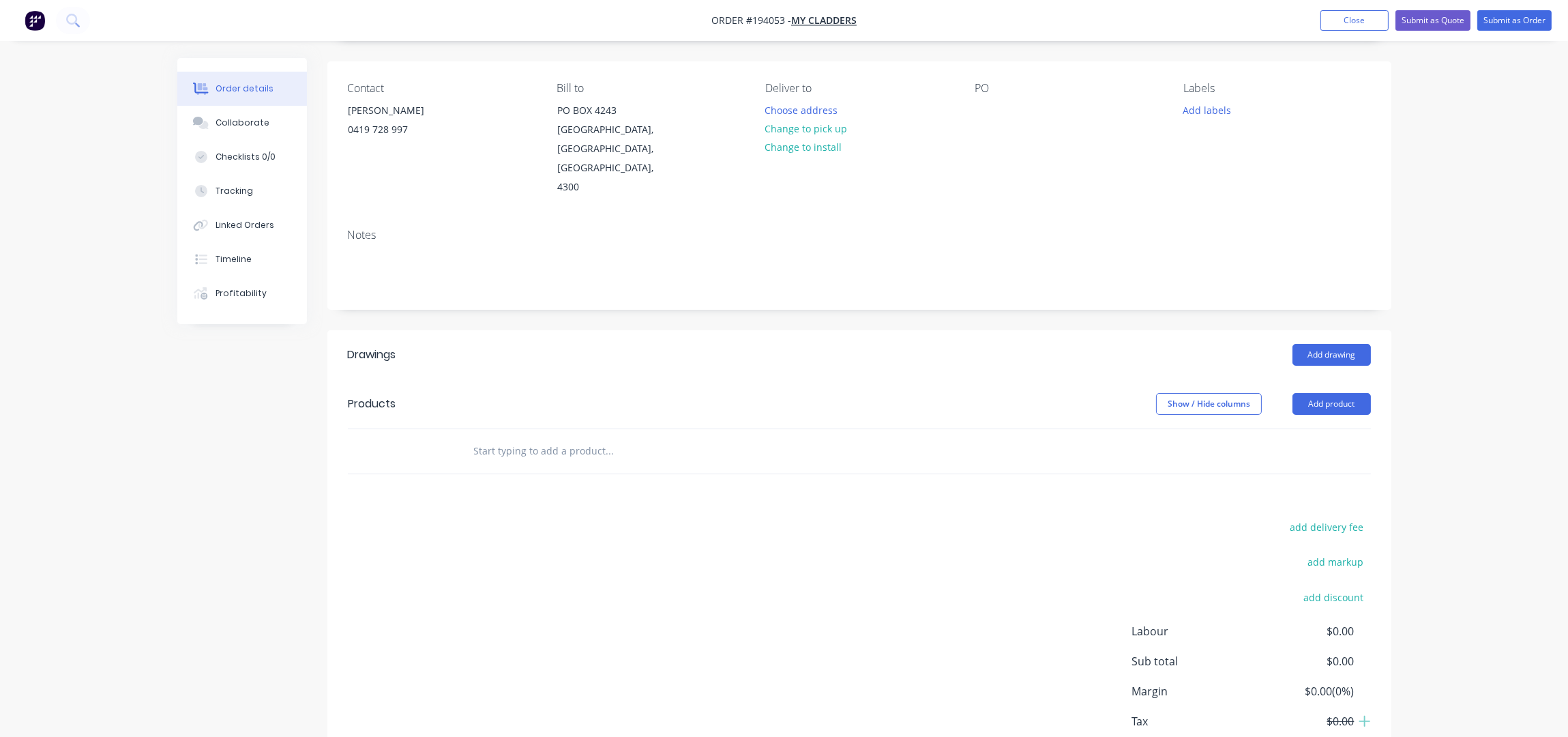
scroll to position [0, 0]
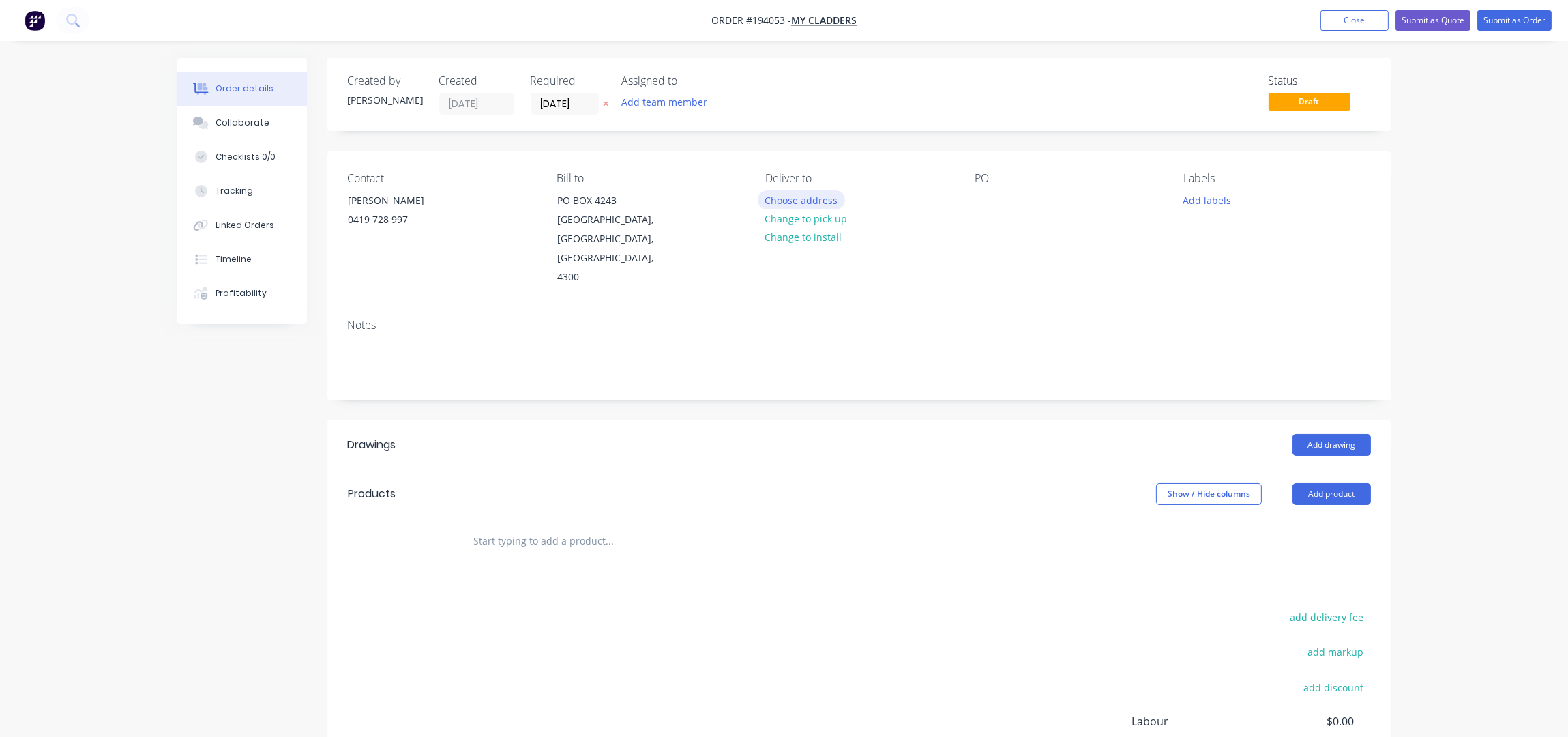
click at [814, 202] on button "Choose address" at bounding box center [801, 199] width 87 height 19
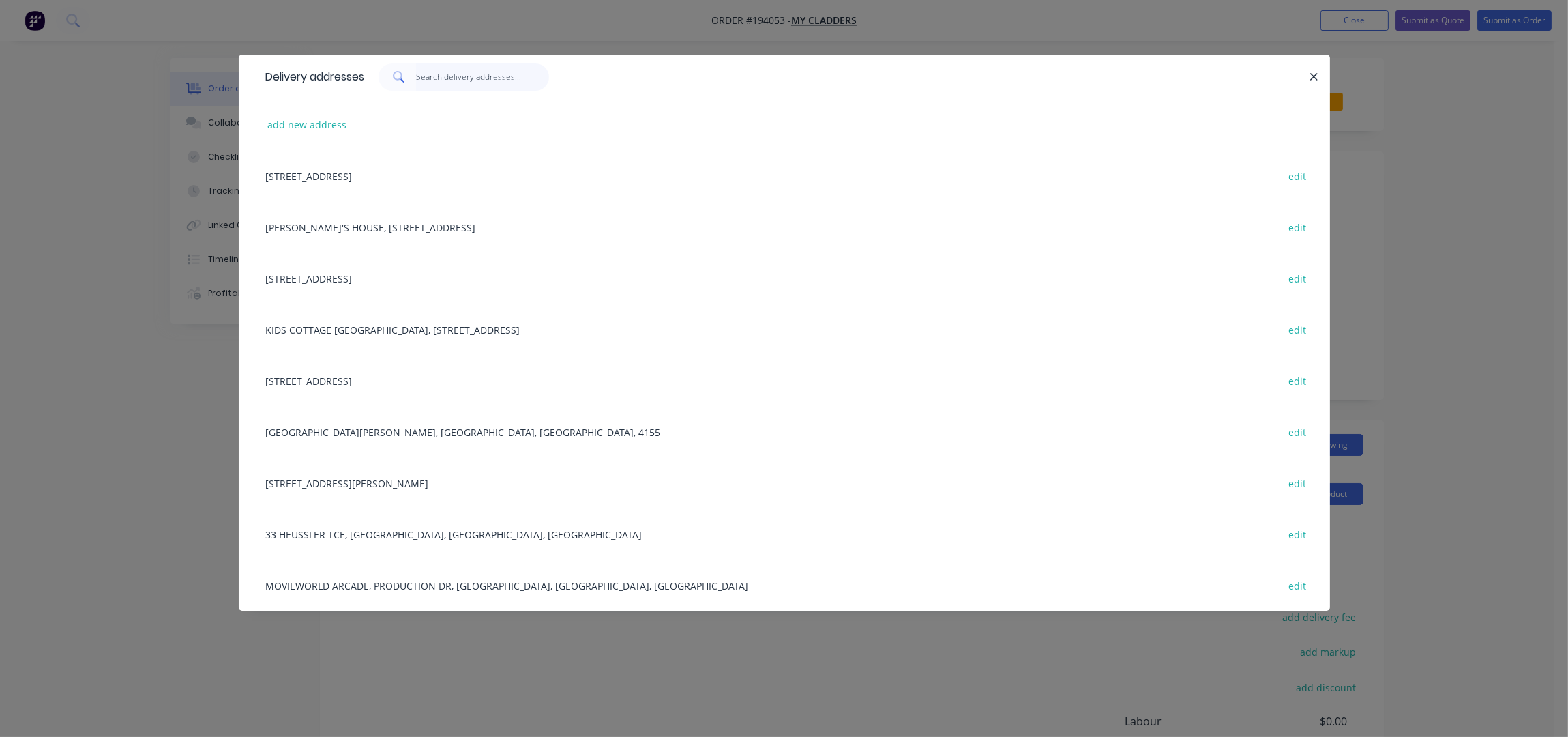
click at [457, 80] on input "text" at bounding box center [483, 76] width 133 height 27
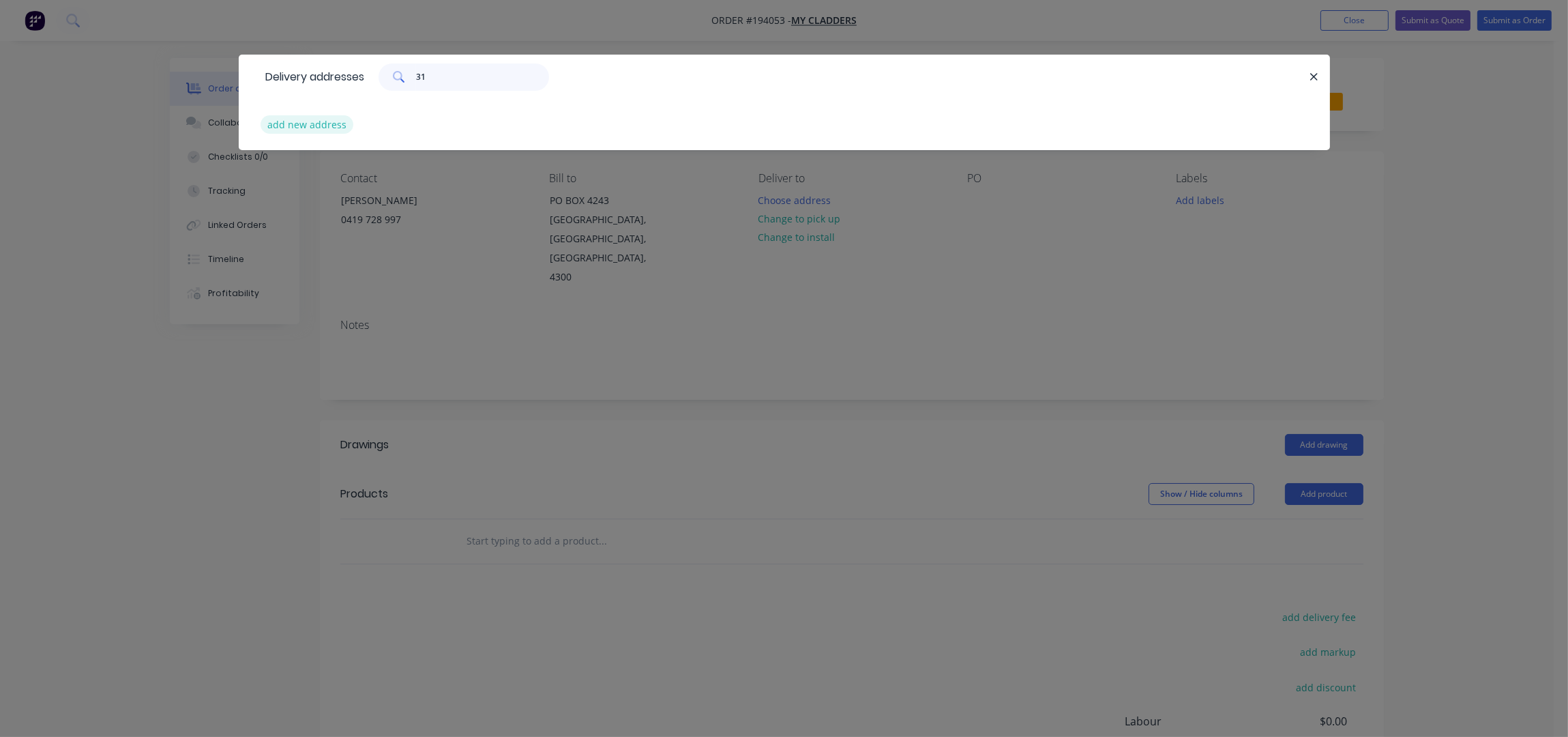
type input "31"
click at [290, 121] on button "add new address" at bounding box center [307, 124] width 93 height 19
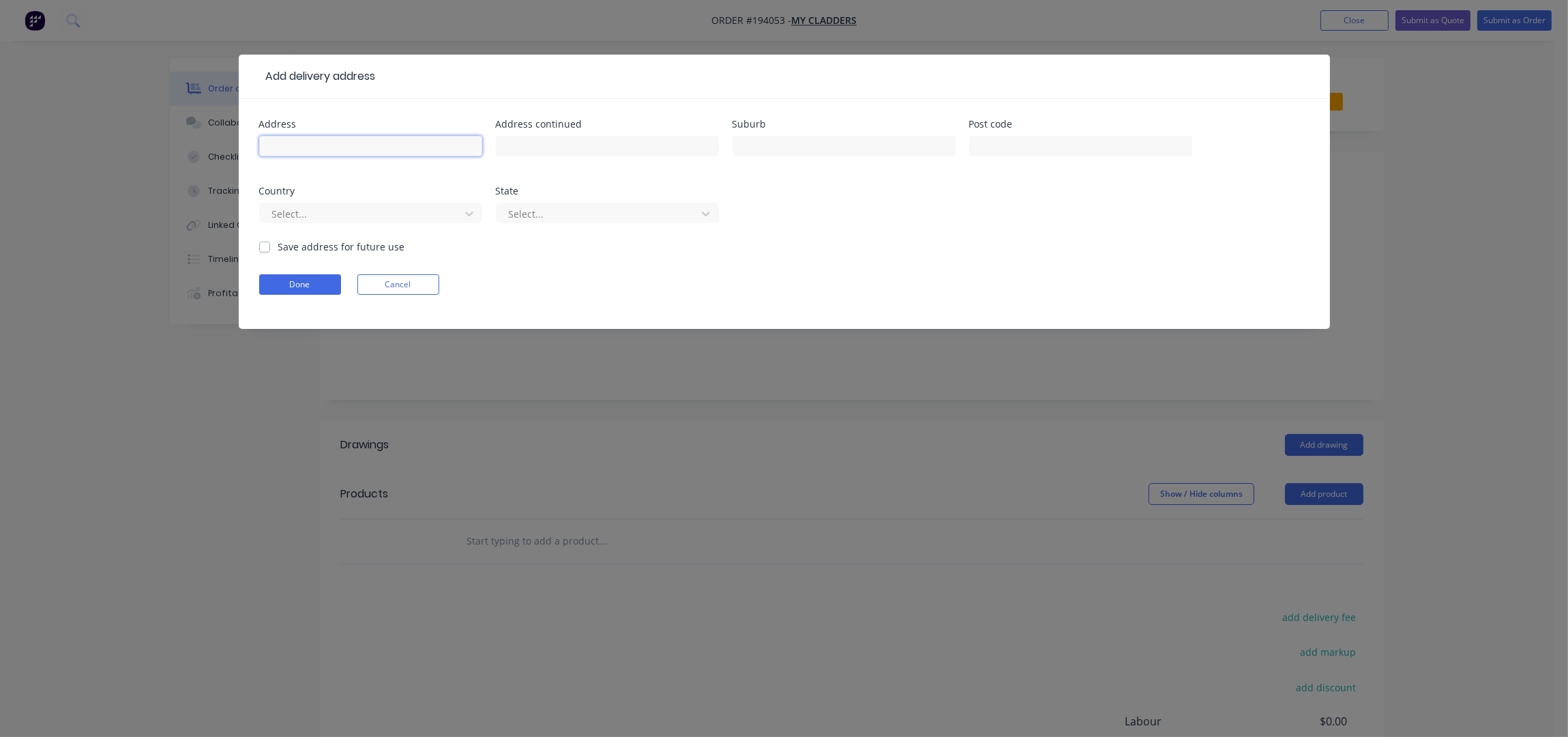
drag, startPoint x: 290, startPoint y: 121, endPoint x: 318, endPoint y: 139, distance: 33.3
click at [318, 139] on input "text" at bounding box center [371, 146] width 223 height 20
drag, startPoint x: 307, startPoint y: 134, endPoint x: 755, endPoint y: 233, distance: 458.8
click at [909, 224] on div "Address 31 [PERSON_NAME] Address continued Suburb Post code Country Select... S…" at bounding box center [785, 179] width 1050 height 120
click at [383, 151] on input "31 mackay" at bounding box center [371, 146] width 223 height 20
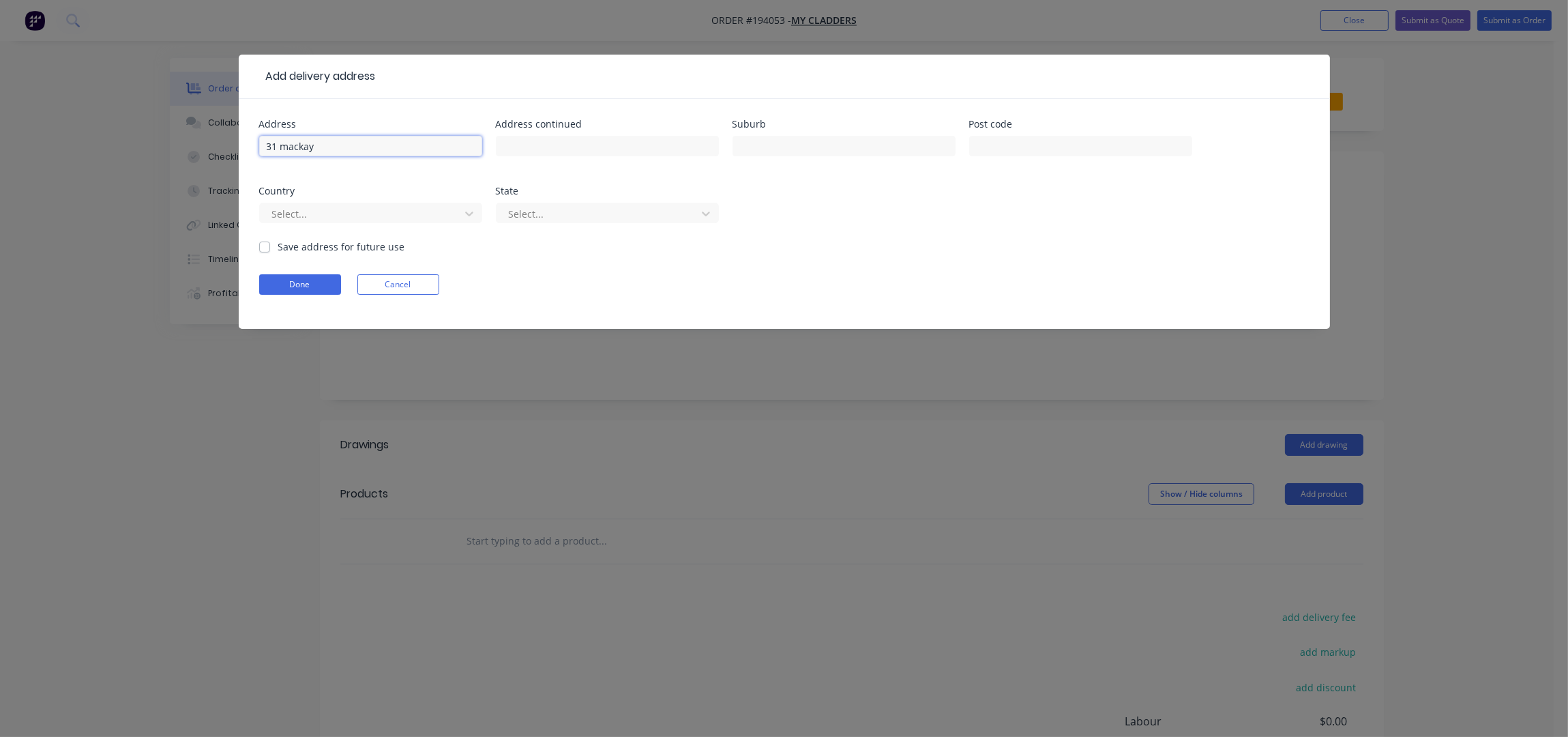
type input "[STREET_ADDRESS]"
click at [796, 143] on input "text" at bounding box center [843, 146] width 223 height 20
type input "[GEOGRAPHIC_DATA]"
click at [335, 286] on button "Done" at bounding box center [300, 284] width 82 height 20
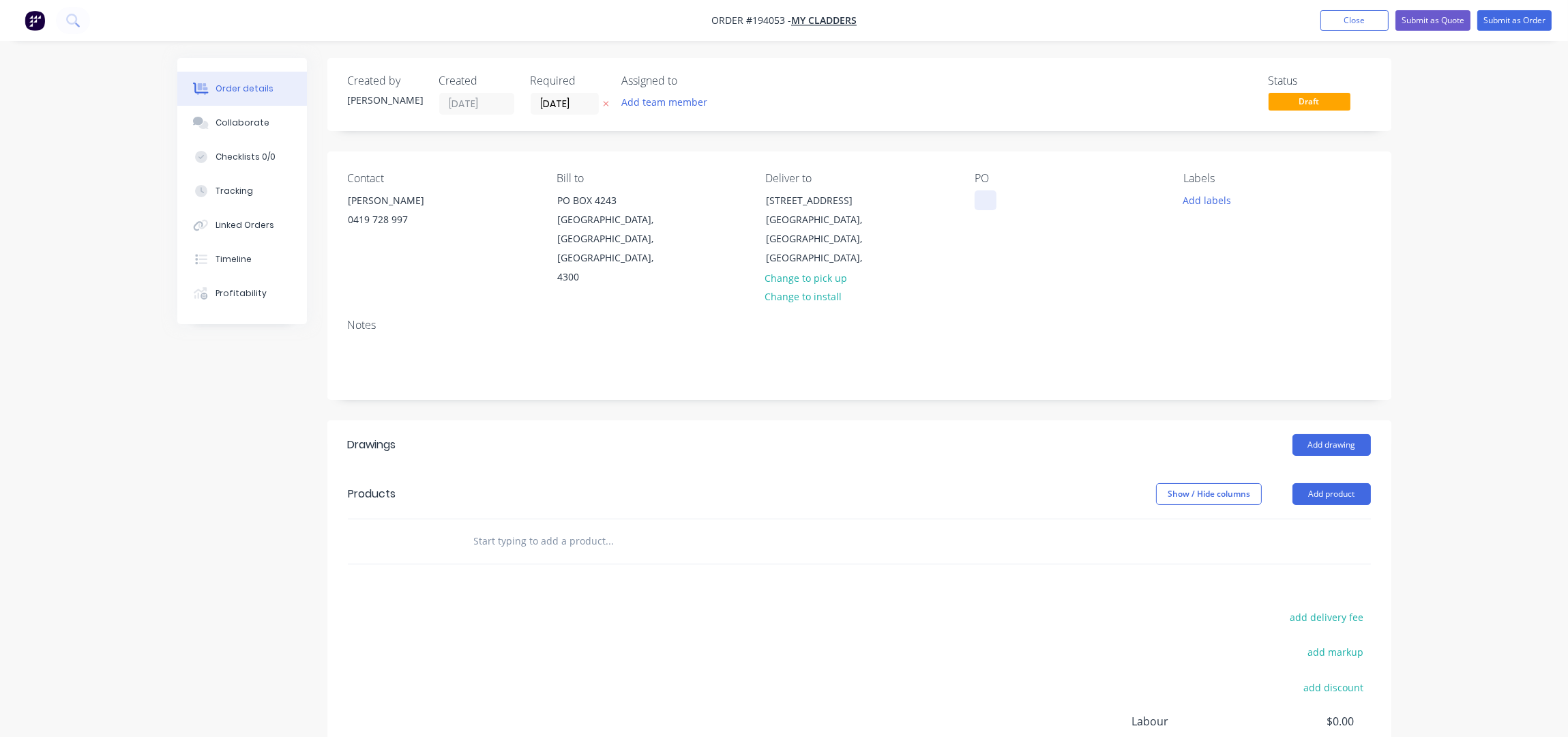
click at [979, 207] on div at bounding box center [986, 200] width 22 height 20
click at [1203, 307] on div "Notes" at bounding box center [859, 353] width 1064 height 91
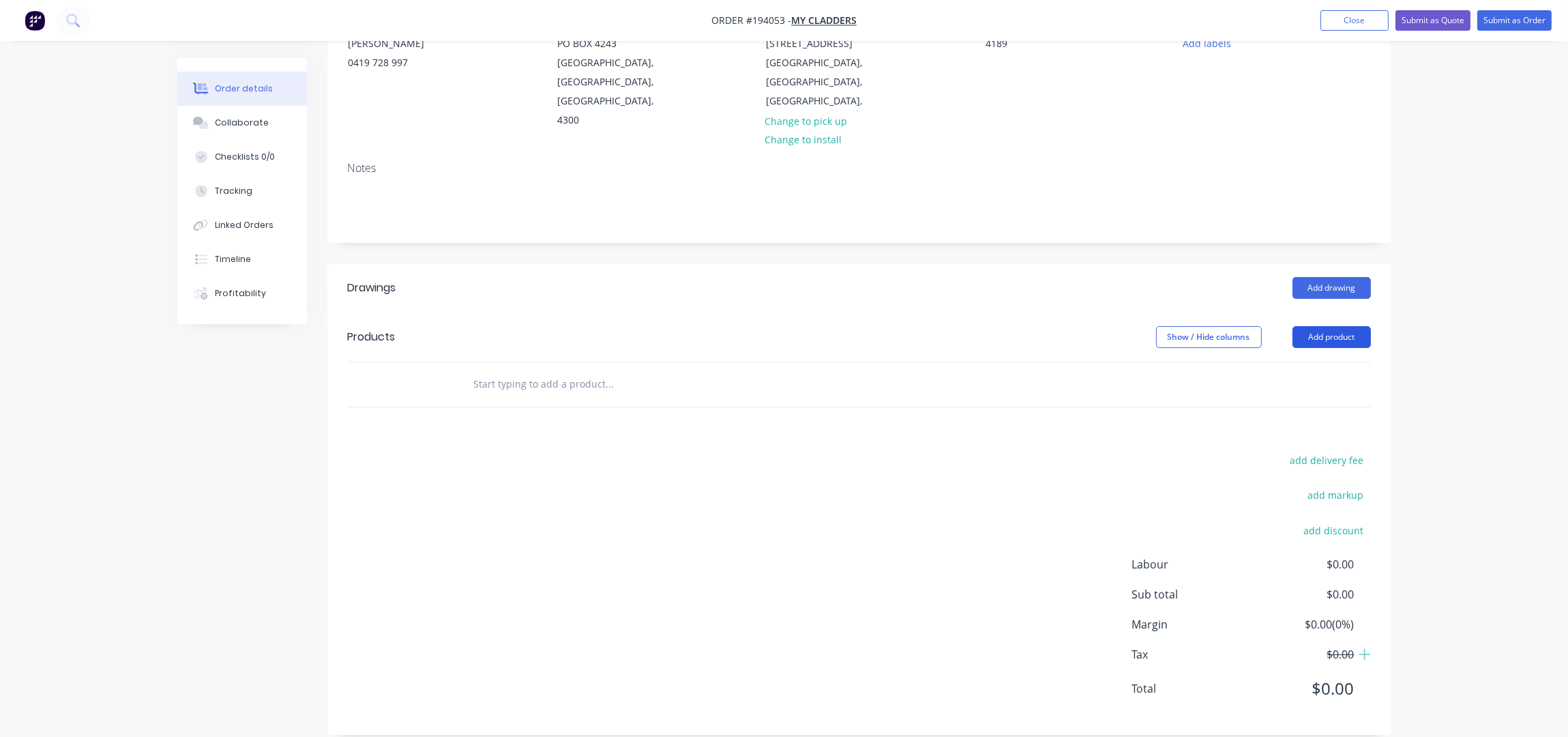
click at [1346, 326] on button "Add product" at bounding box center [1332, 337] width 79 height 22
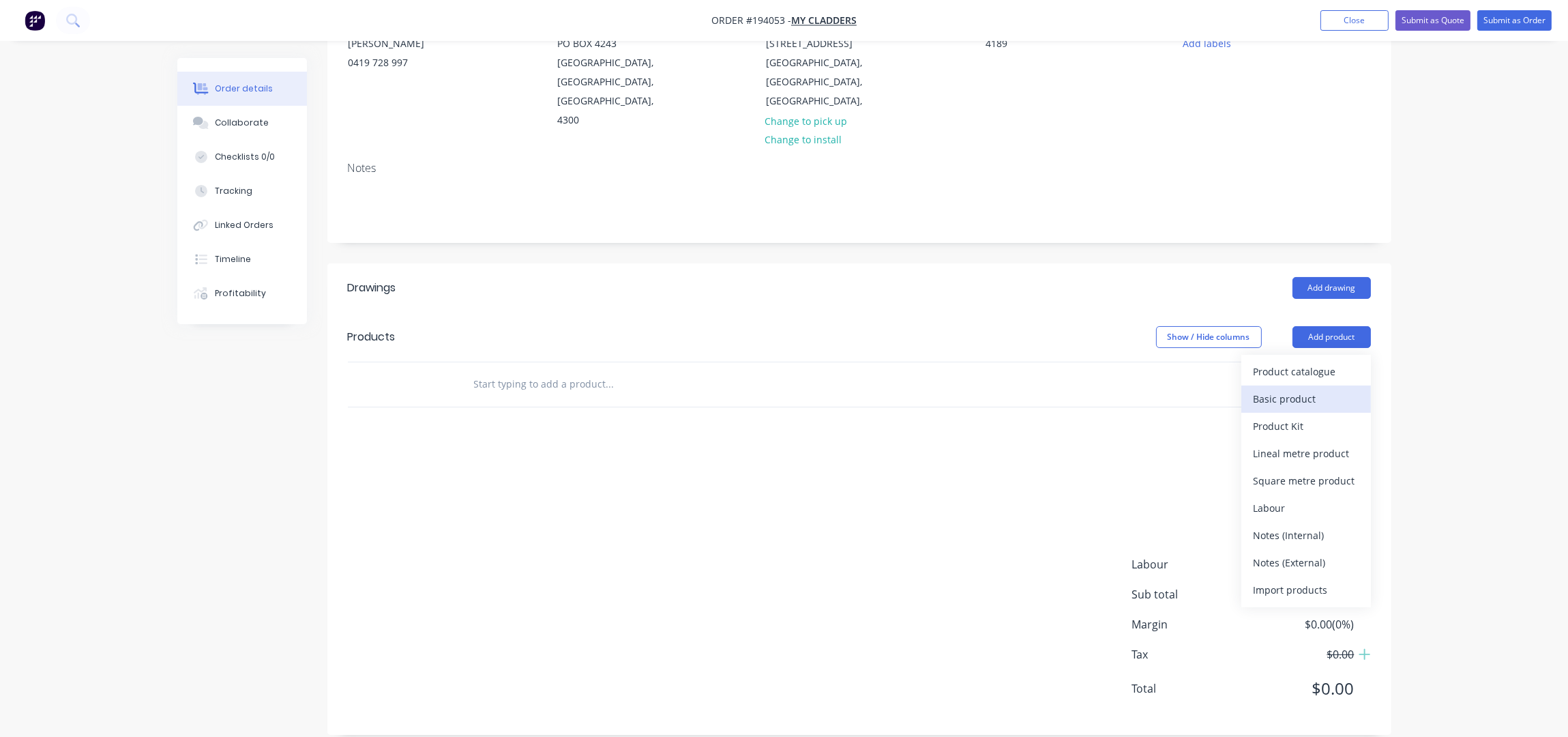
click at [1299, 389] on div "Basic product" at bounding box center [1306, 399] width 105 height 20
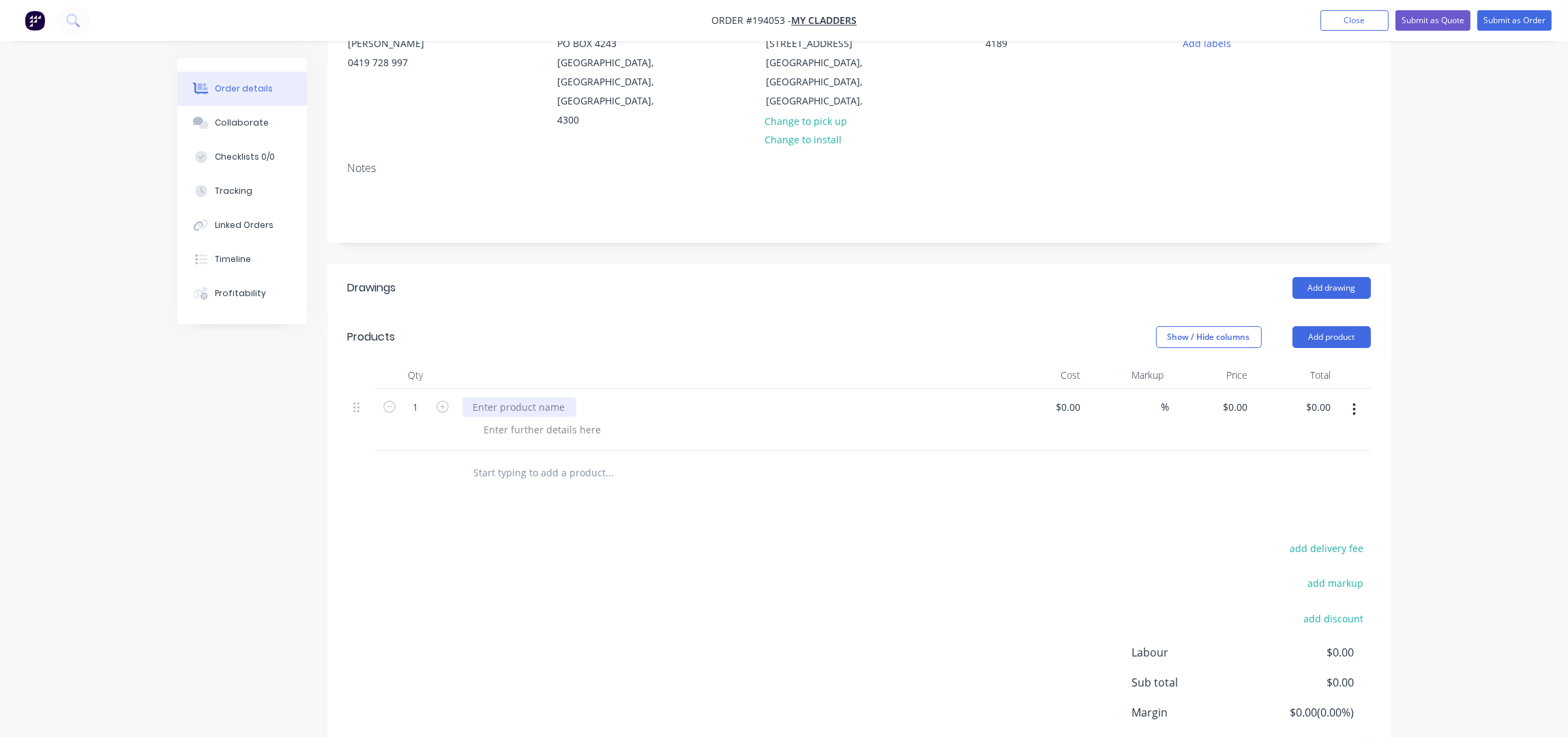
click at [498, 397] on div at bounding box center [519, 407] width 114 height 20
click at [533, 419] on div at bounding box center [543, 430] width 139 height 20
click at [556, 419] on div at bounding box center [543, 430] width 139 height 20
click at [655, 397] on div "RAINWATER HEAD - TO MATCH SAMPLE" at bounding box center [562, 407] width 200 height 20
click at [982, 493] on div "Drawings Add drawing Products Show / Hide columns Add product Qty Cost Markup P…" at bounding box center [859, 543] width 1064 height 559
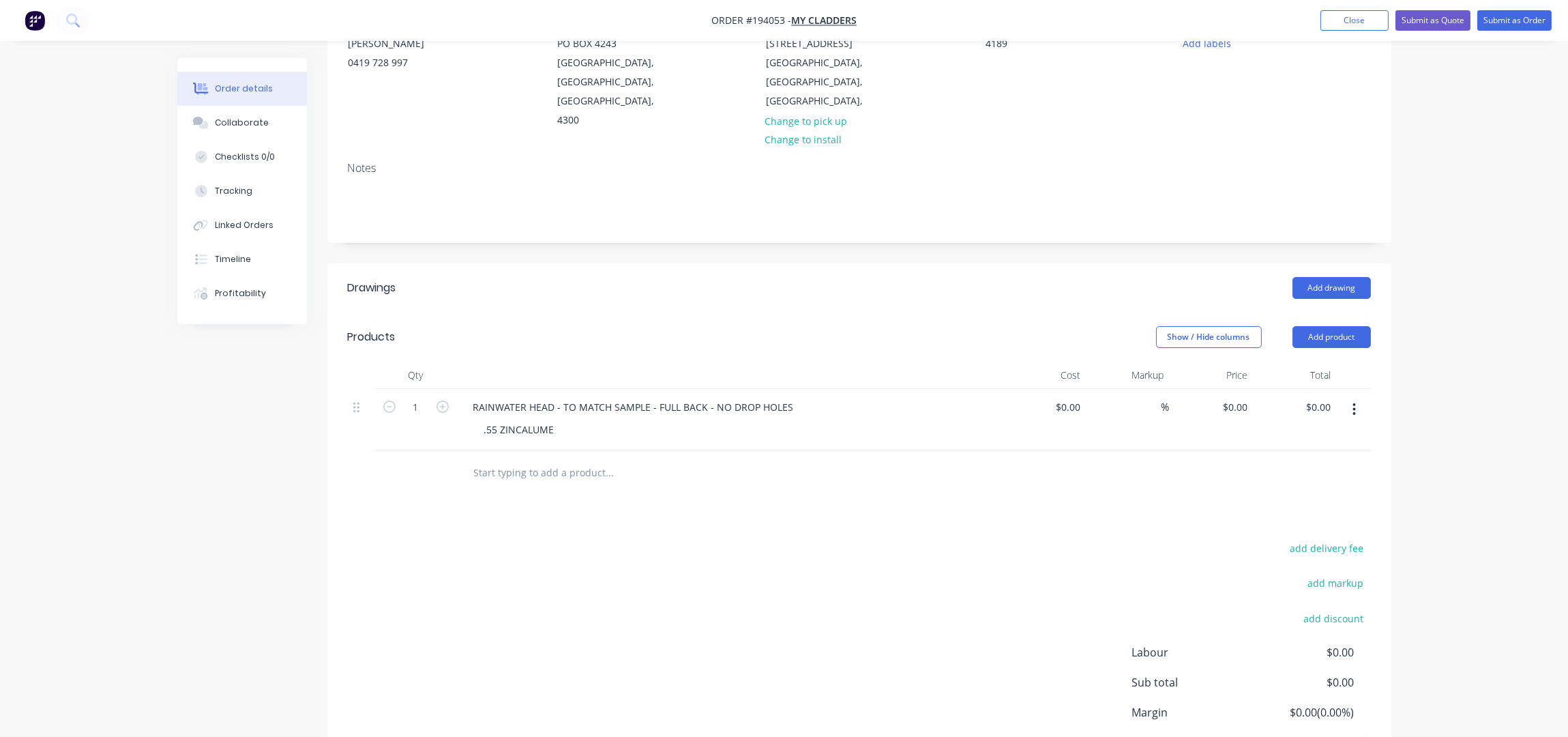
click at [1352, 402] on icon "button" at bounding box center [1354, 409] width 3 height 15
click at [1349, 435] on div "Duplicate" at bounding box center [1306, 445] width 105 height 20
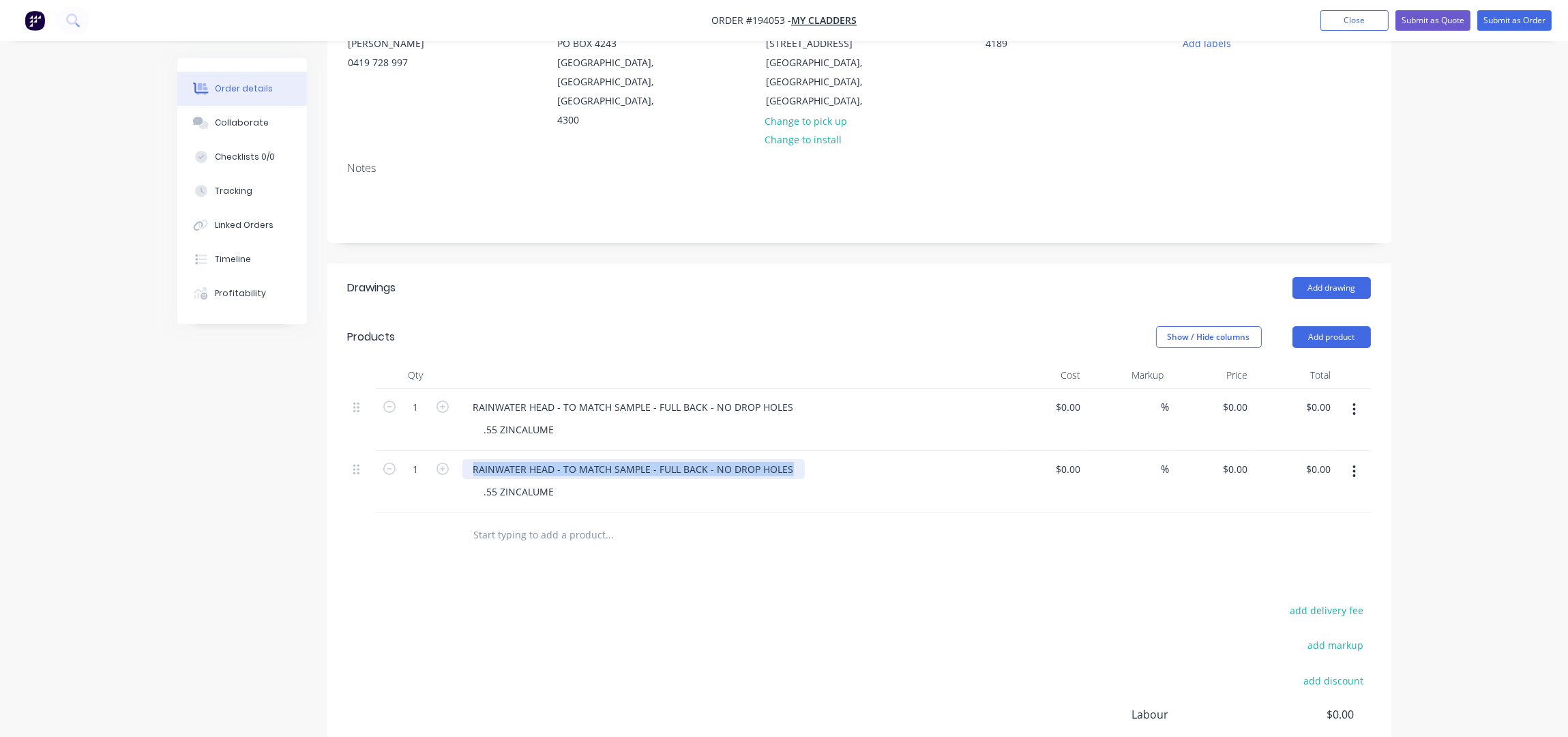
drag, startPoint x: 789, startPoint y: 449, endPoint x: 467, endPoint y: 457, distance: 322.1
click at [467, 459] on div "RAINWATER HEAD - TO MATCH SAMPLE - FULL BACK - NO DROP HOLES" at bounding box center [633, 469] width 342 height 20
click at [553, 481] on div ".55 ZINCALUME" at bounding box center [519, 491] width 92 height 20
drag, startPoint x: 553, startPoint y: 473, endPoint x: 501, endPoint y: 477, distance: 52.2
click at [501, 481] on div ".55 ZINCALUME" at bounding box center [519, 491] width 92 height 20
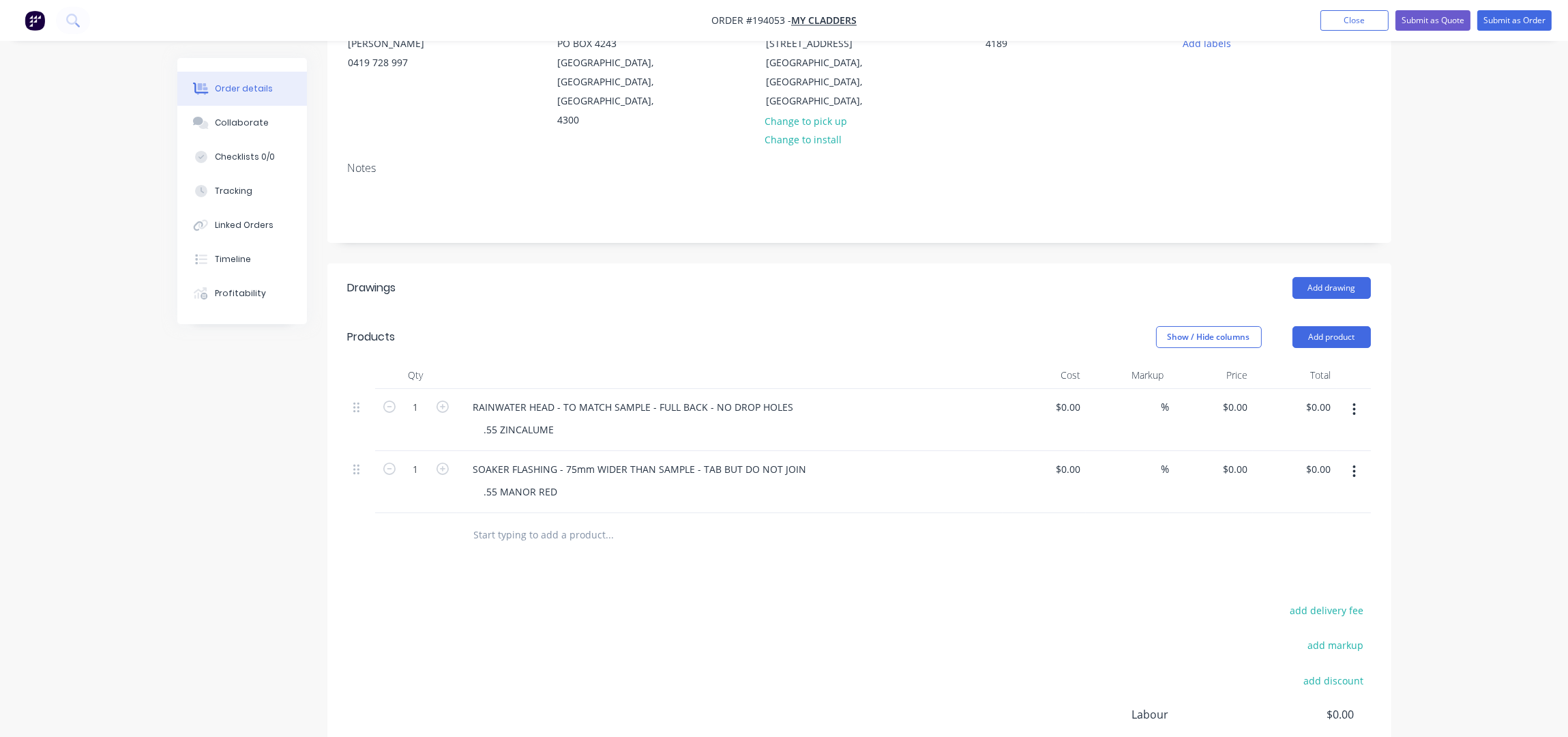
click at [1453, 400] on div "Order details Collaborate Checklists 0/0 Tracking Linked Orders Timeline Profit…" at bounding box center [784, 374] width 1568 height 1062
click at [1343, 326] on button "Add product" at bounding box center [1332, 337] width 79 height 22
click at [1339, 355] on div "Product catalogue Basic product Product Kit Lineal metre product Square metre p…" at bounding box center [1306, 481] width 130 height 253
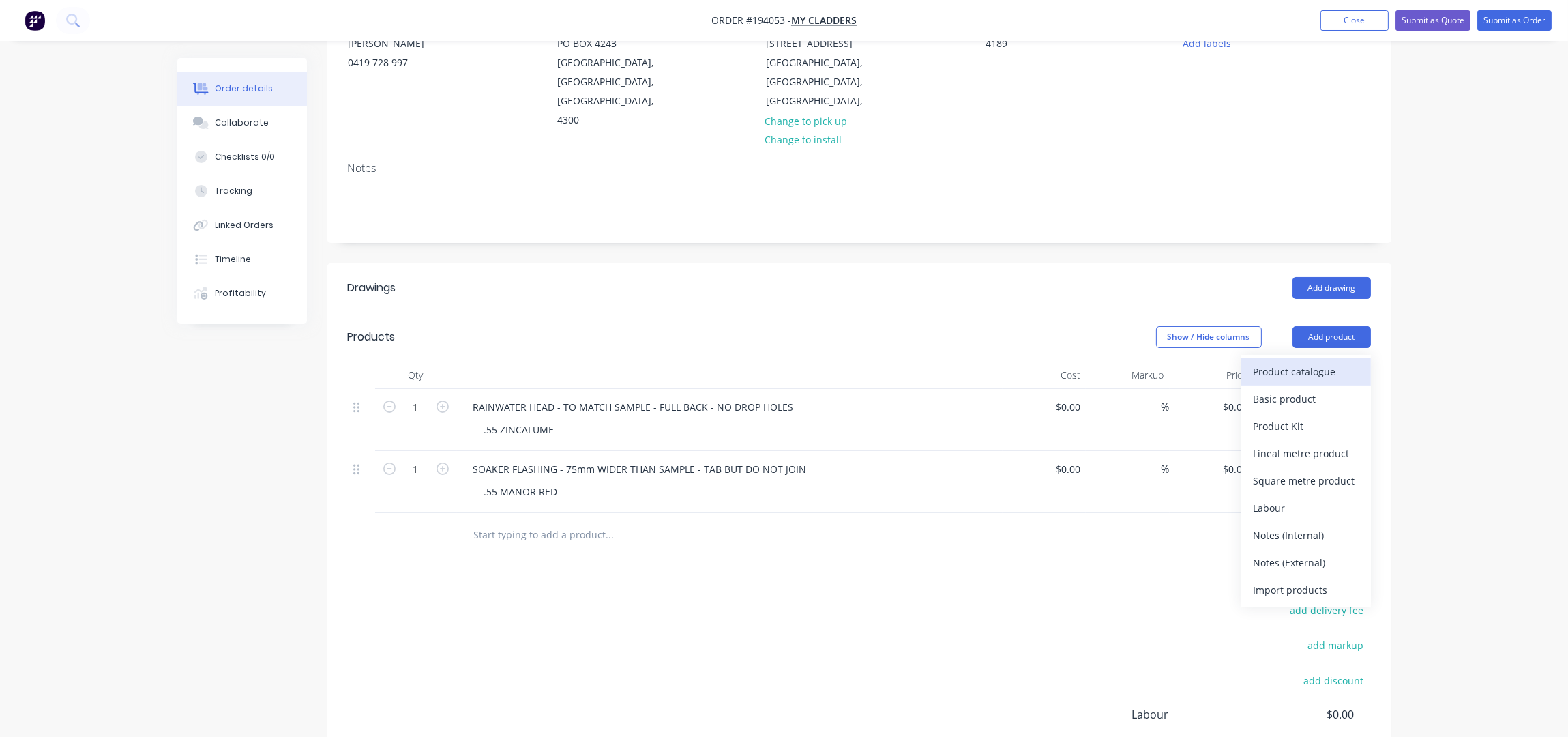
click at [1335, 362] on div "Product catalogue" at bounding box center [1306, 372] width 105 height 20
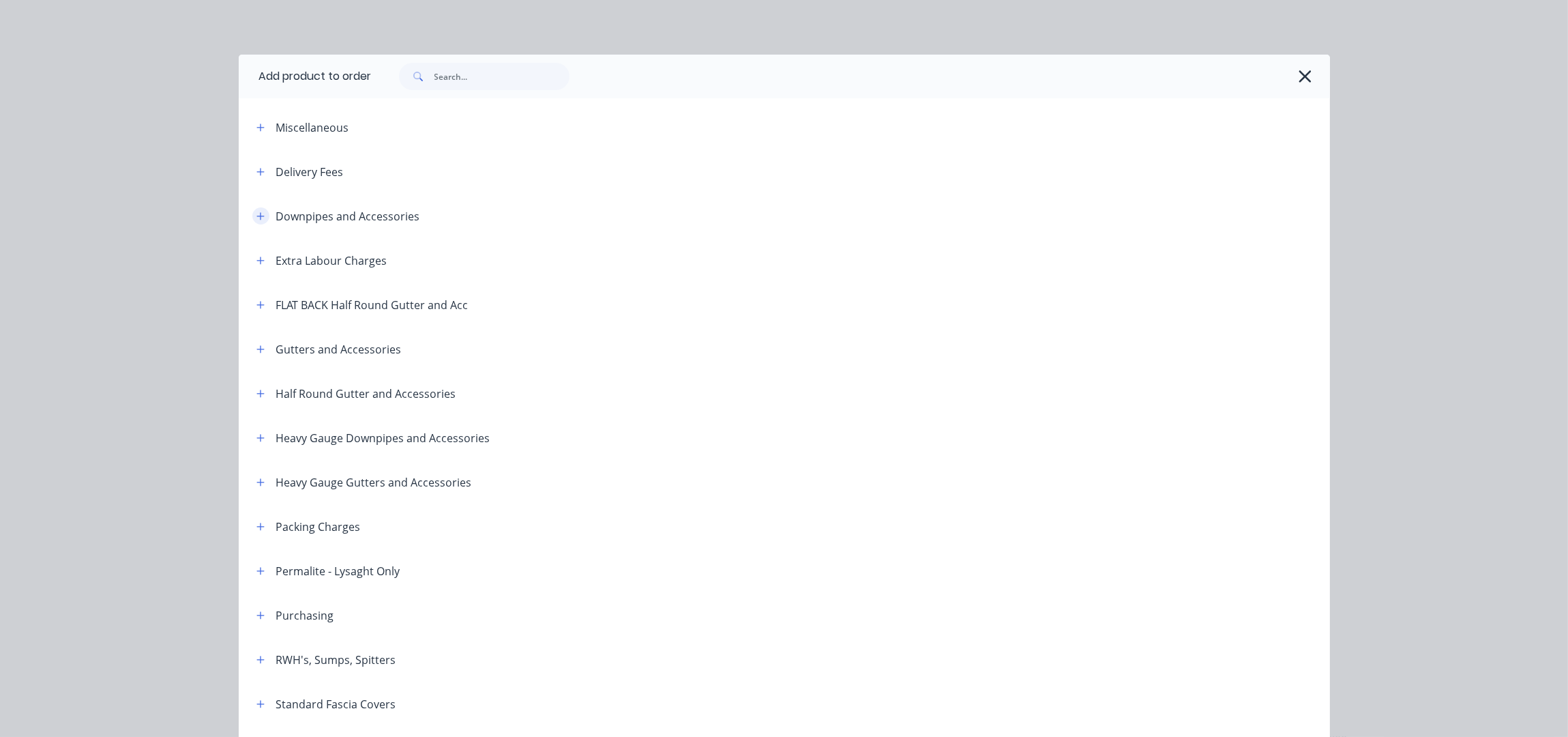
drag, startPoint x: 243, startPoint y: 208, endPoint x: 255, endPoint y: 212, distance: 12.6
click at [246, 208] on div "Downpipes and Accessories" at bounding box center [333, 216] width 175 height 17
click at [256, 212] on icon "button" at bounding box center [260, 216] width 8 height 9
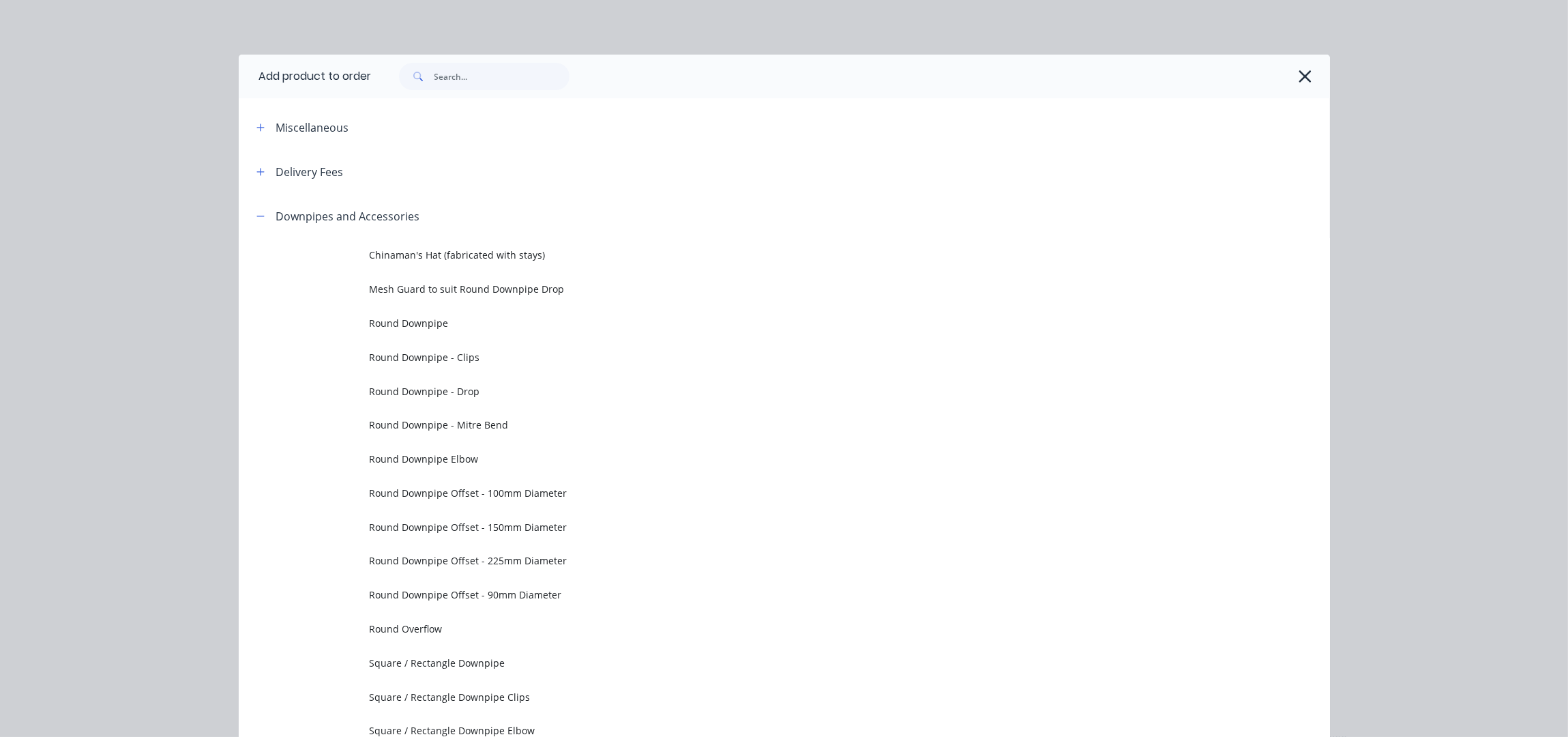
drag, startPoint x: 508, startPoint y: 394, endPoint x: 635, endPoint y: 440, distance: 135.1
click at [507, 394] on span "Round Downpipe - Drop" at bounding box center [754, 391] width 768 height 15
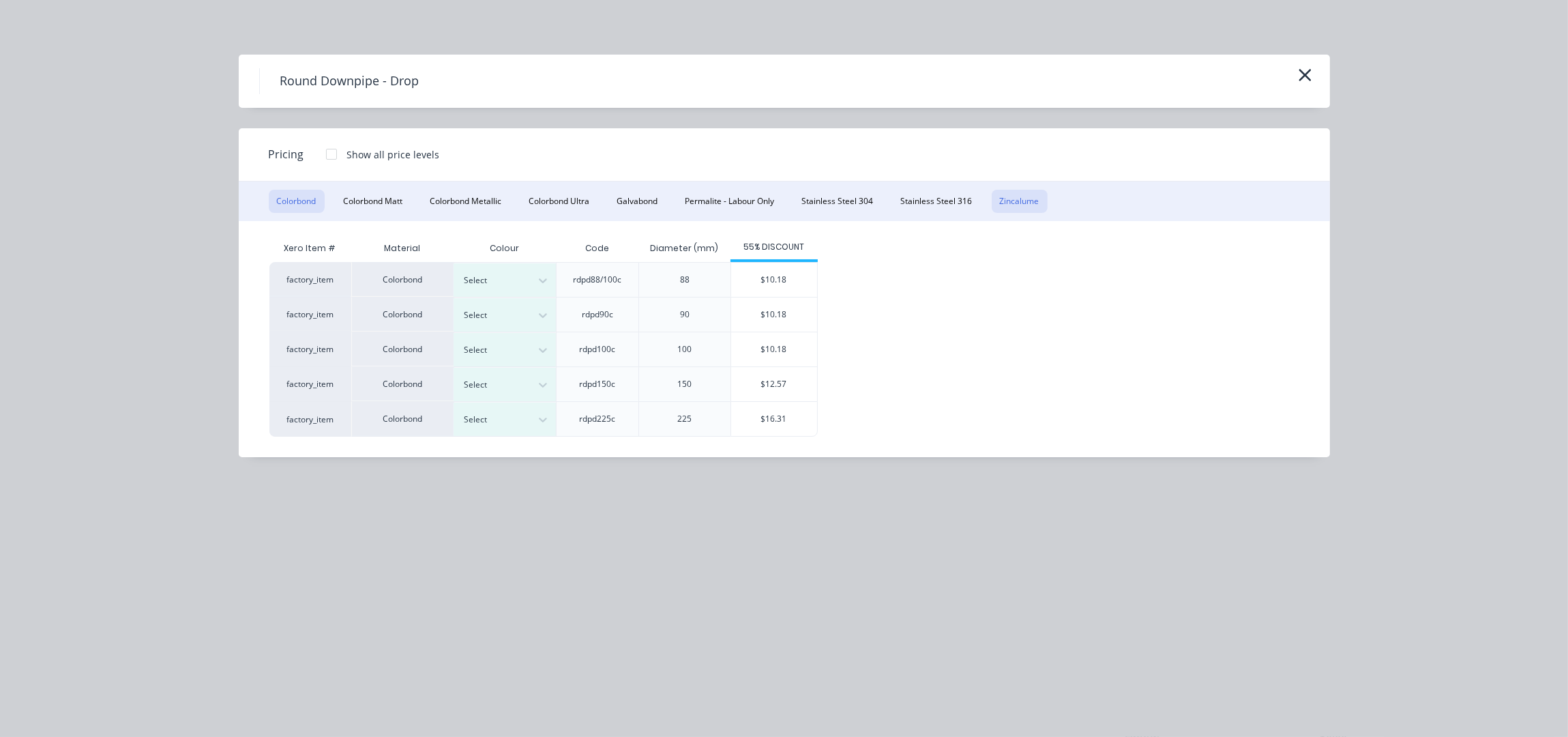
click at [1006, 199] on button "Zincalume" at bounding box center [1020, 201] width 56 height 23
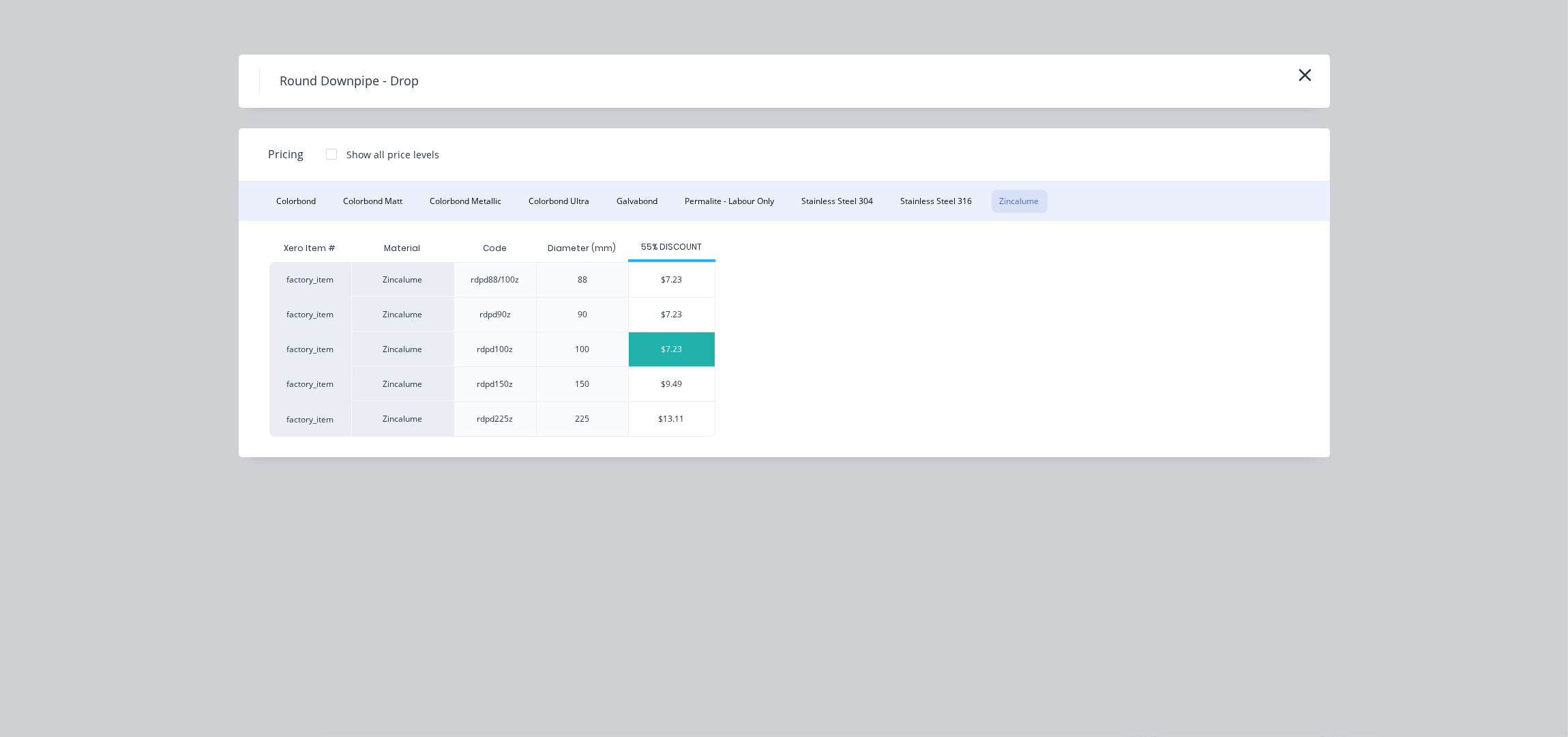
click at [699, 348] on div "$7.23" at bounding box center [671, 349] width 86 height 34
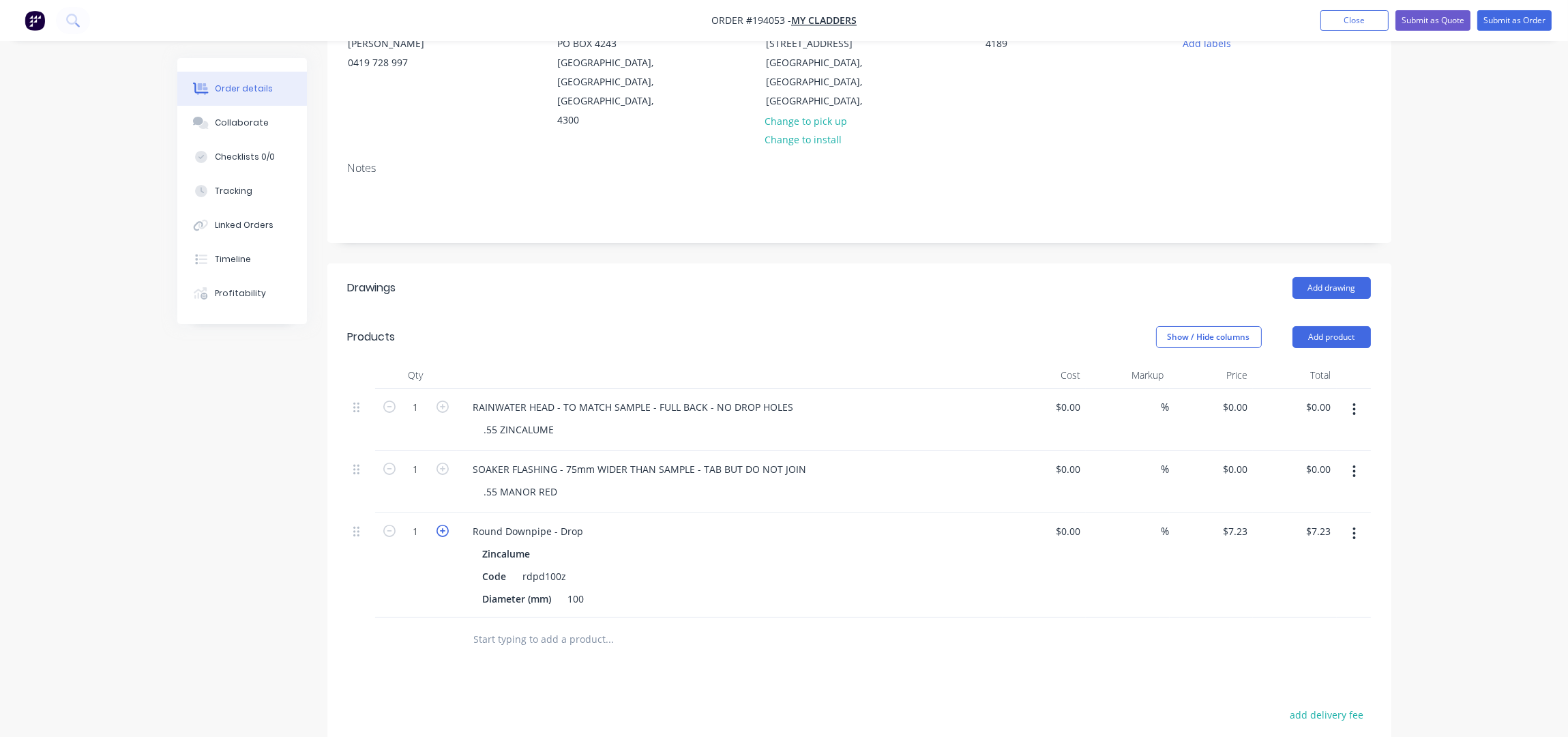
click at [441, 525] on icon "button" at bounding box center [443, 531] width 12 height 12
type input "2"
type input "$14.46"
drag, startPoint x: 441, startPoint y: 512, endPoint x: 626, endPoint y: 516, distance: 185.0
click at [441, 525] on icon "button" at bounding box center [443, 531] width 12 height 12
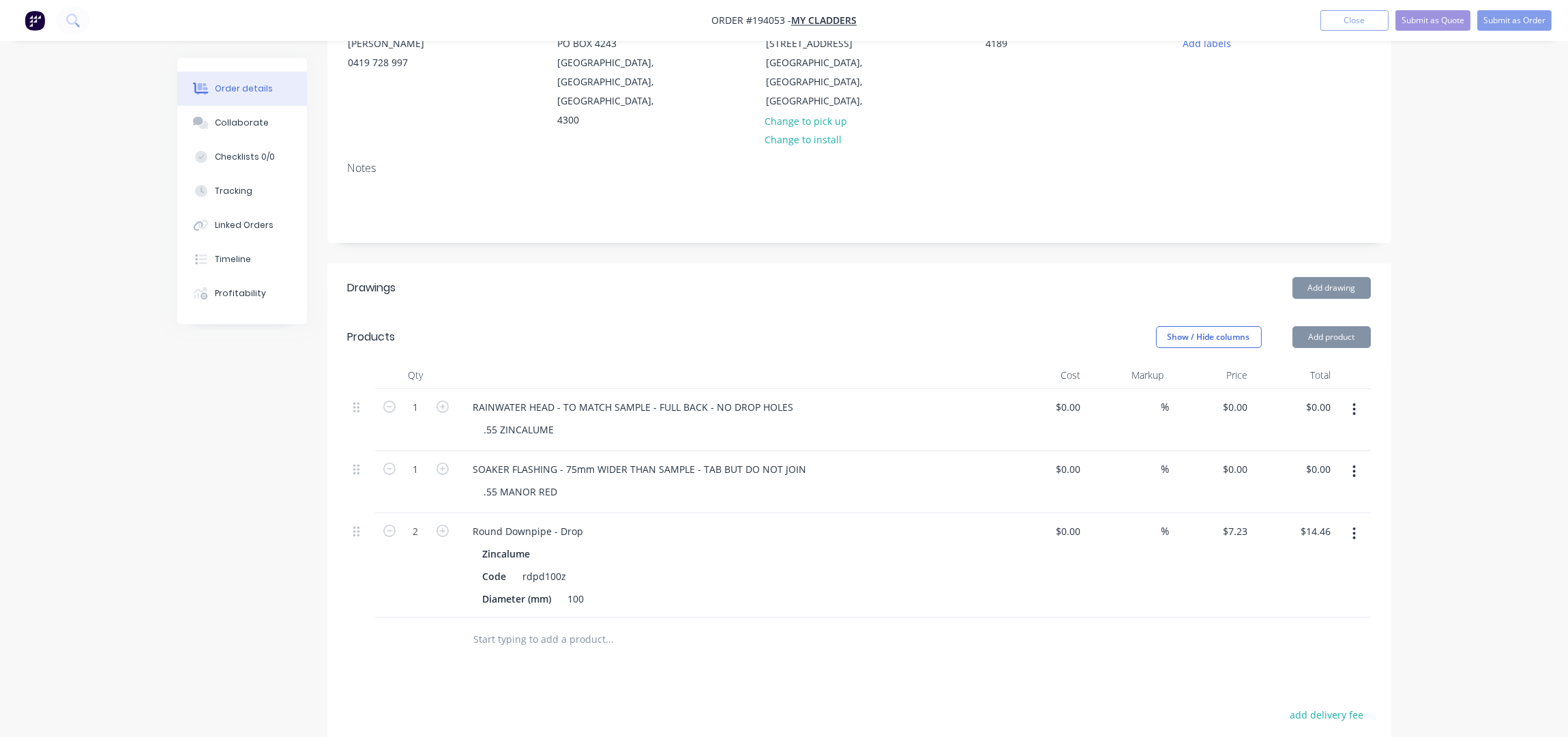
type input "3"
type input "$21.69"
click at [386, 525] on icon "button" at bounding box center [389, 531] width 12 height 12
type input "2"
type input "$14.46"
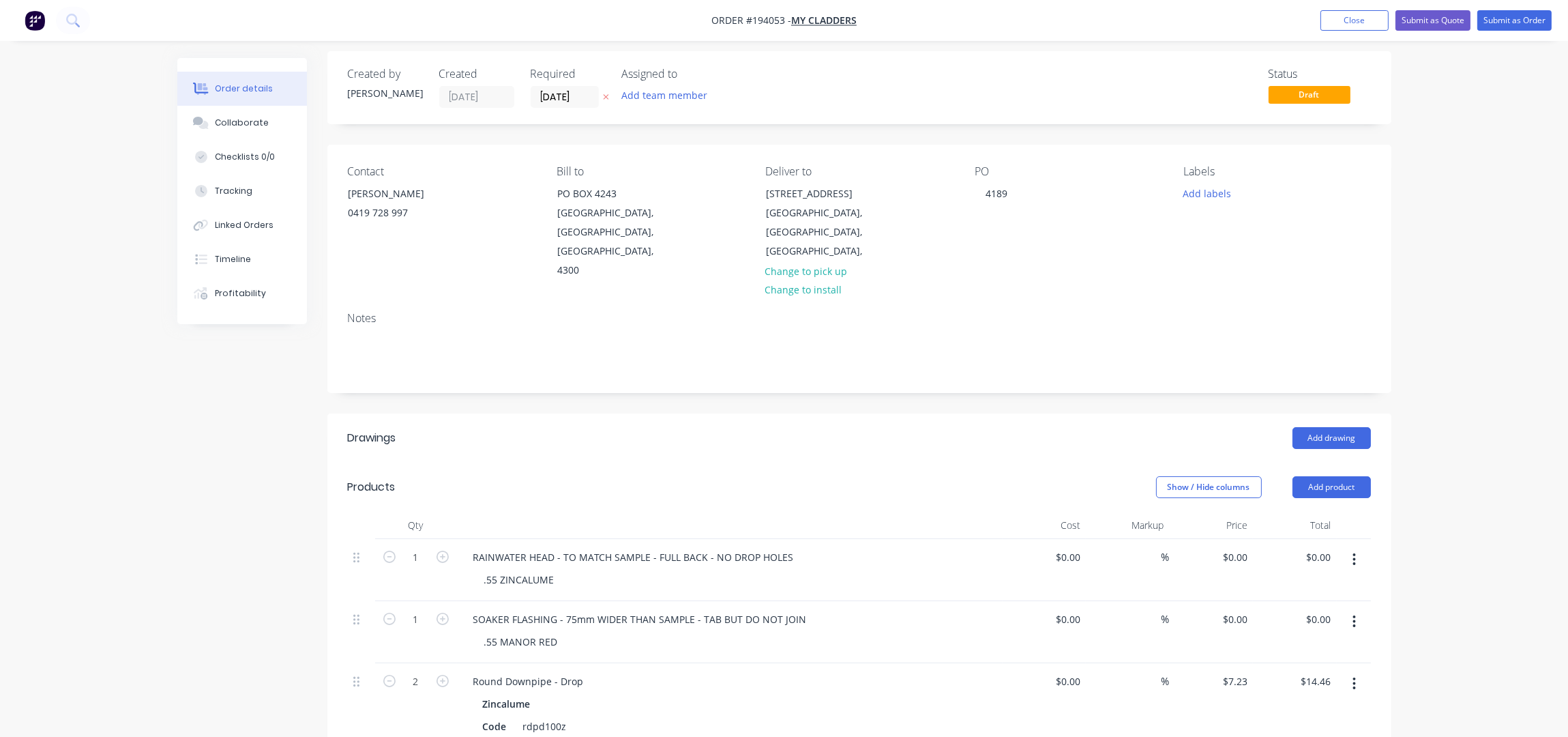
scroll to position [0, 0]
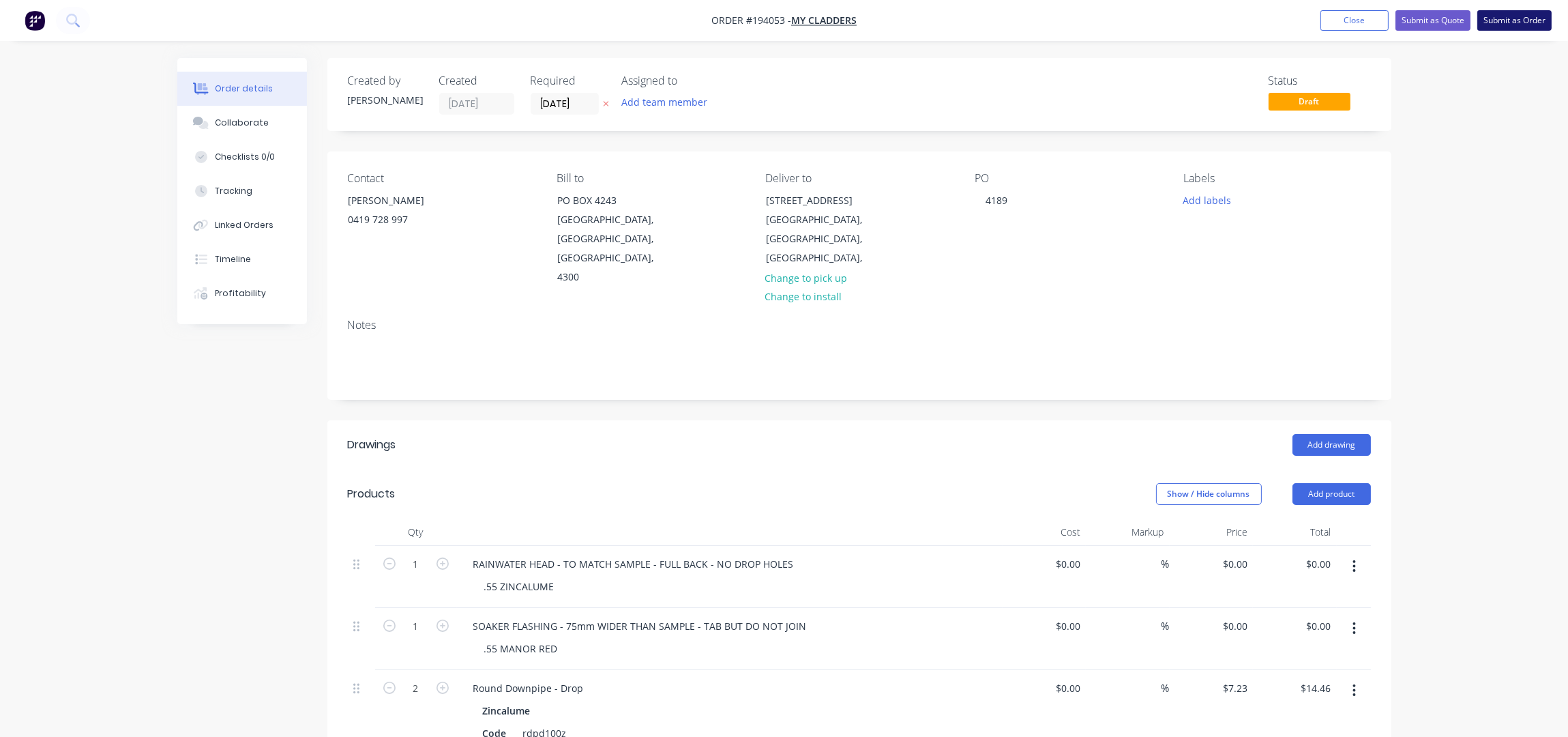
click at [1502, 24] on button "Submit as Order" at bounding box center [1515, 20] width 74 height 20
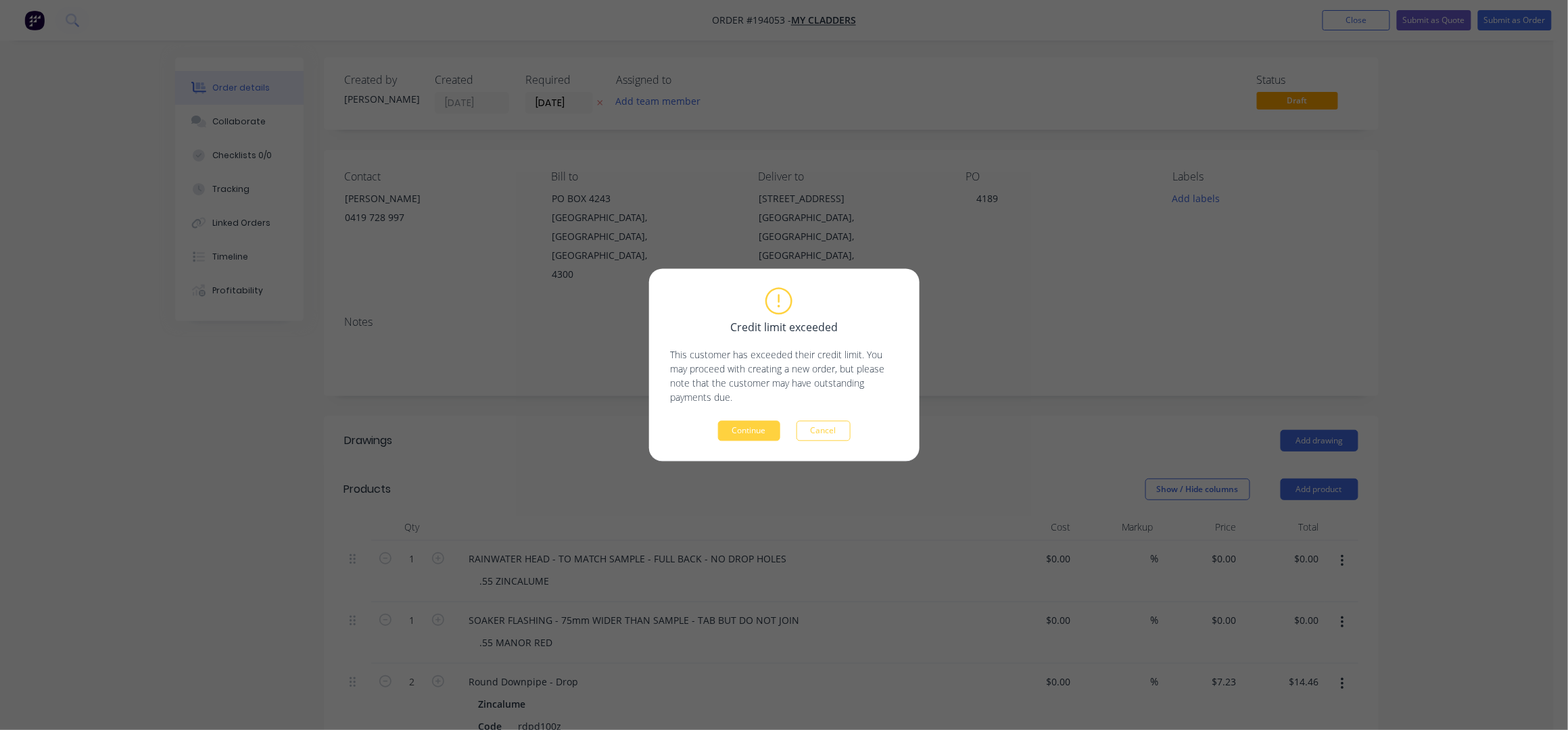
click at [756, 418] on div "Credit limit exceeded This customer has exceeded their credit limit. You may pr…" at bounding box center [784, 365] width 227 height 152
click at [765, 428] on button "Continue" at bounding box center [749, 431] width 62 height 20
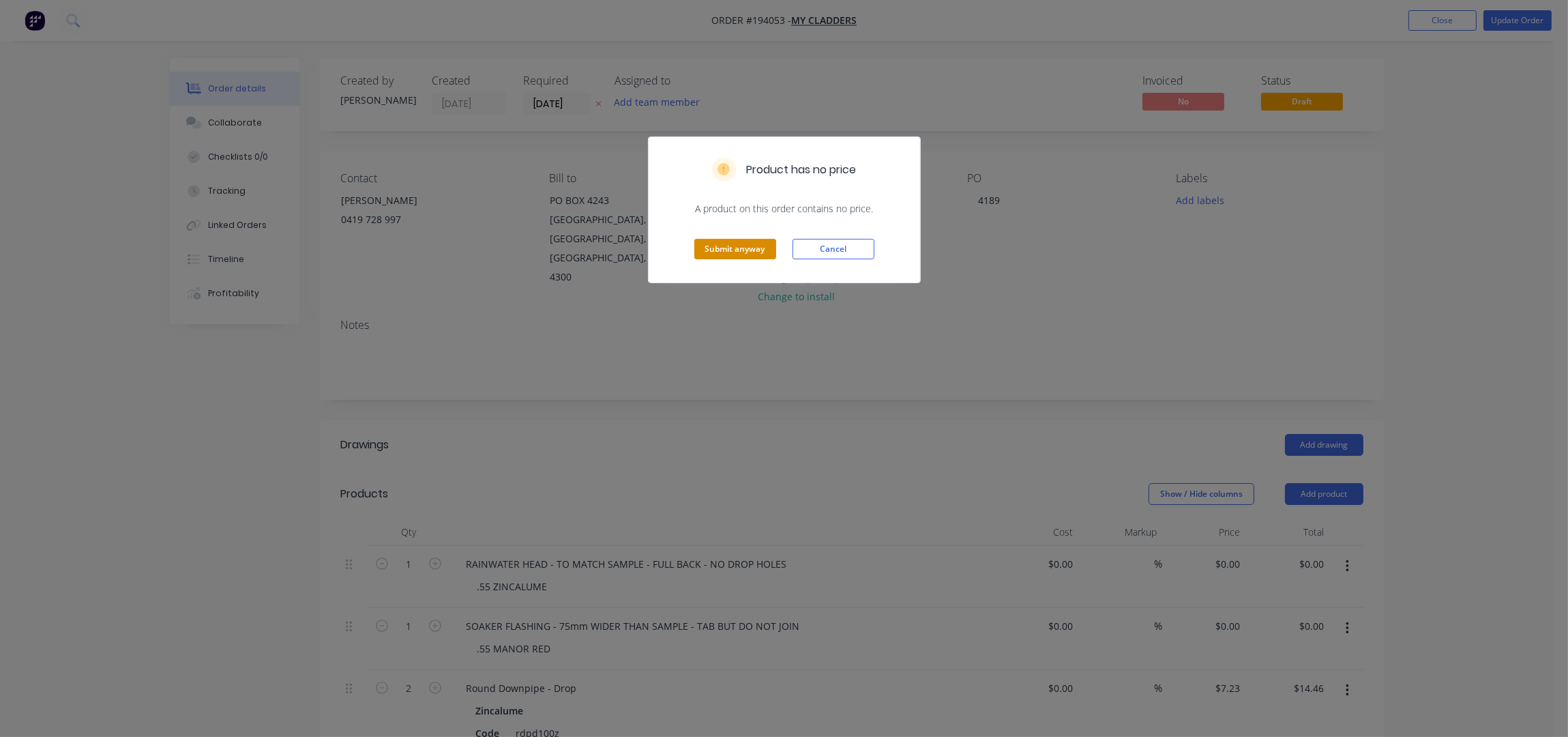
click at [741, 246] on button "Submit anyway" at bounding box center [735, 249] width 82 height 20
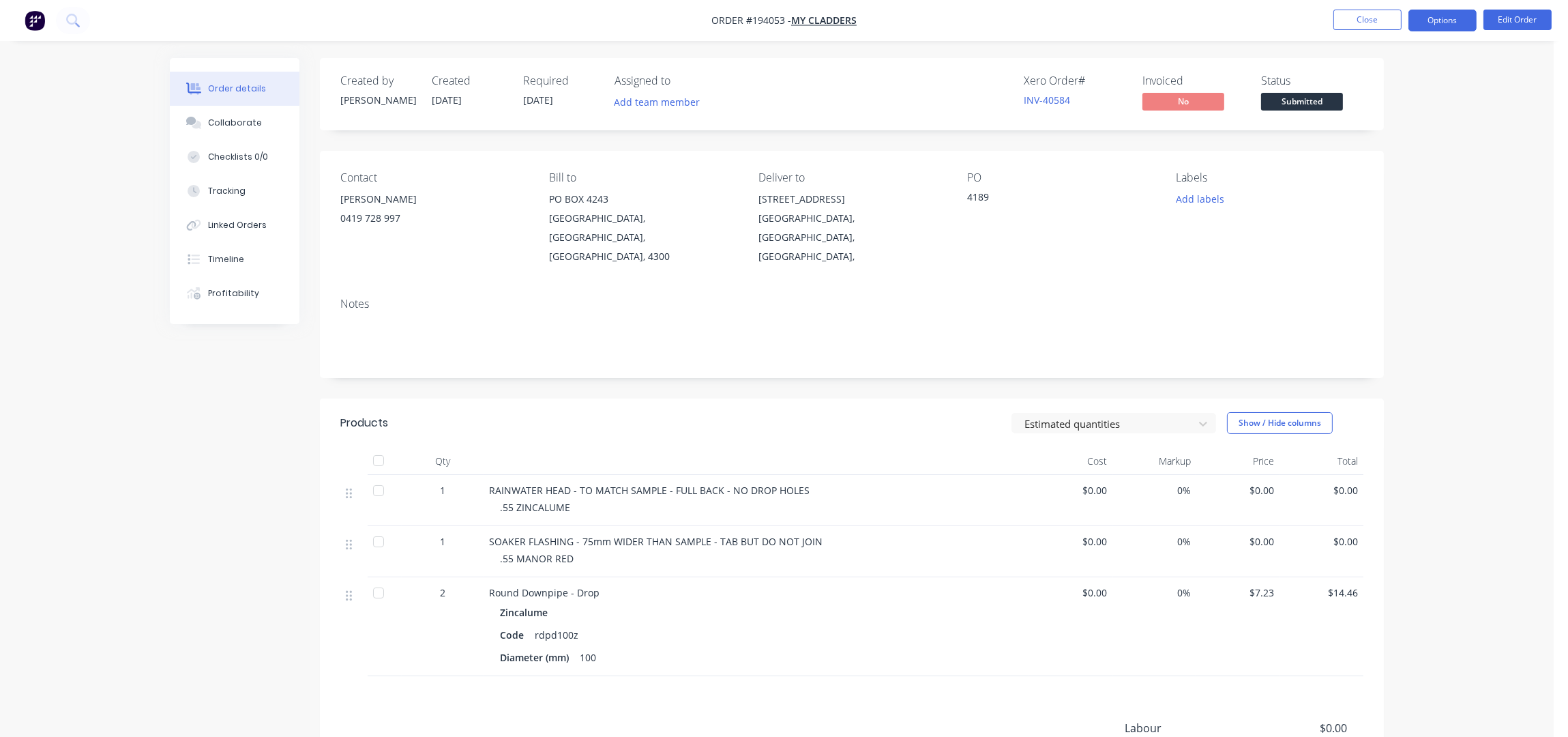
click at [1434, 28] on button "Options" at bounding box center [1442, 20] width 68 height 22
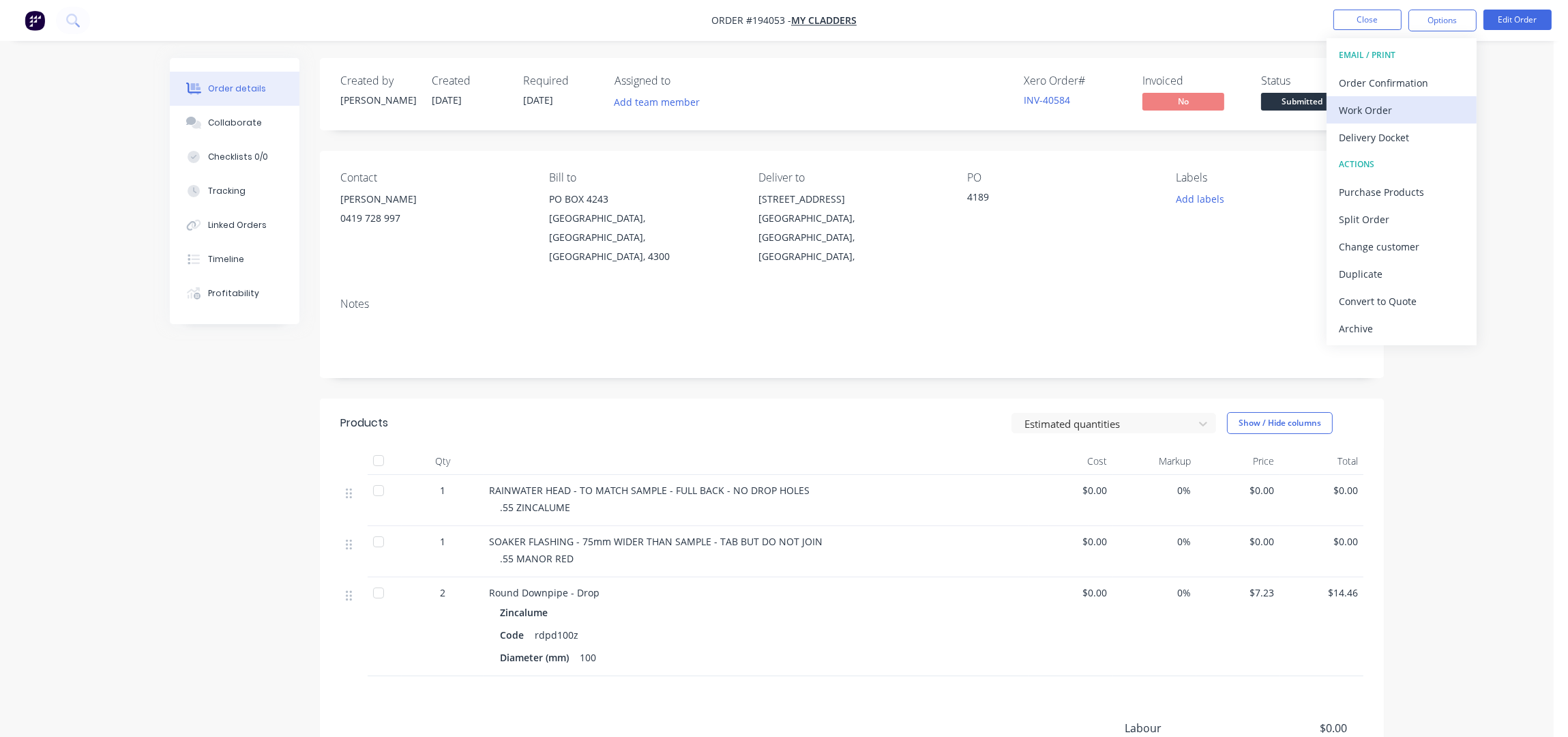
click at [1407, 104] on div "Work Order" at bounding box center [1401, 110] width 125 height 20
click at [1407, 124] on button "Without pricing" at bounding box center [1401, 137] width 150 height 27
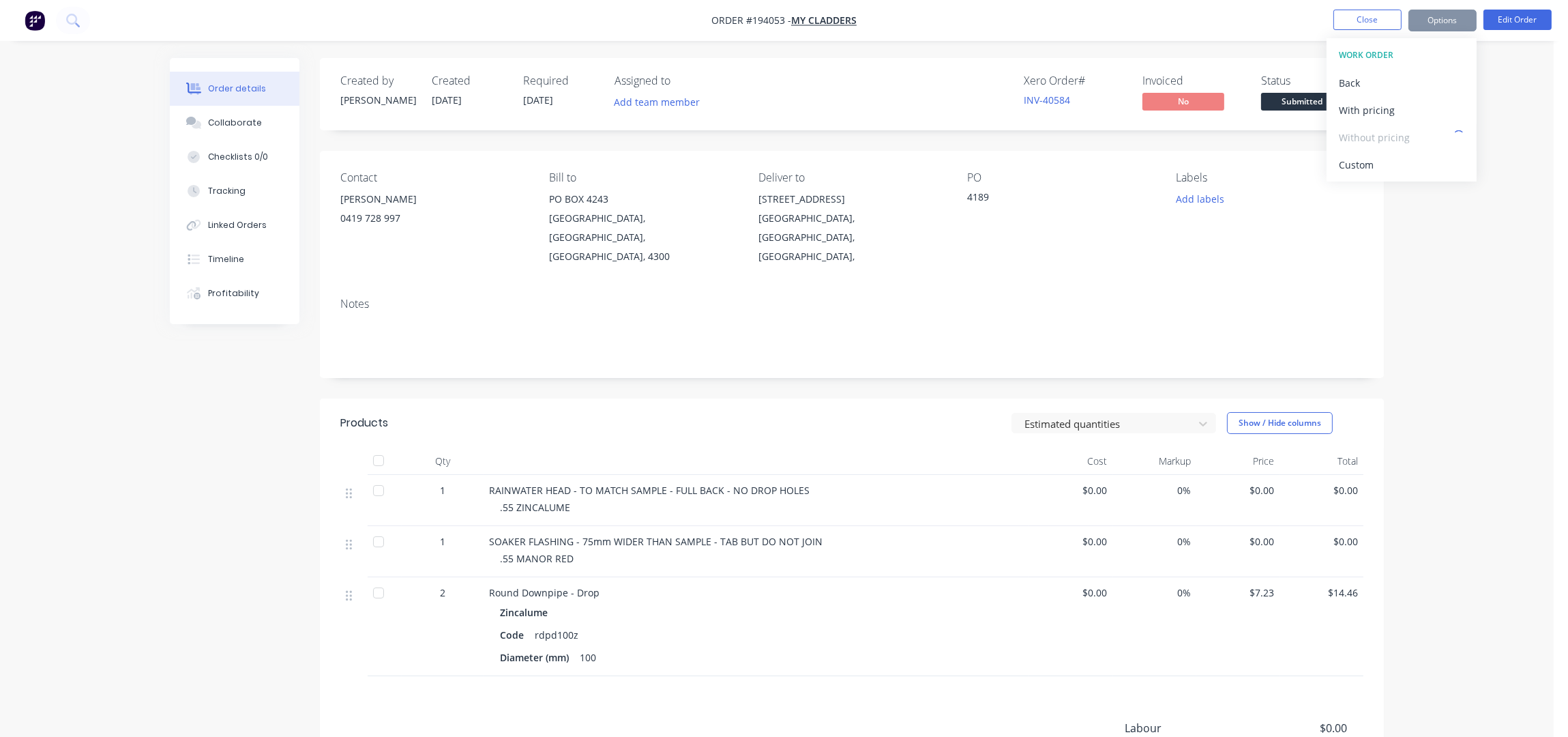
click at [1485, 235] on div "Order details Collaborate Checklists 0/0 Tracking Linked Orders Timeline Profit…" at bounding box center [776, 459] width 1553 height 919
click at [1372, 8] on nav "Order #194053 - My Cladders Close Options Edit Order" at bounding box center [784, 20] width 1568 height 41
click at [1359, 13] on button "Close" at bounding box center [1367, 19] width 68 height 20
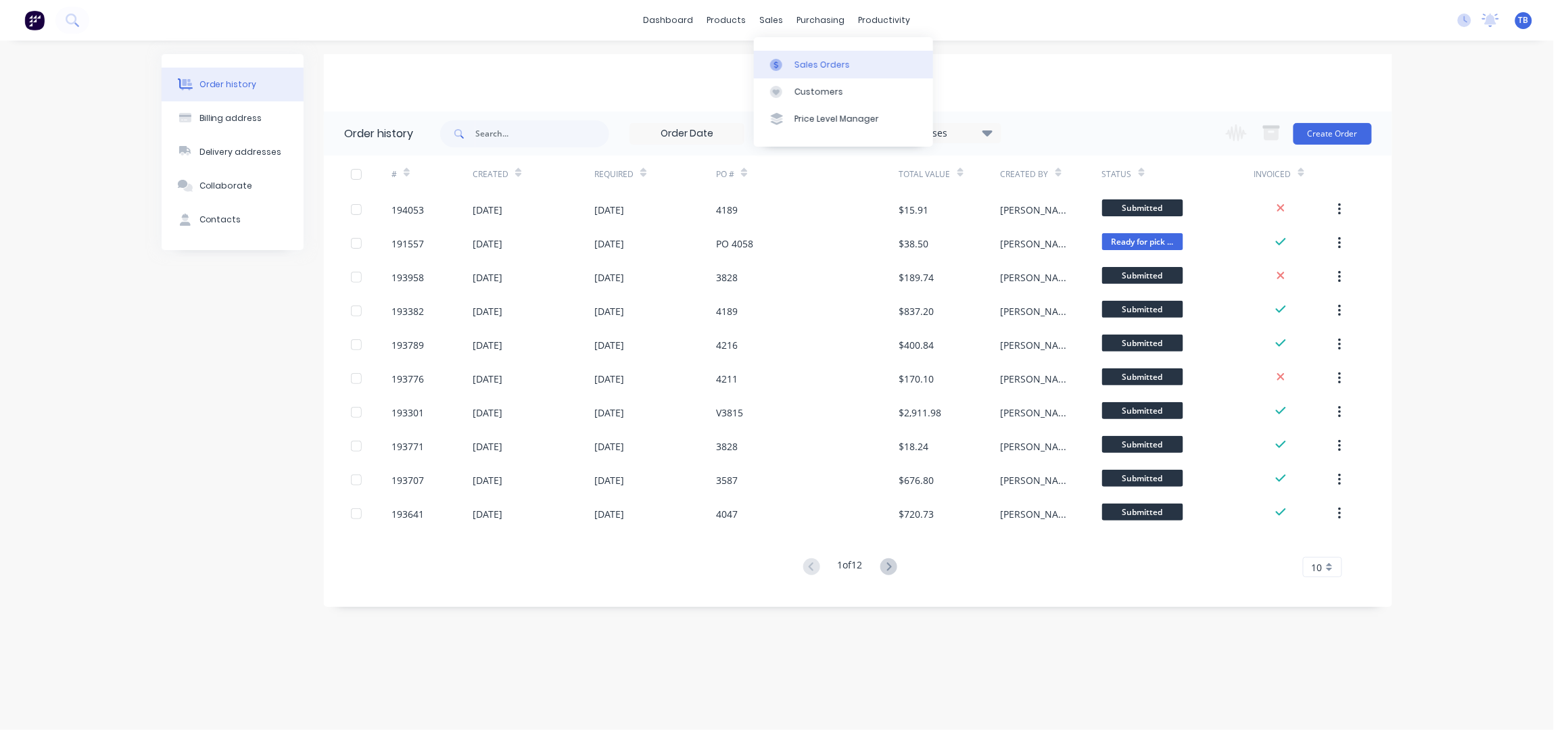
click at [802, 60] on div "Sales Orders" at bounding box center [822, 65] width 55 height 12
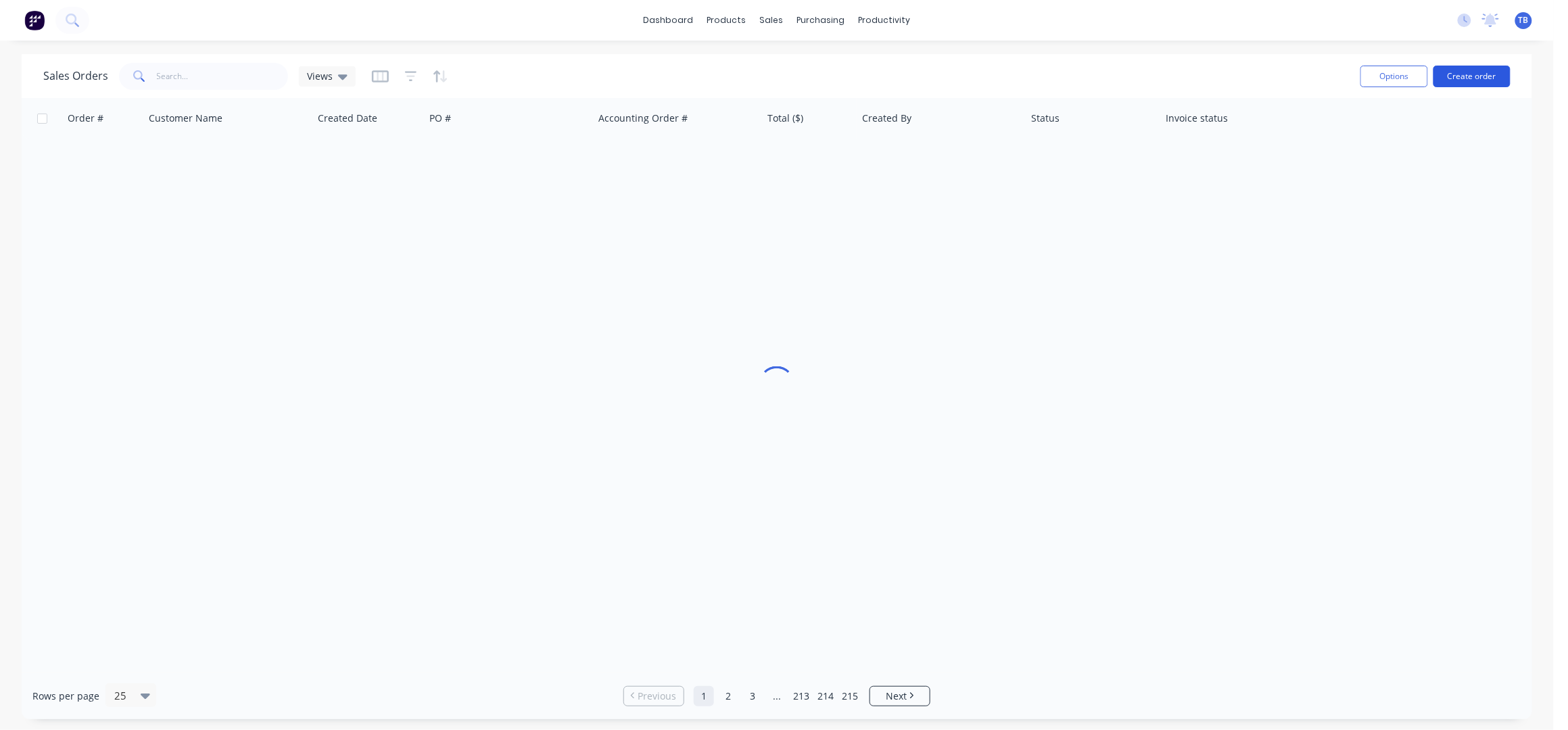
click at [1485, 80] on button "Create order" at bounding box center [1472, 77] width 77 height 21
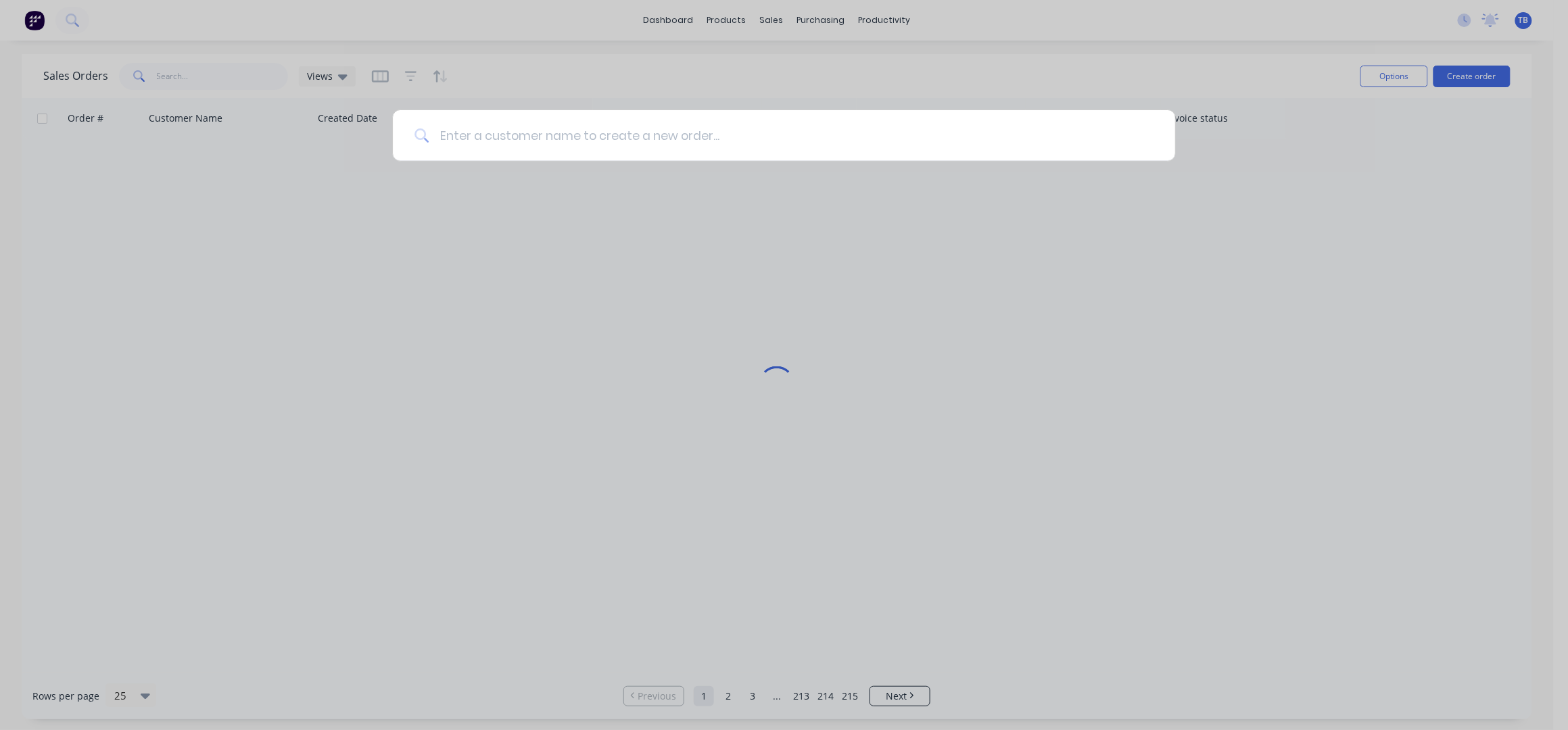
click at [720, 126] on input at bounding box center [791, 135] width 725 height 51
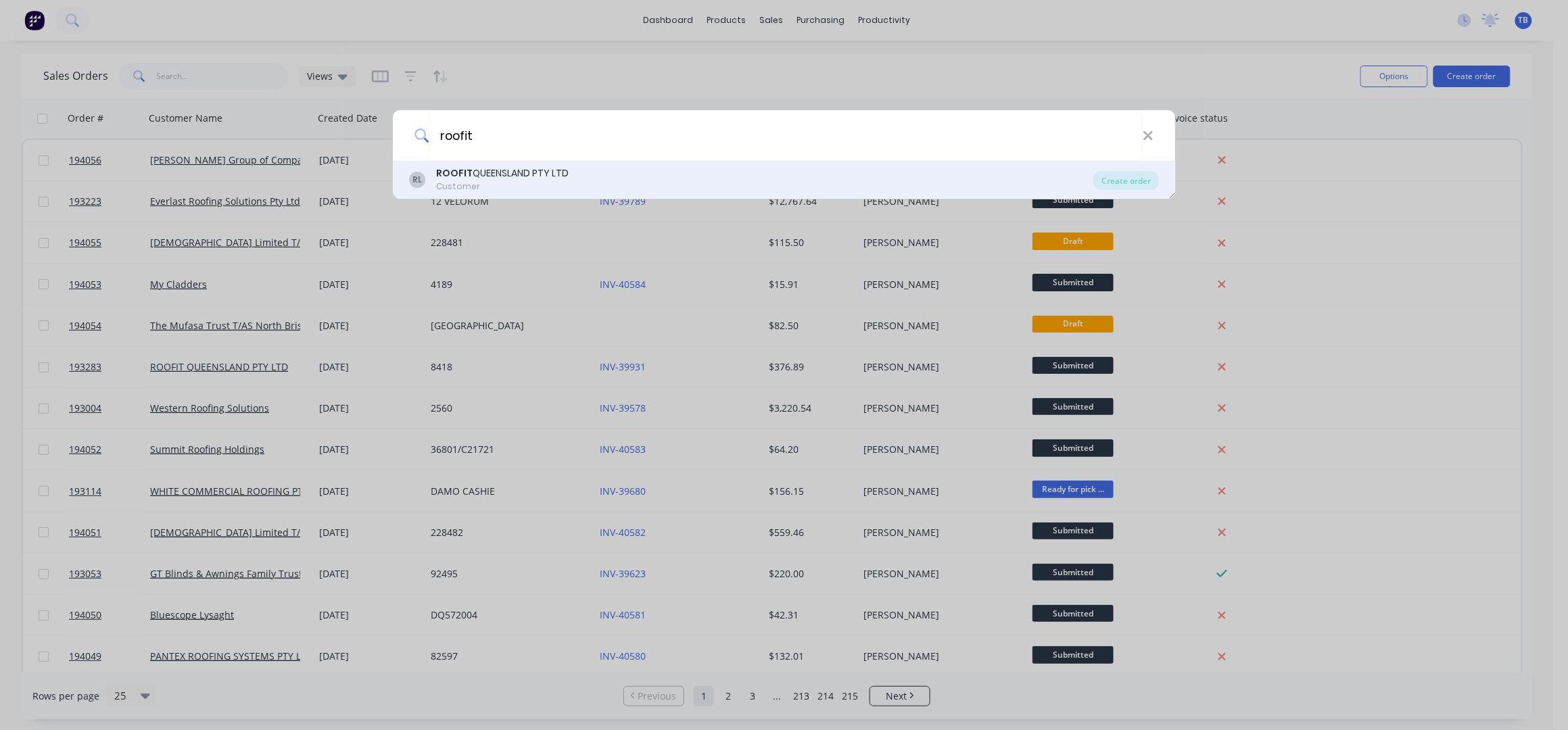
type input "roofit"
click at [723, 176] on div "RL ROOFIT QUEENSLAND PTY LTD Customer" at bounding box center [751, 179] width 684 height 26
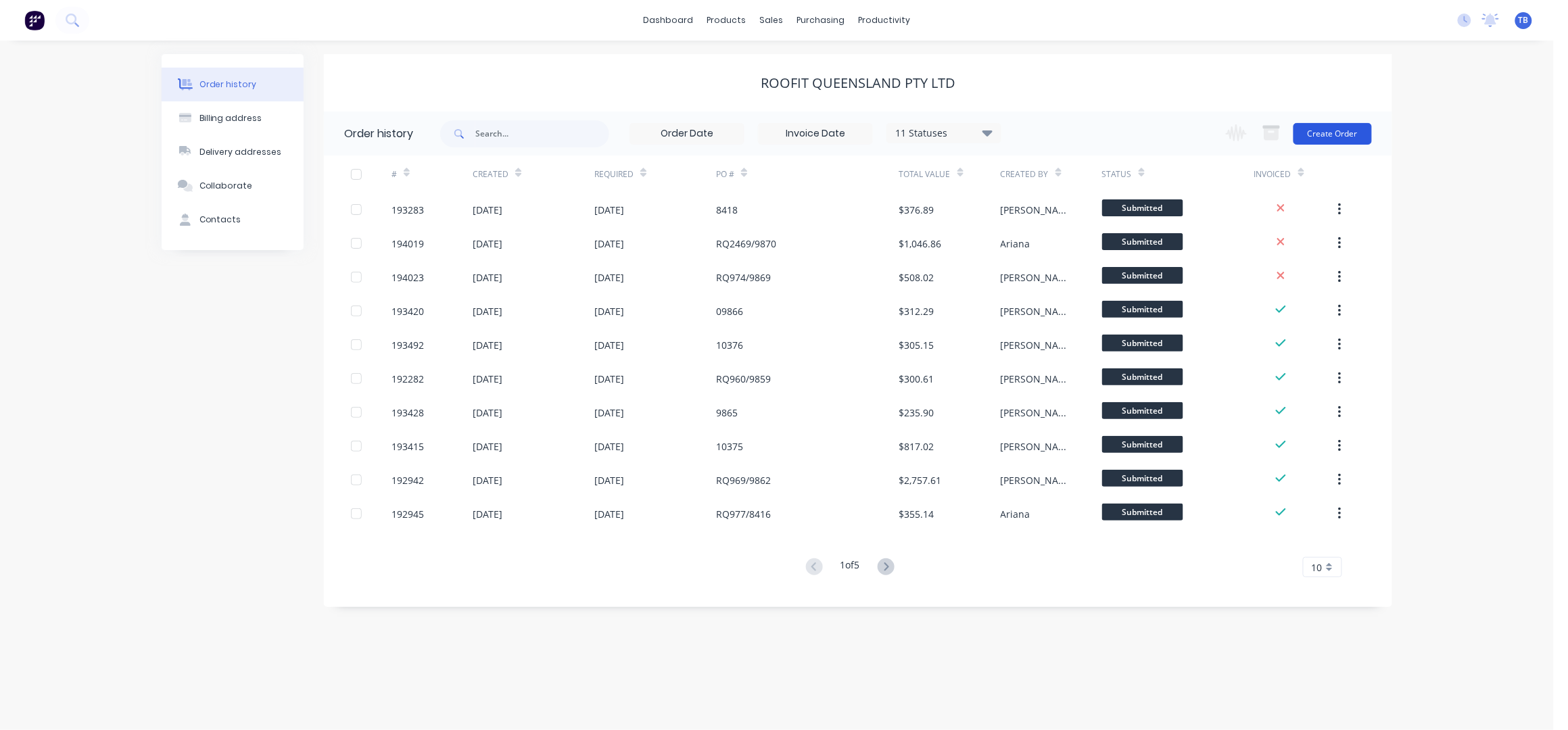
click at [1343, 136] on button "Create Order" at bounding box center [1332, 134] width 78 height 21
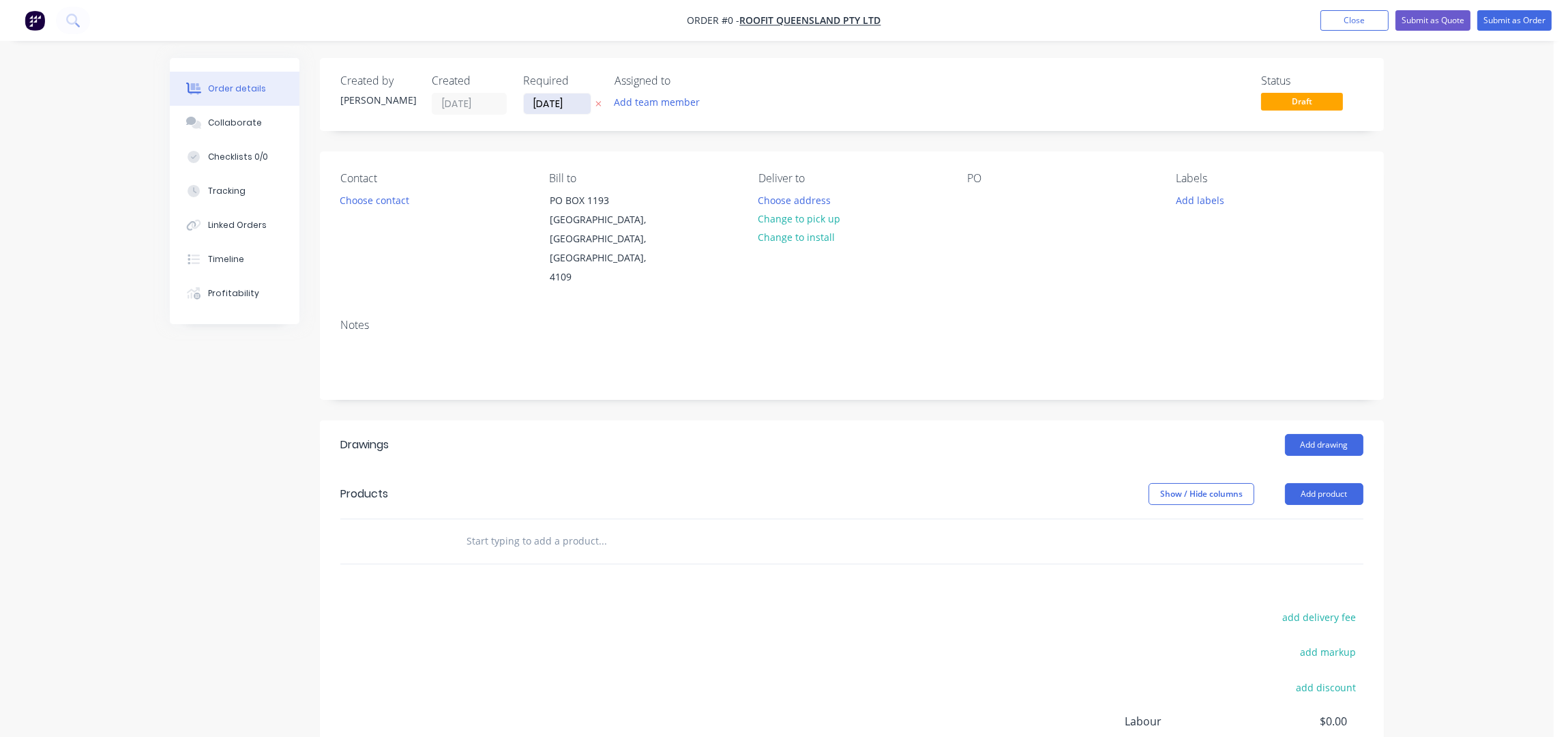
click at [542, 106] on input "[DATE]" at bounding box center [557, 104] width 67 height 20
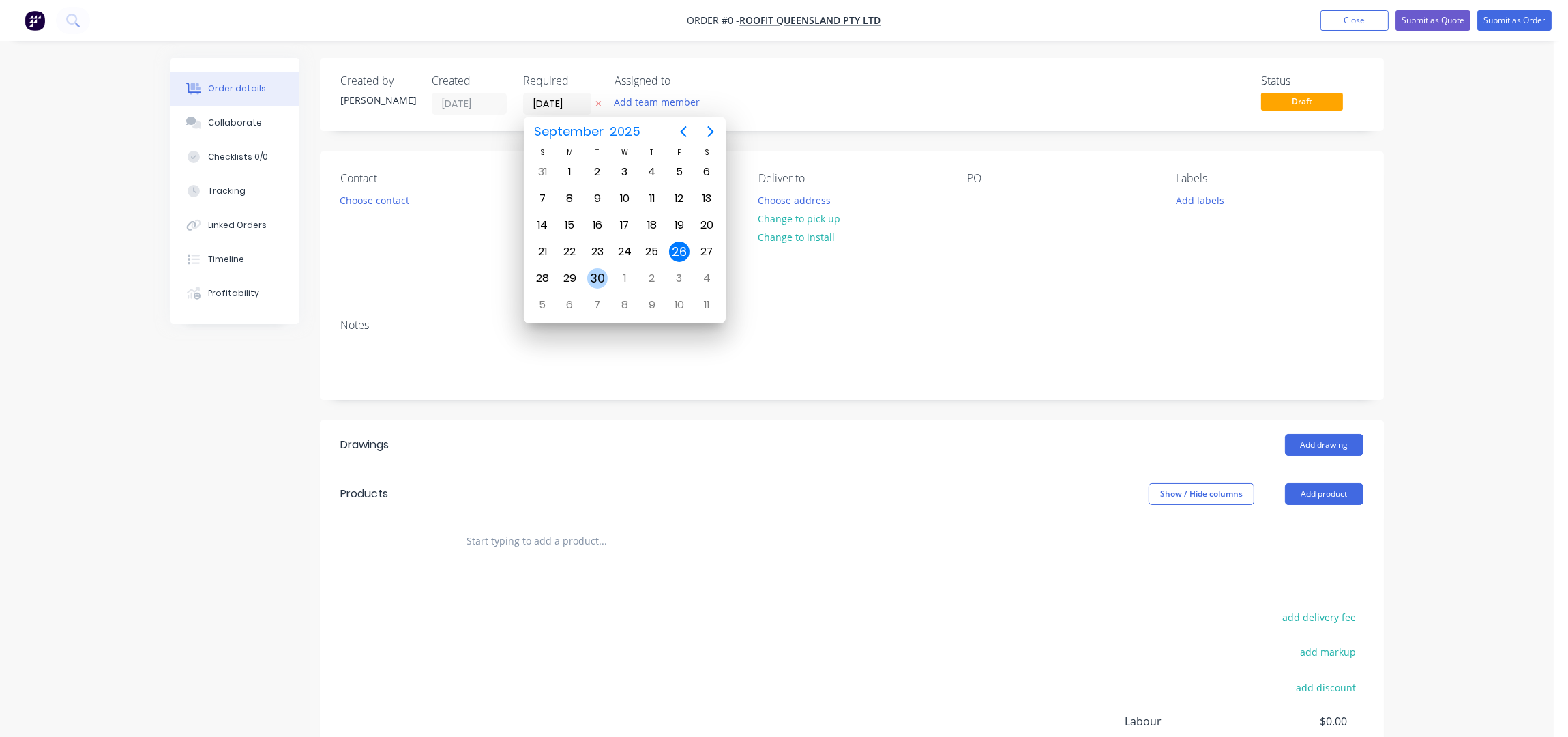
click at [589, 277] on div "30" at bounding box center [597, 278] width 20 height 20
type input "[DATE]"
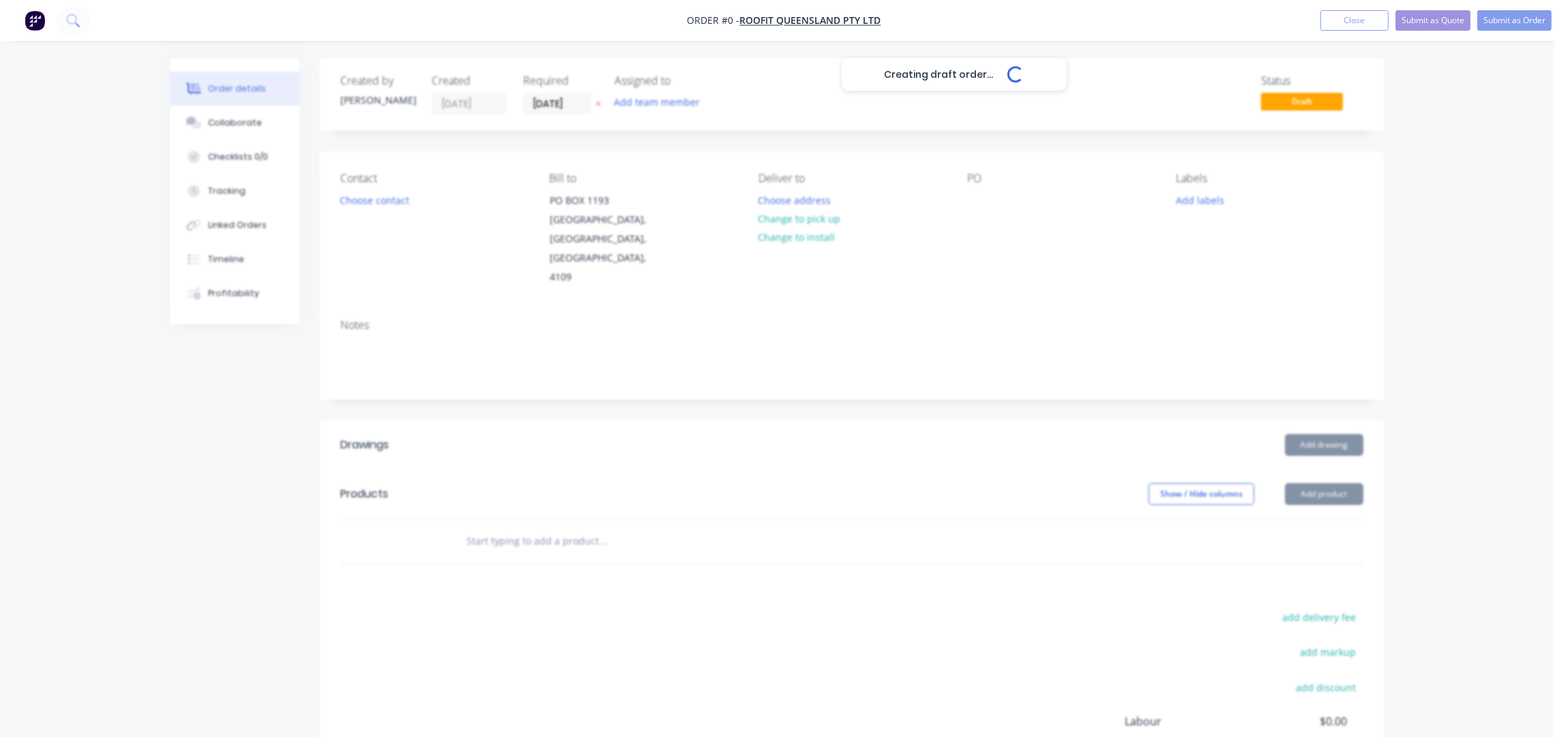
click at [394, 210] on div "Creating draft order... Loading..." at bounding box center [954, 426] width 1568 height 737
click at [383, 199] on div "Creating draft order... Loading..." at bounding box center [954, 426] width 1568 height 737
click at [383, 199] on button "Choose contact" at bounding box center [375, 199] width 84 height 19
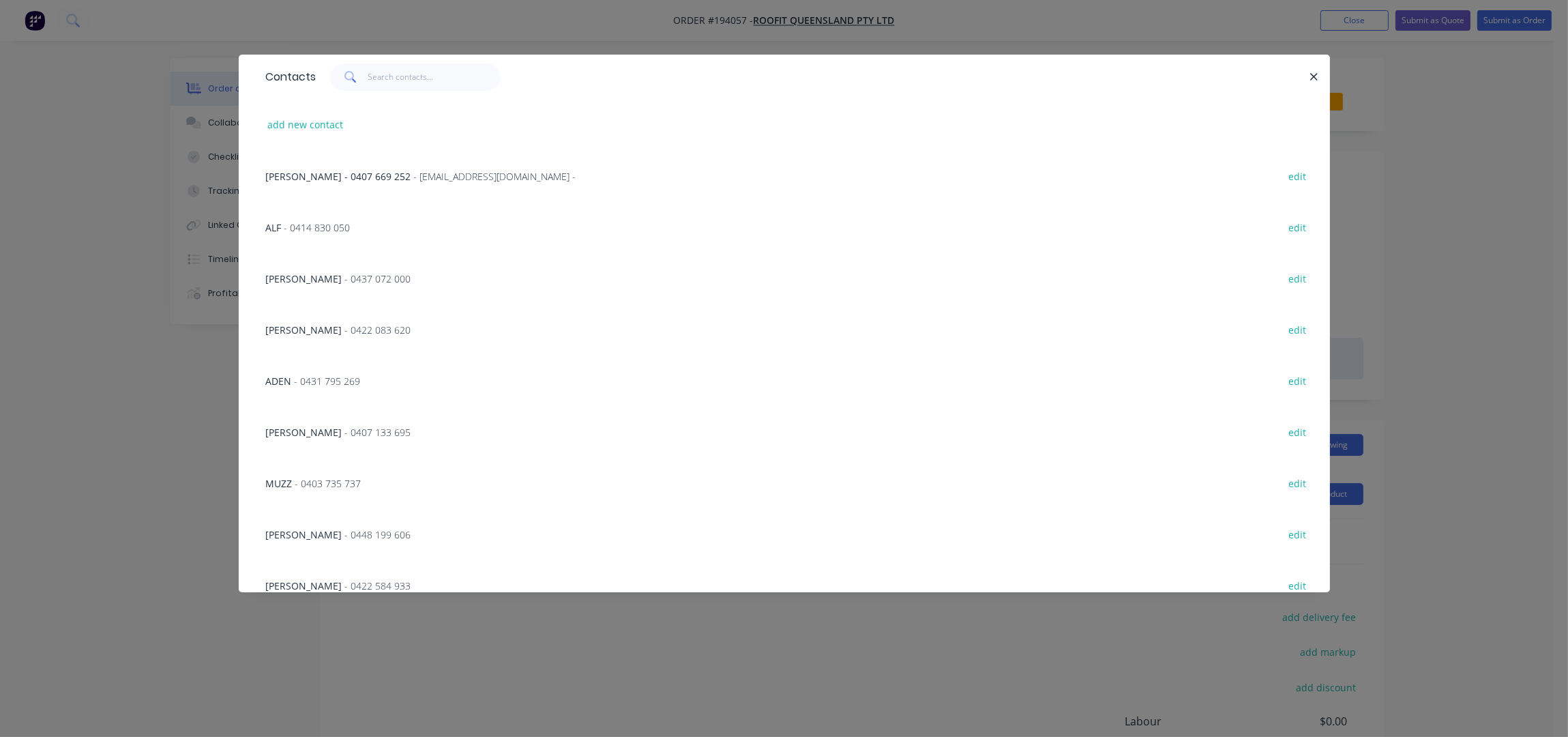
drag, startPoint x: 288, startPoint y: 385, endPoint x: 406, endPoint y: 357, distance: 121.3
click at [288, 385] on span "ADEN" at bounding box center [279, 381] width 26 height 13
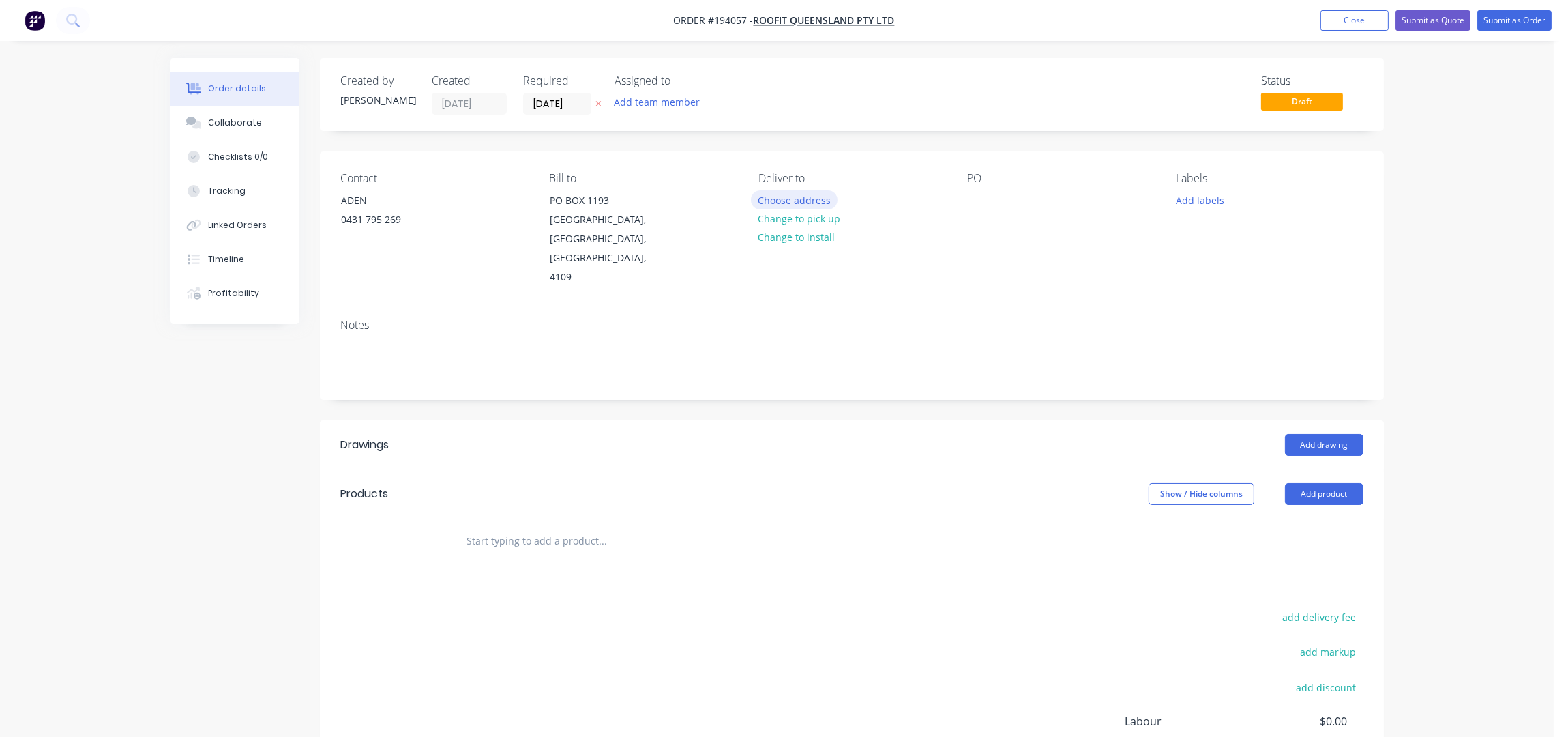
click at [782, 197] on button "Choose address" at bounding box center [794, 199] width 87 height 19
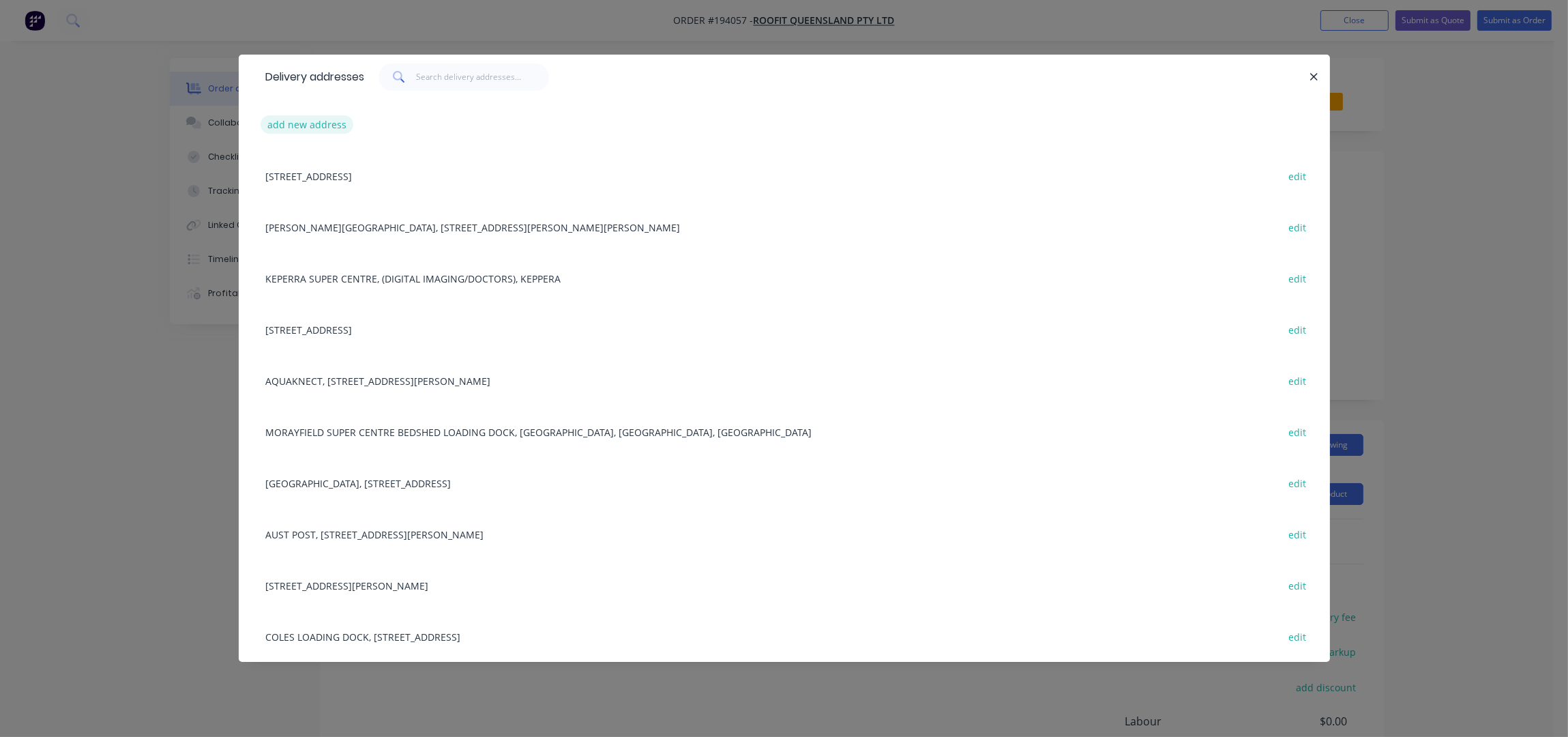
click at [311, 132] on button "add new address" at bounding box center [307, 124] width 93 height 19
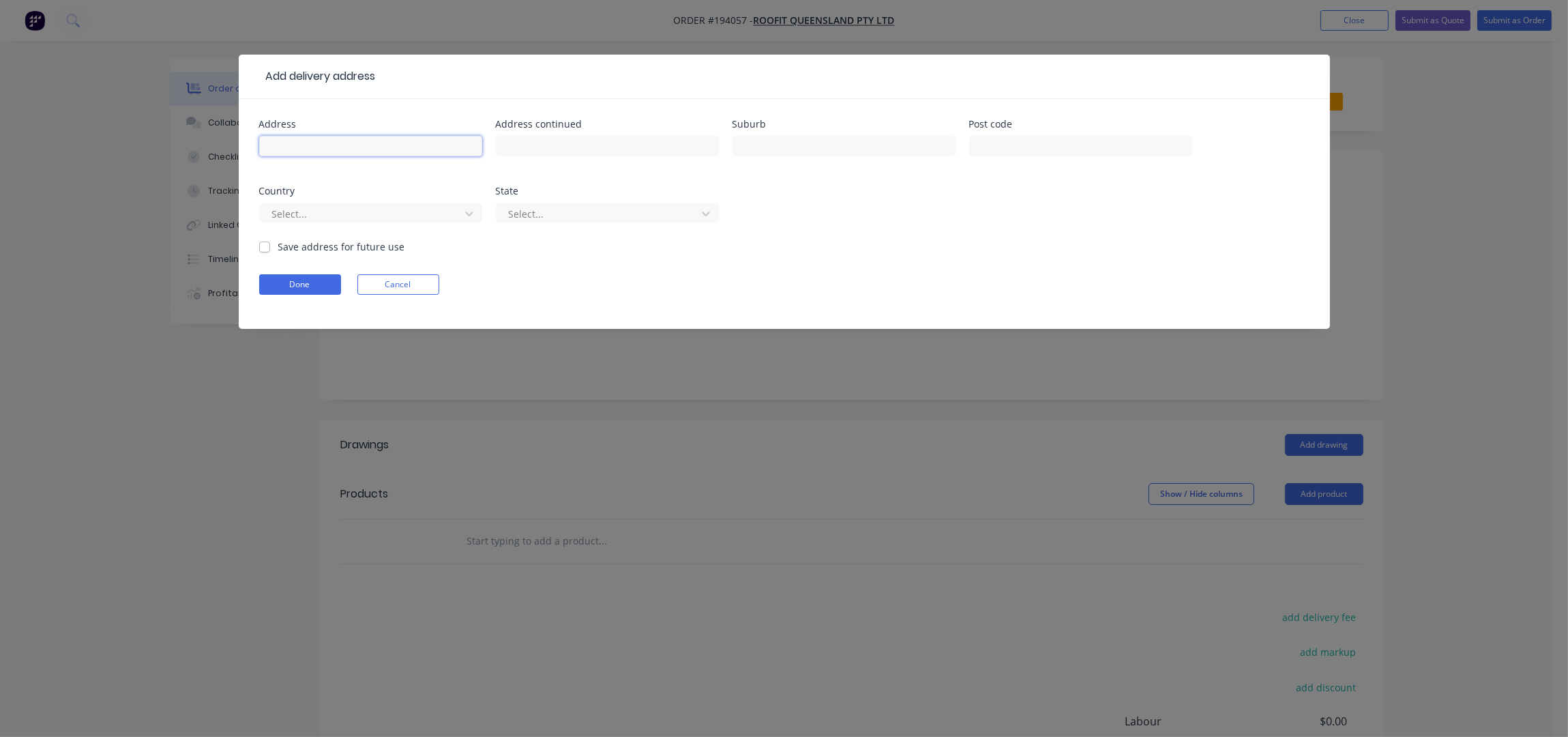
click at [312, 148] on input "text" at bounding box center [371, 146] width 223 height 20
type input "1284 [GEOGRAPHIC_DATA]"
type input "HEMMANT"
click at [311, 277] on button "Done" at bounding box center [300, 284] width 82 height 20
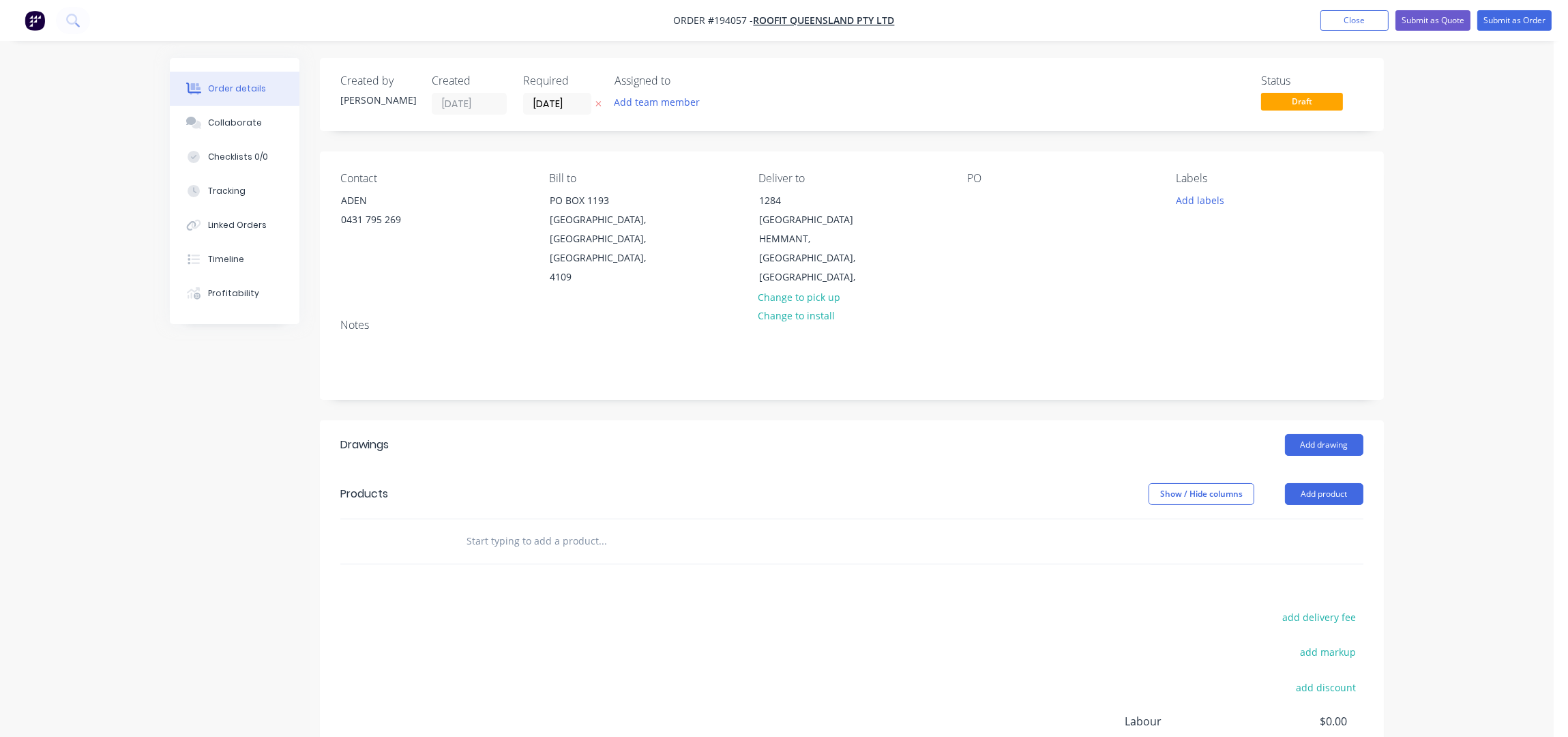
click at [971, 189] on div "PO" at bounding box center [1061, 229] width 187 height 115
click at [983, 197] on div at bounding box center [978, 200] width 22 height 20
click at [1094, 270] on div "Contact ADEN [PHONE_NUMBER] Bill to PO [GEOGRAPHIC_DATA] Deliver to [STREET_ADD…" at bounding box center [851, 229] width 1064 height 156
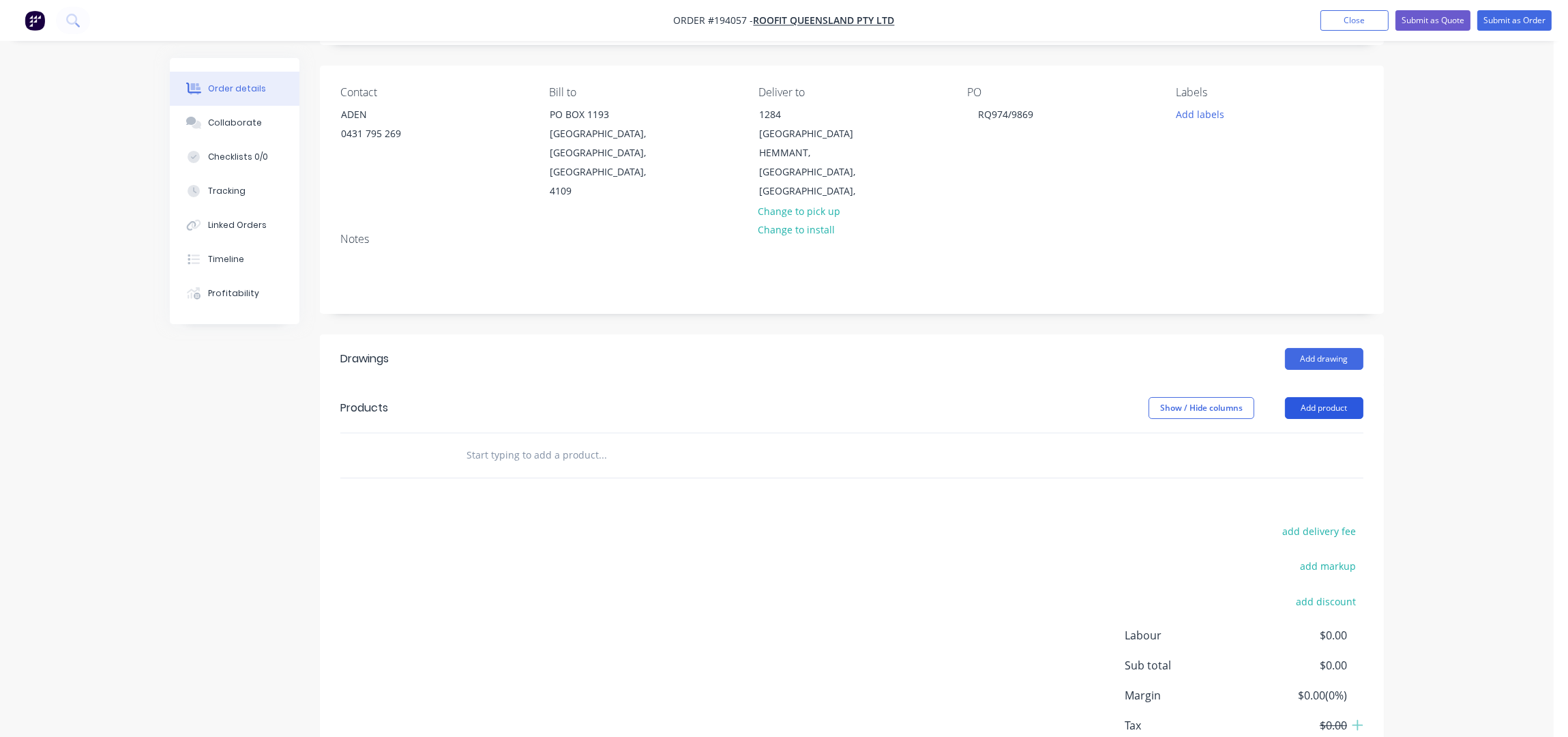
scroll to position [157, 0]
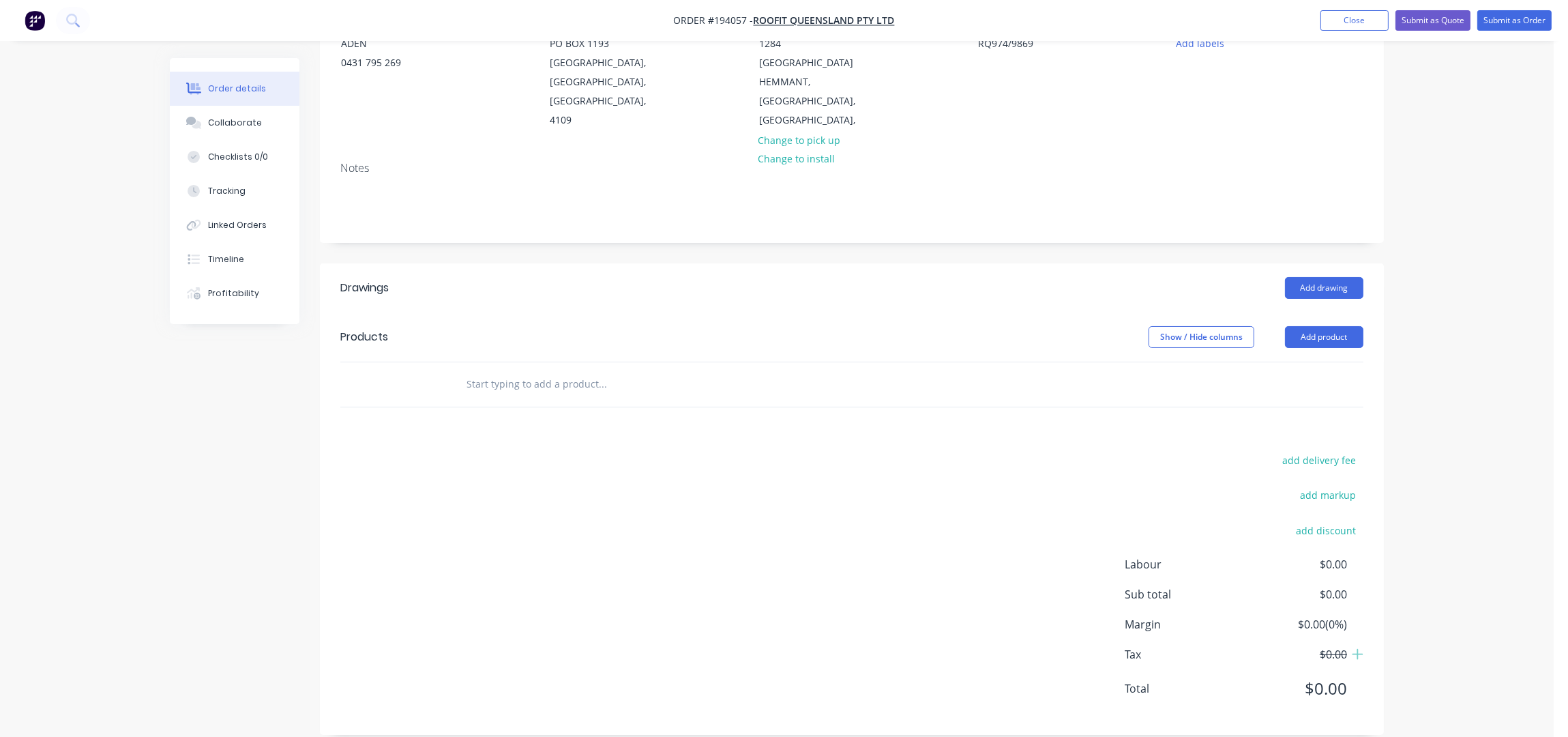
drag, startPoint x: 1316, startPoint y: 303, endPoint x: 1326, endPoint y: 311, distance: 12.8
click at [1322, 312] on header "Products Show / Hide columns Add product" at bounding box center [851, 337] width 1064 height 49
click at [1332, 326] on button "Add product" at bounding box center [1325, 337] width 79 height 22
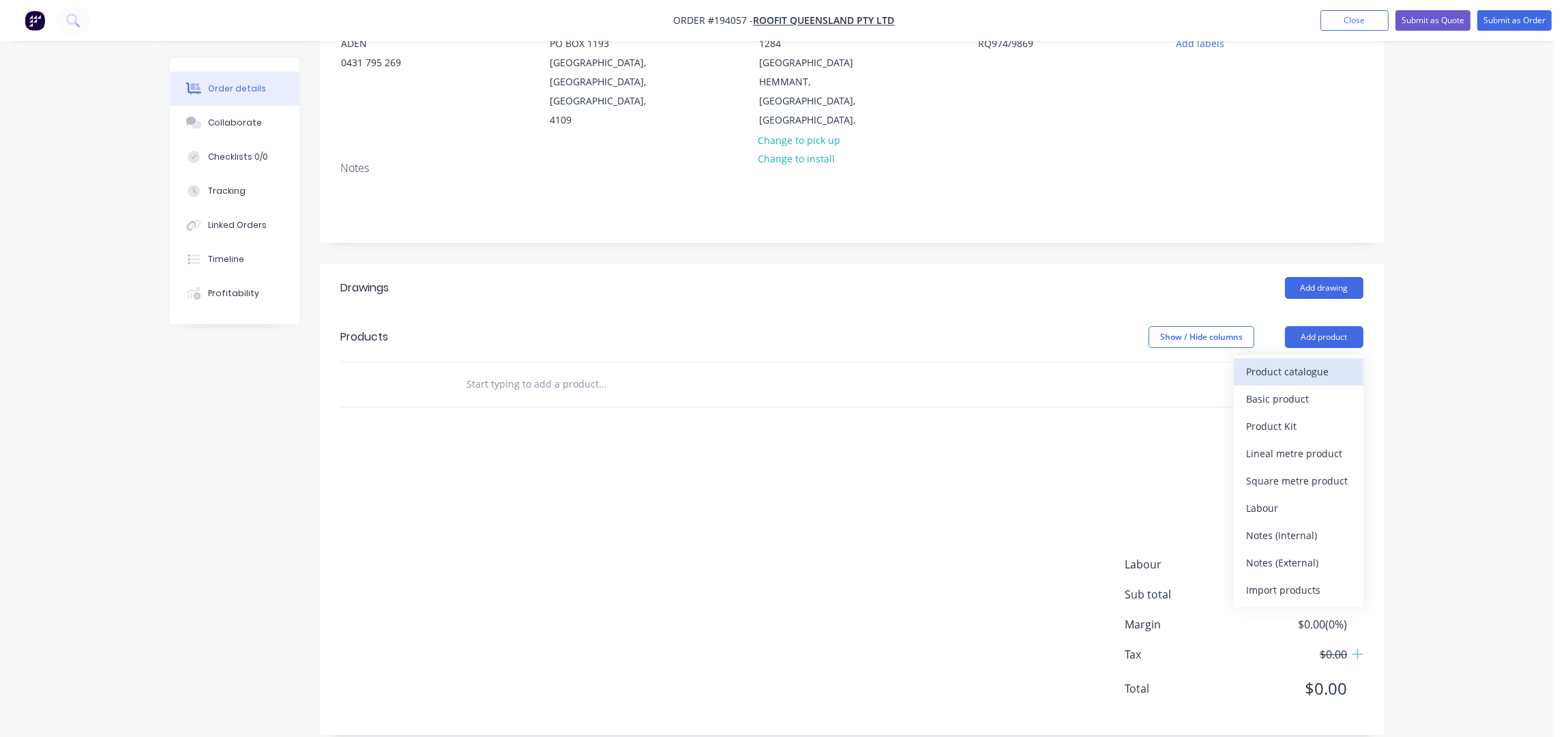
click at [1324, 362] on div "Product catalogue" at bounding box center [1298, 372] width 105 height 20
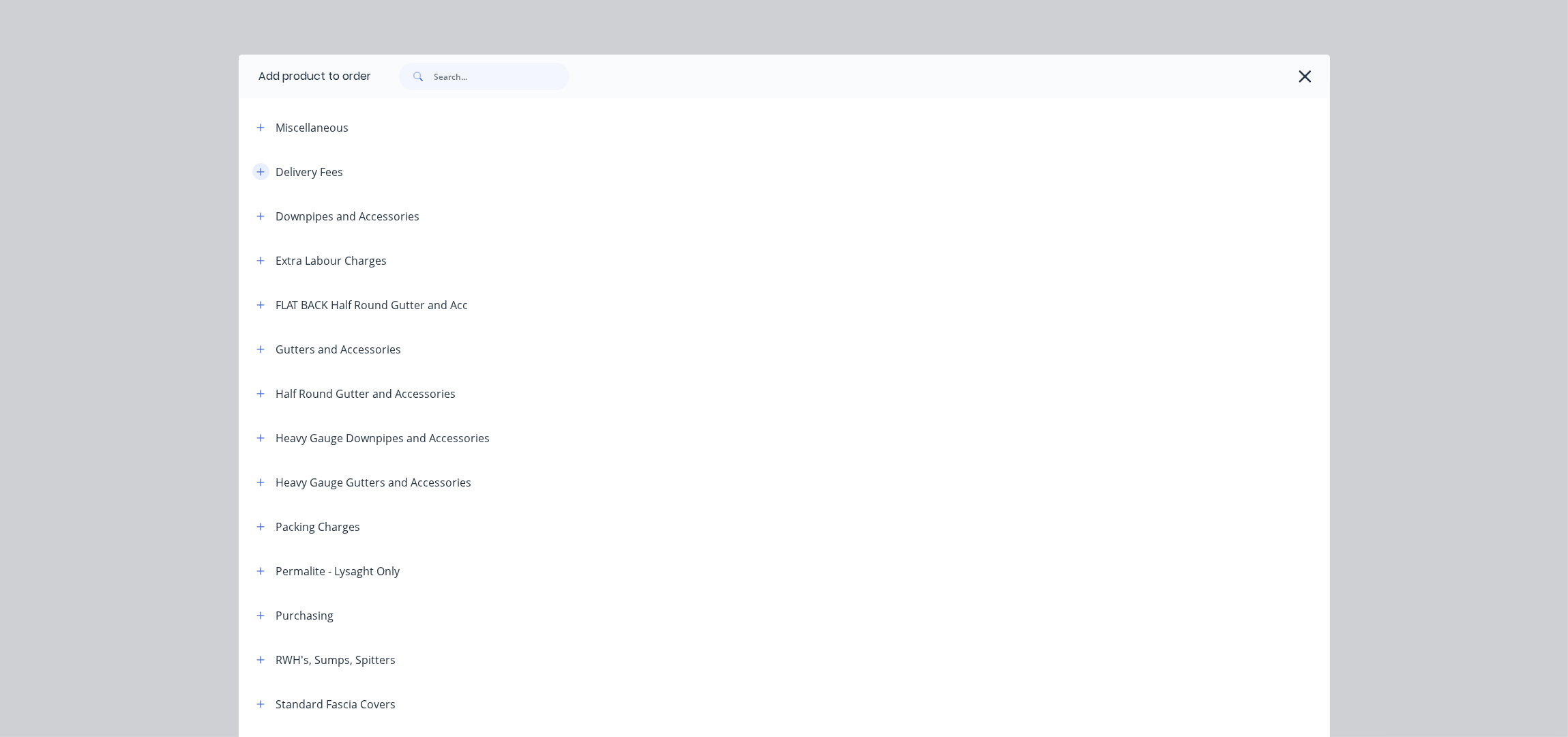
click at [256, 167] on icon "button" at bounding box center [260, 172] width 8 height 9
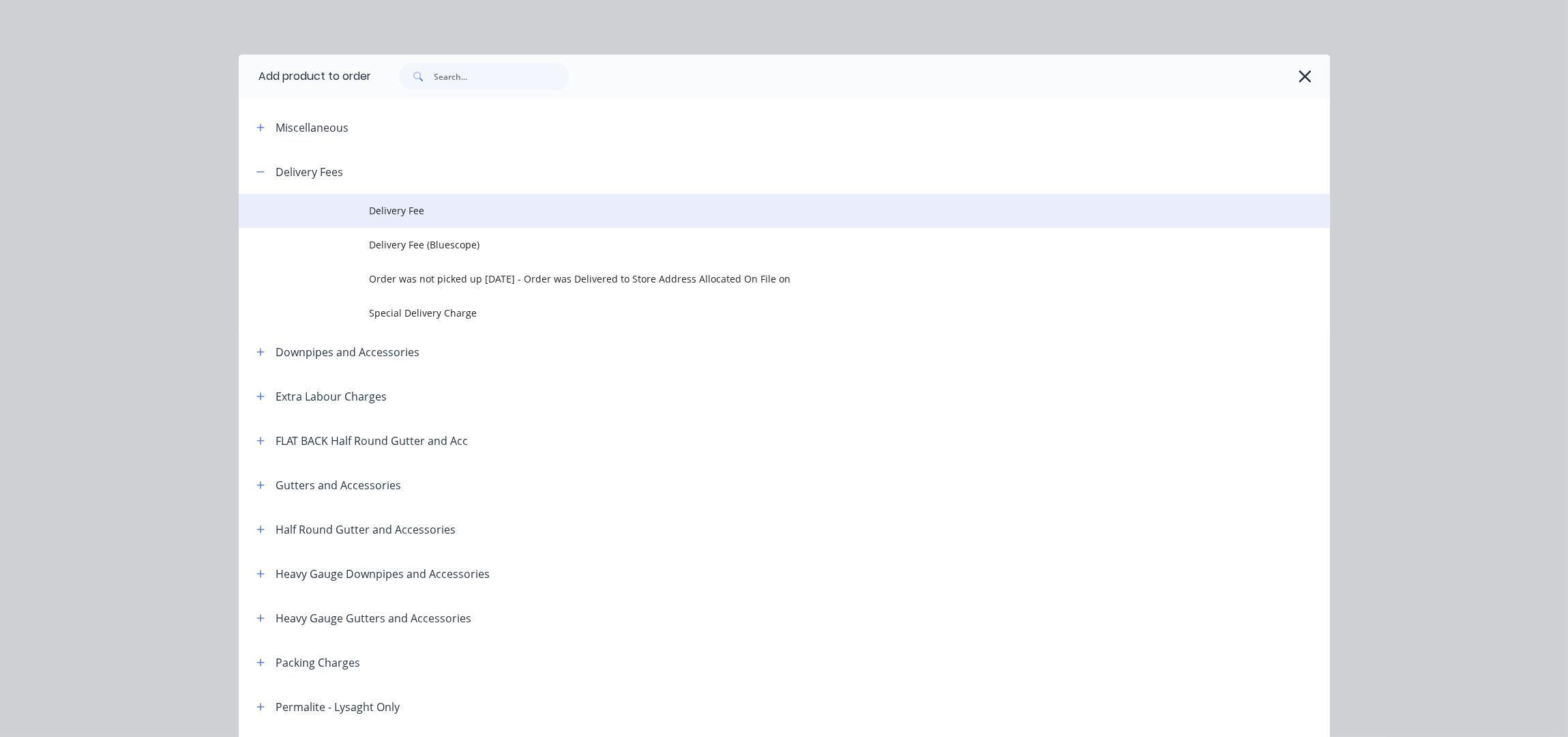
click at [498, 223] on td "Delivery Fee" at bounding box center [850, 211] width 960 height 34
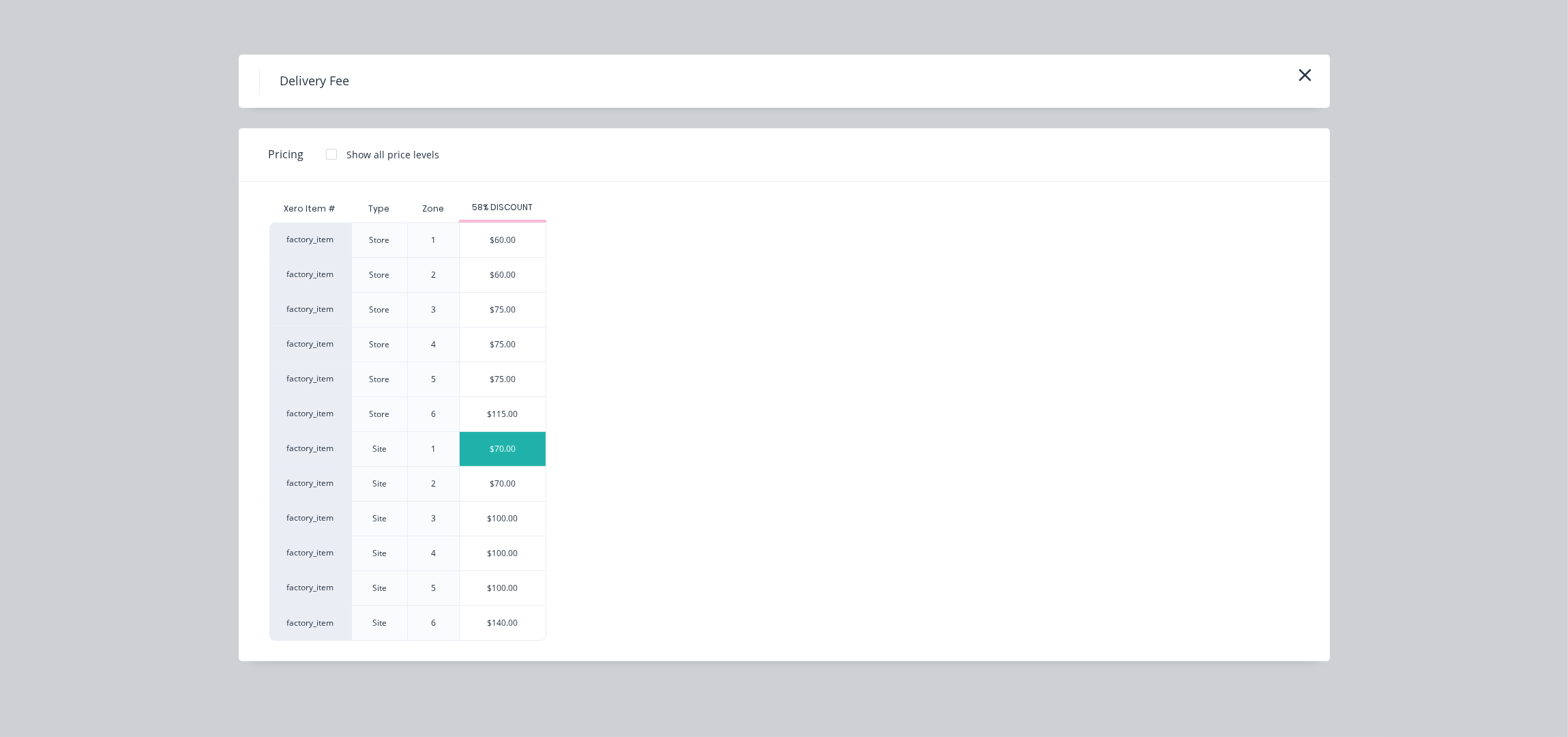
click at [509, 456] on div "$70.00" at bounding box center [502, 449] width 86 height 34
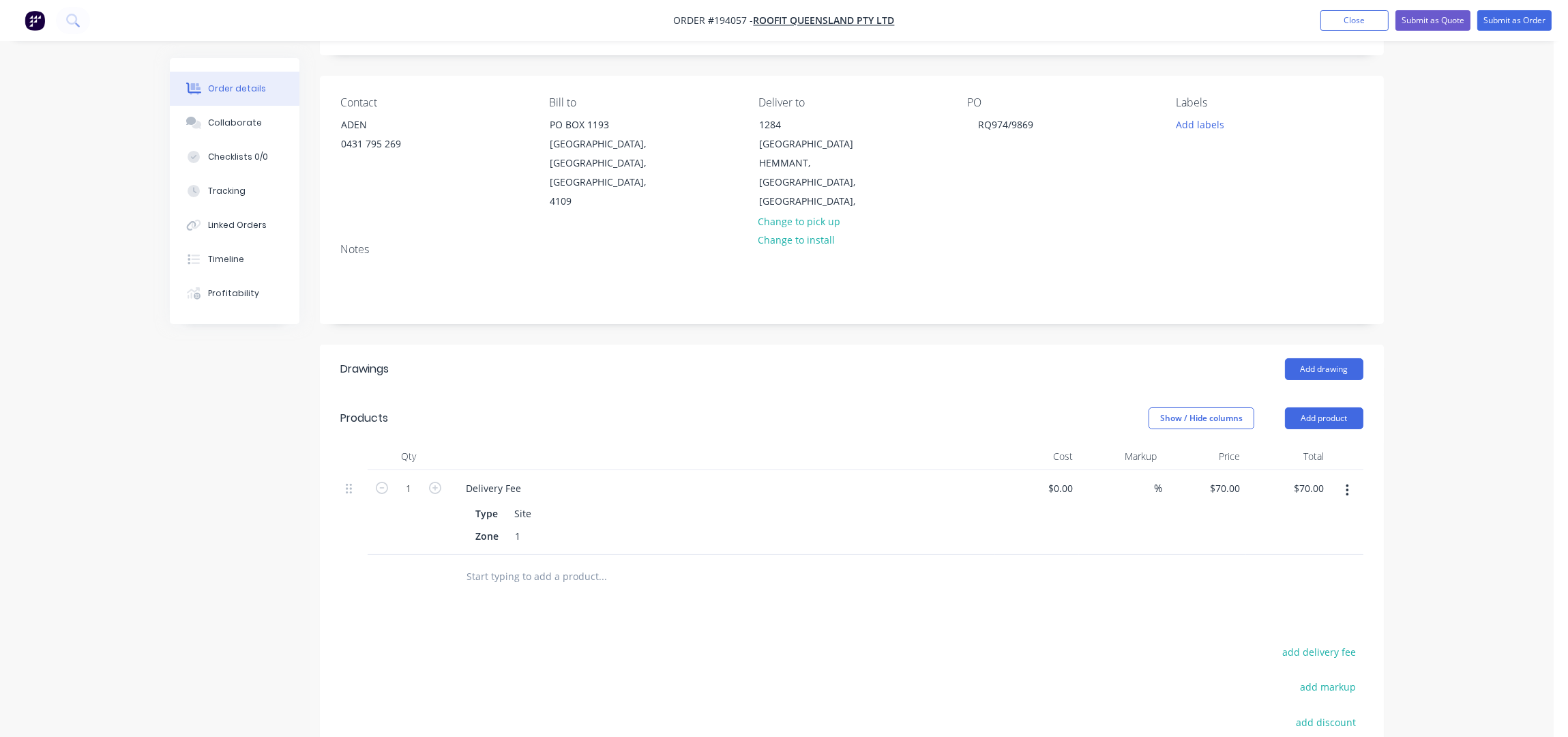
scroll to position [0, 0]
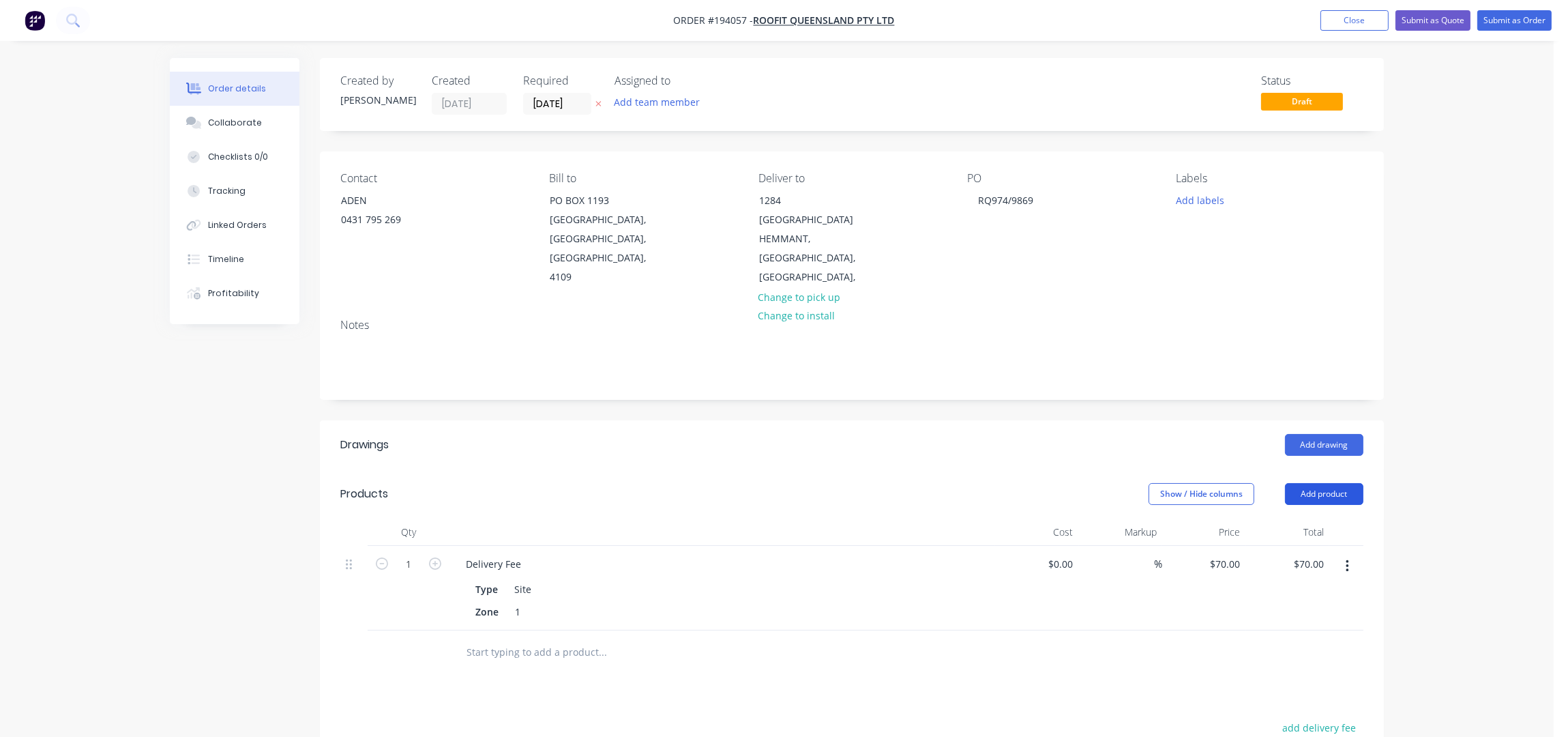
click at [1318, 483] on button "Add product" at bounding box center [1325, 494] width 79 height 22
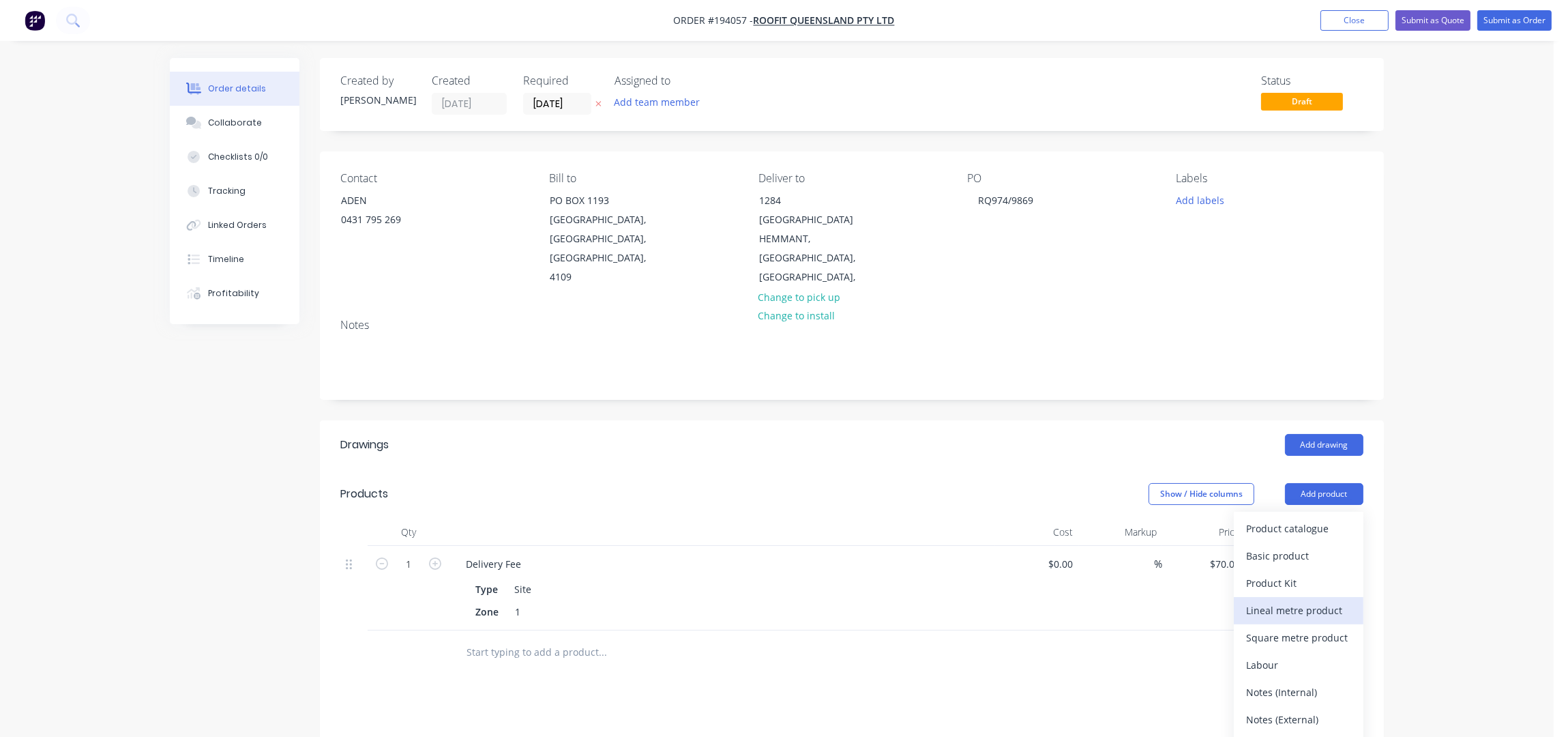
click at [1336, 600] on div "Lineal metre product" at bounding box center [1298, 610] width 105 height 20
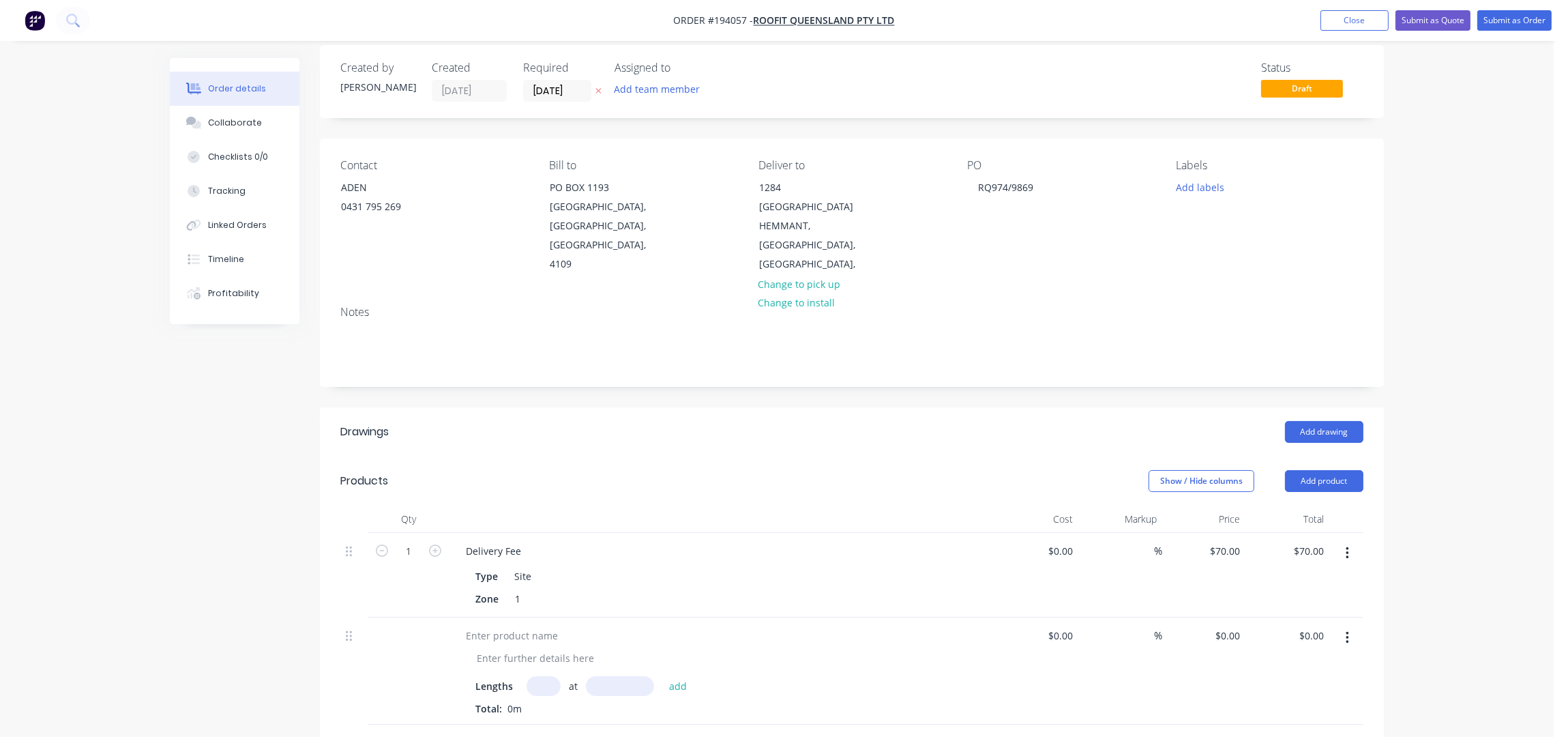
scroll to position [182, 0]
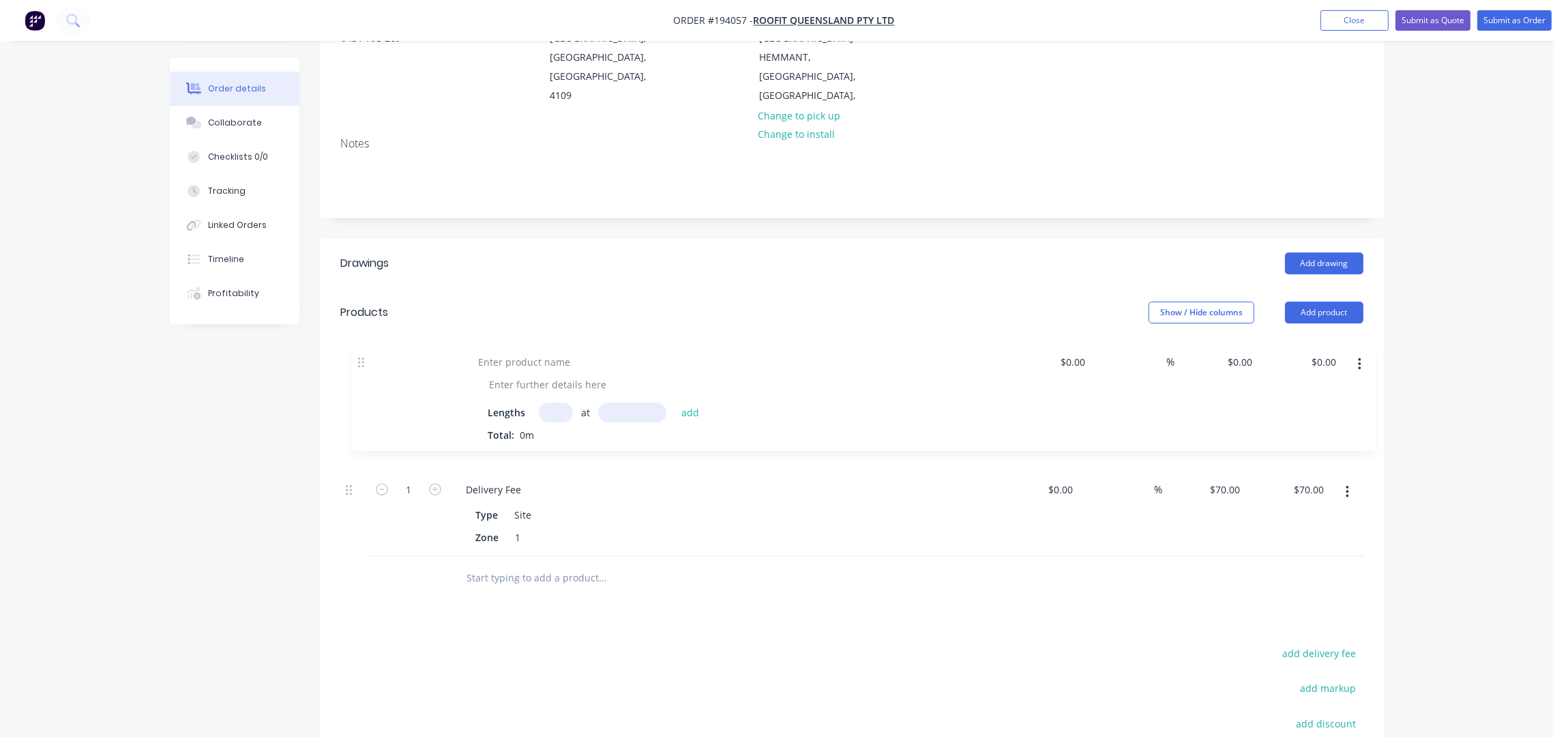
drag, startPoint x: 355, startPoint y: 451, endPoint x: 355, endPoint y: 318, distance: 133.0
click at [355, 337] on div "Qty Cost Markup Price Total 1 Delivery Fee Type Site Zone 1 $0.00 $0.00 % $70.0…" at bounding box center [852, 446] width 1023 height 219
click at [504, 372] on div at bounding box center [511, 382] width 114 height 20
click at [549, 395] on div at bounding box center [535, 405] width 139 height 20
click at [531, 395] on div at bounding box center [535, 405] width 139 height 20
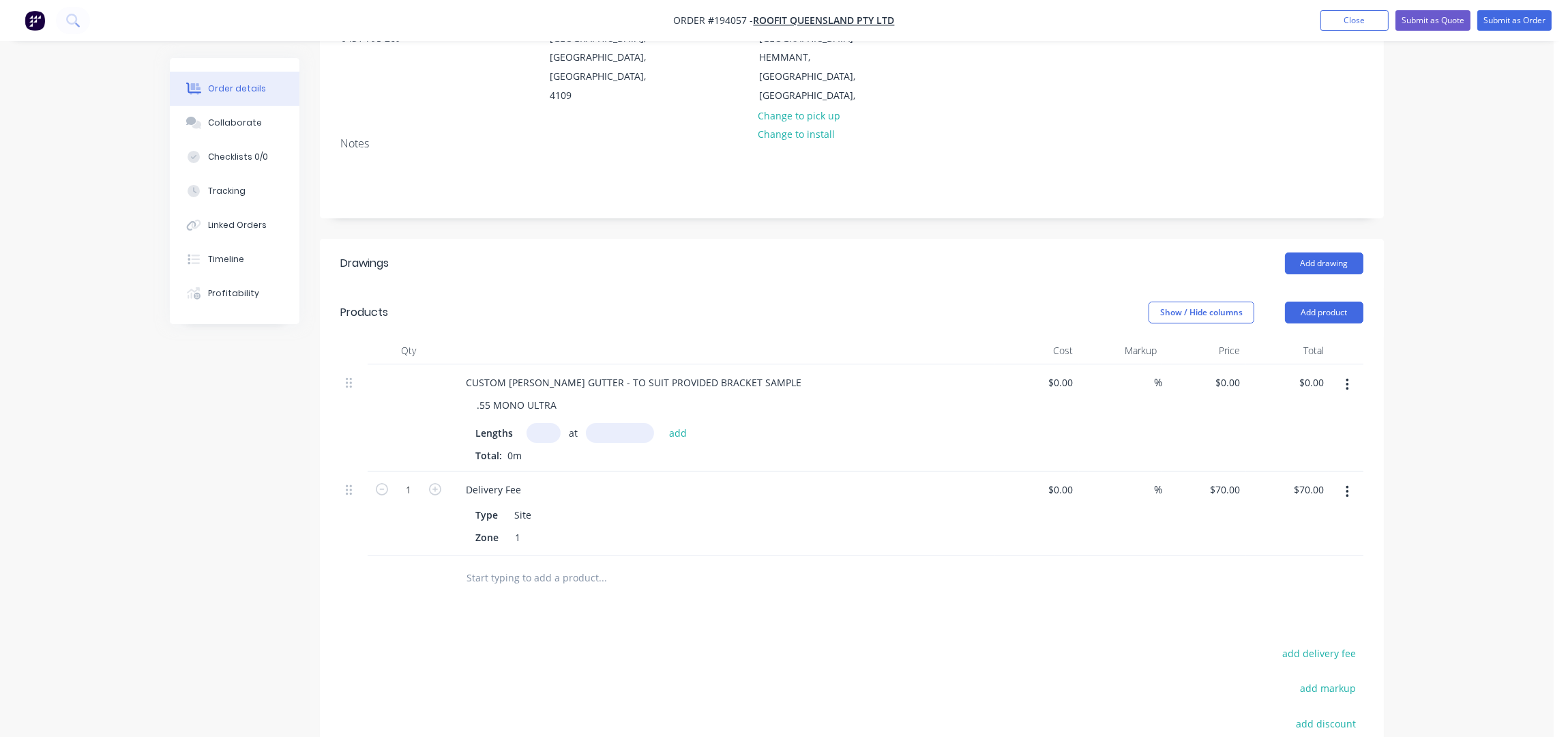
click at [532, 423] on input "text" at bounding box center [544, 433] width 34 height 20
type input "4"
type input "4700"
click at [662, 423] on button "add" at bounding box center [678, 432] width 32 height 19
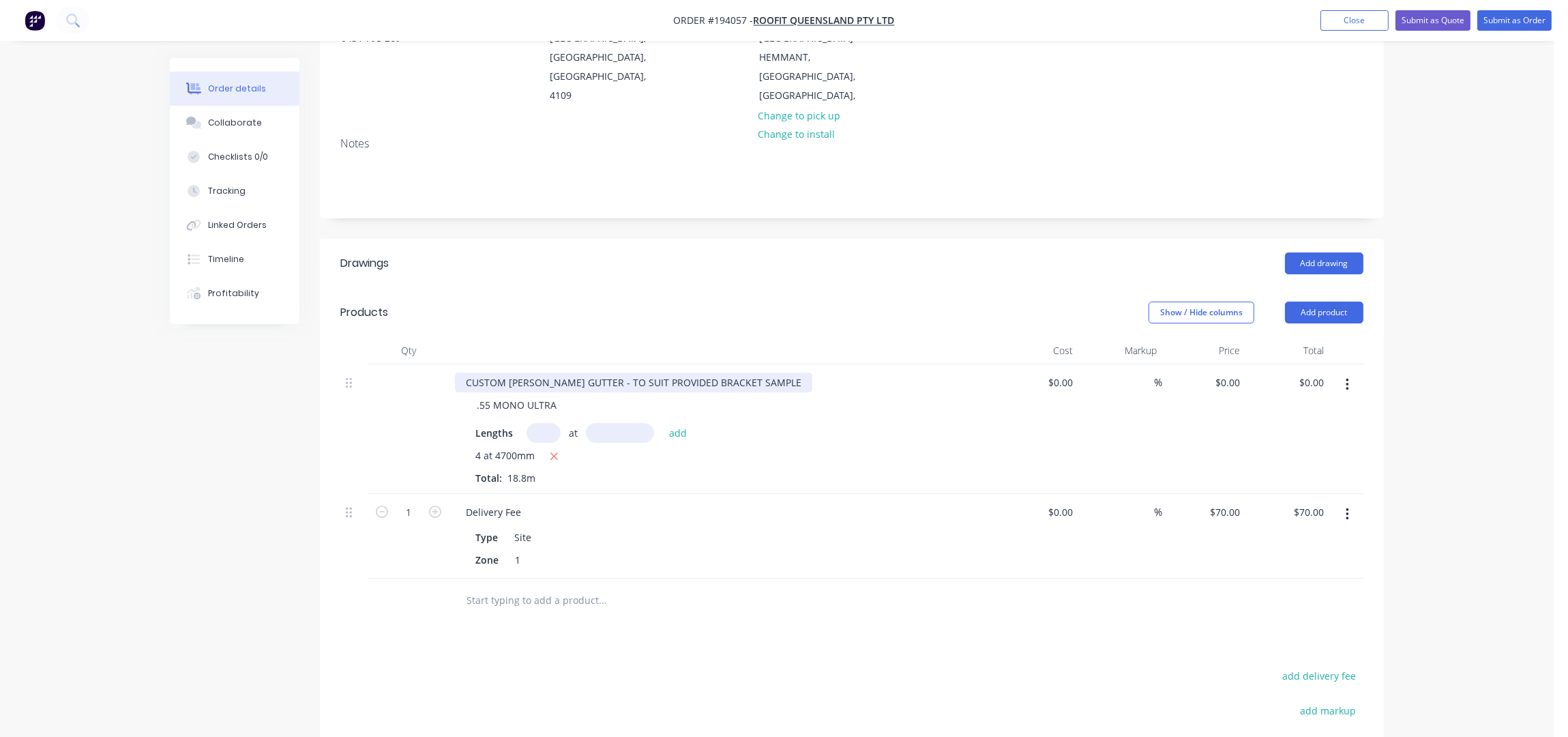
click at [755, 372] on div "CUSTOM [PERSON_NAME] GUTTER - TO SUIT PROVIDED BRACKET SAMPLE" at bounding box center [633, 382] width 358 height 20
click at [1475, 294] on div "Order details Collaborate Checklists 0/0 Tracking Linked Orders Timeline Profit…" at bounding box center [776, 394] width 1553 height 1152
click at [752, 301] on div "Show / Hide columns Add product" at bounding box center [960, 312] width 806 height 22
click at [1326, 301] on button "Add product" at bounding box center [1325, 312] width 79 height 22
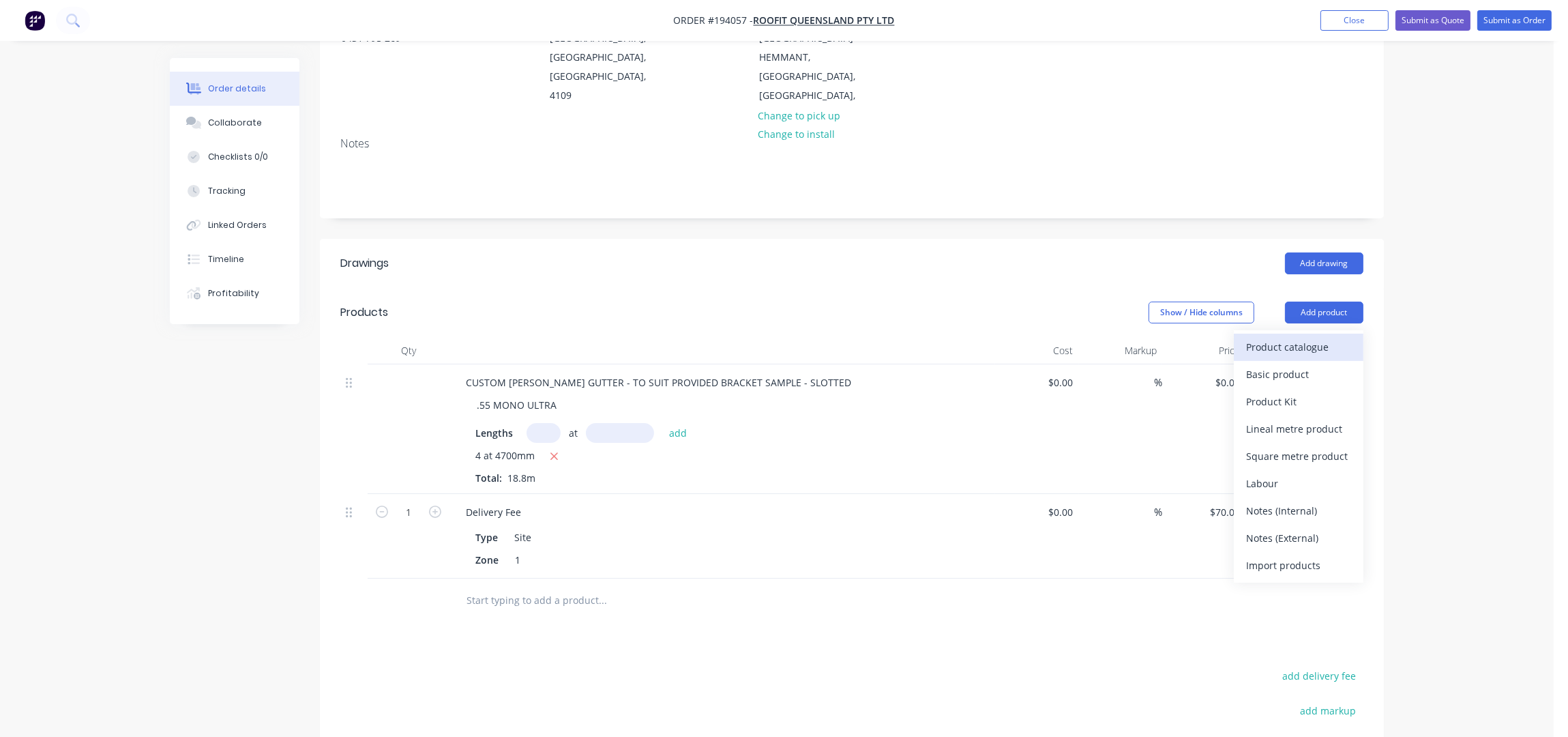
click at [1302, 337] on div "Product catalogue" at bounding box center [1298, 347] width 105 height 20
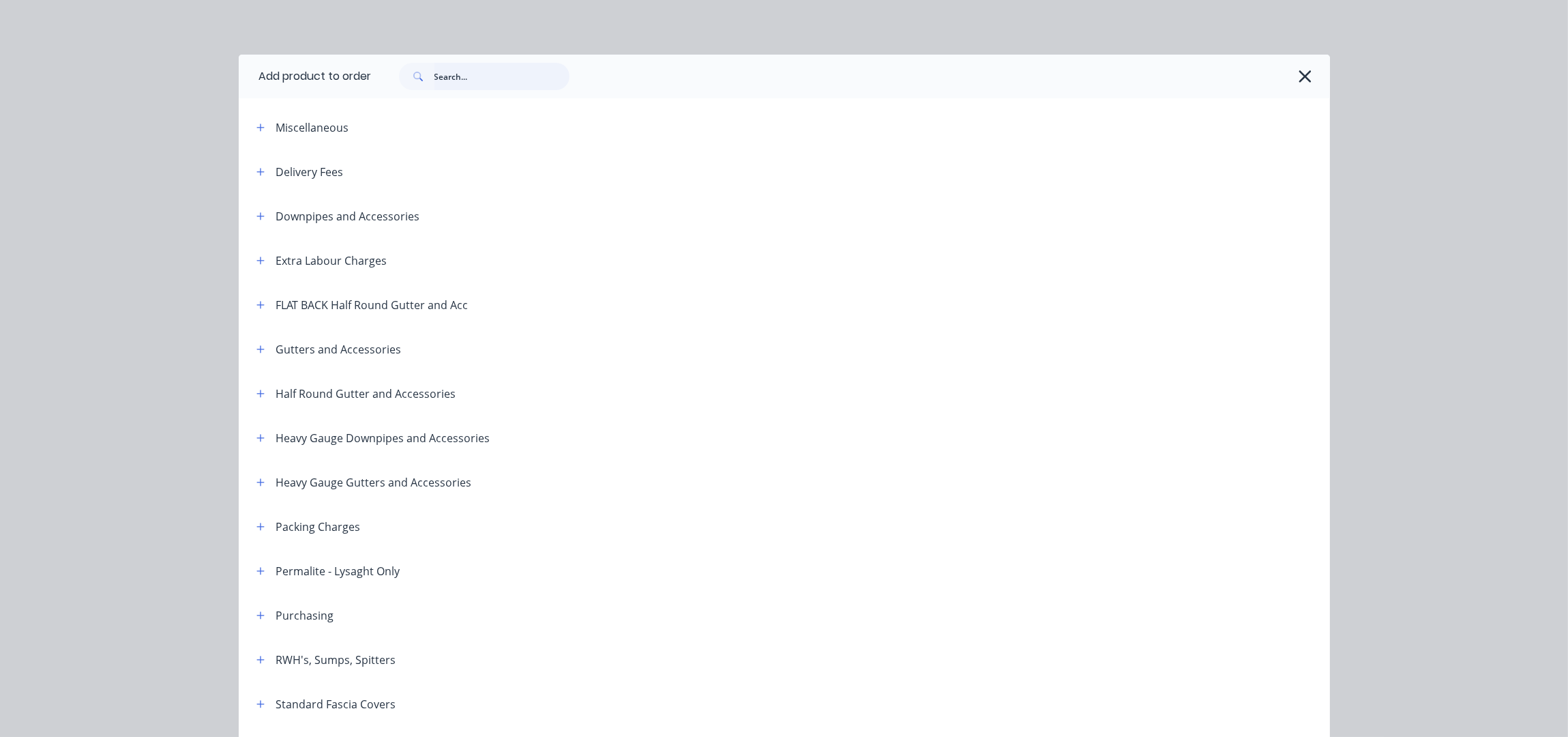
click at [462, 70] on input "text" at bounding box center [501, 76] width 135 height 27
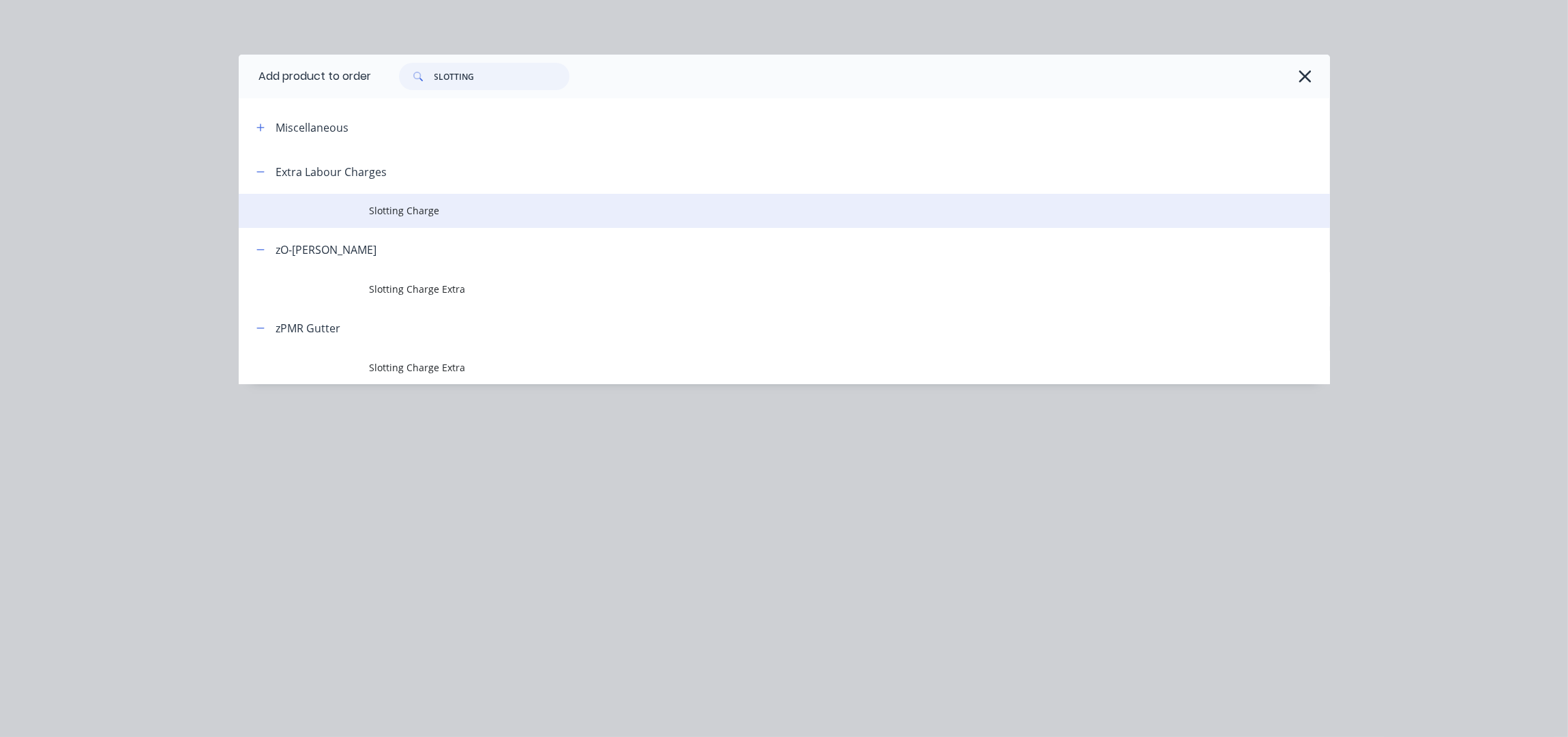
type input "SLOTTING"
click at [466, 207] on span "Slotting Charge" at bounding box center [754, 210] width 768 height 15
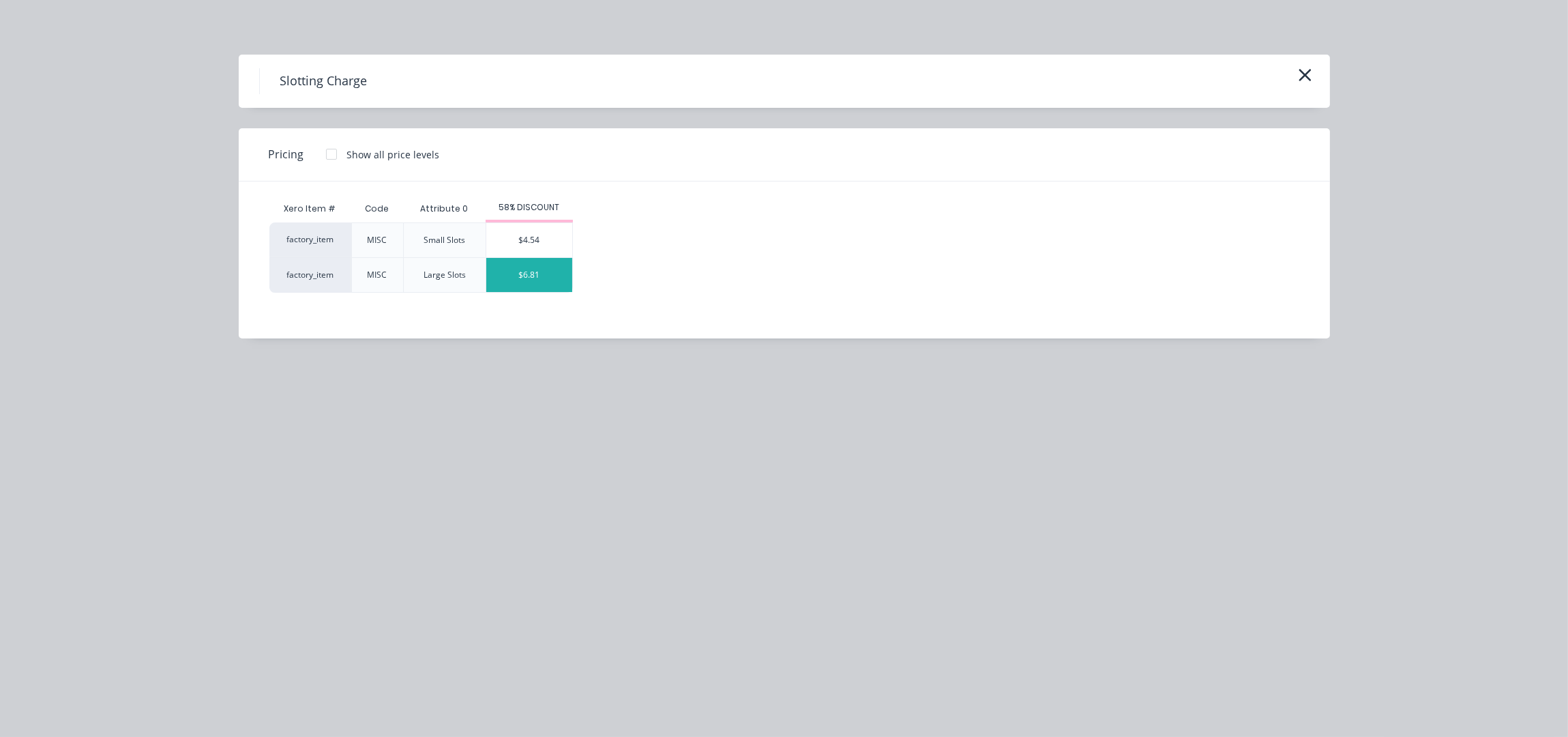
click at [545, 274] on div "$6.81" at bounding box center [529, 275] width 86 height 34
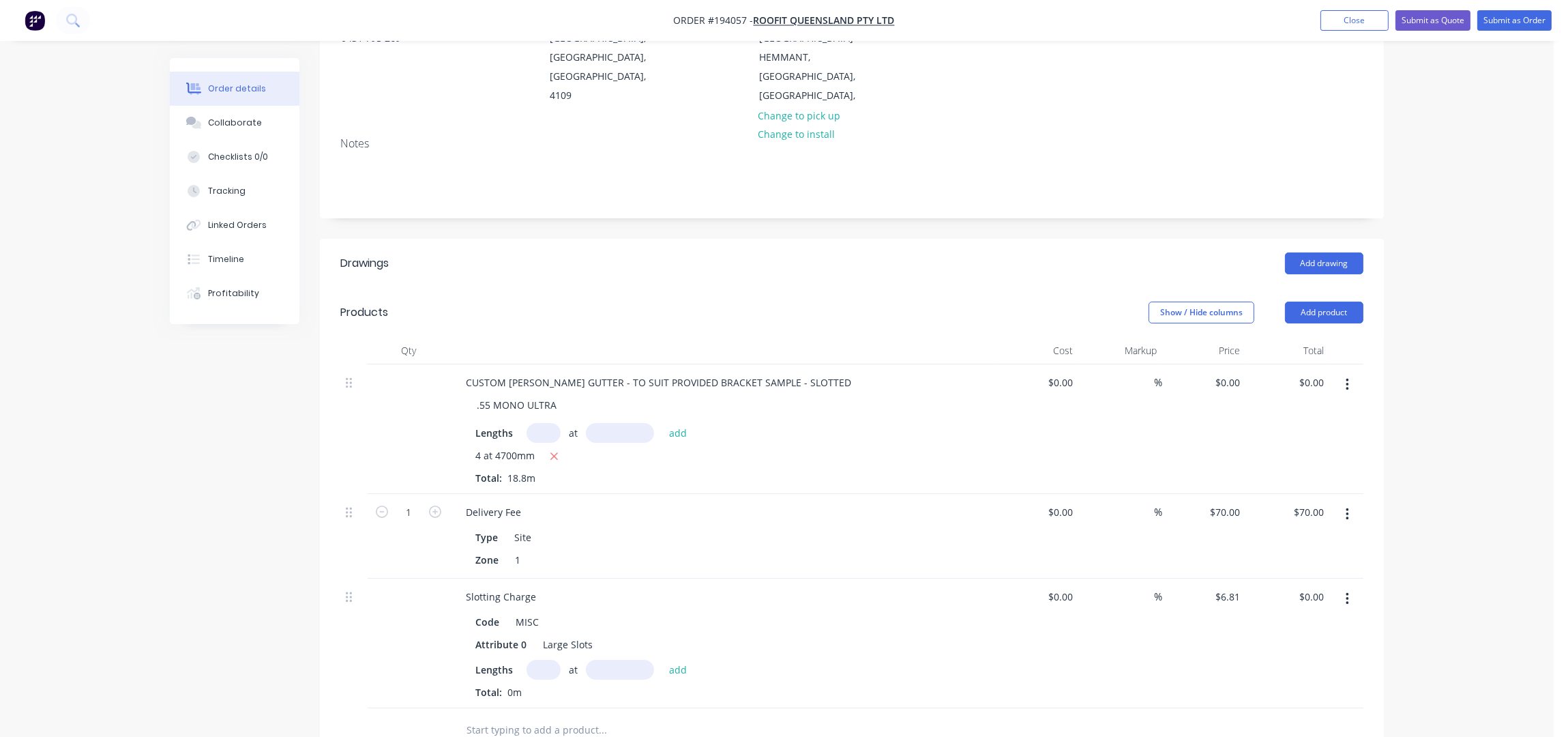
scroll to position [527, 0]
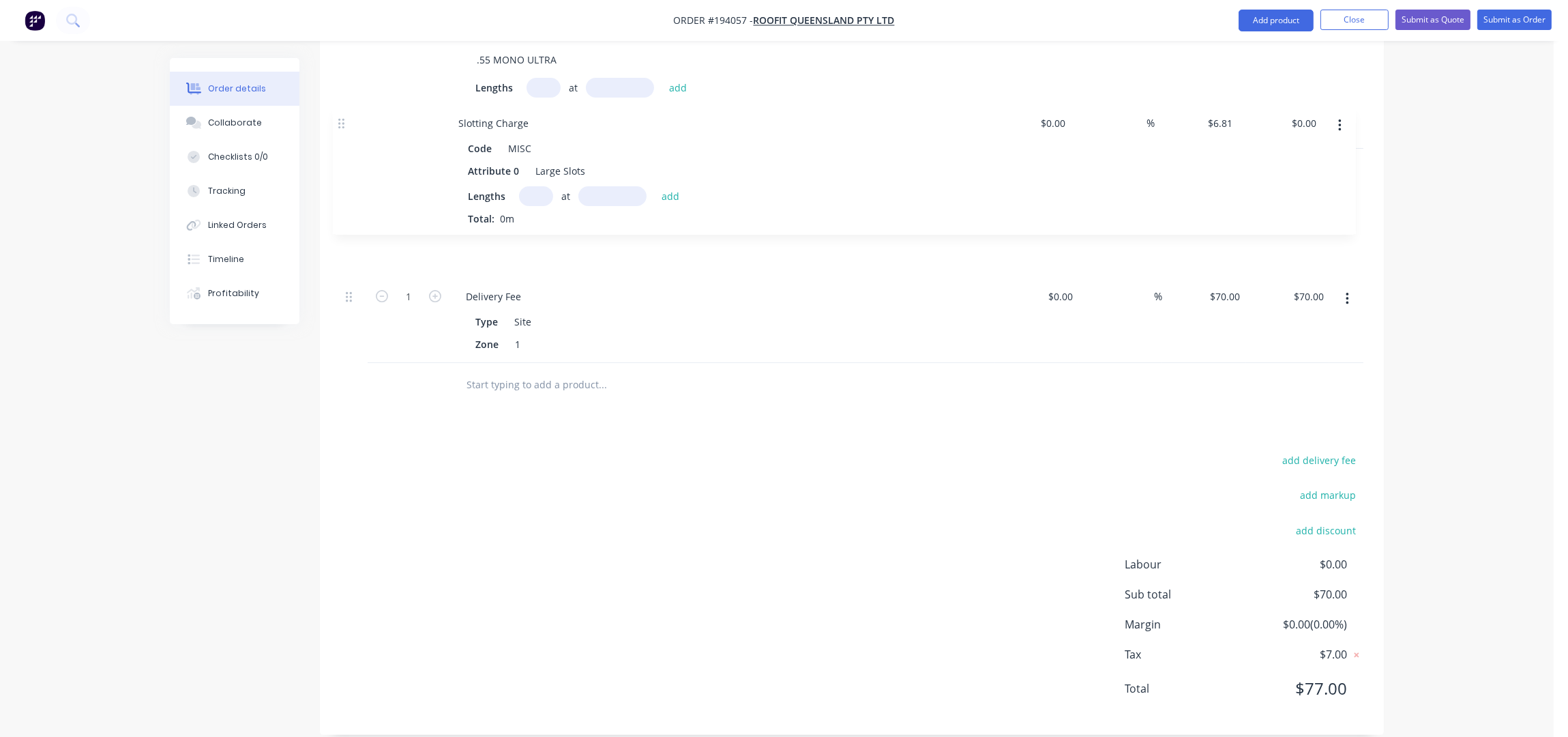
drag, startPoint x: 352, startPoint y: 233, endPoint x: 344, endPoint y: 118, distance: 115.3
click at [344, 118] on div "CUSTOM [PERSON_NAME] GUTTER - TO SUIT PROVIDED BRACKET SAMPLE - SLOTTED .55 MON…" at bounding box center [852, 191] width 1023 height 344
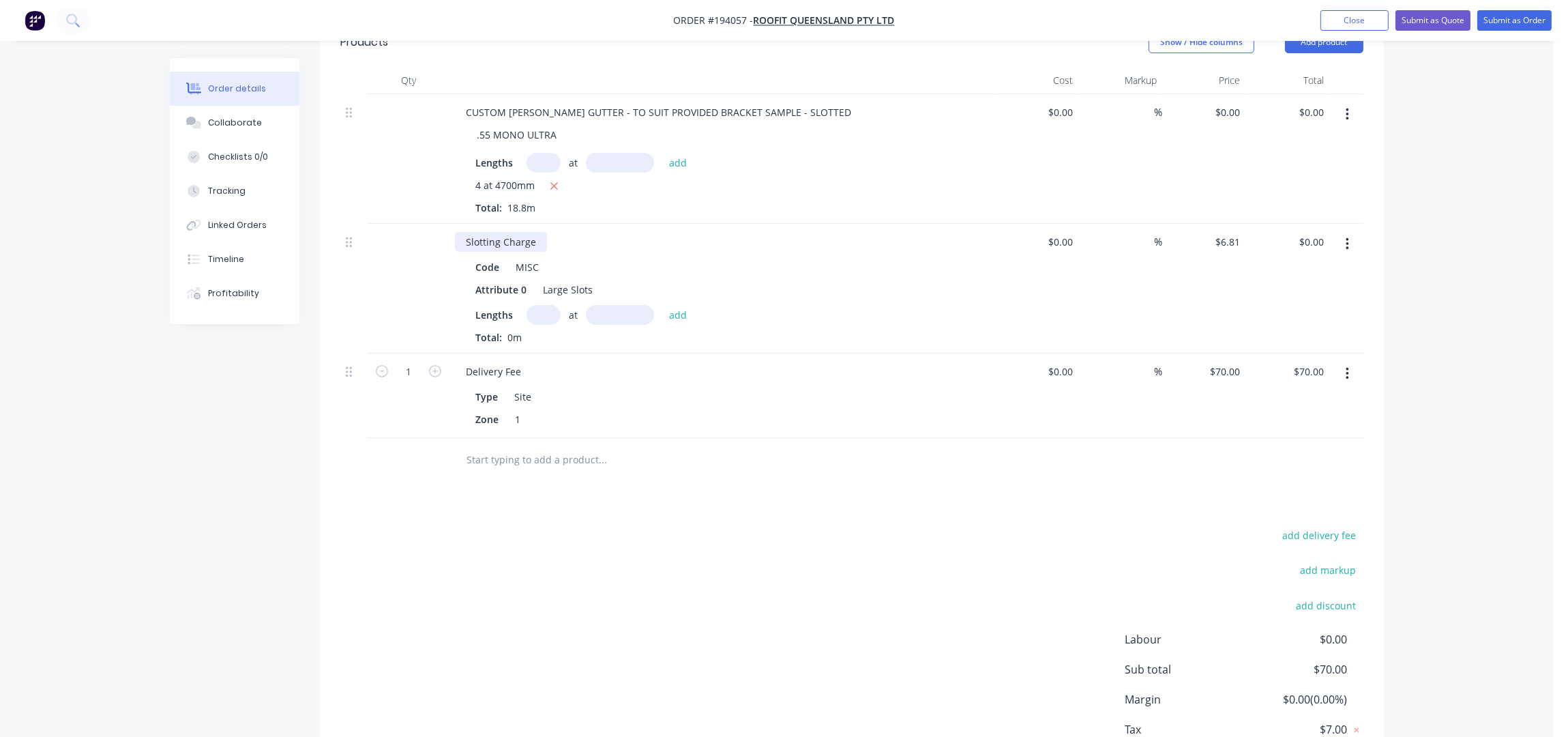
scroll to position [432, 0]
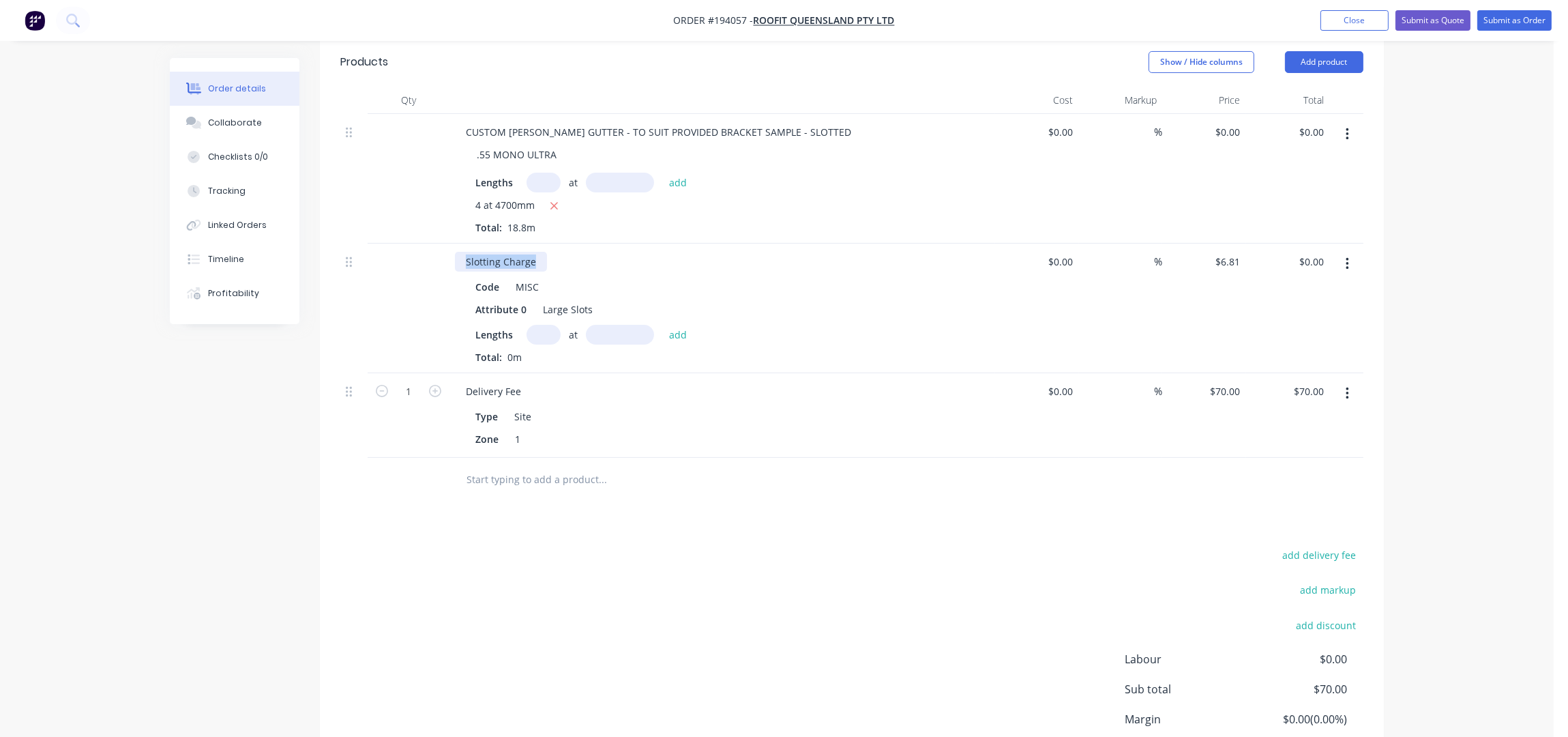
drag, startPoint x: 534, startPoint y: 245, endPoint x: 421, endPoint y: 239, distance: 113.2
click at [421, 243] on div "Slotting Charge Code MISC Attribute 0 Large Slots Lengths at add Total: 0m $0.0…" at bounding box center [852, 308] width 1023 height 130
click at [541, 252] on div "Slotting Charge" at bounding box center [501, 262] width 92 height 20
click at [538, 324] on input "text" at bounding box center [544, 335] width 34 height 20
type input "1"
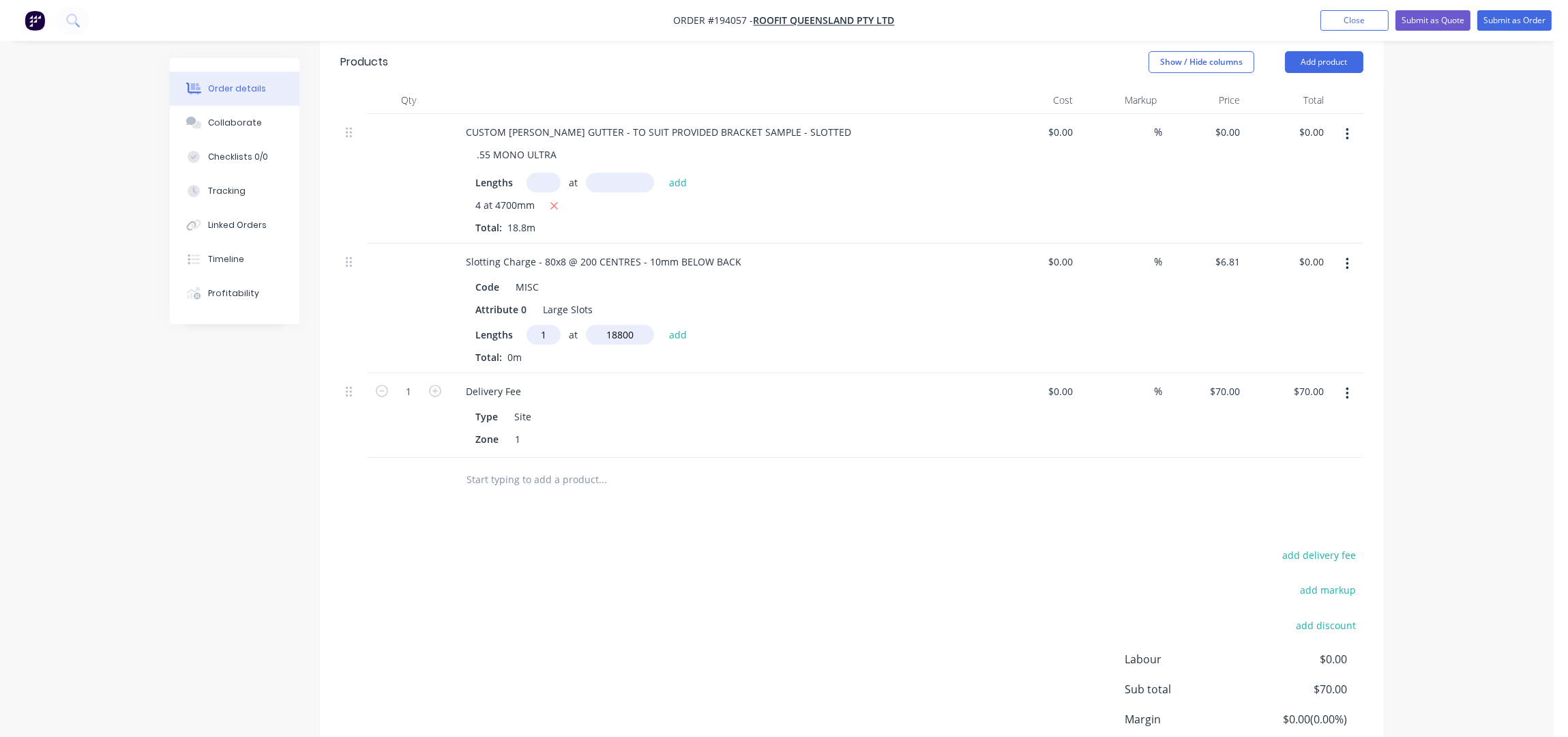
type input "18800"
click at [662, 324] on button "add" at bounding box center [678, 334] width 32 height 19
type input "$128.03"
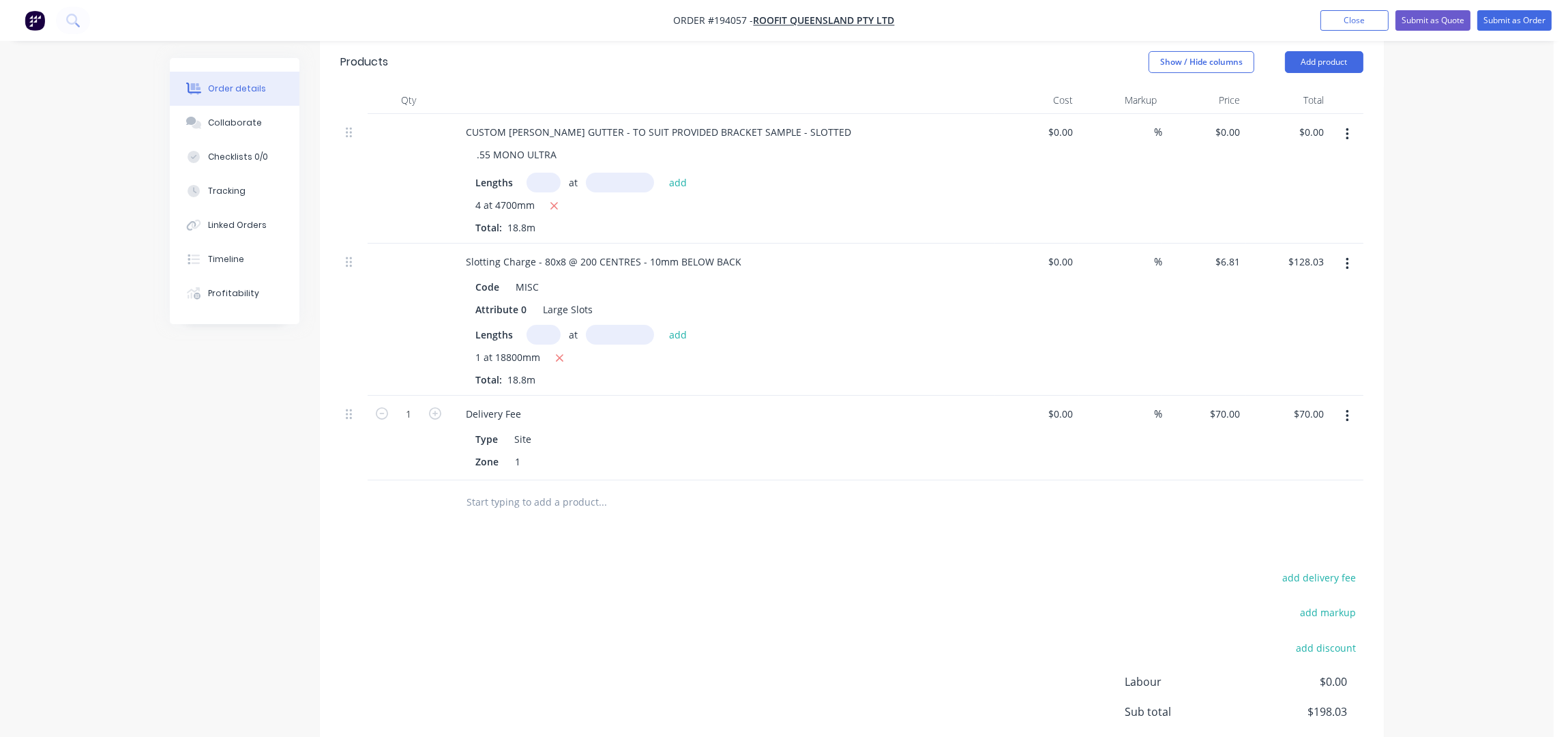
click at [1443, 262] on div "Order details Collaborate Checklists 0/0 Tracking Linked Orders Timeline Profit…" at bounding box center [776, 220] width 1553 height 1304
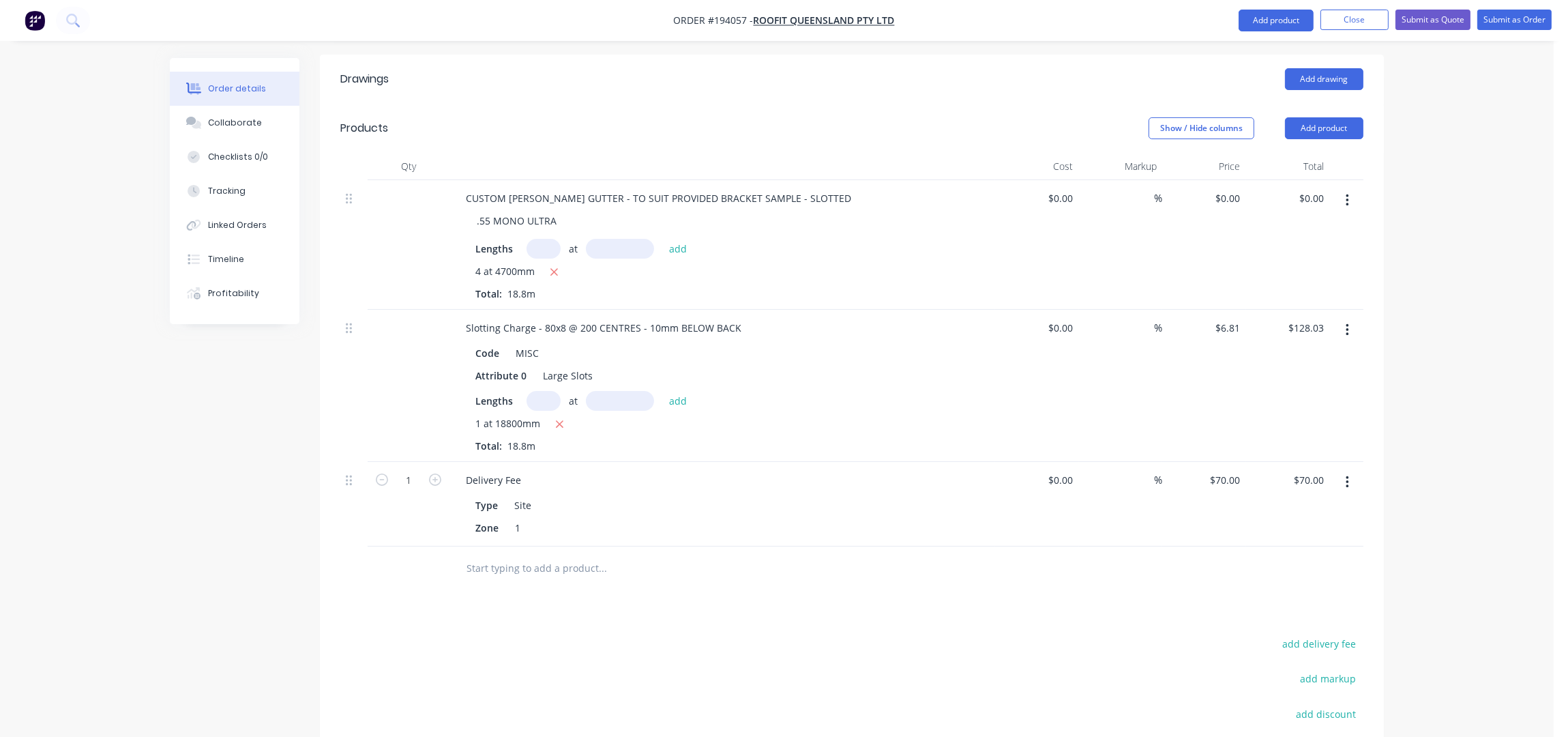
scroll to position [185, 0]
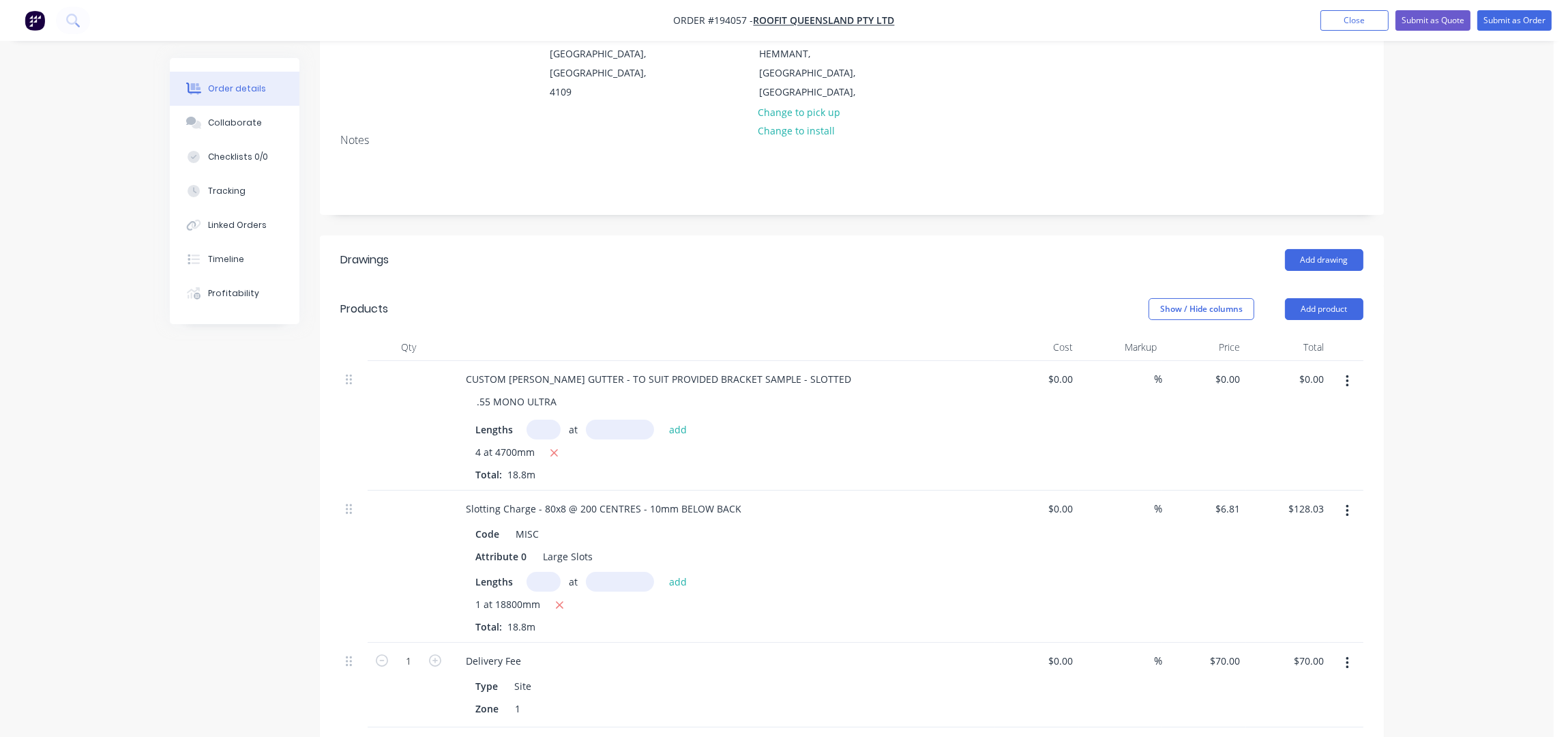
click at [854, 250] on div "Add drawing" at bounding box center [960, 260] width 806 height 22
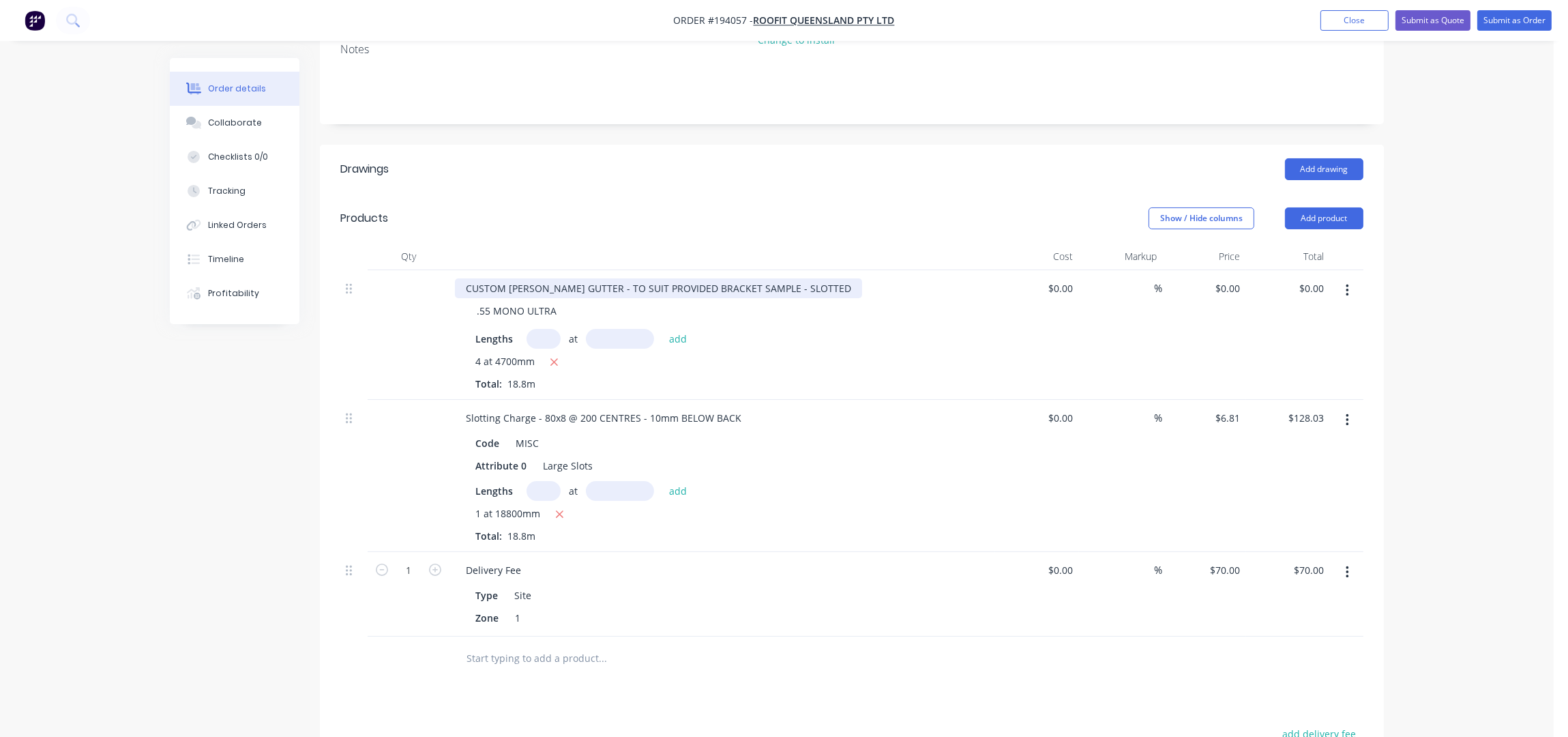
scroll to position [277, 0]
click at [1340, 207] on button "Add product" at bounding box center [1325, 218] width 79 height 22
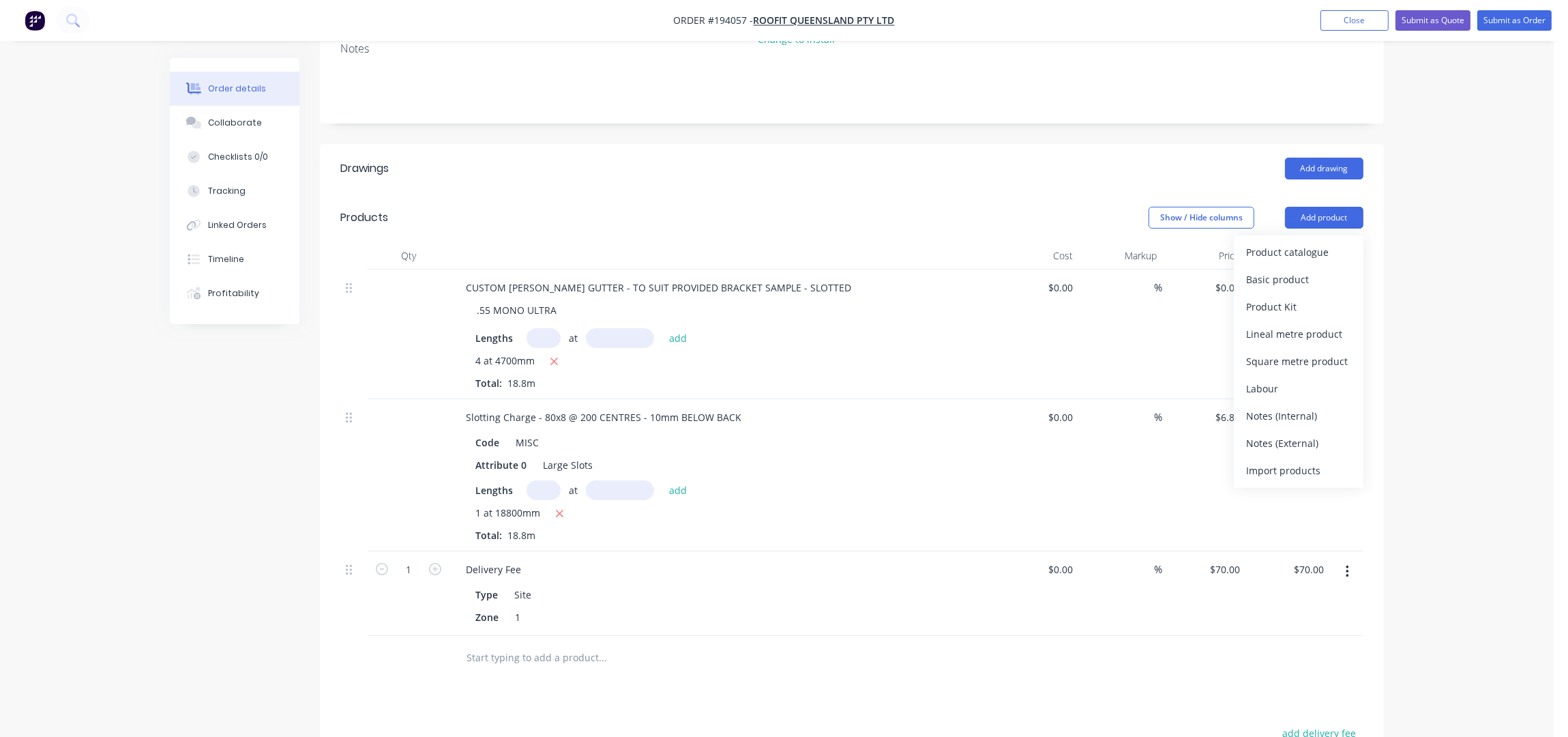
click at [1322, 242] on div "Product catalogue" at bounding box center [1298, 252] width 105 height 20
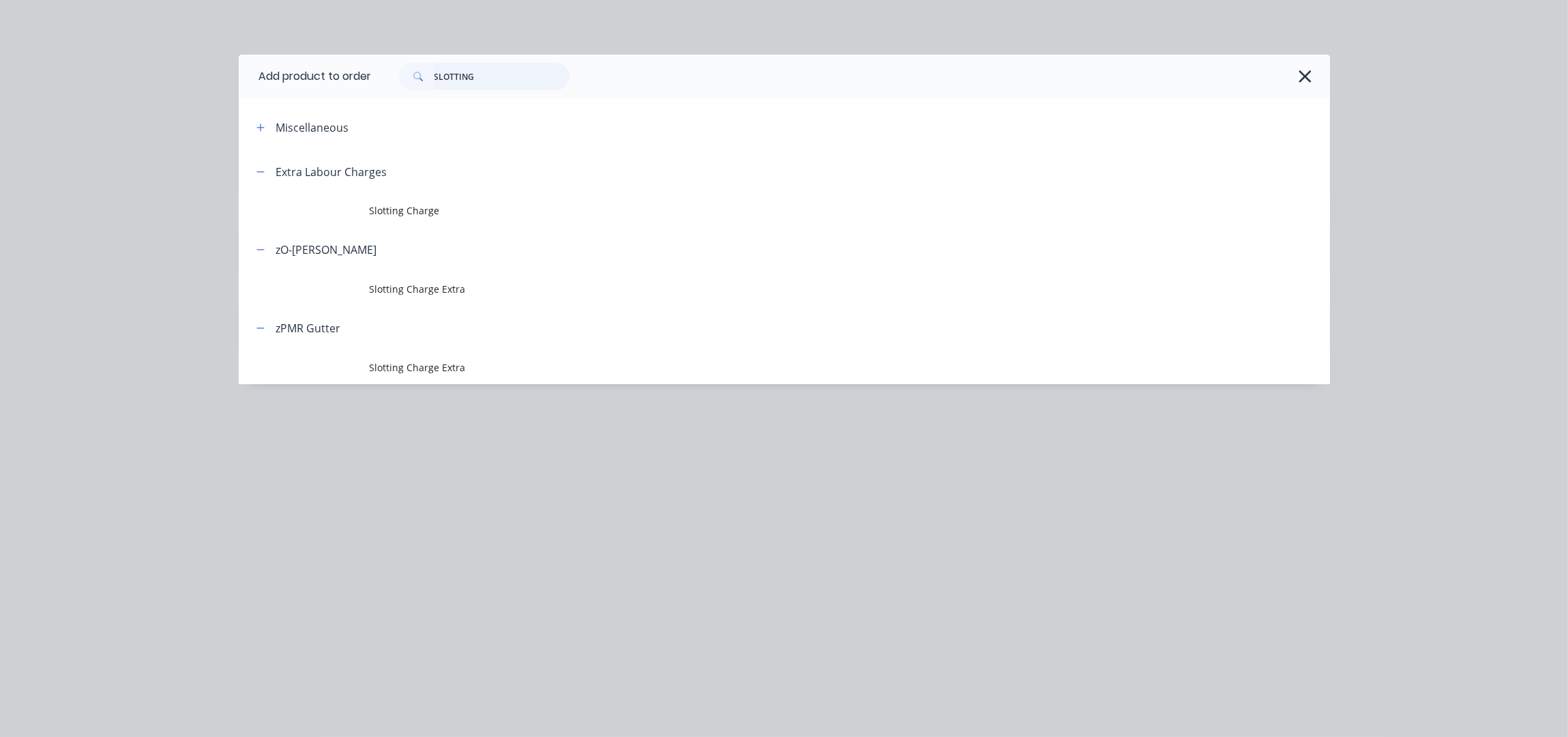
drag, startPoint x: 516, startPoint y: 80, endPoint x: 347, endPoint y: 89, distance: 169.2
click at [347, 89] on header "Add product to order SLOTTING" at bounding box center [784, 76] width 1091 height 44
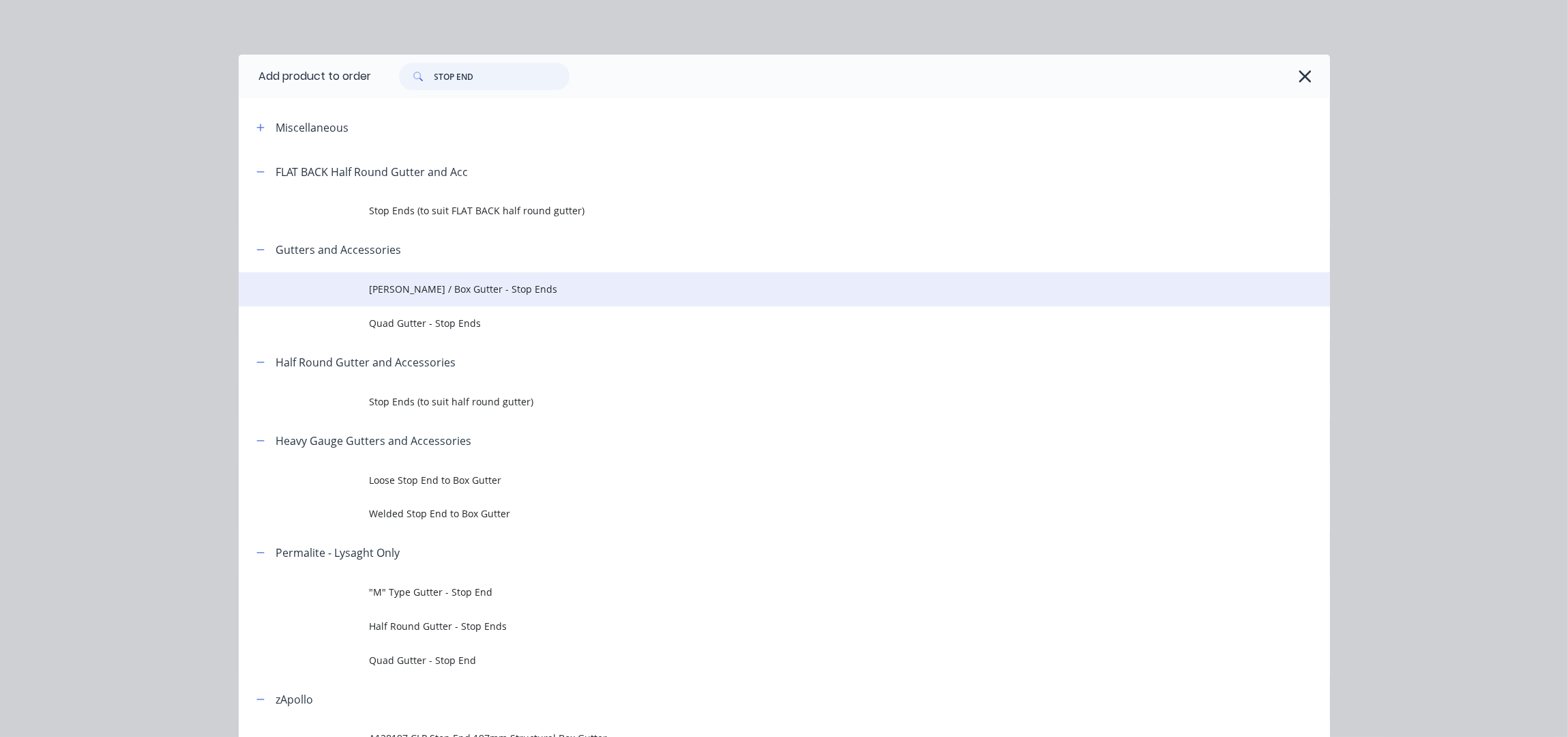
type input "STOP END"
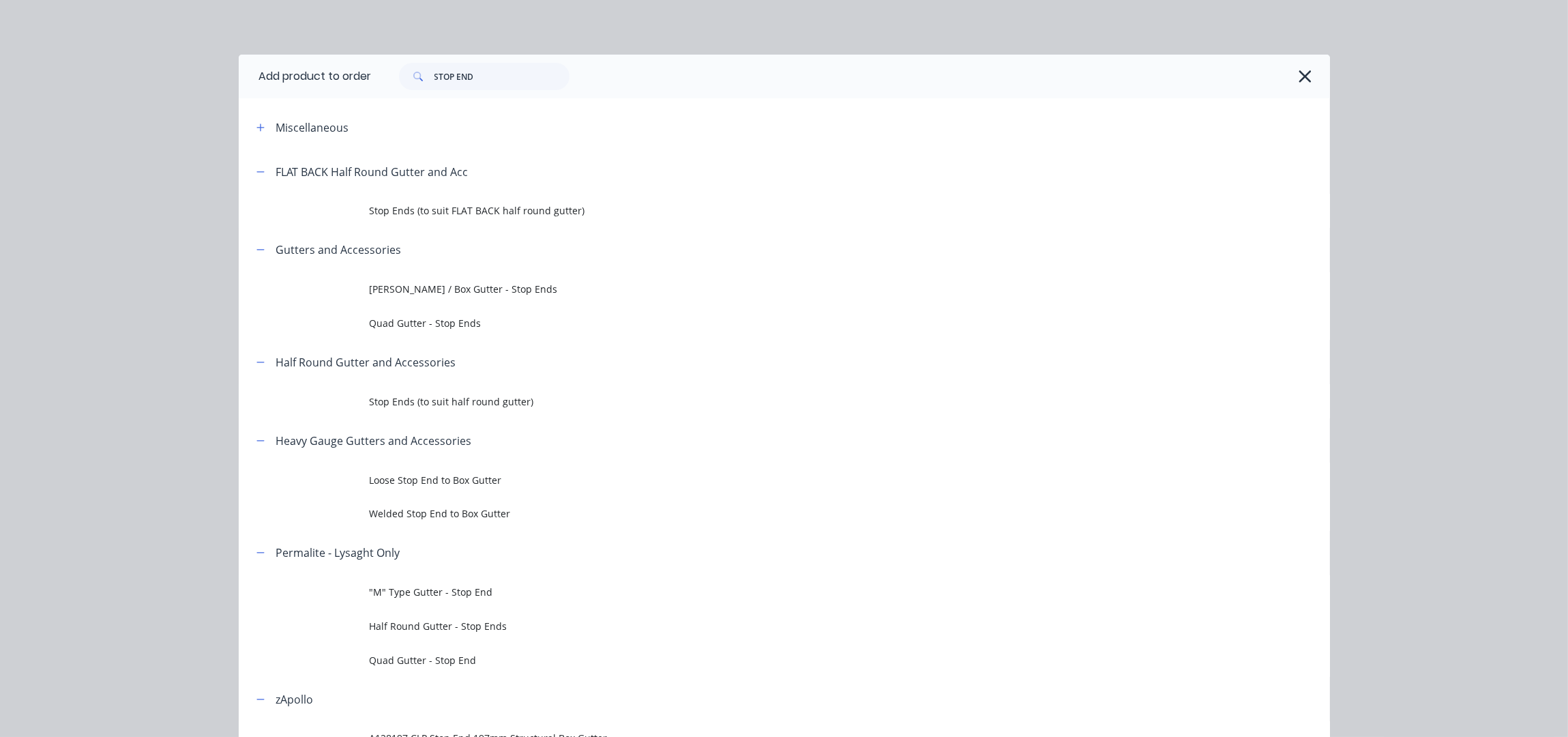
drag, startPoint x: 456, startPoint y: 297, endPoint x: 487, endPoint y: 297, distance: 31.0
click at [456, 297] on td "[PERSON_NAME] / Box Gutter - Stop Ends" at bounding box center [850, 289] width 960 height 34
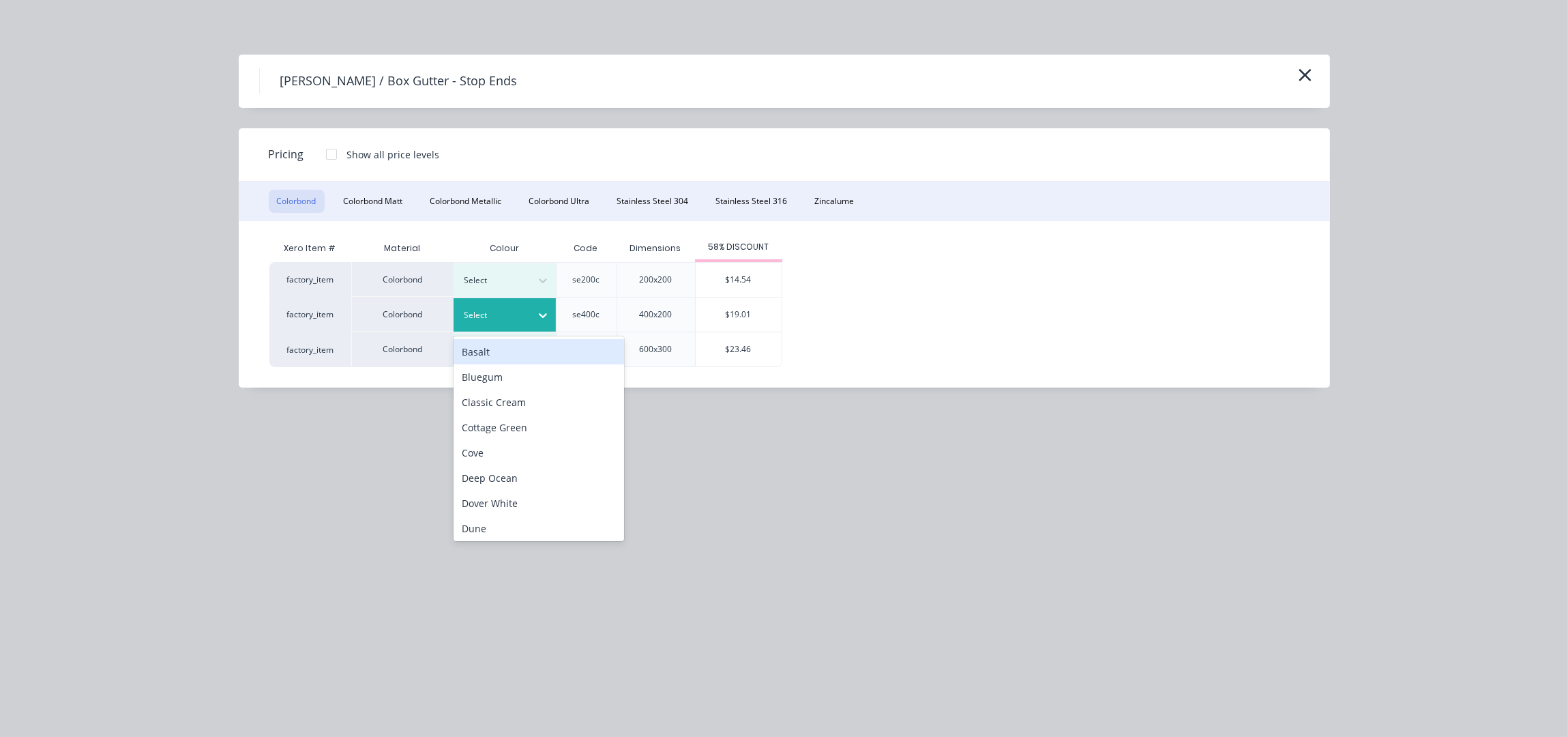
drag, startPoint x: 505, startPoint y: 327, endPoint x: 514, endPoint y: 322, distance: 10.3
click at [506, 326] on div "Select" at bounding box center [504, 314] width 102 height 33
click at [558, 197] on button "Colorbond Ultra" at bounding box center [560, 201] width 77 height 23
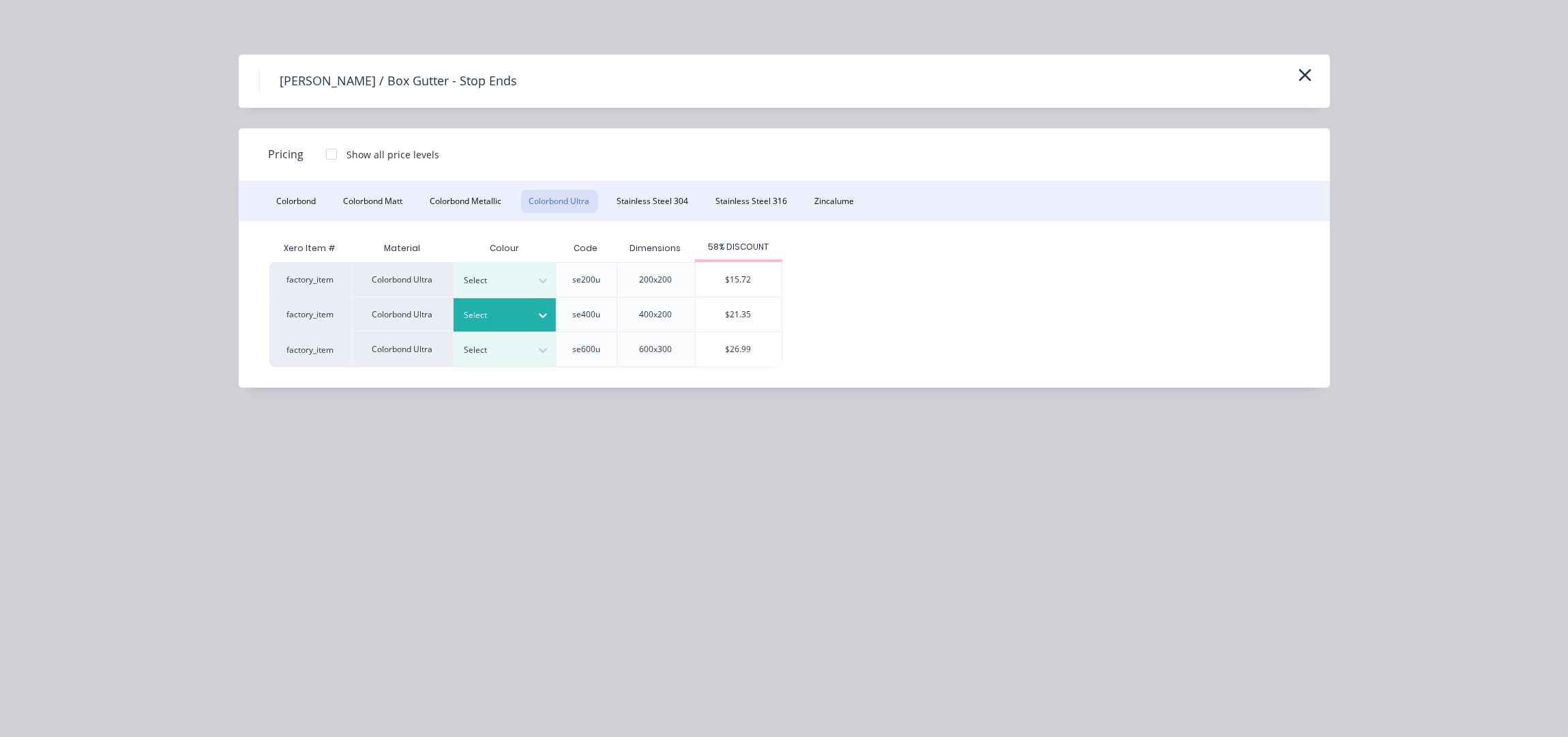
click at [526, 310] on div "Select" at bounding box center [492, 314] width 76 height 18
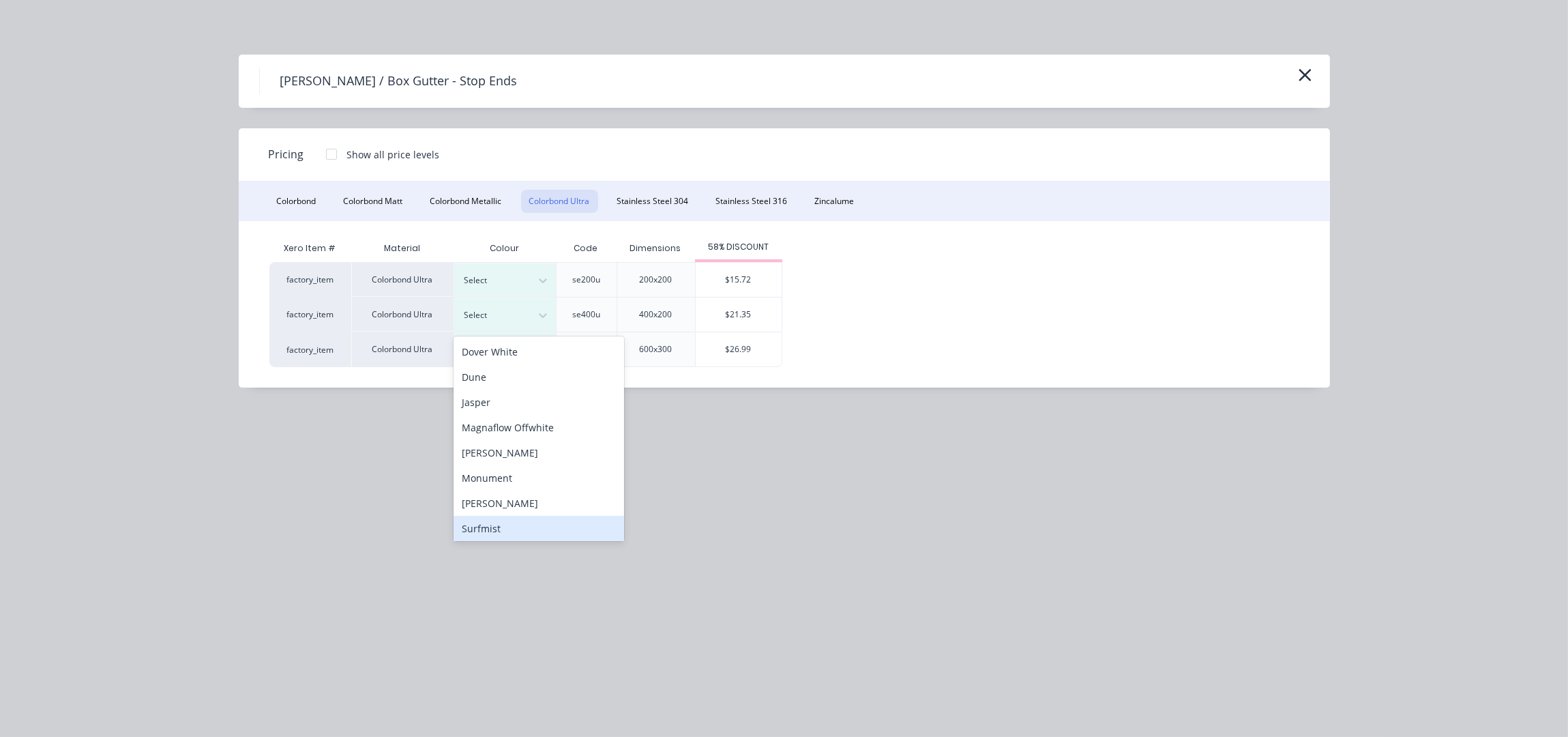
scroll to position [90, 0]
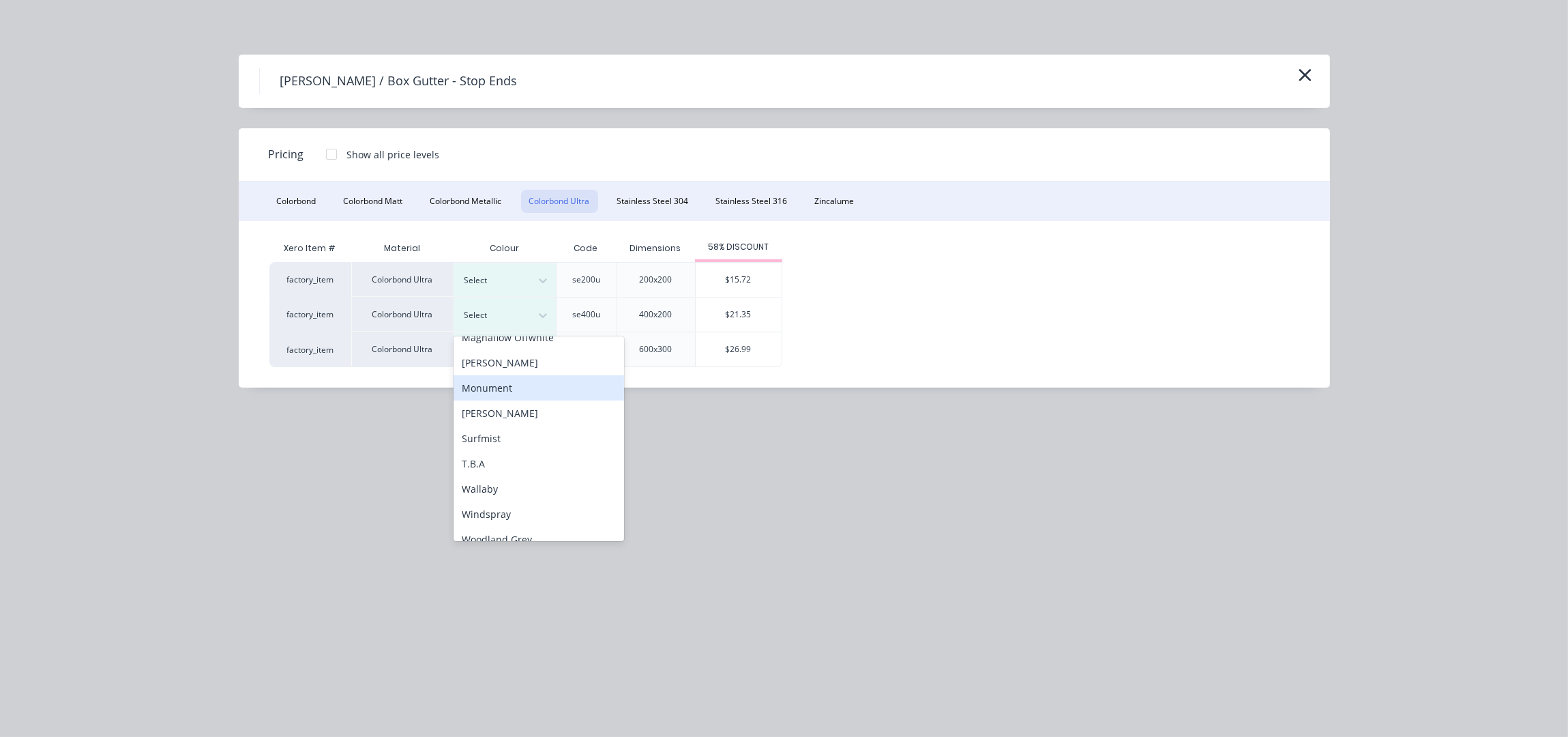
click at [502, 390] on div "Monument" at bounding box center [538, 388] width 171 height 25
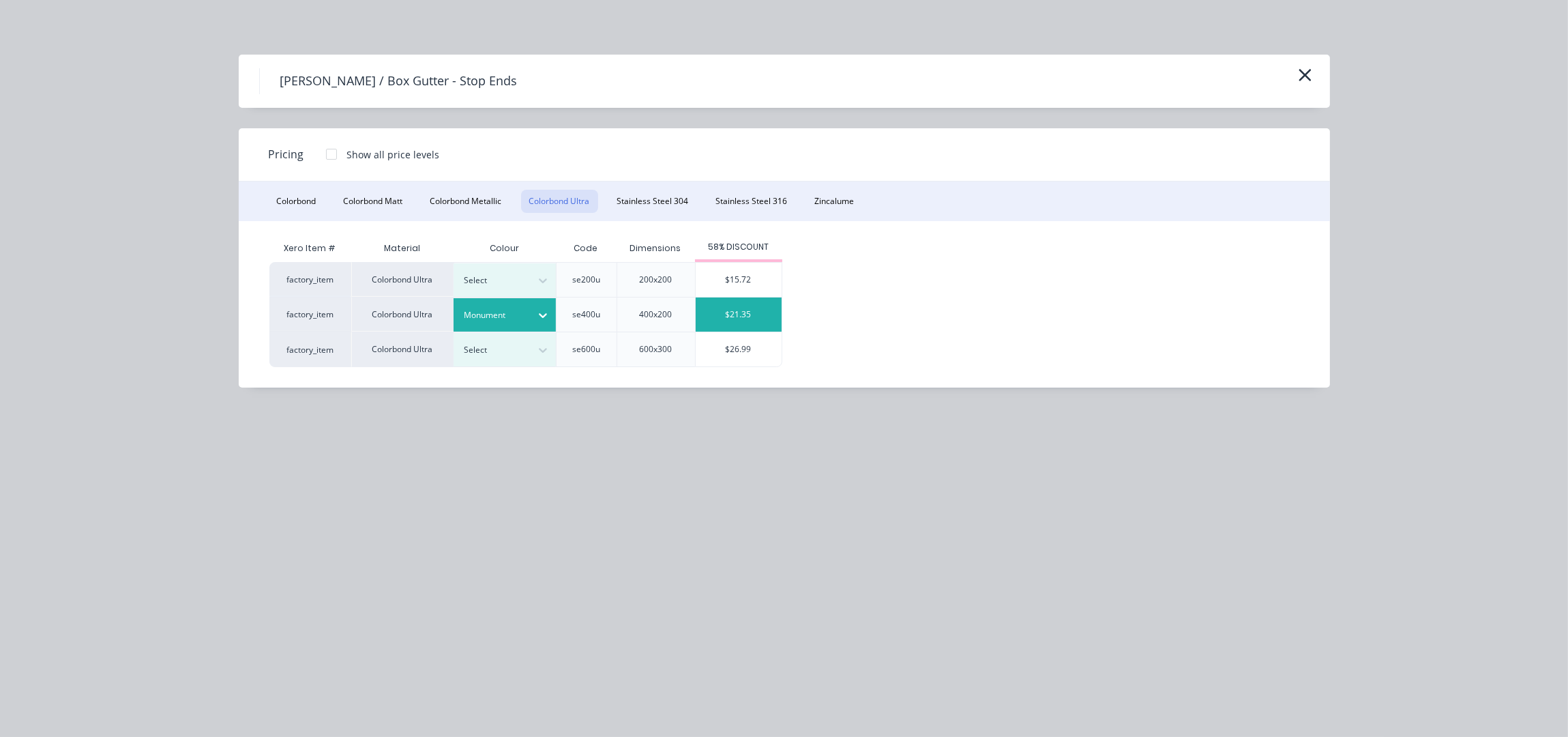
click at [718, 306] on div "$21.35" at bounding box center [738, 314] width 86 height 34
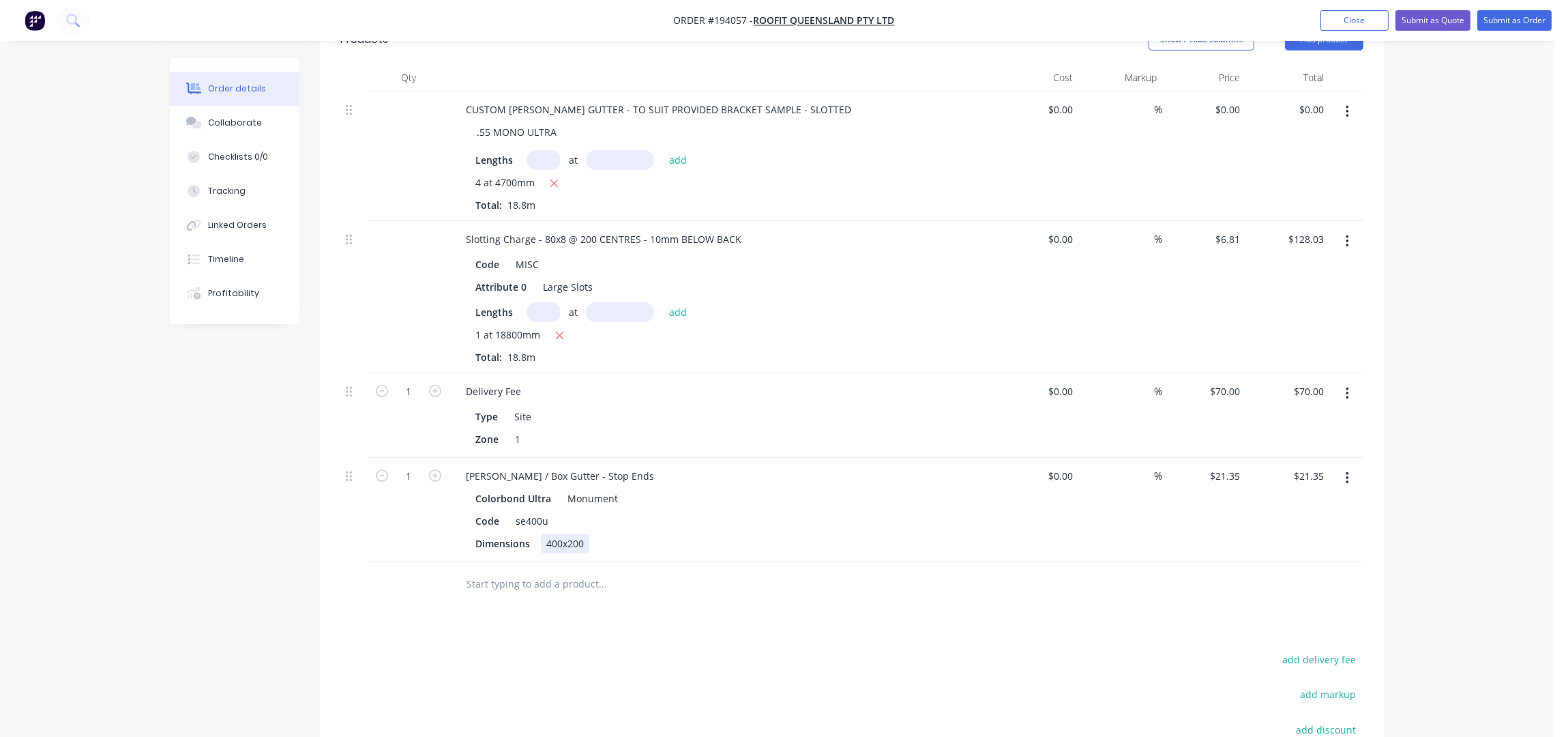
scroll to position [458, 0]
click at [602, 462] on div "[PERSON_NAME] / Box Gutter - Stop Ends" at bounding box center [560, 472] width 210 height 20
click at [435, 465] on icon "button" at bounding box center [435, 471] width 12 height 12
type input "2"
type input "$42.70"
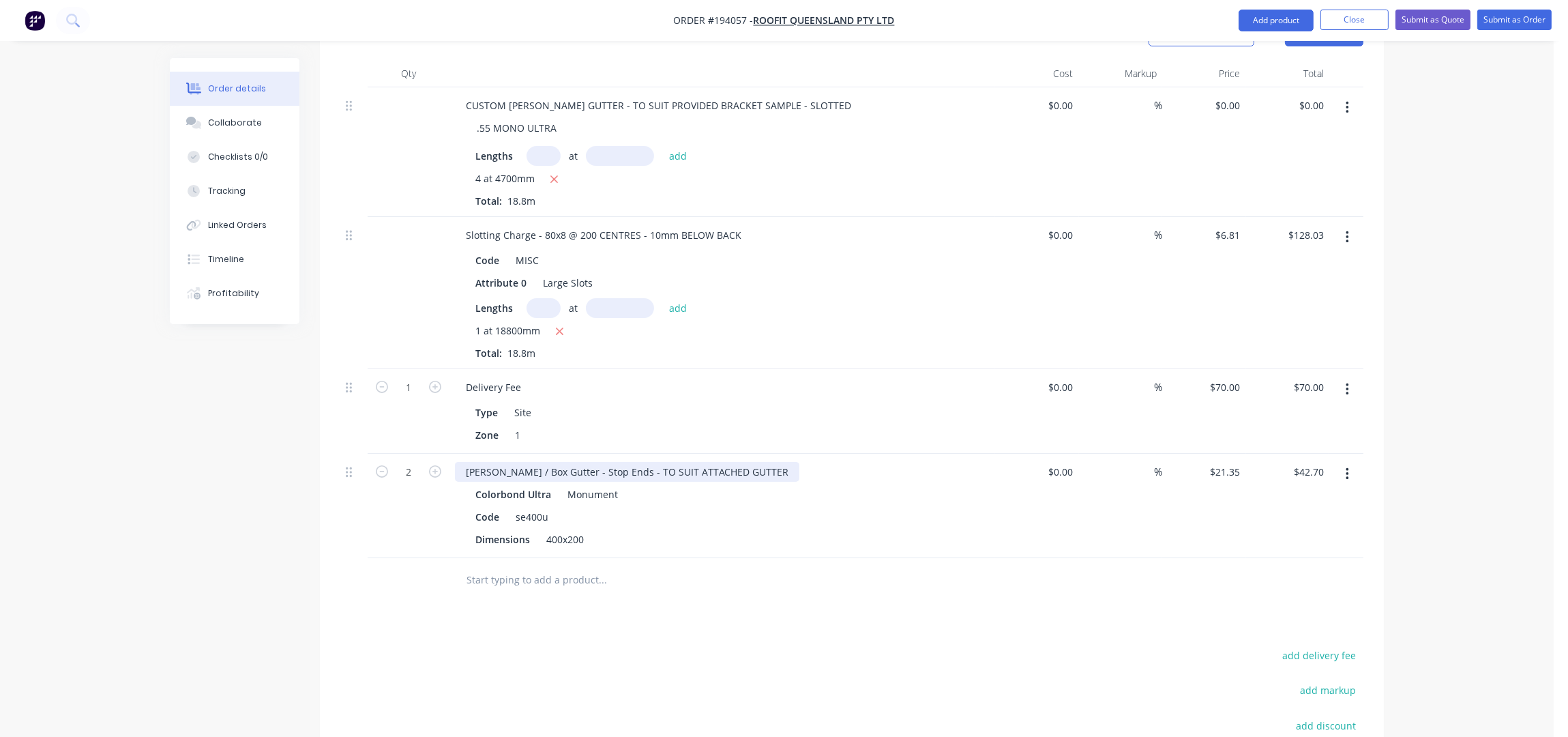
click at [733, 462] on div "[PERSON_NAME] / Box Gutter - Stop Ends - TO SUIT ATTACHED GUTTER" at bounding box center [627, 472] width 344 height 20
click at [1443, 366] on div "Order details Collaborate Checklists 0/0 Tracking Linked Orders Timeline Profit…" at bounding box center [776, 246] width 1553 height 1408
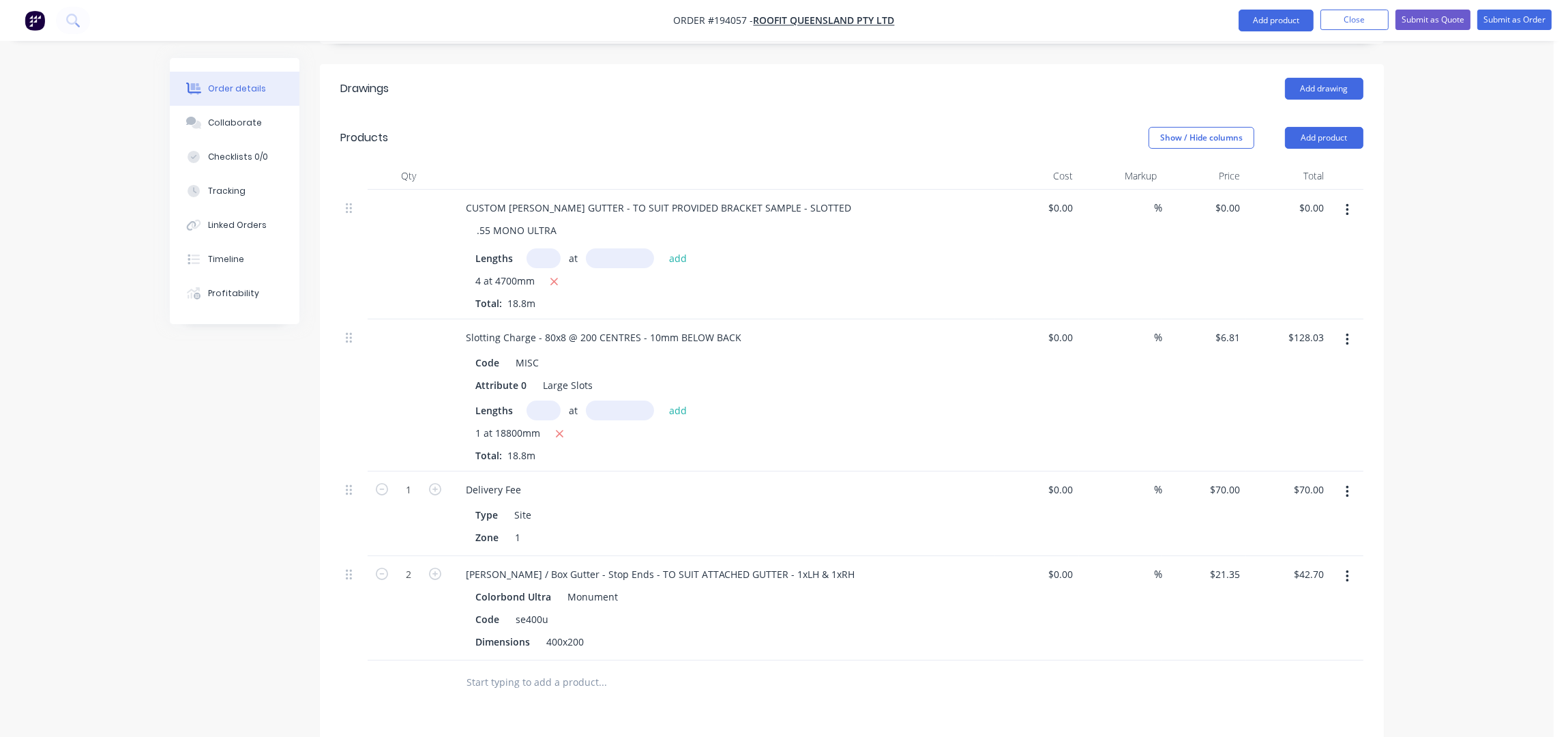
scroll to position [185, 0]
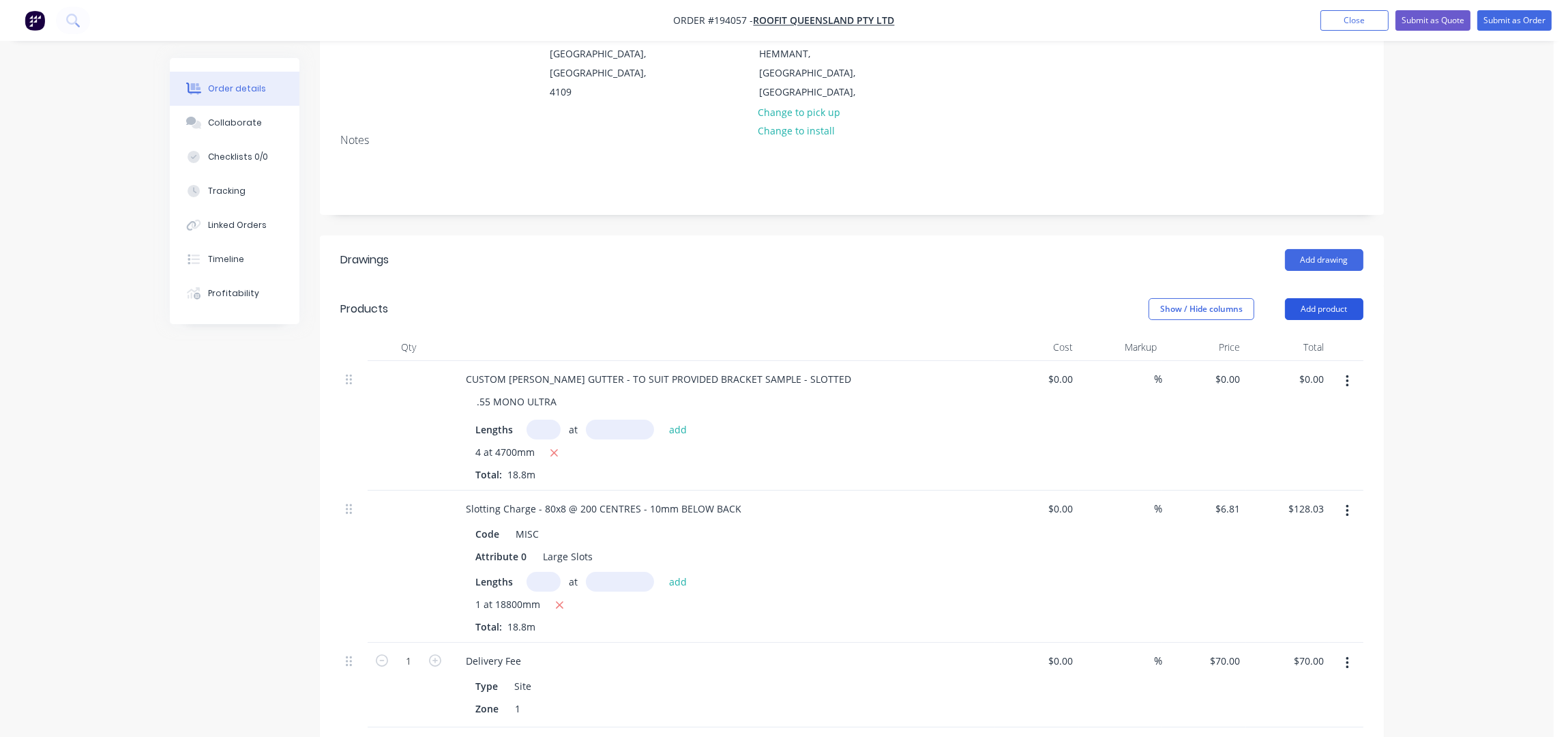
click at [1343, 298] on button "Add product" at bounding box center [1325, 309] width 79 height 22
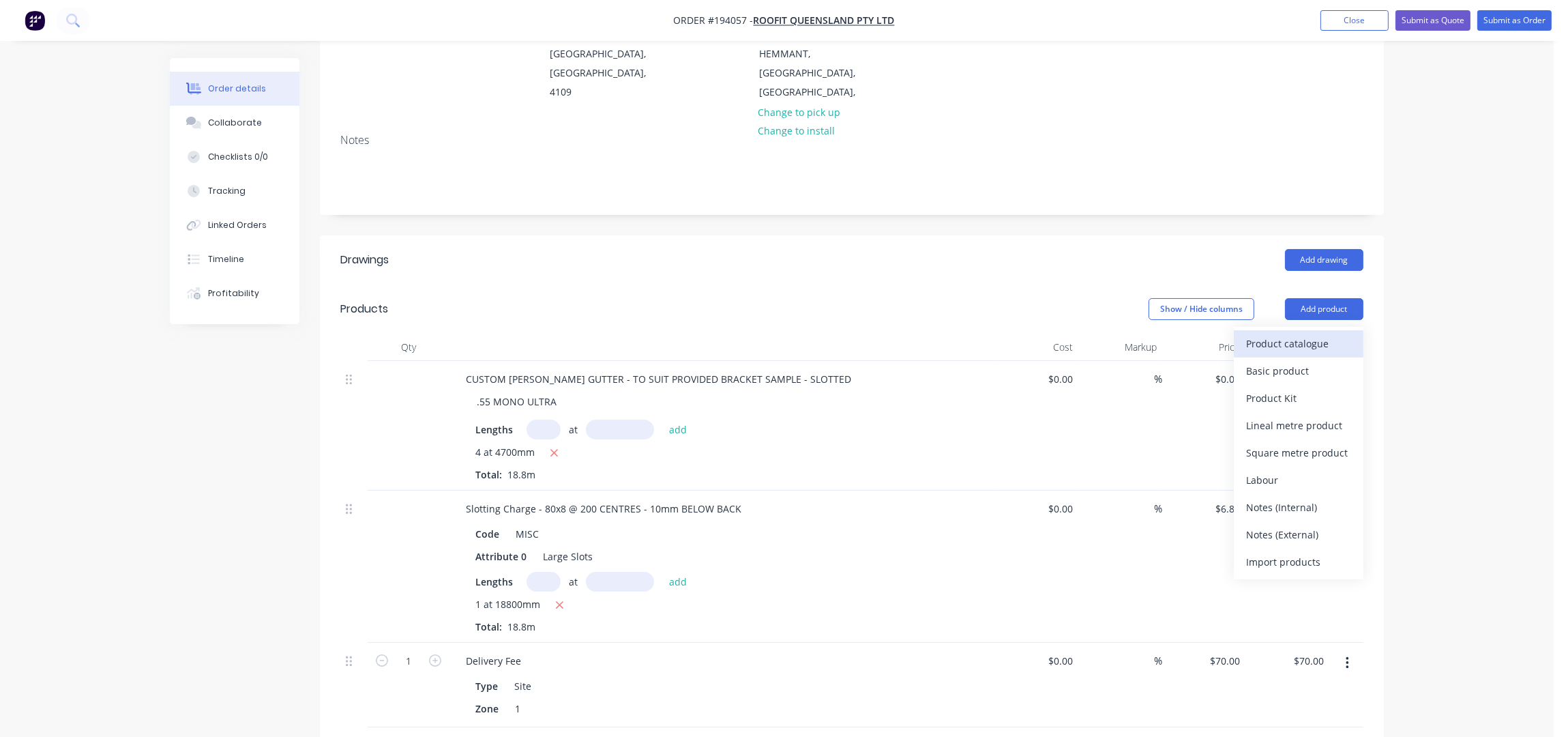
click at [1308, 334] on div "Product catalogue" at bounding box center [1298, 344] width 105 height 20
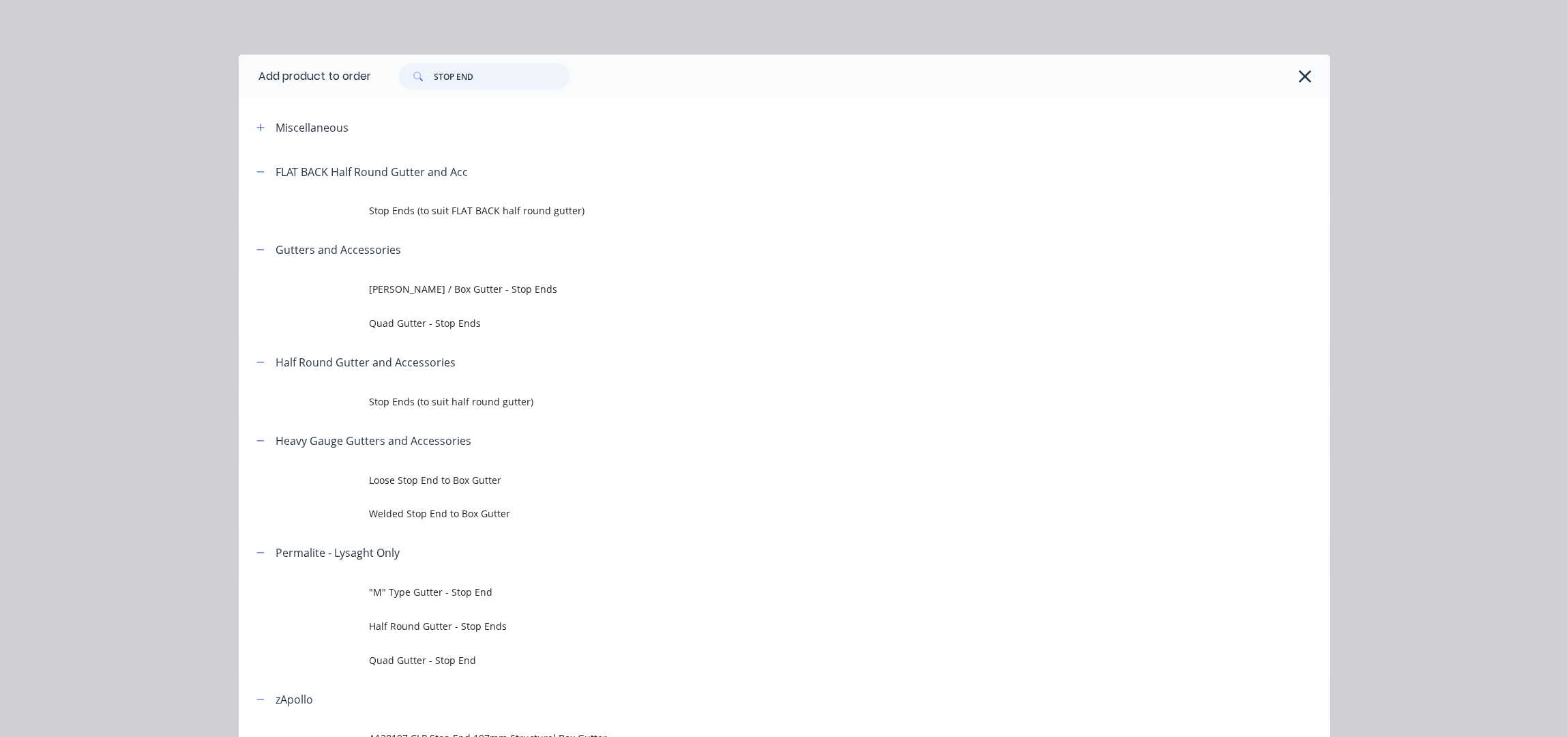
drag, startPoint x: 479, startPoint y: 76, endPoint x: 318, endPoint y: 92, distance: 161.8
click at [319, 91] on header "Add product to order STOP END" at bounding box center [784, 76] width 1091 height 44
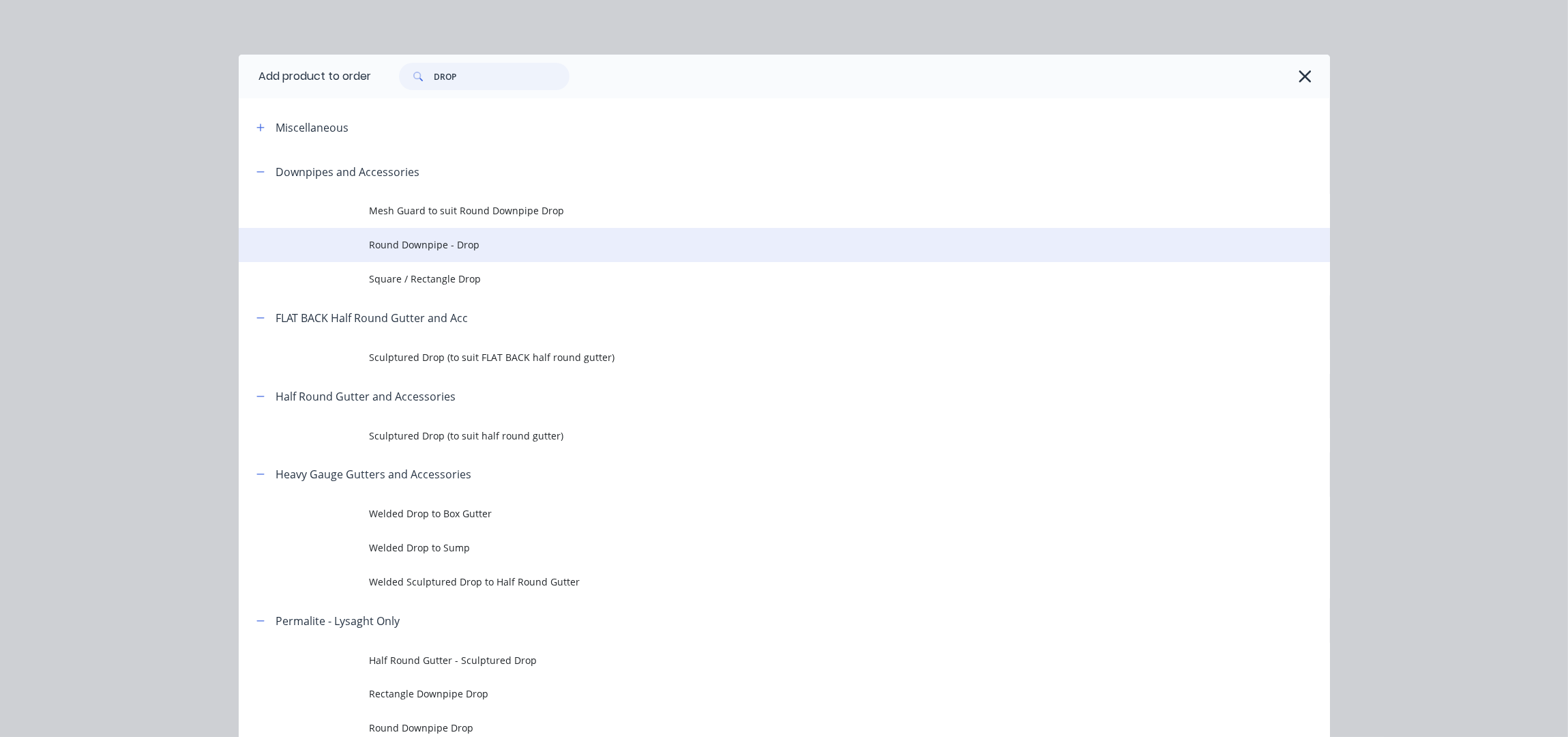
type input "DROP"
click at [480, 249] on span "Round Downpipe - Drop" at bounding box center [754, 244] width 768 height 15
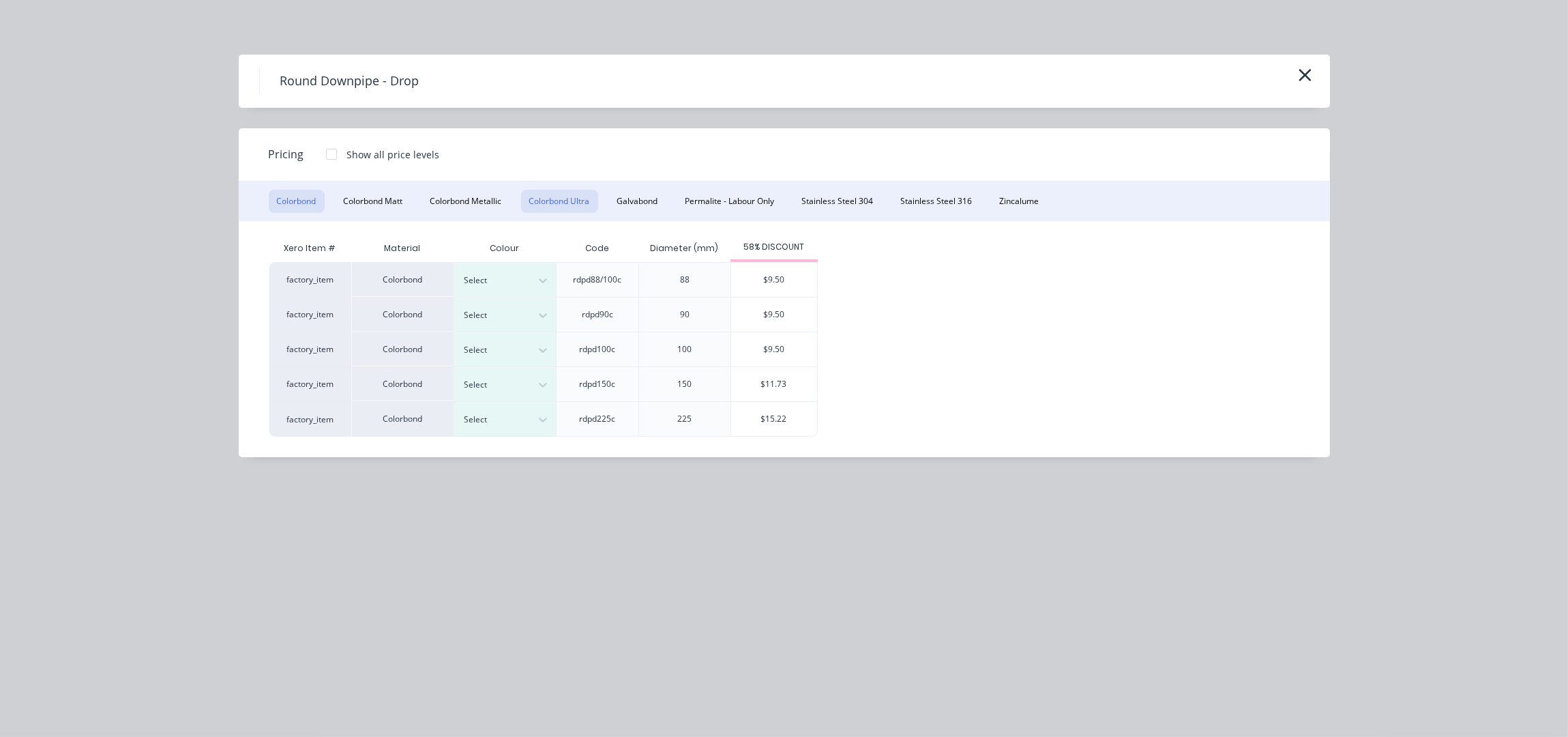
click at [578, 202] on button "Colorbond Ultra" at bounding box center [560, 201] width 77 height 23
click at [521, 382] on div at bounding box center [494, 384] width 61 height 15
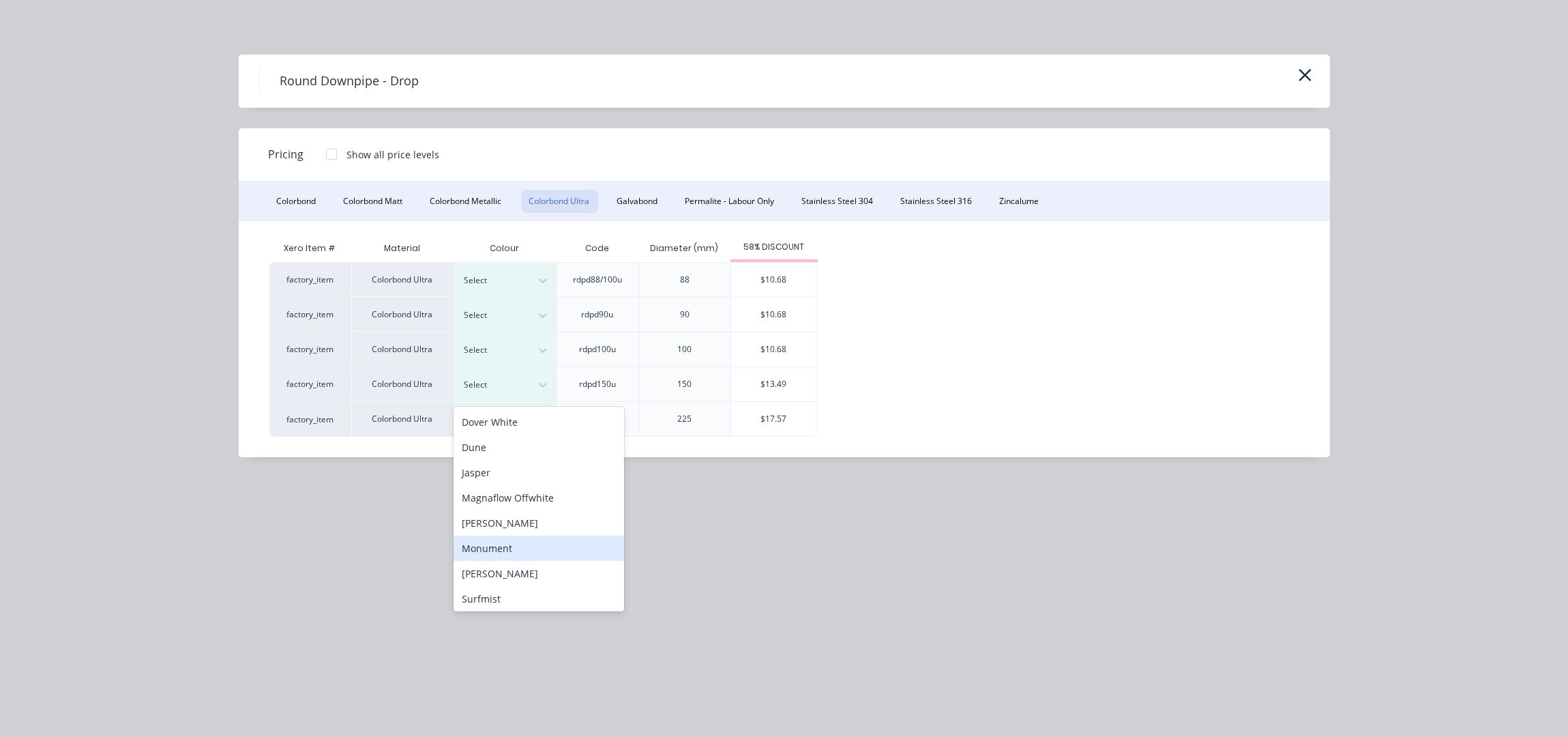
click at [514, 547] on div "Monument" at bounding box center [538, 548] width 171 height 25
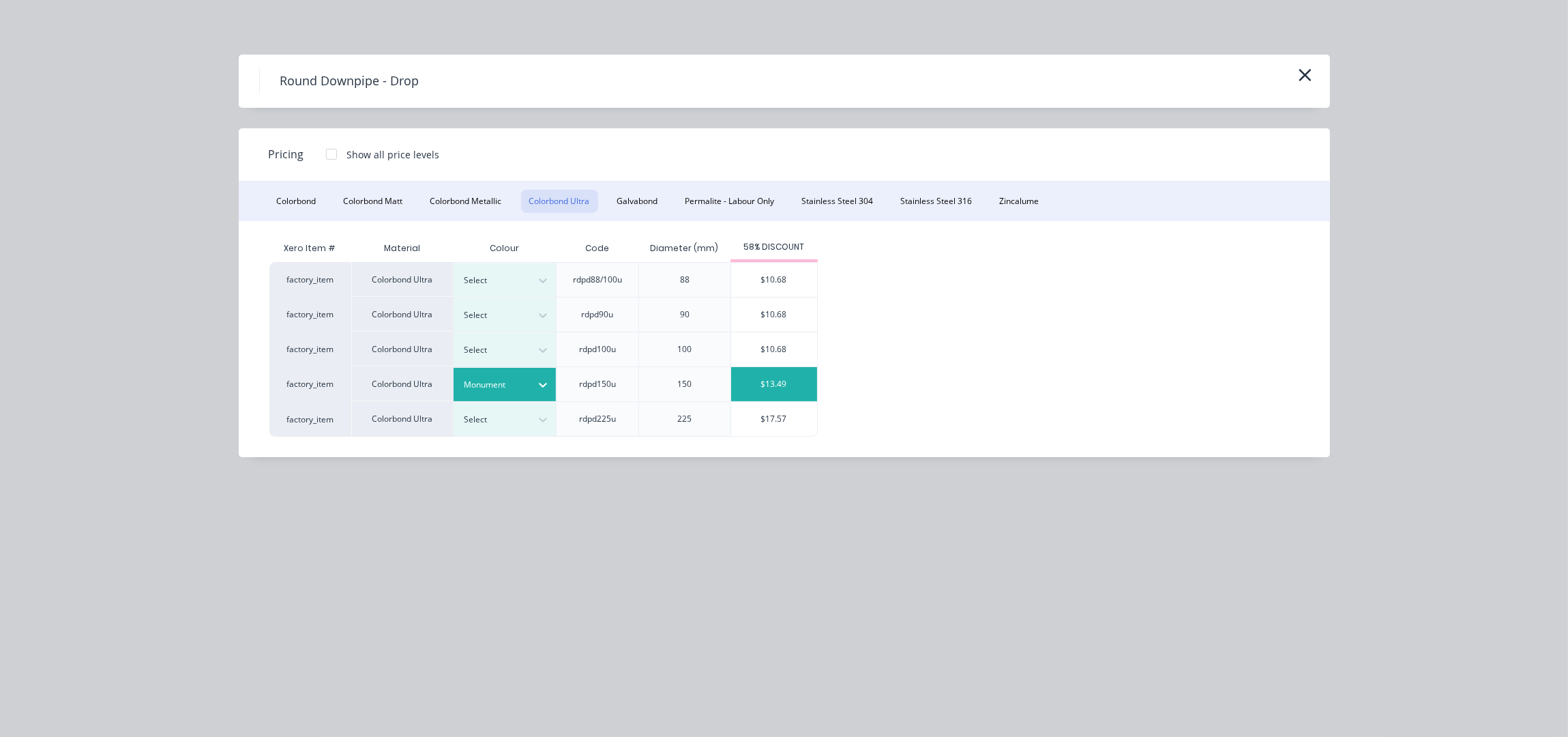
click at [809, 393] on div "$13.49" at bounding box center [774, 384] width 86 height 34
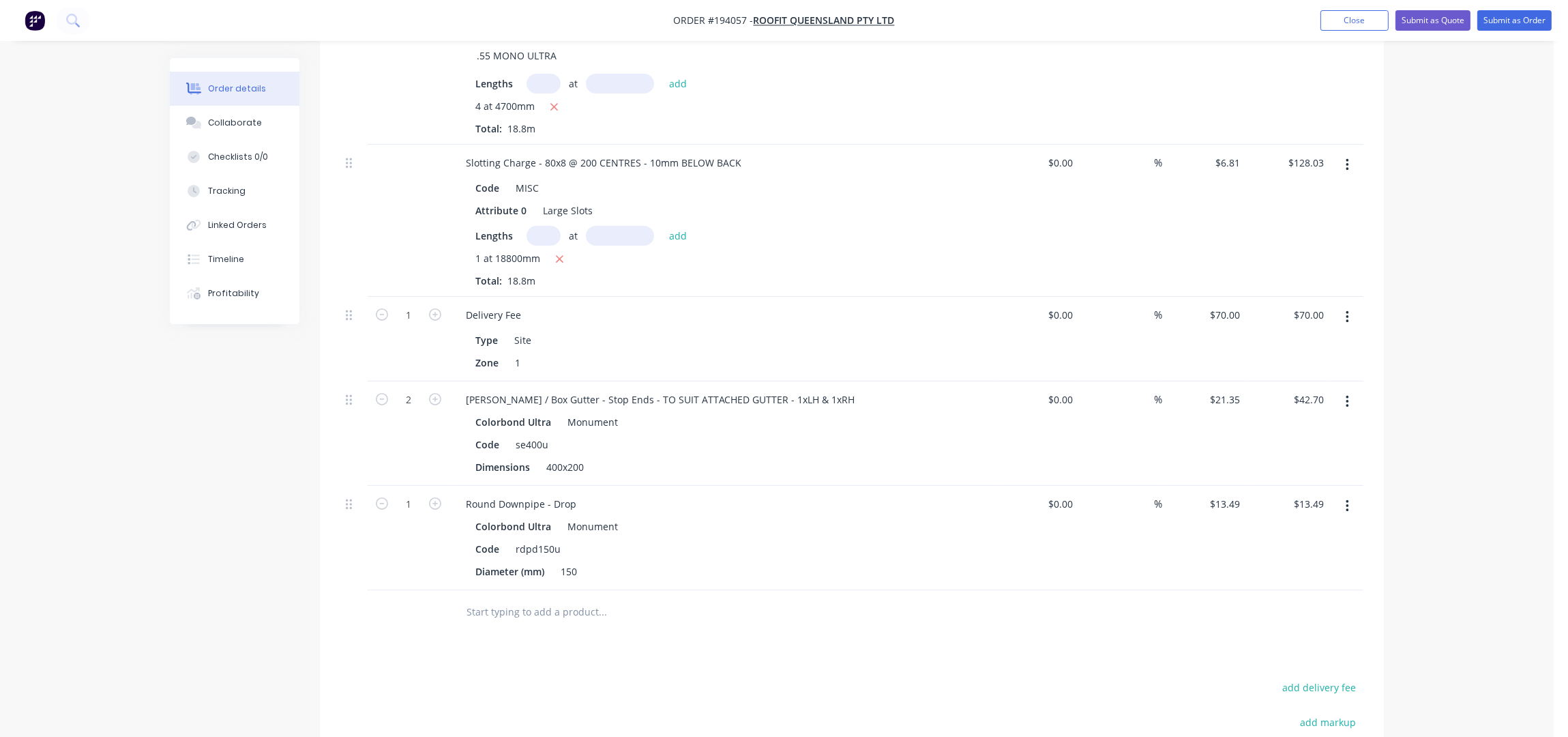
scroll to position [640, 0]
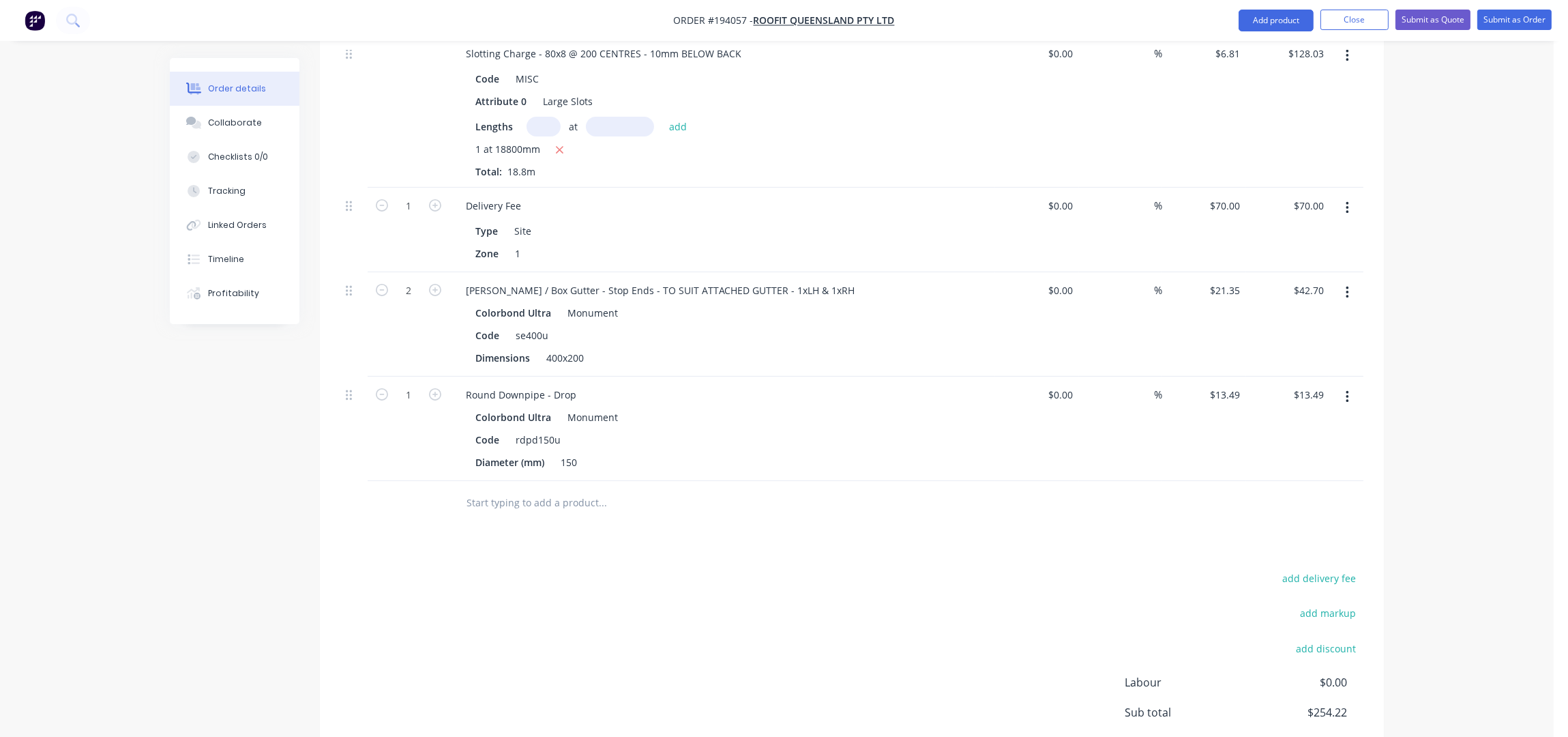
click at [433, 386] on button "button" at bounding box center [435, 393] width 18 height 15
type input "2"
type input "$26.98"
drag, startPoint x: 346, startPoint y: 373, endPoint x: 358, endPoint y: 372, distance: 12.0
click at [358, 372] on div "CUSTOM EAVES GUTTER - TO SUIT PROVIDED BRACKET SAMPLE - SLOTTED .55 MONO ULTRA …" at bounding box center [852, 193] width 1023 height 575
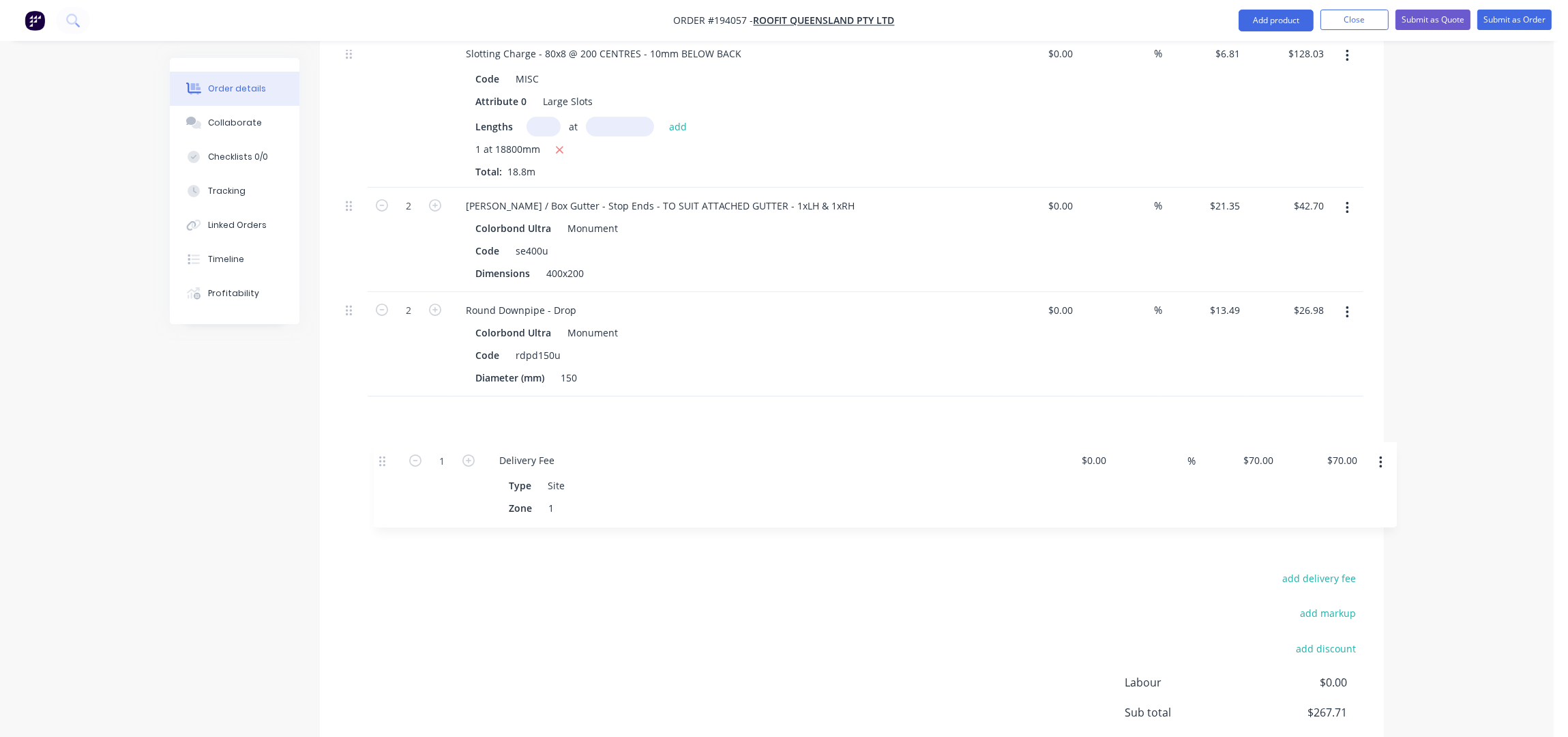
drag, startPoint x: 350, startPoint y: 189, endPoint x: 374, endPoint y: 436, distance: 248.2
click at [374, 436] on div "CUSTOM EAVES GUTTER - TO SUIT PROVIDED BRACKET SAMPLE - SLOTTED .55 MONO ULTRA …" at bounding box center [852, 193] width 1023 height 575
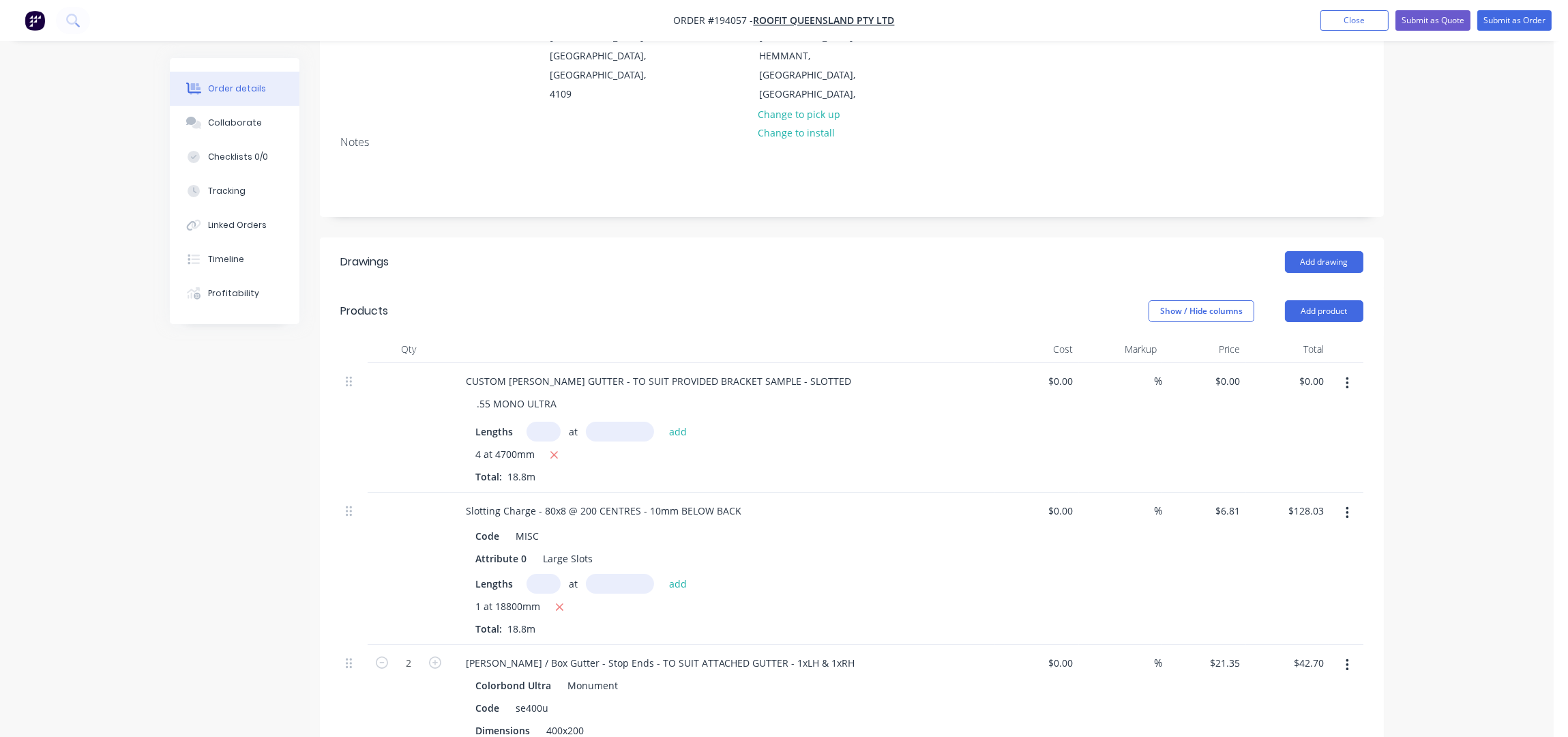
scroll to position [277, 0]
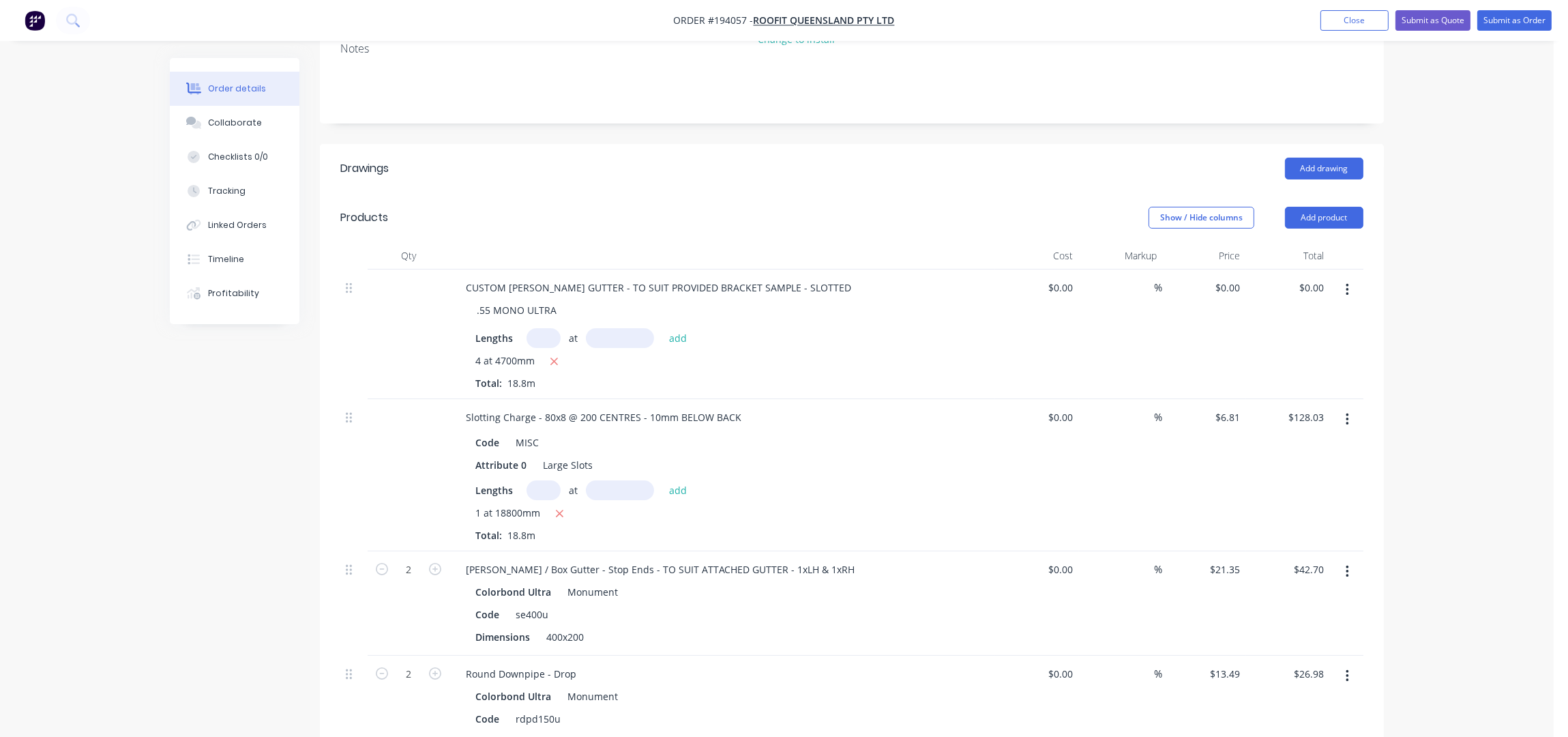
click at [792, 211] on header "Products Show / Hide columns Add product" at bounding box center [851, 218] width 1064 height 49
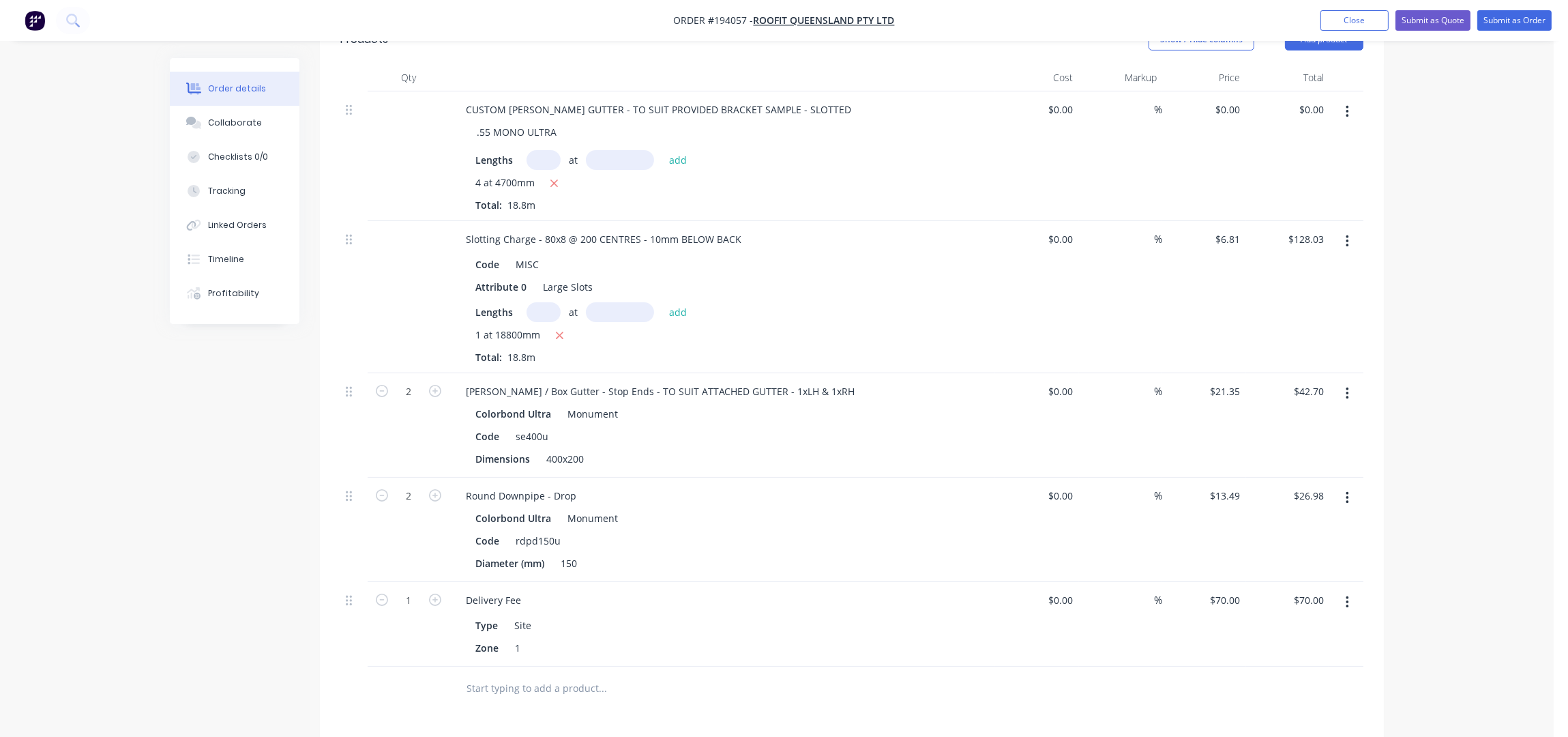
scroll to position [0, 0]
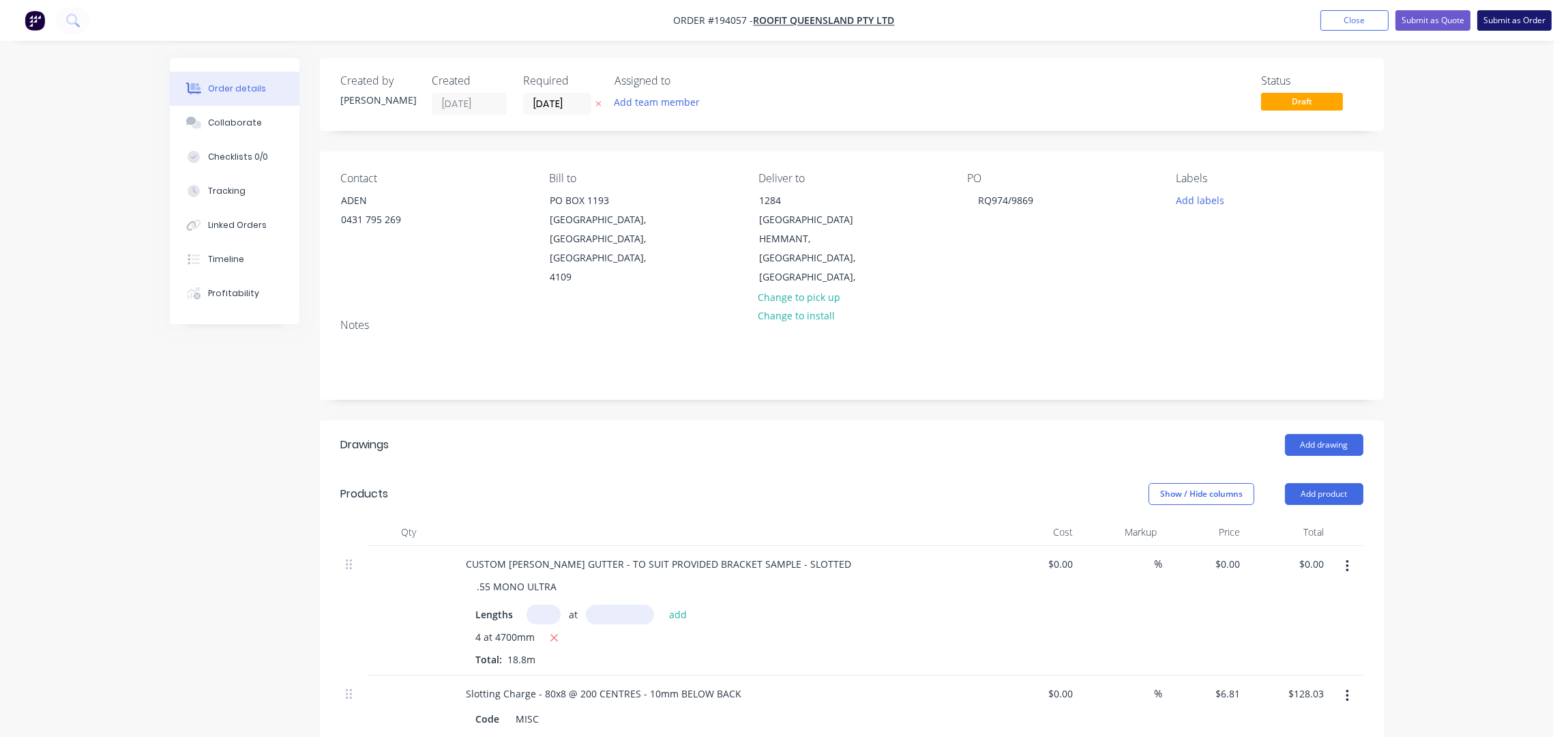
click at [1528, 23] on button "Submit as Order" at bounding box center [1515, 20] width 74 height 20
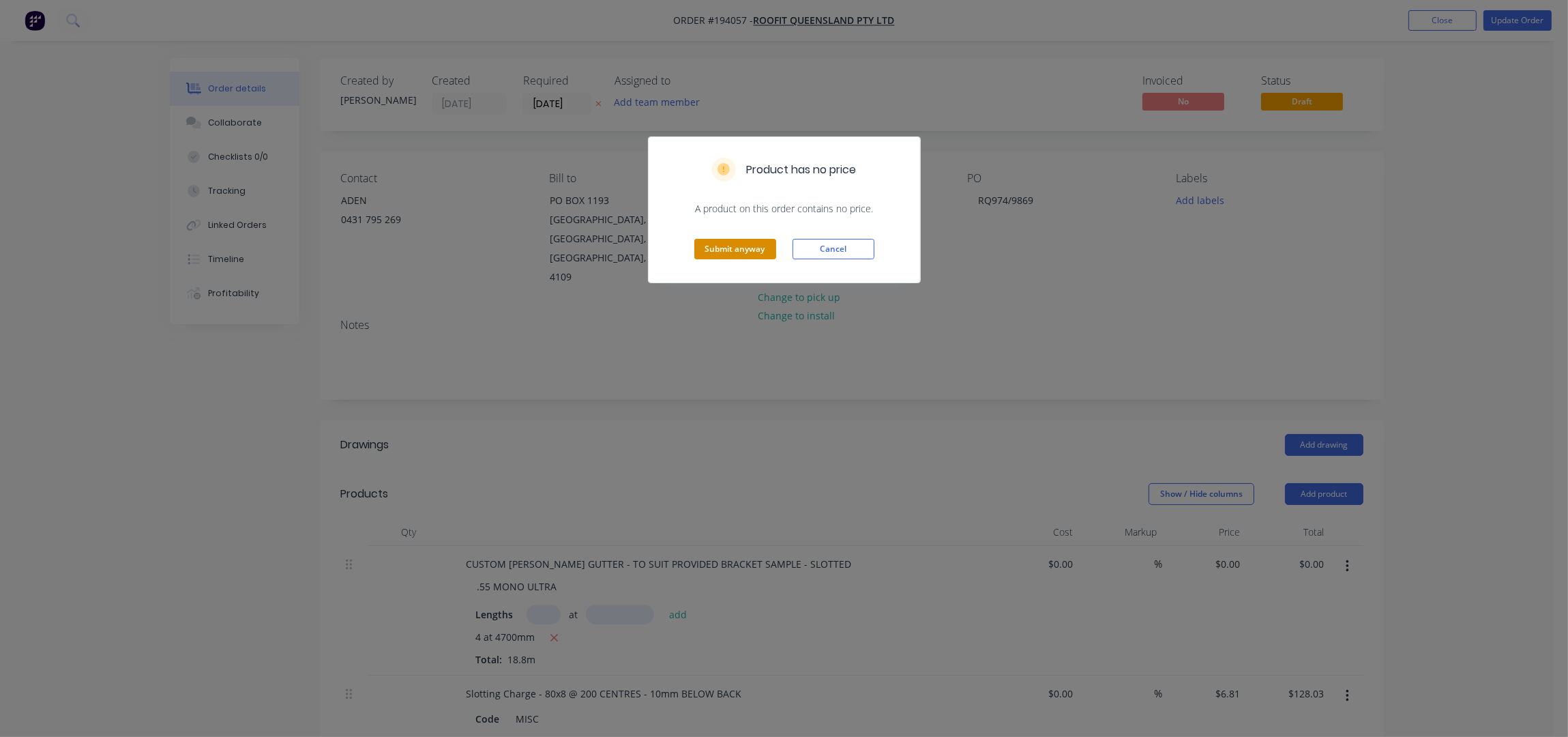
click at [714, 259] on button "Submit anyway" at bounding box center [735, 249] width 82 height 20
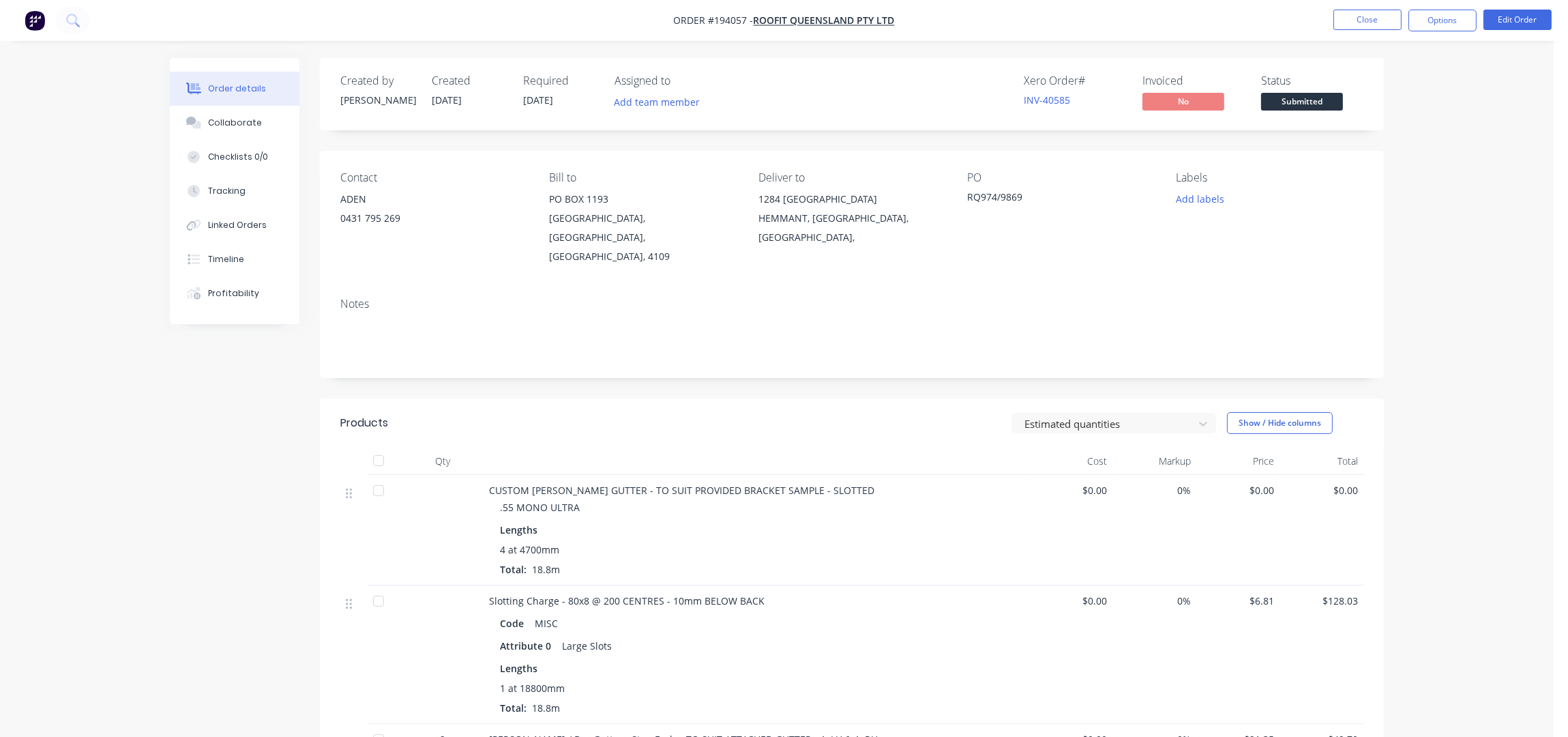
click at [1447, 24] on button "Options" at bounding box center [1442, 20] width 68 height 22
click at [1373, 110] on div "Work Order" at bounding box center [1401, 110] width 125 height 20
click at [1380, 139] on div "Without pricing" at bounding box center [1401, 138] width 125 height 20
click at [1374, 23] on button "Close" at bounding box center [1367, 19] width 68 height 20
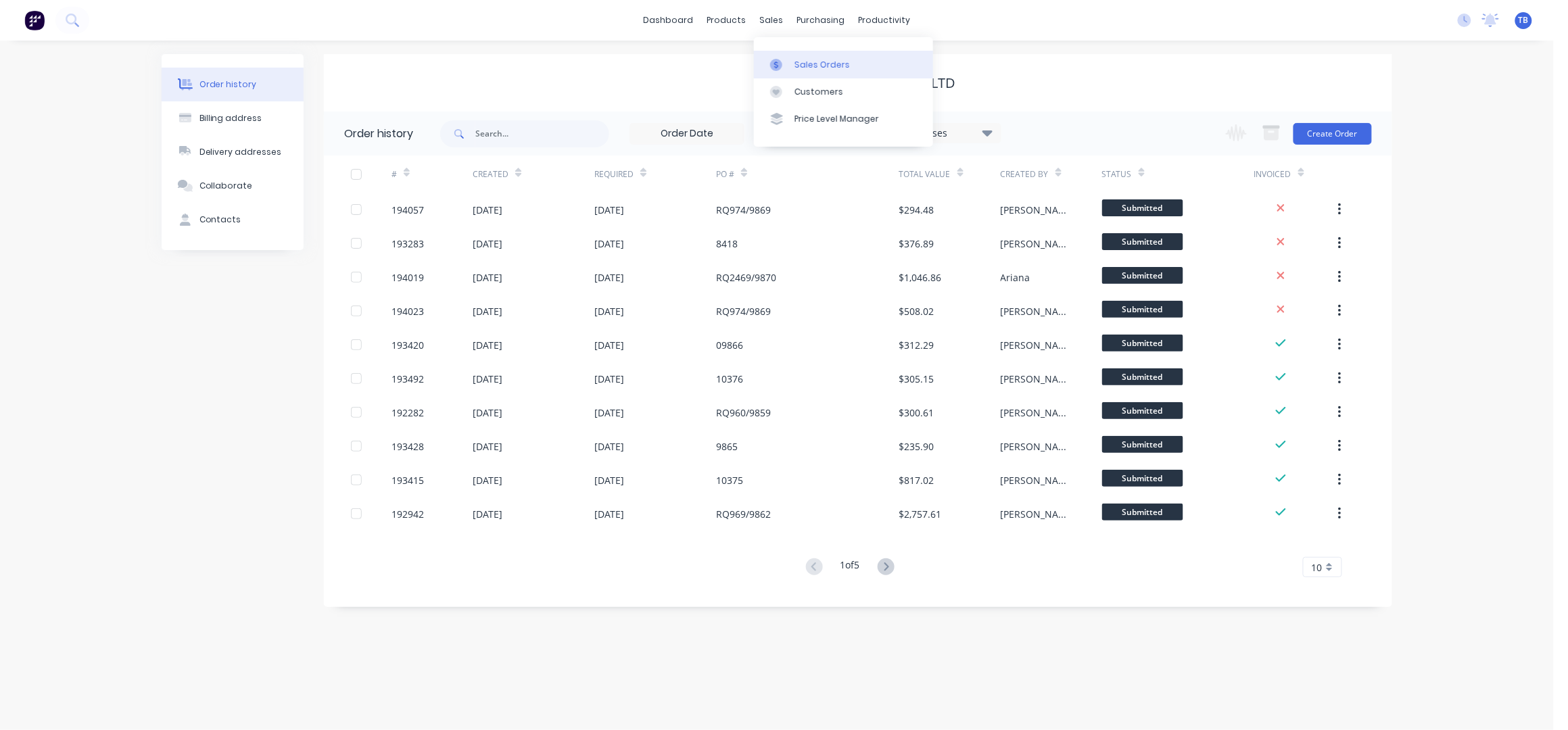
click at [839, 64] on div "Sales Orders" at bounding box center [822, 65] width 55 height 12
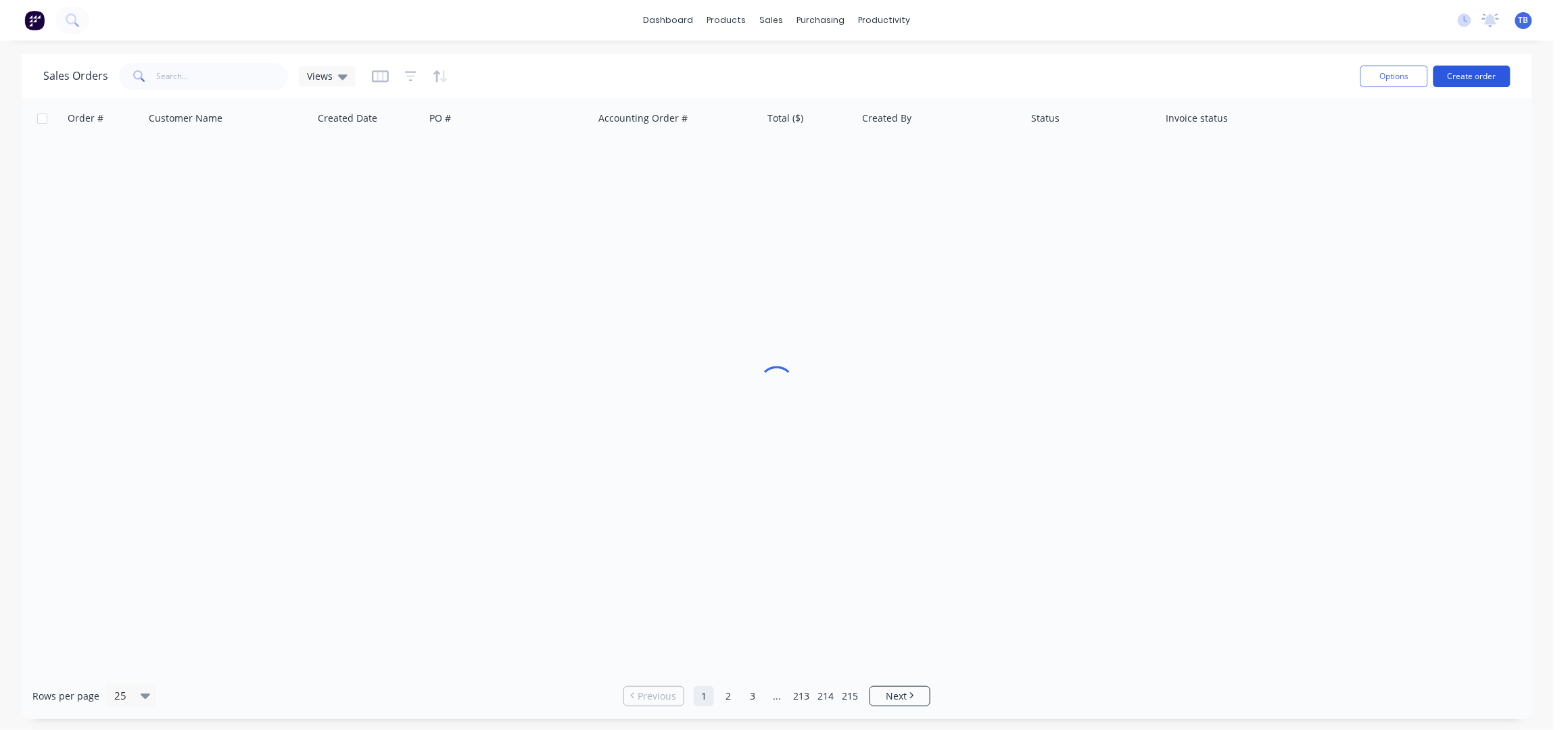
click at [1453, 67] on button "Create order" at bounding box center [1472, 77] width 77 height 21
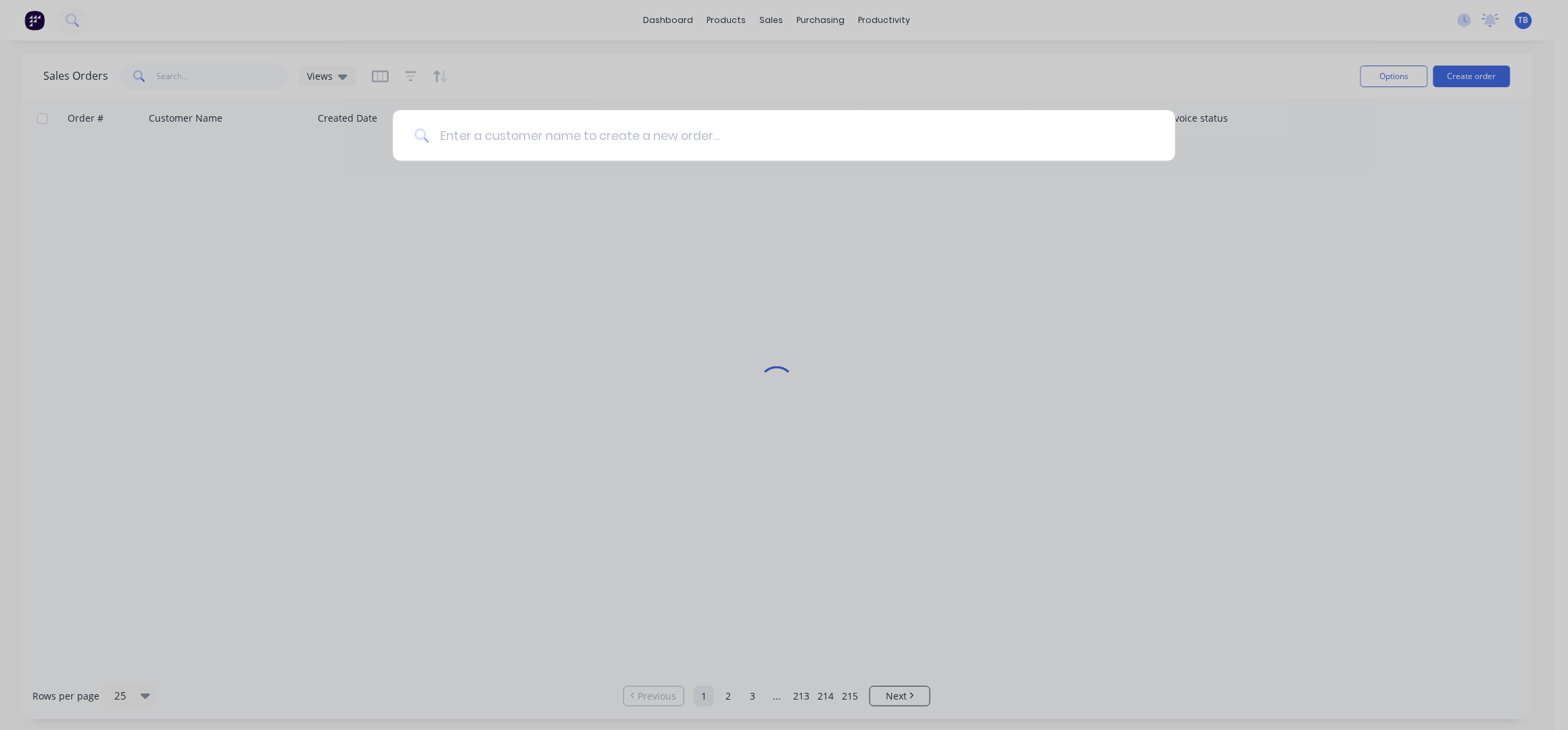
click at [675, 122] on input at bounding box center [791, 135] width 725 height 51
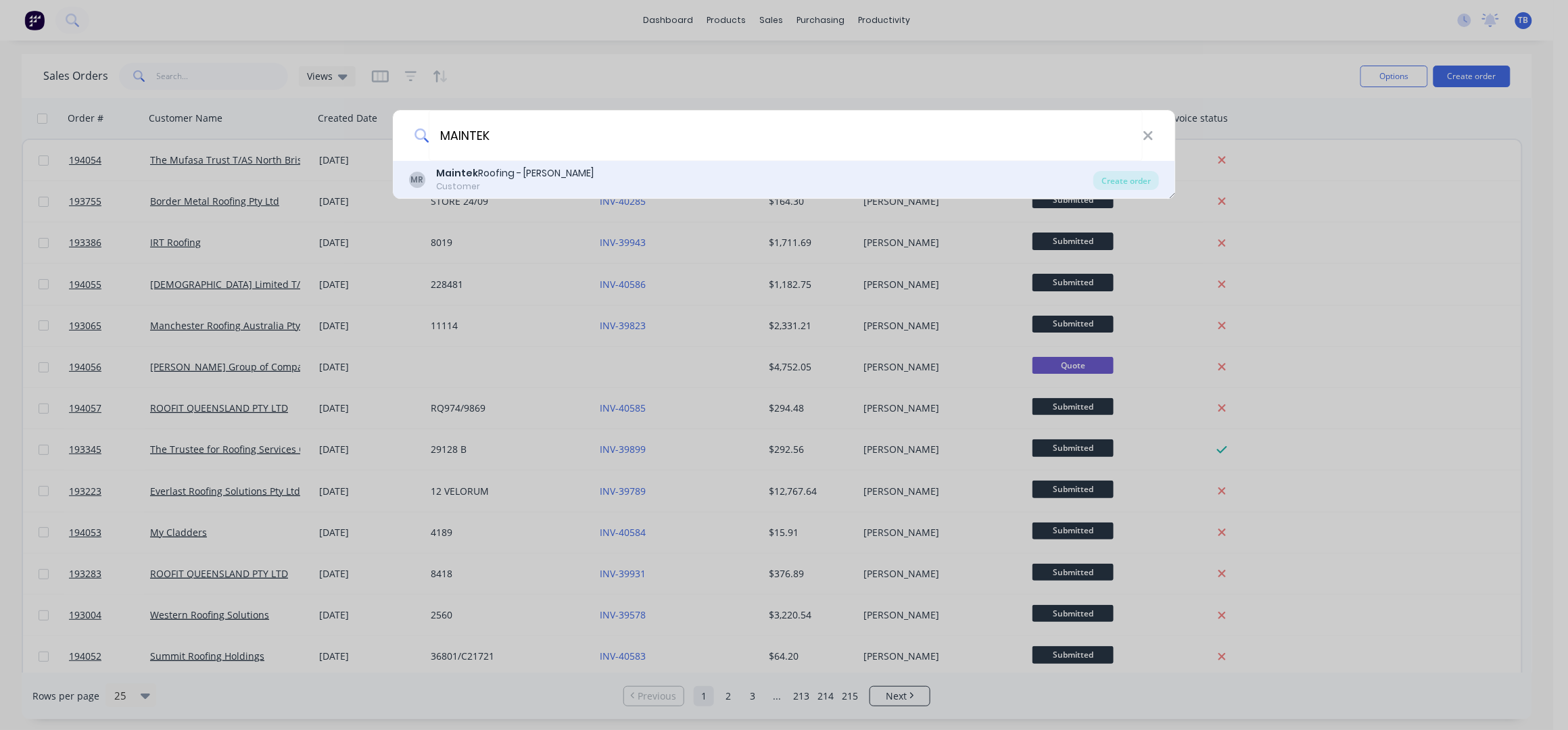
type input "MAINTEK"
click at [604, 172] on div "MR Maintek Roofing - Shaun Rahurahu Customer" at bounding box center [751, 179] width 684 height 26
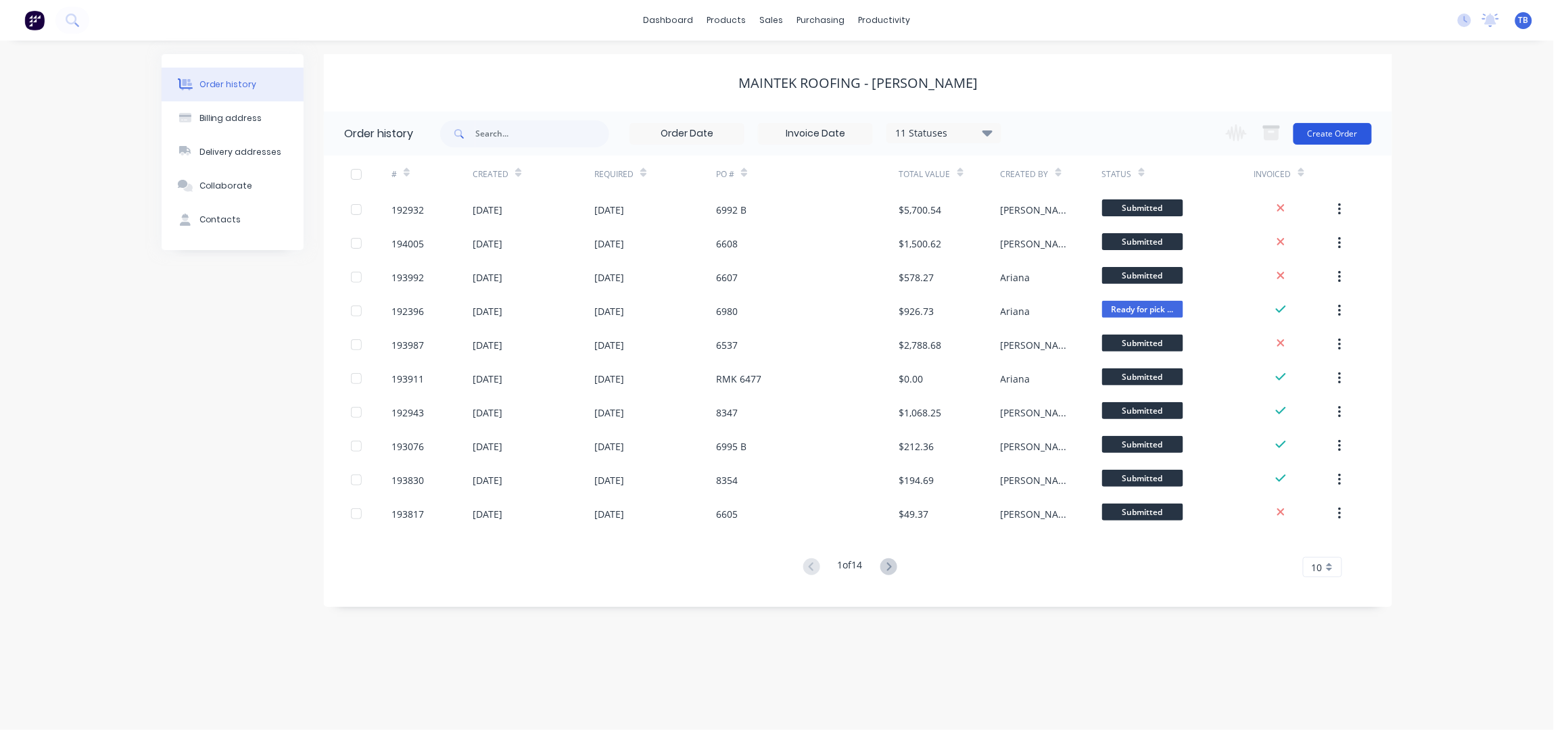
click at [1337, 135] on button "Create Order" at bounding box center [1332, 134] width 78 height 21
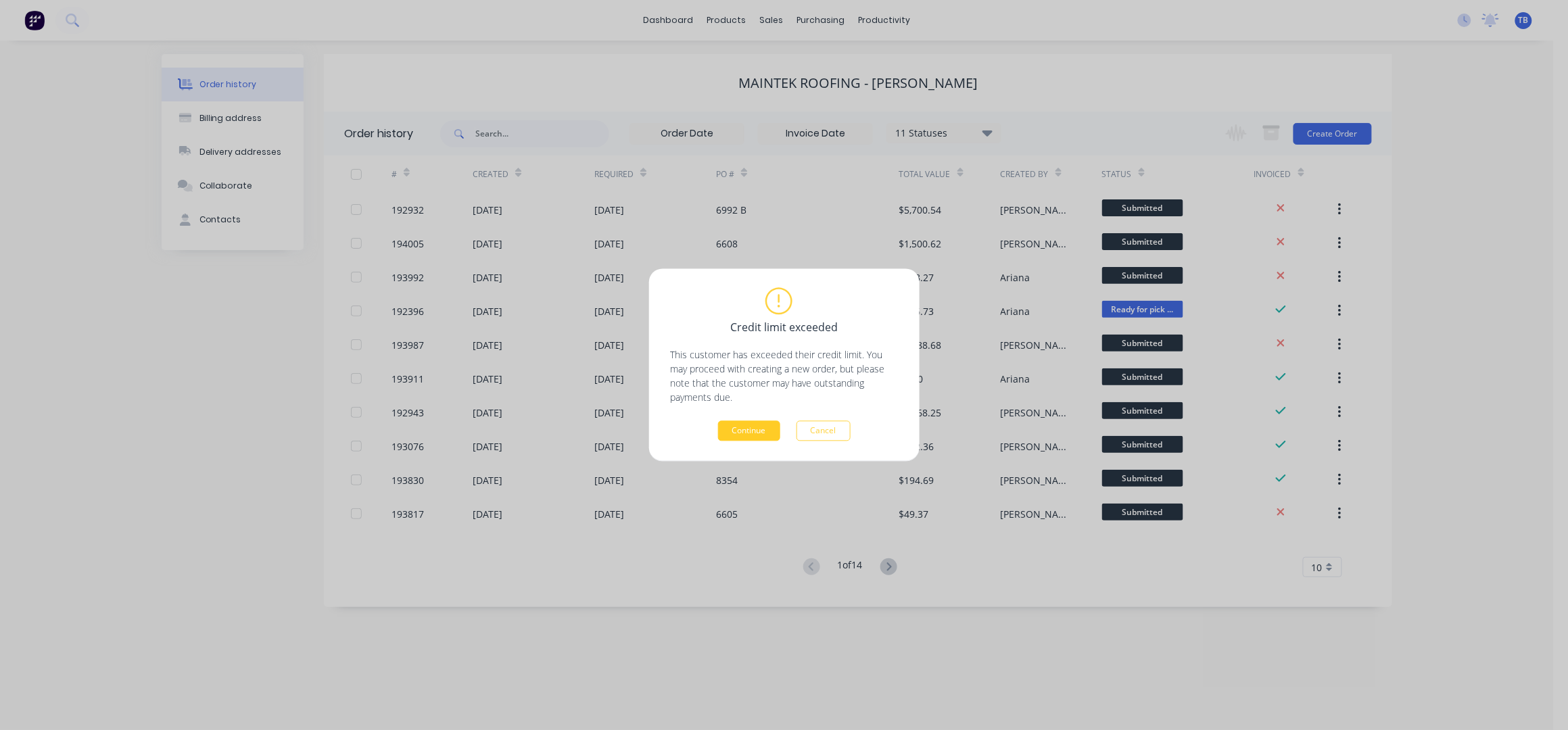
click at [743, 427] on button "Continue" at bounding box center [749, 431] width 62 height 20
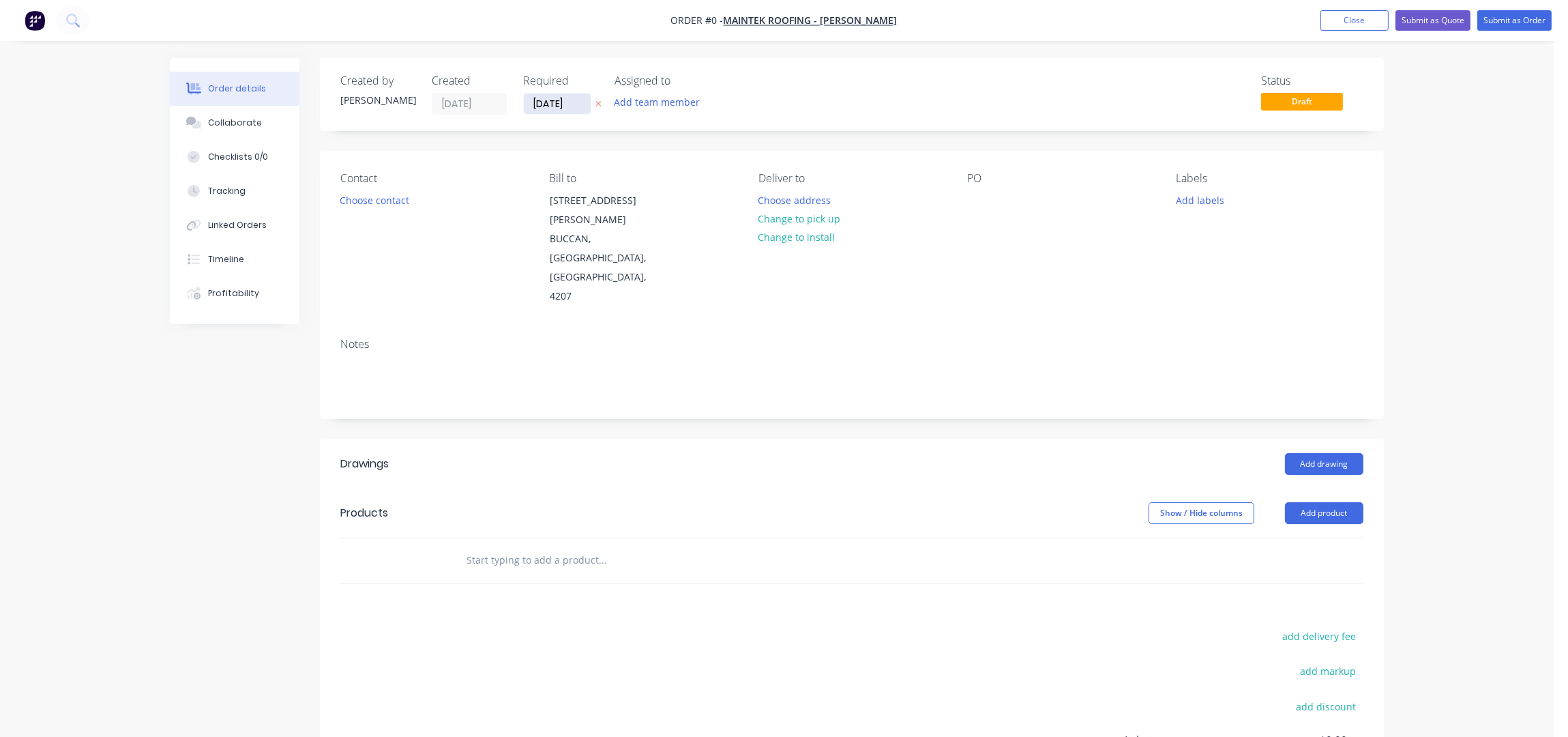
click at [534, 102] on input "26/09/25" at bounding box center [557, 104] width 67 height 20
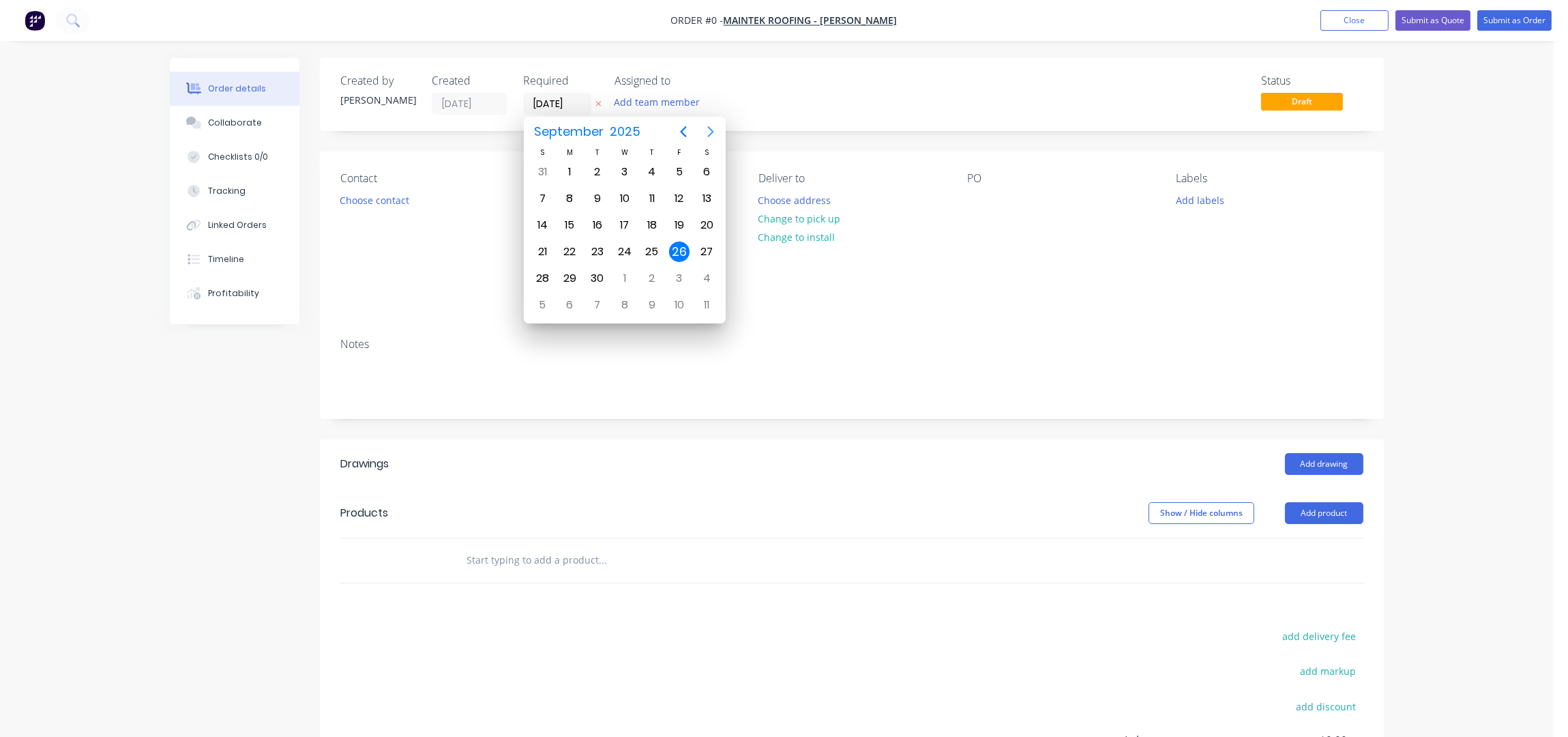
click at [705, 128] on icon "Next page" at bounding box center [710, 131] width 16 height 16
click at [572, 226] on div "13" at bounding box center [570, 225] width 20 height 20
type input "13/10/25"
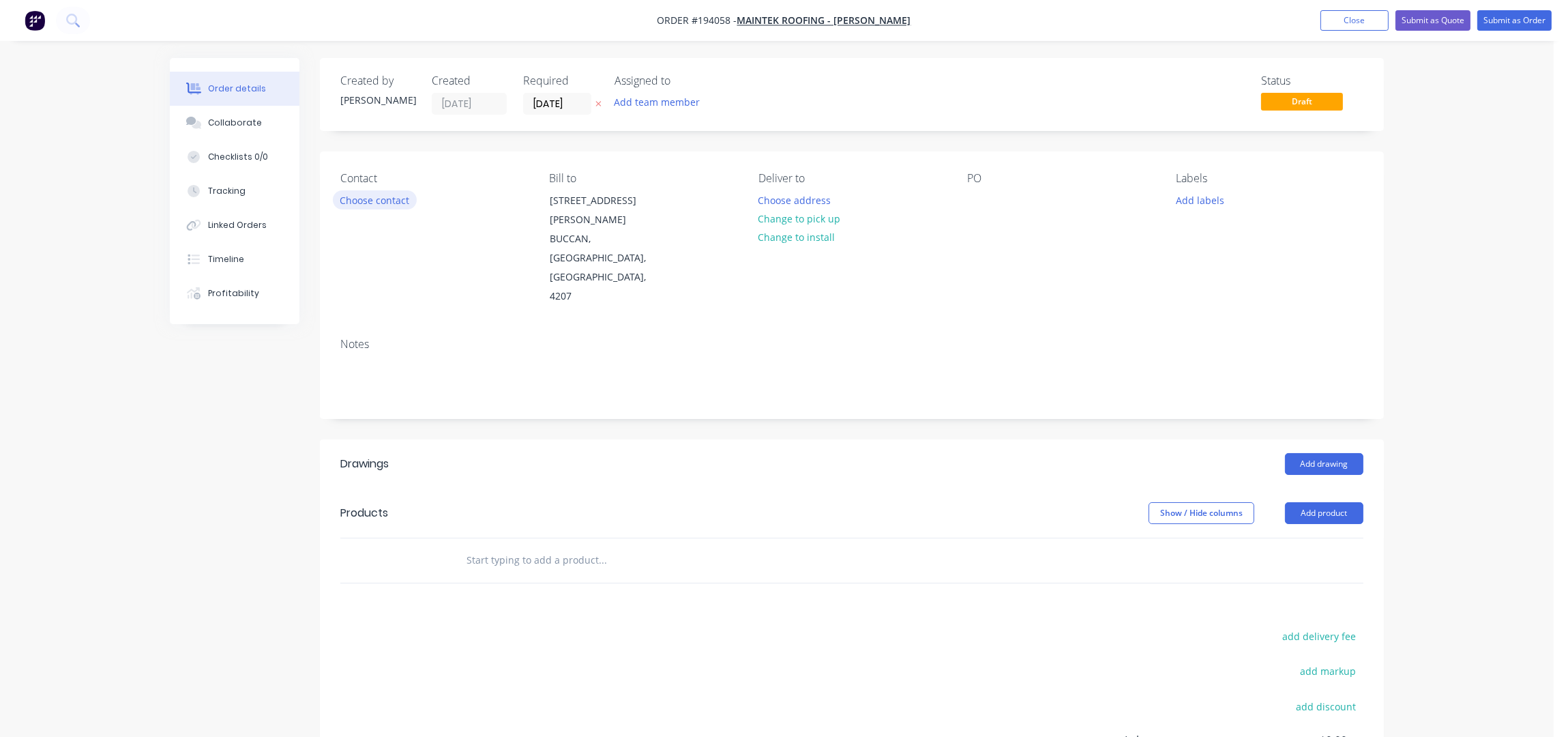
click at [376, 204] on button "Choose contact" at bounding box center [375, 199] width 84 height 19
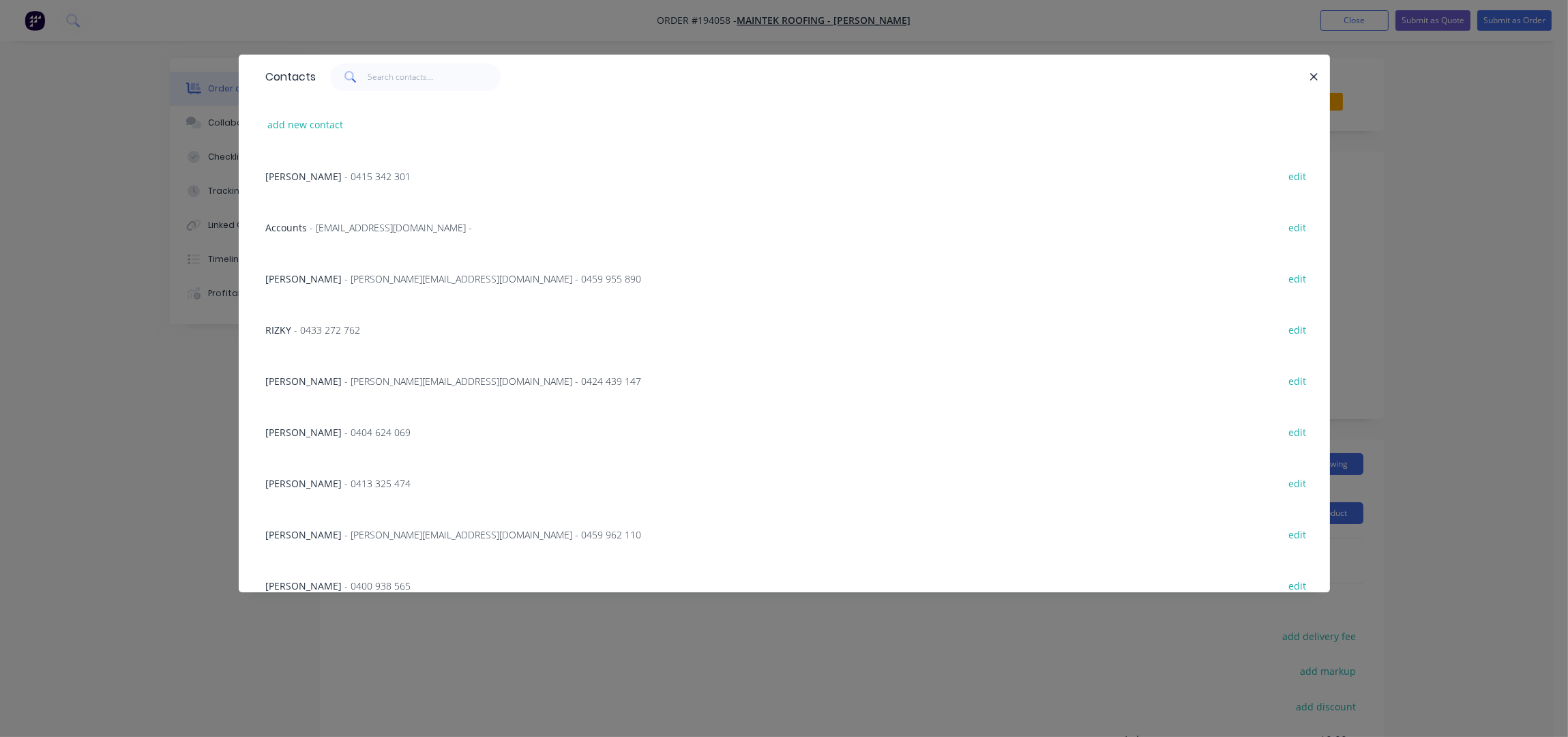
click at [354, 275] on span "- shaun@maintekroofing.com.au - 0459 955 890" at bounding box center [494, 278] width 297 height 13
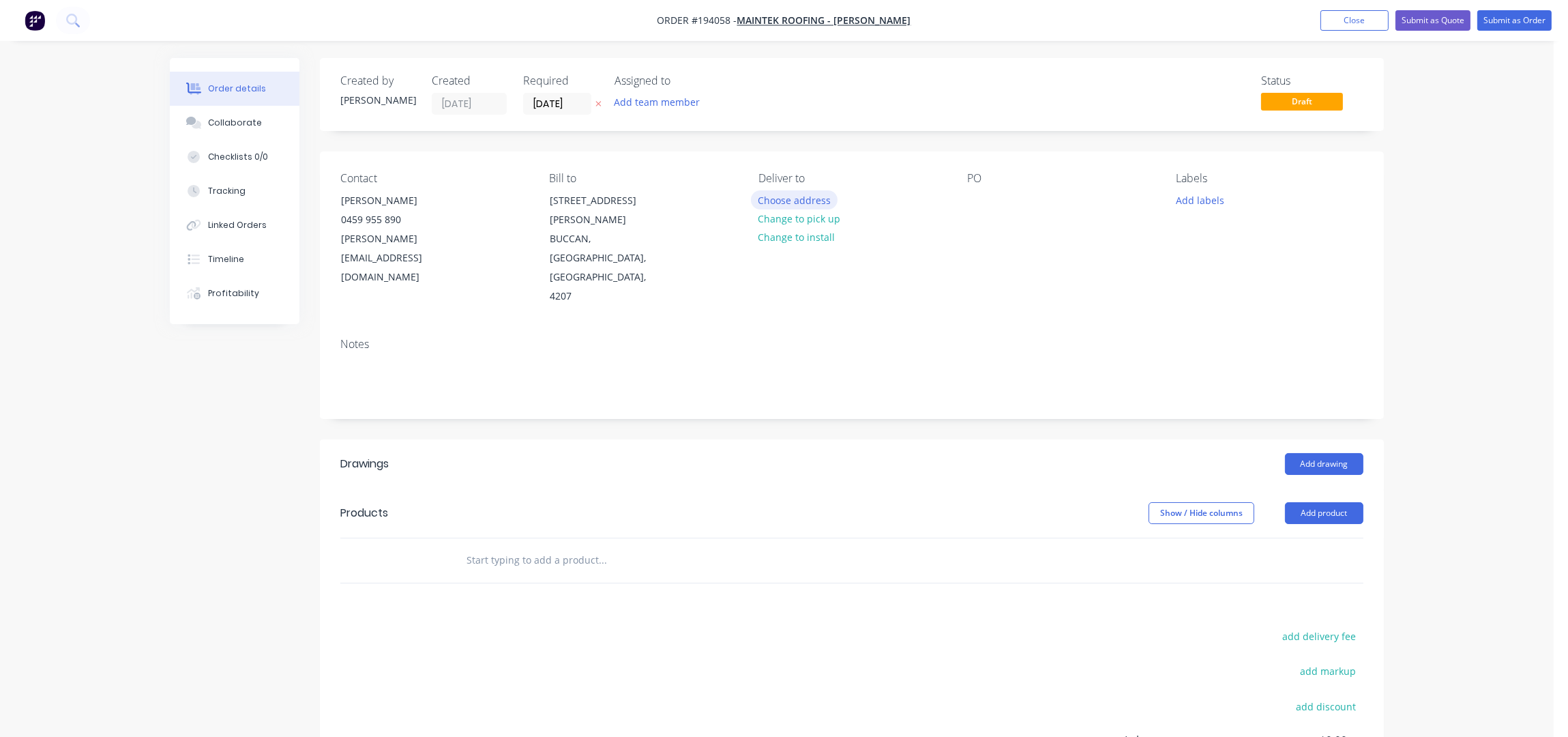
click at [799, 195] on button "Choose address" at bounding box center [794, 199] width 87 height 19
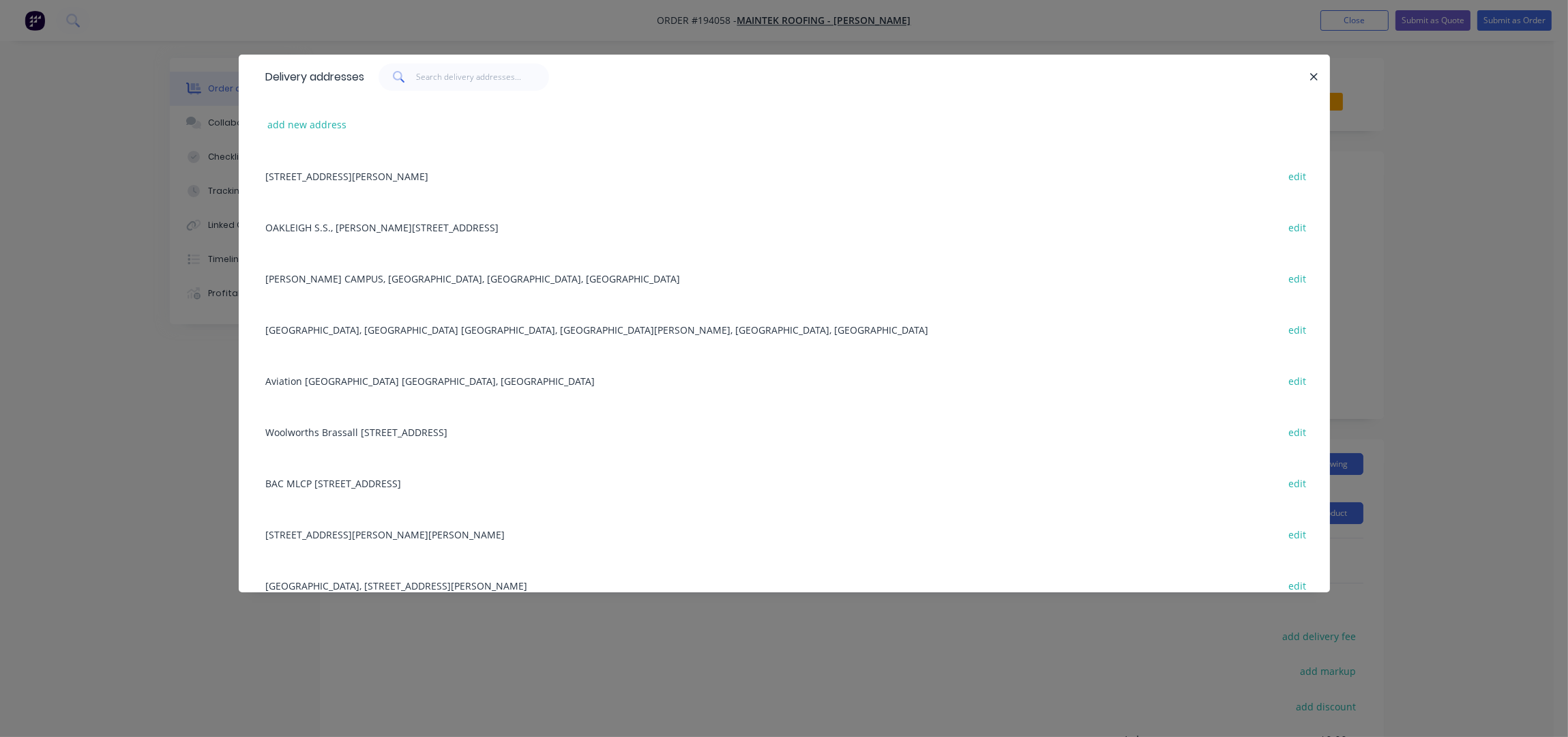
click at [1298, 86] on div at bounding box center [837, 76] width 945 height 27
click at [1309, 82] on icon "button" at bounding box center [1313, 77] width 8 height 12
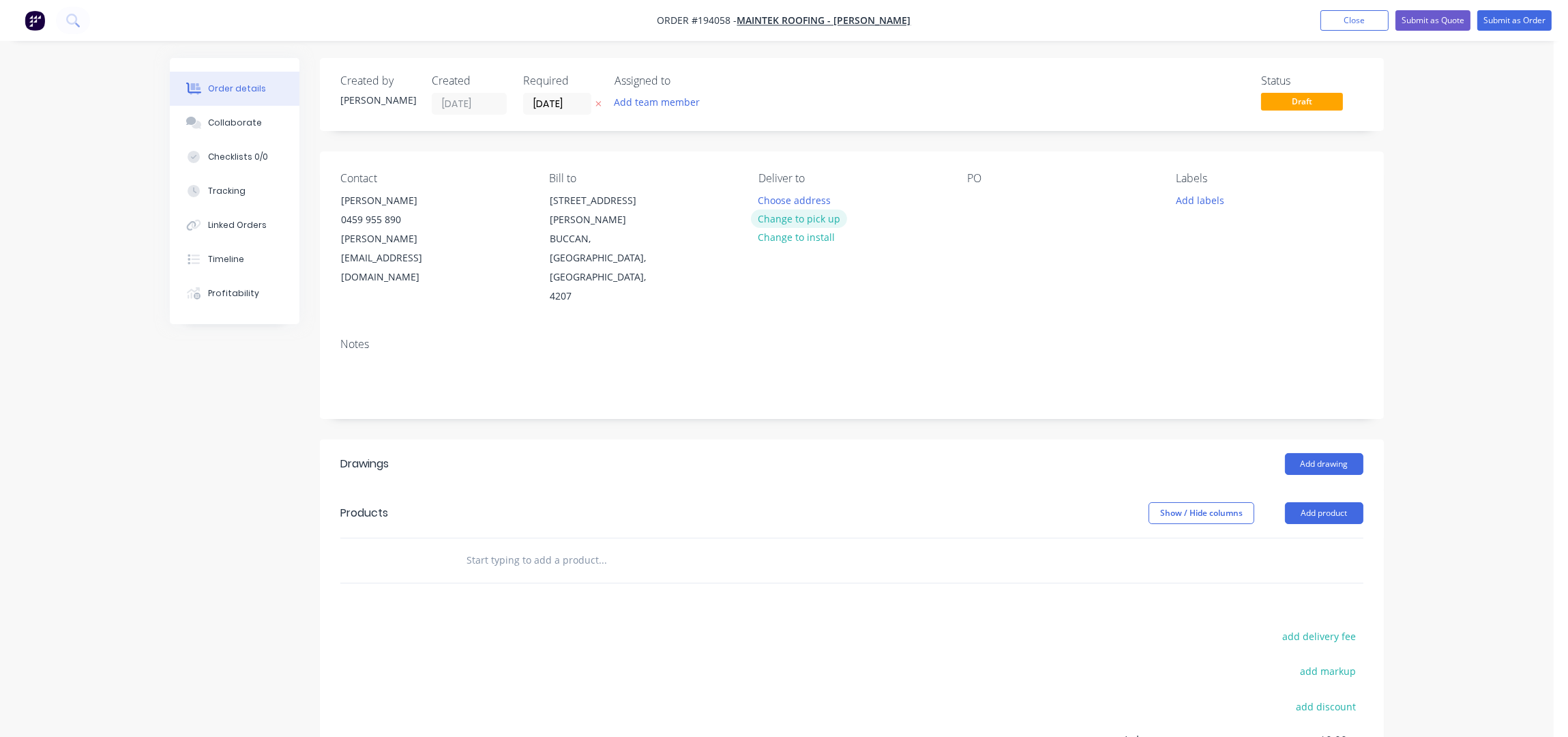
click at [804, 223] on button "Change to pick up" at bounding box center [799, 219] width 97 height 19
click at [769, 199] on div at bounding box center [769, 200] width 22 height 20
click at [975, 204] on div at bounding box center [978, 200] width 22 height 20
click at [1110, 327] on div "Notes" at bounding box center [851, 372] width 1064 height 91
click at [1320, 502] on button "Add product" at bounding box center [1325, 513] width 79 height 22
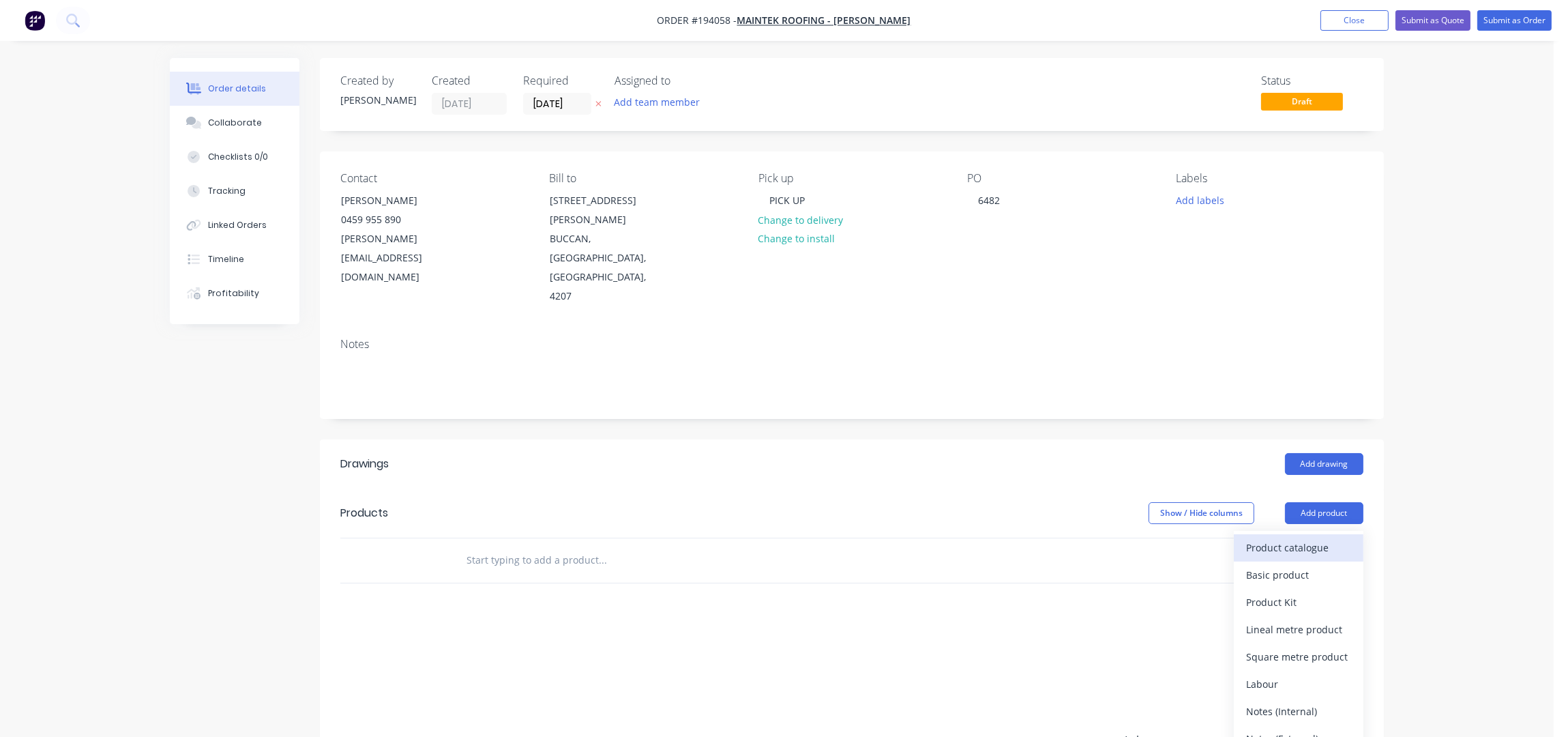
click at [1319, 538] on div "Product catalogue" at bounding box center [1298, 548] width 105 height 20
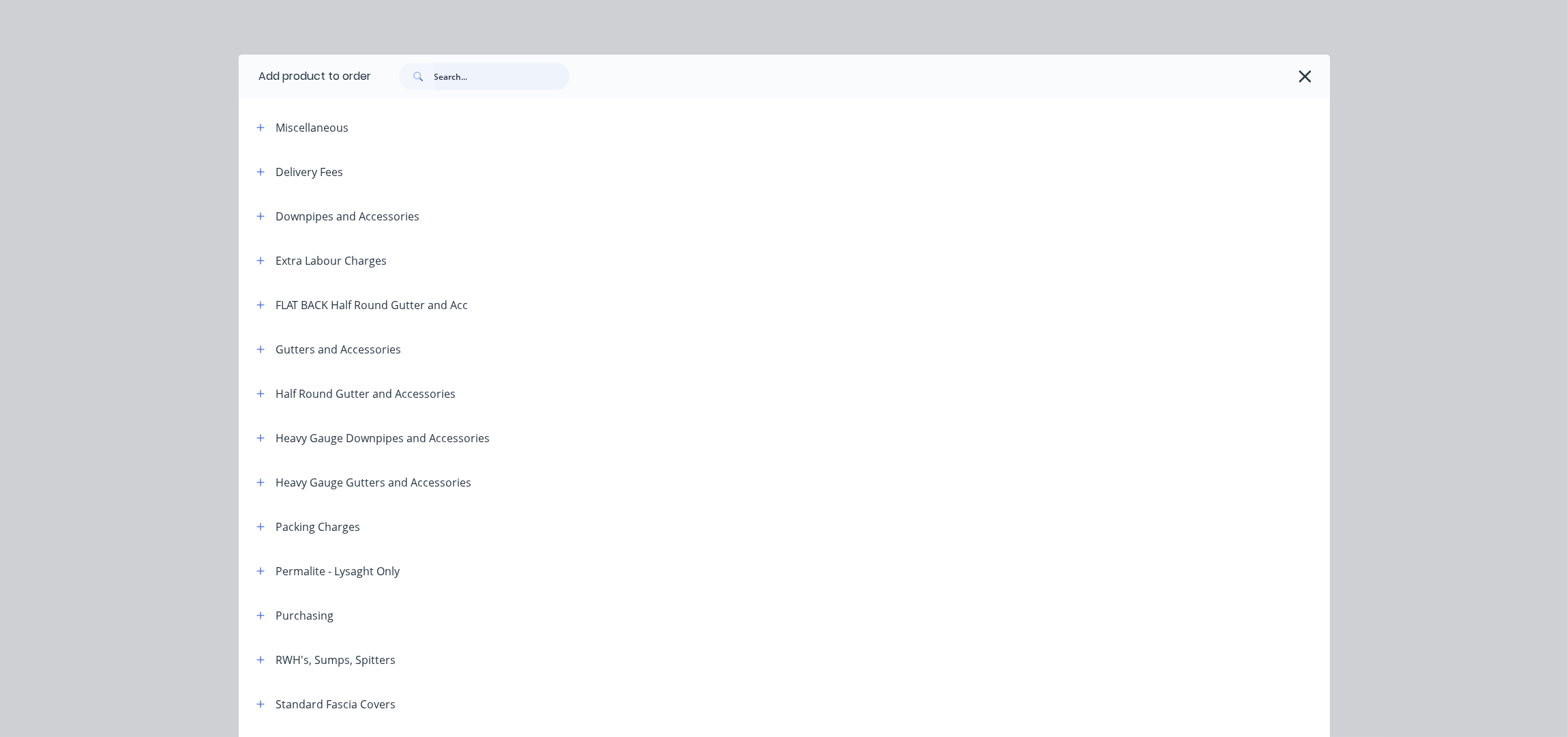
click at [510, 70] on input "text" at bounding box center [501, 76] width 135 height 27
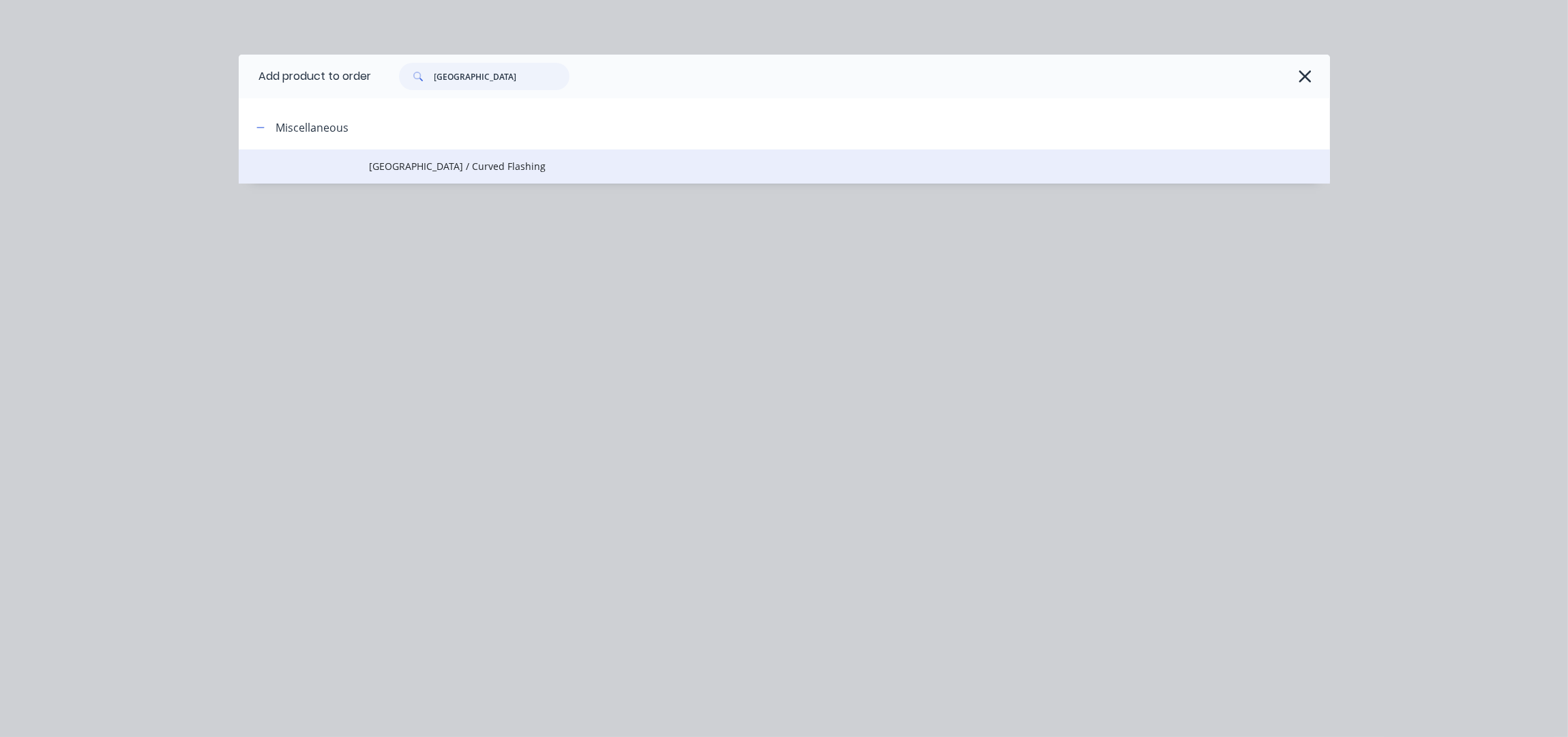
type input "PITTSBURGH"
click at [467, 169] on span "Pittsburgh / Curved Flashing" at bounding box center [754, 166] width 768 height 15
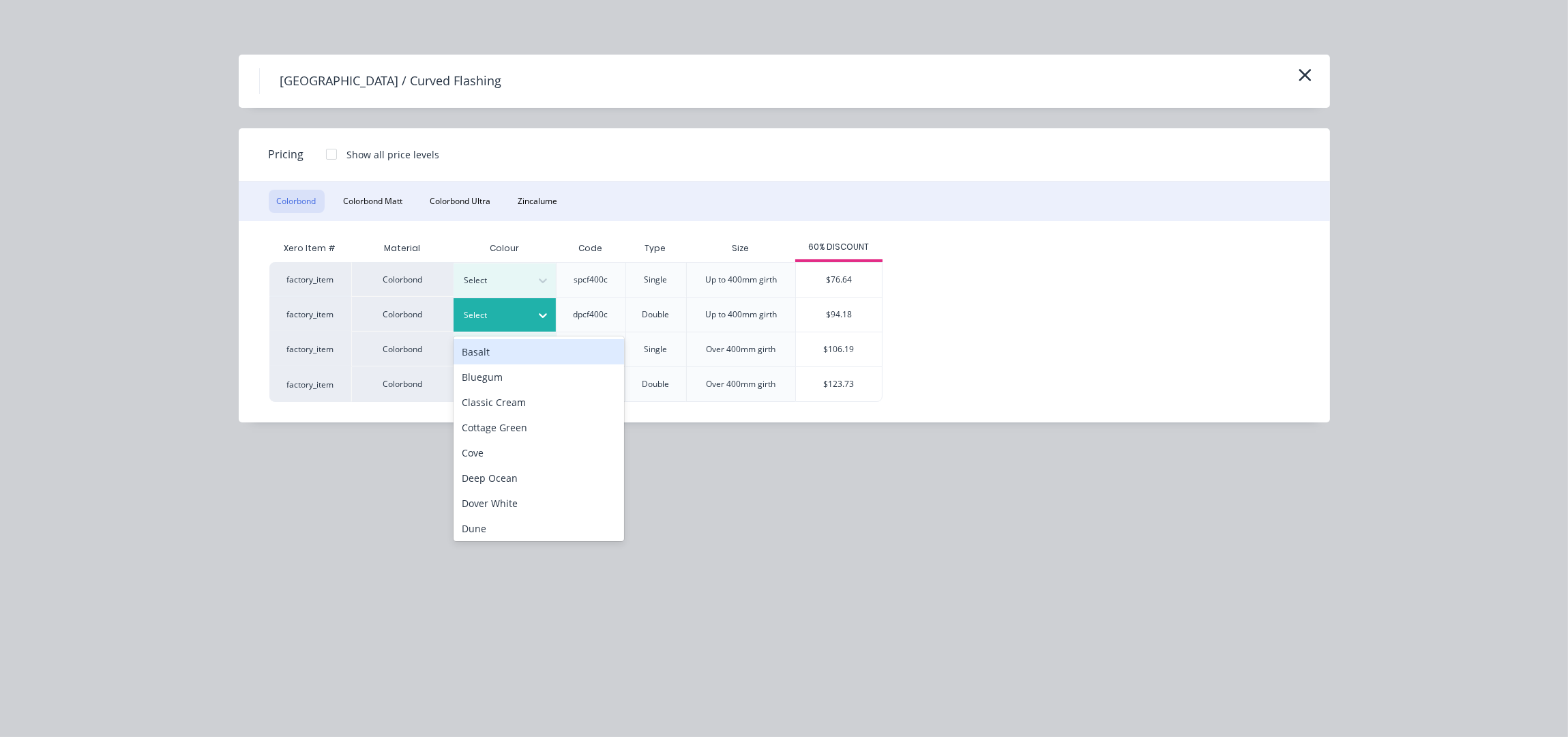
click at [524, 321] on div at bounding box center [494, 314] width 61 height 15
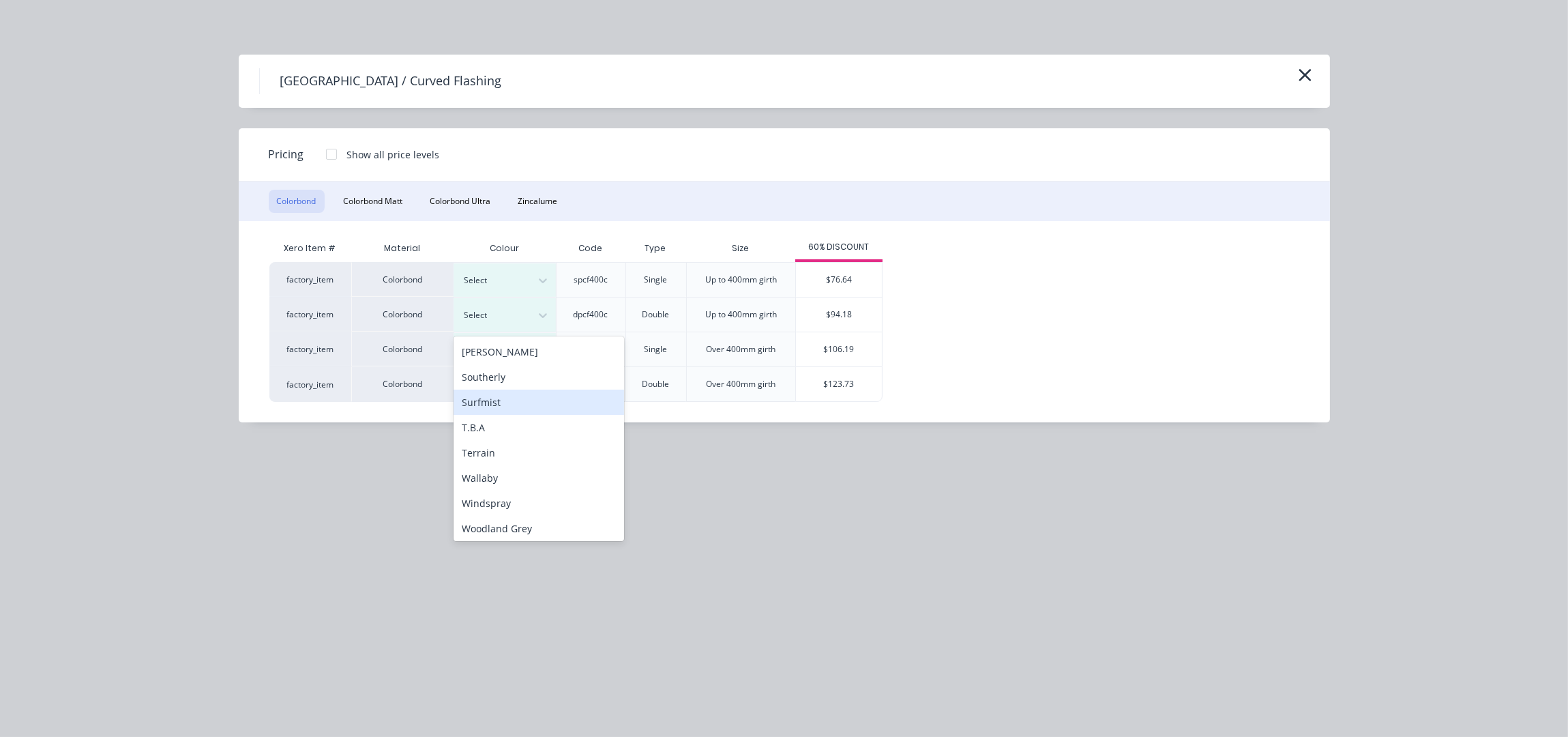
click at [490, 408] on div "Surfmist" at bounding box center [538, 402] width 171 height 25
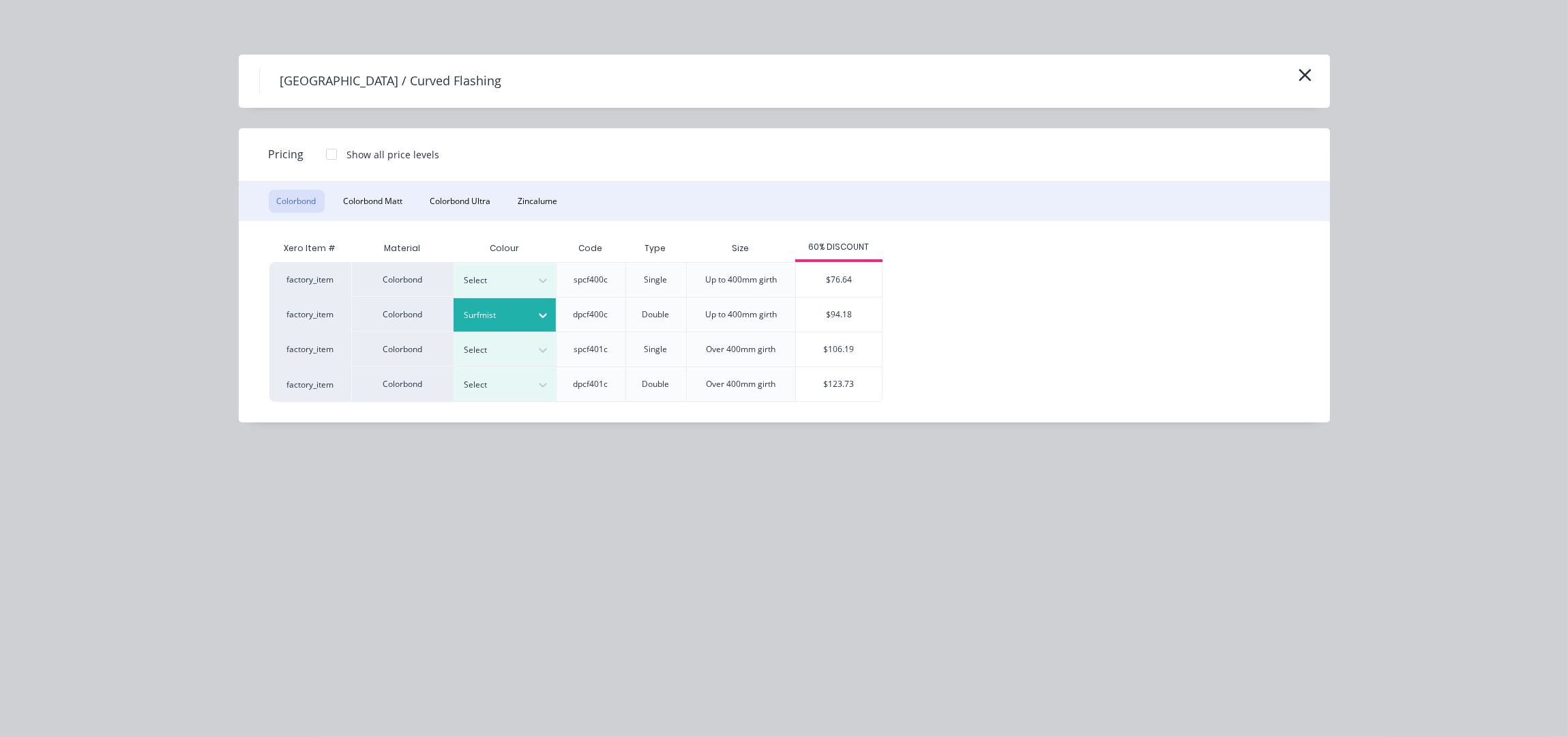
click at [839, 309] on div "$94.18" at bounding box center [838, 314] width 86 height 34
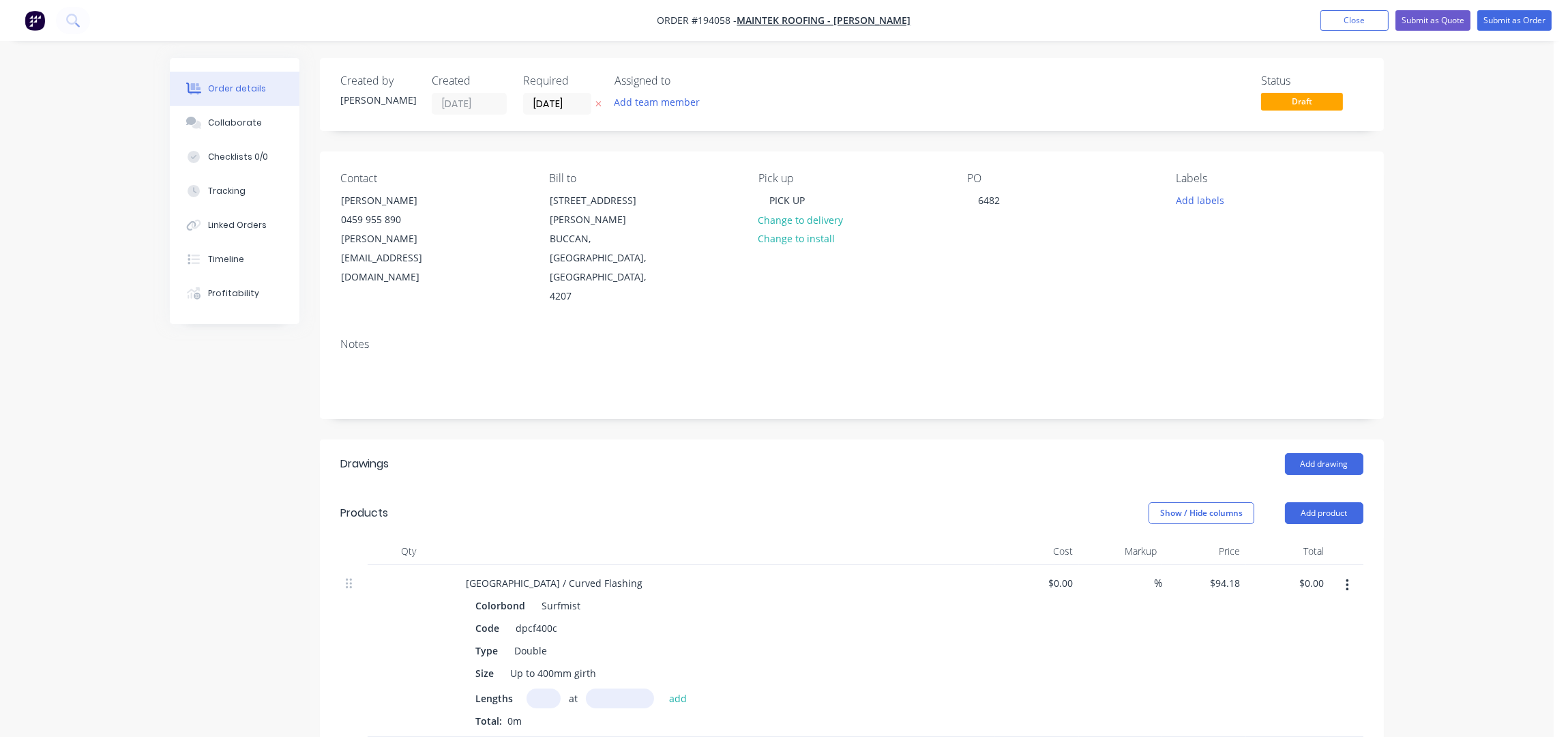
click at [538, 688] on input "text" at bounding box center [544, 698] width 34 height 20
type input "7"
type input "1600"
click at [662, 688] on button "add" at bounding box center [678, 698] width 32 height 19
type input "$1,054.82"
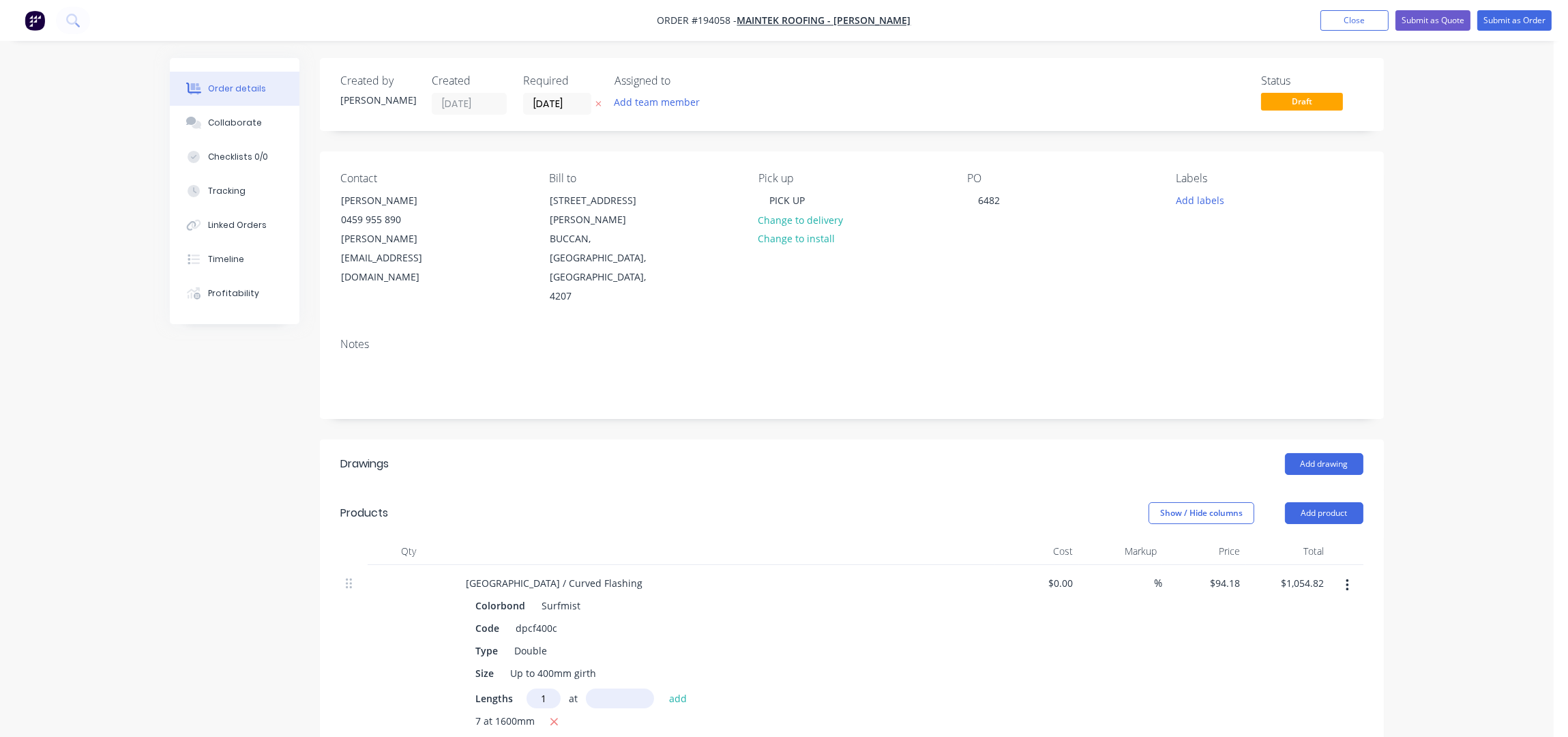
type input "1"
type input "1100"
click at [662, 688] on button "add" at bounding box center [678, 698] width 32 height 19
type input "$1,158.41"
click at [565, 502] on div "Show / Hide columns Add product" at bounding box center [960, 513] width 806 height 22
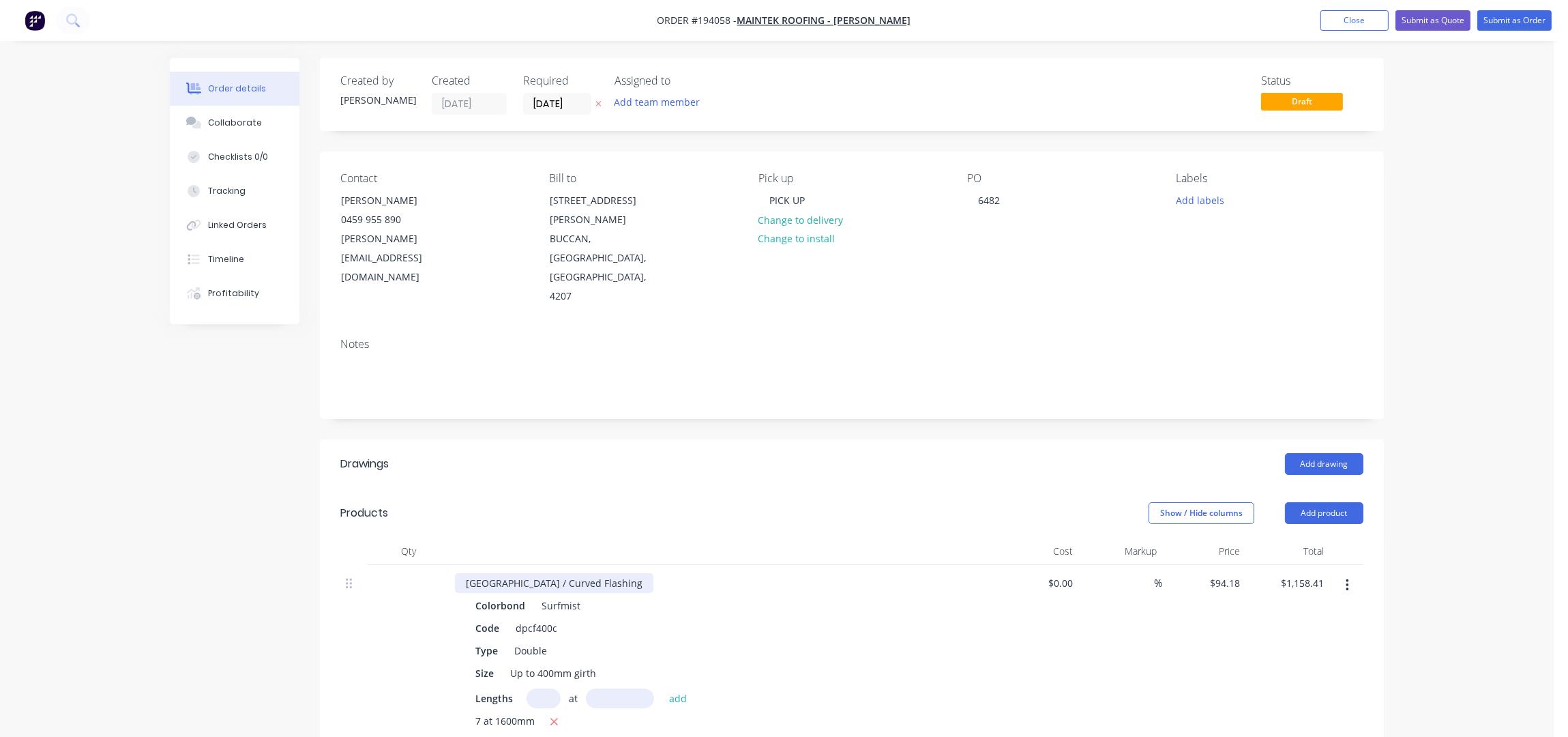
click at [594, 573] on div "Pittsburgh / Curved Flashing" at bounding box center [554, 583] width 199 height 20
click at [1512, 328] on div "Order details Collaborate Checklists 0/0 Tracking Linked Orders Timeline Profit…" at bounding box center [776, 587] width 1553 height 1174
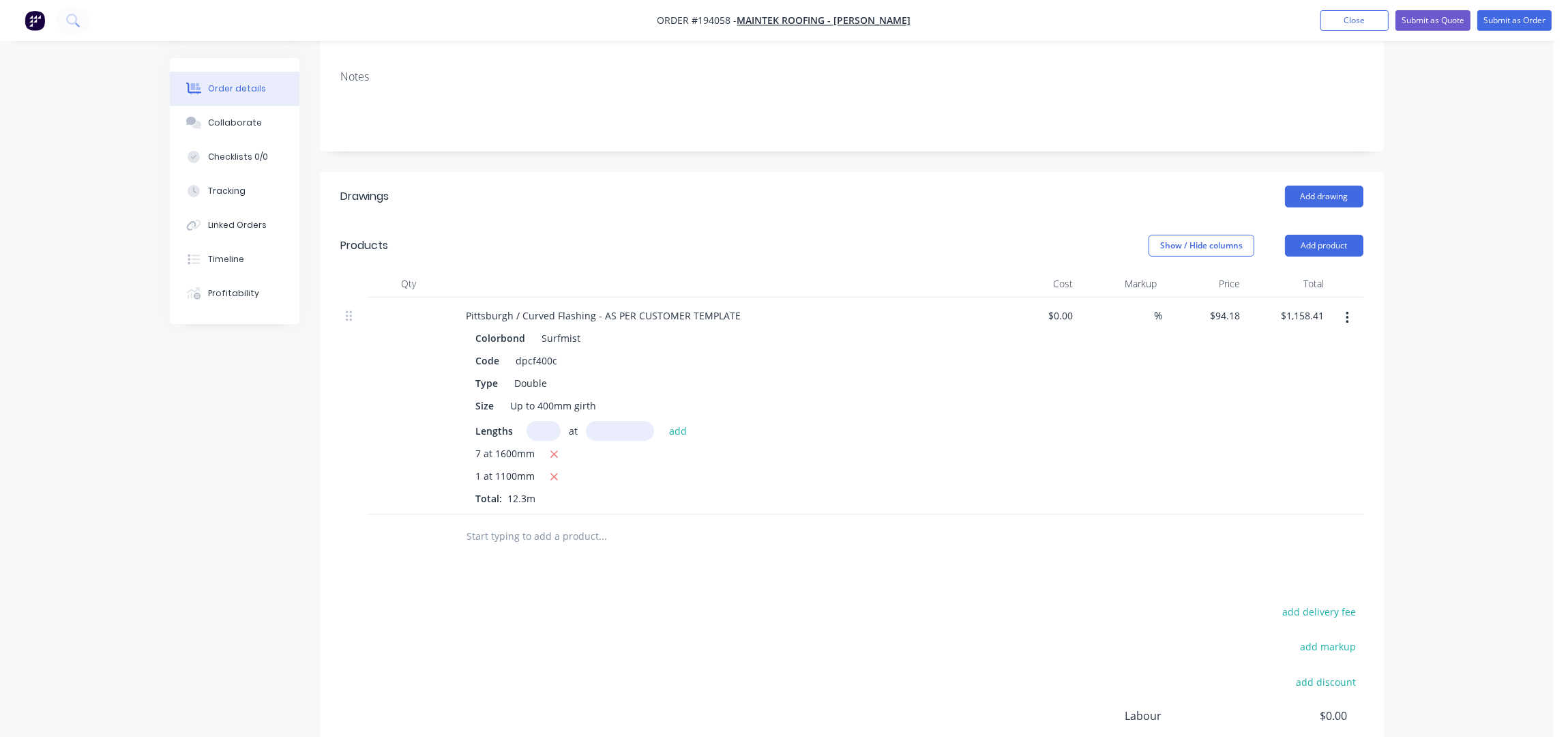
scroll to position [108, 0]
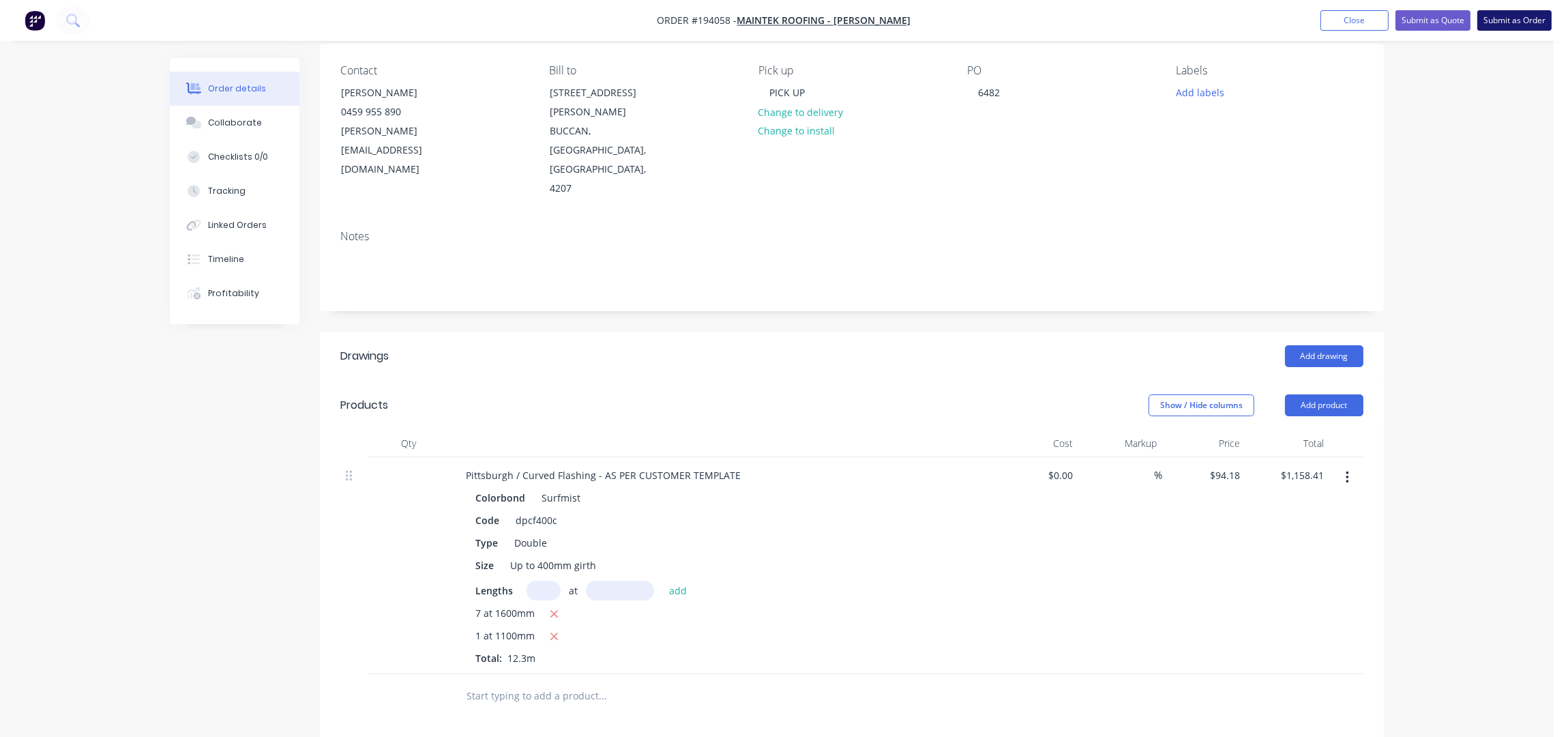
click at [1503, 25] on button "Submit as Order" at bounding box center [1515, 20] width 74 height 20
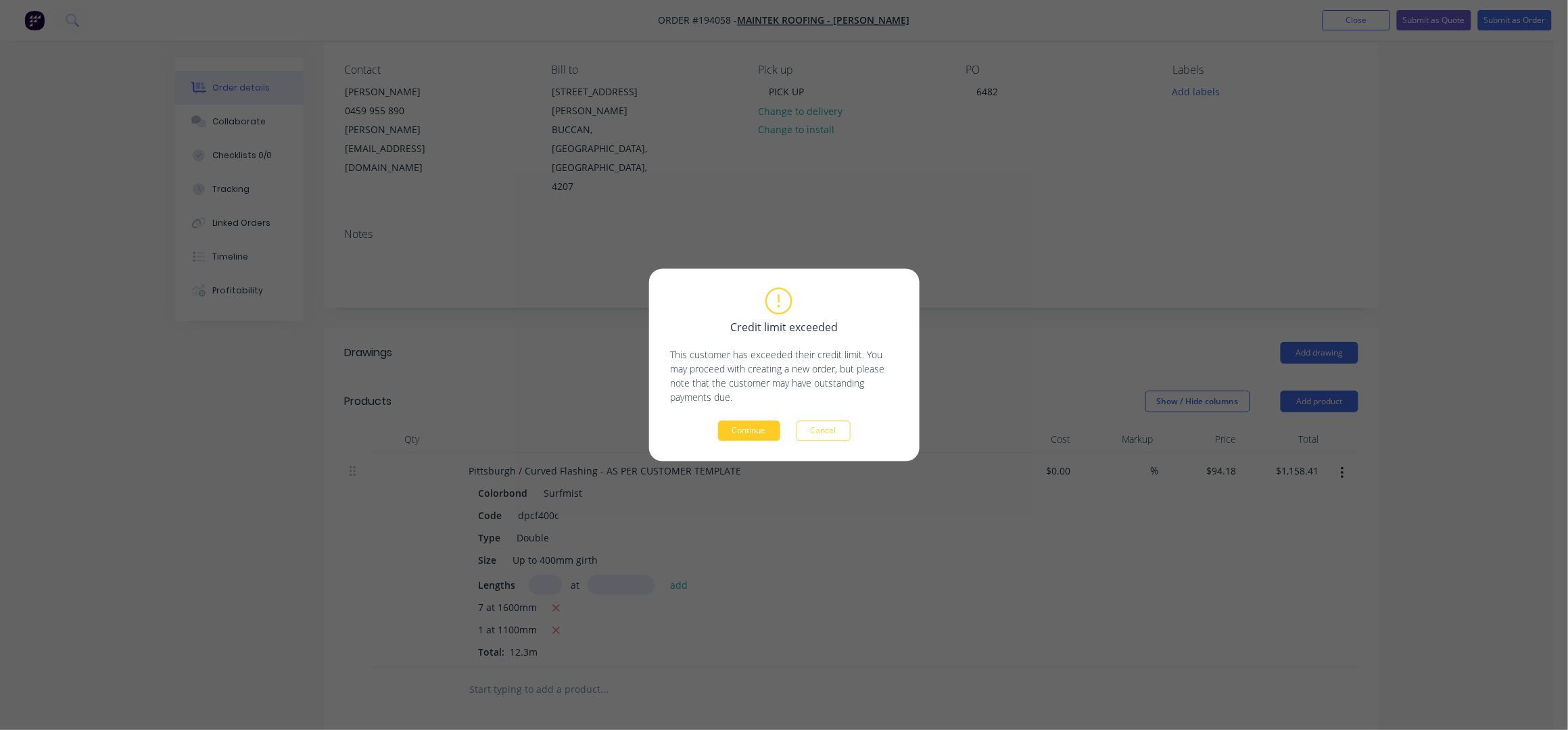
click at [766, 427] on button "Continue" at bounding box center [749, 431] width 62 height 20
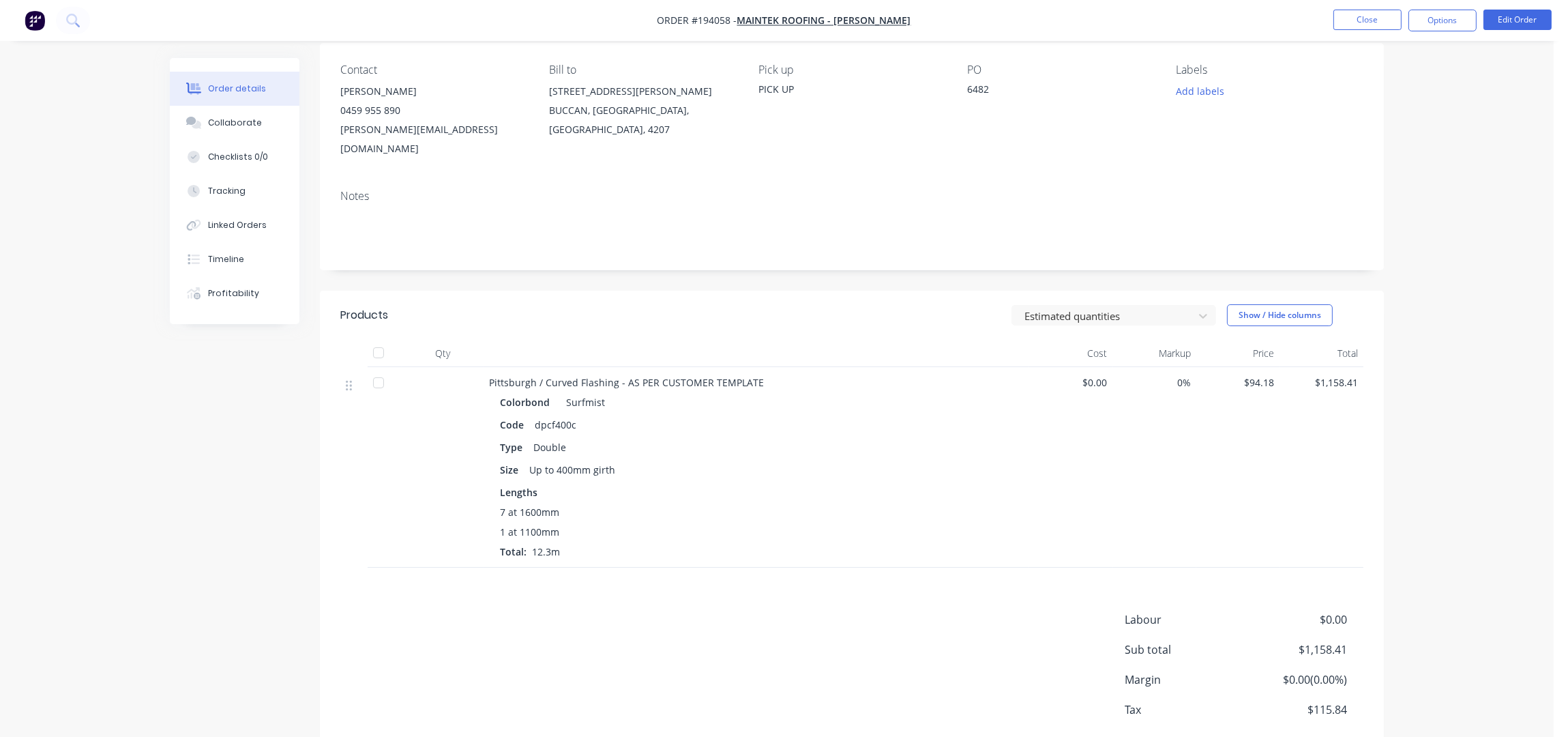
click at [1449, 31] on button "Options" at bounding box center [1442, 20] width 68 height 22
click at [1425, 107] on div "Work Order" at bounding box center [1401, 110] width 125 height 20
click at [1402, 137] on div "Without pricing" at bounding box center [1401, 138] width 125 height 20
click at [1383, 19] on button "Close" at bounding box center [1367, 19] width 68 height 20
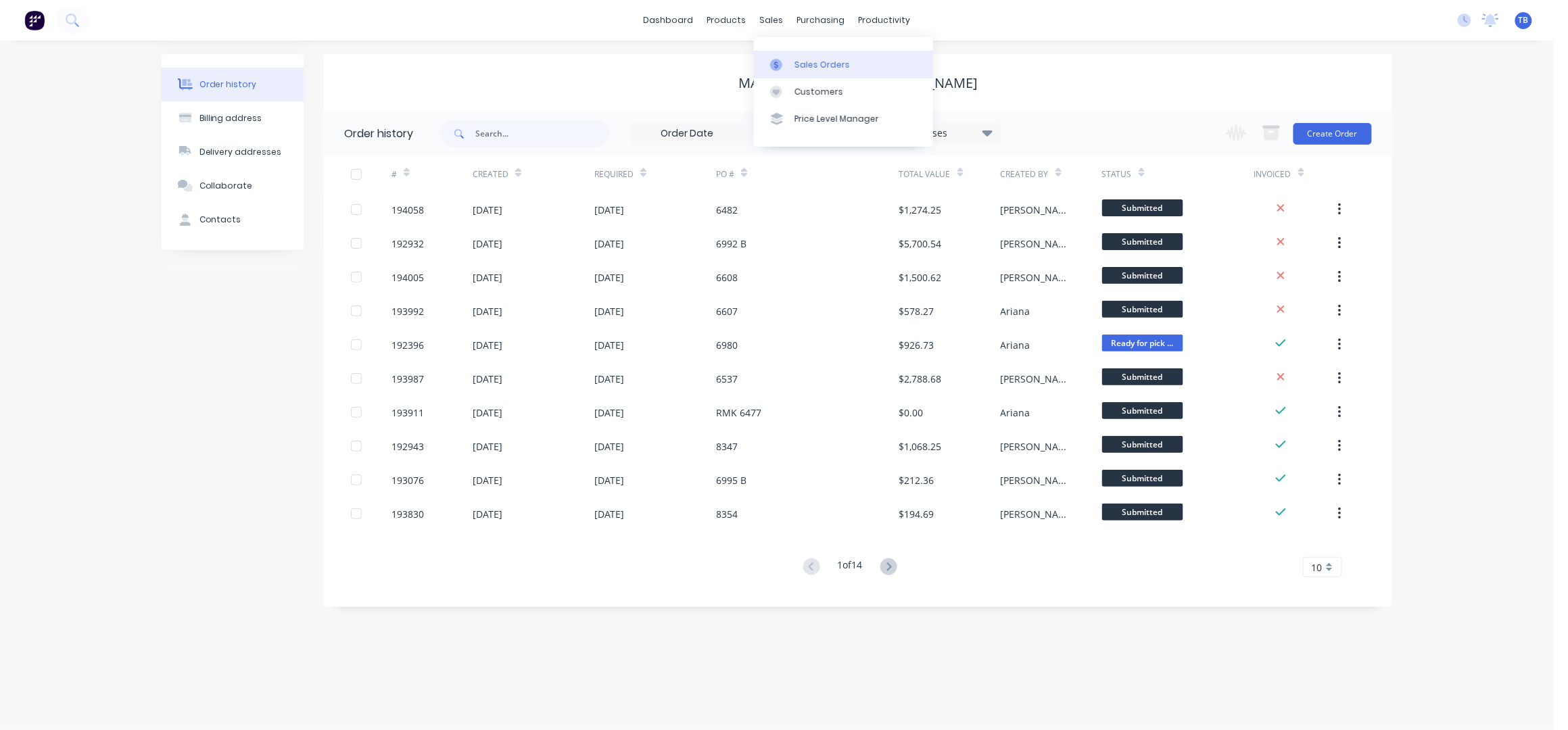
click at [815, 55] on link "Sales Orders" at bounding box center [844, 64] width 179 height 27
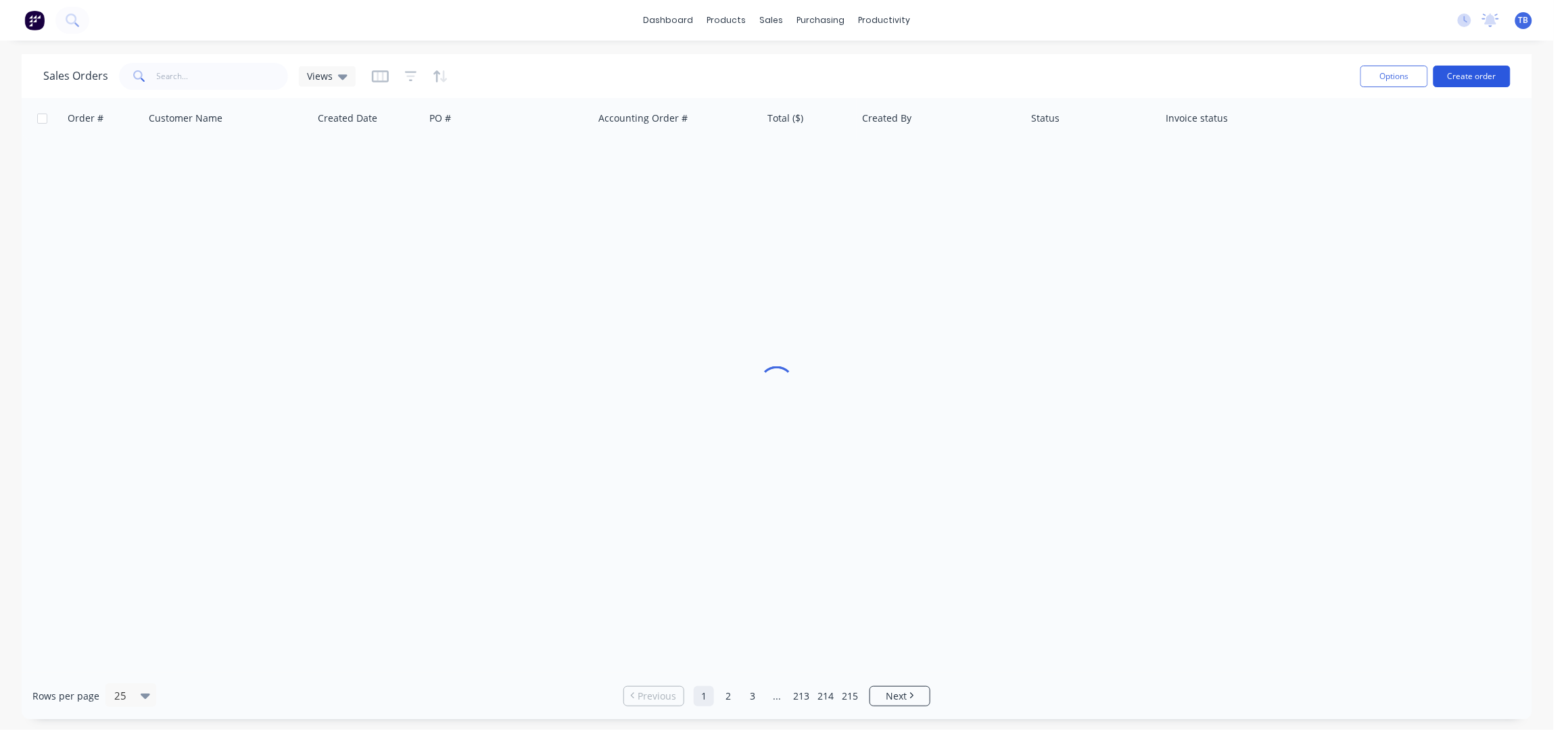
click at [1484, 78] on button "Create order" at bounding box center [1472, 77] width 77 height 21
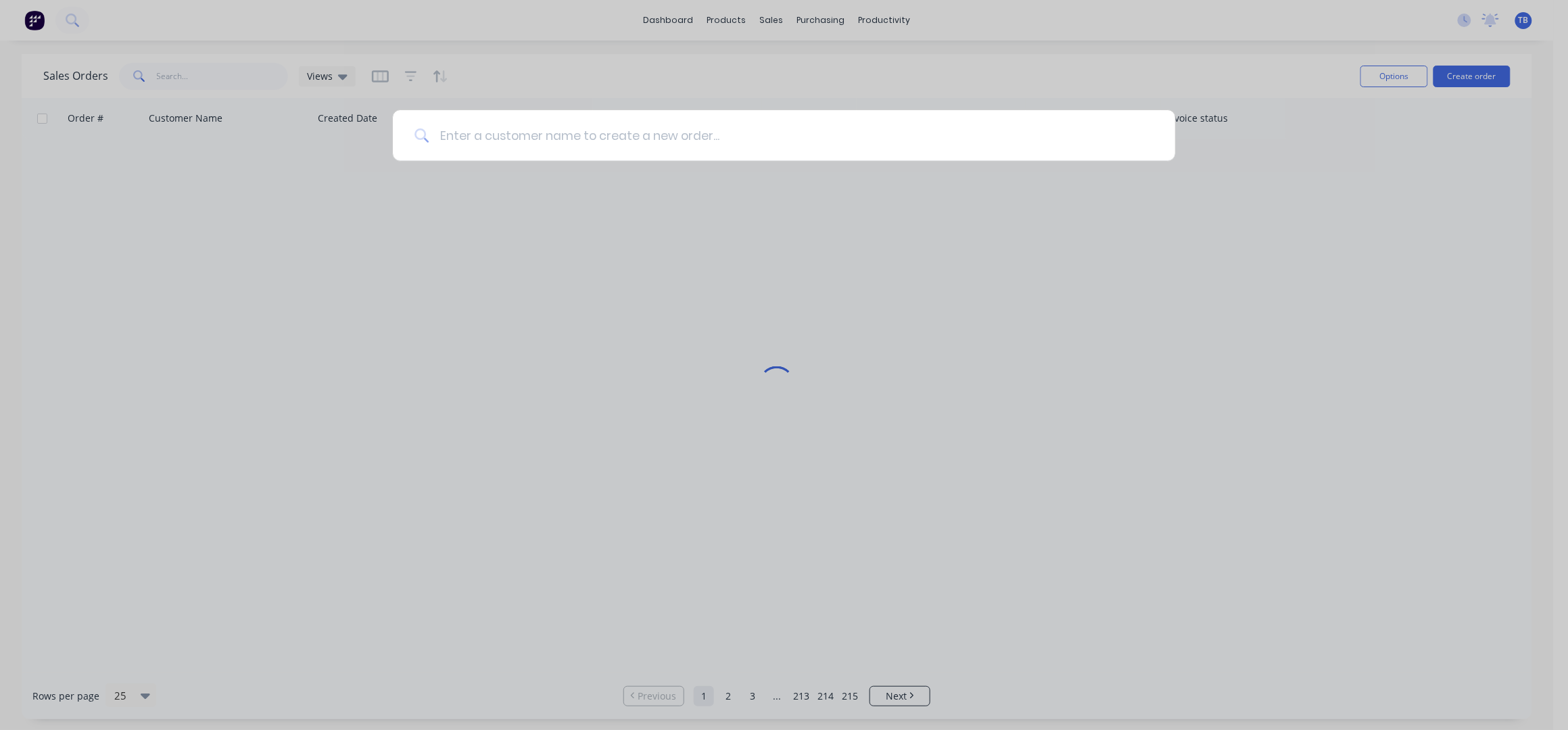
click at [702, 145] on input at bounding box center [791, 135] width 725 height 51
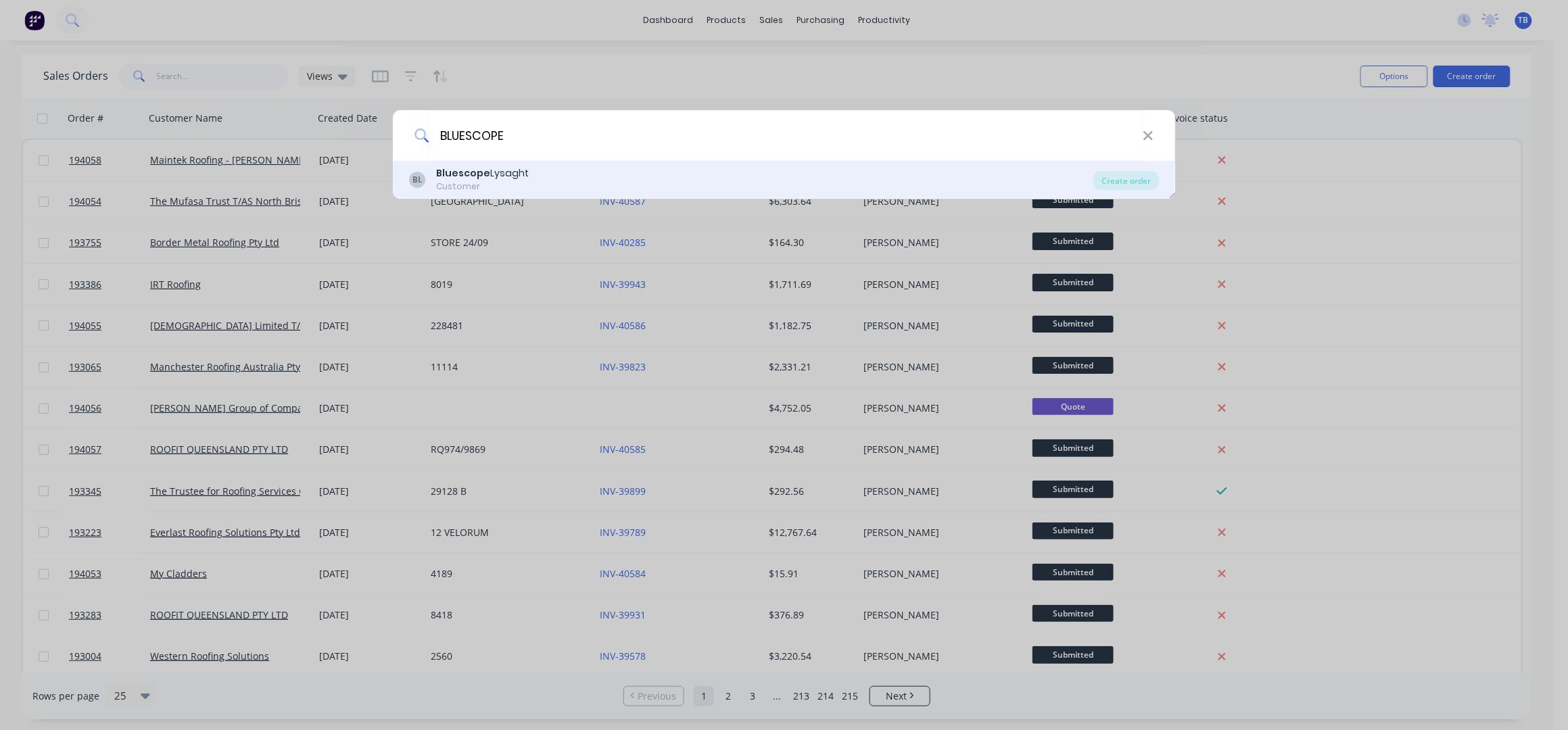
type input "BLUESCOPE"
click at [675, 184] on div "BL Bluescope Lysaght Customer" at bounding box center [751, 179] width 684 height 26
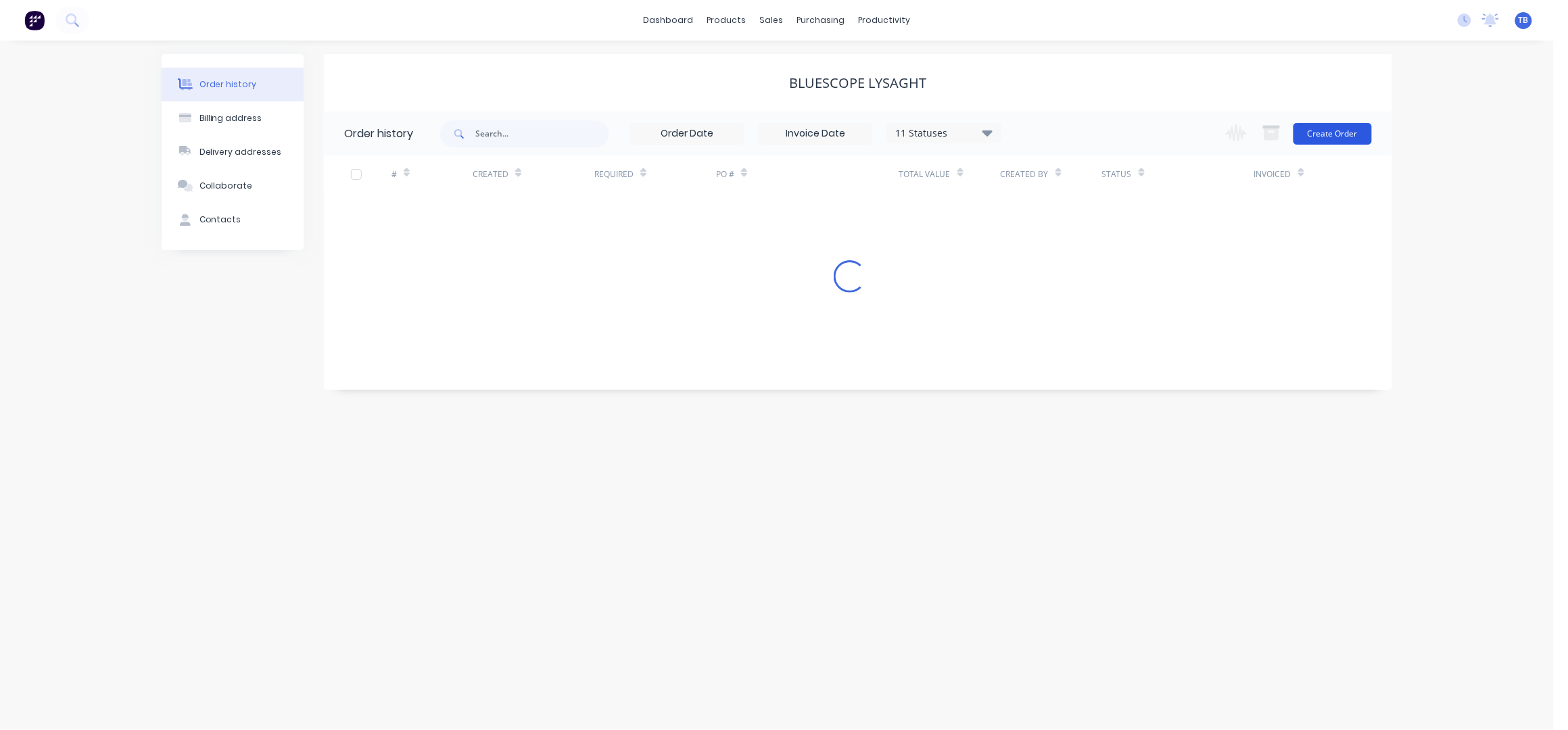
click at [1348, 129] on button "Create Order" at bounding box center [1332, 134] width 78 height 21
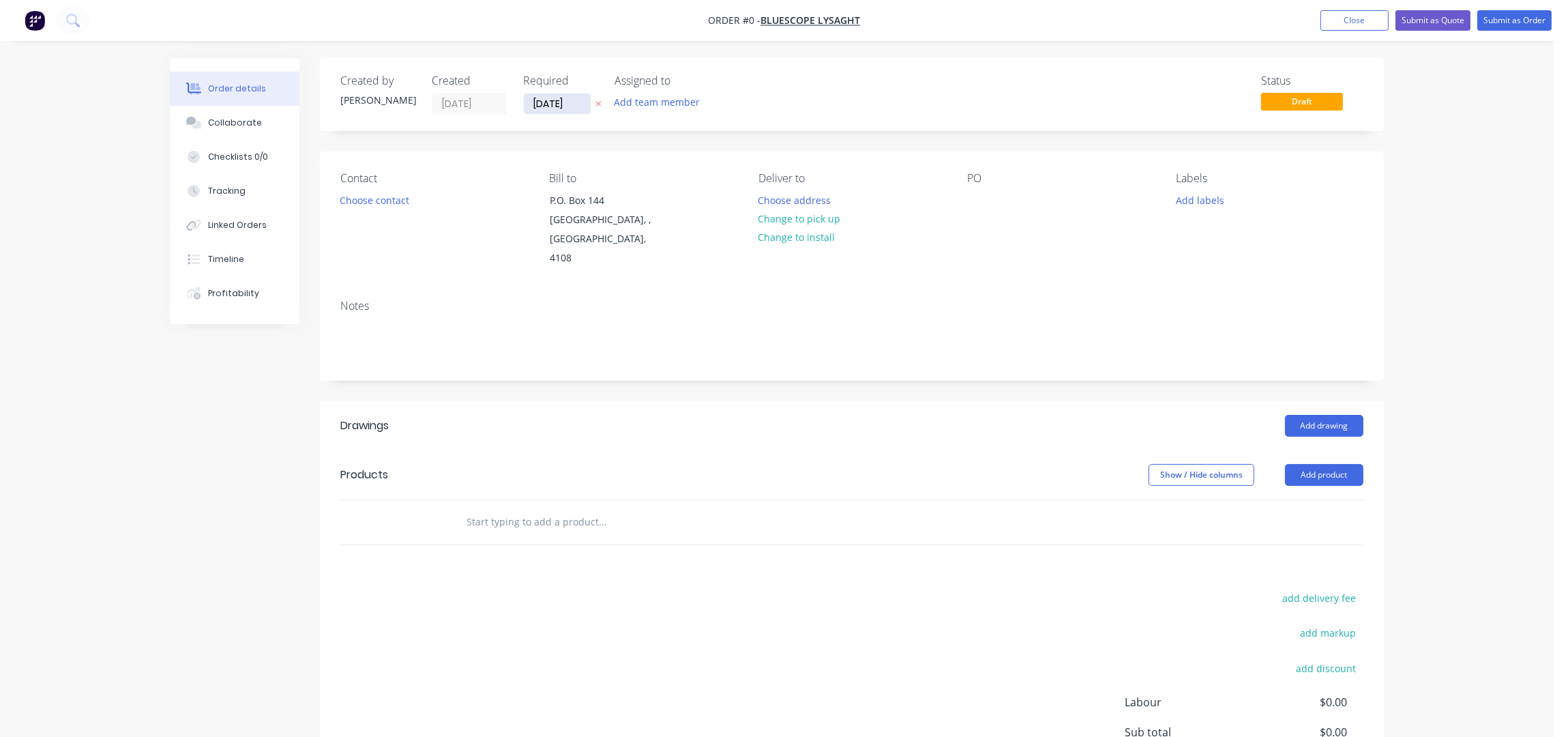
click at [541, 98] on input "26/09/25" at bounding box center [557, 104] width 67 height 20
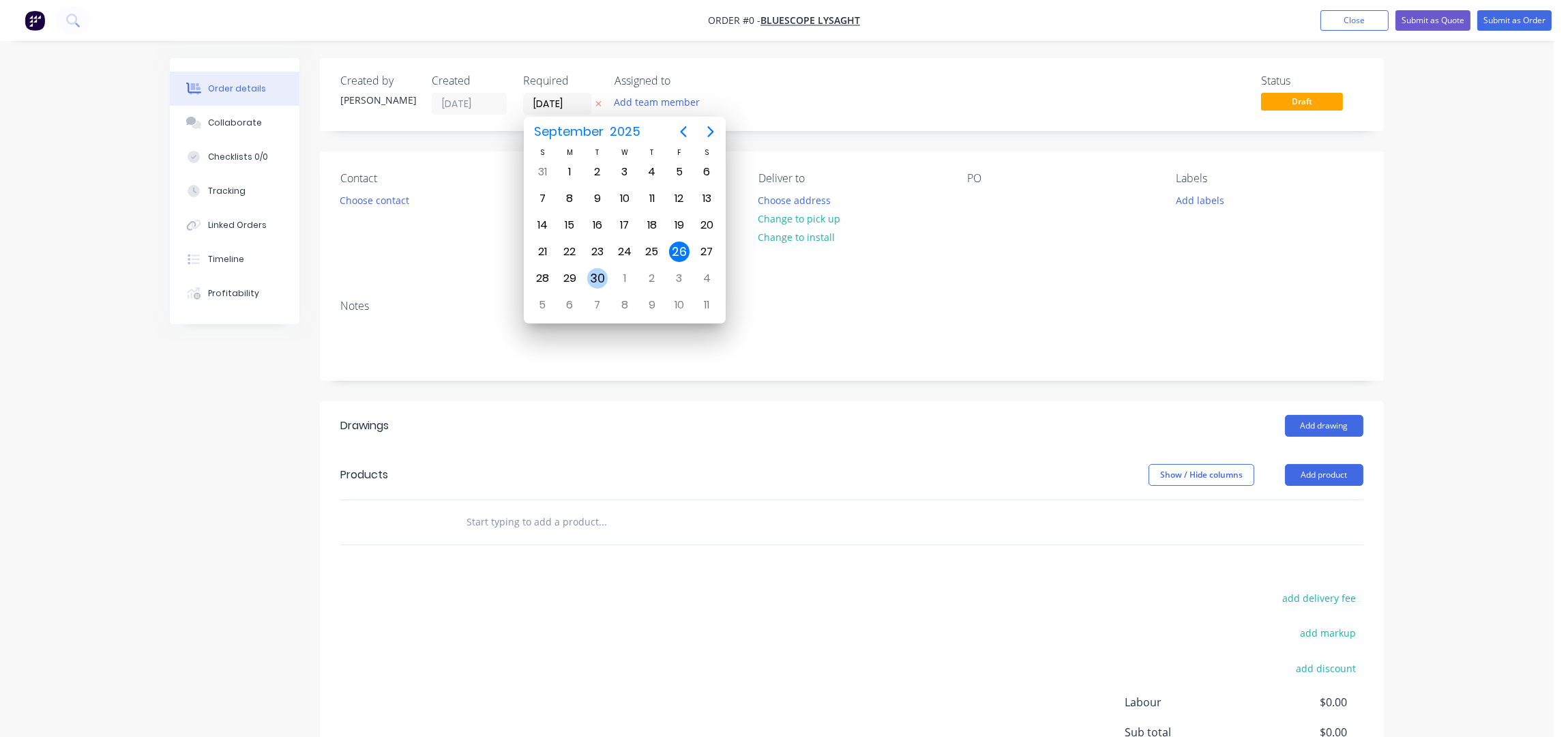
click at [602, 268] on div "30" at bounding box center [597, 278] width 20 height 20
type input "30/09/25"
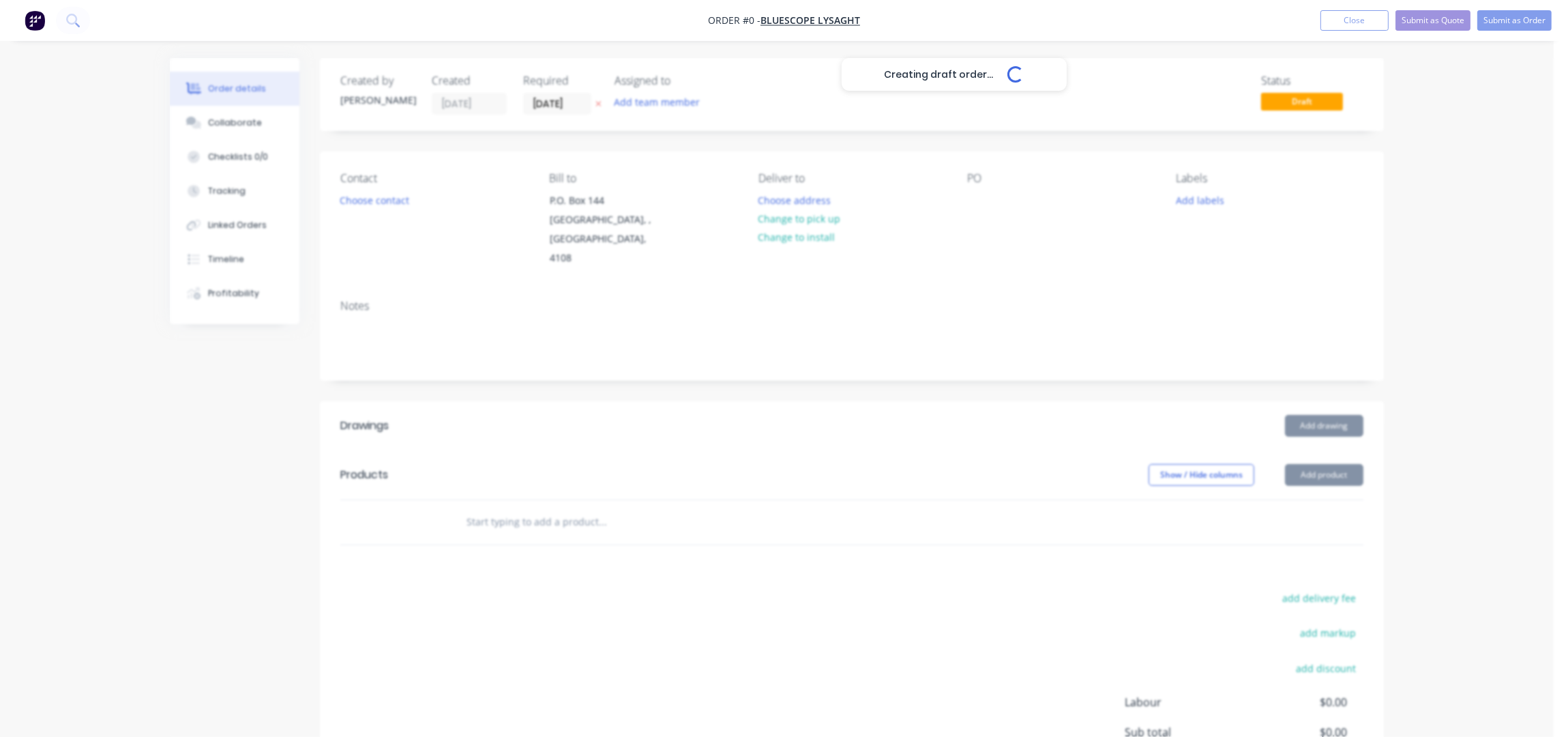
click at [374, 204] on div "Creating draft order... Loading..." at bounding box center [954, 426] width 1568 height 737
click at [365, 195] on button "Choose contact" at bounding box center [375, 199] width 84 height 19
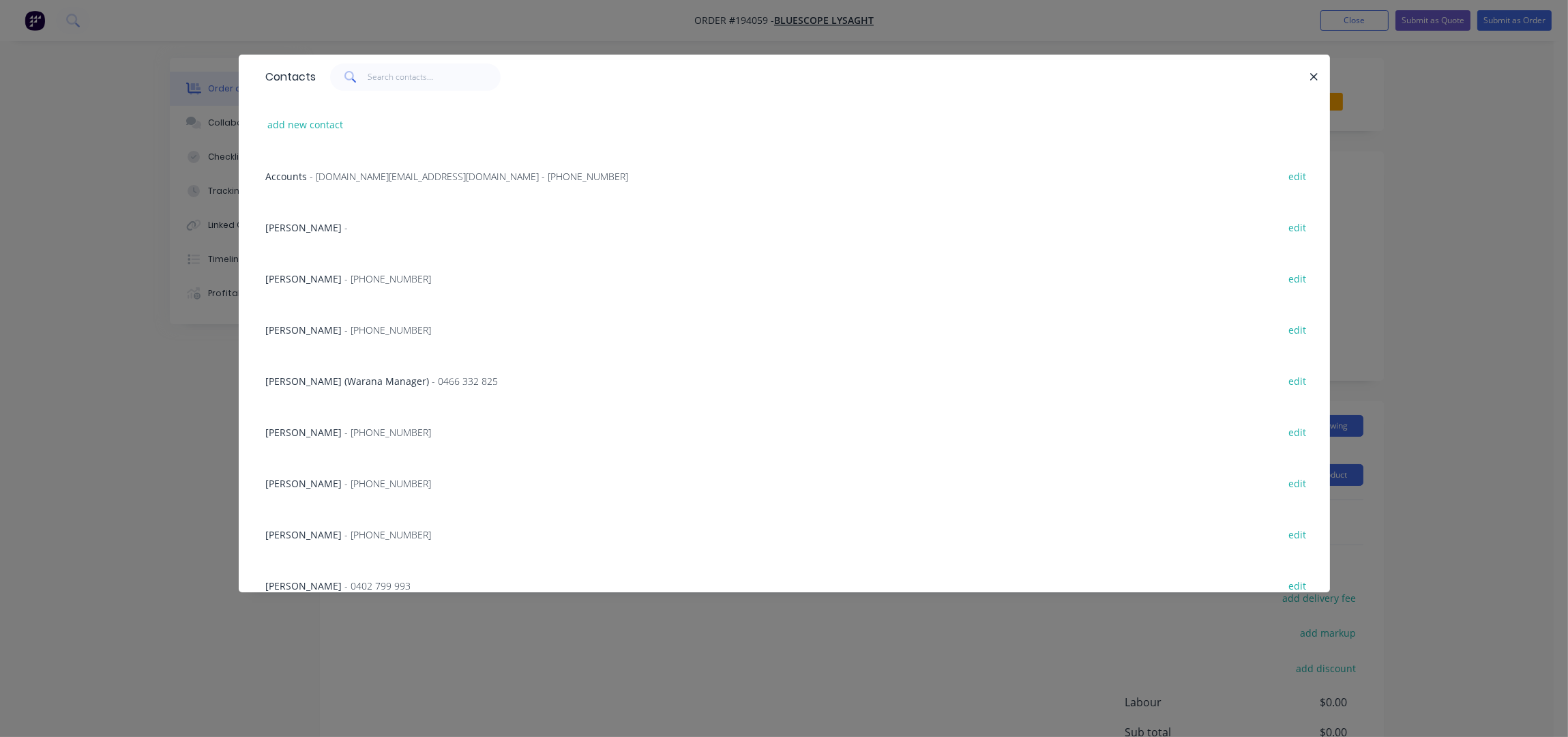
scroll to position [182, 0]
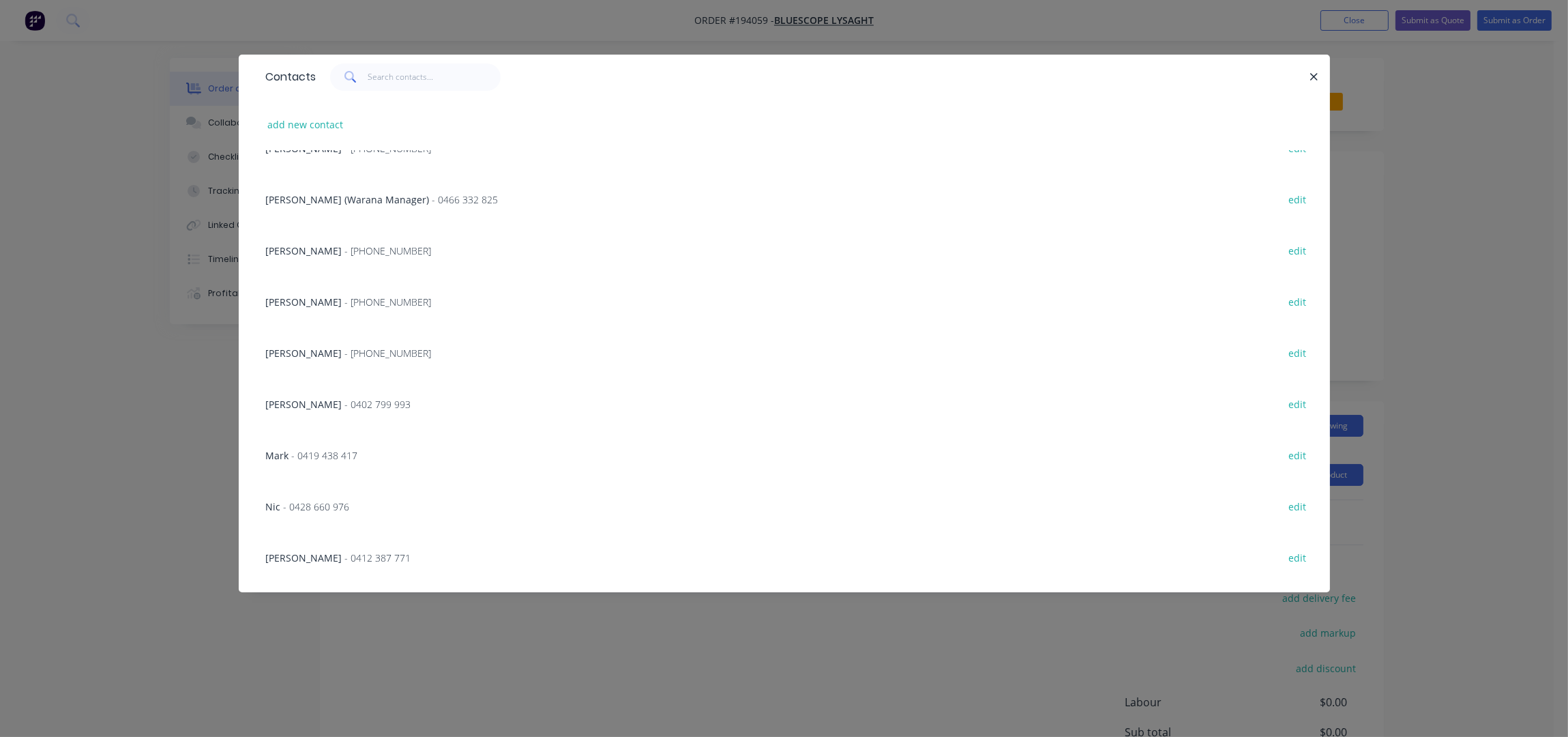
click at [327, 362] on div "NATALIE BULL - (07) 3365 7736 edit" at bounding box center [785, 352] width 1050 height 51
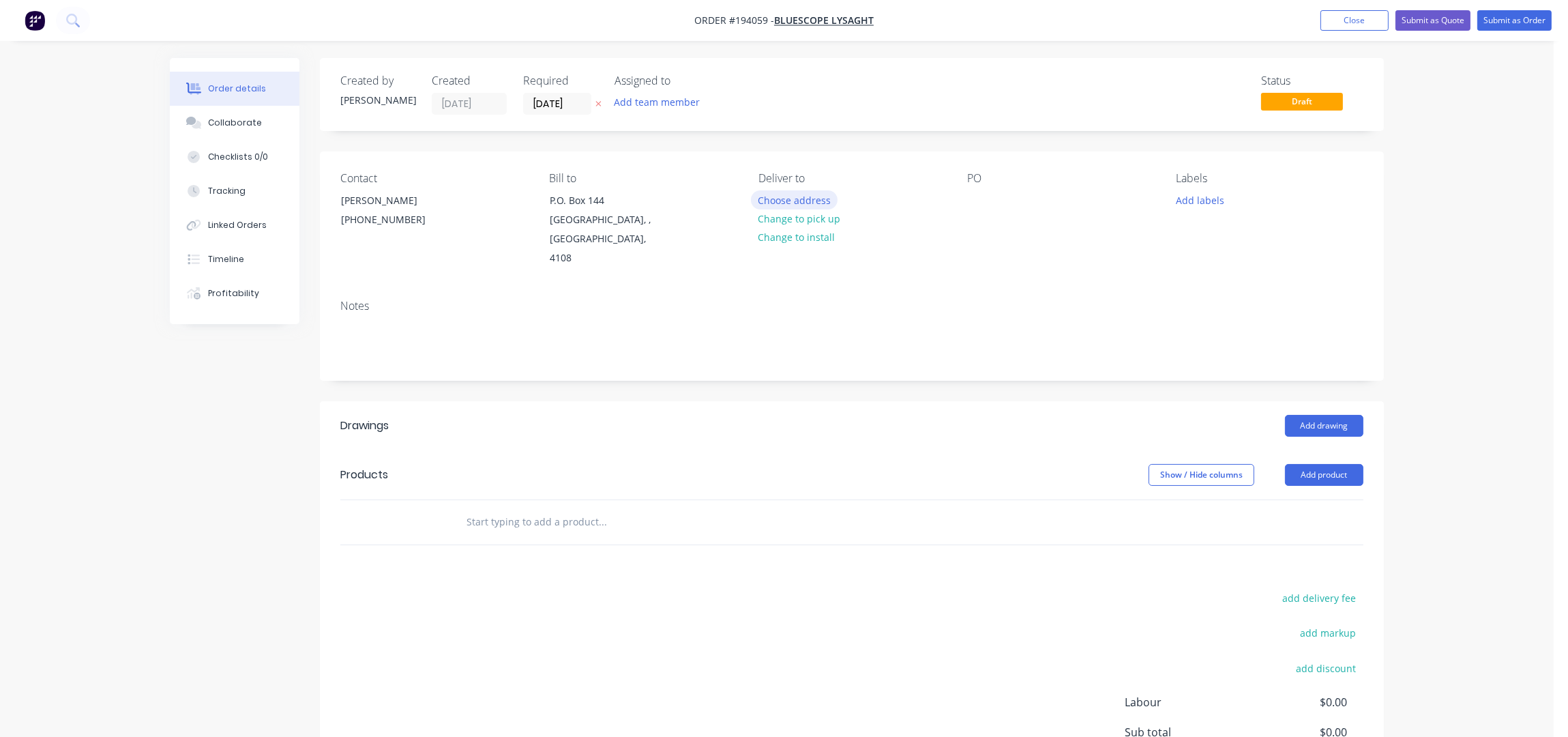
click at [813, 199] on button "Choose address" at bounding box center [794, 199] width 87 height 19
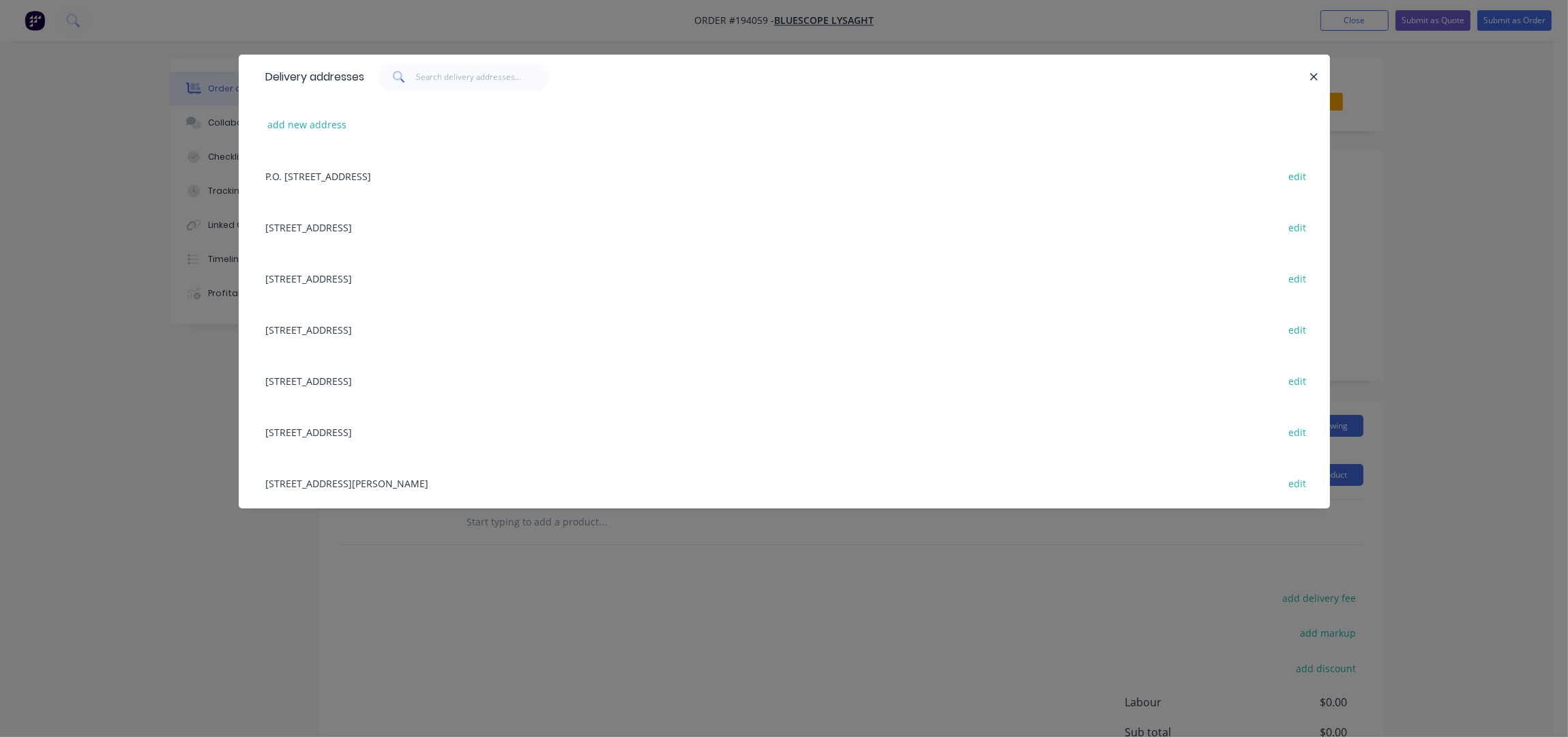
click at [404, 477] on div "UNIT 4, 125 KERRY RD, (STORE), ARCHERFIELD, Queensland, Australia, 4108 edit" at bounding box center [785, 483] width 1050 height 51
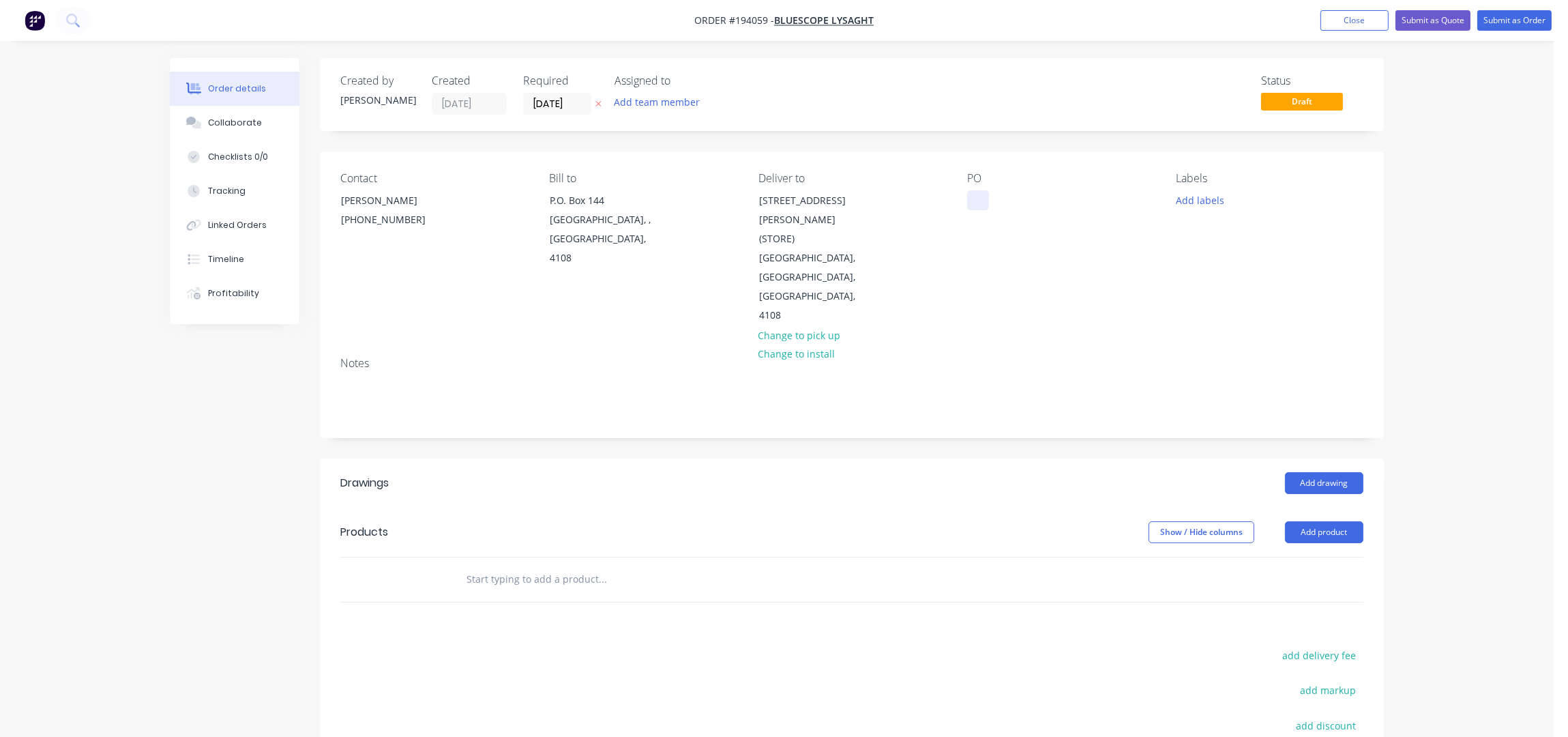
click at [969, 199] on div at bounding box center [978, 200] width 22 height 20
click at [1205, 195] on button "Add labels" at bounding box center [1200, 199] width 63 height 19
click at [1244, 266] on div "ACA Store" at bounding box center [1237, 267] width 50 height 15
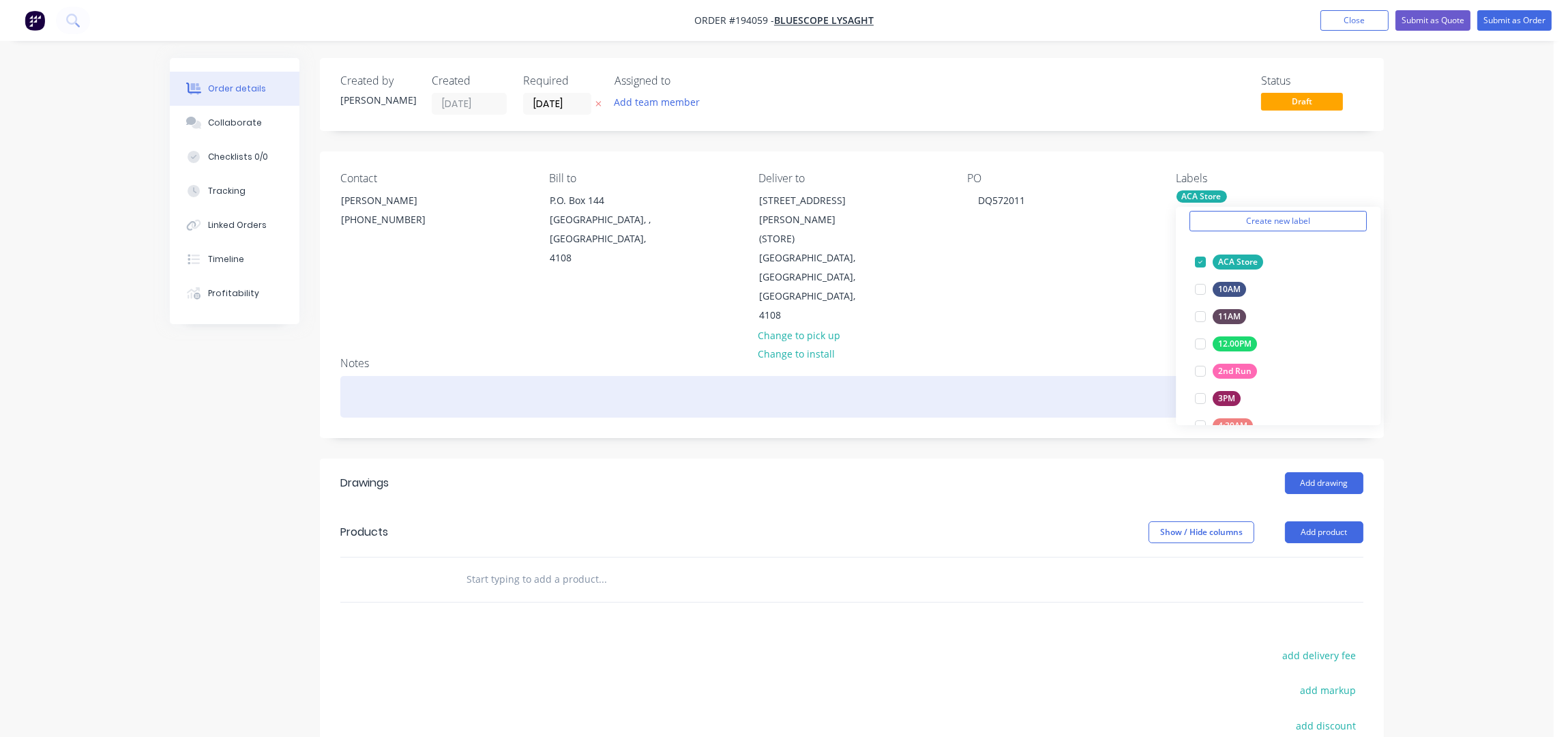
click at [1054, 357] on div "Notes" at bounding box center [852, 363] width 1023 height 13
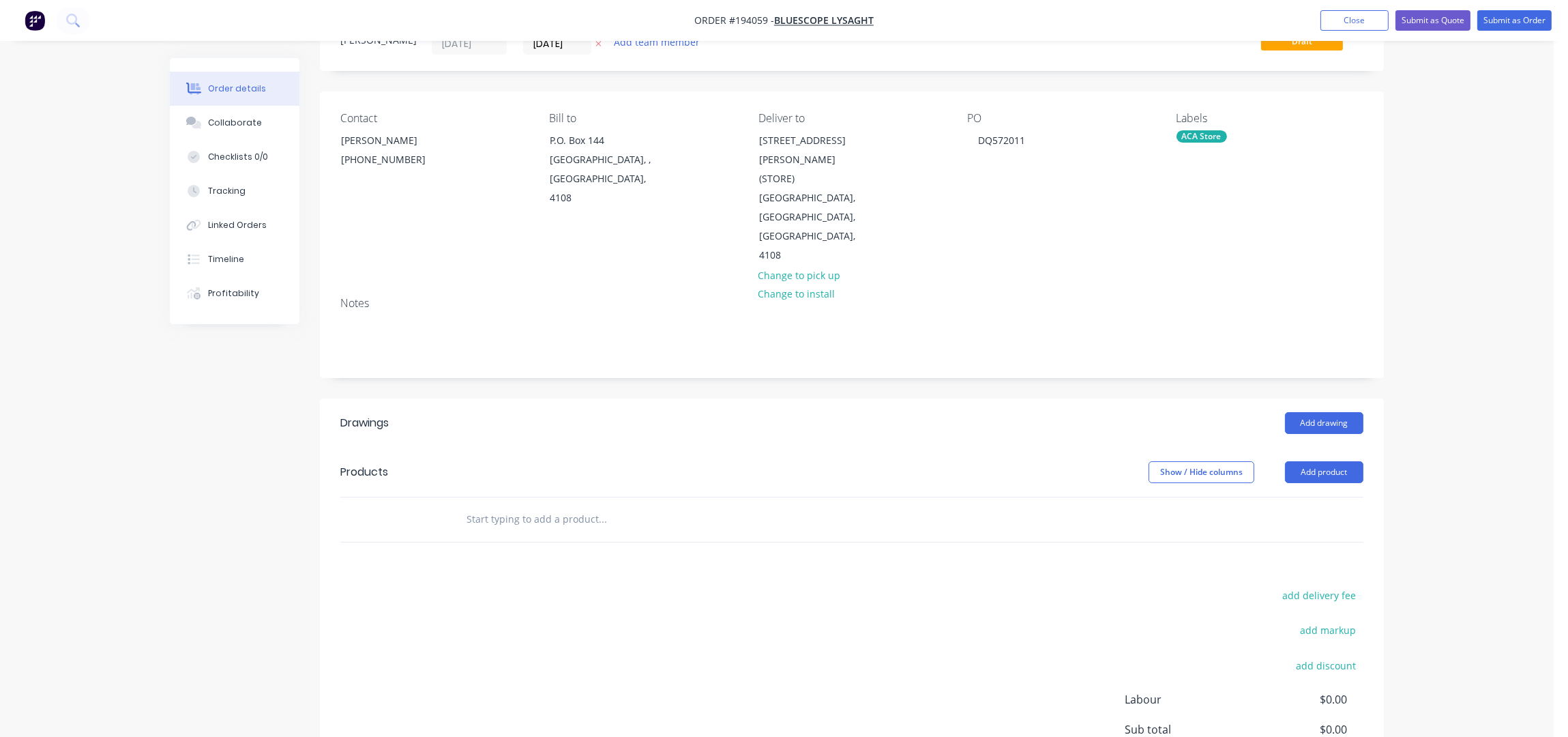
scroll to position [176, 0]
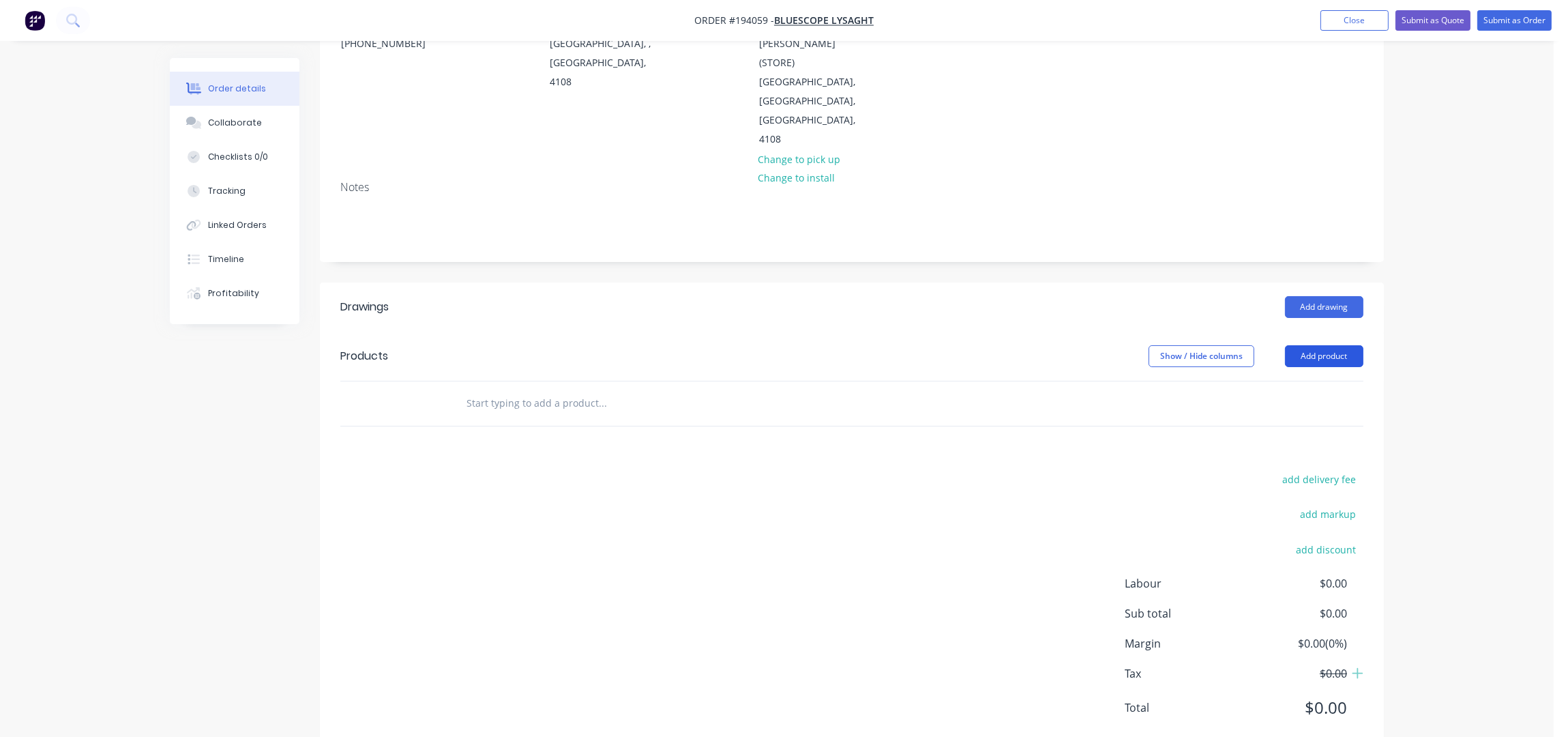
click at [1336, 345] on button "Add product" at bounding box center [1325, 356] width 79 height 22
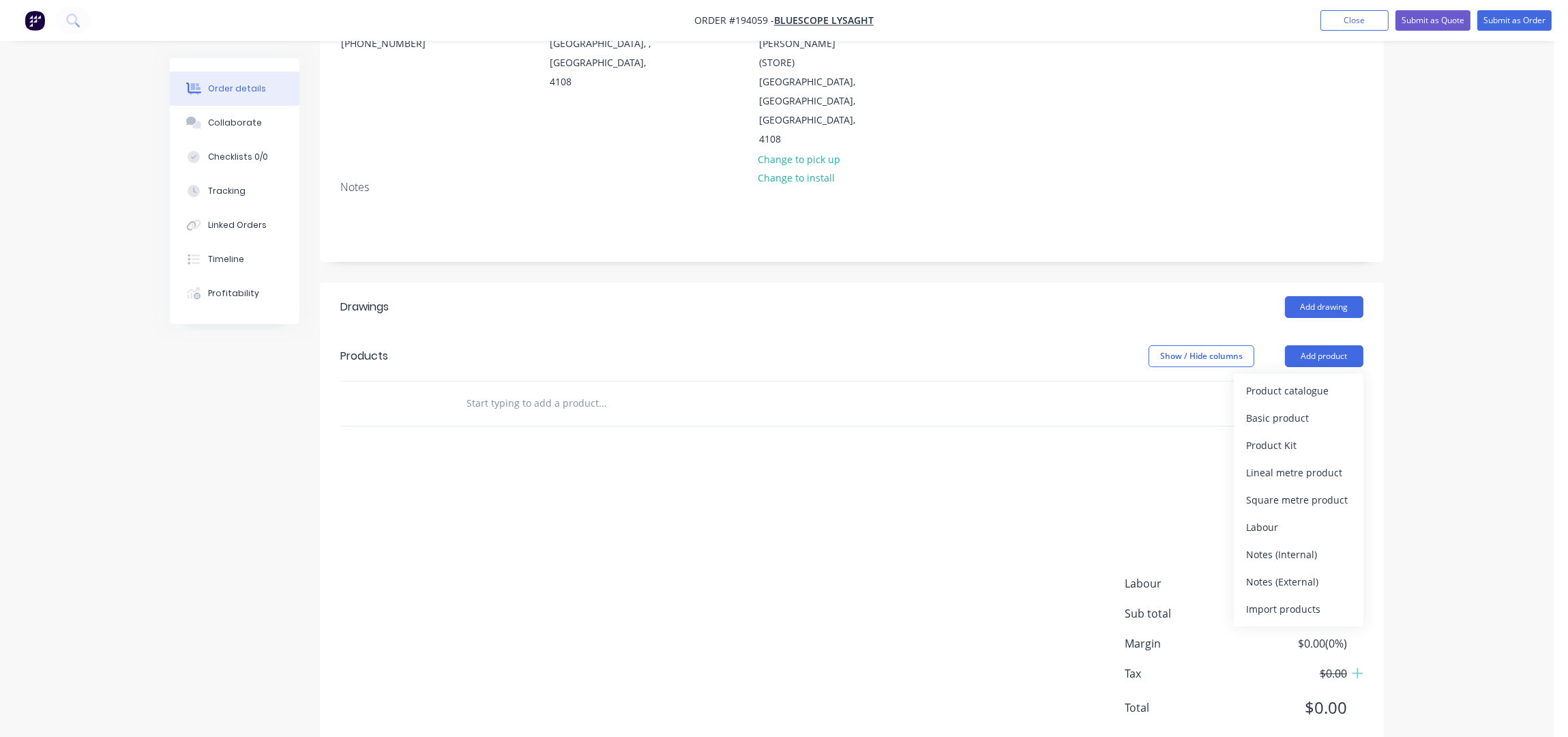
click at [667, 389] on input "text" at bounding box center [602, 402] width 273 height 27
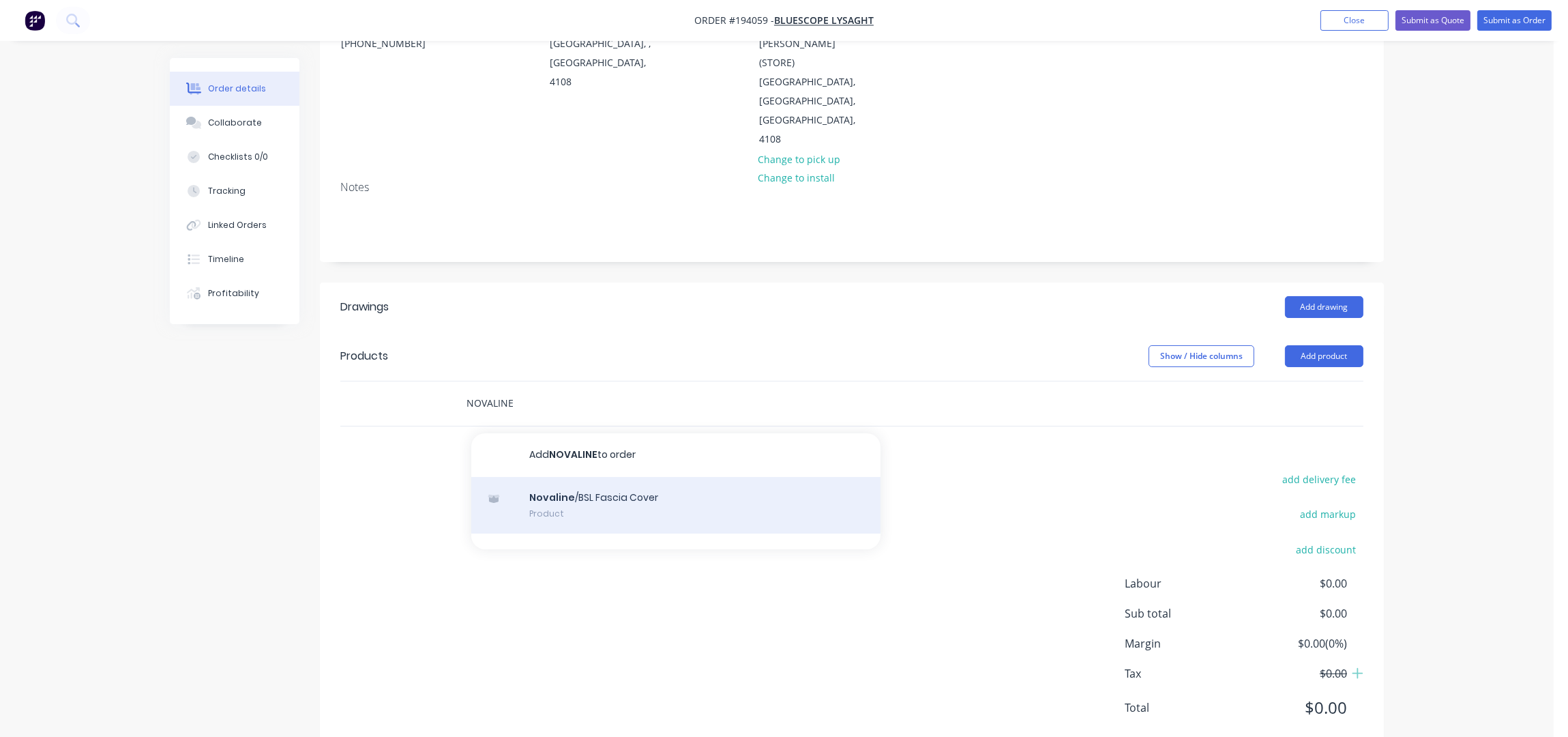
type input "NOVALINE"
click at [606, 477] on div "Novaline /BSL Fascia Cover Product" at bounding box center [676, 505] width 409 height 57
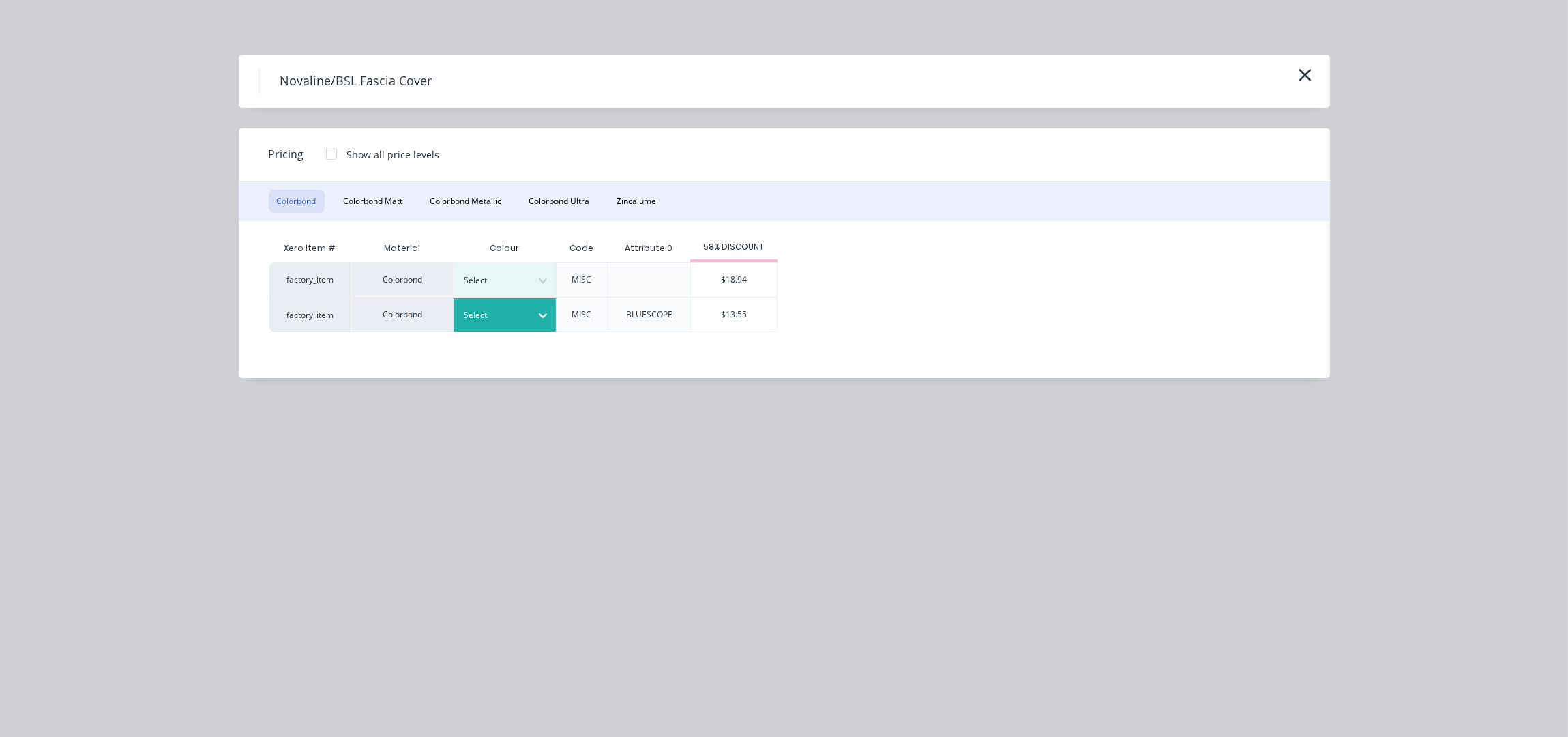
click at [534, 306] on div at bounding box center [543, 315] width 25 height 22
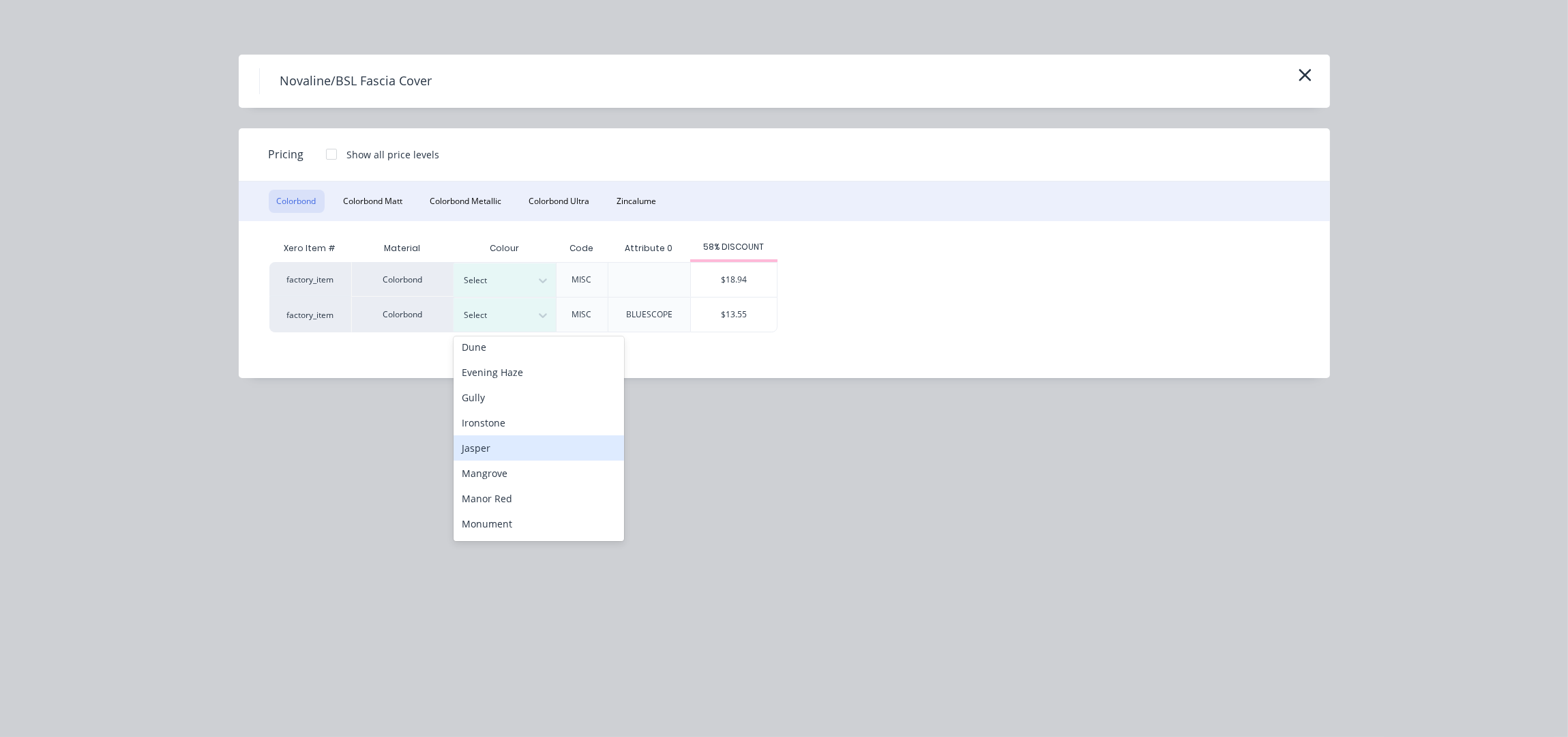
scroll to position [272, 0]
click at [504, 432] on div "Monument" at bounding box center [538, 433] width 171 height 25
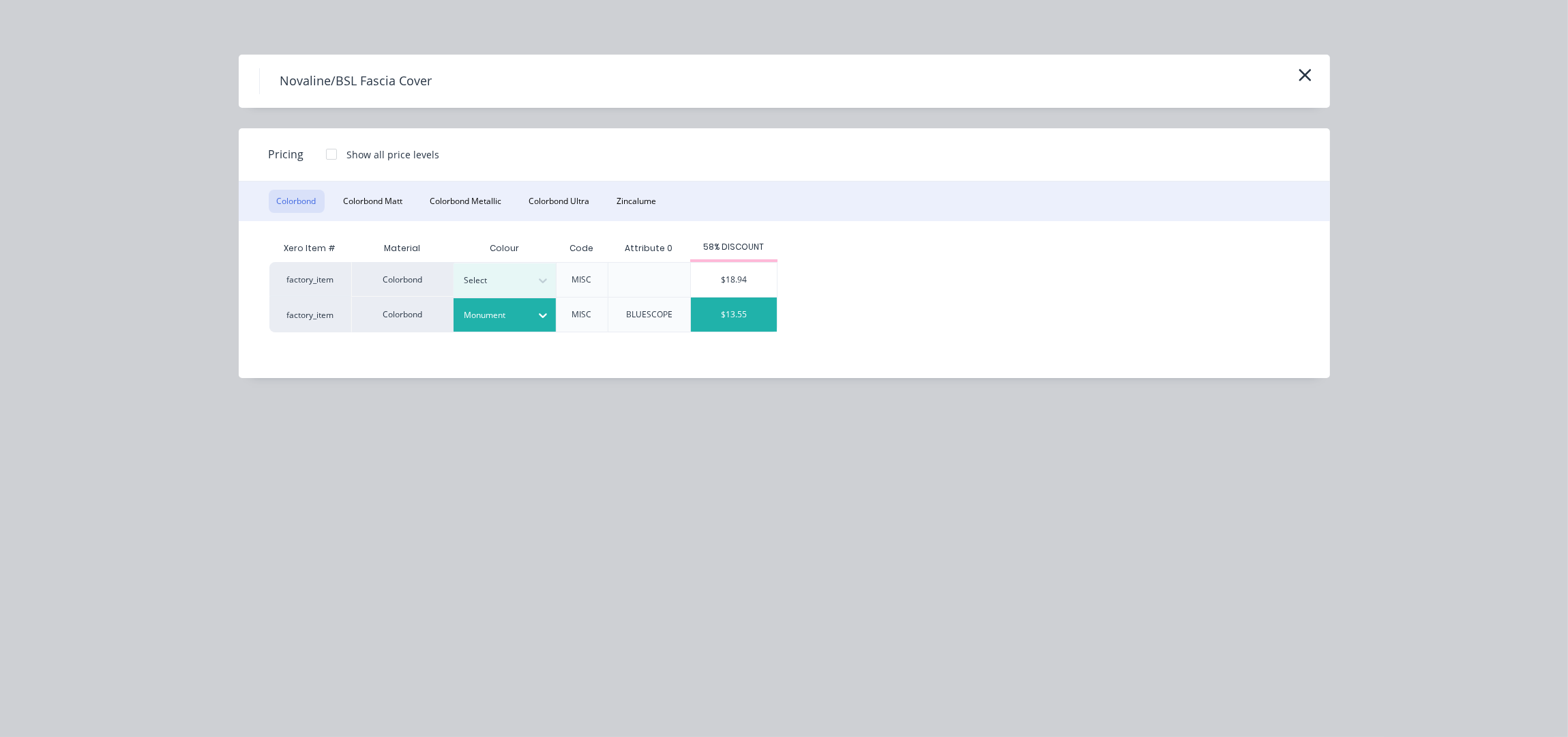
click at [728, 315] on div "$13.55" at bounding box center [733, 314] width 86 height 34
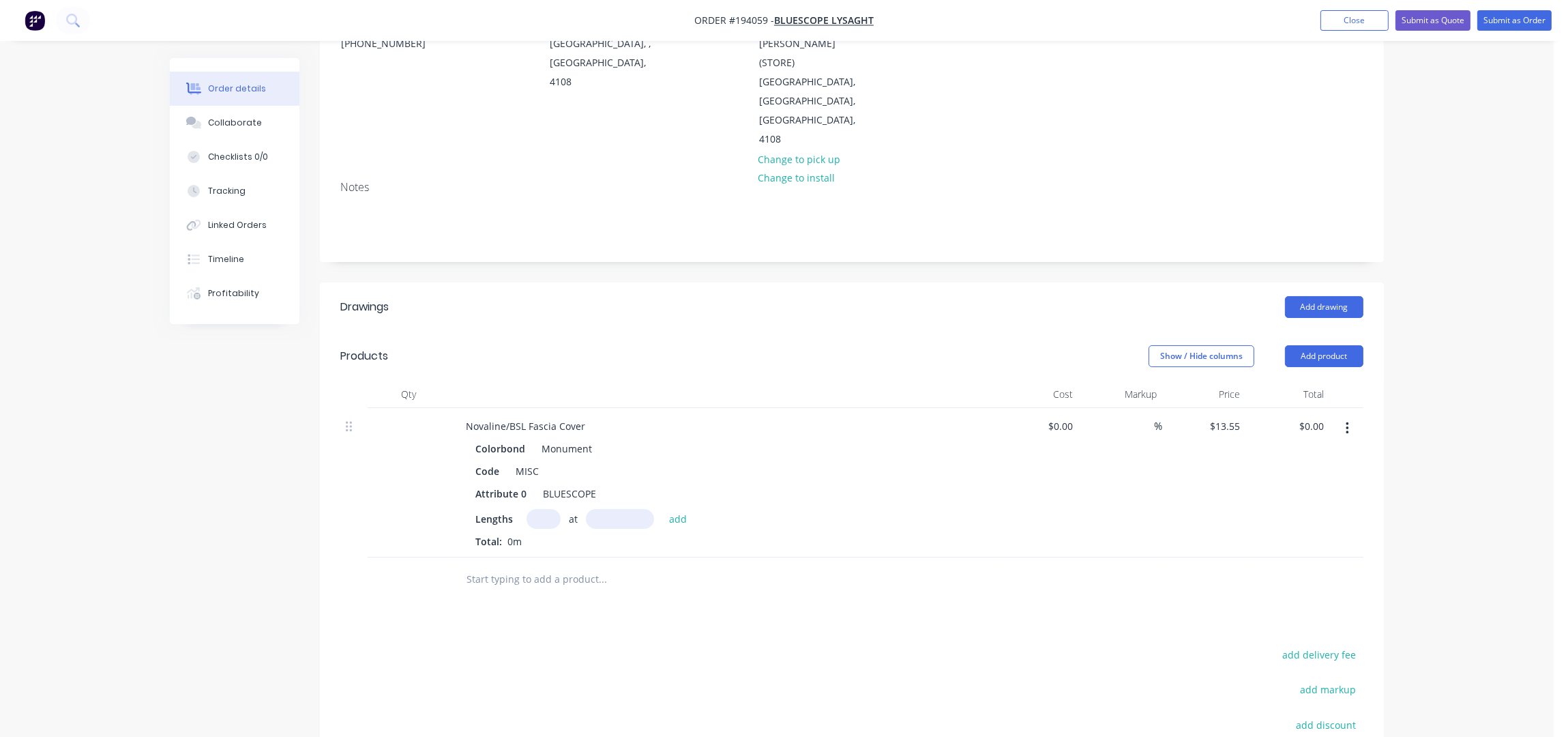
drag, startPoint x: 533, startPoint y: 481, endPoint x: 562, endPoint y: 501, distance: 35.2
click at [533, 509] on input "text" at bounding box center [544, 519] width 34 height 20
type input "1"
type input "4500"
click at [662, 509] on button "add" at bounding box center [678, 518] width 32 height 19
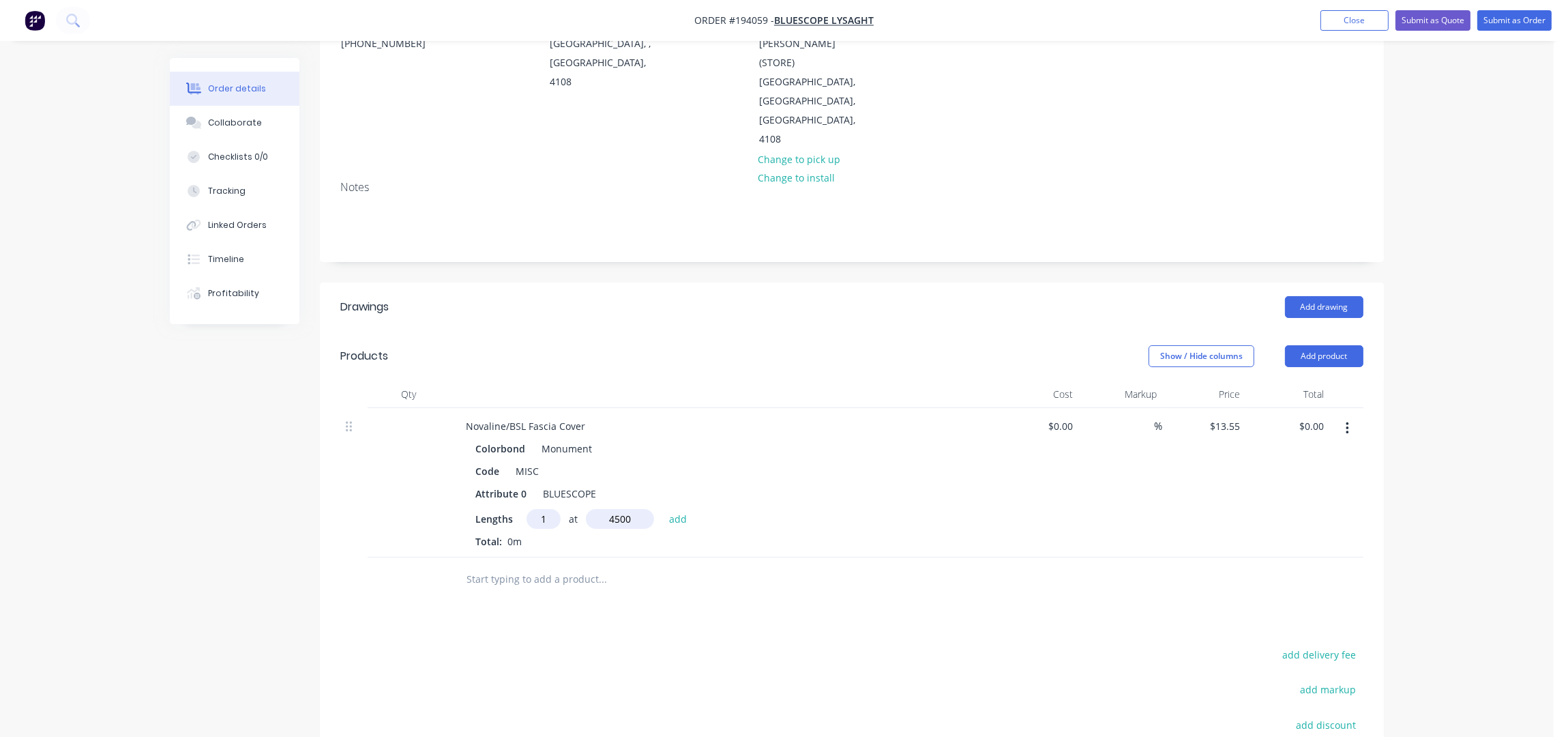
type input "$60.98"
click at [871, 331] on header "Products Show / Hide columns Add product" at bounding box center [851, 356] width 1064 height 49
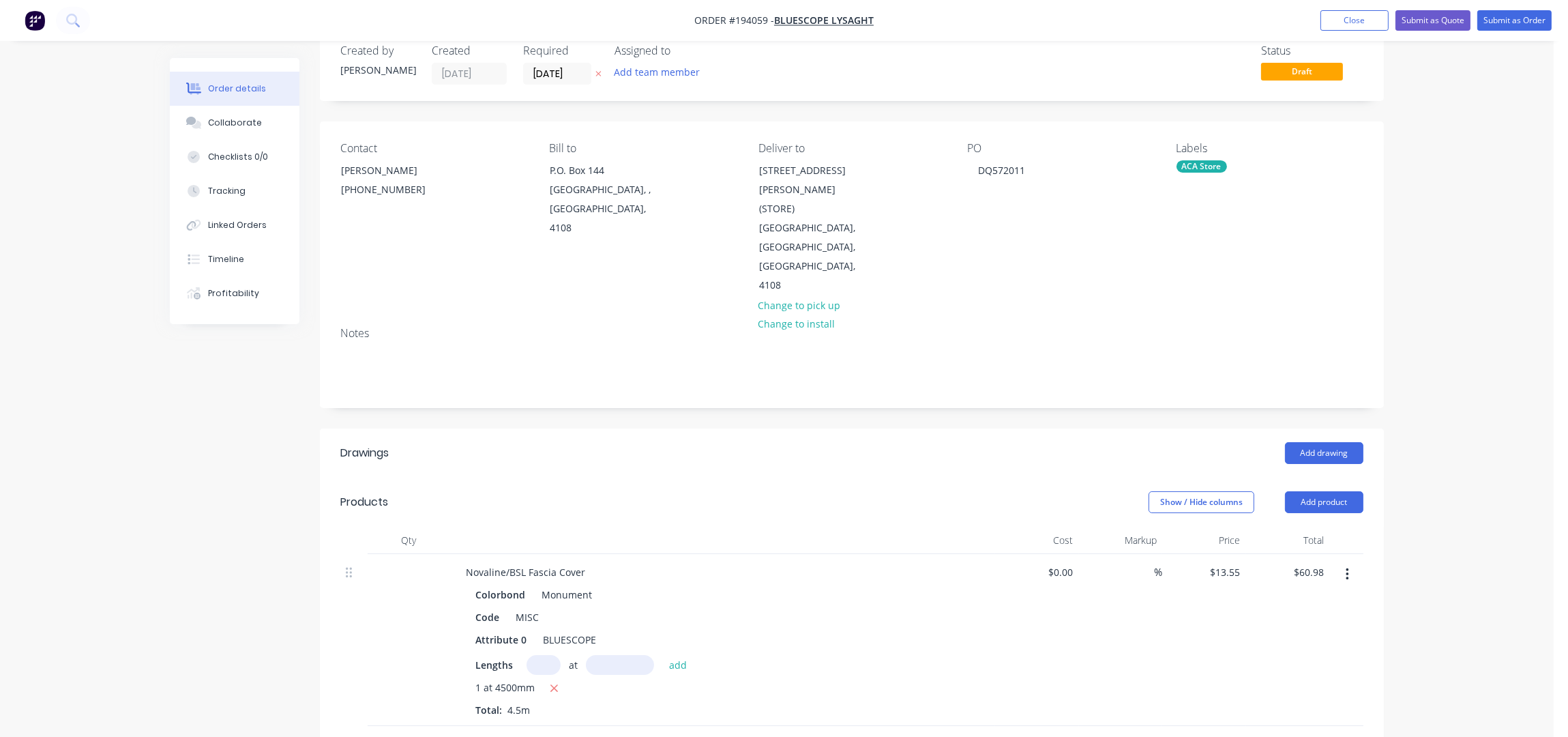
scroll to position [0, 0]
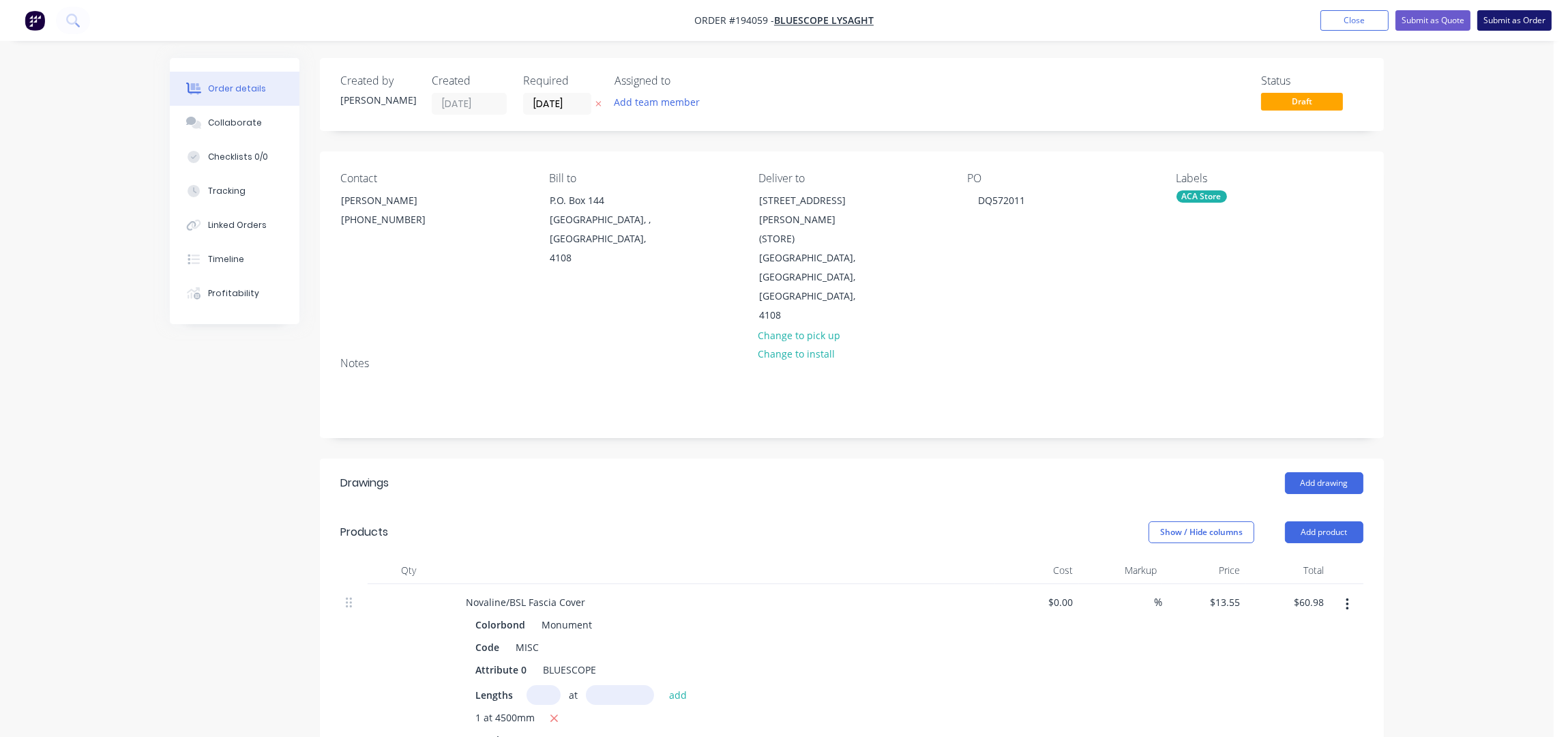
click at [1507, 25] on button "Submit as Order" at bounding box center [1515, 20] width 74 height 20
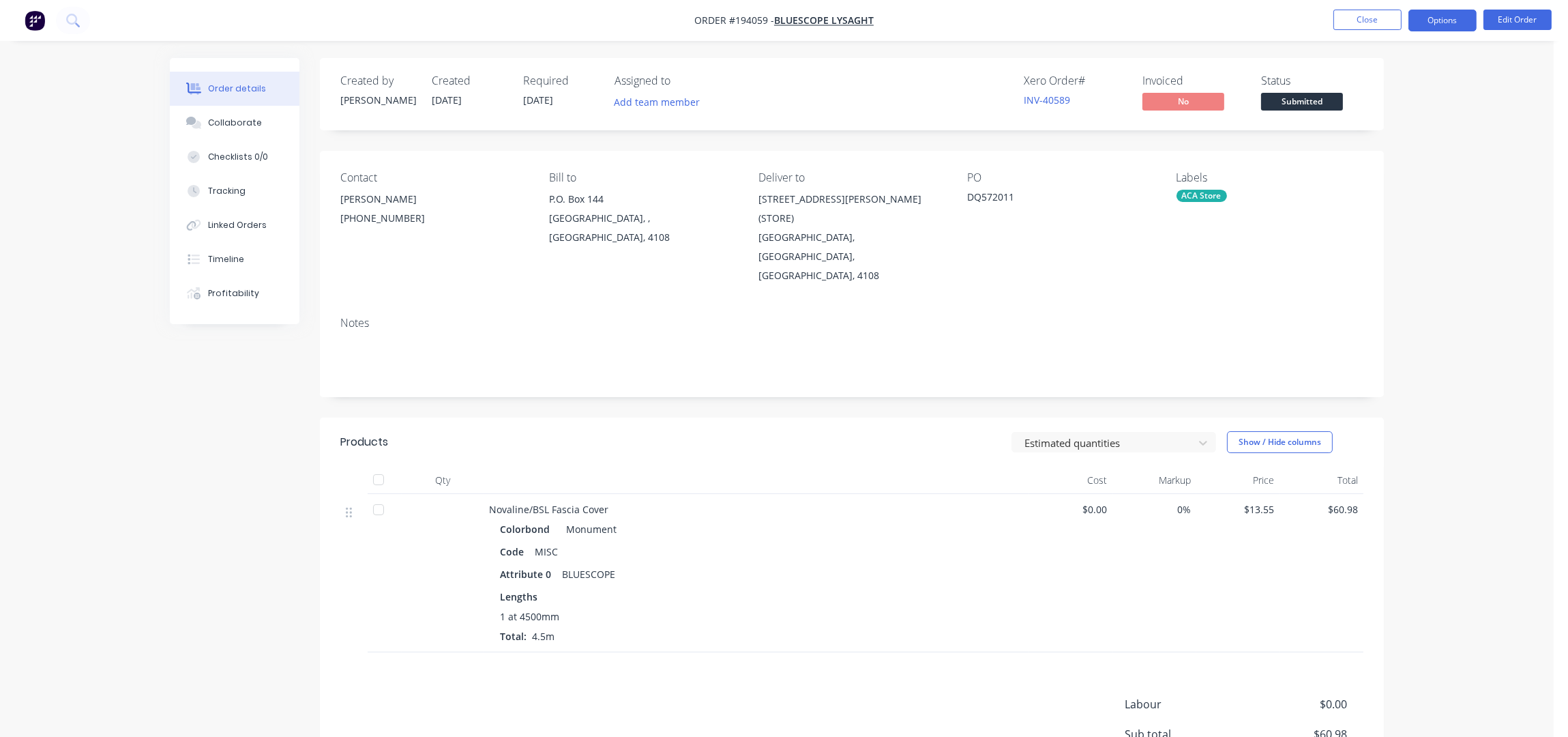
click at [1437, 24] on button "Options" at bounding box center [1442, 20] width 68 height 22
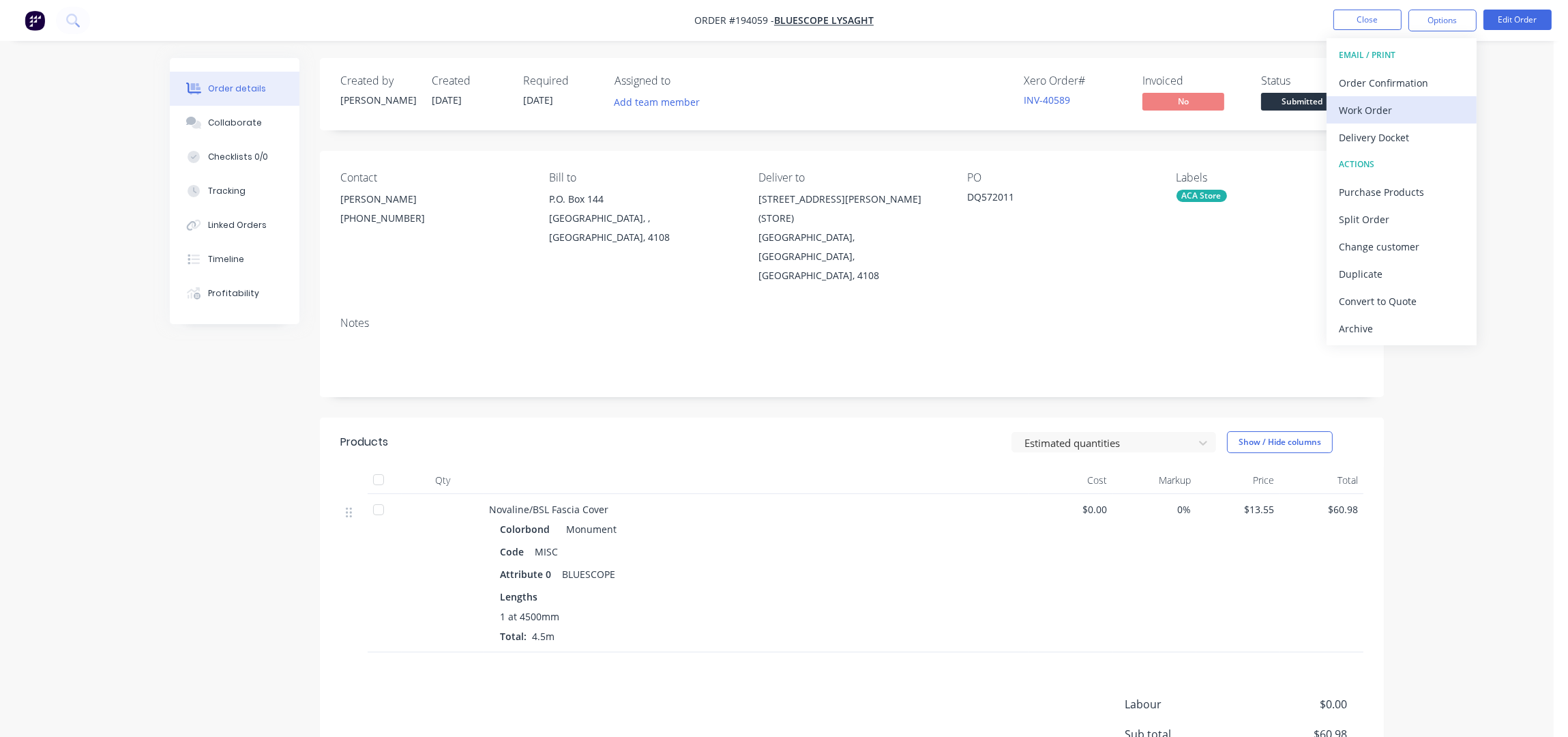
click at [1373, 112] on div "Work Order" at bounding box center [1401, 110] width 125 height 20
click at [1379, 128] on div "Without pricing" at bounding box center [1401, 138] width 125 height 20
click at [271, 117] on button "Collaborate" at bounding box center [235, 123] width 130 height 34
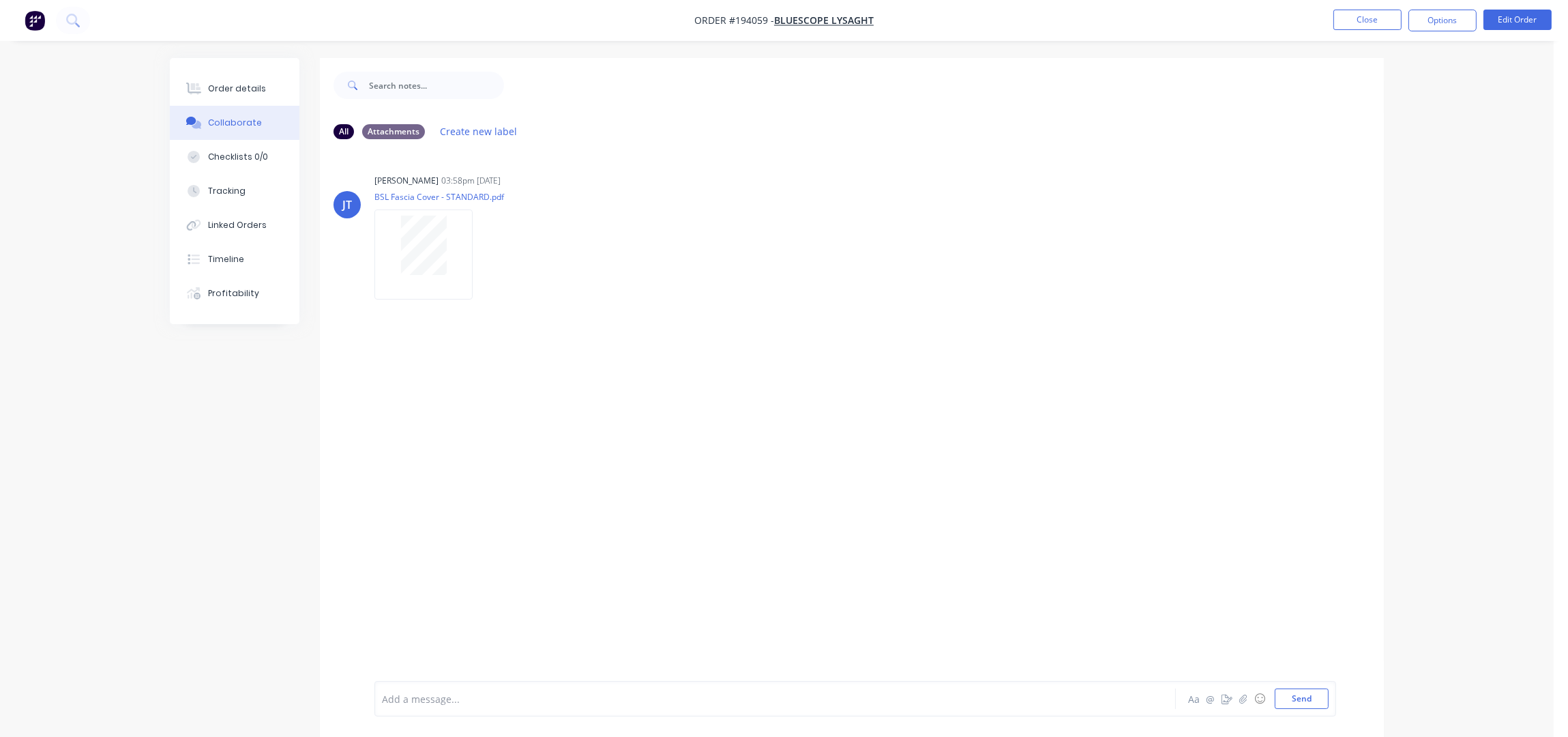
click at [1407, 11] on ul "Close Options Edit Order" at bounding box center [1442, 20] width 251 height 22
click at [1391, 19] on button "Close" at bounding box center [1367, 19] width 68 height 20
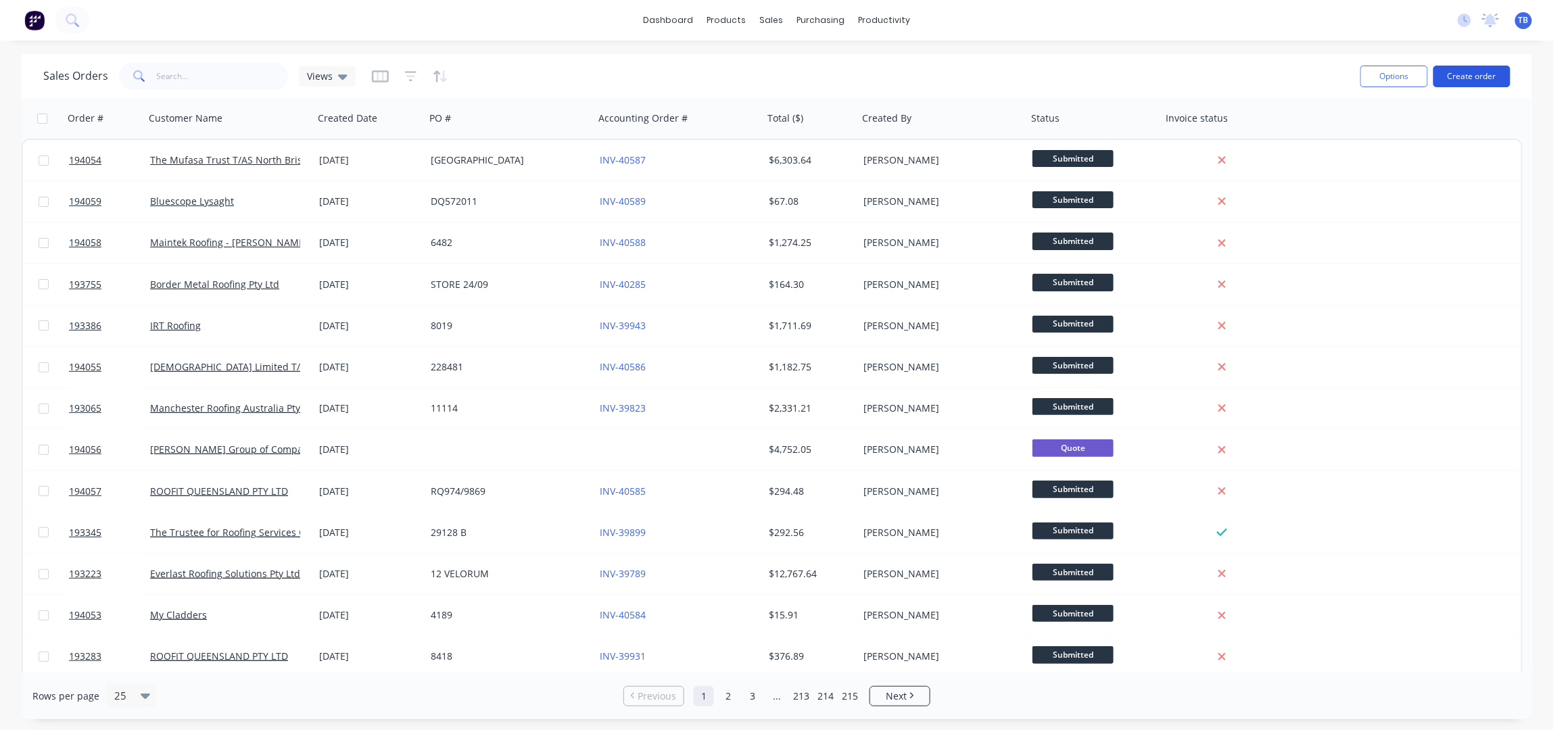
click at [1477, 79] on button "Create order" at bounding box center [1472, 77] width 77 height 21
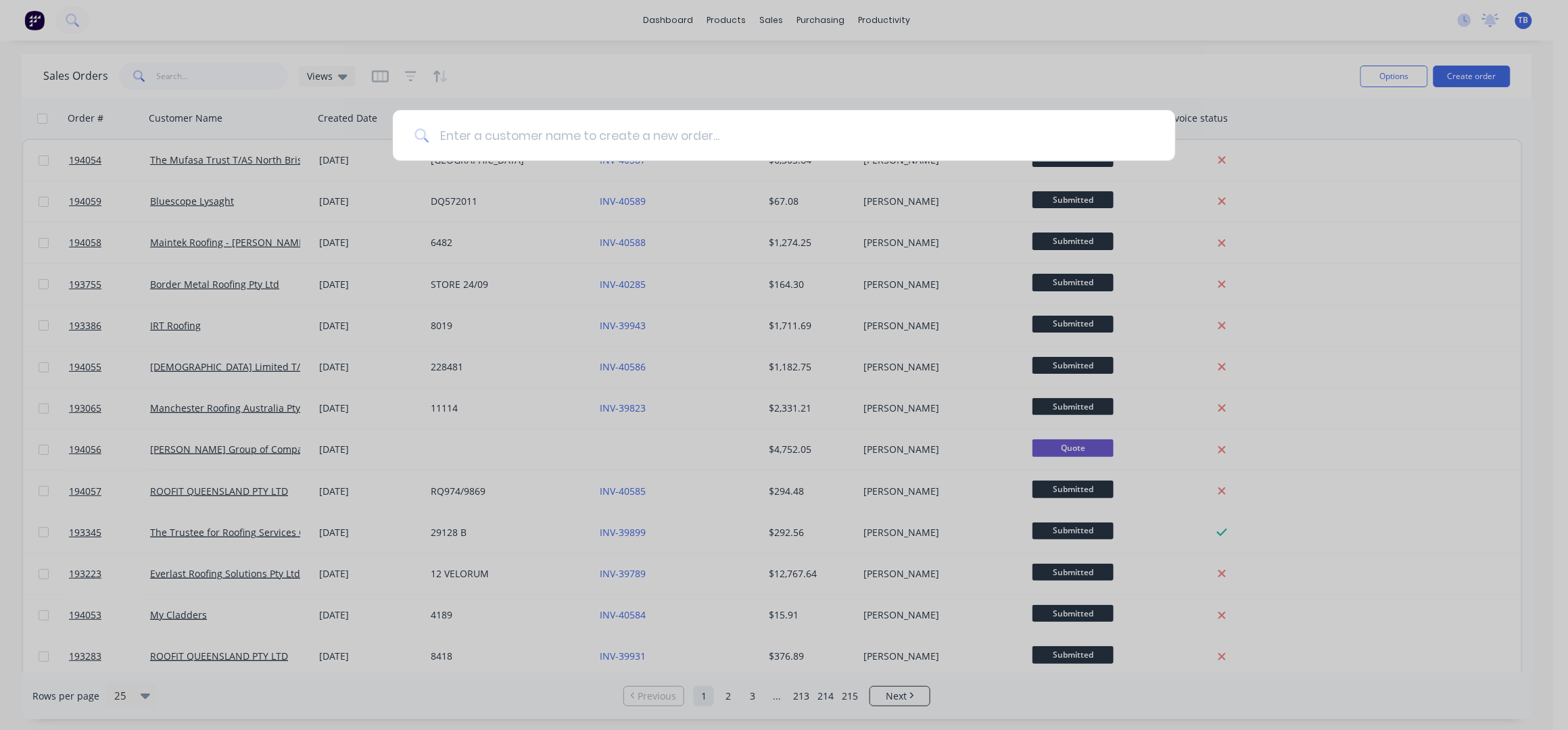
click at [709, 141] on input at bounding box center [791, 135] width 725 height 51
click at [450, 132] on input at bounding box center [791, 135] width 725 height 51
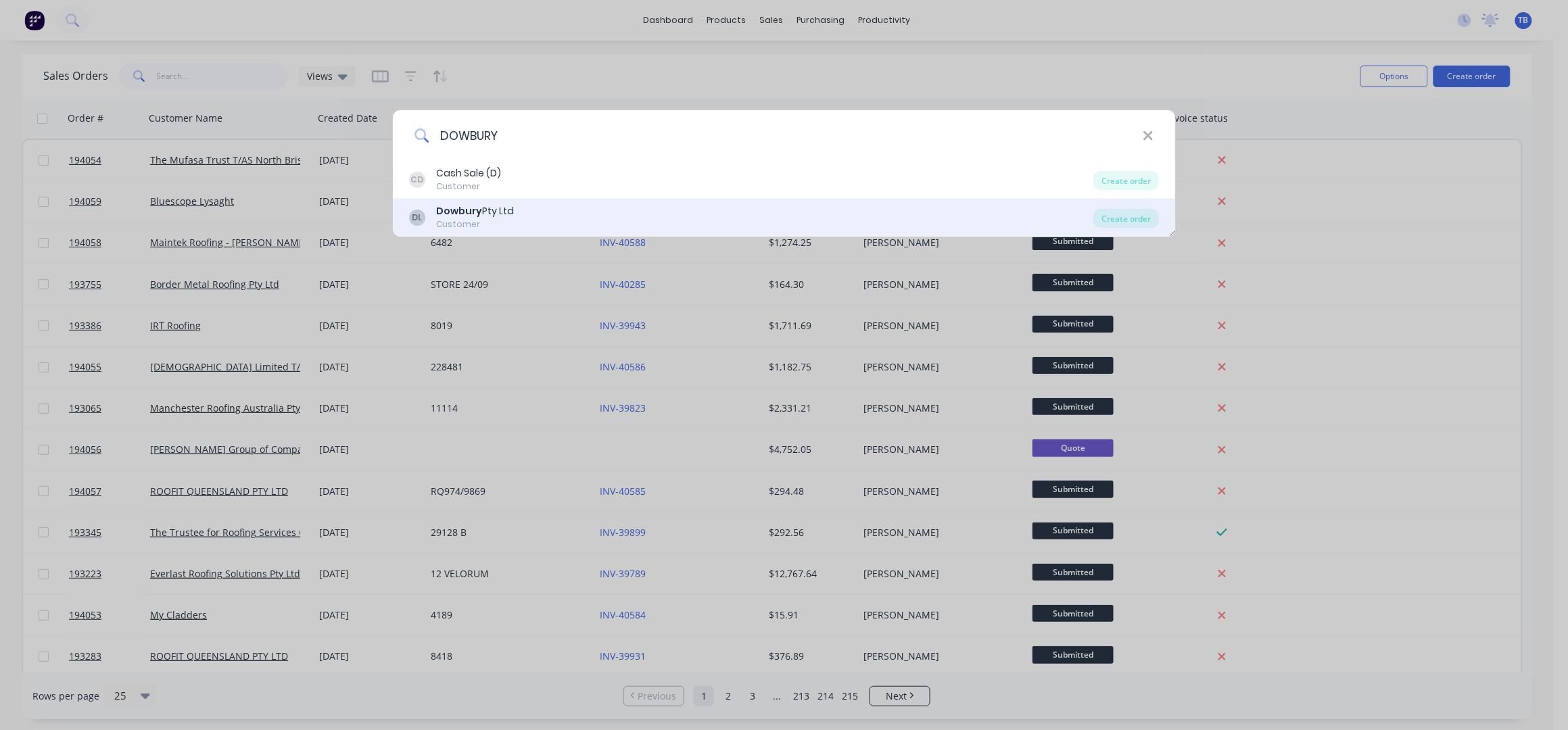
type input "DOWBURY"
click at [609, 204] on div "DL Dowbury Pty Ltd Customer" at bounding box center [751, 217] width 684 height 26
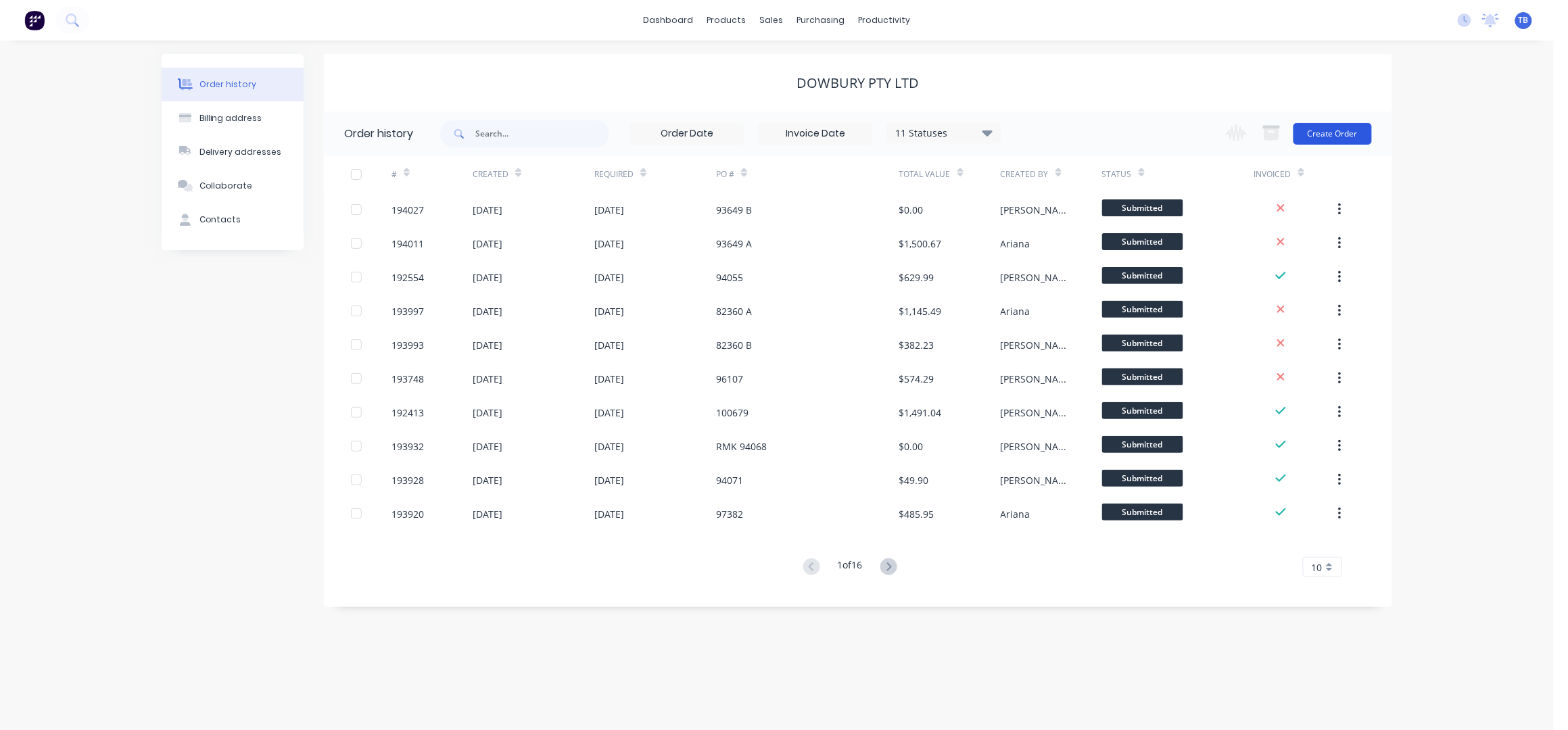
click at [1319, 135] on button "Create Order" at bounding box center [1332, 134] width 78 height 21
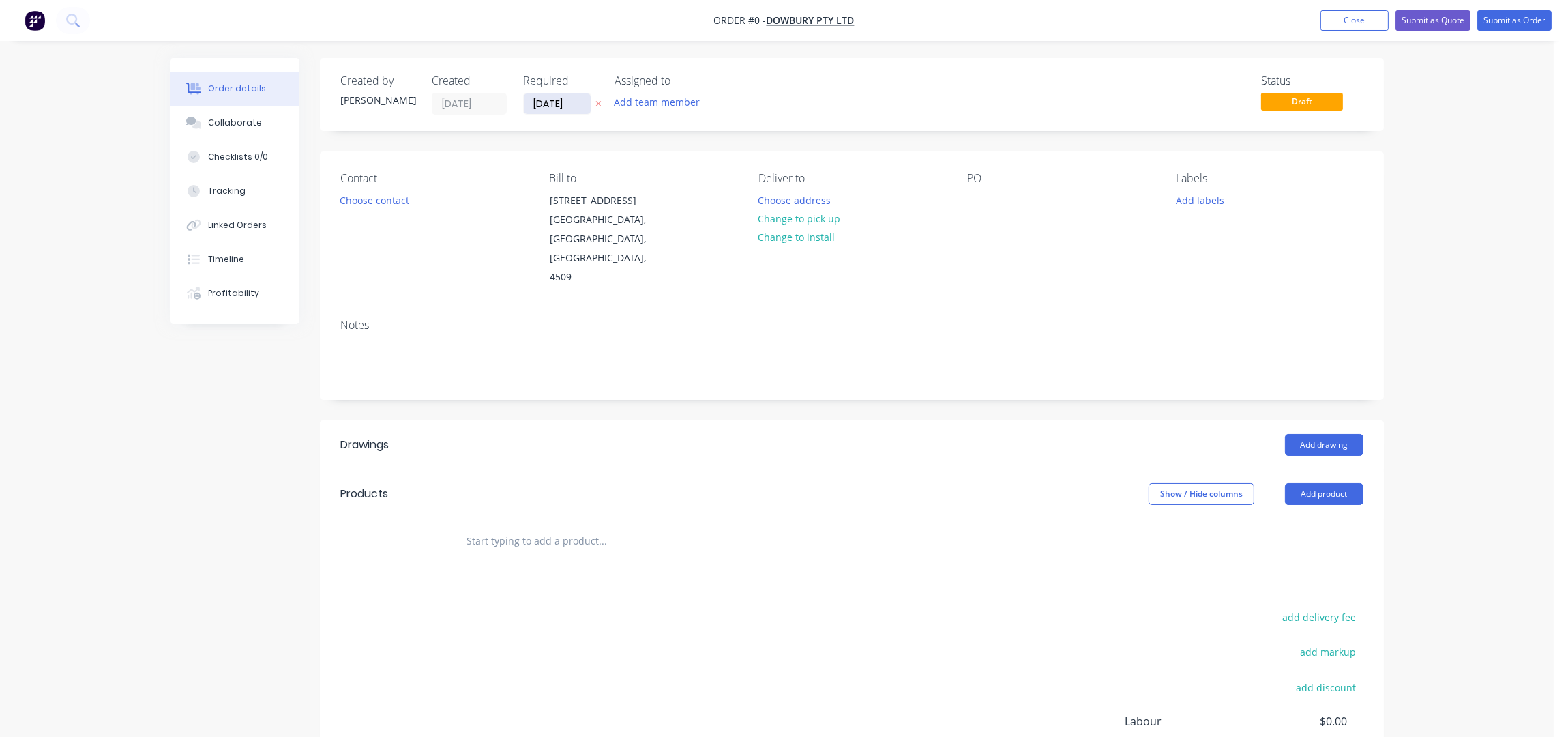
click at [548, 97] on input "26/09/25" at bounding box center [557, 104] width 67 height 20
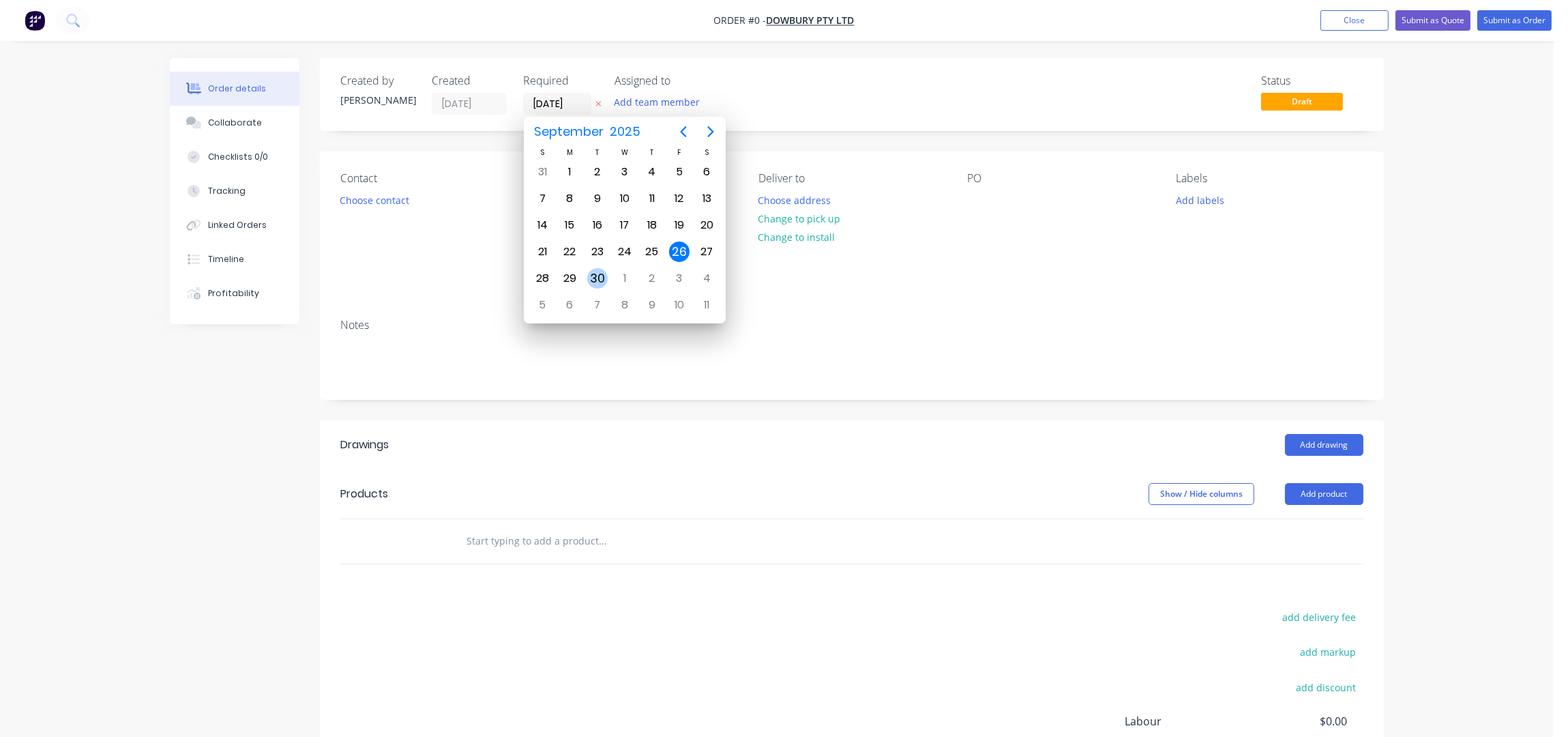
click at [594, 277] on div "30" at bounding box center [597, 278] width 20 height 20
type input "30/09/25"
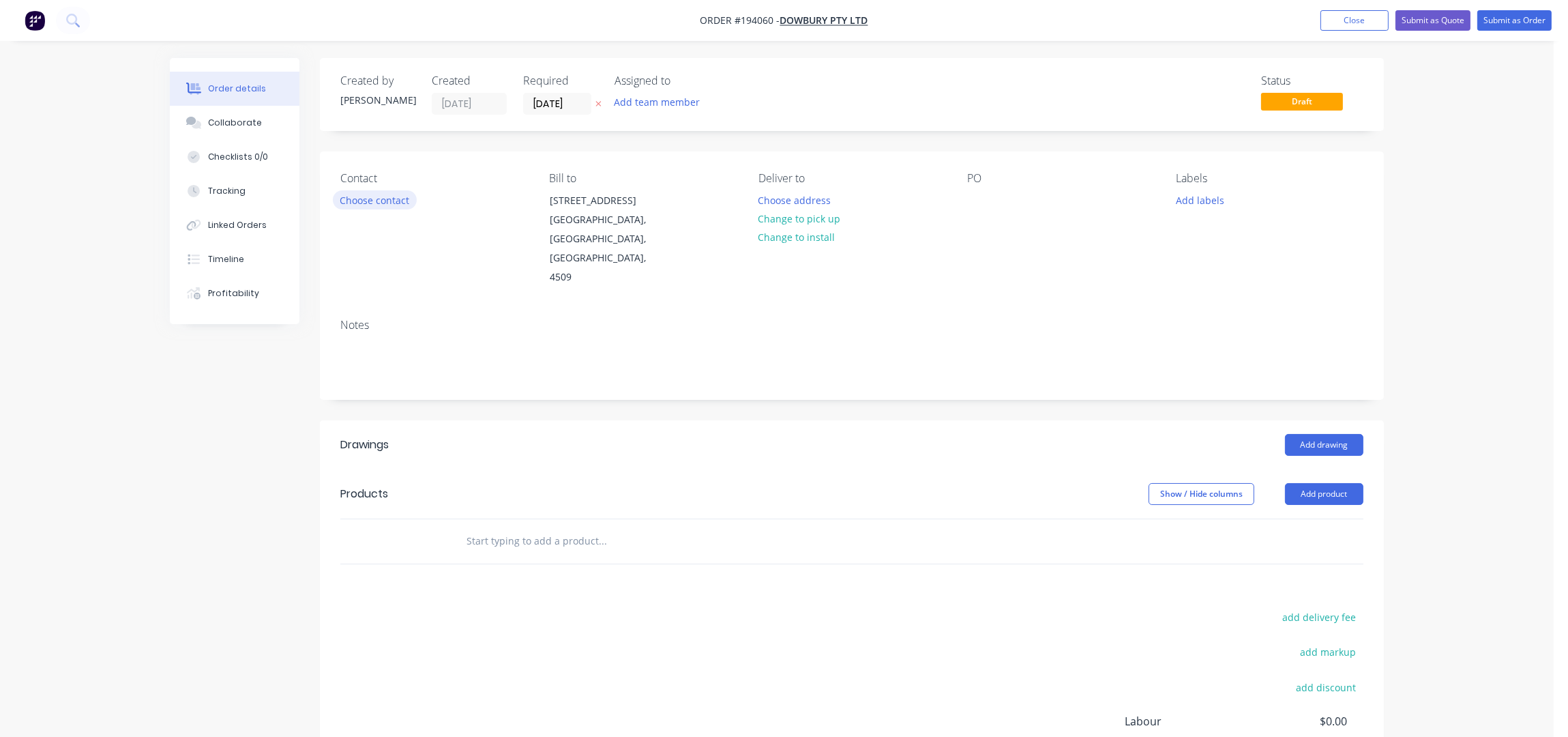
click at [393, 199] on button "Choose contact" at bounding box center [375, 199] width 84 height 19
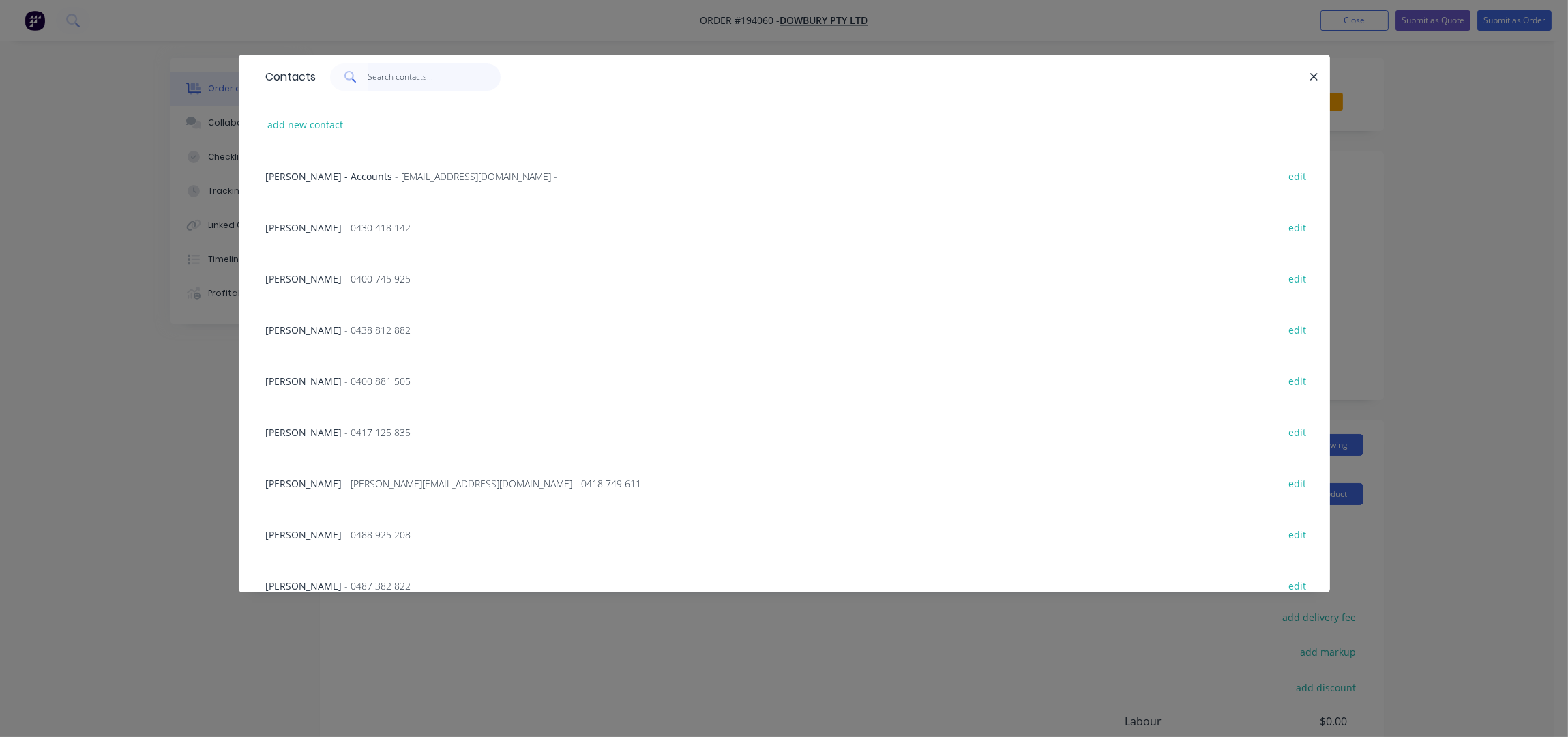
click at [440, 87] on input "text" at bounding box center [434, 76] width 133 height 27
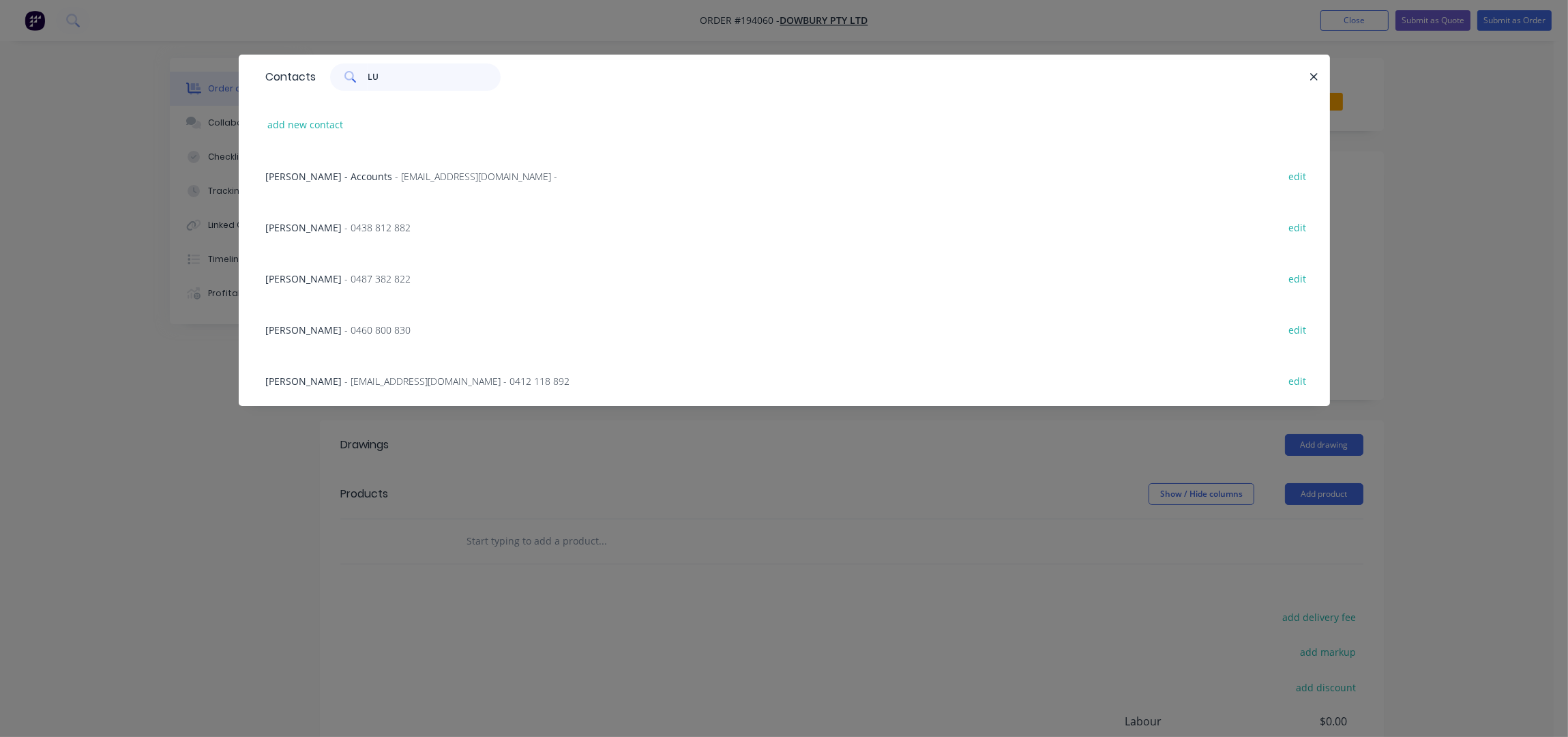
type input "LUK"
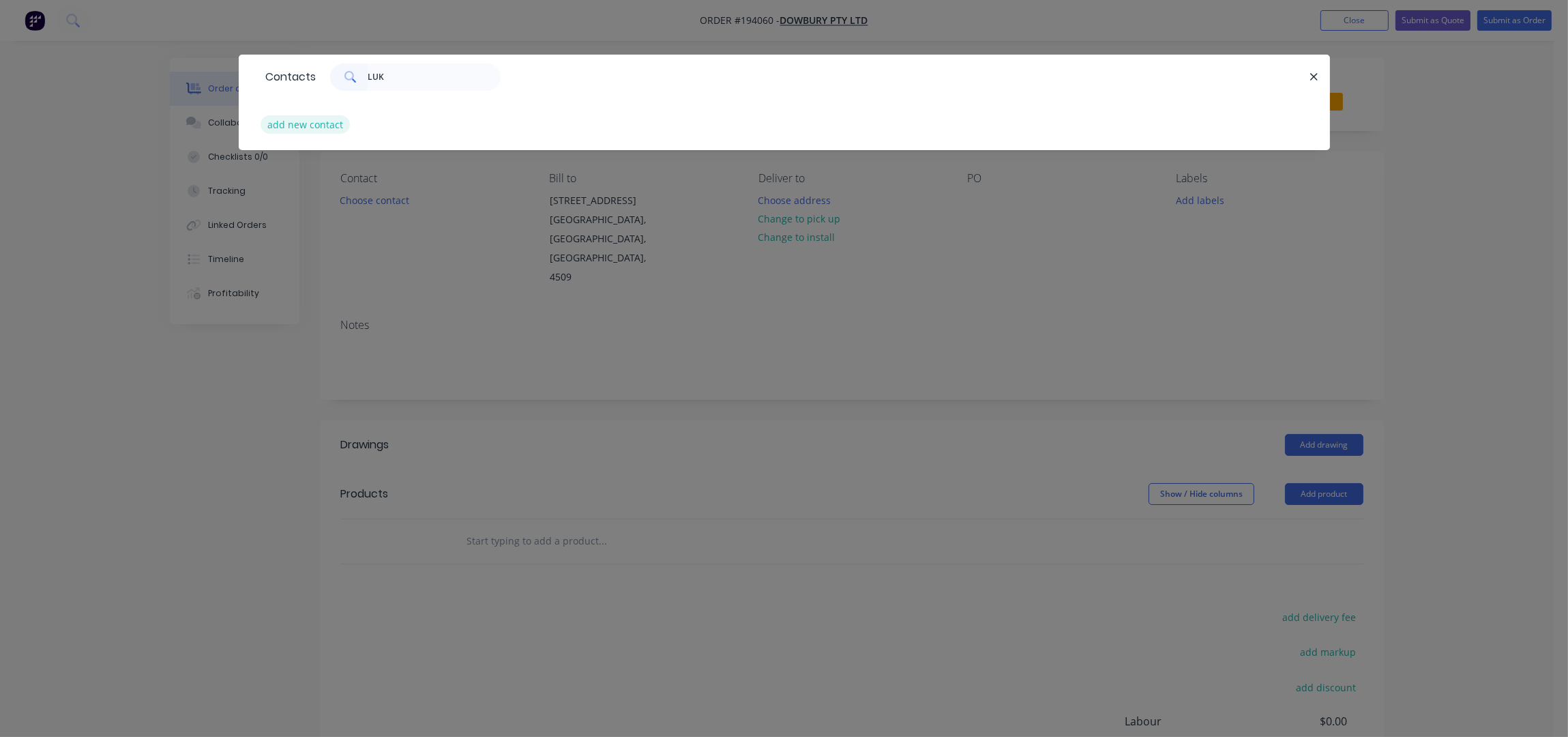
click at [308, 126] on button "add new contact" at bounding box center [305, 124] width 90 height 19
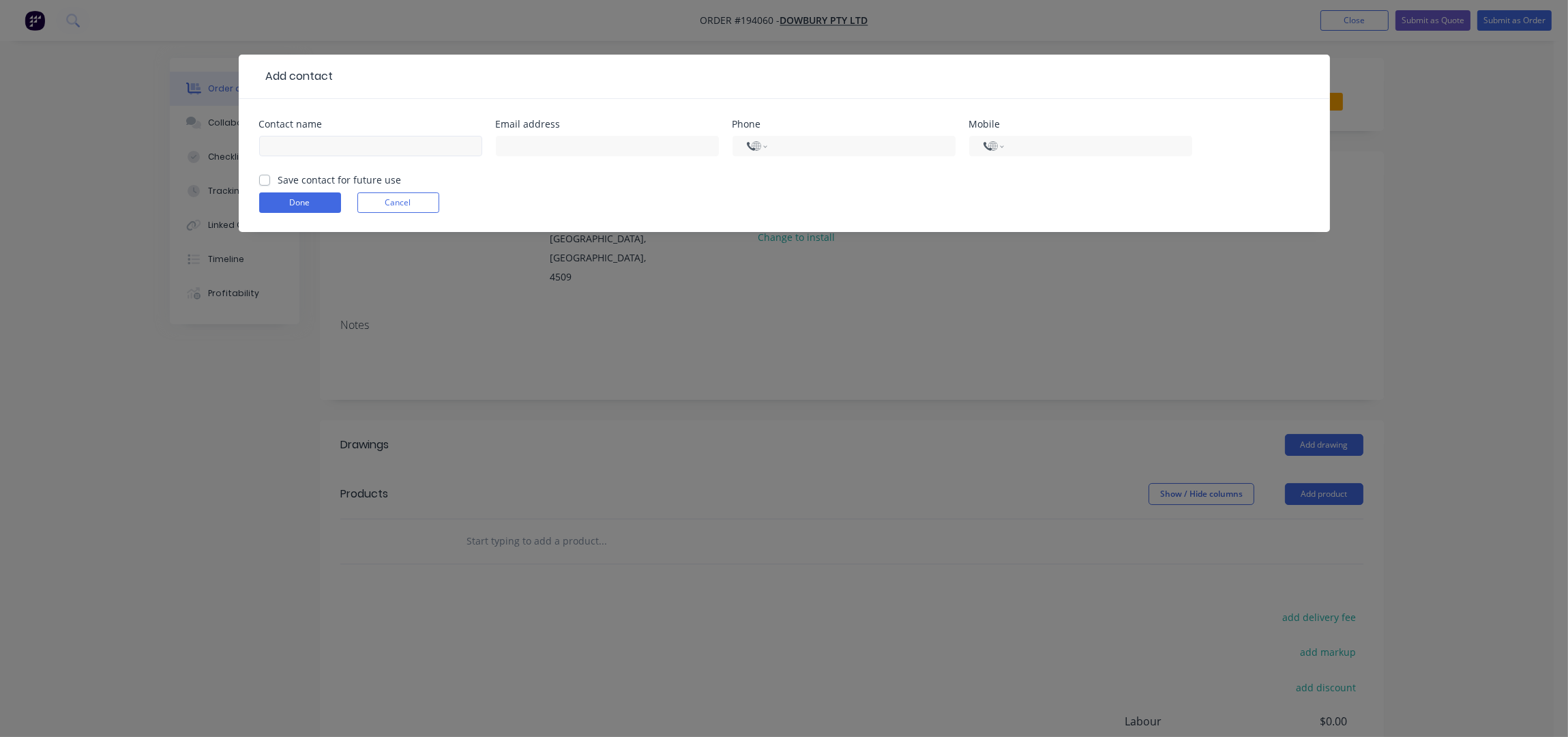
select select "AU"
click at [349, 148] on input "text" at bounding box center [371, 146] width 223 height 20
drag, startPoint x: 349, startPoint y: 149, endPoint x: 290, endPoint y: 147, distance: 59.0
click at [290, 147] on input "LUKE 0481959655" at bounding box center [371, 146] width 223 height 20
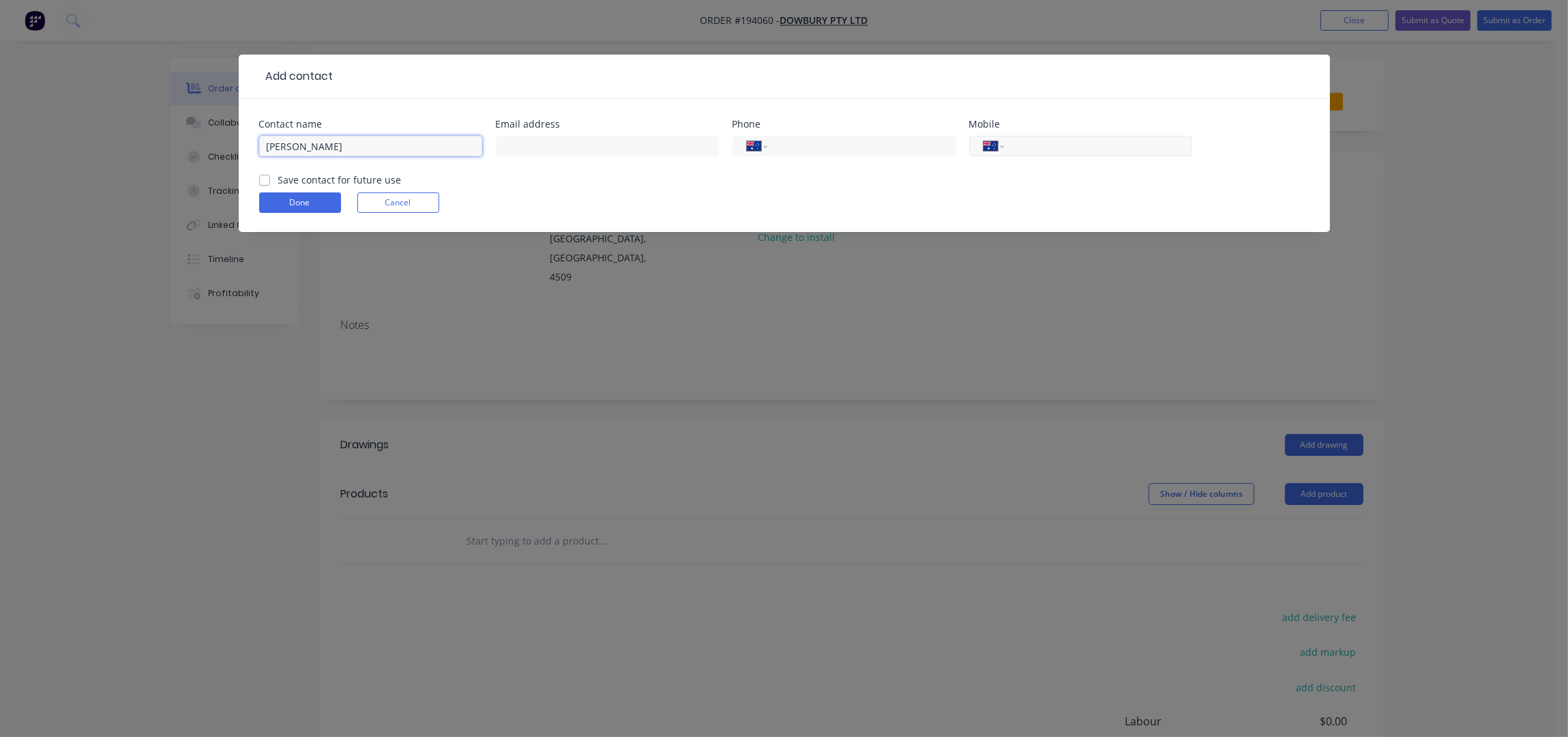
type input "LUKE"
click at [1046, 152] on input "tel" at bounding box center [1095, 146] width 164 height 15
paste input "0481 959 655"
type input "0481 959 655"
click at [314, 191] on form "Contact name LUKE Email address Phone International Afghanistan Åland Islands A…" at bounding box center [785, 176] width 1050 height 113
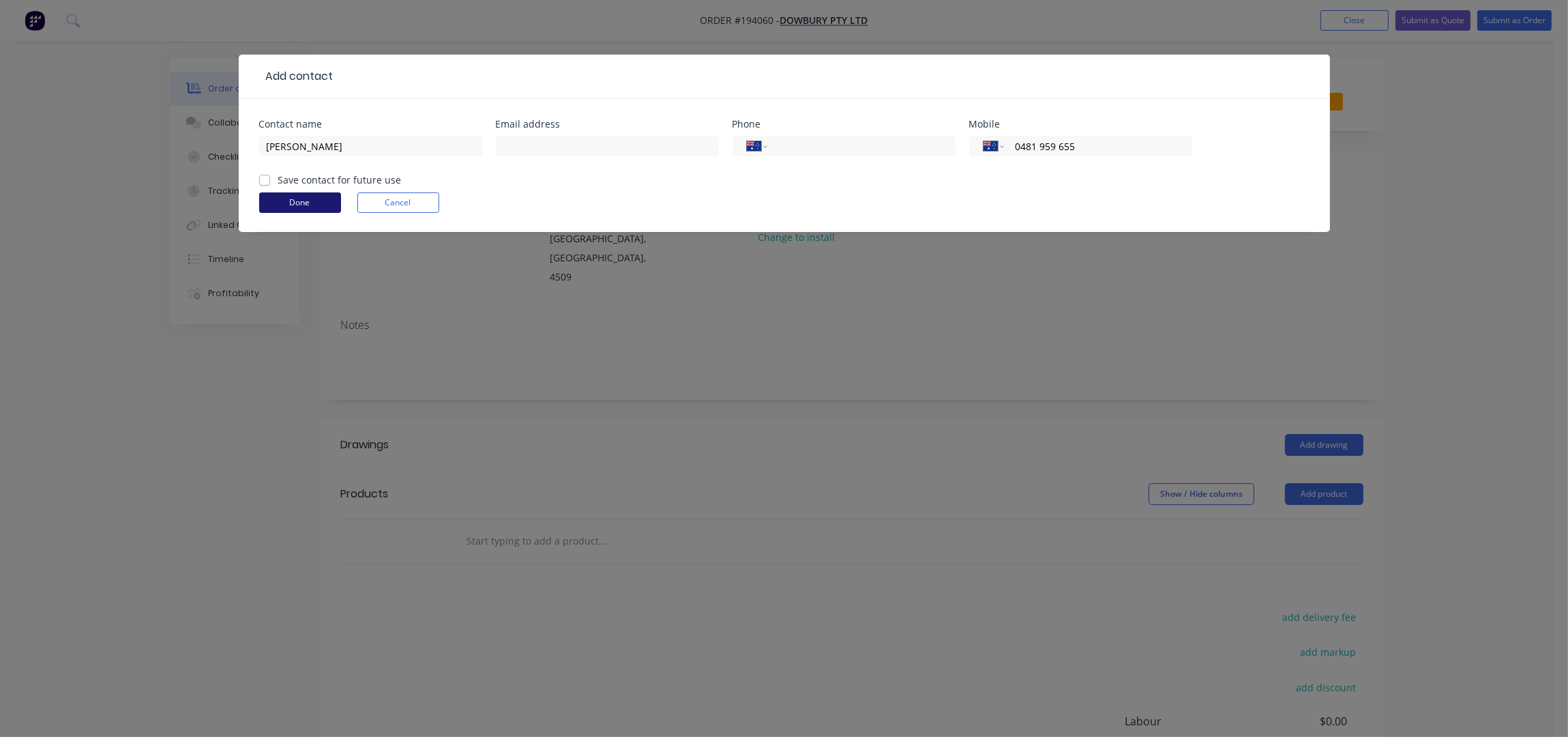
click at [306, 198] on button "Done" at bounding box center [300, 202] width 82 height 20
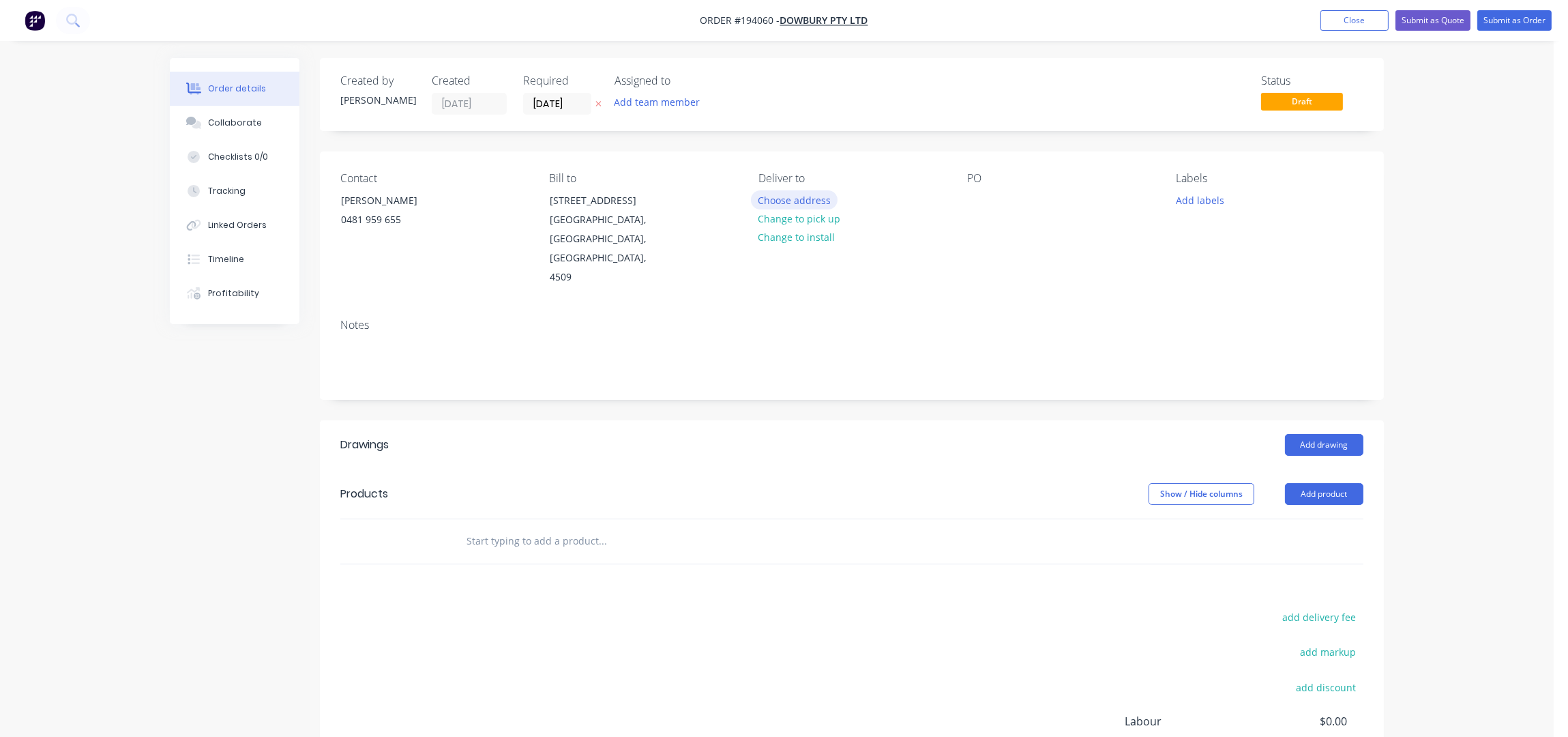
click at [830, 195] on button "Choose address" at bounding box center [794, 199] width 87 height 19
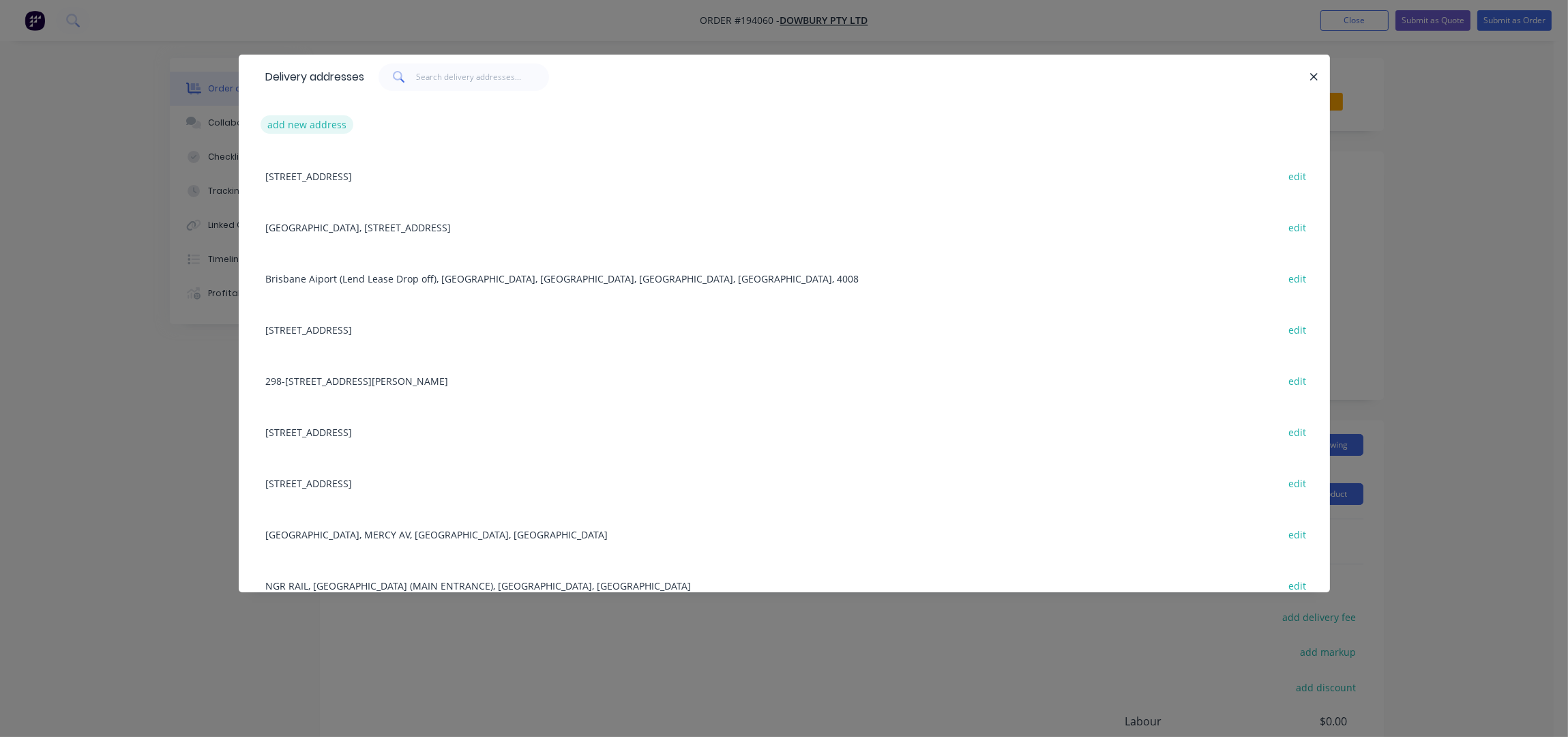
click at [334, 128] on button "add new address" at bounding box center [307, 124] width 93 height 19
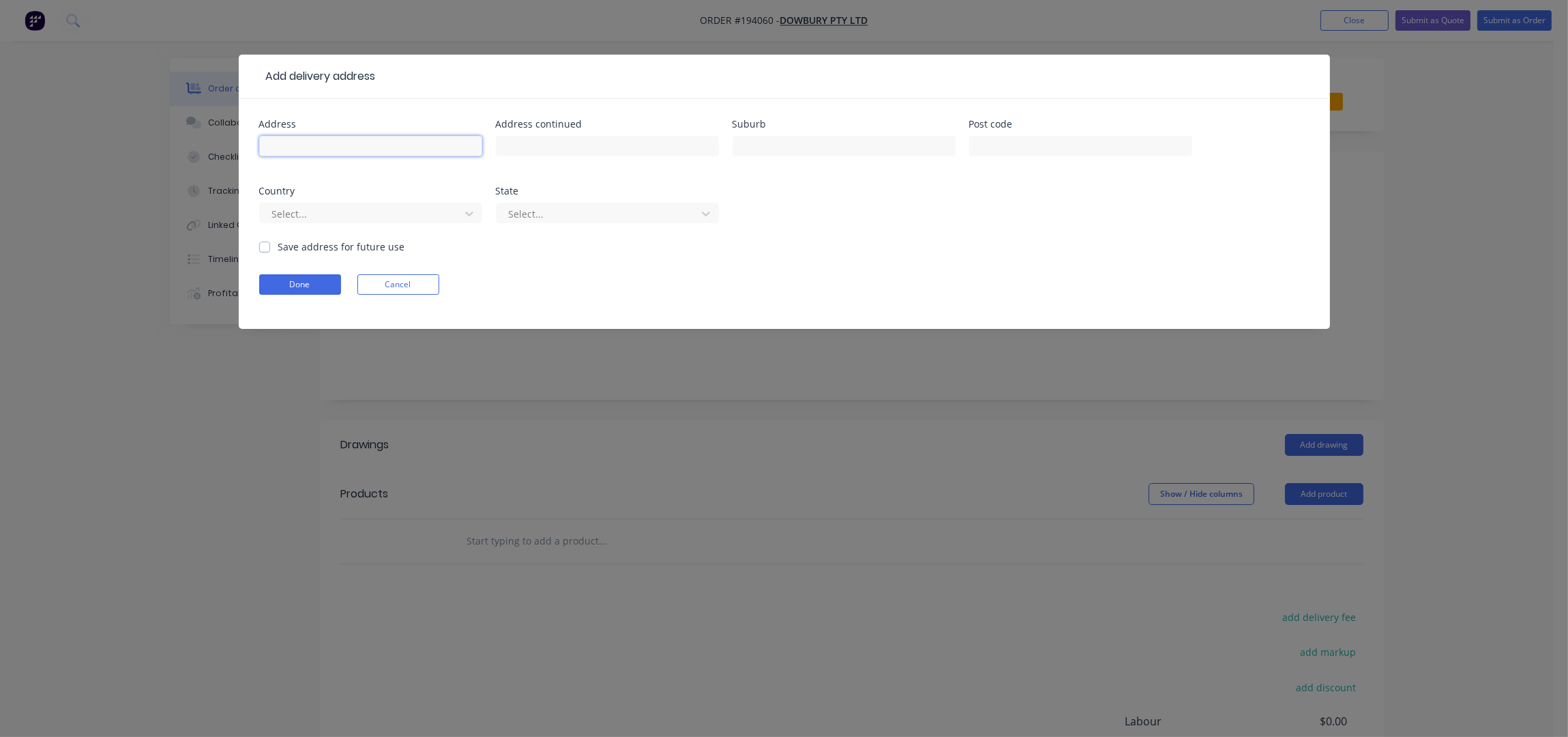
click at [332, 144] on input "text" at bounding box center [371, 146] width 223 height 20
type input "35 MORNINGTON COURT"
type input "MORNINGSIDE"
drag, startPoint x: 311, startPoint y: 287, endPoint x: 679, endPoint y: 207, distance: 376.6
click at [311, 287] on button "Done" at bounding box center [300, 284] width 82 height 20
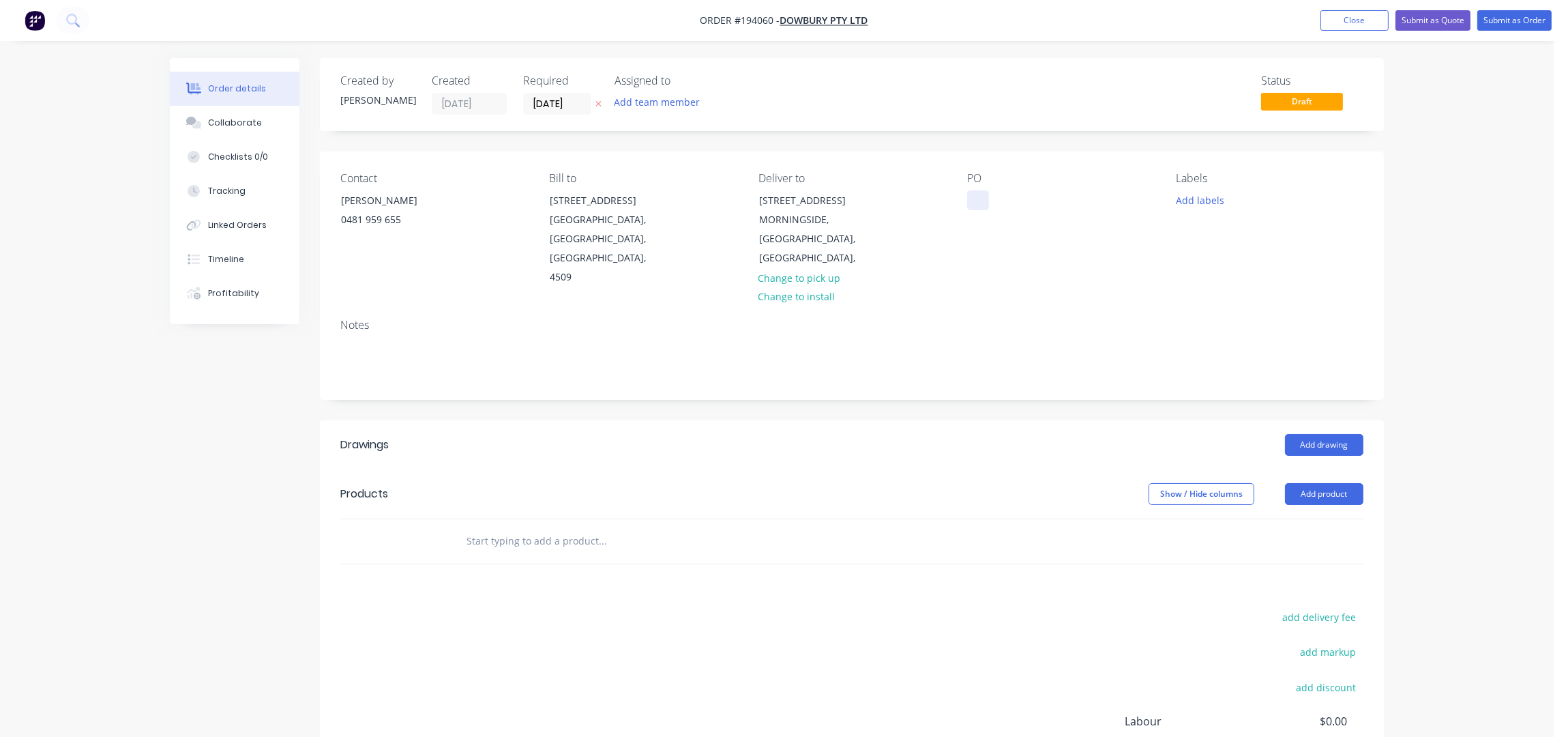
click at [978, 195] on div at bounding box center [978, 200] width 22 height 20
click at [1128, 267] on div "PO 94452" at bounding box center [1061, 229] width 187 height 115
click at [1186, 195] on button "Add labels" at bounding box center [1200, 199] width 63 height 19
click at [1227, 345] on div "7 AM" at bounding box center [1228, 350] width 31 height 15
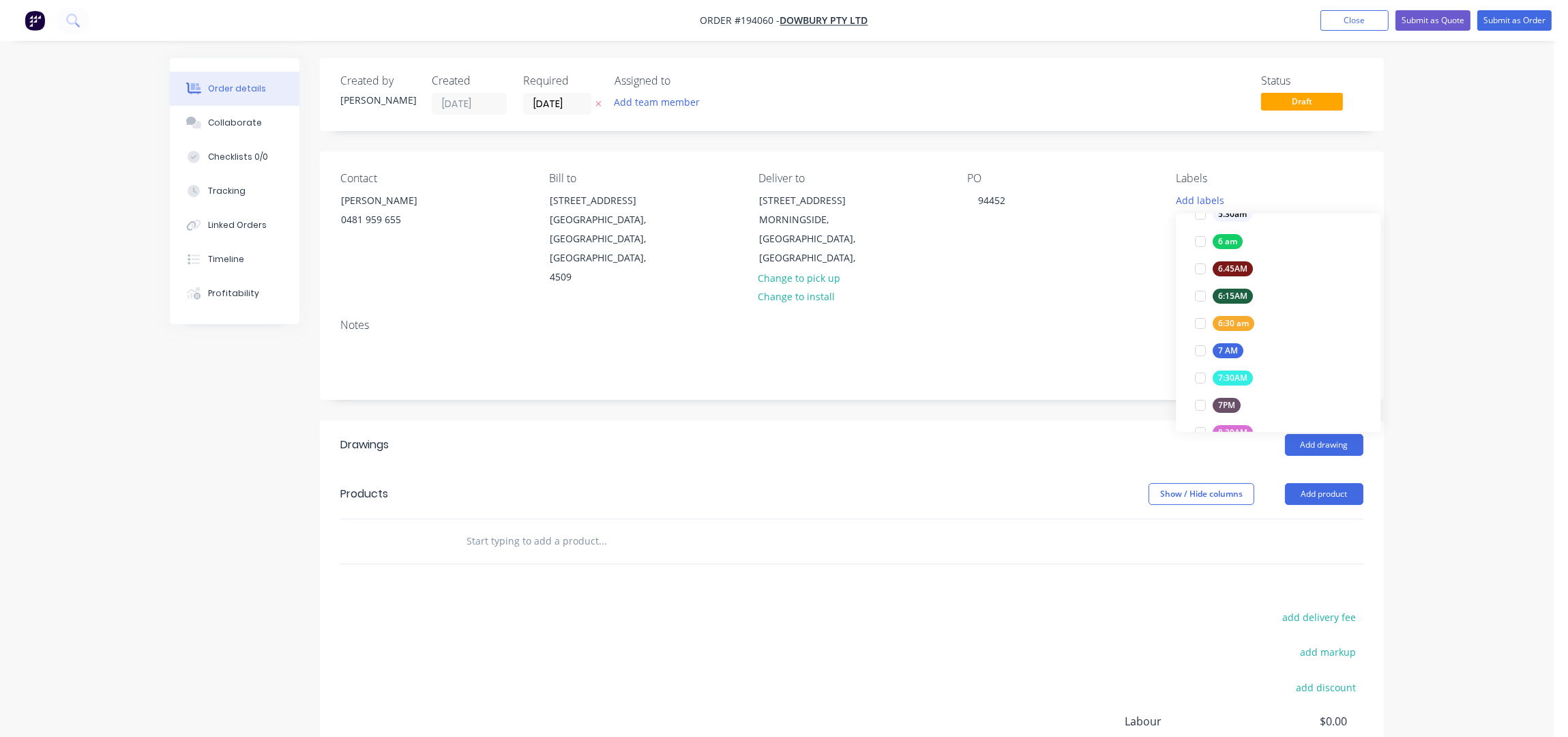
scroll to position [0, 0]
click at [970, 362] on div "Notes" at bounding box center [851, 353] width 1064 height 91
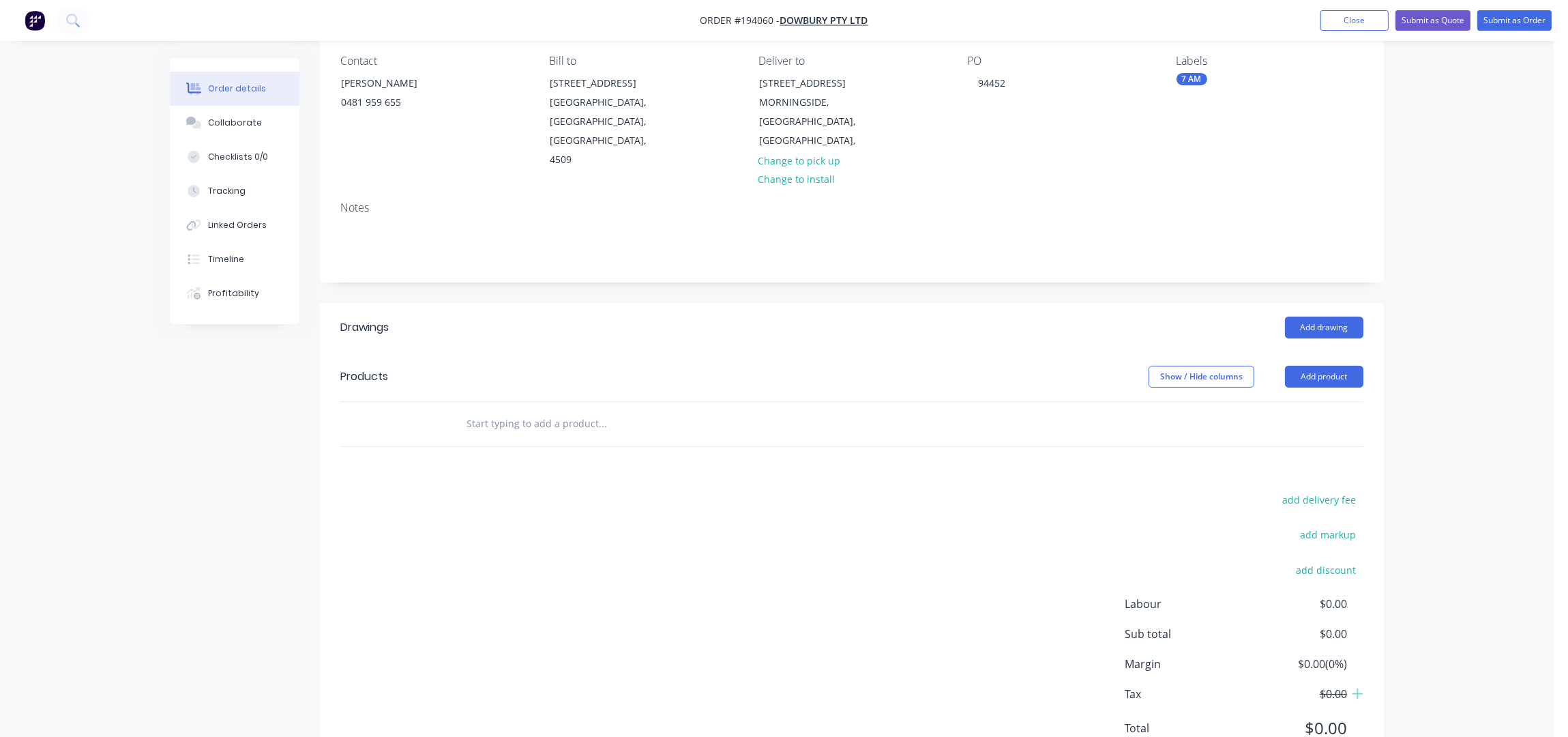
scroll to position [157, 0]
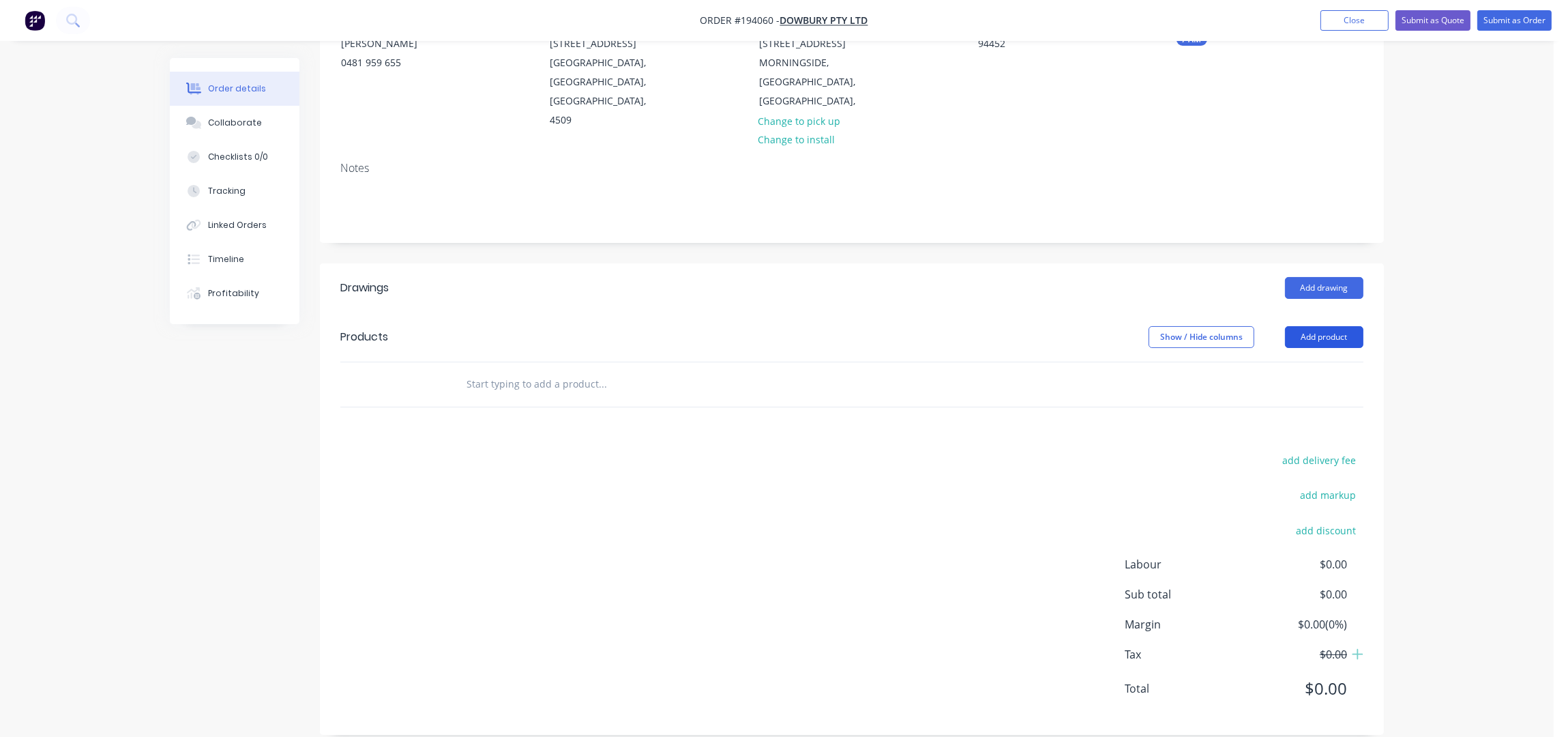
click at [1312, 326] on button "Add product" at bounding box center [1325, 337] width 79 height 22
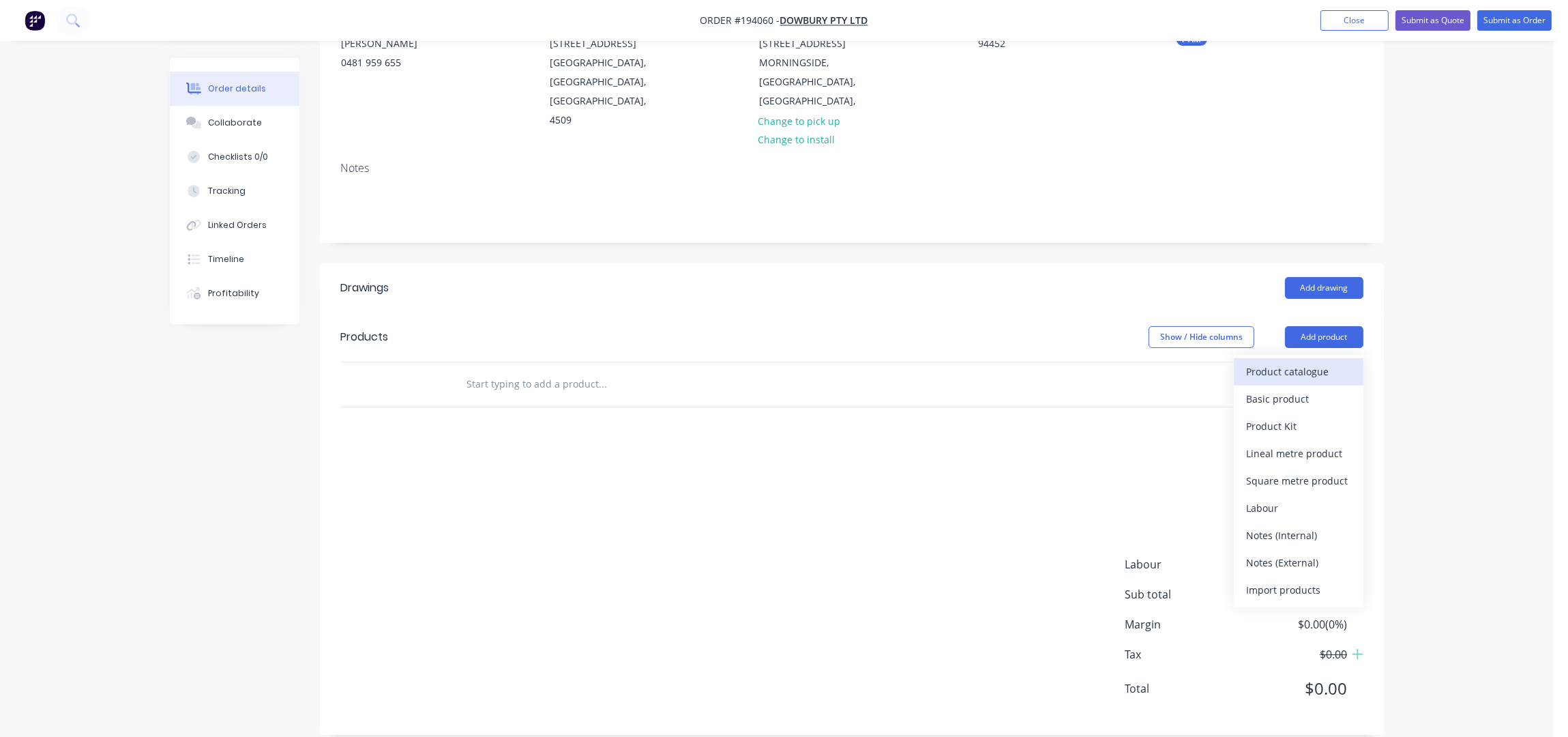
click at [1315, 362] on div "Product catalogue" at bounding box center [1298, 372] width 105 height 20
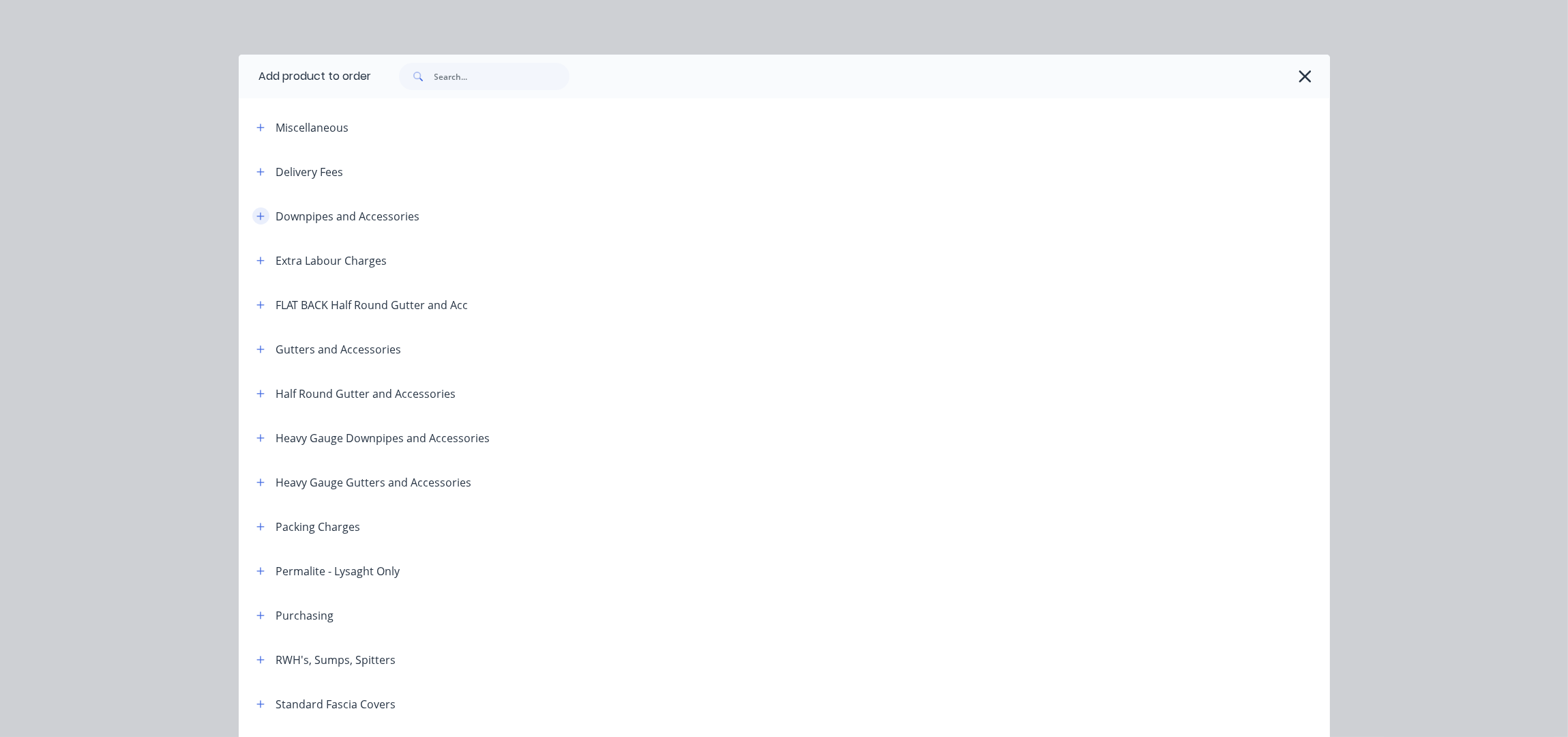
click at [256, 218] on icon "button" at bounding box center [260, 216] width 8 height 9
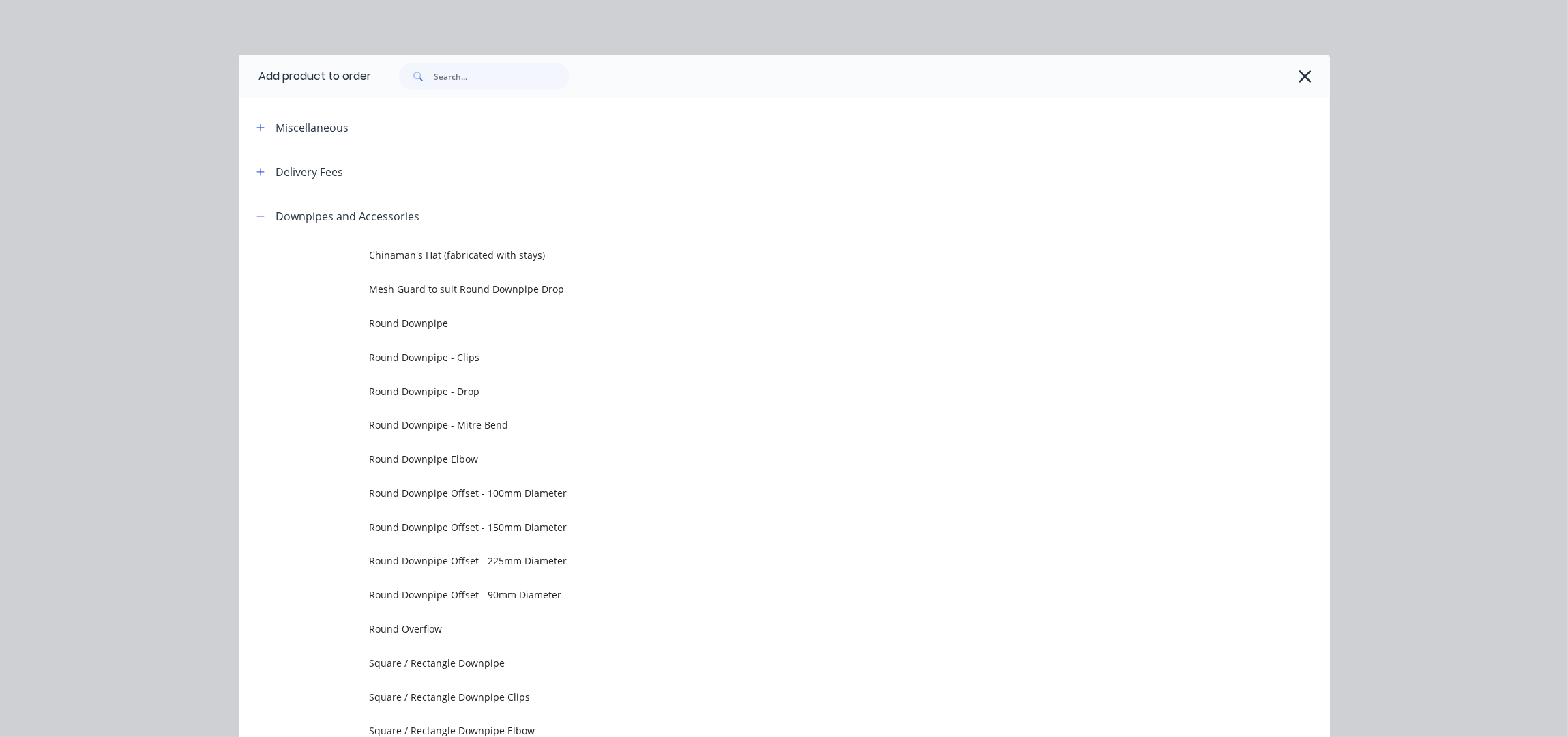
click at [438, 330] on td "Round Downpipe" at bounding box center [850, 323] width 960 height 34
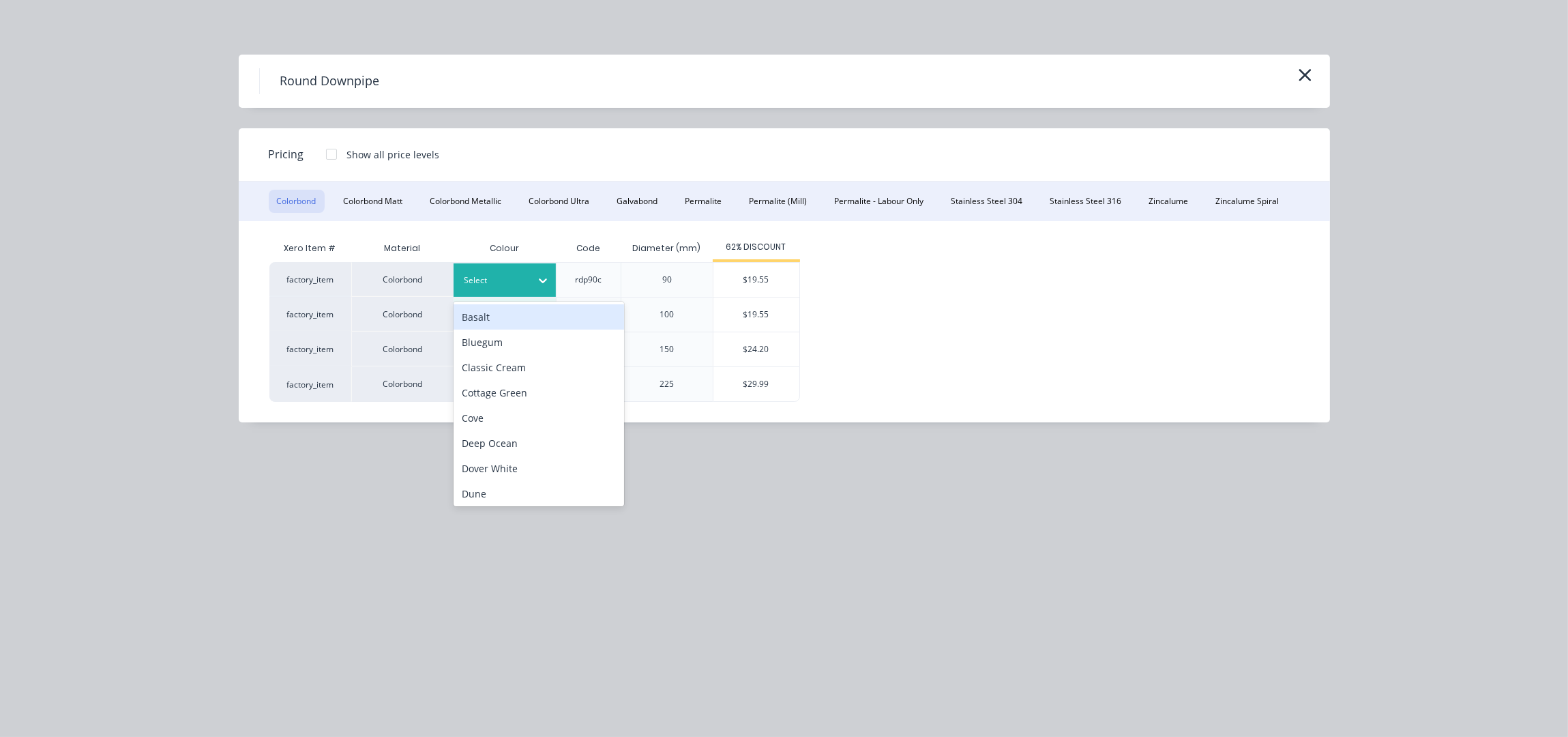
click at [484, 277] on div at bounding box center [494, 280] width 61 height 15
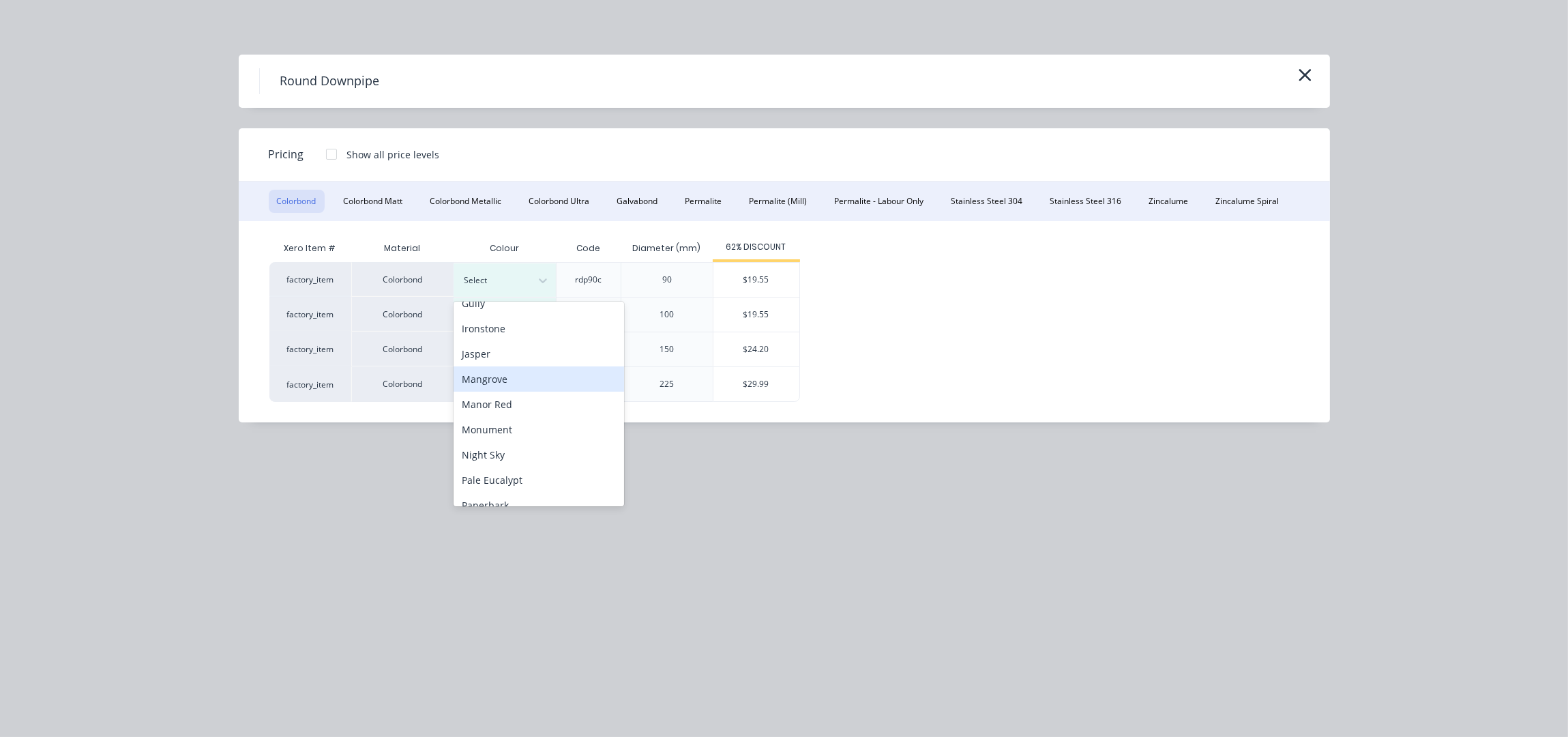
scroll to position [272, 0]
click at [519, 419] on div "Night Sky" at bounding box center [538, 423] width 171 height 25
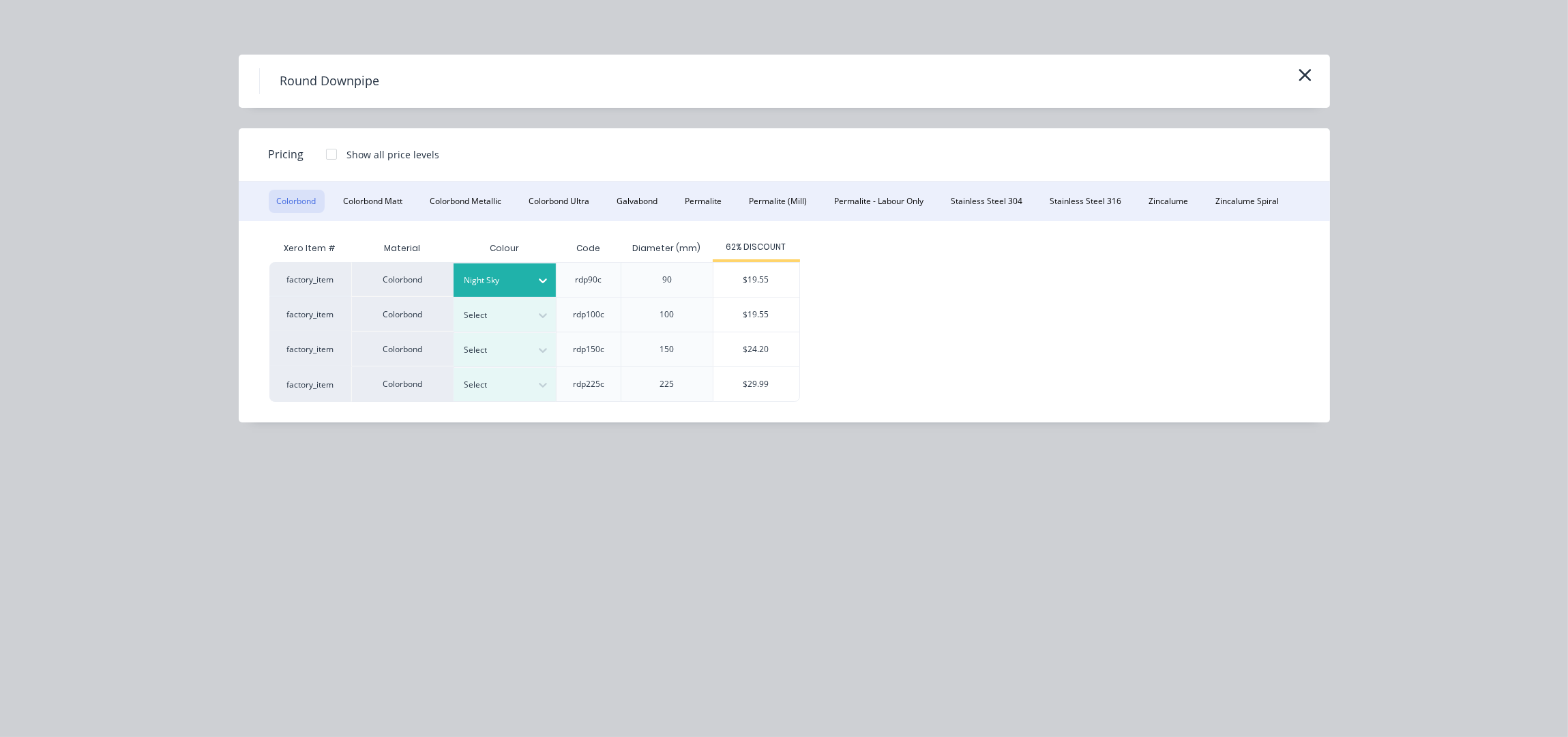
drag, startPoint x: 786, startPoint y: 284, endPoint x: 815, endPoint y: 295, distance: 31.0
click at [786, 283] on div "$19.55" at bounding box center [756, 280] width 86 height 34
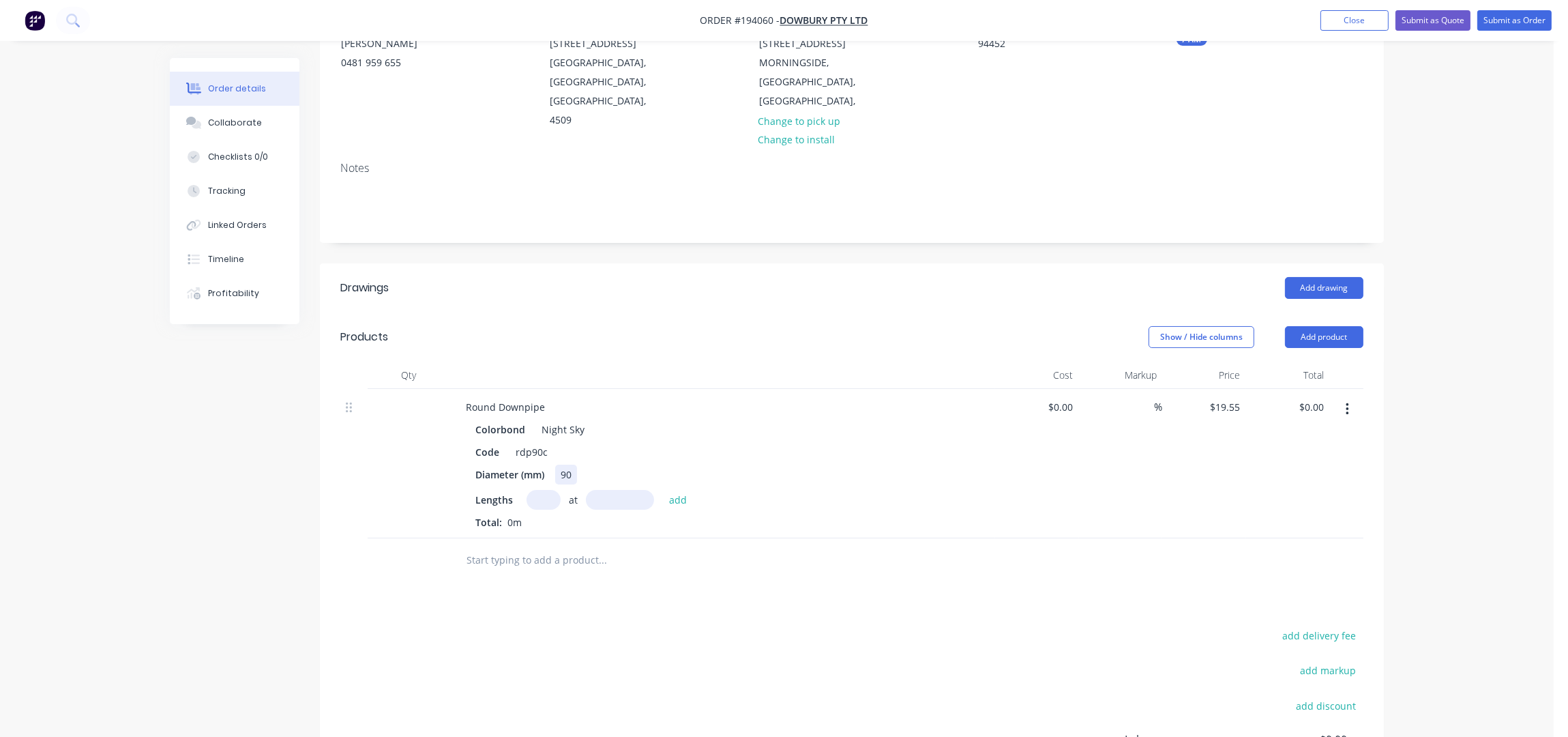
click at [570, 464] on div "90" at bounding box center [566, 474] width 22 height 20
click at [535, 490] on input "text" at bounding box center [544, 500] width 34 height 20
click at [545, 397] on div "Round Downpipe" at bounding box center [505, 407] width 101 height 20
click at [568, 397] on div "50DIA Round Downpipe" at bounding box center [520, 407] width 131 height 20
drag, startPoint x: 569, startPoint y: 390, endPoint x: 592, endPoint y: 407, distance: 28.6
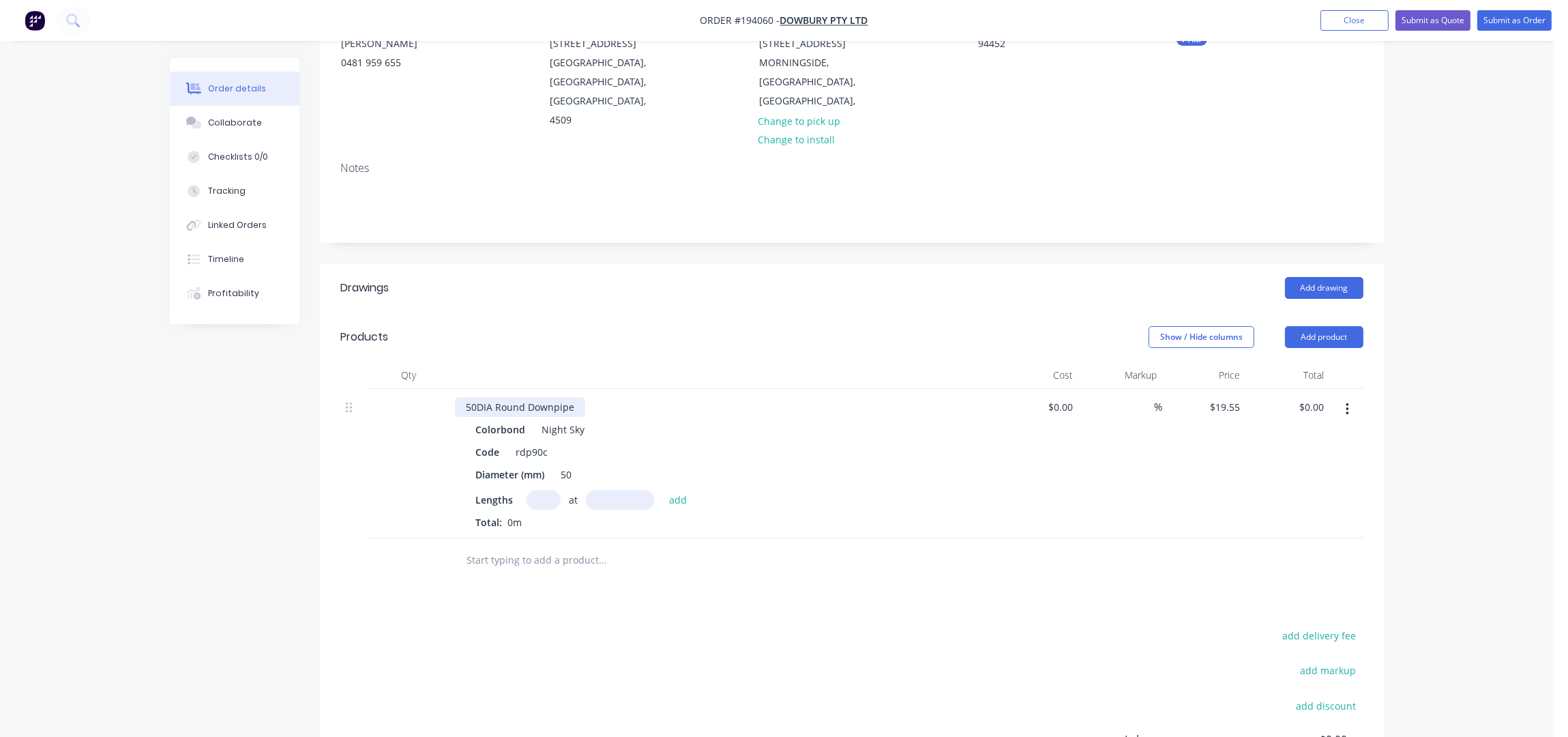
click at [570, 397] on div "50DIA Round Downpipe" at bounding box center [520, 407] width 131 height 20
click at [543, 490] on input "text" at bounding box center [544, 500] width 34 height 20
type input "8"
click at [1353, 397] on button "button" at bounding box center [1348, 409] width 32 height 25
click at [1322, 517] on div "Delete" at bounding box center [1298, 527] width 105 height 20
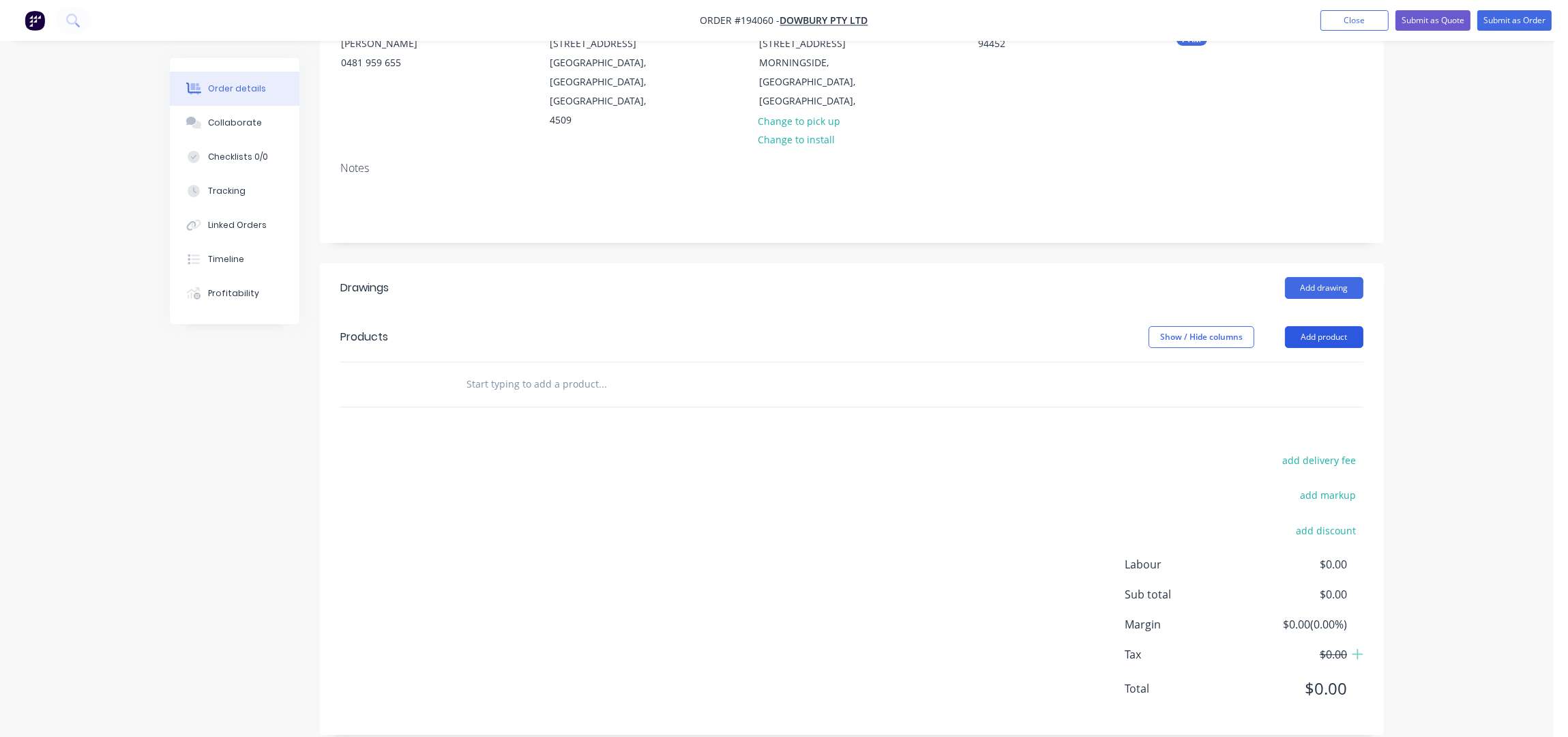
click at [1322, 326] on button "Add product" at bounding box center [1325, 337] width 79 height 22
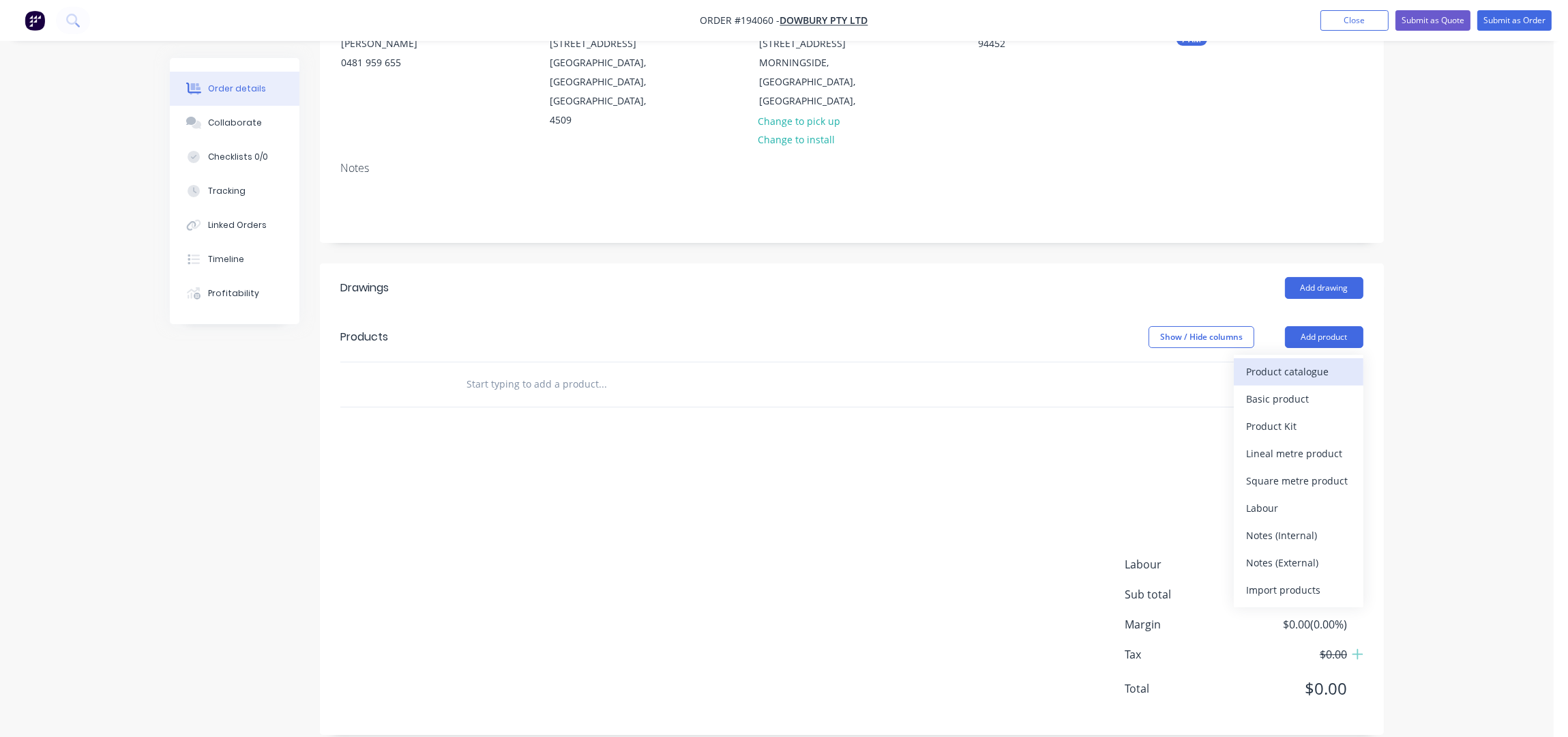
click at [1306, 362] on div "Product catalogue" at bounding box center [1298, 372] width 105 height 20
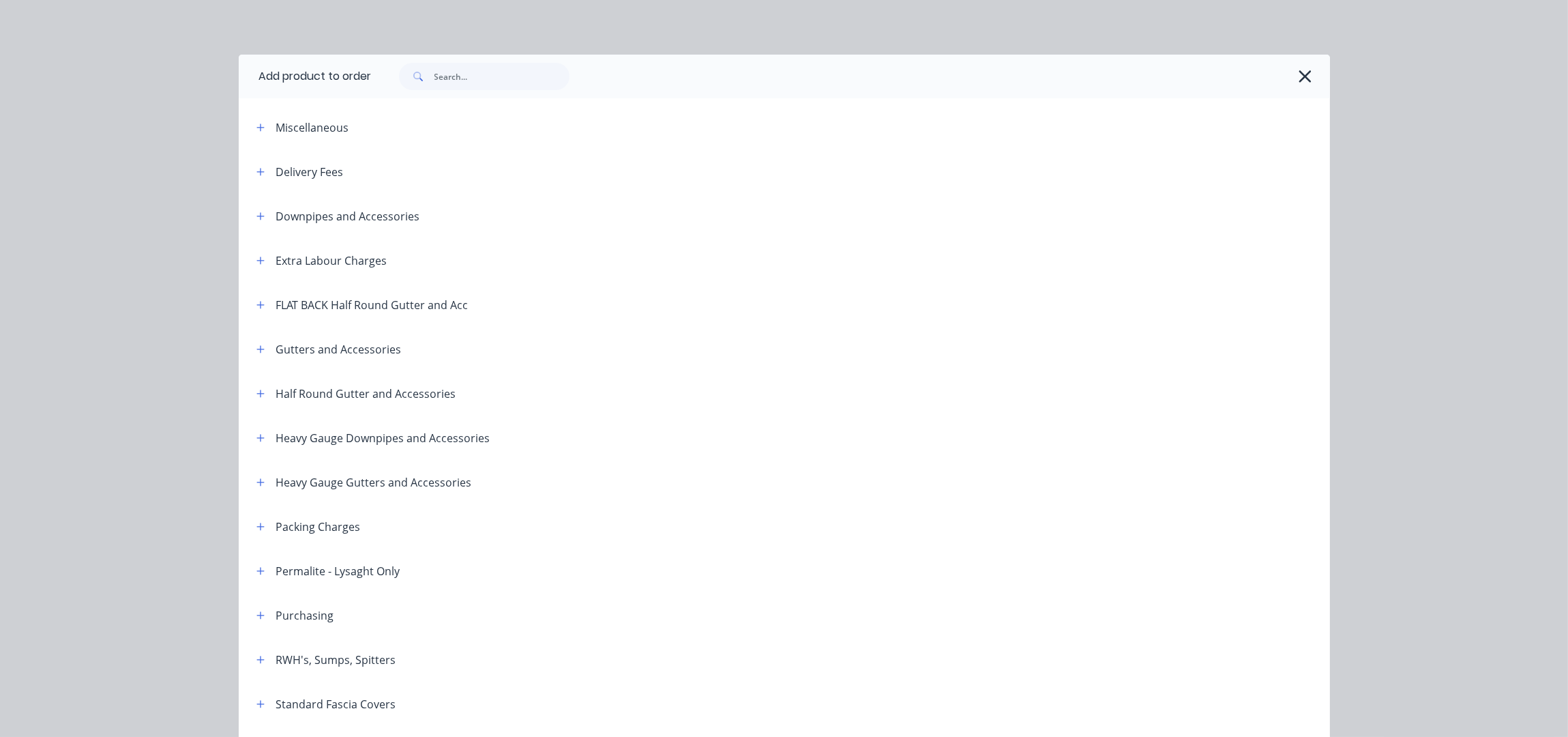
click at [256, 223] on span at bounding box center [261, 216] width 17 height 17
click at [256, 218] on icon "button" at bounding box center [260, 216] width 8 height 9
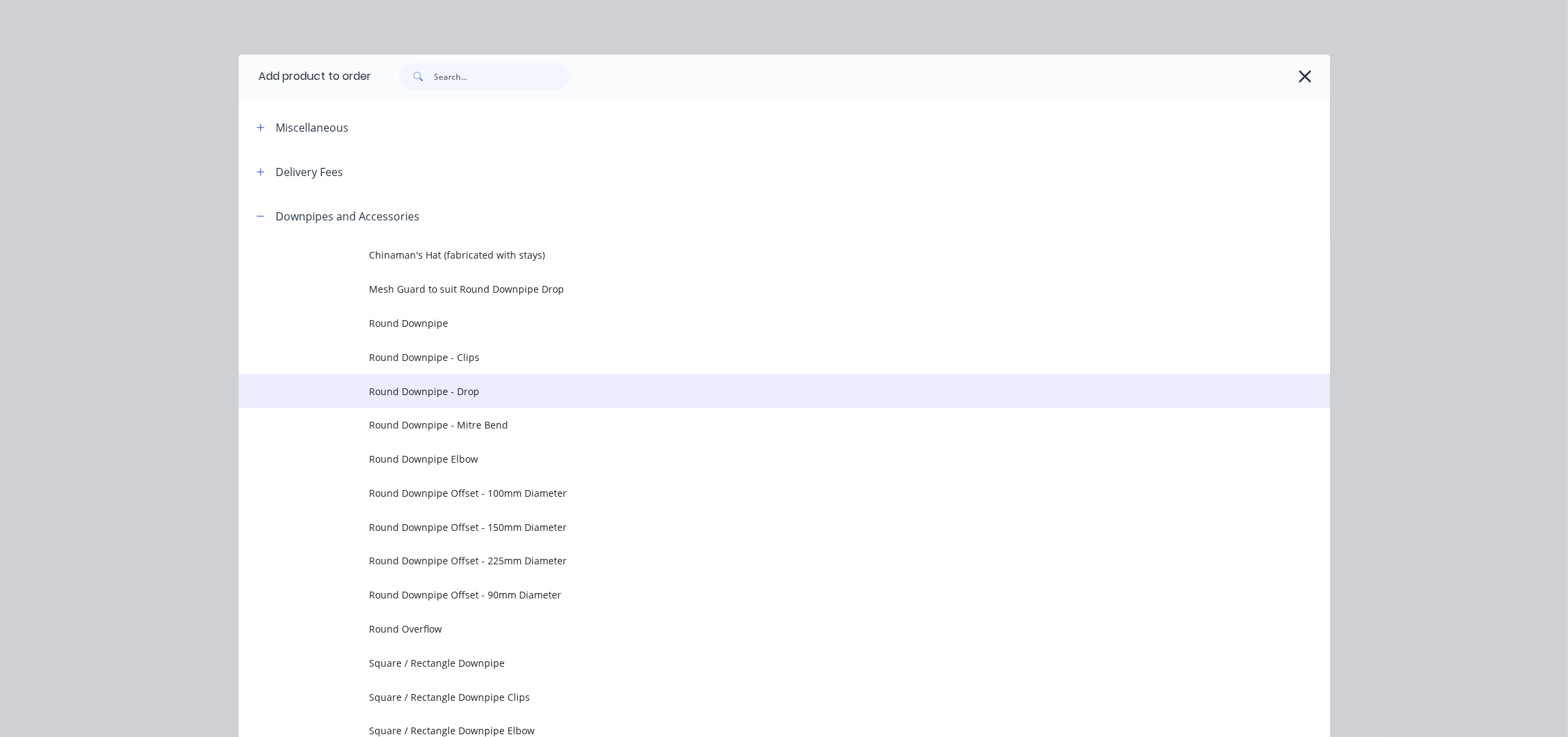
click at [470, 386] on span "Round Downpipe - Drop" at bounding box center [754, 391] width 768 height 15
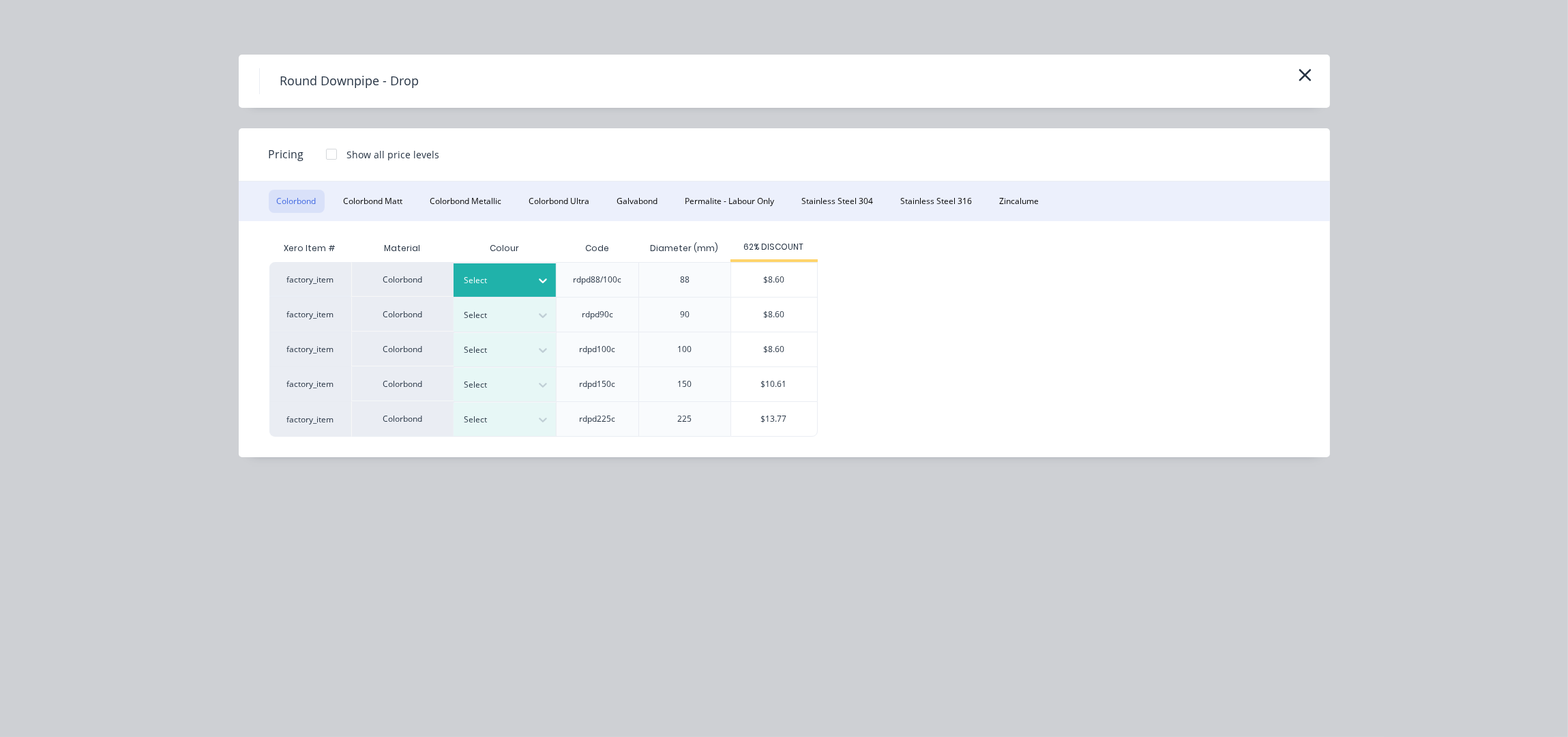
click at [512, 275] on div at bounding box center [494, 280] width 61 height 15
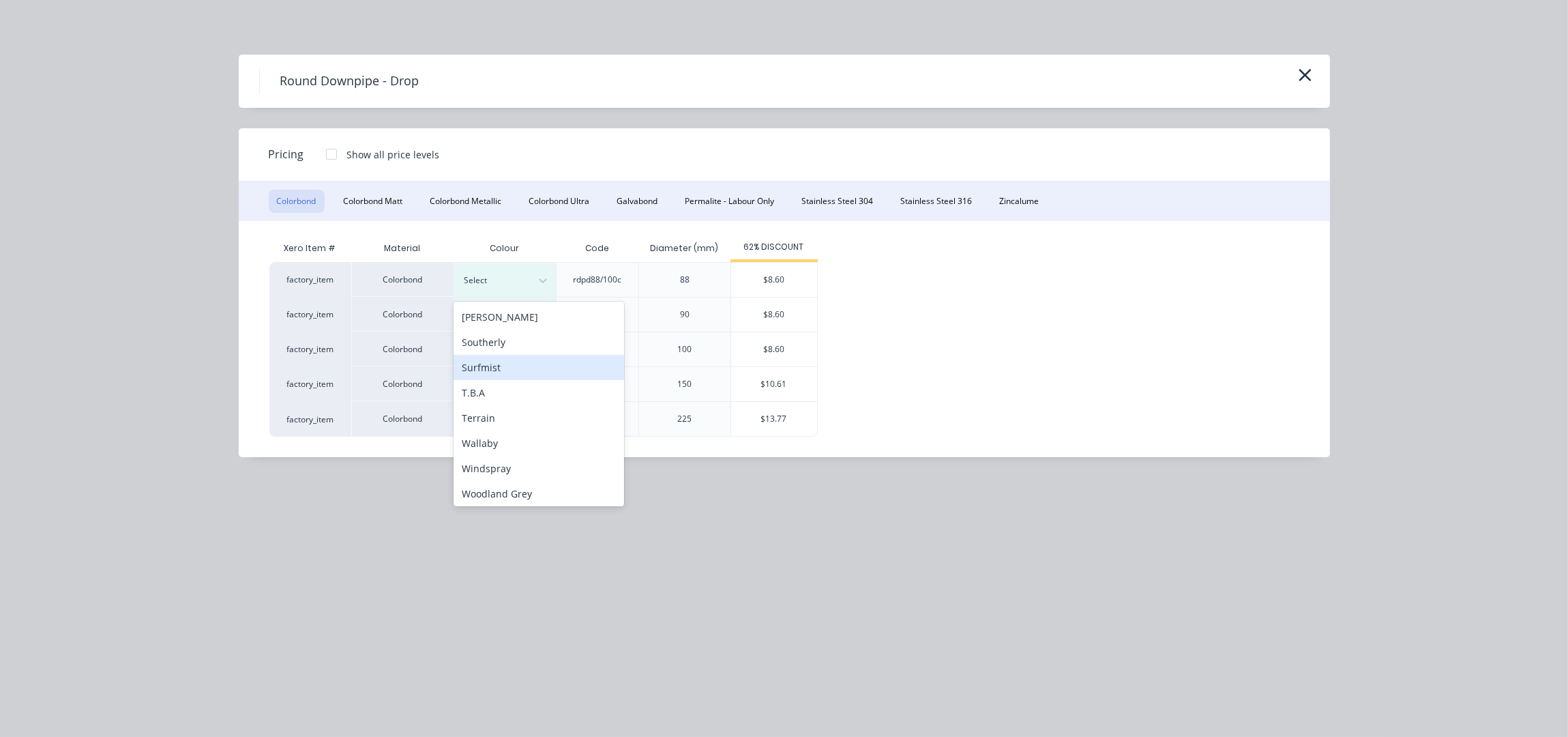
scroll to position [364, 0]
click at [490, 341] on div "Night Sky" at bounding box center [538, 331] width 171 height 25
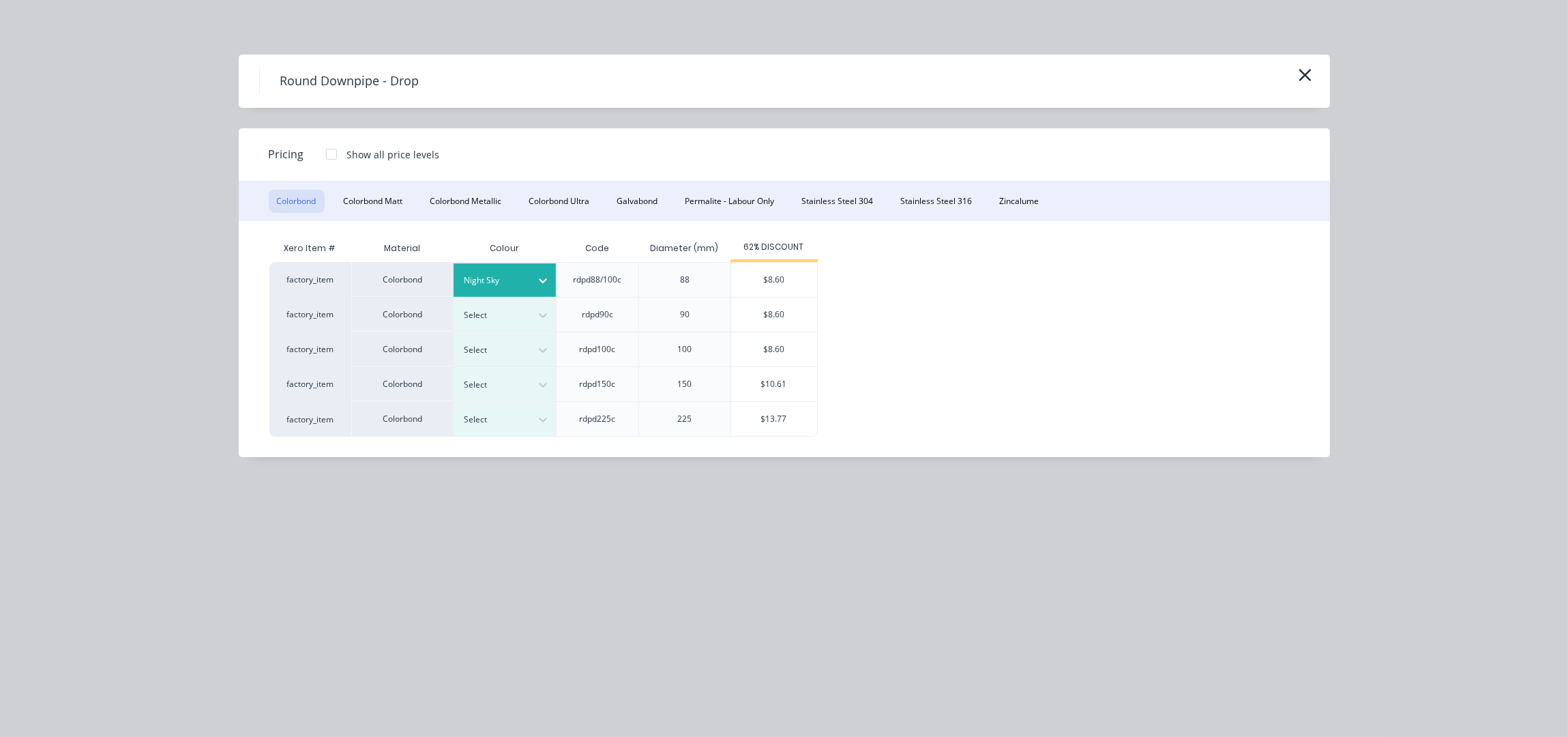
click at [800, 283] on div "$8.60" at bounding box center [774, 280] width 86 height 34
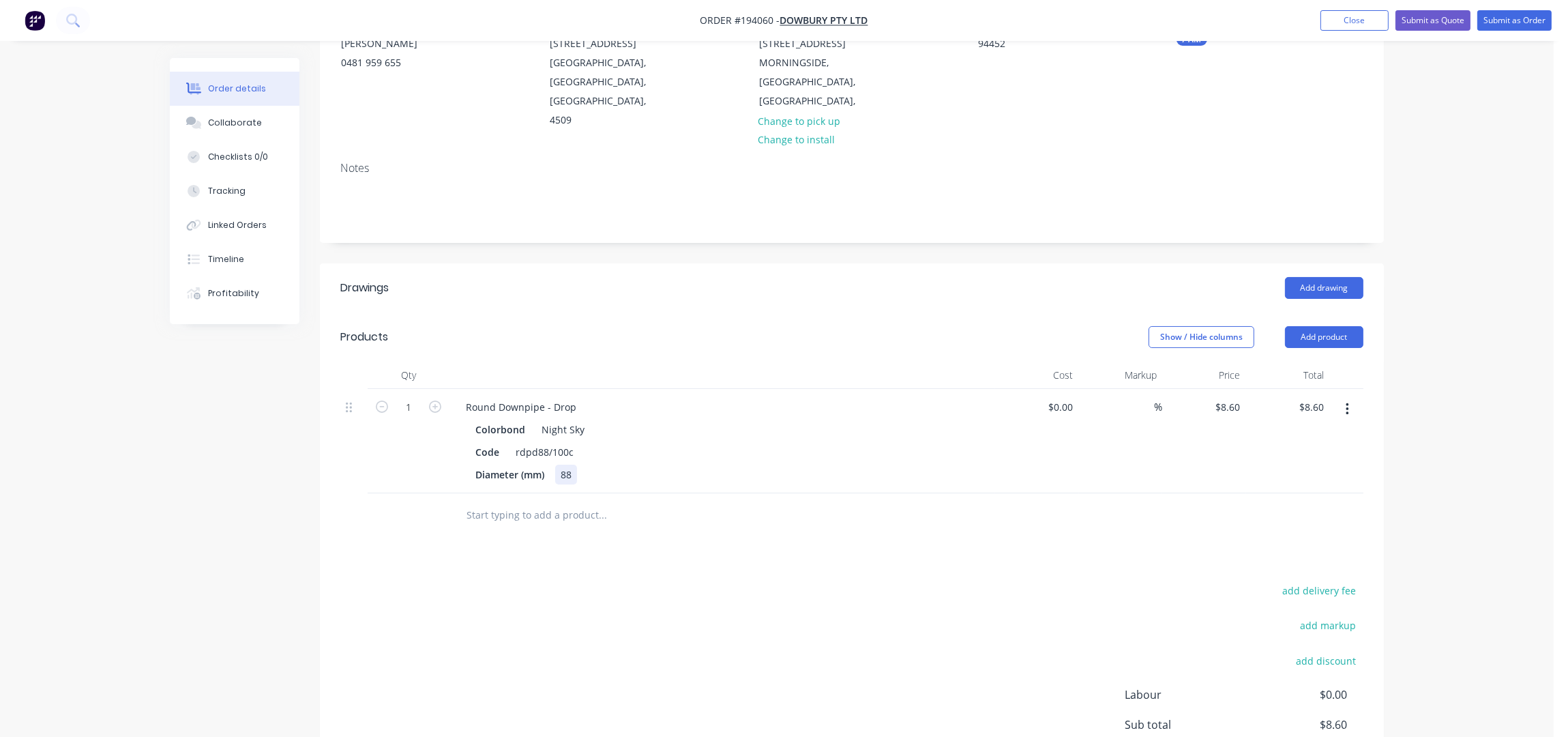
drag, startPoint x: 566, startPoint y: 453, endPoint x: 577, endPoint y: 465, distance: 16.3
click at [566, 464] on div "88" at bounding box center [566, 474] width 22 height 20
click at [570, 464] on div "88" at bounding box center [566, 474] width 22 height 20
click at [580, 397] on div "Round Downpipe - Drop" at bounding box center [521, 407] width 132 height 20
click at [763, 312] on header "Products Show / Hide columns Add product" at bounding box center [851, 337] width 1064 height 49
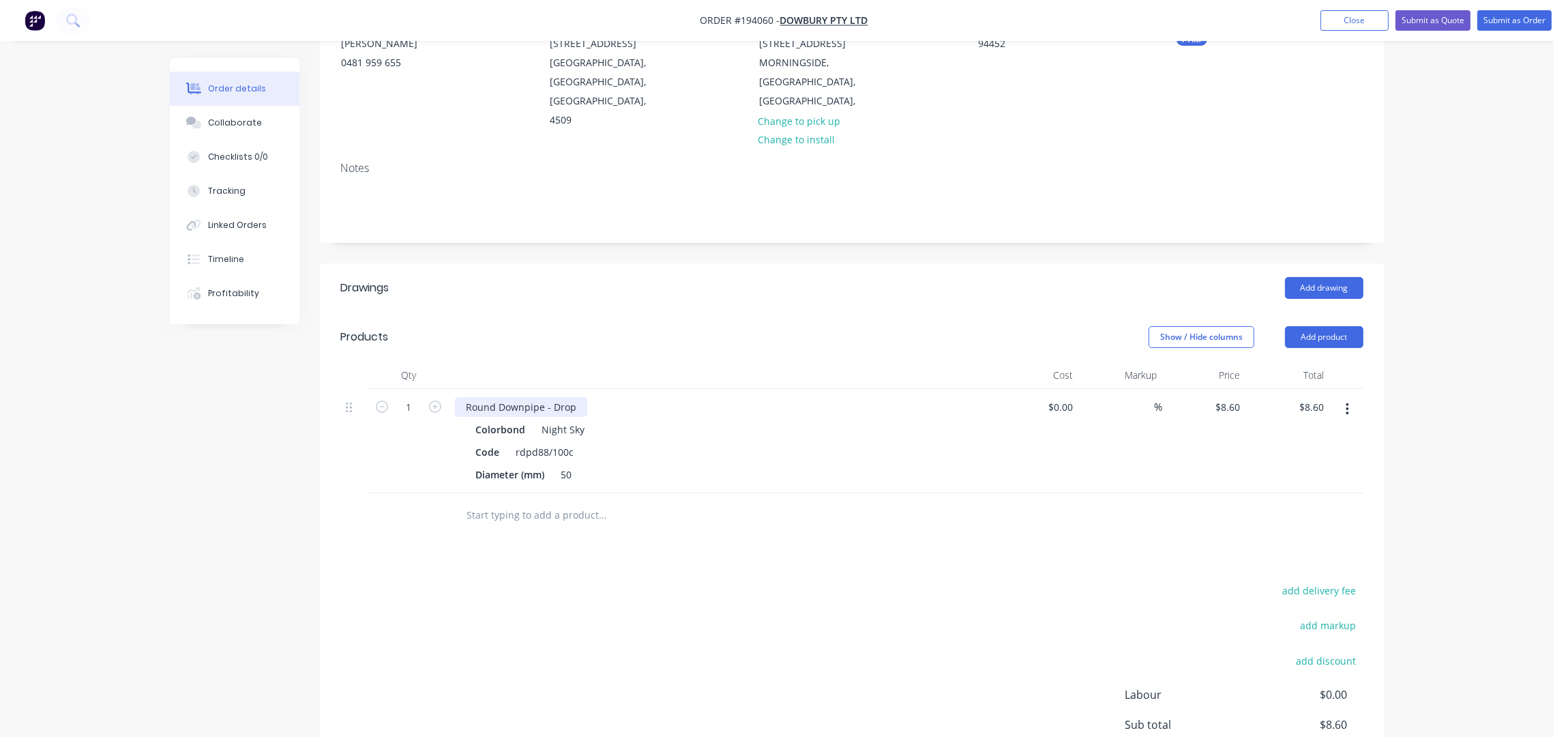
click at [574, 397] on div "Round Downpipe - Drop" at bounding box center [521, 407] width 132 height 20
click at [467, 397] on div "Round Downpipe - Drop - 100 LONG" at bounding box center [548, 407] width 187 height 20
click at [412, 397] on input "1" at bounding box center [409, 407] width 36 height 20
type input "8"
type input "$68.80"
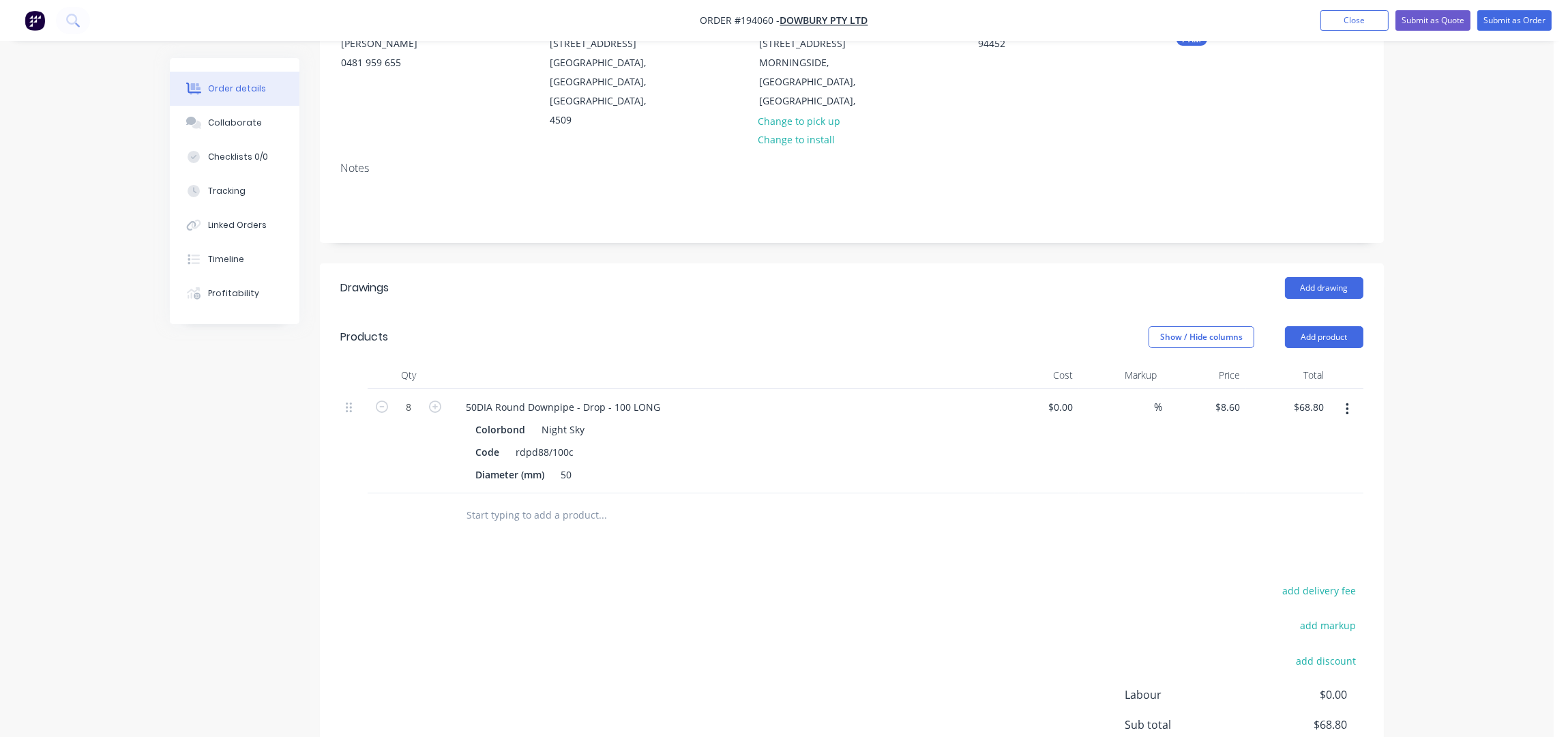
click at [632, 336] on header "Products Show / Hide columns Add product" at bounding box center [851, 337] width 1064 height 49
click at [506, 326] on div "Products" at bounding box center [450, 337] width 218 height 22
click at [562, 501] on input "text" at bounding box center [602, 515] width 273 height 27
drag, startPoint x: 1346, startPoint y: 389, endPoint x: 1355, endPoint y: 406, distance: 19.2
click at [1346, 402] on icon "button" at bounding box center [1347, 409] width 3 height 15
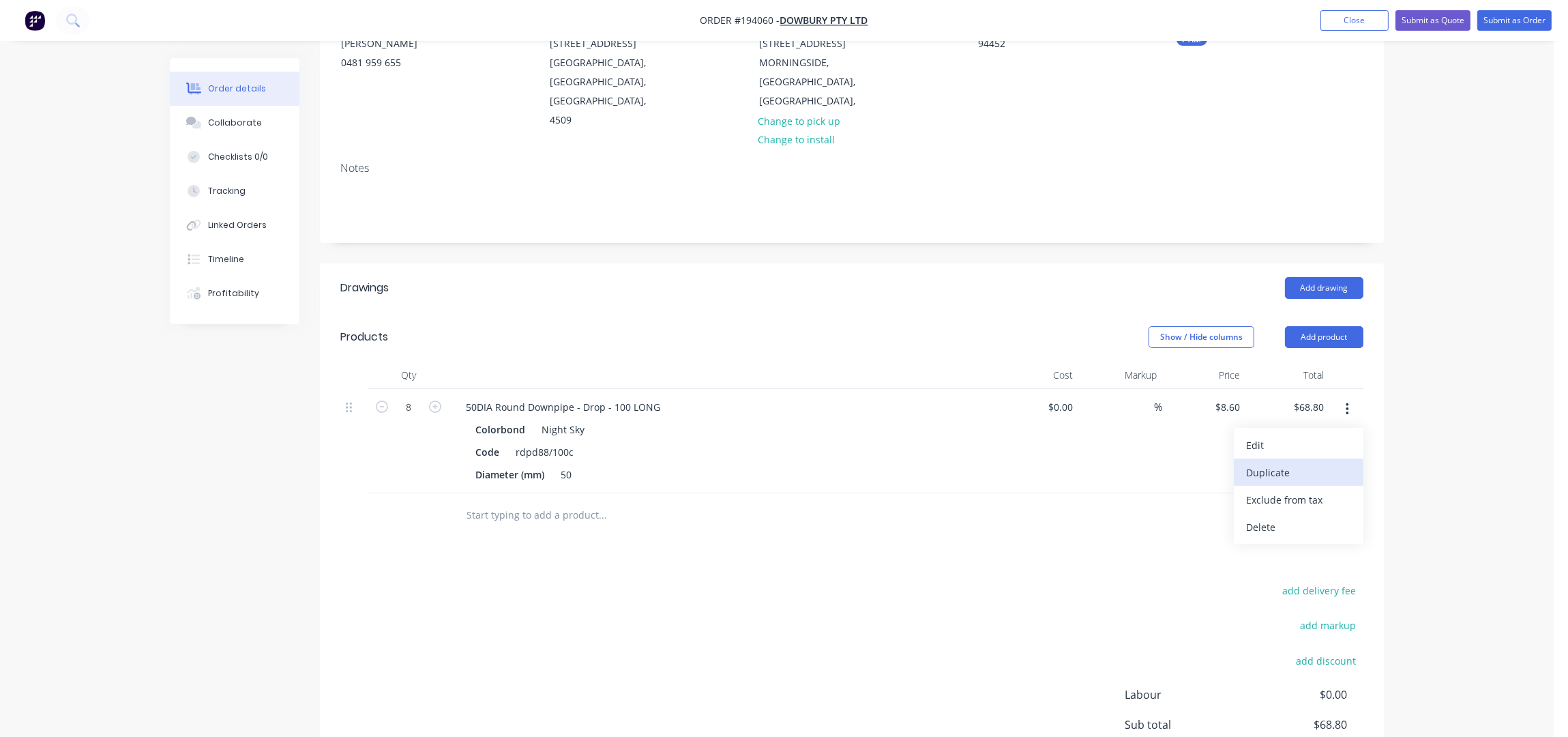
click at [1291, 463] on div "Duplicate" at bounding box center [1298, 473] width 105 height 20
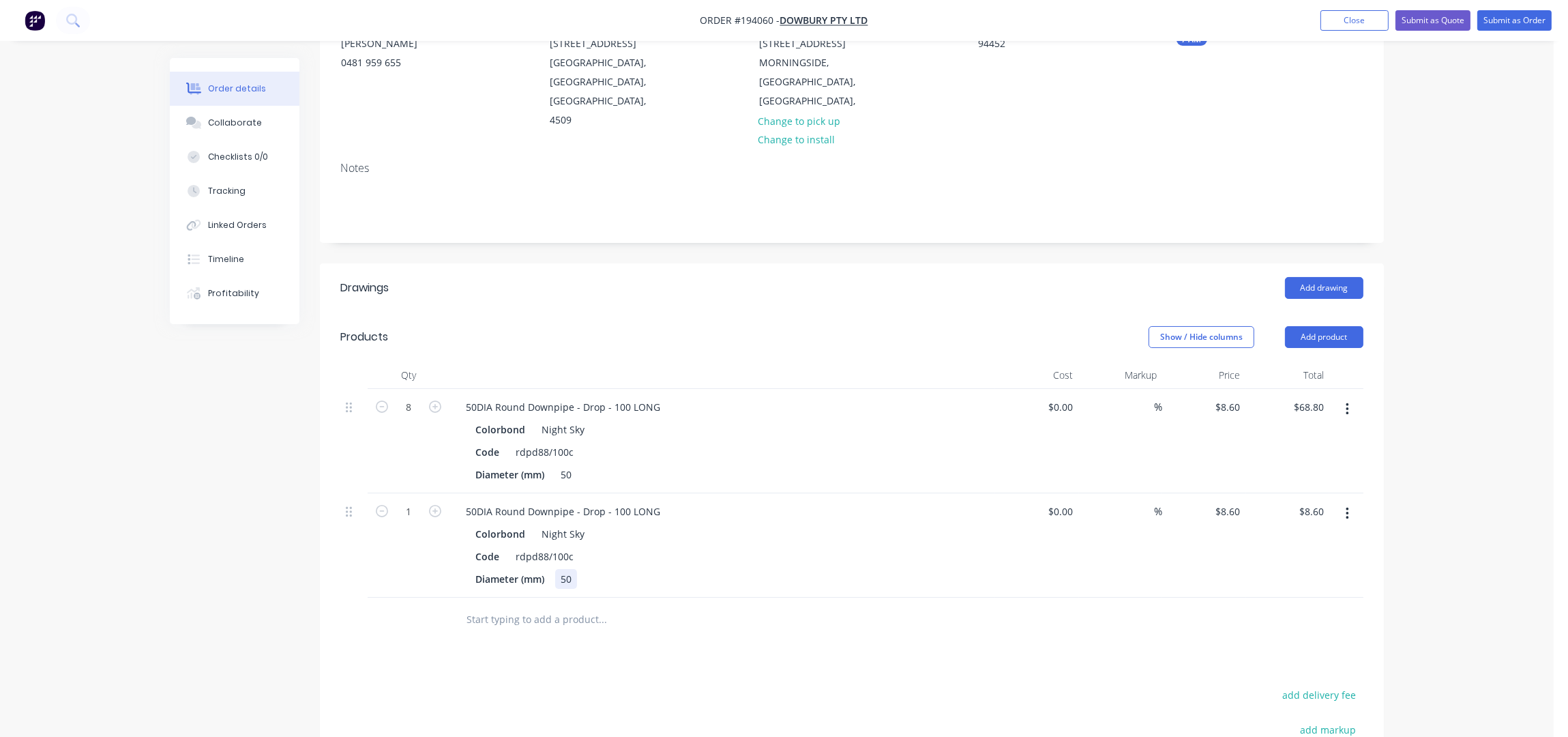
click at [572, 569] on div "50" at bounding box center [566, 579] width 22 height 20
click at [630, 501] on div "50DIA Round Downpipe - Drop - 100 LONG" at bounding box center [563, 511] width 216 height 20
click at [470, 501] on div "50DIA Round Downpipe - Drop - 60 LONG" at bounding box center [560, 511] width 211 height 20
click at [435, 504] on icon "button" at bounding box center [435, 511] width 12 height 12
type input "2"
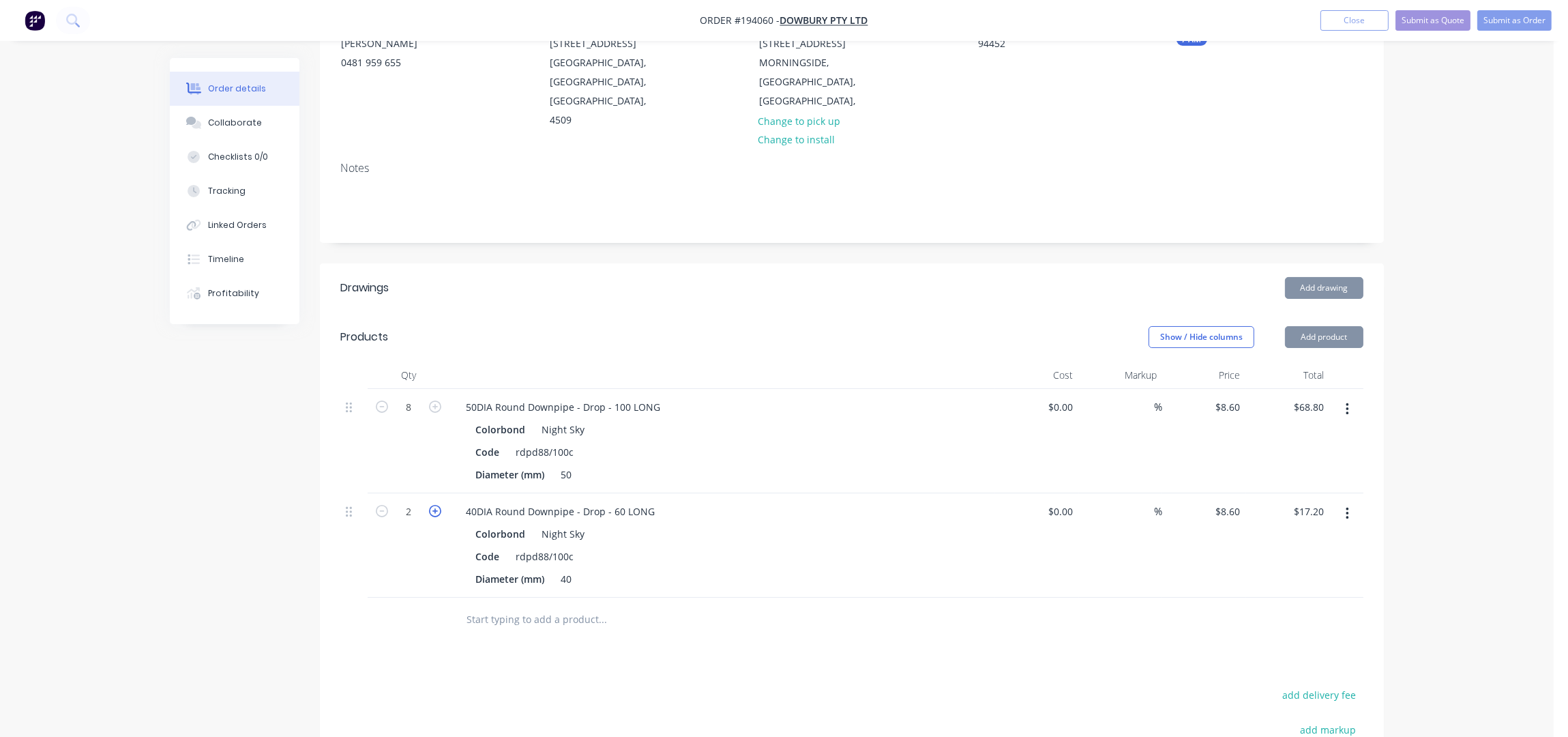
type input "$17.20"
click at [435, 504] on icon "button" at bounding box center [435, 511] width 12 height 12
type input "3"
type input "$25.80"
click at [435, 504] on icon "button" at bounding box center [435, 511] width 12 height 12
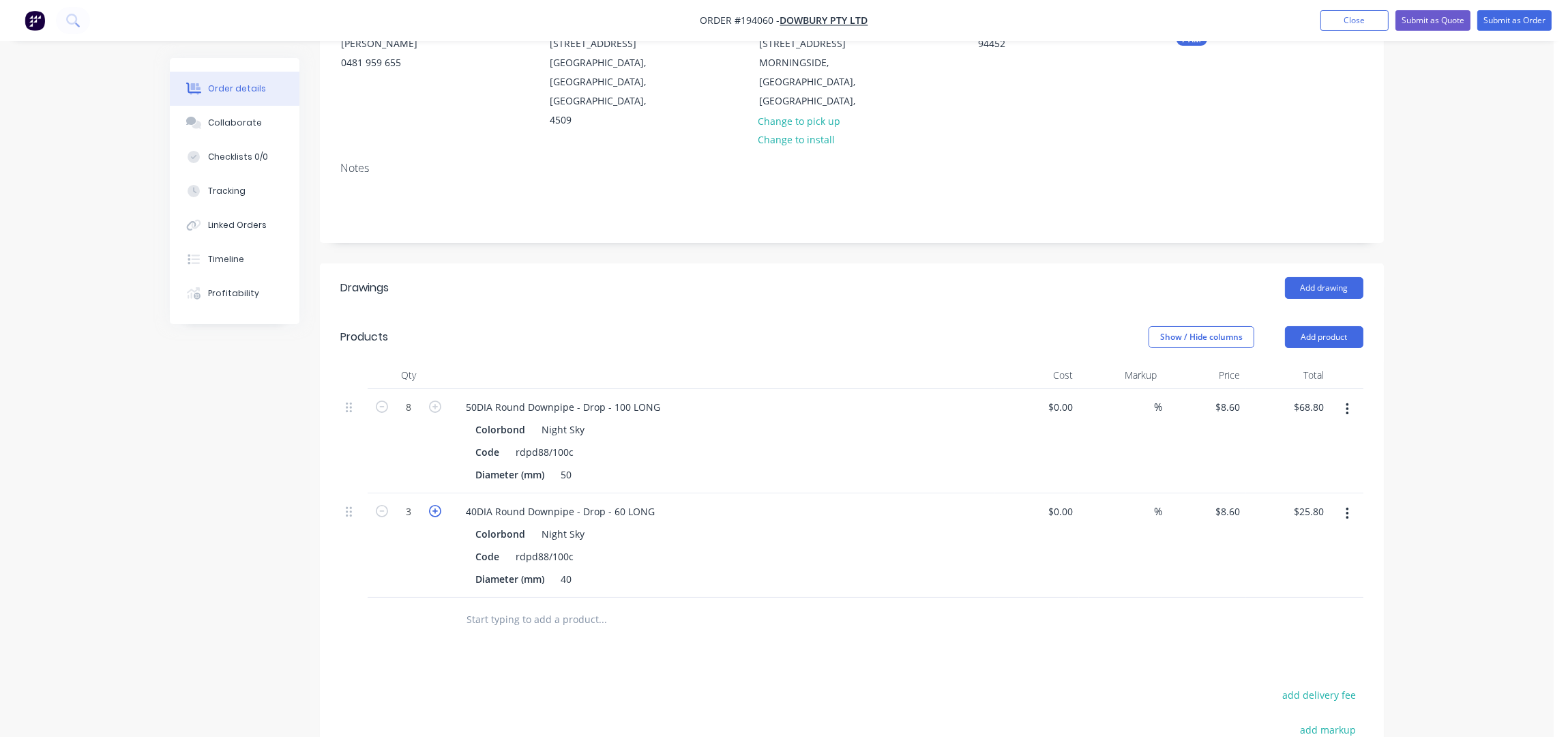
type input "4"
type input "$34.40"
click at [435, 504] on icon "button" at bounding box center [435, 511] width 12 height 12
type input "5"
type input "$43.00"
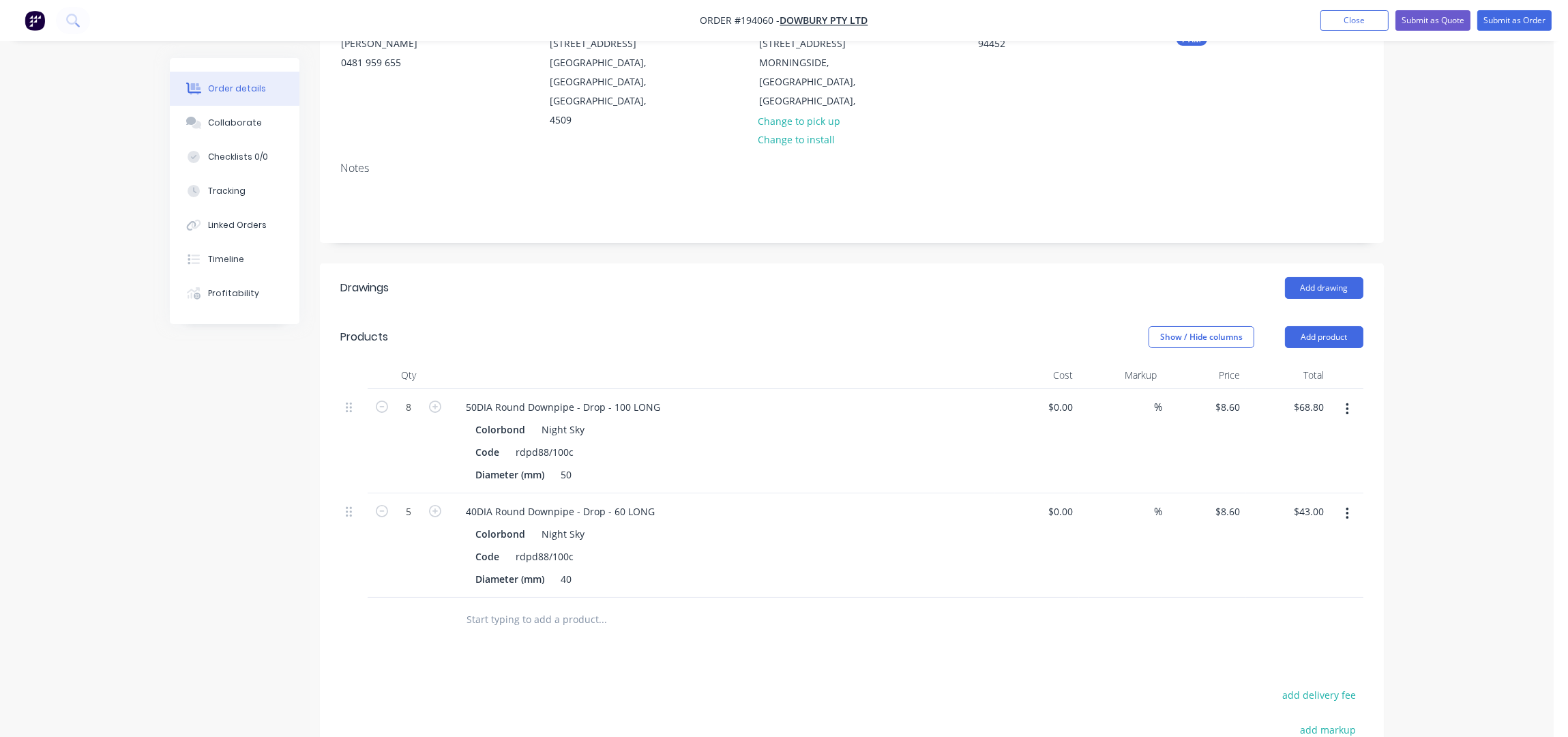
click at [674, 639] on div "Drawings Add drawing Products Show / Hide columns Add product Qty Cost Markup P…" at bounding box center [851, 616] width 1064 height 706
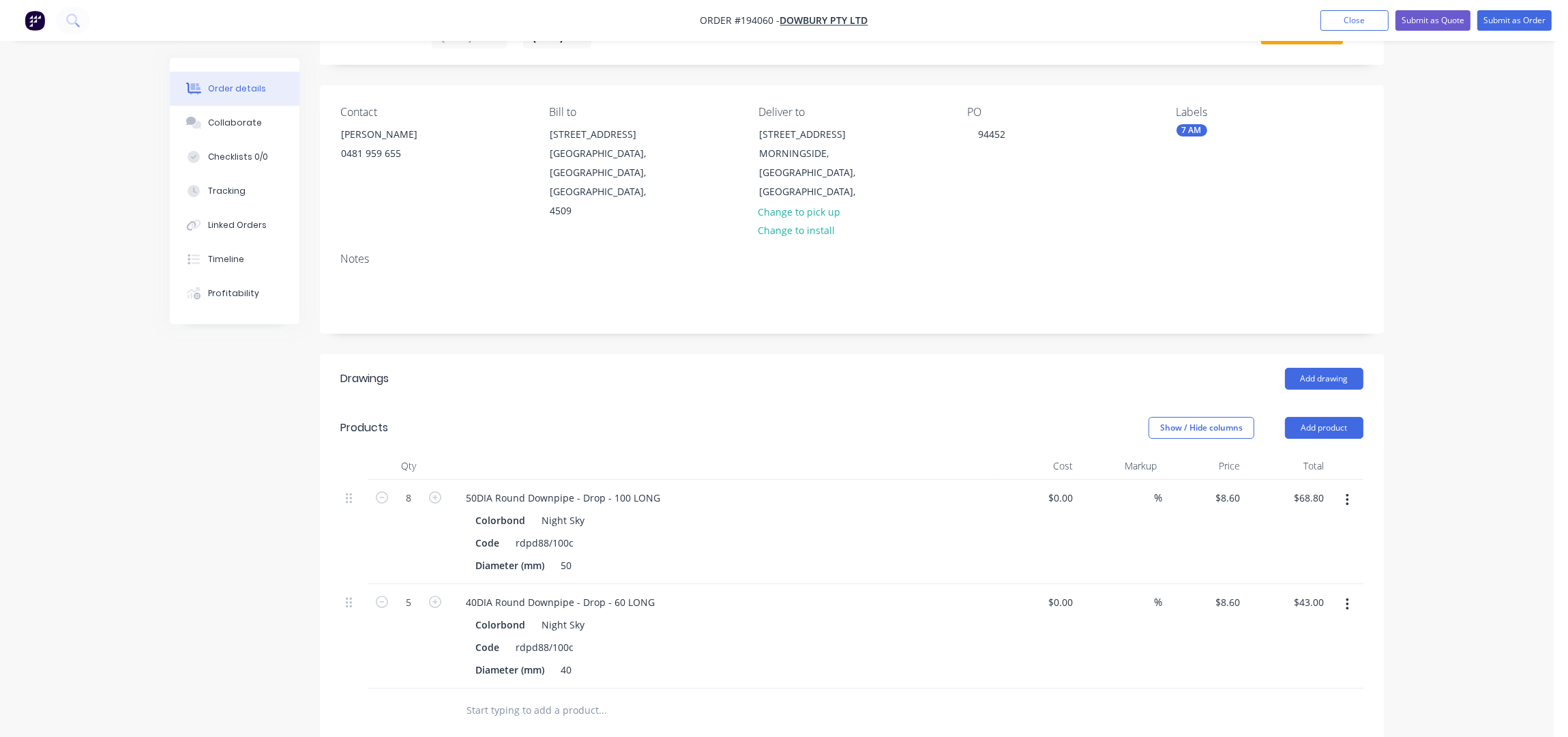
scroll to position [0, 0]
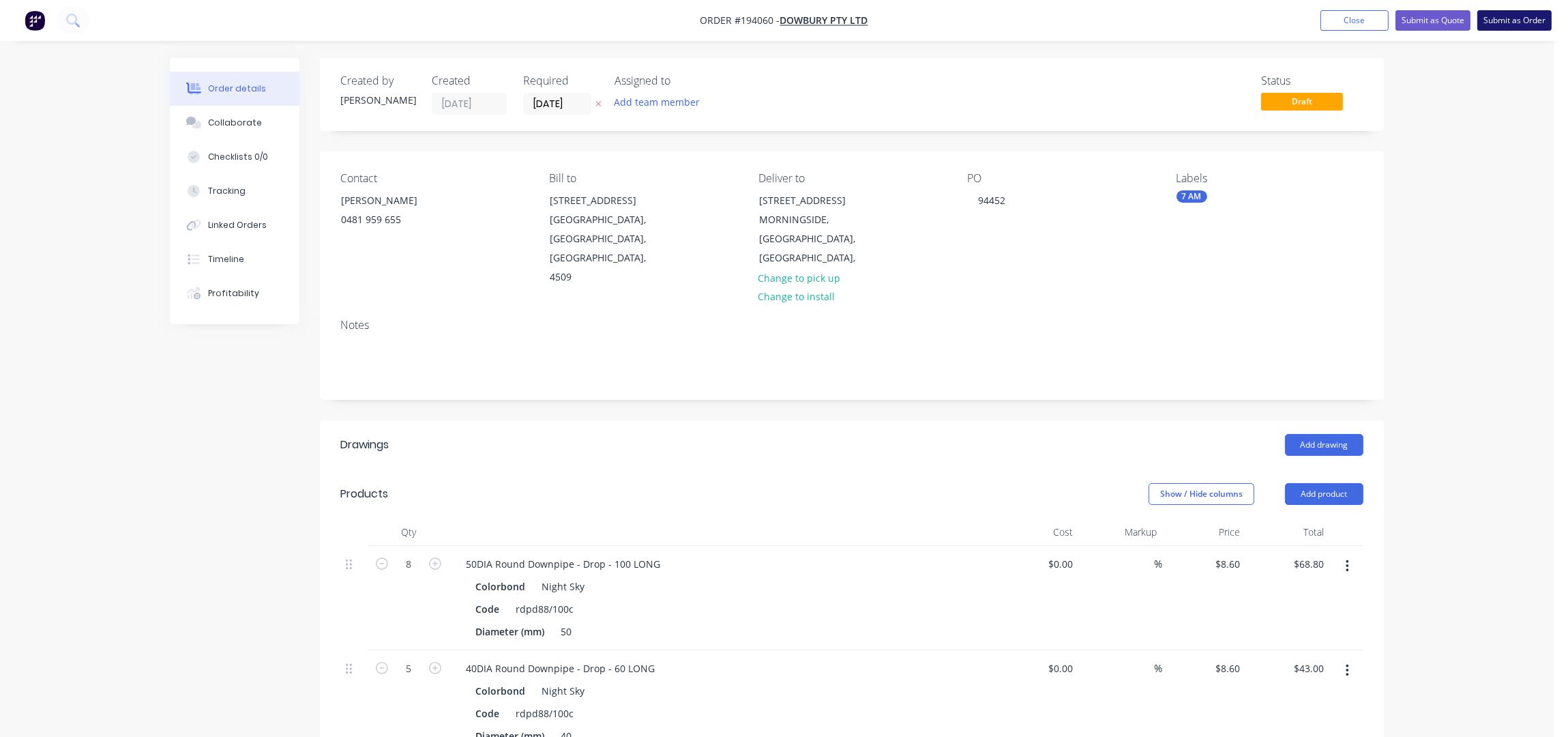
click at [1518, 29] on button "Submit as Order" at bounding box center [1515, 20] width 74 height 20
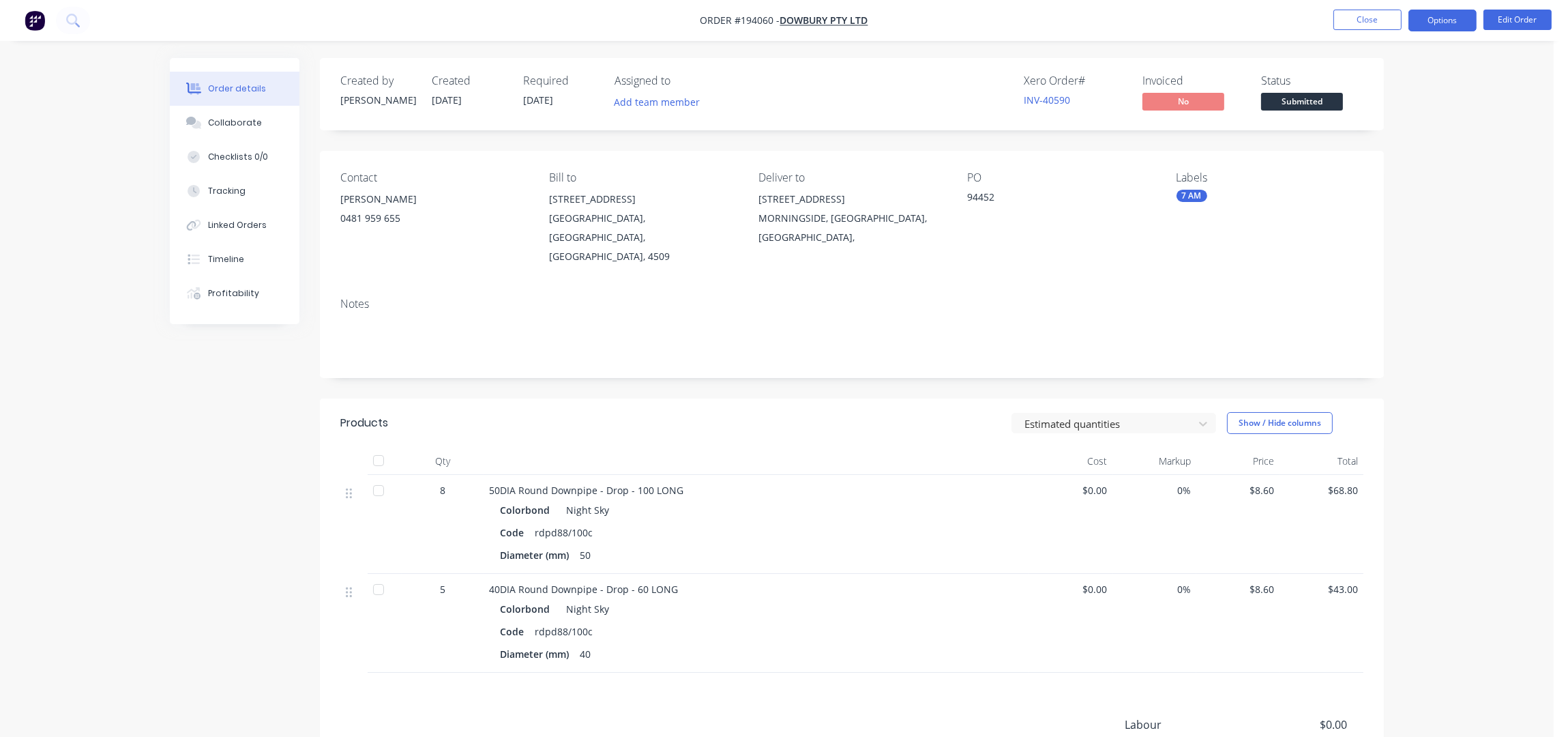
click at [1462, 23] on button "Options" at bounding box center [1442, 20] width 68 height 22
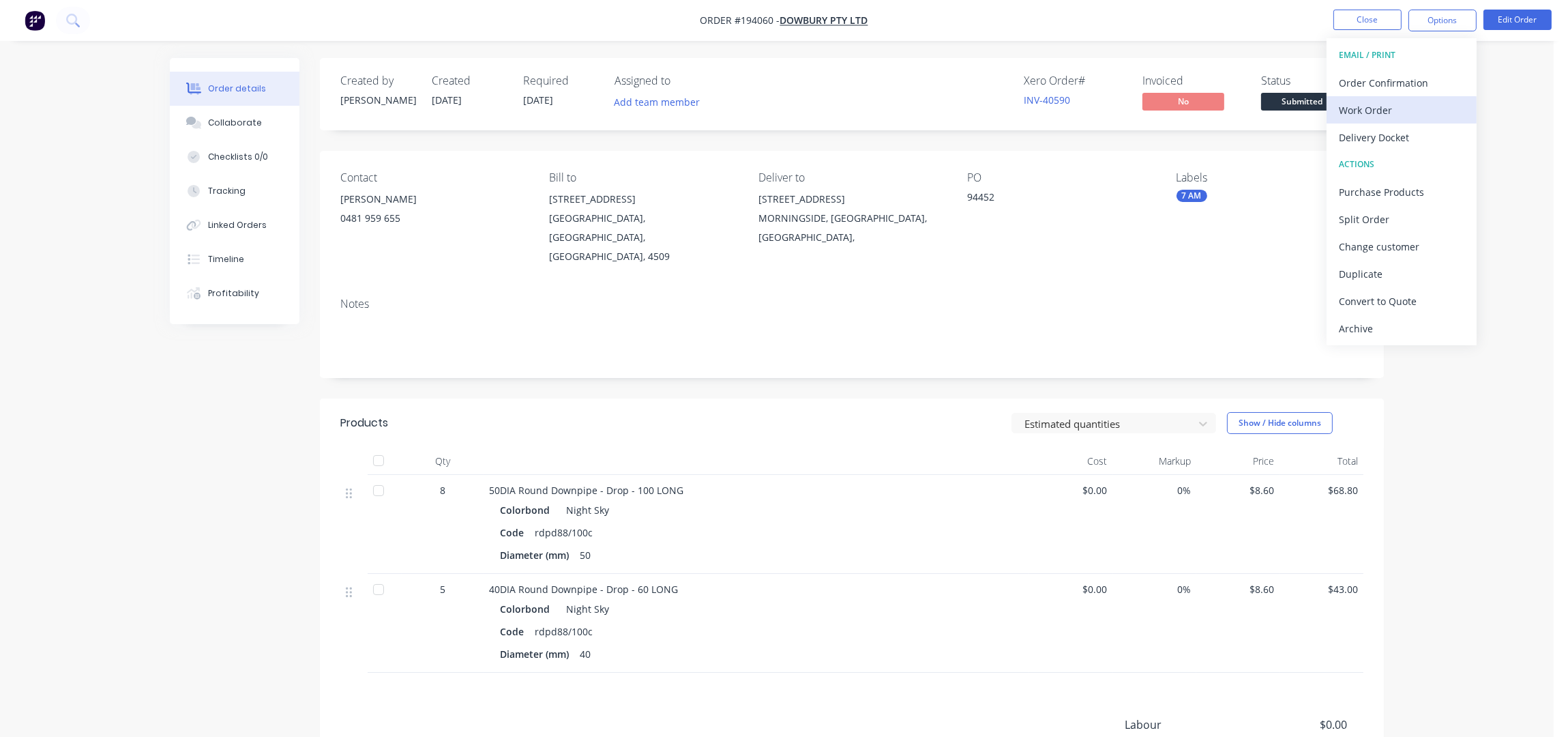
click at [1380, 110] on div "Work Order" at bounding box center [1401, 110] width 125 height 20
click at [1391, 141] on div "Without pricing" at bounding box center [1401, 138] width 125 height 20
click at [1352, 17] on button "Close" at bounding box center [1367, 19] width 68 height 20
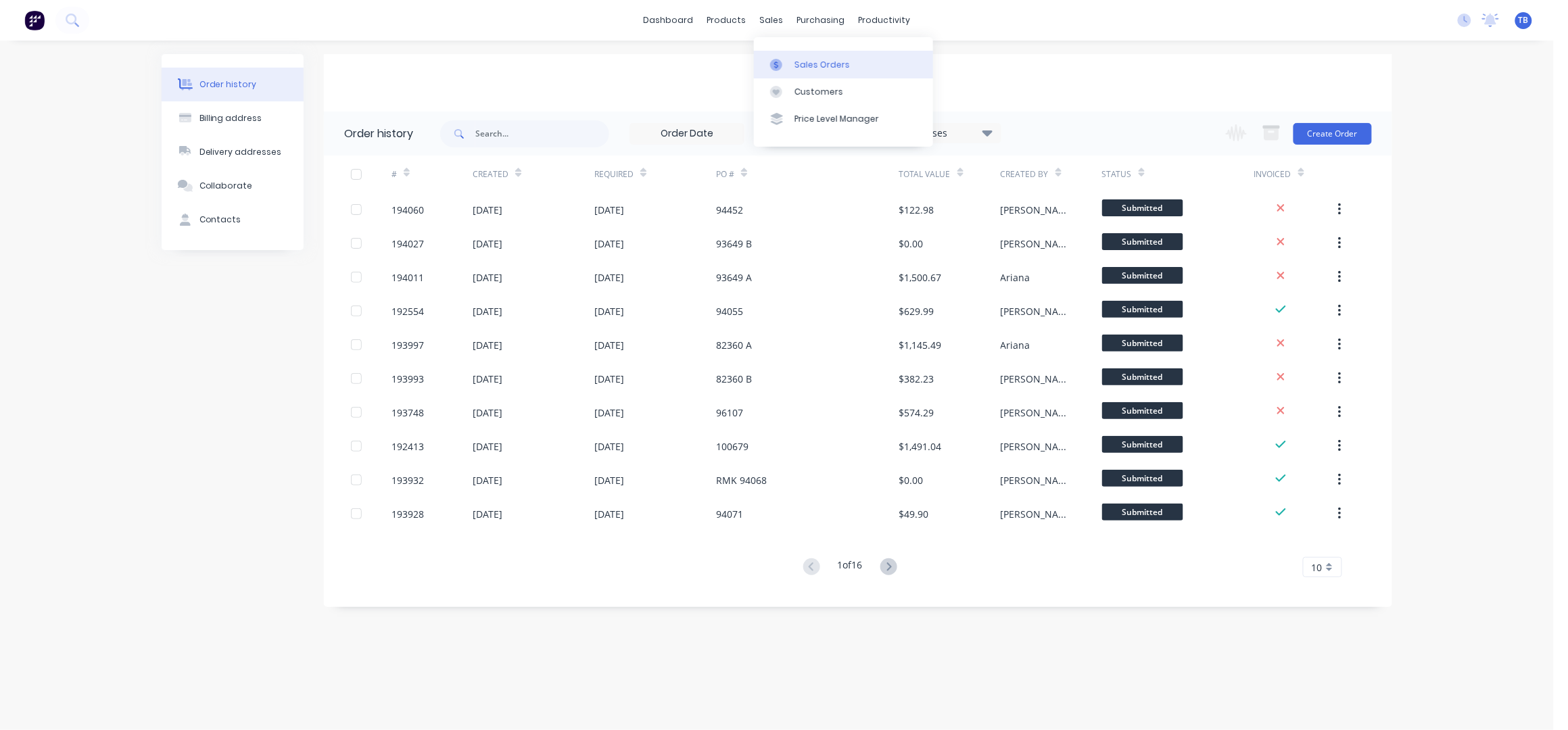
click at [818, 59] on div "Sales Orders" at bounding box center [822, 65] width 55 height 12
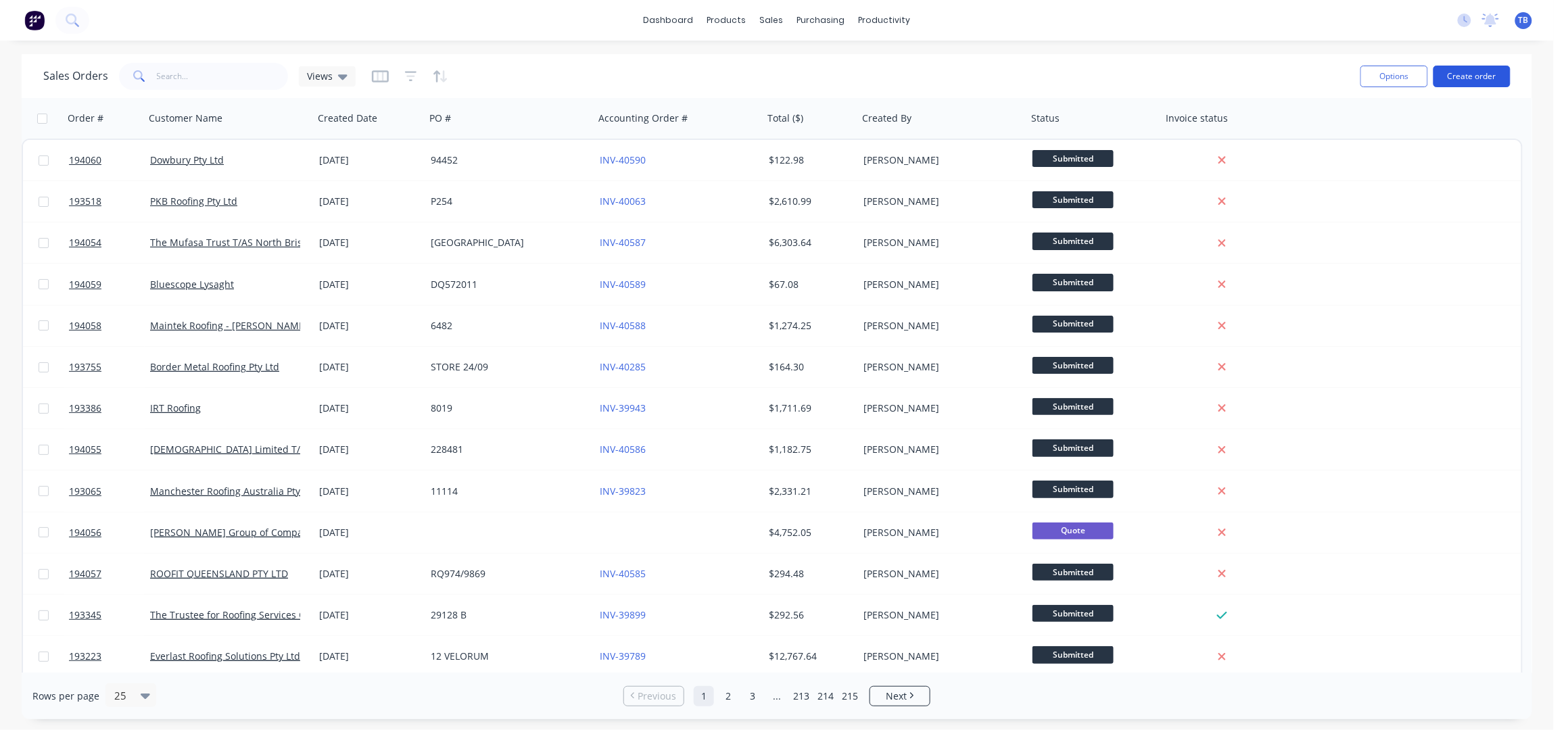
click at [1497, 73] on button "Create order" at bounding box center [1472, 77] width 77 height 21
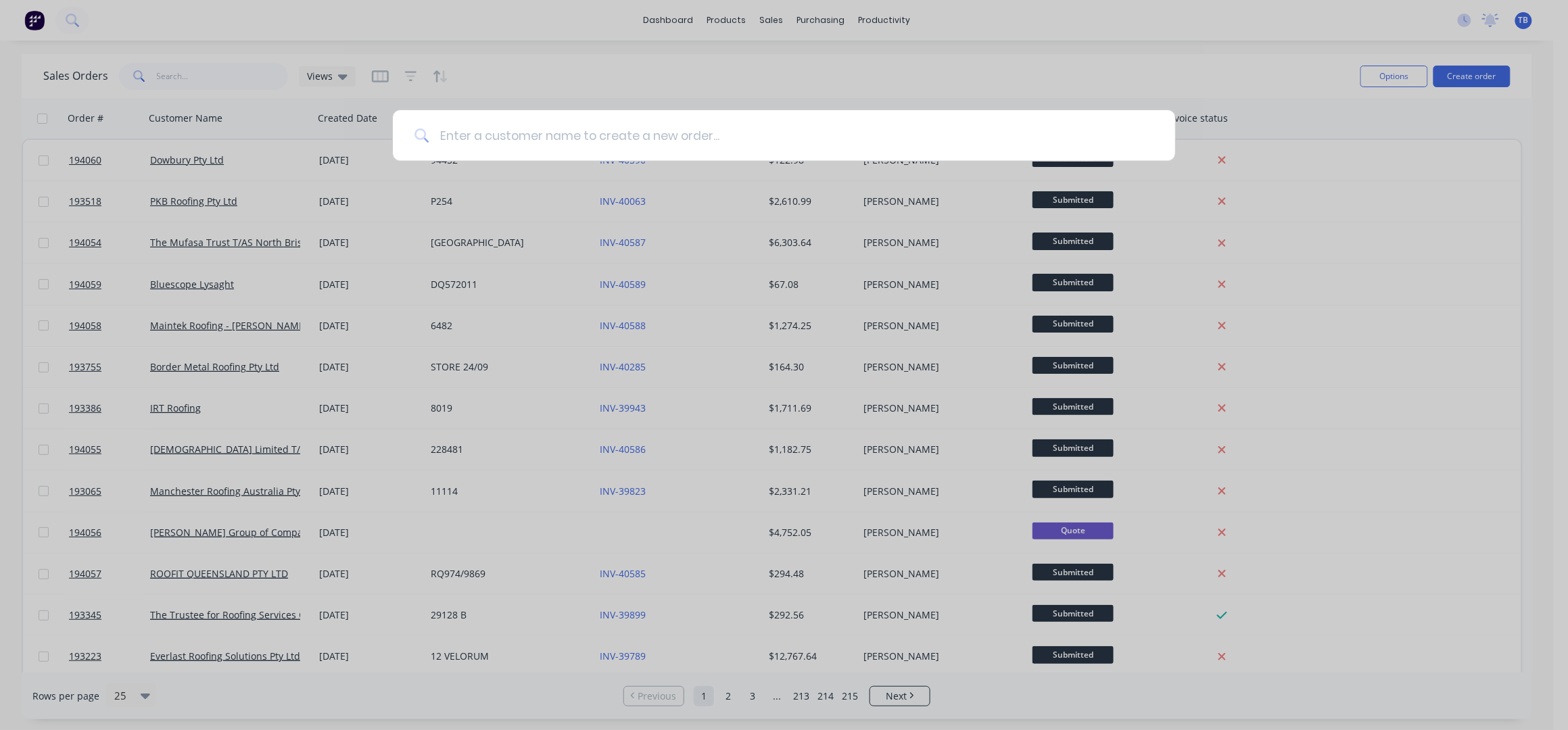
click at [769, 139] on input at bounding box center [791, 135] width 725 height 51
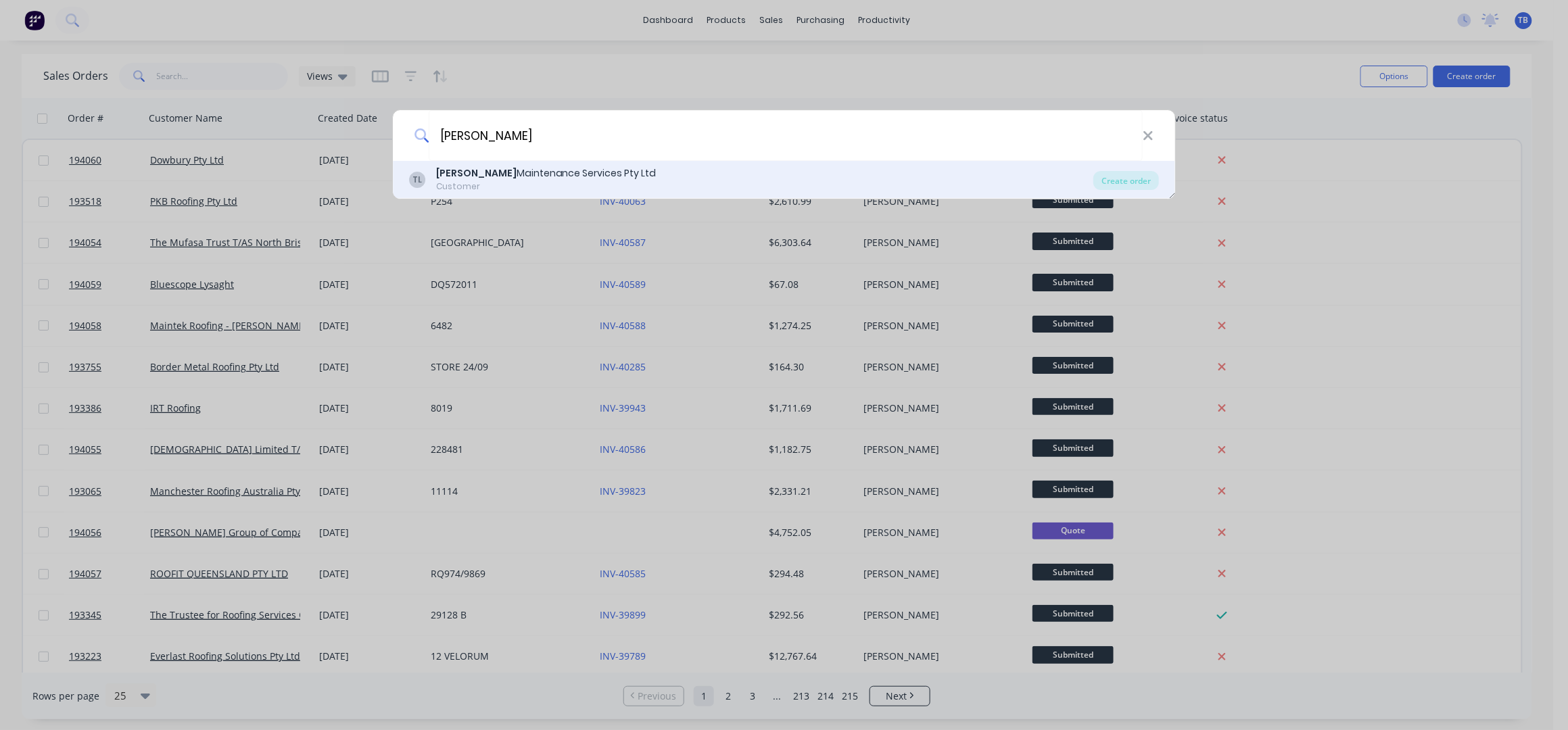
type input "TIMMERS"
click at [552, 168] on div "Timmers Maintenance Services Pty Ltd" at bounding box center [547, 173] width 220 height 15
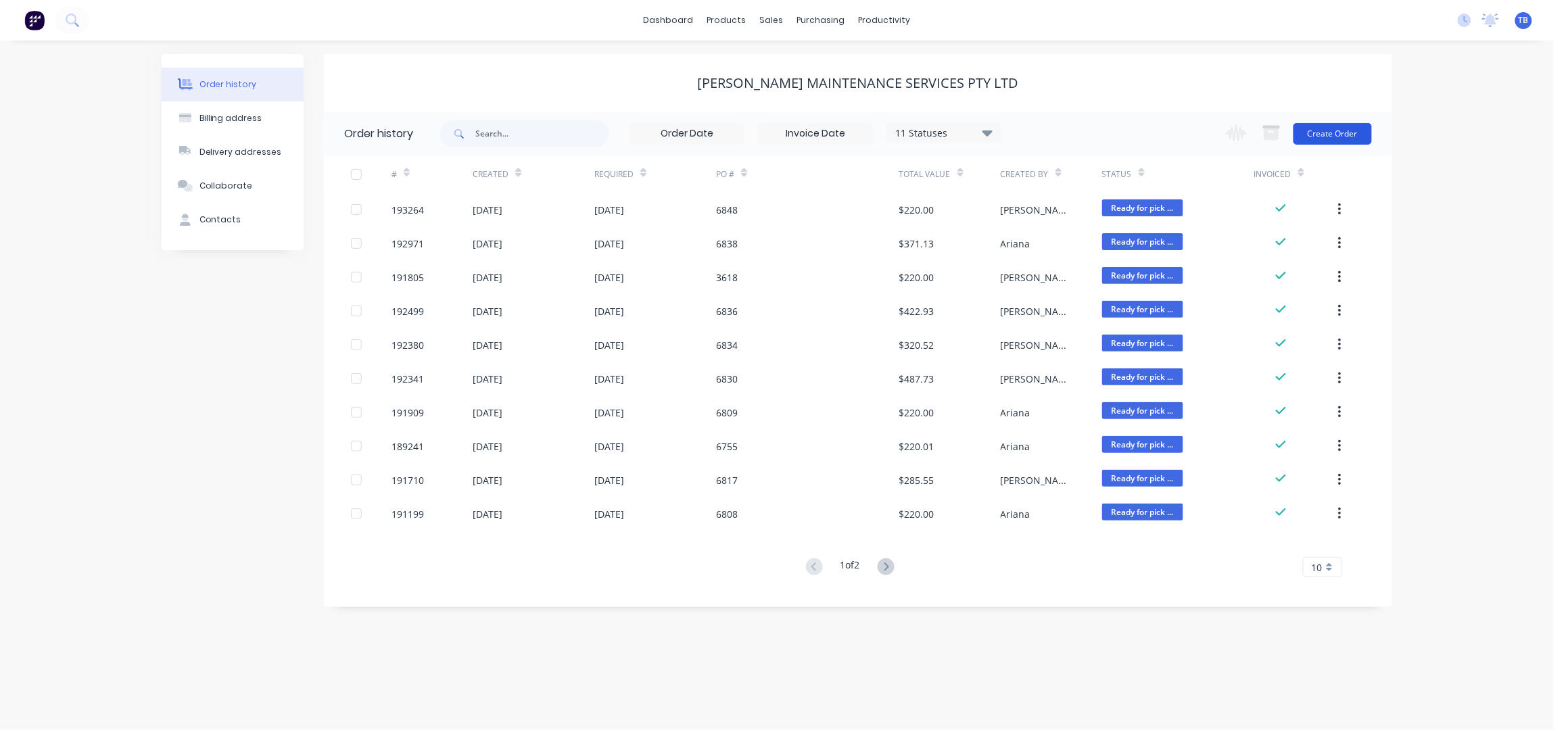
click at [1327, 126] on button "Create Order" at bounding box center [1332, 134] width 78 height 21
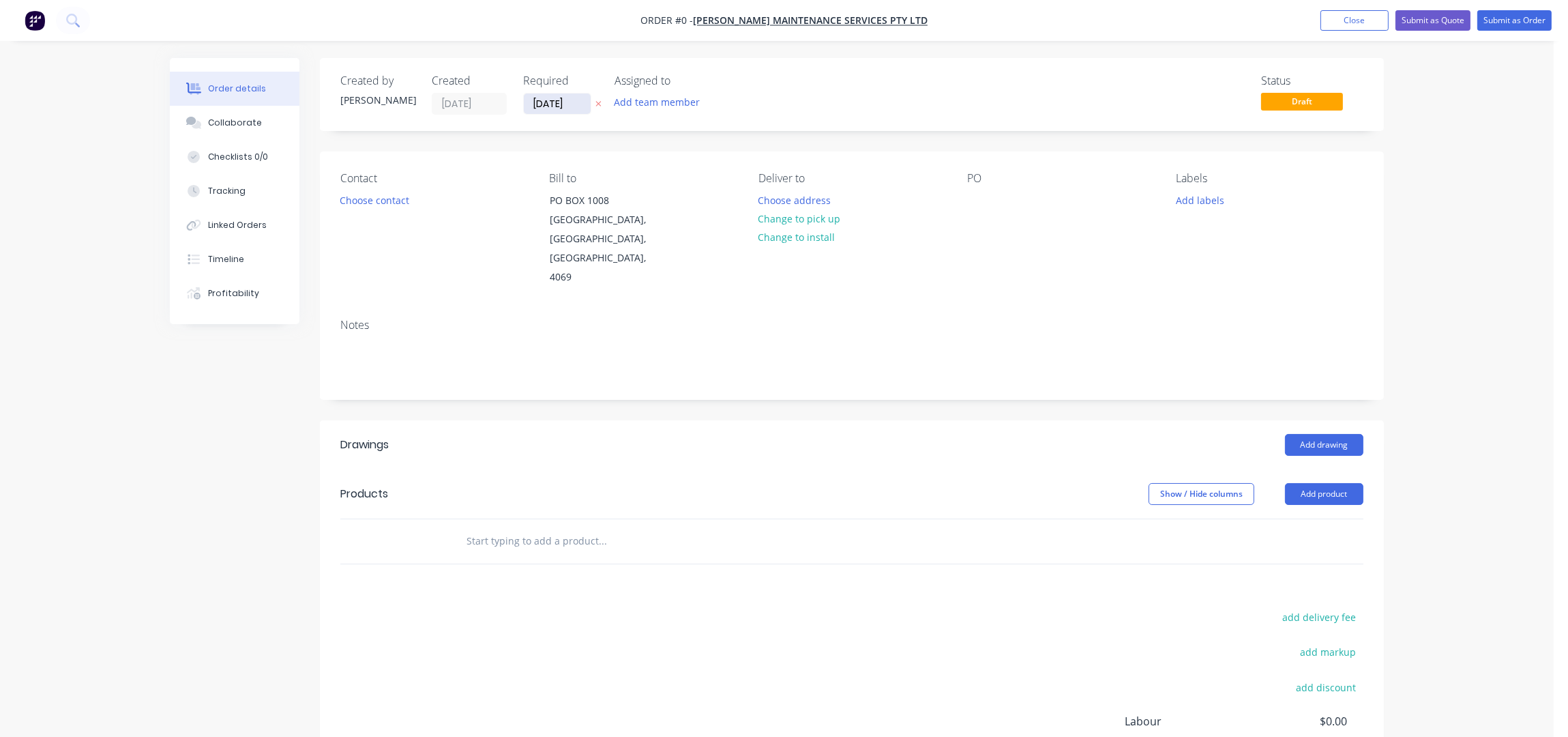
click at [538, 97] on input "26/09/25" at bounding box center [557, 104] width 67 height 20
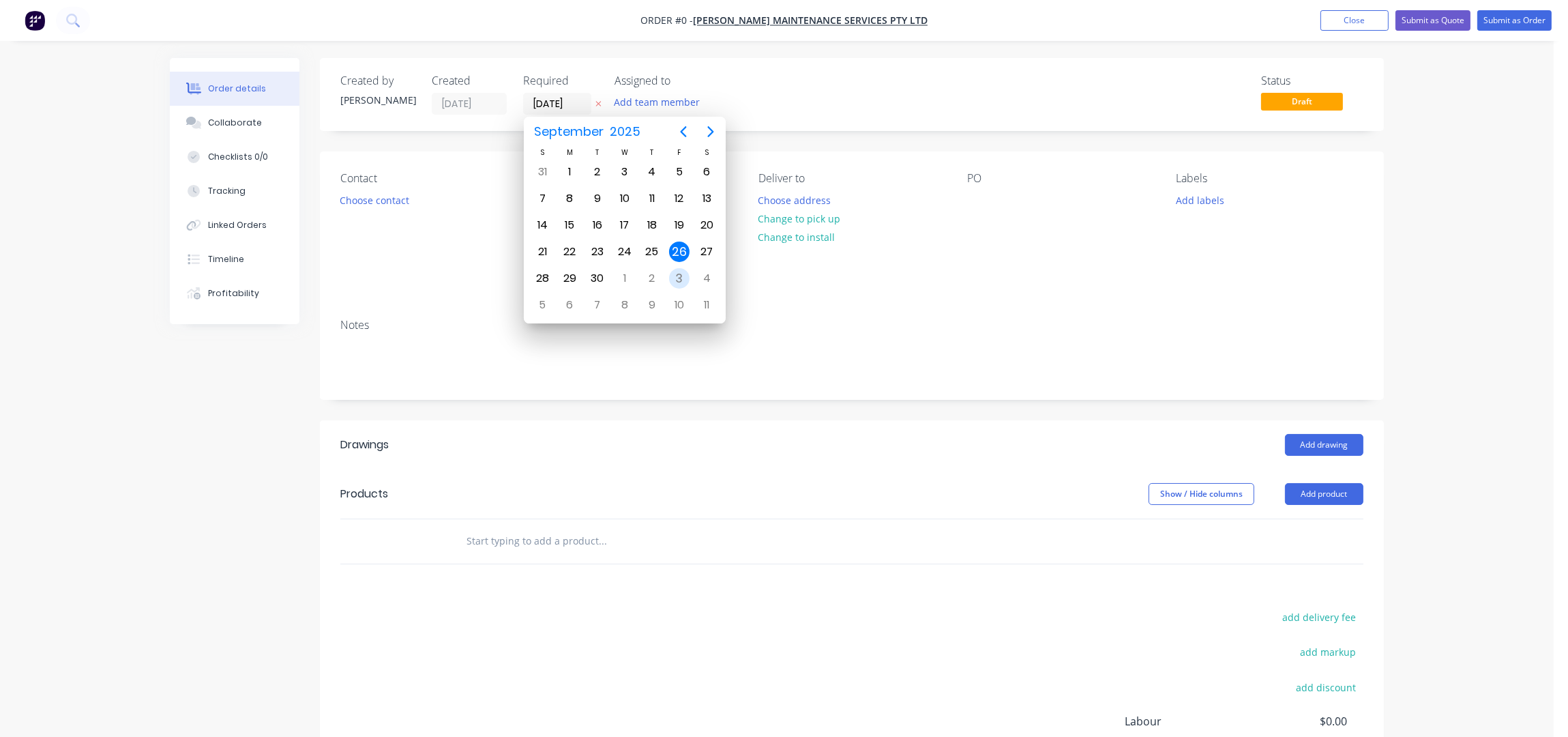
drag, startPoint x: 674, startPoint y: 271, endPoint x: 649, endPoint y: 277, distance: 25.7
click at [674, 271] on div "3" at bounding box center [679, 278] width 20 height 20
type input "03/10/25"
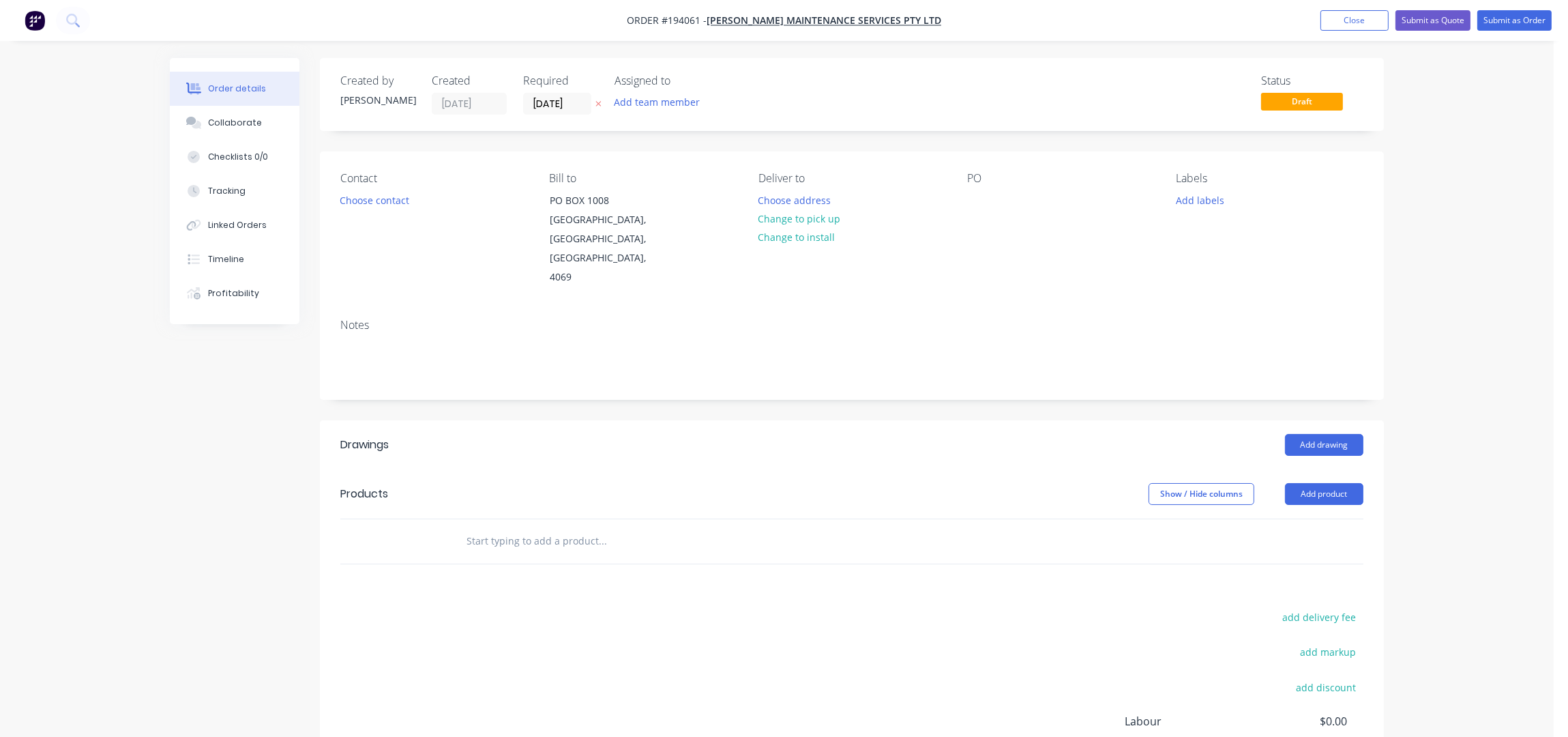
click at [358, 208] on button "Choose contact" at bounding box center [375, 199] width 84 height 19
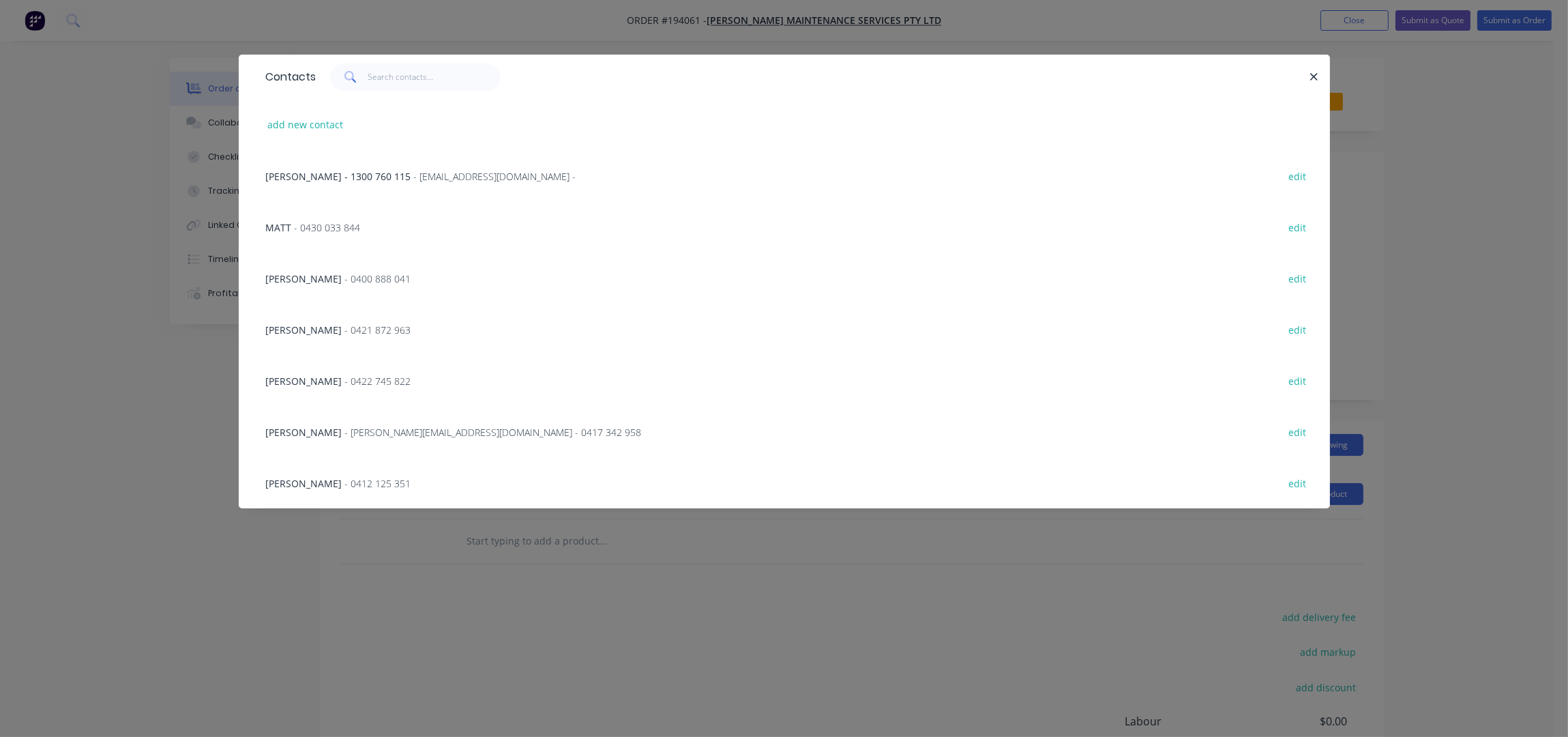
click at [556, 430] on div "CHRIS JONES - chris@timmersmaintenance.com.au - 0417 342 958 edit" at bounding box center [785, 431] width 1050 height 51
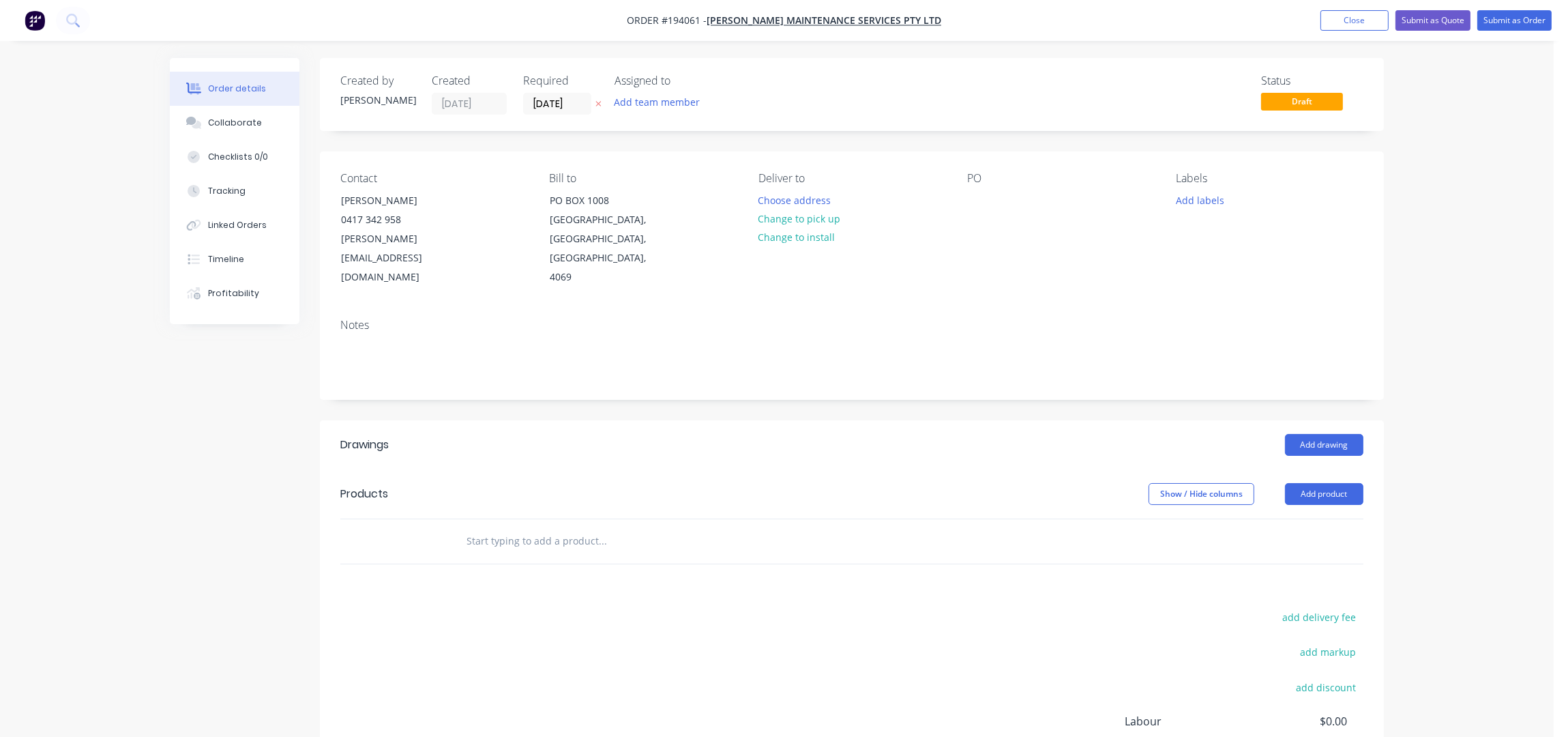
click at [1495, 358] on div "Order details Collaborate Checklists 0/0 Tracking Linked Orders Timeline Profit…" at bounding box center [776, 456] width 1553 height 912
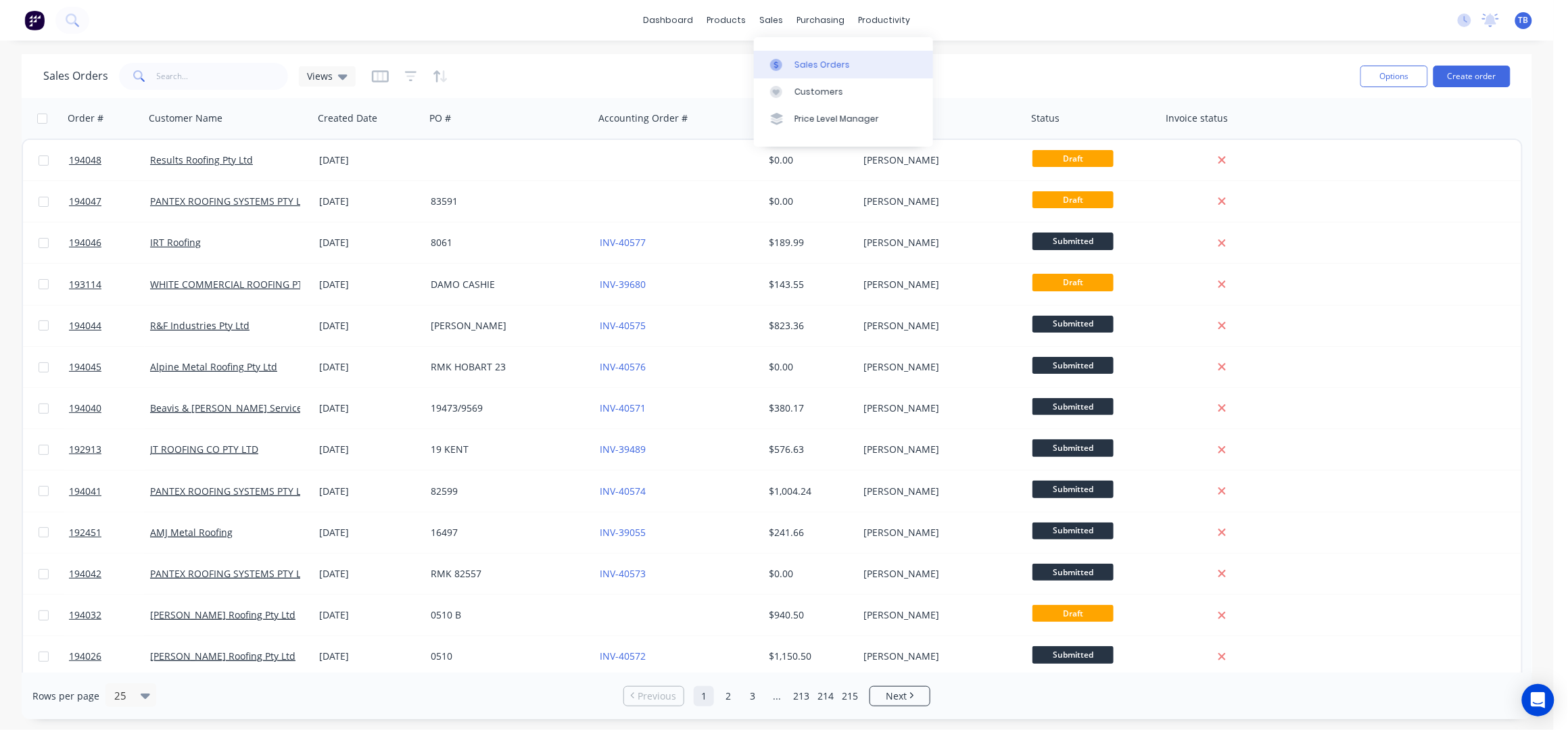
click at [862, 66] on link "Sales Orders" at bounding box center [844, 64] width 179 height 27
